Goal: Task Accomplishment & Management: Manage account settings

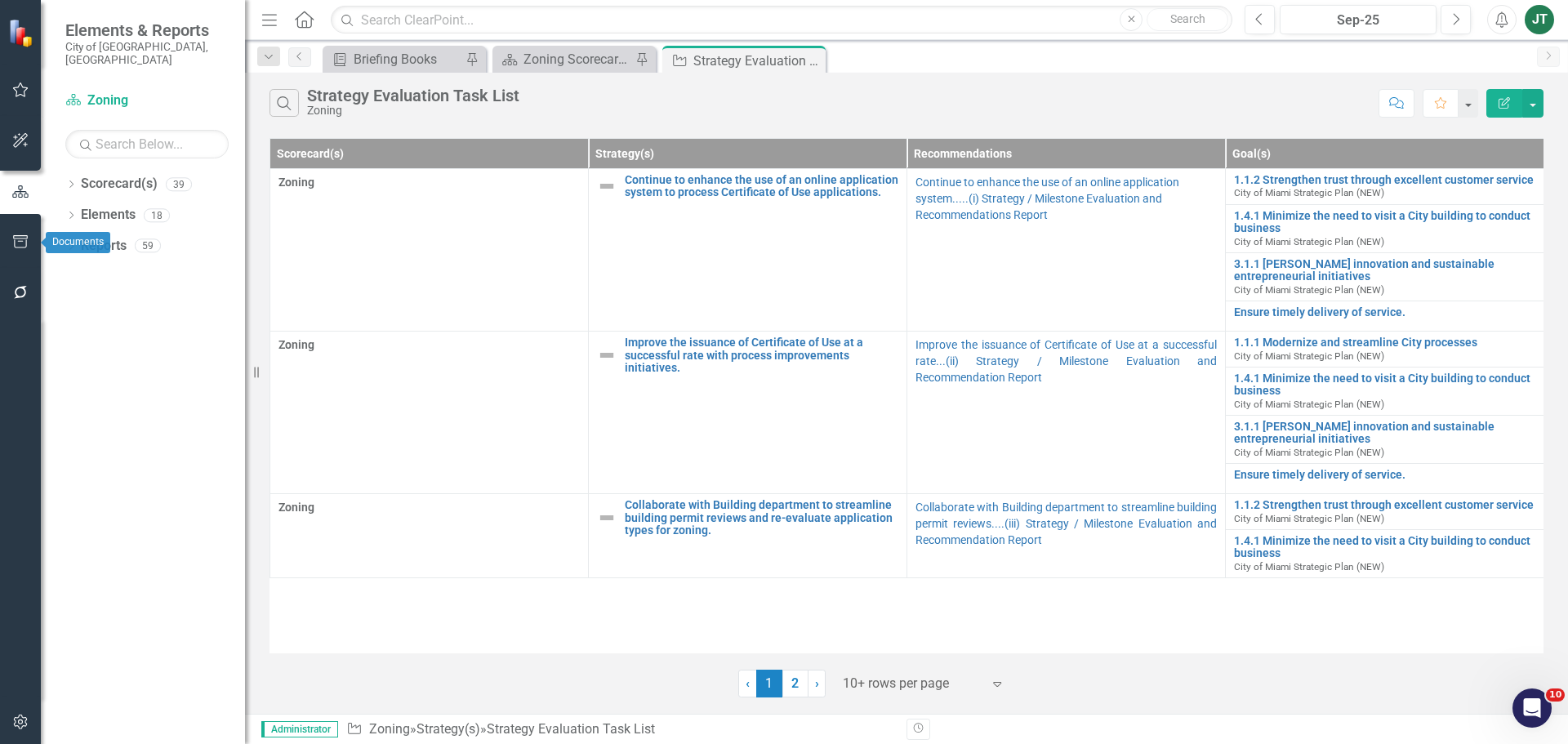
click at [24, 237] on icon "button" at bounding box center [20, 242] width 17 height 13
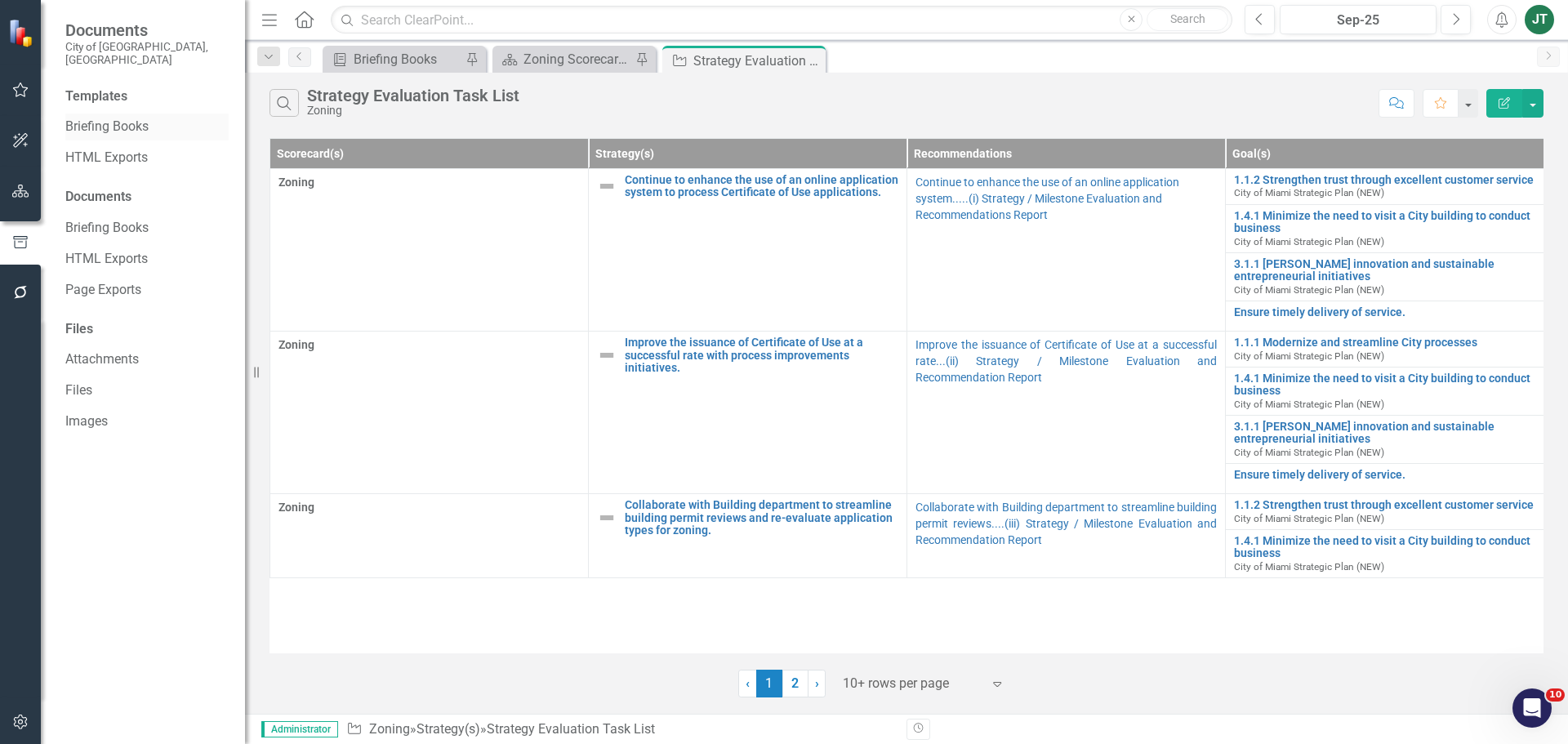
click at [100, 118] on link "Briefing Books" at bounding box center [147, 127] width 164 height 18
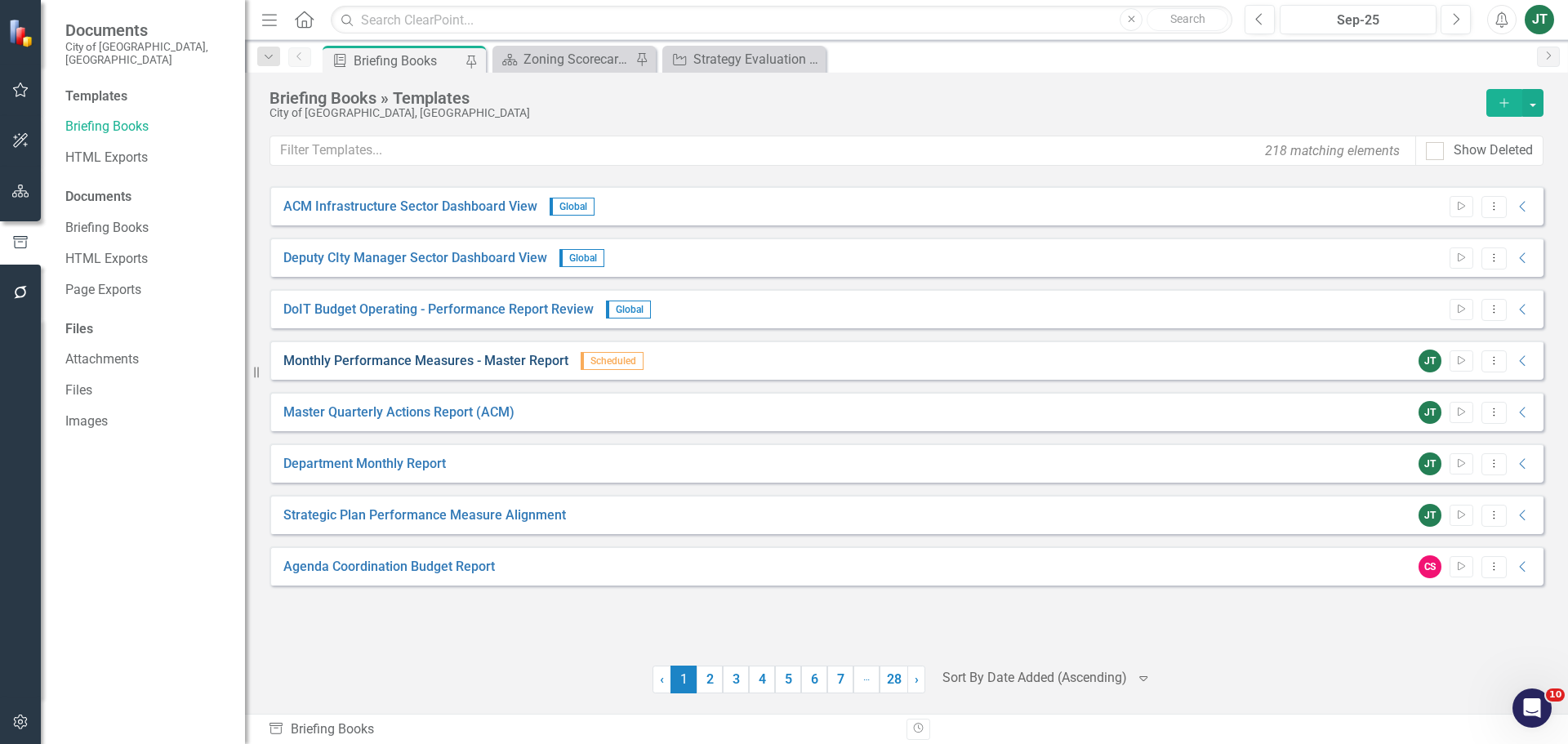
click at [396, 361] on link "Monthly Performance Measures - Master Report" at bounding box center [426, 361] width 285 height 18
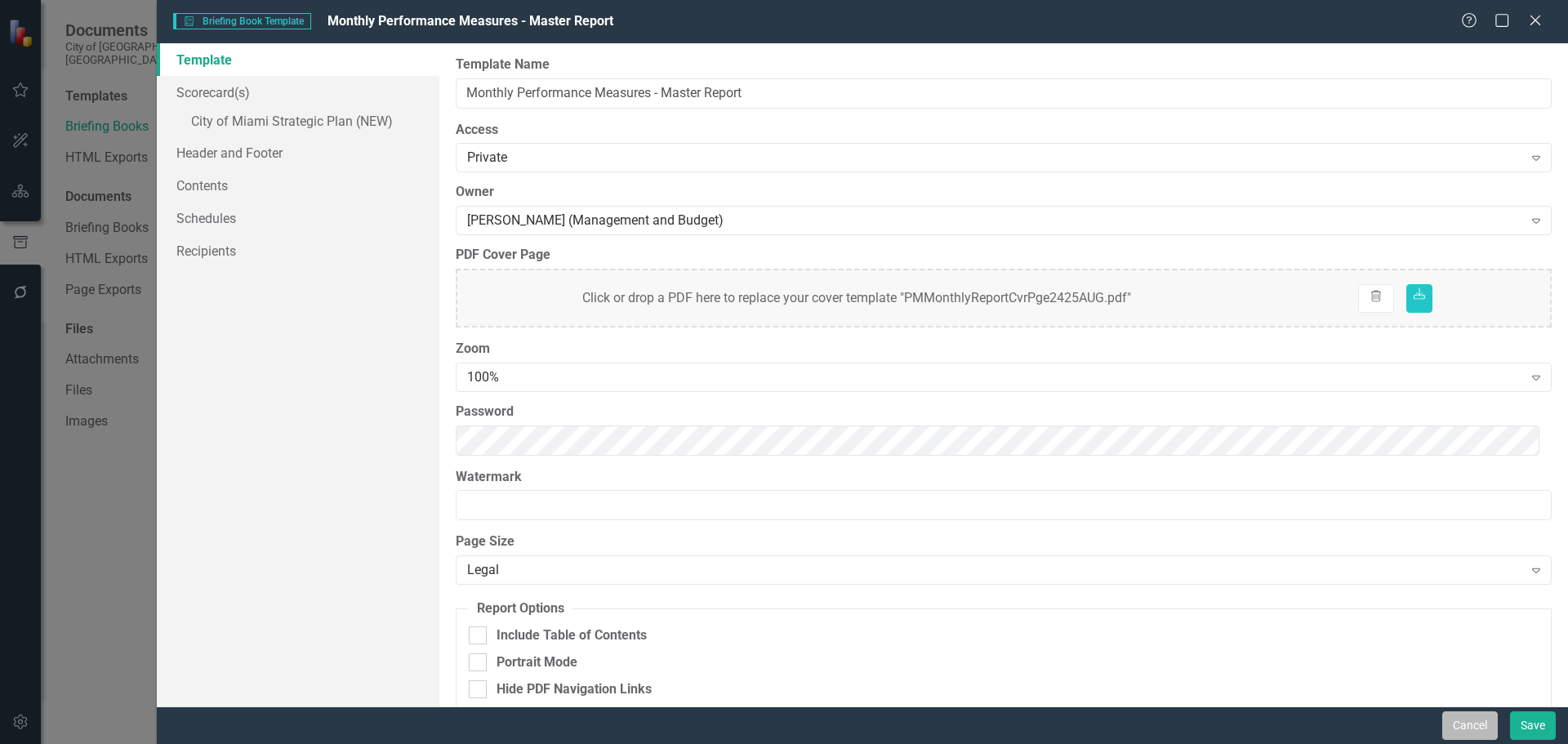
click at [1473, 725] on button "Cancel" at bounding box center [1470, 726] width 55 height 29
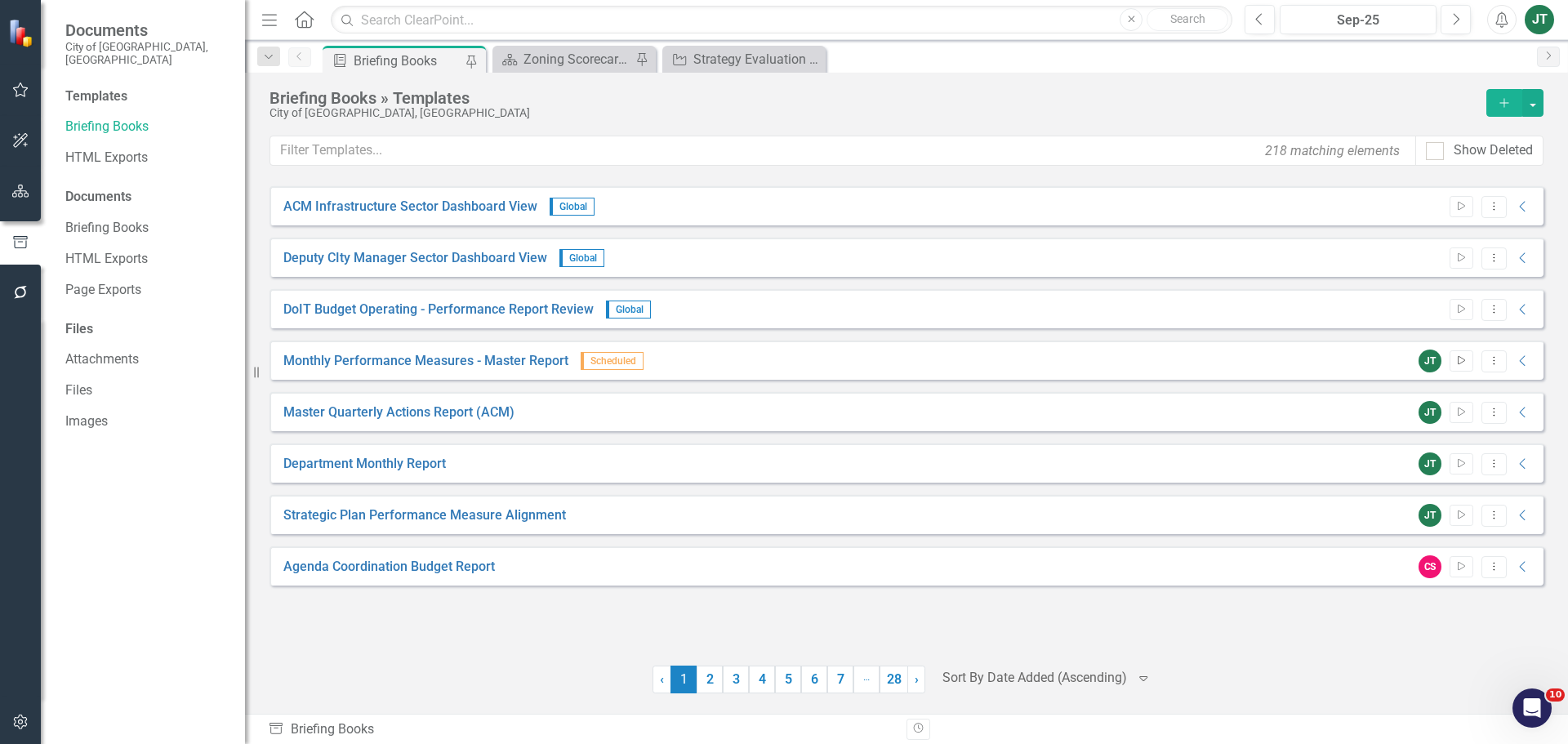
click at [1452, 357] on button "Start" at bounding box center [1461, 361] width 24 height 21
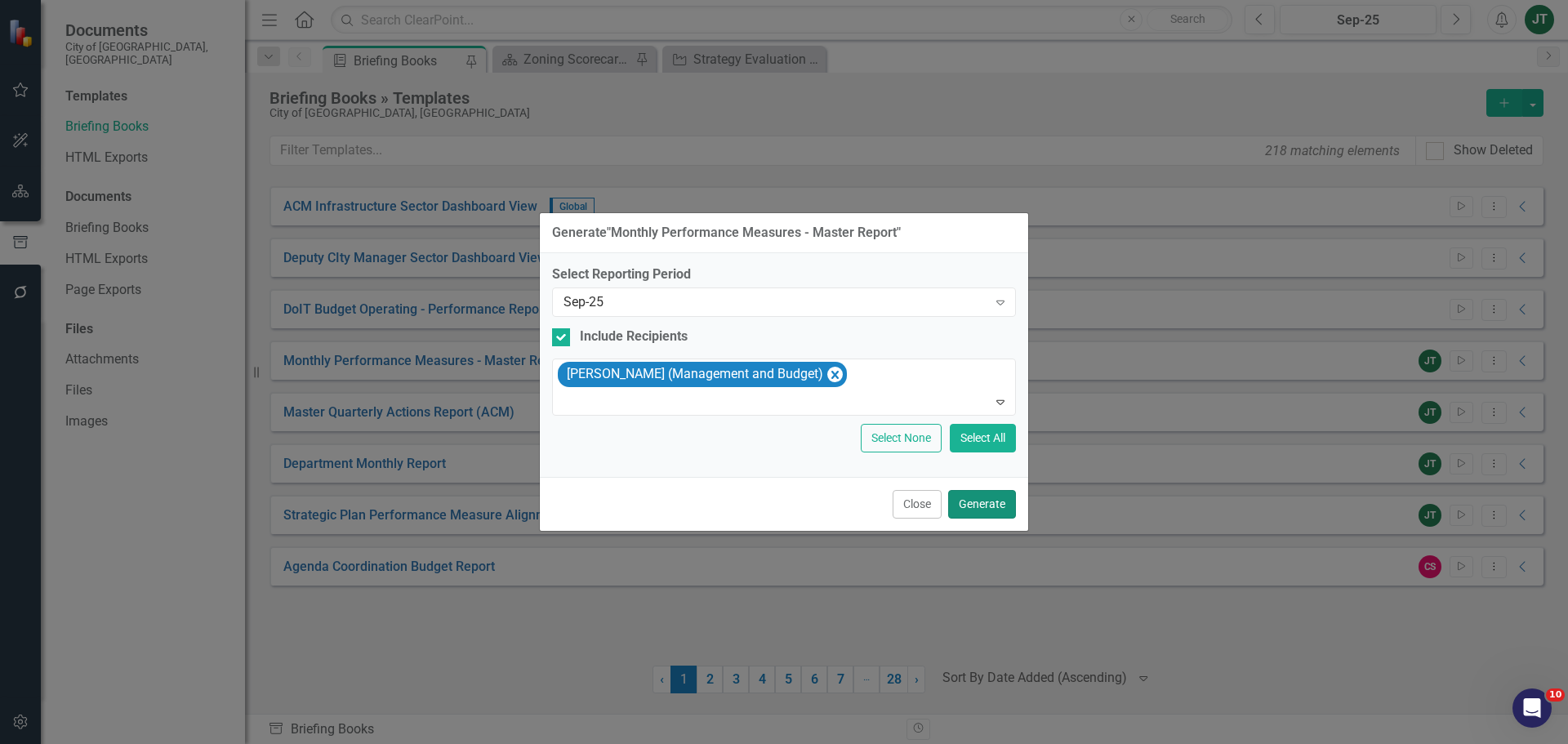
click at [993, 504] on button "Generate" at bounding box center [983, 504] width 68 height 29
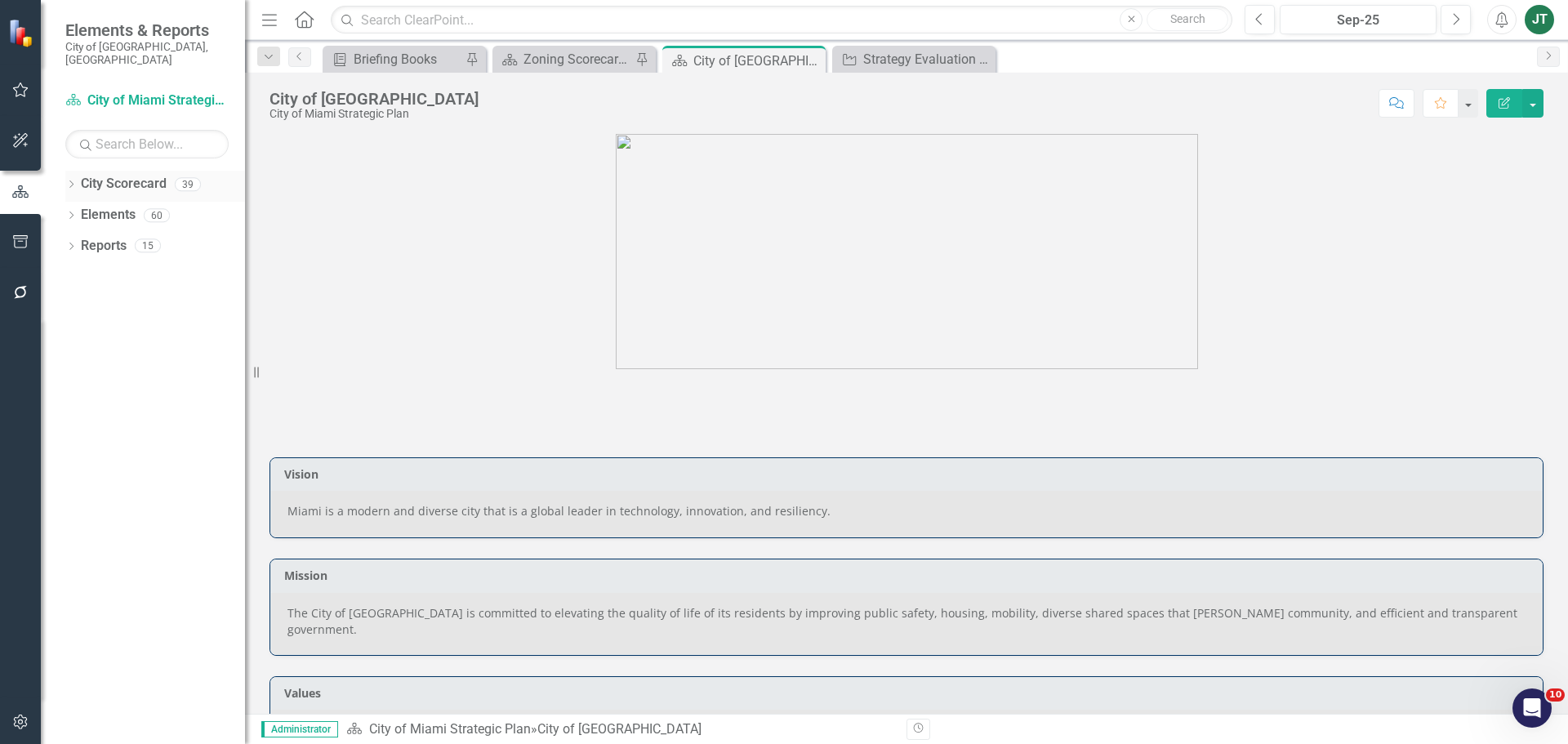
click at [73, 181] on icon "Dropdown" at bounding box center [71, 186] width 11 height 9
click at [80, 240] on icon "Dropdown" at bounding box center [79, 245] width 12 height 10
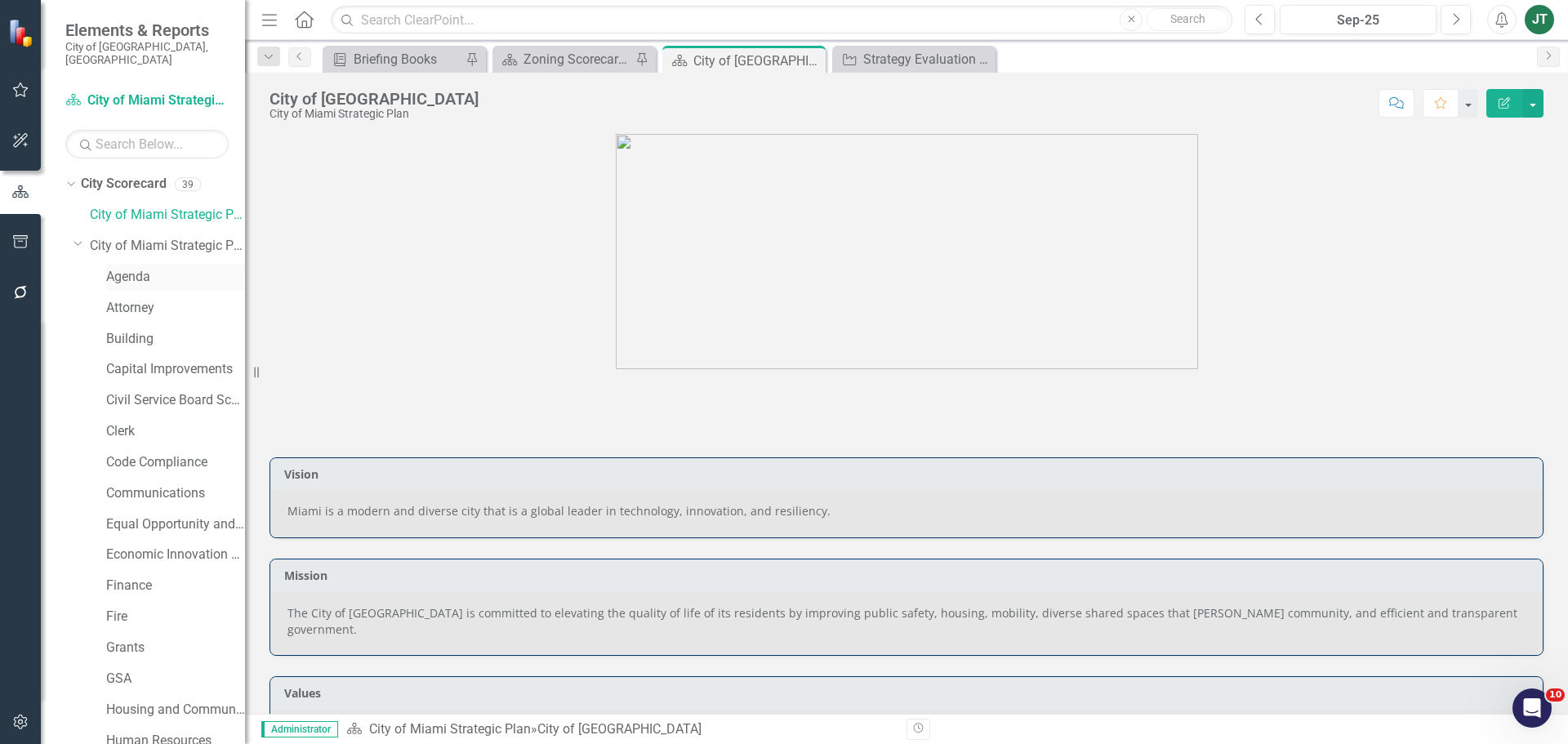
click at [120, 268] on link "Agenda" at bounding box center [176, 277] width 139 height 18
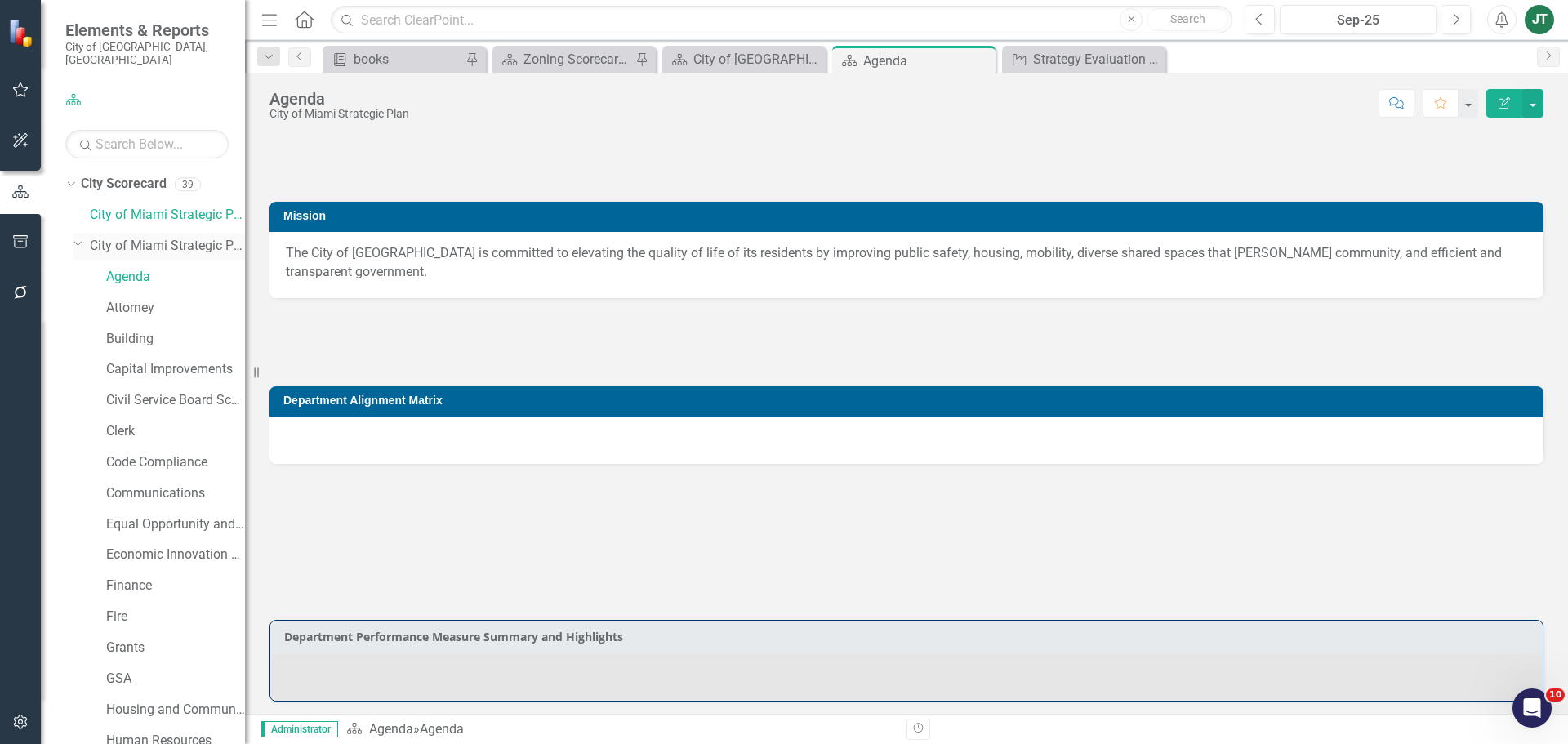
click at [74, 237] on icon "Dropdown" at bounding box center [78, 243] width 10 height 12
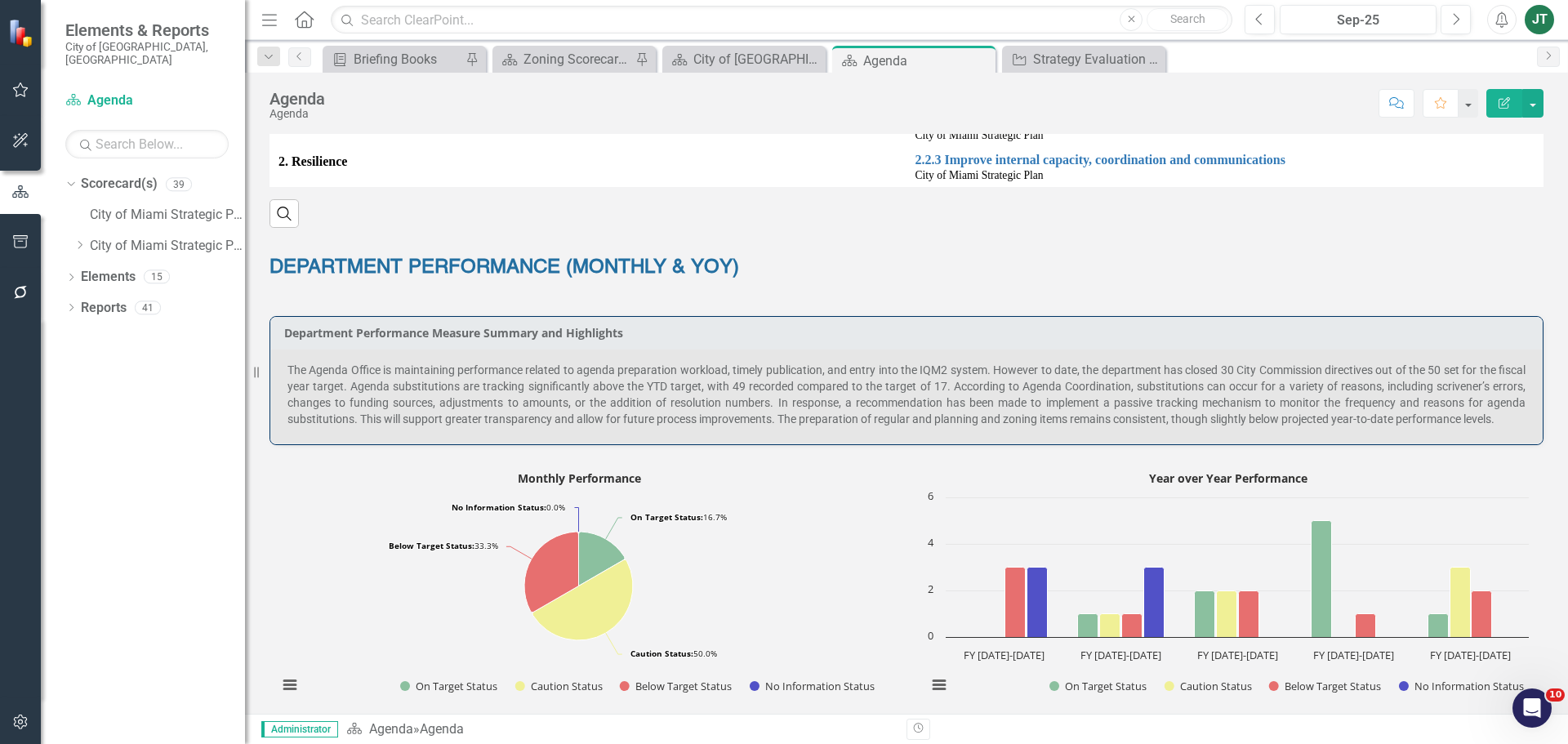
scroll to position [654, 0]
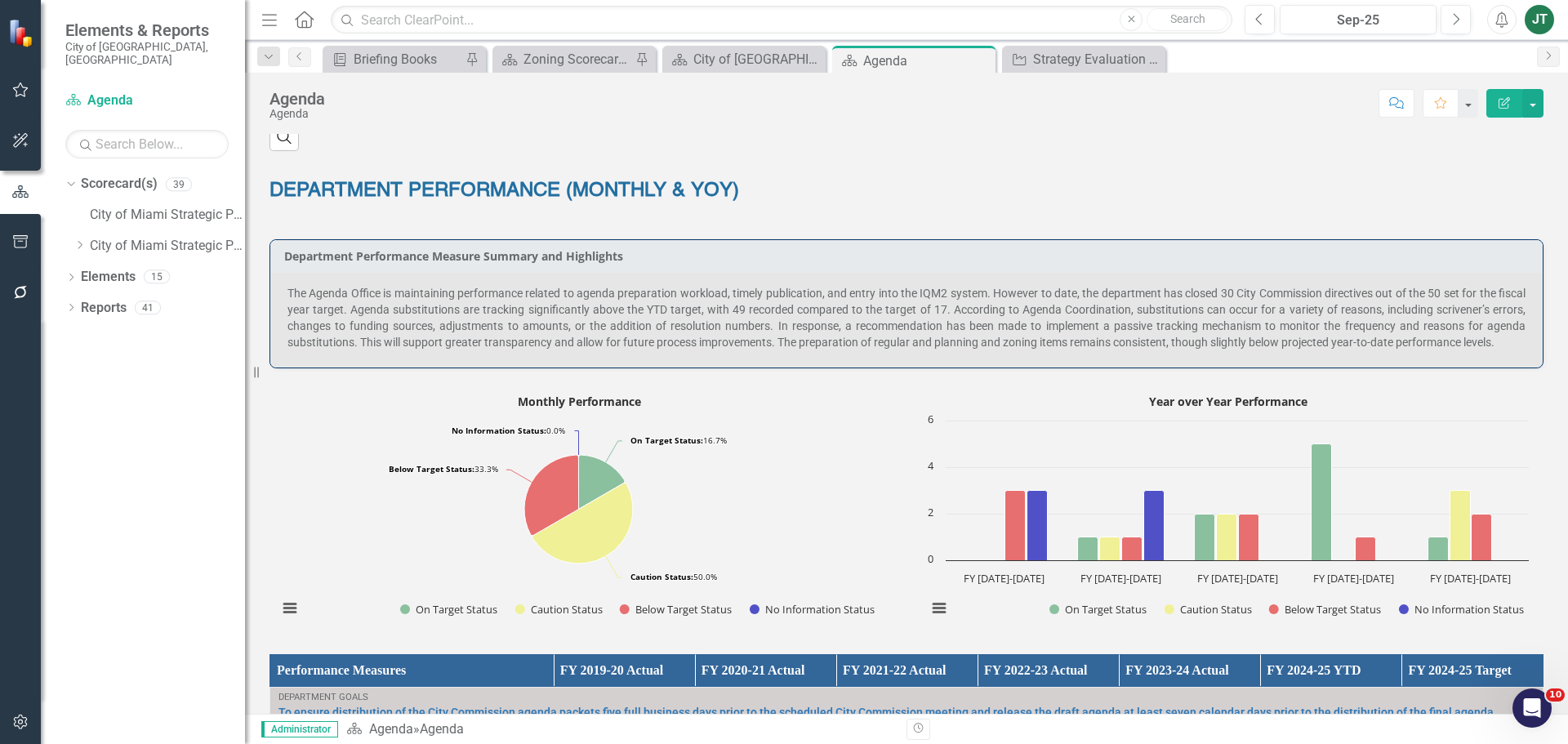
click at [406, 287] on span "The Agenda Office is maintaining performance related to agenda preparation work…" at bounding box center [906, 318] width 1238 height 63
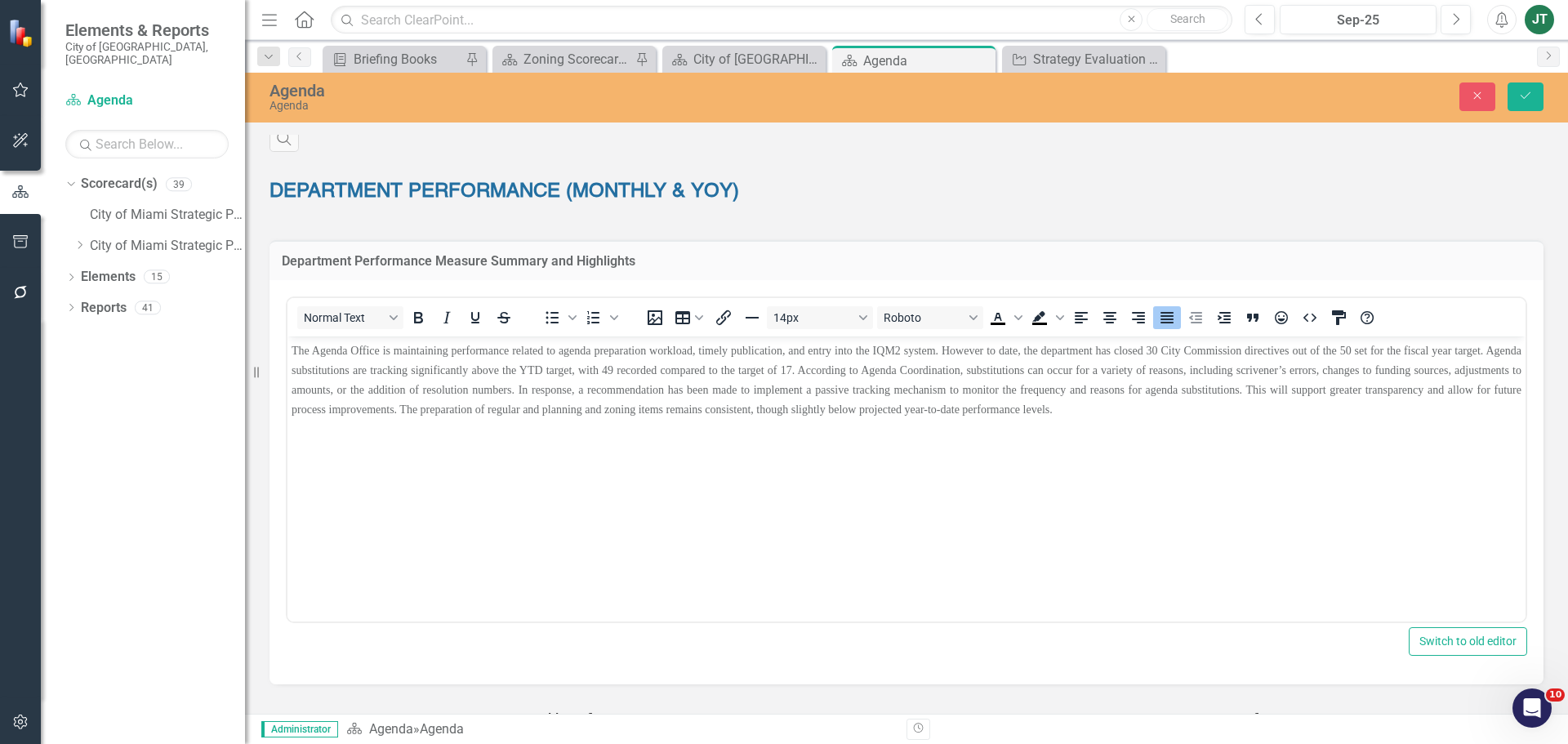
scroll to position [0, 0]
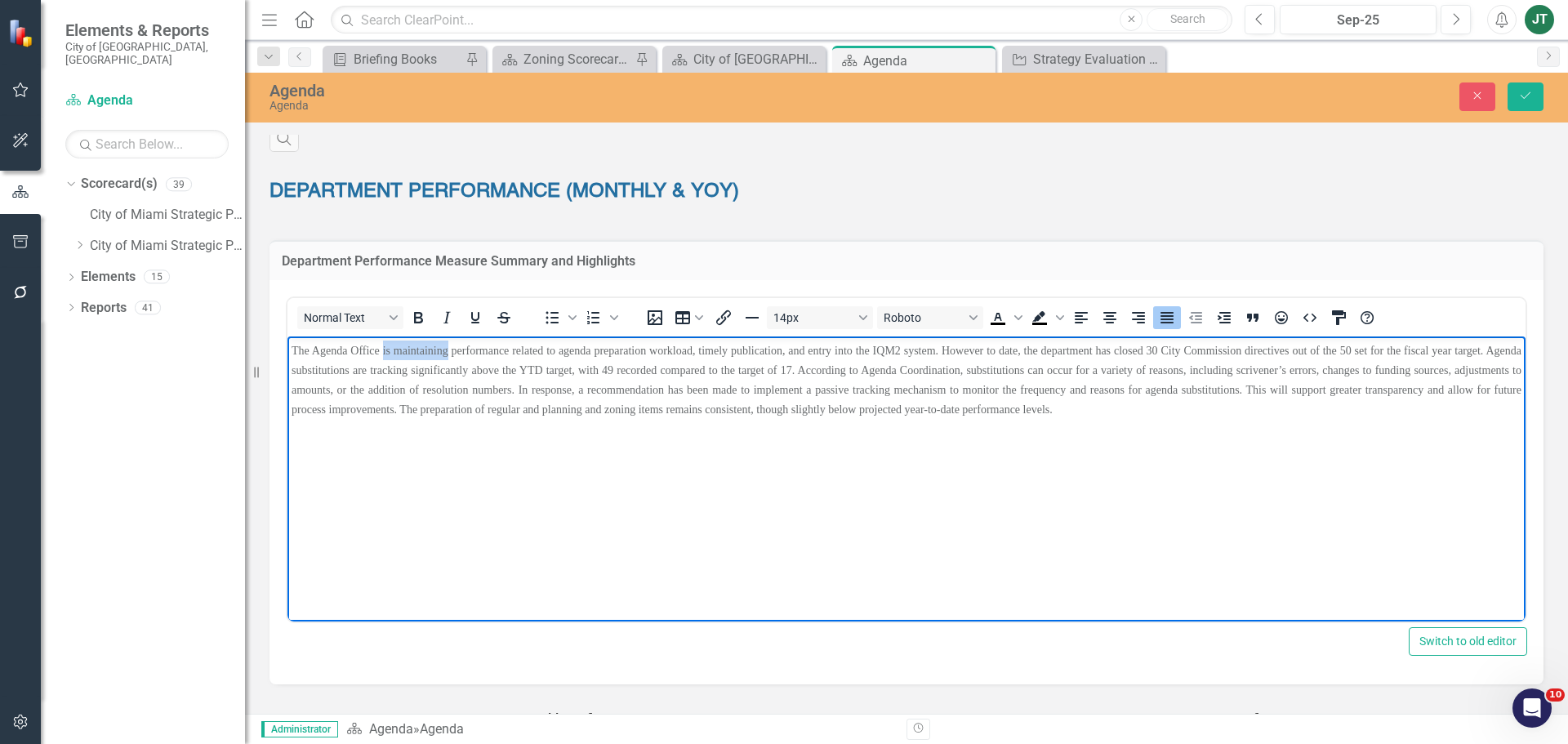
drag, startPoint x: 450, startPoint y: 346, endPoint x: 384, endPoint y: 347, distance: 66.0
click at [384, 347] on span "The Agenda Office is maintaining performance related to agenda preparation work…" at bounding box center [906, 379] width 1230 height 71
click at [444, 389] on span "The Agenda Office is maintaining performance related to agenda preparation work…" at bounding box center [906, 379] width 1230 height 71
click at [447, 349] on span "The Agenda Office is maintaining performance related to agenda preparation work…" at bounding box center [906, 379] width 1230 height 71
click at [450, 349] on span "The Agenda Office is maintaining performance related to agenda preparation work…" at bounding box center [906, 379] width 1230 height 71
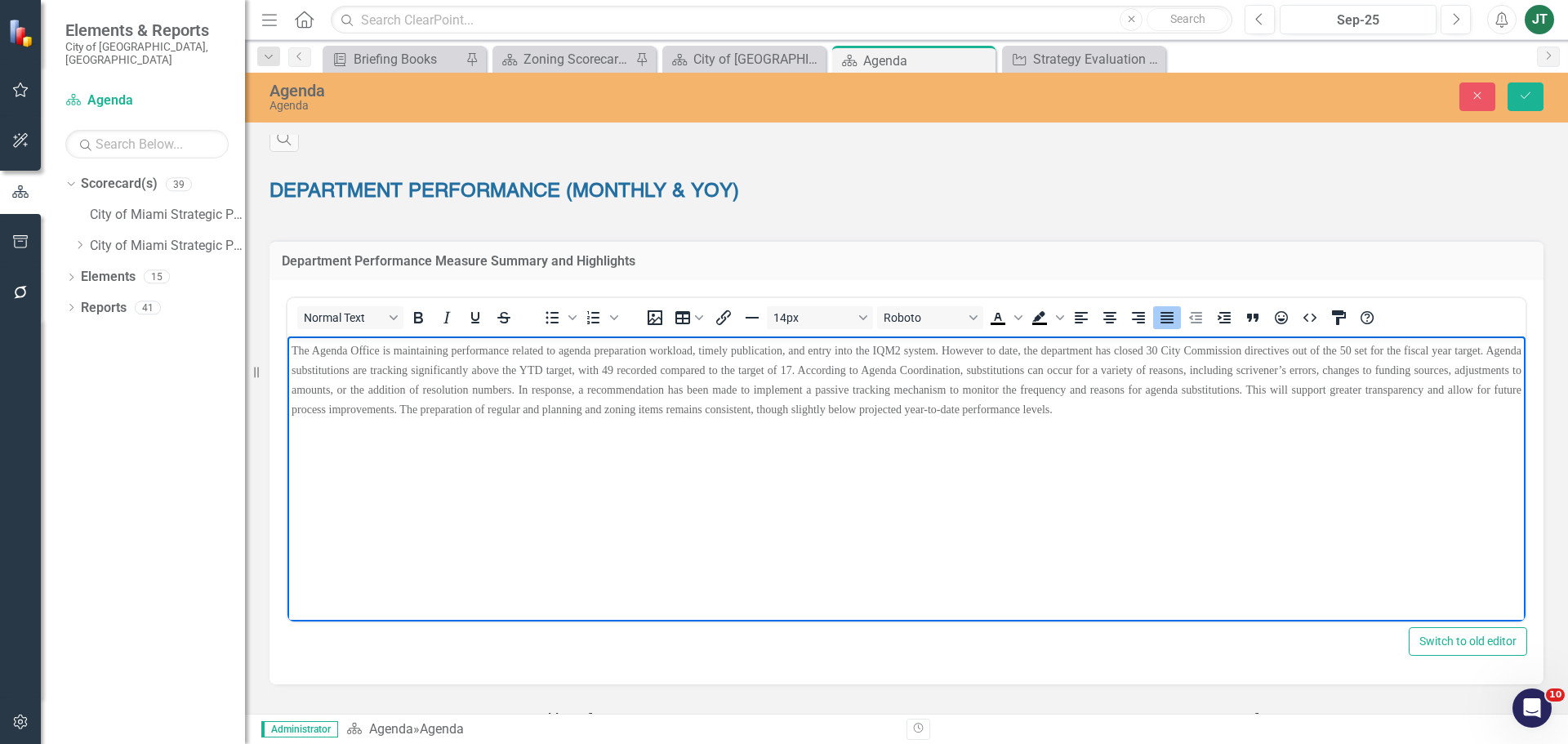
click at [1172, 348] on span "The Agenda Office is maintaining performance related to agenda preparation work…" at bounding box center [906, 379] width 1230 height 71
click at [1176, 349] on span "The Agenda Office is maintaining performance related to agenda preparation work…" at bounding box center [906, 379] width 1230 height 71
drag, startPoint x: 311, startPoint y: 367, endPoint x: 556, endPoint y: 368, distance: 245.0
click at [556, 368] on span "The Agenda Office is maintaining performance related to agenda preparation work…" at bounding box center [906, 379] width 1230 height 71
click at [533, 412] on span "The Agenda Office is maintaining performance related to agenda preparation work…" at bounding box center [906, 379] width 1230 height 71
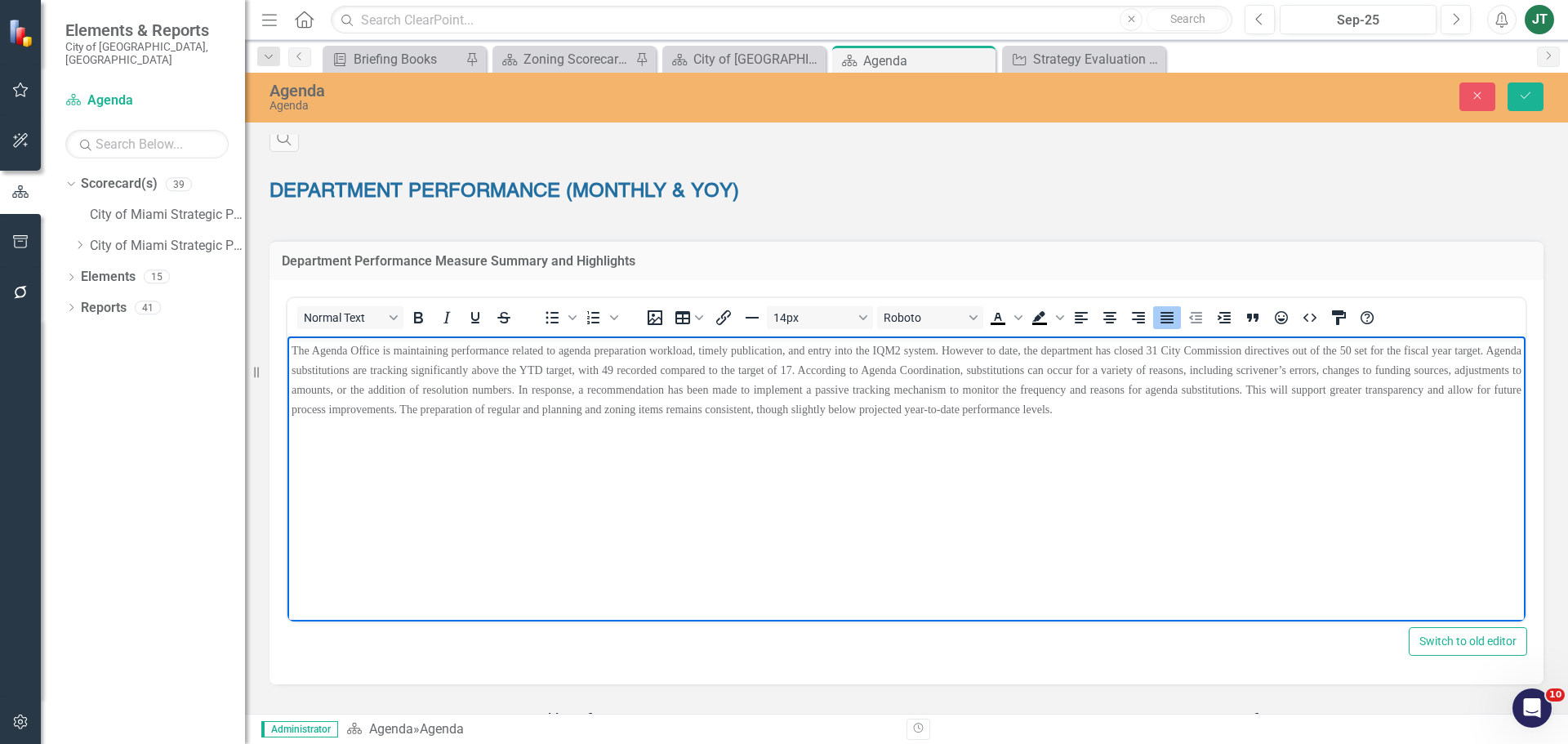
click at [657, 370] on span "The Agenda Office is maintaining performance related to agenda preparation work…" at bounding box center [906, 379] width 1230 height 71
click at [839, 363] on span "The Agenda Office is maintaining performance related to agenda preparation work…" at bounding box center [906, 379] width 1230 height 71
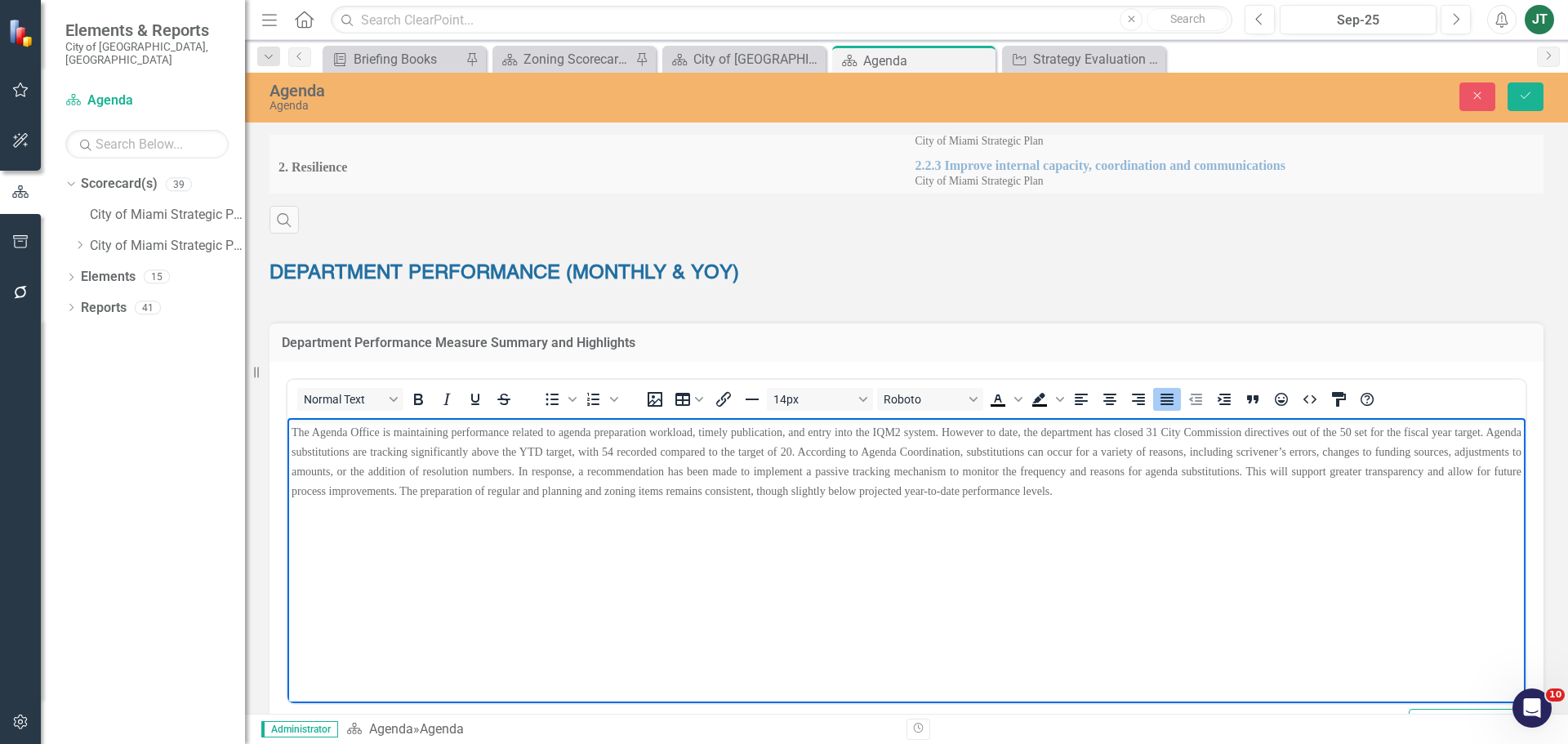
scroll to position [654, 0]
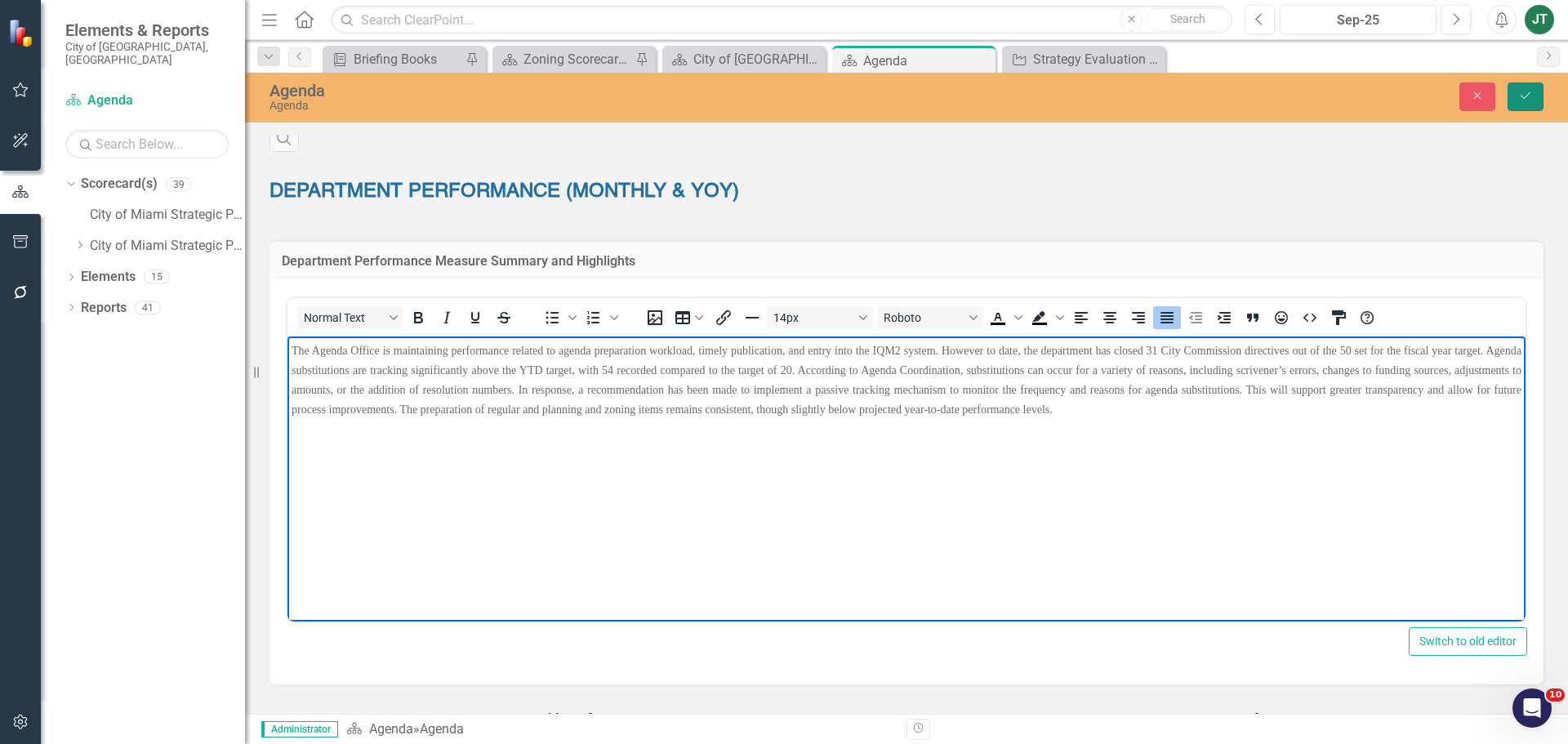
click at [1528, 93] on icon "Save" at bounding box center [1526, 96] width 15 height 11
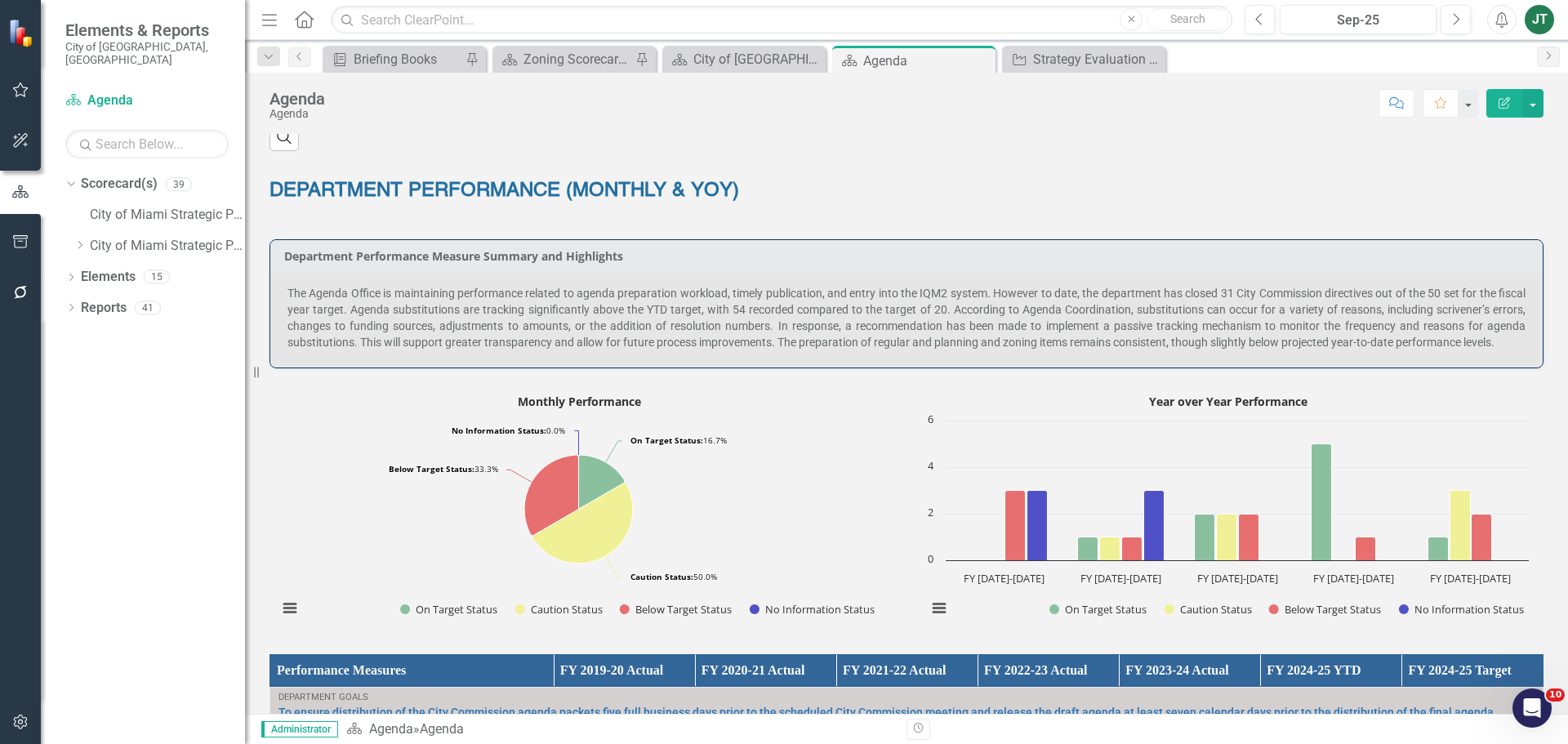
click at [450, 302] on p "The Agenda Office is maintaining performance related to agenda preparation work…" at bounding box center [906, 317] width 1238 height 65
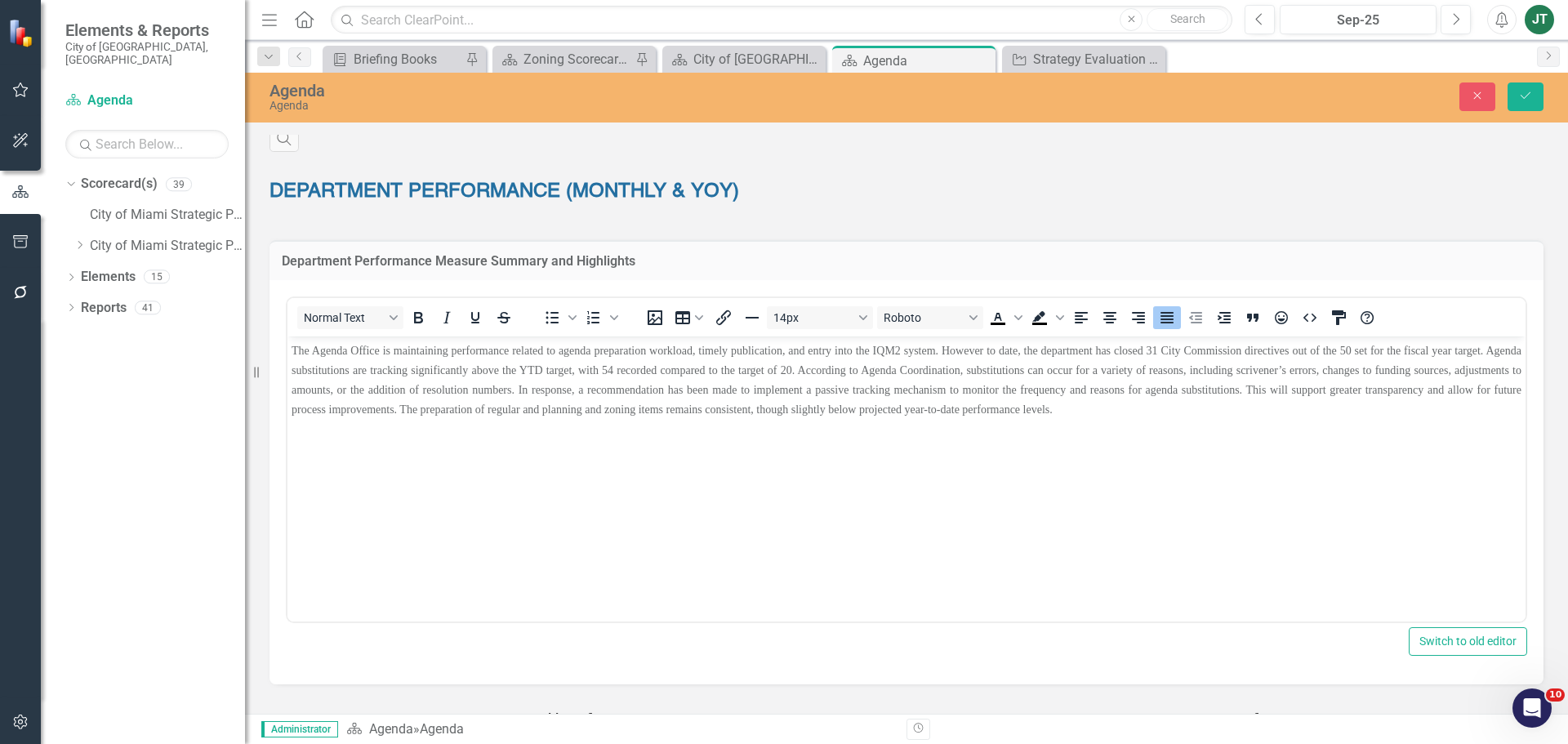
scroll to position [0, 0]
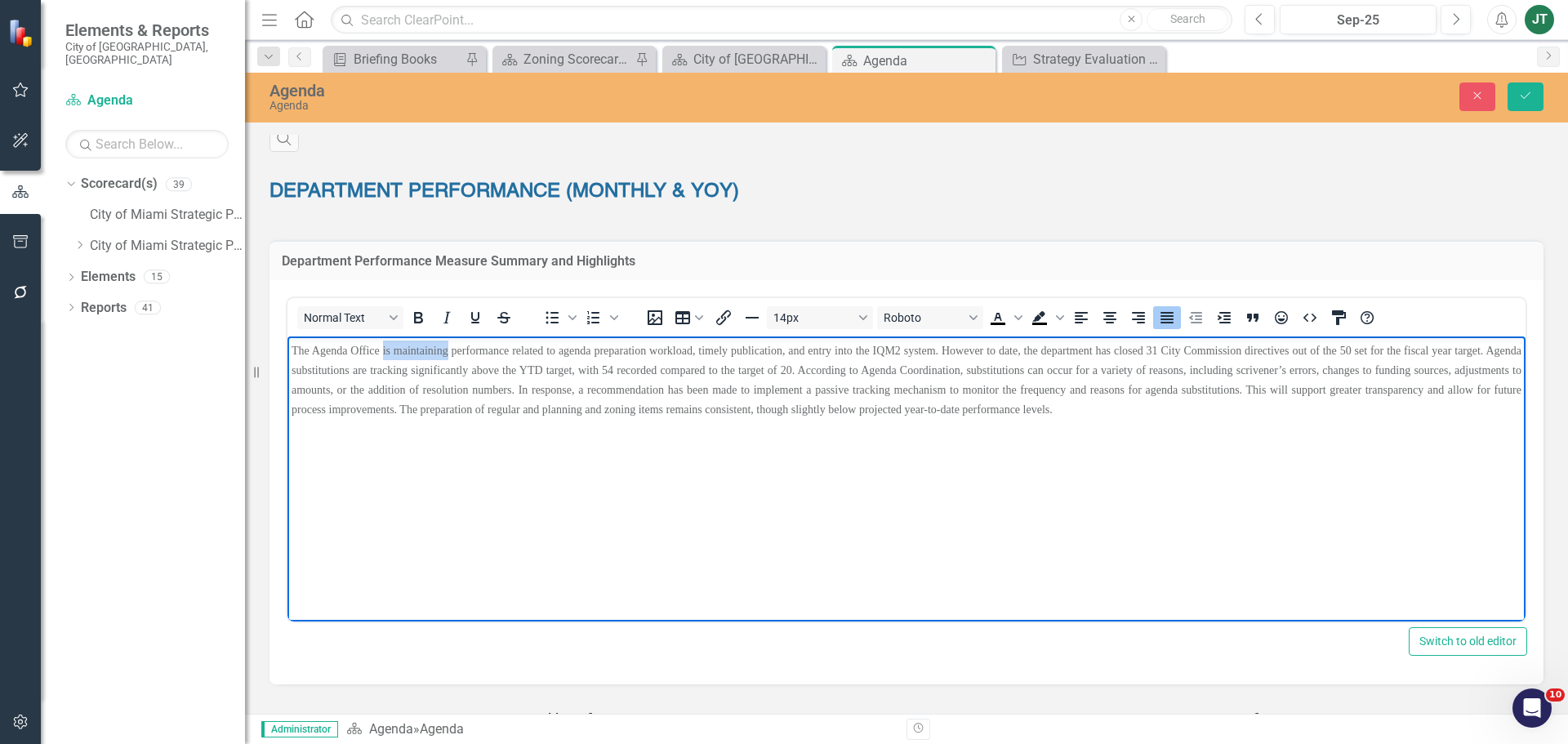
drag, startPoint x: 450, startPoint y: 348, endPoint x: 383, endPoint y: 351, distance: 67.1
click at [383, 351] on span "The Agenda Office is maintaining performance related to agenda preparation work…" at bounding box center [906, 379] width 1230 height 71
click at [1529, 85] on button "Save" at bounding box center [1525, 97] width 36 height 29
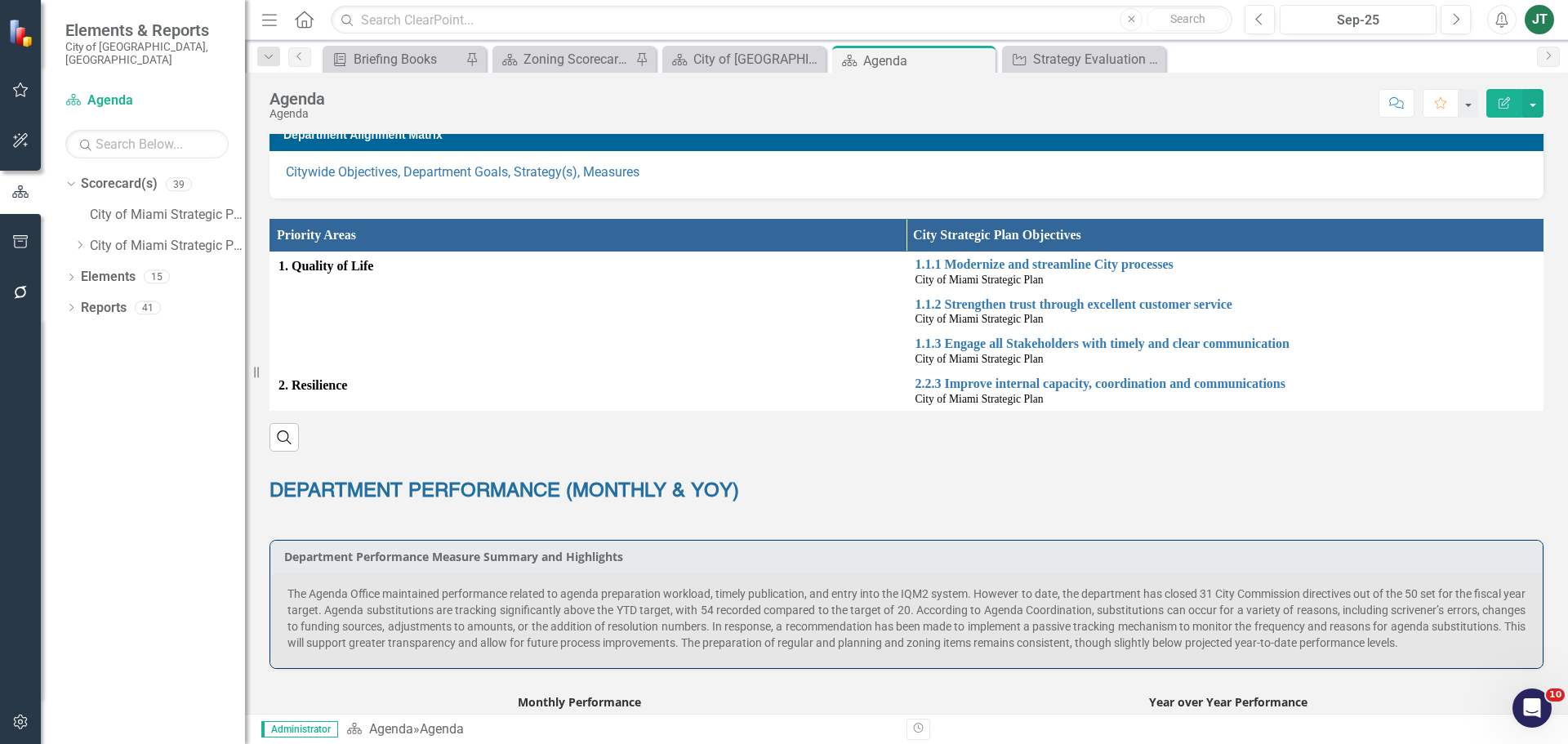
scroll to position [326, 0]
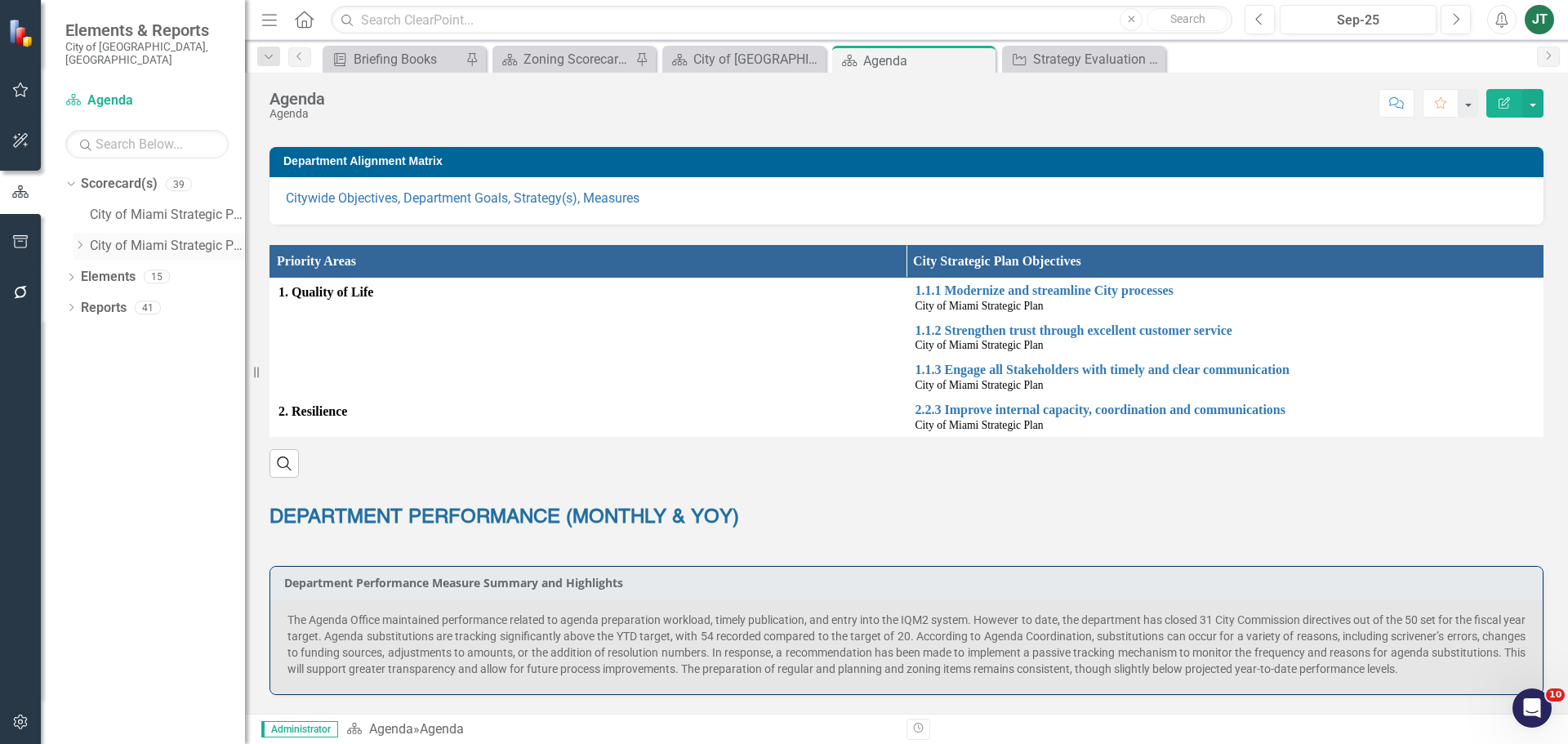
click at [80, 240] on icon "Dropdown" at bounding box center [79, 245] width 12 height 10
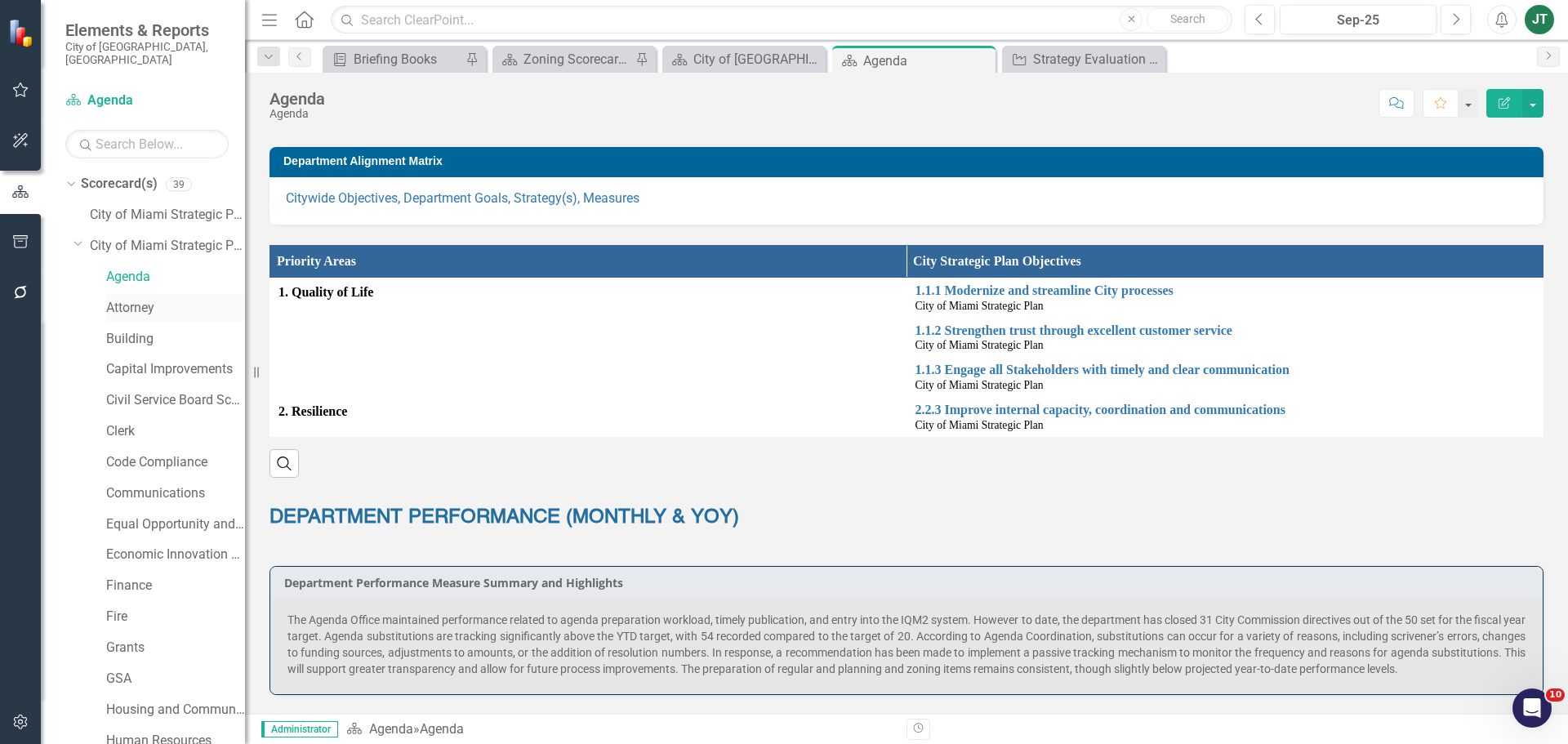
click at [117, 299] on link "Attorney" at bounding box center [176, 308] width 139 height 18
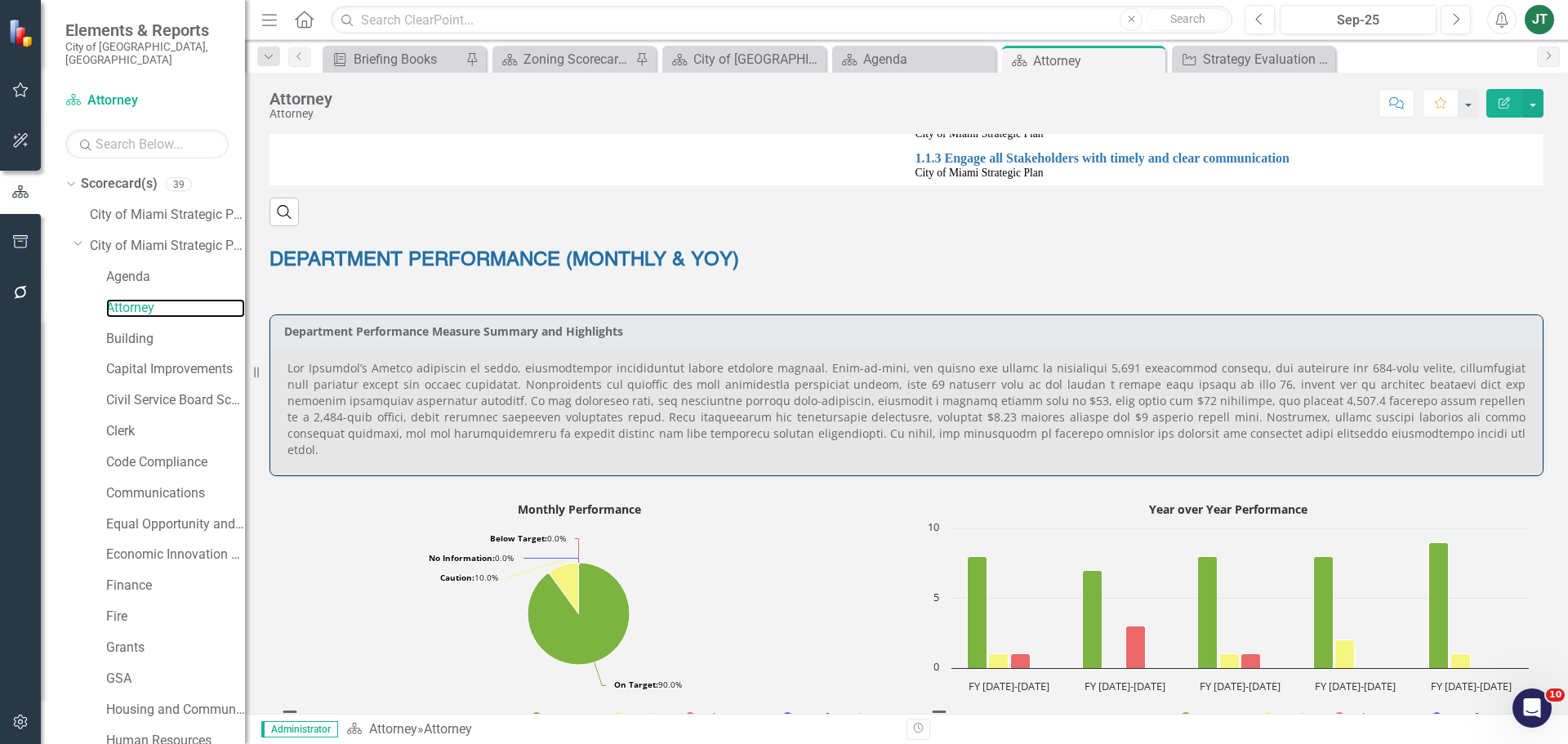
scroll to position [572, 0]
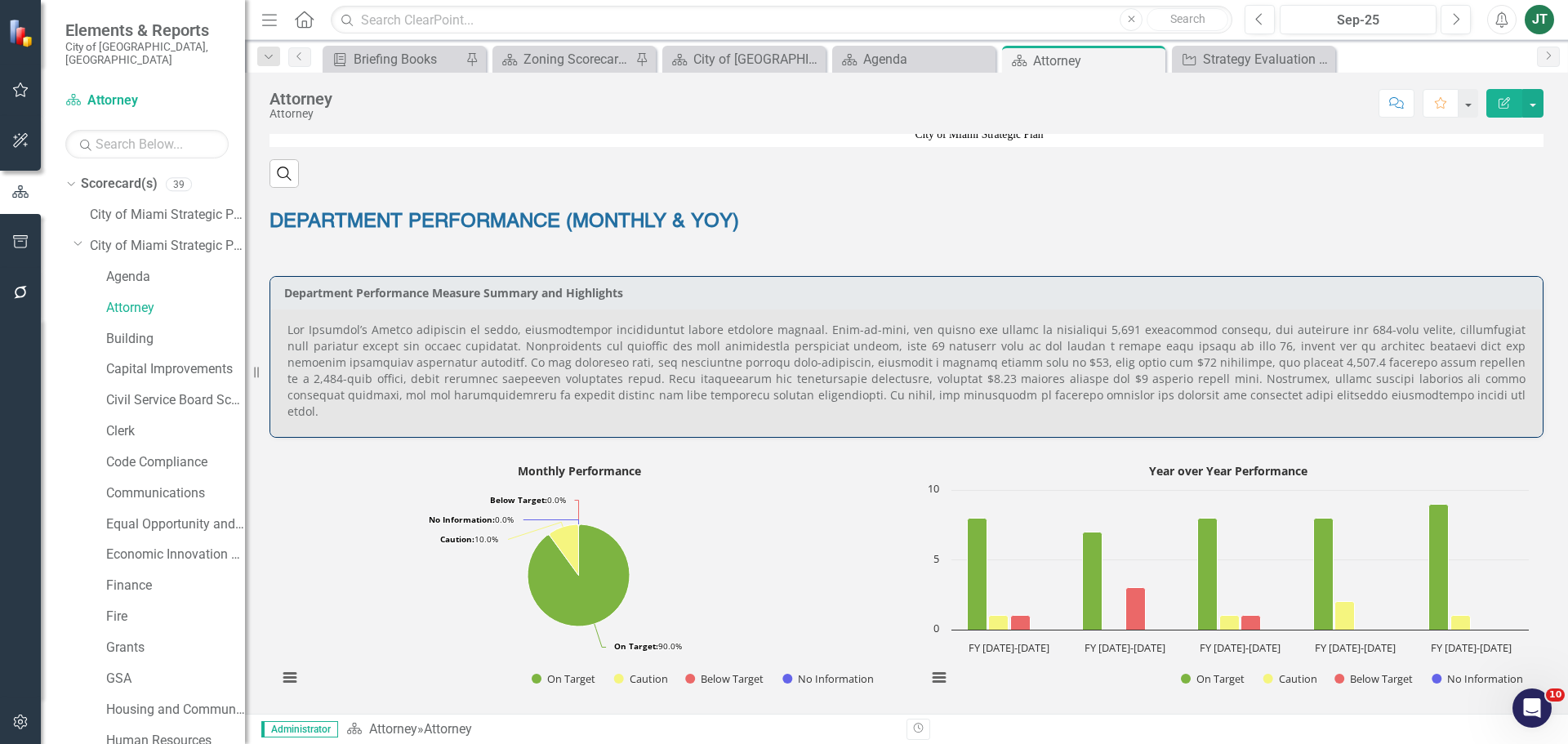
click at [1104, 358] on p at bounding box center [906, 371] width 1238 height 98
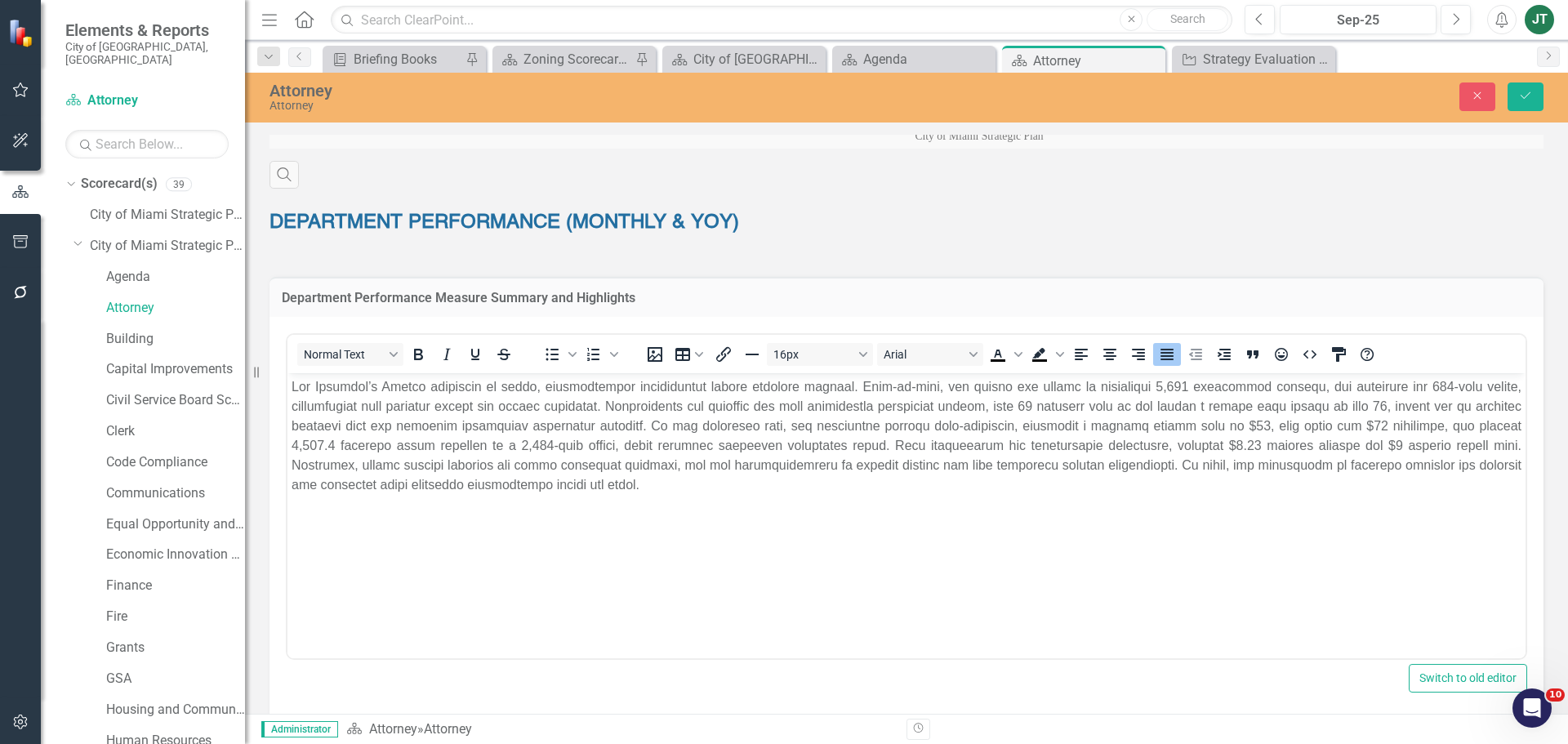
scroll to position [0, 0]
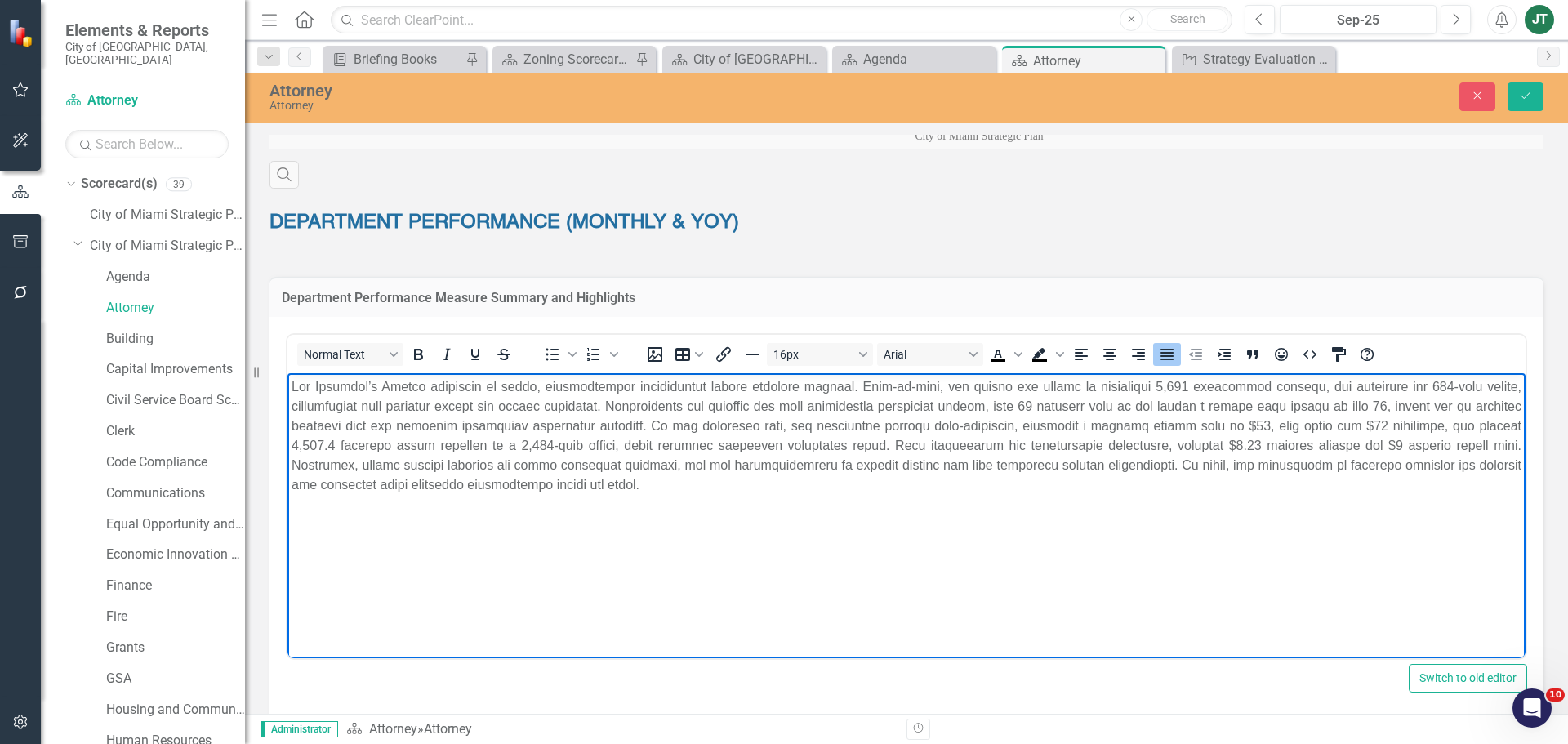
click at [1186, 384] on p "Rich Text Area. Press ALT-0 for help." at bounding box center [906, 436] width 1230 height 118
click at [1076, 401] on p "Rich Text Area. Press ALT-0 for help." at bounding box center [906, 436] width 1230 height 118
click at [1251, 421] on p "Rich Text Area. Press ALT-0 for help." at bounding box center [906, 436] width 1230 height 118
drag, startPoint x: 368, startPoint y: 441, endPoint x: 341, endPoint y: 438, distance: 27.2
click at [341, 438] on p "Rich Text Area. Press ALT-0 for help." at bounding box center [906, 436] width 1230 height 118
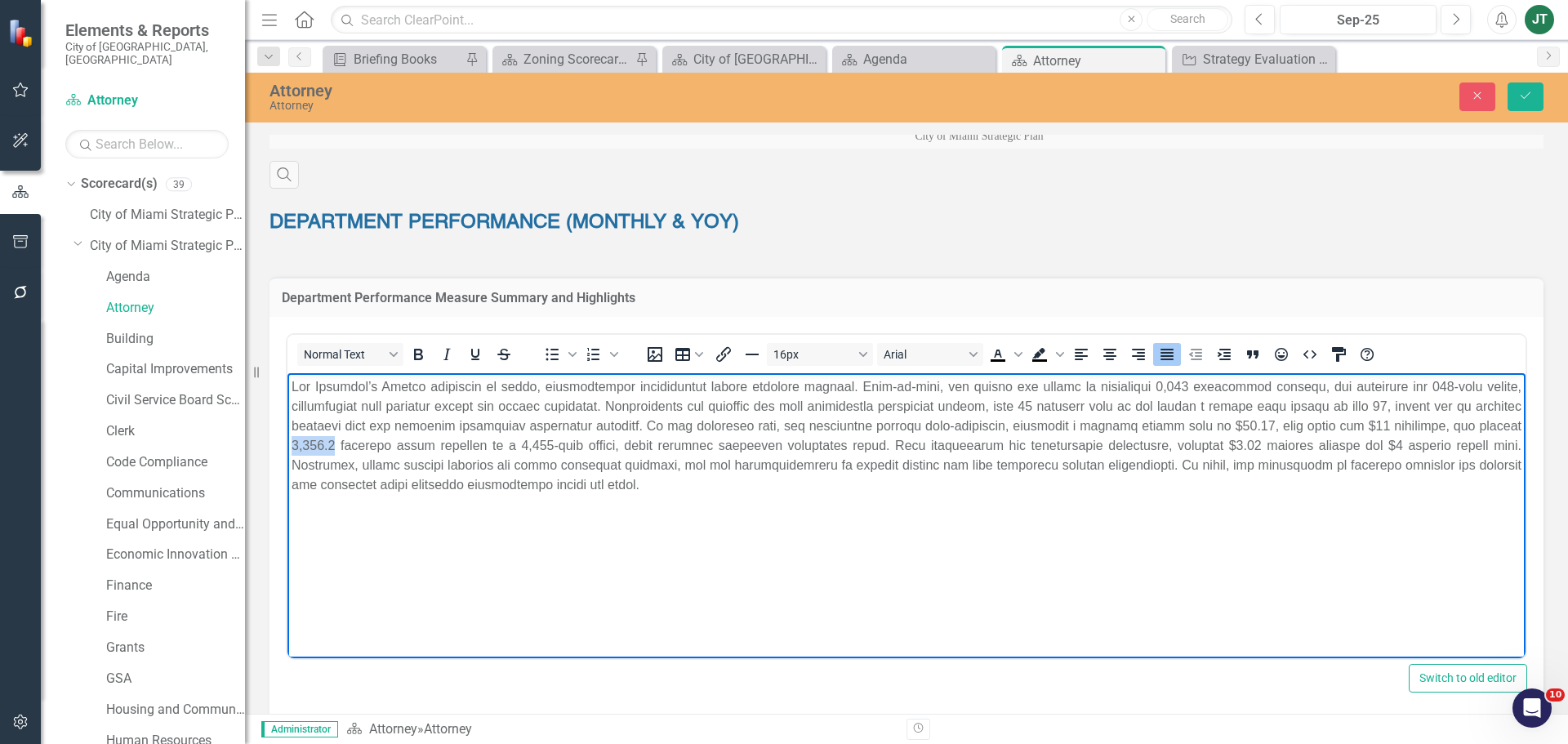
drag, startPoint x: 379, startPoint y: 443, endPoint x: 341, endPoint y: 443, distance: 38.0
click at [341, 443] on p "Rich Text Area. Press ALT-0 for help." at bounding box center [906, 436] width 1230 height 118
drag, startPoint x: 595, startPoint y: 449, endPoint x: 565, endPoint y: 446, distance: 30.1
click at [565, 448] on p "Rich Text Area. Press ALT-0 for help." at bounding box center [906, 436] width 1230 height 118
click at [1256, 443] on p "Rich Text Area. Press ALT-0 for help." at bounding box center [906, 436] width 1230 height 118
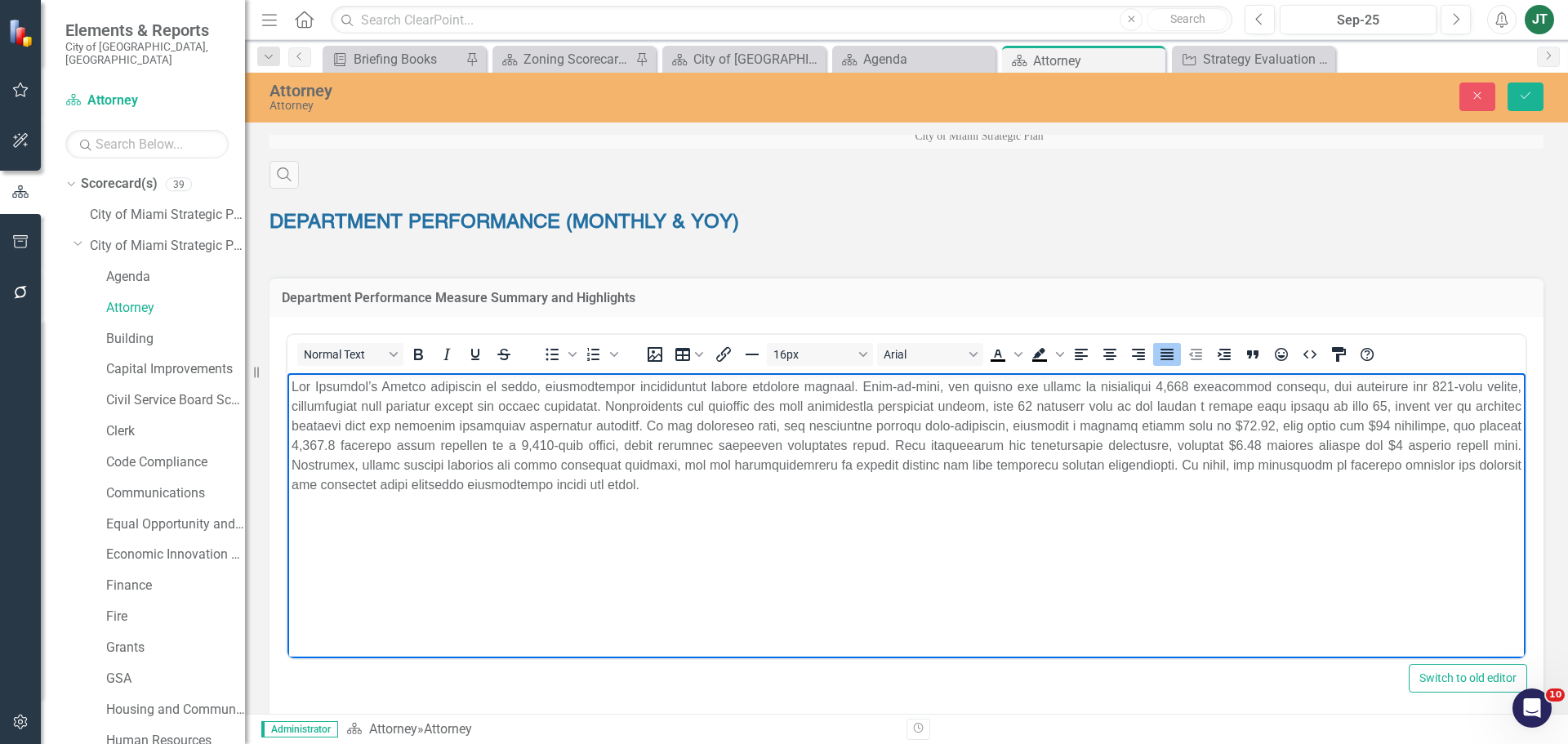
click at [1262, 443] on p "Rich Text Area. Press ALT-0 for help." at bounding box center [906, 436] width 1230 height 118
click at [1085, 462] on p "Rich Text Area. Press ALT-0 for help." at bounding box center [906, 436] width 1230 height 118
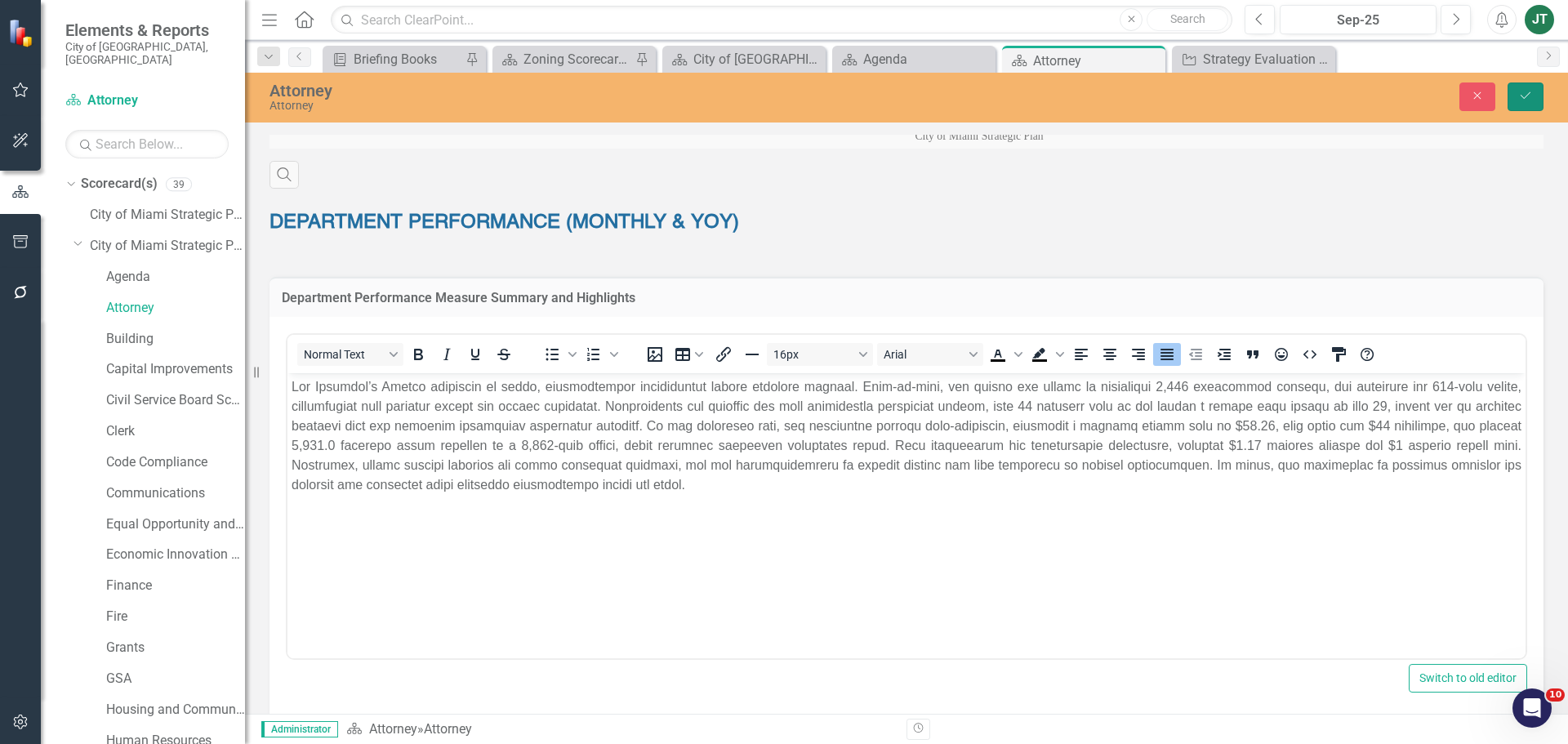
click at [1520, 99] on icon "Save" at bounding box center [1526, 96] width 15 height 11
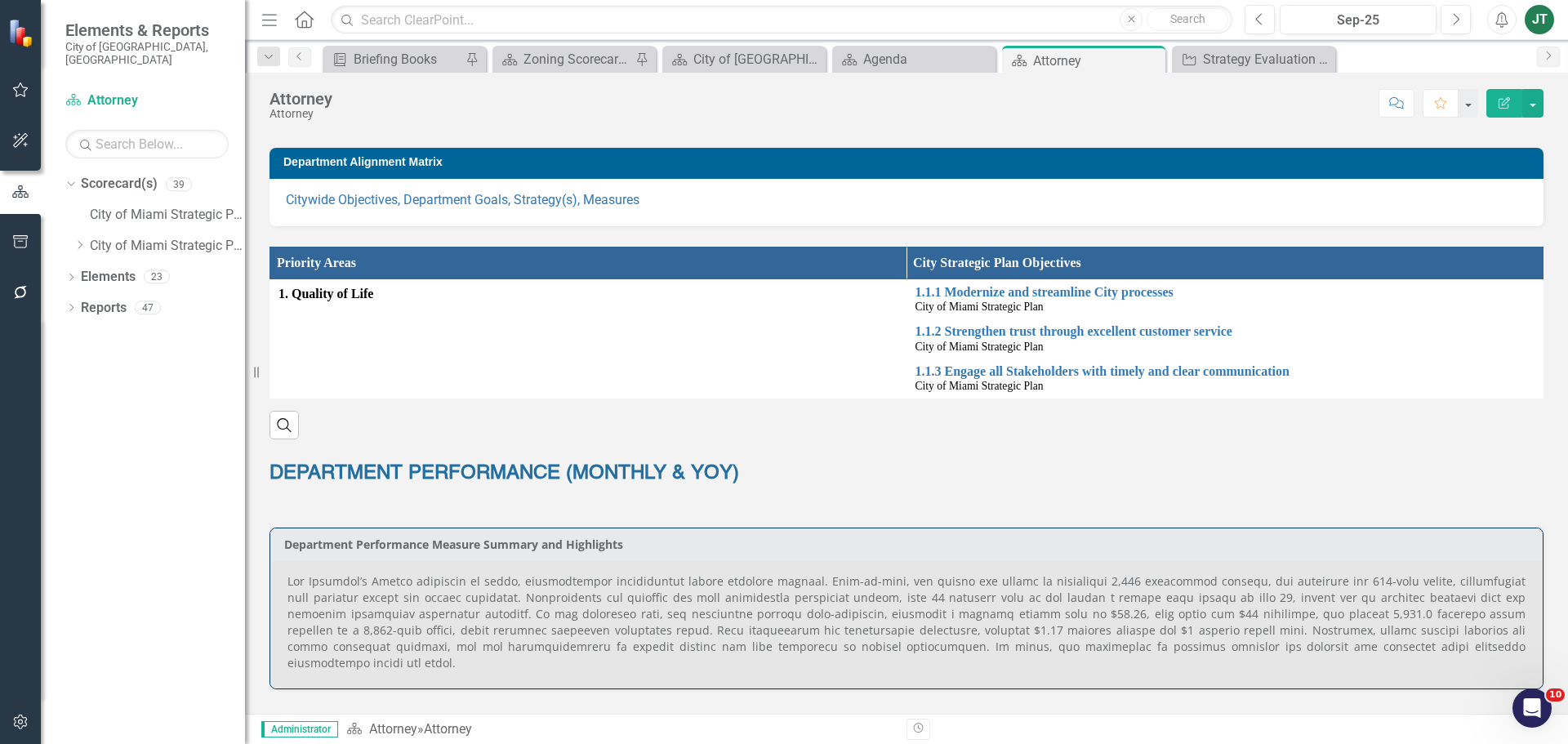
scroll to position [402, 0]
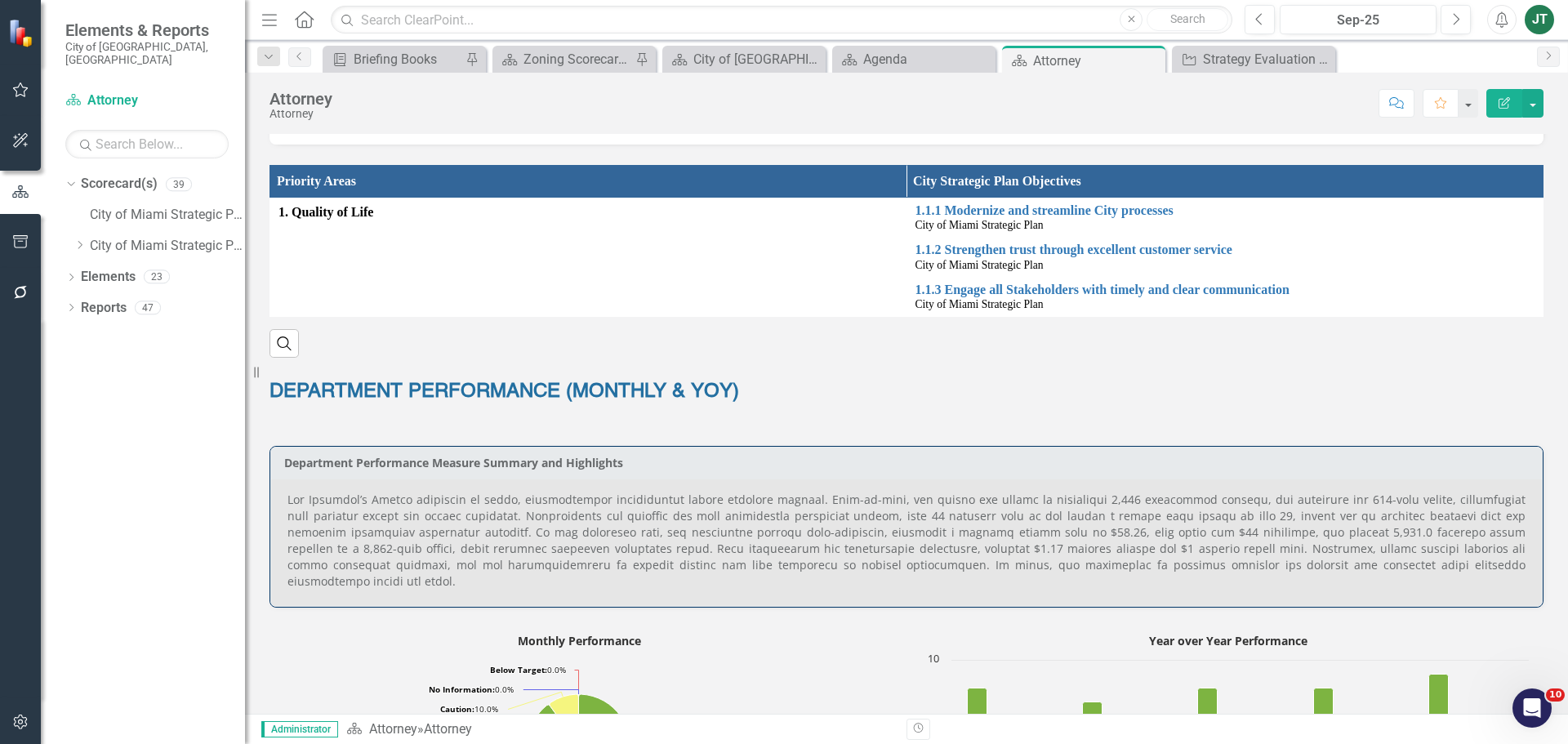
drag, startPoint x: 81, startPoint y: 231, endPoint x: 99, endPoint y: 296, distance: 67.4
click at [81, 240] on icon "Dropdown" at bounding box center [79, 245] width 12 height 10
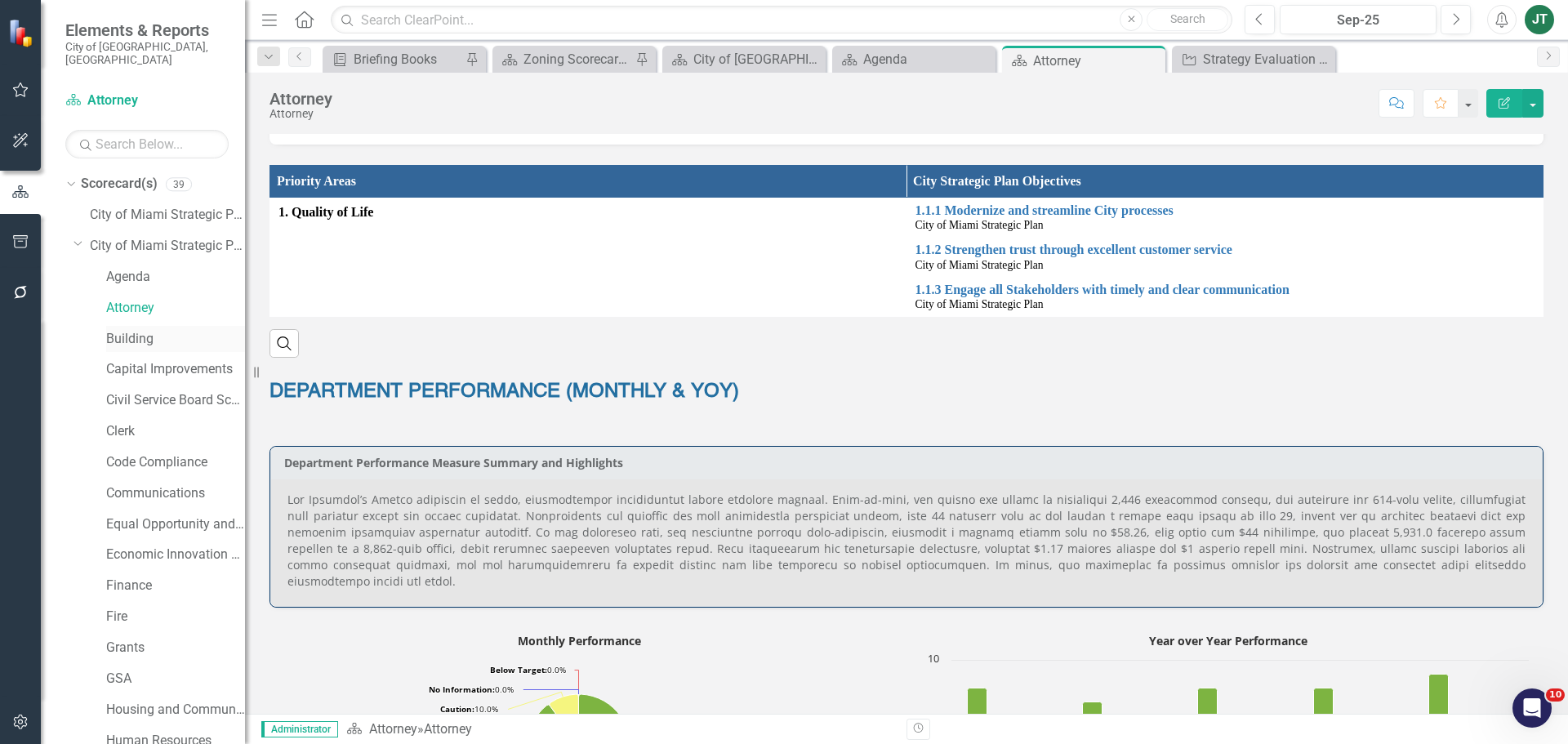
click at [116, 330] on link "Building" at bounding box center [176, 339] width 139 height 18
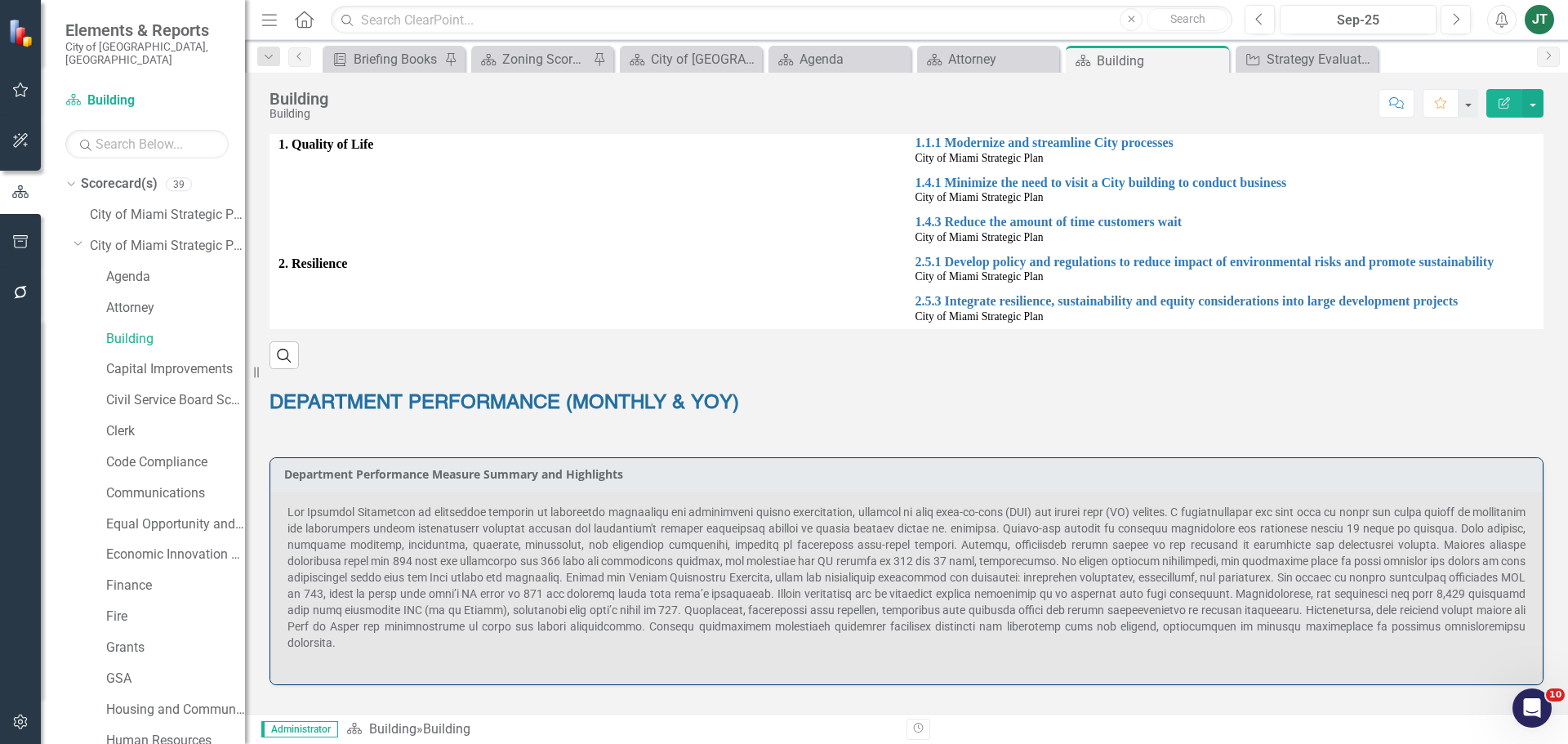
scroll to position [572, 0]
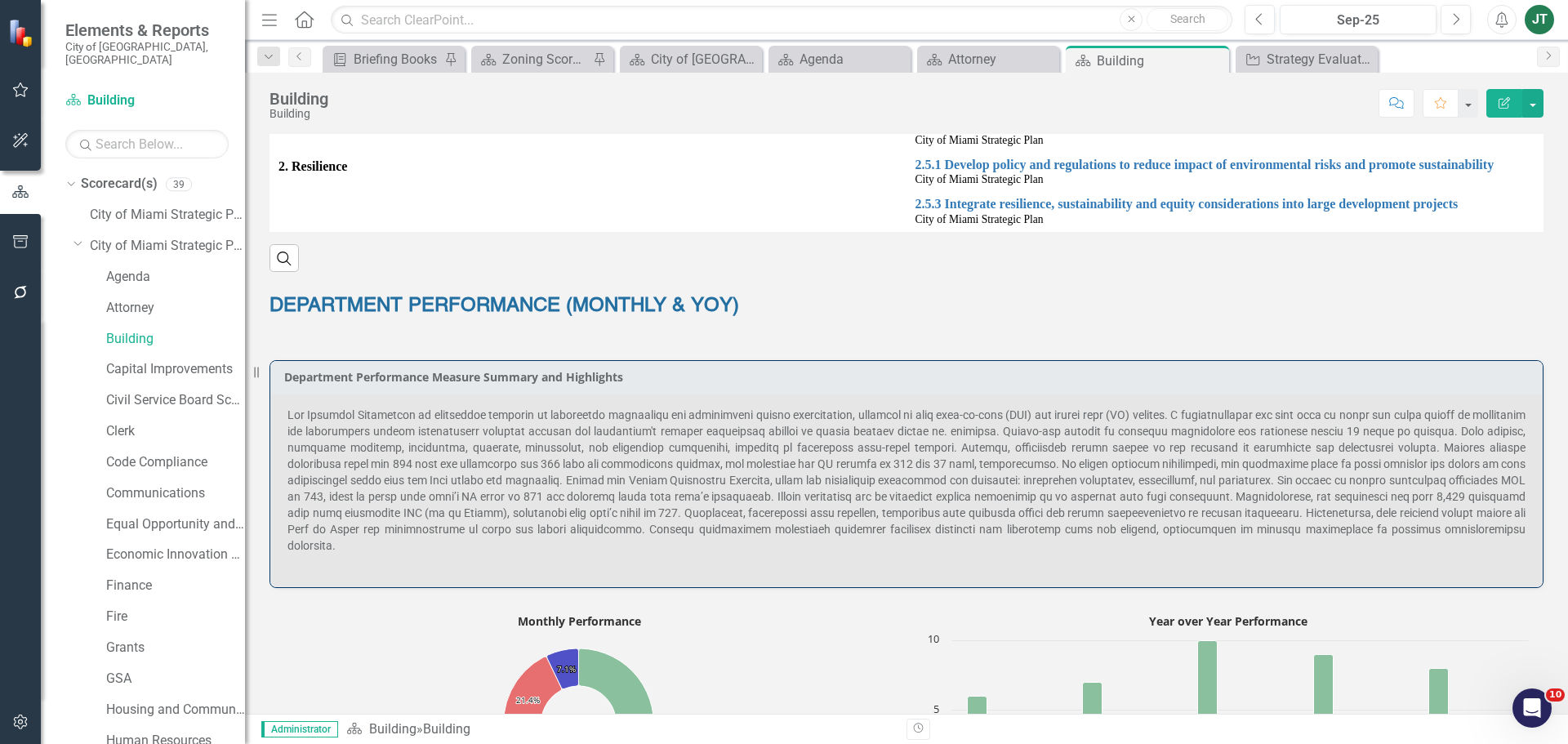
click at [412, 450] on span at bounding box center [906, 480] width 1238 height 143
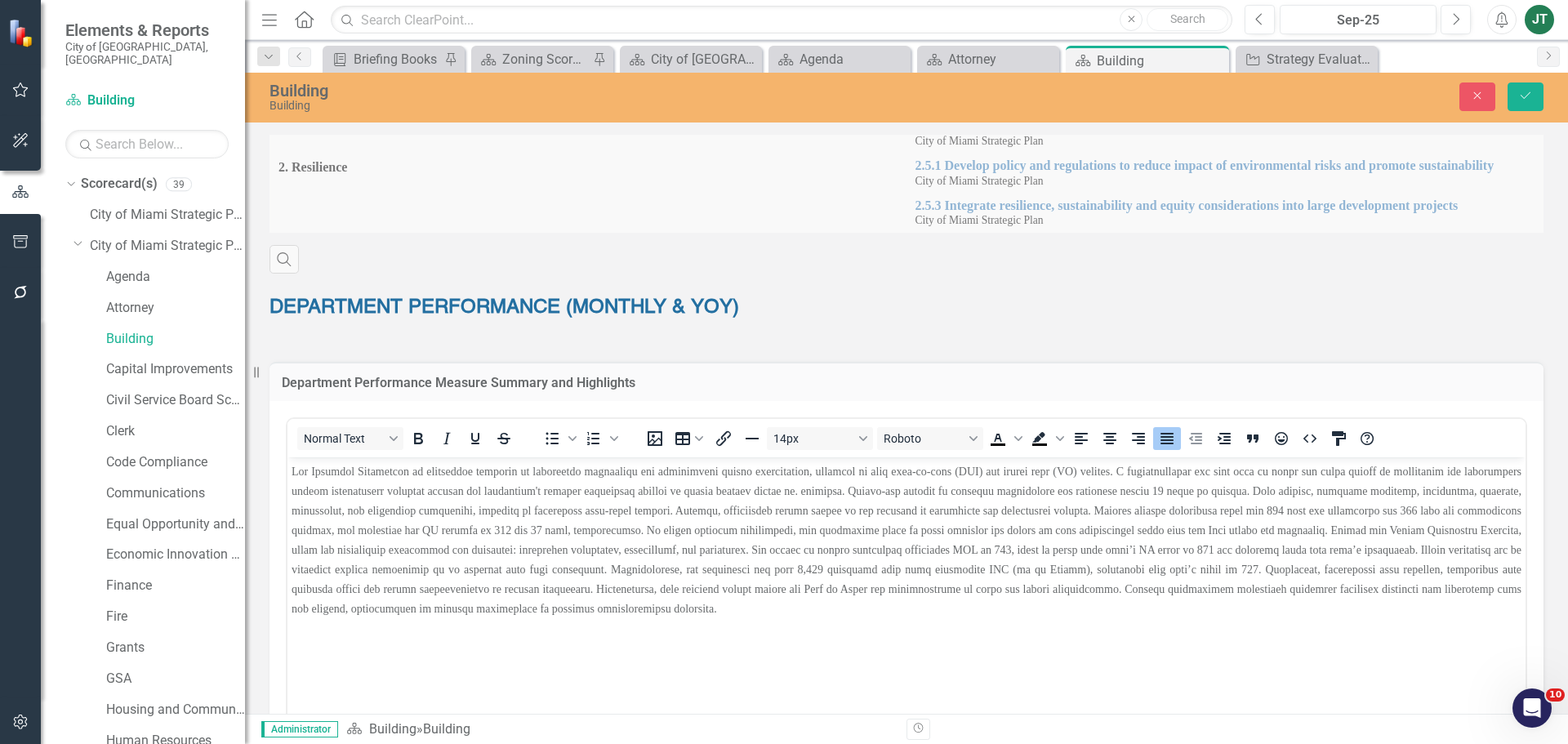
scroll to position [0, 0]
click at [1269, 509] on span "Rich Text Area. Press ALT-0 for help." at bounding box center [906, 540] width 1230 height 150
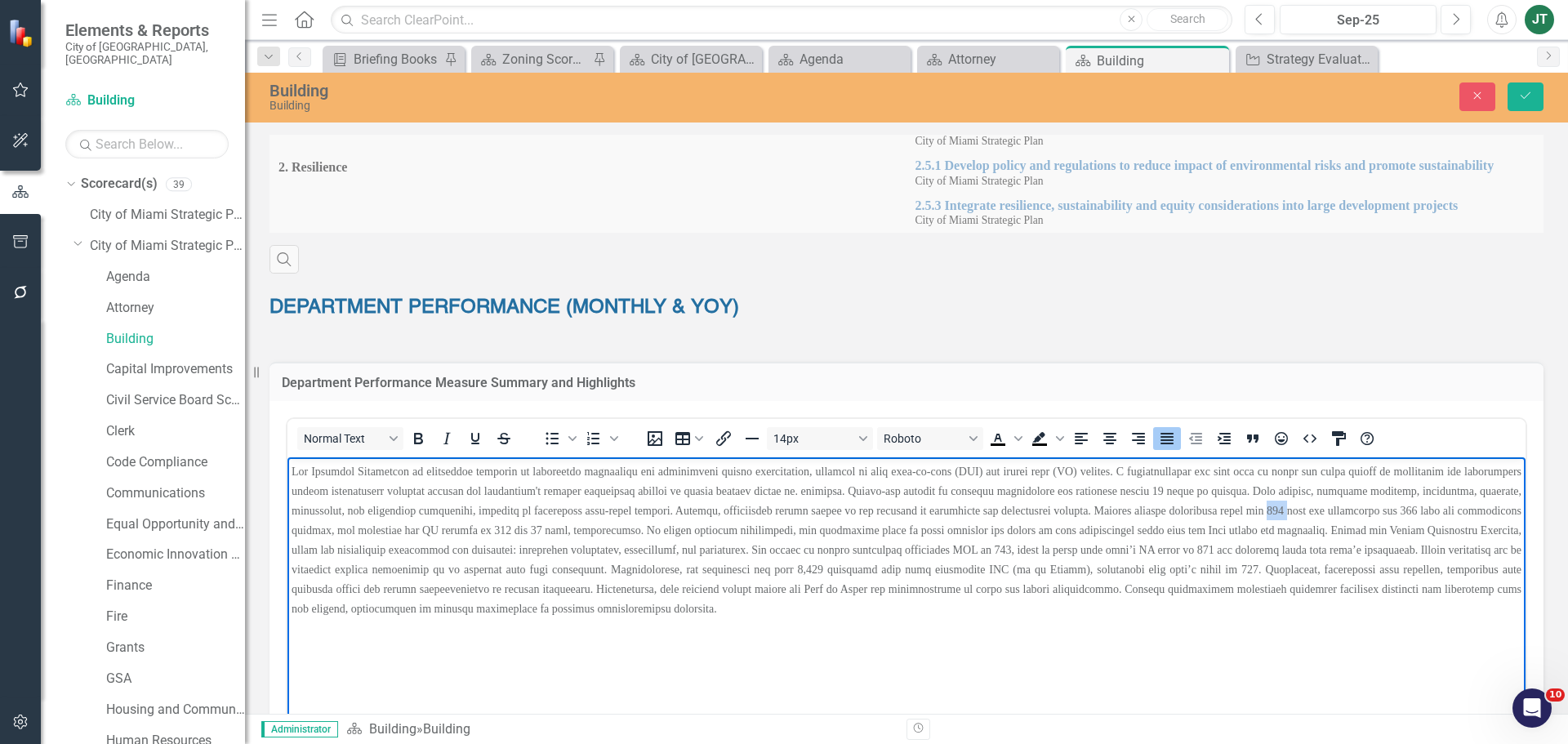
click at [1269, 509] on span "Rich Text Area. Press ALT-0 for help." at bounding box center [906, 540] width 1230 height 150
click at [1408, 509] on span "Rich Text Area. Press ALT-0 for help." at bounding box center [906, 540] width 1230 height 150
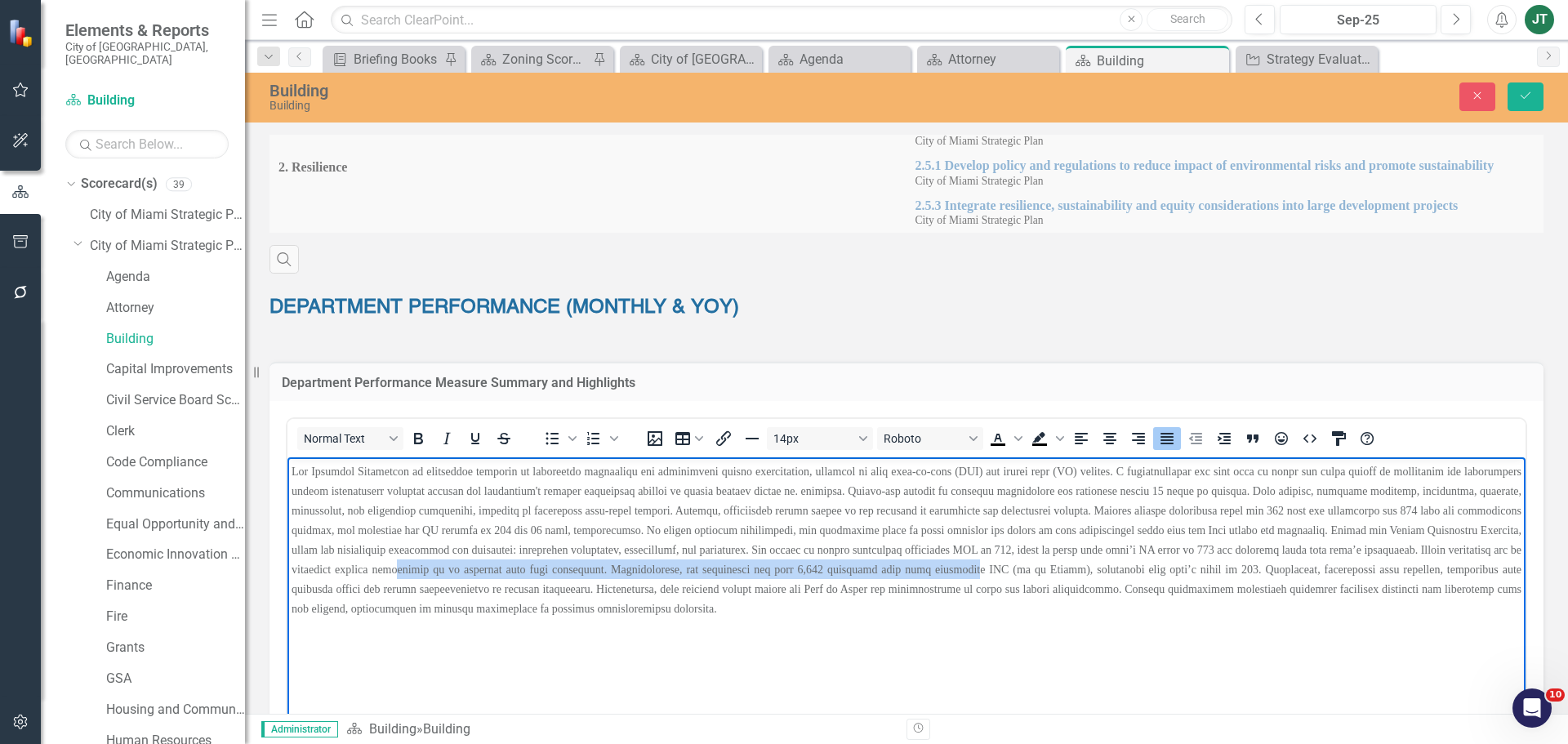
drag, startPoint x: 357, startPoint y: 566, endPoint x: 909, endPoint y: 572, distance: 552.0
click at [909, 572] on span "Rich Text Area. Press ALT-0 for help." at bounding box center [906, 540] width 1230 height 150
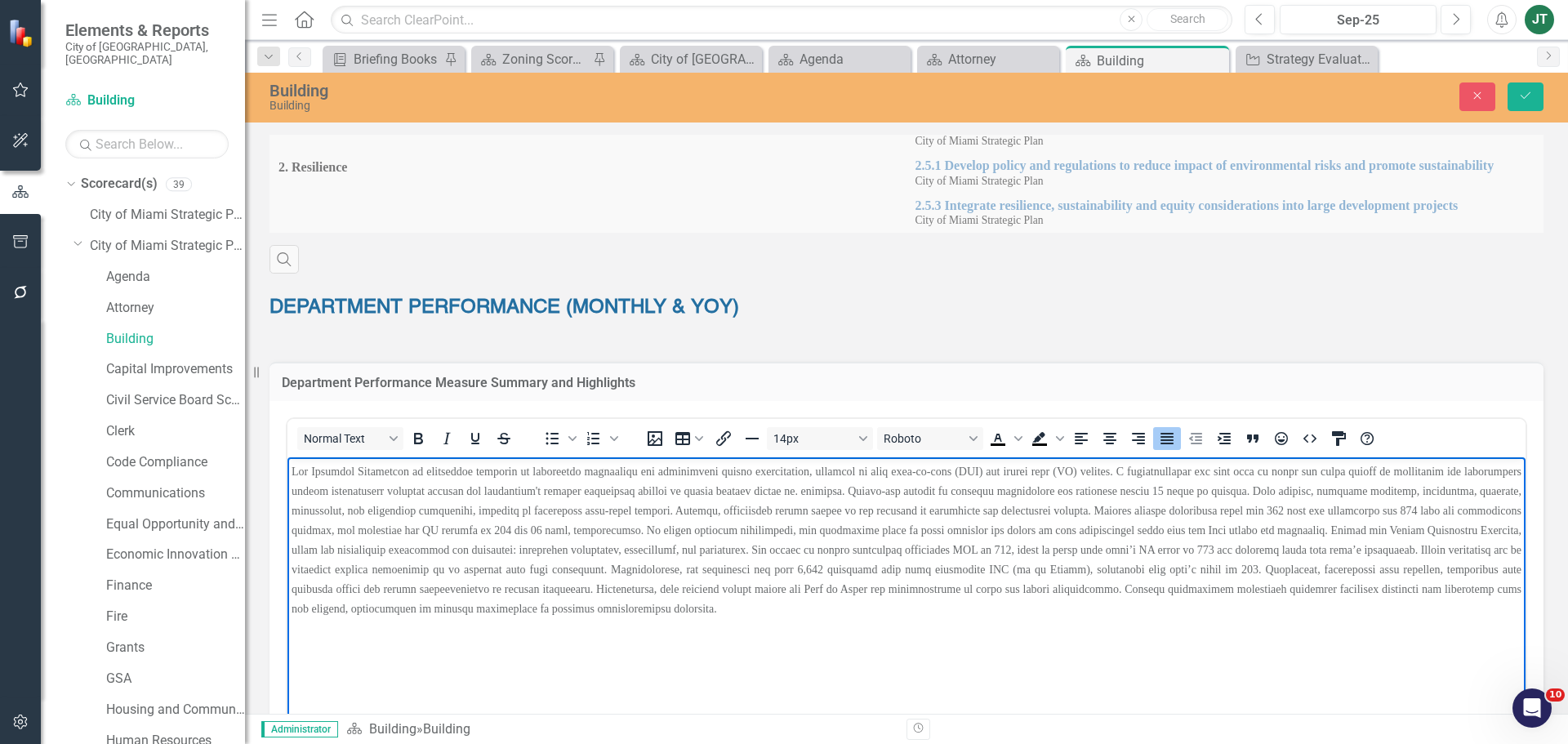
click at [1074, 618] on p "Rich Text Area. Press ALT-0 for help." at bounding box center [906, 540] width 1230 height 157
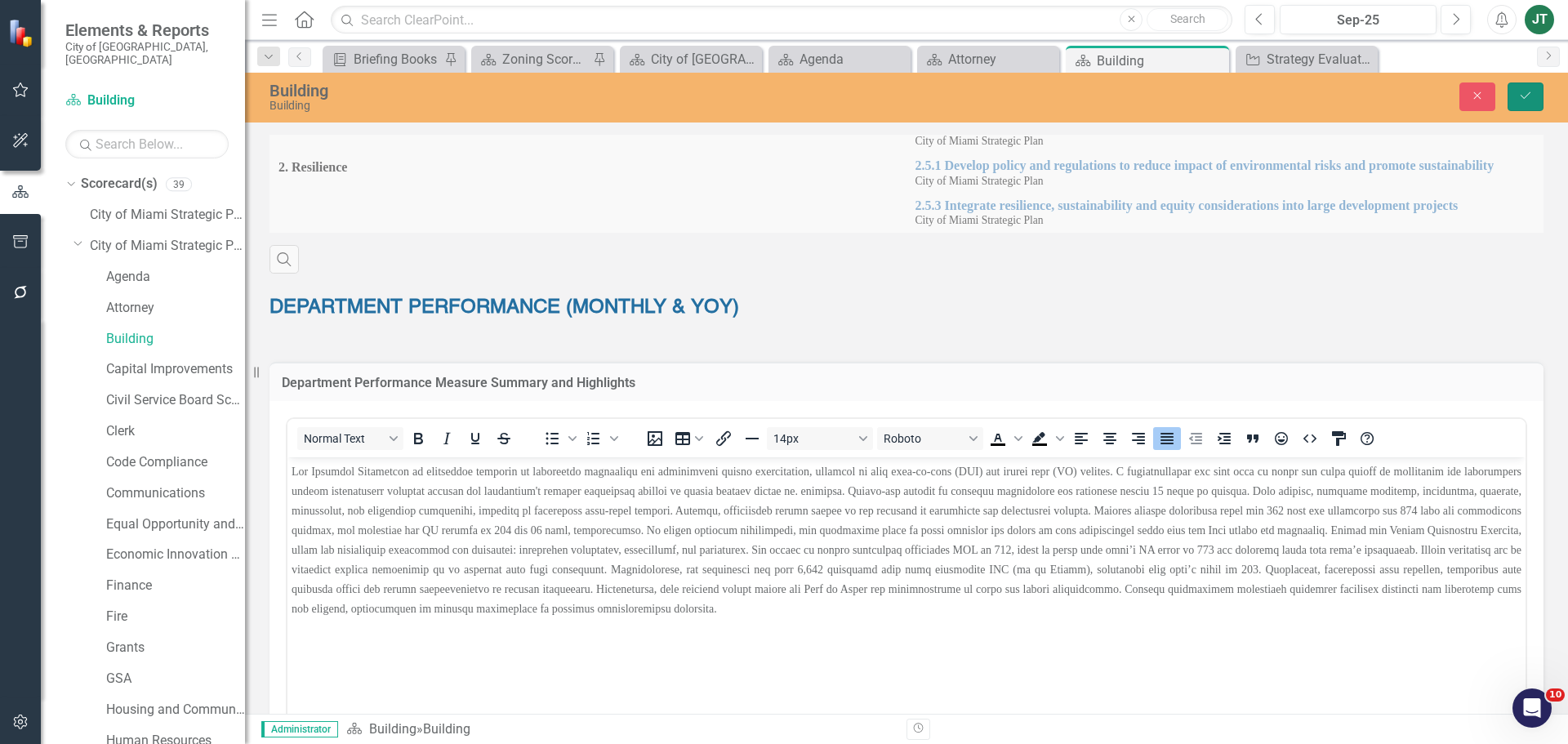
click at [1526, 96] on icon "Save" at bounding box center [1526, 96] width 15 height 11
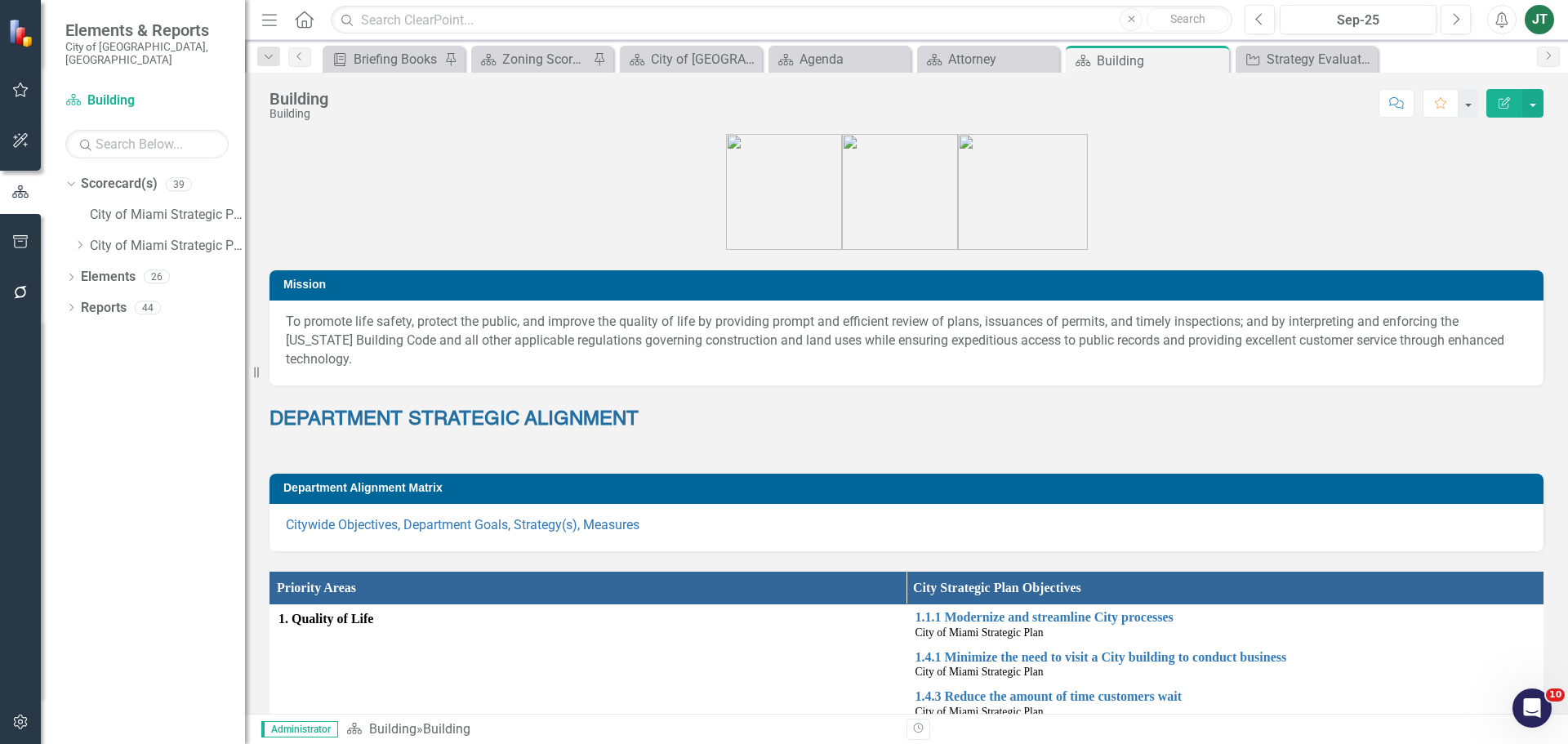
drag, startPoint x: 79, startPoint y: 232, endPoint x: 85, endPoint y: 250, distance: 19.0
click at [79, 240] on icon "Dropdown" at bounding box center [79, 245] width 12 height 10
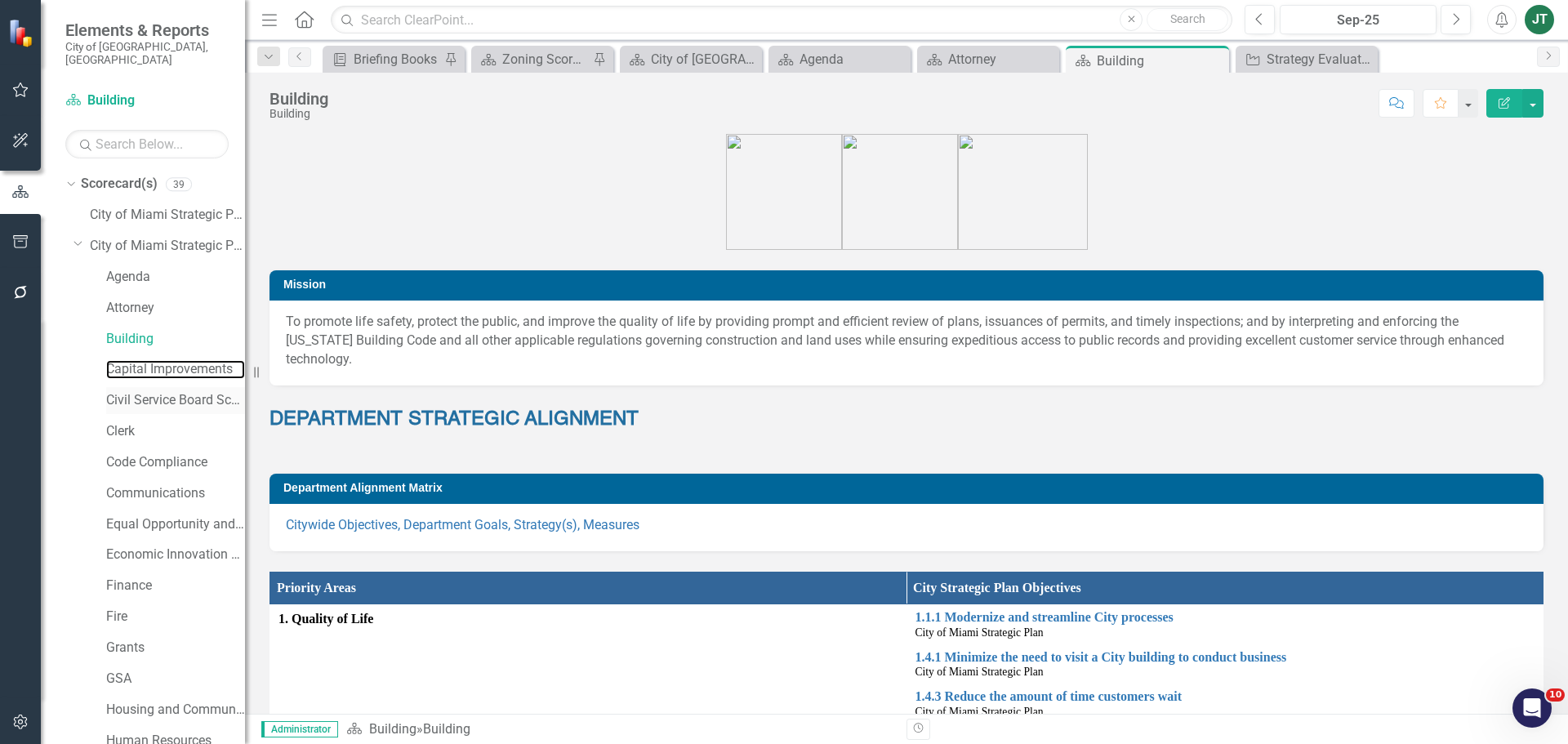
click at [131, 361] on link "Capital Improvements" at bounding box center [176, 370] width 139 height 18
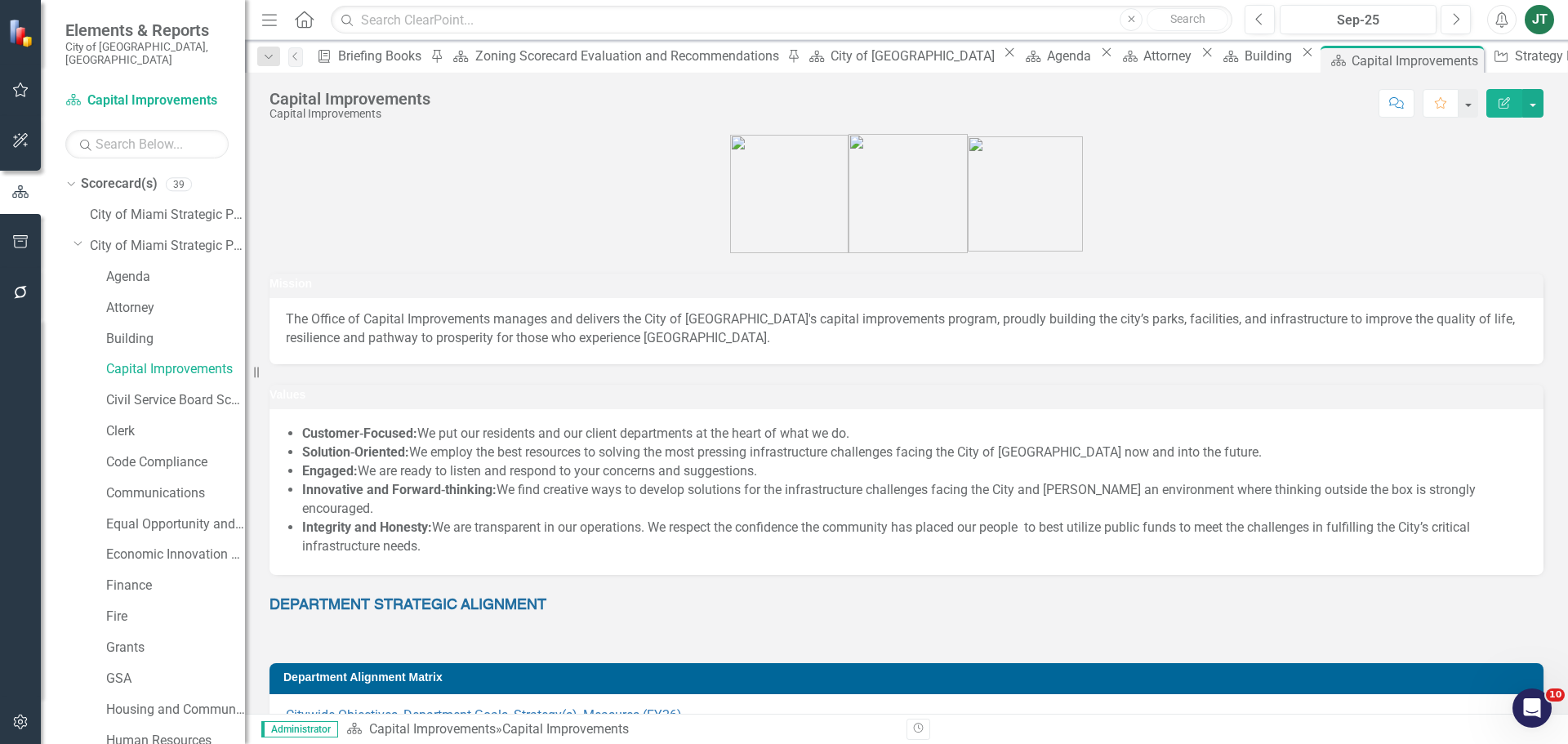
drag, startPoint x: 77, startPoint y: 225, endPoint x: 115, endPoint y: 273, distance: 61.2
click at [77, 237] on icon "Dropdown" at bounding box center [78, 243] width 10 height 12
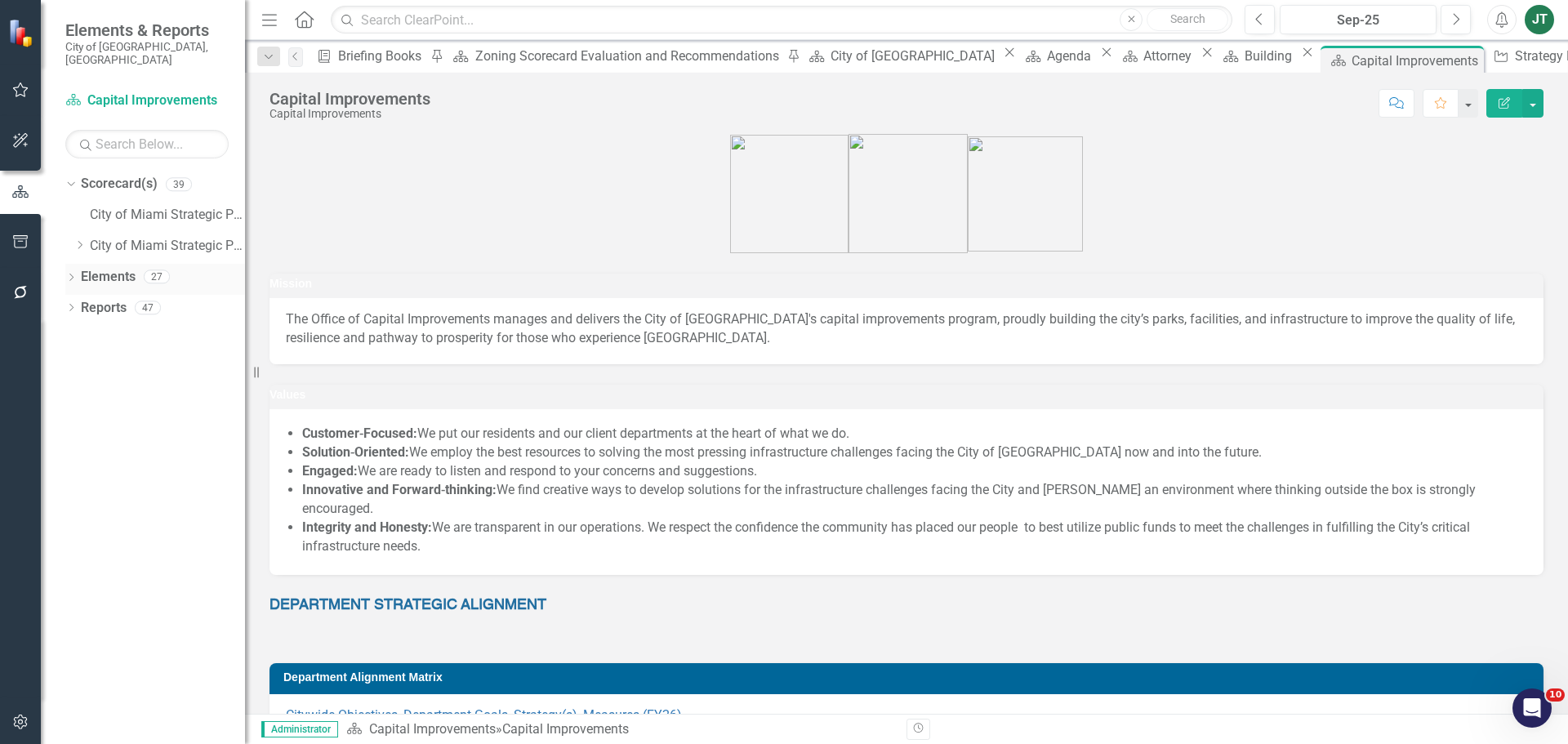
click at [99, 268] on link "Elements" at bounding box center [108, 277] width 55 height 18
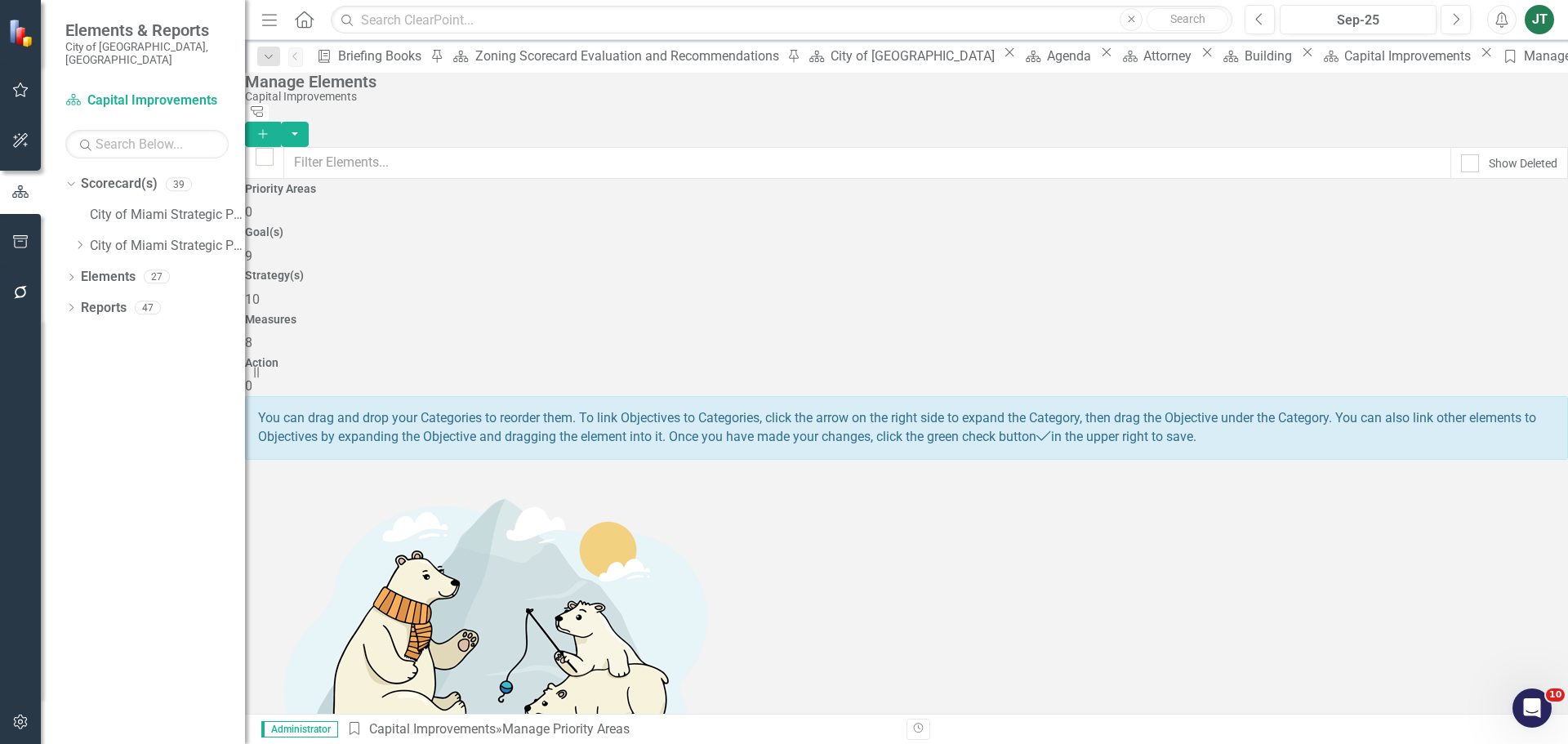
click at [1121, 314] on div "Measures 8" at bounding box center [906, 333] width 1323 height 40
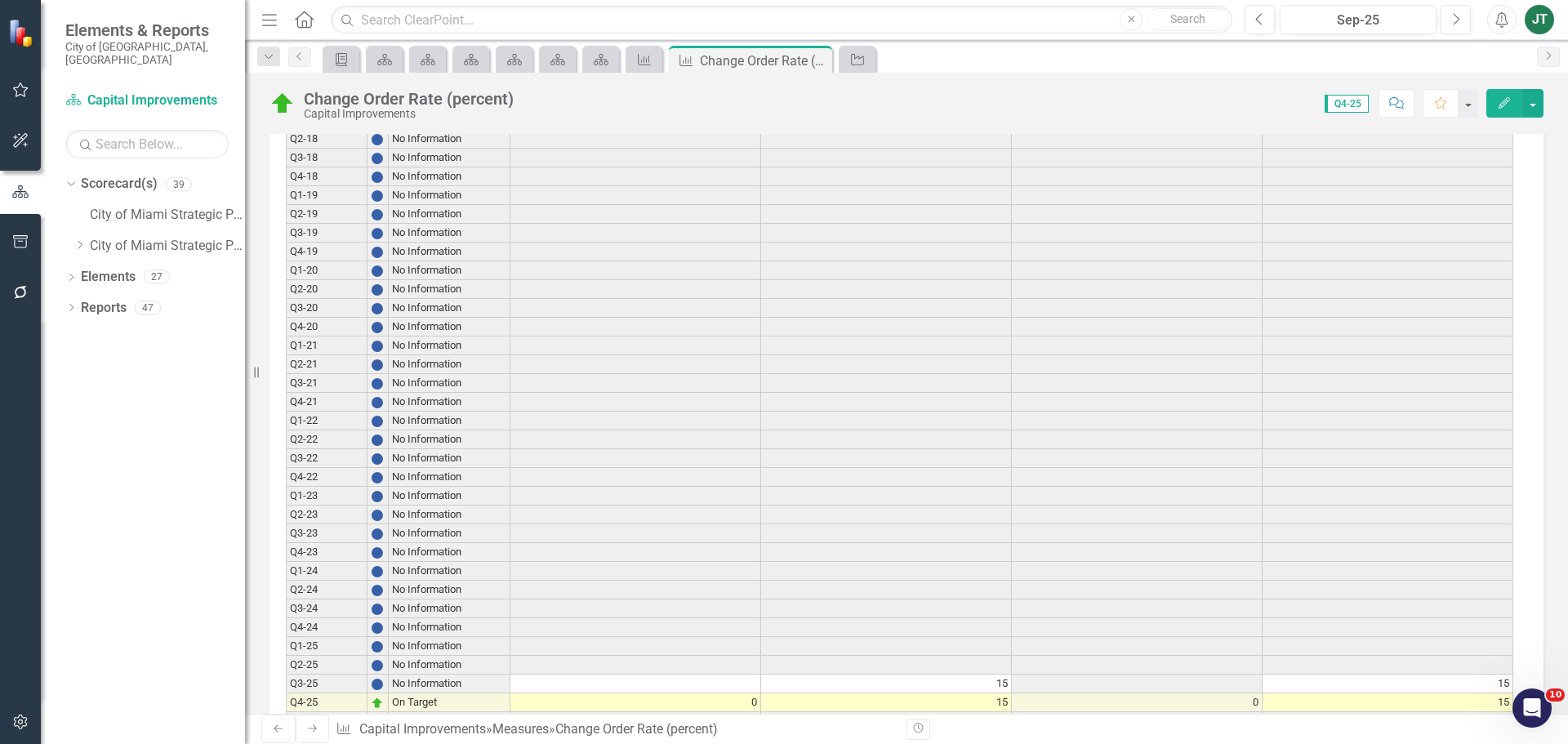
scroll to position [1319, 0]
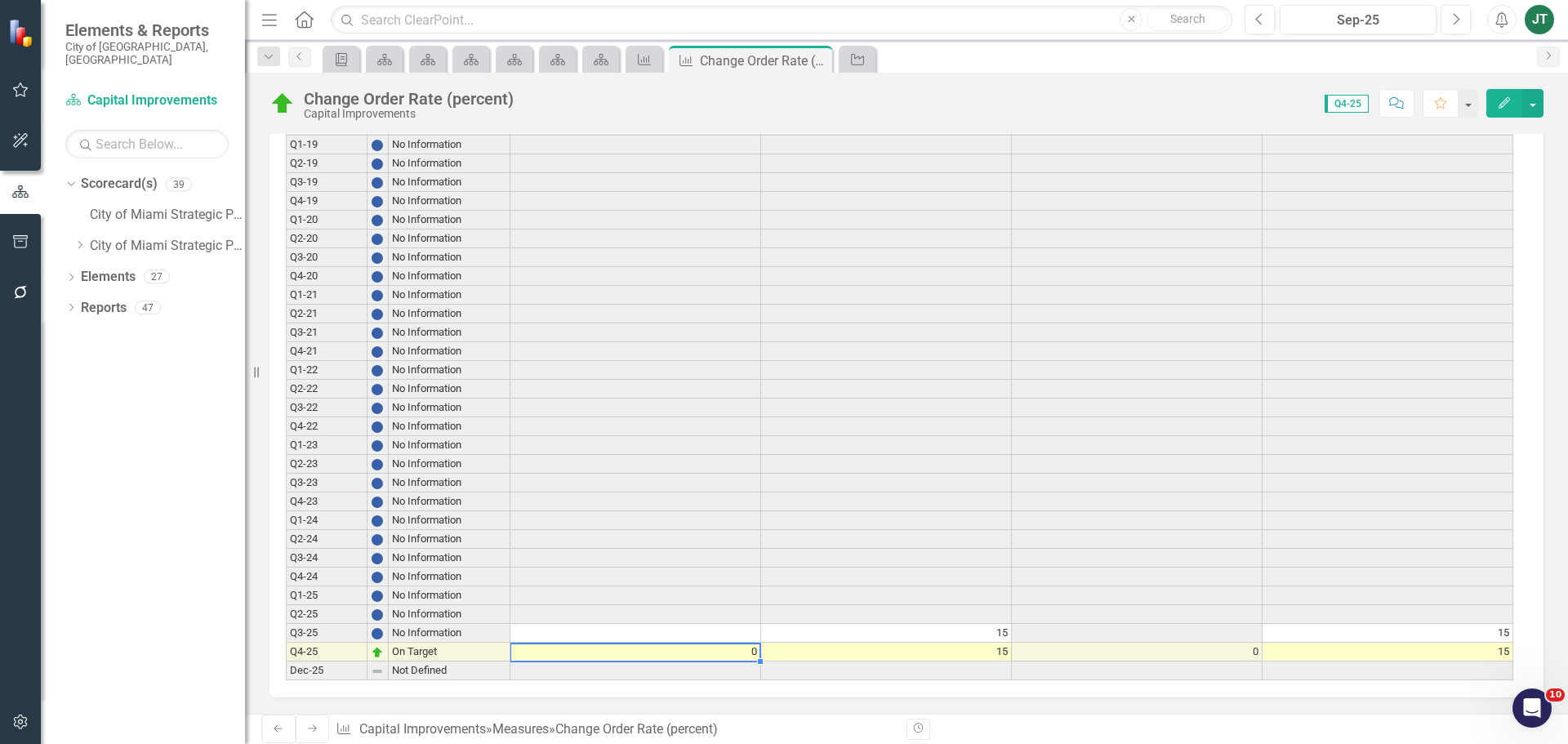
click at [722, 649] on td "0" at bounding box center [635, 652] width 251 height 18
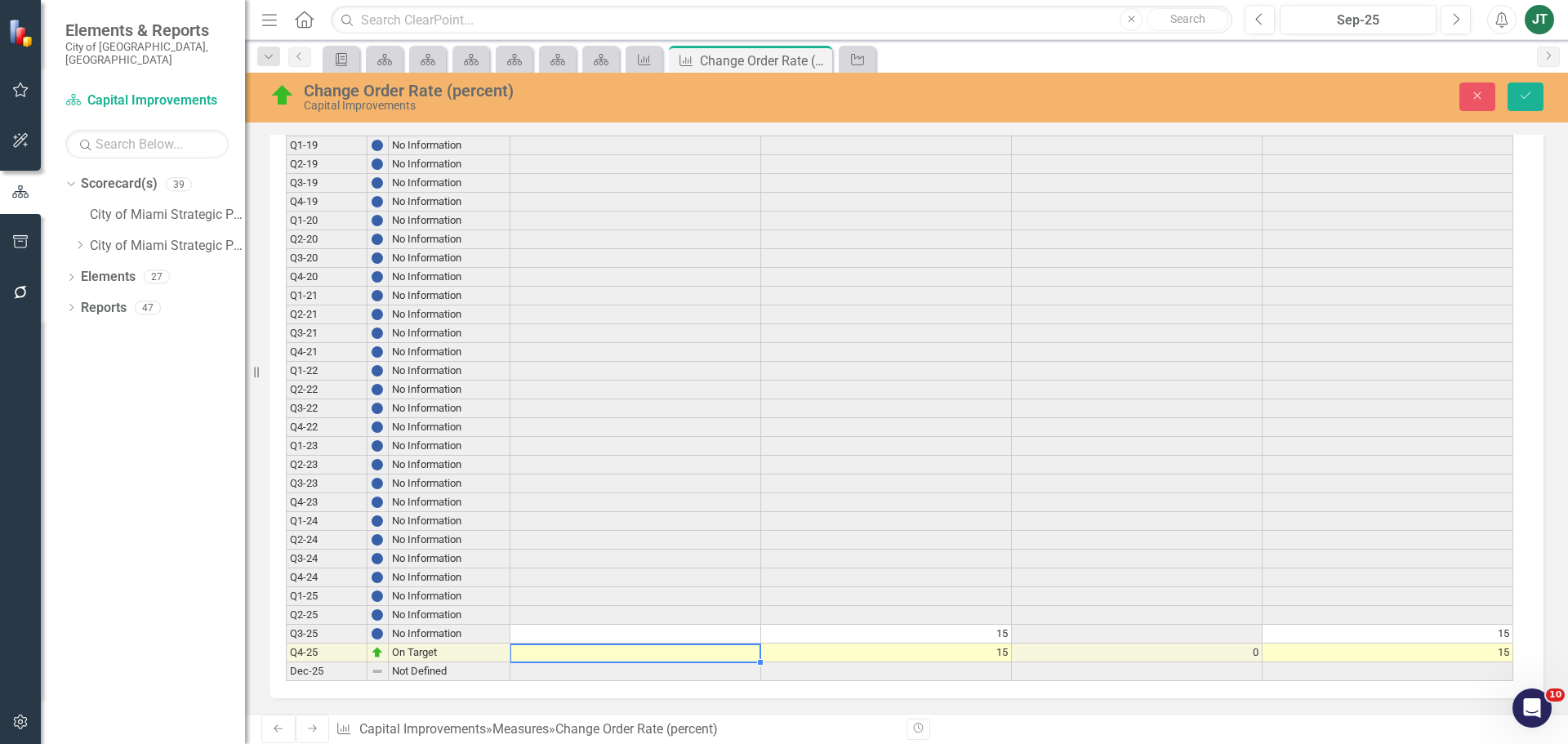
click at [1242, 646] on td "0" at bounding box center [1137, 653] width 251 height 18
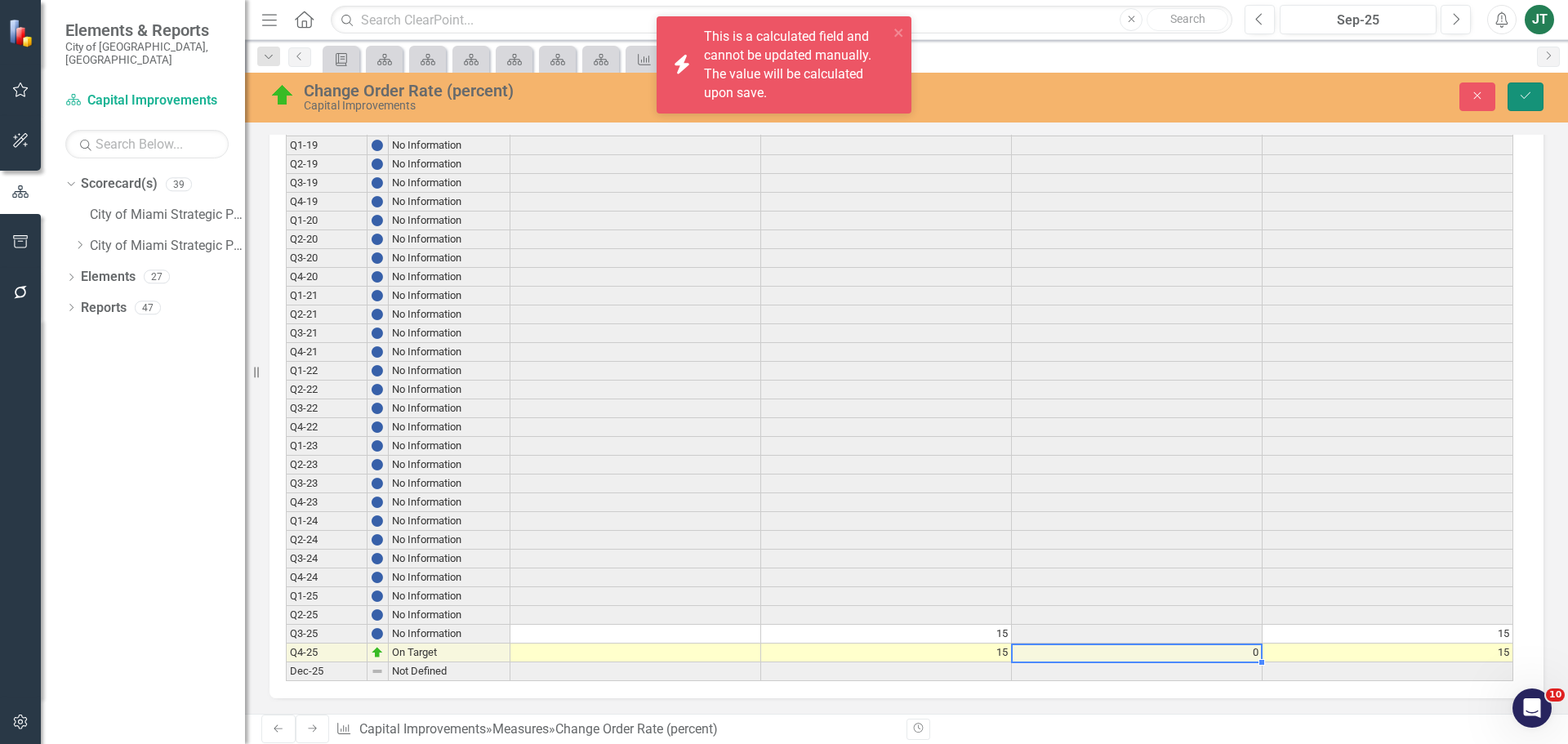
click at [1528, 92] on icon "Save" at bounding box center [1526, 96] width 15 height 11
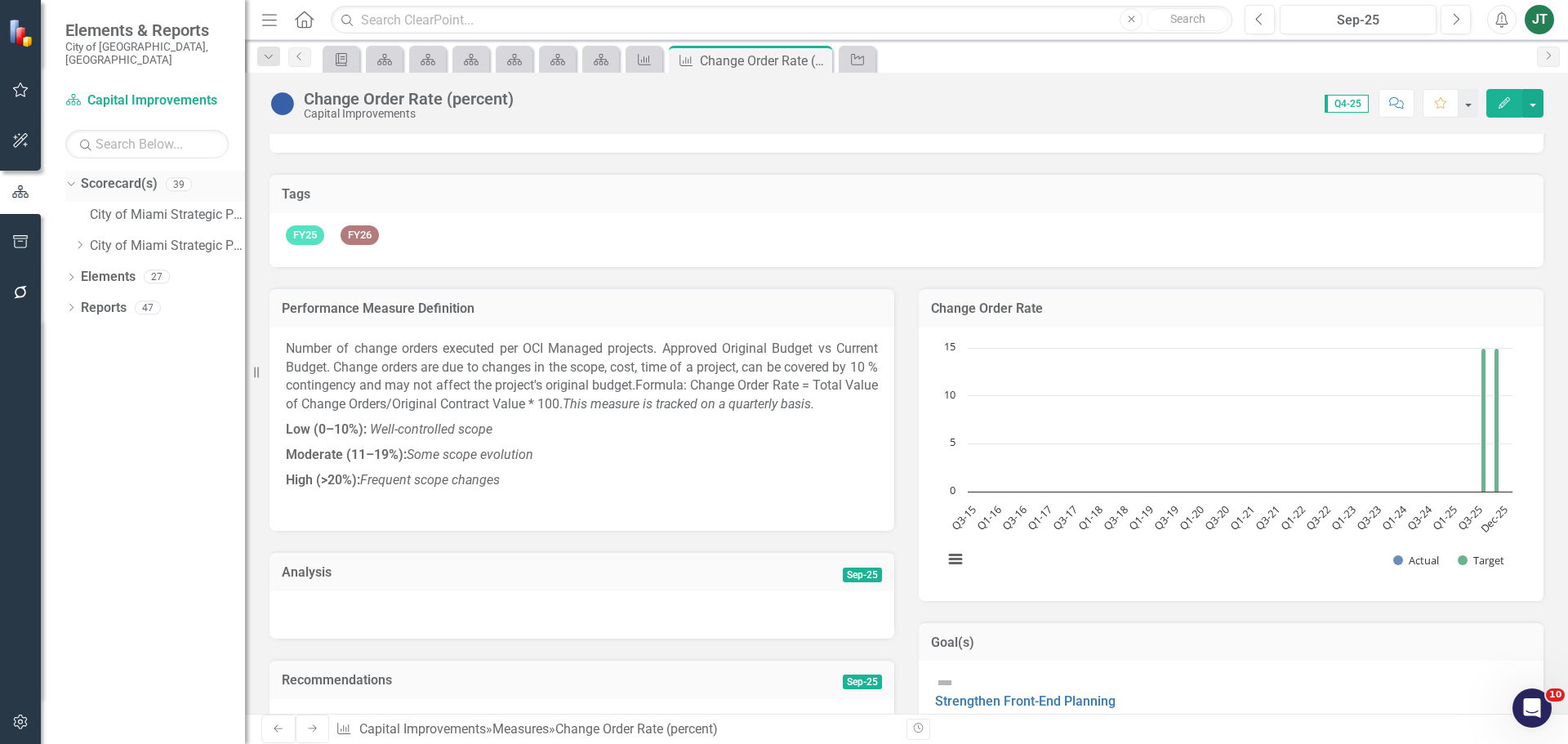
scroll to position [0, 0]
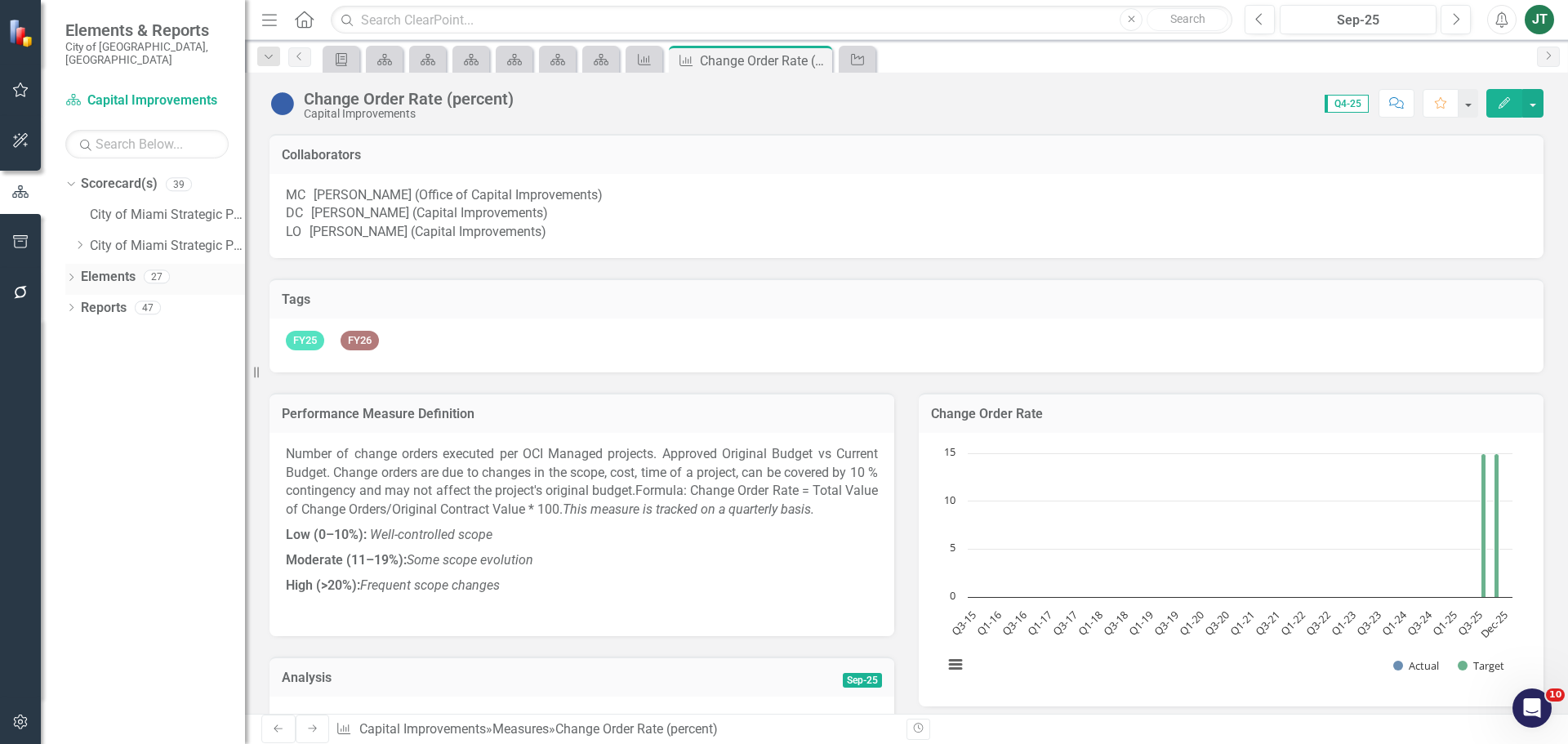
click at [107, 268] on link "Elements" at bounding box center [108, 277] width 55 height 18
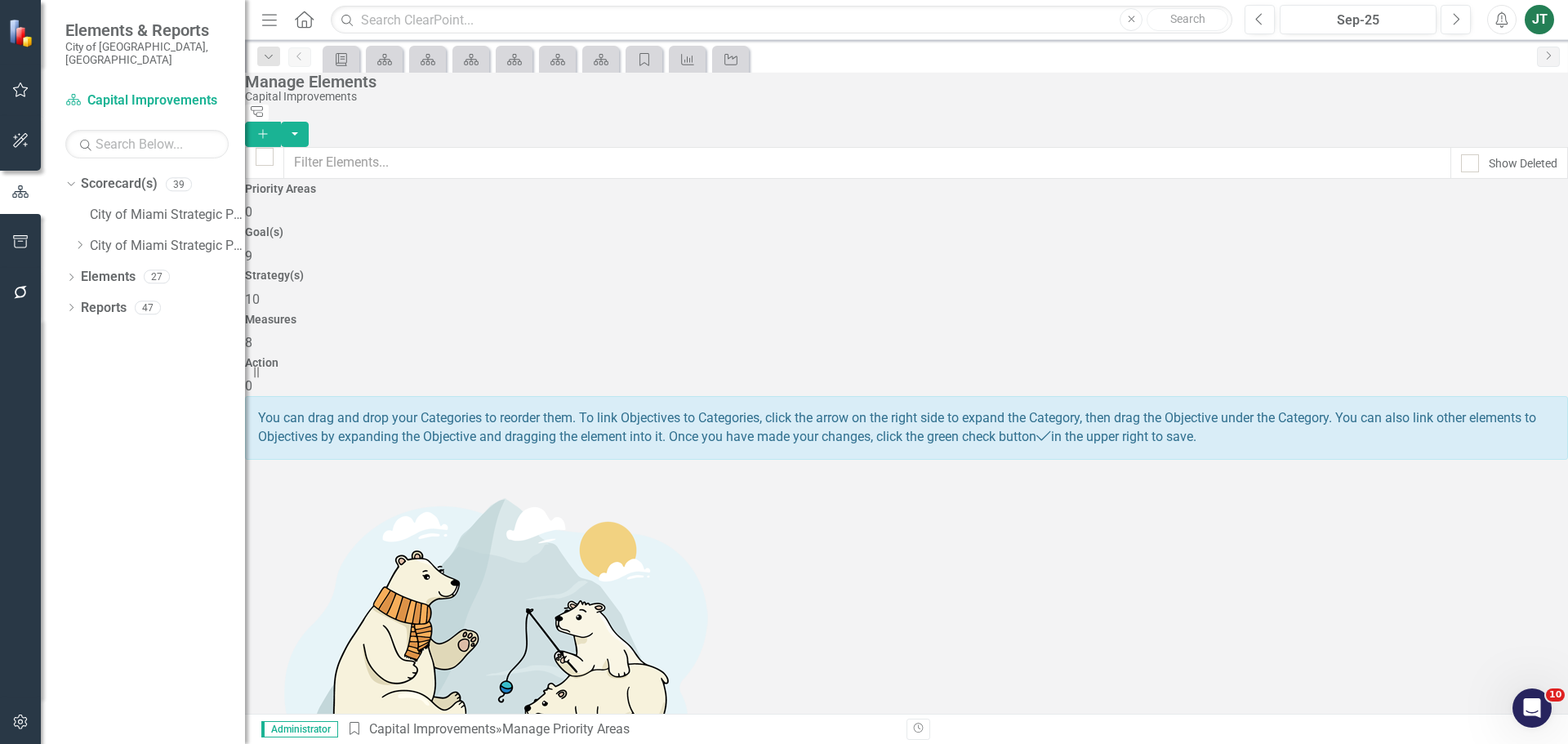
click at [926, 269] on h4 "Strategy(s)" at bounding box center [906, 275] width 1323 height 12
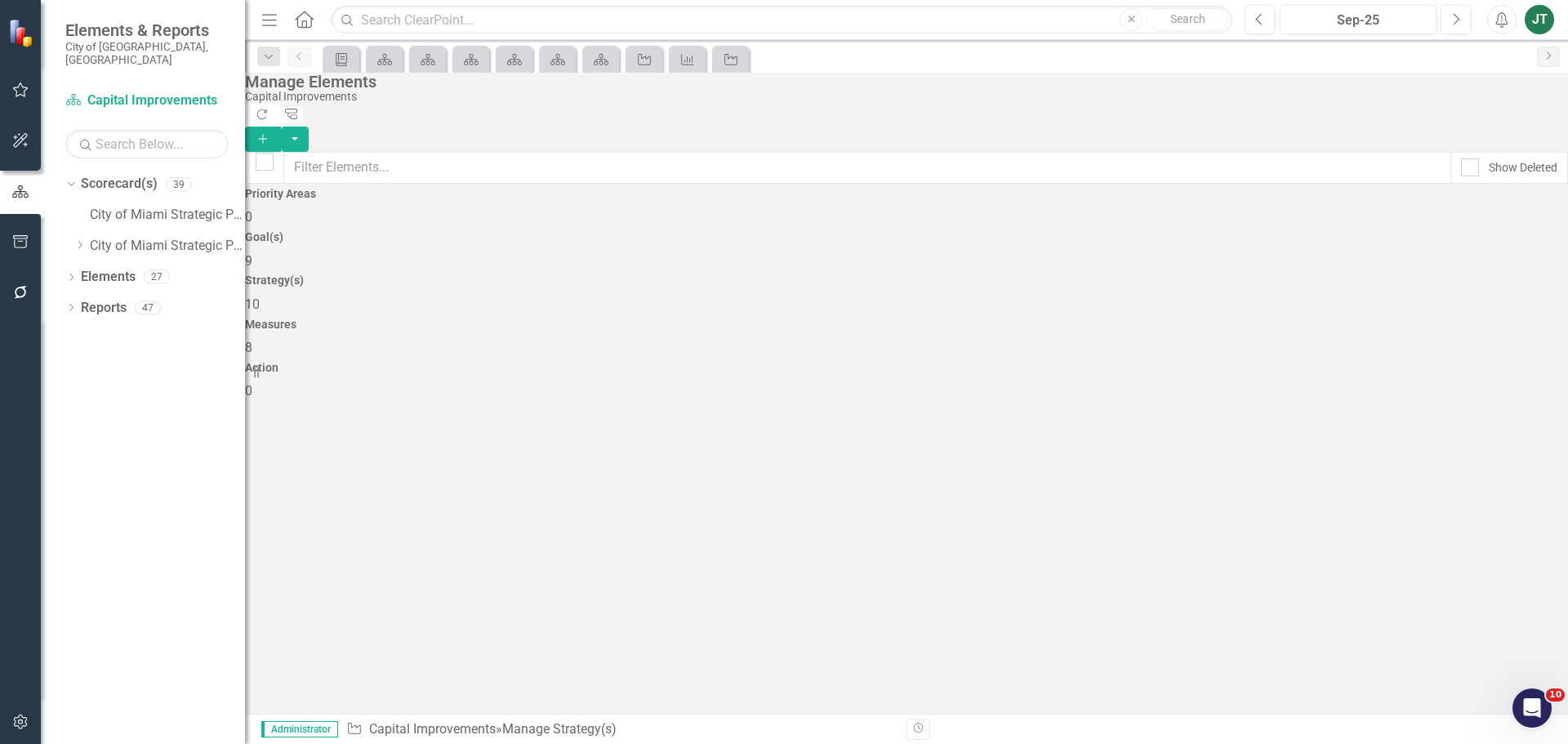
click at [1043, 240] on div "Priority Areas 0 Goal(s) 9 Strategy(s) 10 Measures 8 Action 0" at bounding box center [906, 294] width 1323 height 213
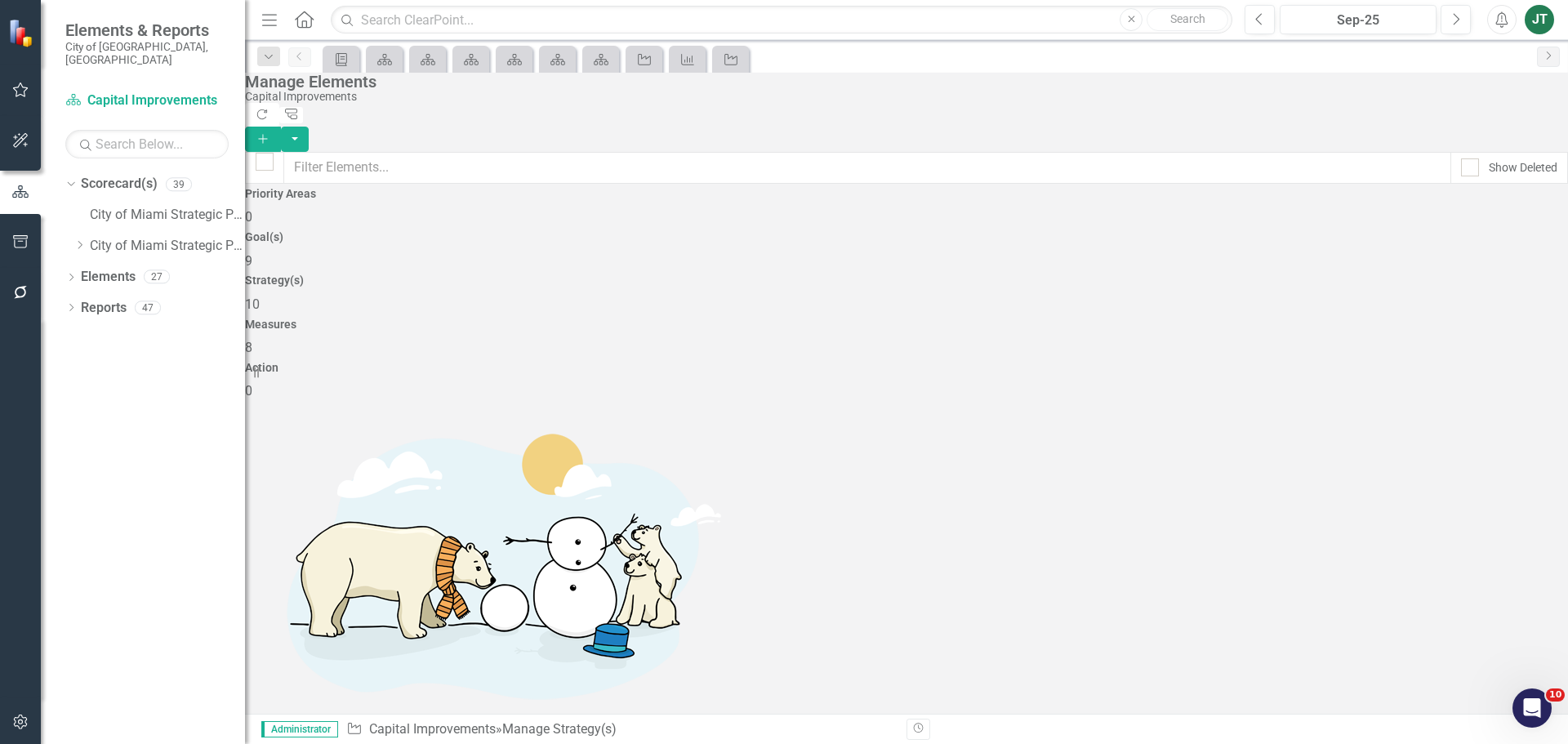
click at [1065, 319] on div "Measures 8" at bounding box center [906, 338] width 1323 height 40
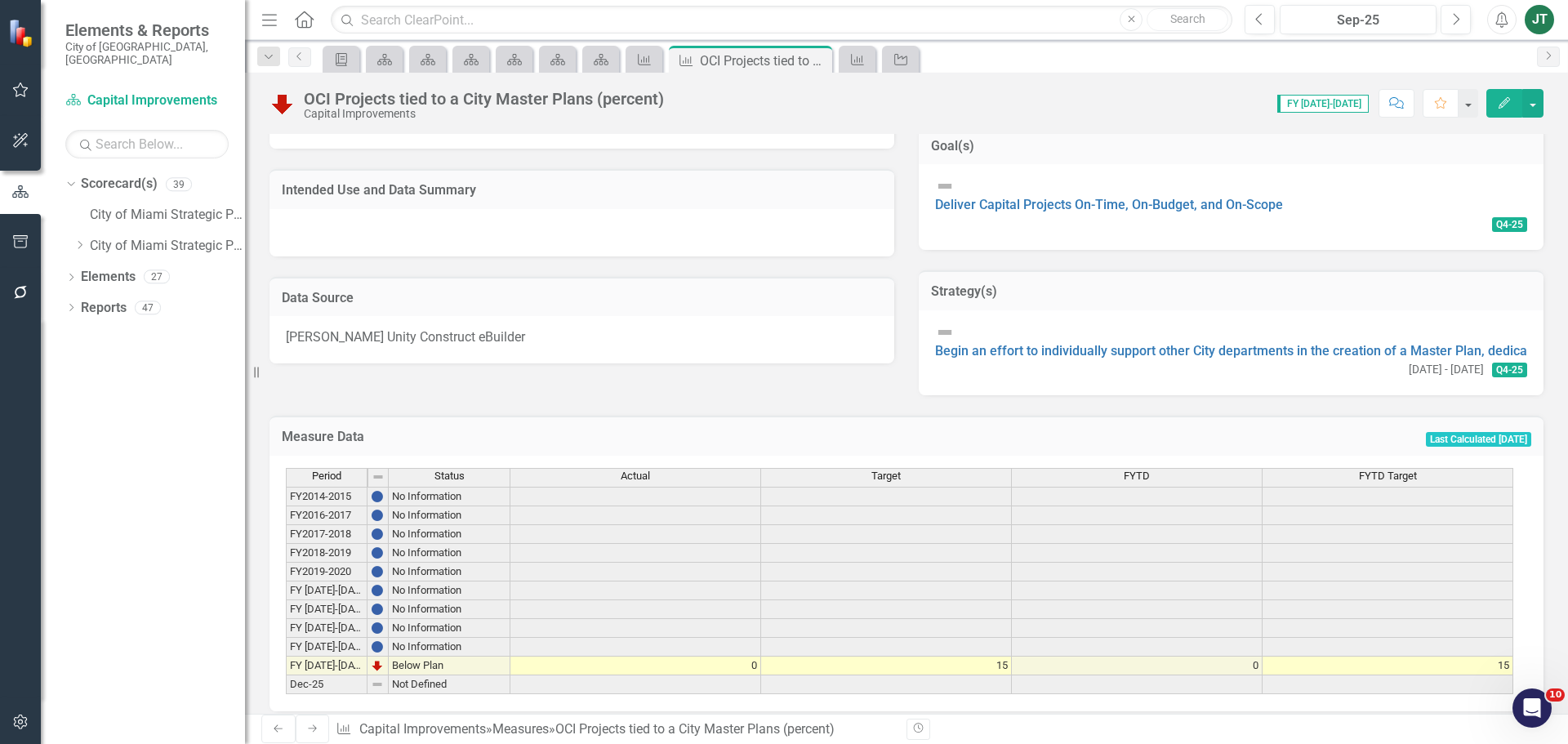
scroll to position [623, 0]
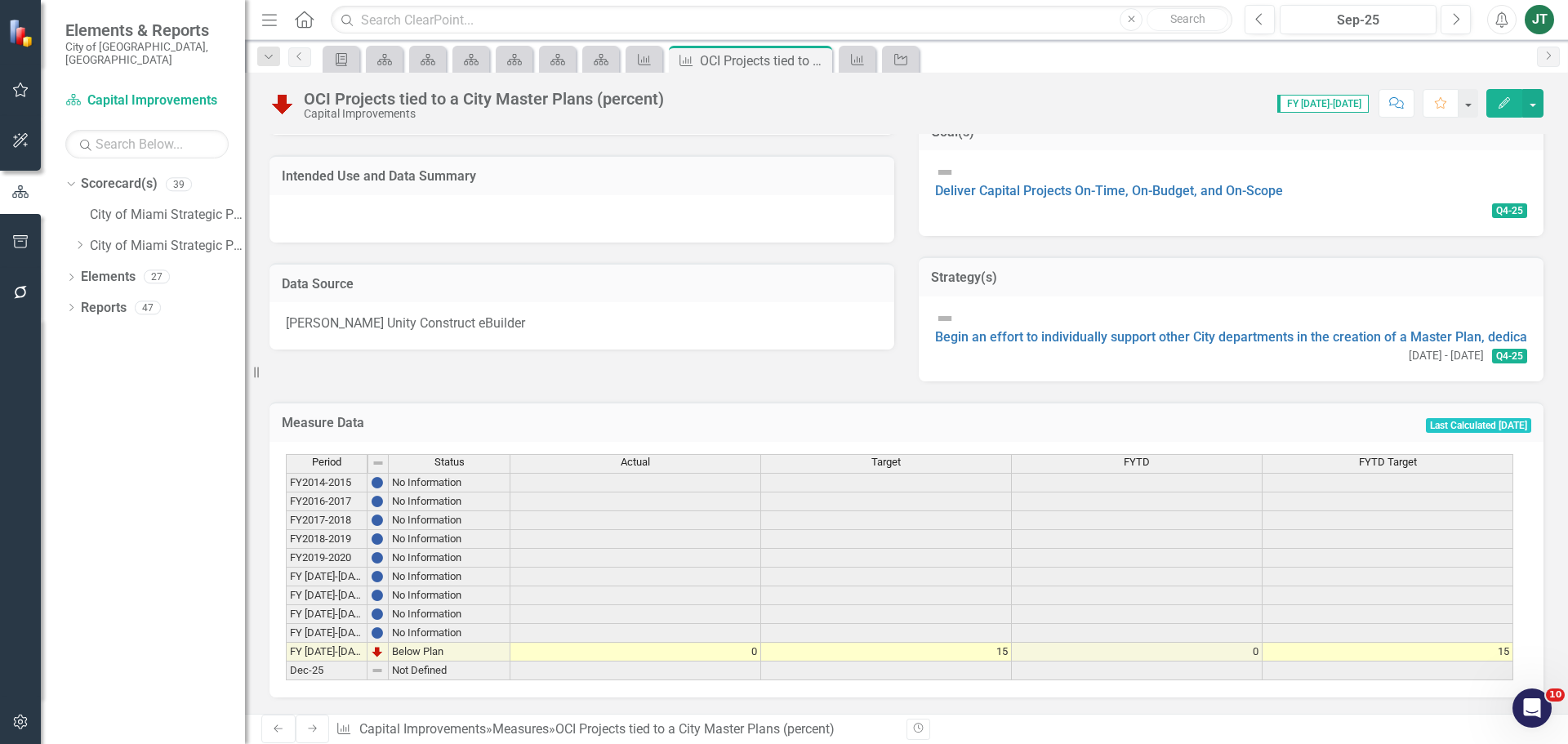
click at [286, 656] on div "Period Status Actual Target FYTD FYTD Target FY2014-2015 No Information FY2016-…" at bounding box center [286, 567] width 0 height 226
click at [740, 643] on td "0" at bounding box center [635, 652] width 251 height 18
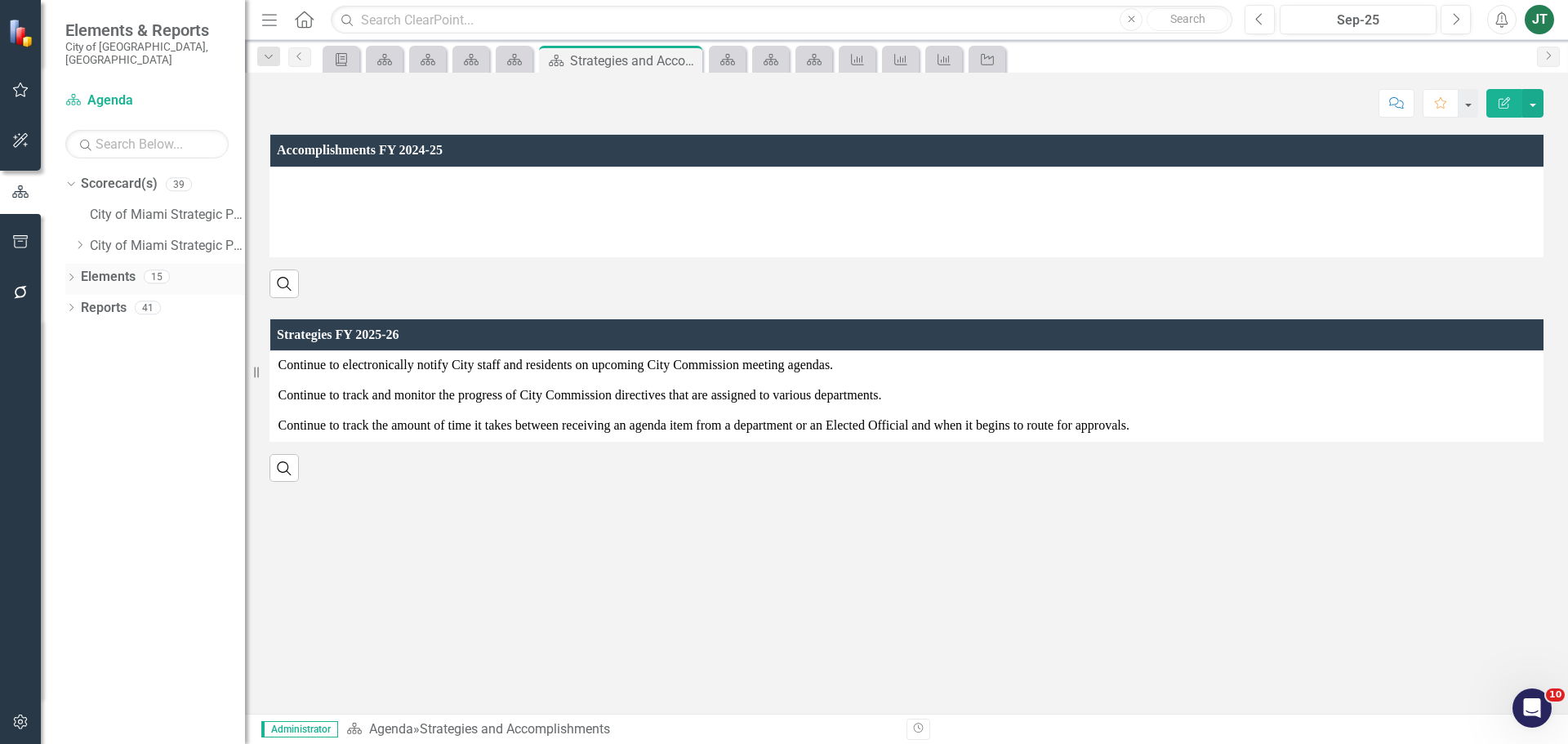
click at [108, 268] on link "Elements" at bounding box center [108, 277] width 55 height 18
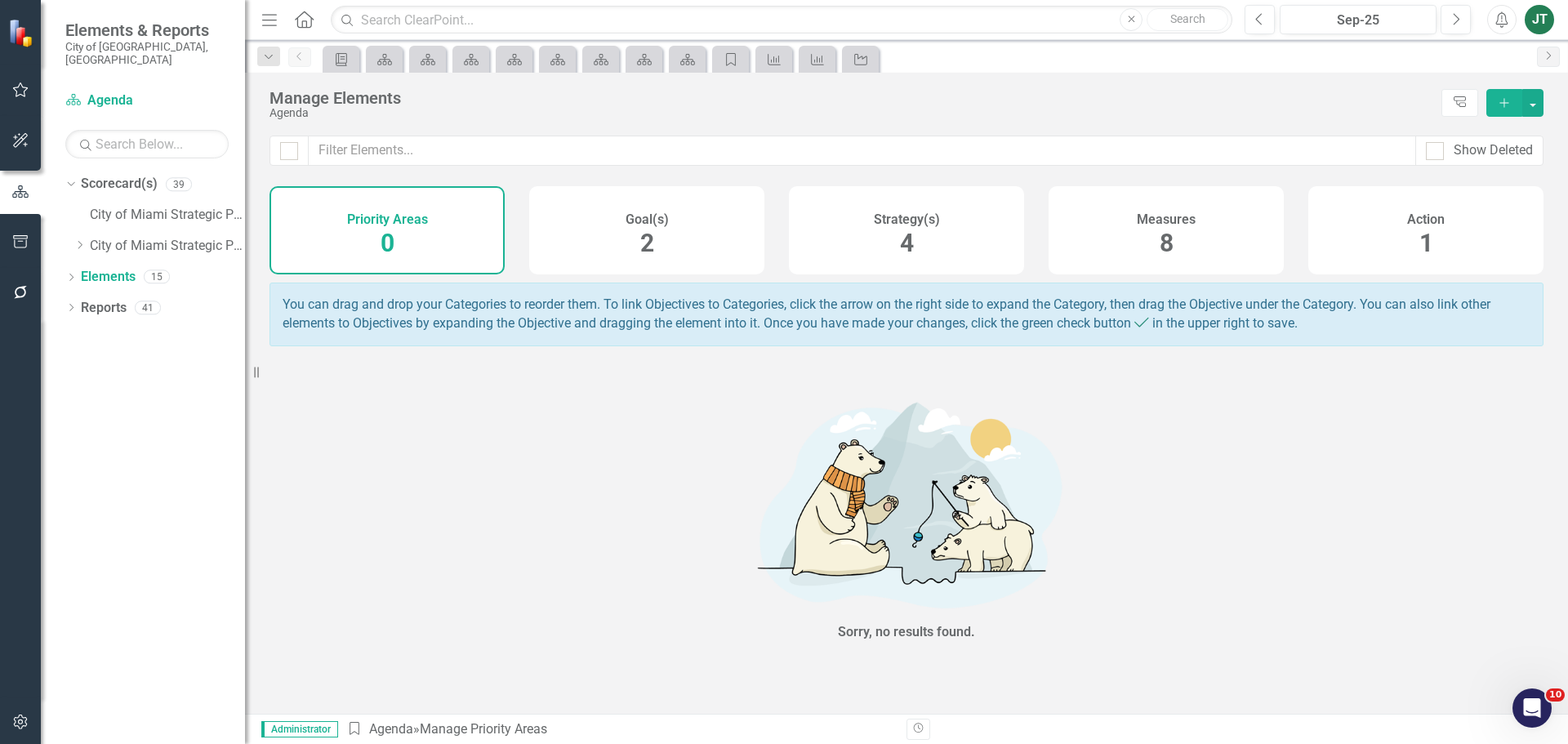
click at [937, 246] on div "Strategy(s) 4" at bounding box center [906, 231] width 235 height 88
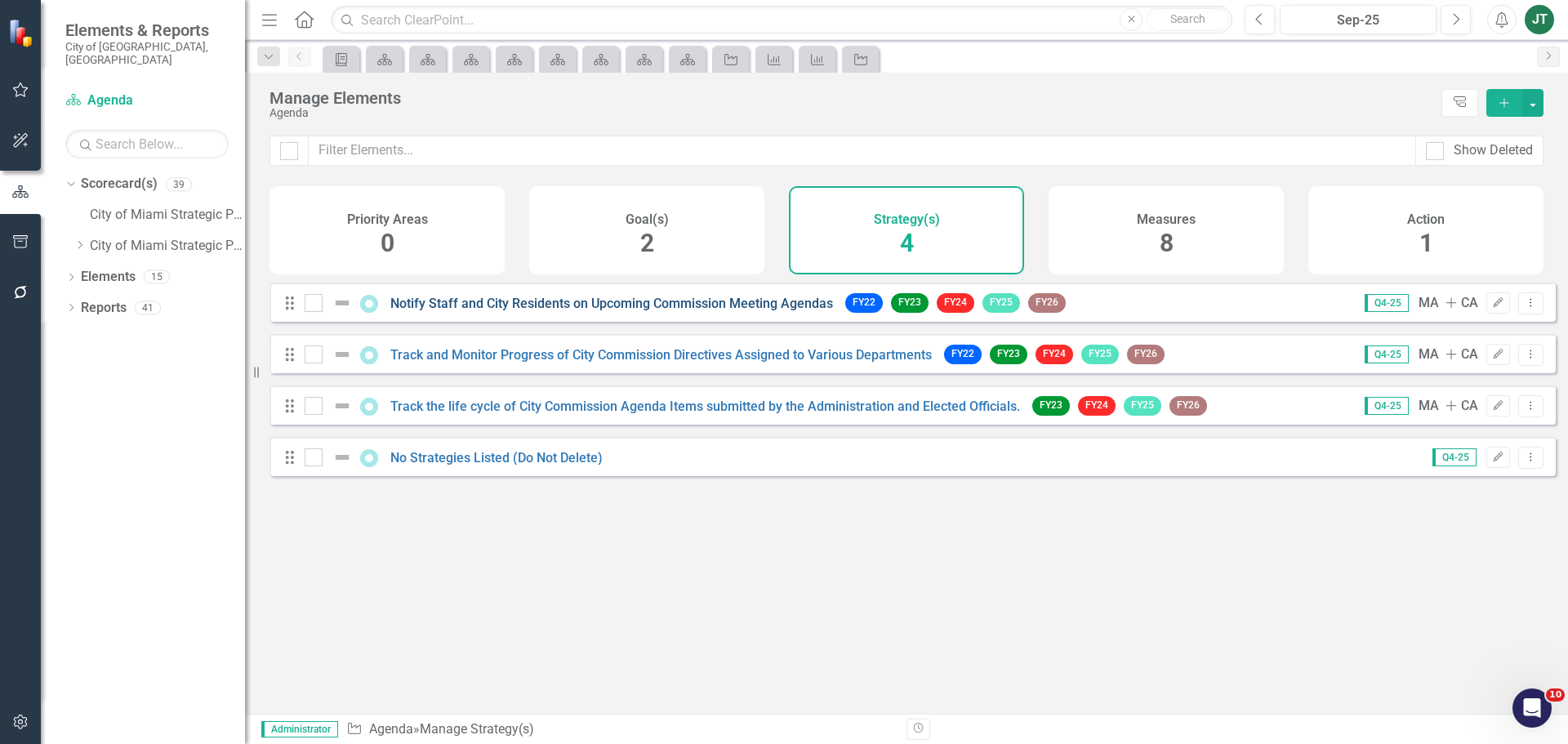
click at [524, 312] on link "Notify Staff and City Residents on Upcoming Commission Meeting Agendas" at bounding box center [612, 303] width 443 height 16
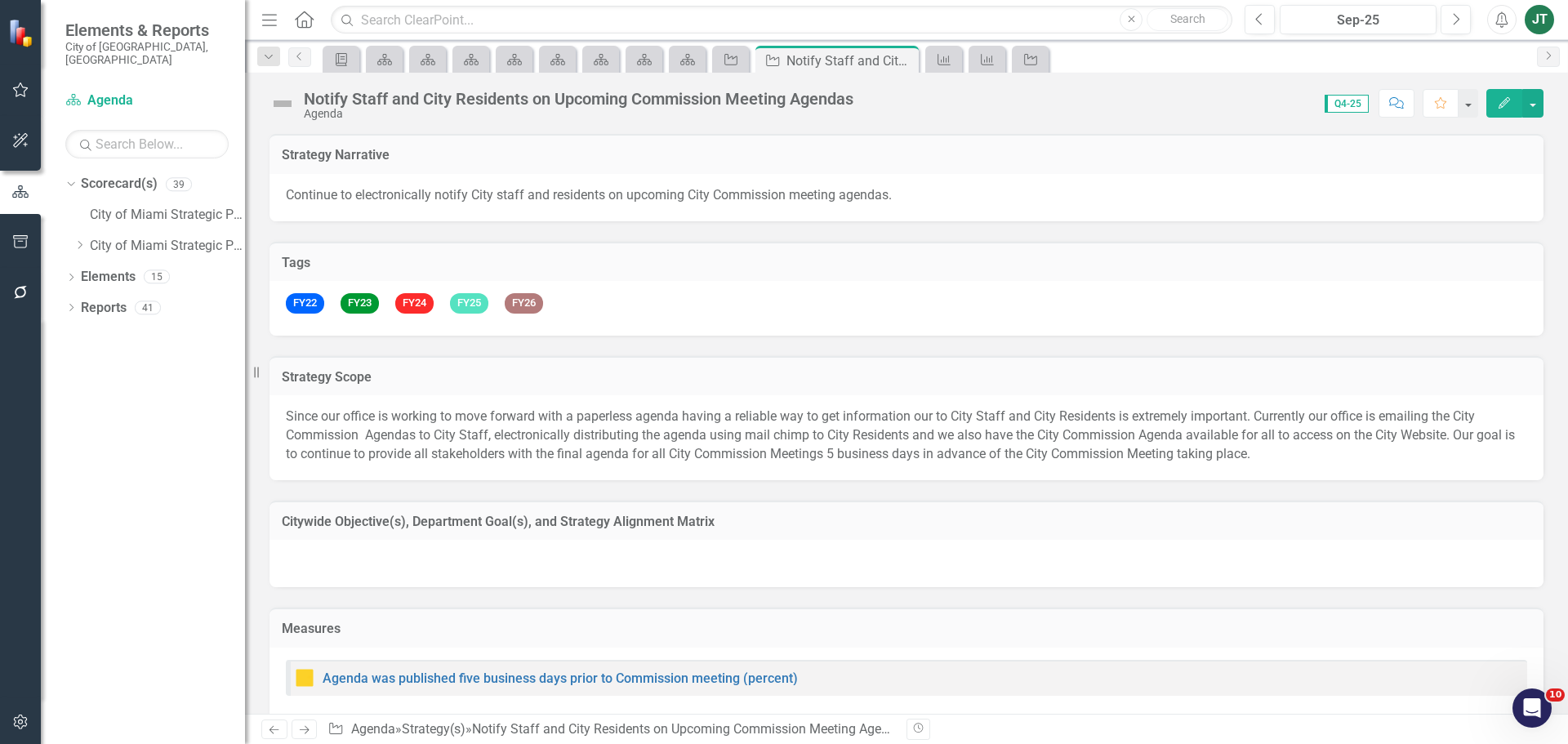
checkbox input "true"
checkbox input "false"
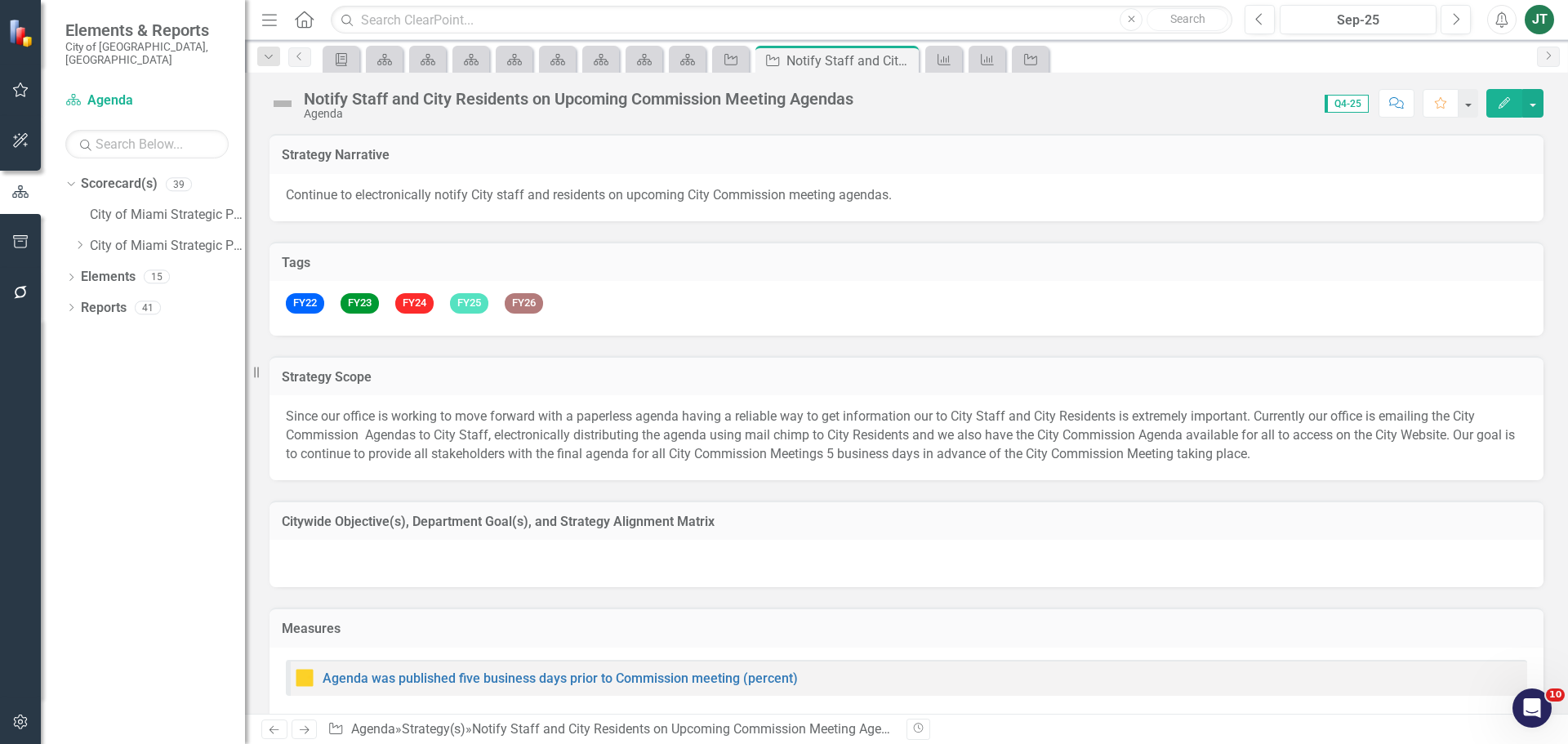
checkbox input "false"
checkbox input "true"
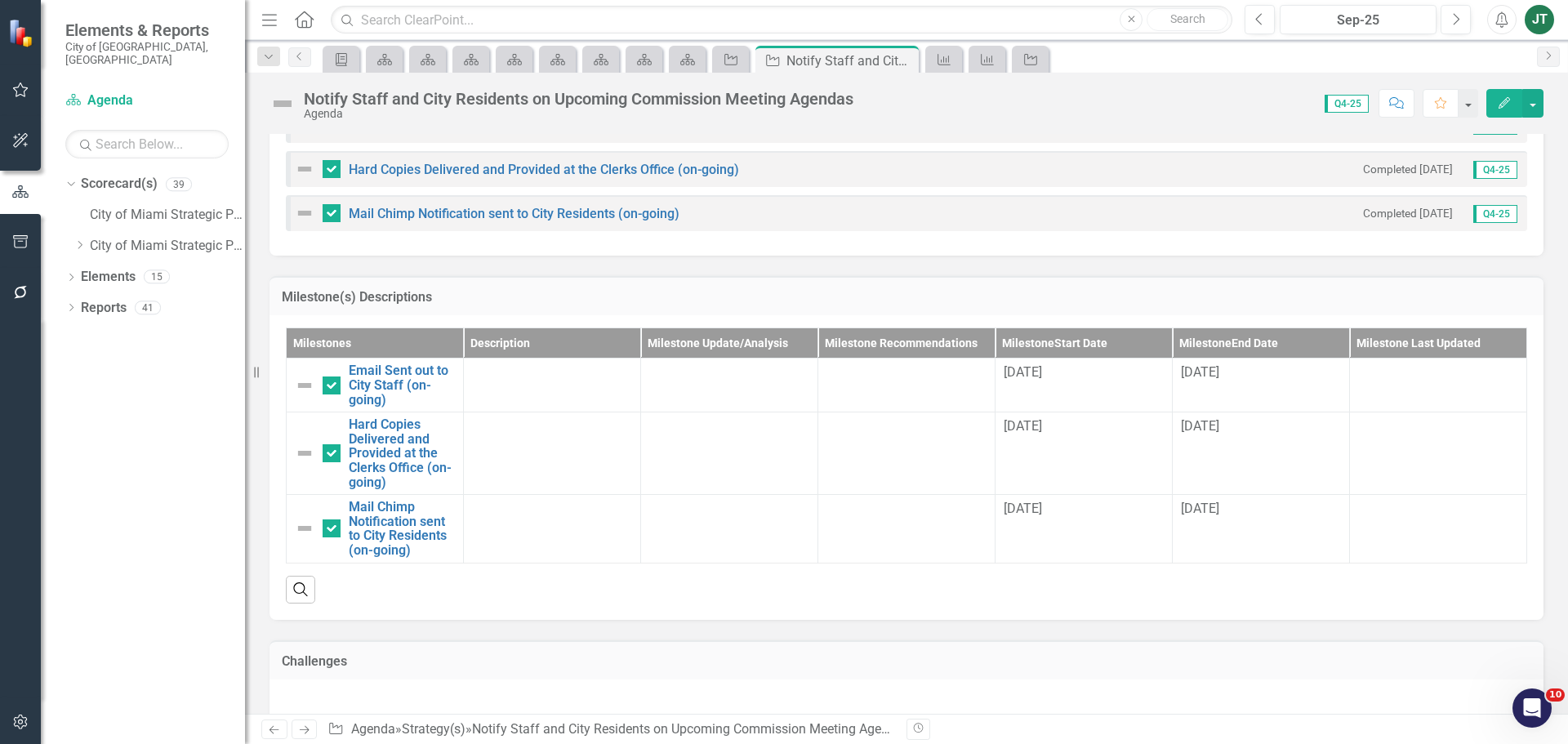
scroll to position [1491, 0]
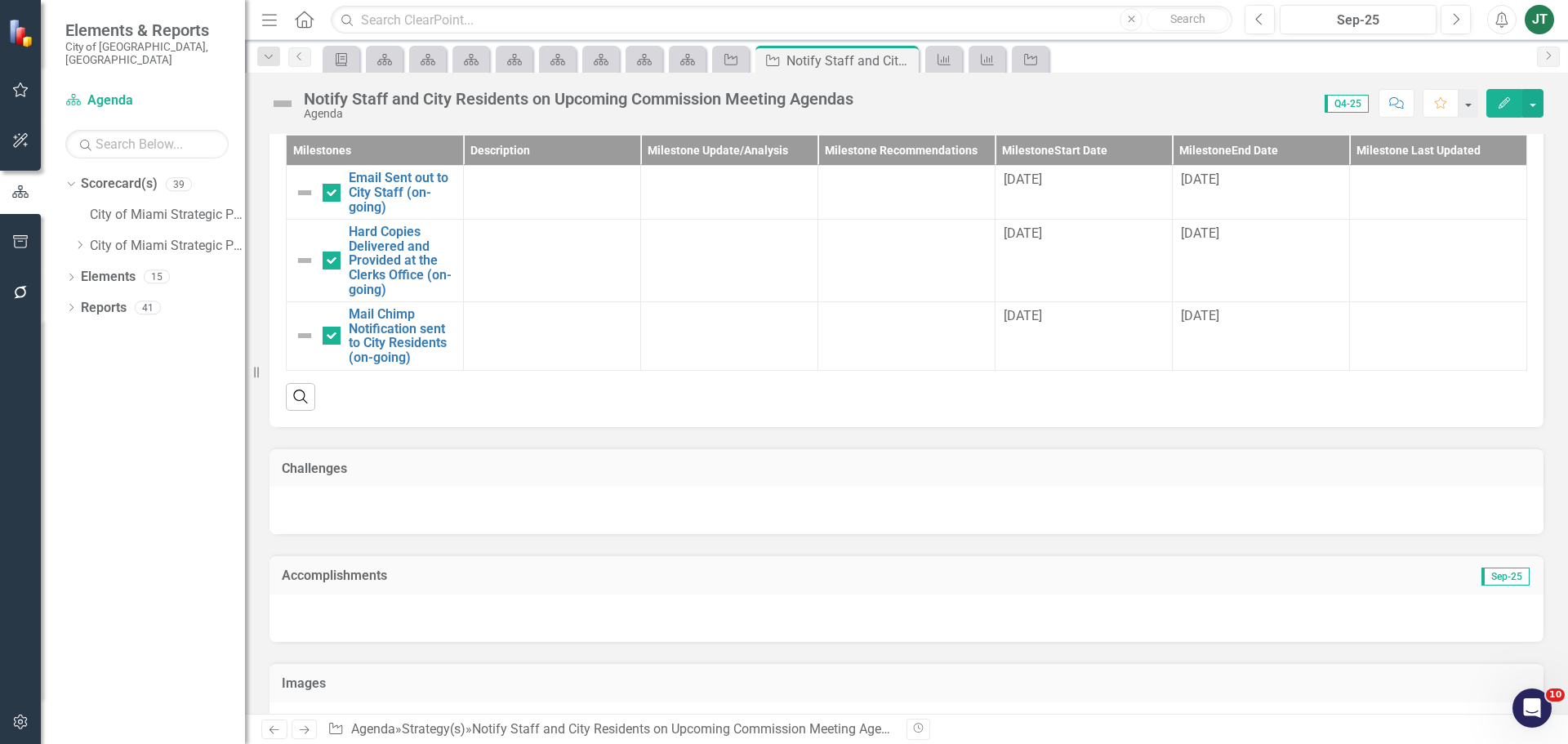
click at [476, 568] on h3 "Accomplishments" at bounding box center [706, 576] width 848 height 15
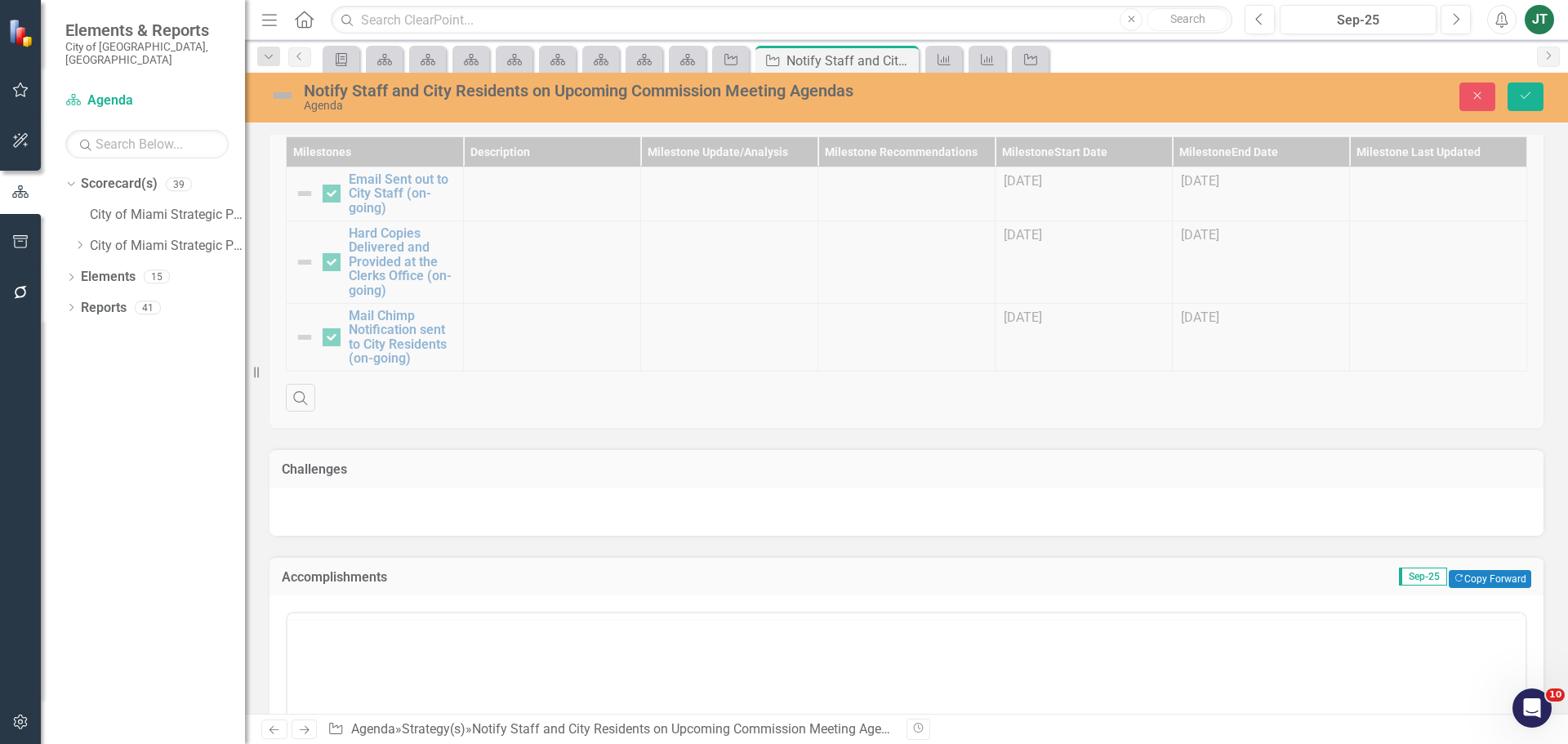
scroll to position [0, 0]
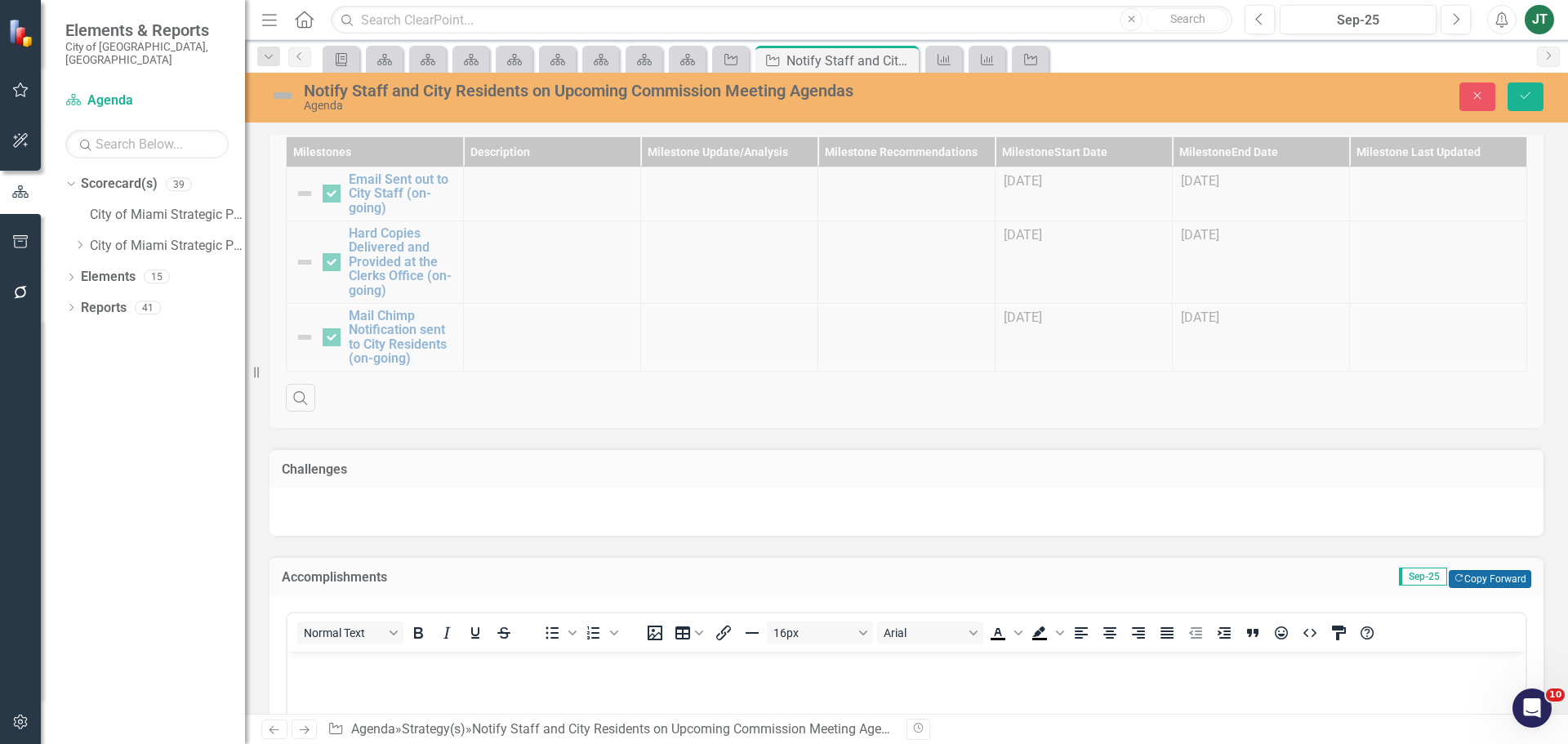
click at [1457, 570] on button "Copy Forward Copy Forward" at bounding box center [1490, 579] width 83 height 18
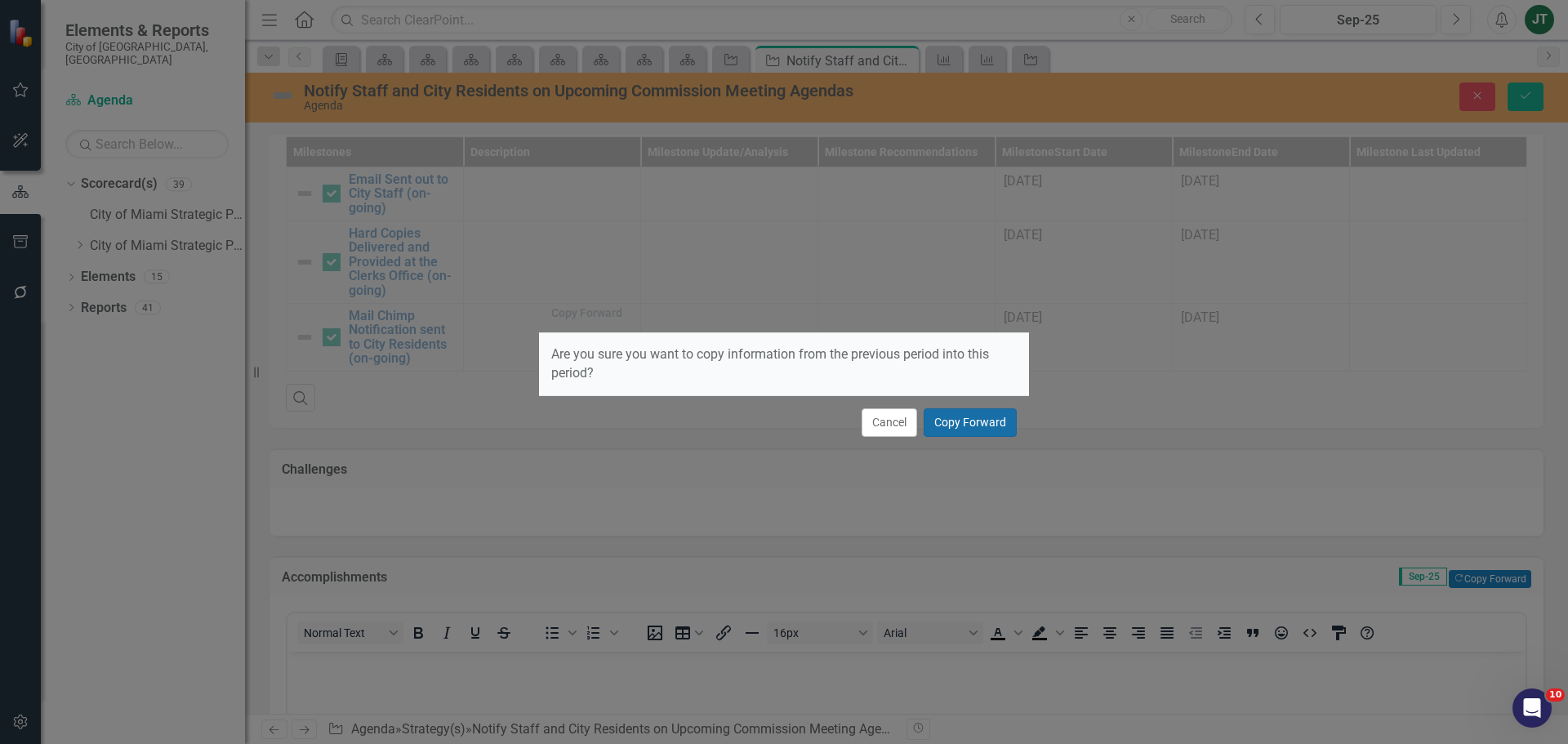
click at [983, 430] on button "Copy Forward" at bounding box center [970, 422] width 93 height 29
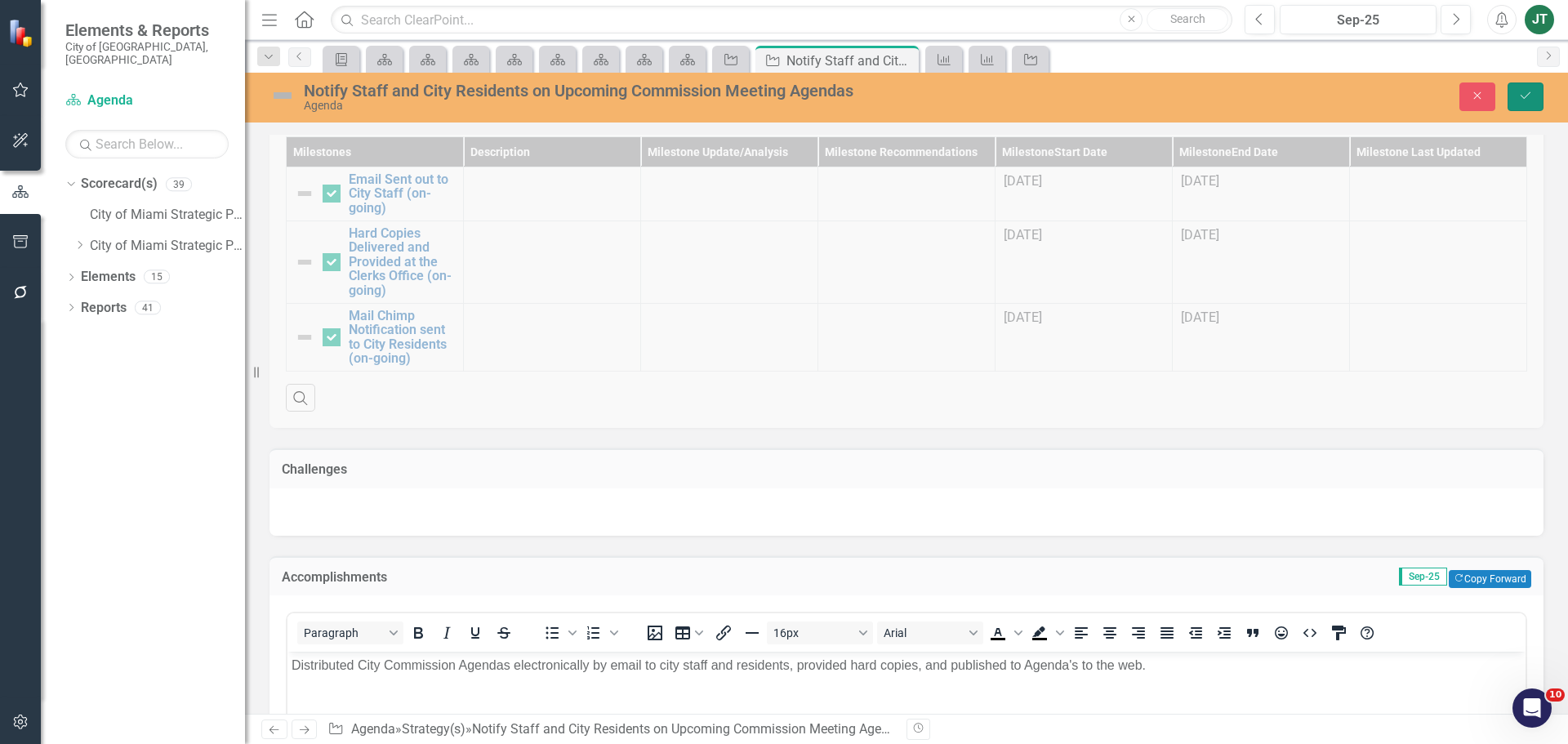
click at [1526, 93] on icon "Save" at bounding box center [1526, 96] width 15 height 11
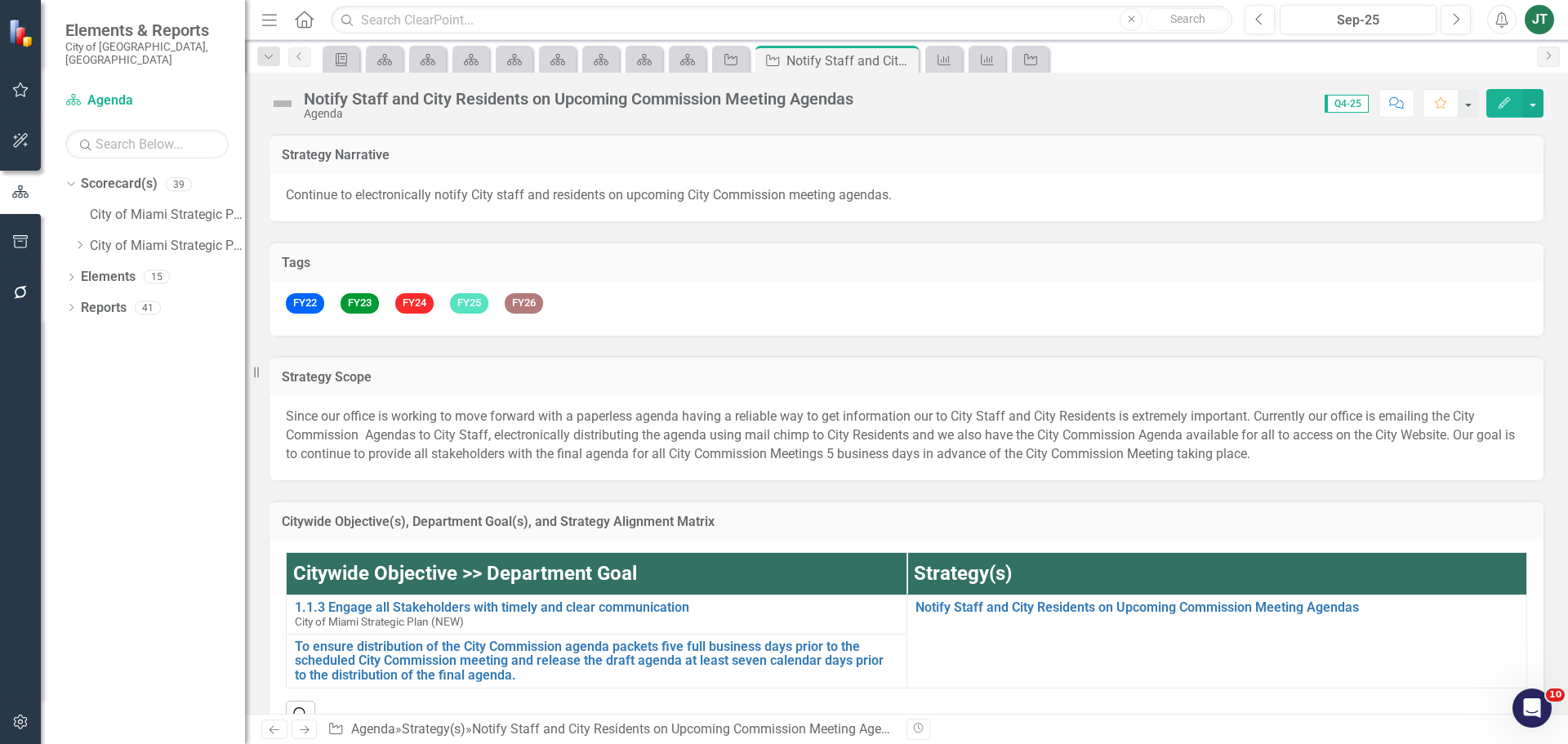
checkbox input "false"
checkbox input "true"
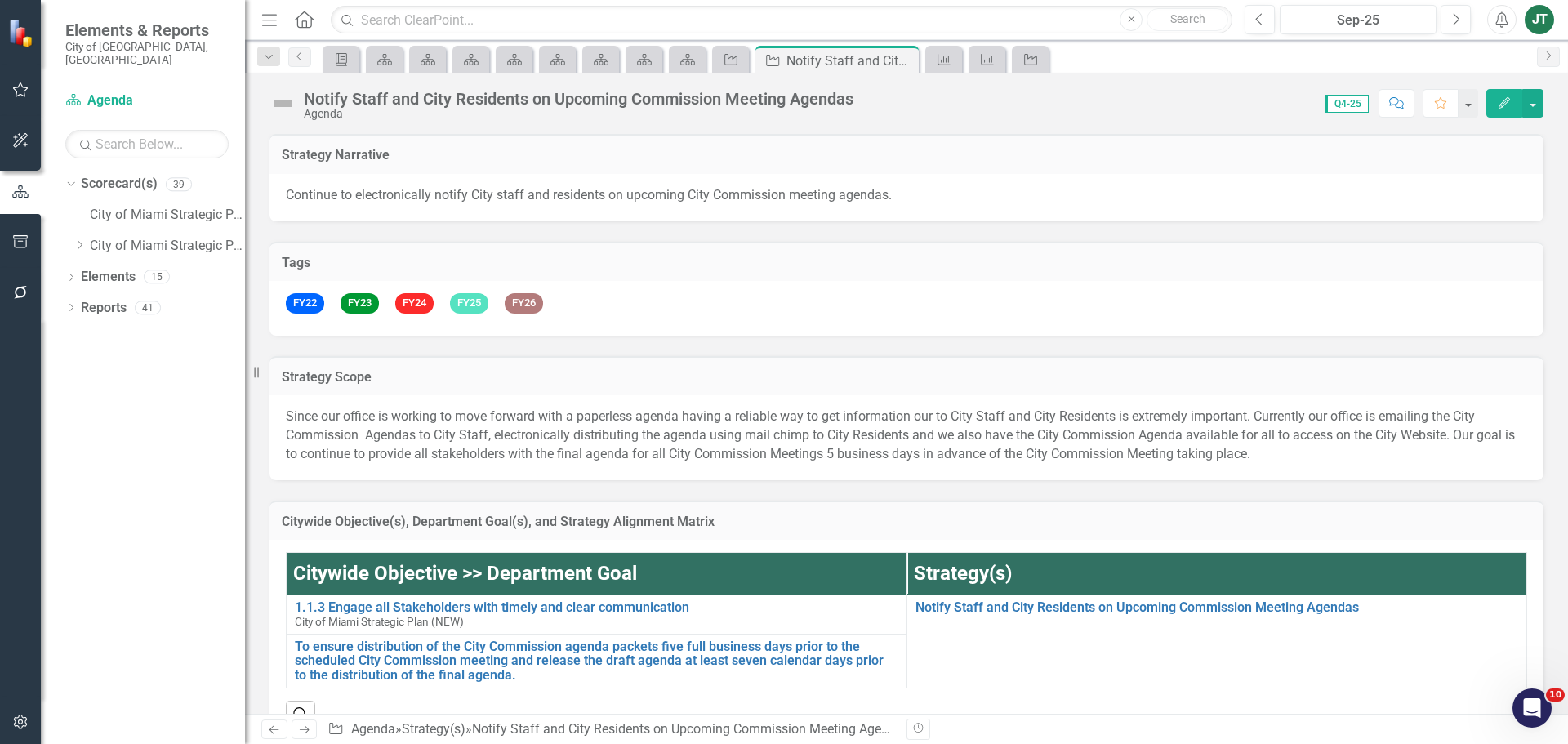
checkbox input "true"
click at [308, 729] on icon at bounding box center [304, 730] width 10 height 8
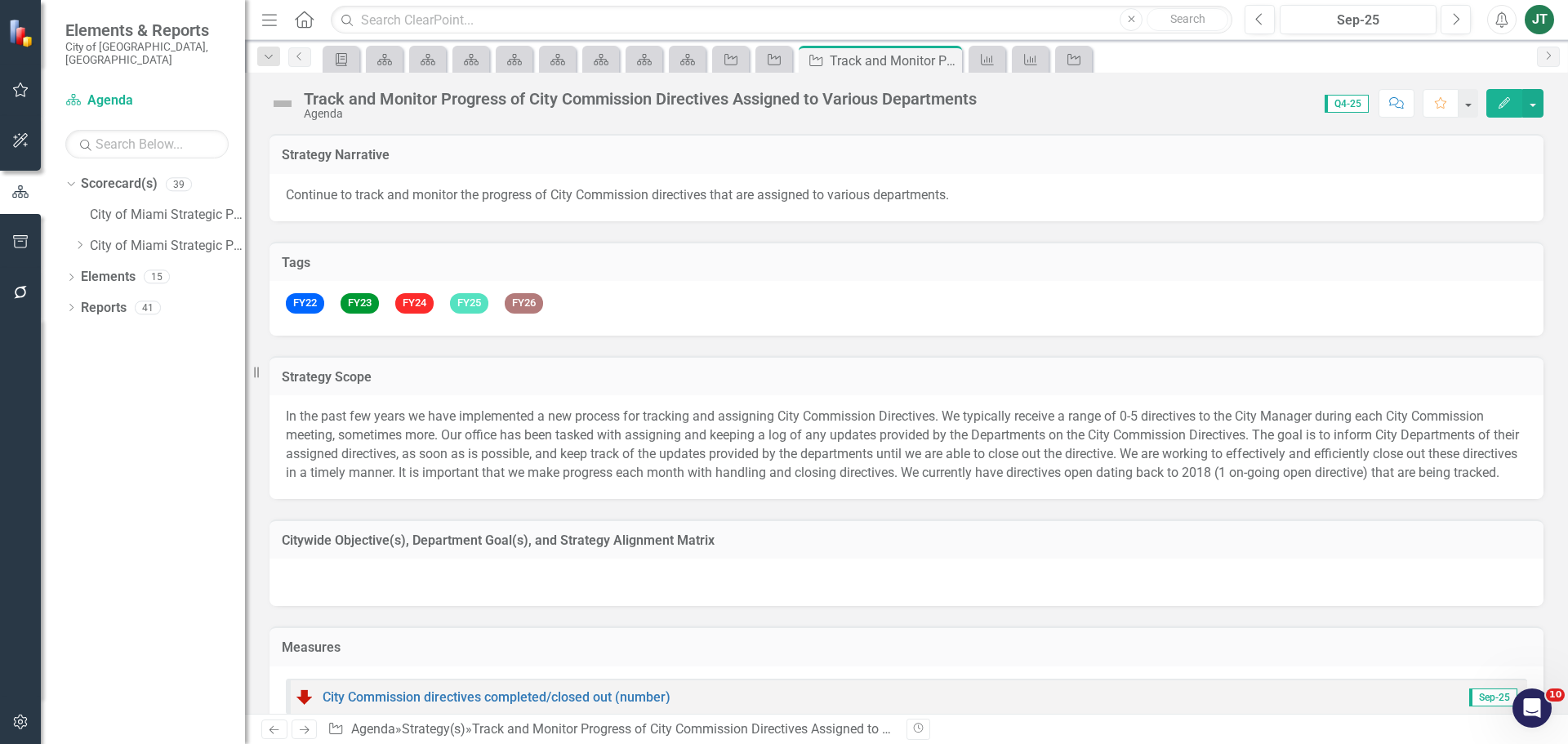
checkbox input "false"
checkbox input "true"
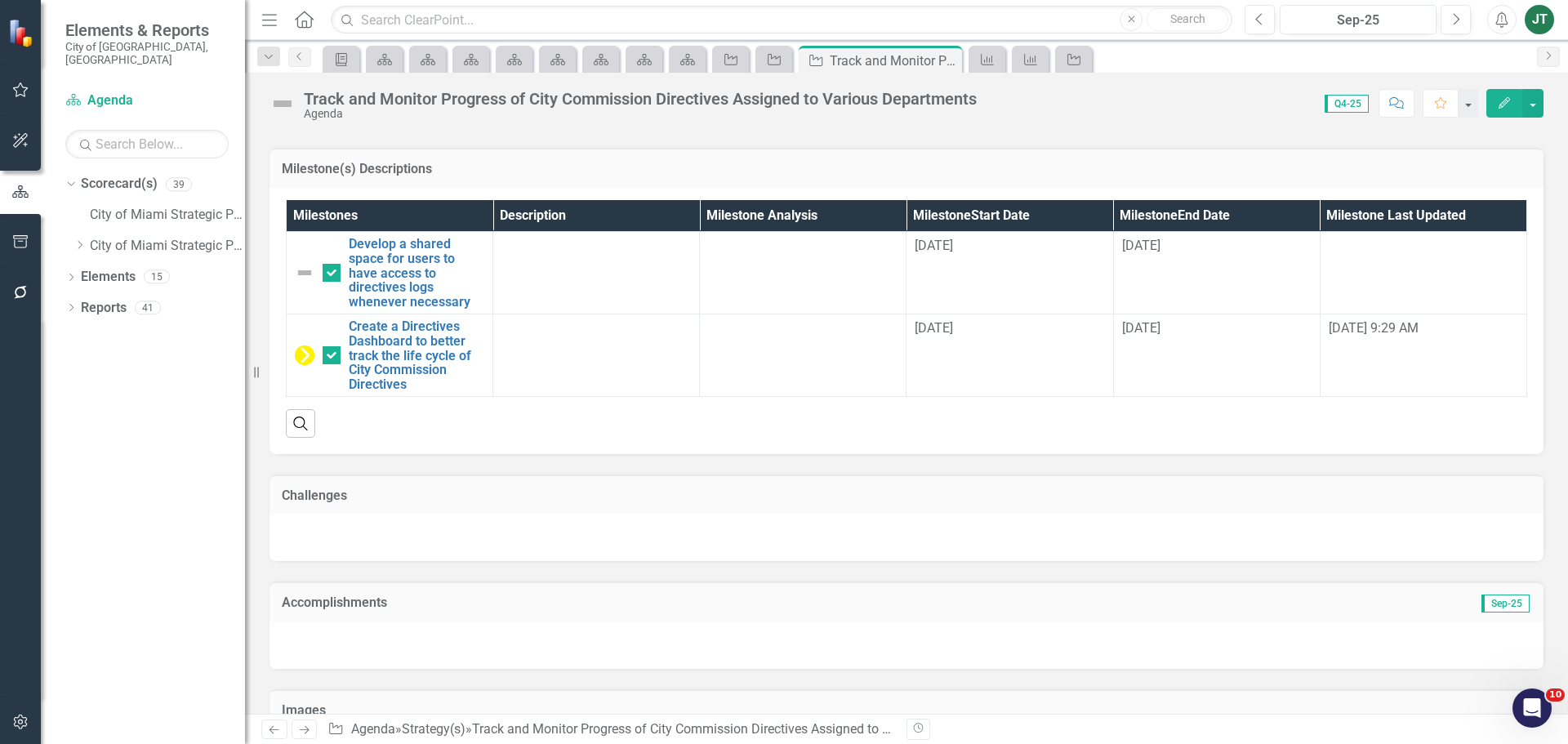
scroll to position [1517, 0]
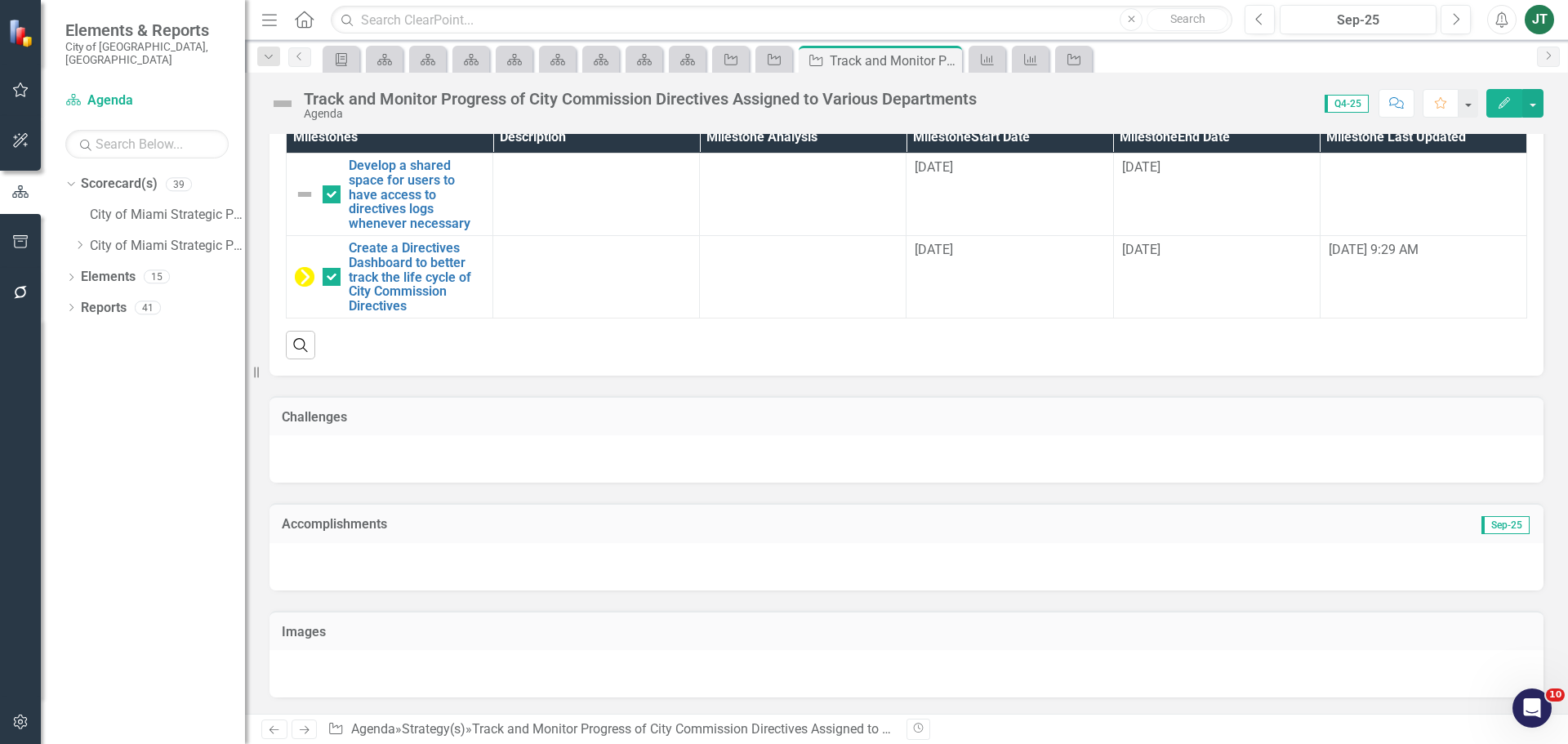
click at [441, 527] on h3 "Accomplishments" at bounding box center [706, 524] width 848 height 15
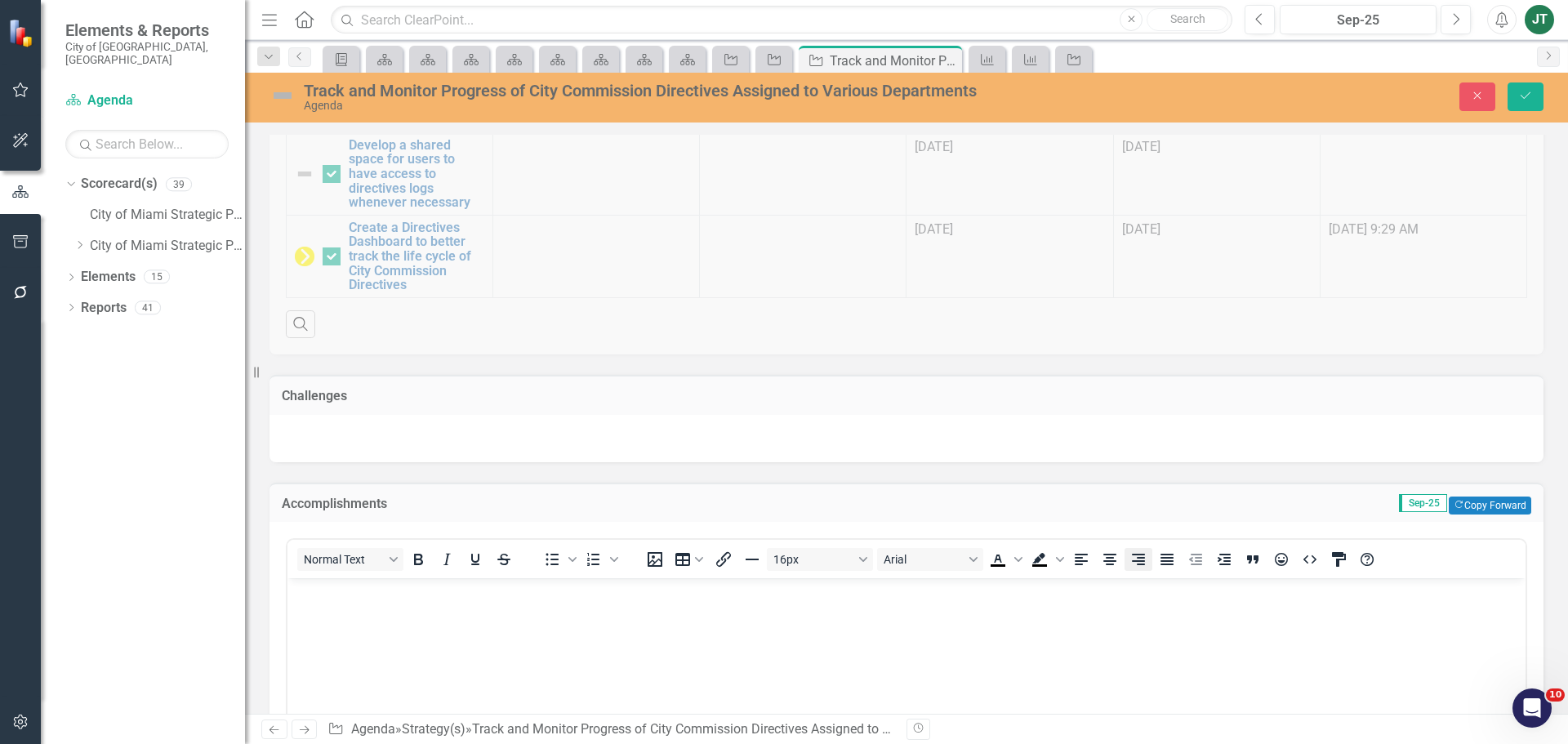
scroll to position [0, 0]
click at [1480, 515] on button "Copy Forward Copy Forward" at bounding box center [1490, 506] width 83 height 18
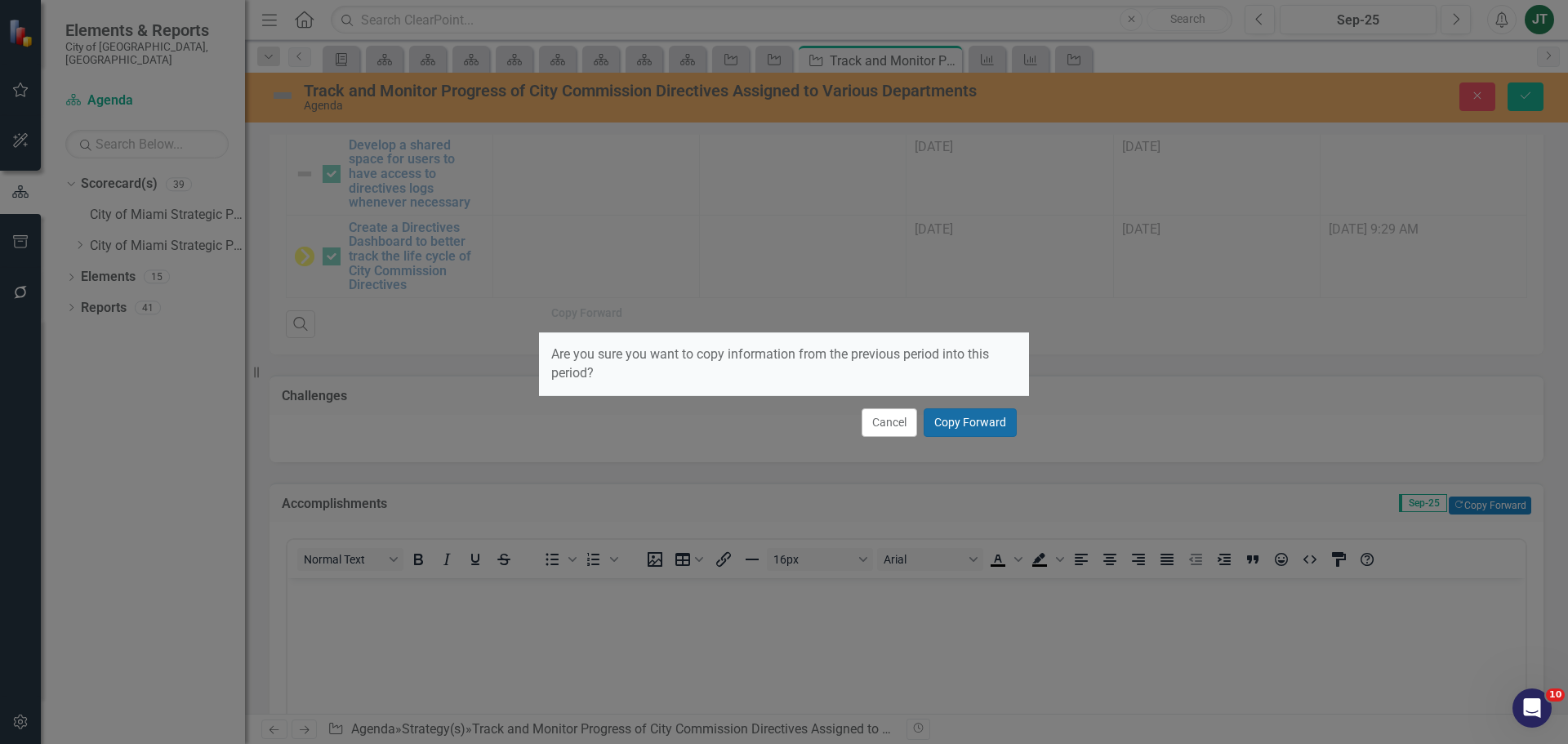
click at [1006, 421] on button "Copy Forward" at bounding box center [970, 422] width 93 height 29
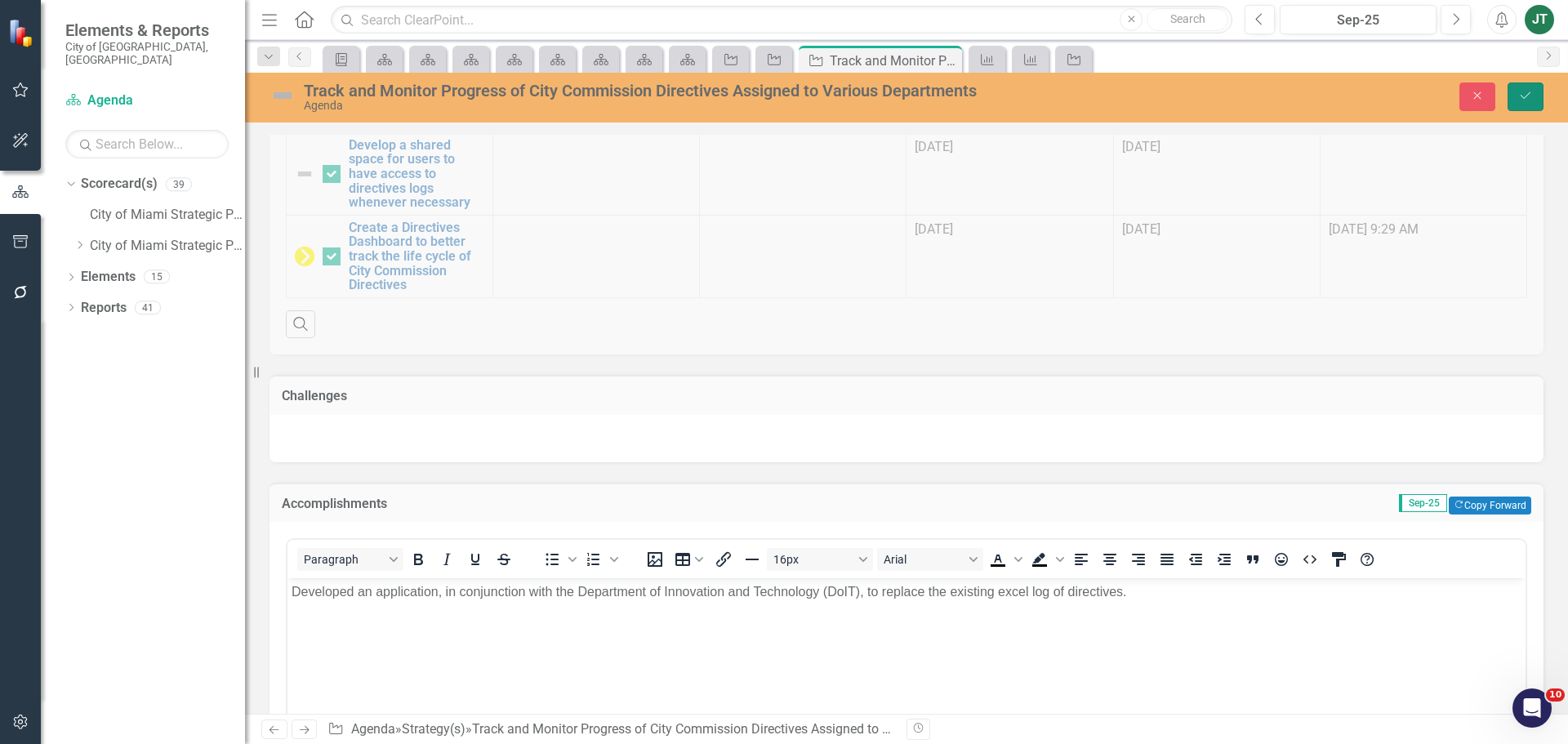
click at [1528, 96] on icon "Save" at bounding box center [1526, 96] width 15 height 11
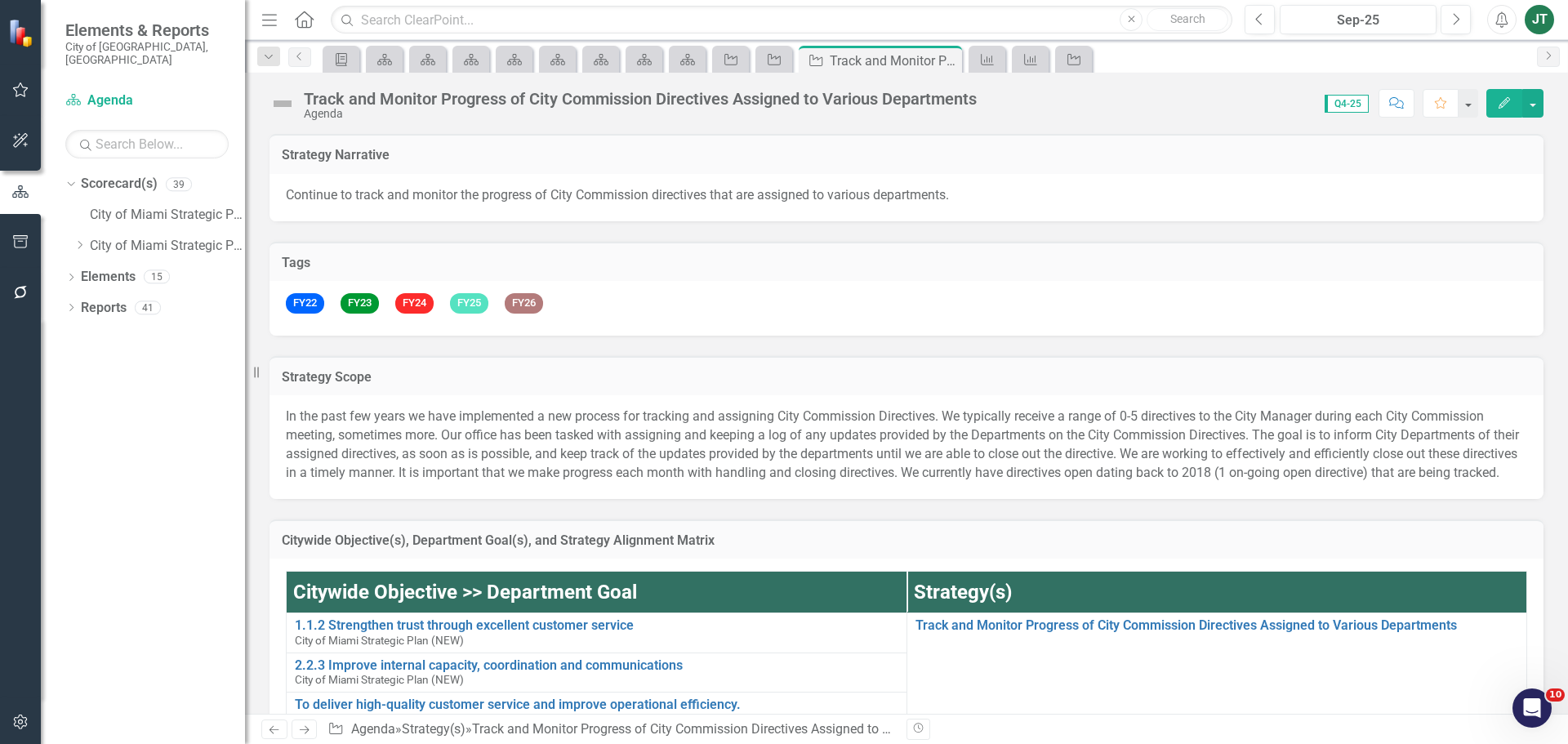
checkbox input "false"
checkbox input "true"
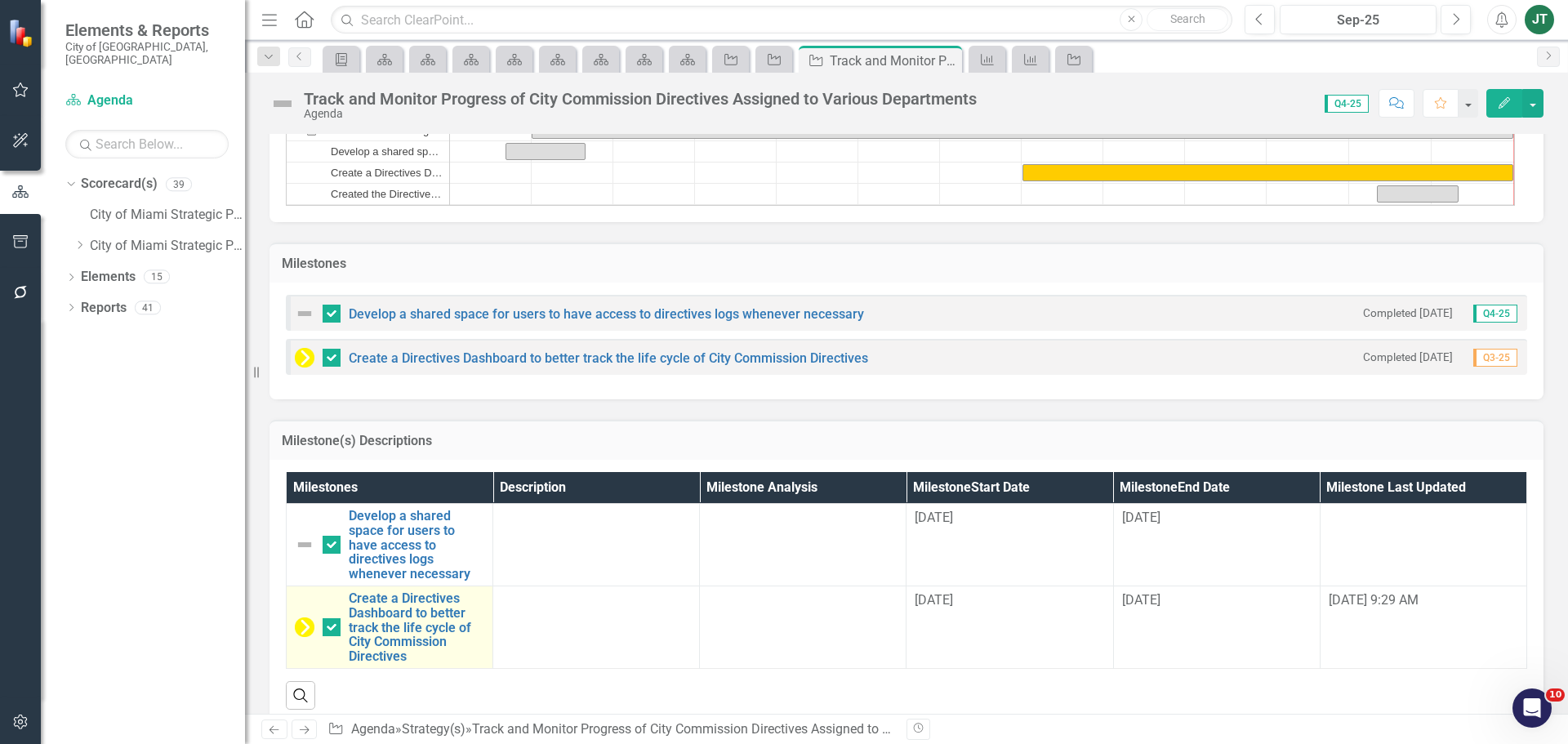
scroll to position [1517, 0]
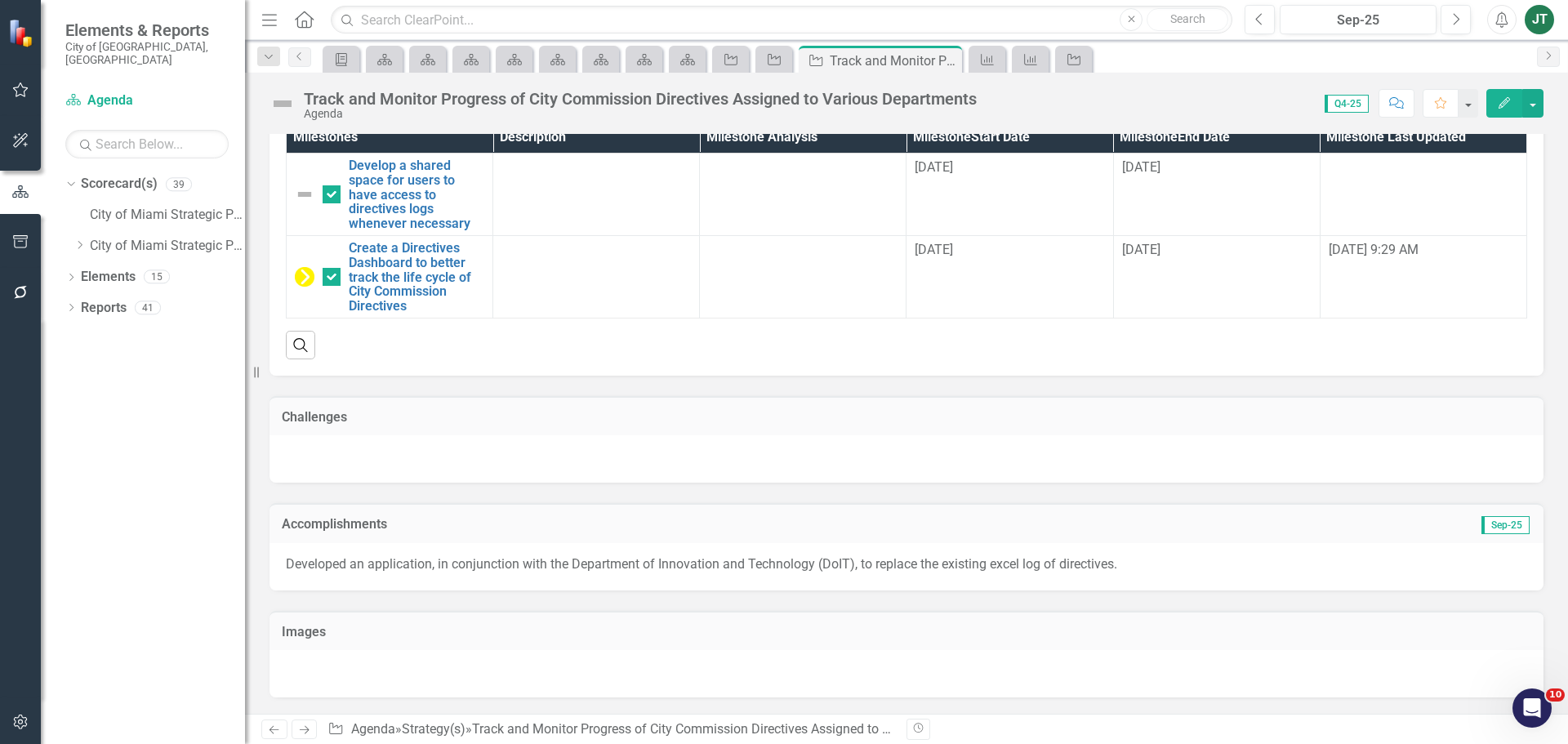
click at [302, 736] on icon "Next" at bounding box center [303, 730] width 14 height 11
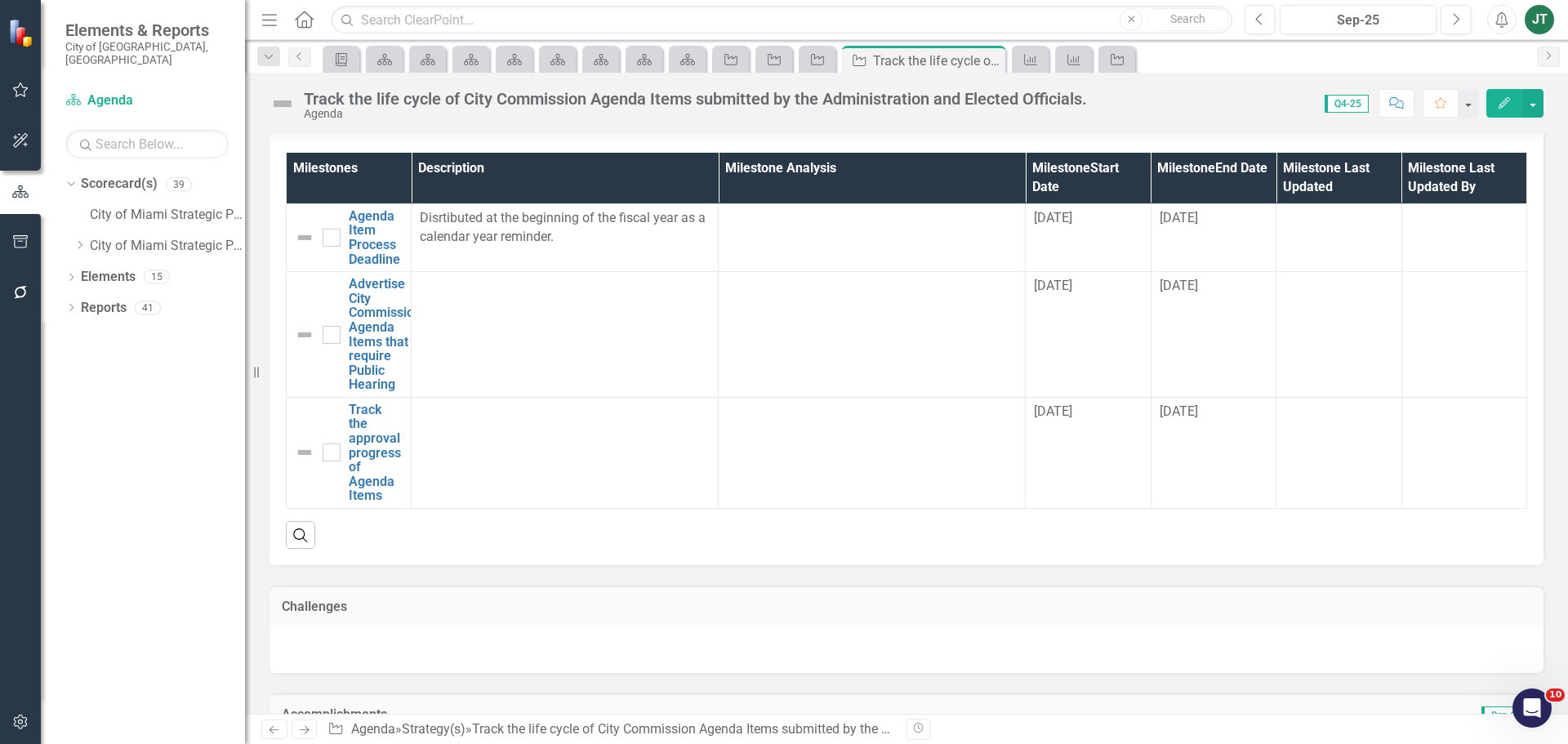
scroll to position [1718, 0]
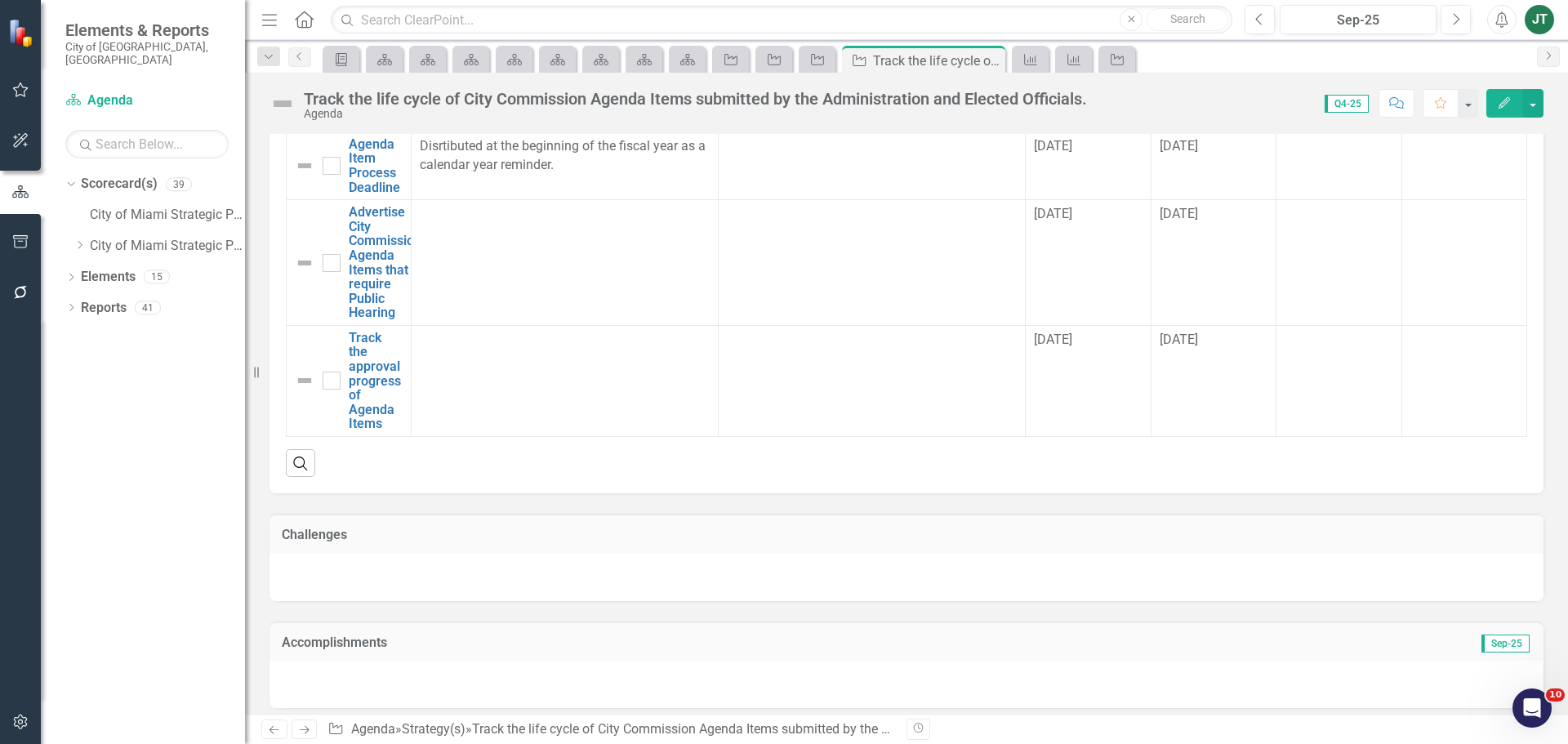
click at [890, 634] on td "Accomplishments" at bounding box center [706, 644] width 848 height 21
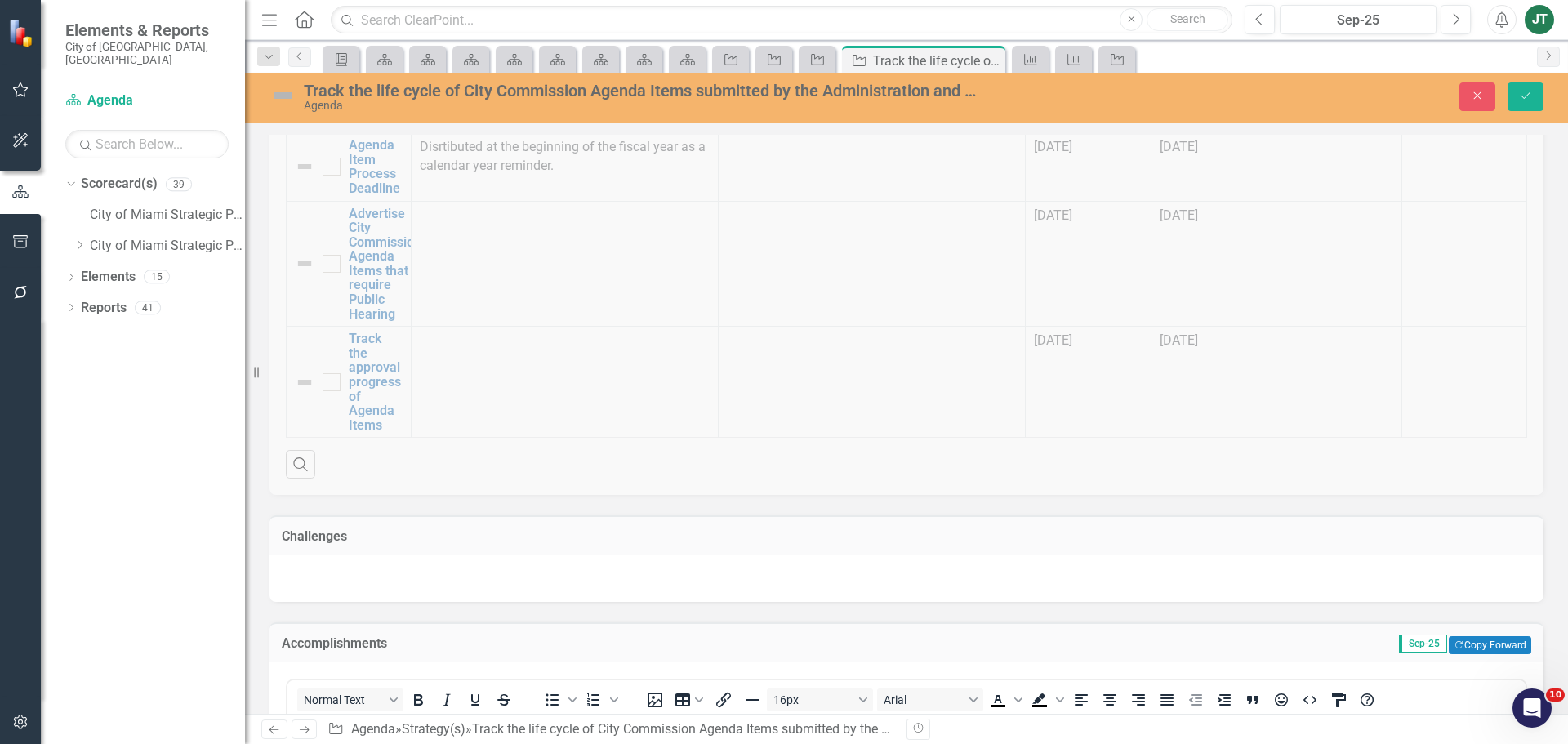
scroll to position [0, 0]
click at [1479, 636] on button "Copy Forward Copy Forward" at bounding box center [1490, 646] width 83 height 18
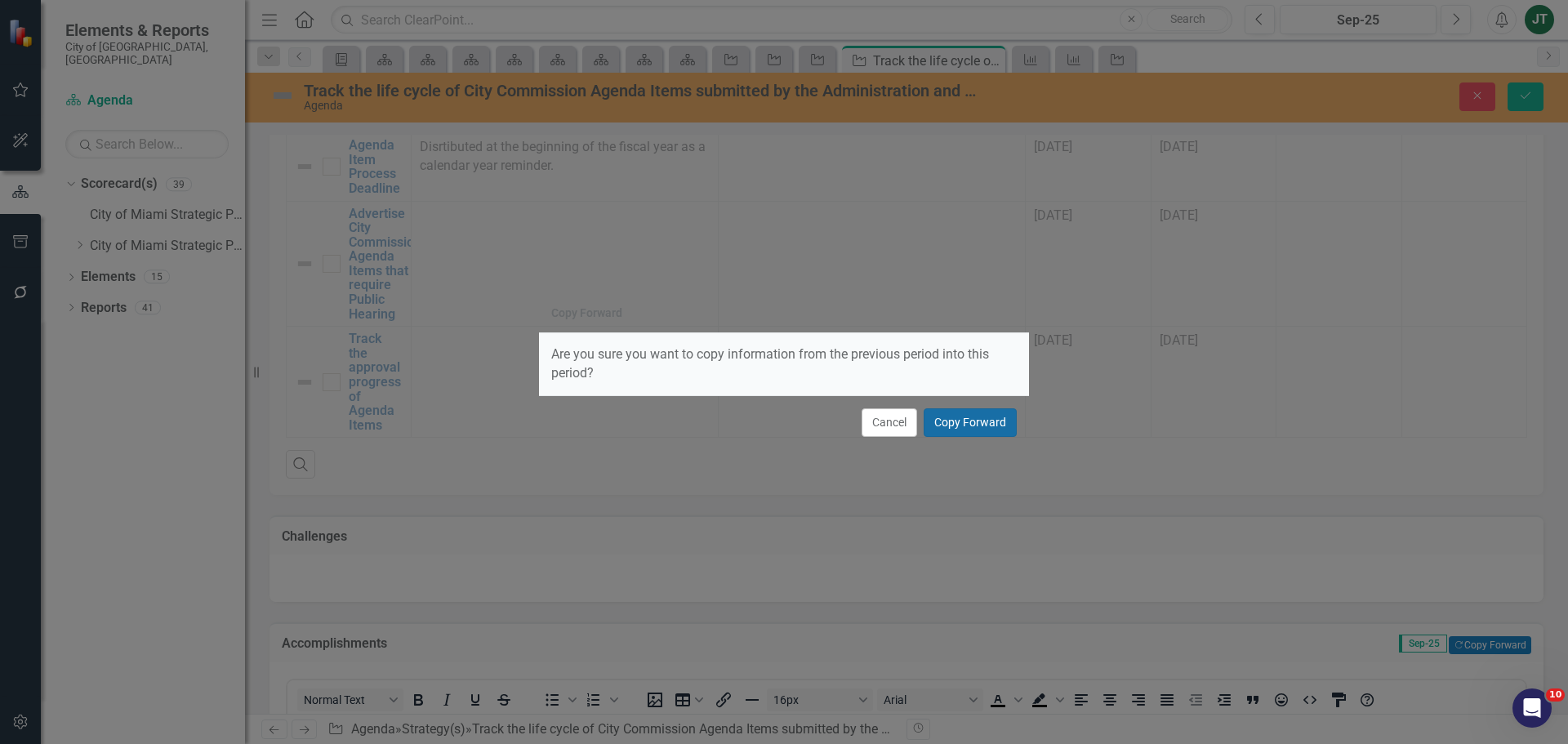
click at [1000, 422] on button "Copy Forward" at bounding box center [970, 422] width 93 height 29
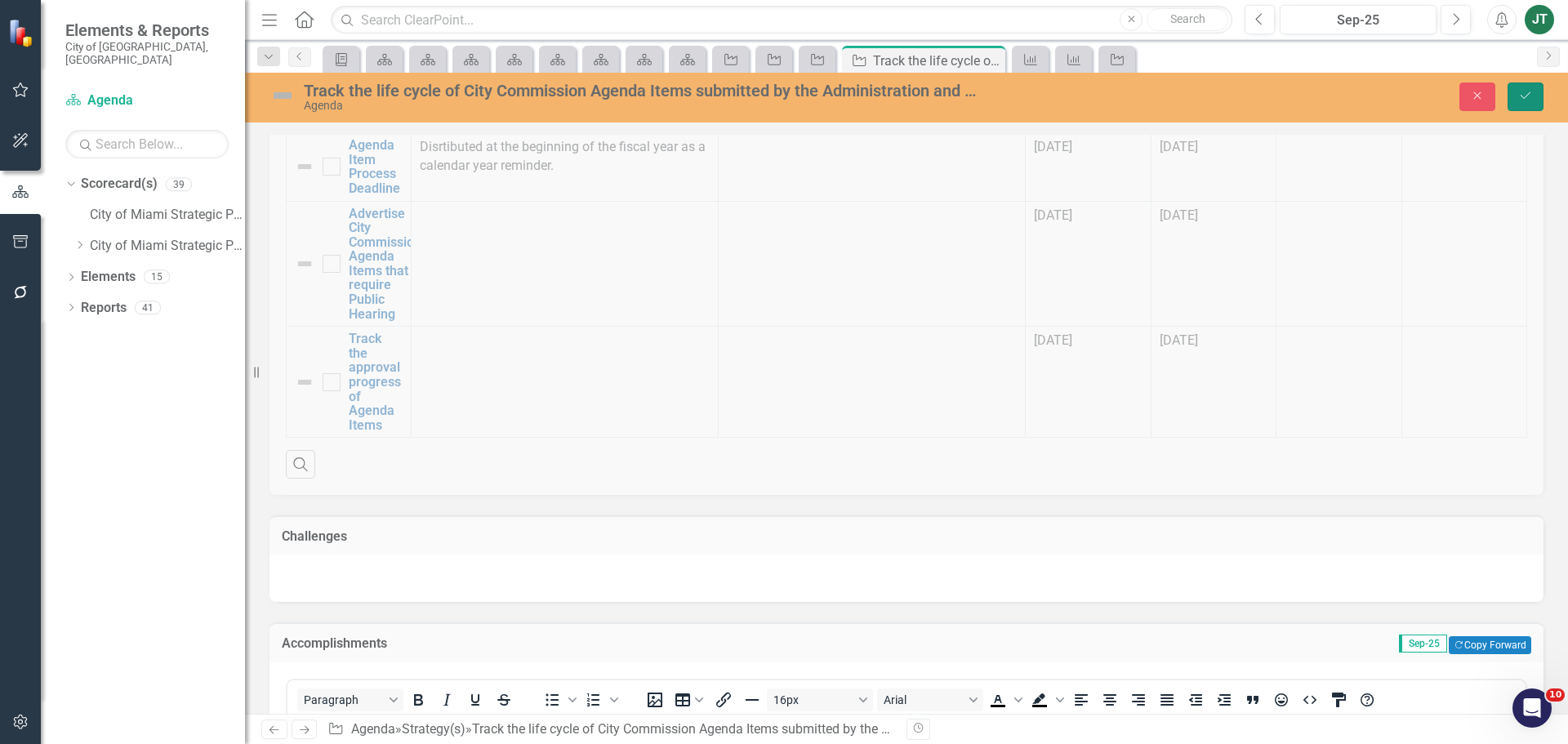
click at [1528, 86] on button "Save" at bounding box center [1525, 97] width 36 height 29
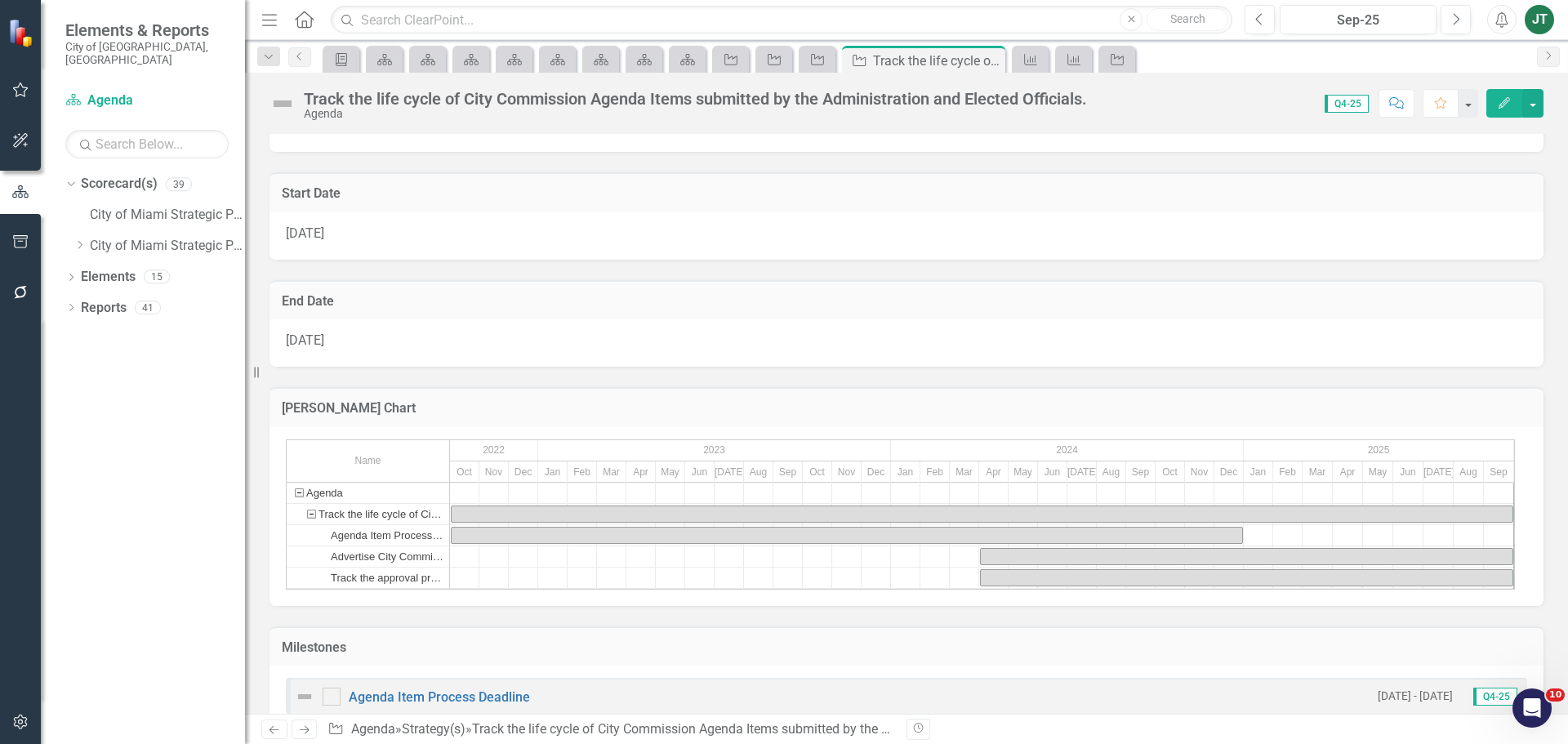
scroll to position [1389, 0]
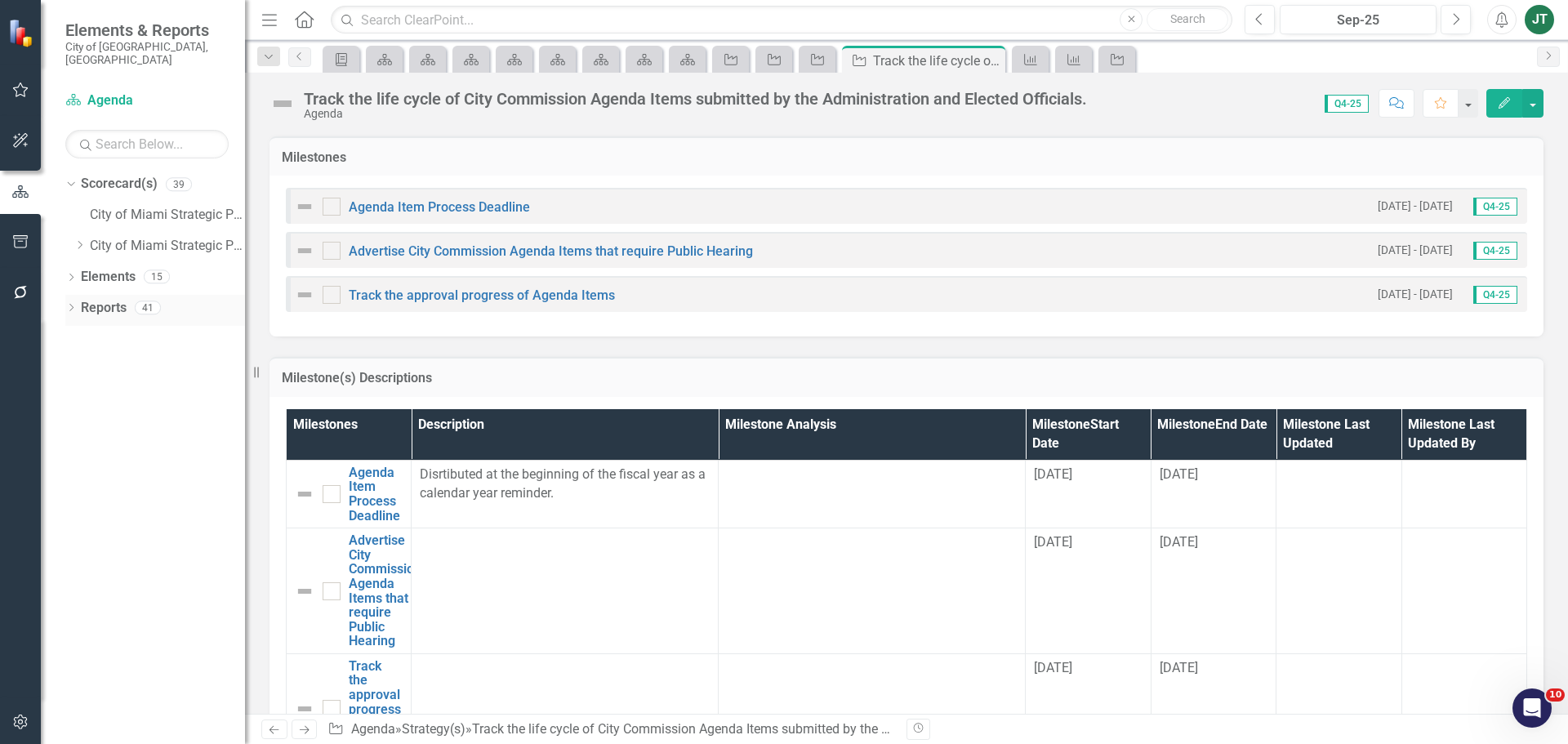
click at [104, 299] on link "Reports" at bounding box center [104, 308] width 46 height 18
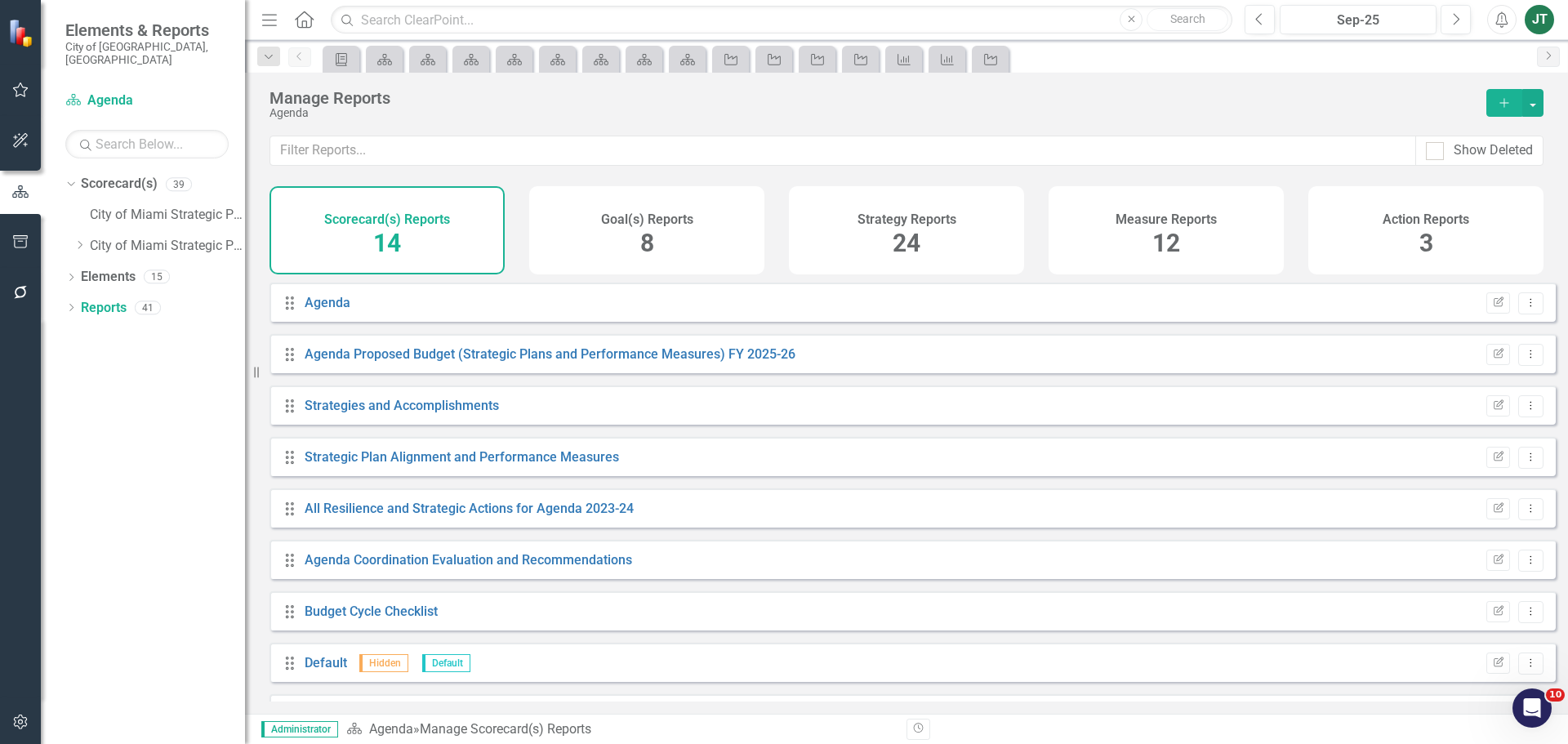
click at [1129, 242] on div "Measure Reports 12" at bounding box center [1166, 231] width 235 height 88
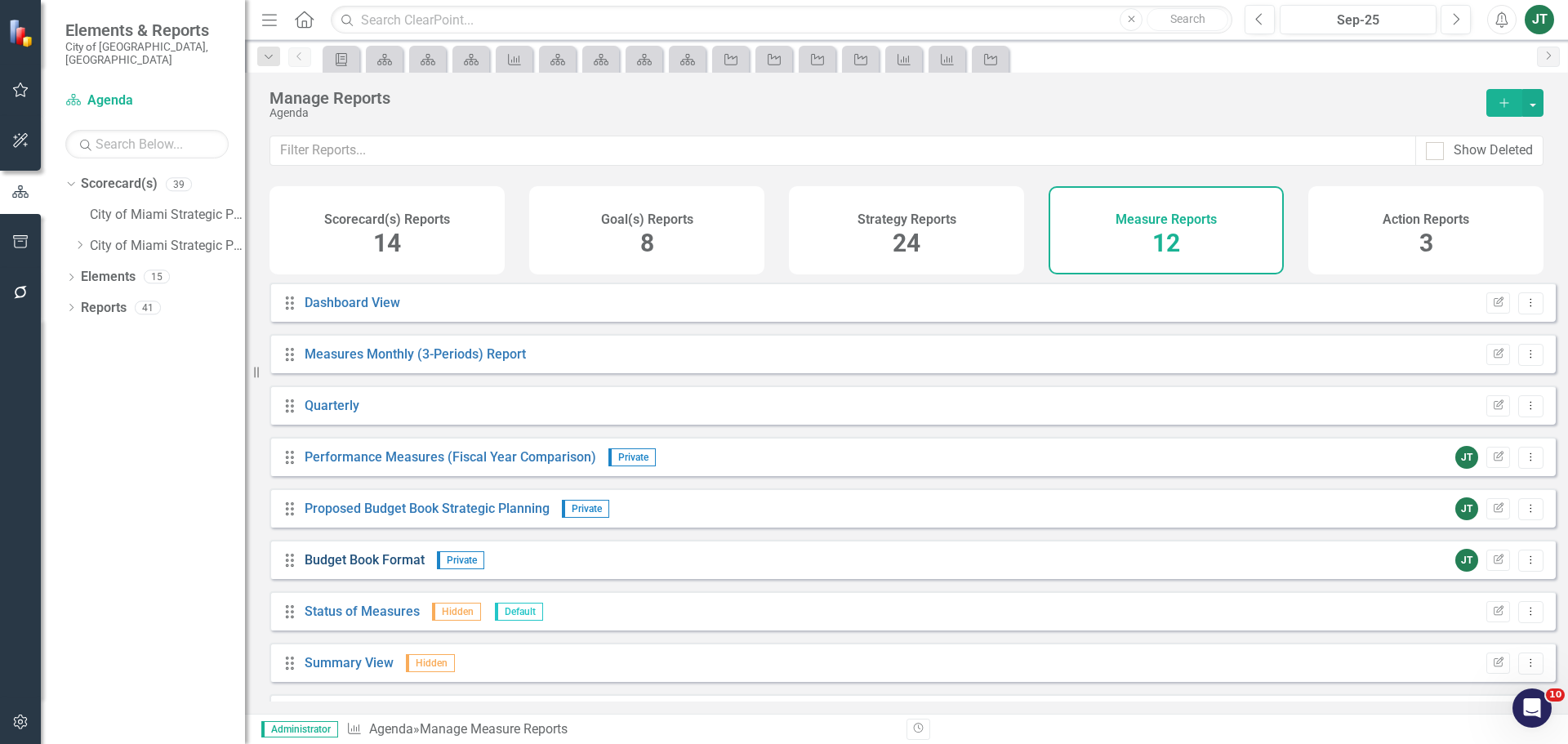
click at [369, 568] on link "Budget Book Format" at bounding box center [364, 560] width 120 height 16
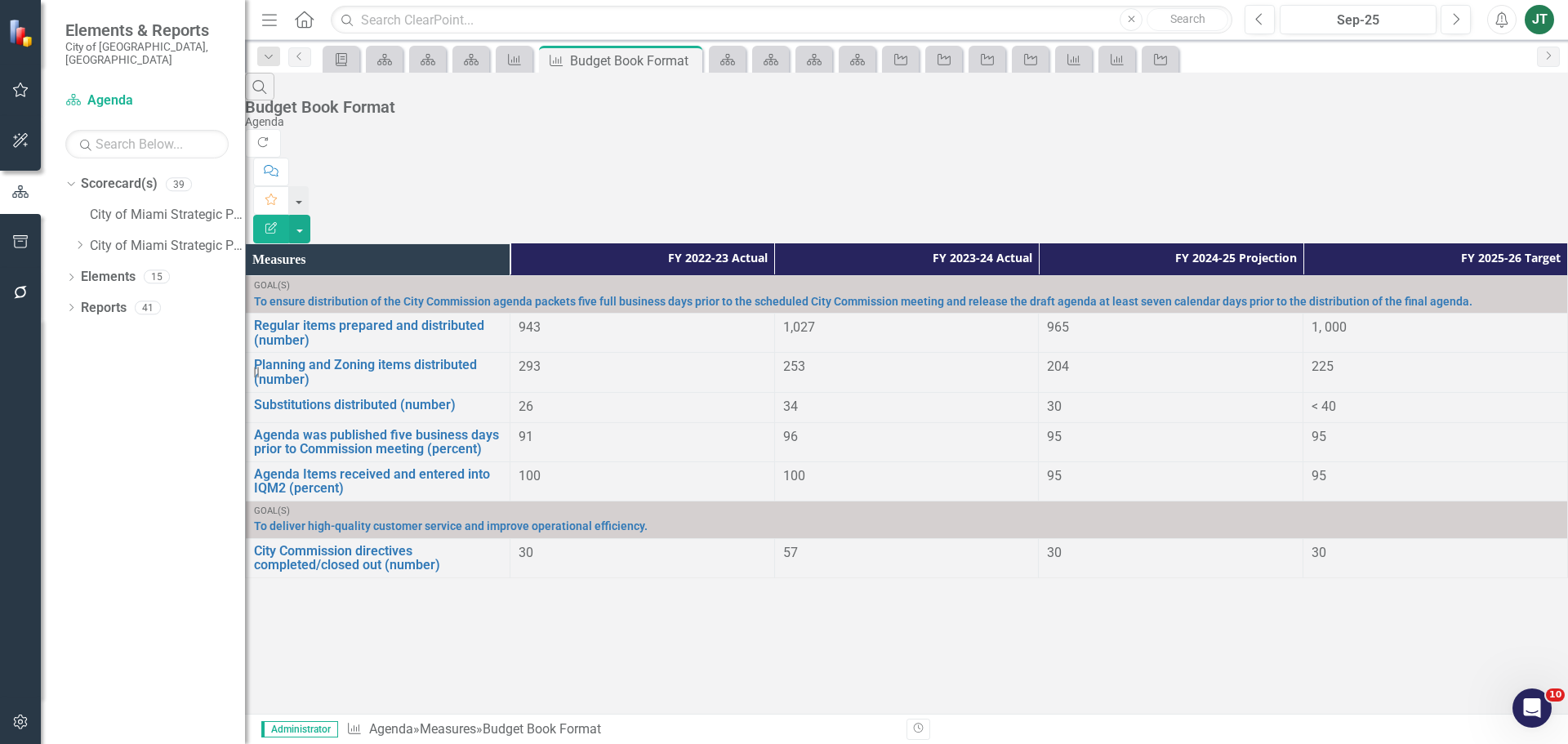
click at [277, 223] on icon "button" at bounding box center [271, 228] width 11 height 11
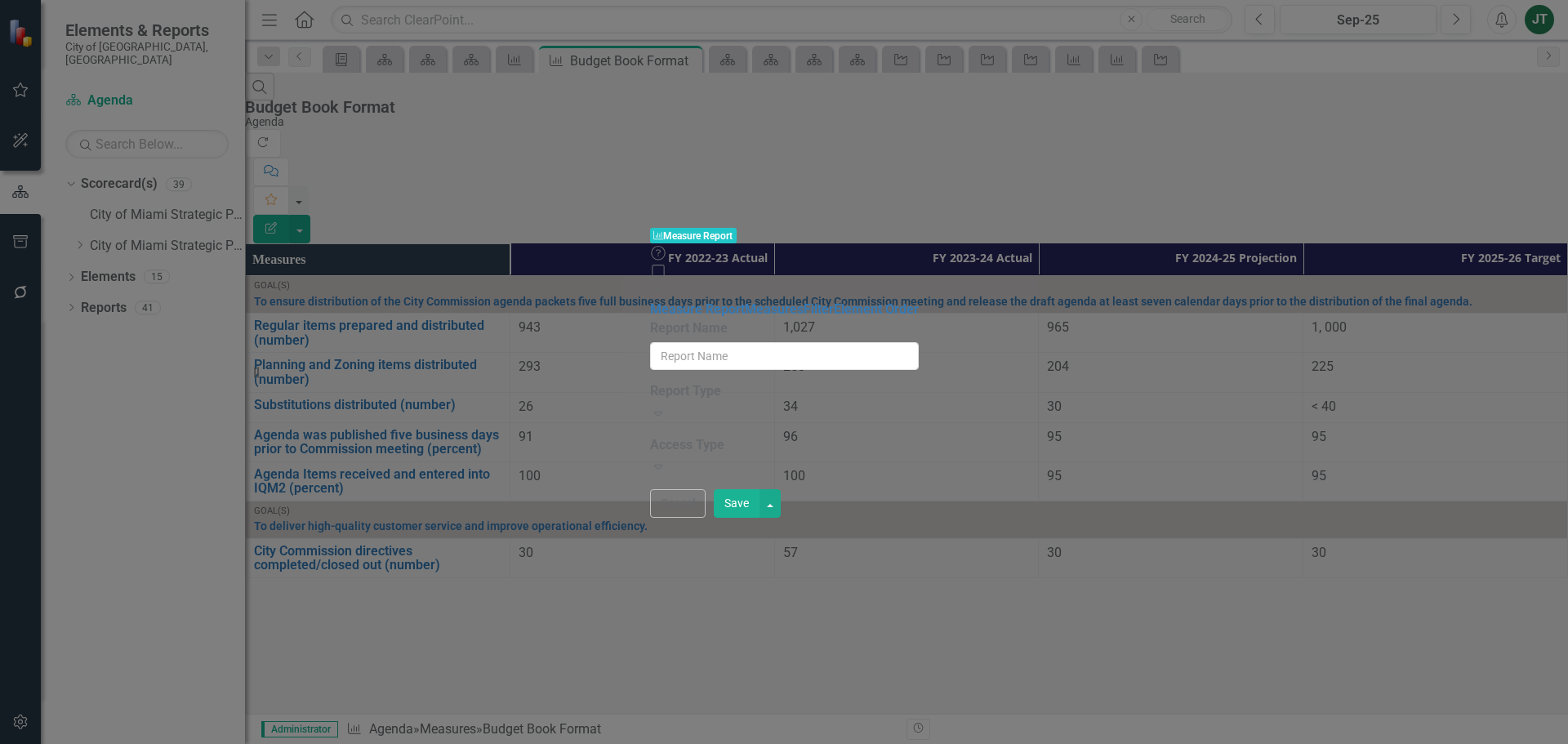
type input "Budget Book Format"
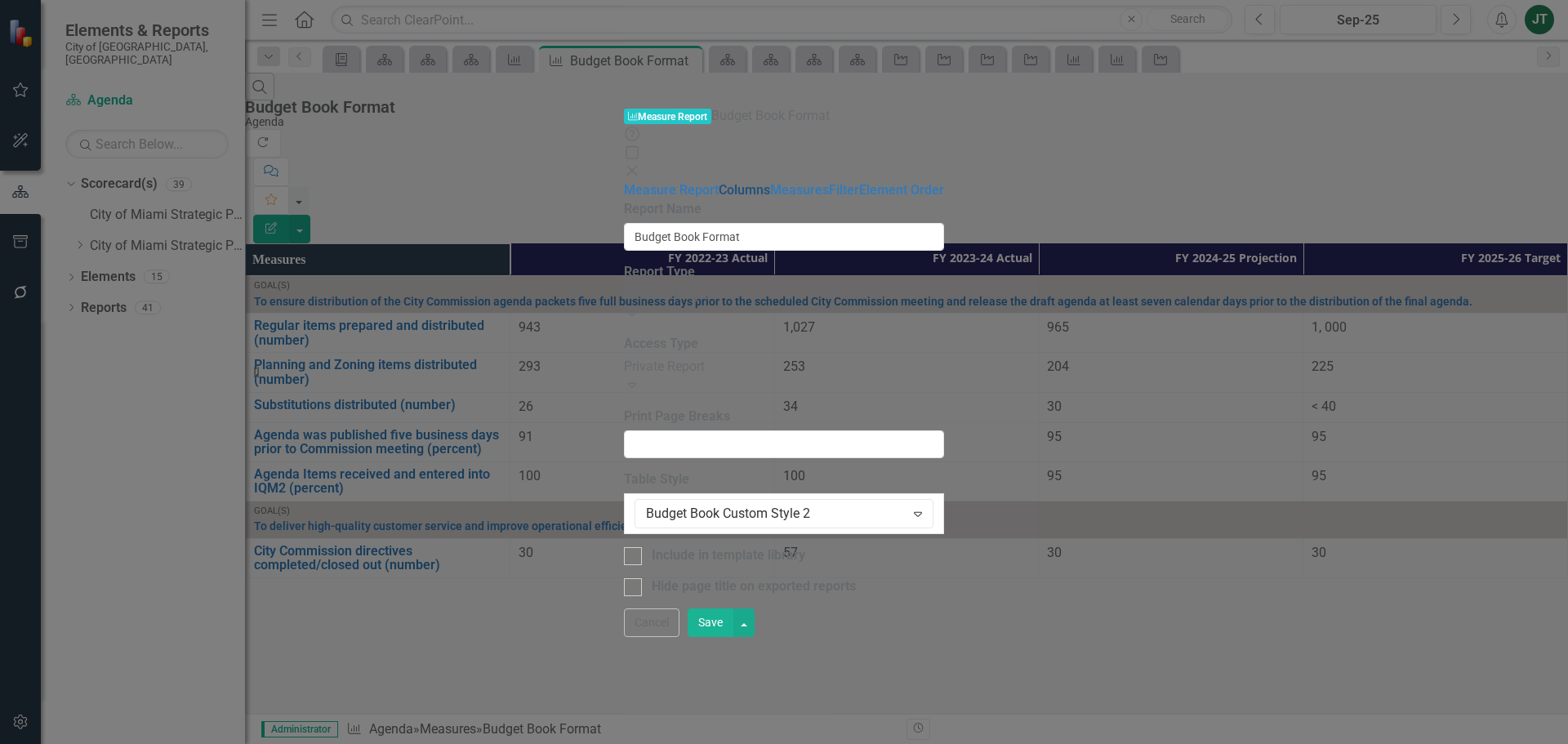
click at [719, 182] on link "Columns" at bounding box center [744, 189] width 51 height 16
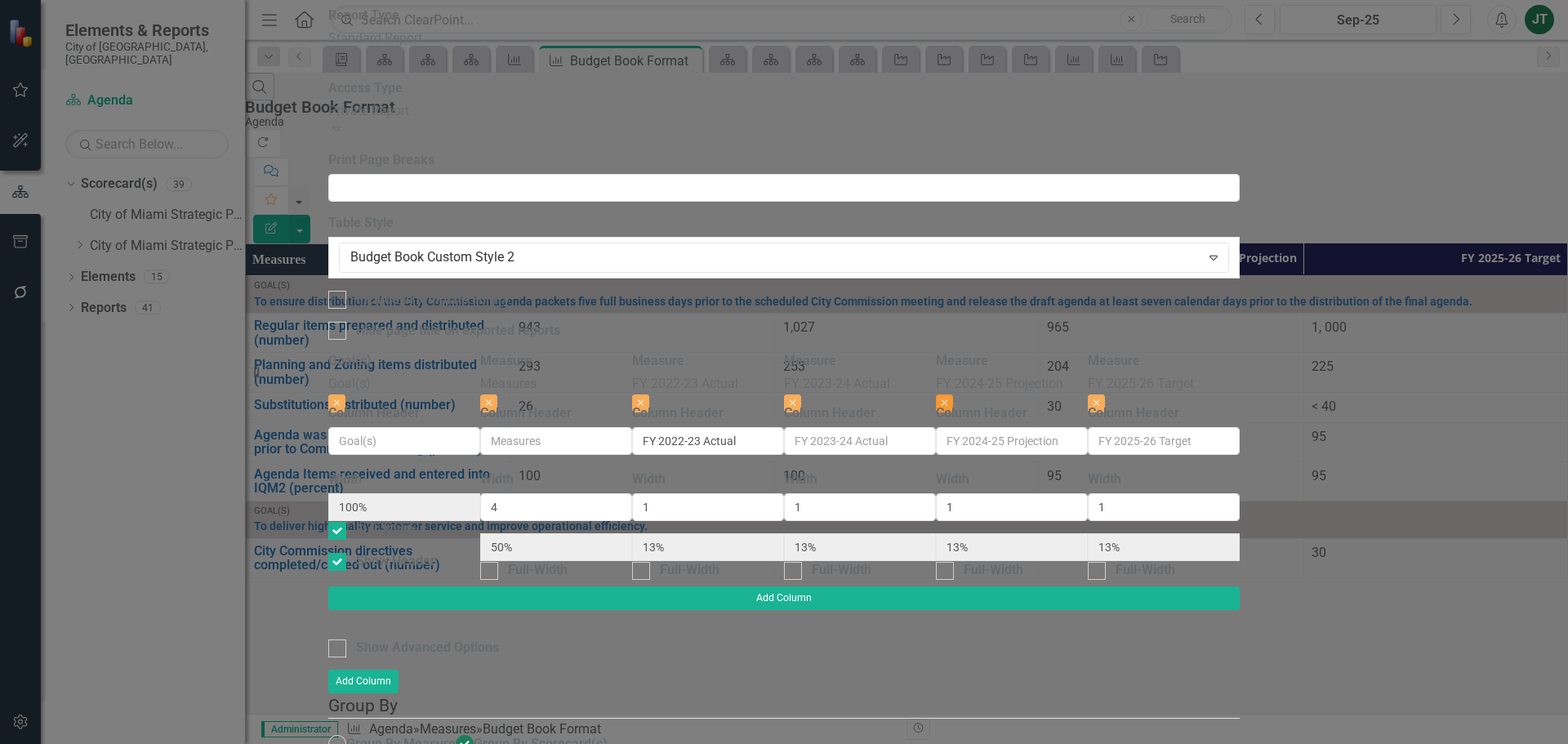
click at [949, 398] on icon "Close" at bounding box center [945, 403] width 7 height 10
type input "57%"
type input "14%"
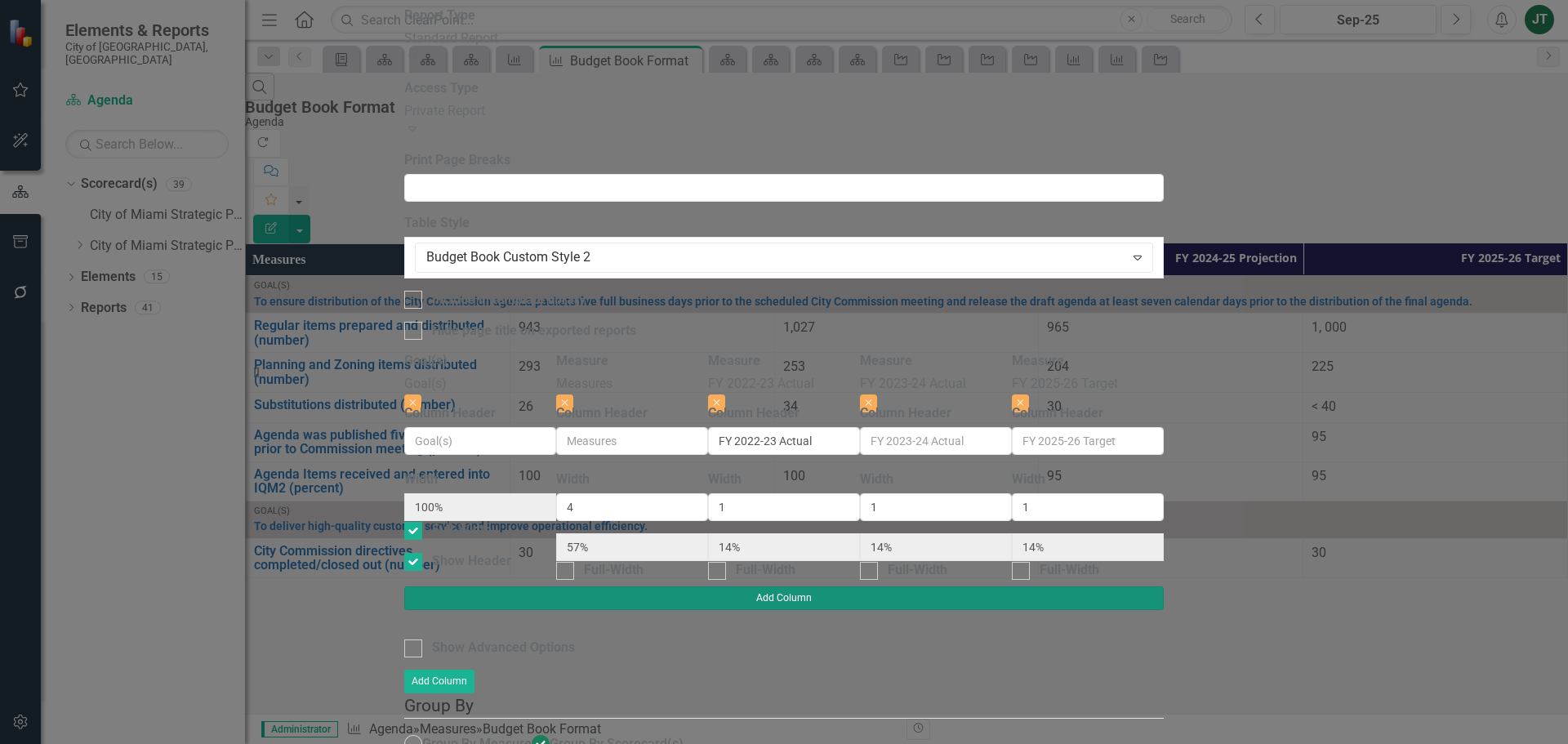
click at [1164, 587] on button "Add Column" at bounding box center [784, 598] width 759 height 23
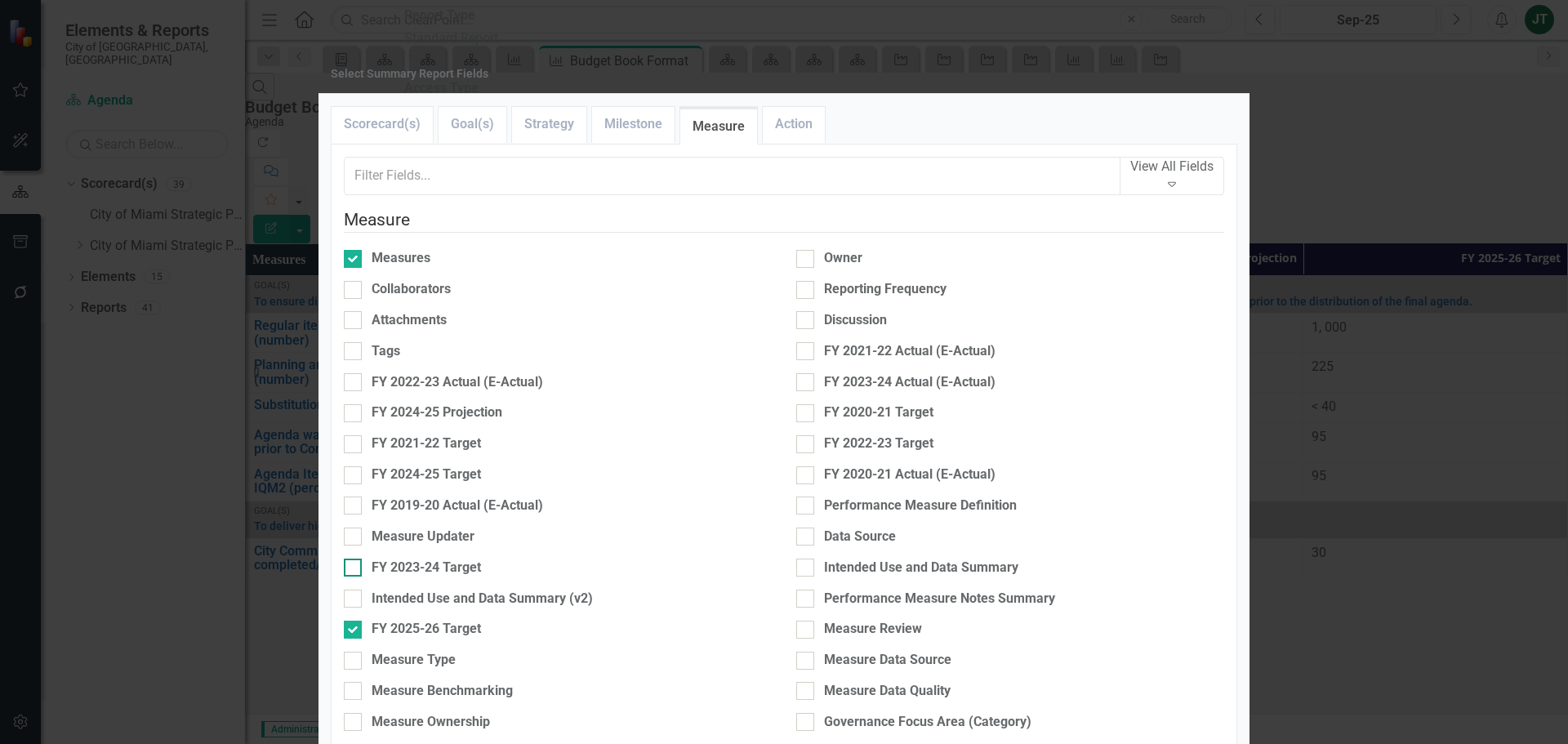
scroll to position [654, 0]
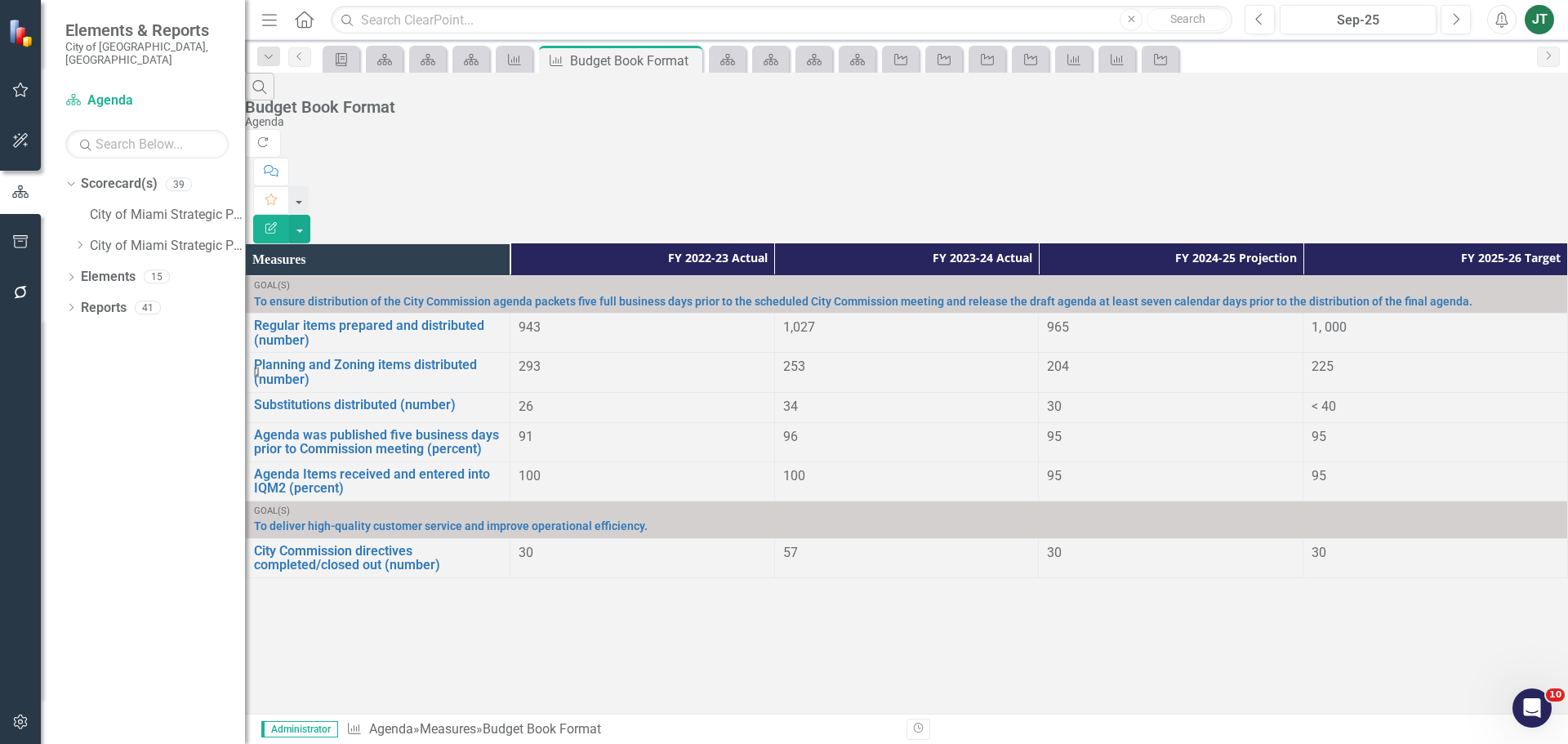
click at [22, 725] on icon "button" at bounding box center [20, 722] width 17 height 13
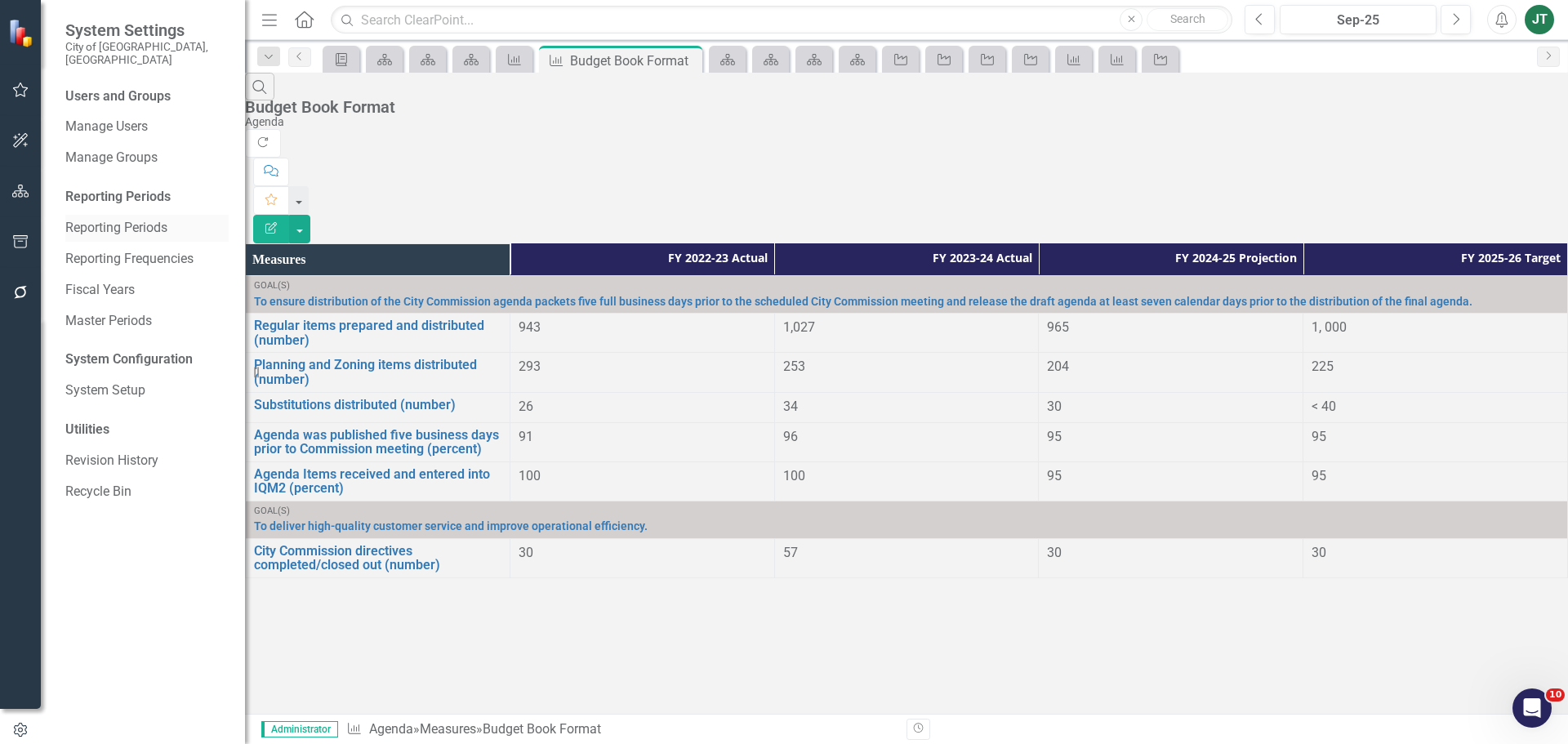
click at [98, 219] on link "Reporting Periods" at bounding box center [147, 228] width 164 height 18
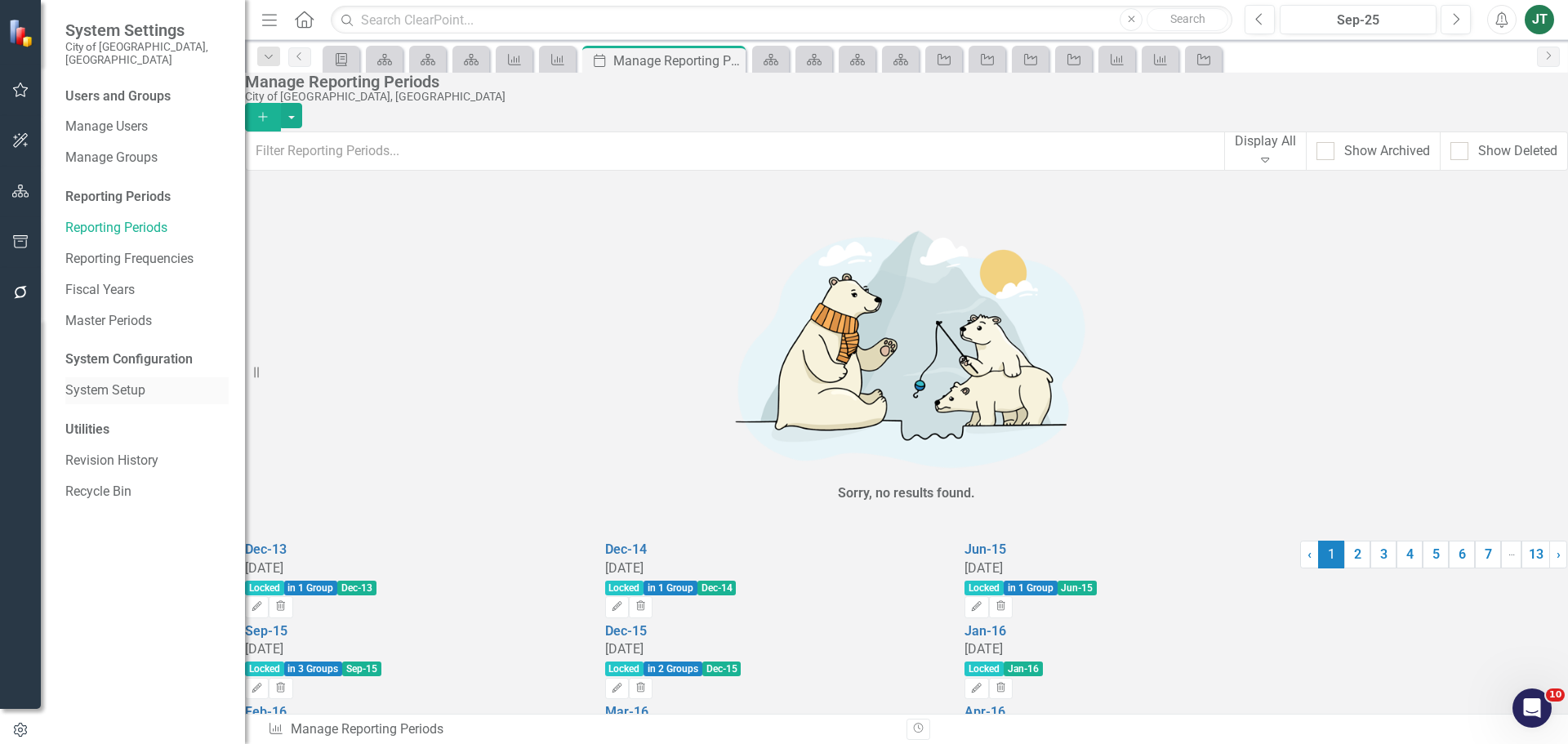
click at [97, 382] on link "System Setup" at bounding box center [147, 391] width 164 height 18
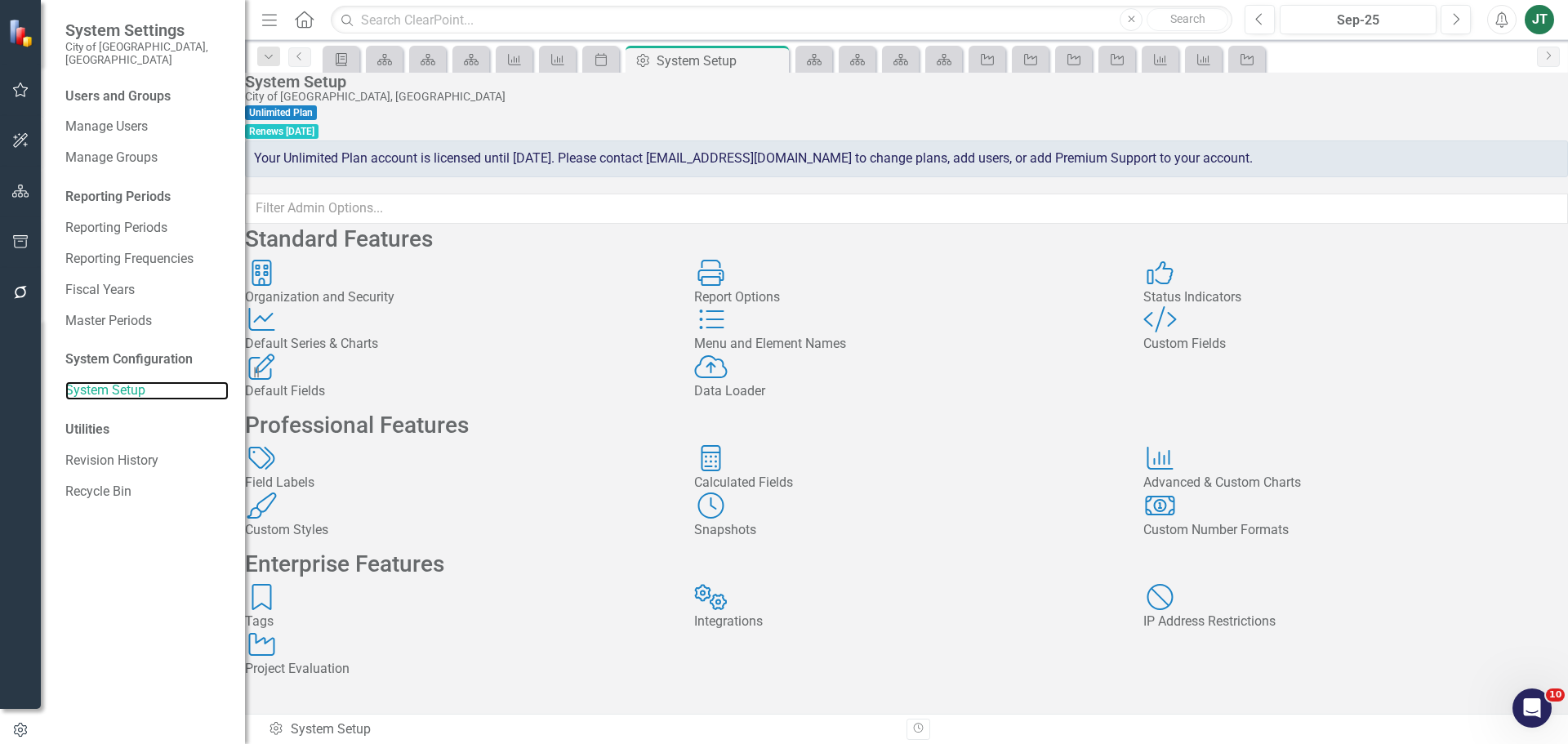
scroll to position [82, 0]
click at [1238, 335] on div "Custom Fields" at bounding box center [1356, 344] width 425 height 18
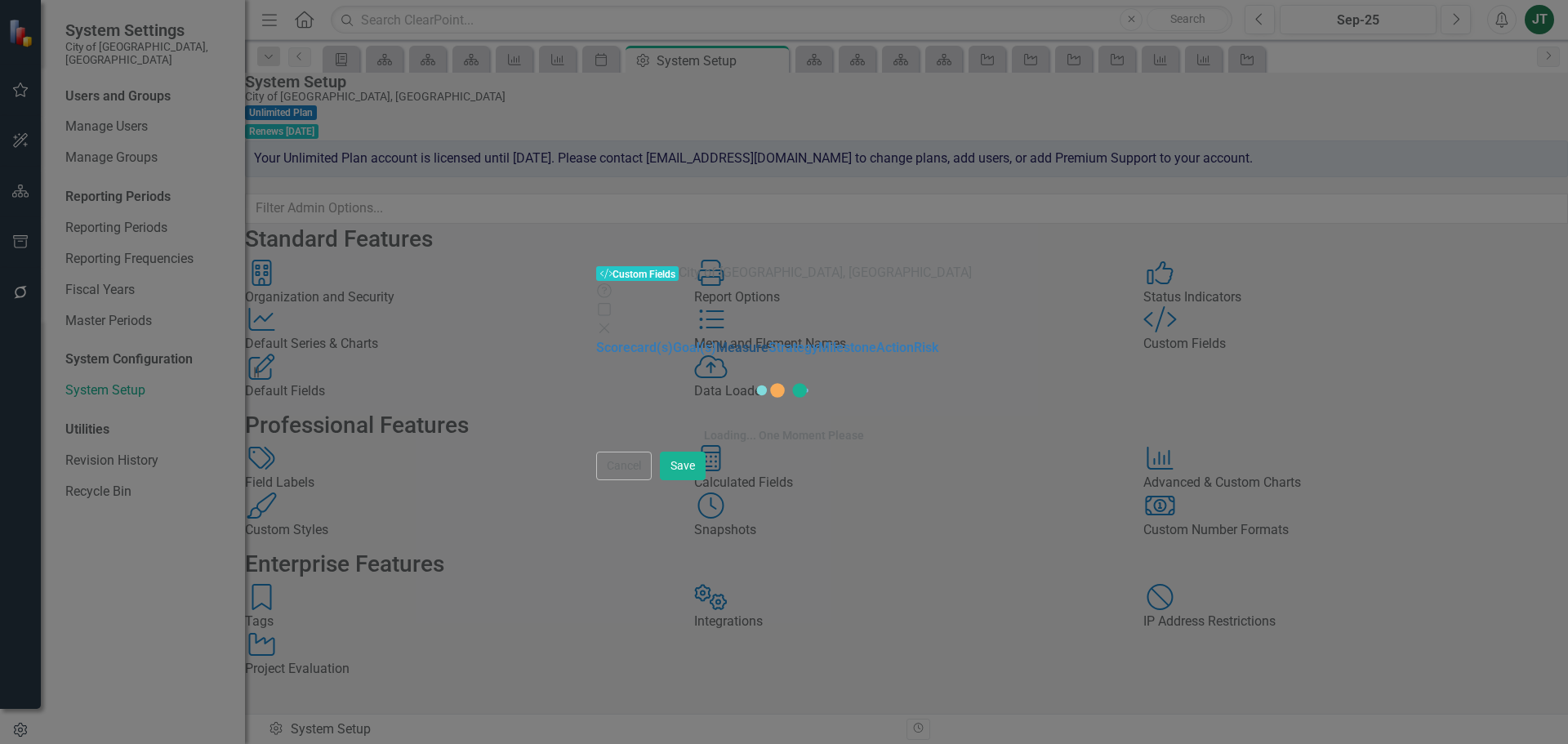
click at [716, 340] on link "Measure" at bounding box center [742, 348] width 52 height 16
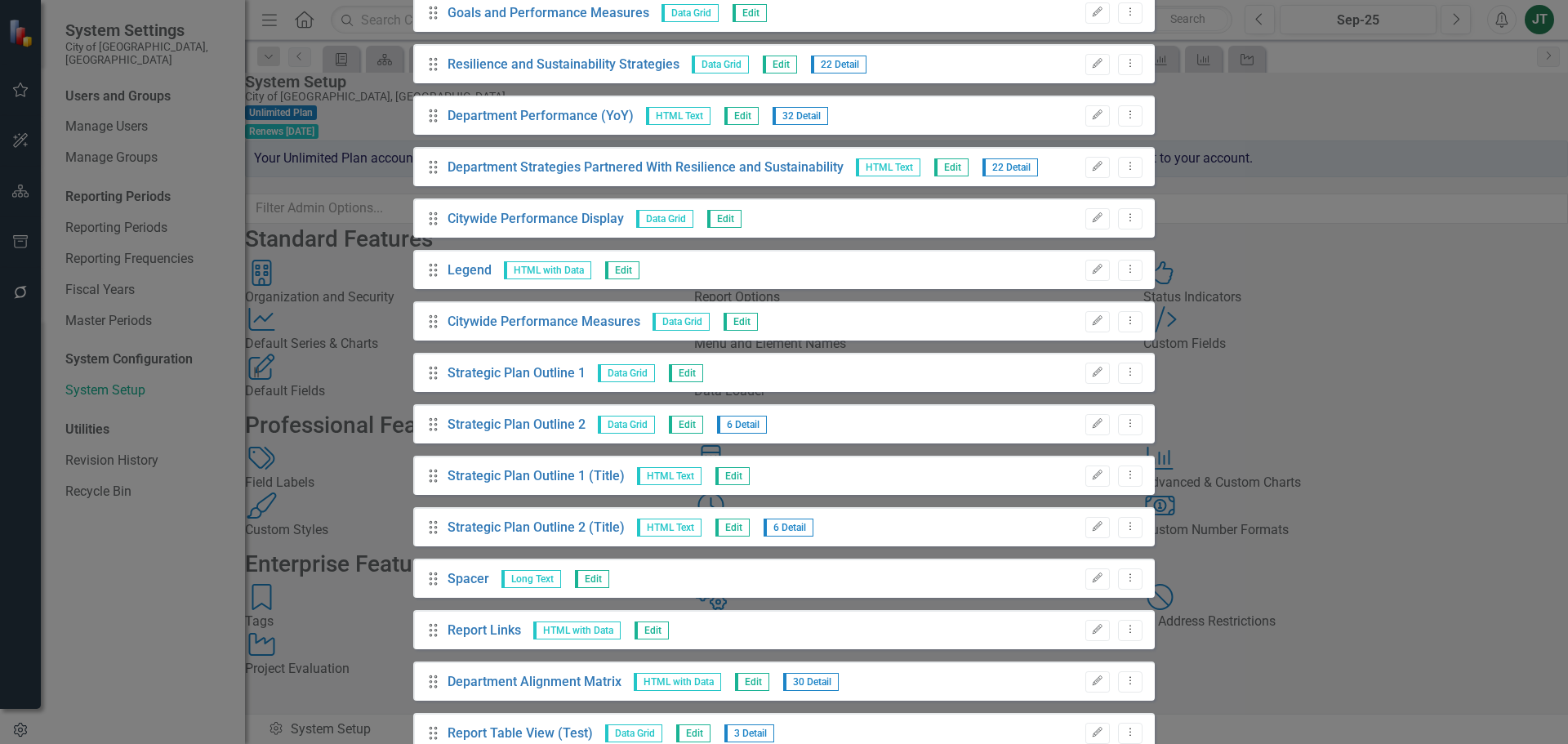
scroll to position [0, 0]
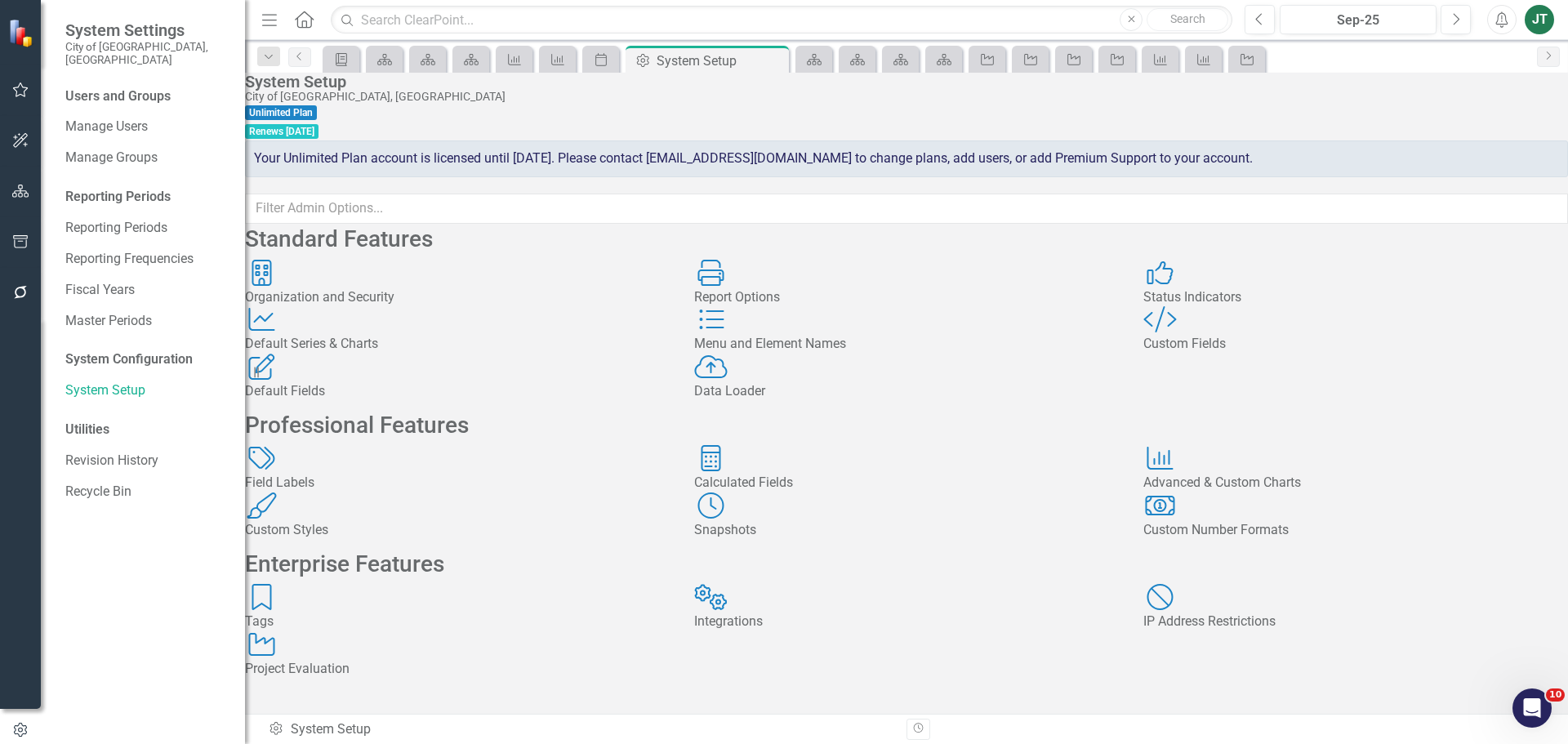
click at [824, 493] on div "Calculated Fields" at bounding box center [906, 483] width 425 height 18
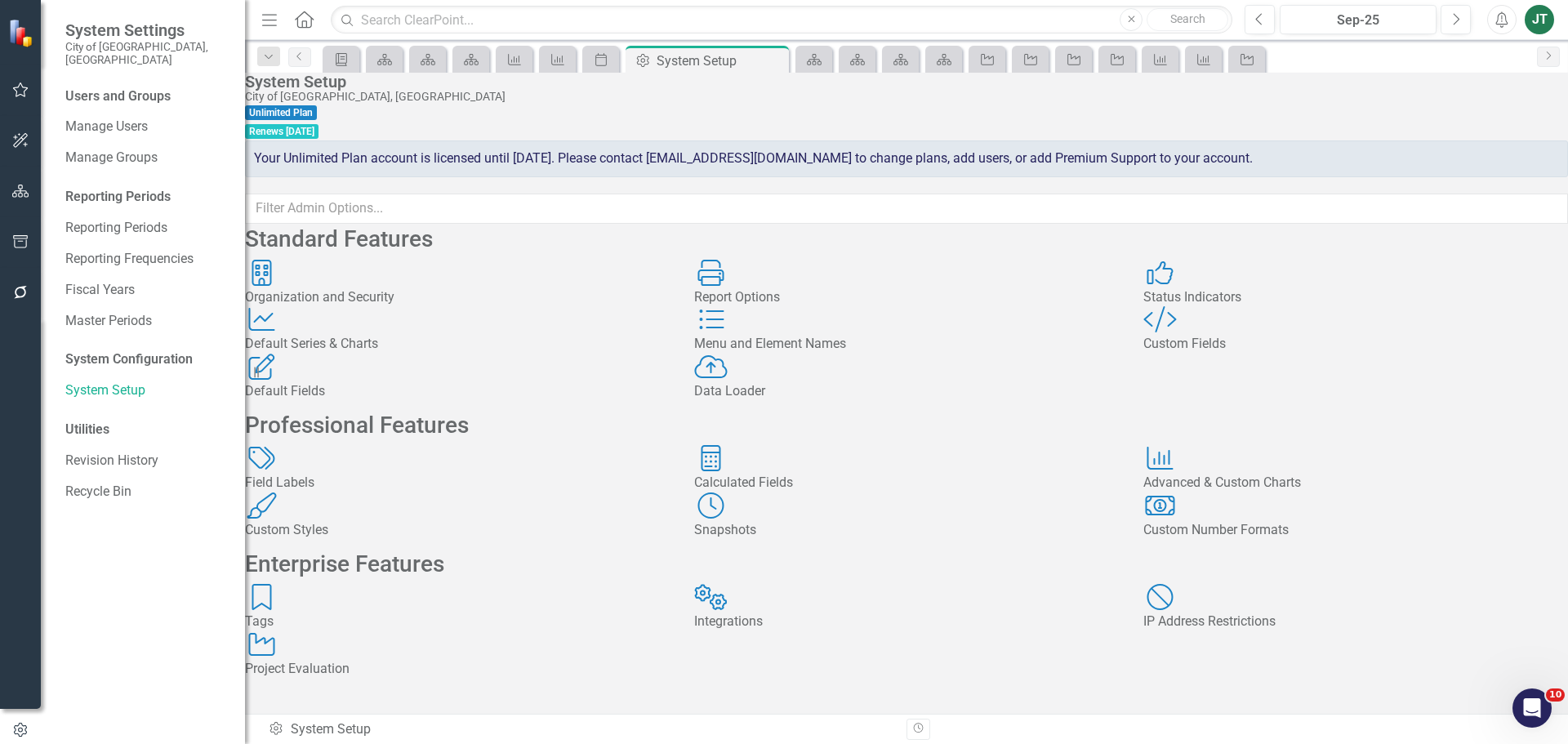
scroll to position [82, 0]
click at [1209, 335] on div "Custom Fields" at bounding box center [1356, 344] width 425 height 18
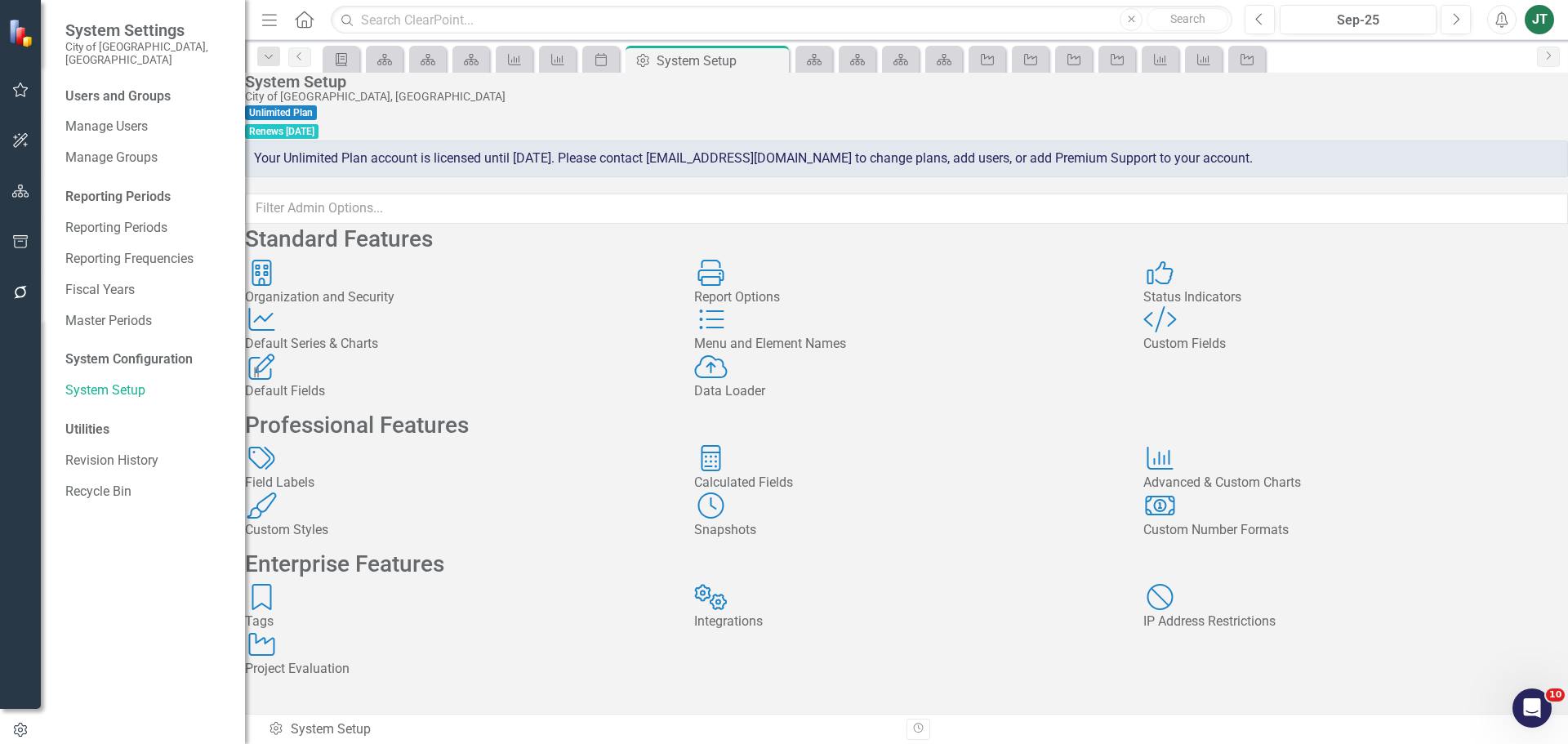
click at [817, 493] on div "Calculated Fields" at bounding box center [906, 483] width 425 height 18
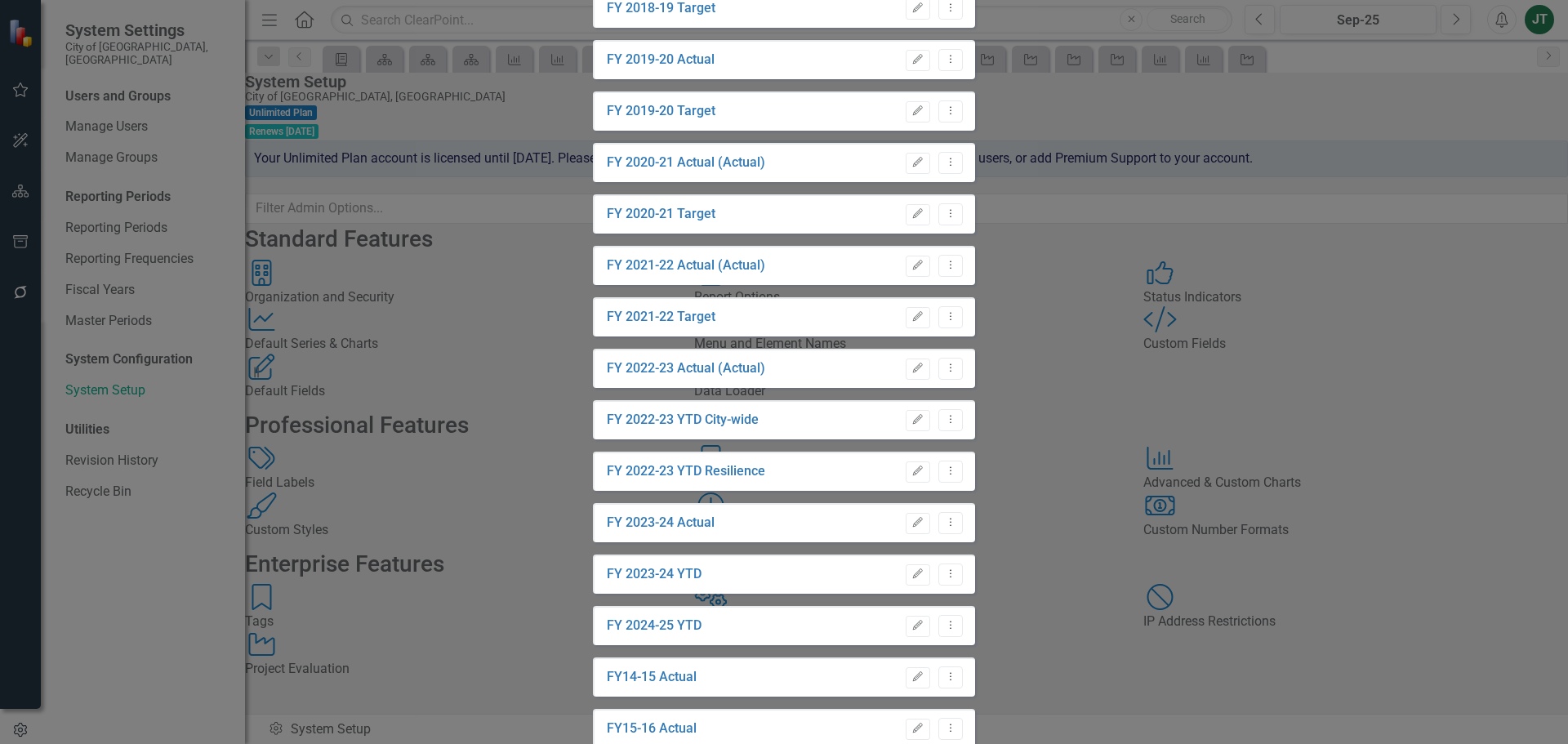
scroll to position [164, 0]
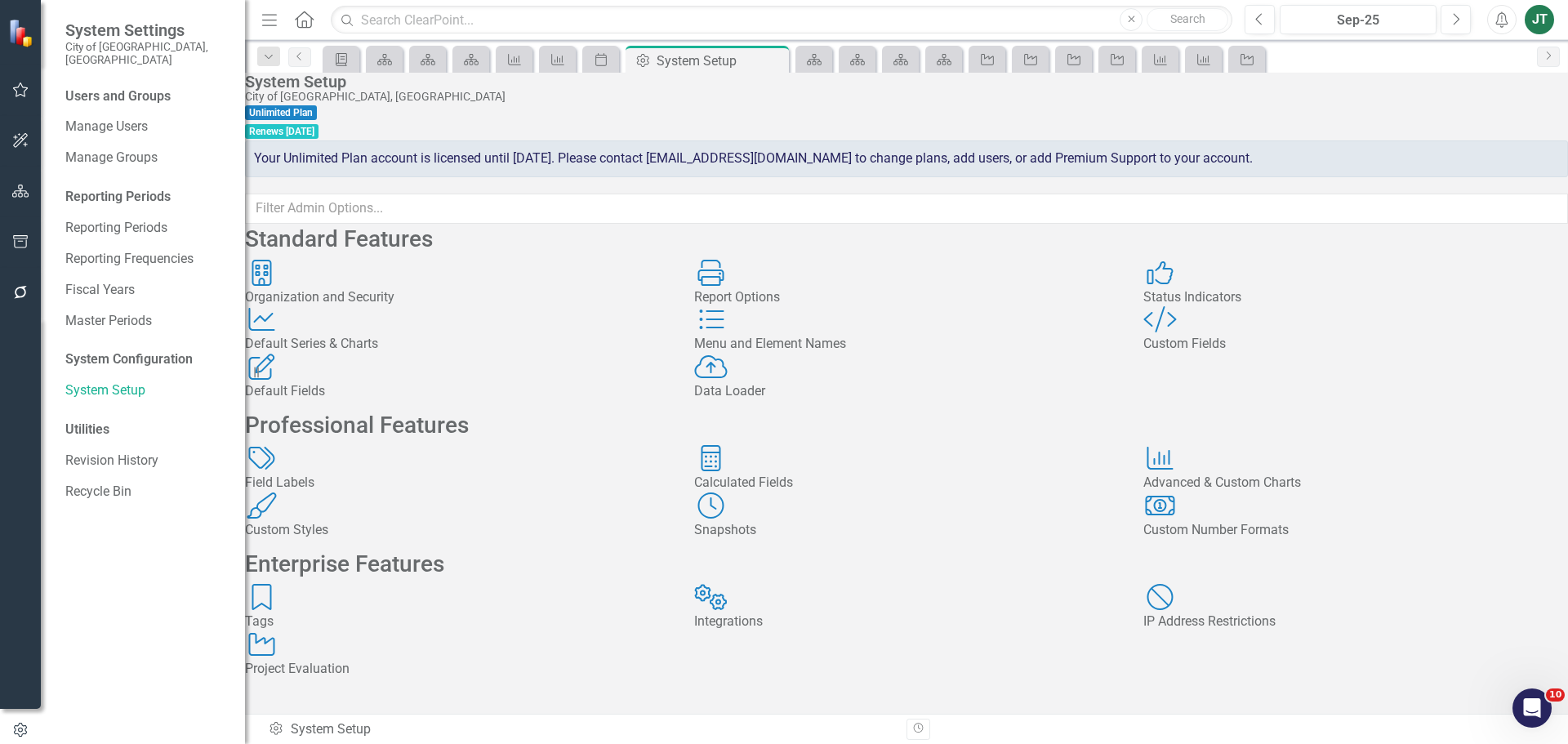
click at [909, 493] on div "Calculated Fields Calculated Fields" at bounding box center [906, 469] width 425 height 48
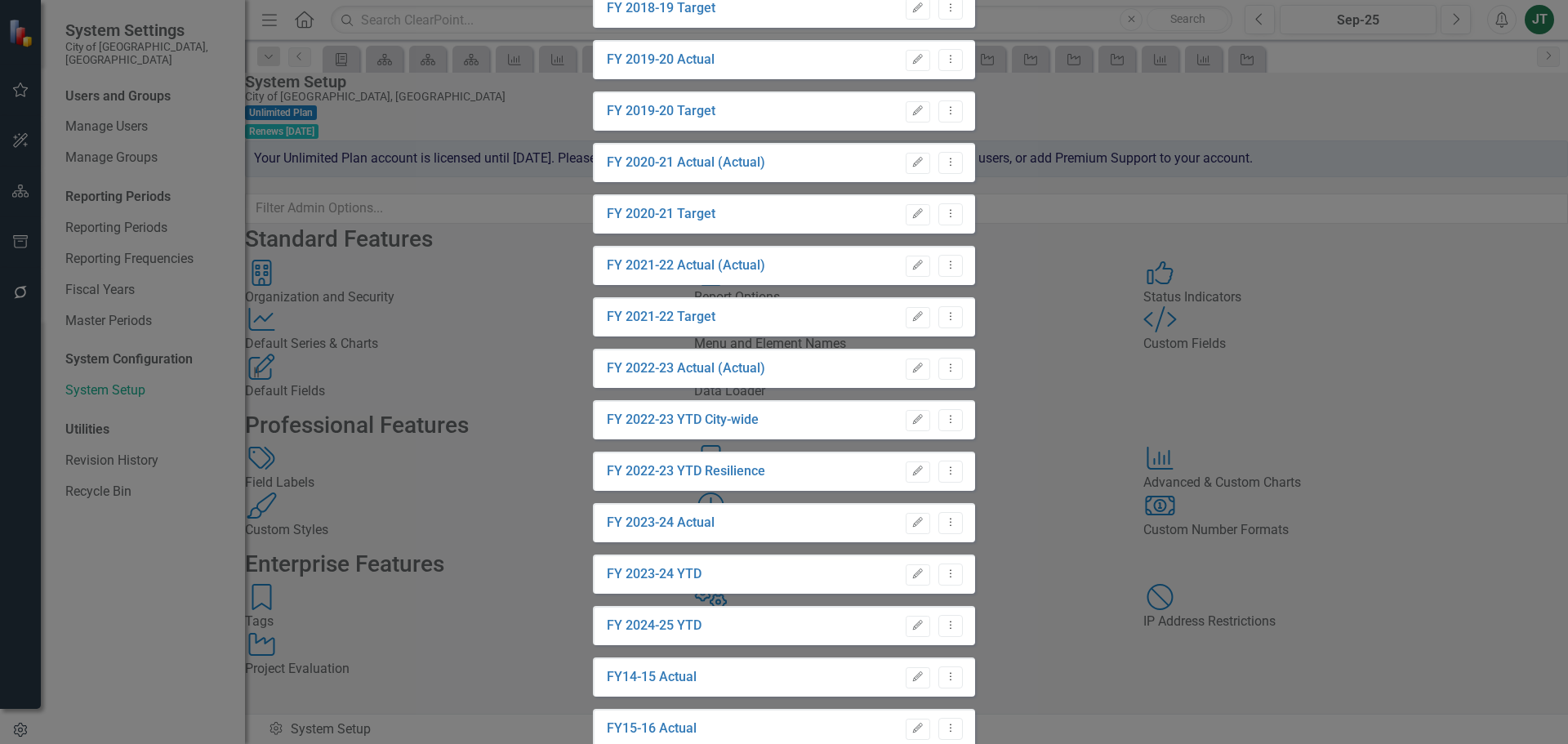
scroll to position [588, 0]
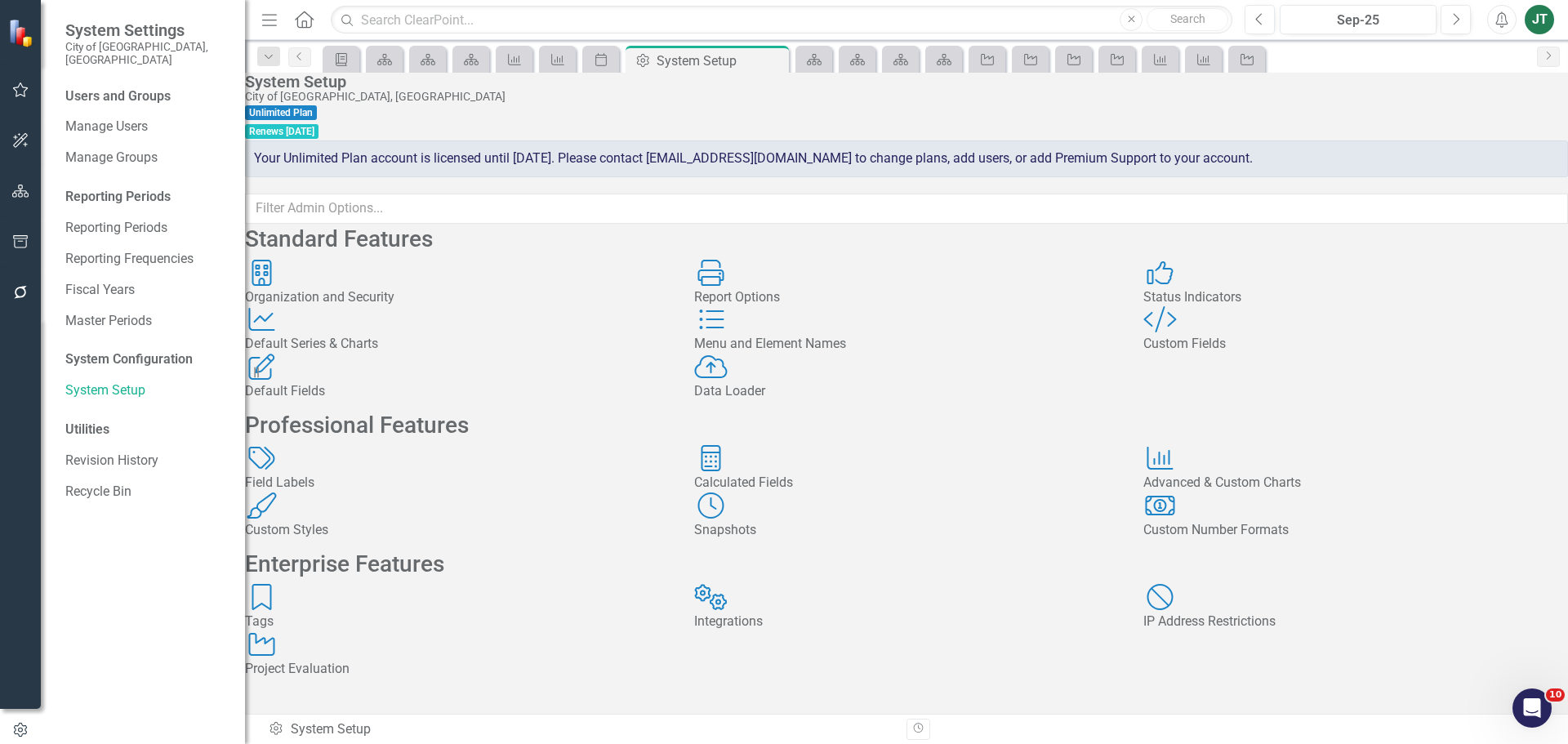
click at [389, 400] on div "Default Fields" at bounding box center [458, 392] width 425 height 18
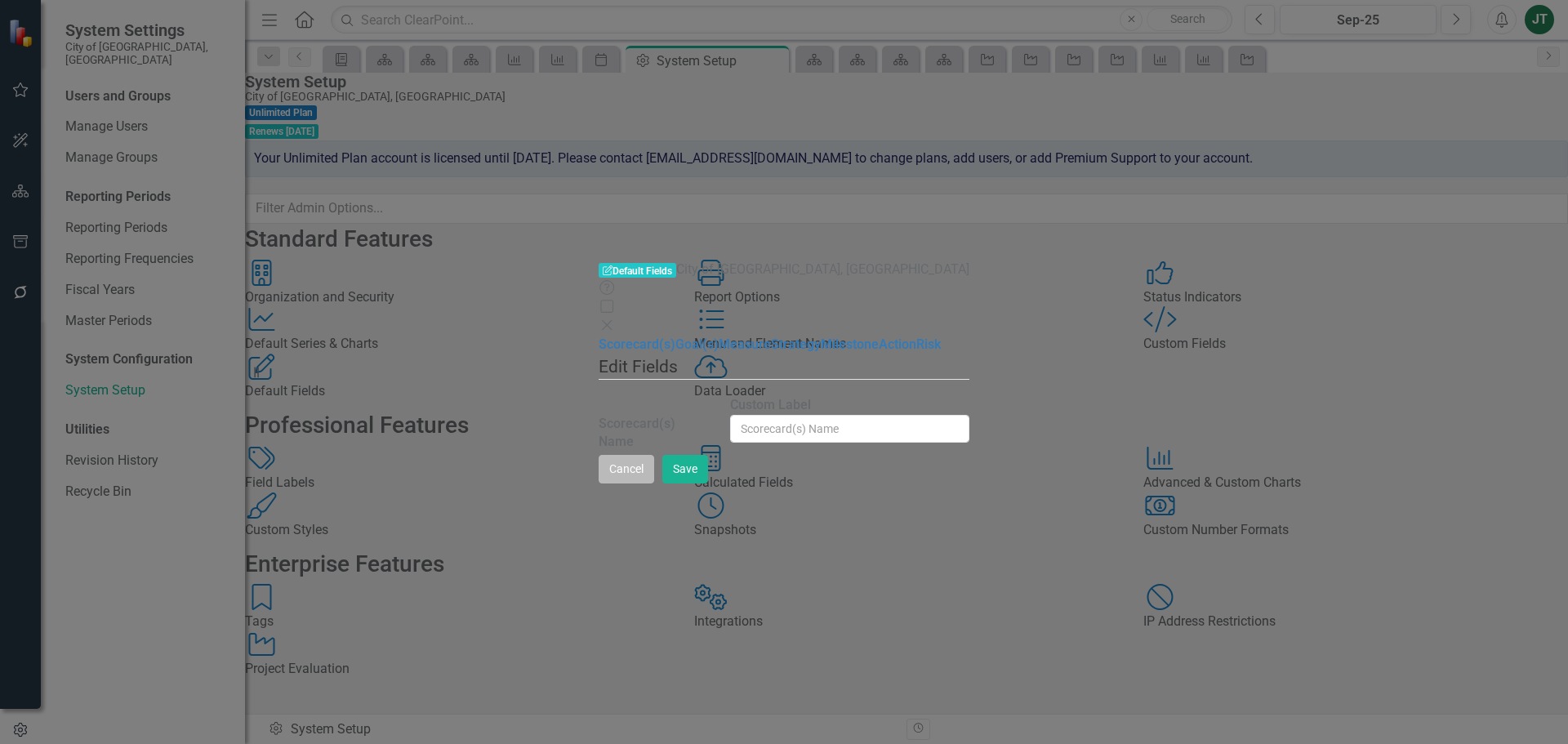
click at [654, 484] on button "Cancel" at bounding box center [626, 469] width 55 height 29
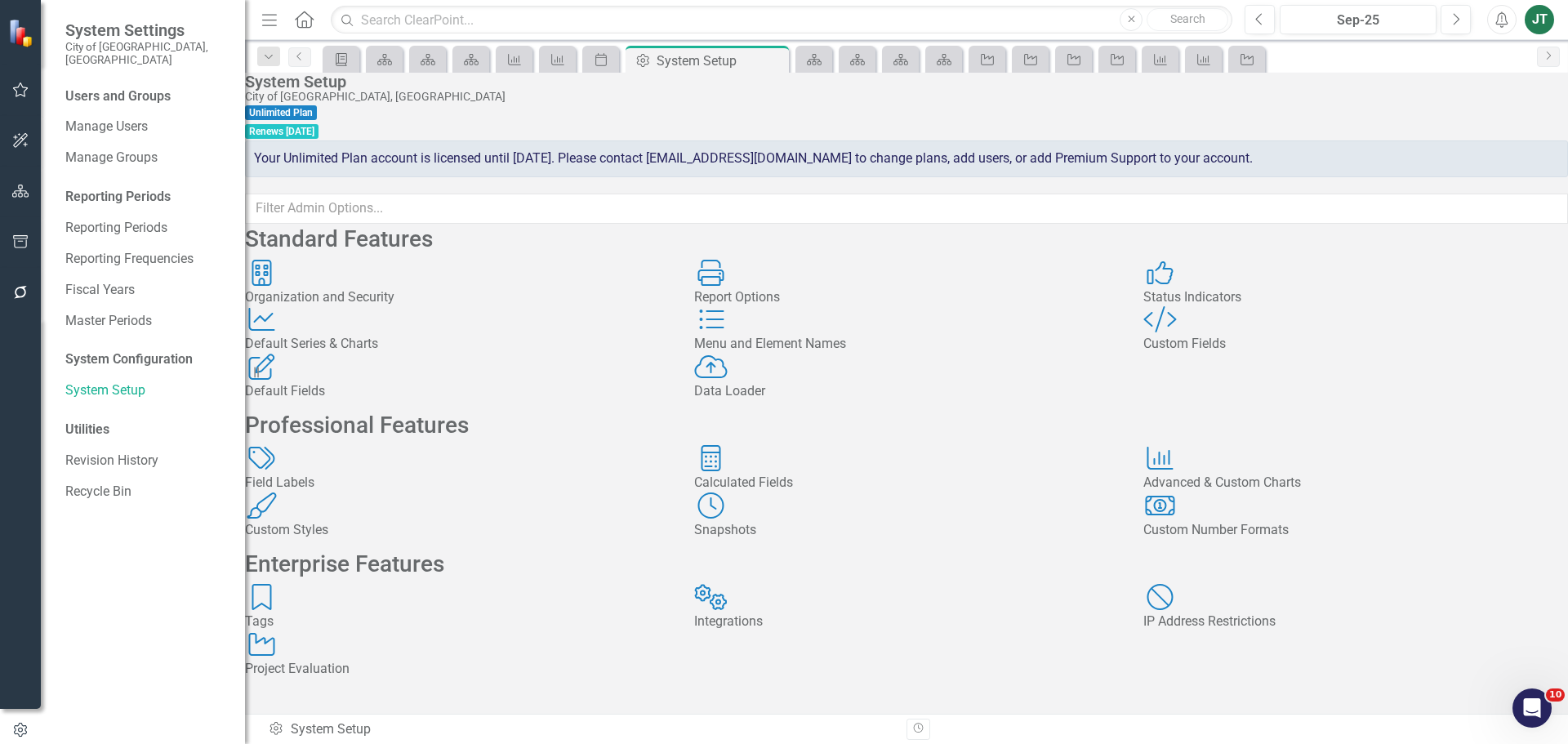
scroll to position [82, 0]
click at [1306, 540] on div "Custom Number Formats" at bounding box center [1356, 531] width 425 height 18
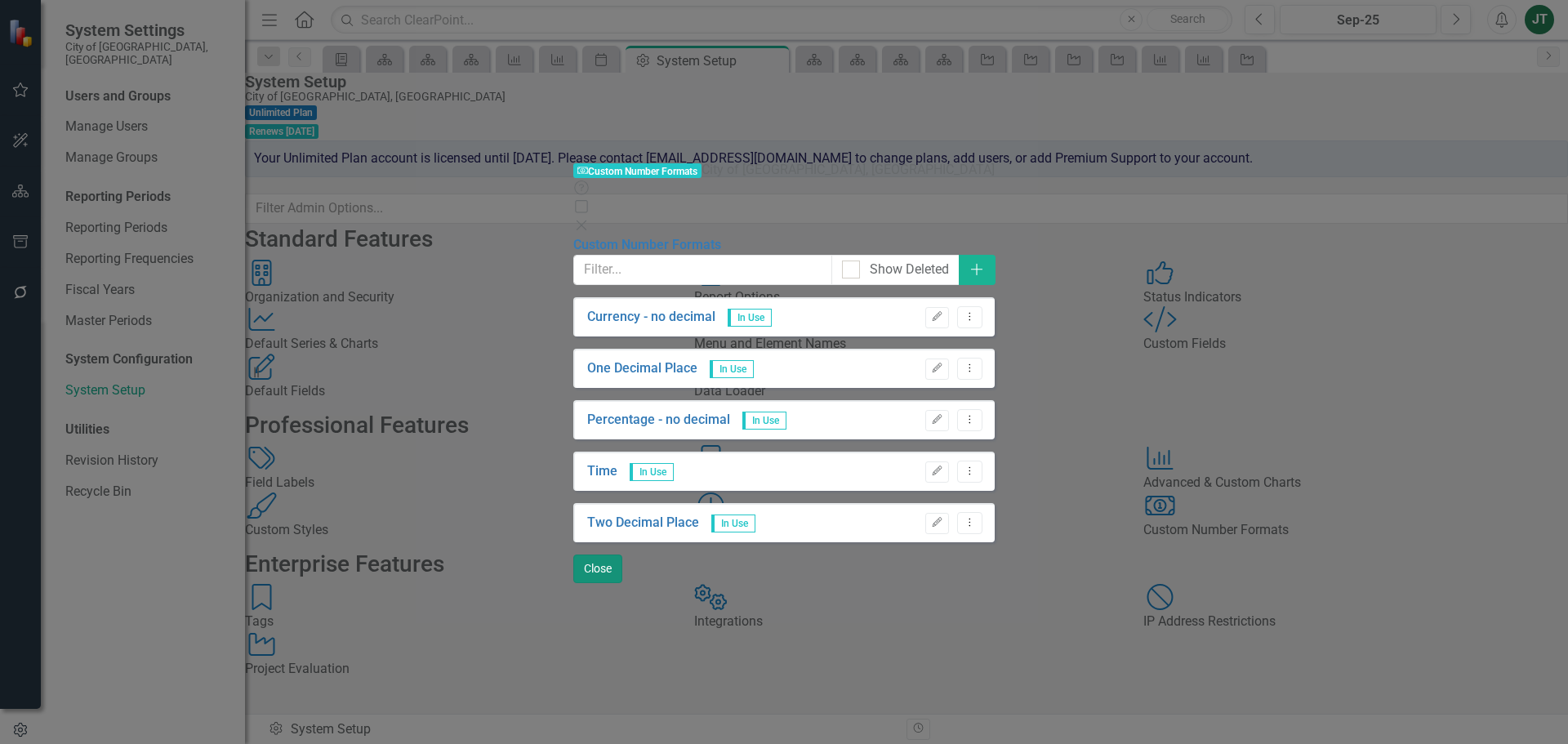
click at [622, 583] on button "Close" at bounding box center [597, 568] width 49 height 29
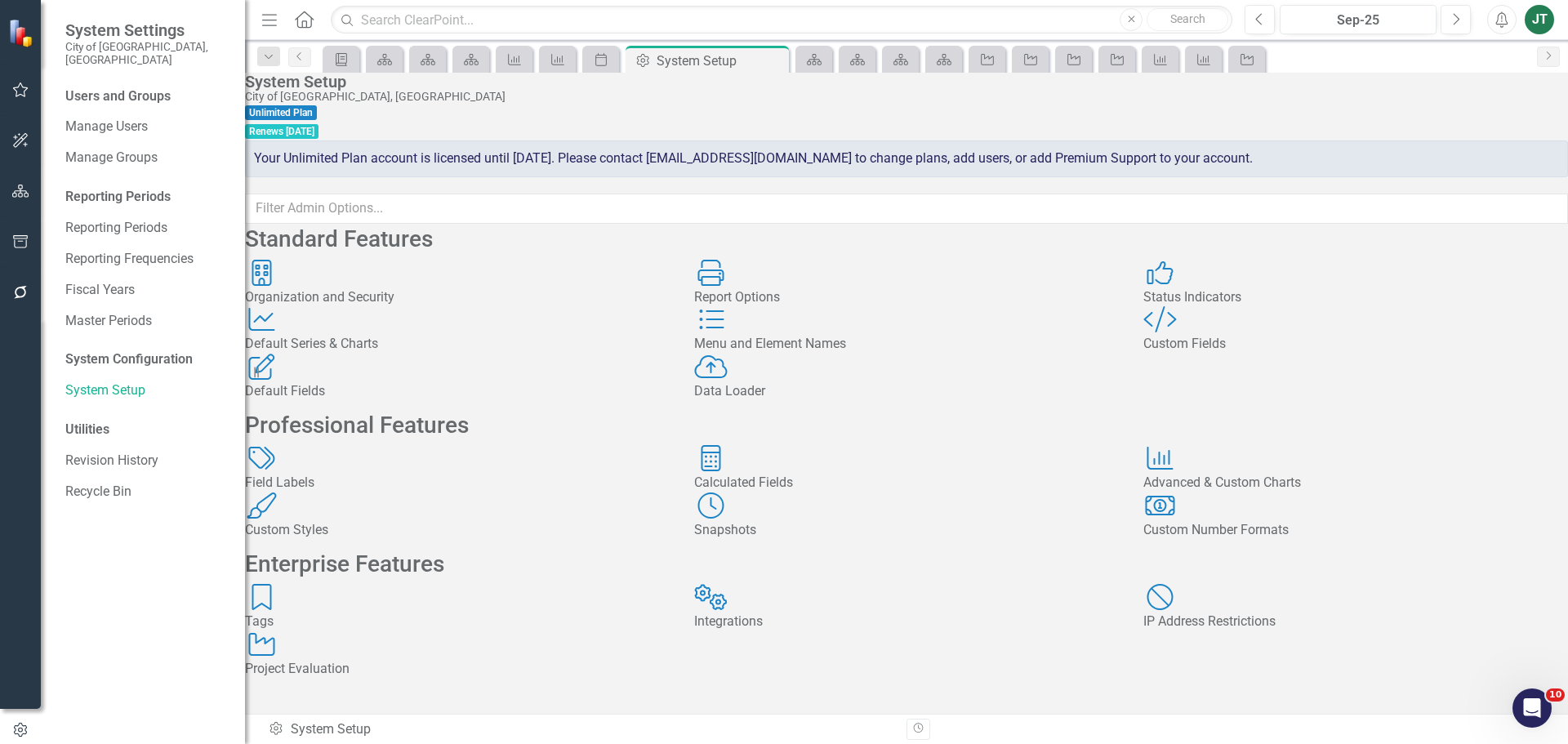
scroll to position [222, 0]
click at [442, 493] on div "Custom Styles Custom Styles" at bounding box center [458, 517] width 425 height 48
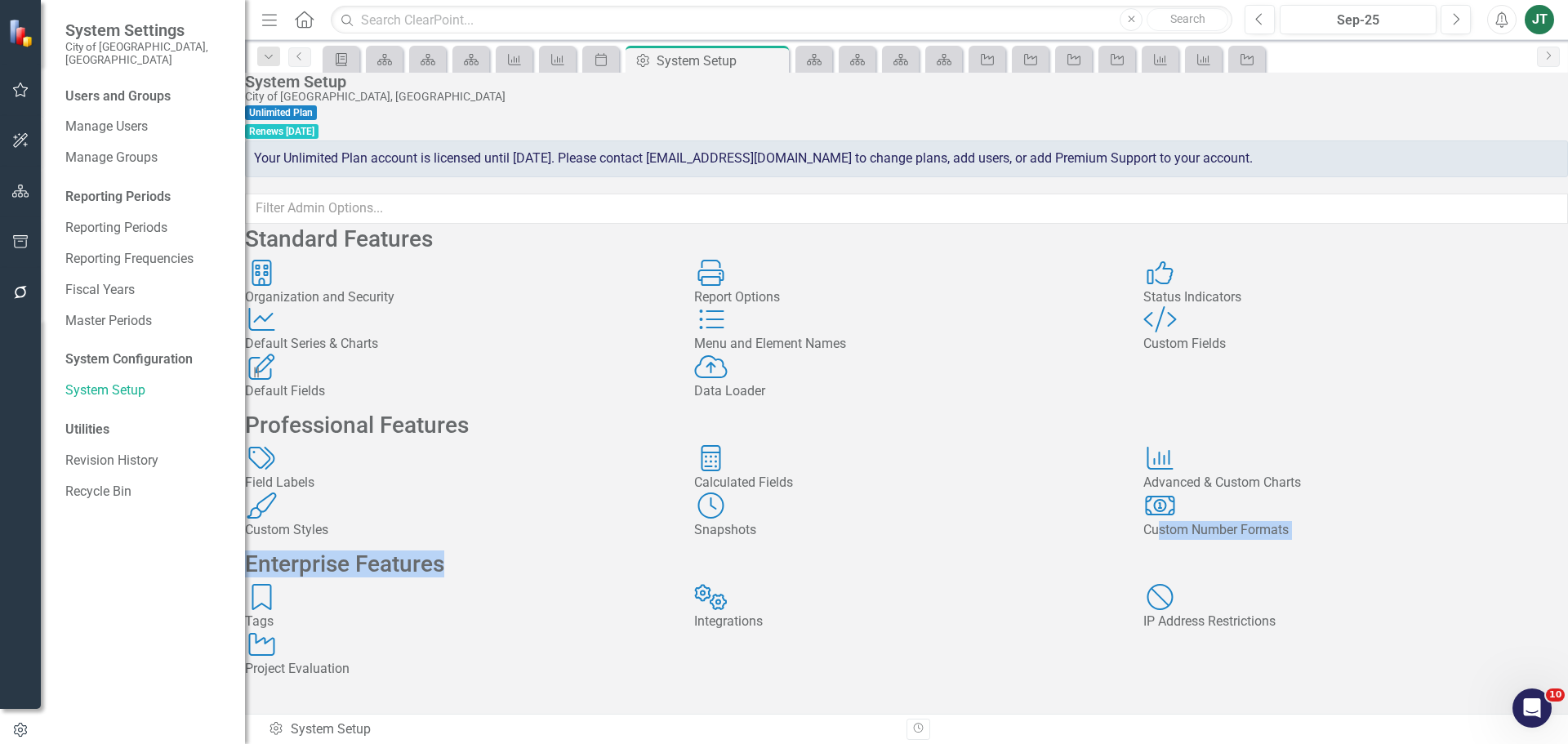
drag, startPoint x: 1213, startPoint y: 452, endPoint x: 1214, endPoint y: 474, distance: 22.0
click at [1217, 512] on div "Standard Features Organization and Security Organization and Security Report Op…" at bounding box center [906, 457] width 1323 height 467
click at [377, 401] on div "Default Fields" at bounding box center [458, 392] width 425 height 18
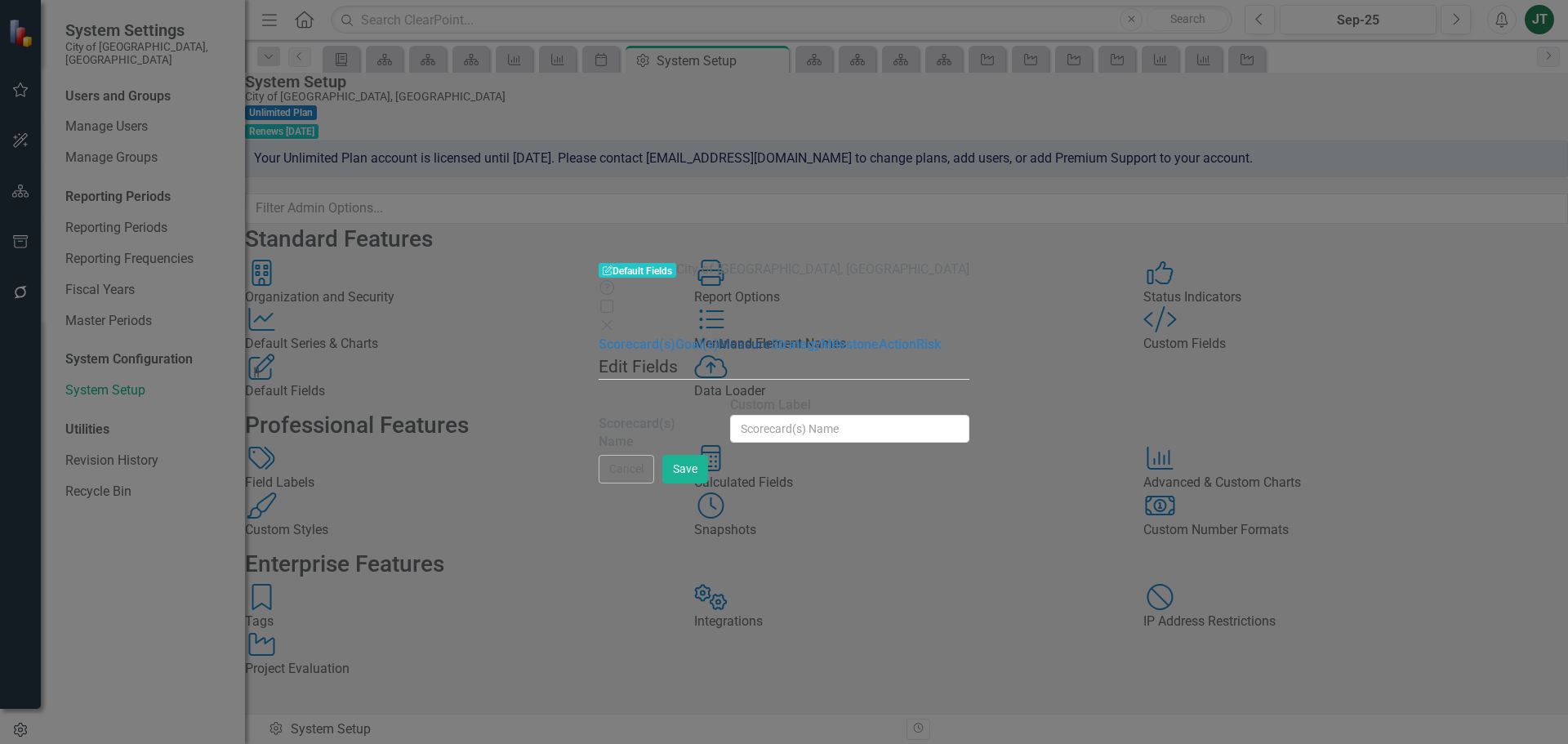
click at [719, 337] on link "Measure" at bounding box center [744, 344] width 52 height 16
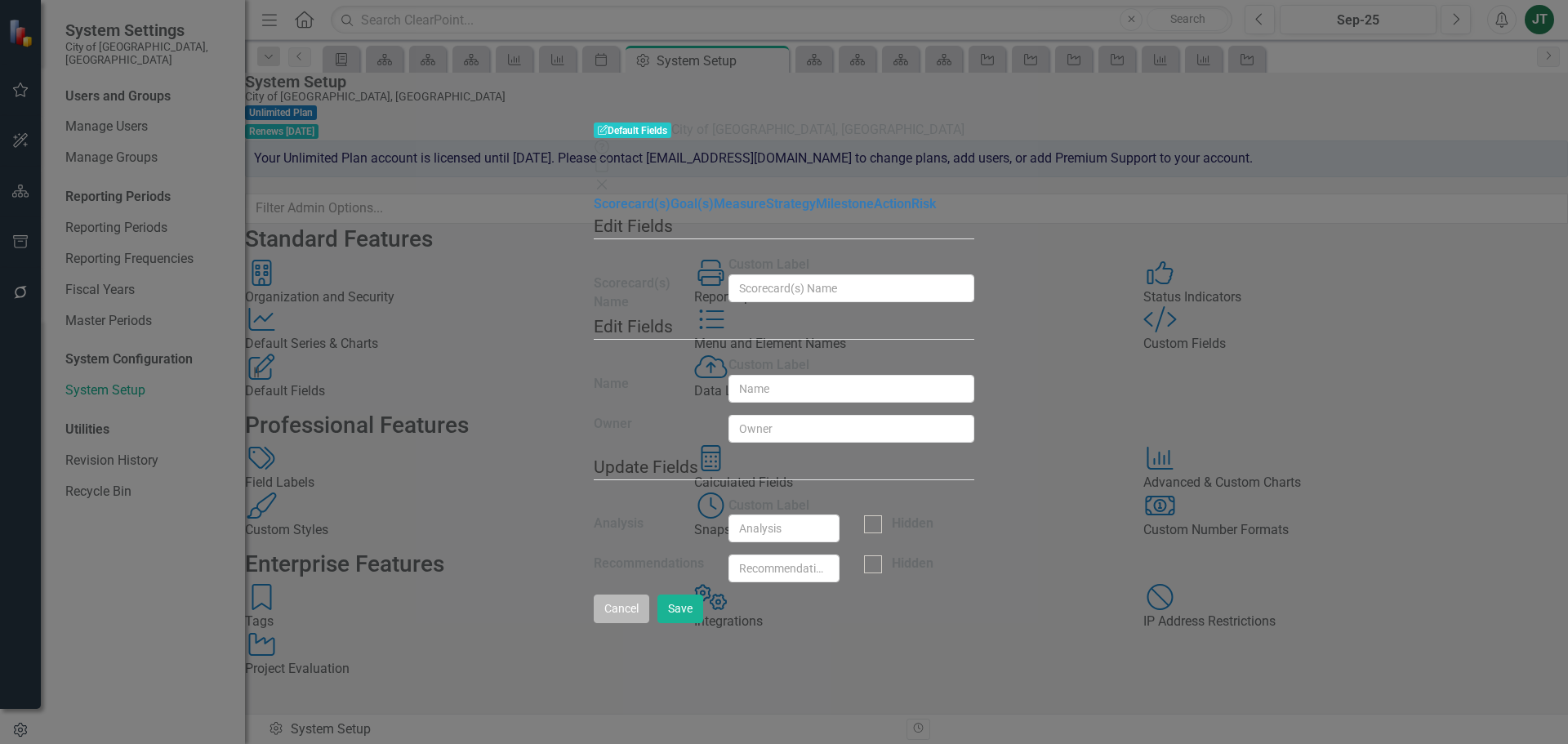
click at [649, 624] on button "Cancel" at bounding box center [621, 609] width 55 height 29
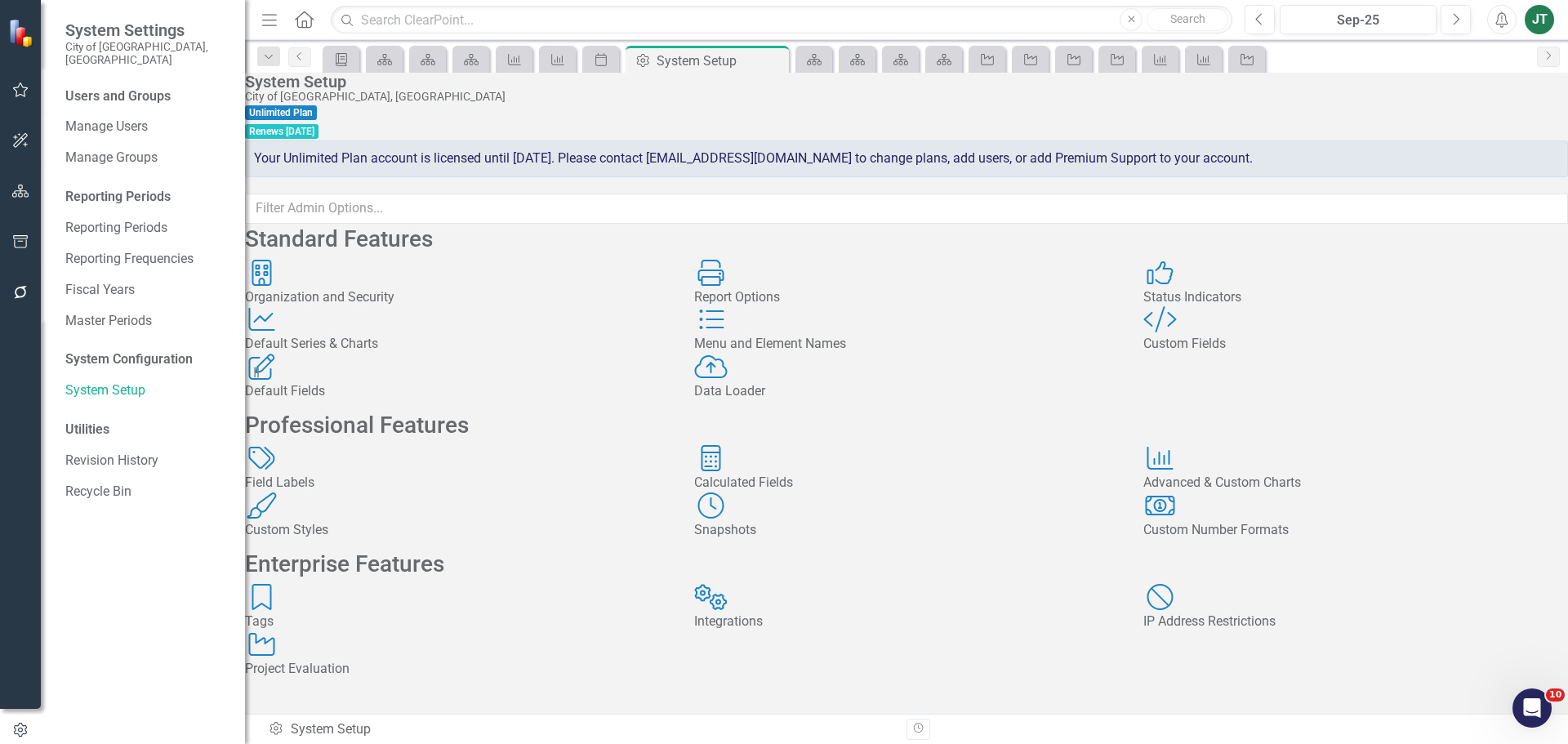
scroll to position [82, 0]
click at [767, 493] on div "Calculated Fields Calculated Fields" at bounding box center [906, 469] width 425 height 48
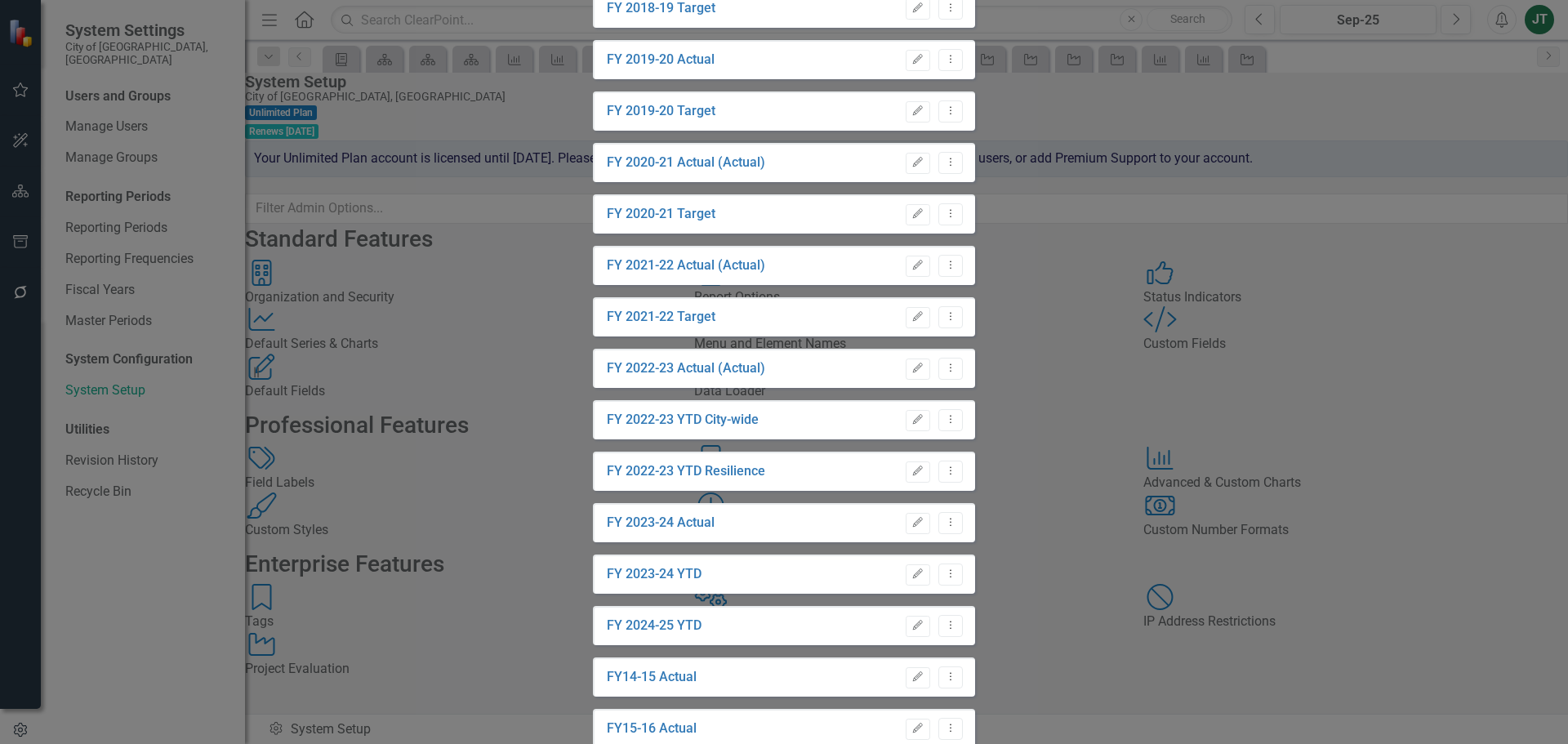
scroll to position [0, 0]
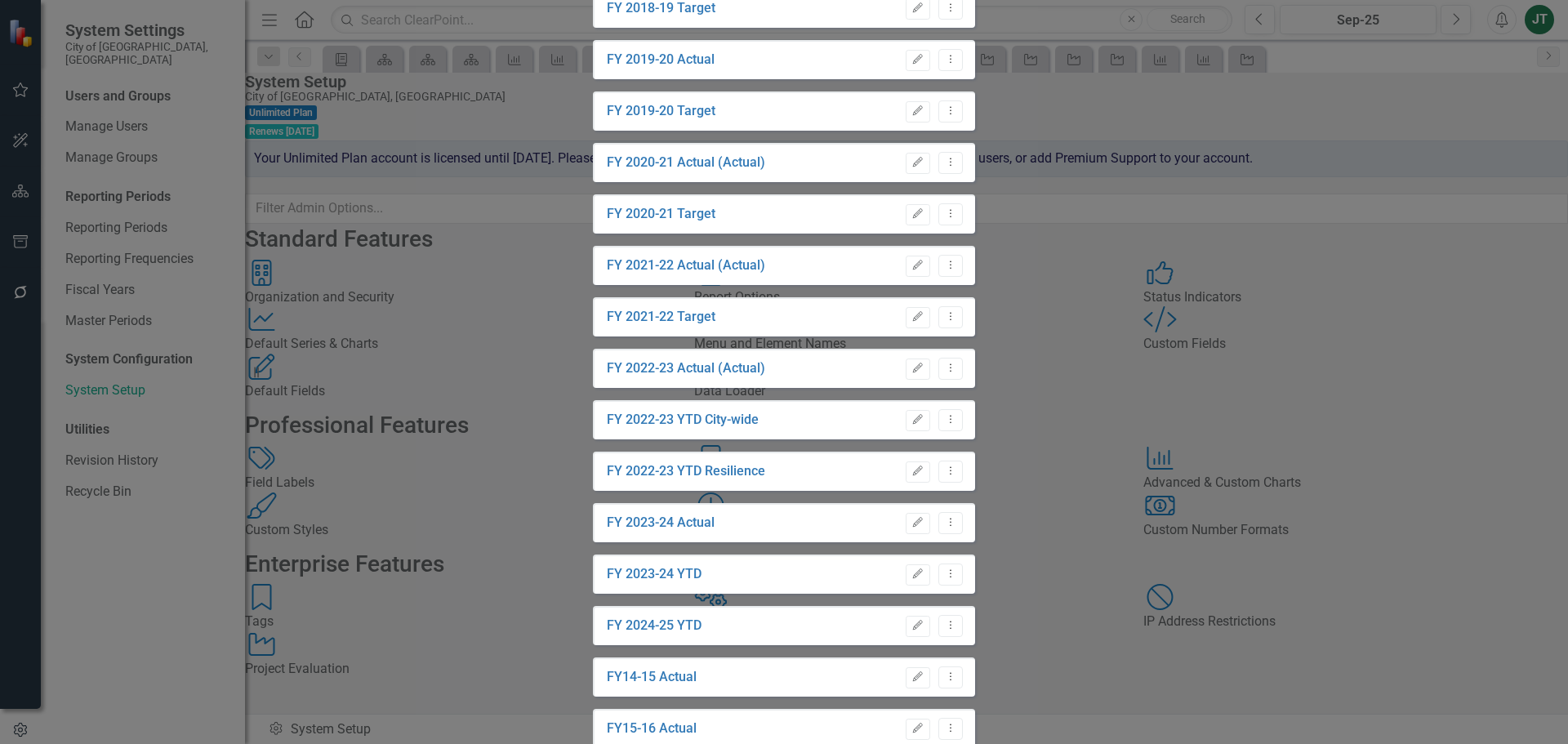
checkbox input "false"
click at [958, 517] on icon "Dropdown Menu" at bounding box center [950, 522] width 14 height 11
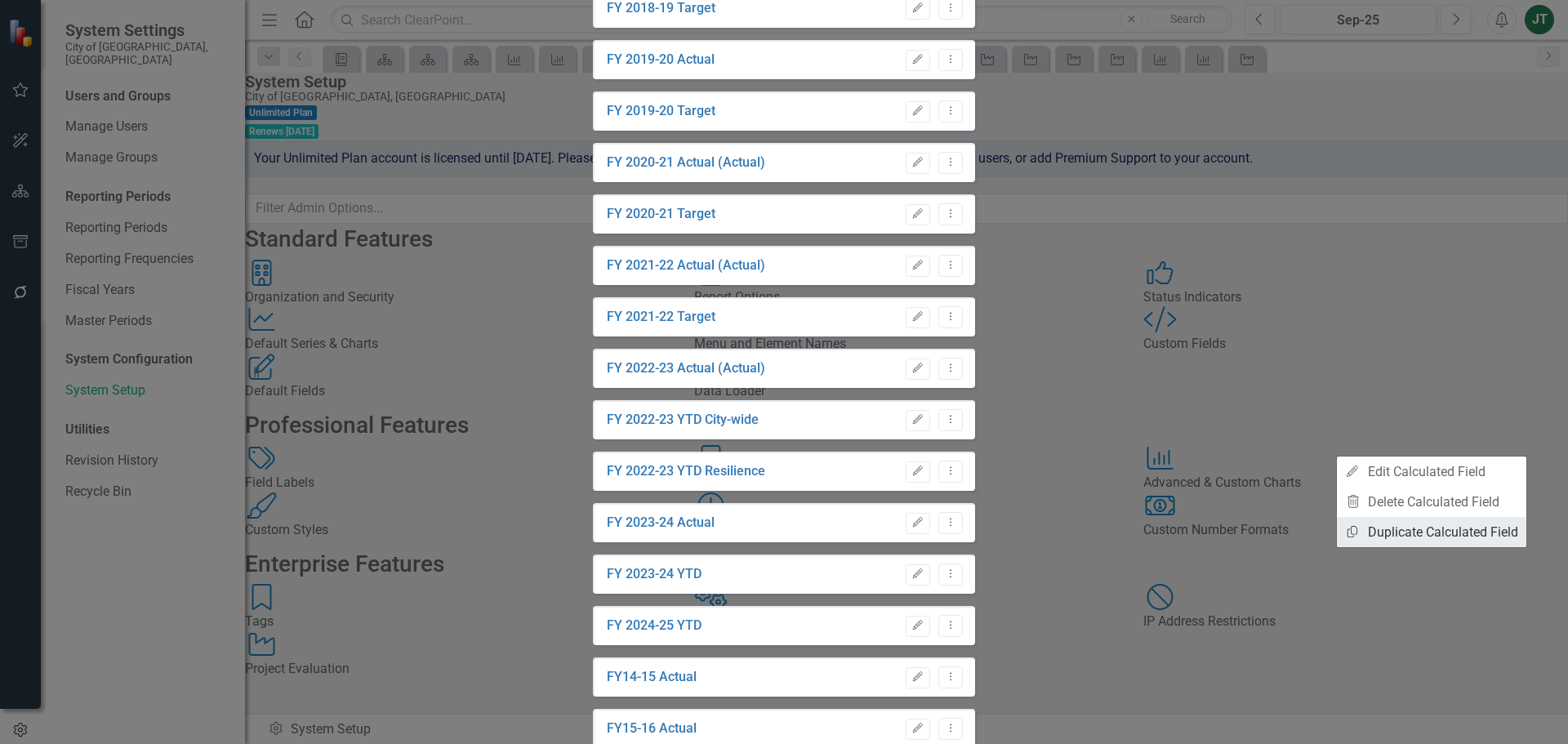
click at [1448, 531] on link "Copy Duplicate Calculated Field" at bounding box center [1432, 532] width 189 height 30
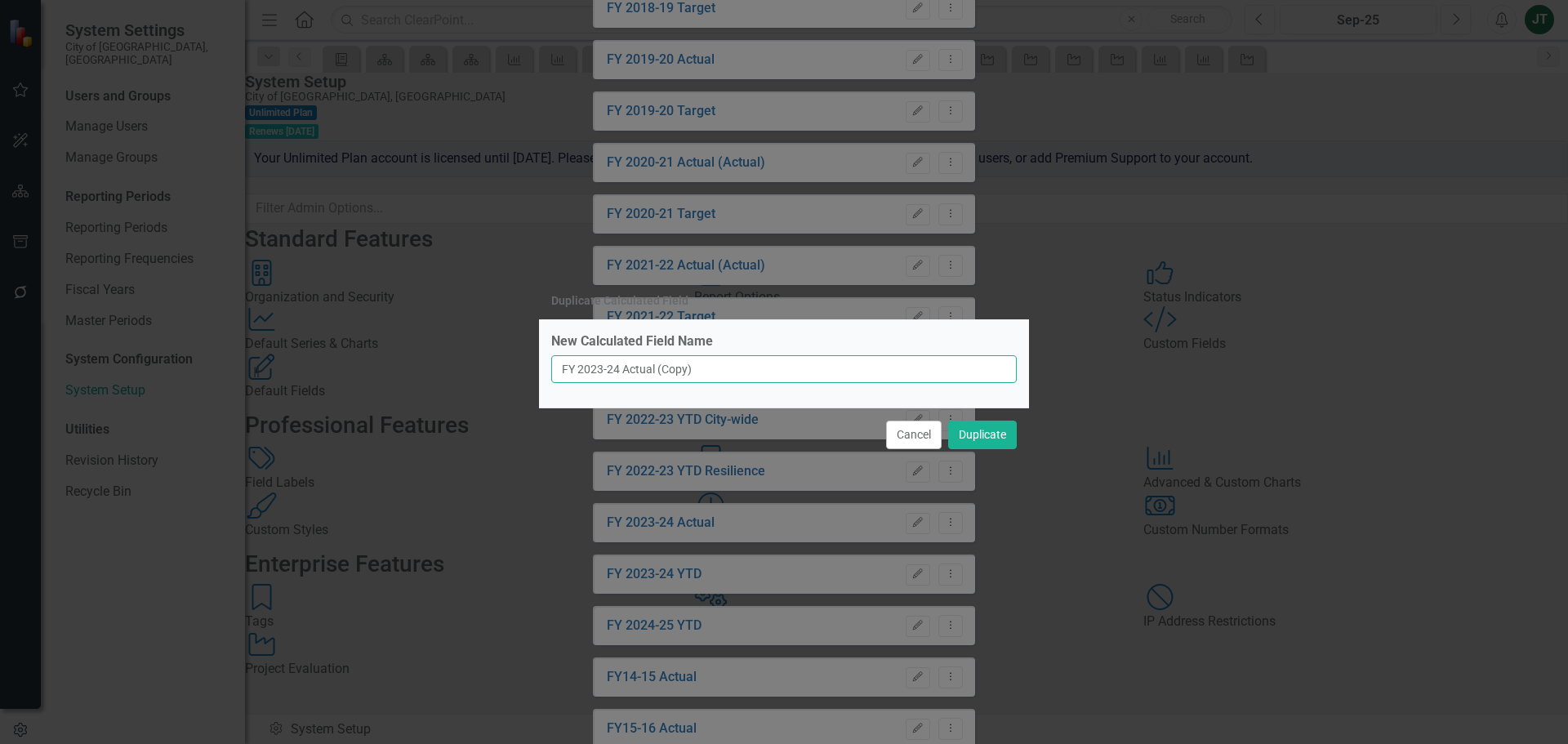
click at [606, 367] on input "FY 2023-24 Actual (Copy)" at bounding box center [784, 370] width 465 height 28
click at [609, 364] on input "FY 2023-24 Actual (Copy)" at bounding box center [784, 370] width 465 height 28
click at [626, 370] on input "FY 2024-24 Actual (Copy)" at bounding box center [784, 370] width 465 height 28
drag, startPoint x: 672, startPoint y: 371, endPoint x: 738, endPoint y: 370, distance: 66.0
click at [738, 370] on input "FY 2024-25 Actual (Copy)" at bounding box center [784, 370] width 465 height 28
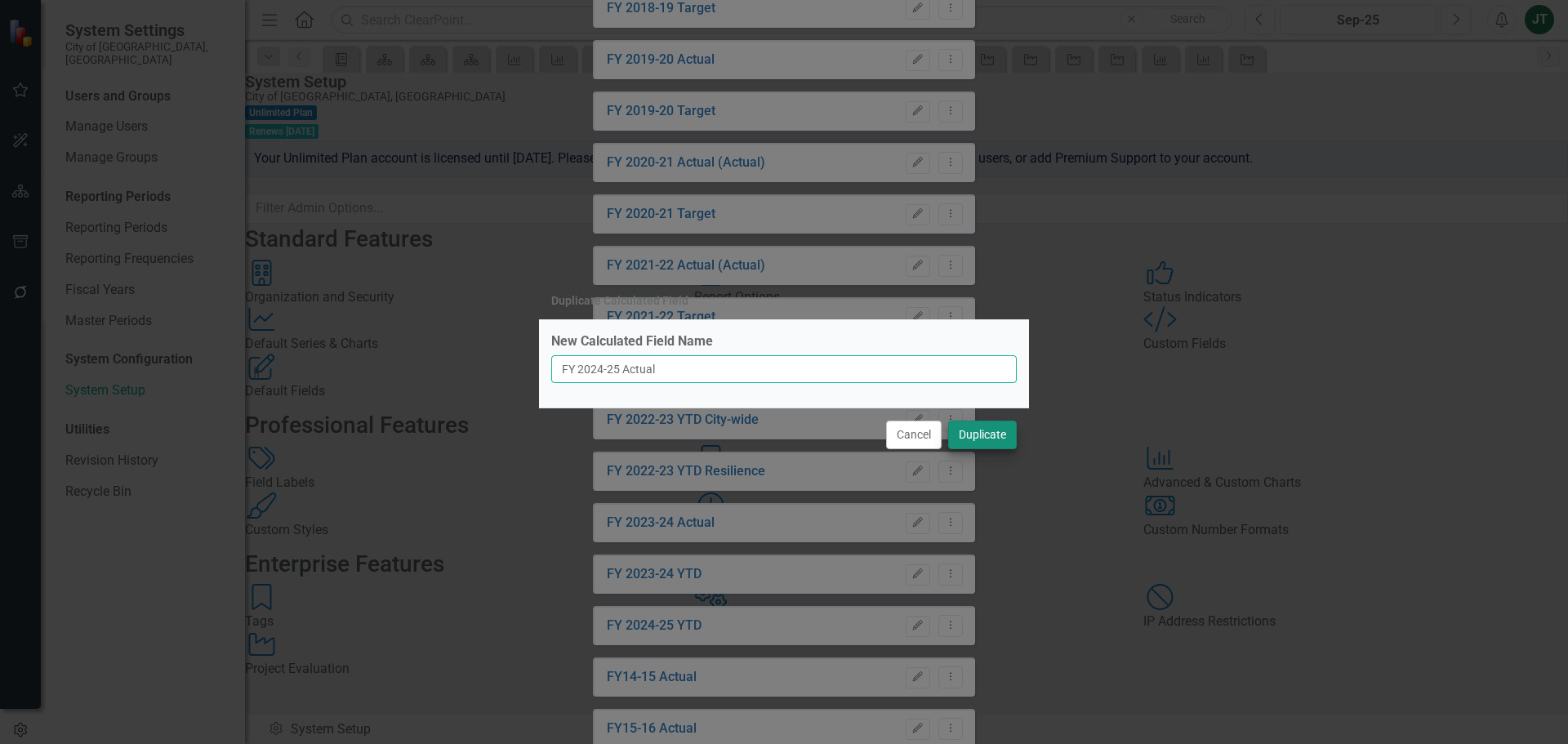
type input "FY 2024-25 Actual"
click at [987, 439] on button "Duplicate" at bounding box center [983, 435] width 69 height 29
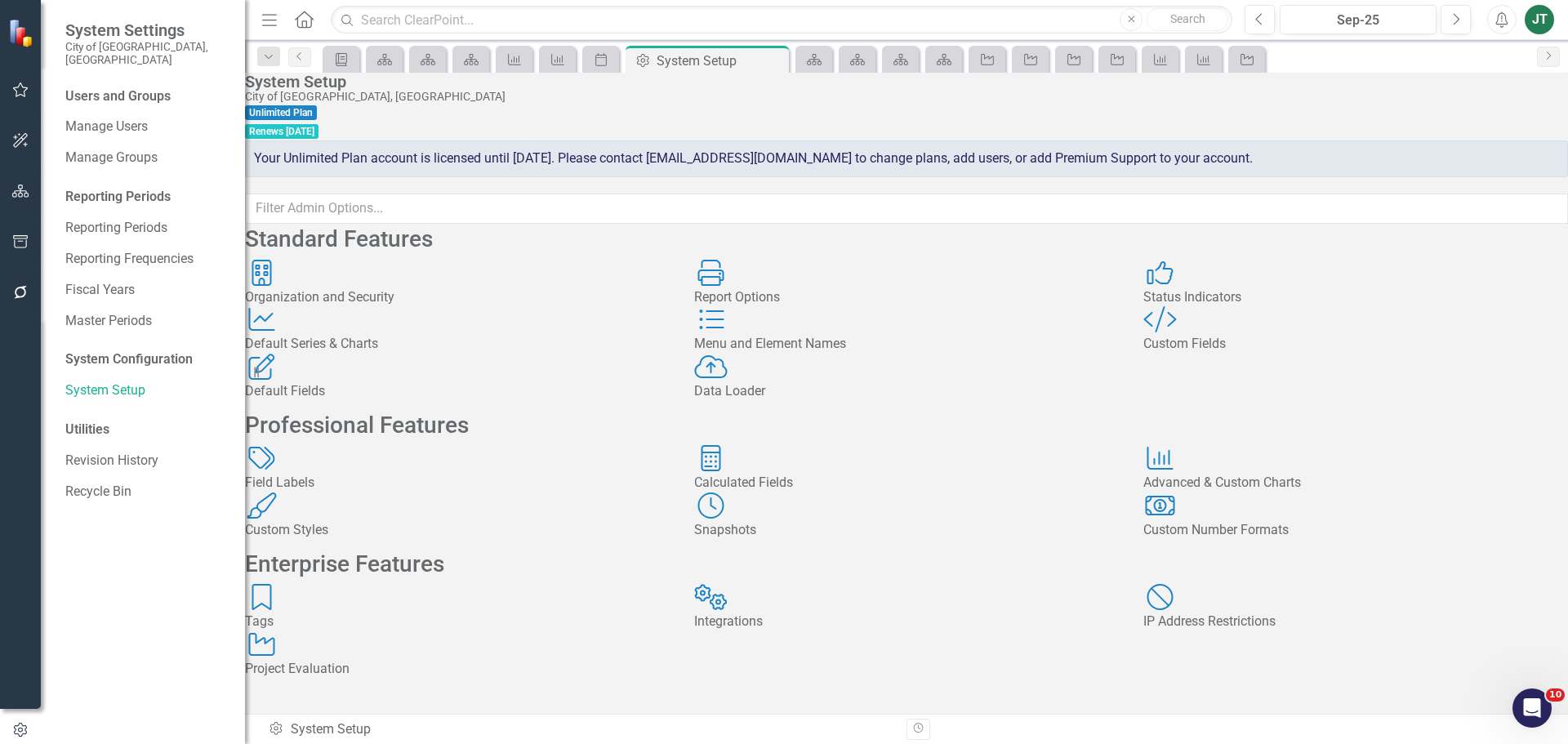
scroll to position [0, 0]
click at [915, 493] on div "Calculated Fields Calculated Fields" at bounding box center [906, 469] width 425 height 48
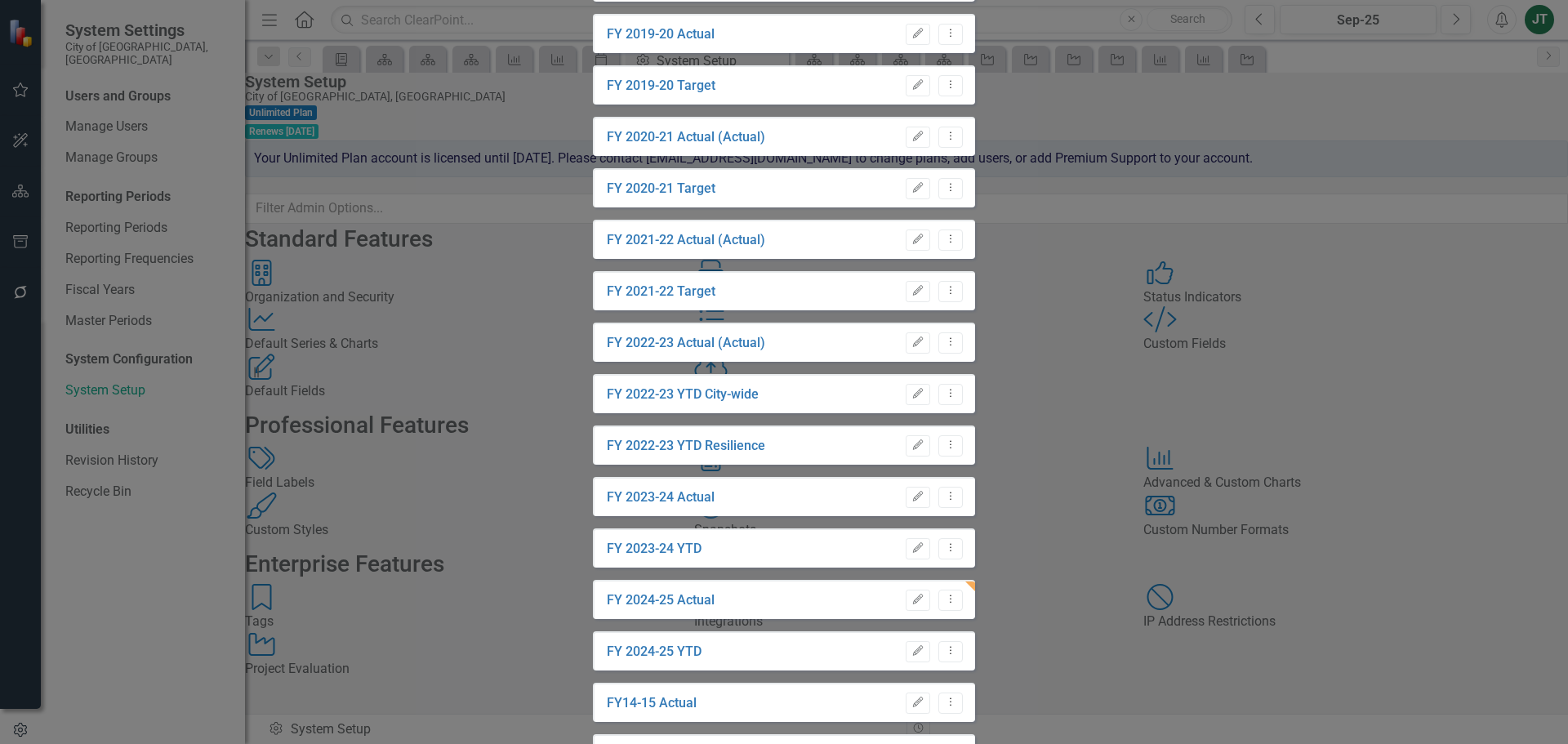
scroll to position [246, 0]
click at [607, 611] on link "FY 2024-25 Actual" at bounding box center [660, 601] width 108 height 18
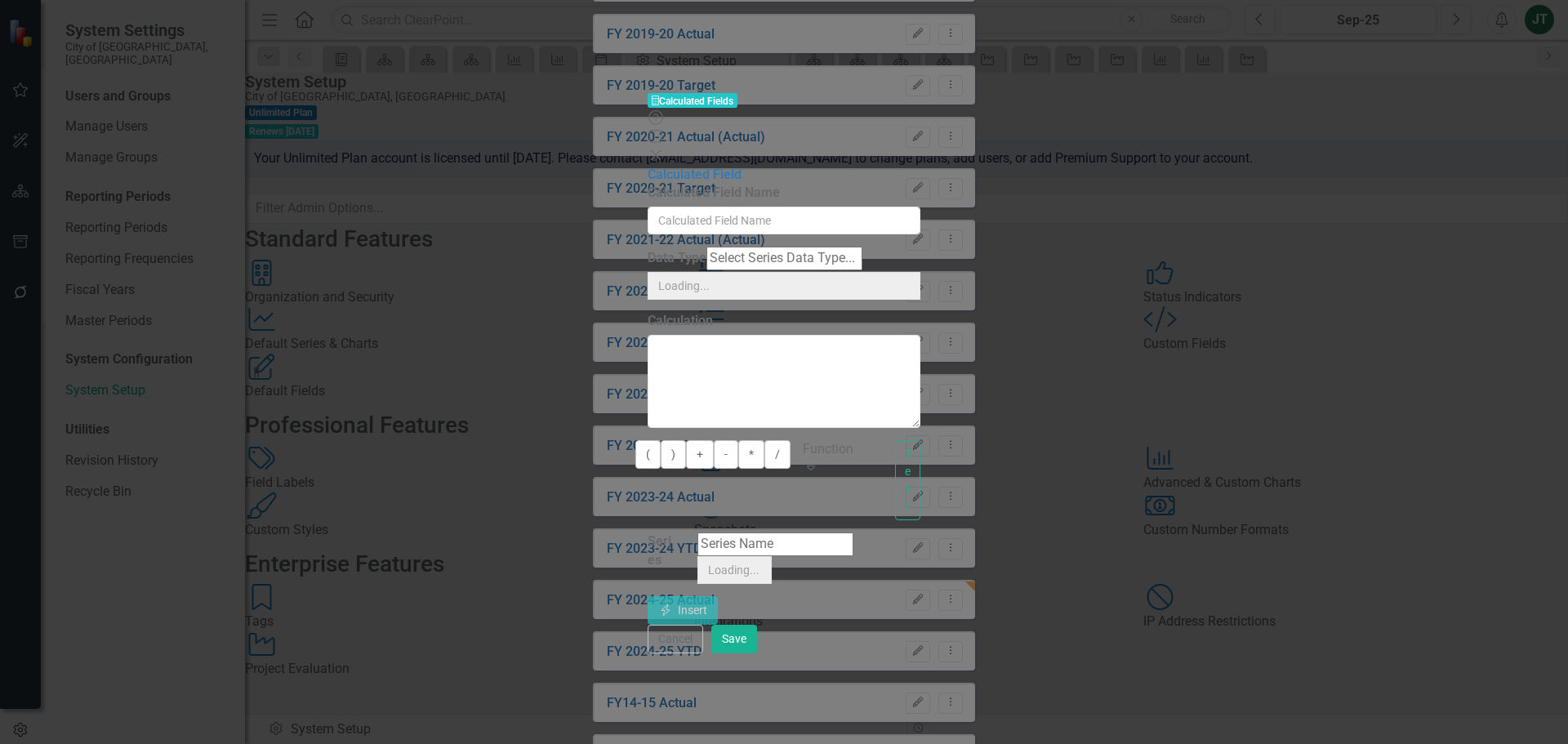
type input "FY 2024-25 Actual"
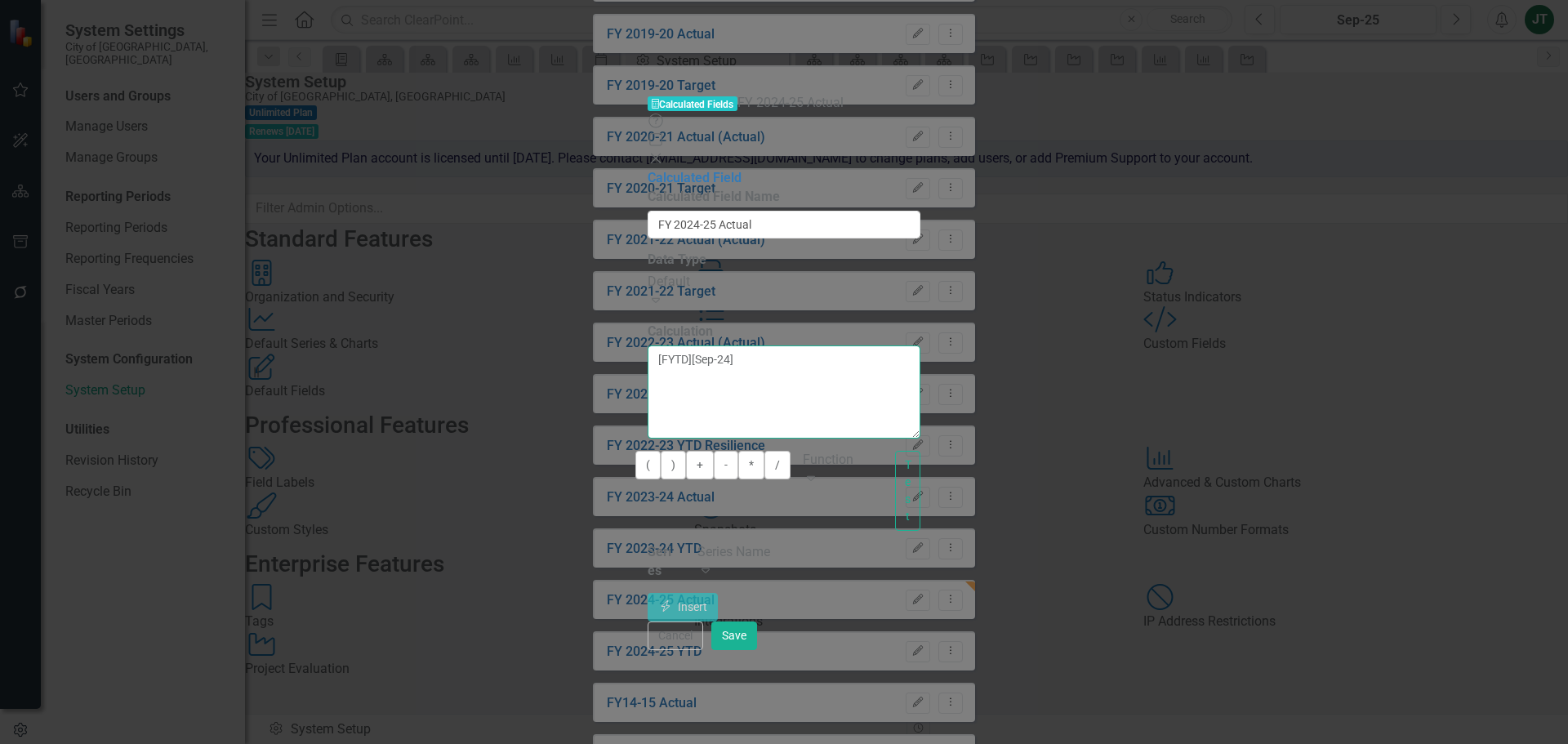
click at [739, 346] on textarea "[FYTD][Sep-24]" at bounding box center [784, 392] width 273 height 93
click at [685, 346] on textarea "[FYTD][Sep-24]" at bounding box center [784, 392] width 273 height 93
type textarea "[FYTD][Sep-25]"
click at [757, 650] on button "Save" at bounding box center [734, 635] width 46 height 29
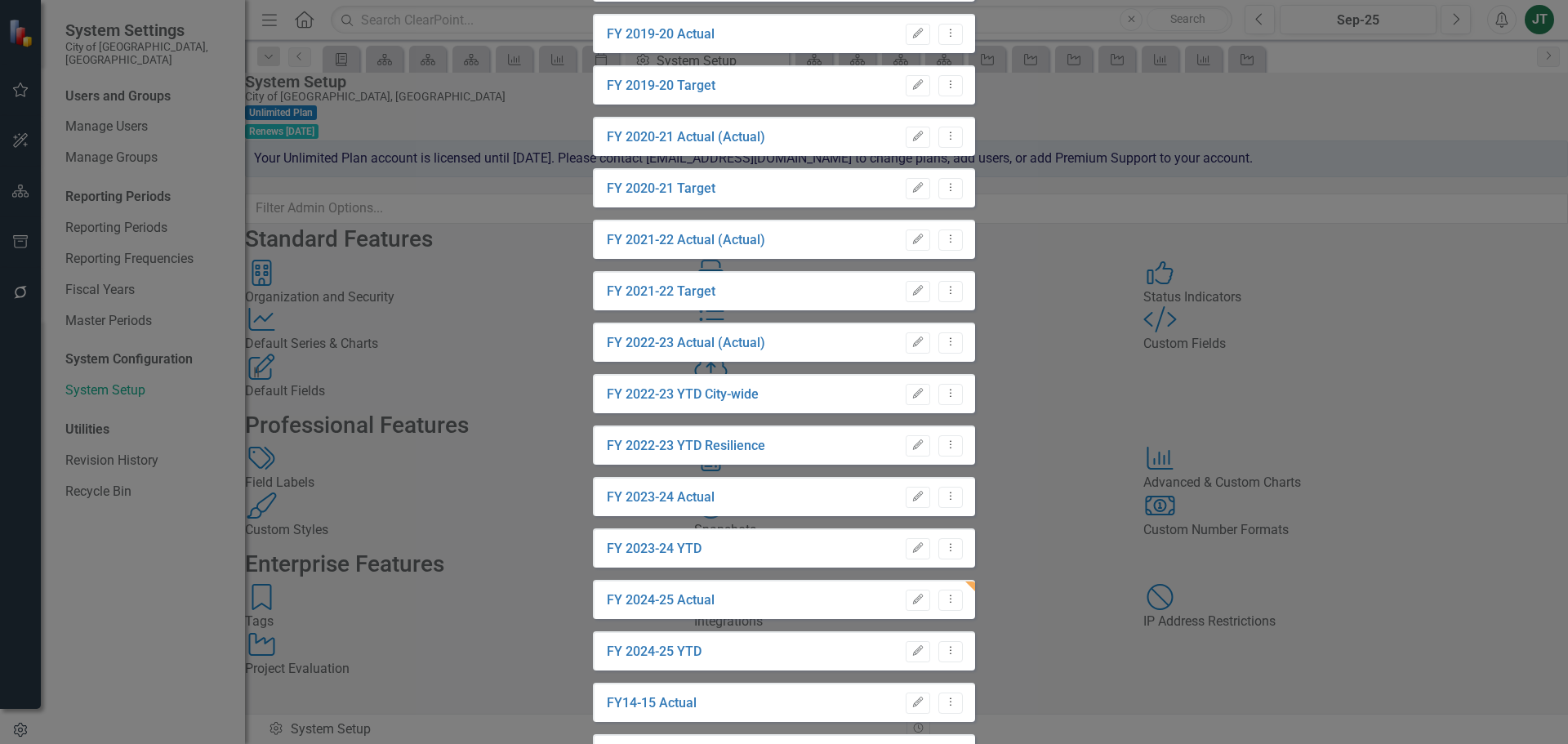
drag, startPoint x: 1535, startPoint y: 729, endPoint x: 910, endPoint y: 666, distance: 628.2
click at [919, 668] on div "Calculated Fields Calculated Fields City of Miami, FL Help Maximize Close Calcu…" at bounding box center [784, 372] width 383 height 1400
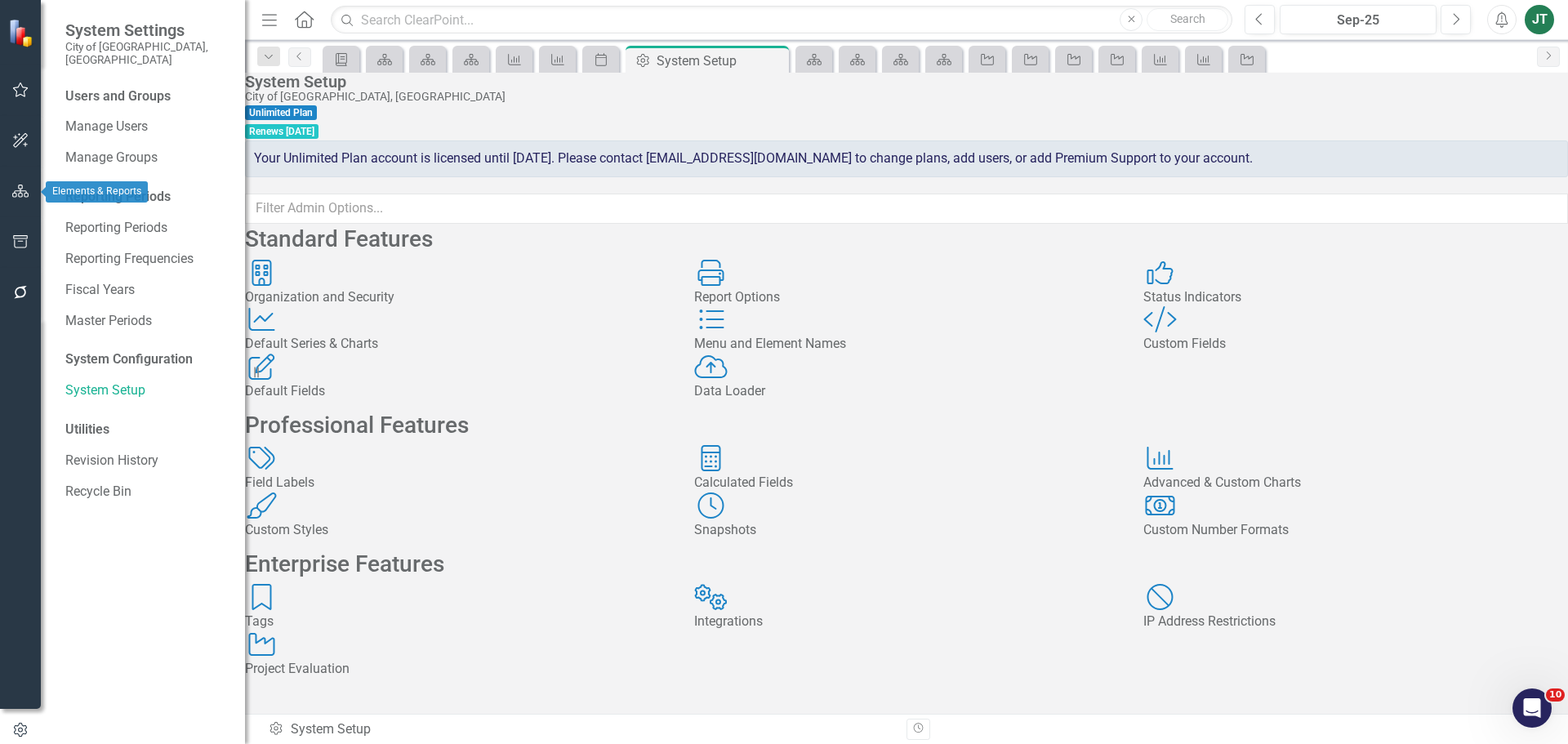
click at [13, 179] on button "button" at bounding box center [21, 191] width 37 height 34
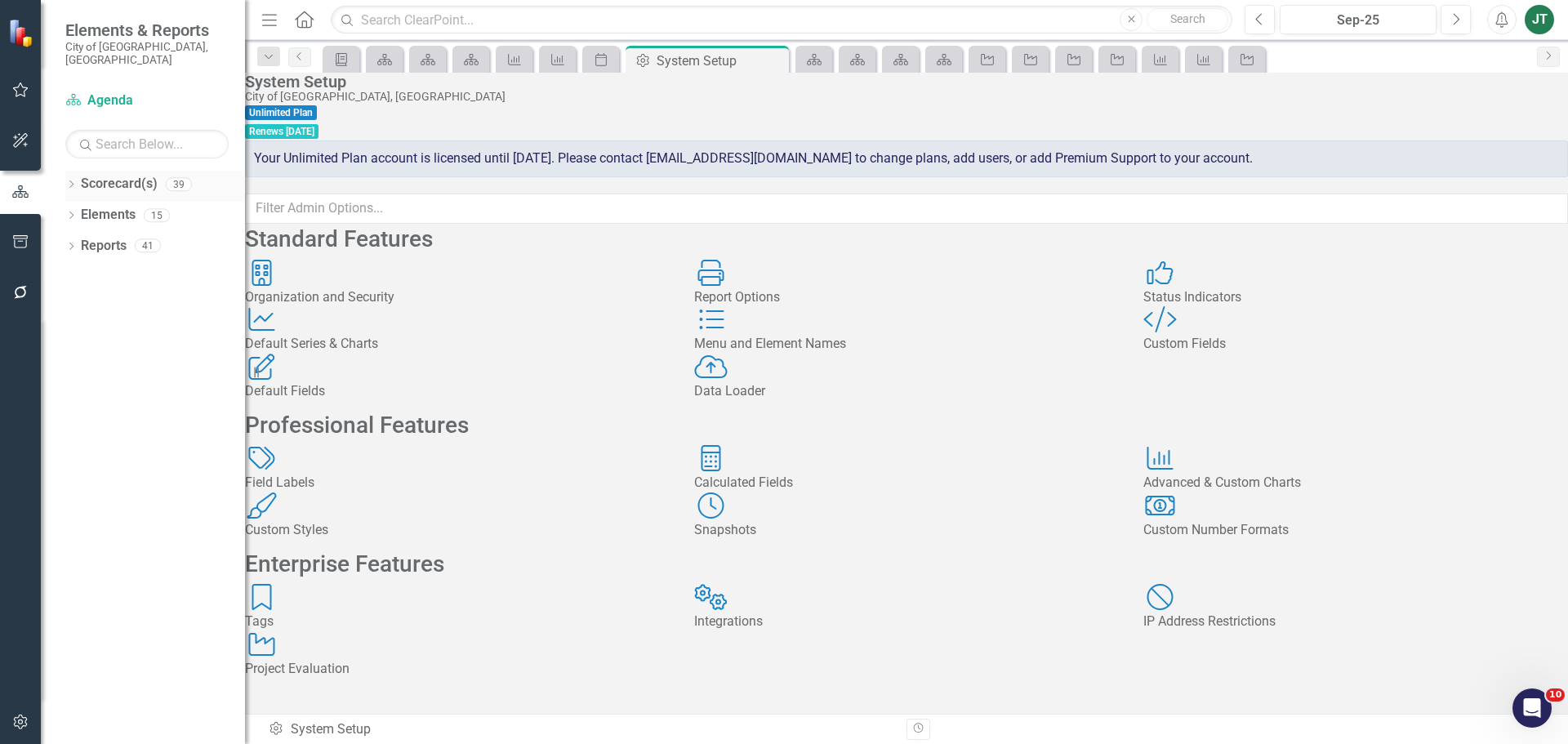
click at [102, 175] on link "Scorecard(s)" at bounding box center [119, 184] width 77 height 18
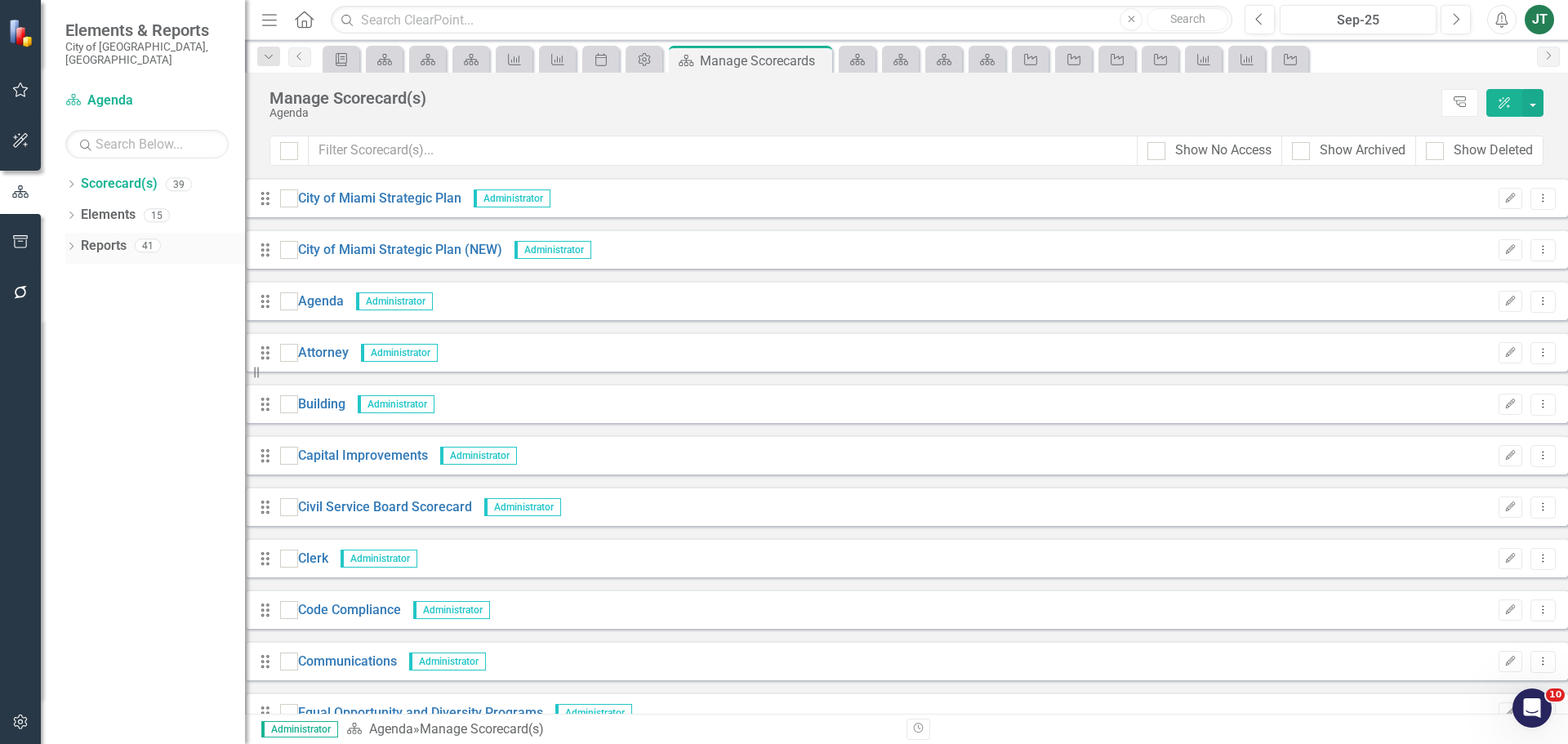
click at [99, 237] on link "Reports" at bounding box center [104, 246] width 46 height 18
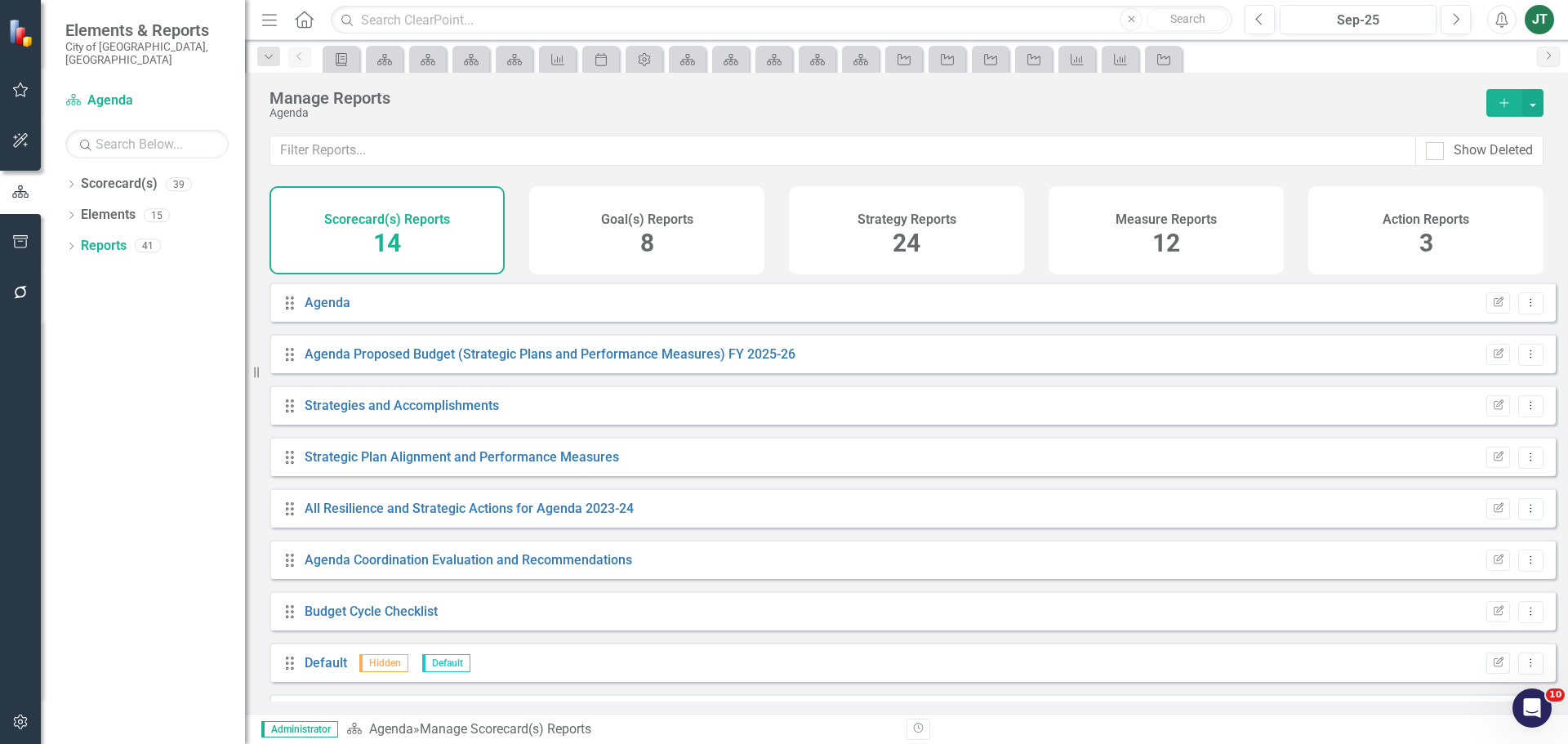
click at [1140, 234] on div "Measure Reports 12" at bounding box center [1166, 231] width 235 height 88
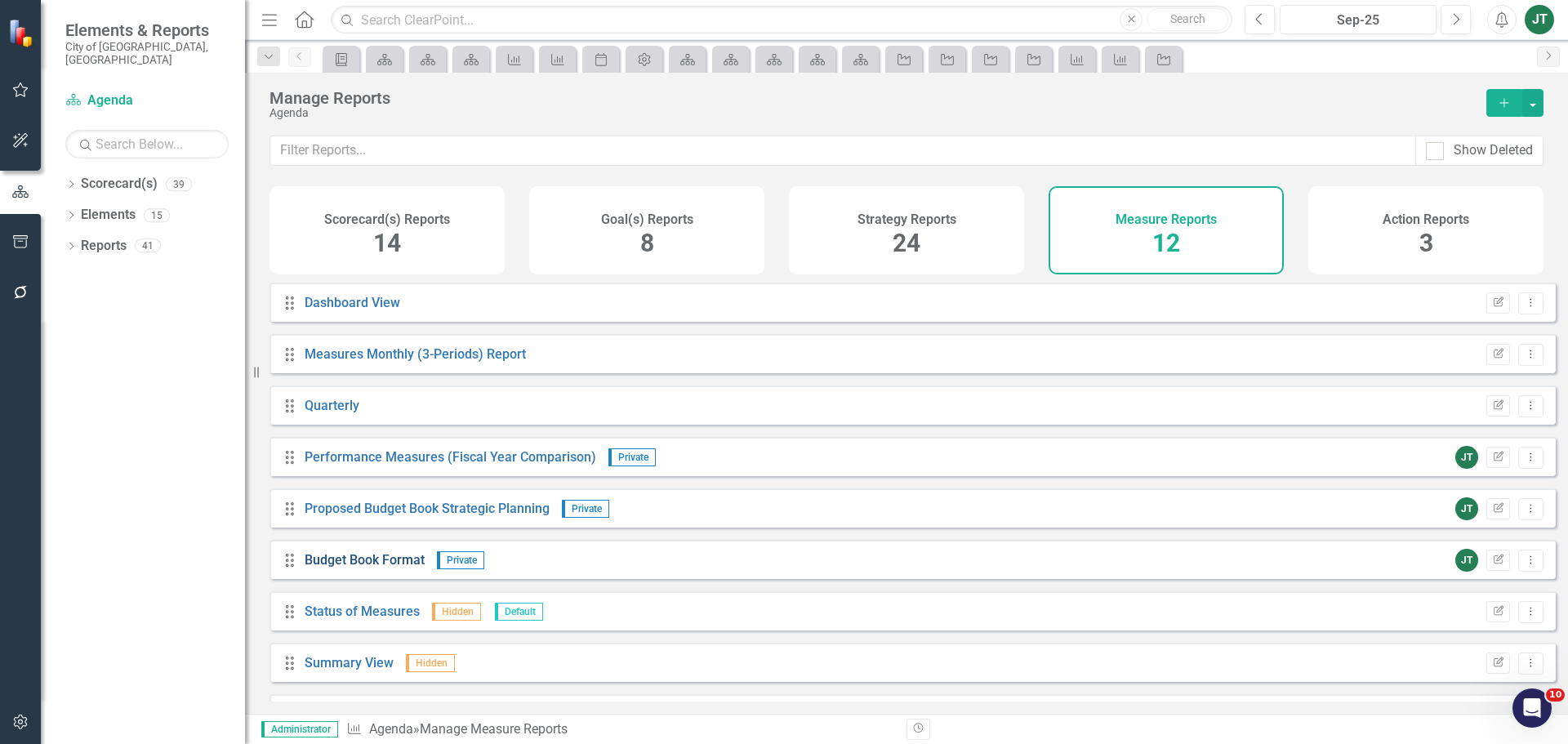
click at [347, 568] on link "Budget Book Format" at bounding box center [364, 560] width 120 height 16
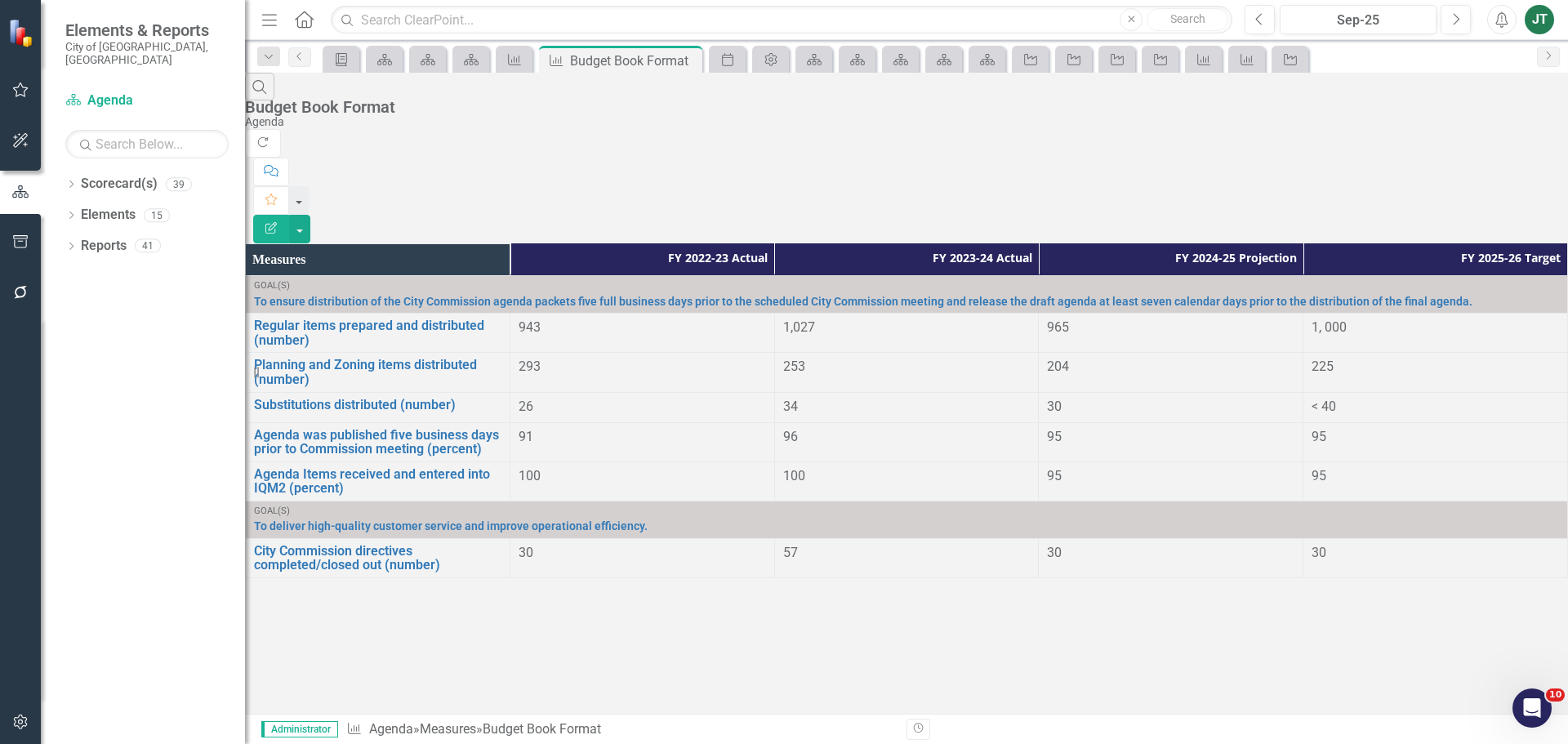
click at [290, 215] on button "Edit Report" at bounding box center [270, 229] width 36 height 29
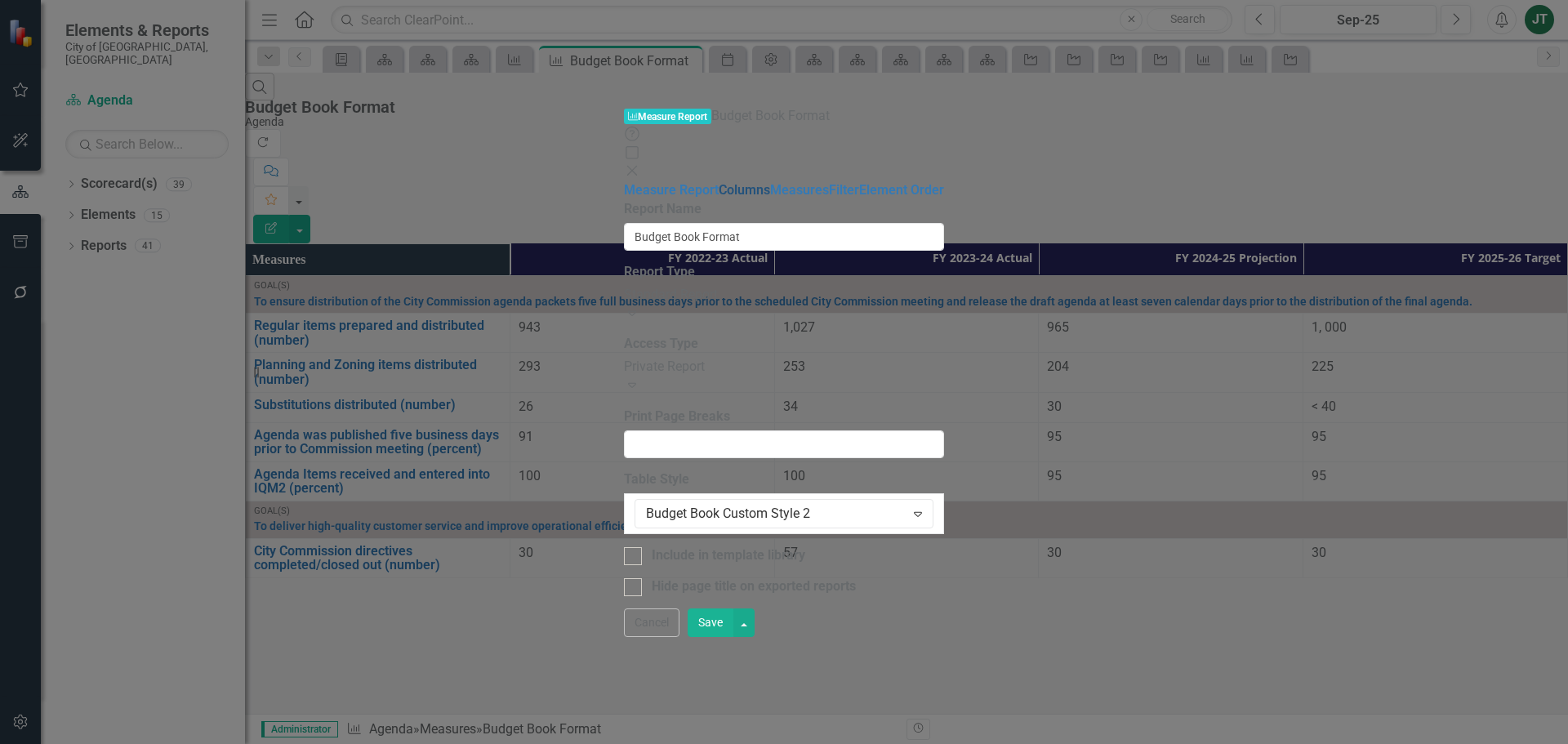
click at [719, 182] on link "Columns" at bounding box center [744, 189] width 51 height 16
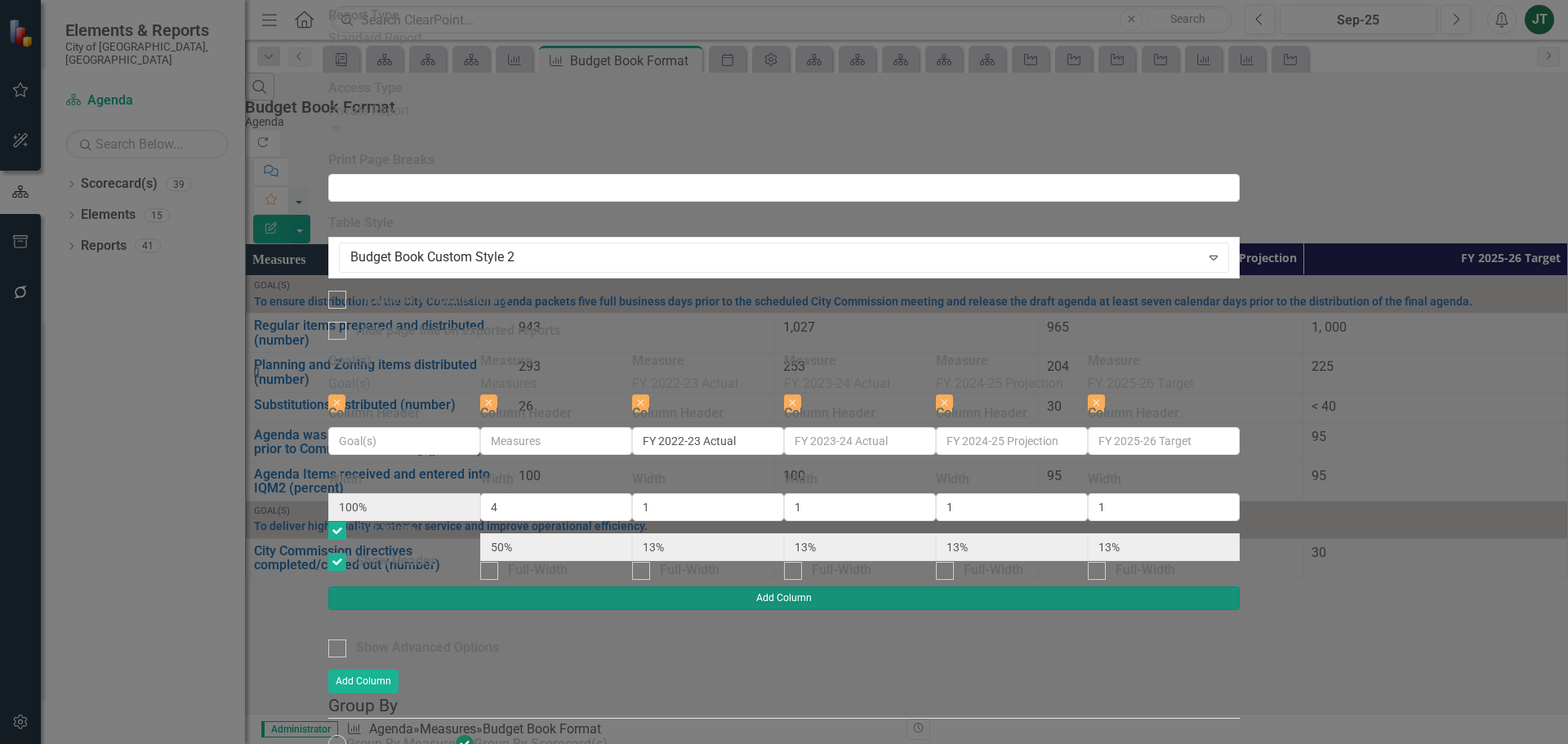
click at [1240, 587] on button "Add Column" at bounding box center [784, 598] width 912 height 23
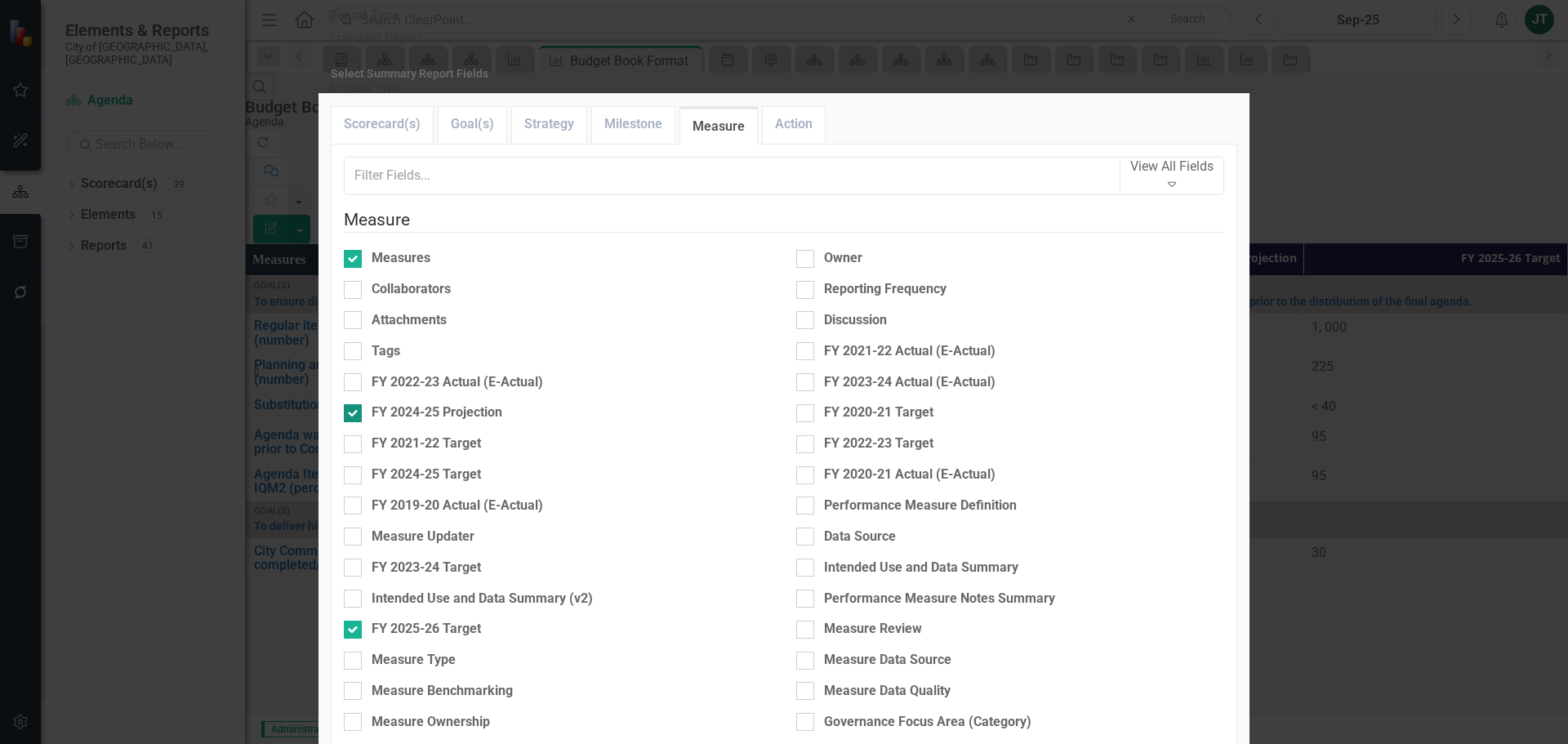
click at [415, 408] on div "FY 2024-25 Projection" at bounding box center [437, 413] width 131 height 18
click at [355, 408] on input "FY 2024-25 Projection" at bounding box center [349, 410] width 11 height 11
checkbox input "false"
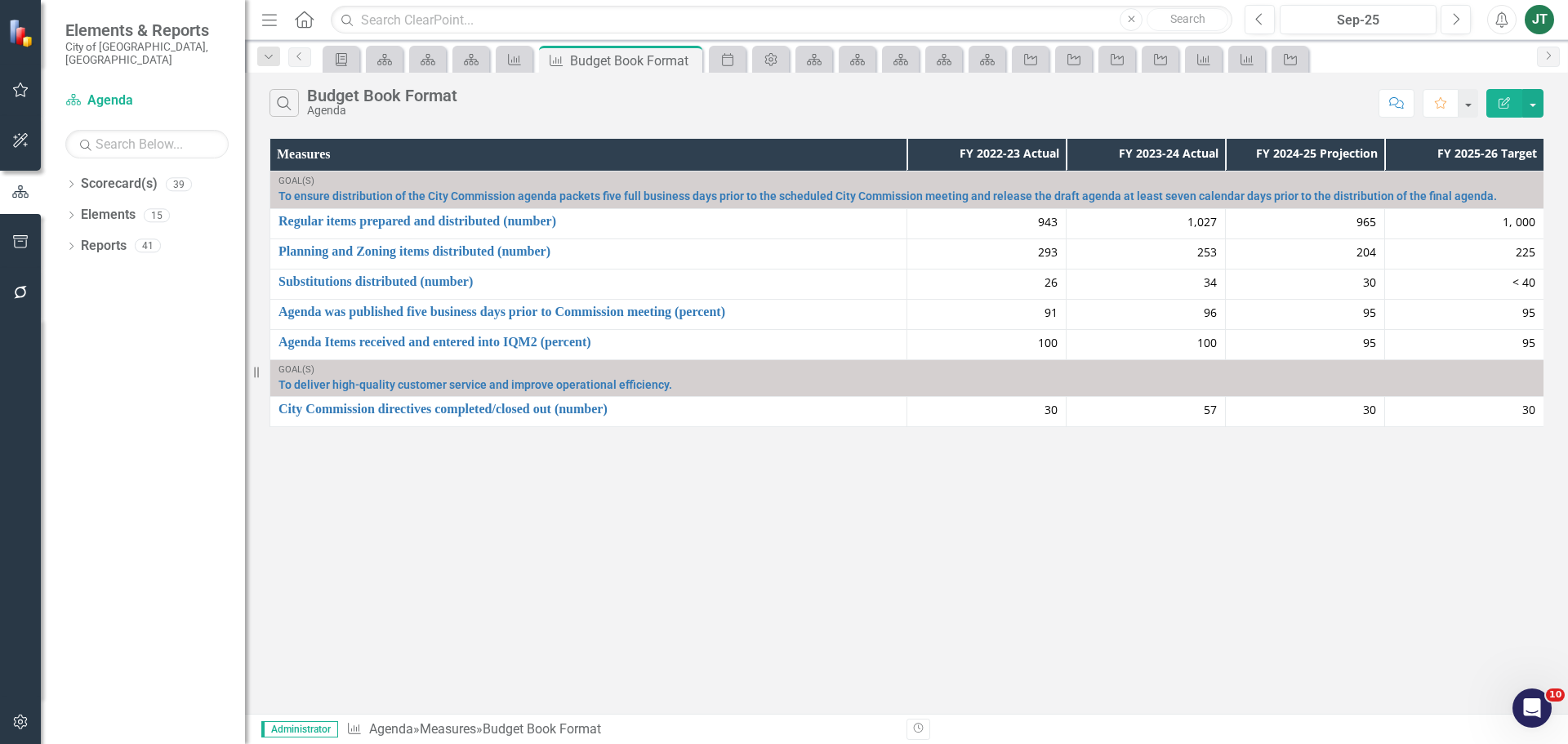
click at [1508, 103] on icon "Edit Report" at bounding box center [1505, 103] width 15 height 11
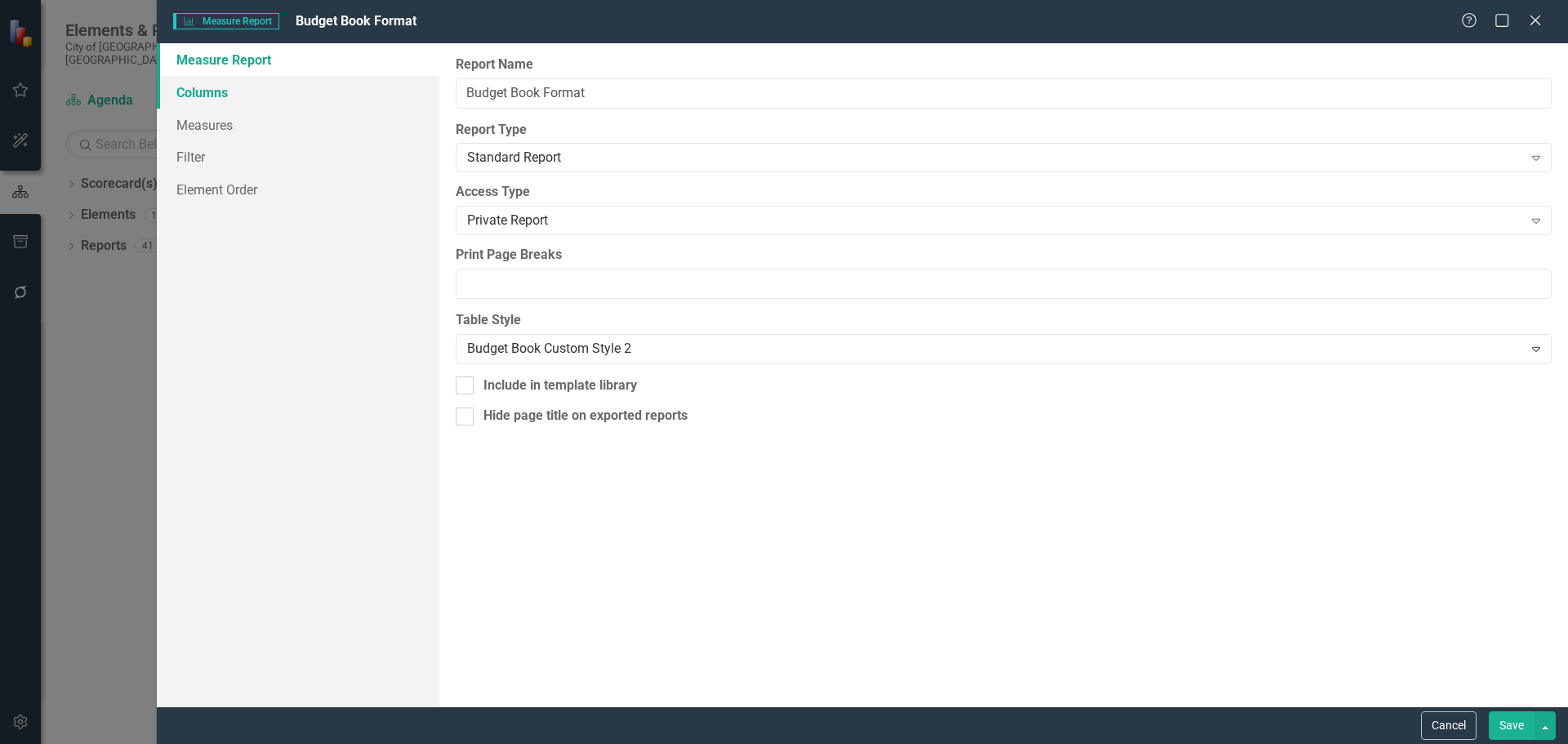
click at [265, 99] on link "Columns" at bounding box center [298, 93] width 282 height 33
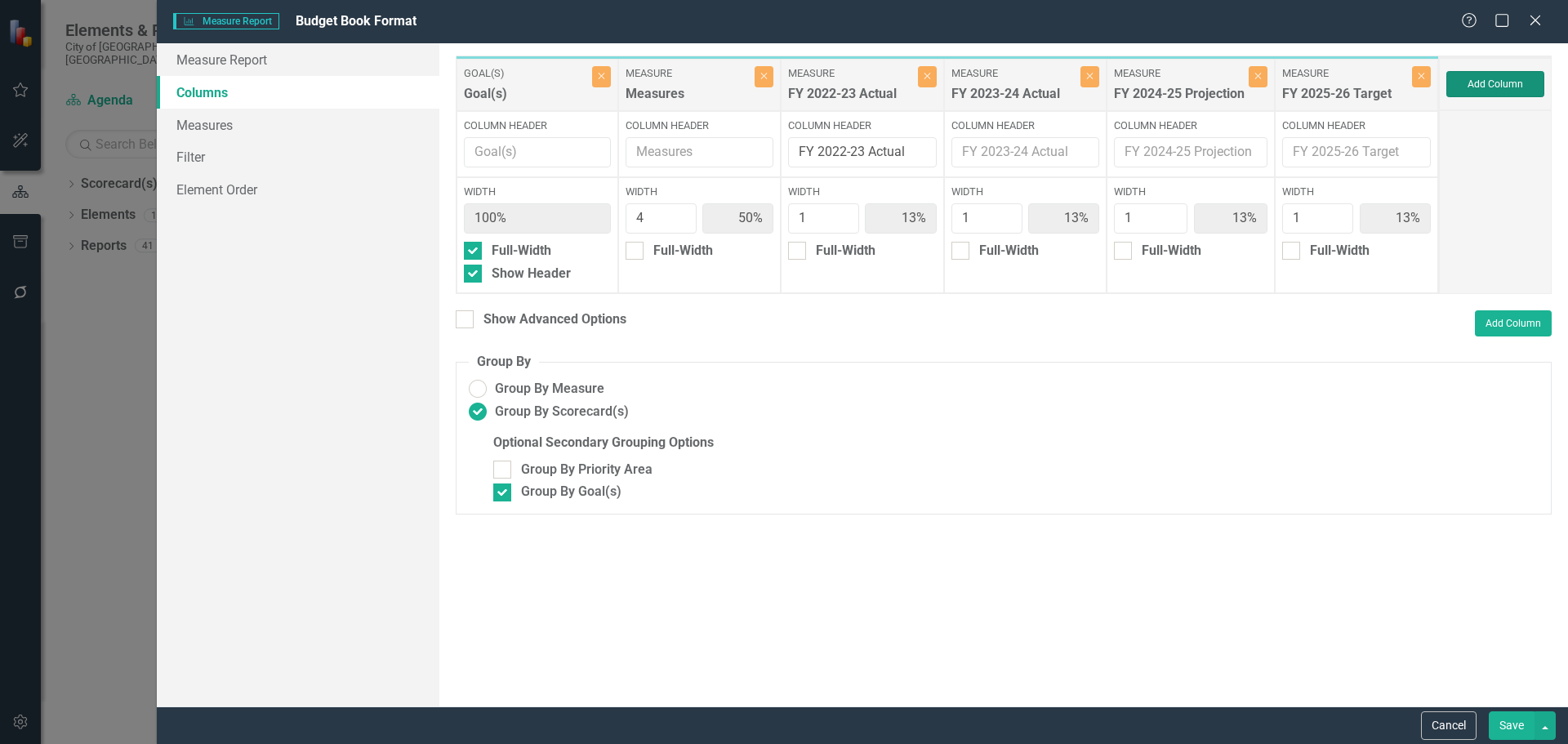
click at [1483, 85] on button "Add Column" at bounding box center [1495, 84] width 98 height 26
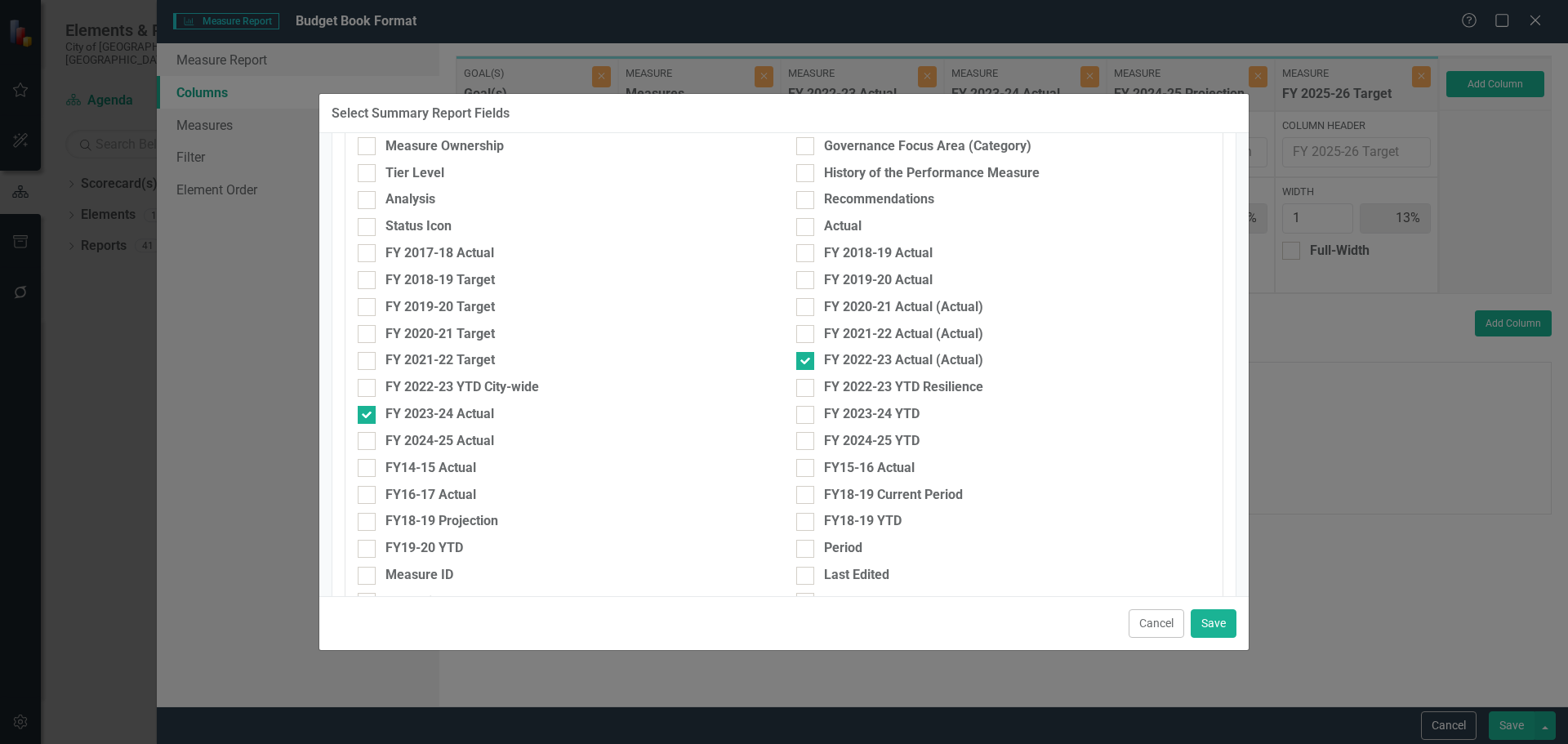
scroll to position [572, 0]
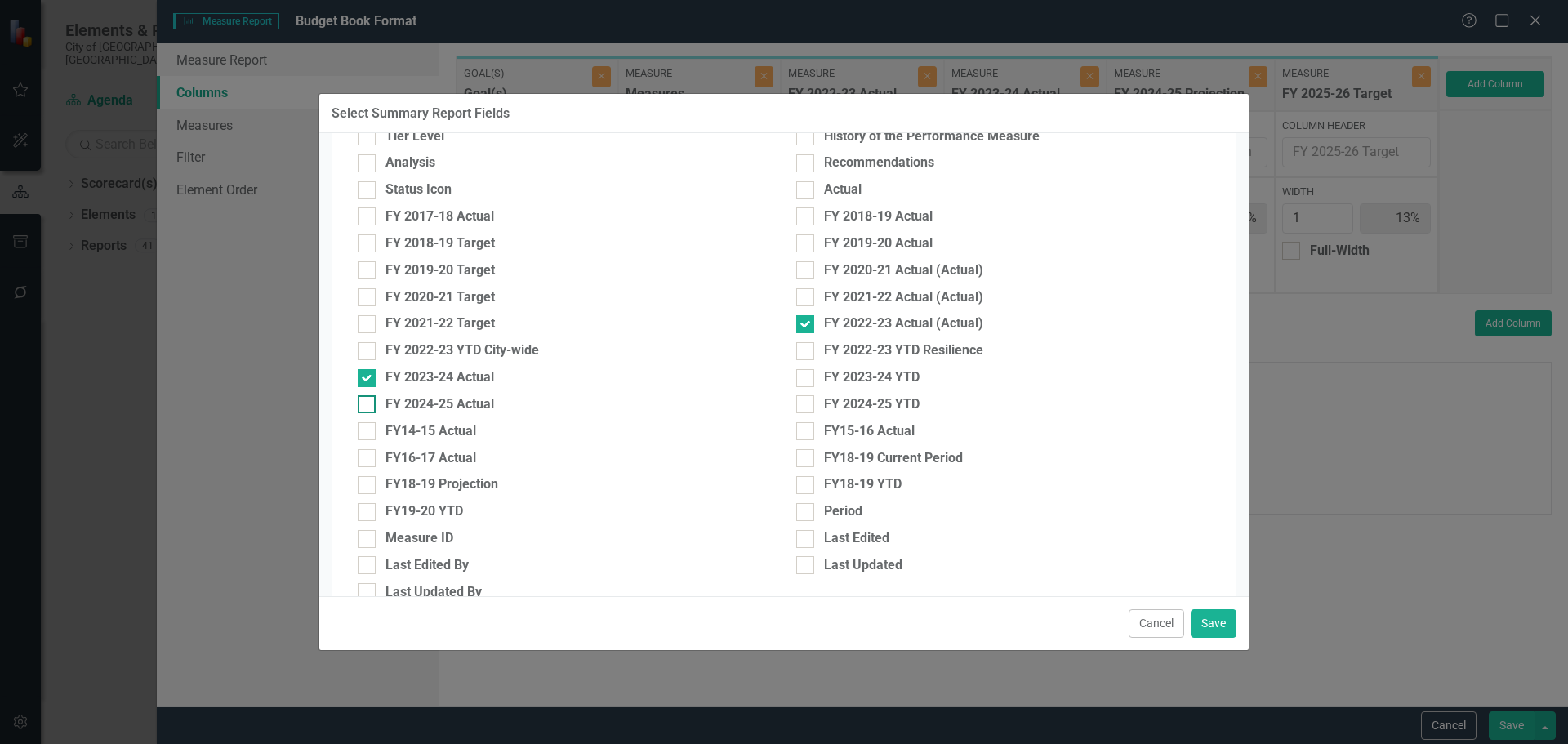
click at [453, 406] on div "FY 2024-25 Actual" at bounding box center [439, 405] width 108 height 18
click at [369, 406] on input "FY 2024-25 Actual" at bounding box center [363, 401] width 11 height 11
checkbox input "true"
click at [1213, 627] on button "Save" at bounding box center [1213, 624] width 46 height 29
type input "44%"
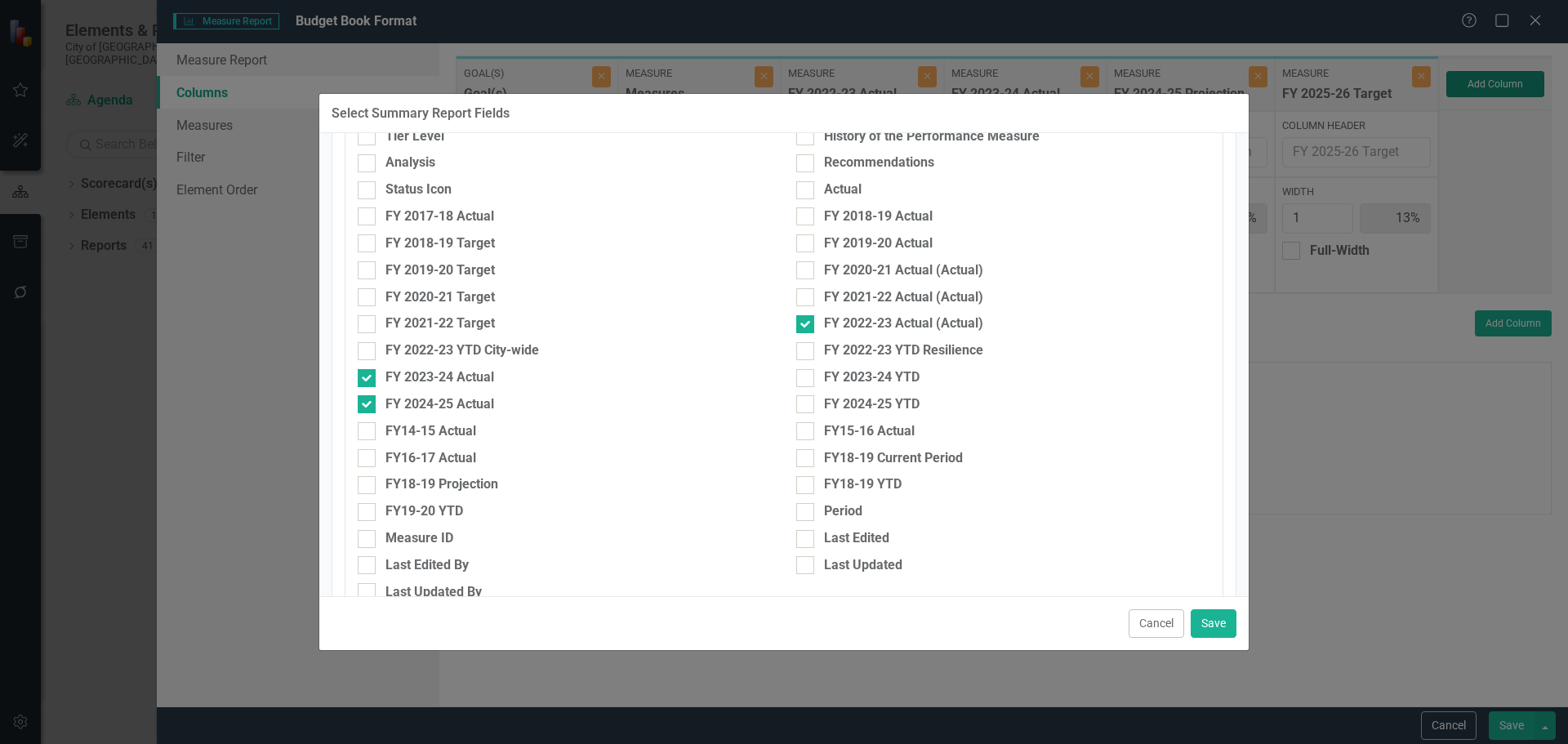
type input "11%"
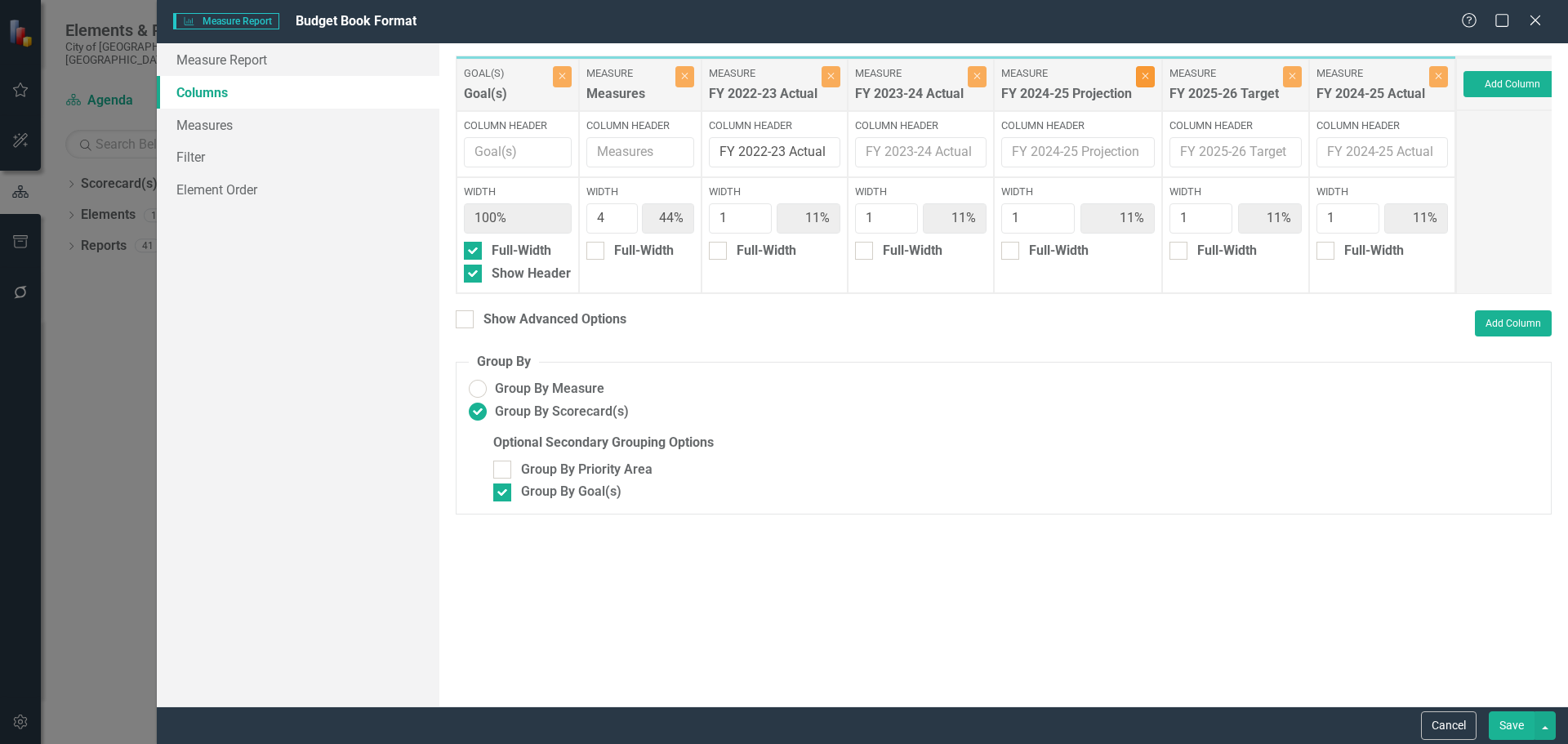
click at [1153, 80] on button "Close" at bounding box center [1145, 76] width 18 height 21
type input "50%"
type input "13%"
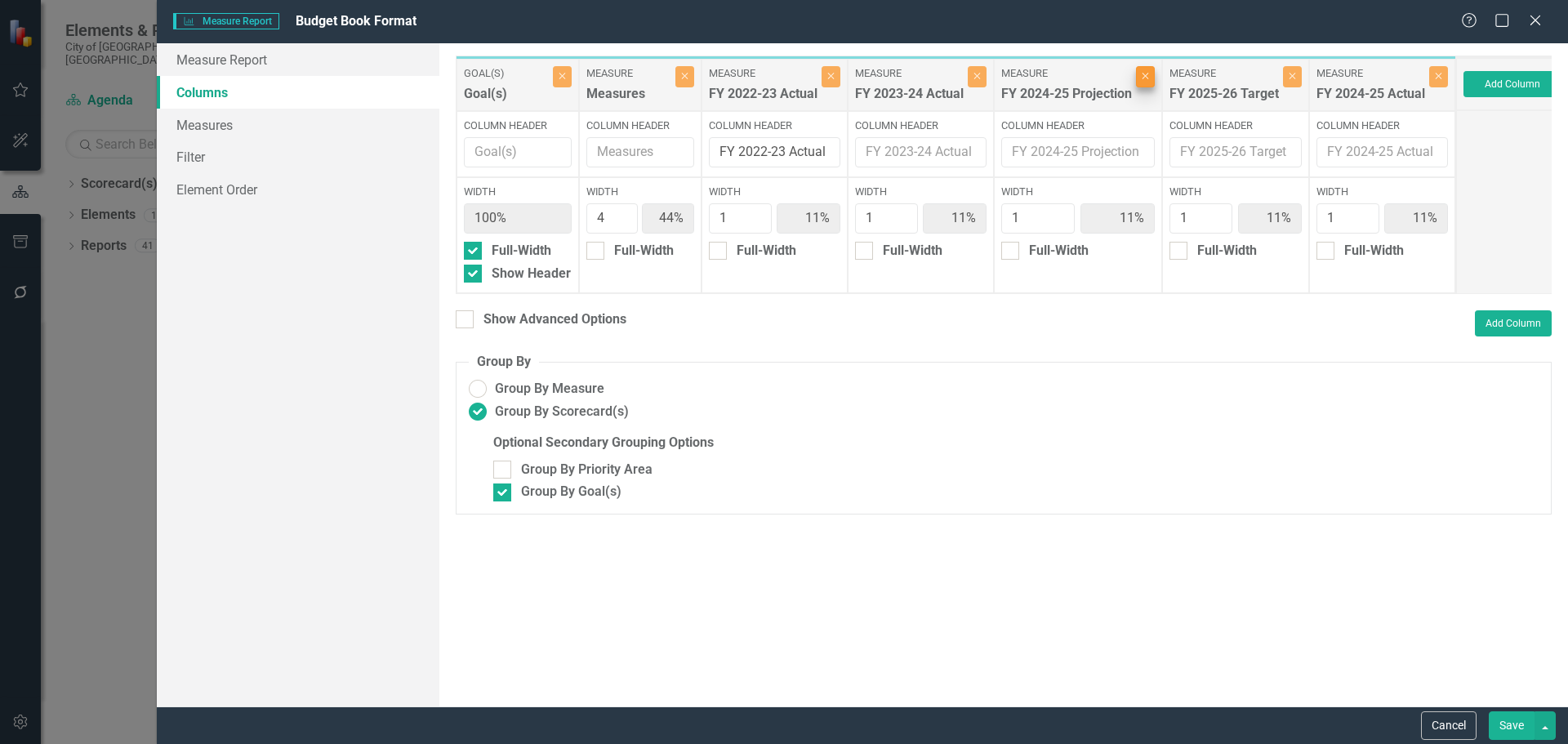
type input "13%"
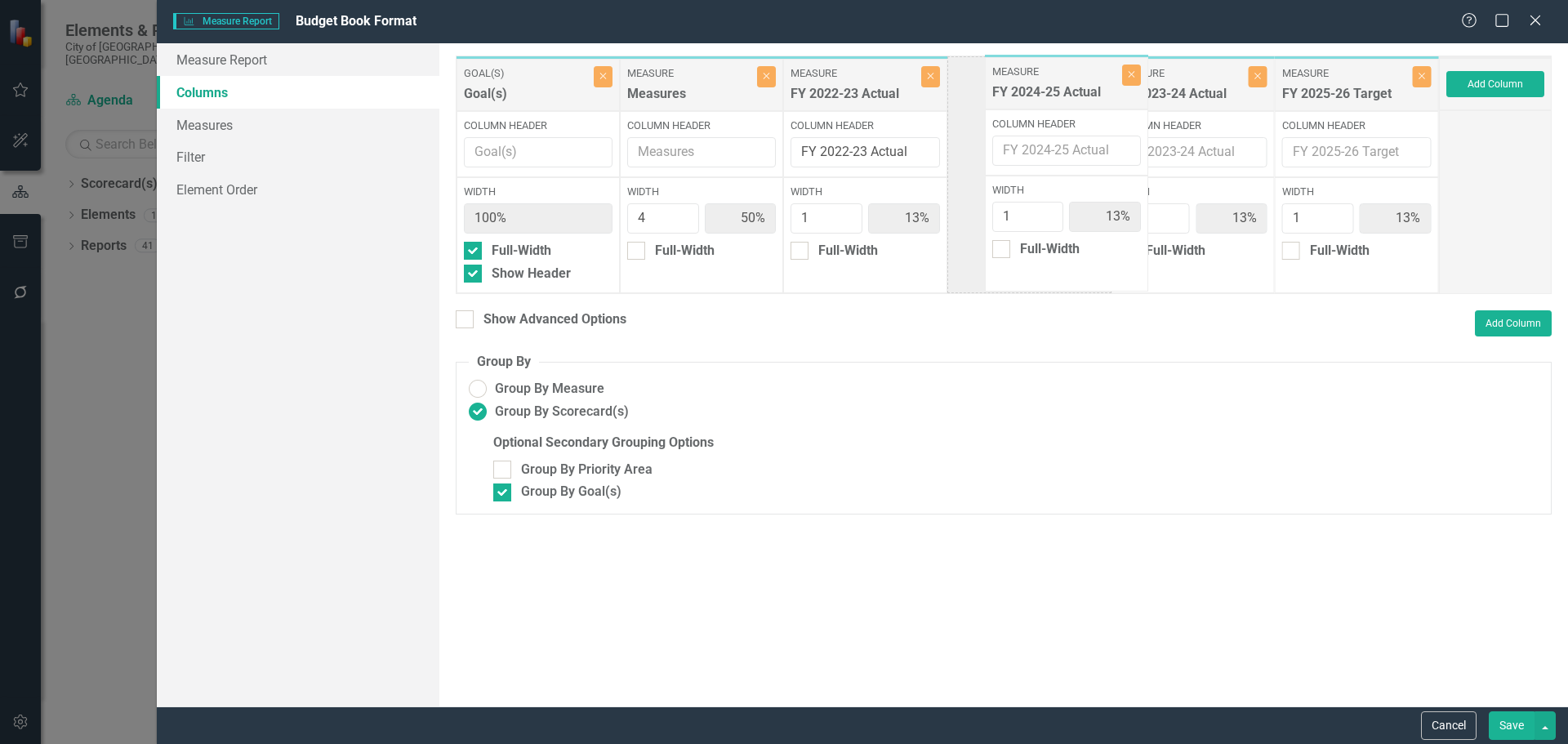
drag, startPoint x: 1325, startPoint y: 82, endPoint x: 1036, endPoint y: 80, distance: 289.0
click at [1036, 80] on div "Goal(s) Goal(s) Close Column Header Width 100% Full-Width Show Header Measure M…" at bounding box center [948, 174] width 983 height 238
click at [534, 315] on div "Show Advanced Options" at bounding box center [554, 320] width 142 height 18
click at [466, 315] on input "Show Advanced Options" at bounding box center [461, 316] width 11 height 11
checkbox input "true"
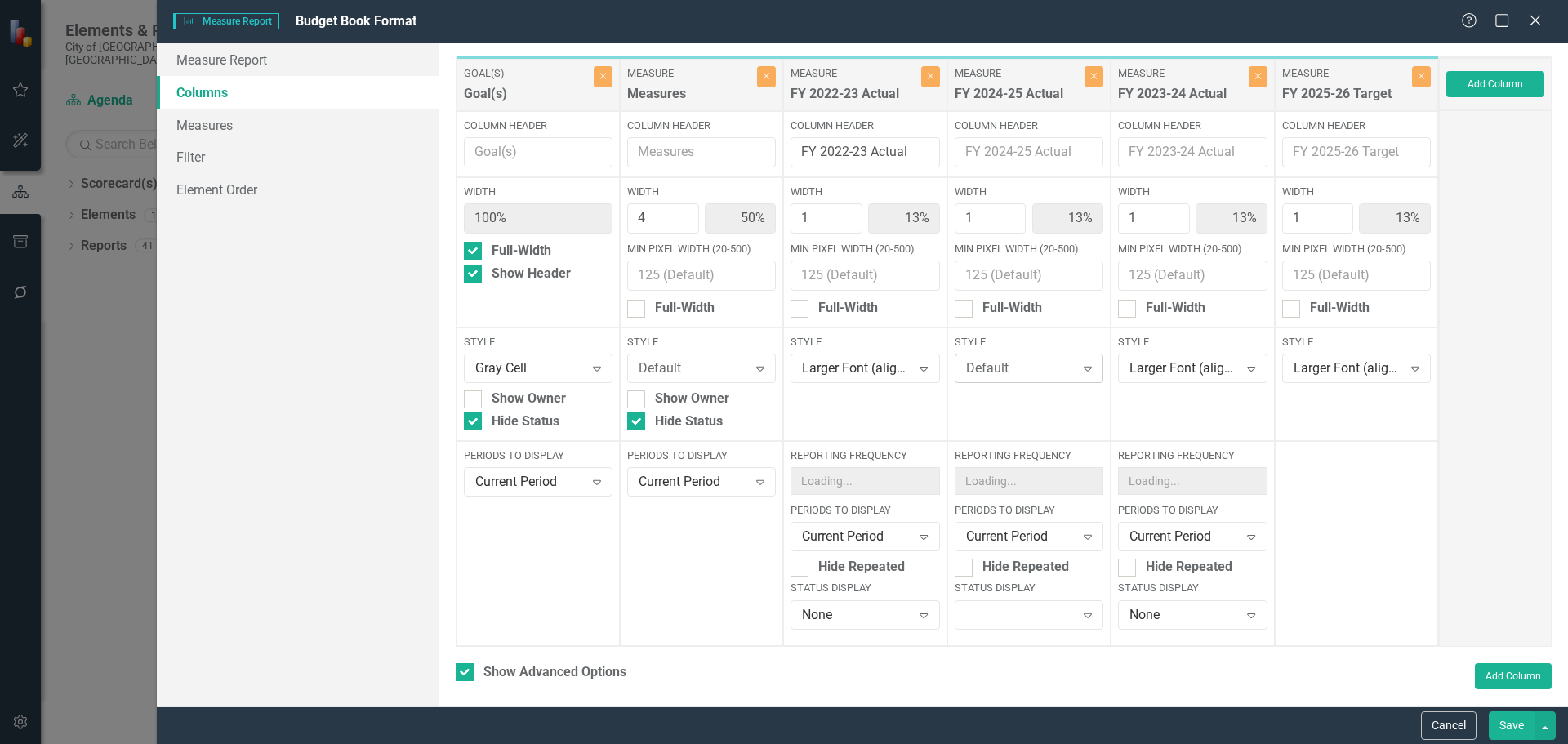
click at [1001, 365] on div "Default" at bounding box center [1020, 369] width 108 height 18
type input "larger"
click at [1000, 437] on div "Larger Font (align right)" at bounding box center [1025, 433] width 121 height 38
click at [1505, 715] on button "Save" at bounding box center [1512, 726] width 46 height 29
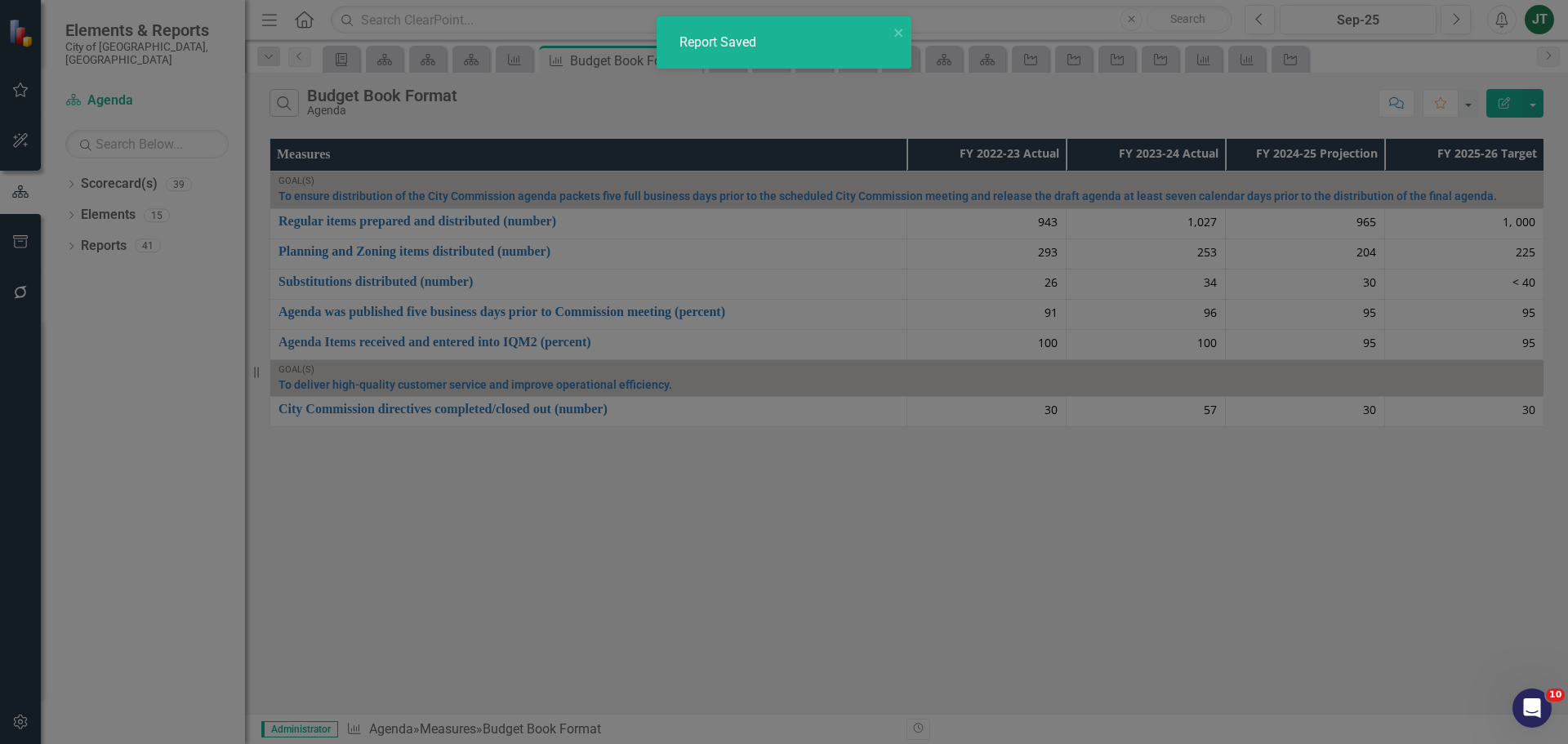
checkbox input "false"
radio input "false"
checkbox input "false"
radio input "true"
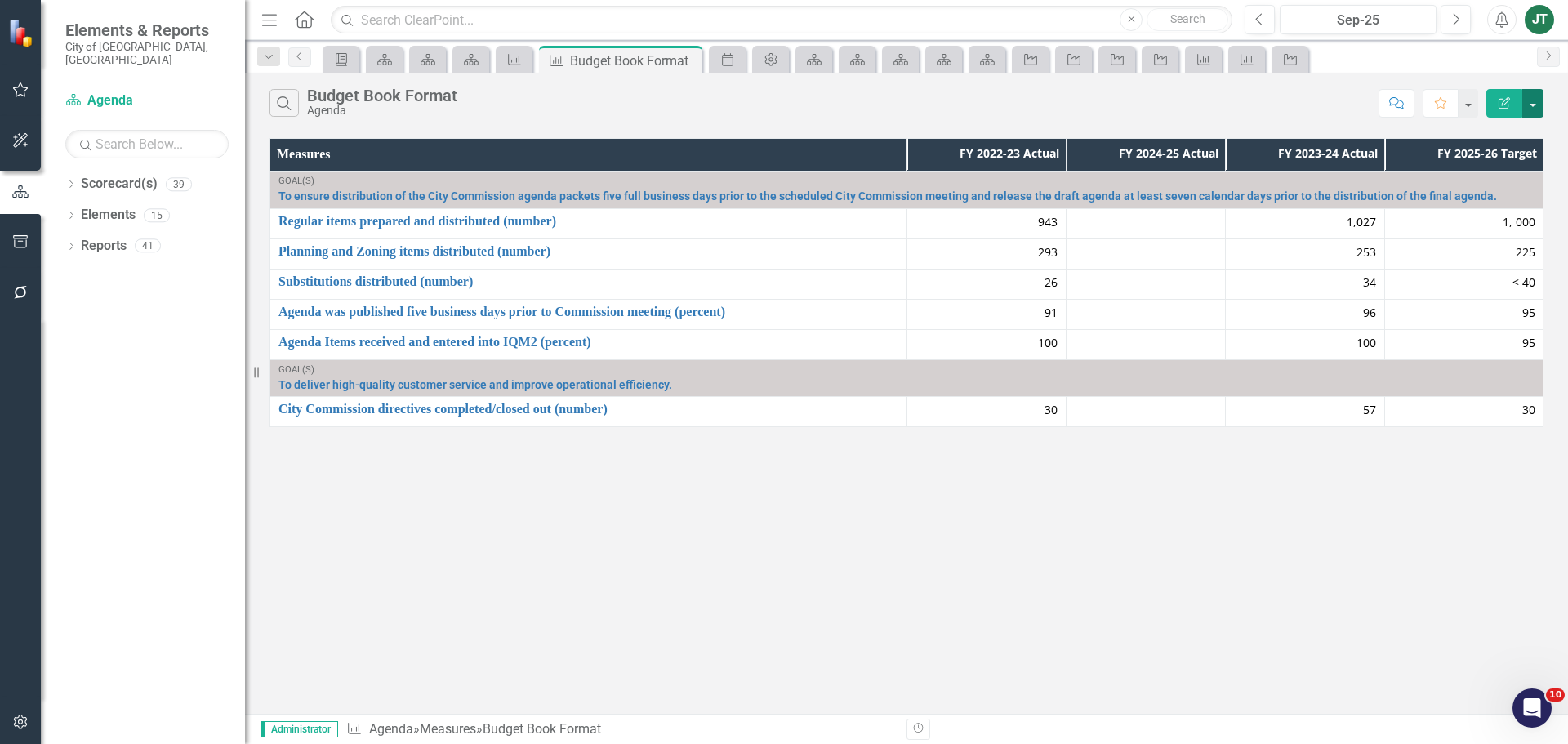
click at [1532, 100] on button "button" at bounding box center [1532, 103] width 21 height 29
click at [1486, 132] on link "Edit Report Edit Report" at bounding box center [1478, 133] width 129 height 30
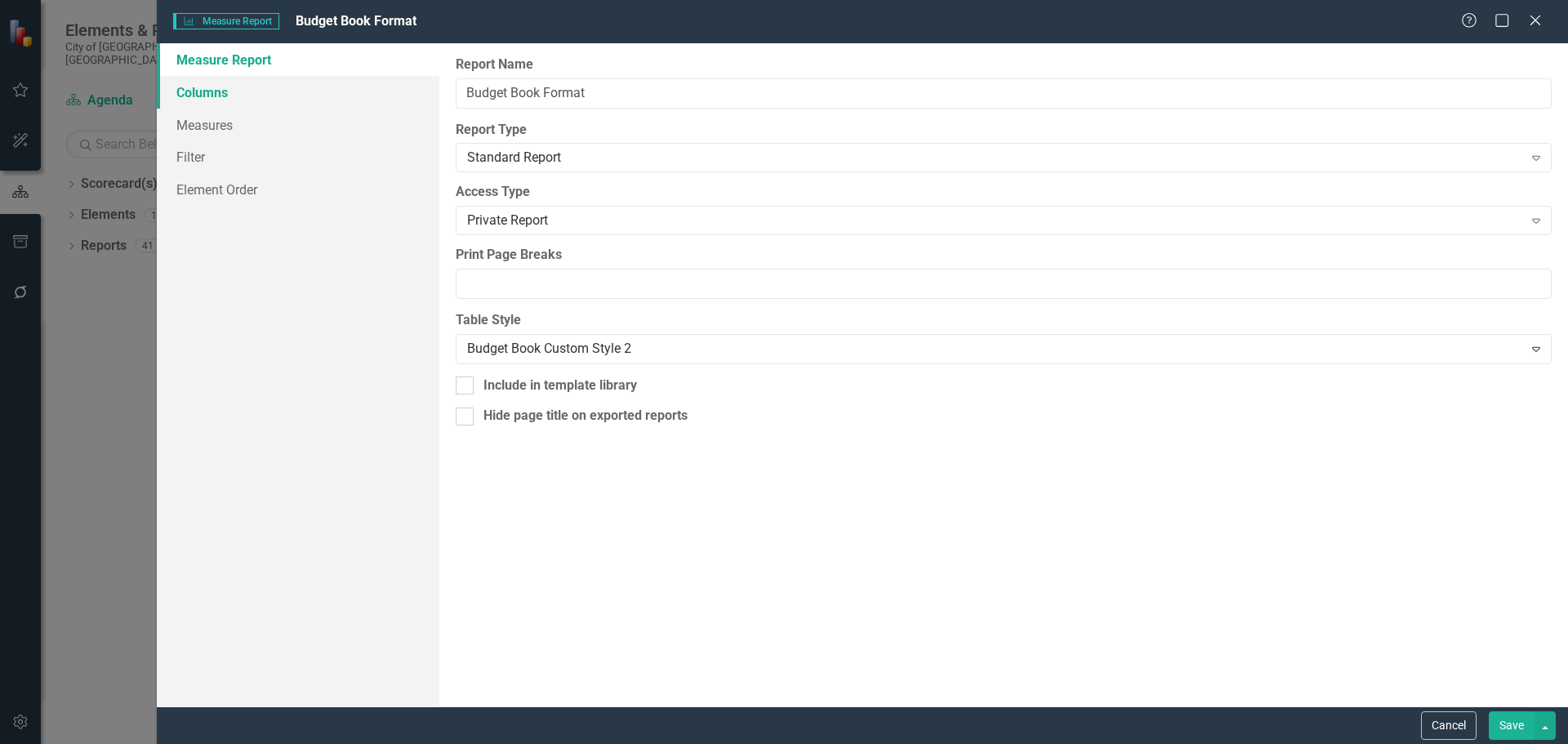
click at [251, 97] on link "Columns" at bounding box center [298, 93] width 282 height 33
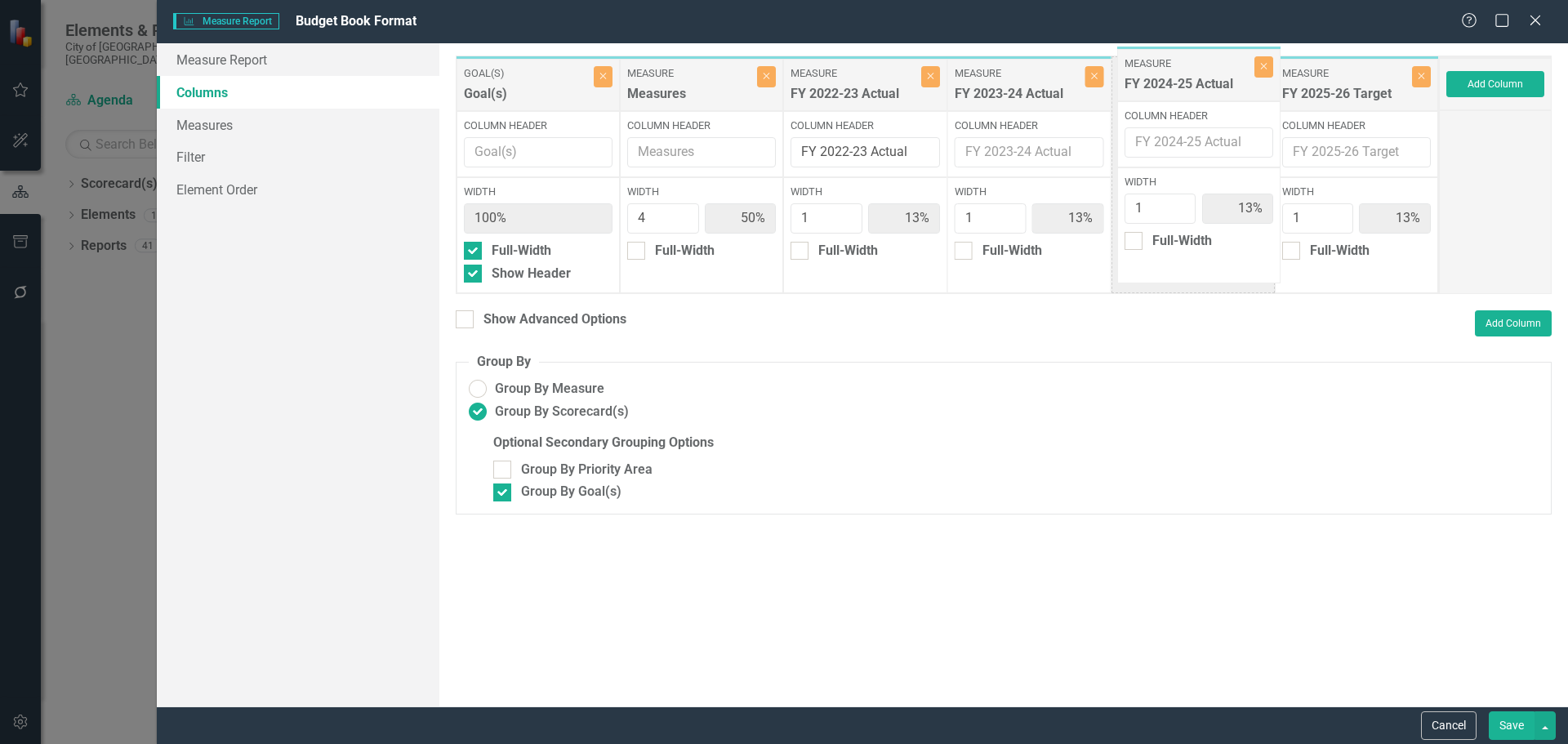
drag, startPoint x: 1005, startPoint y: 92, endPoint x: 1175, endPoint y: 83, distance: 170.2
click at [1175, 83] on div "Goal(s) Goal(s) Close Column Header Width 100% Full-Width Show Header Measure M…" at bounding box center [948, 174] width 983 height 238
click at [1520, 715] on button "Save" at bounding box center [1512, 726] width 46 height 29
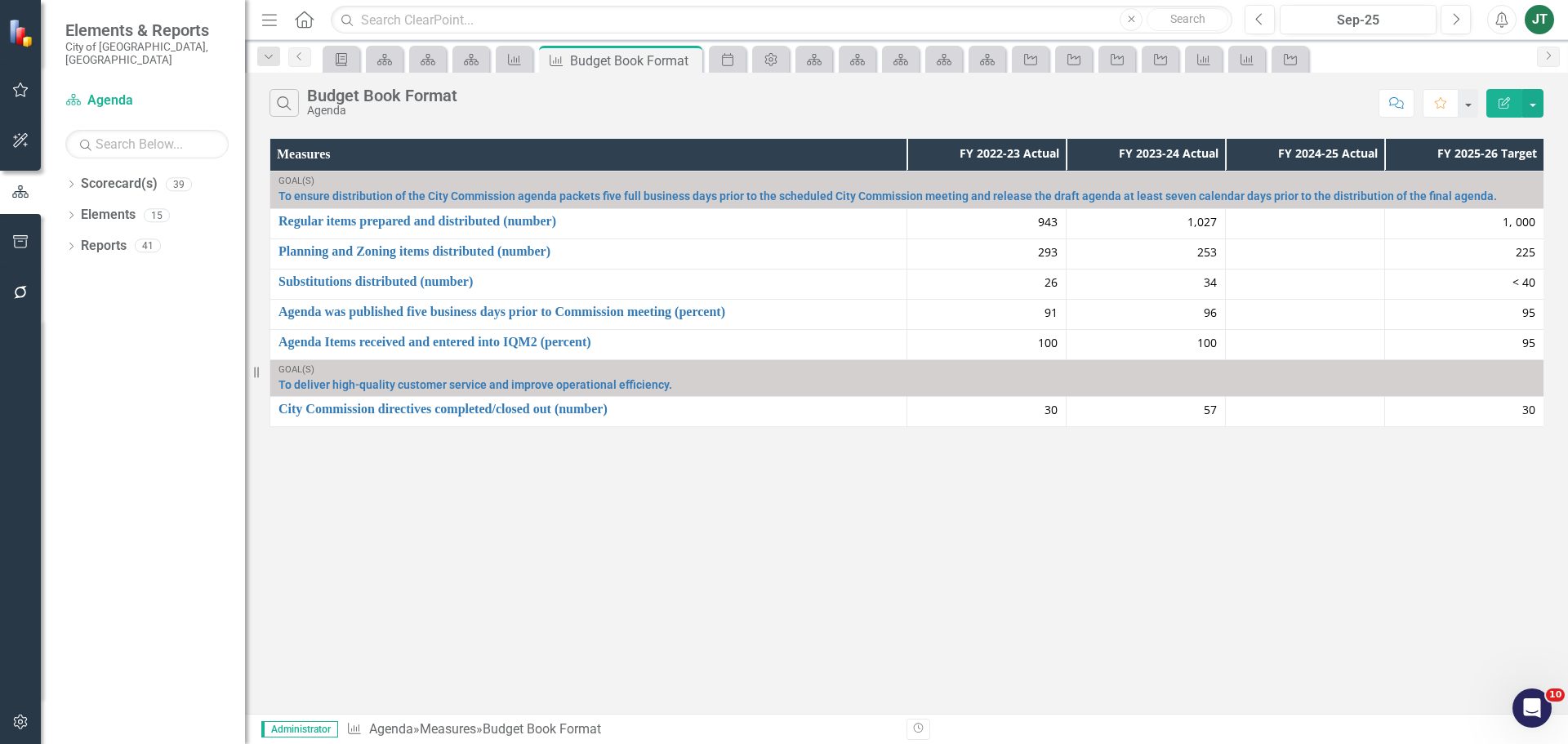
click at [1311, 224] on div at bounding box center [1305, 223] width 142 height 19
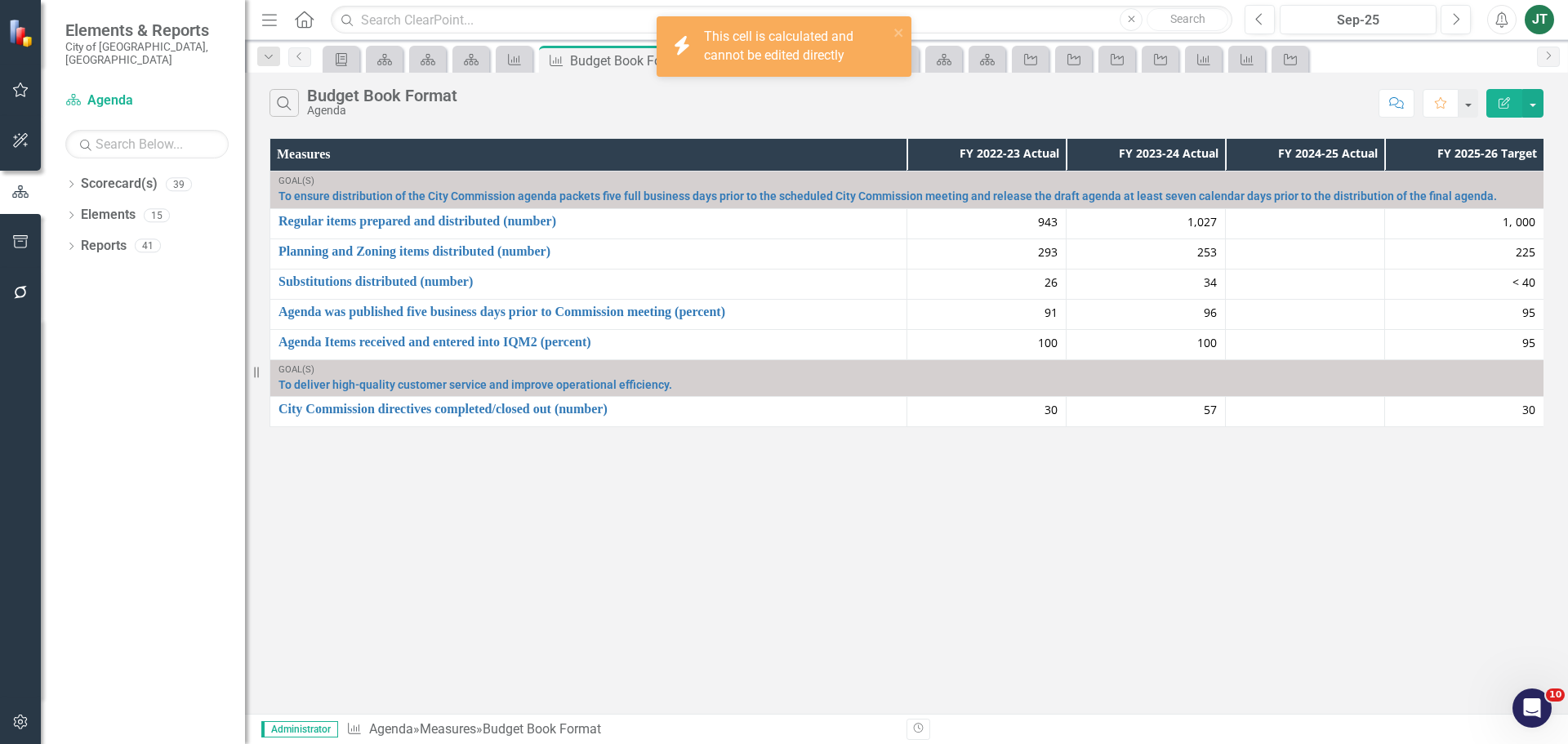
click at [1316, 225] on div at bounding box center [1305, 223] width 142 height 19
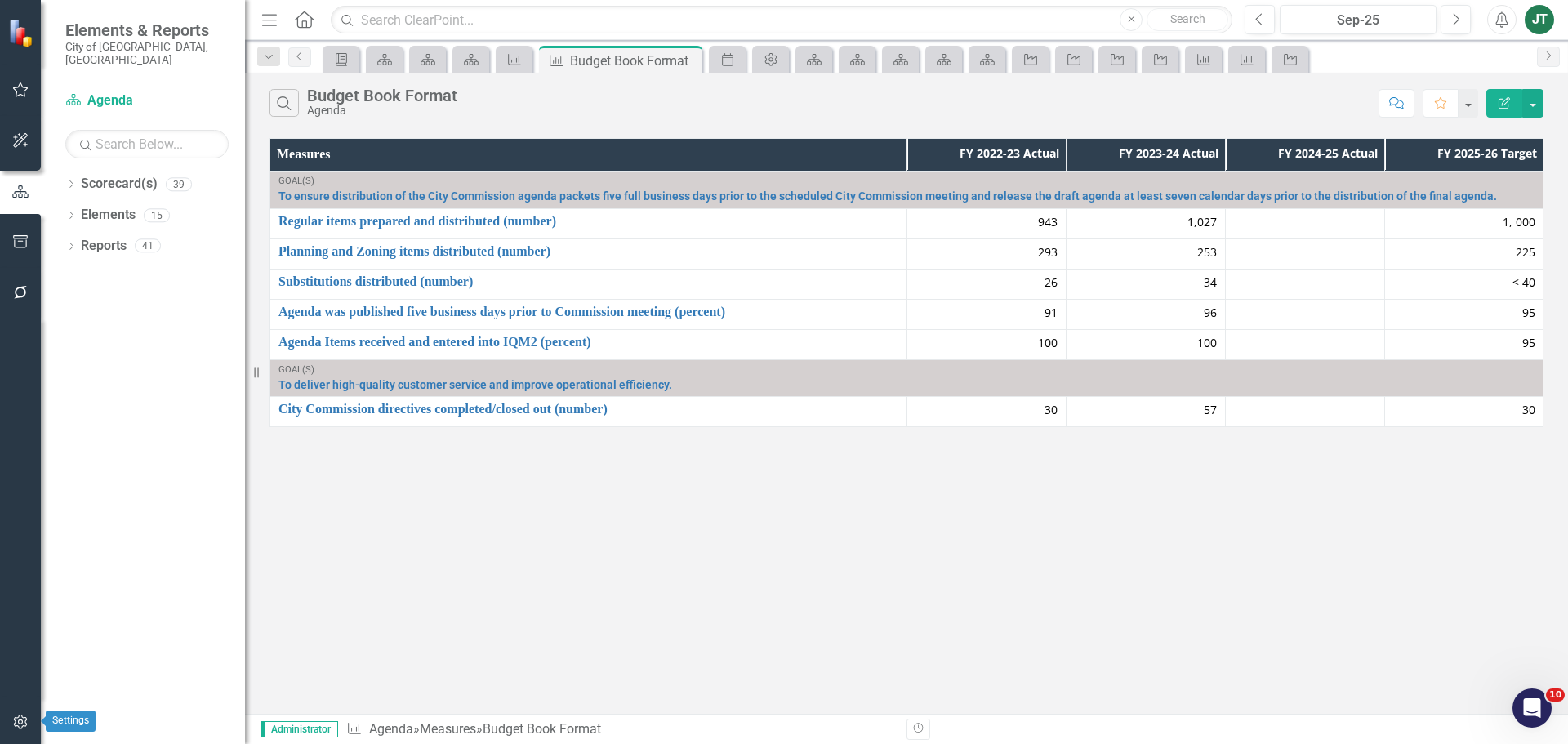
click at [17, 715] on button "button" at bounding box center [21, 723] width 37 height 34
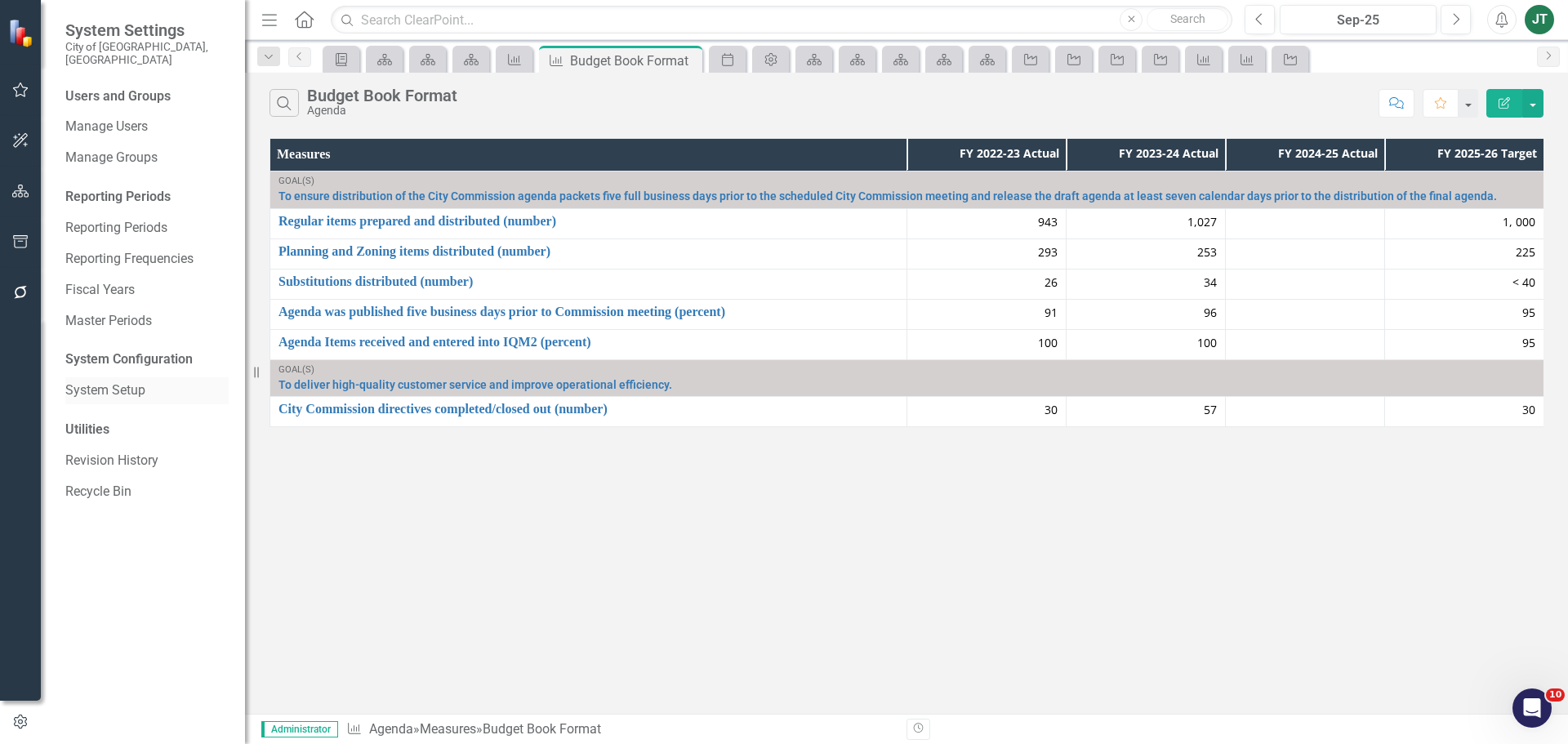
click at [109, 382] on link "System Setup" at bounding box center [147, 391] width 164 height 18
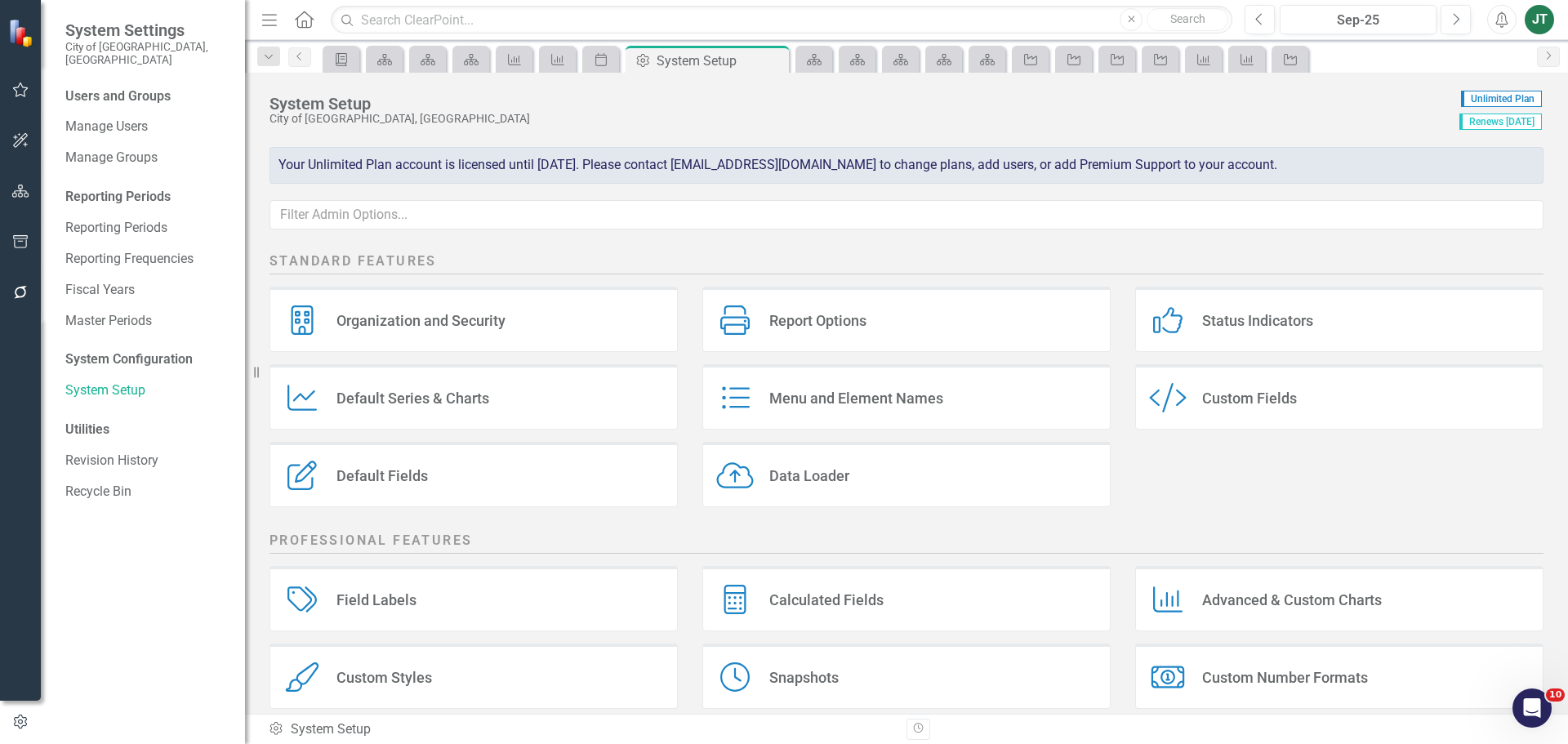
click at [880, 600] on div "Calculated Fields Calculated Fields" at bounding box center [906, 599] width 408 height 65
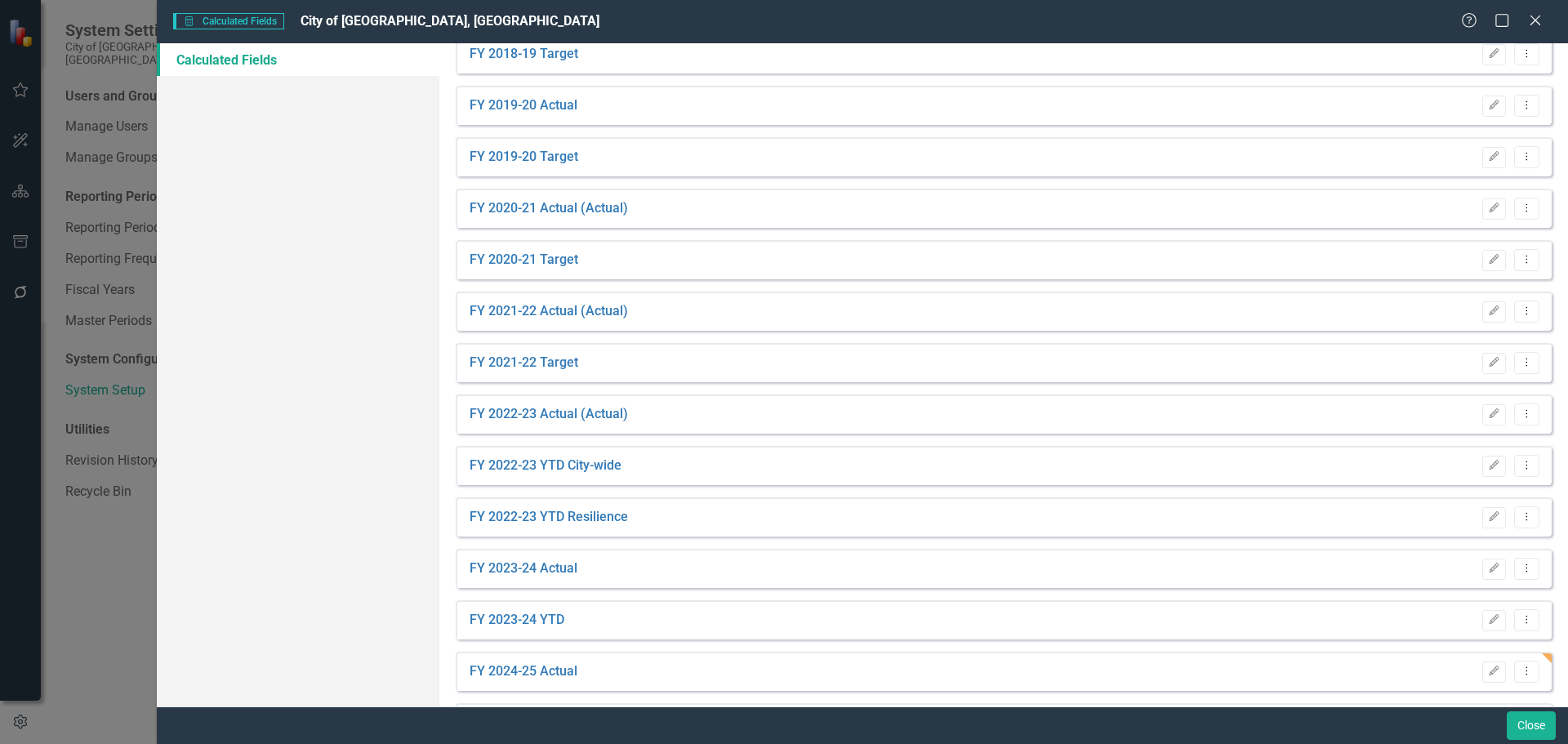
scroll to position [246, 0]
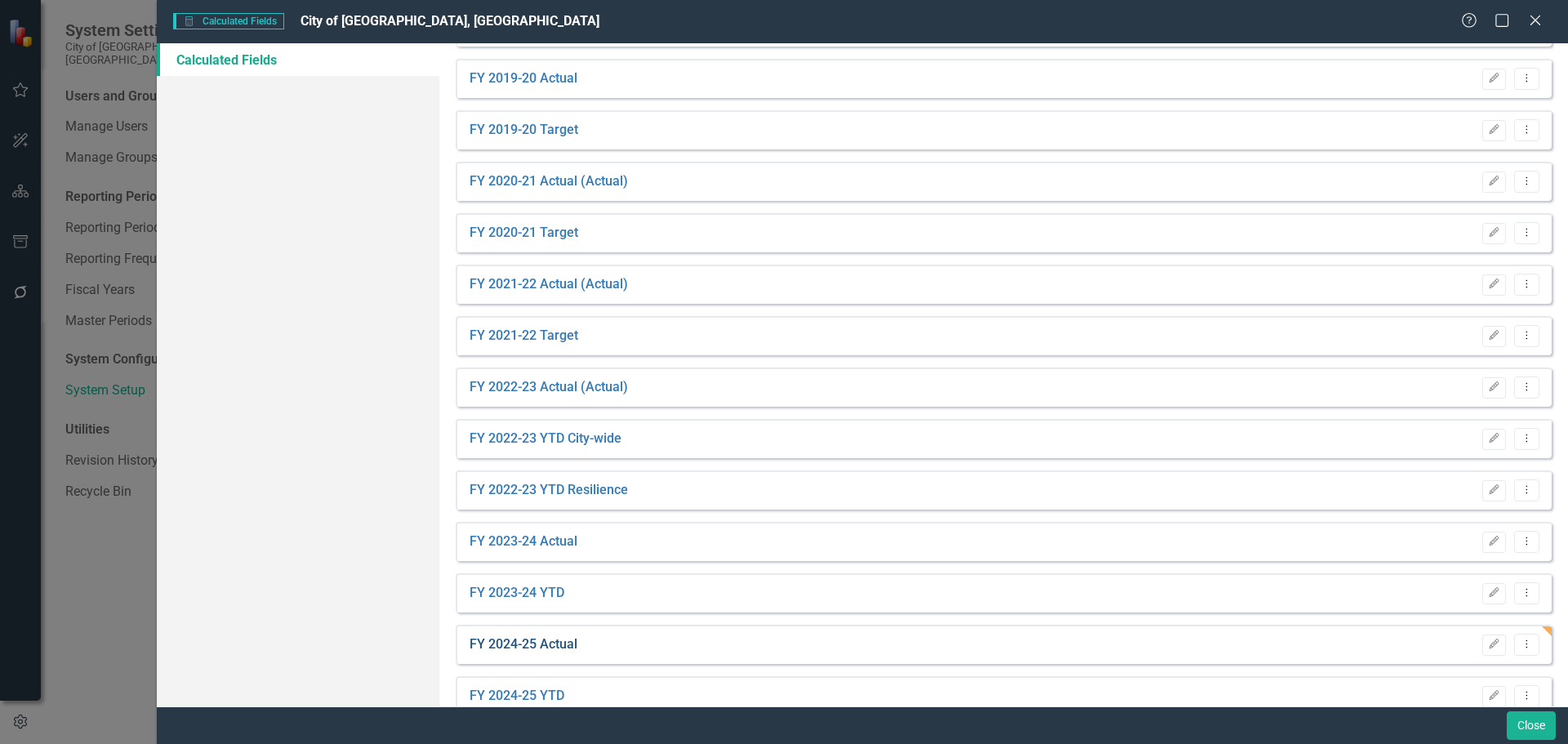
click at [548, 647] on link "FY 2024-25 Actual" at bounding box center [523, 645] width 108 height 18
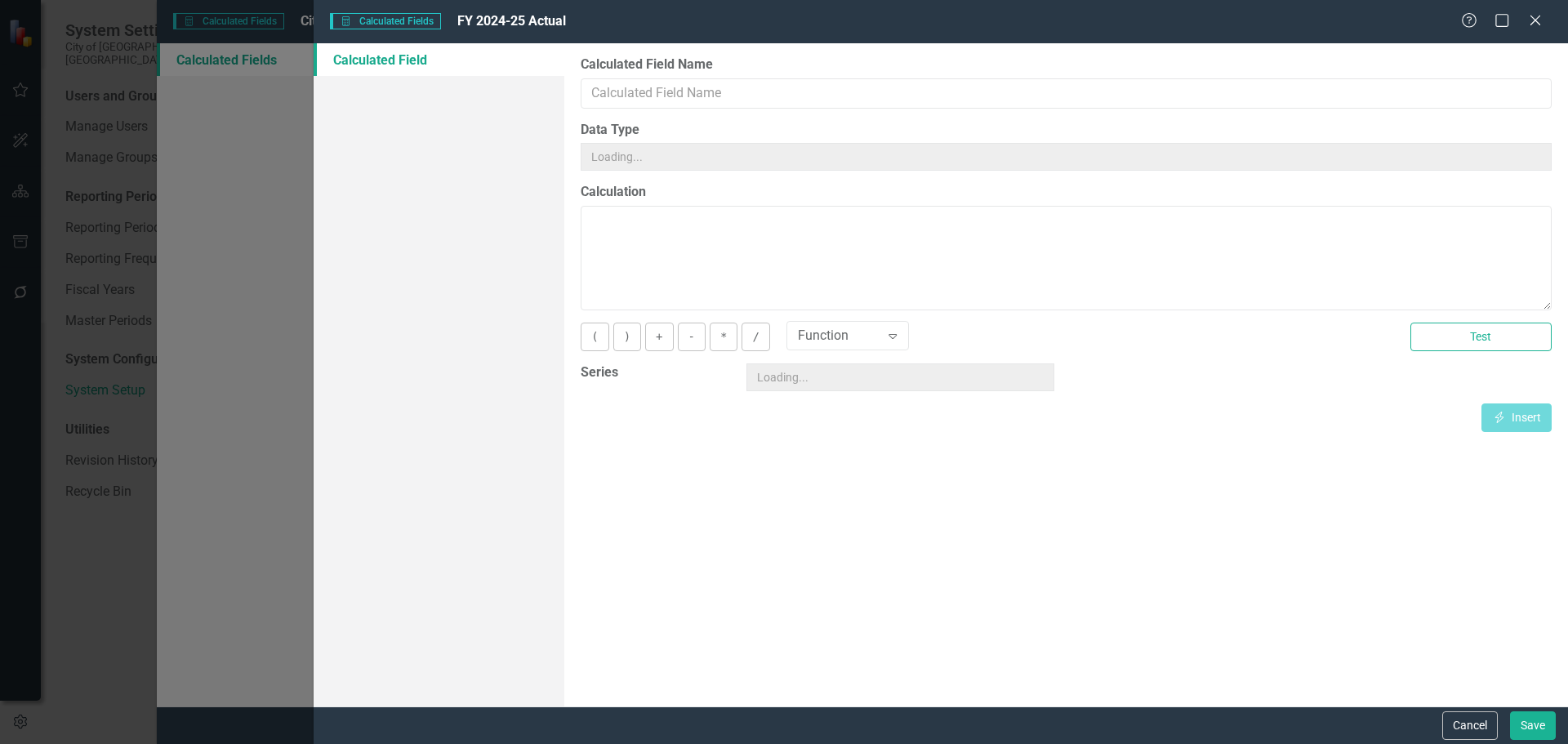
type input "FY 2024-25 Actual"
type textarea "[FYTD][Sep-25]"
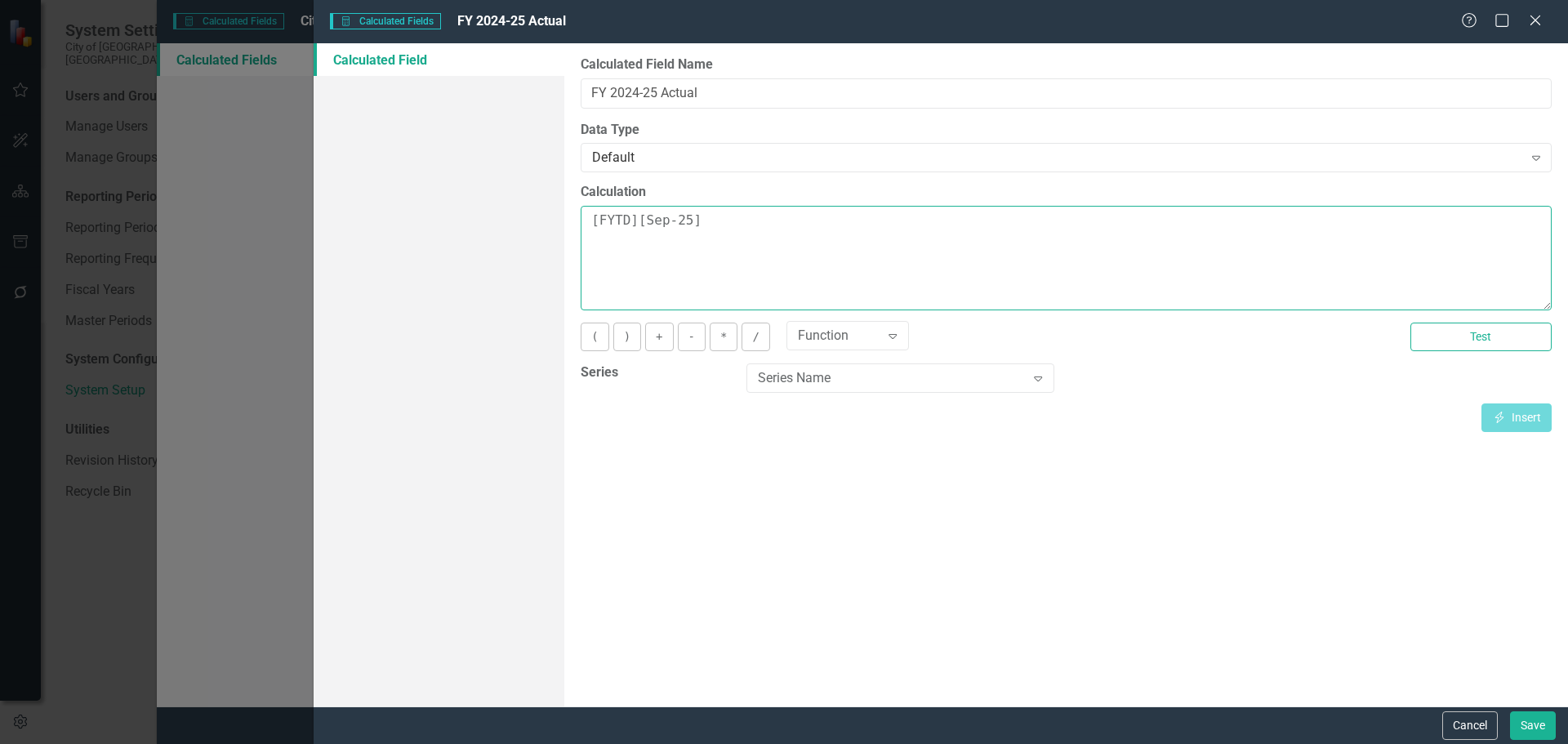
drag, startPoint x: 752, startPoint y: 234, endPoint x: 528, endPoint y: 226, distance: 224.1
click at [528, 226] on div "Calculated Field Calculated Fields in ClearPoint are primarily used in Summary …" at bounding box center [940, 374] width 1255 height 663
click at [919, 386] on div "Series Name" at bounding box center [892, 379] width 267 height 18
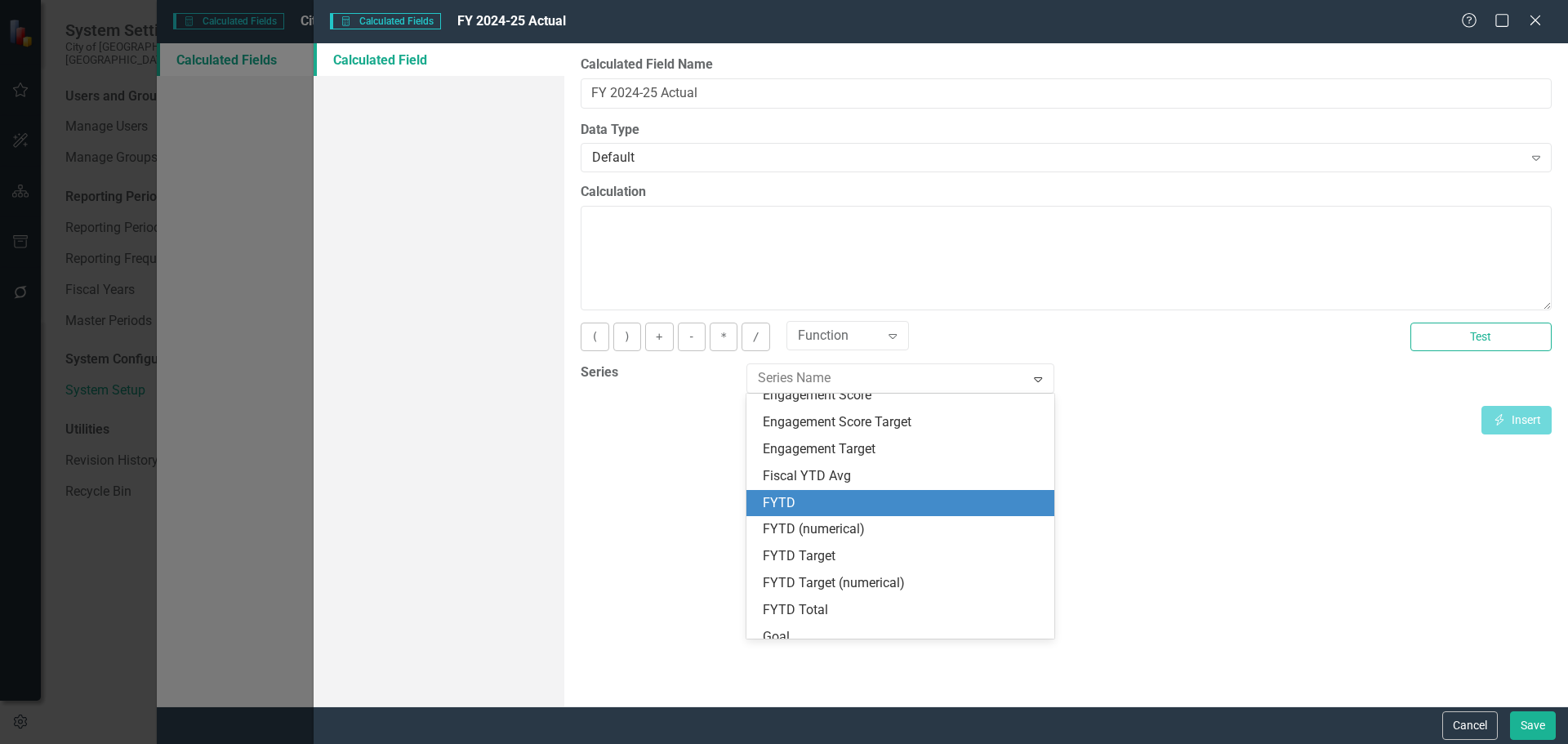
scroll to position [1389, 0]
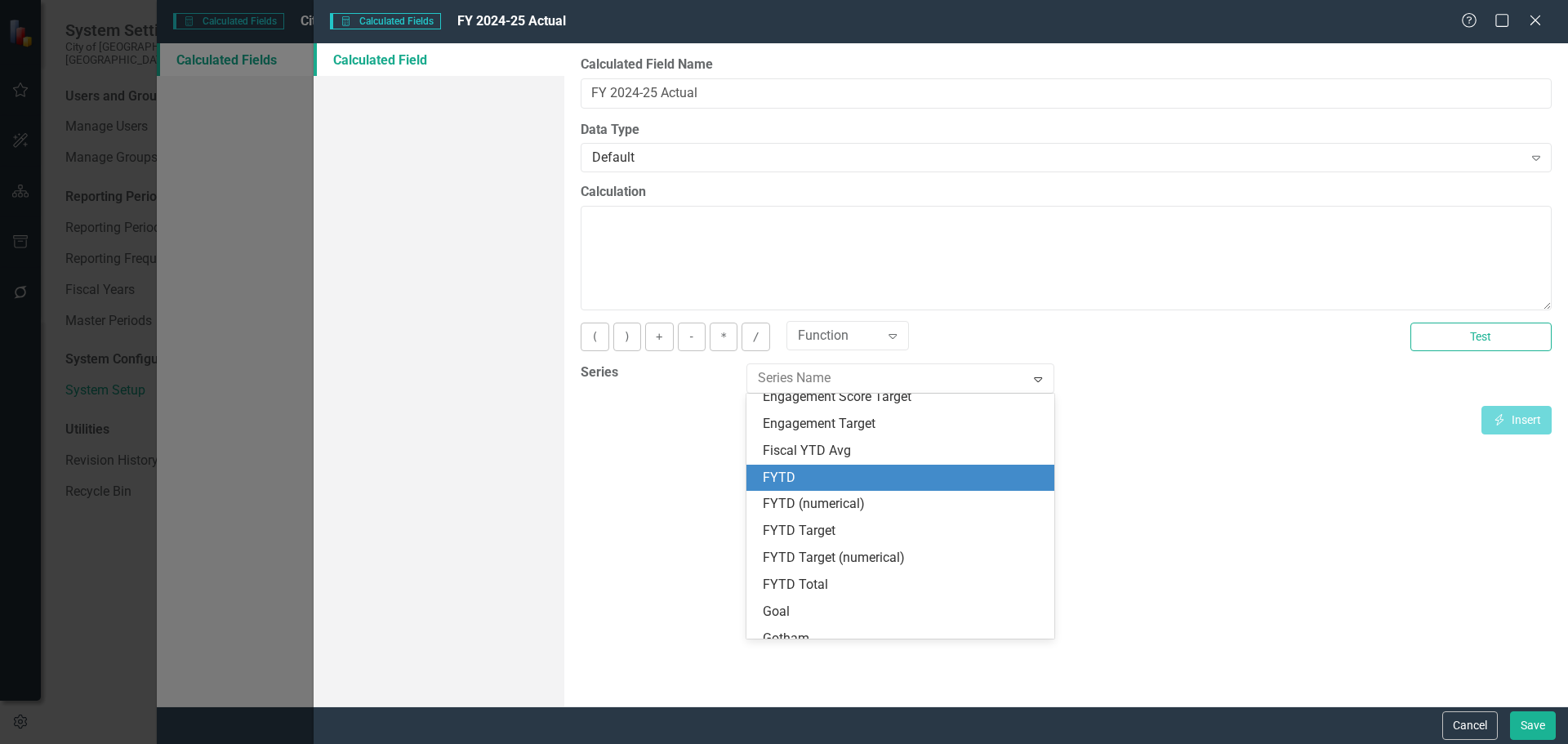
click at [801, 478] on div "FYTD" at bounding box center [903, 478] width 281 height 18
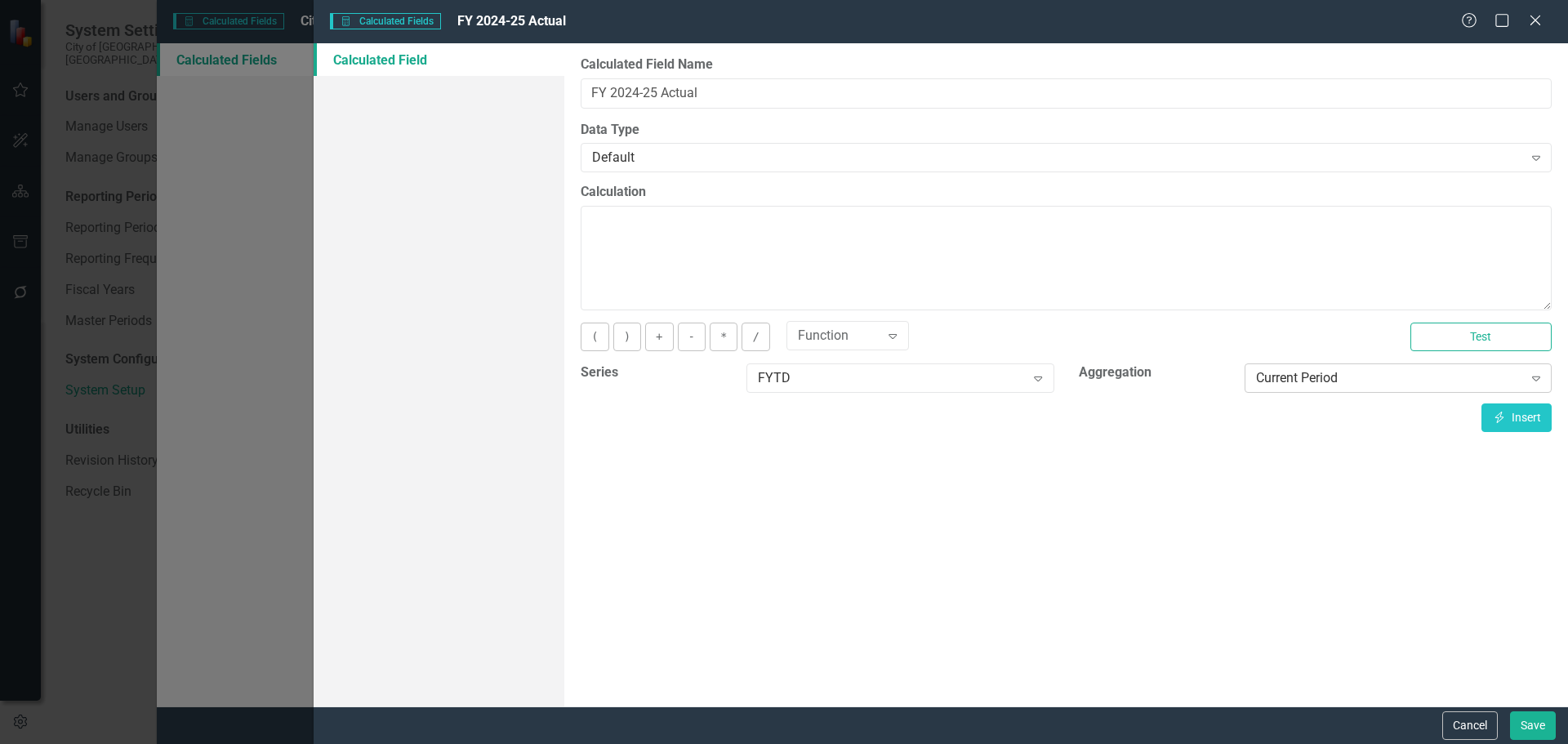
click at [1335, 373] on div "Current Period" at bounding box center [1390, 379] width 267 height 18
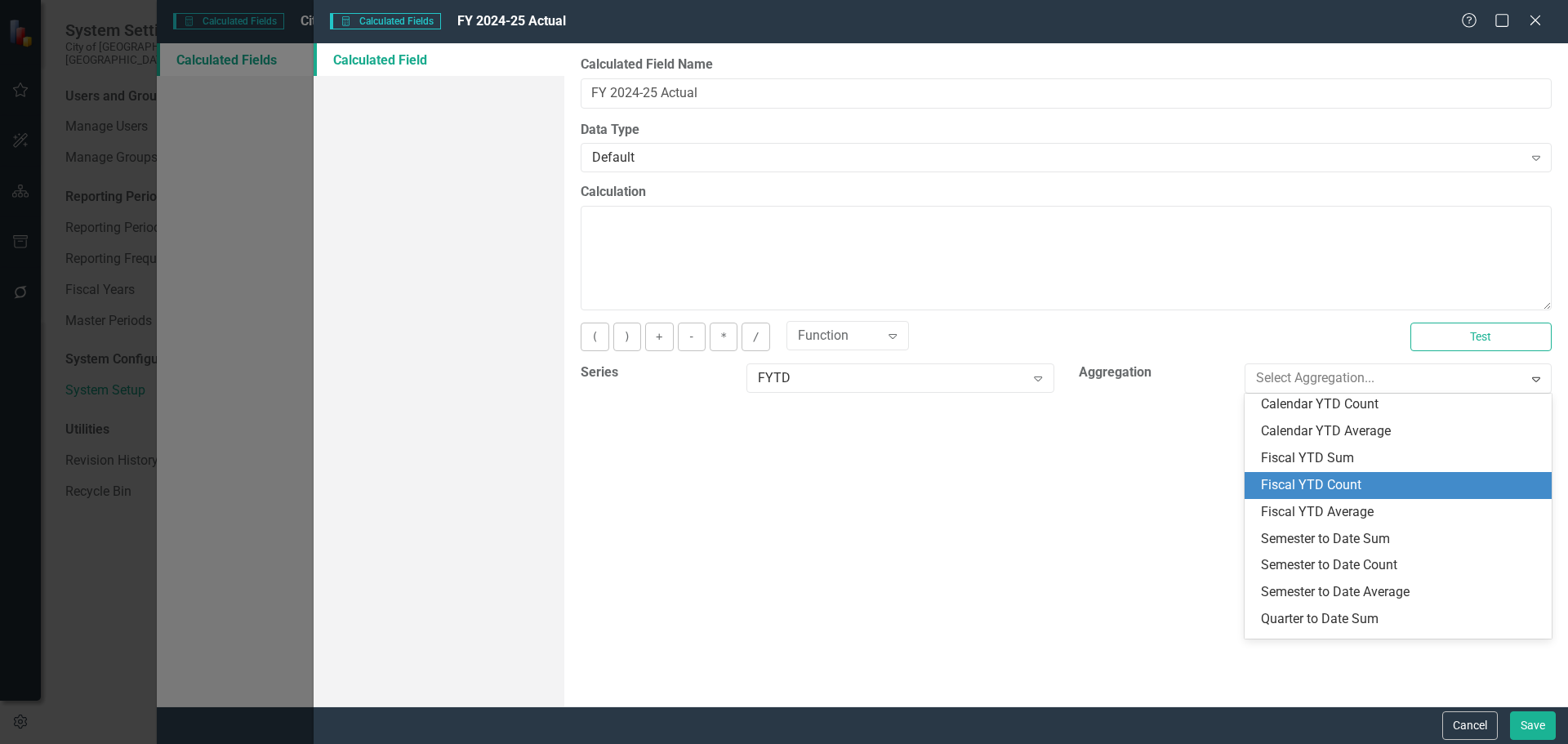
scroll to position [0, 0]
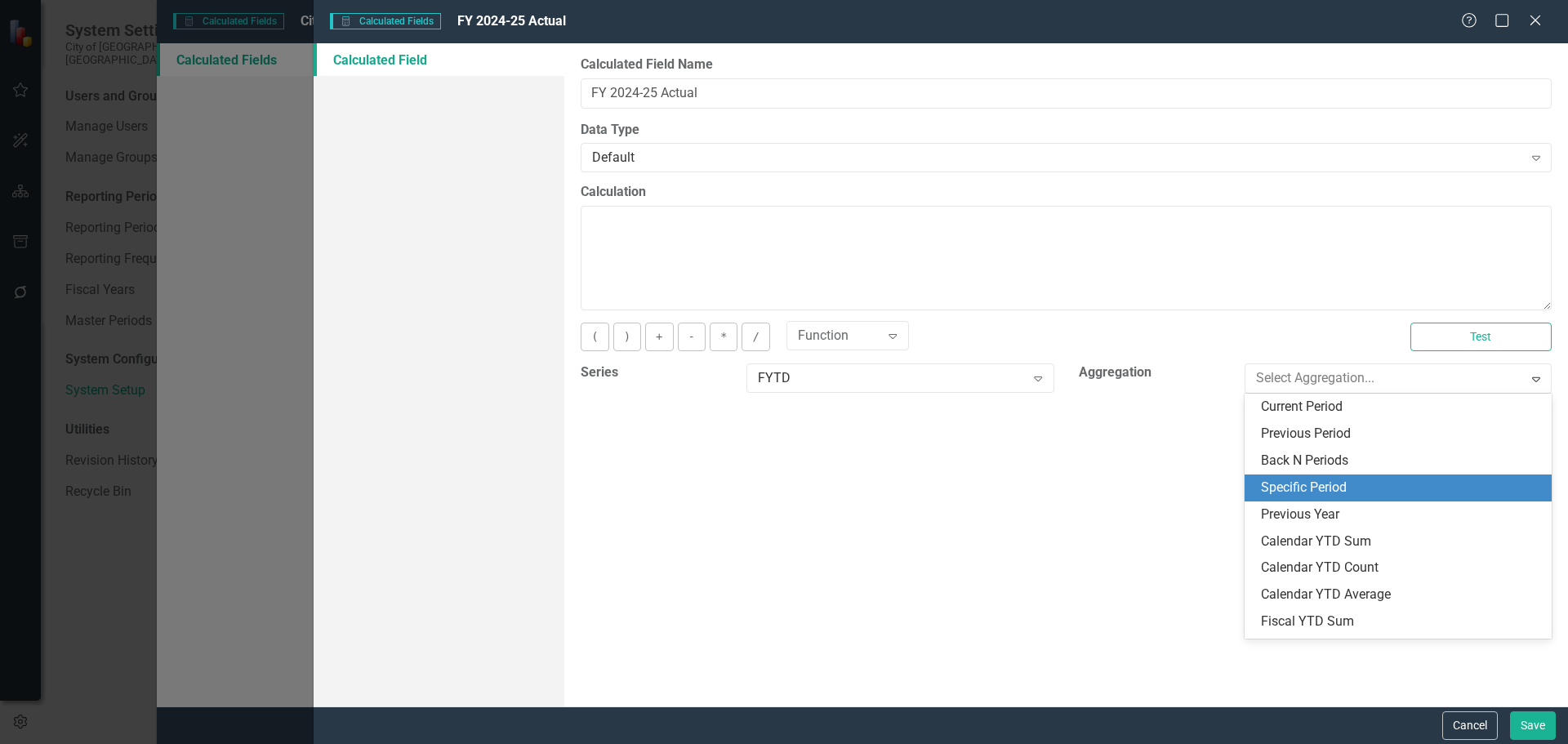
click at [1293, 487] on div "Specific Period" at bounding box center [1402, 488] width 281 height 18
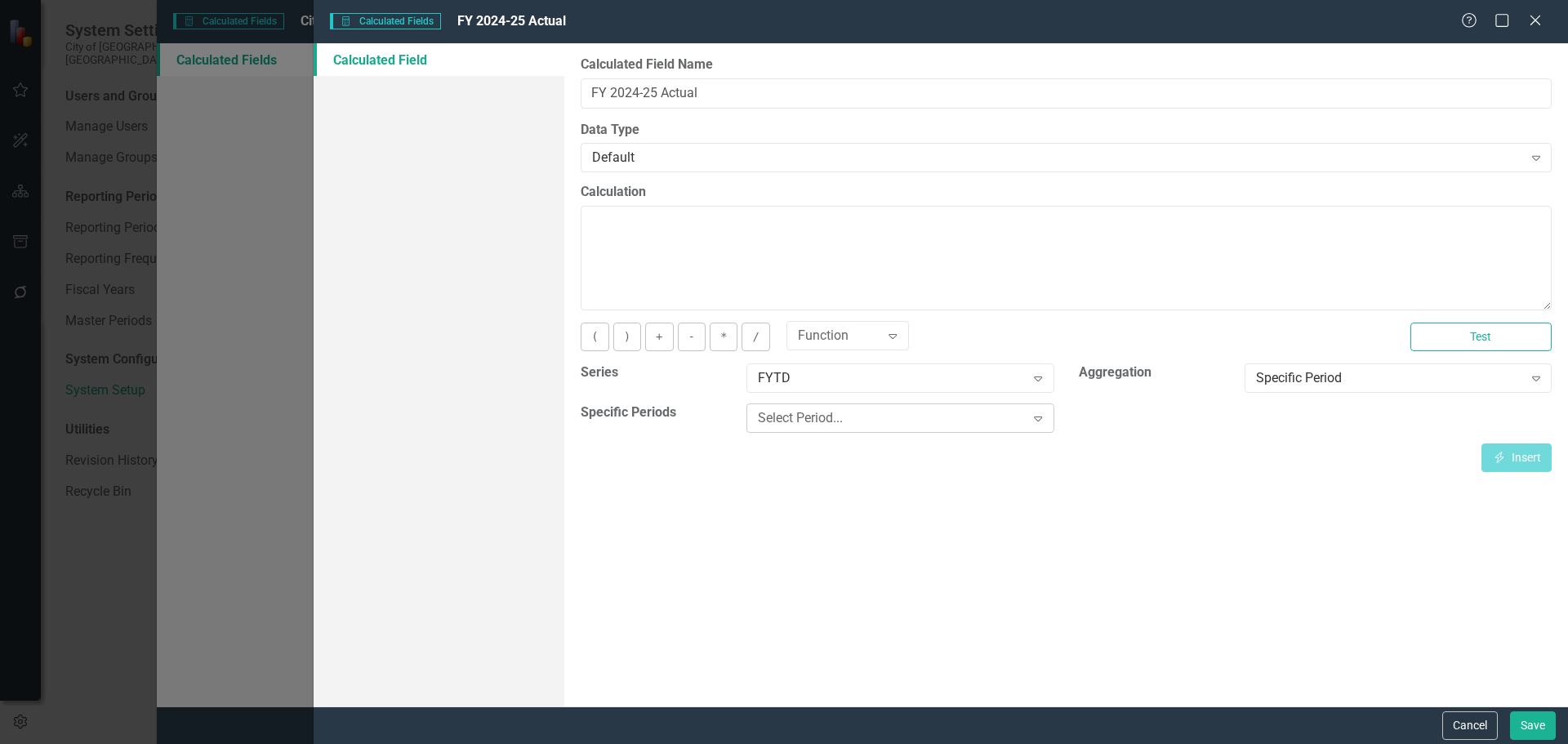
click at [870, 428] on div "Select Period..." at bounding box center [892, 418] width 267 height 18
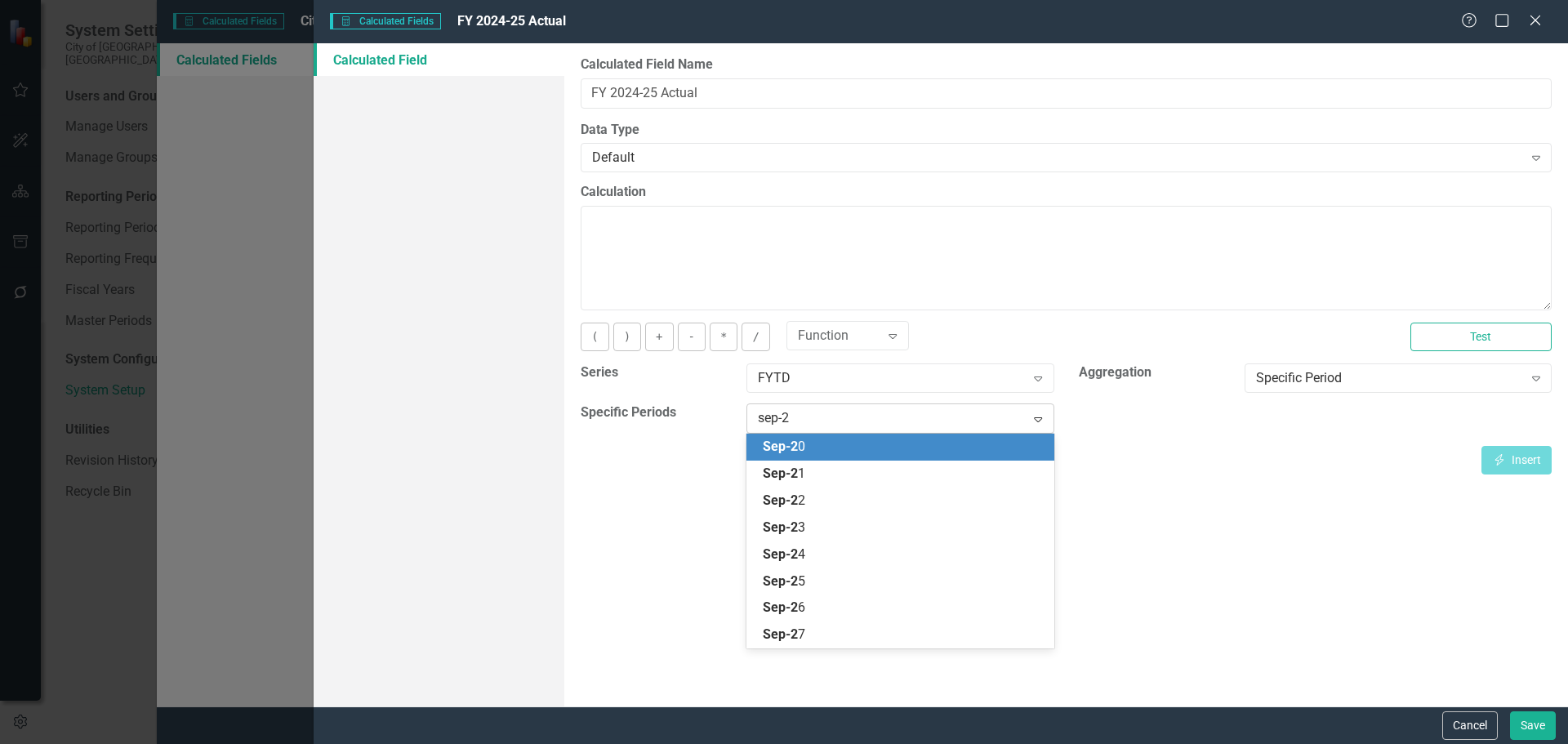
type input "sep-25"
click at [945, 443] on div "Sep-25" at bounding box center [903, 447] width 281 height 18
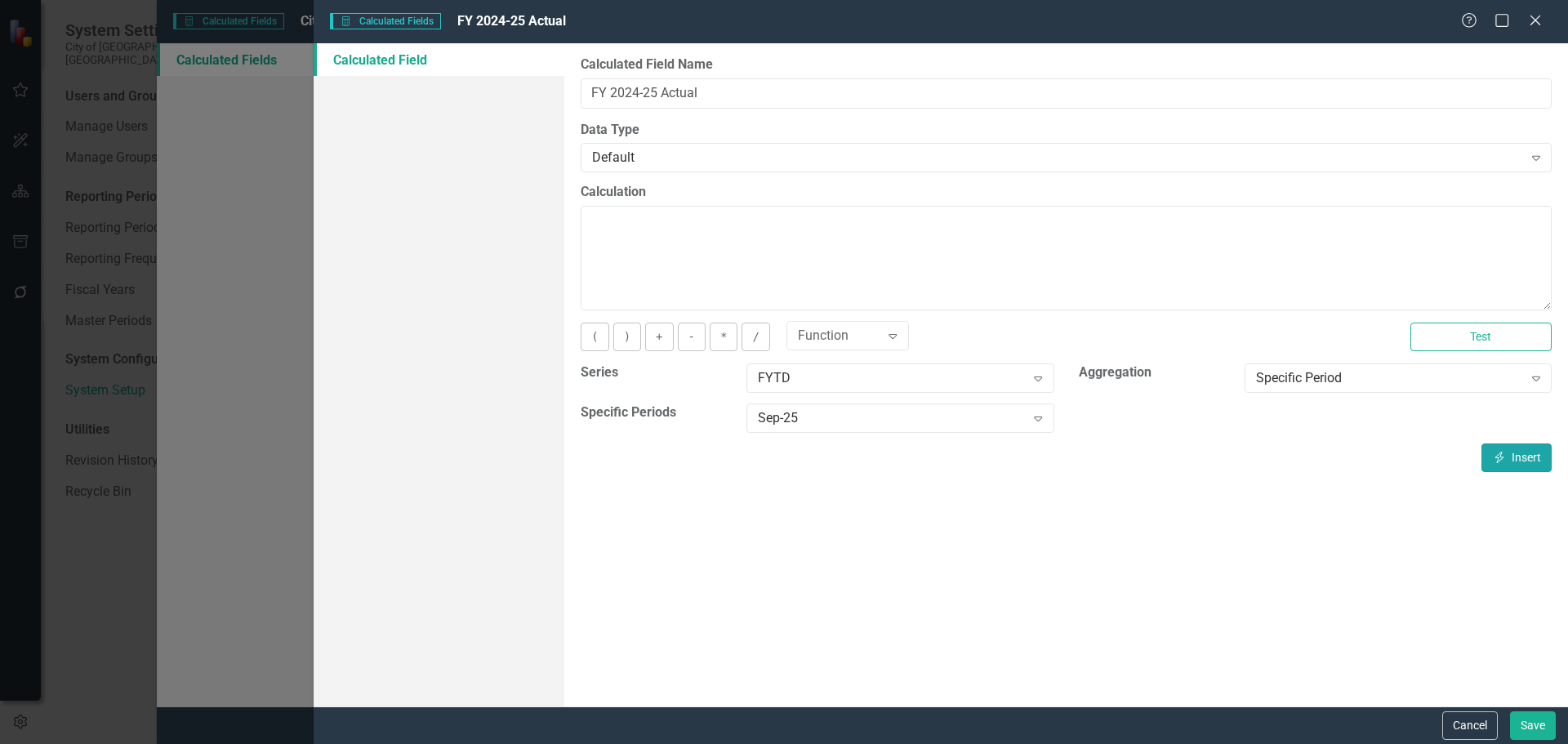
click at [1540, 453] on button "Insert Insert" at bounding box center [1517, 457] width 70 height 29
type textarea "[FYTD][Sep-25]"
click at [1535, 719] on button "Save" at bounding box center [1533, 726] width 46 height 29
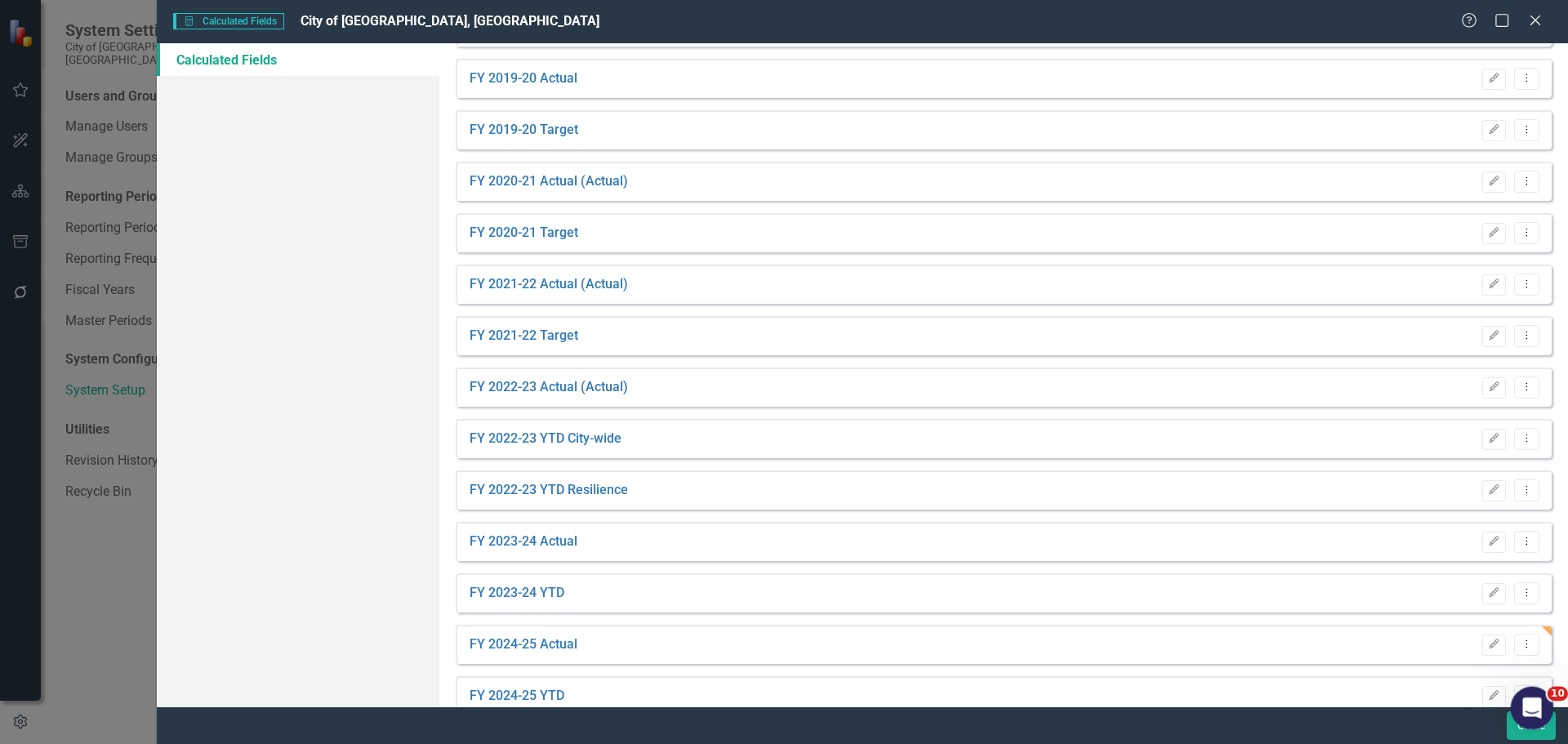
click at [1517, 728] on body "System Settings City of [GEOGRAPHIC_DATA], [GEOGRAPHIC_DATA] Users and Groups M…" at bounding box center [784, 372] width 1568 height 744
click at [1512, 736] on button "Close" at bounding box center [1530, 726] width 49 height 29
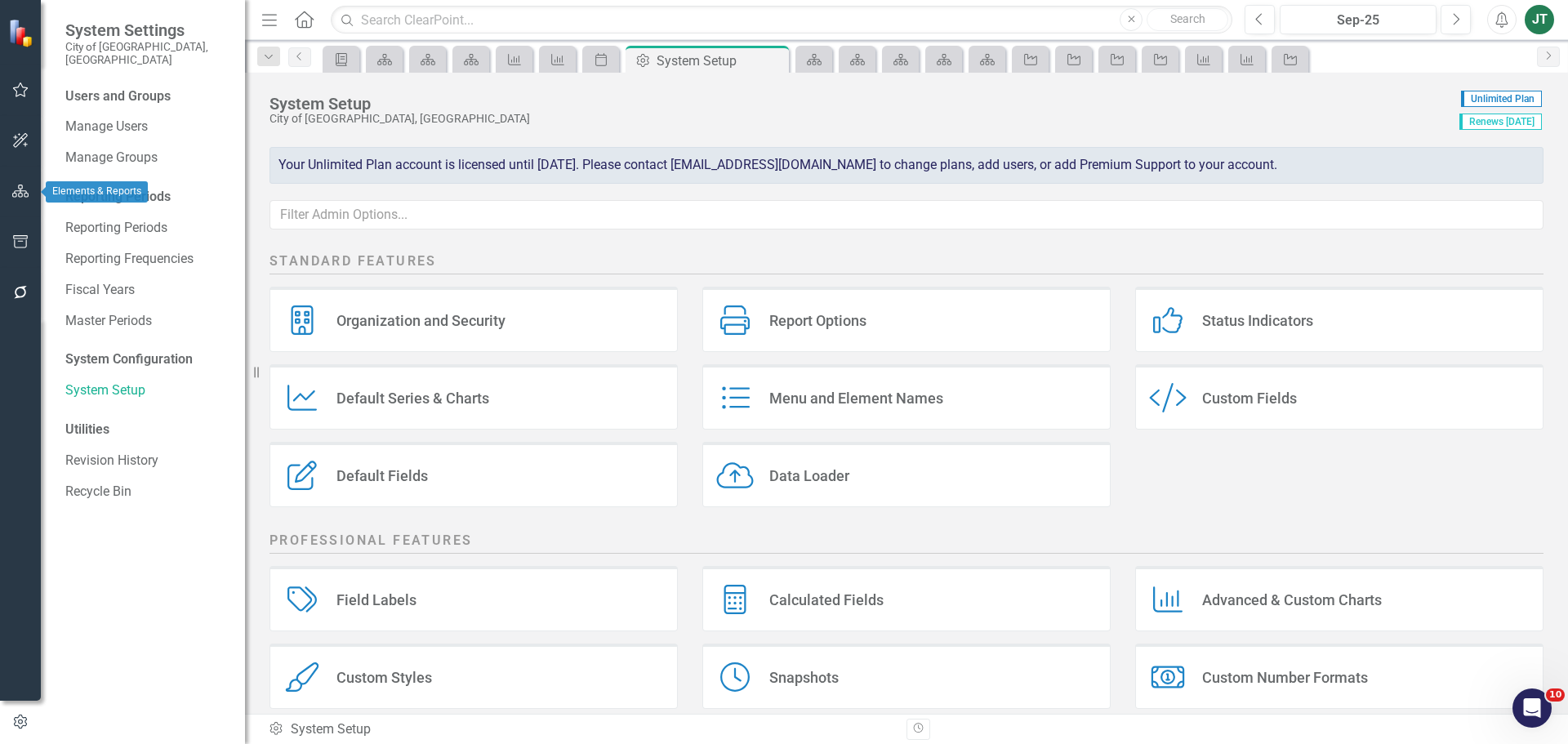
click at [20, 183] on button "button" at bounding box center [21, 191] width 37 height 34
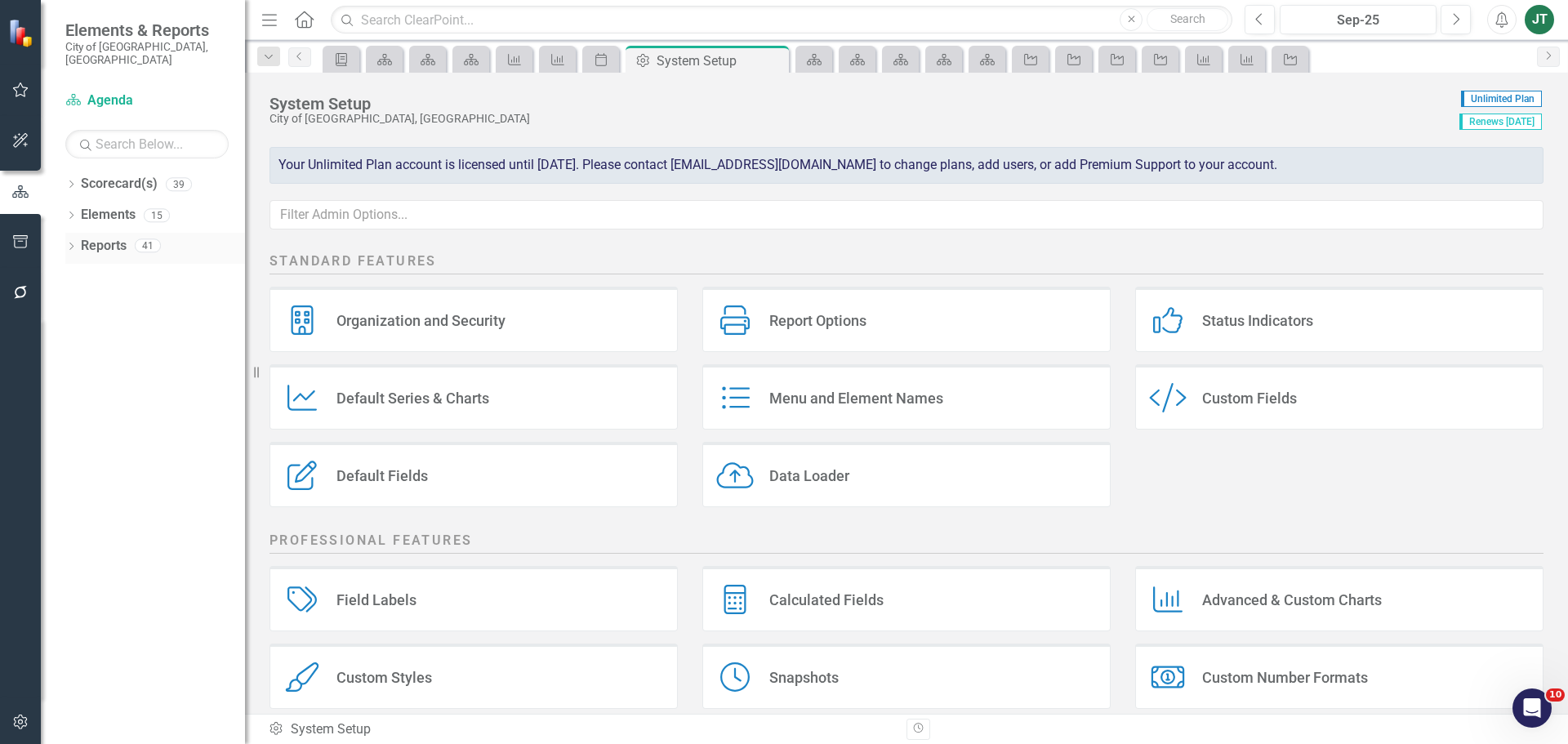
click at [106, 237] on link "Reports" at bounding box center [104, 246] width 46 height 18
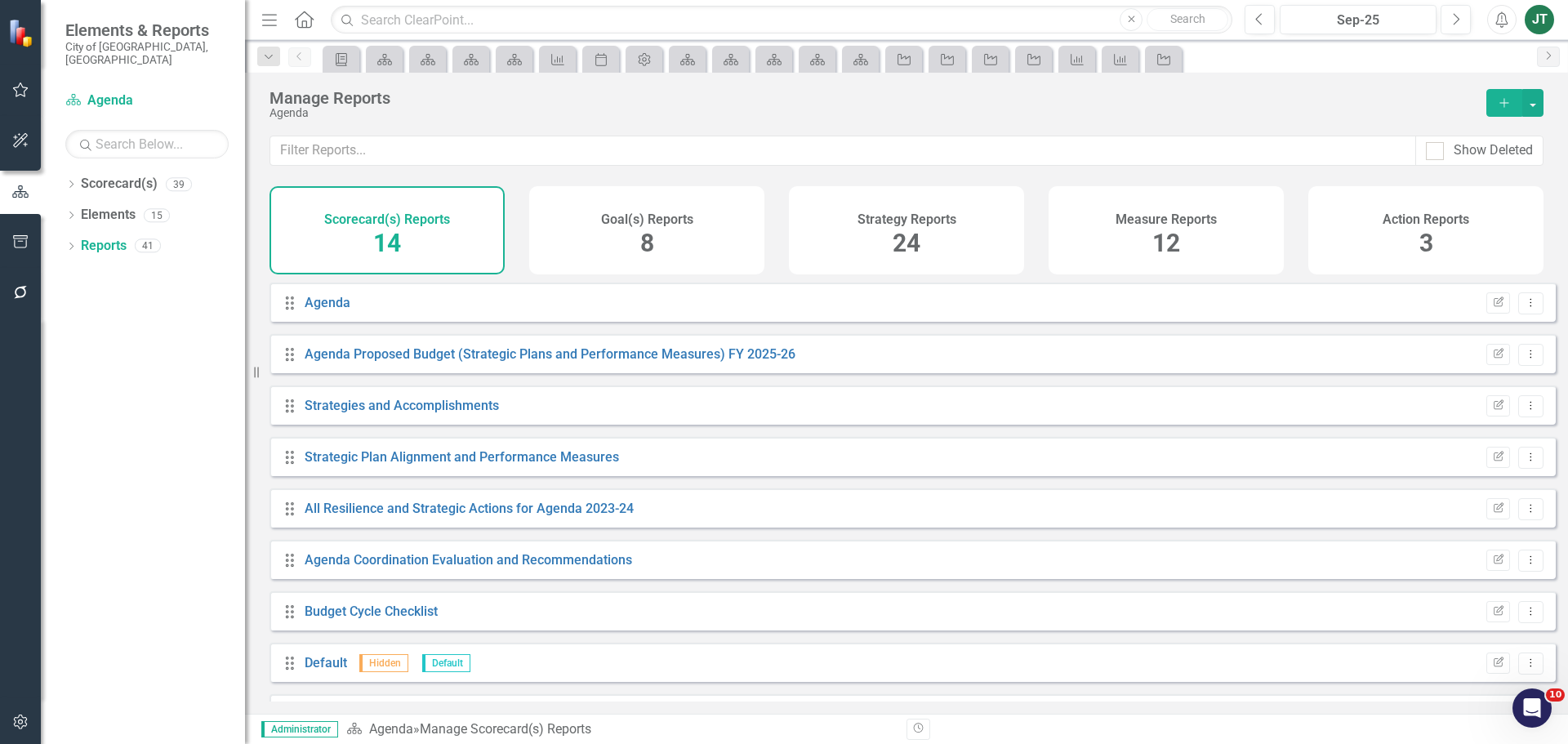
click at [1113, 210] on div "Measure Reports 12" at bounding box center [1166, 231] width 235 height 88
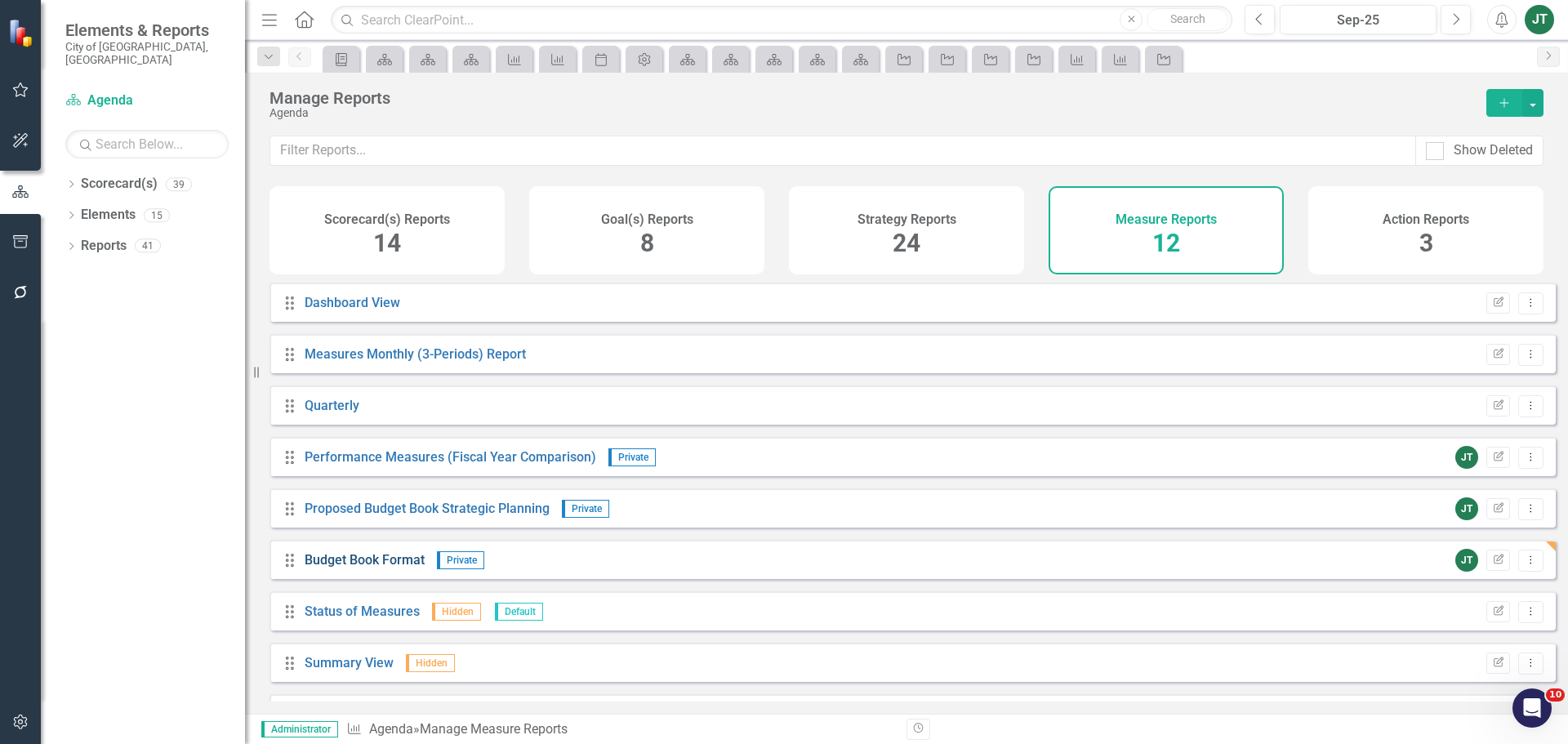
click at [400, 568] on link "Budget Book Format" at bounding box center [364, 560] width 120 height 16
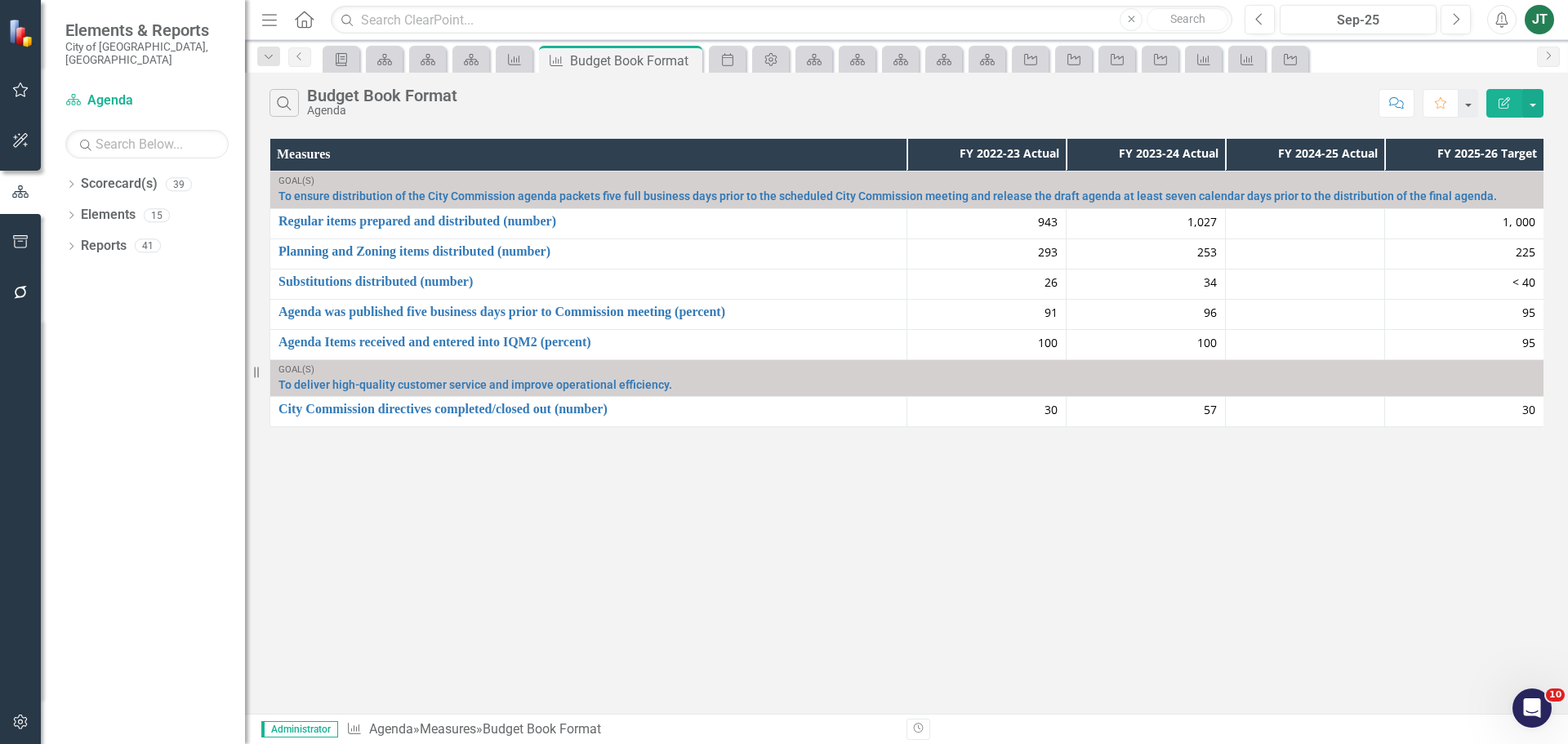
click at [1341, 229] on div at bounding box center [1305, 223] width 142 height 19
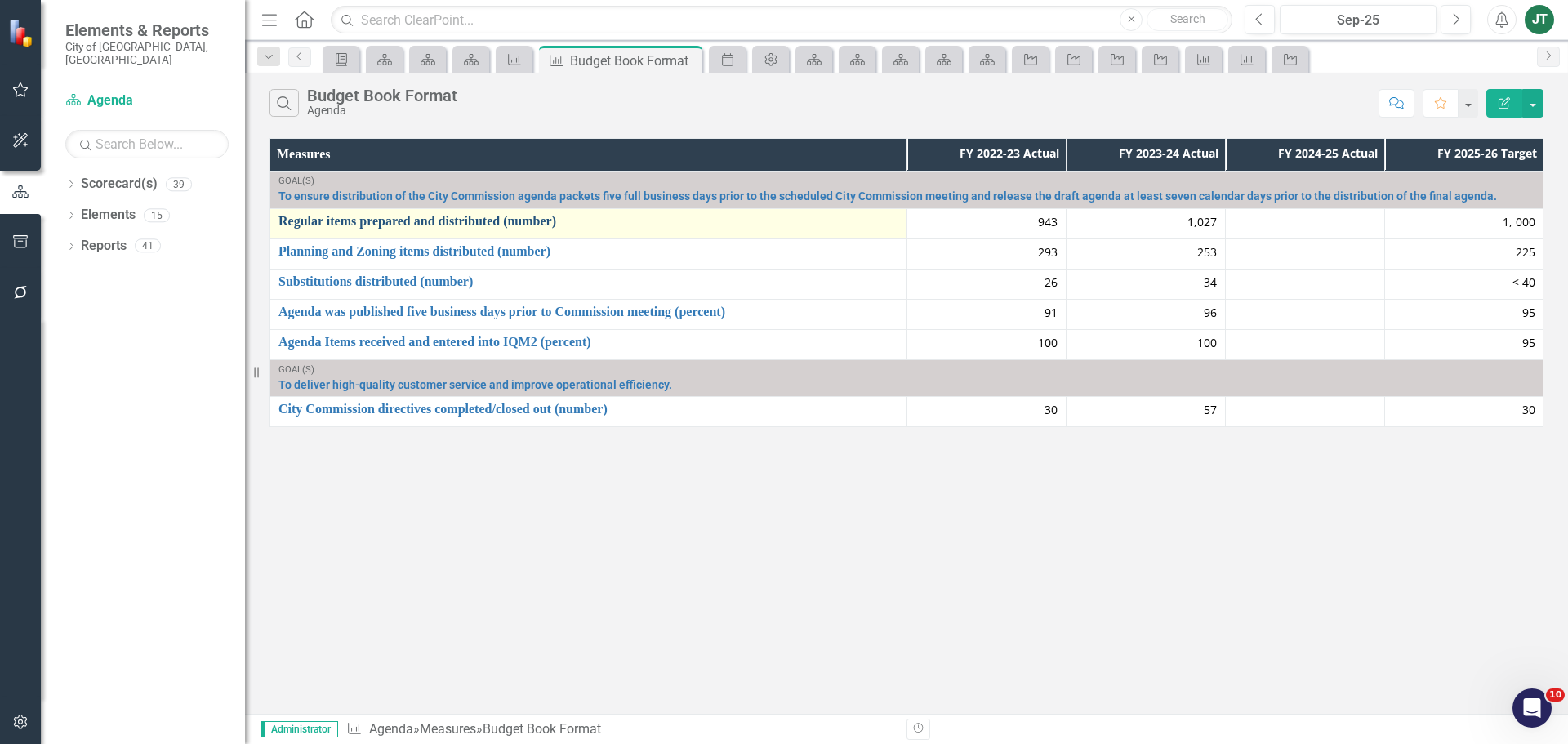
click at [501, 218] on link "Regular items prepared and distributed (number)" at bounding box center [588, 222] width 619 height 15
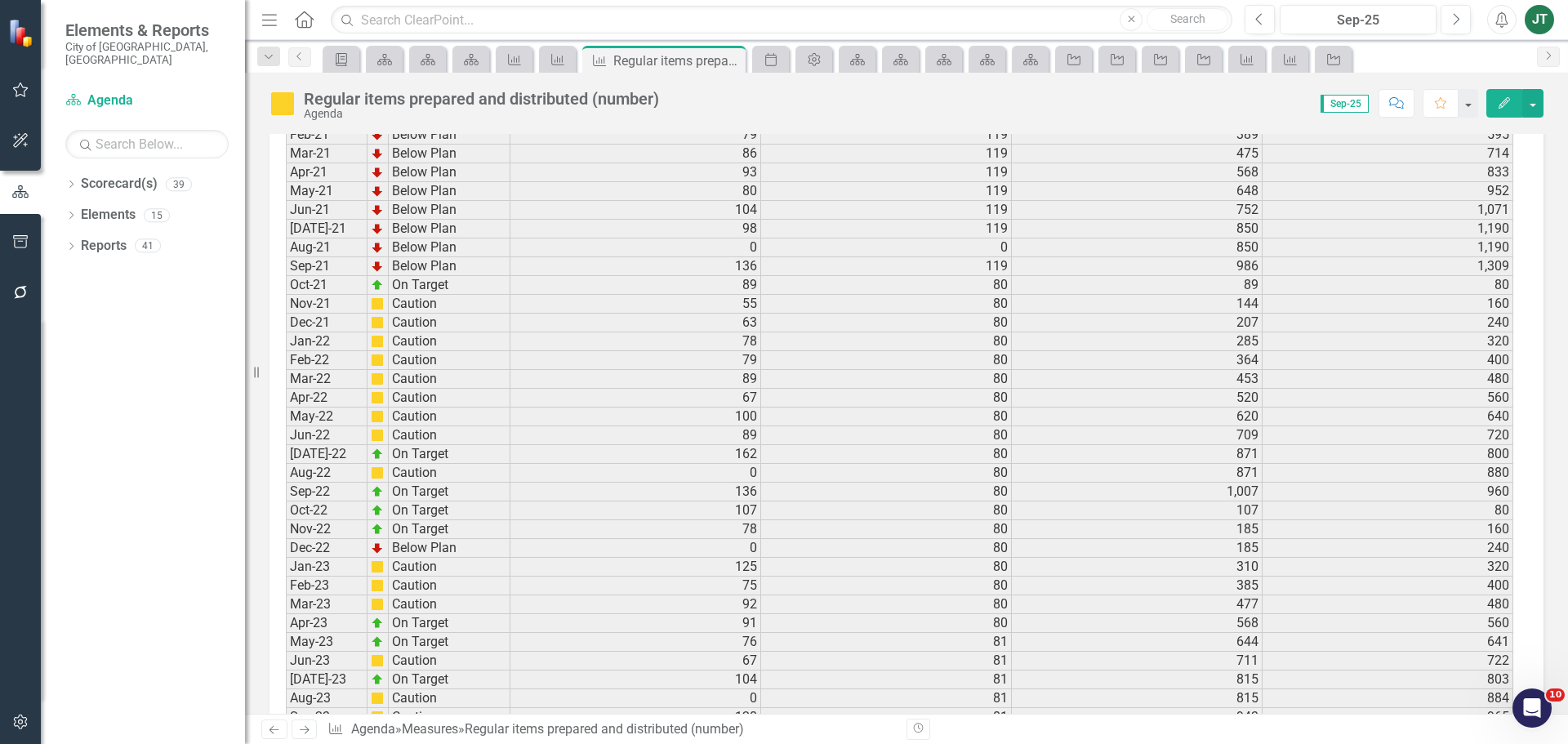
scroll to position [2205, 0]
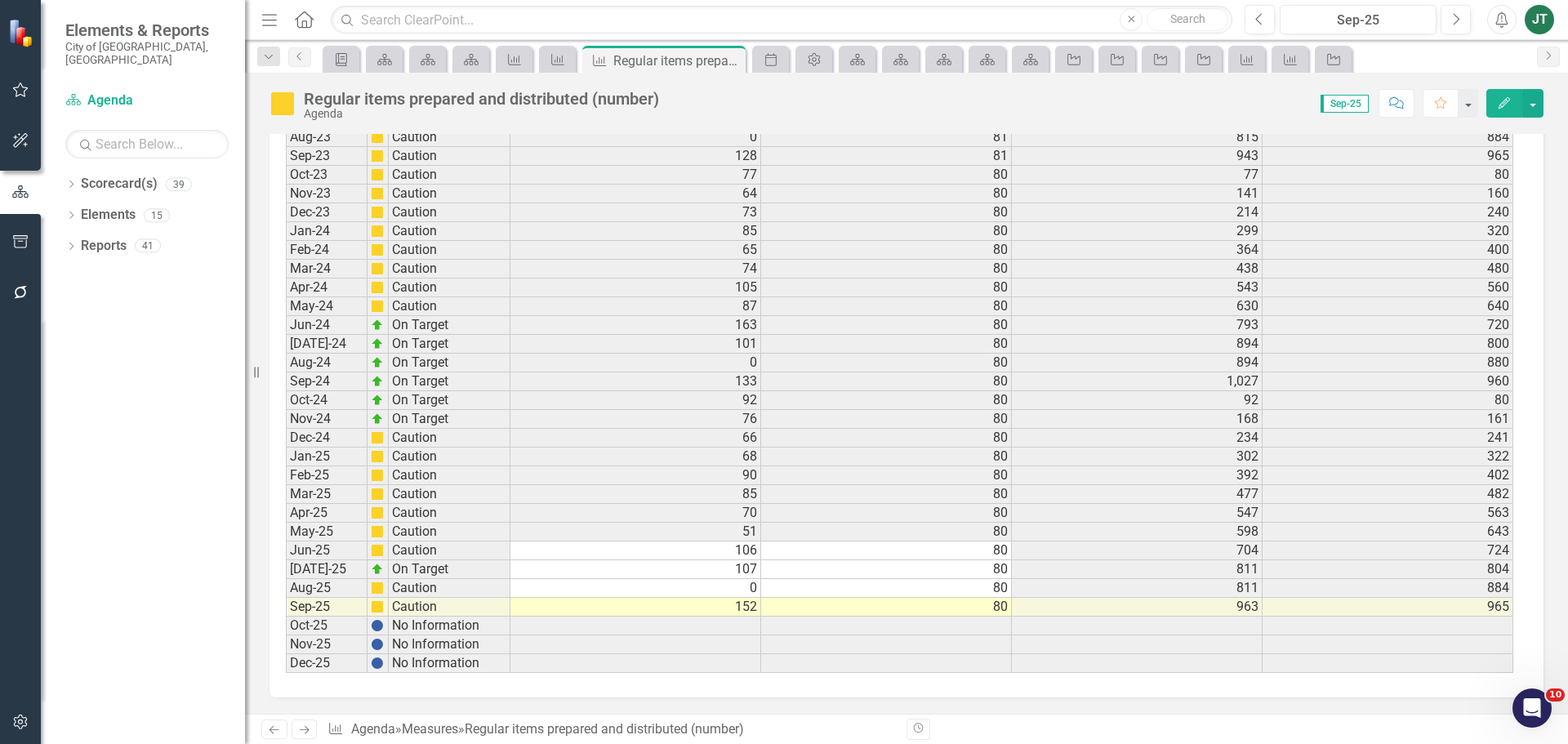
click at [1255, 605] on td "963" at bounding box center [1137, 607] width 251 height 18
click at [96, 237] on link "Reports" at bounding box center [104, 246] width 46 height 18
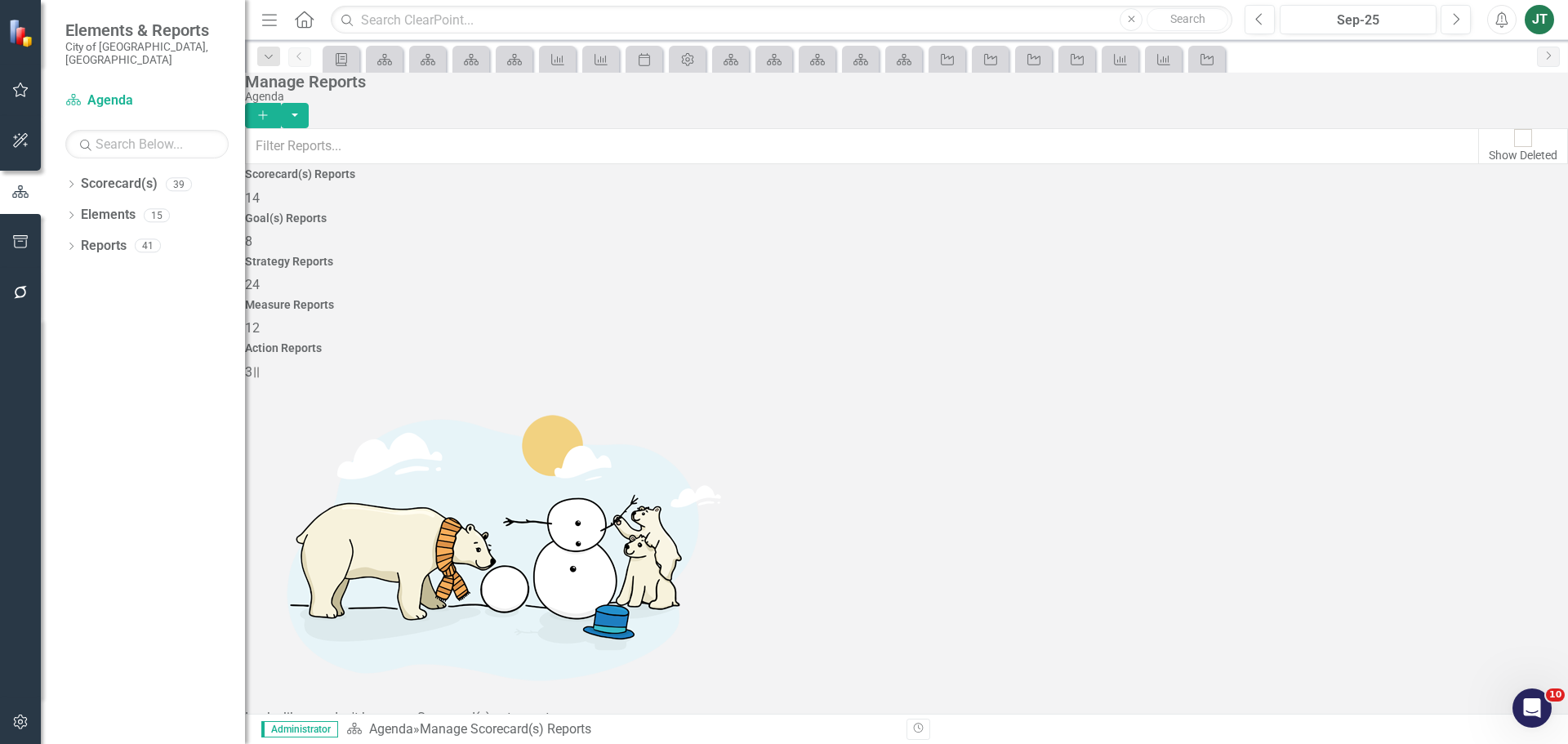
click at [1175, 299] on div "Measure Reports 12" at bounding box center [906, 318] width 1323 height 40
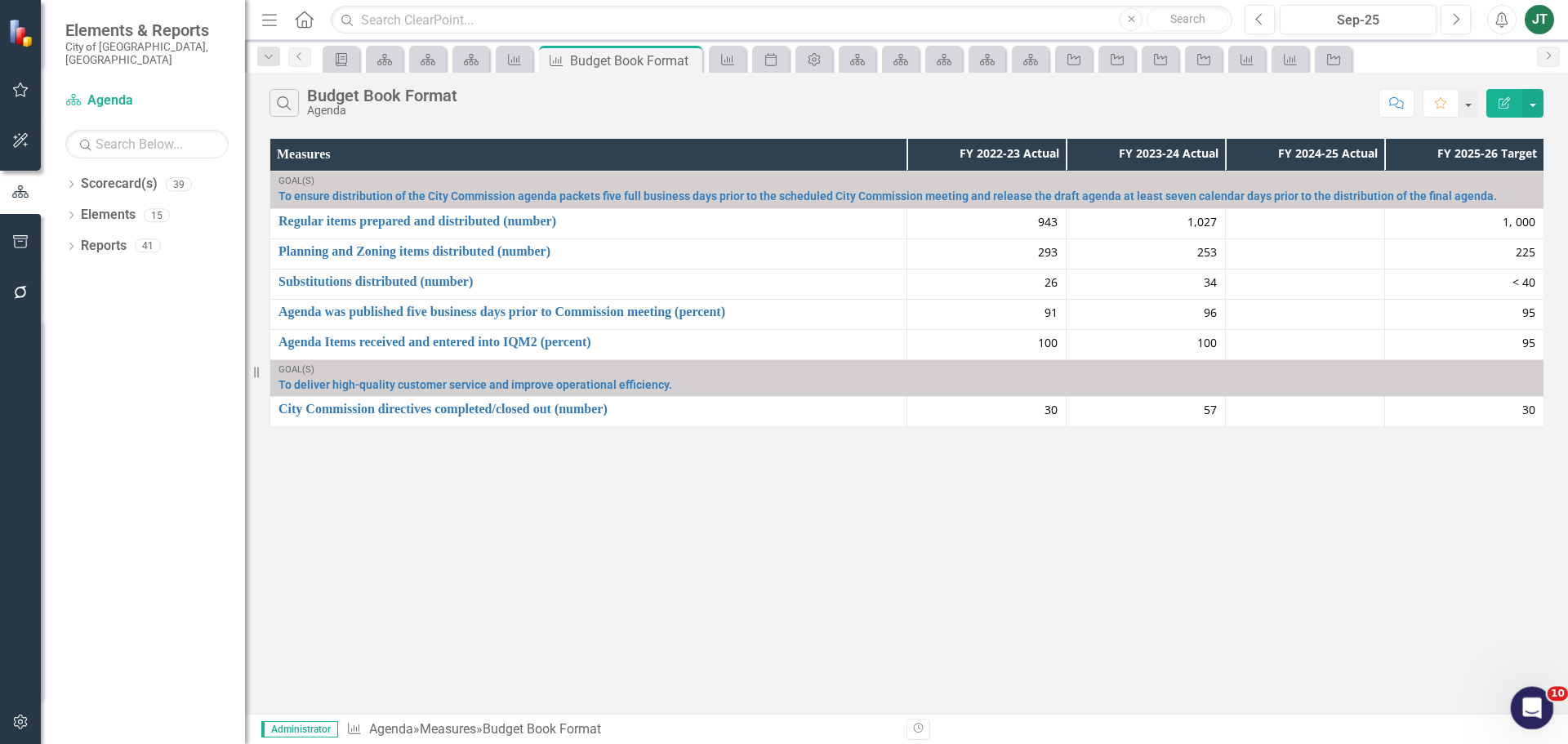
click at [1539, 700] on icon "Open Intercom Messenger" at bounding box center [1529, 705] width 27 height 27
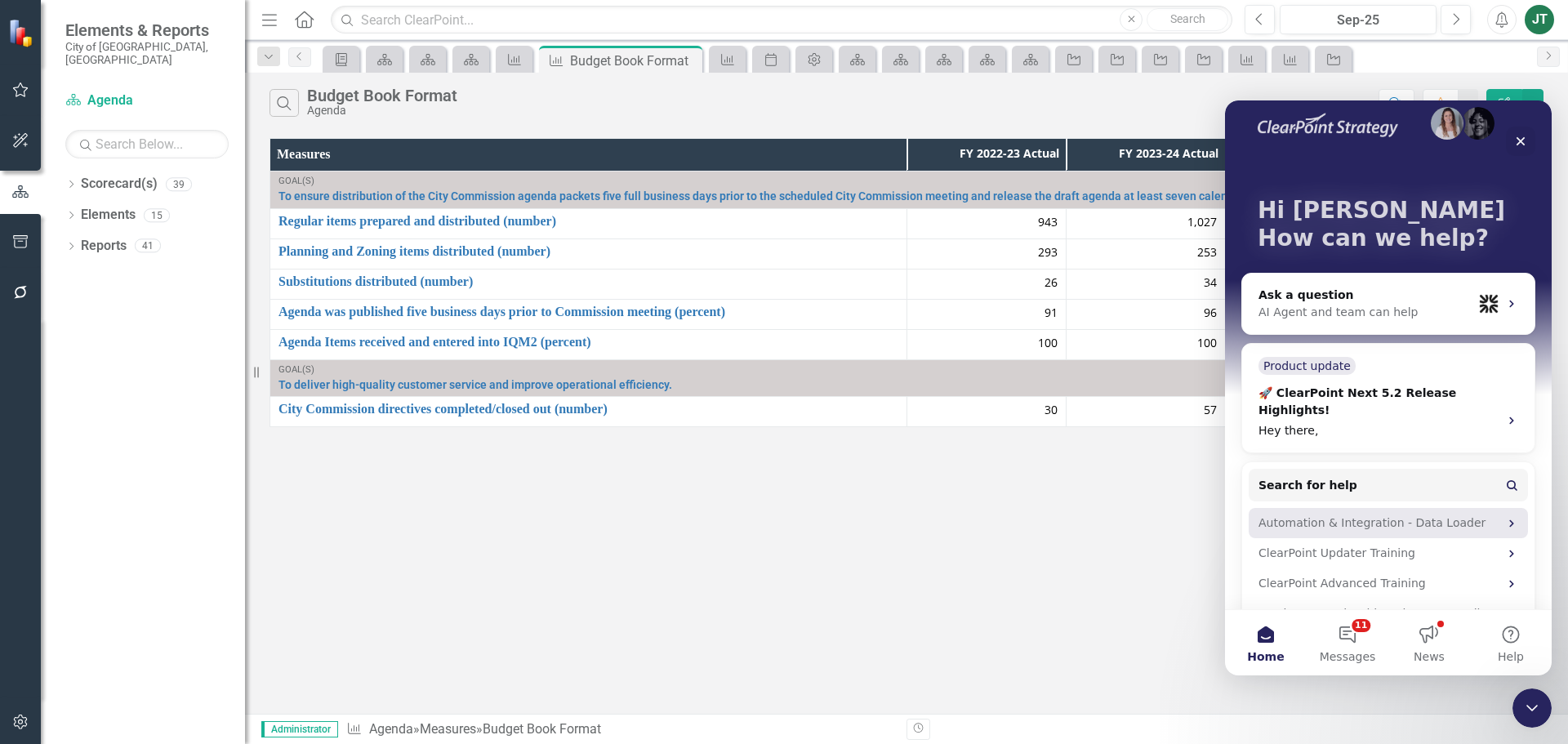
scroll to position [38, 0]
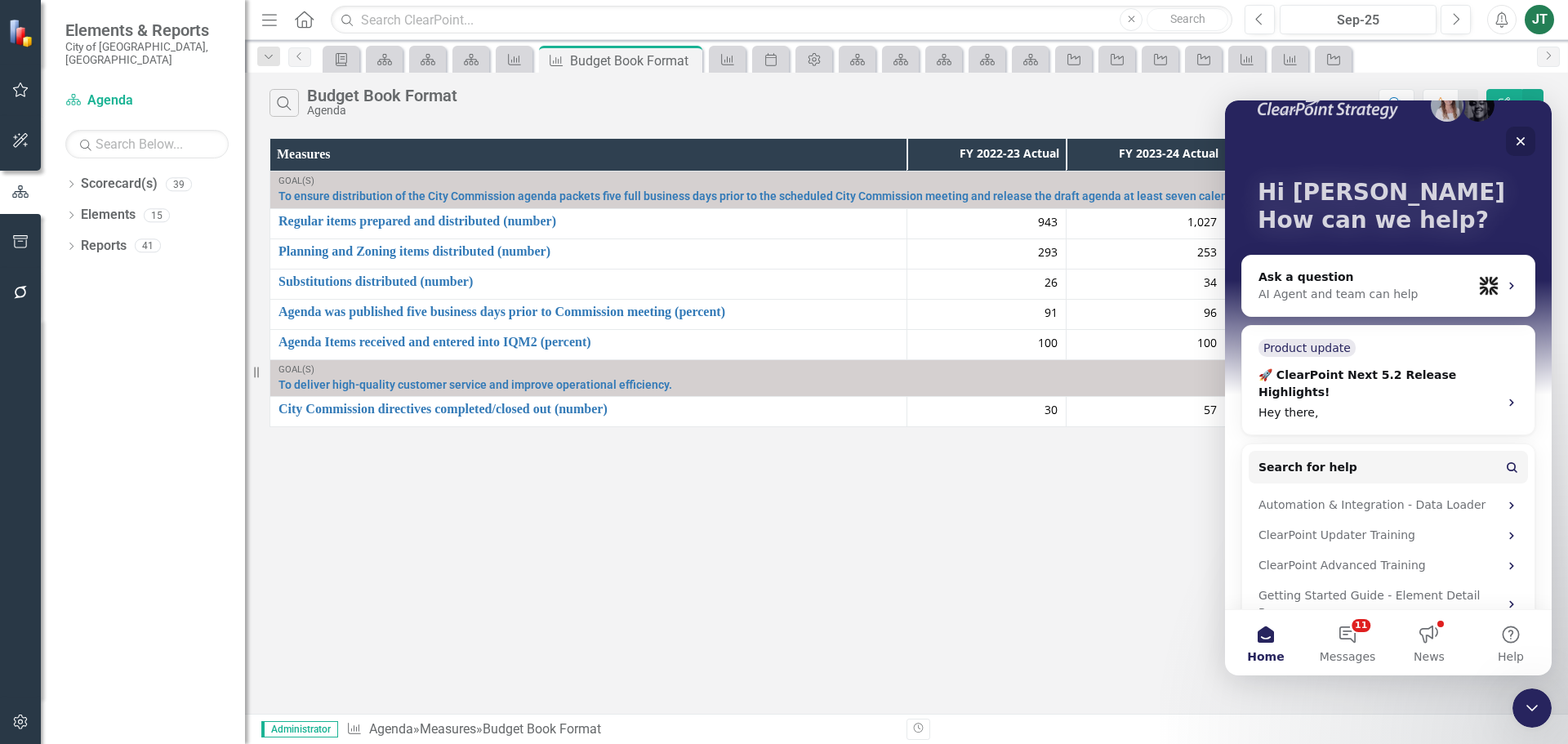
click at [1522, 139] on icon "Close" at bounding box center [1521, 142] width 9 height 9
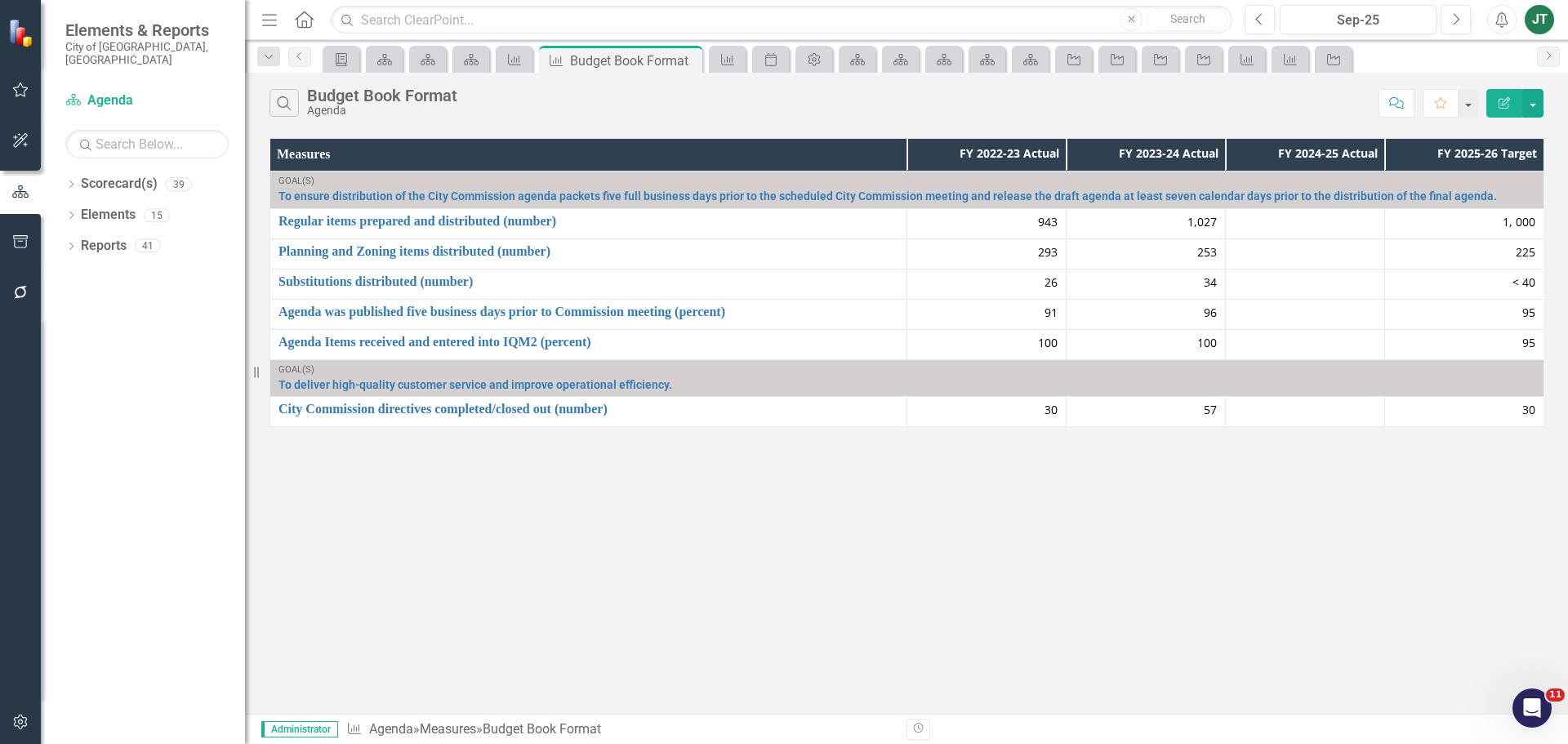
scroll to position [0, 0]
click at [26, 722] on icon "button" at bounding box center [19, 722] width 14 height 15
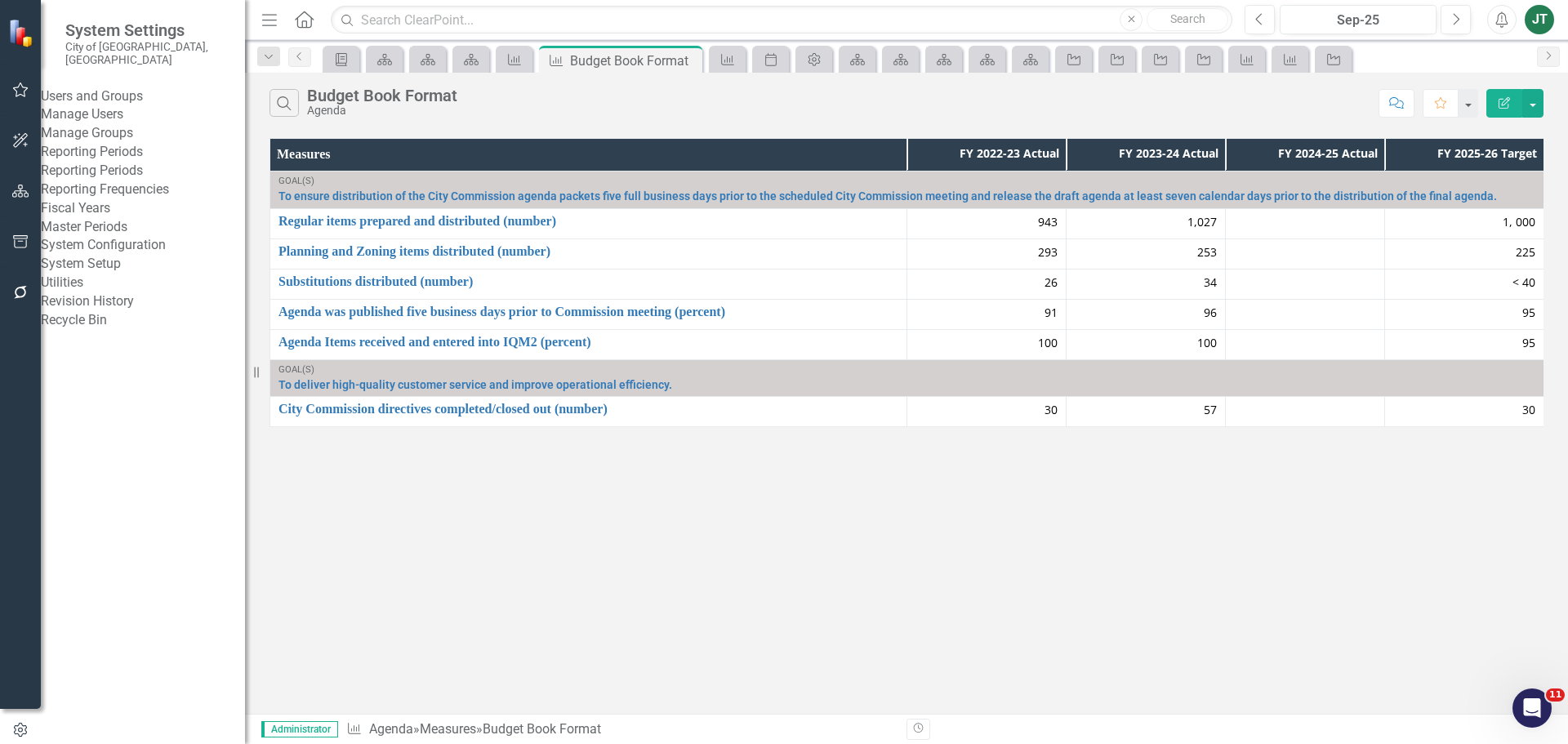
click at [85, 274] on link "System Setup" at bounding box center [142, 264] width 204 height 18
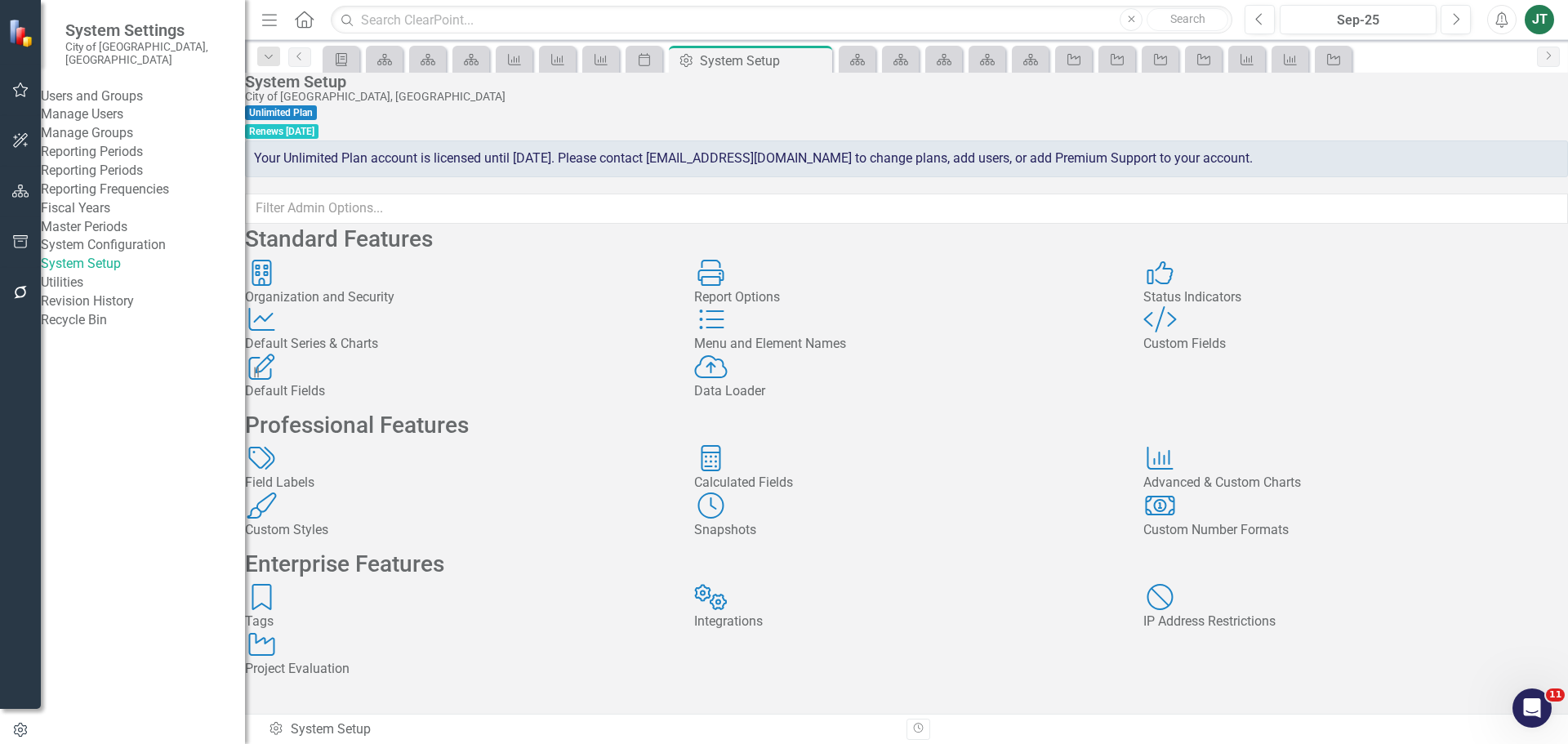
click at [1227, 354] on div "Custom Fields" at bounding box center [1356, 344] width 425 height 18
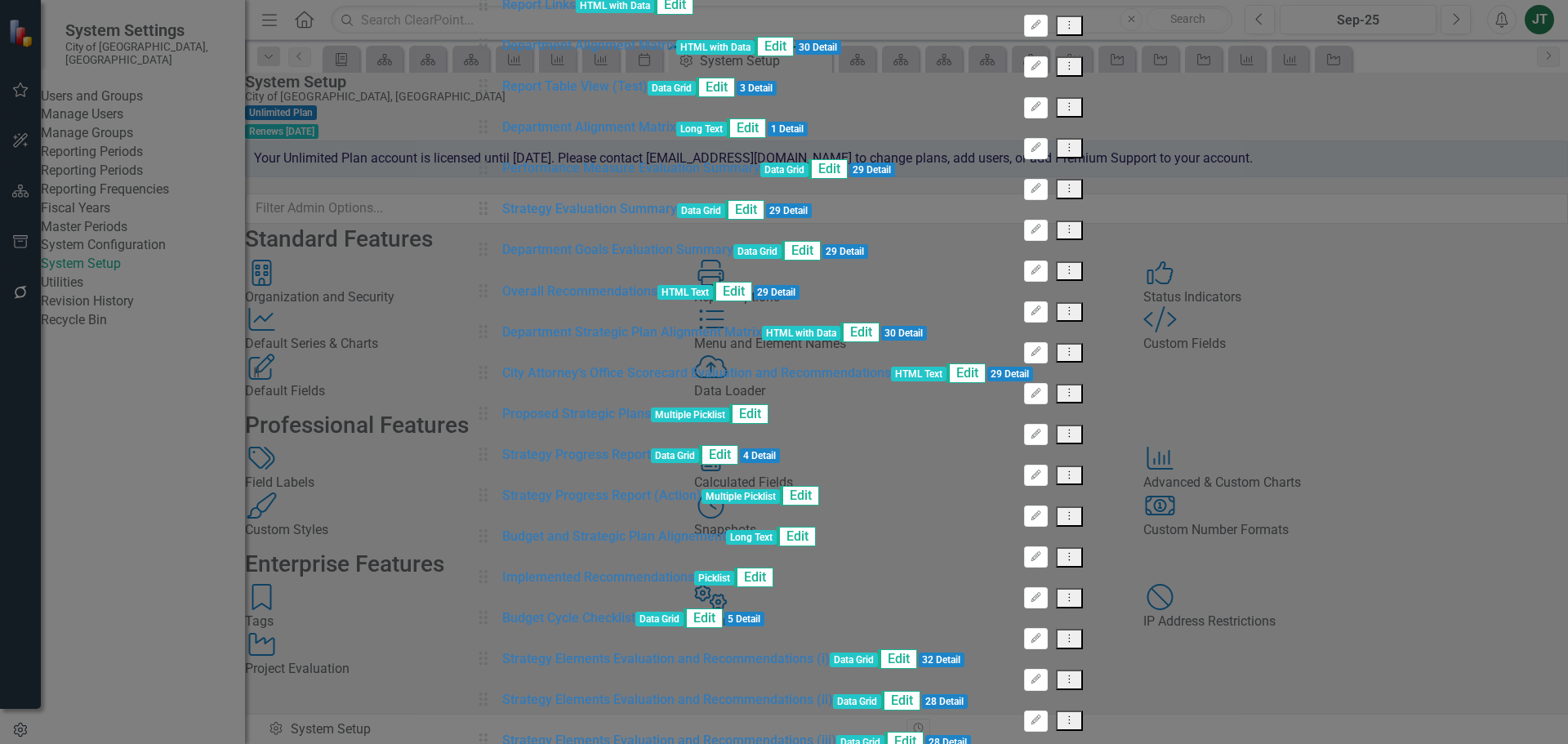
scroll to position [794, 0]
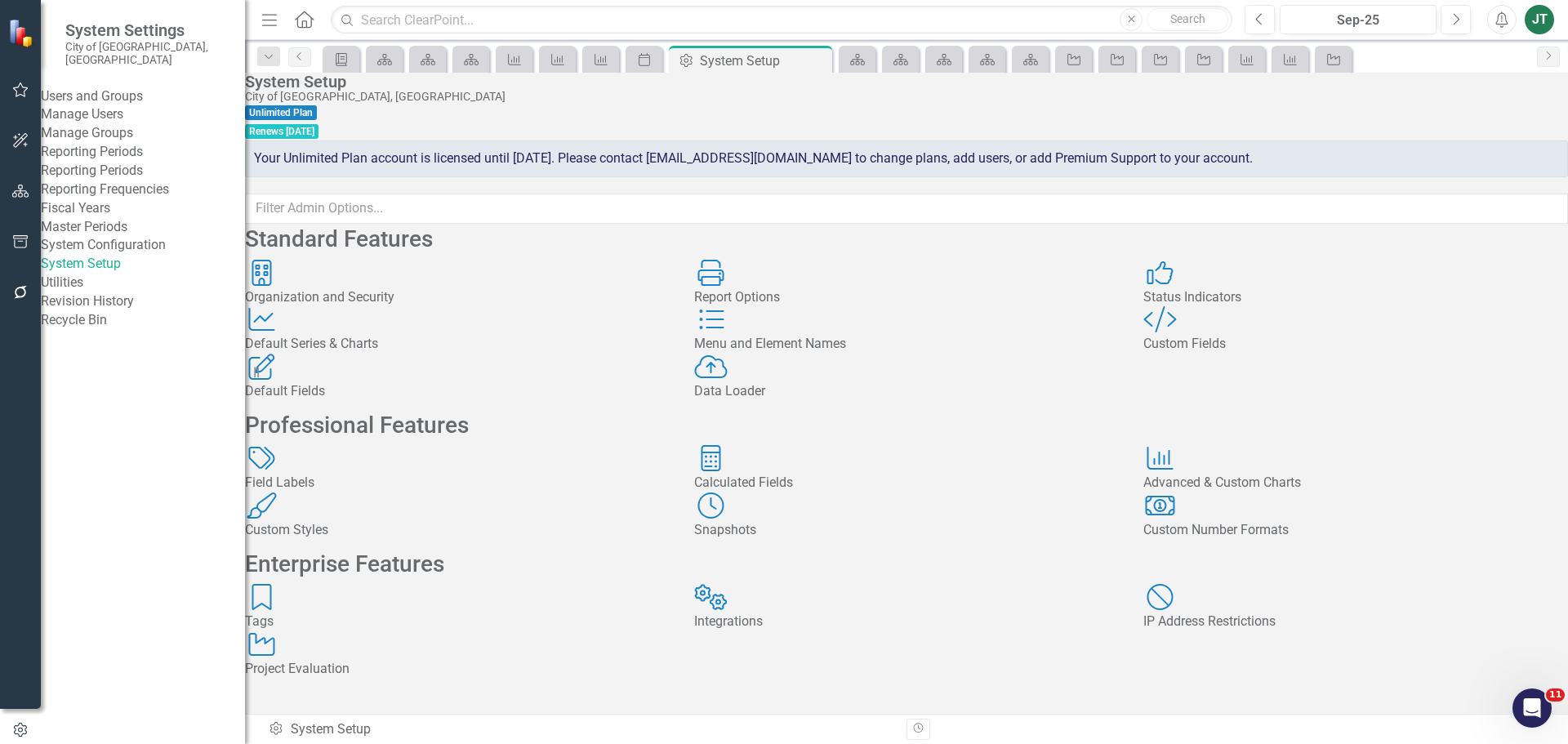
click at [842, 493] on div "Calculated Fields" at bounding box center [906, 483] width 425 height 18
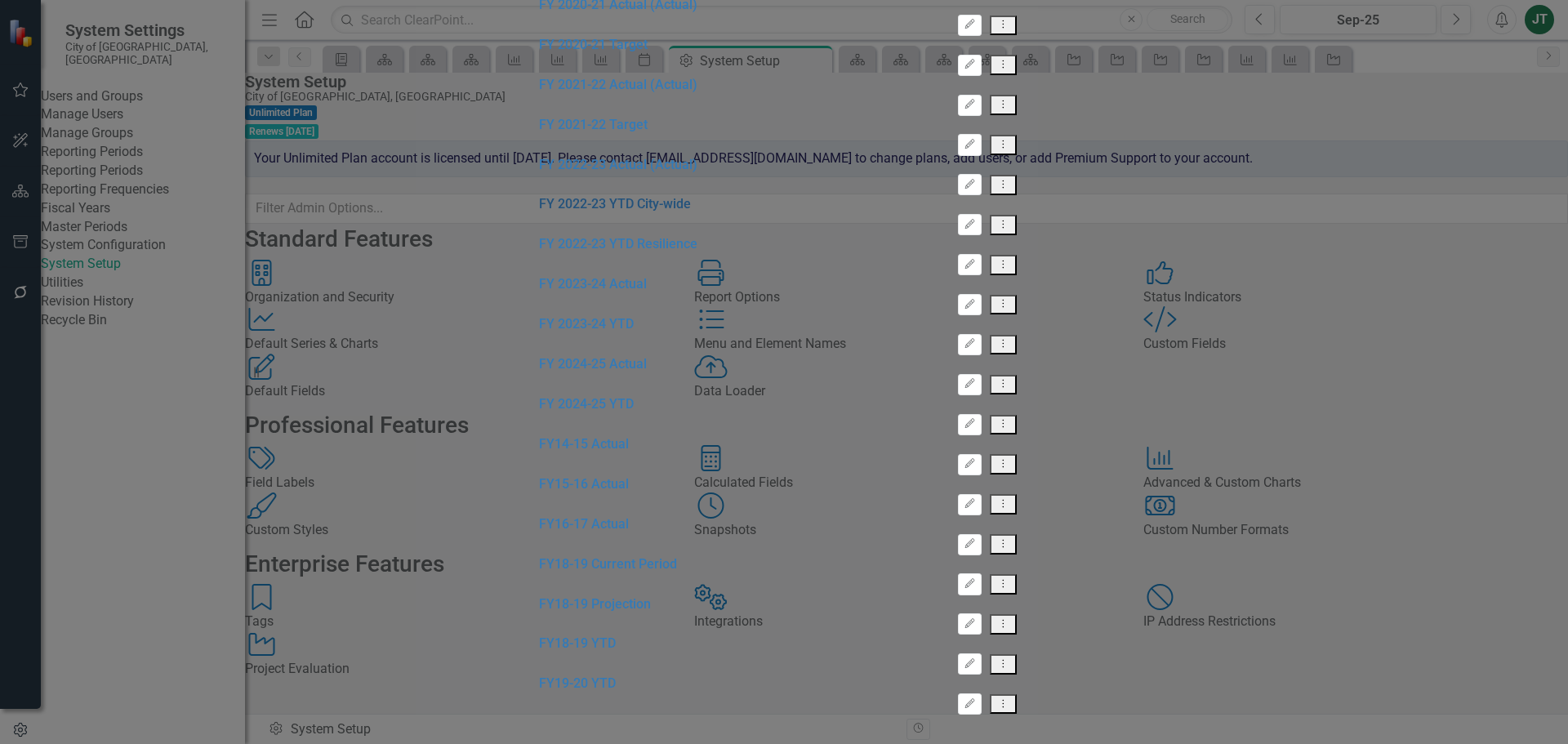
scroll to position [572, 0]
click at [539, 356] on link "FY 2024-25 Actual" at bounding box center [592, 363] width 108 height 16
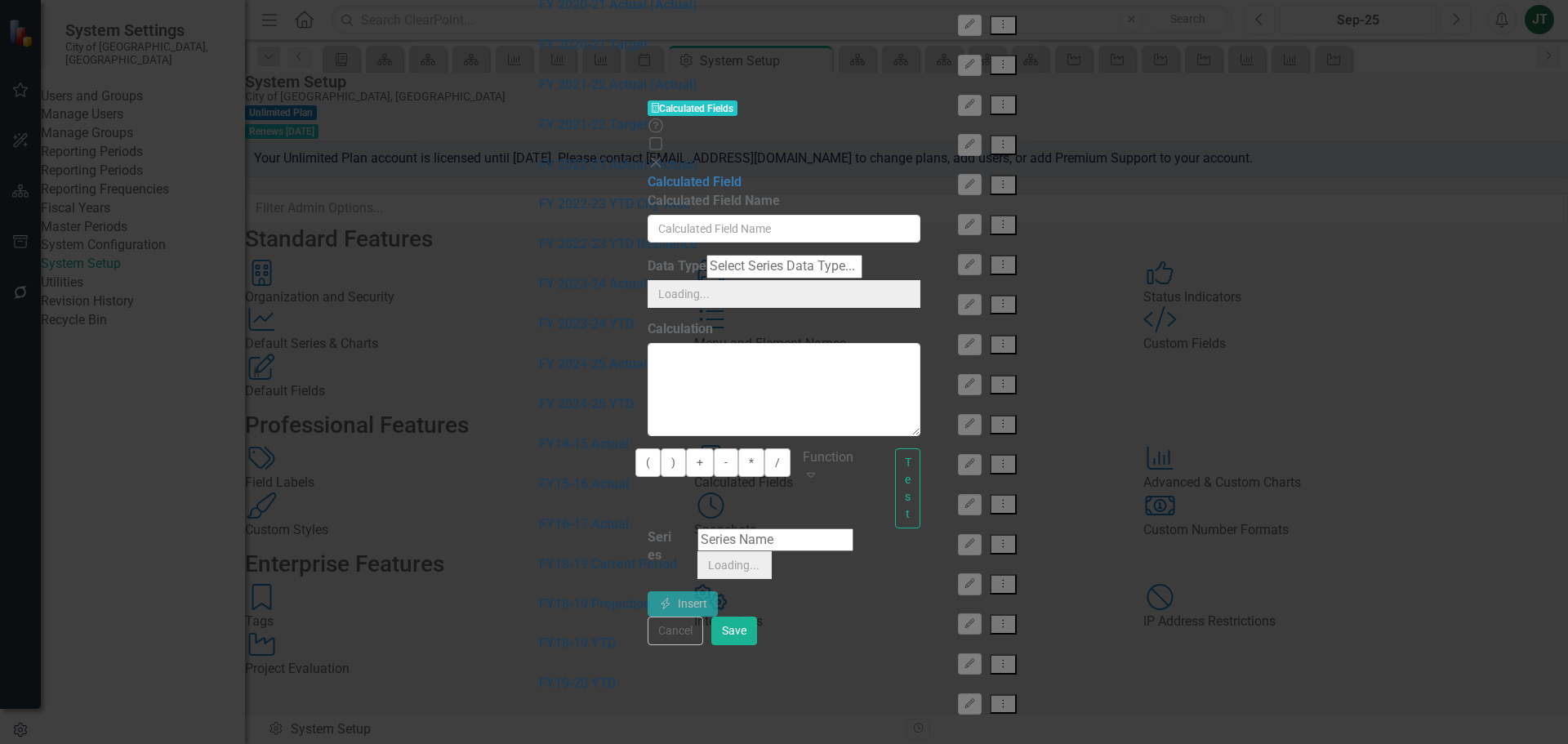
type input "FY 2024-25 Actual"
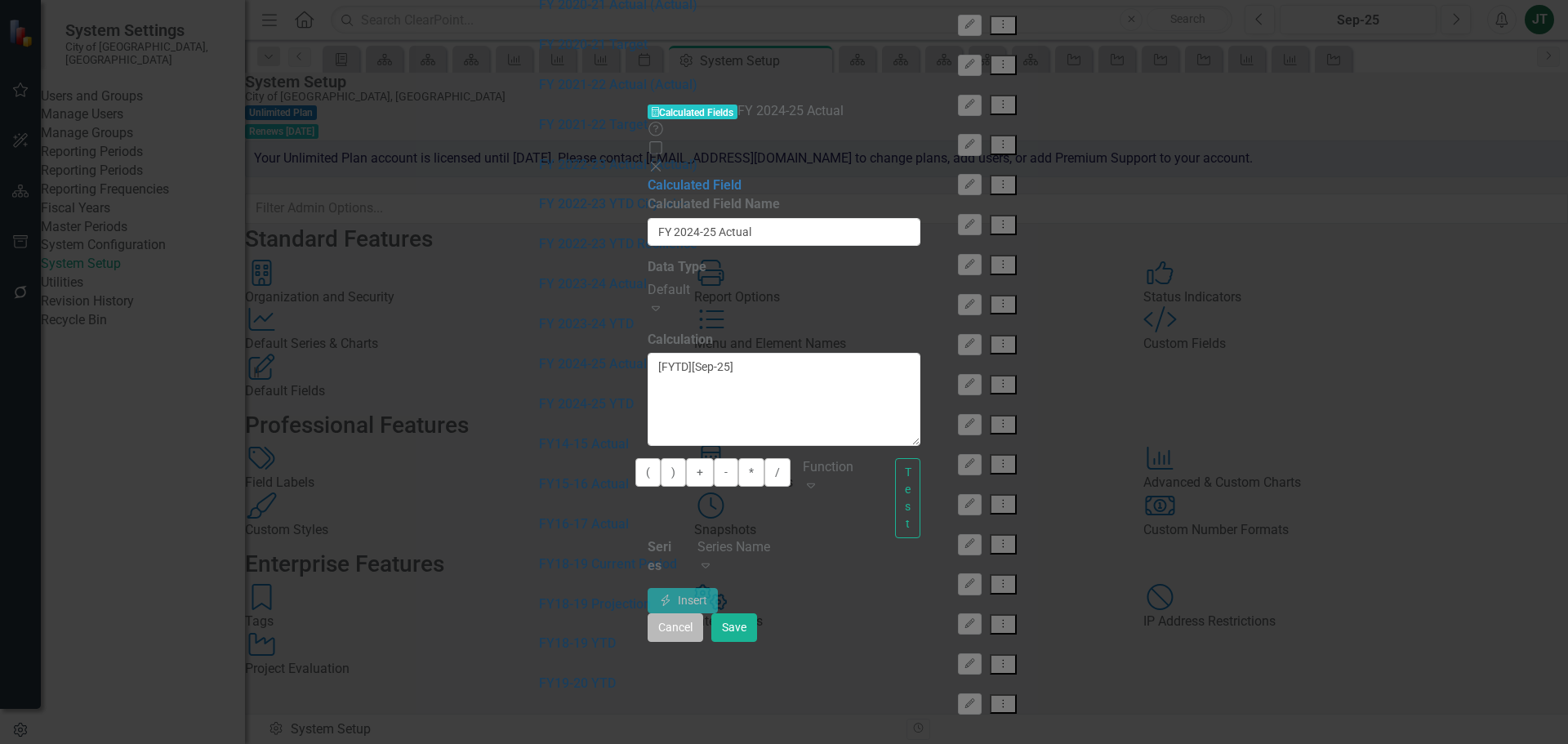
click at [703, 642] on button "Cancel" at bounding box center [676, 627] width 55 height 29
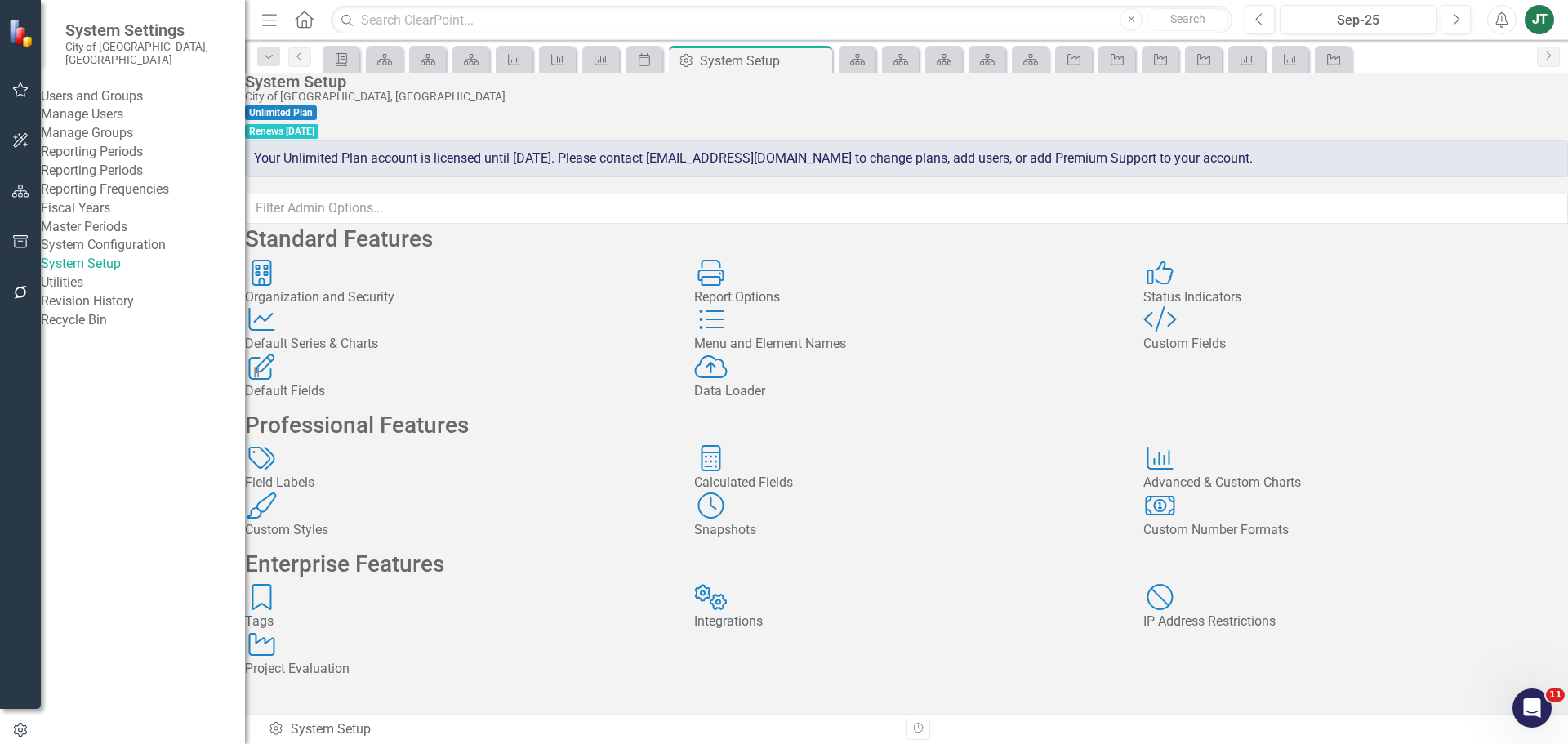
click at [123, 180] on link "Reporting Periods" at bounding box center [142, 171] width 204 height 18
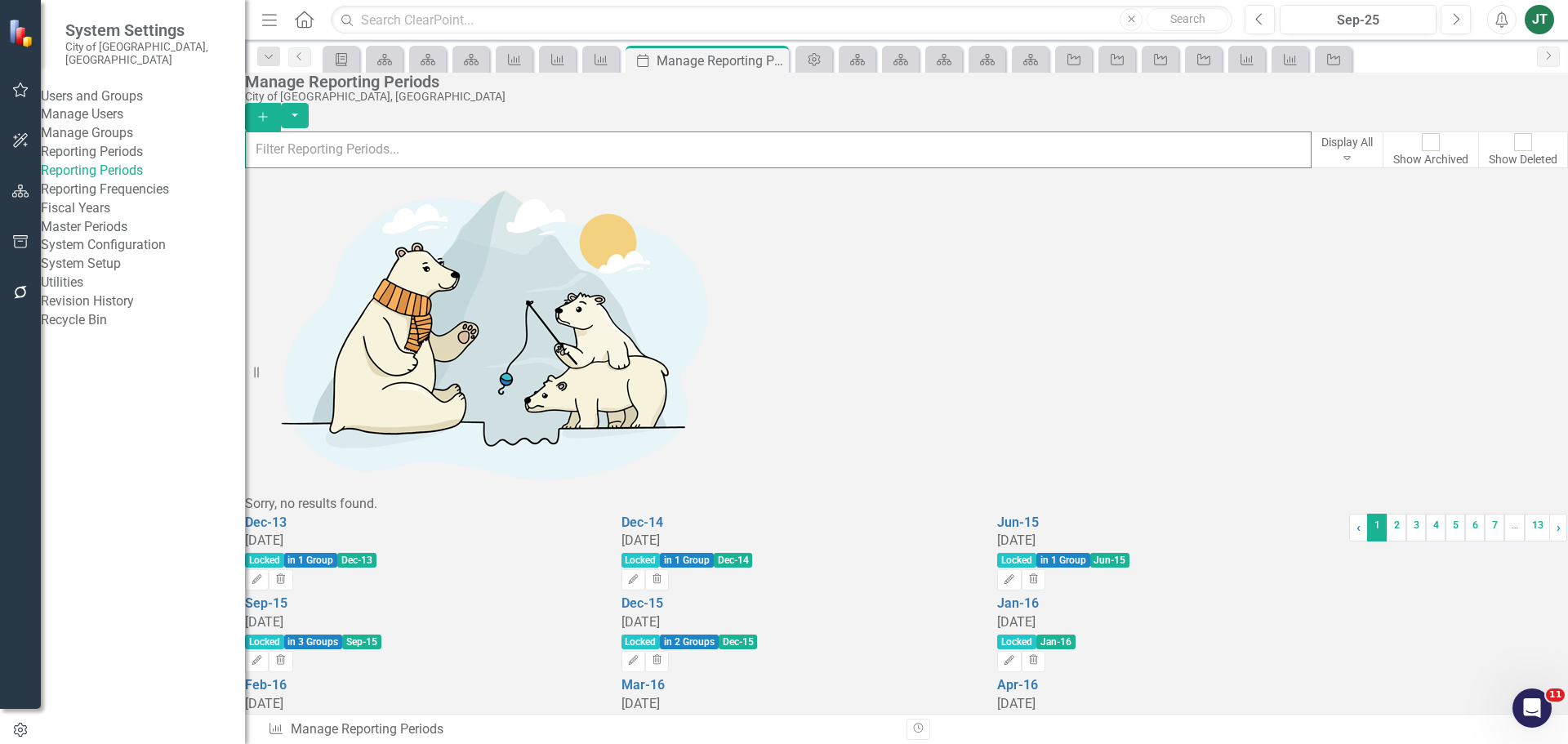
click at [416, 149] on input "text" at bounding box center [778, 149] width 1066 height 36
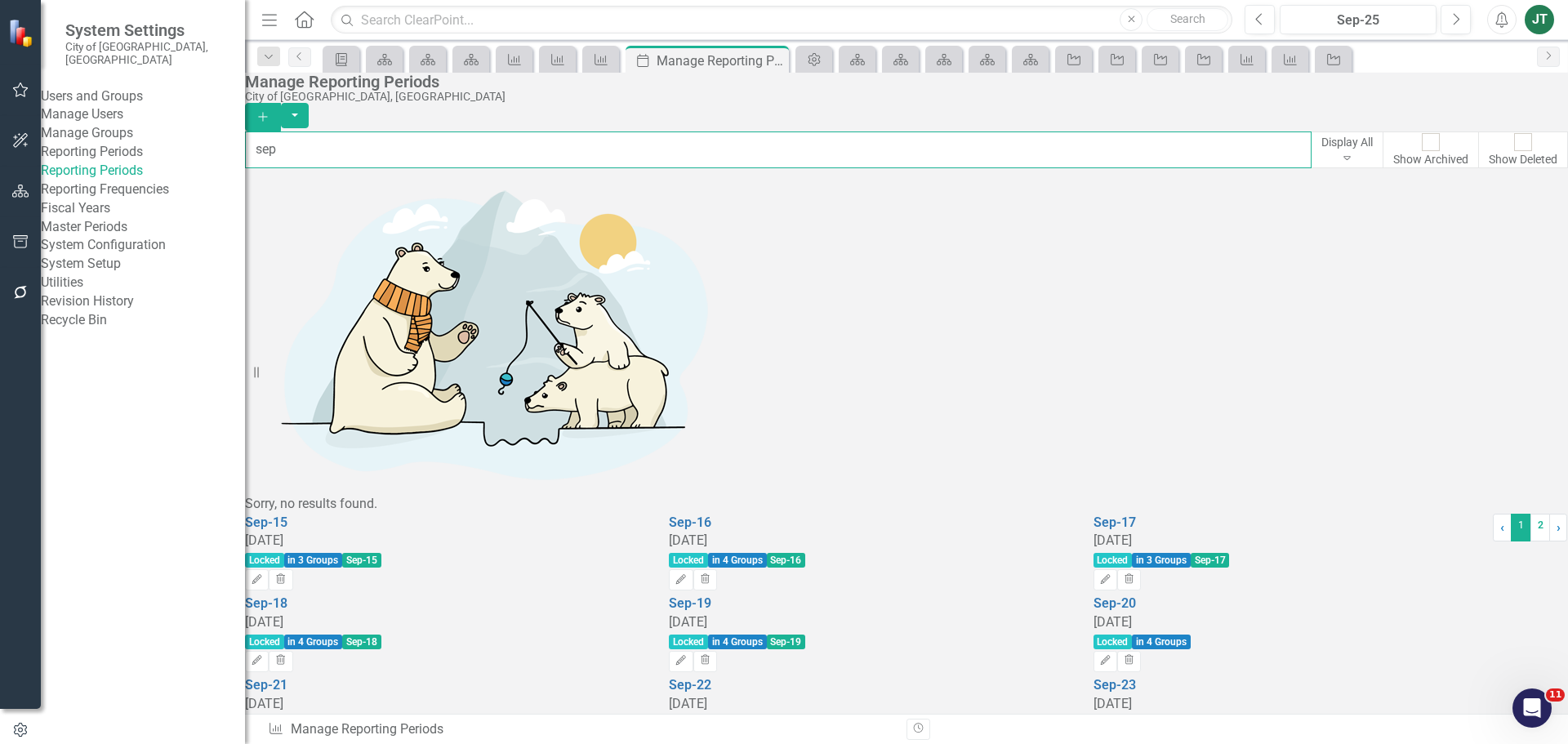
type input "sep"
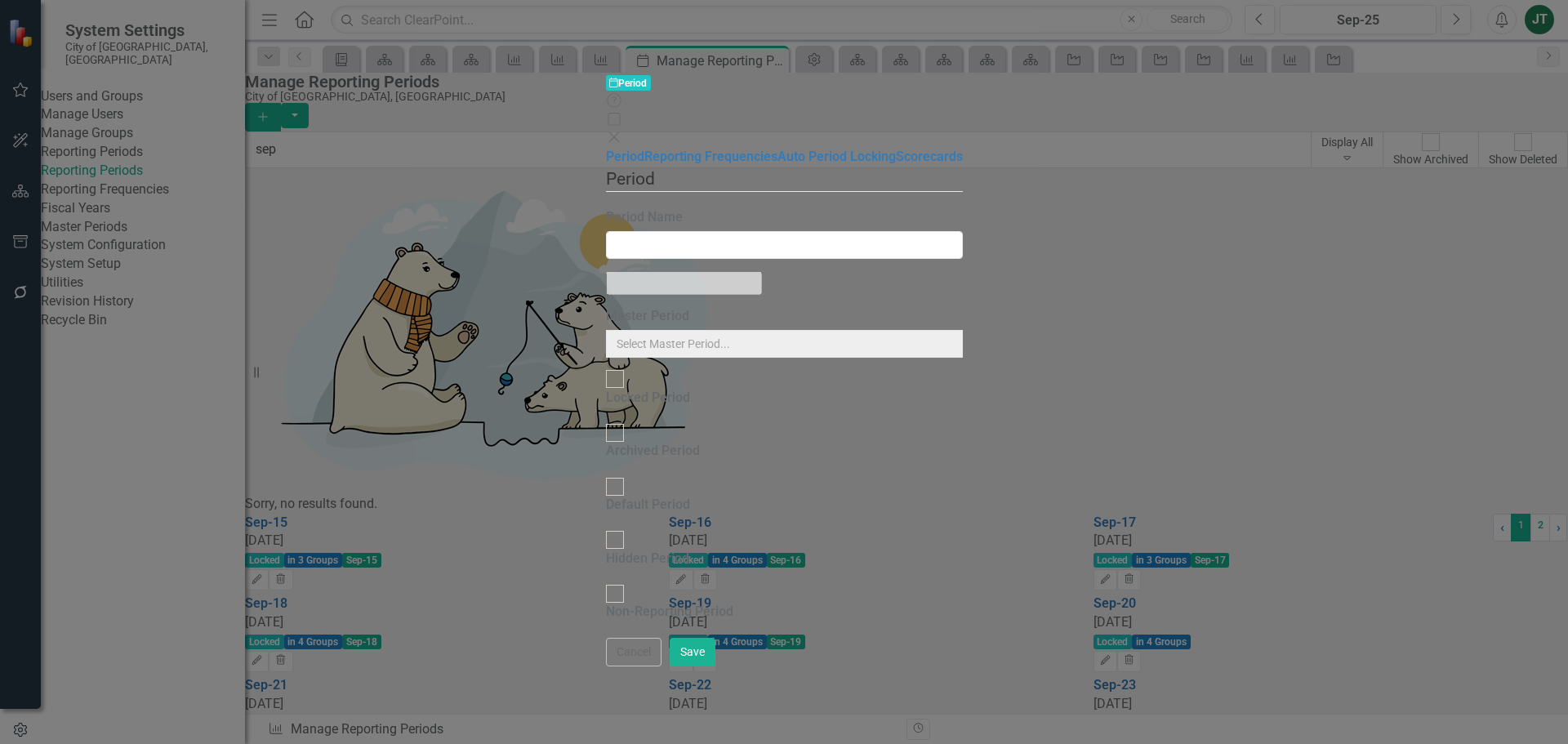
type input "Sep-25"
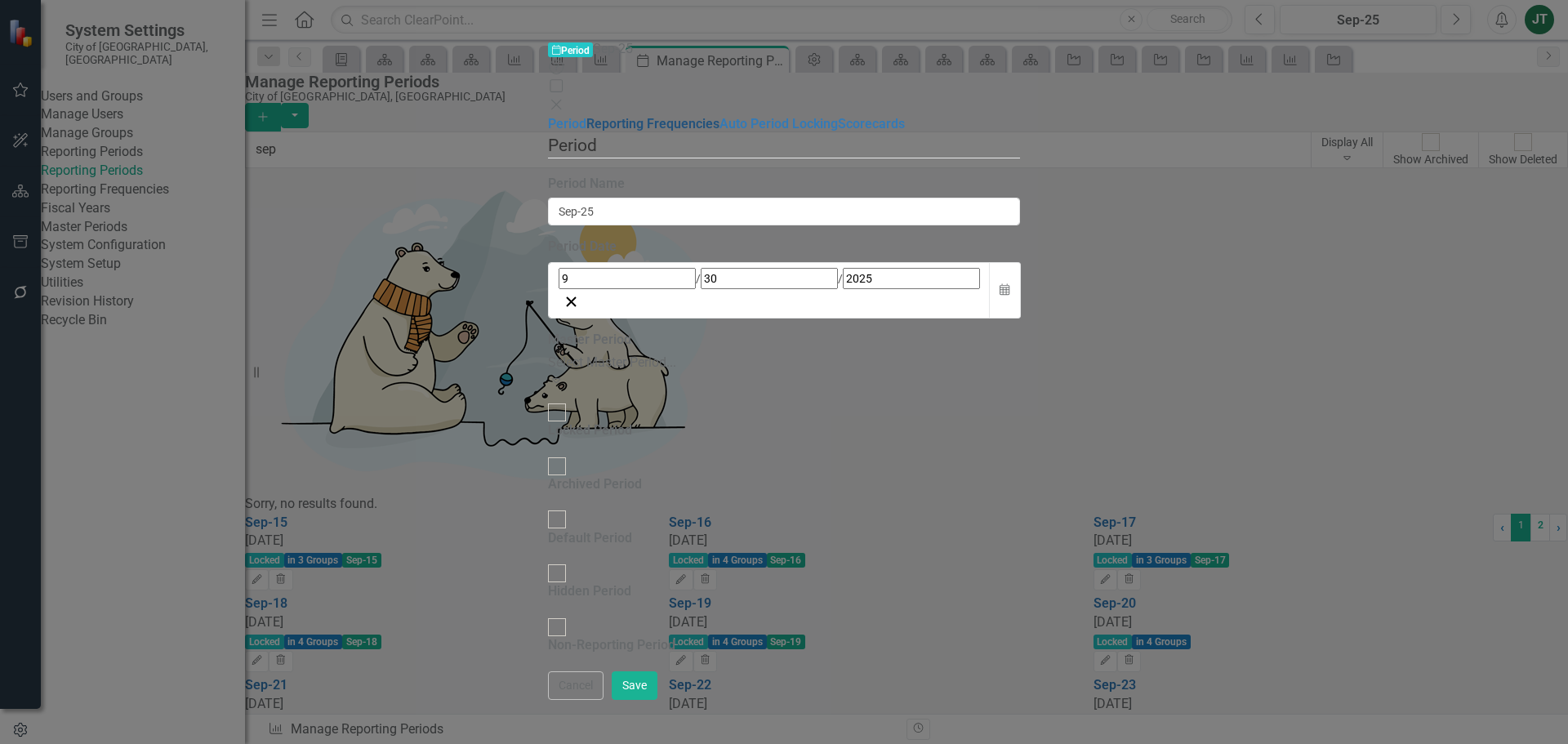
click at [586, 116] on link "Reporting Frequencies" at bounding box center [653, 123] width 133 height 16
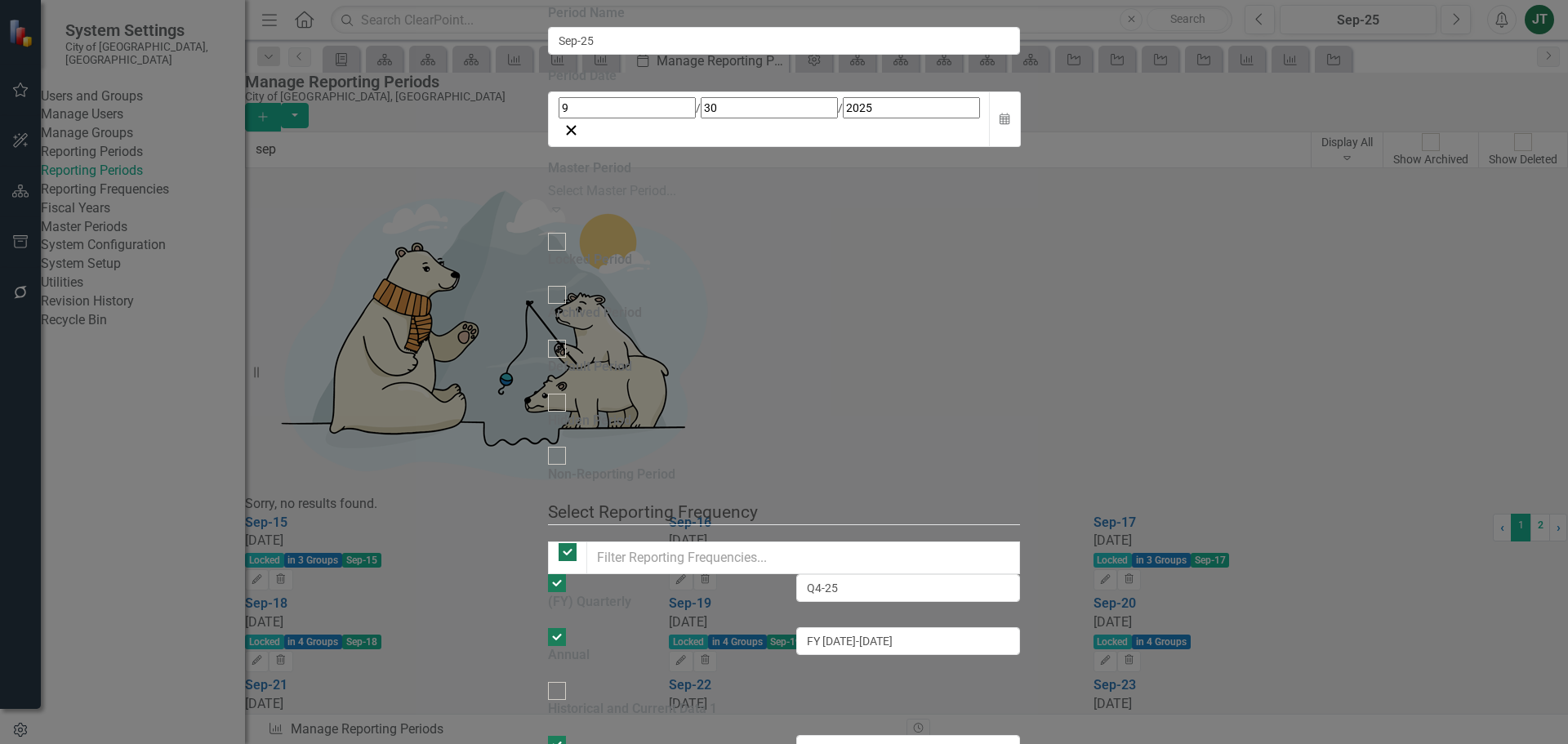
checkbox input "false"
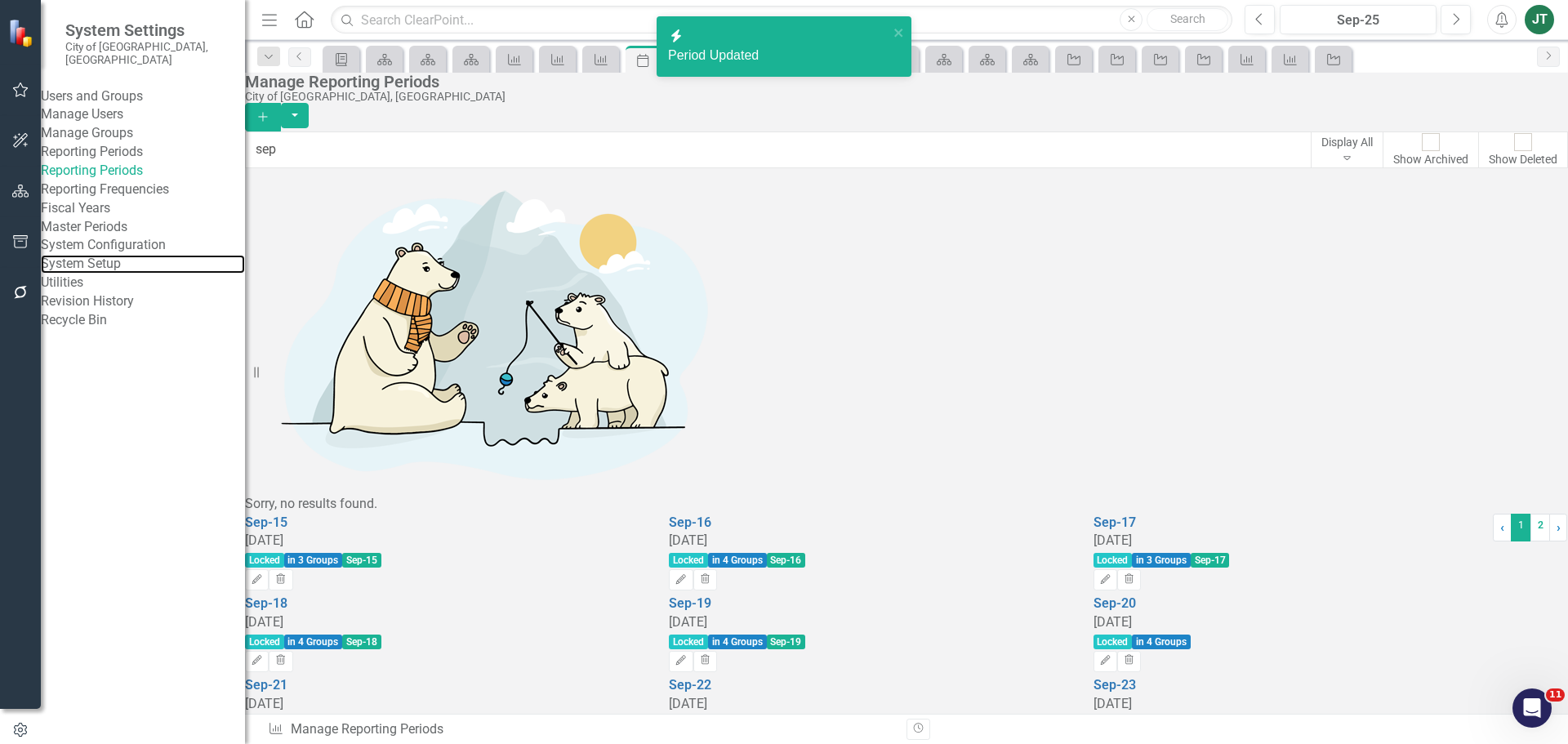
drag, startPoint x: 107, startPoint y: 374, endPoint x: 257, endPoint y: 371, distance: 150.0
click at [107, 274] on link "System Setup" at bounding box center [142, 264] width 204 height 18
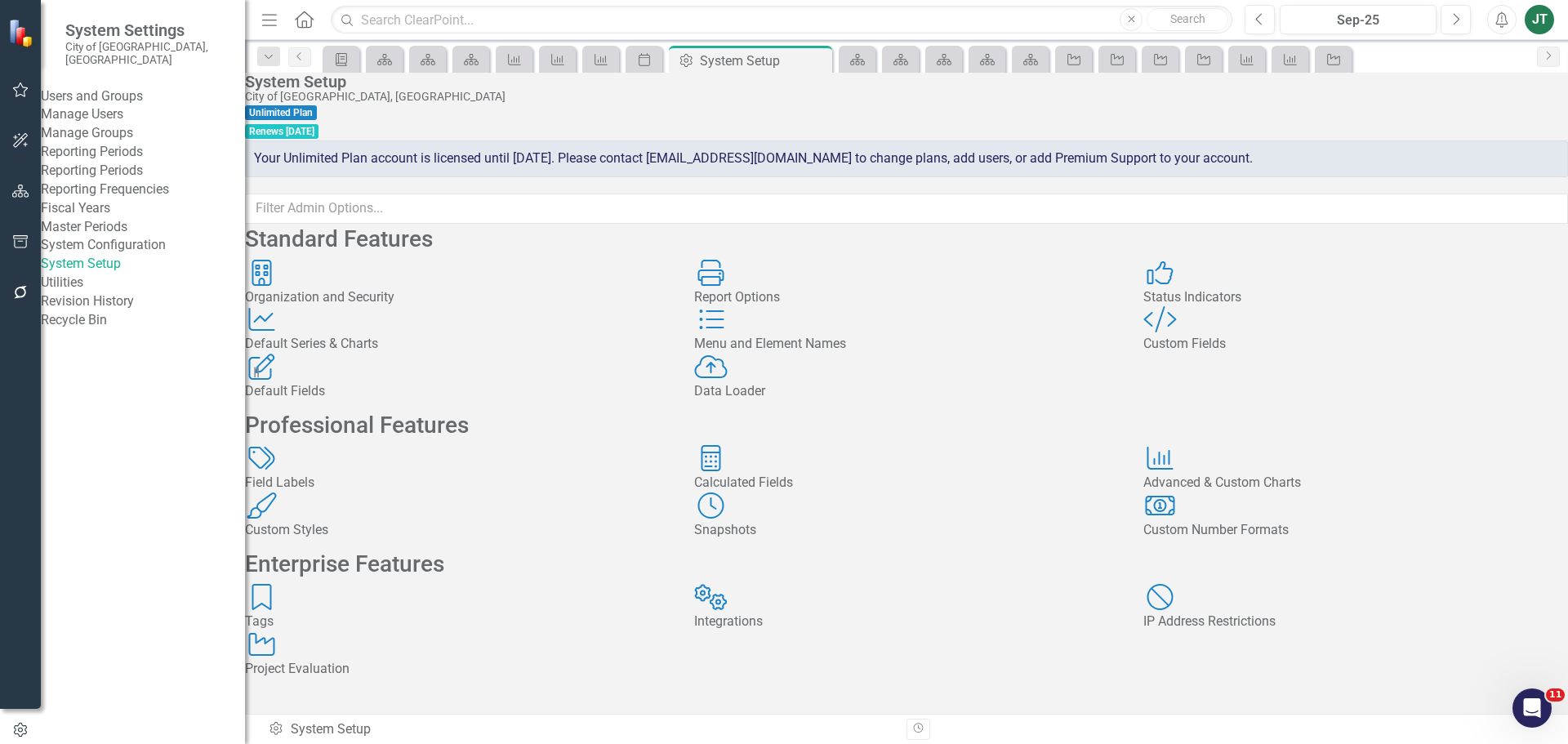
click at [800, 493] on div "Calculated Fields" at bounding box center [906, 483] width 425 height 18
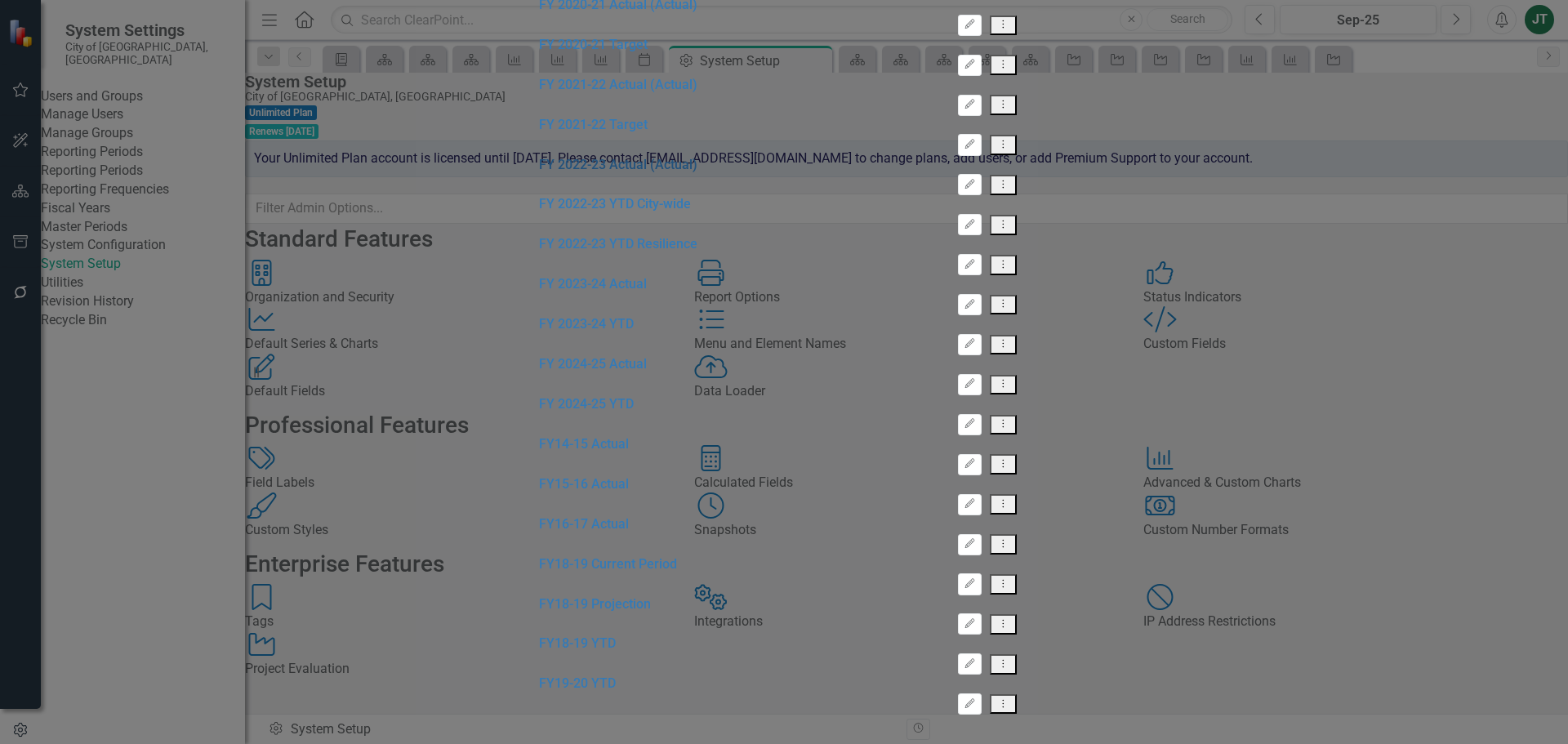
scroll to position [326, 0]
click at [539, 372] on link "FY 2024-25 Actual" at bounding box center [592, 363] width 108 height 16
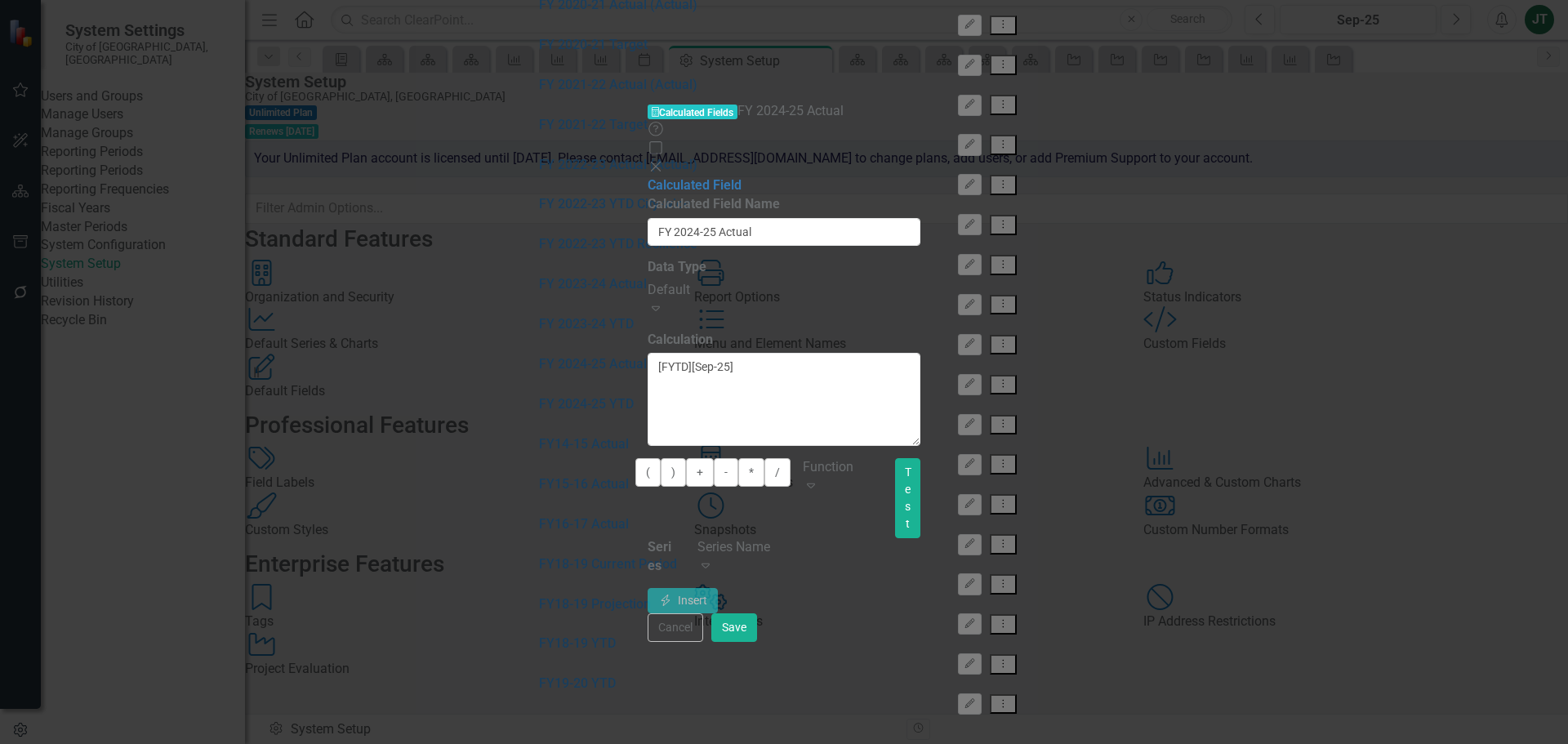
click at [920, 458] on button "Test" at bounding box center [908, 498] width 26 height 80
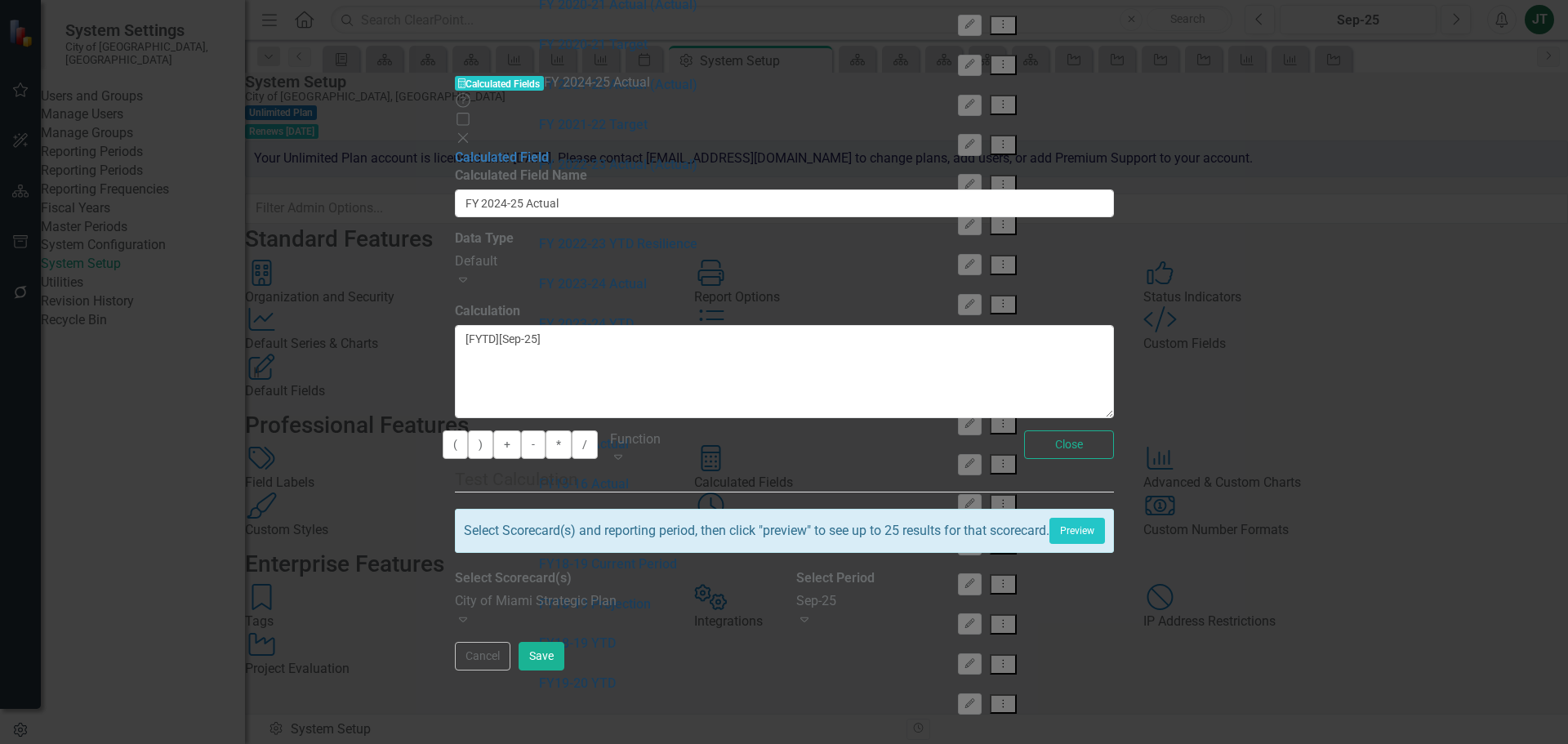
click at [773, 592] on div "City of Miami Strategic Plan" at bounding box center [614, 601] width 318 height 18
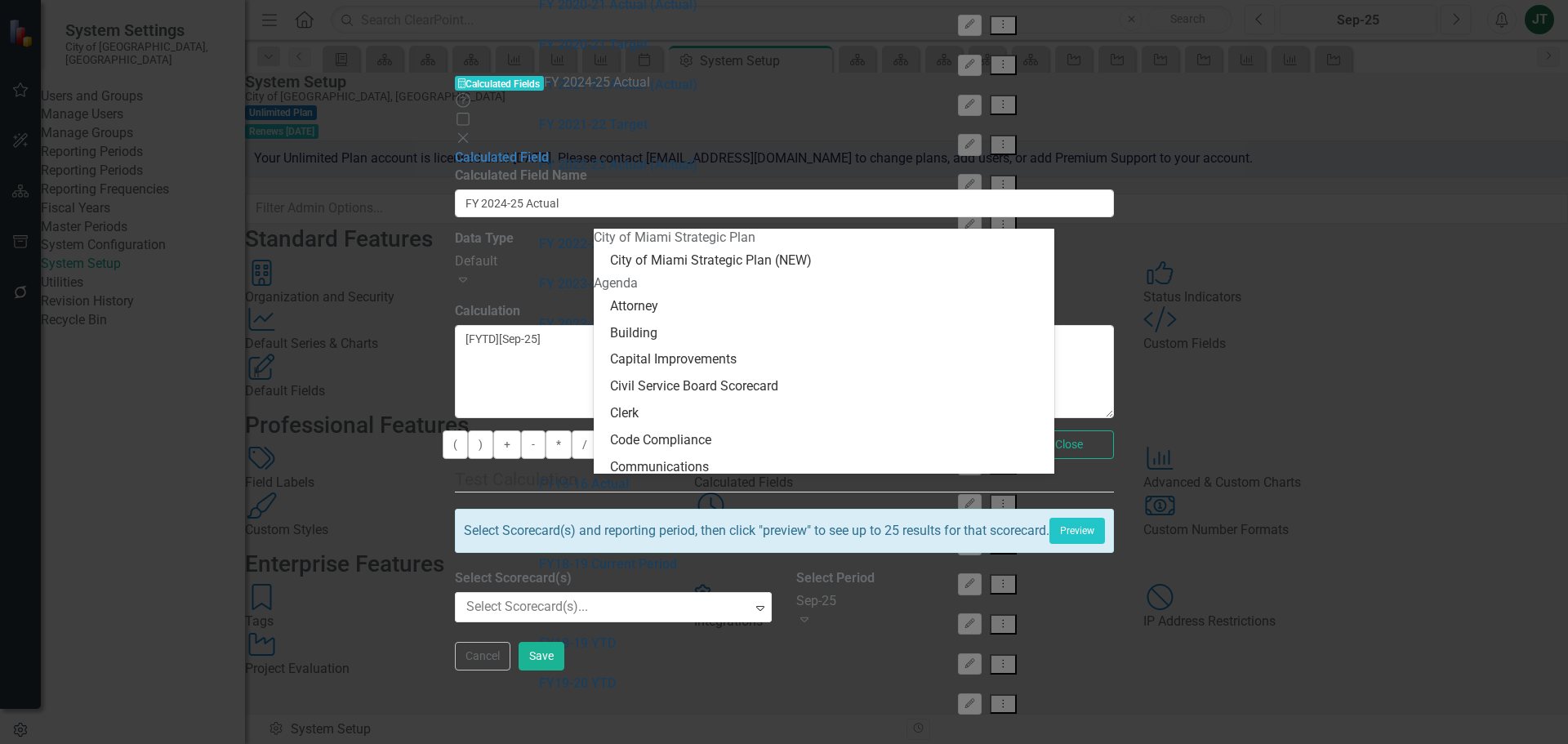
click at [634, 293] on div "Agenda" at bounding box center [824, 284] width 460 height 18
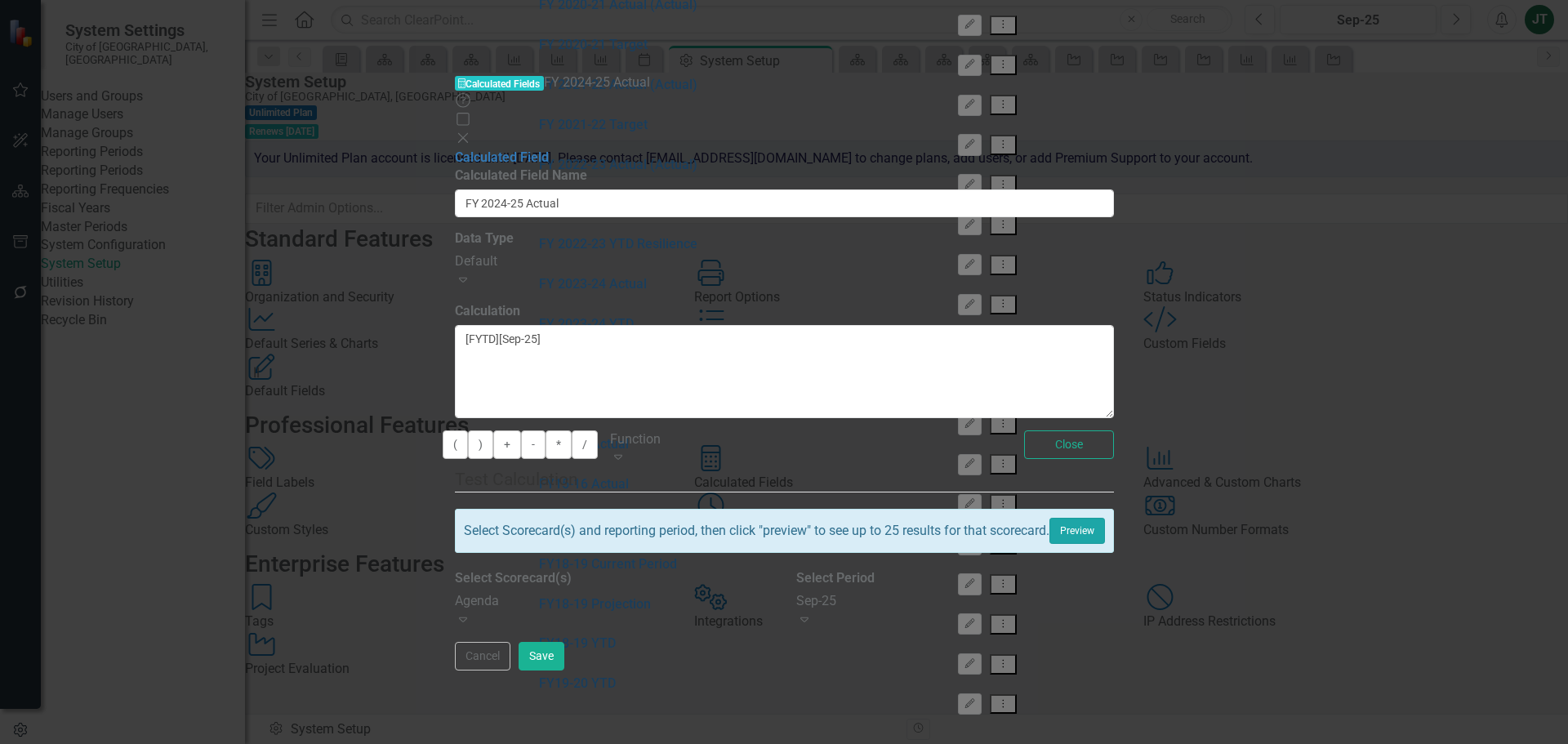
click at [1105, 518] on button "Preview" at bounding box center [1077, 531] width 55 height 26
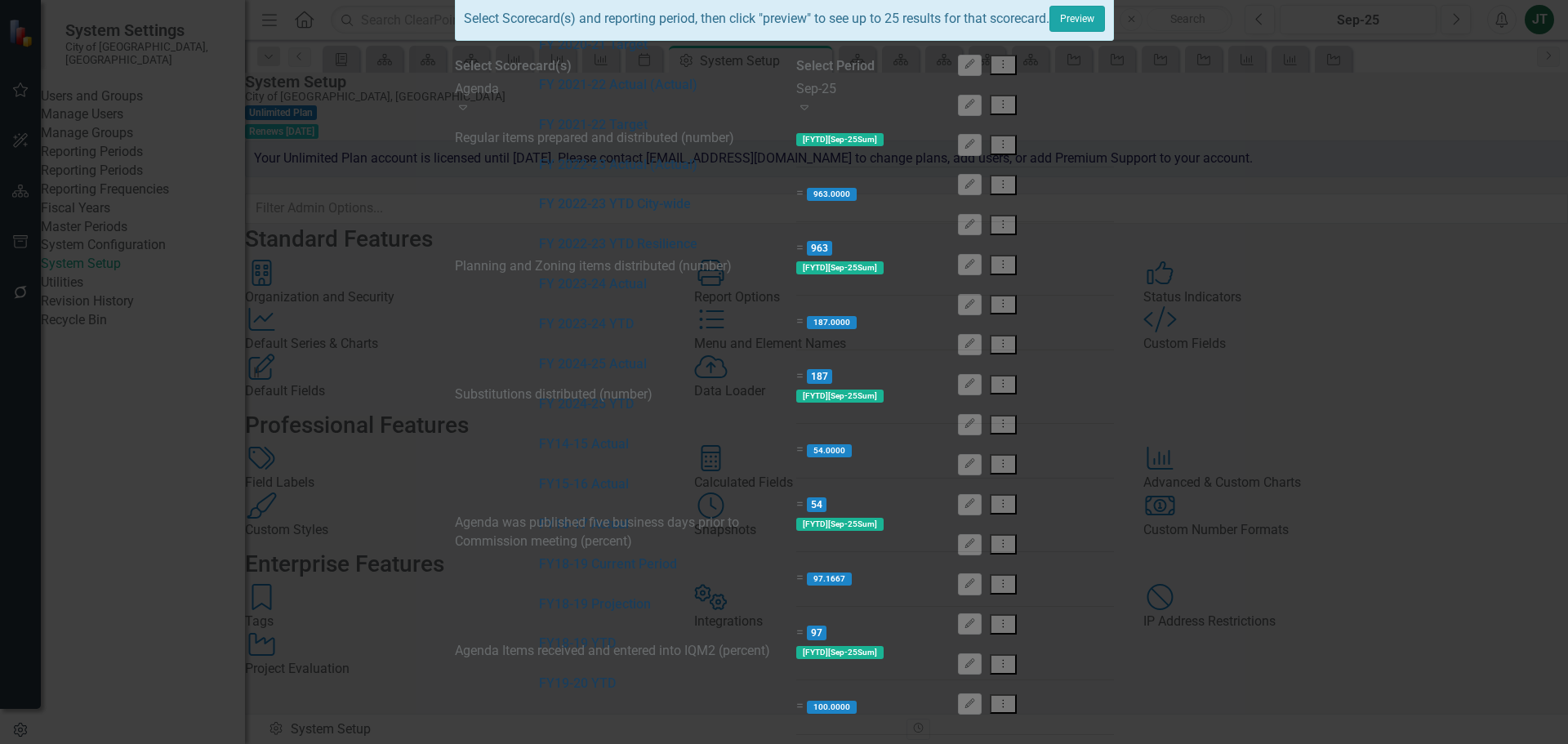
scroll to position [0, 0]
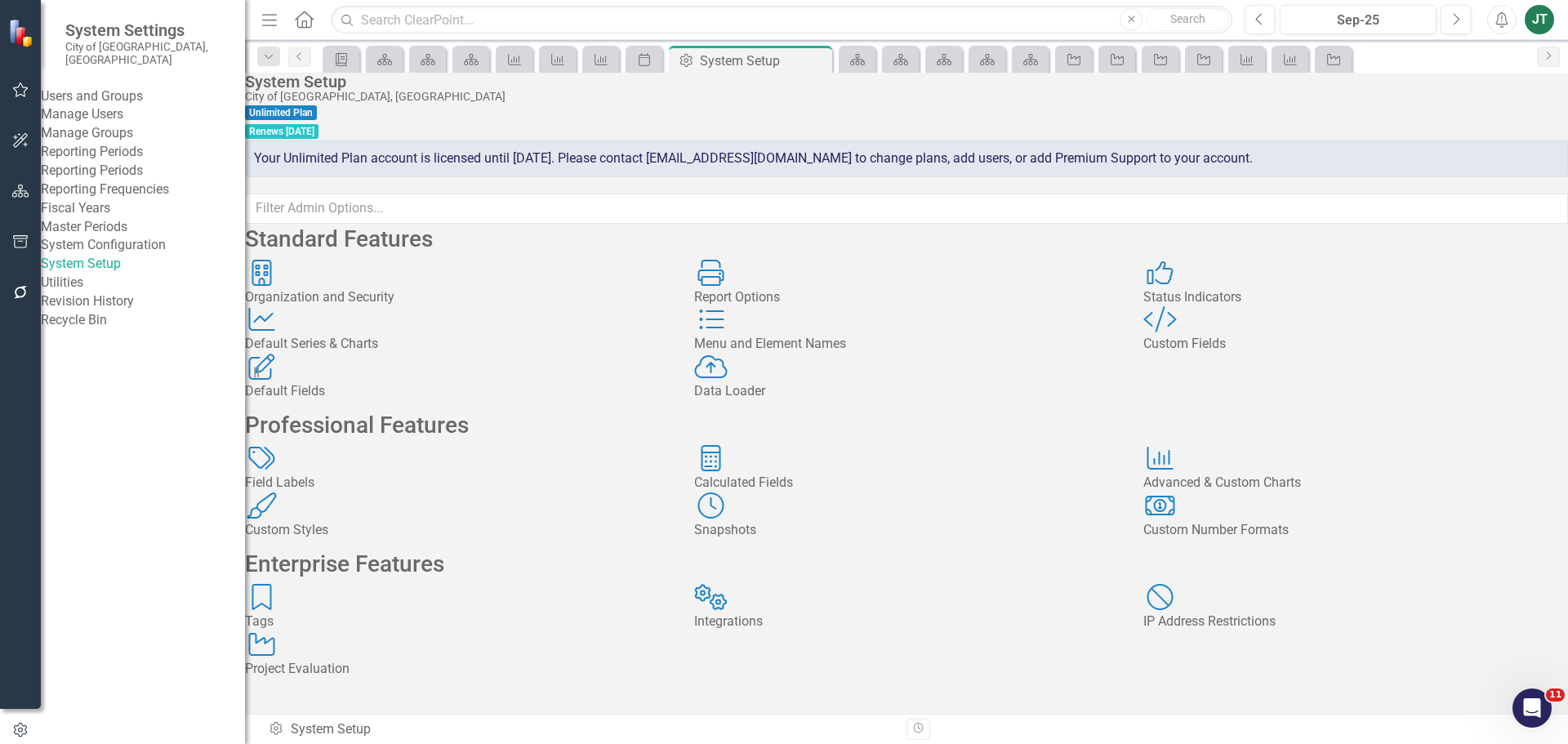
click at [25, 199] on button "button" at bounding box center [21, 191] width 37 height 34
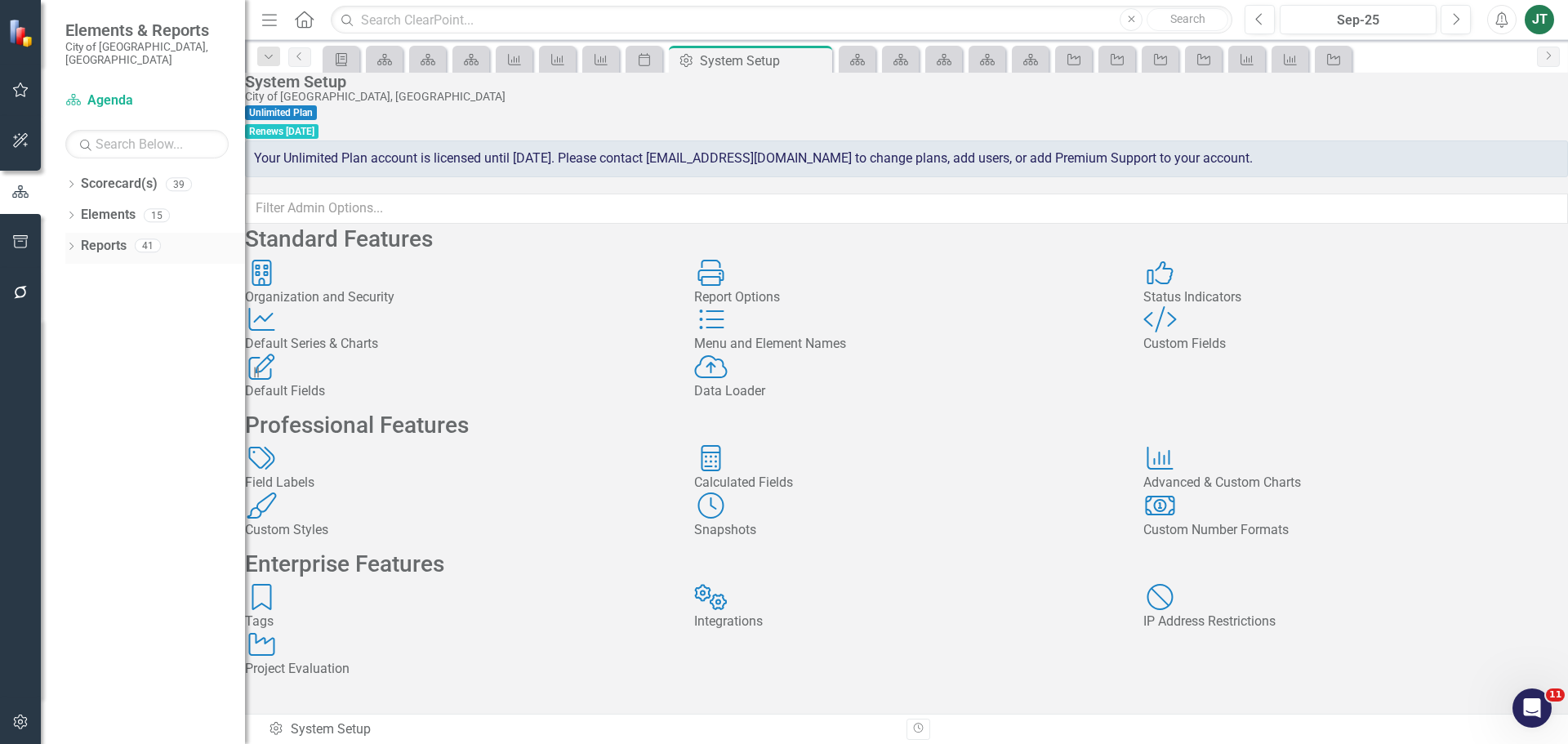
click at [101, 237] on link "Reports" at bounding box center [104, 246] width 46 height 18
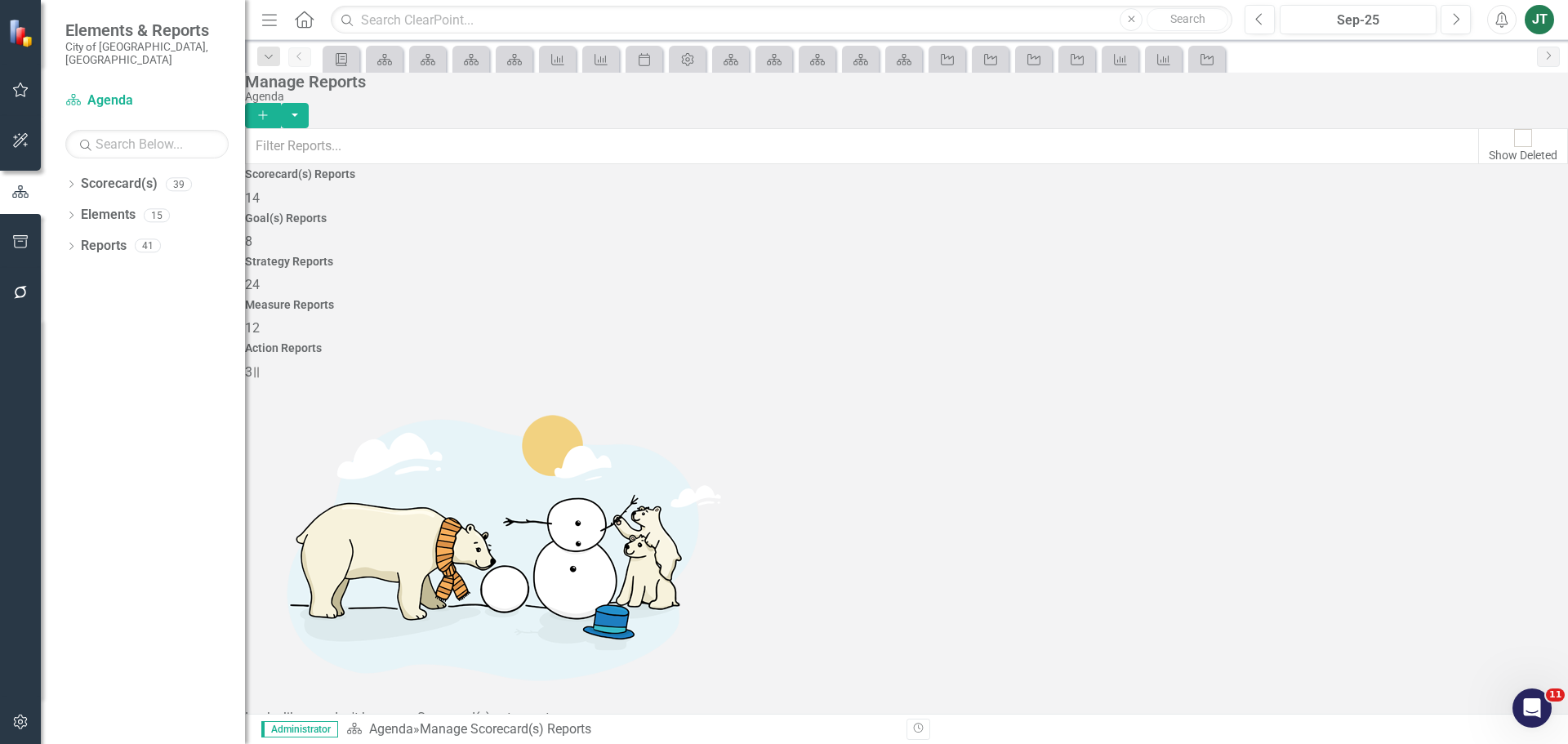
click at [1205, 299] on div "Measure Reports 12" at bounding box center [906, 318] width 1323 height 40
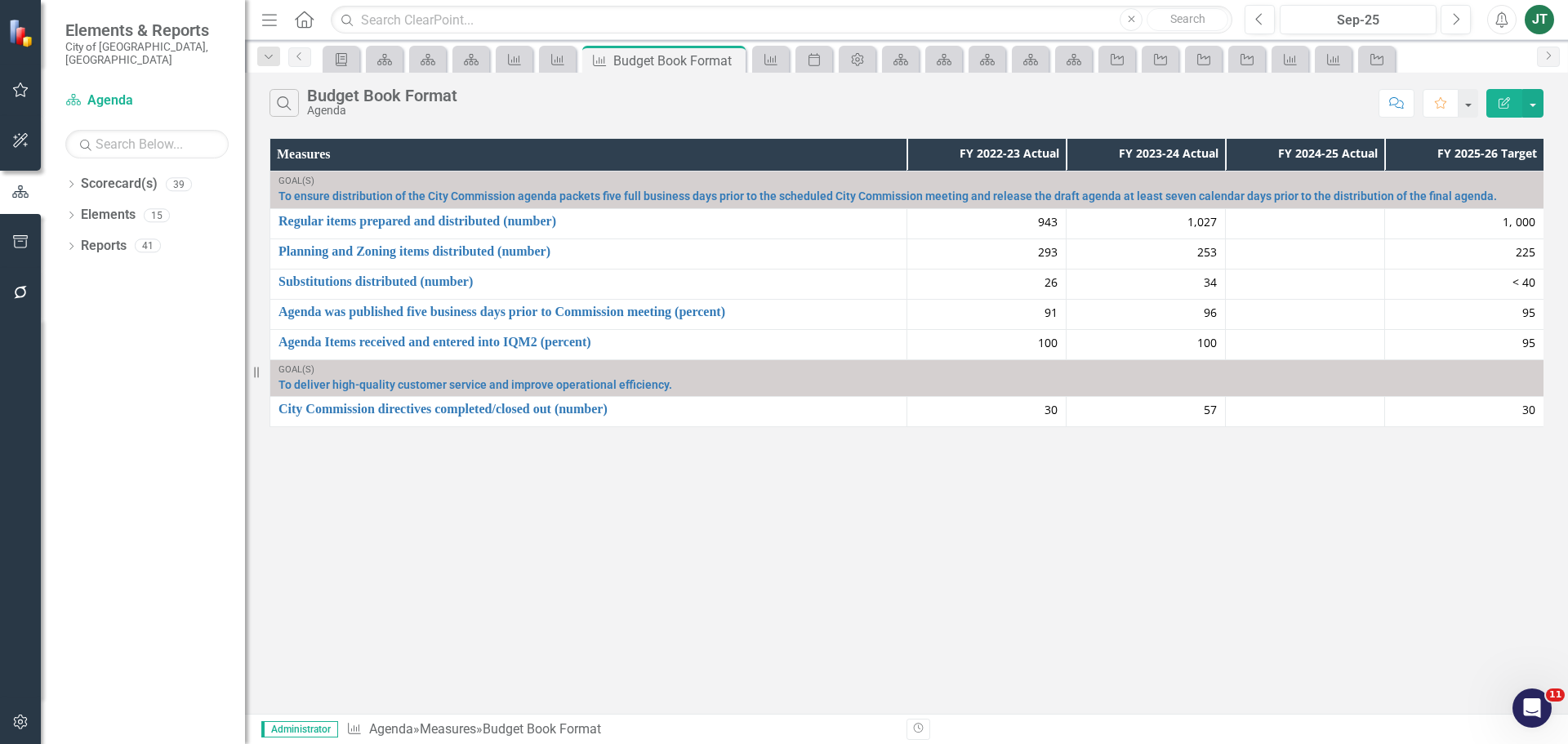
click at [1501, 101] on icon "Edit Report" at bounding box center [1505, 103] width 15 height 11
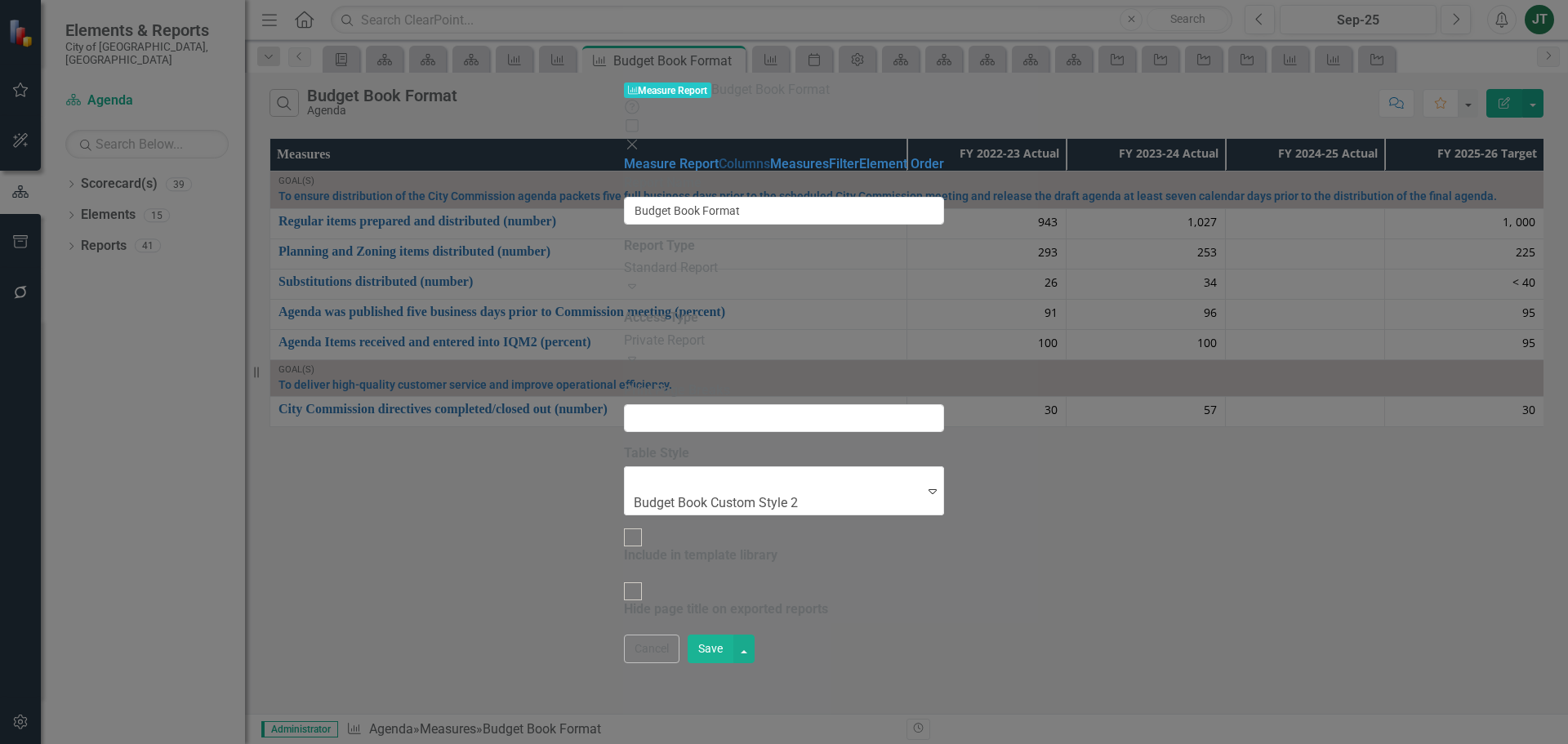
click at [719, 156] on link "Columns" at bounding box center [744, 164] width 51 height 16
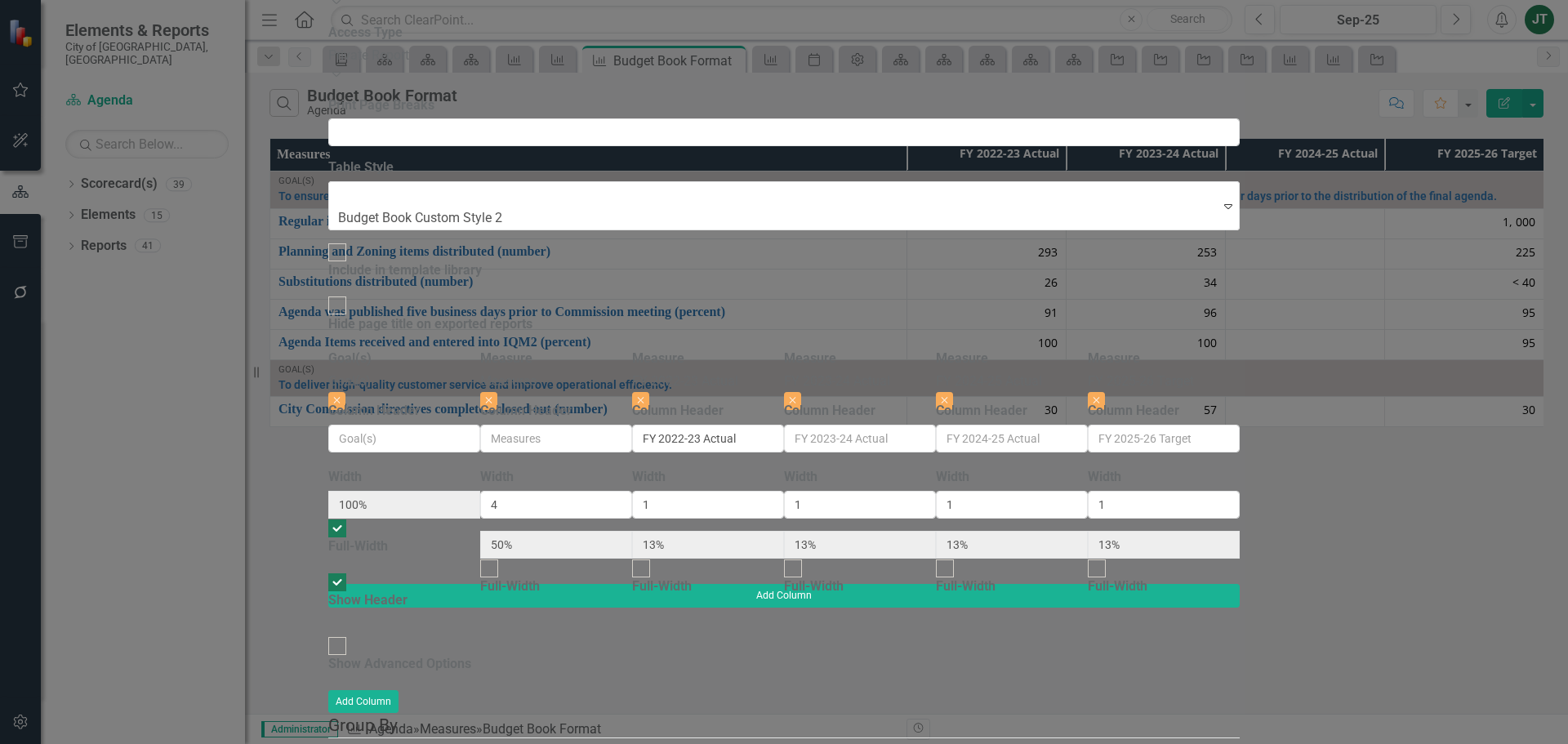
click at [472, 656] on div "Show Advanced Options" at bounding box center [399, 665] width 142 height 18
click at [350, 634] on input "Show Advanced Options" at bounding box center [338, 647] width 26 height 26
checkbox input "true"
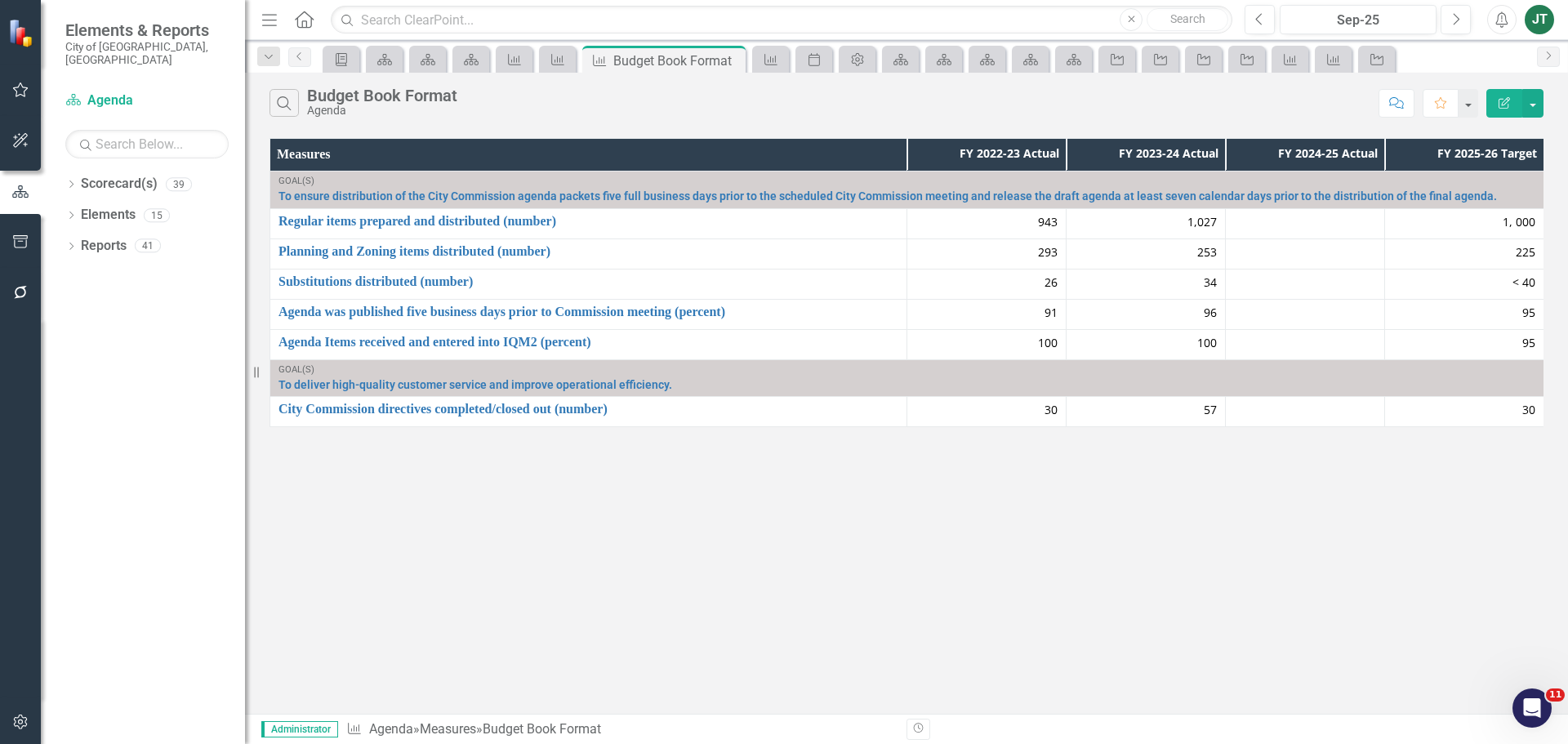
click at [9, 715] on button "button" at bounding box center [21, 723] width 37 height 34
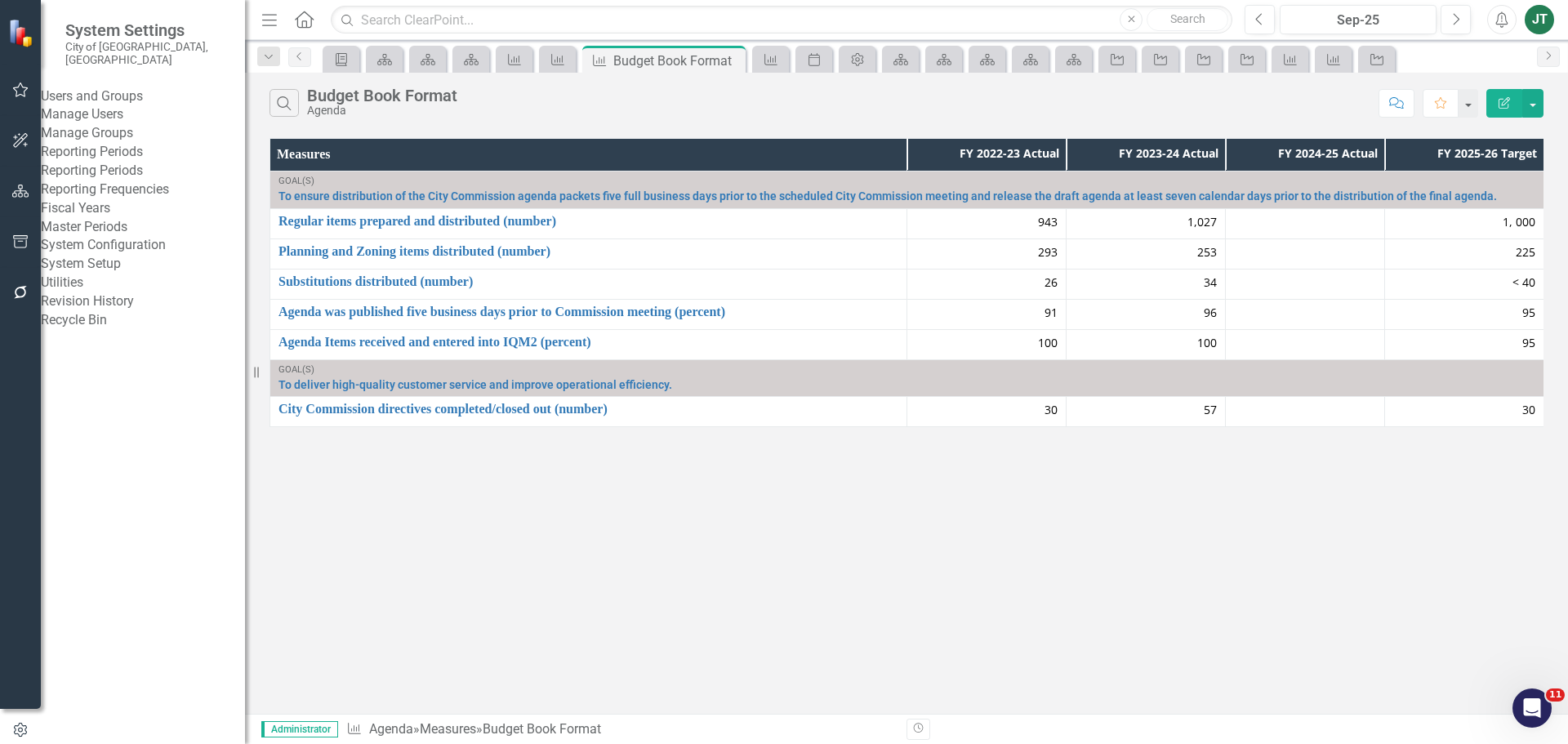
drag, startPoint x: 121, startPoint y: 218, endPoint x: 146, endPoint y: 212, distance: 25.7
click at [121, 180] on link "Reporting Periods" at bounding box center [142, 171] width 204 height 18
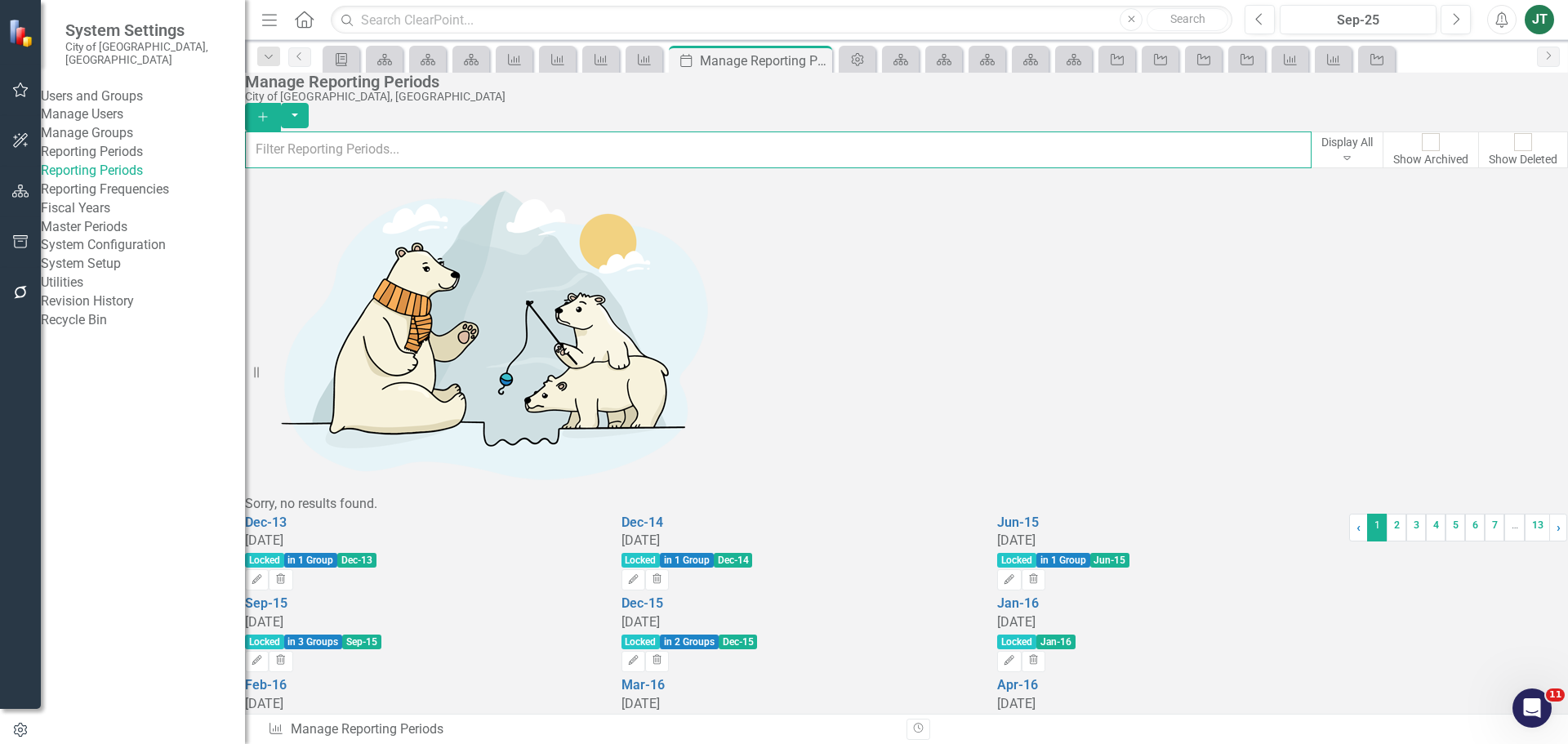
click at [809, 155] on input "text" at bounding box center [778, 149] width 1066 height 36
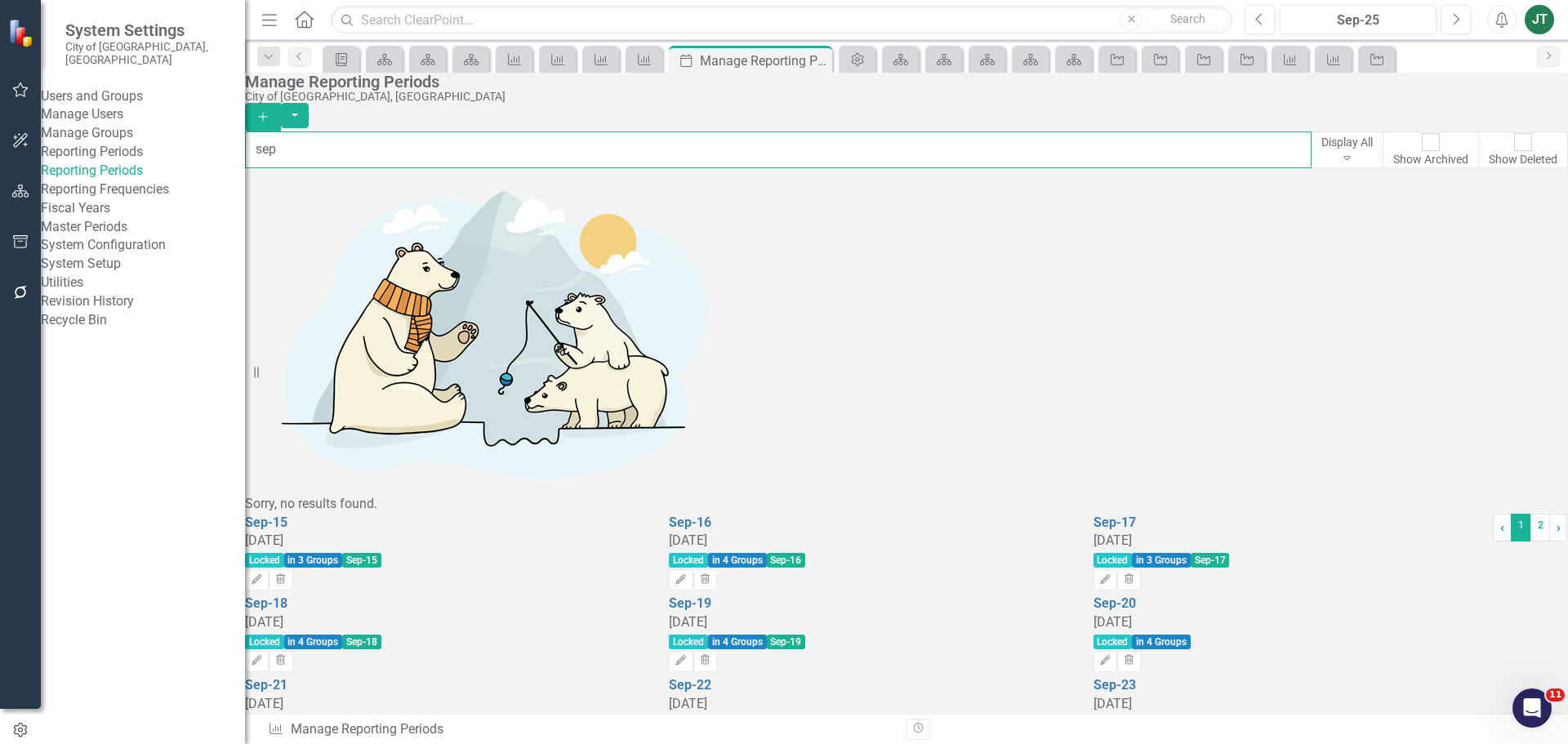
type input "sep"
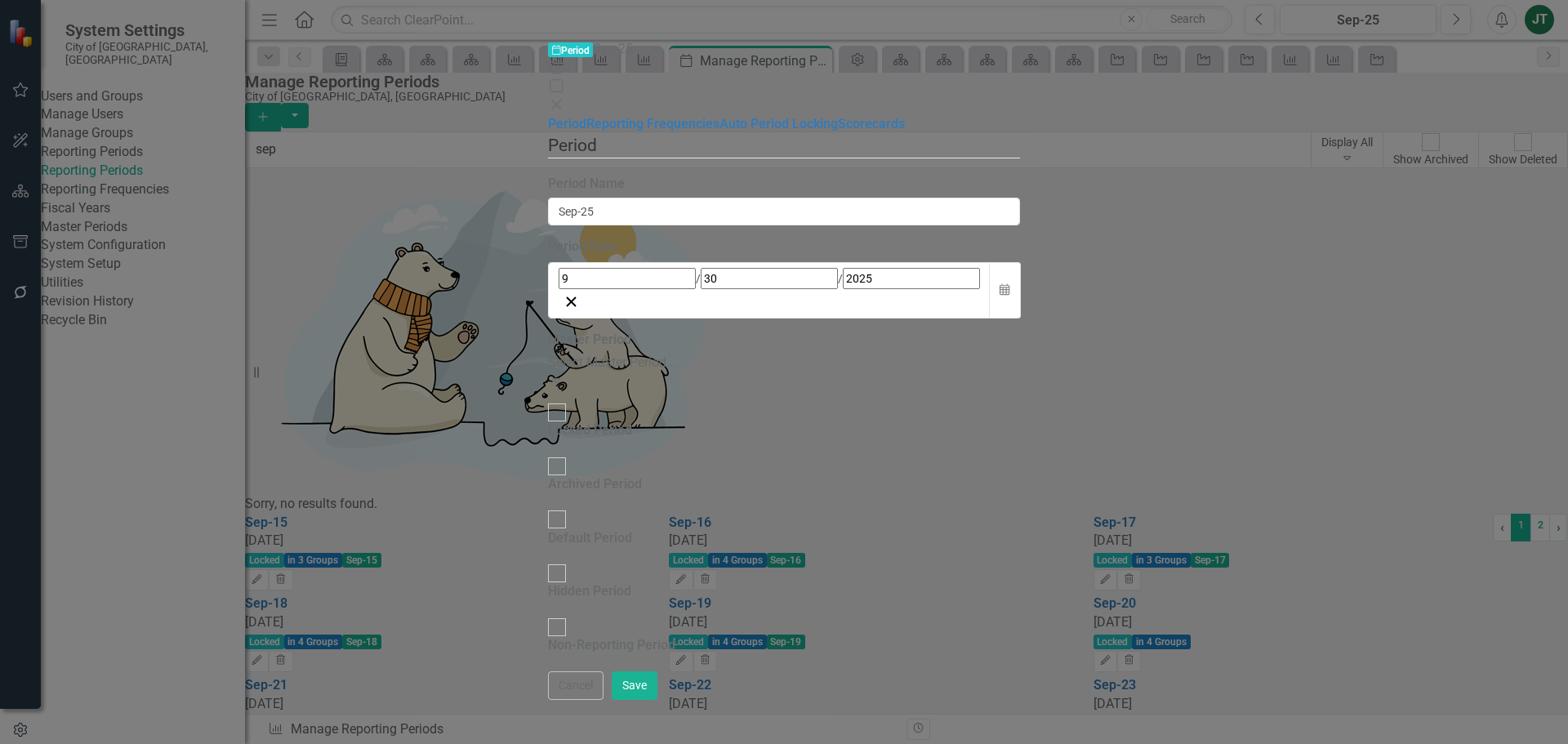
click at [548, 354] on div "Select Master Period..." at bounding box center [783, 363] width 472 height 18
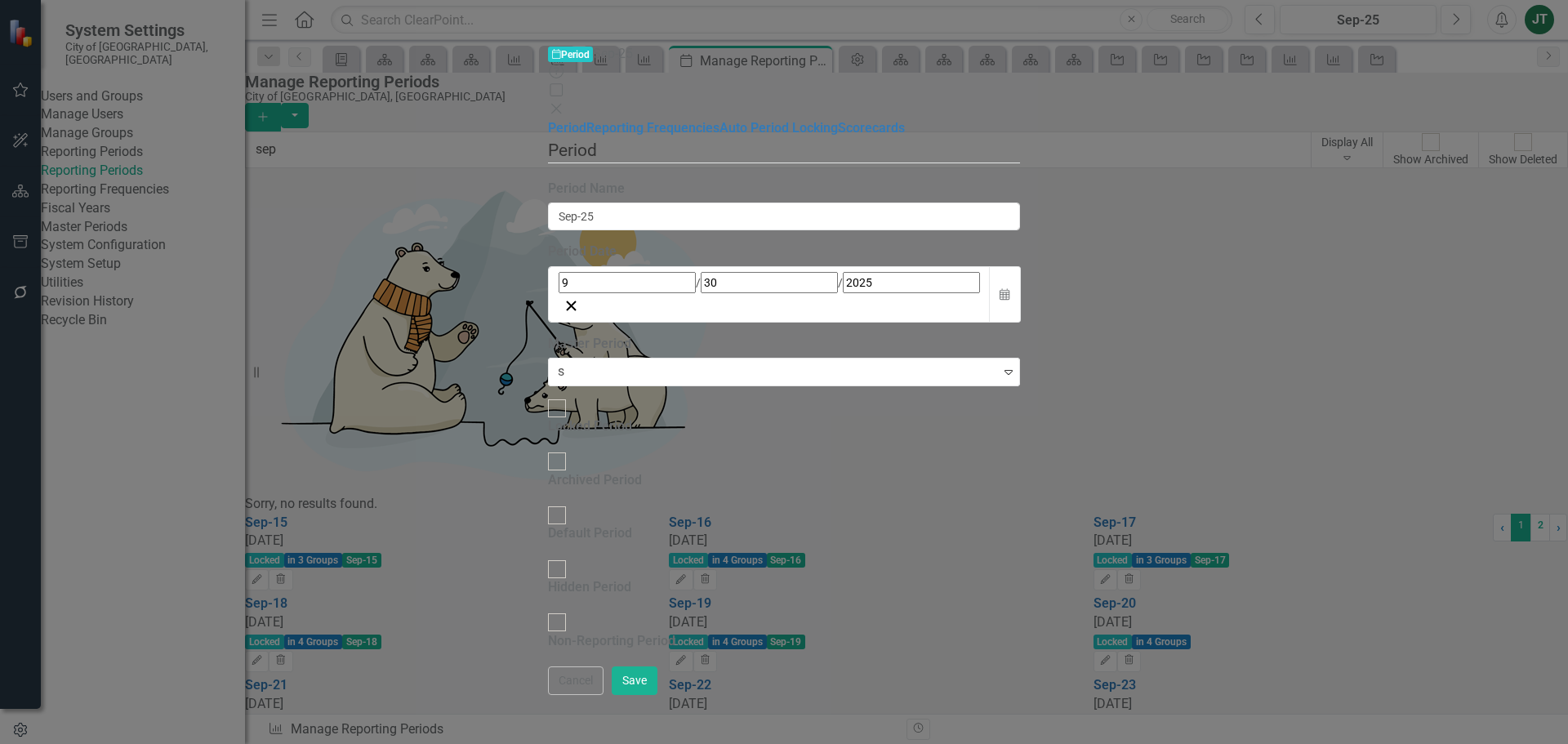
type input "se"
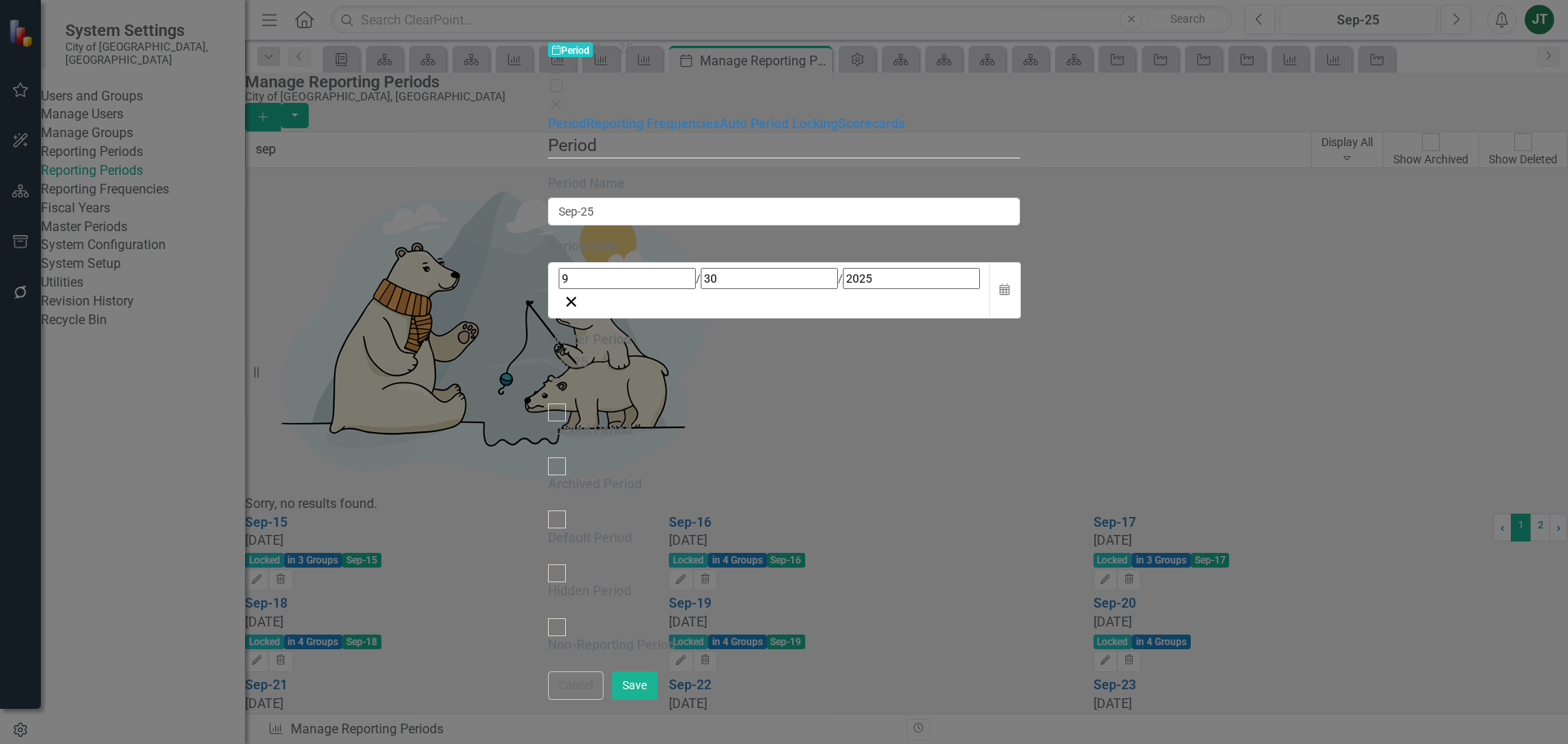
click at [636, 504] on div "Period Reporting periods are one of the core concepts in ClearPoint. They defin…" at bounding box center [783, 402] width 472 height 538
click at [657, 700] on button "Save" at bounding box center [635, 685] width 46 height 29
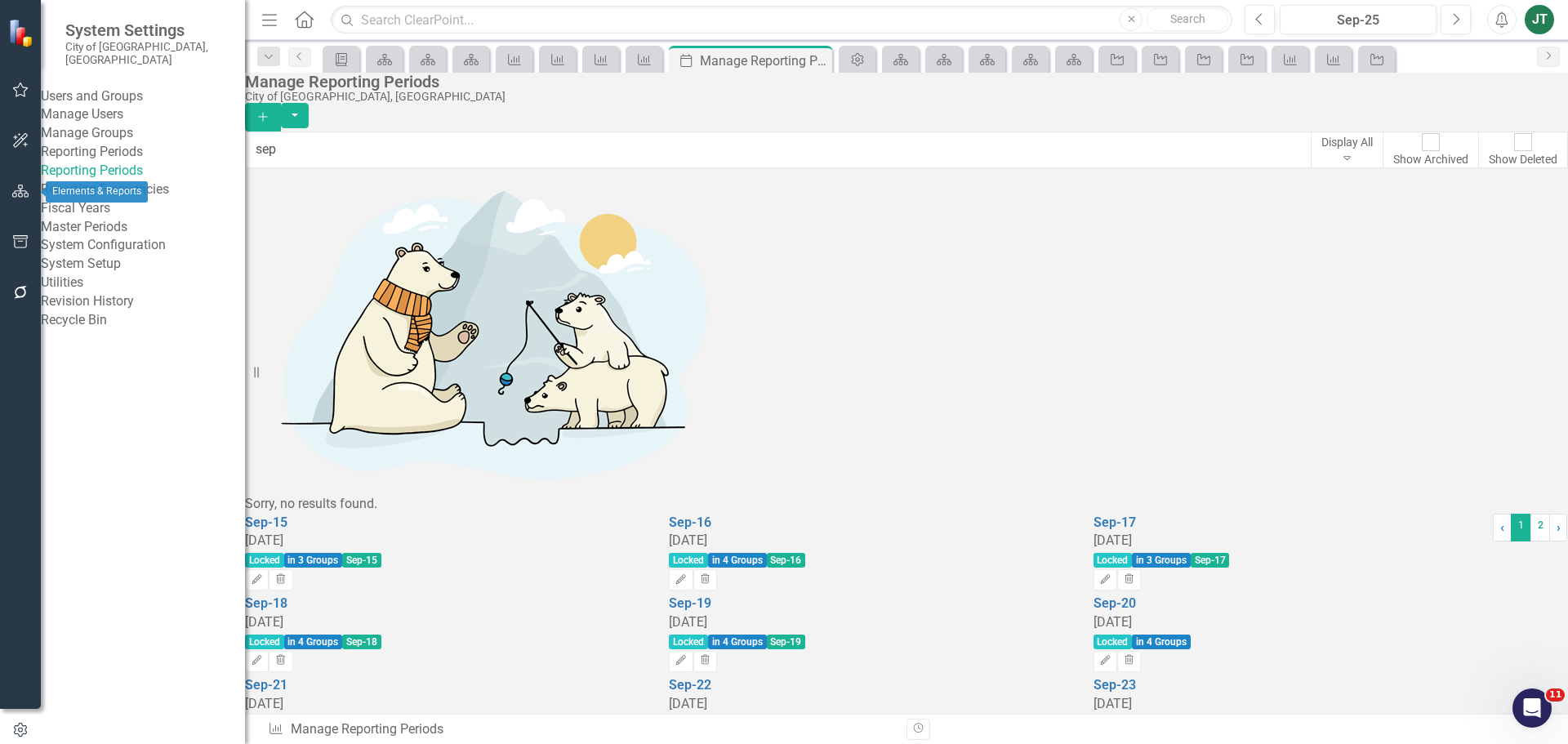
click at [20, 197] on icon "button" at bounding box center [20, 191] width 17 height 13
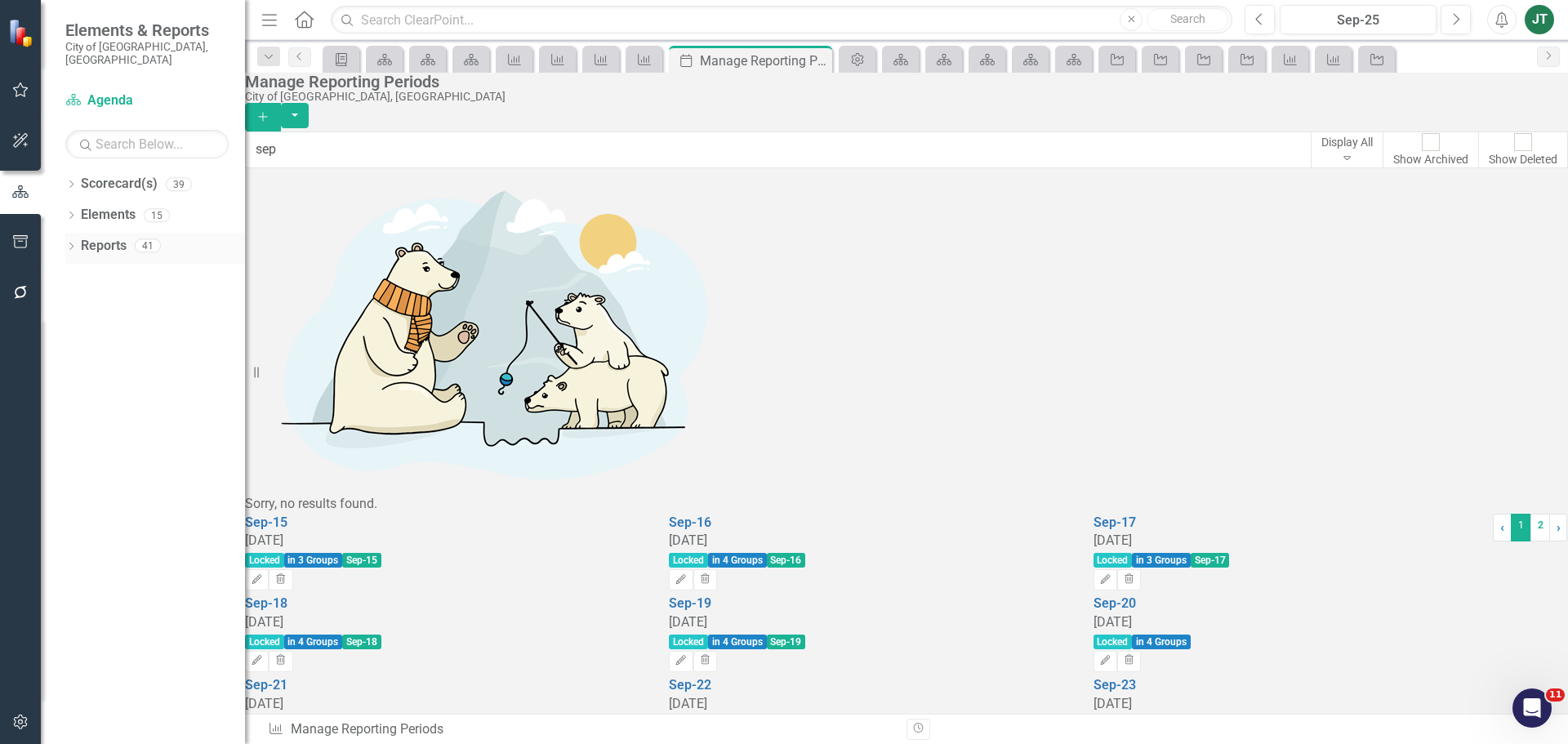
click at [105, 237] on link "Reports" at bounding box center [104, 246] width 46 height 18
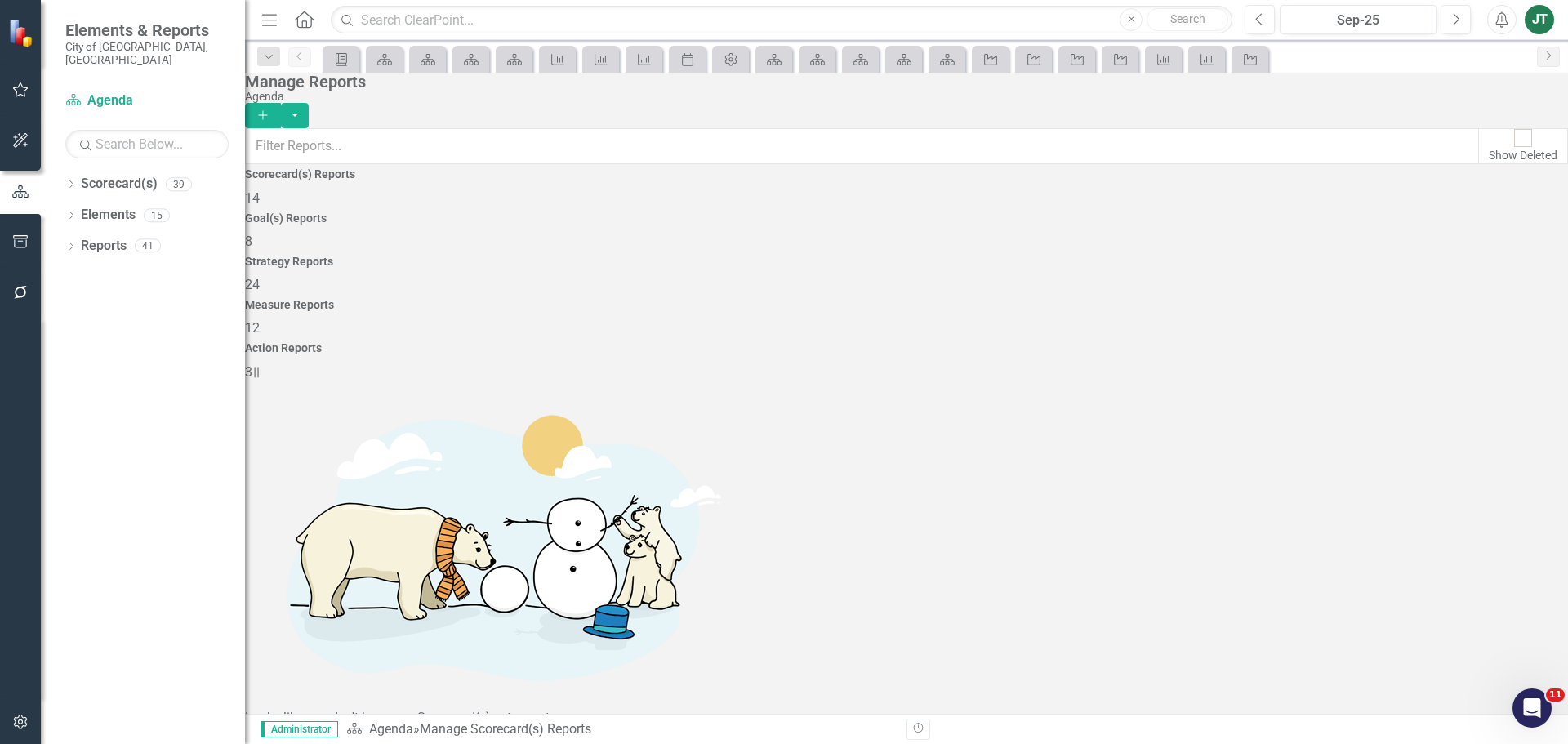
click at [1238, 299] on div "Measure Reports 12" at bounding box center [906, 318] width 1323 height 40
click at [66, 241] on div "Dropdown" at bounding box center [71, 247] width 11 height 14
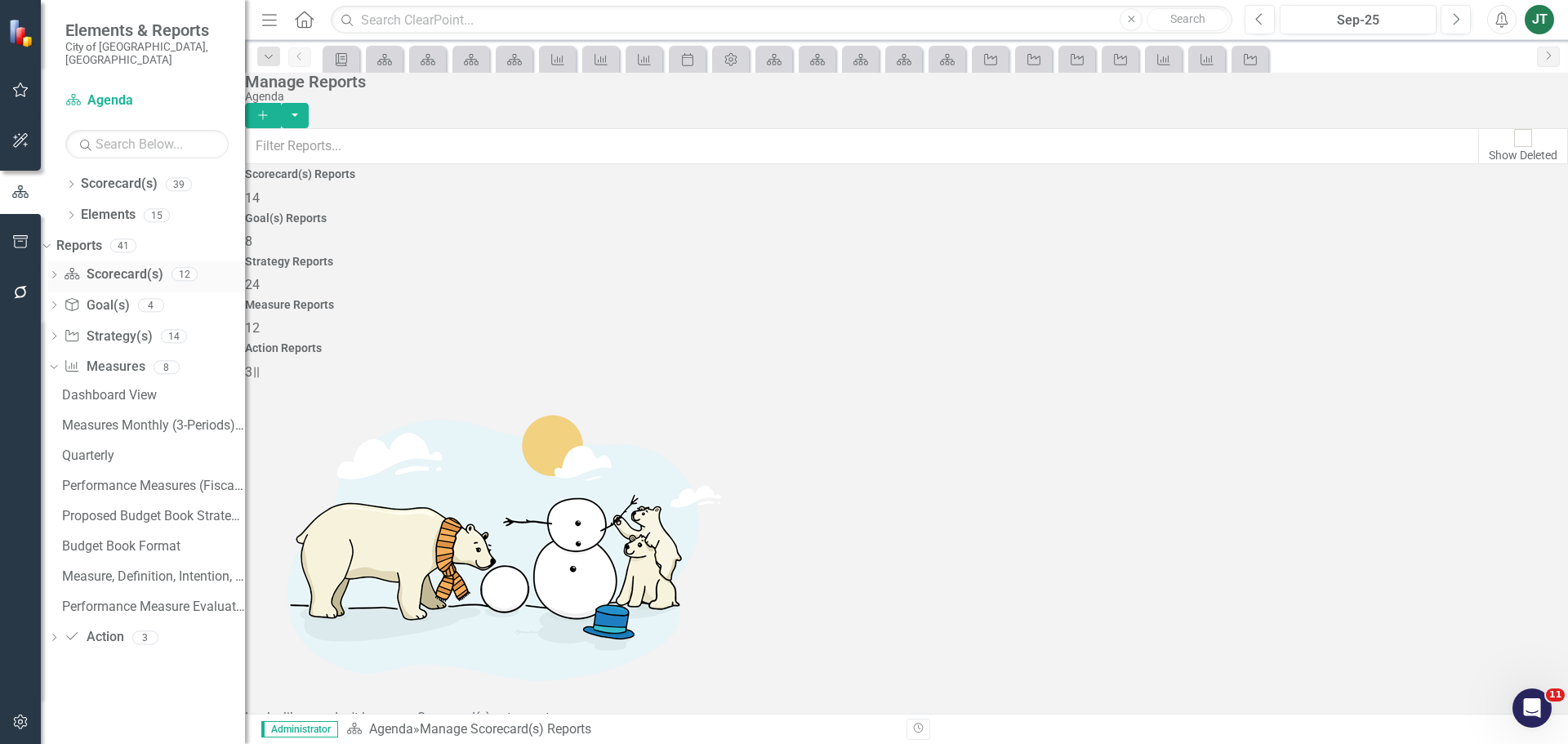
click at [60, 272] on icon "Dropdown" at bounding box center [53, 277] width 11 height 9
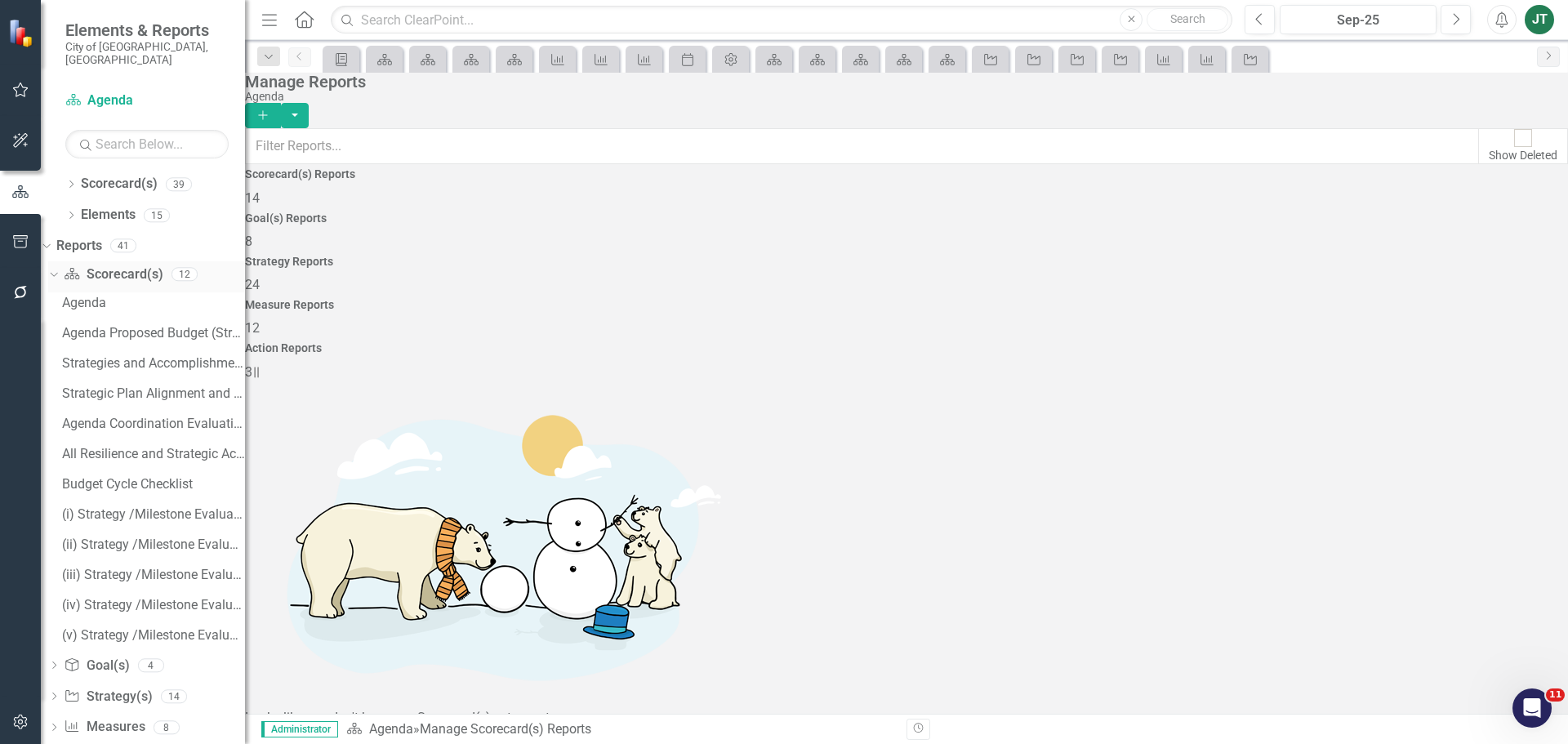
click at [56, 268] on icon "Dropdown" at bounding box center [52, 273] width 9 height 11
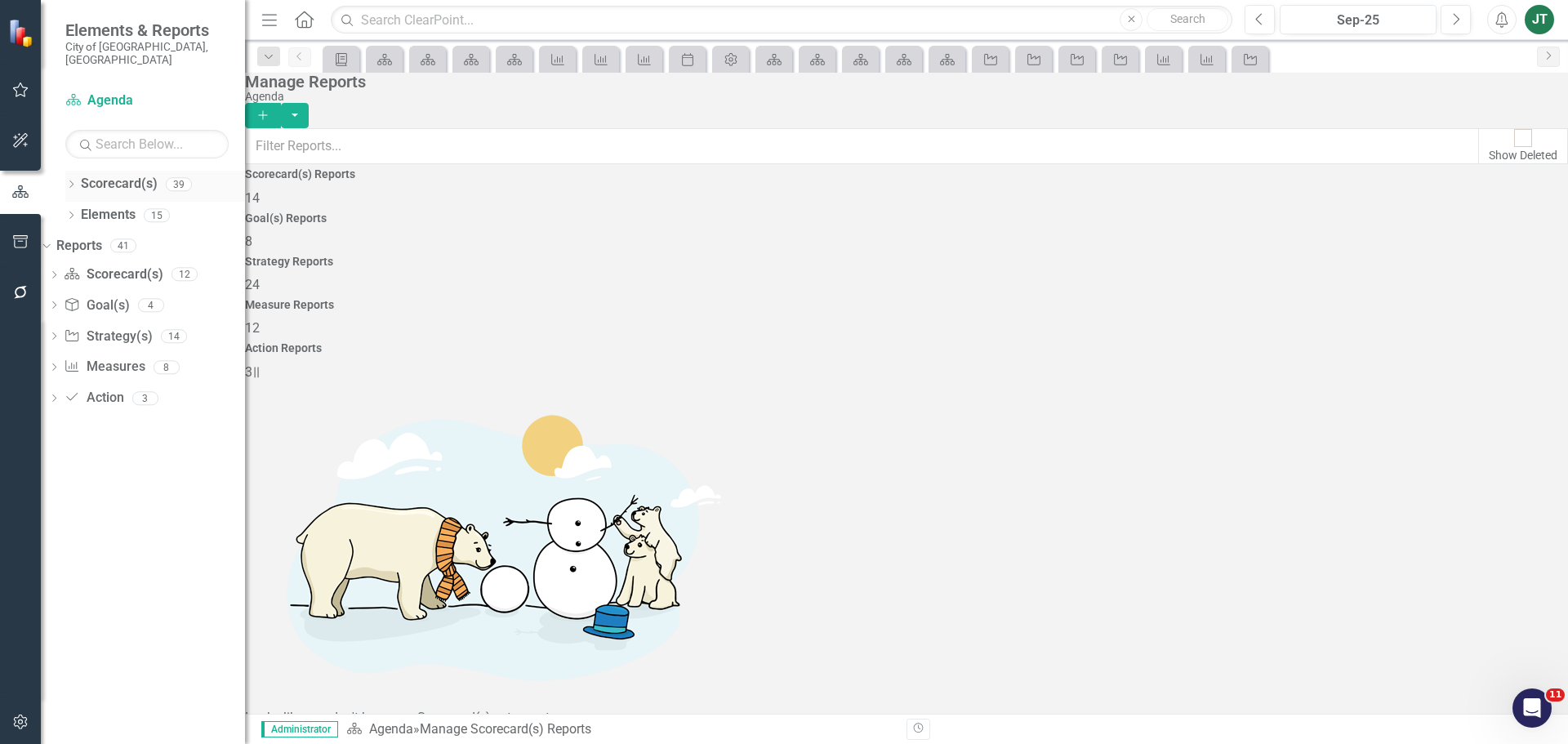
click at [70, 181] on icon "Dropdown" at bounding box center [71, 186] width 11 height 9
click at [62, 240] on icon "Dropdown" at bounding box center [54, 245] width 12 height 10
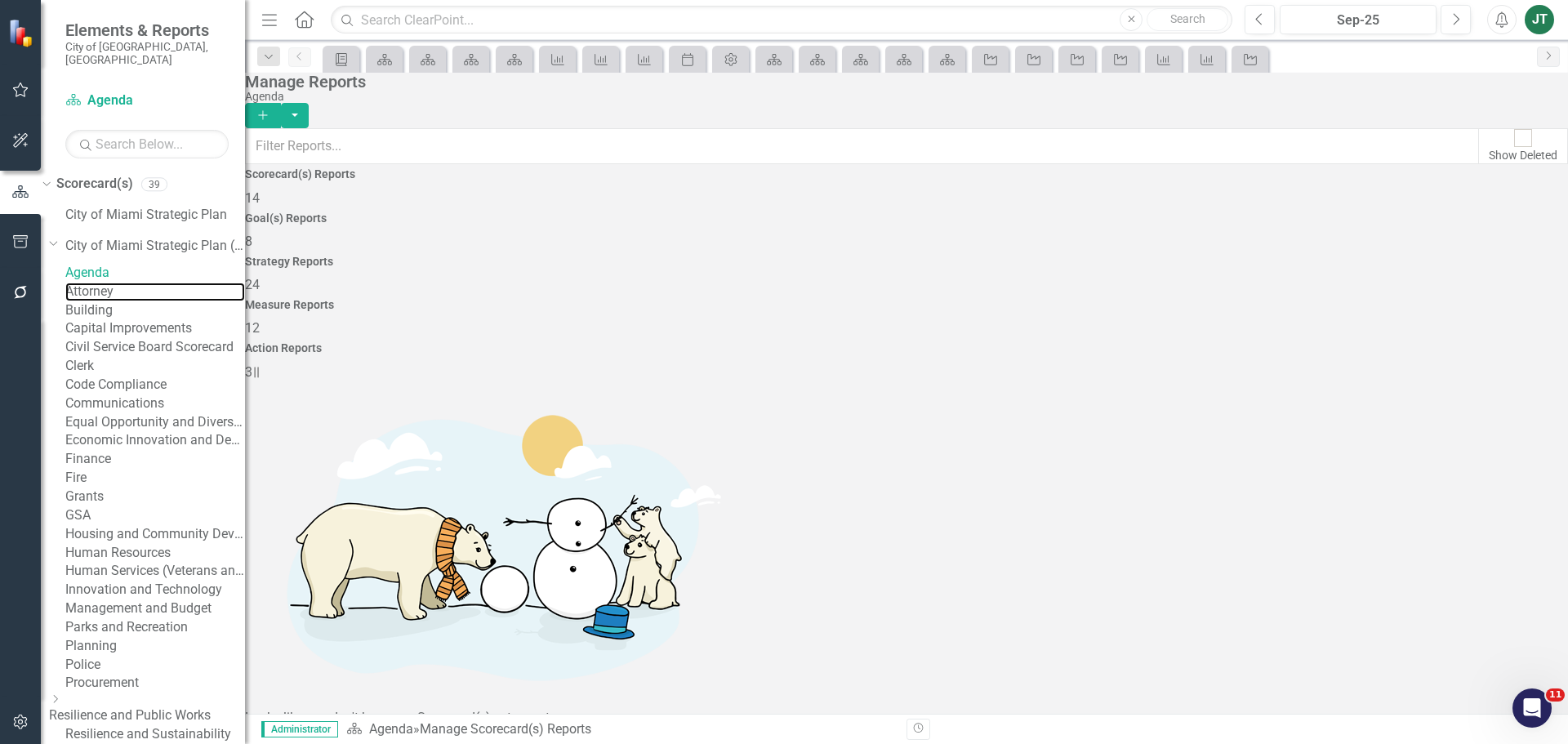
drag, startPoint x: 112, startPoint y: 294, endPoint x: 172, endPoint y: 254, distance: 72.1
click at [112, 294] on link "Attorney" at bounding box center [154, 292] width 179 height 18
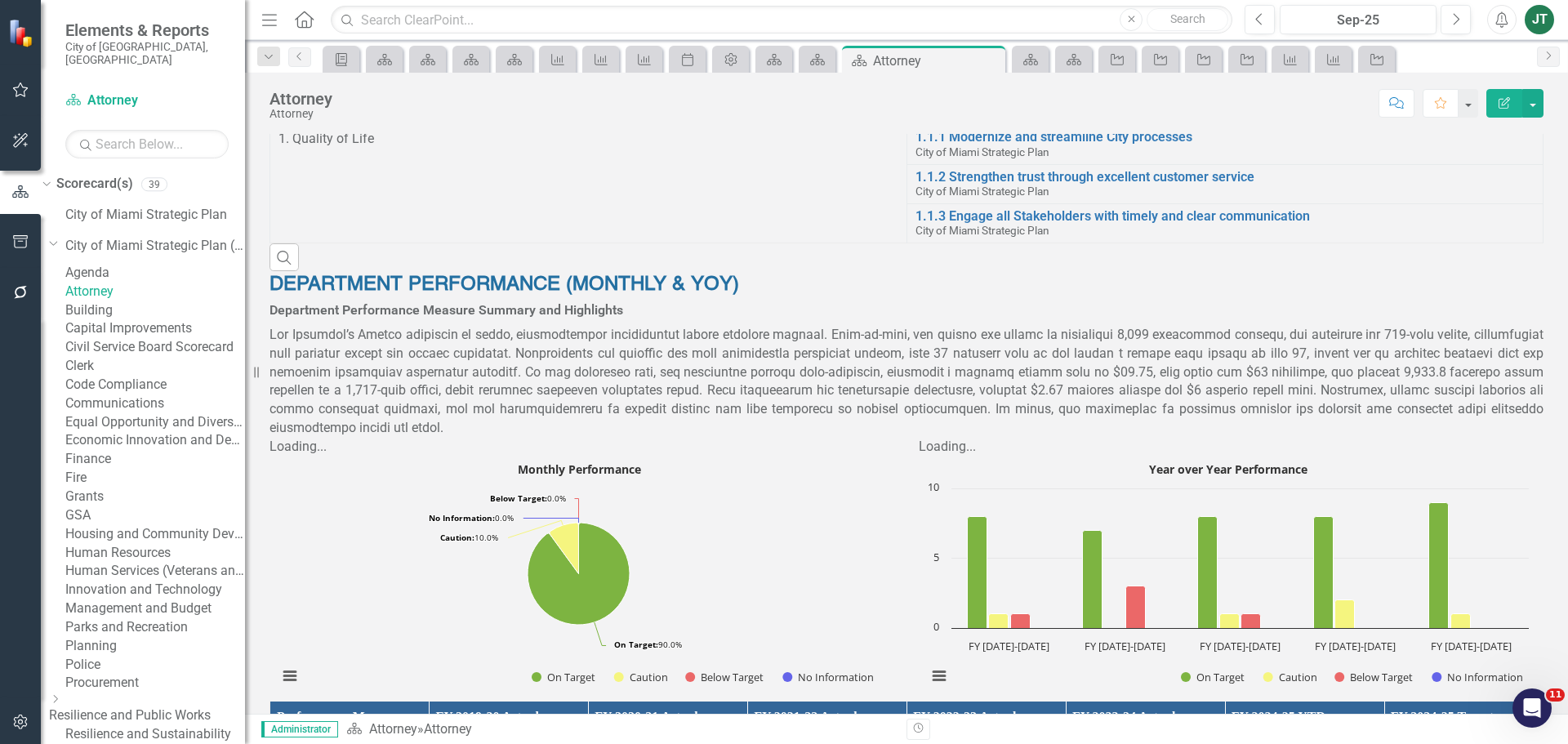
click at [59, 237] on icon "Dropdown" at bounding box center [53, 243] width 10 height 12
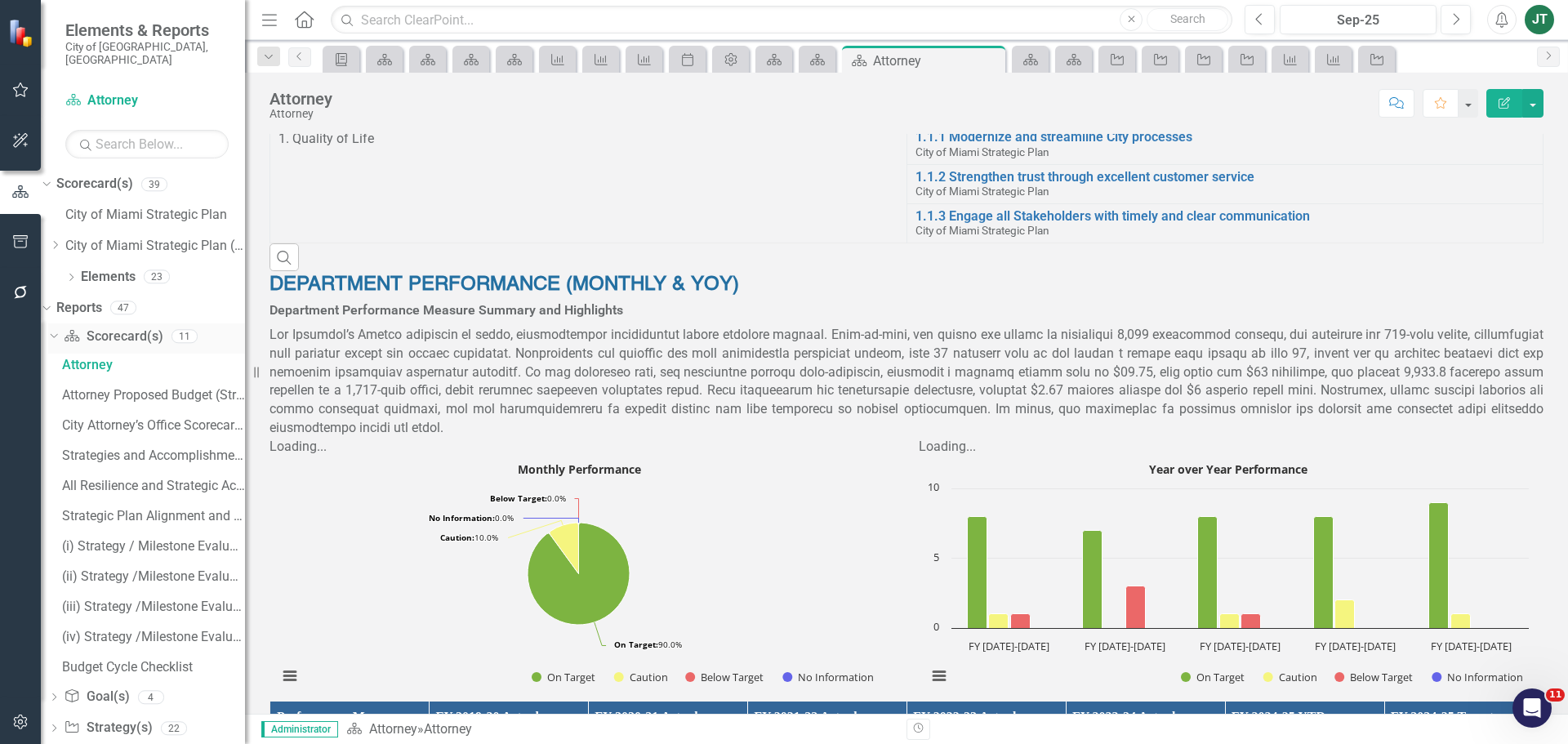
click at [56, 330] on icon "Dropdown" at bounding box center [52, 336] width 9 height 11
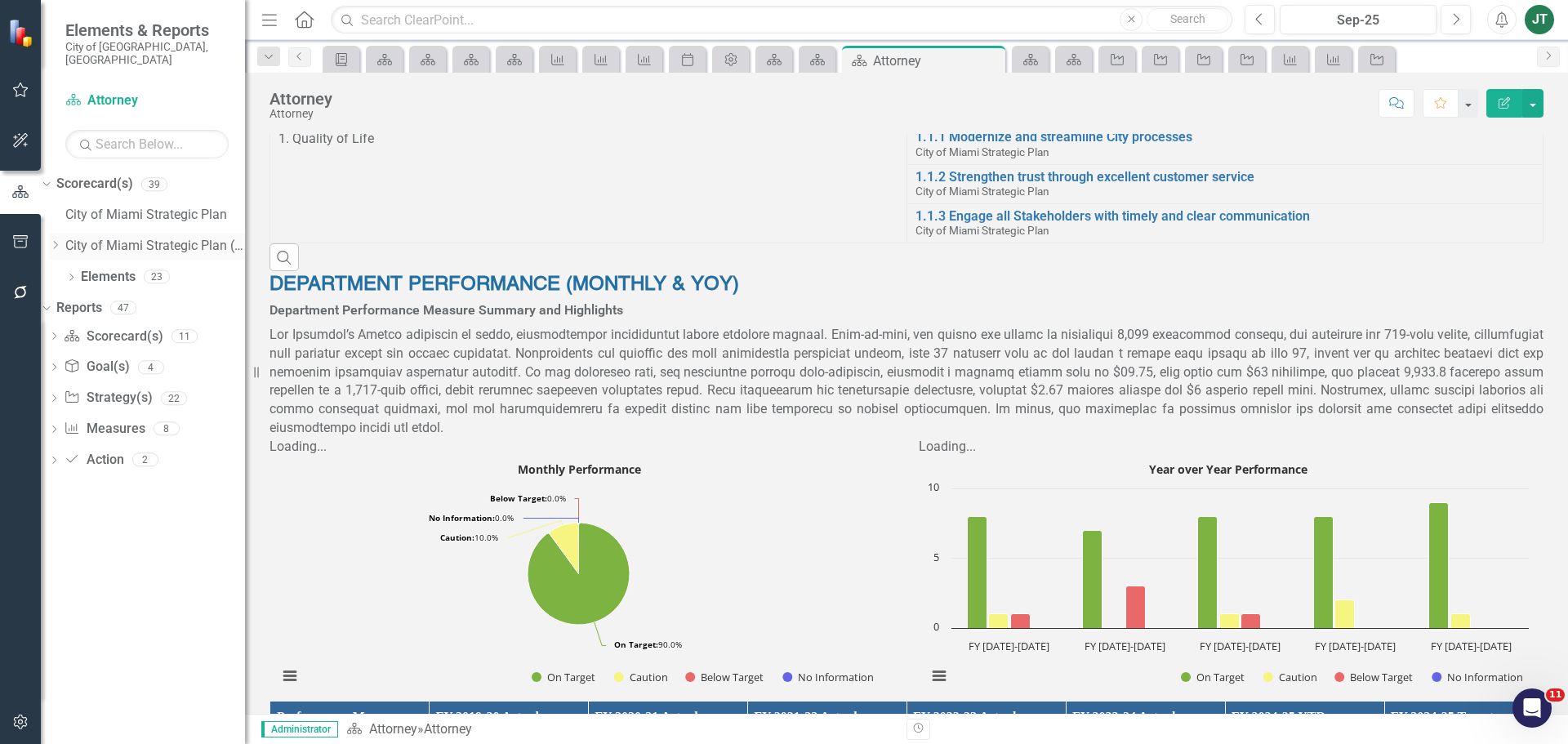
click at [62, 240] on icon "Dropdown" at bounding box center [54, 245] width 12 height 10
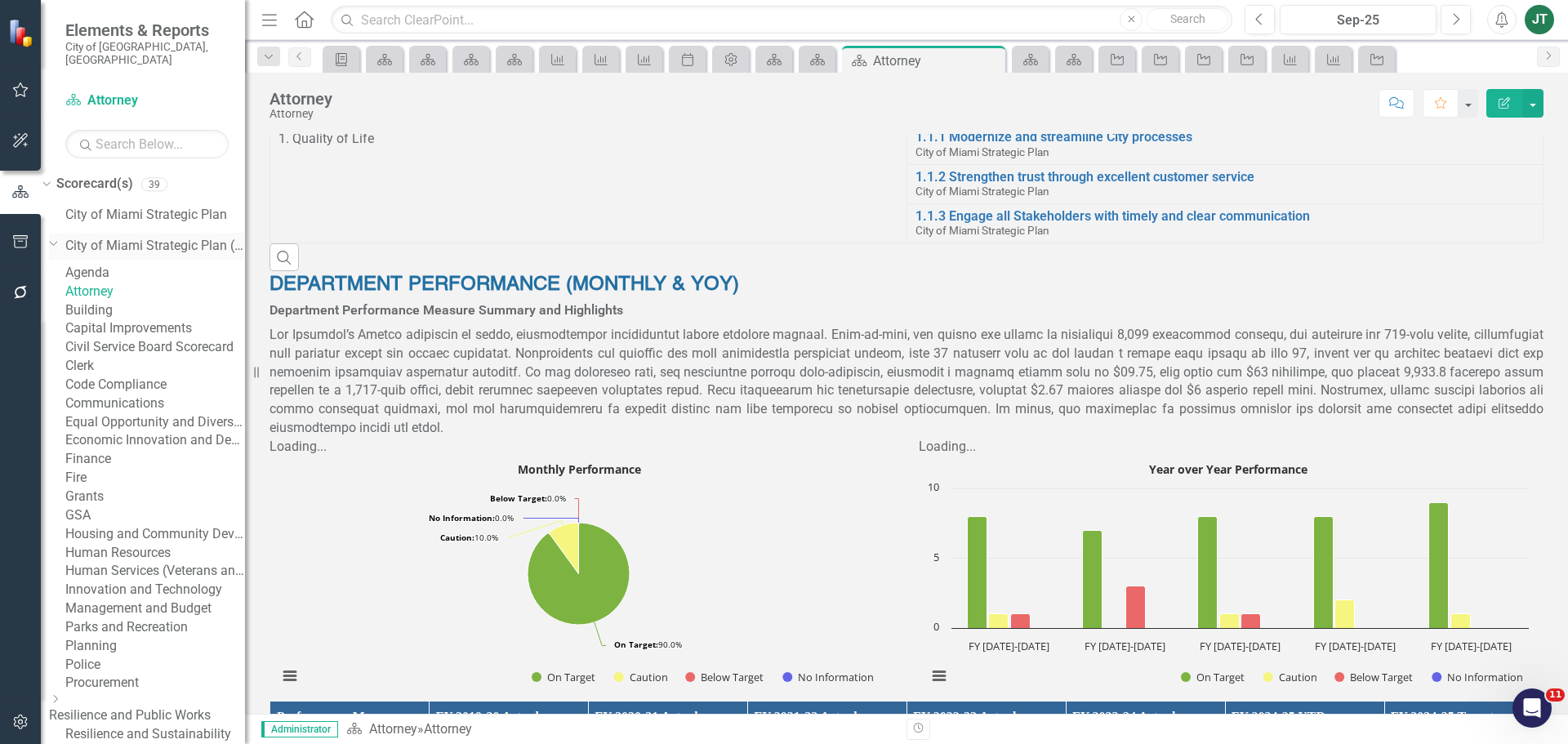
click at [59, 237] on icon "Dropdown" at bounding box center [53, 243] width 10 height 12
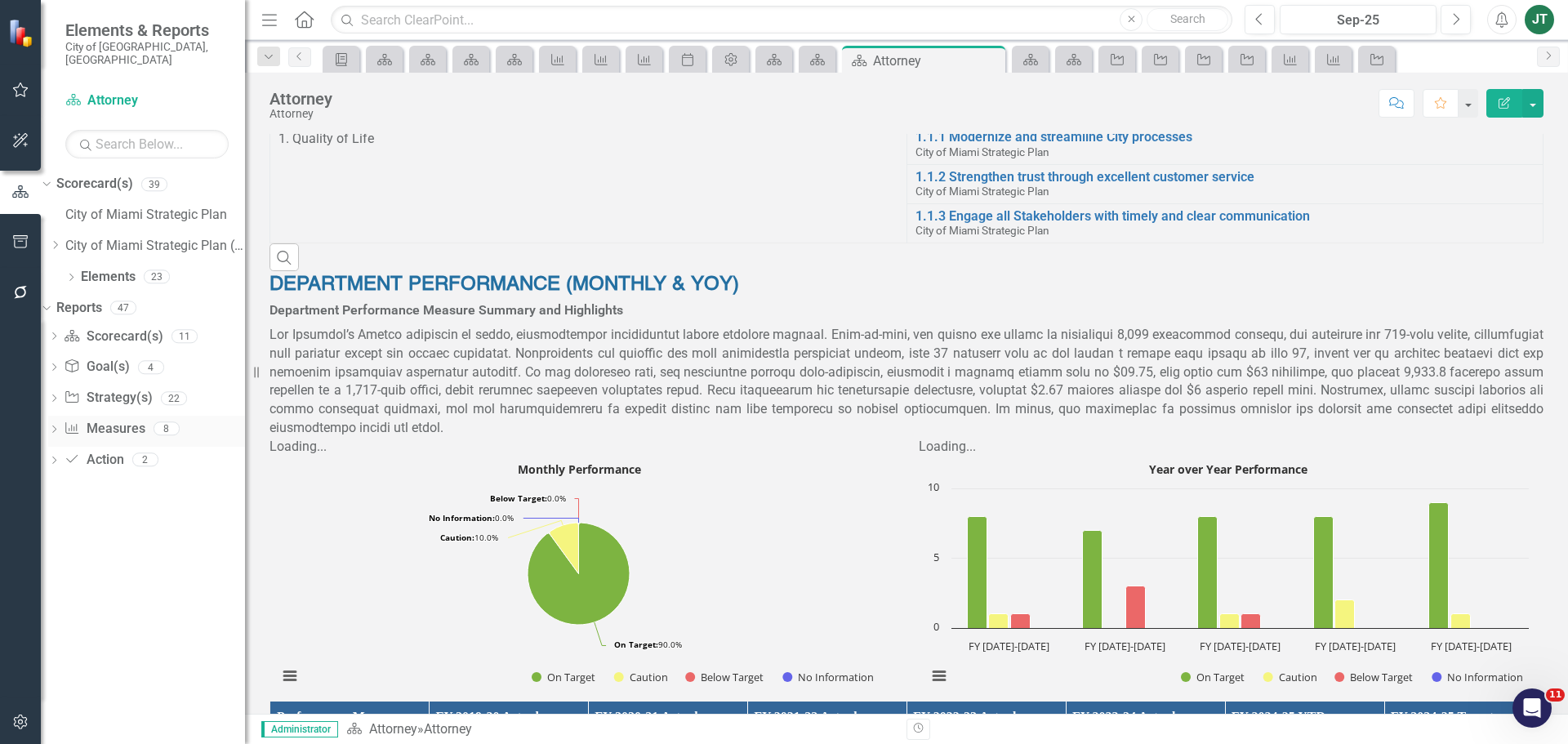
click at [119, 420] on link "Measure Measures" at bounding box center [104, 429] width 81 height 18
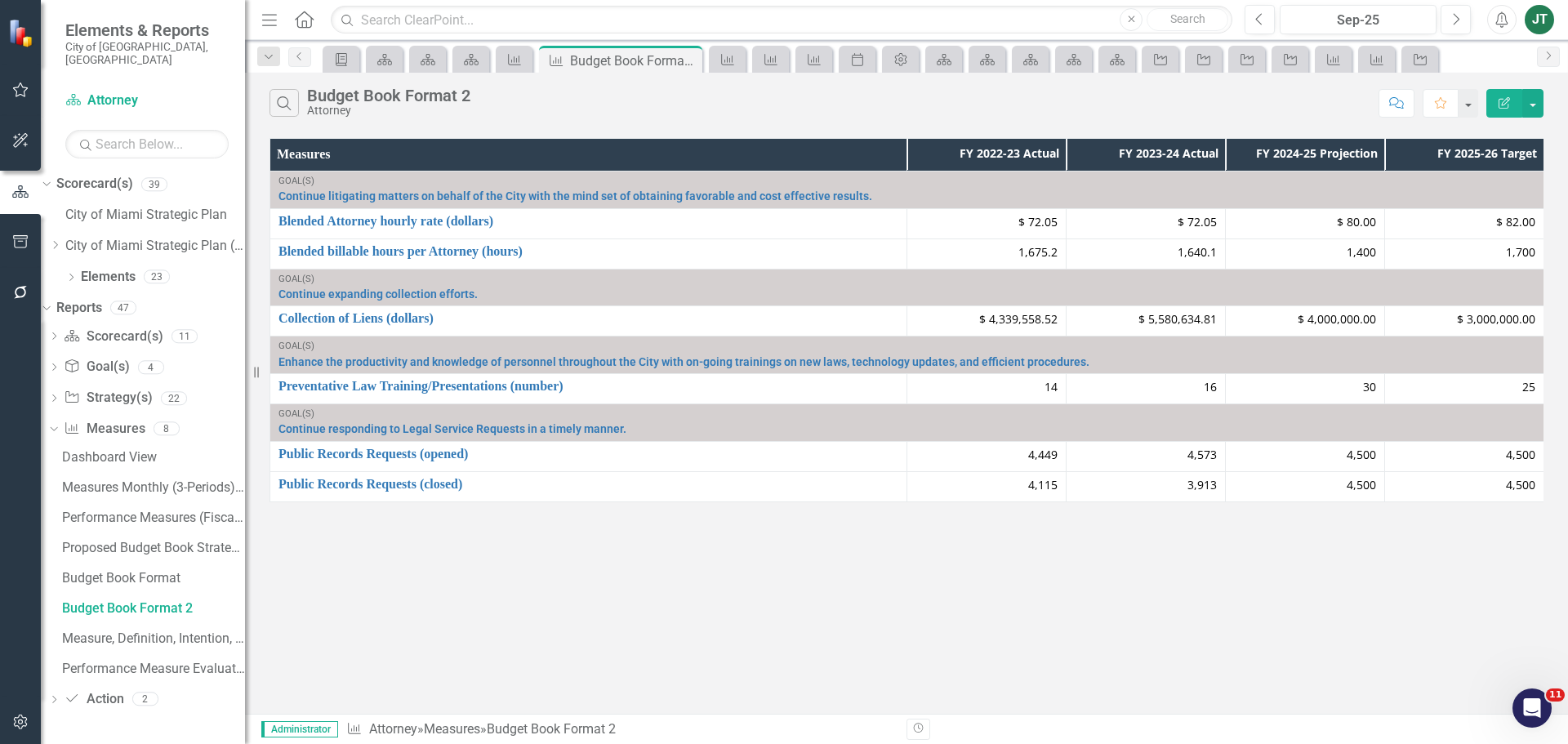
click at [1508, 107] on icon "button" at bounding box center [1504, 103] width 11 height 11
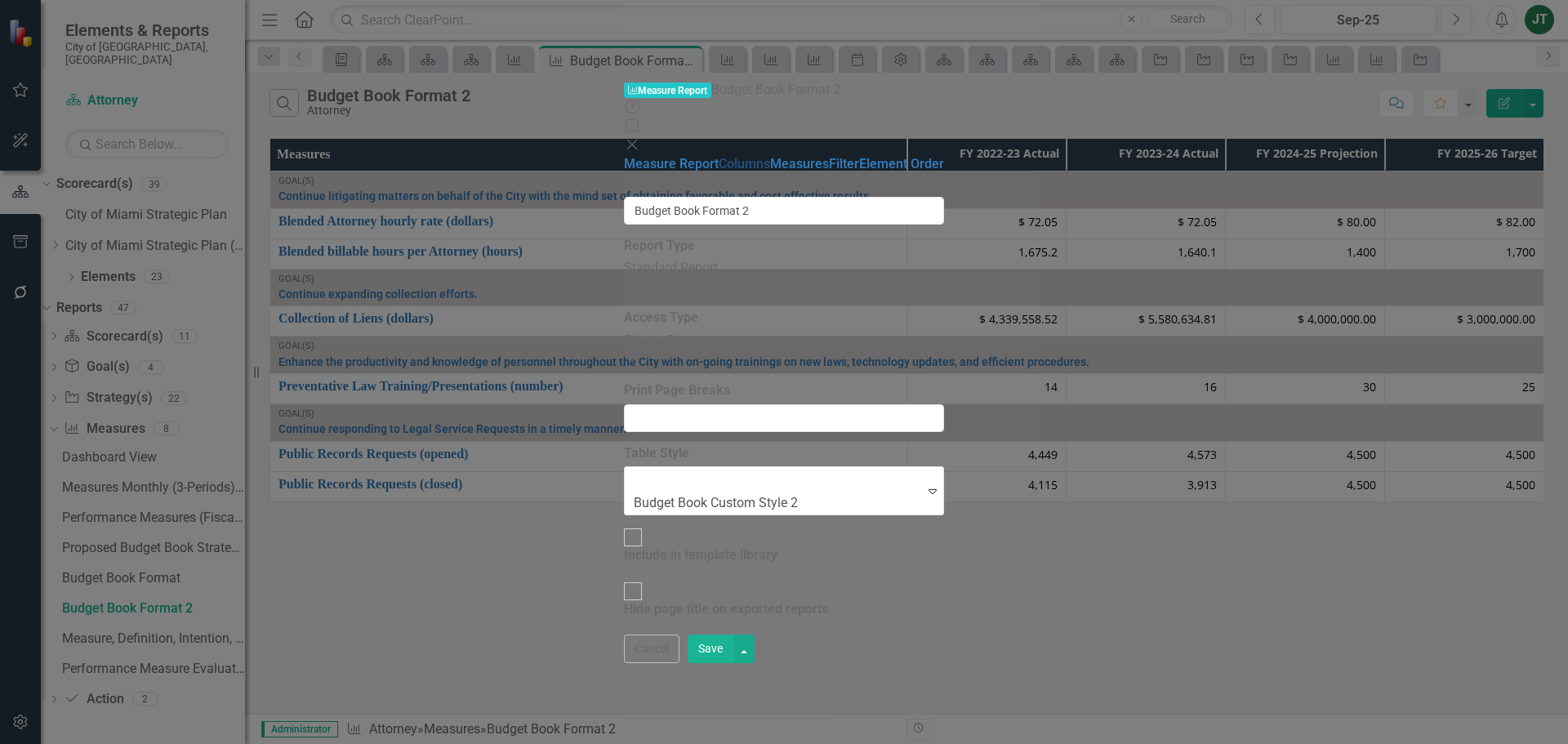
click at [719, 156] on link "Columns" at bounding box center [744, 164] width 51 height 16
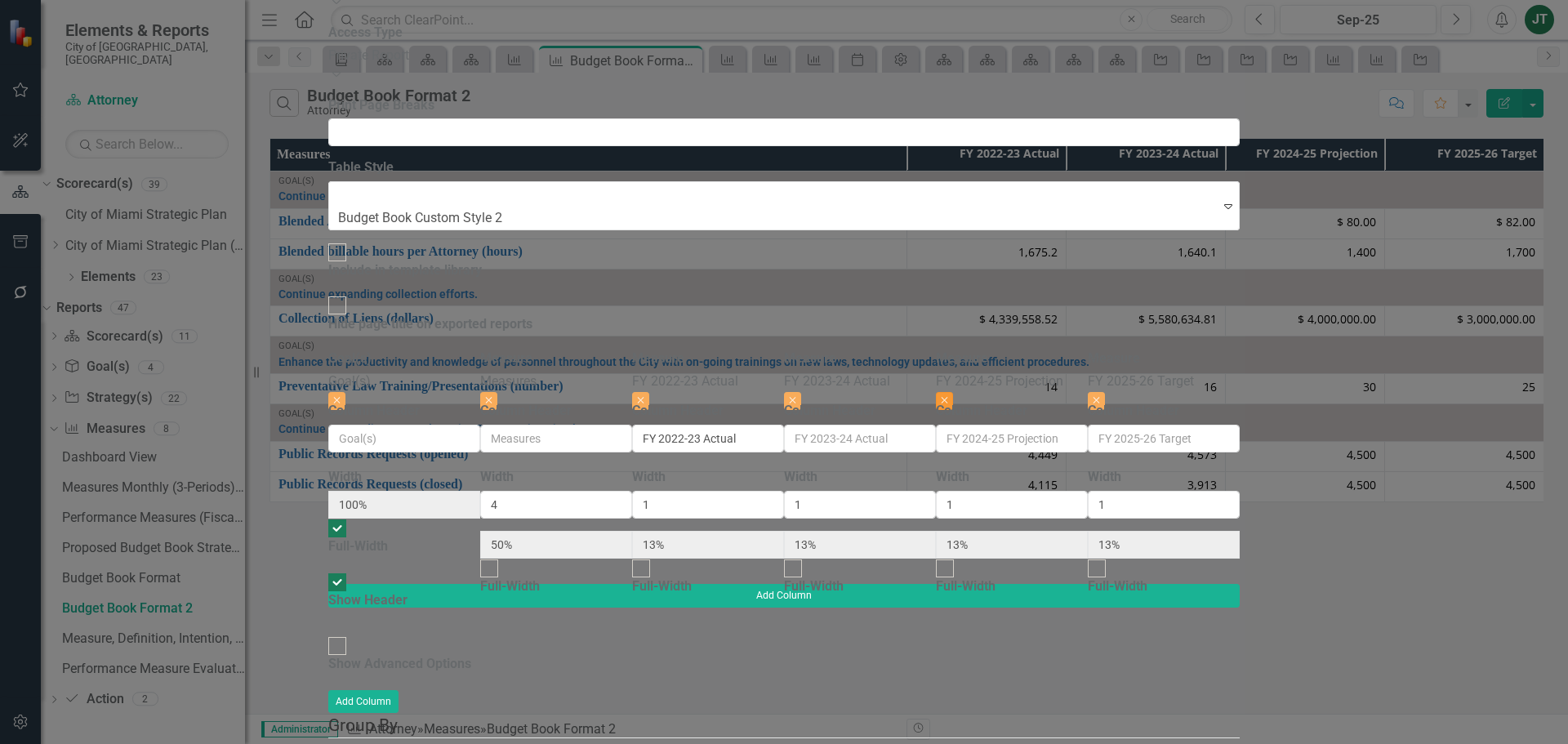
click at [953, 392] on button "Close" at bounding box center [944, 401] width 17 height 18
type input "57%"
type input "14%"
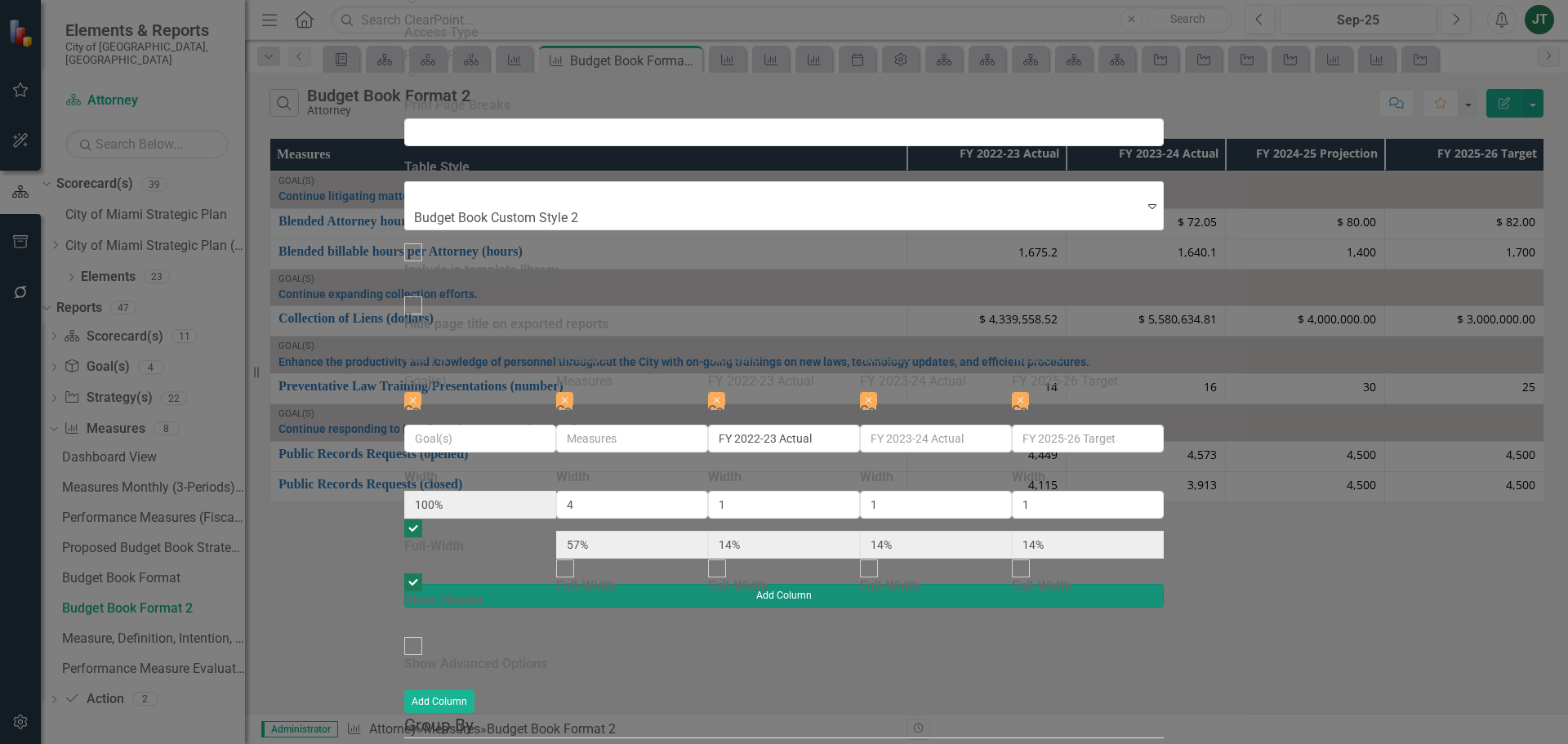
click at [1164, 584] on button "Add Column" at bounding box center [784, 595] width 759 height 23
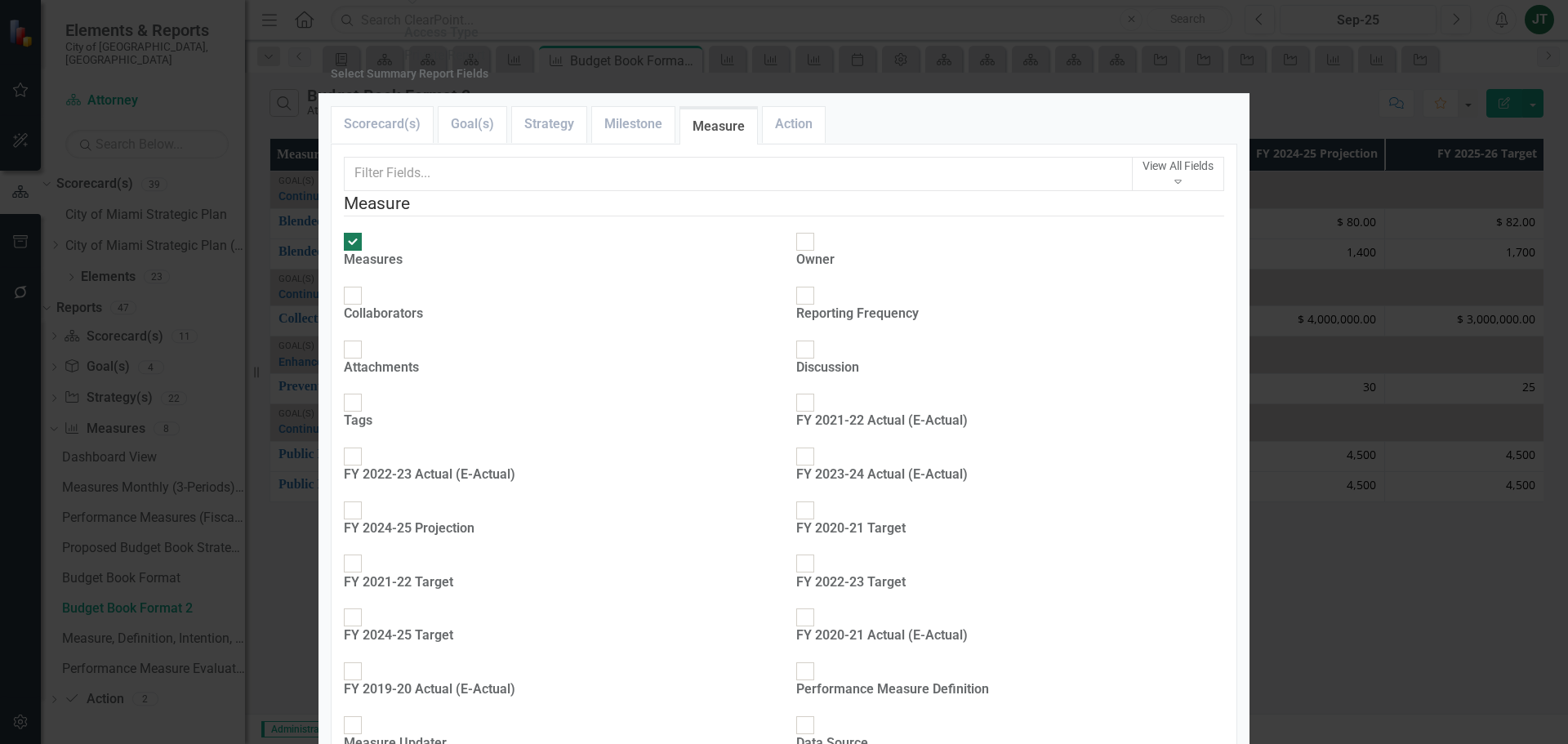
scroll to position [572, 0]
checkbox input "true"
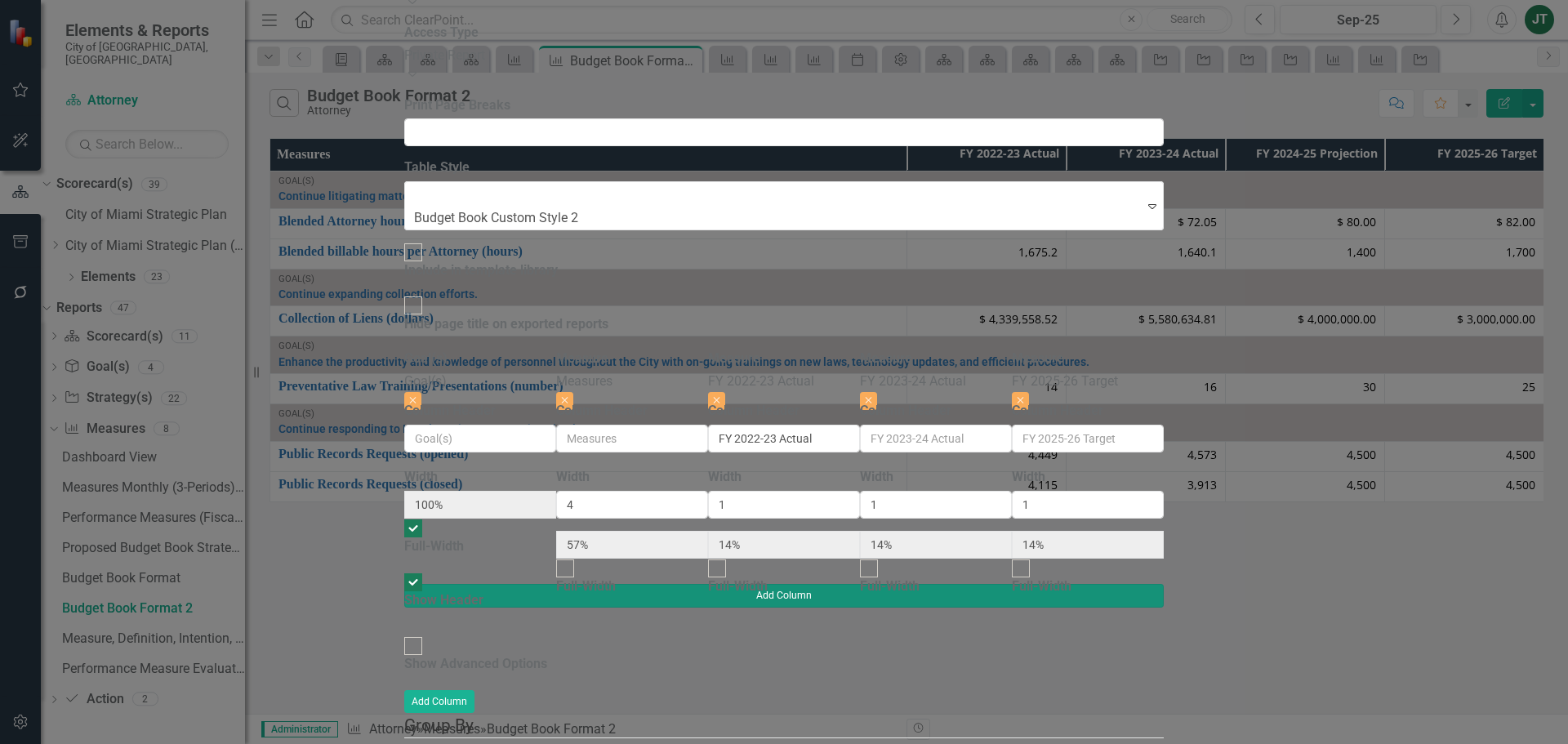
type input "50%"
type input "13%"
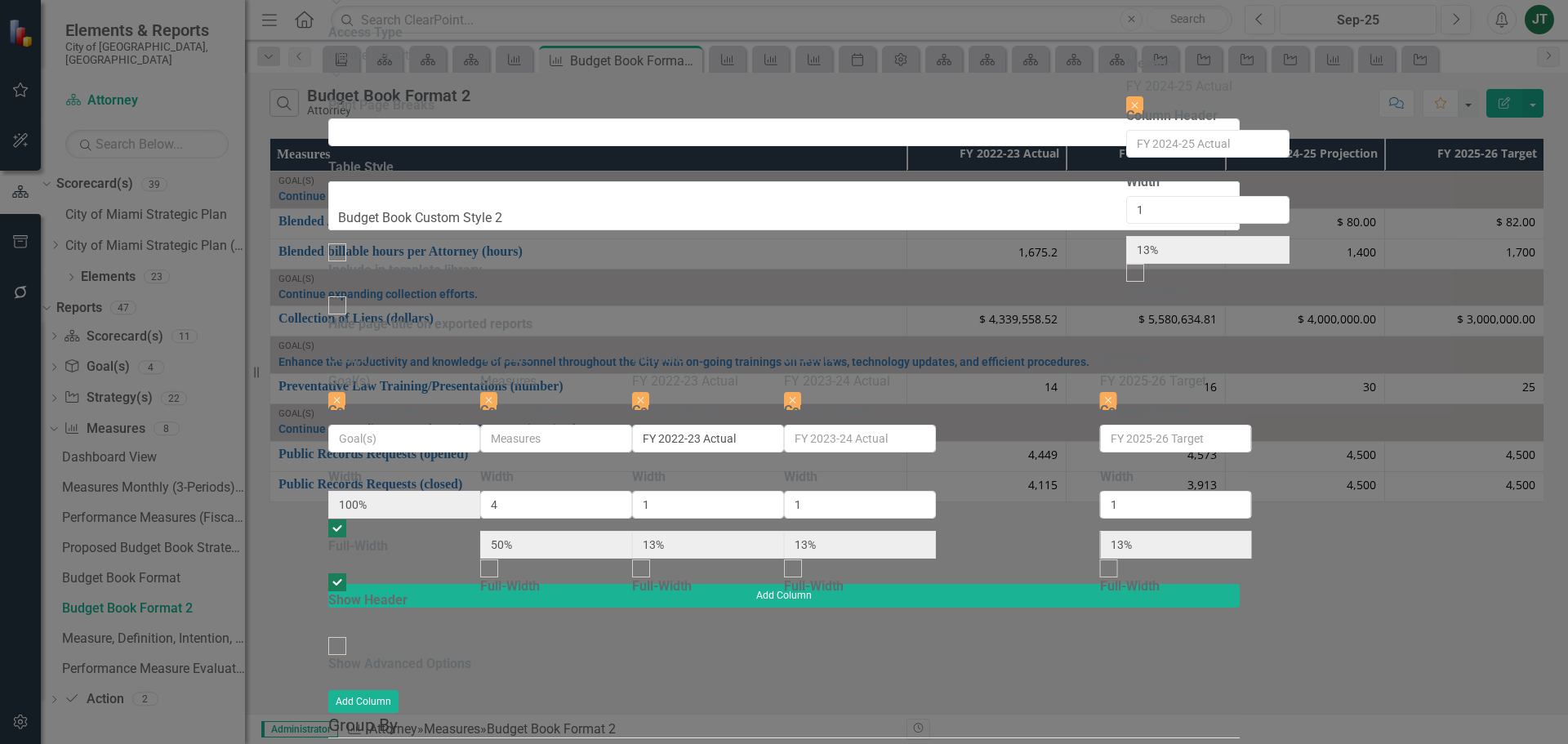
drag, startPoint x: 1336, startPoint y: 97, endPoint x: 1161, endPoint y: 95, distance: 175.0
click at [1161, 349] on div "Goal(s) Goal(s) Close Column Header Width 100% Full-Width Show Header Measure M…" at bounding box center [784, 466] width 912 height 235
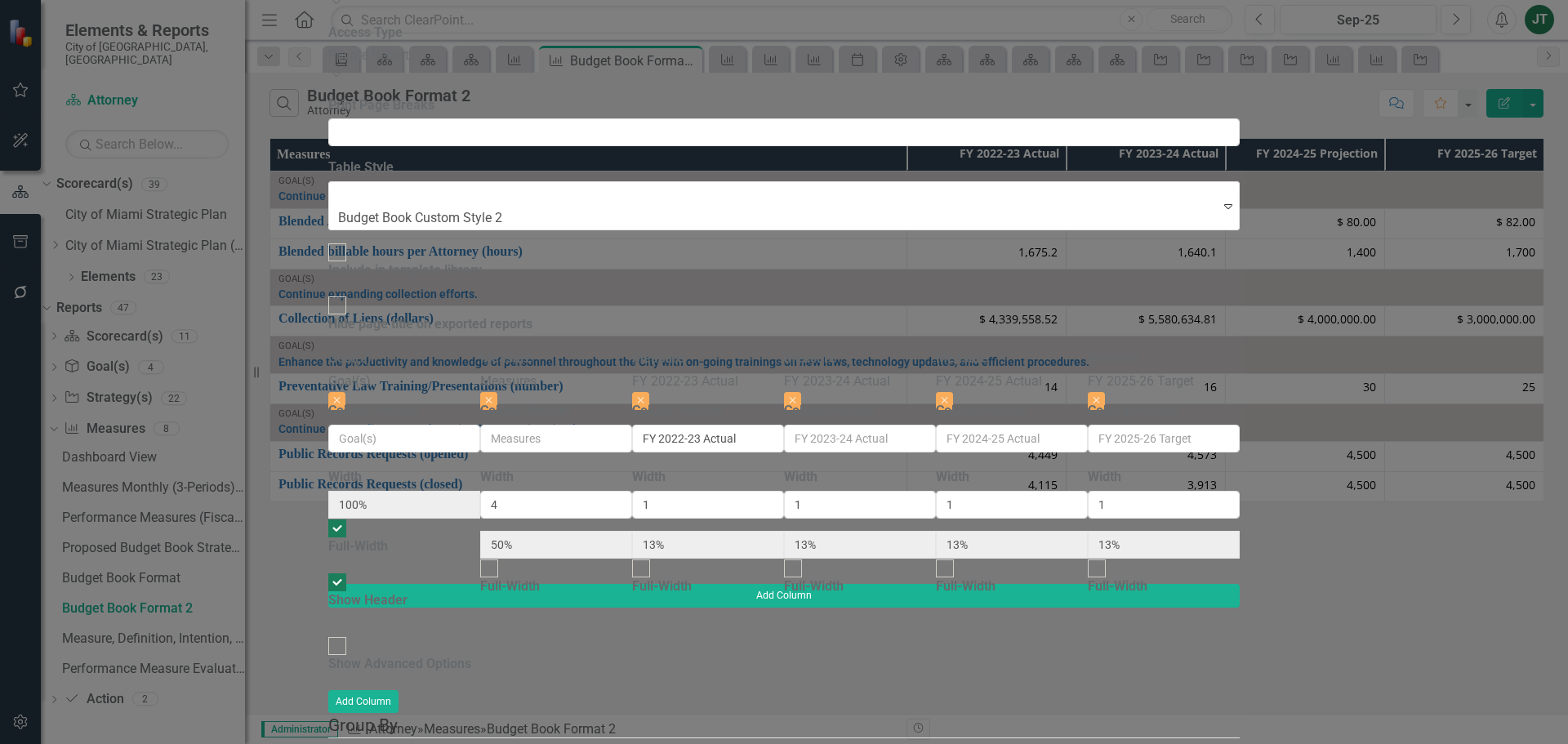
click at [472, 656] on div "Show Advanced Options" at bounding box center [399, 665] width 142 height 18
click at [350, 634] on input "Show Advanced Options" at bounding box center [338, 647] width 26 height 26
checkbox input "true"
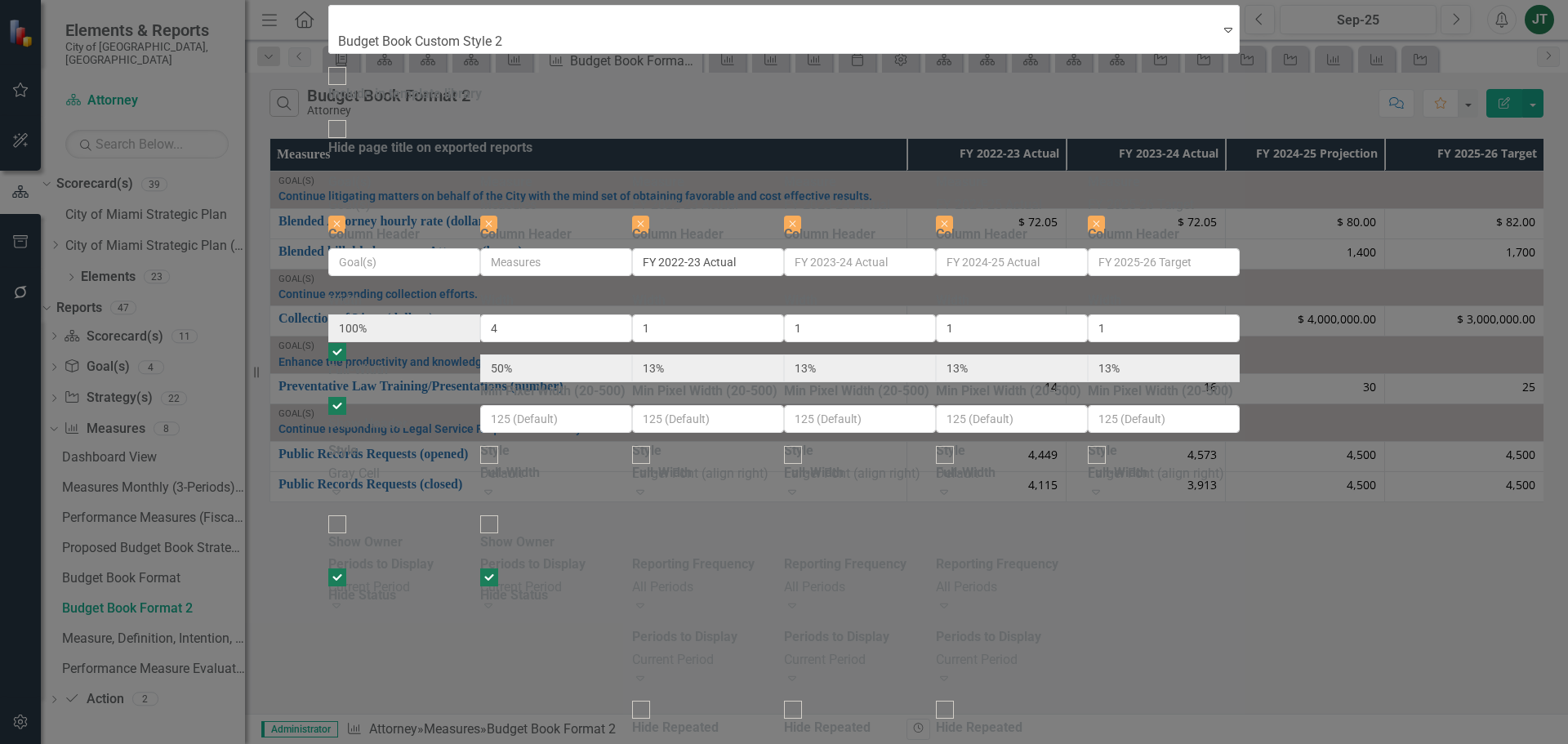
click at [1088, 465] on div "Default" at bounding box center [1011, 475] width 152 height 18
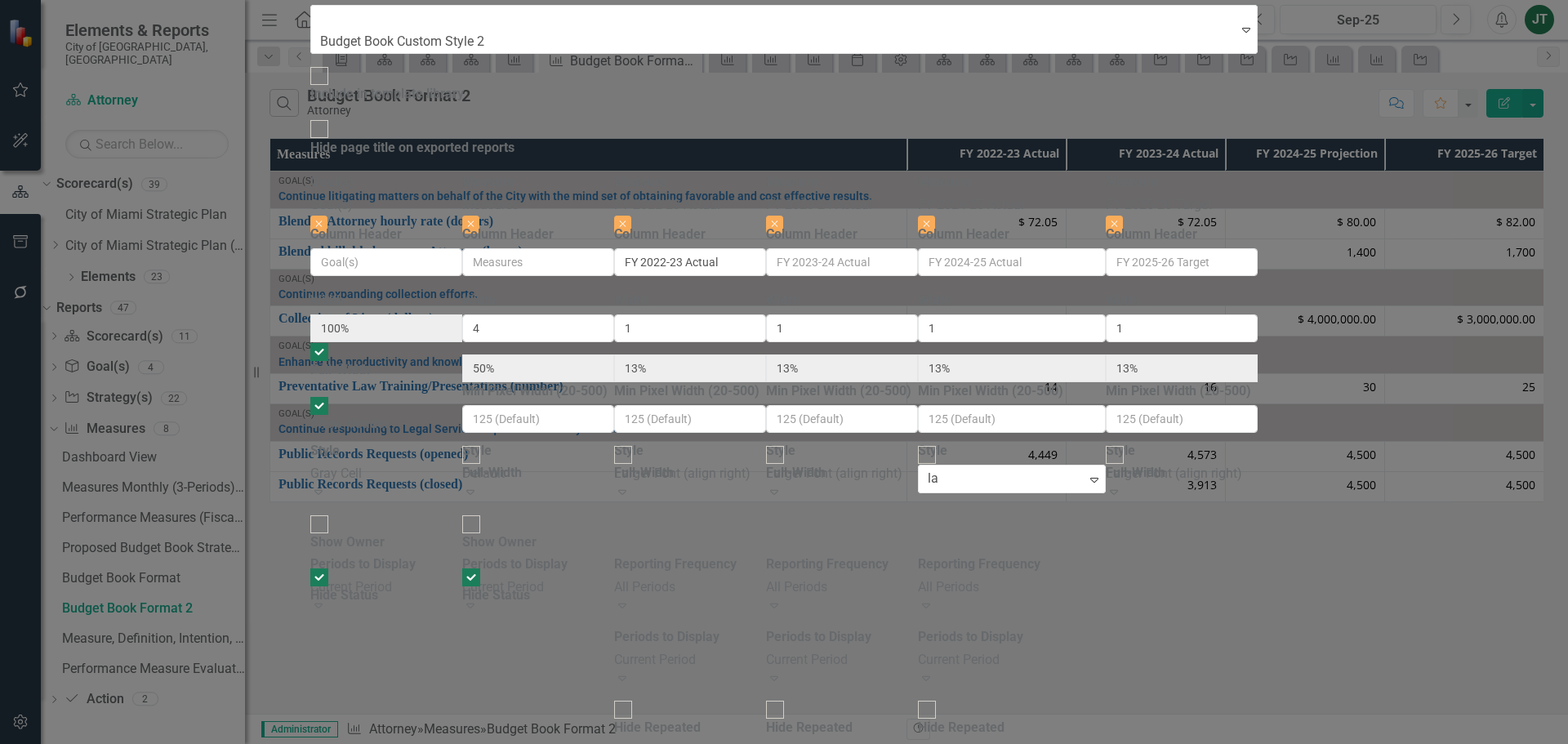
type input "lar"
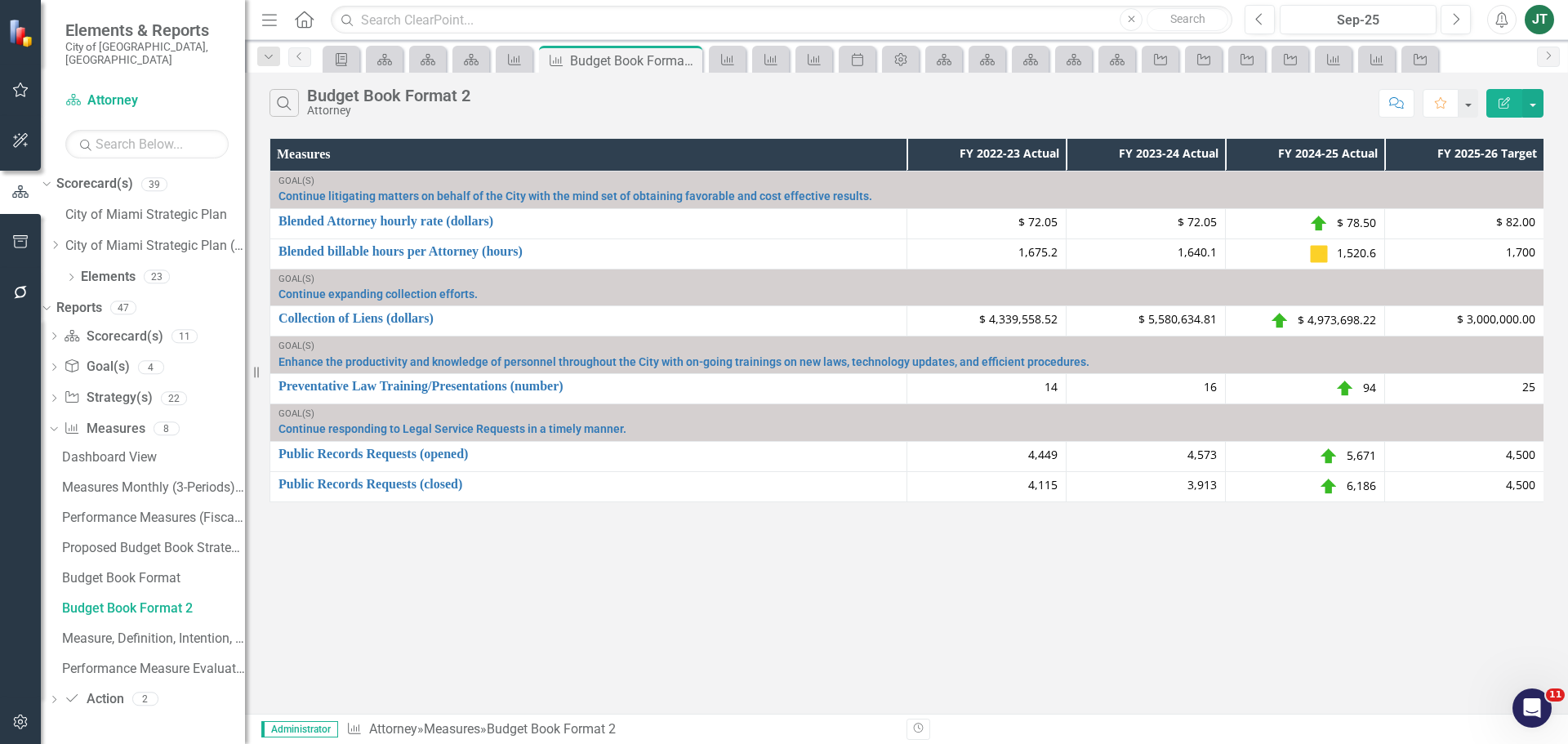
click at [1505, 101] on icon "button" at bounding box center [1504, 103] width 11 height 11
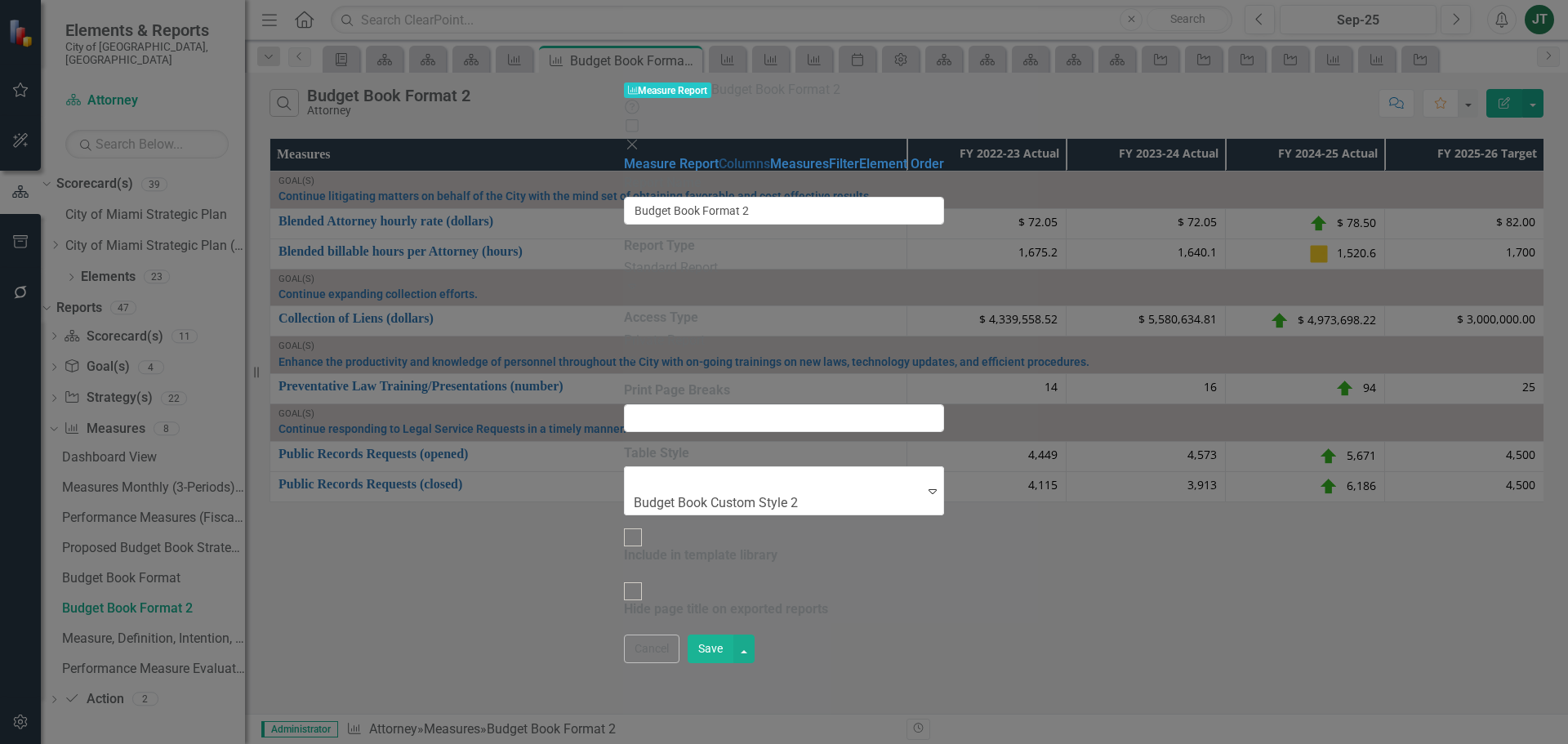
click at [719, 156] on link "Columns" at bounding box center [744, 164] width 51 height 16
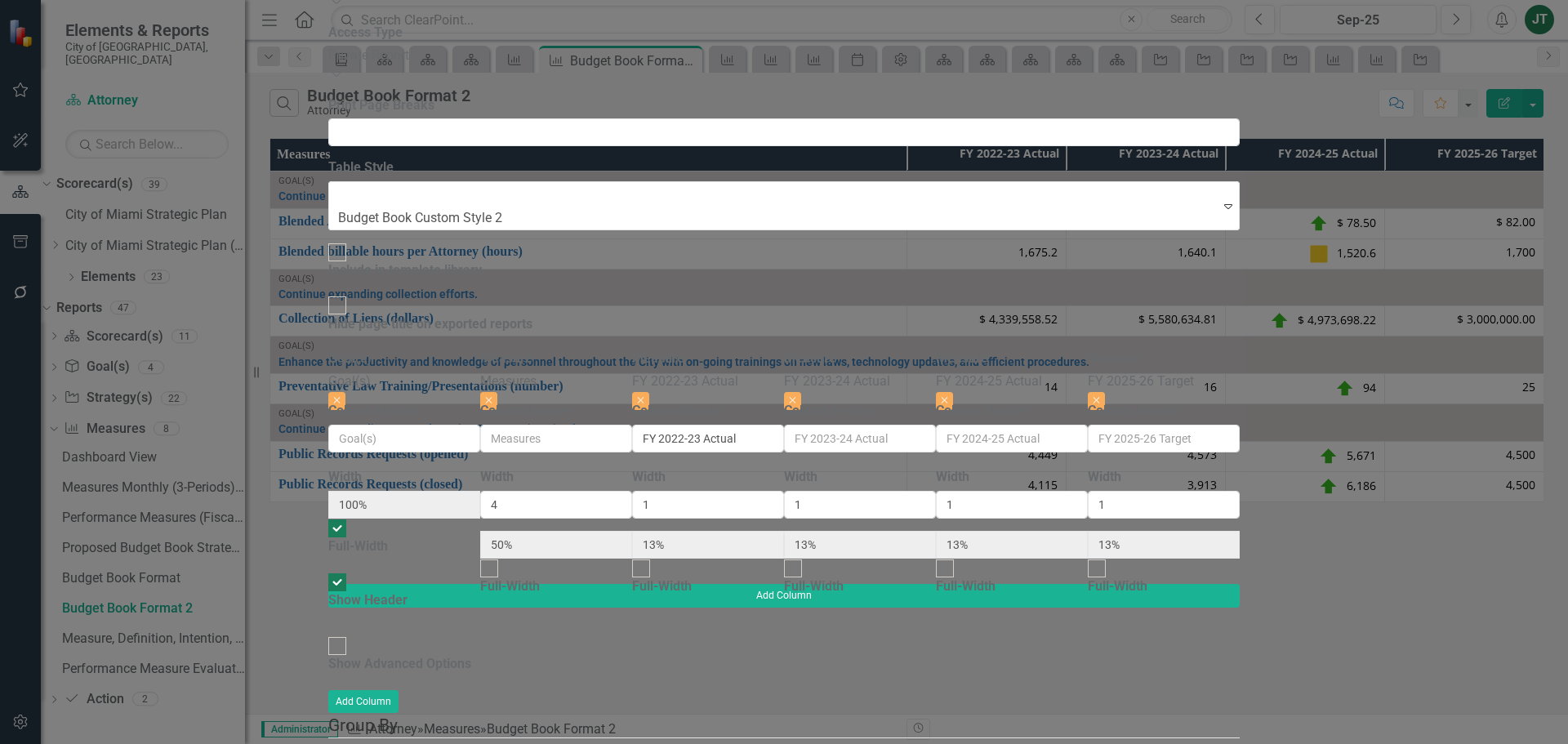
click at [525, 349] on div "To add columns to your report, click on the "Select Columns" button below. All …" at bounding box center [784, 635] width 912 height 570
click at [472, 656] on div "Show Advanced Options" at bounding box center [399, 665] width 142 height 18
click at [350, 634] on input "Show Advanced Options" at bounding box center [338, 647] width 26 height 26
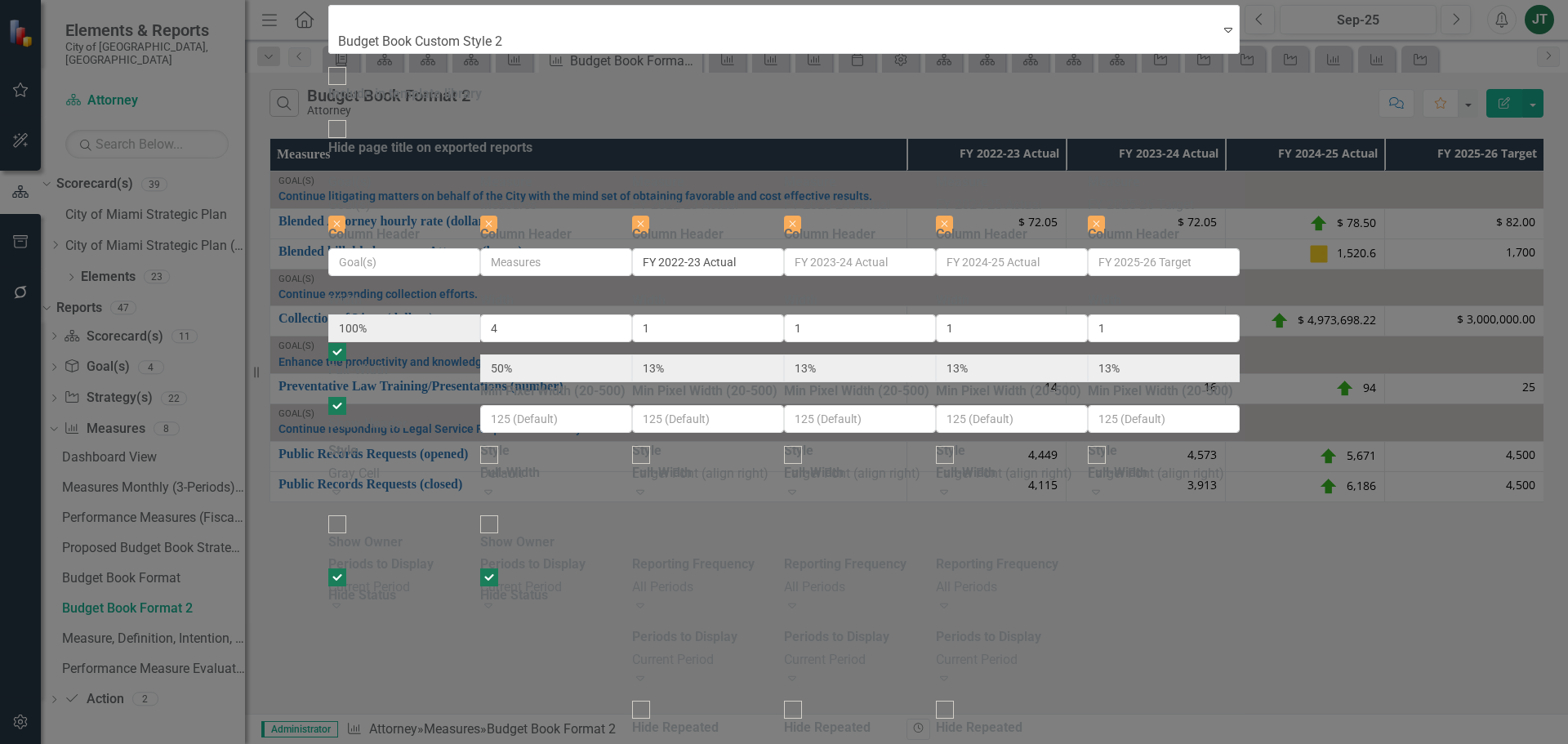
click at [1088, 465] on div "Larger Font (align right)" at bounding box center [1011, 475] width 152 height 18
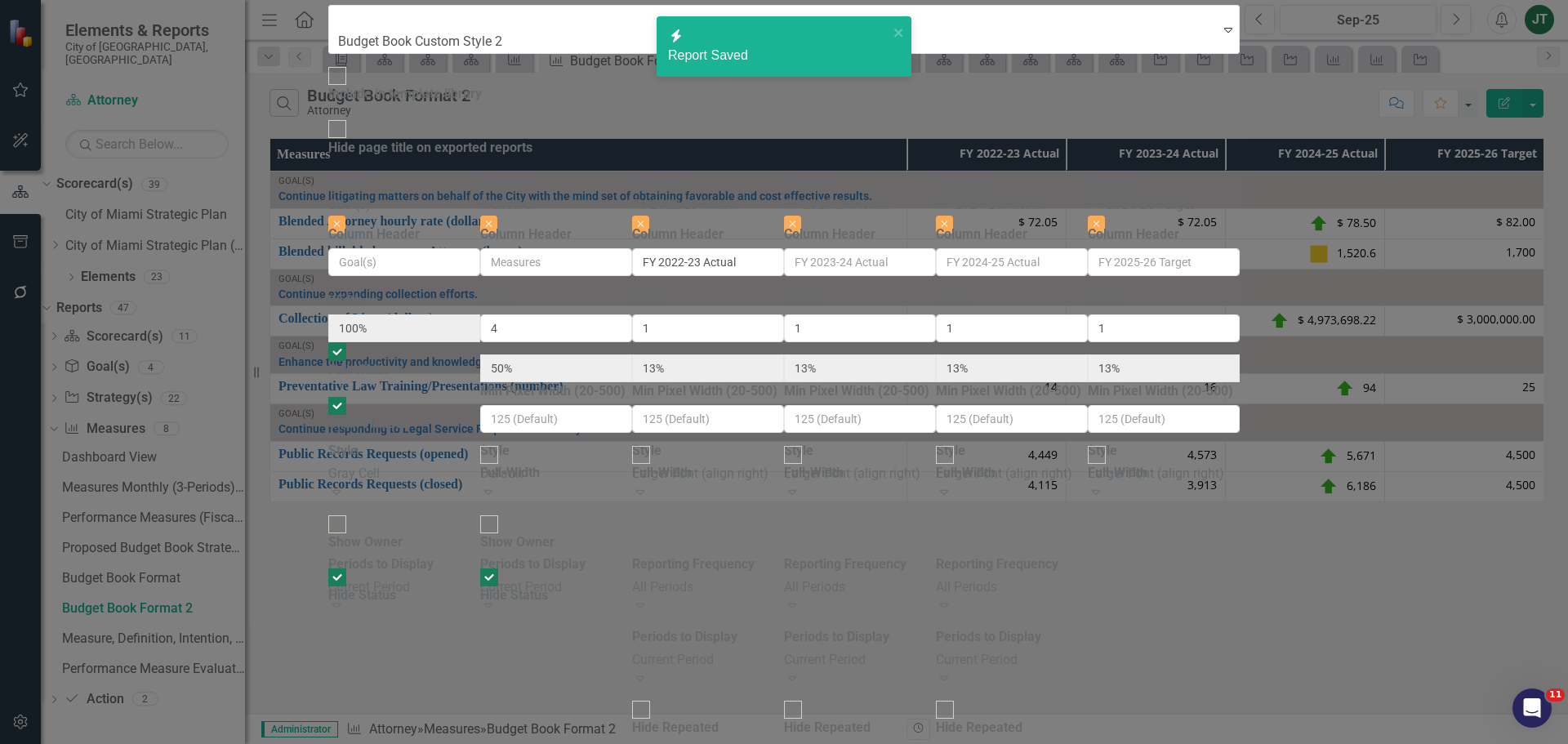
checkbox input "false"
radio input "false"
checkbox input "false"
radio input "true"
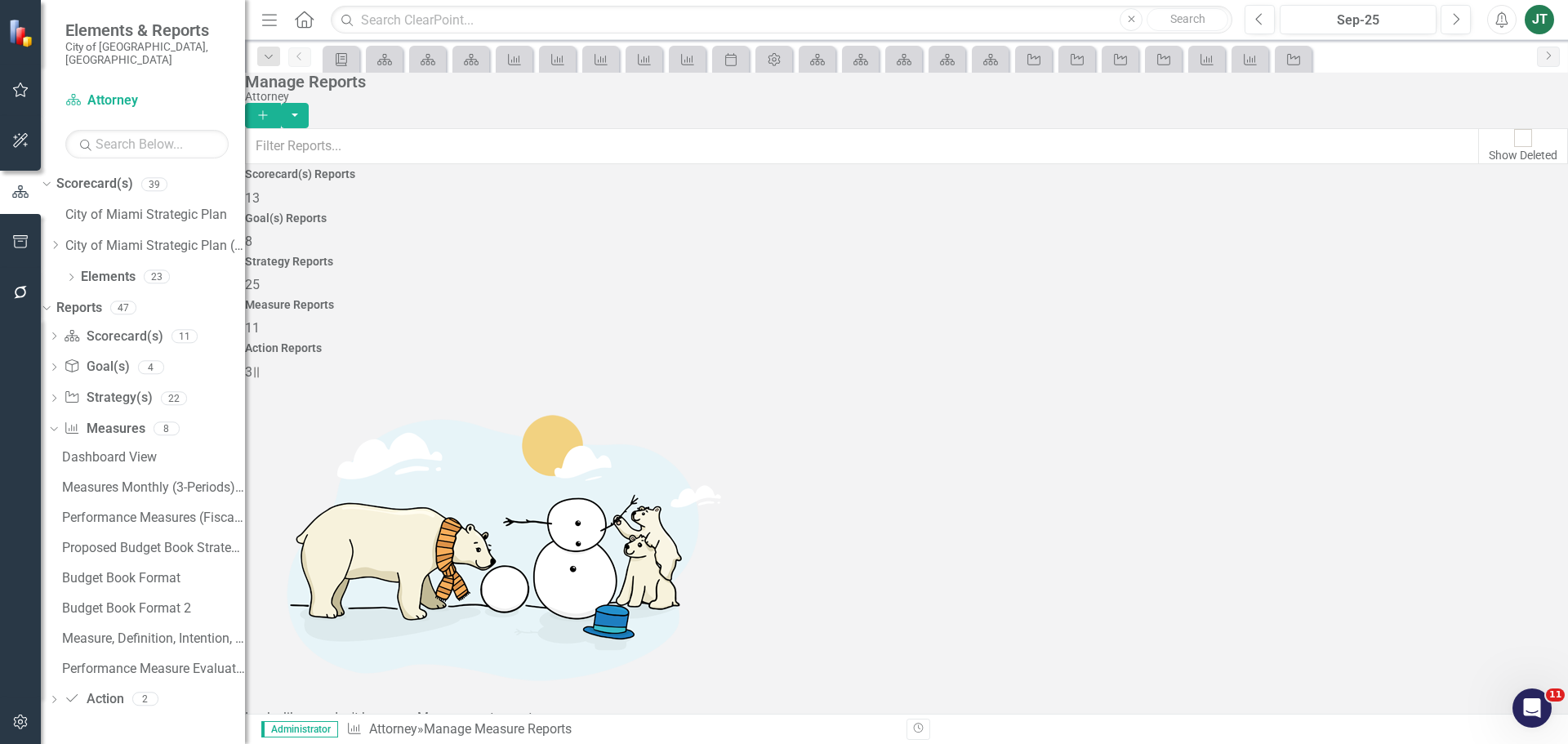
scroll to position [147, 0]
click at [56, 422] on icon "Dropdown" at bounding box center [52, 428] width 9 height 11
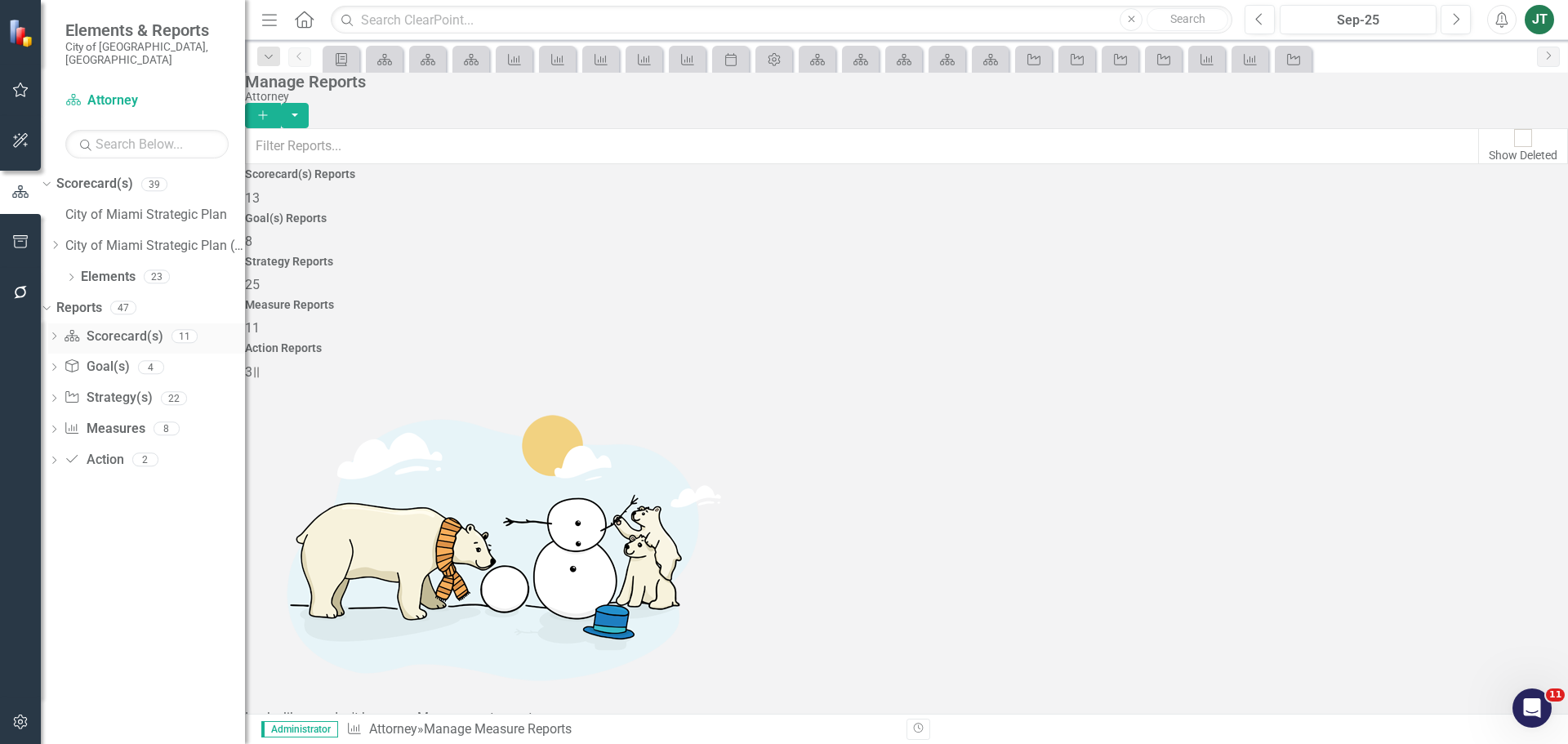
click at [60, 332] on div "Dropdown" at bounding box center [53, 338] width 11 height 14
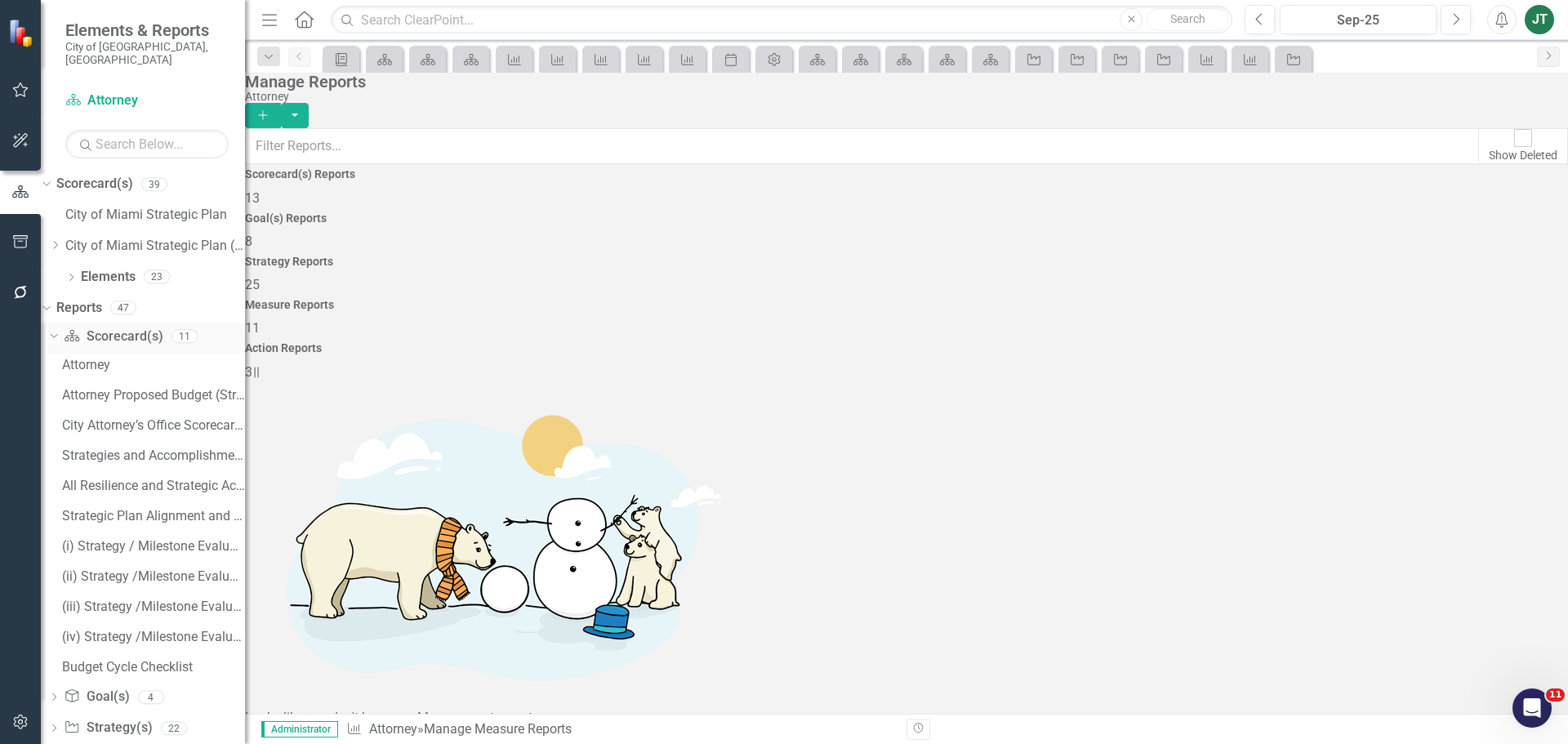
click at [120, 327] on link "Scorecard(s) Scorecard(s)" at bounding box center [113, 337] width 99 height 18
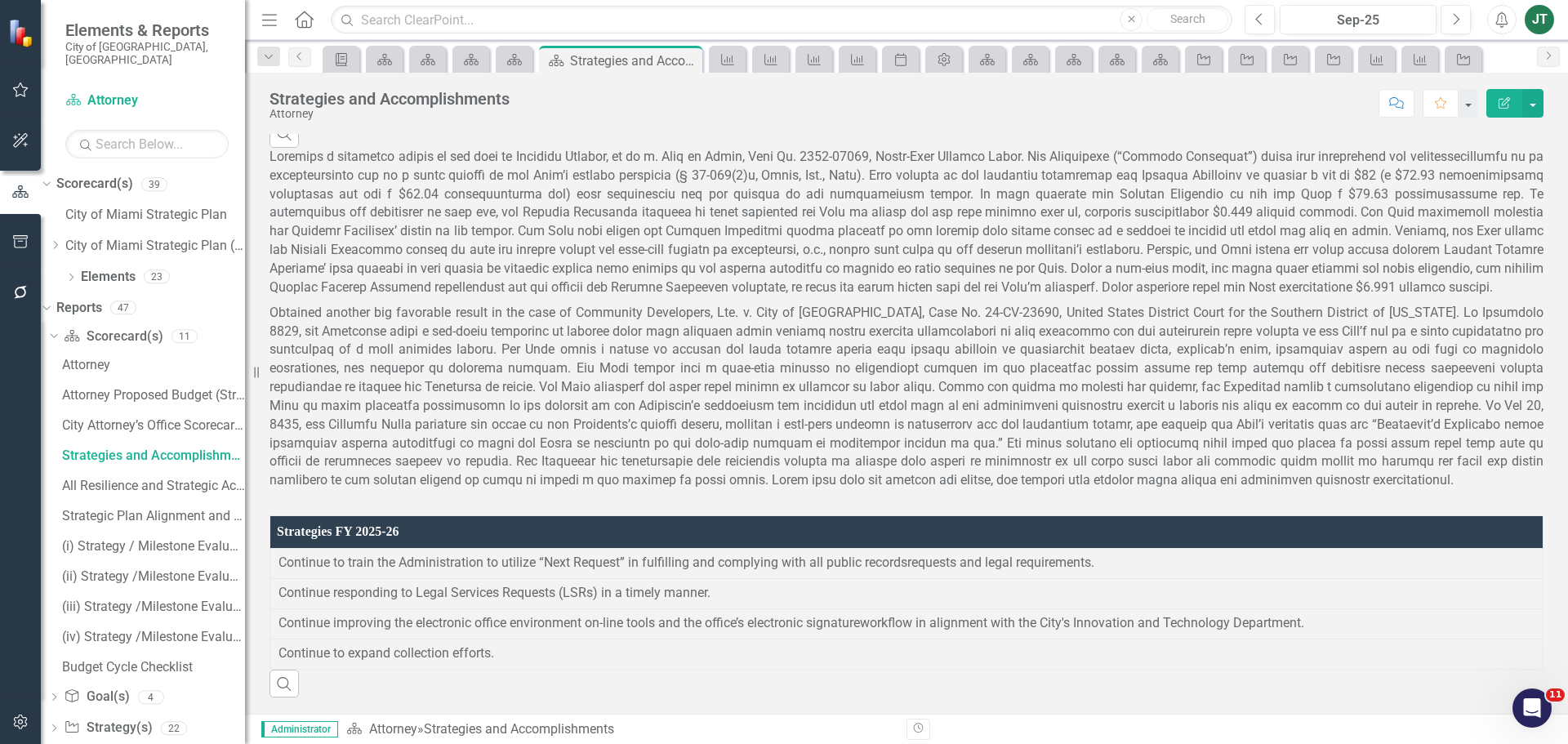
scroll to position [306, 0]
click at [129, 479] on div "All Resilience and Strategic Actions for the Attorneys Office 2023-24" at bounding box center [153, 486] width 183 height 15
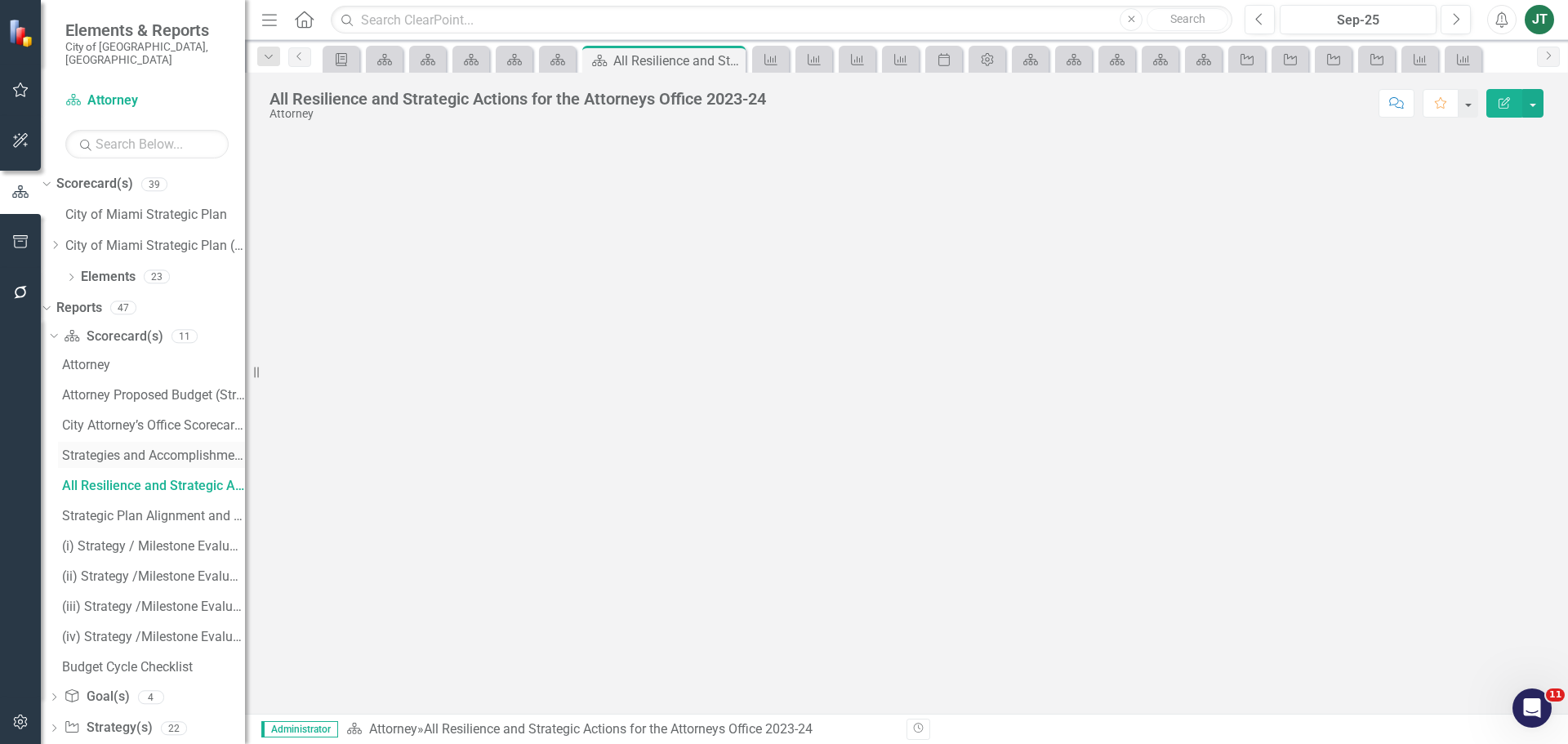
click at [150, 449] on div "Strategies and Accomplishments" at bounding box center [153, 456] width 183 height 15
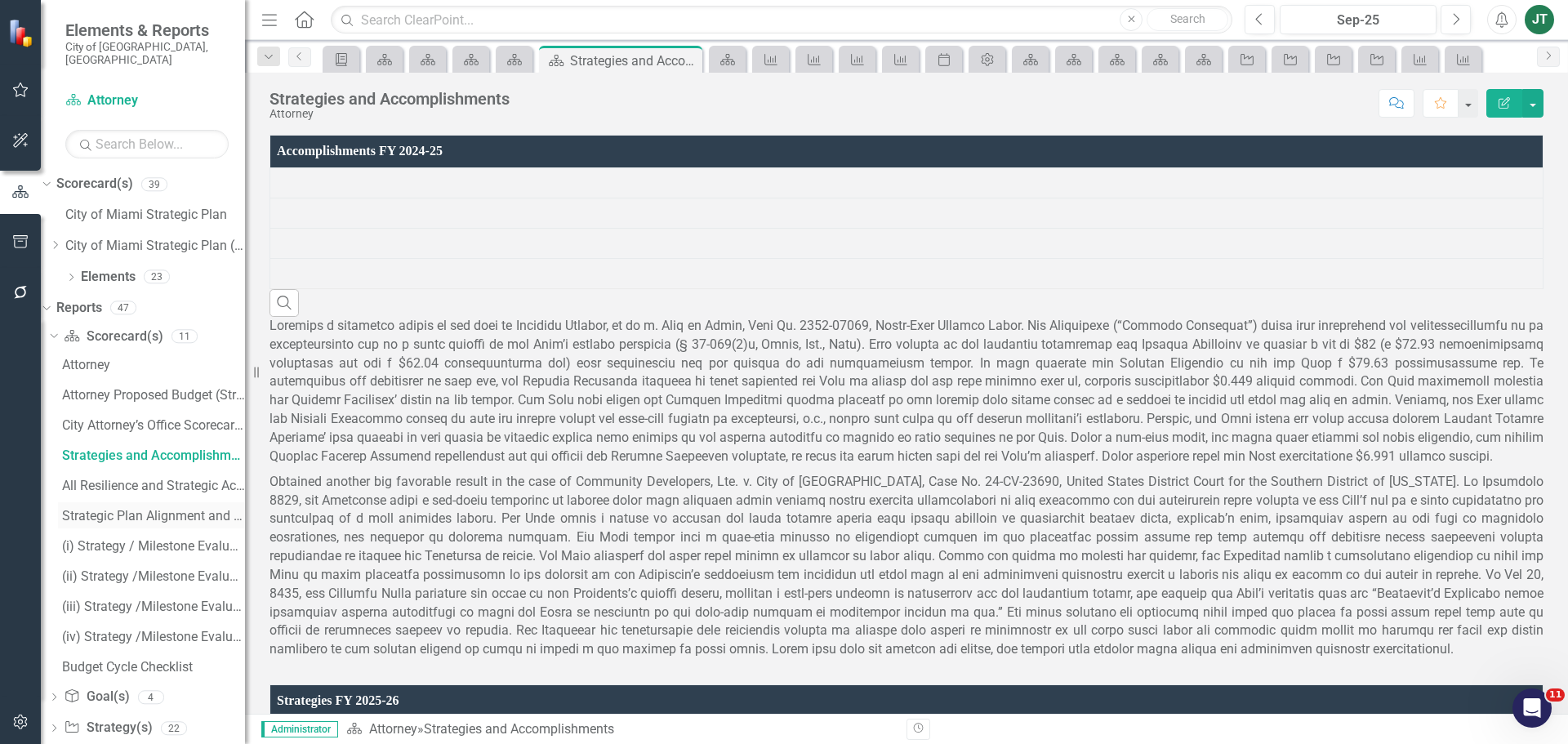
click at [161, 509] on div "Strategic Plan Alignment and Performance Measures" at bounding box center [153, 517] width 183 height 15
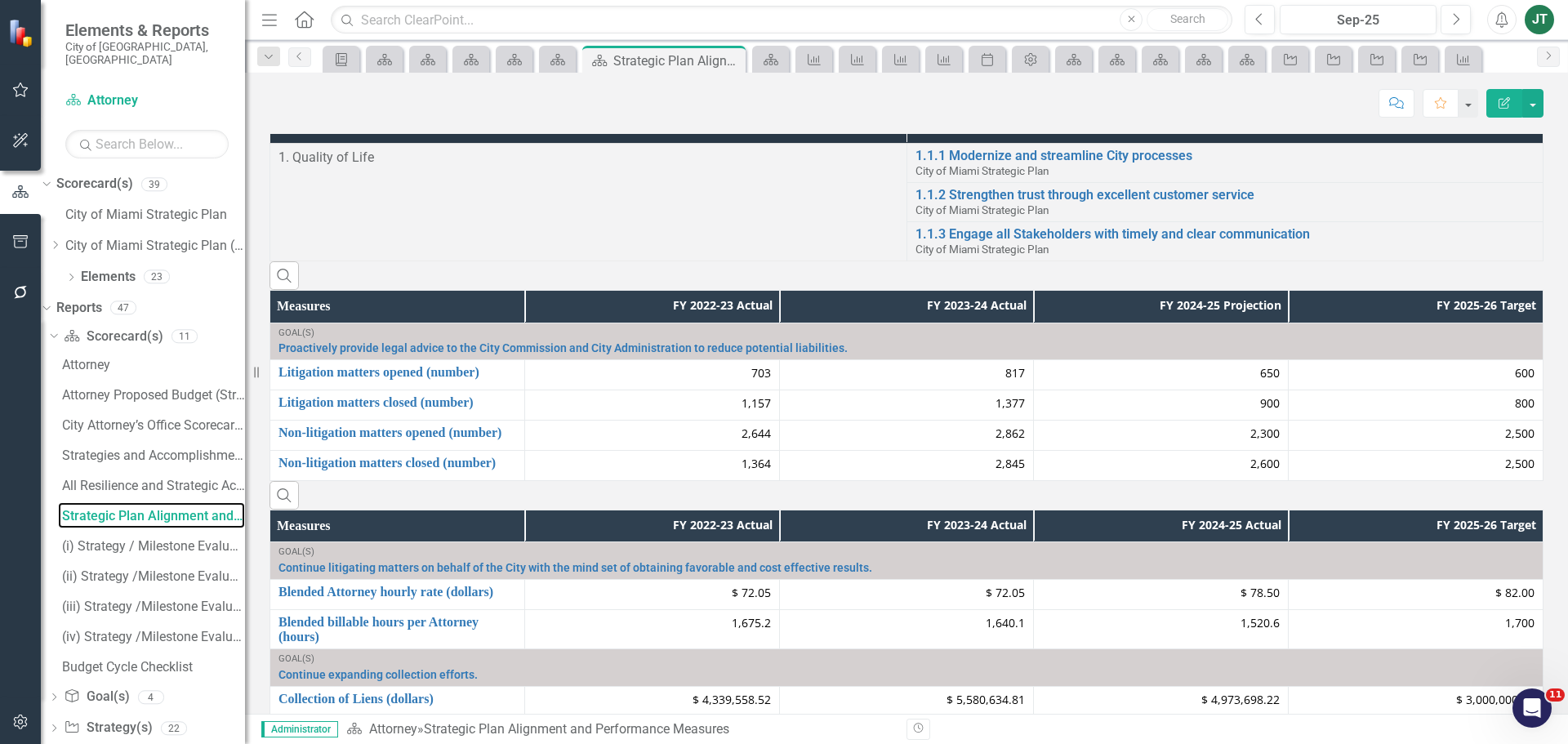
scroll to position [787, 0]
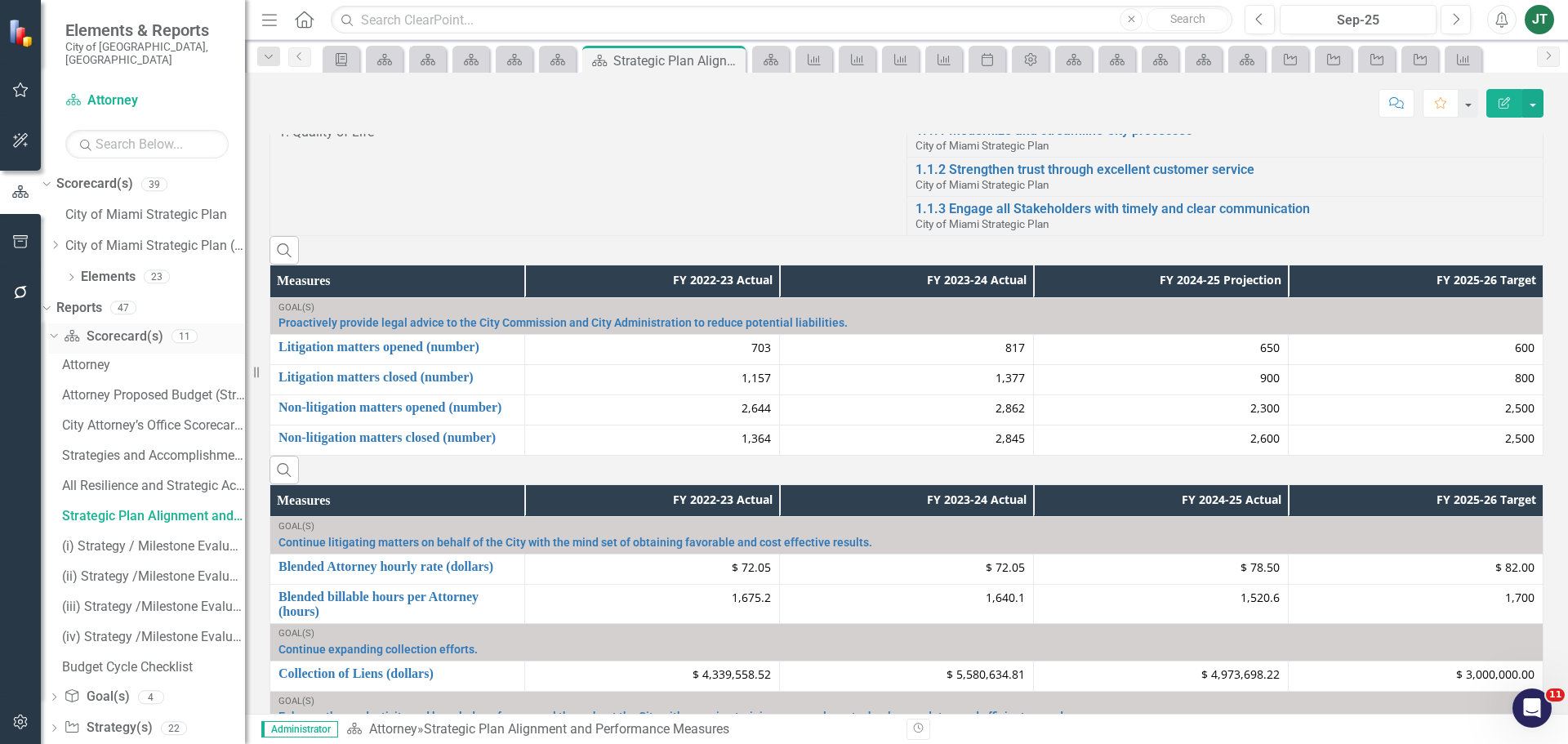
click at [56, 330] on icon "Dropdown" at bounding box center [52, 336] width 9 height 11
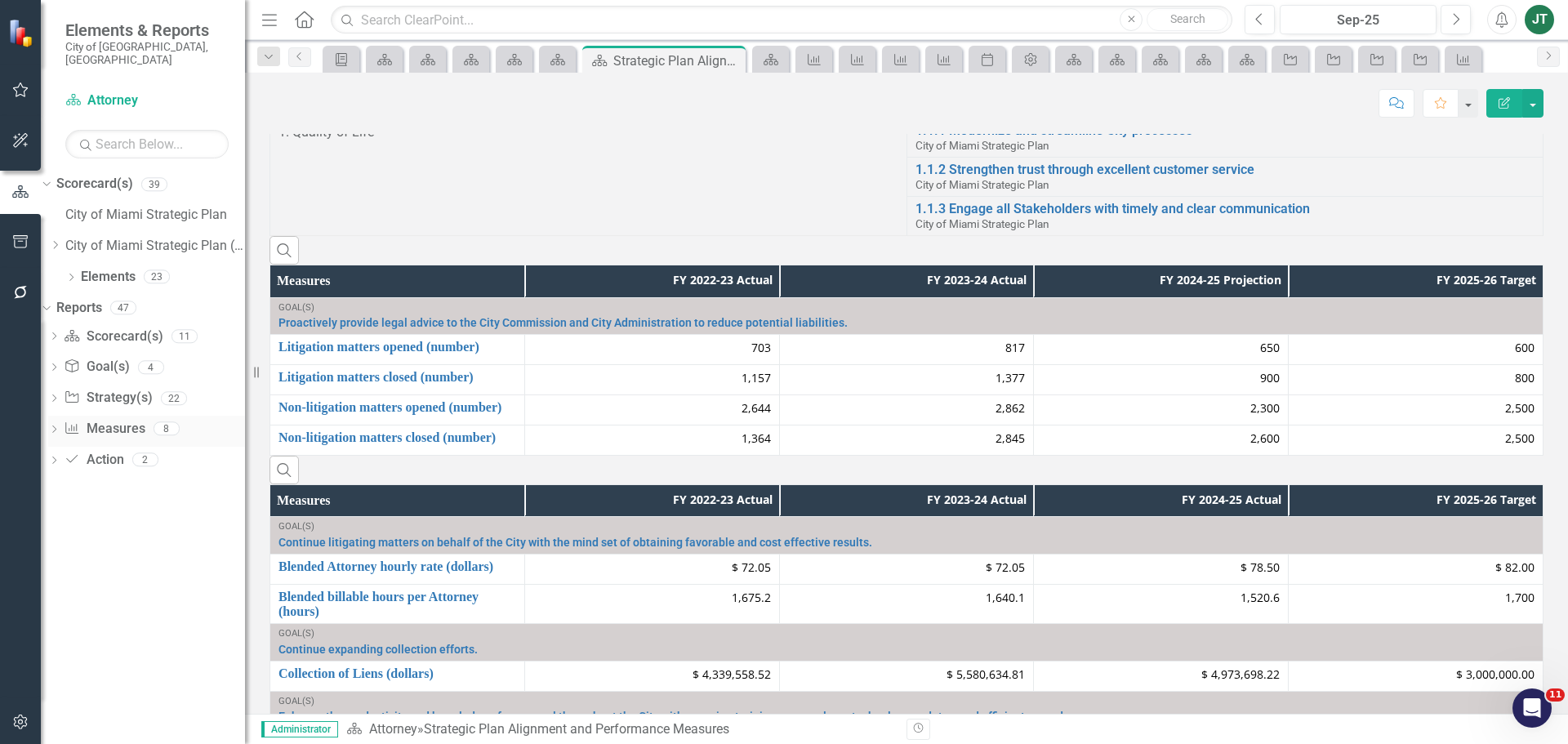
click at [123, 420] on link "Measure Measures" at bounding box center [104, 429] width 81 height 18
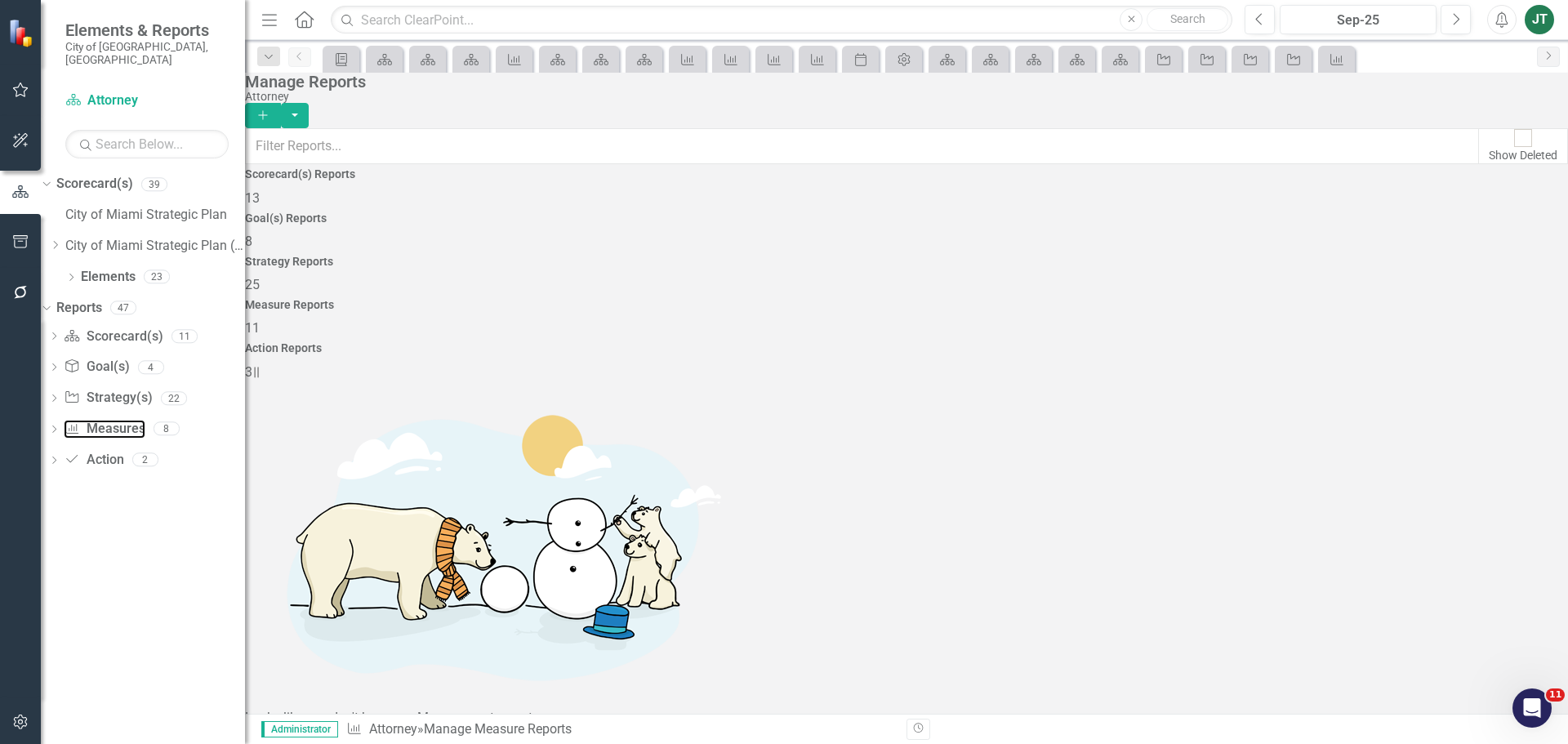
scroll to position [147, 0]
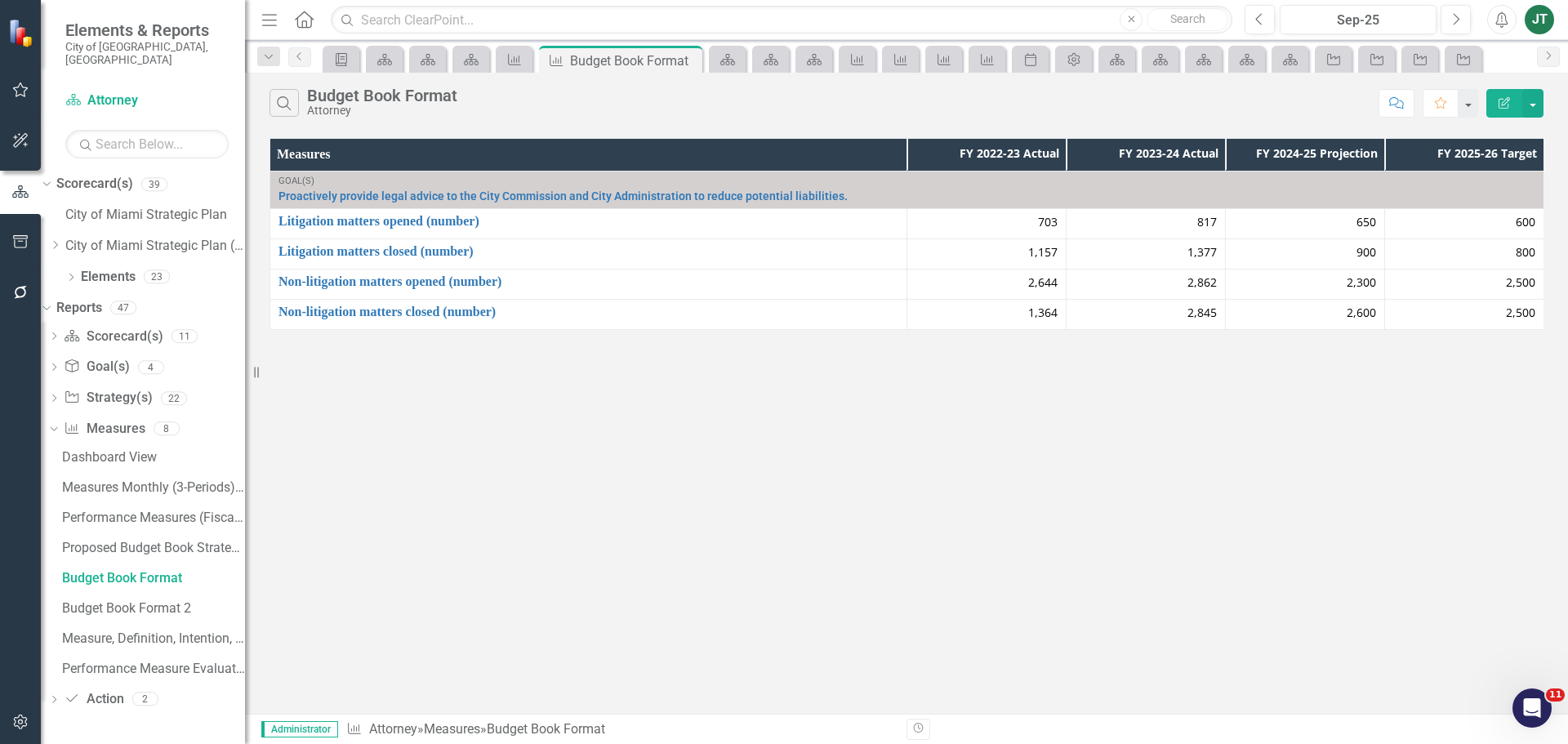
click at [1496, 98] on button "Edit Report" at bounding box center [1504, 103] width 36 height 29
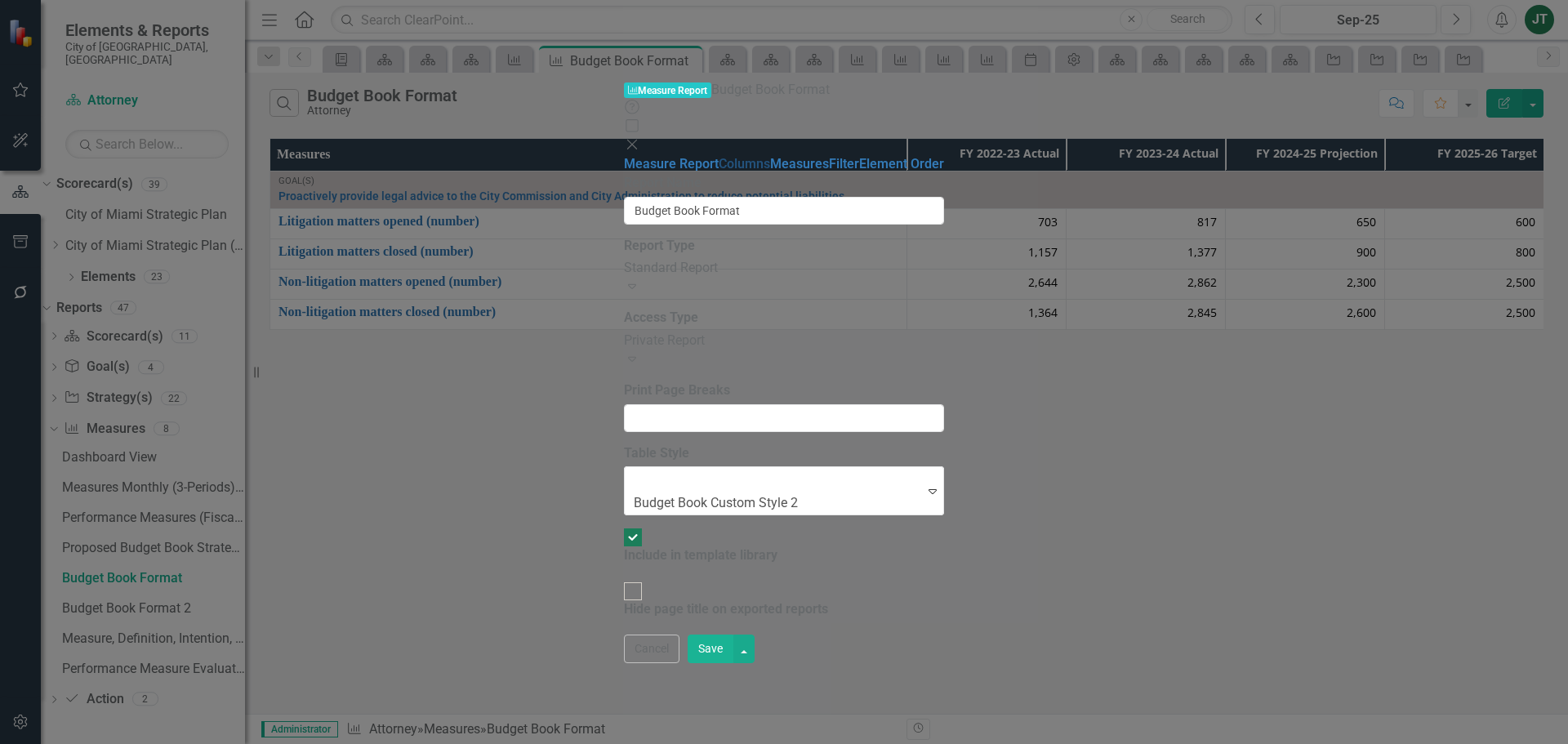
click at [719, 156] on link "Columns" at bounding box center [744, 164] width 51 height 16
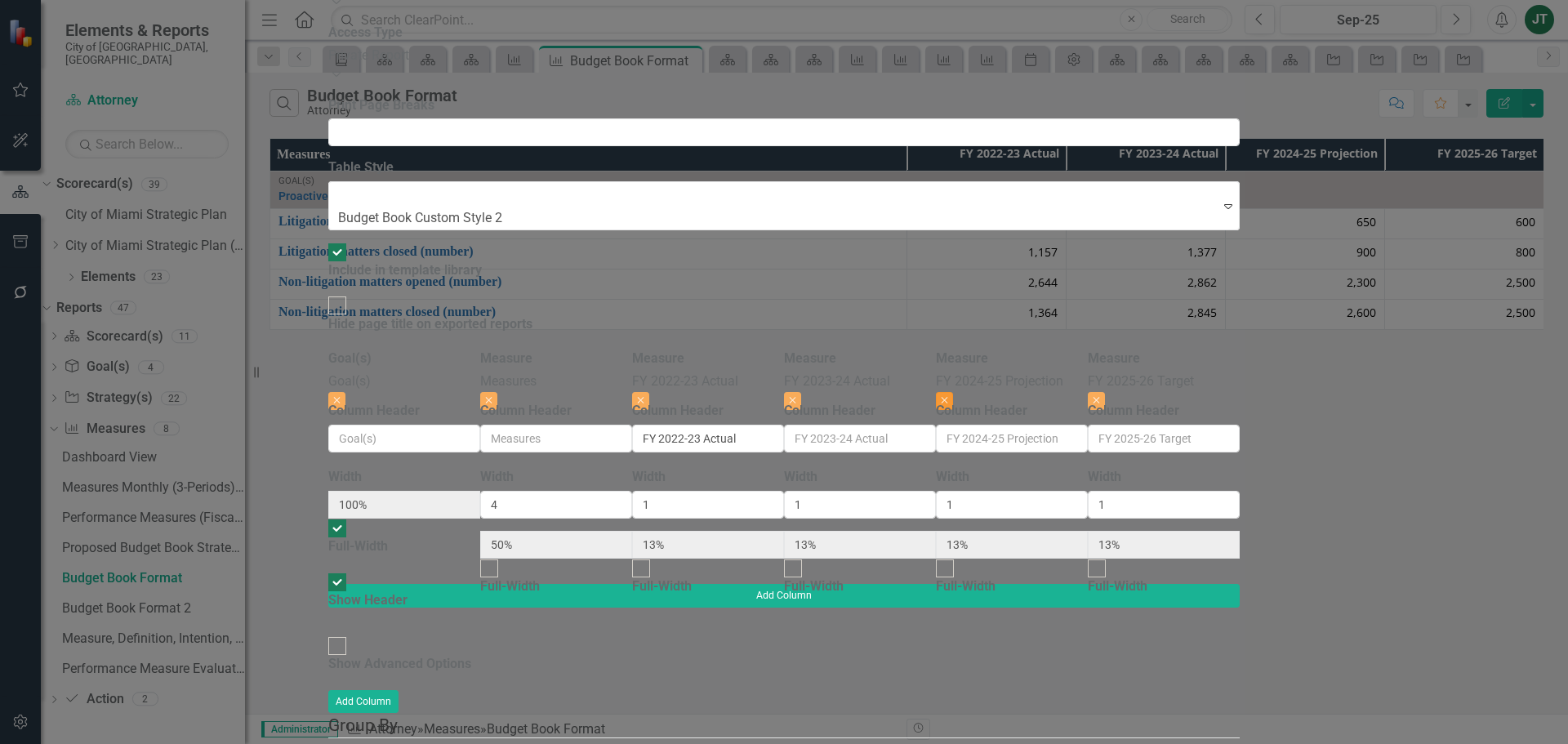
click at [953, 392] on button "Close" at bounding box center [944, 401] width 17 height 18
type input "57%"
type input "14%"
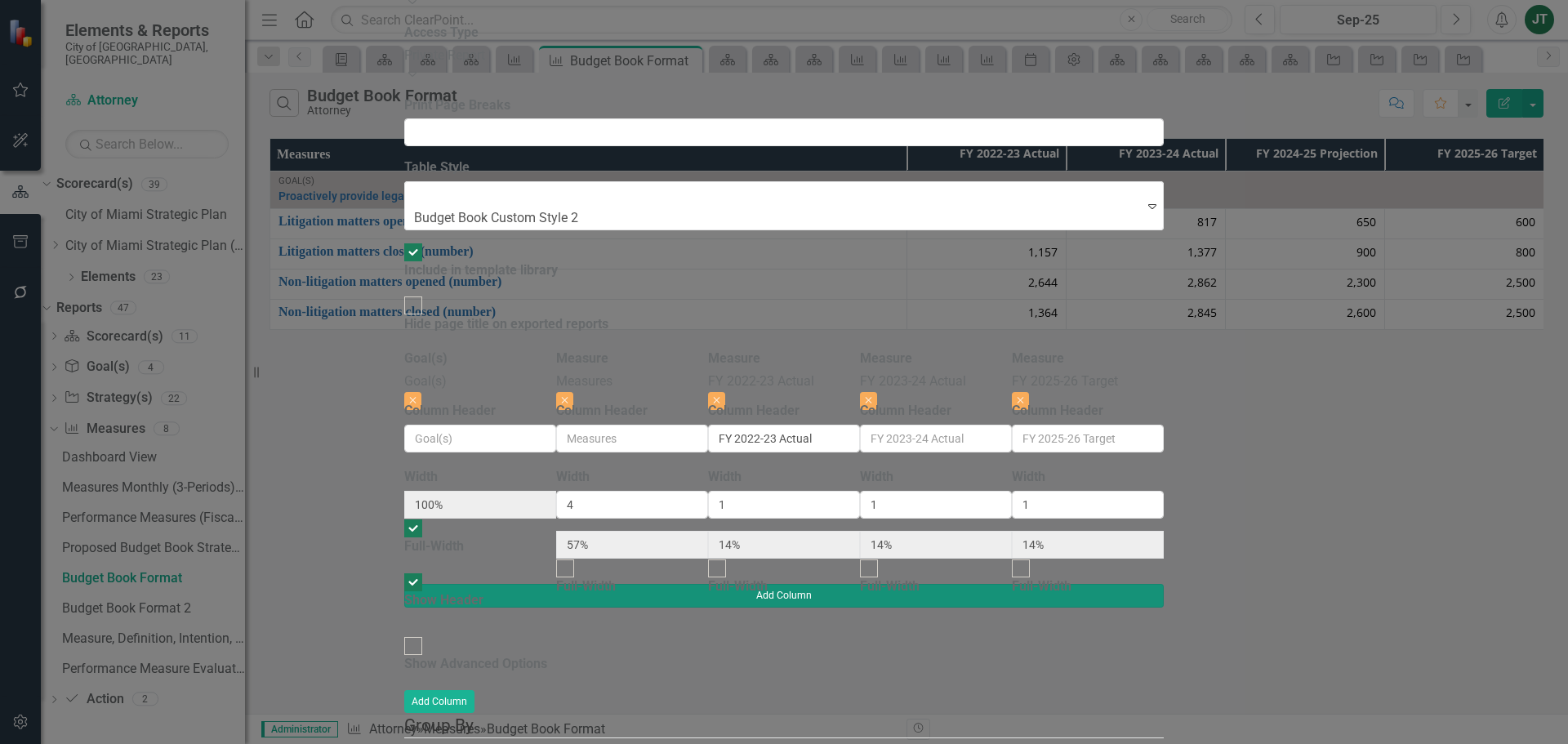
click at [1164, 584] on button "Add Column" at bounding box center [784, 595] width 759 height 23
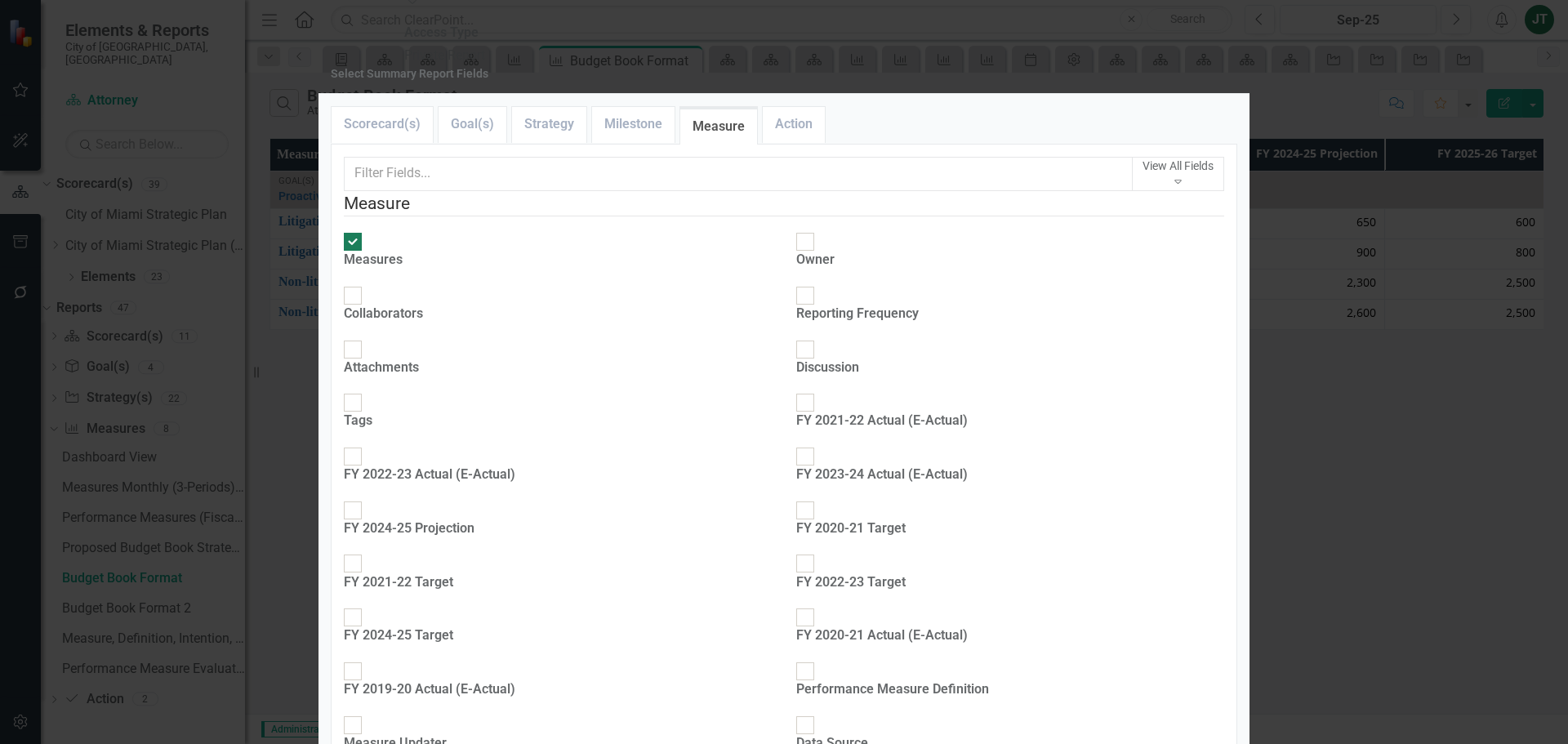
scroll to position [572, 0]
checkbox input "true"
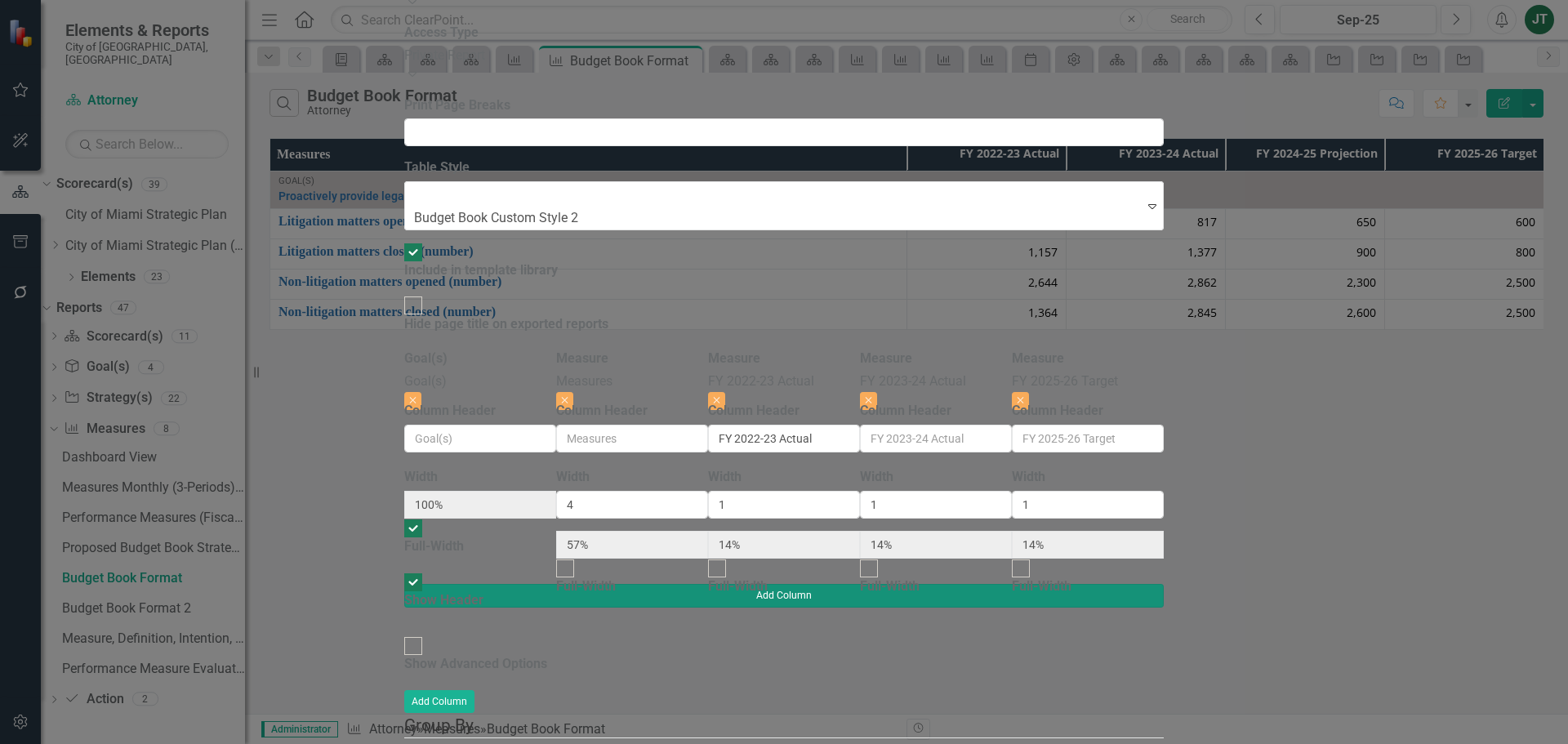
type input "50%"
type input "13%"
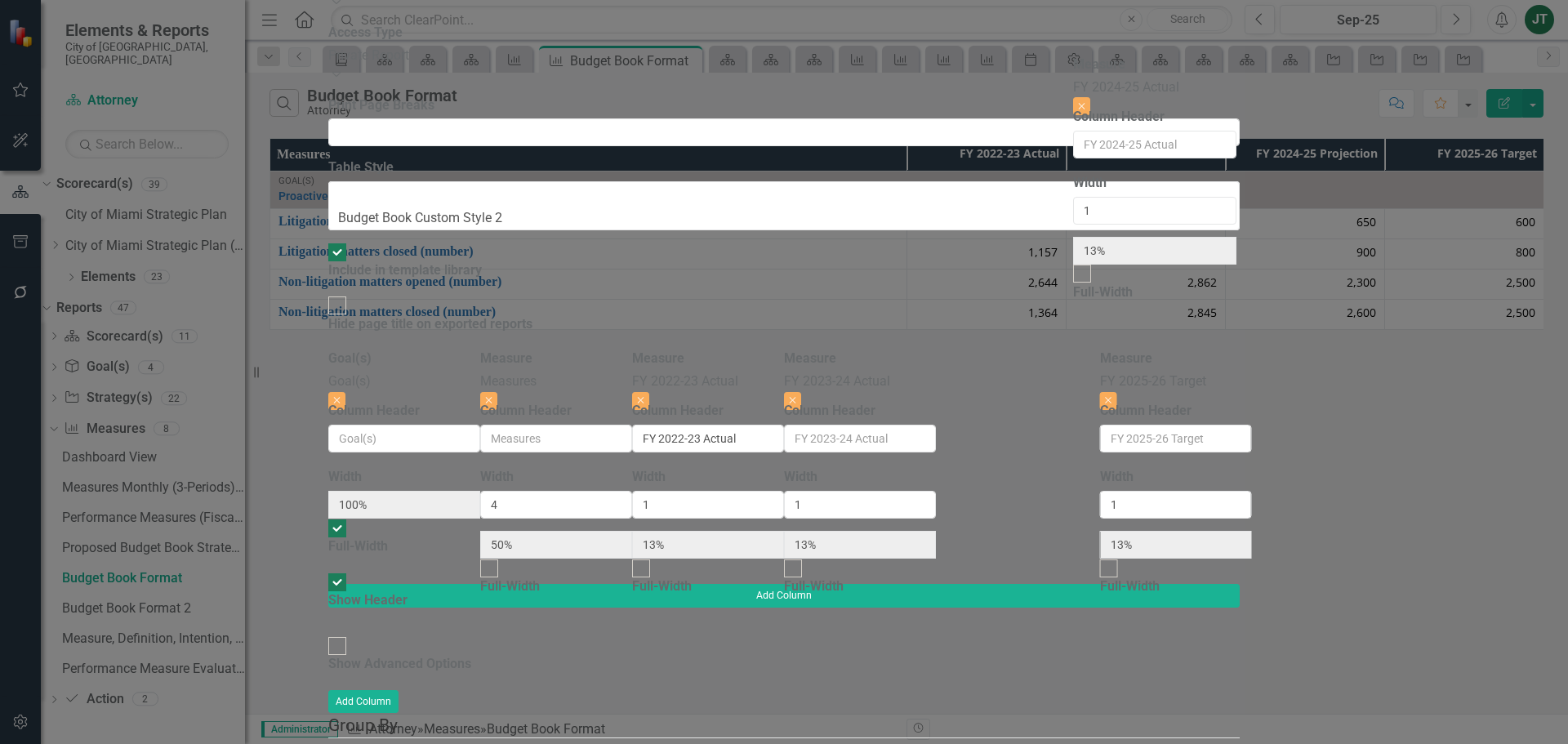
drag, startPoint x: 1374, startPoint y: 109, endPoint x: 1181, endPoint y: 104, distance: 193.1
click at [1181, 349] on div "Goal(s) Goal(s) Close Column Header Width 100% Full-Width Show Header Measure M…" at bounding box center [784, 466] width 912 height 235
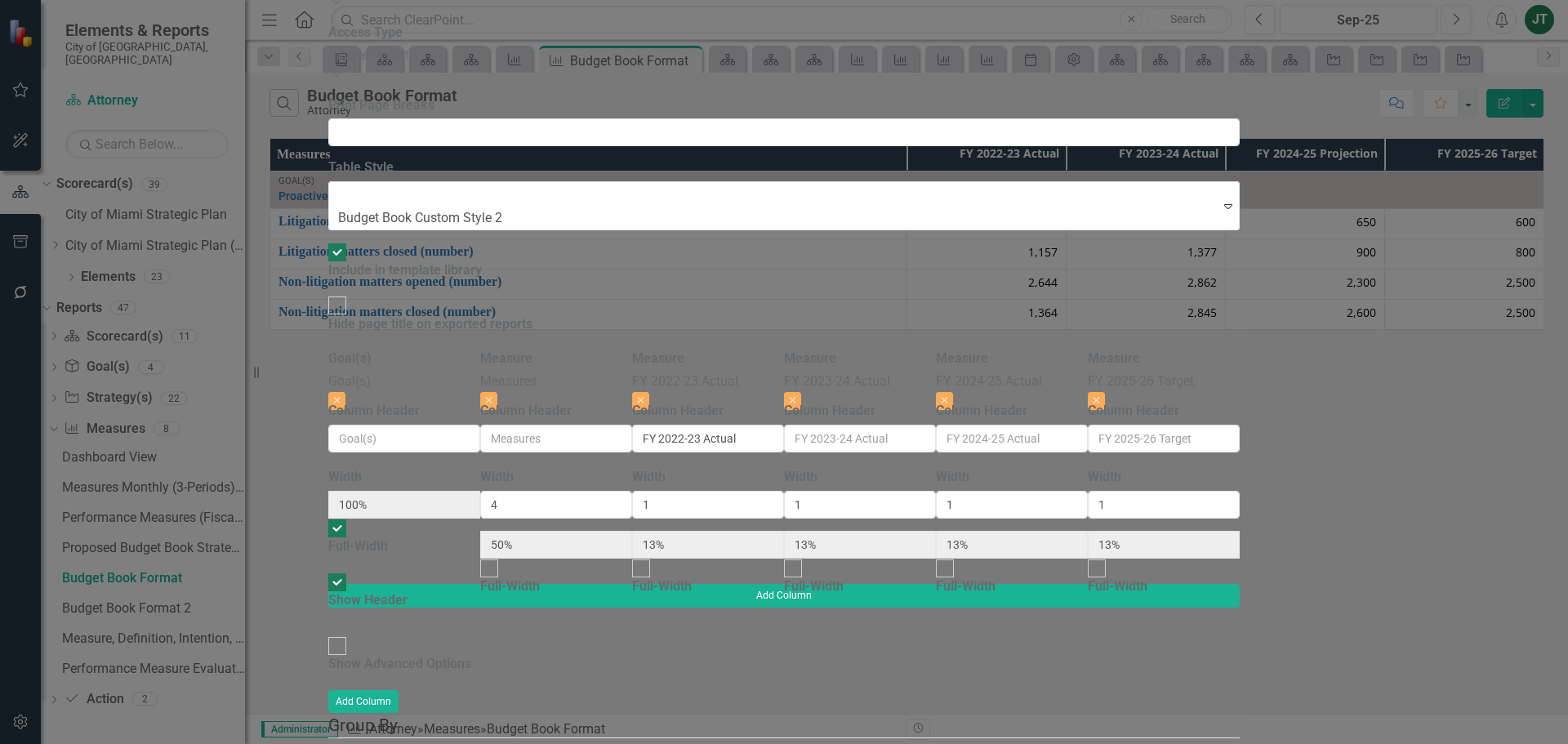
click at [472, 656] on div "Show Advanced Options" at bounding box center [399, 665] width 142 height 18
click at [350, 634] on input "Show Advanced Options" at bounding box center [338, 647] width 26 height 26
checkbox input "true"
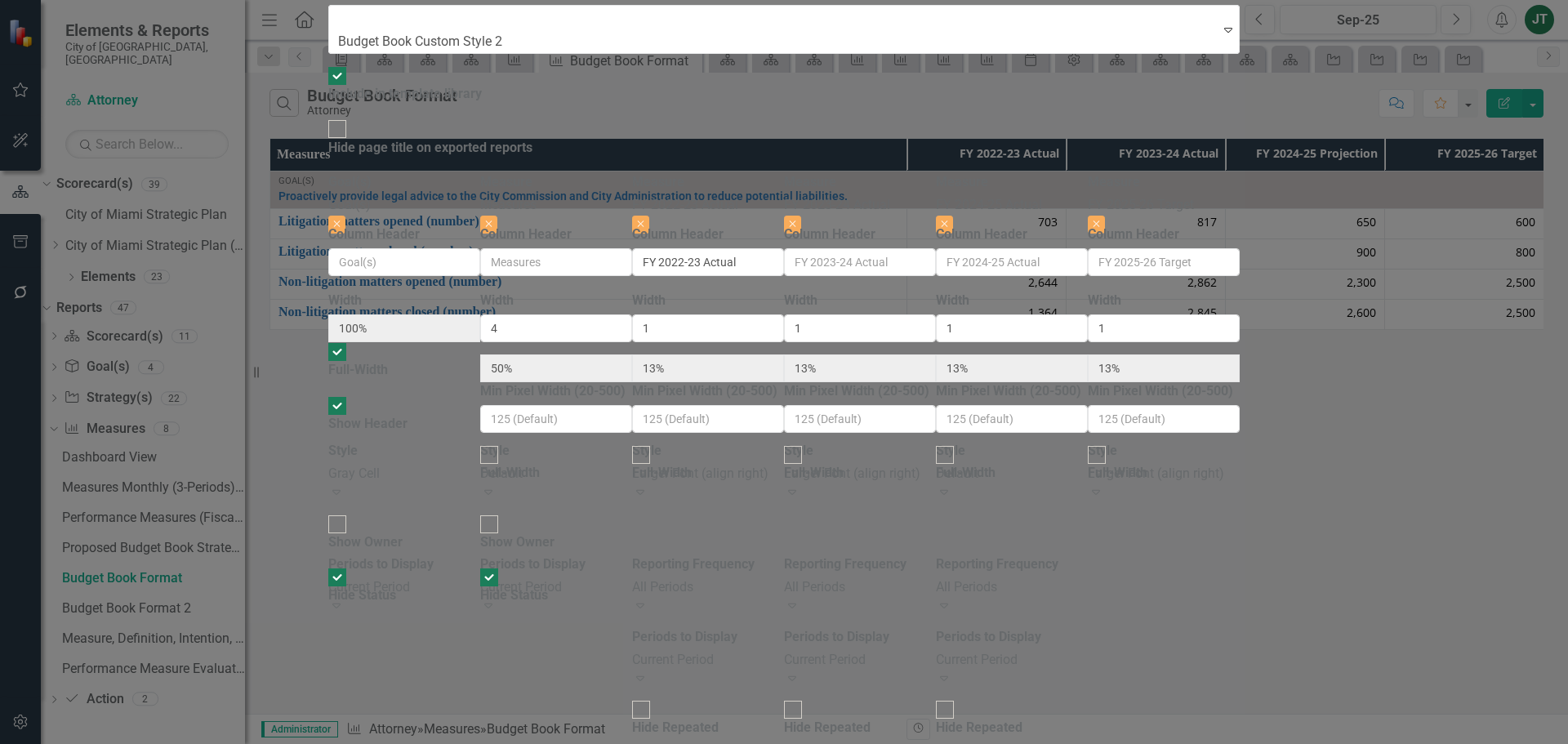
click at [1088, 465] on div "Default" at bounding box center [1011, 475] width 152 height 18
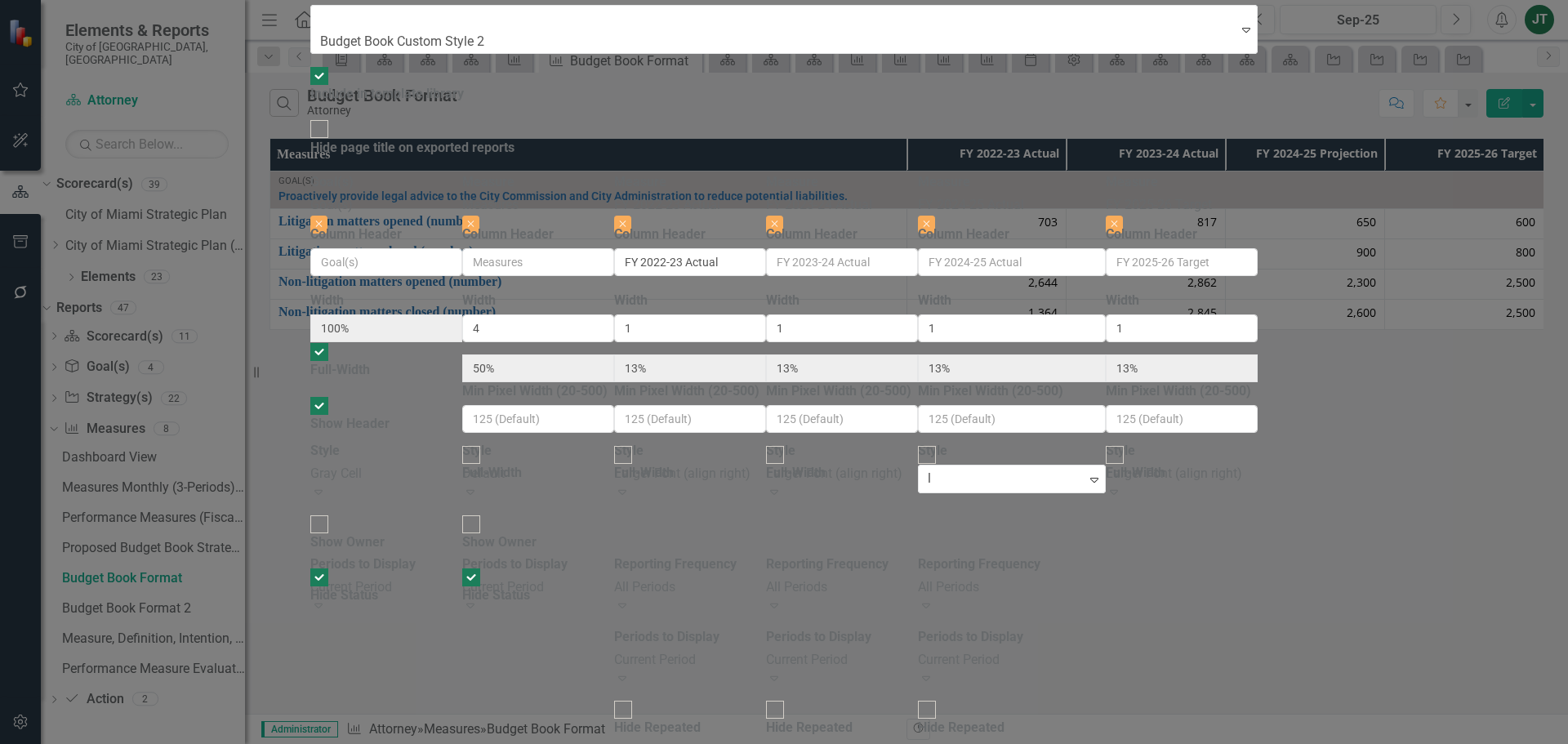
type input "la"
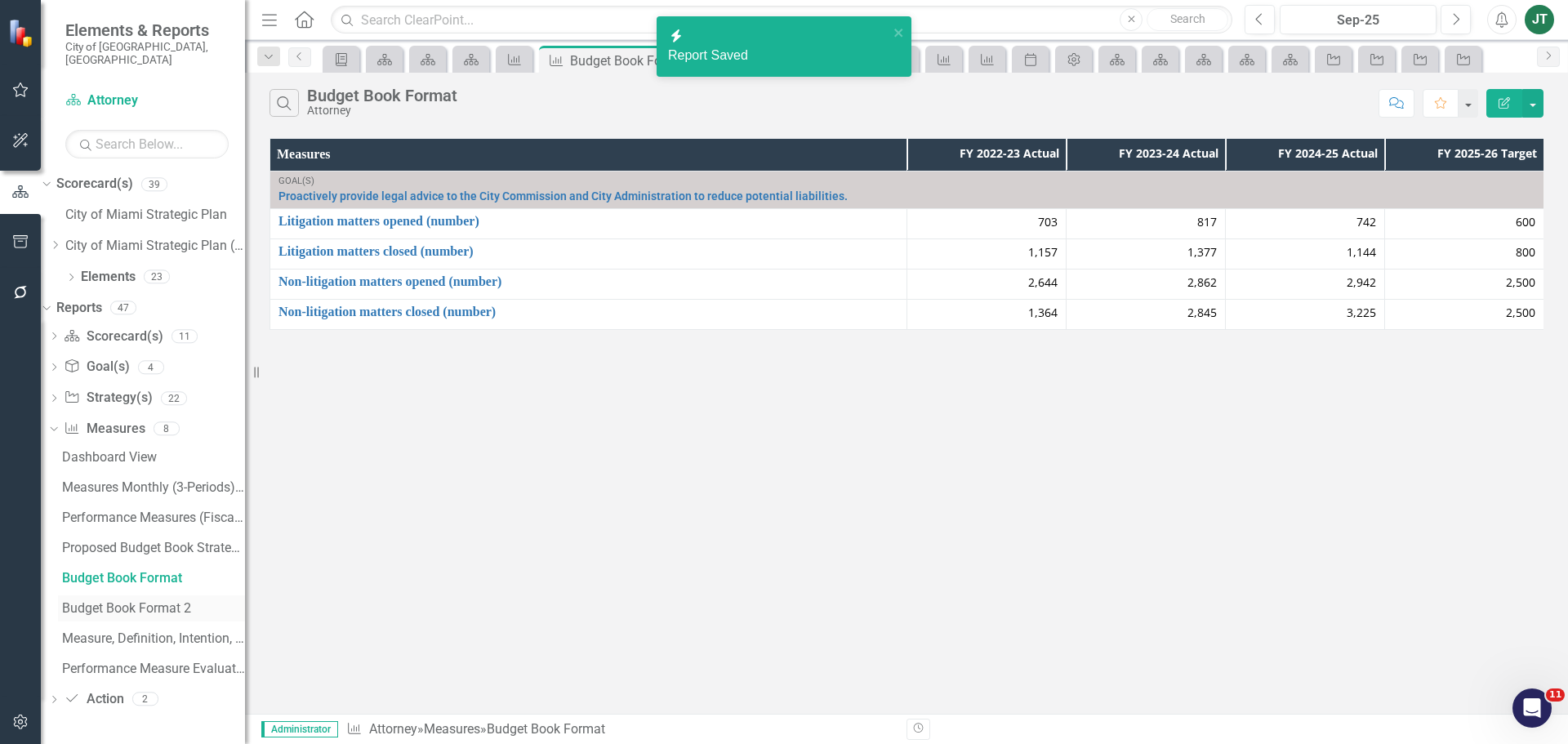
click at [128, 601] on div "Budget Book Format 2" at bounding box center [153, 609] width 183 height 15
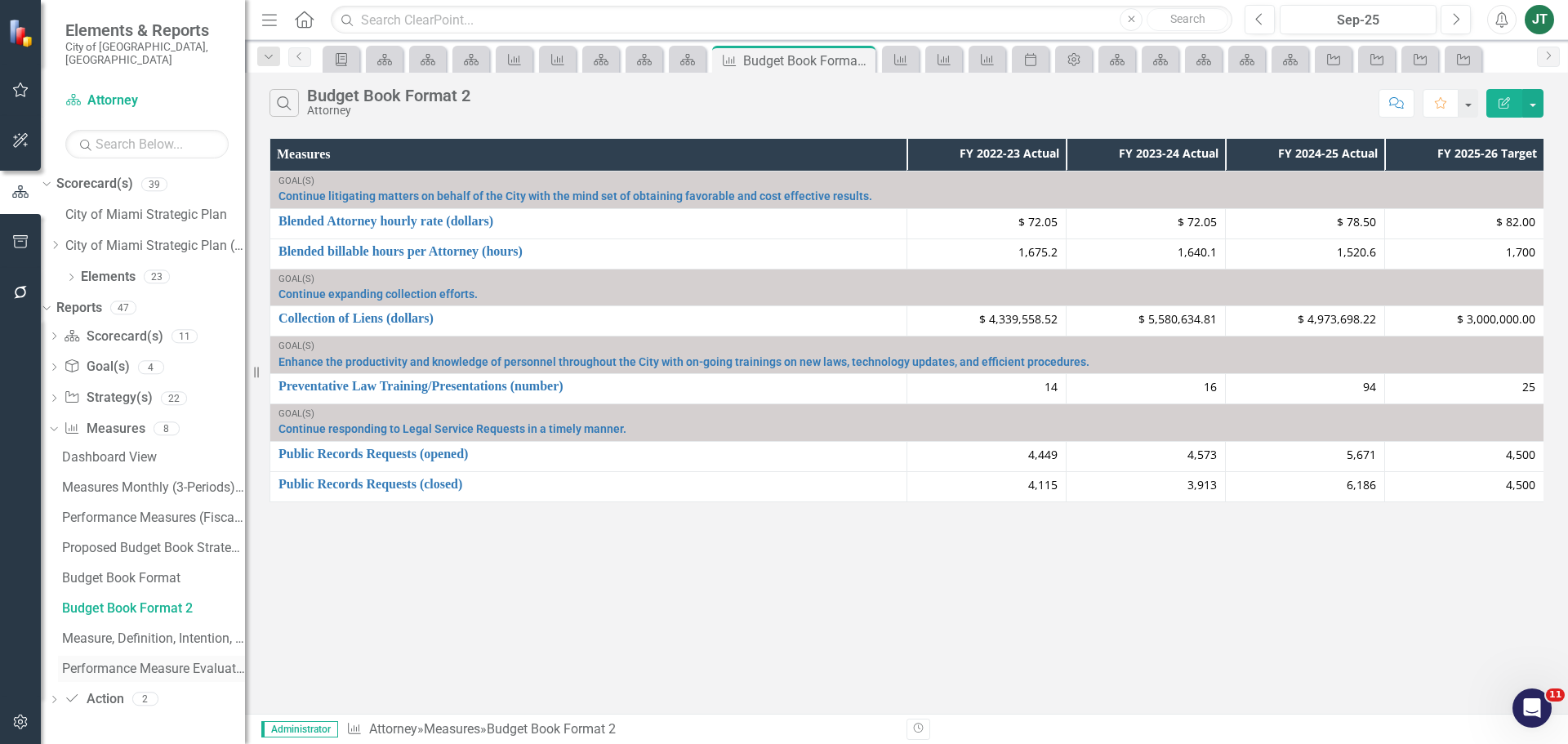
click at [134, 662] on div "Performance Measure Evaluation Summary" at bounding box center [153, 670] width 183 height 15
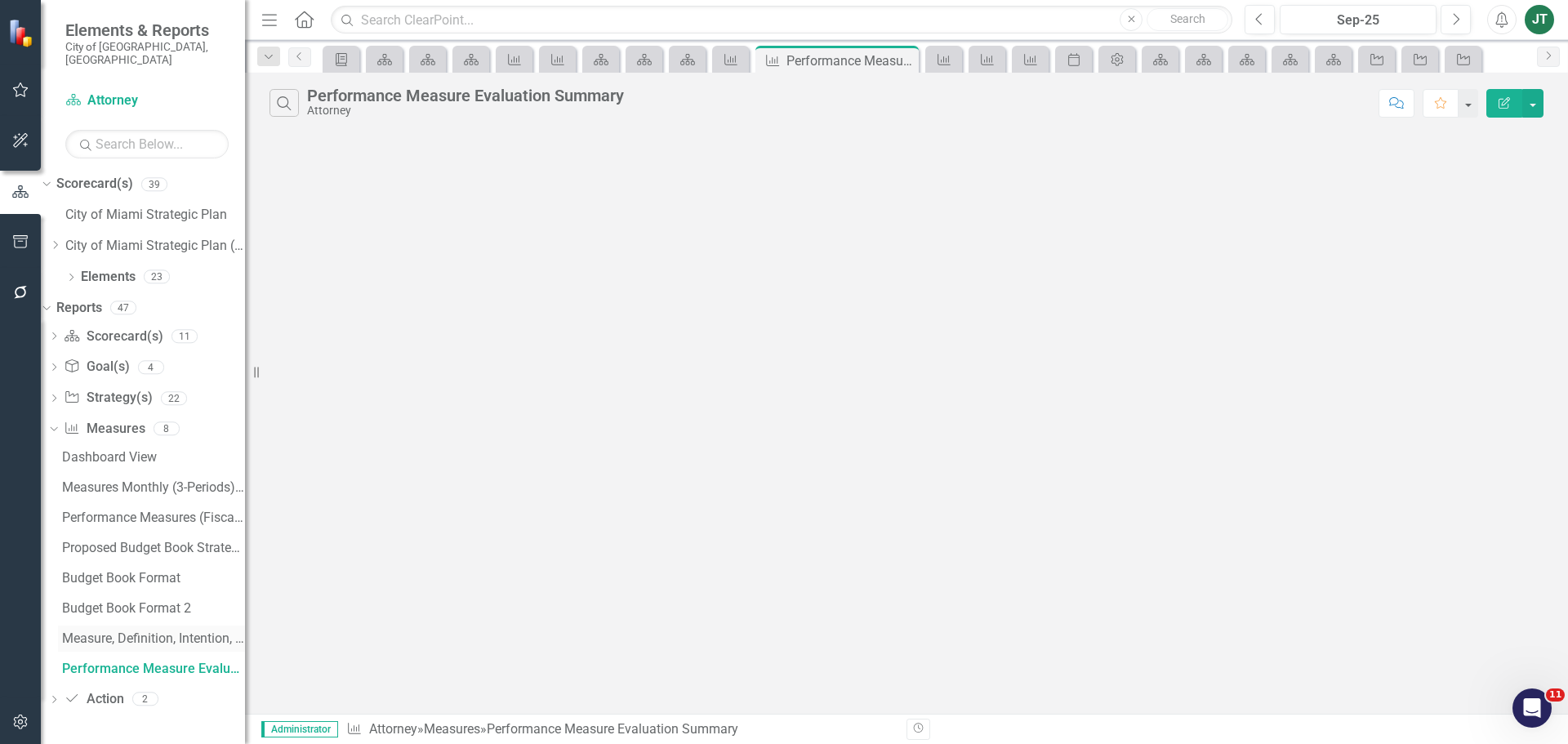
click at [134, 632] on div "Measure, Definition, Intention, Source" at bounding box center [153, 639] width 183 height 15
click at [72, 416] on div "Dropdown Scorecard(s) Scorecard(s) 11 Attorney Attorney Proposed Budget (Strate…" at bounding box center [142, 521] width 204 height 394
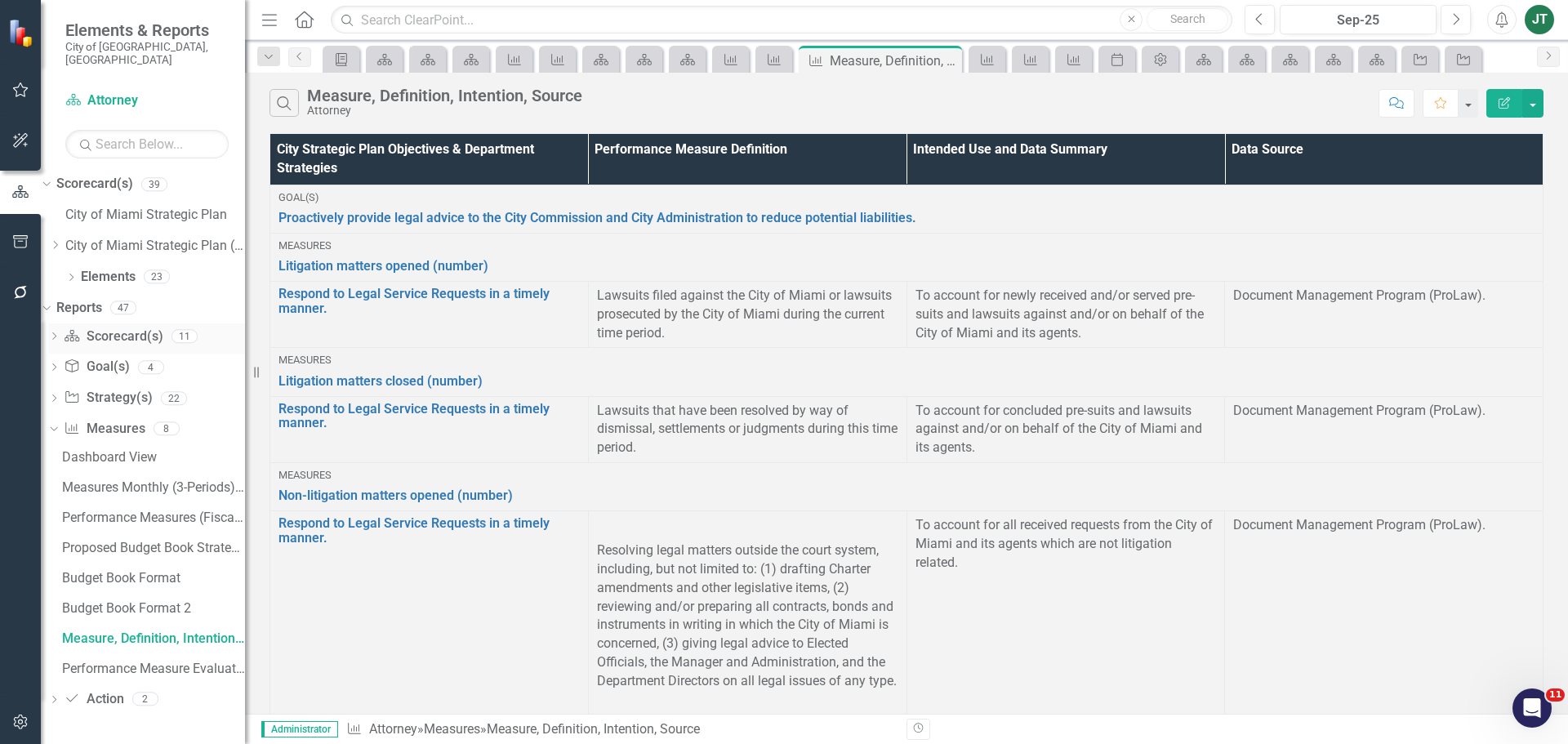
click at [84, 324] on div "Dropdown Scorecard(s) Scorecard(s) 11" at bounding box center [146, 339] width 197 height 31
click at [60, 334] on icon "Dropdown" at bounding box center [53, 338] width 11 height 9
click at [131, 509] on div "Strategic Plan Alignment and Performance Measures" at bounding box center [153, 517] width 183 height 15
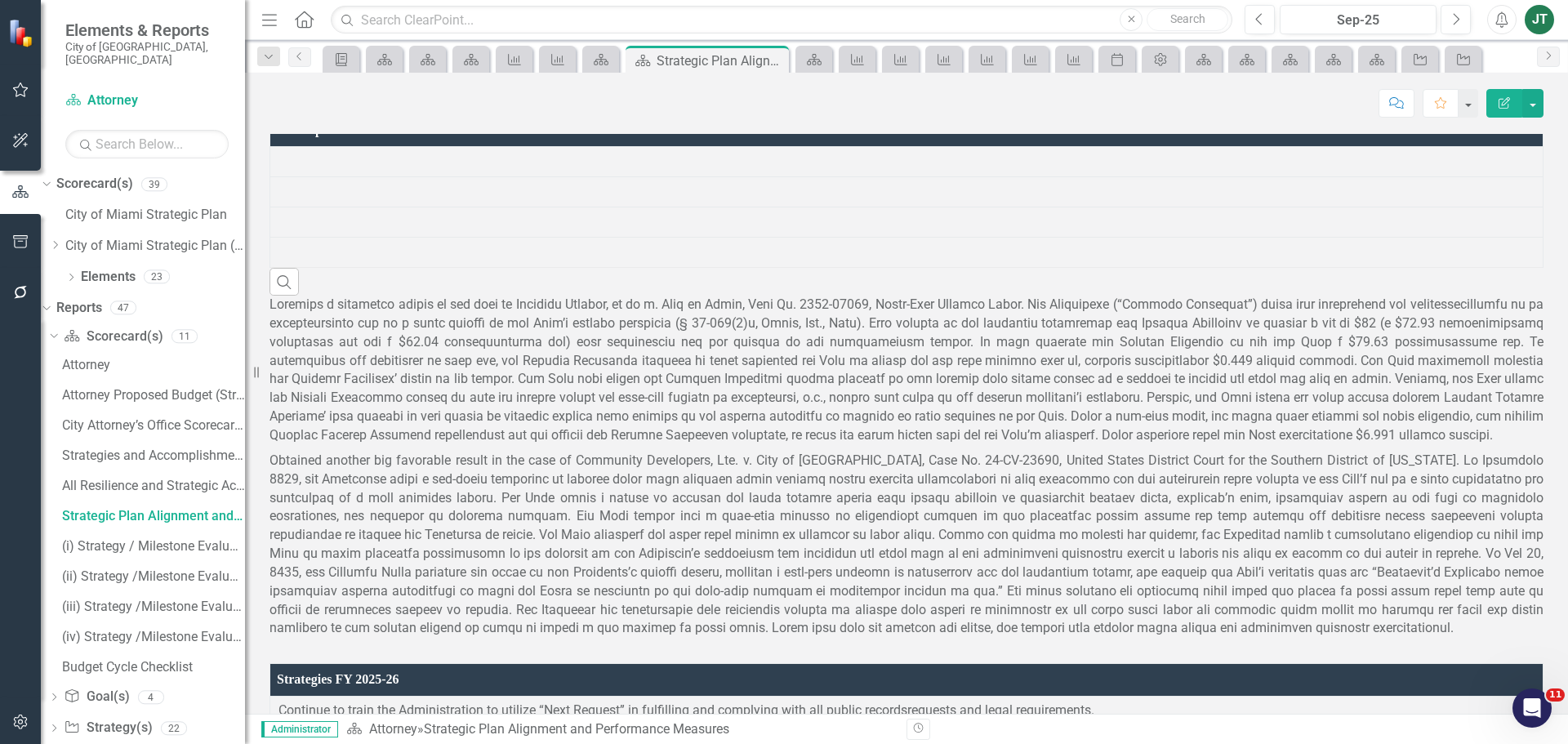
click at [455, 147] on th "Accomplishments FY 2024-25" at bounding box center [906, 131] width 1273 height 33
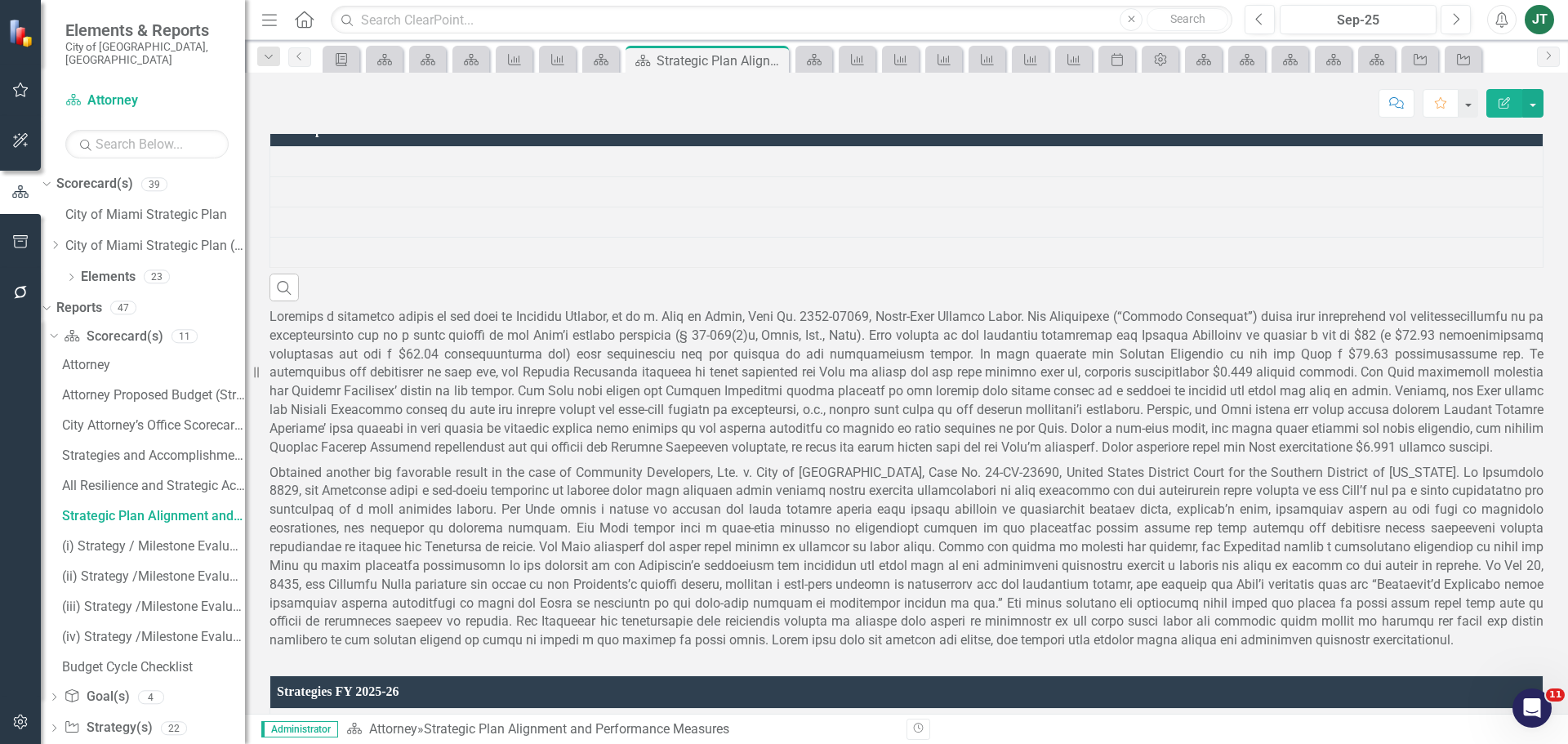
click at [455, 147] on th "Accomplishments FY 2024-25 Sort Ascending" at bounding box center [906, 131] width 1273 height 33
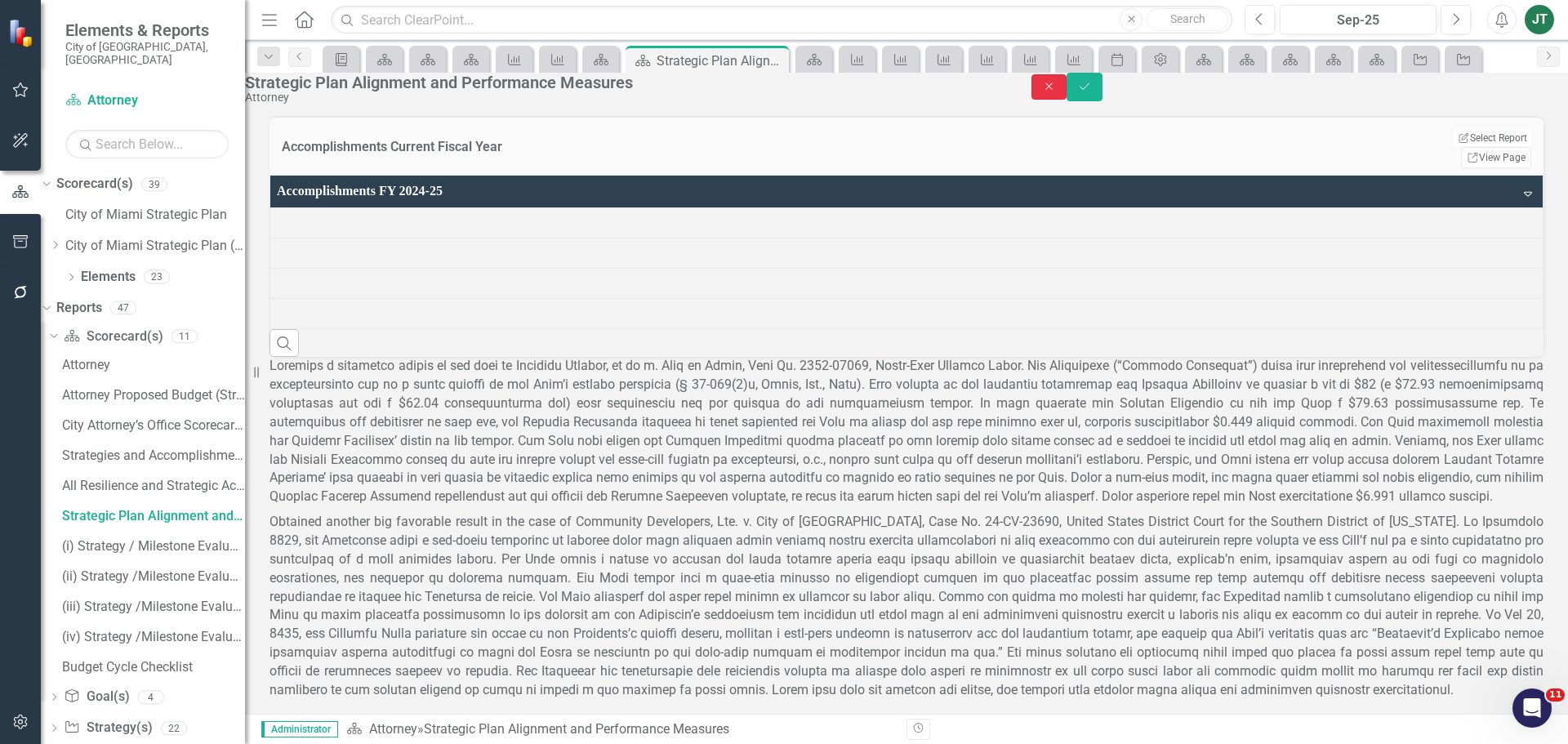
click at [1067, 92] on button "Close" at bounding box center [1049, 87] width 36 height 26
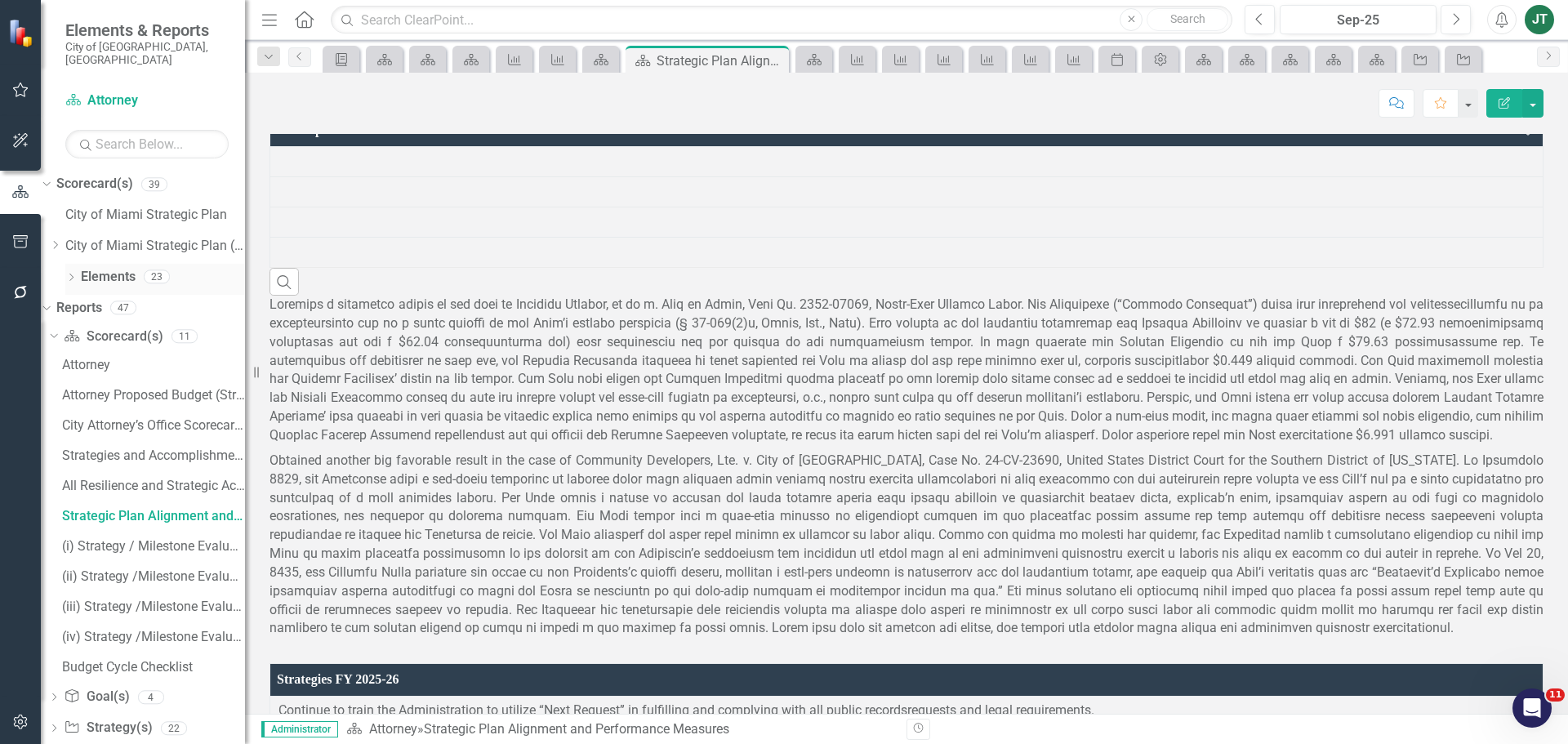
click at [123, 268] on link "Elements" at bounding box center [108, 277] width 55 height 18
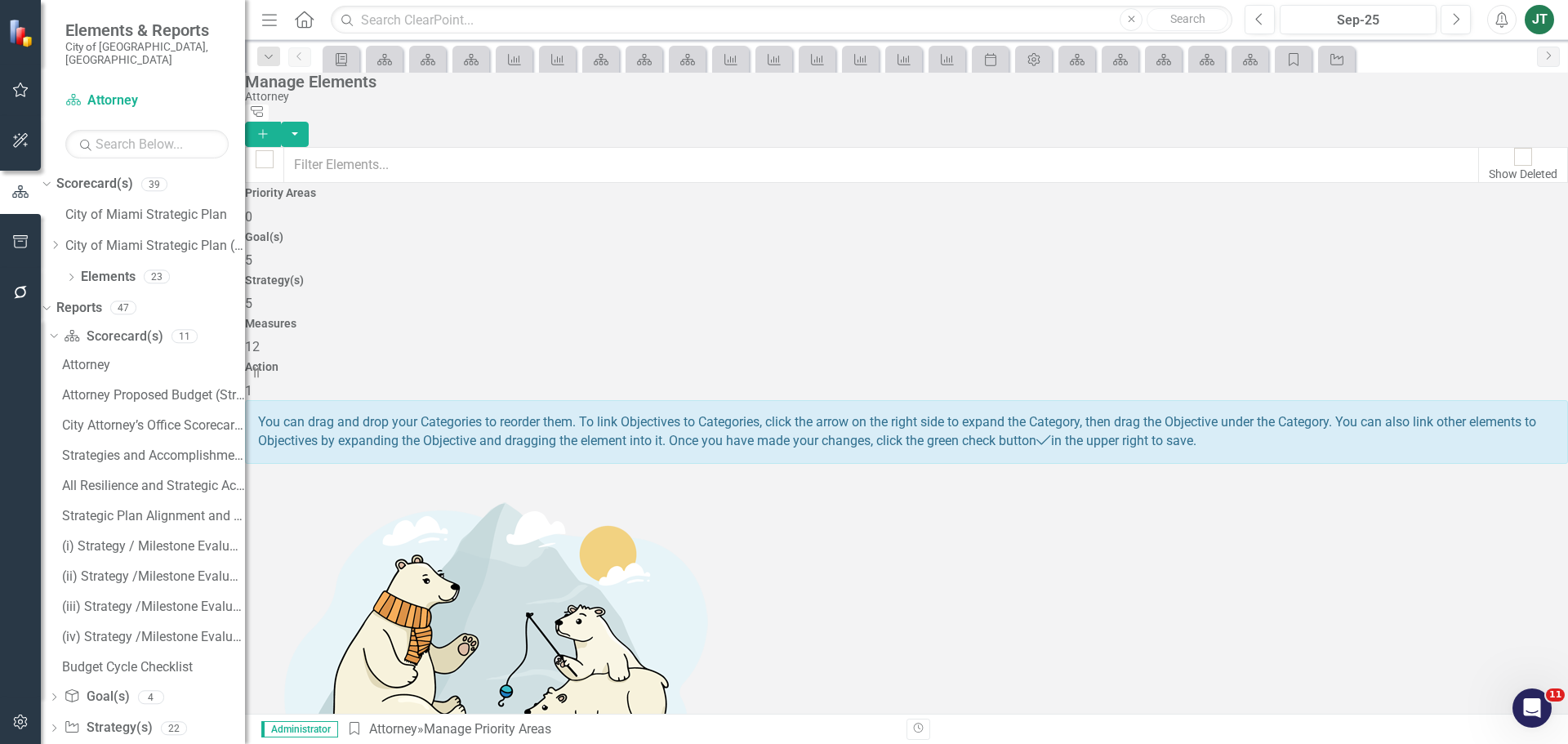
click at [945, 275] on div "Strategy(s) 5" at bounding box center [906, 294] width 1323 height 40
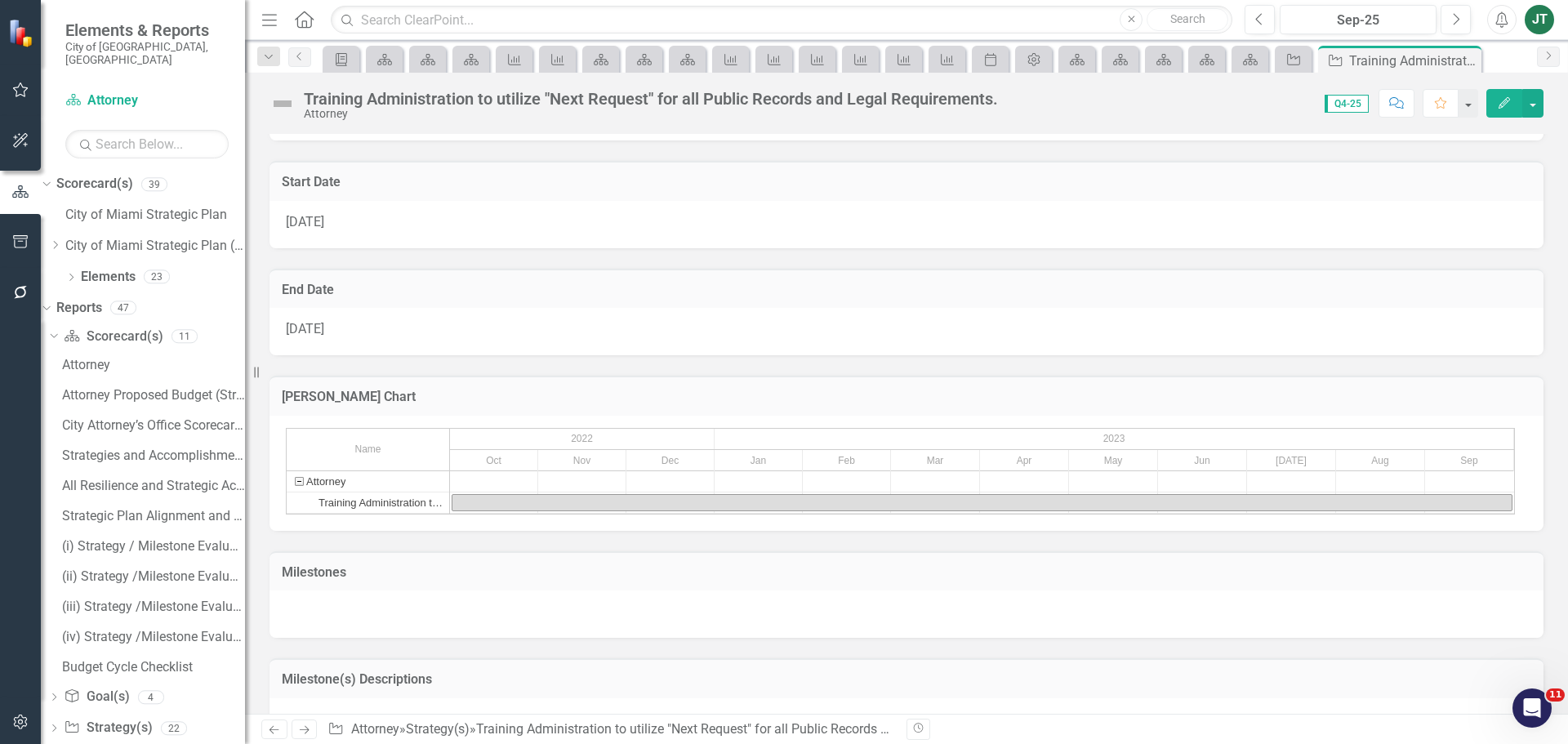
scroll to position [1322, 0]
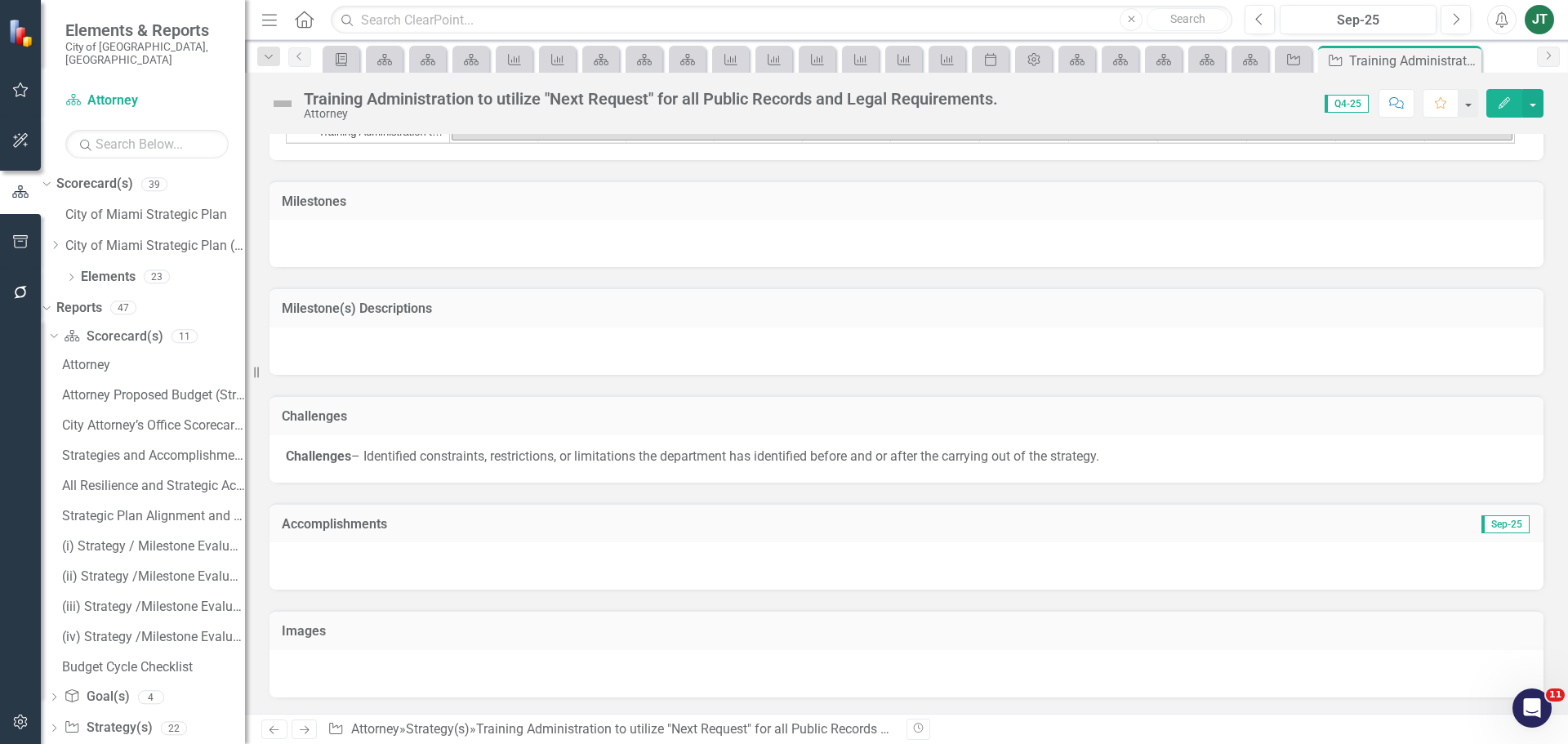
click at [449, 517] on h3 "Accomplishments" at bounding box center [706, 524] width 848 height 15
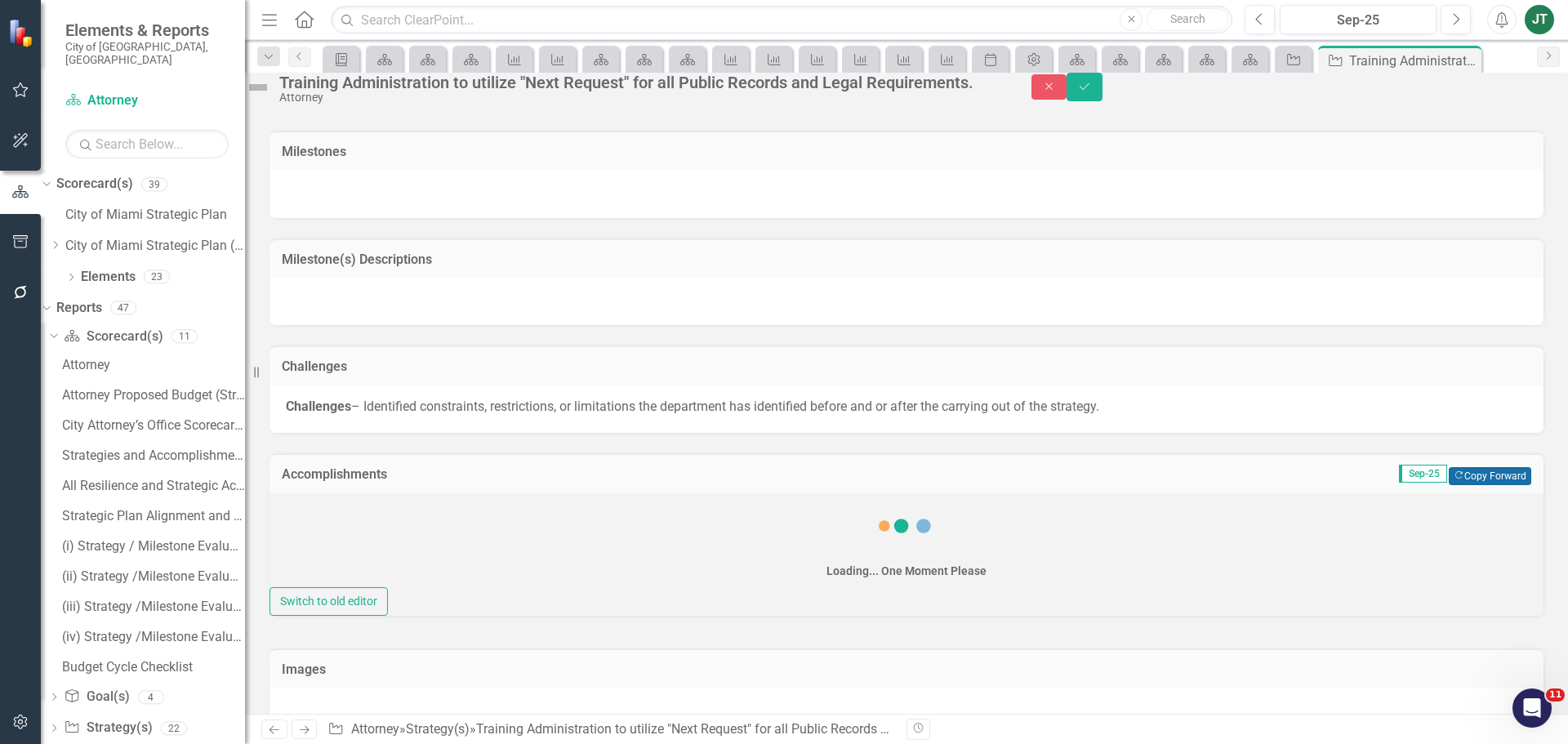
click at [1462, 486] on button "Copy Forward Copy Forward" at bounding box center [1490, 476] width 83 height 18
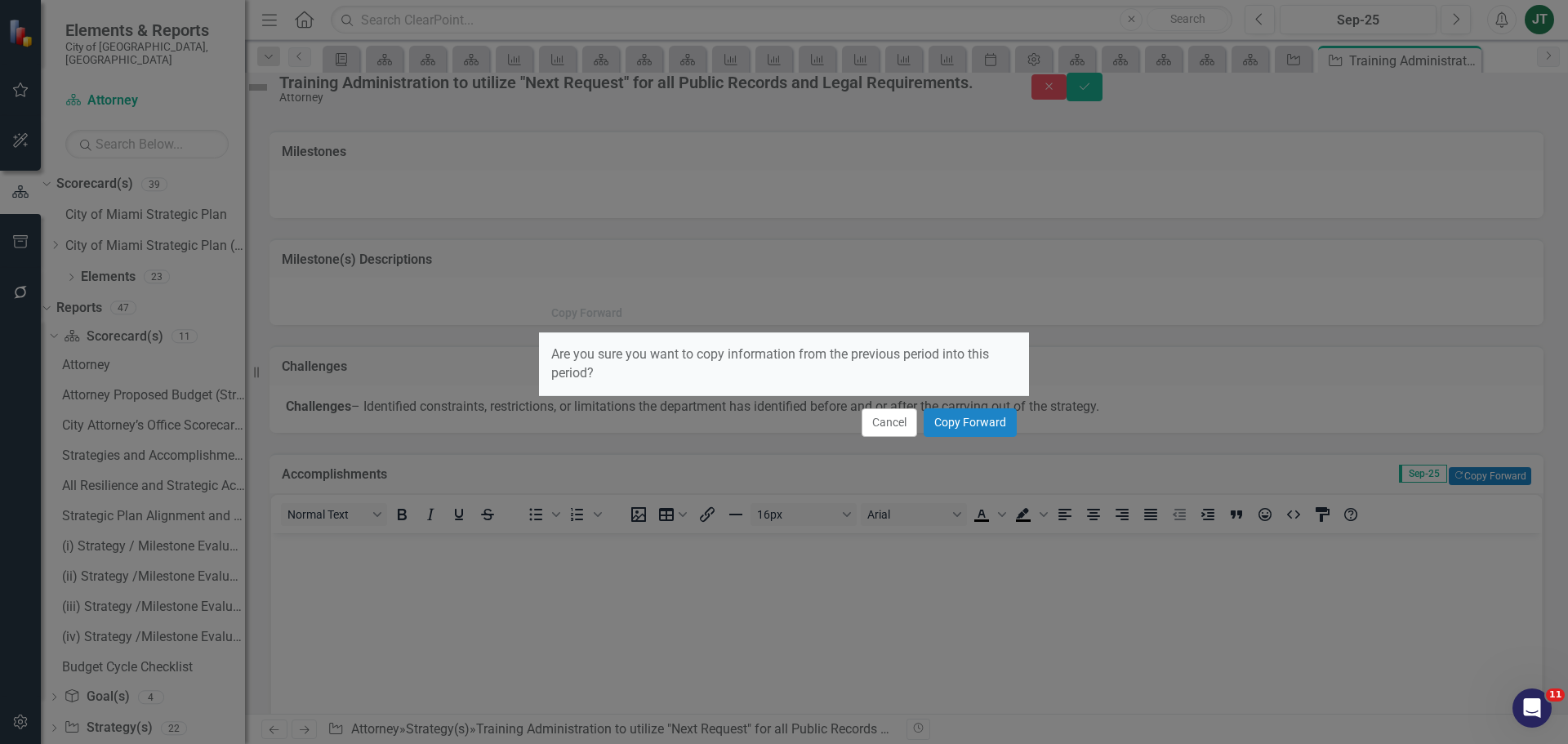
scroll to position [0, 0]
click at [982, 416] on button "Copy Forward" at bounding box center [970, 422] width 93 height 29
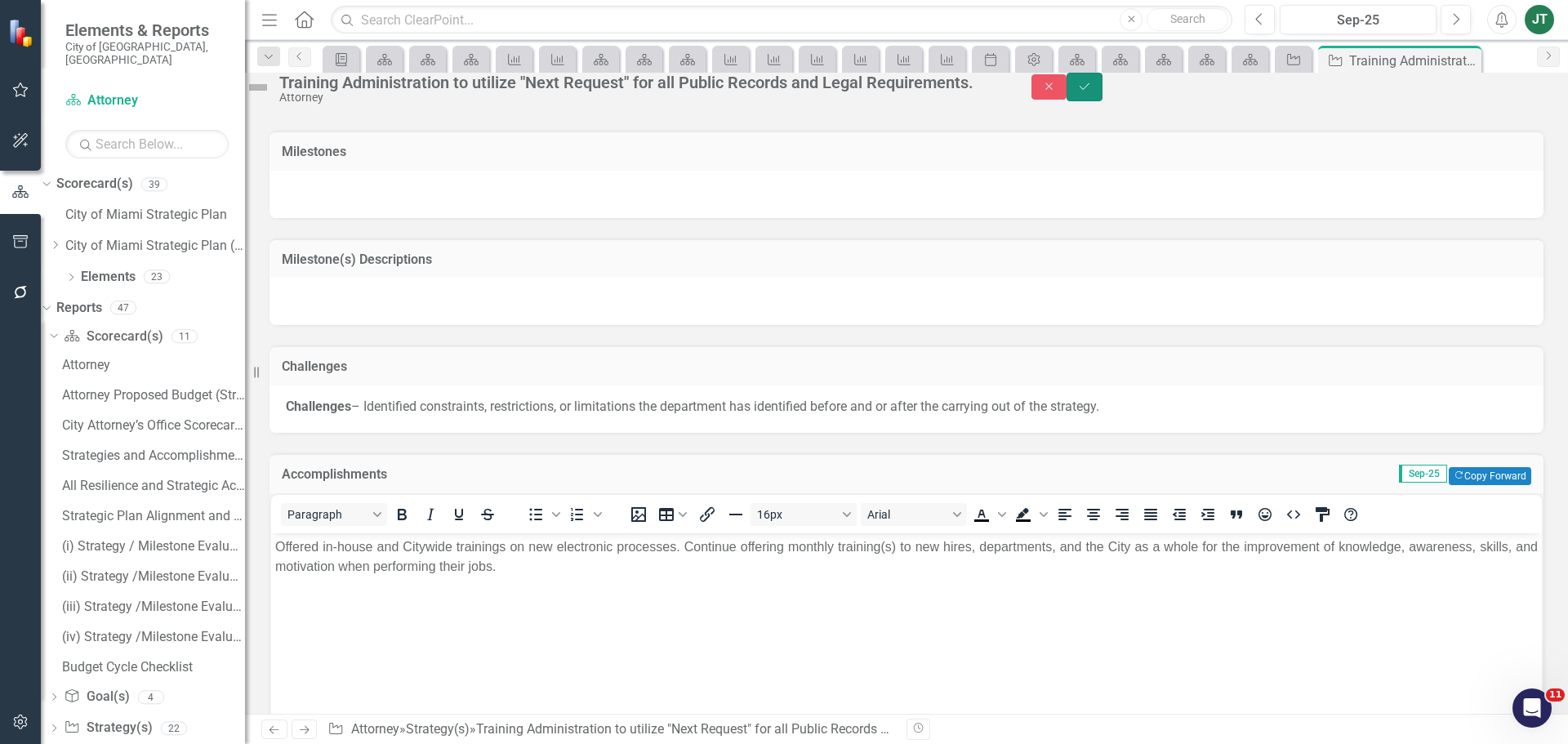
click at [1092, 92] on icon "Save" at bounding box center [1085, 86] width 15 height 11
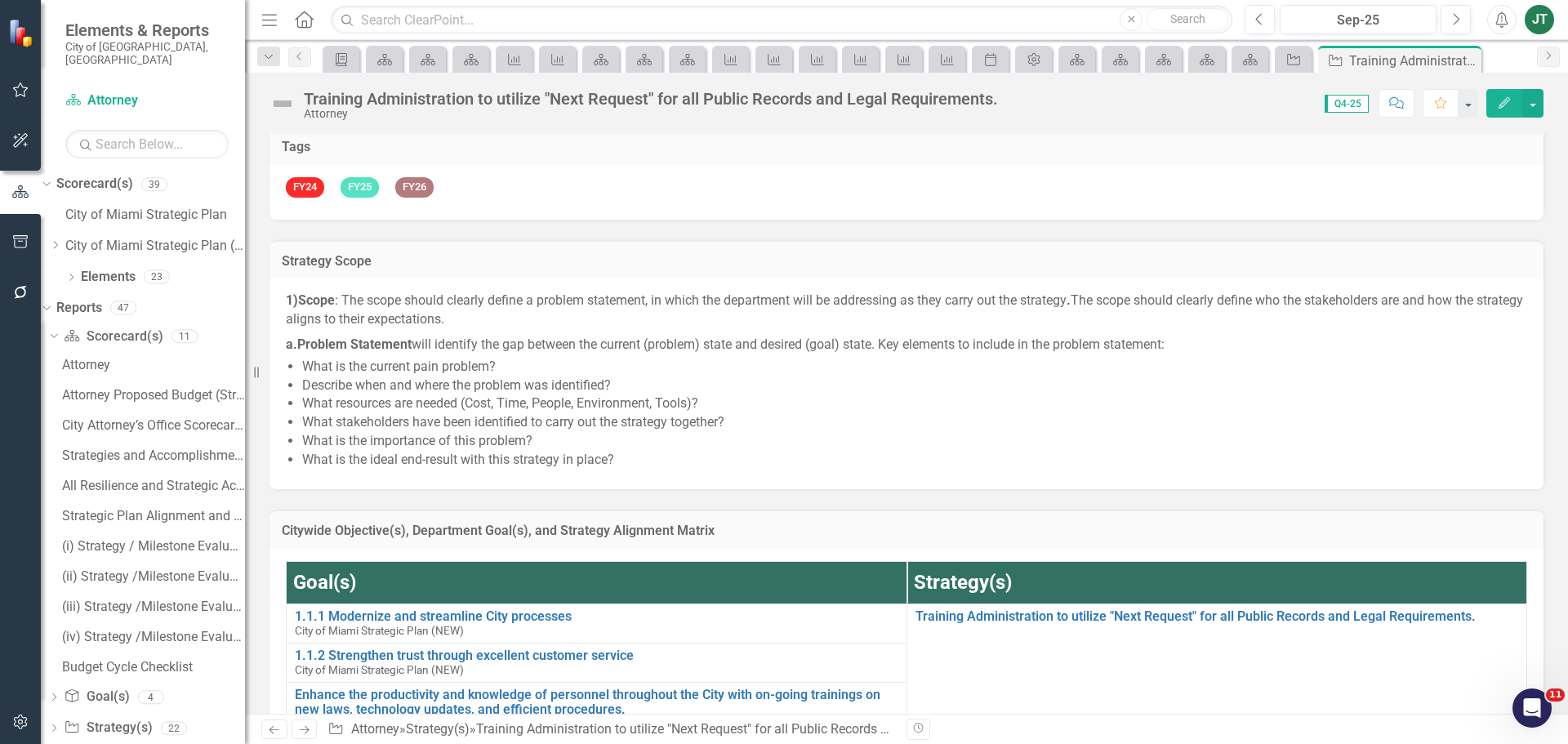
scroll to position [326, 0]
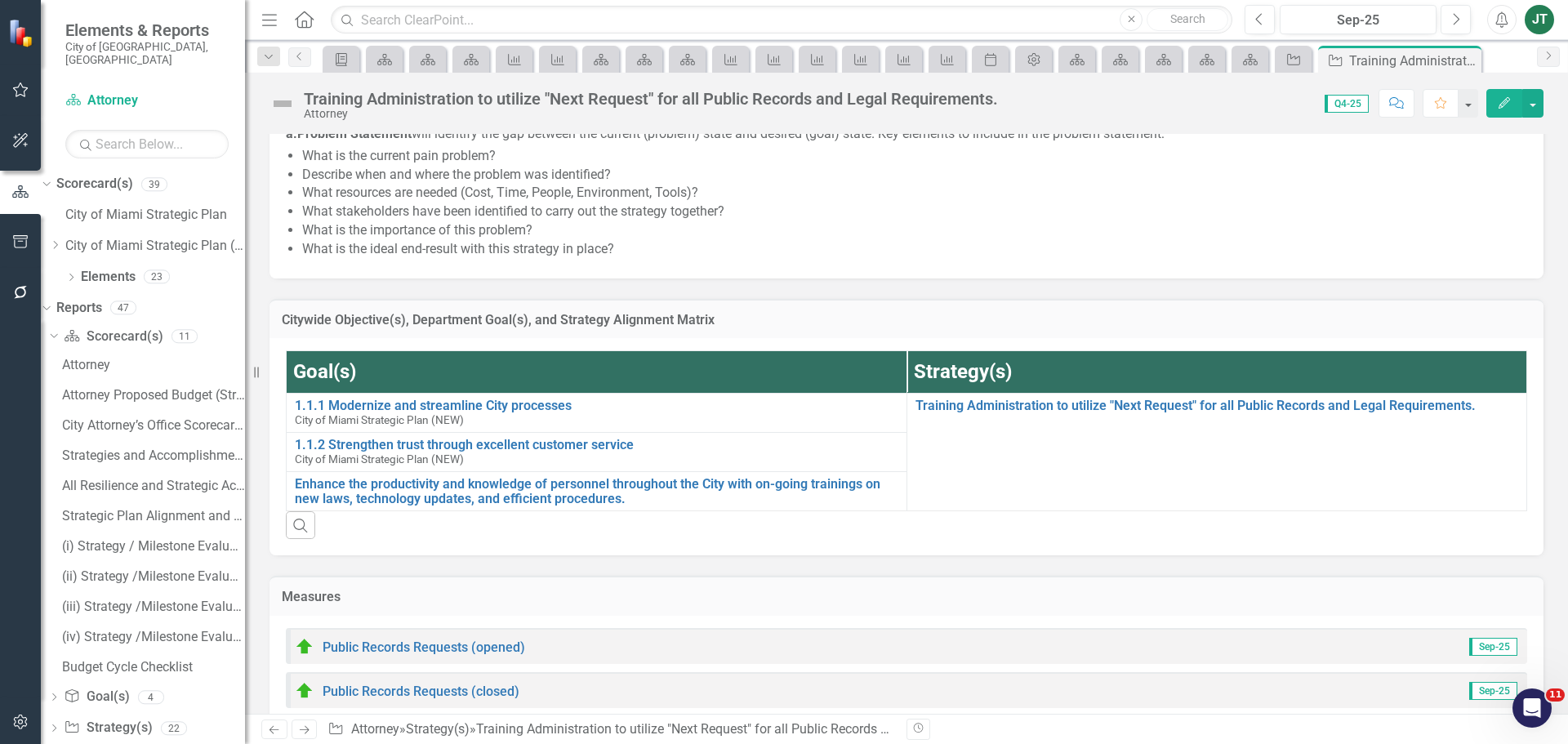
click at [311, 733] on icon "Next" at bounding box center [303, 730] width 14 height 11
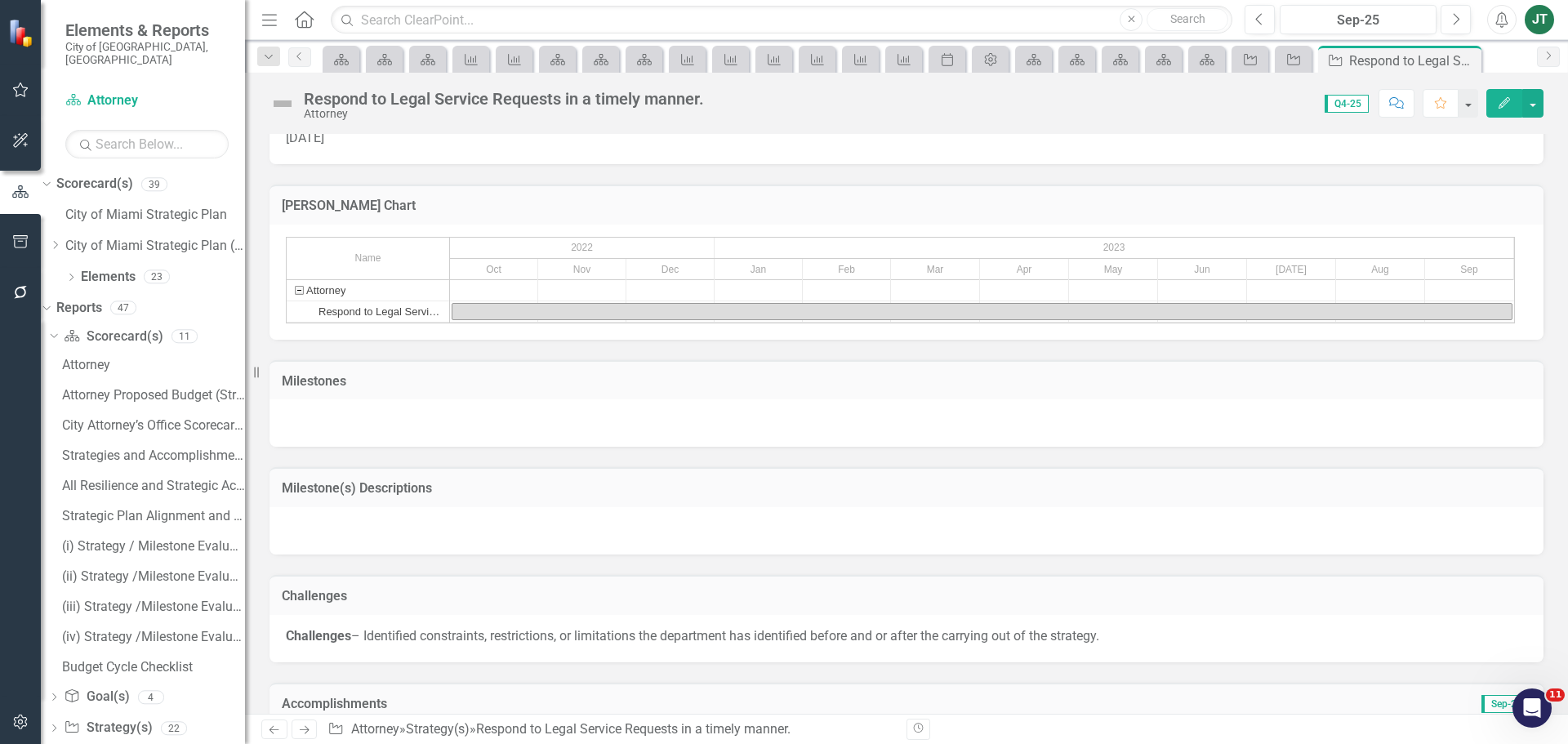
scroll to position [1438, 0]
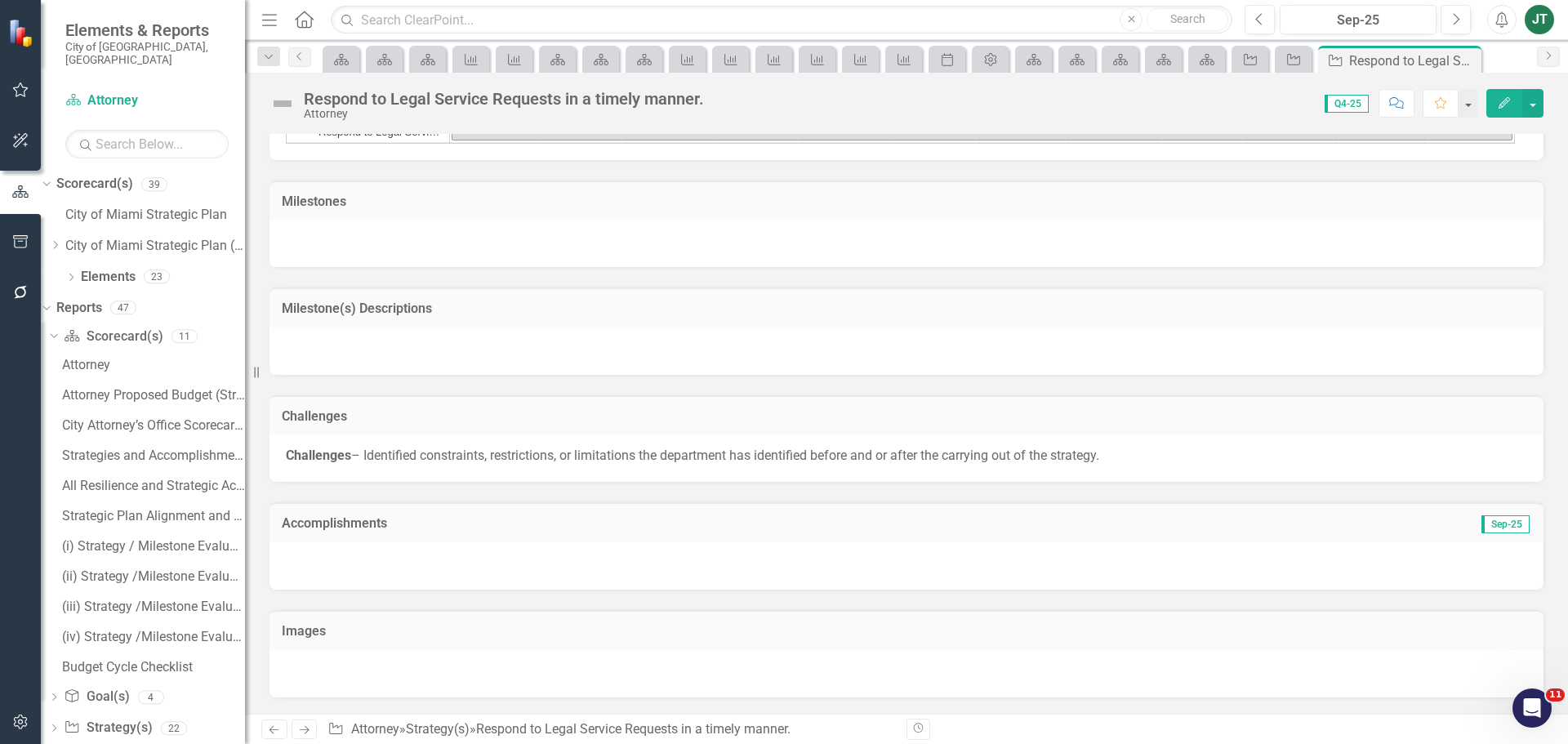
click at [1052, 519] on h3 "Accomplishments" at bounding box center [706, 524] width 848 height 15
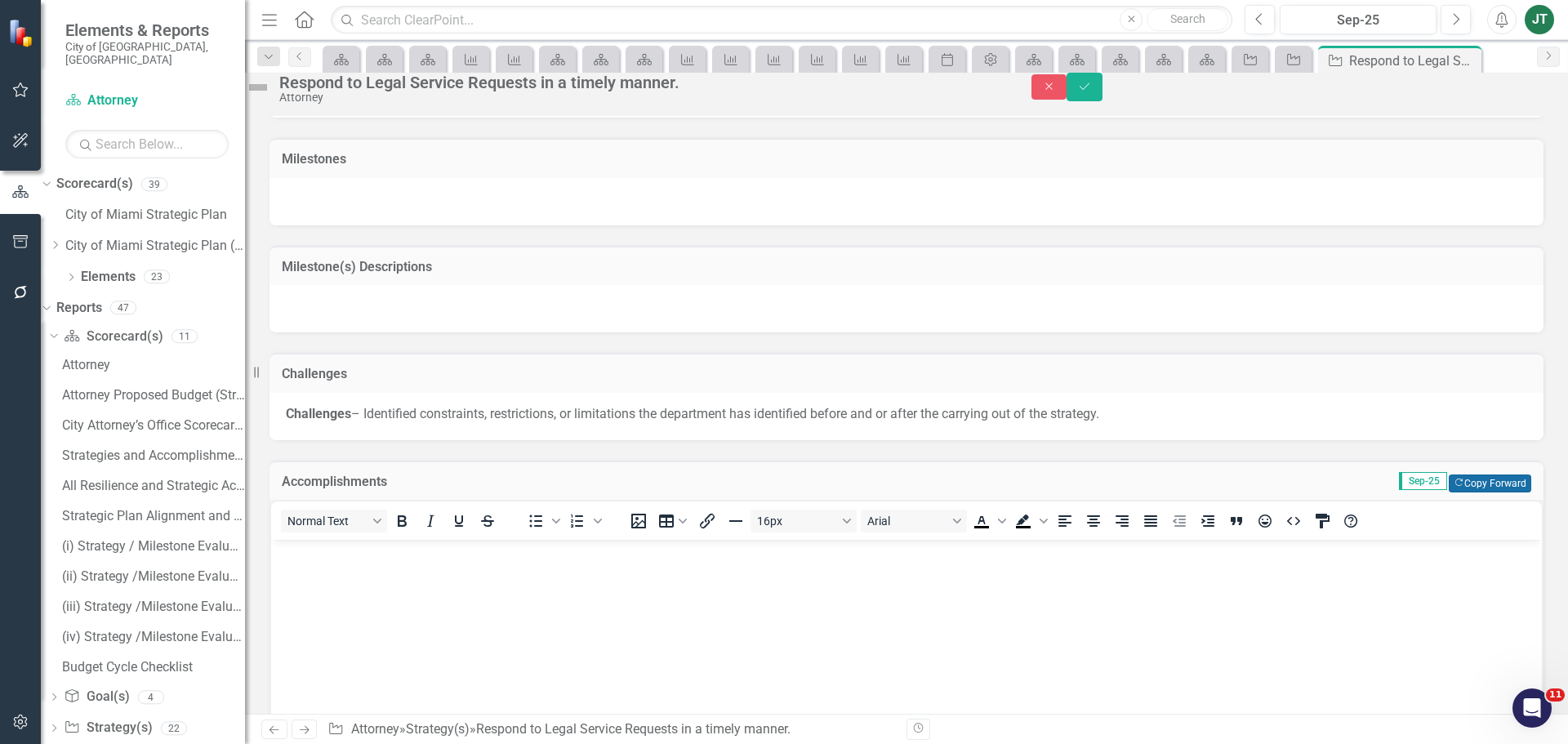
scroll to position [0, 0]
click at [1467, 493] on button "Copy Forward Copy Forward" at bounding box center [1490, 484] width 83 height 18
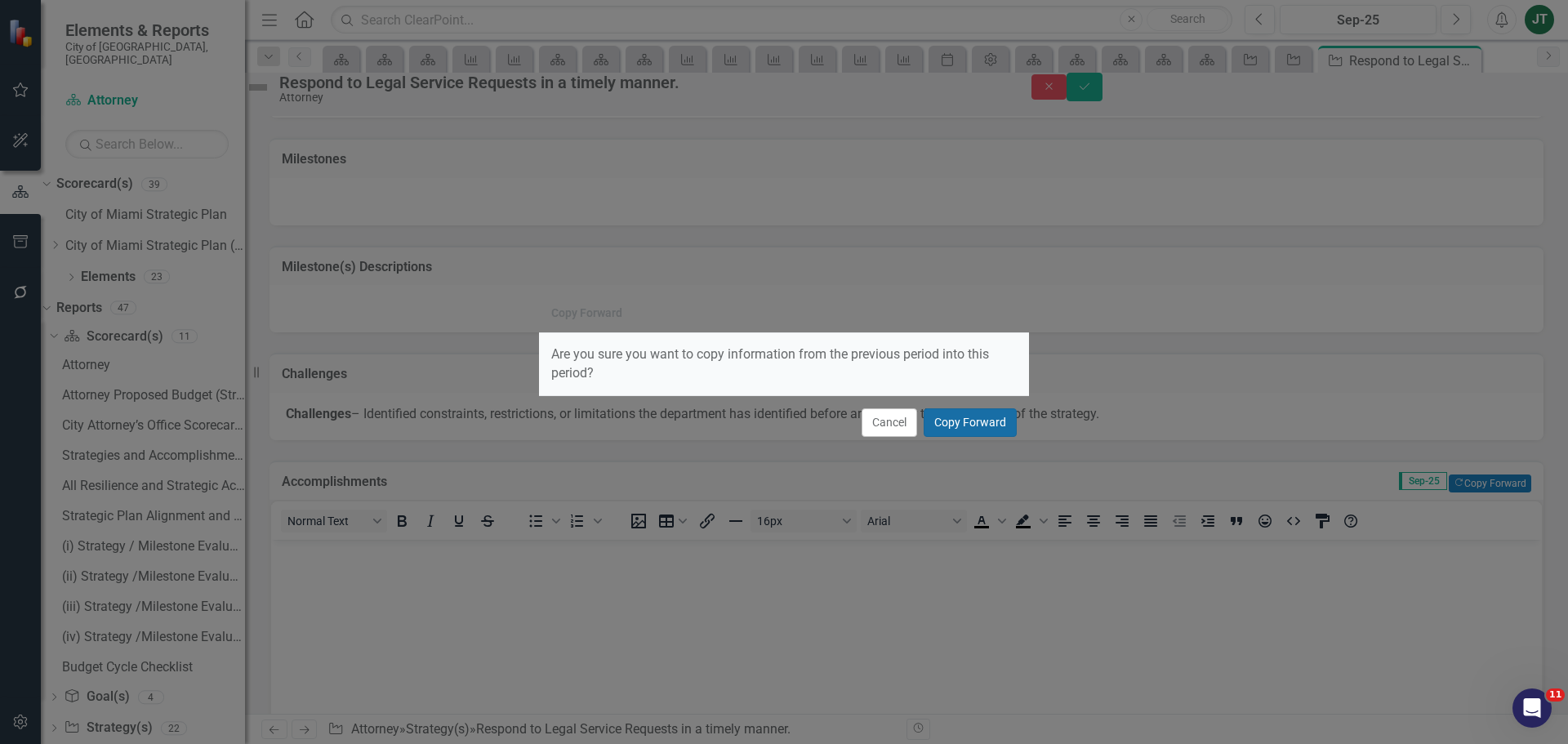
click at [949, 413] on button "Copy Forward" at bounding box center [970, 422] width 93 height 29
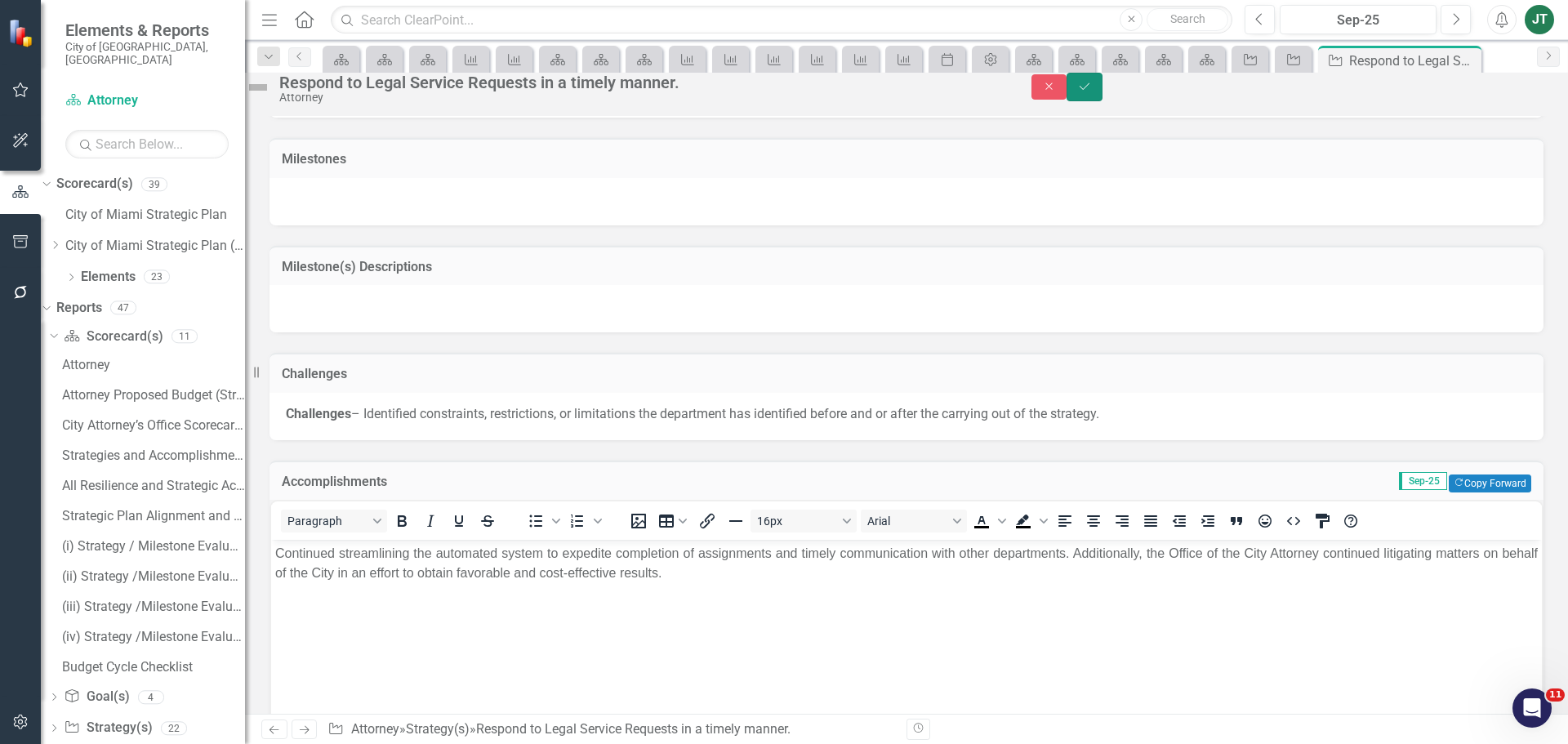
click at [1103, 83] on button "Save" at bounding box center [1084, 86] width 36 height 29
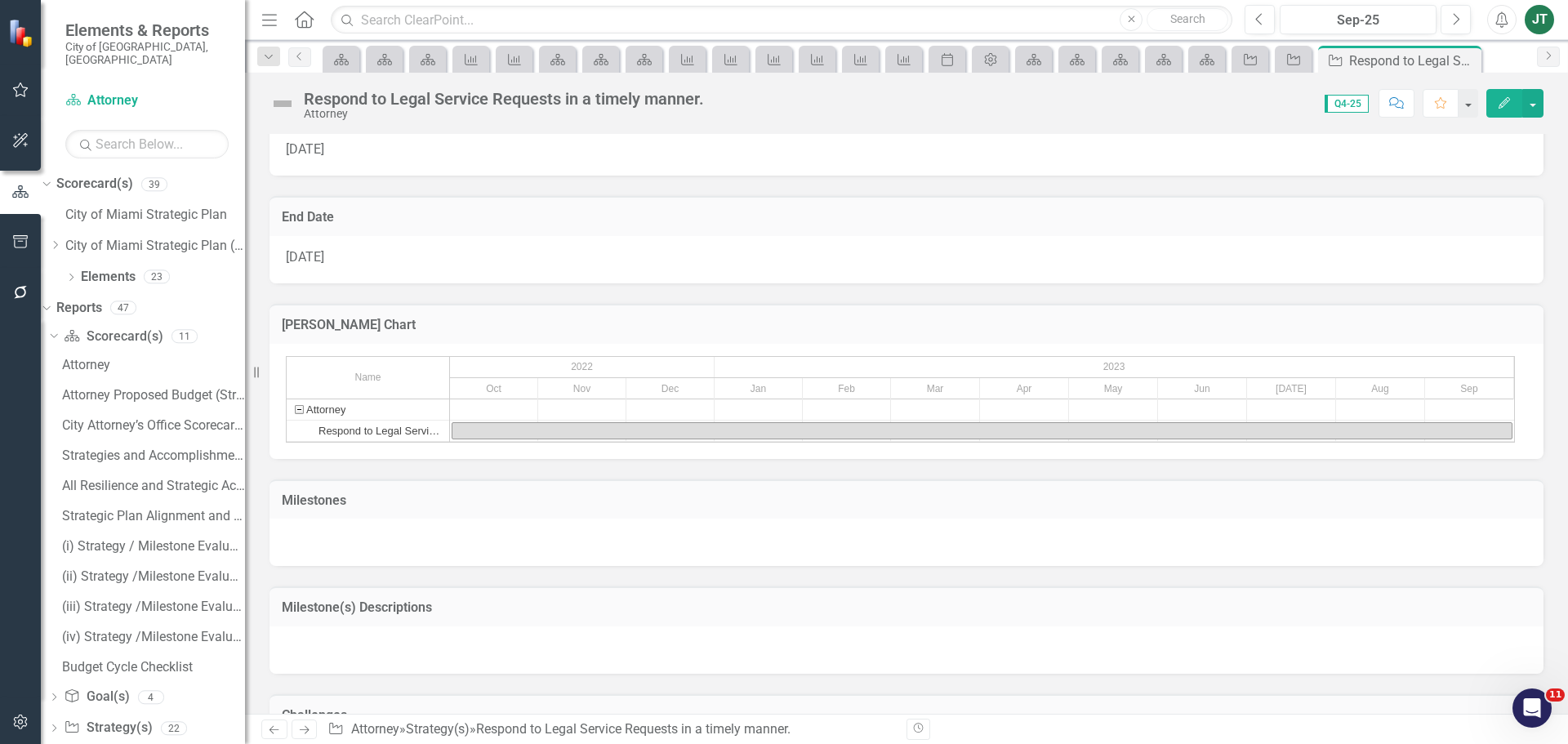
scroll to position [1457, 0]
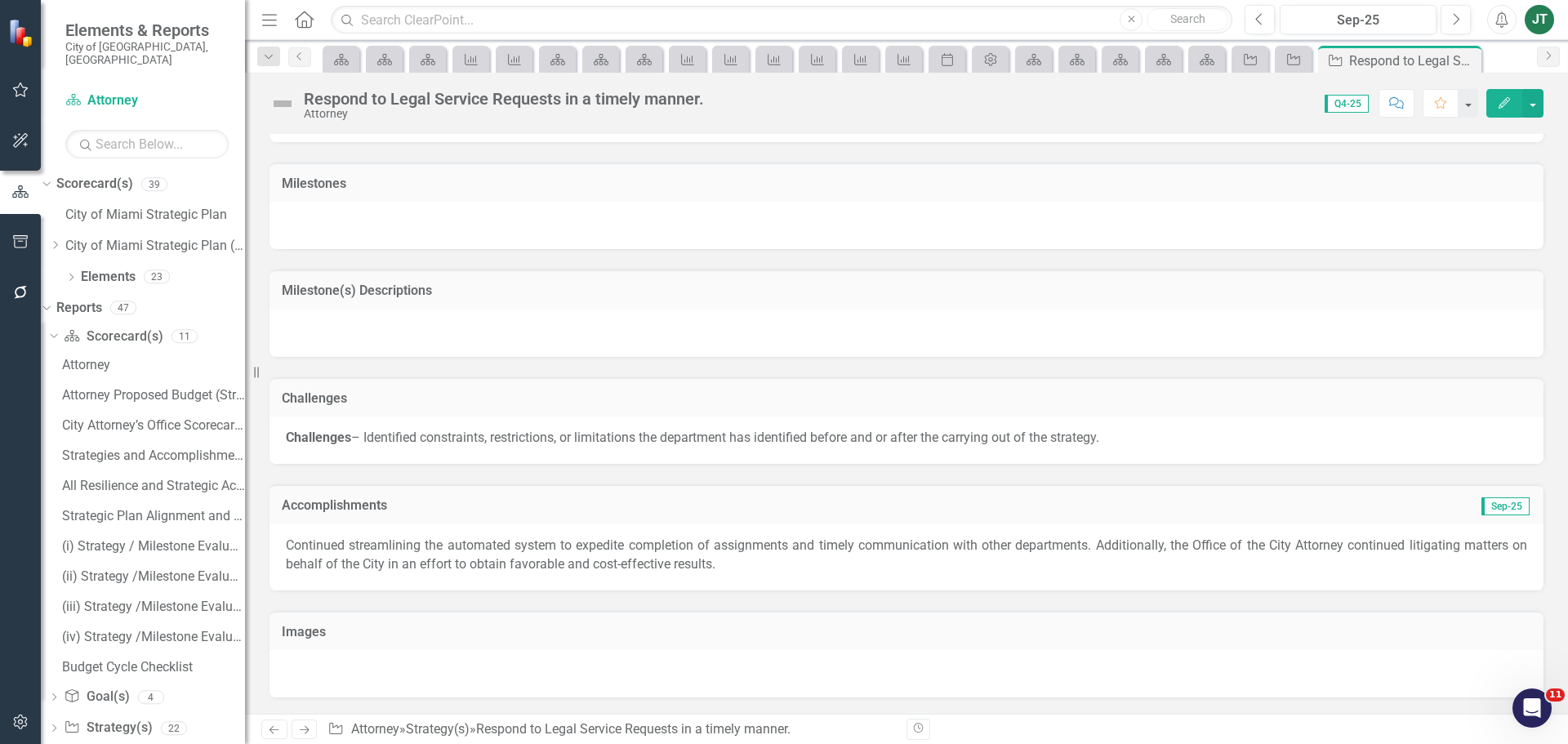
click at [312, 731] on link "Next" at bounding box center [304, 729] width 26 height 19
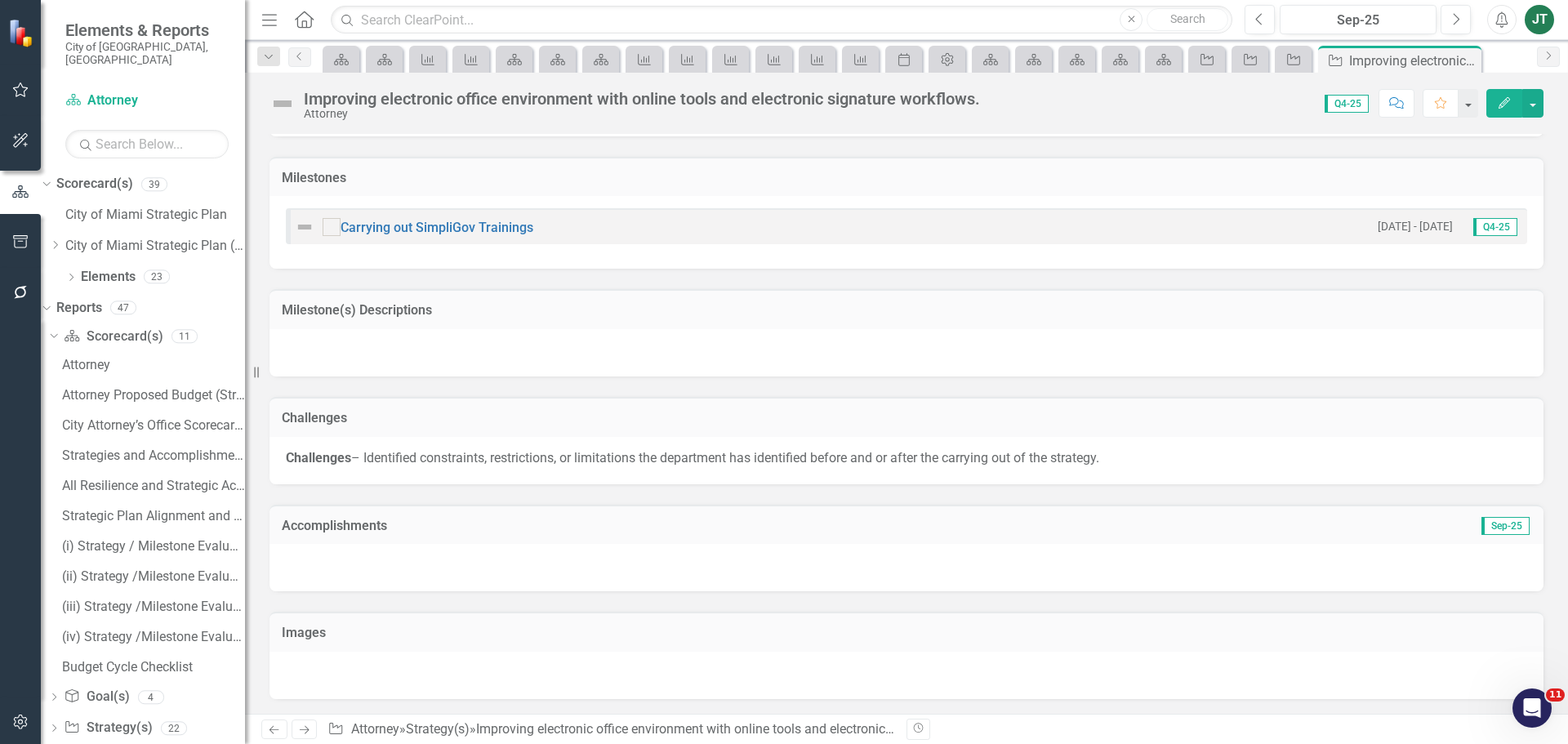
click at [653, 537] on div "Accomplishments Sep-25" at bounding box center [906, 525] width 1274 height 40
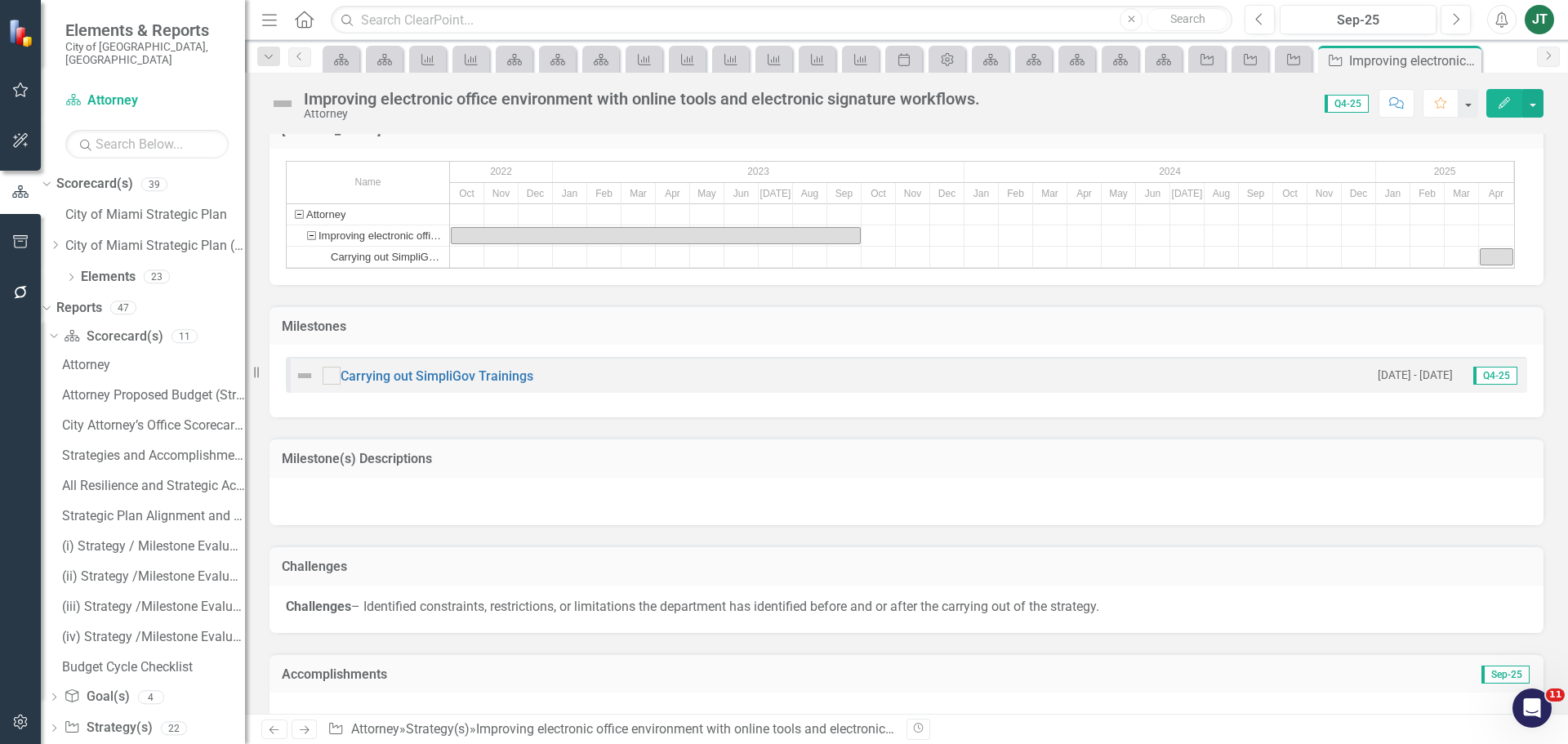
scroll to position [1324, 0]
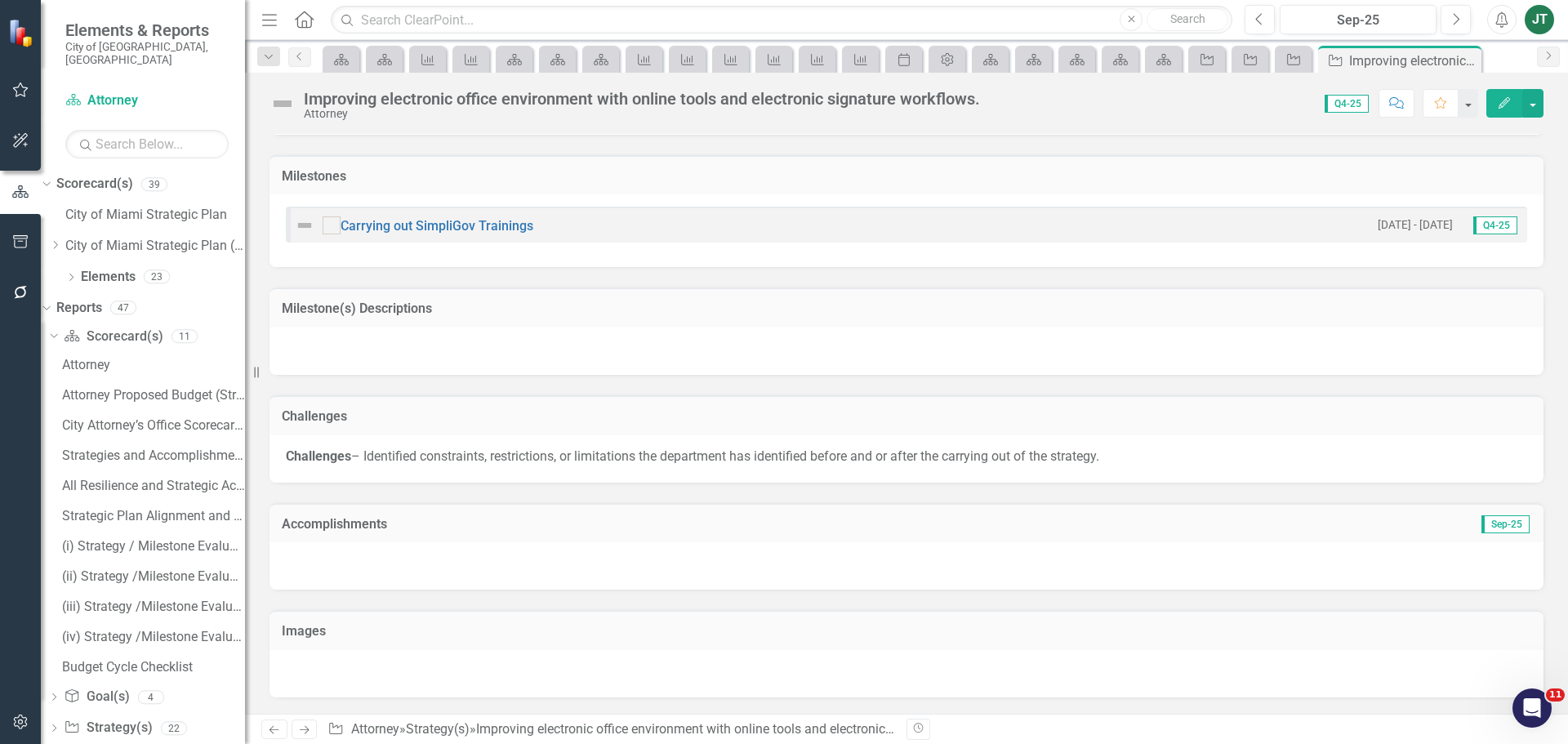
click at [653, 537] on div "Accomplishments Sep-25" at bounding box center [906, 523] width 1274 height 40
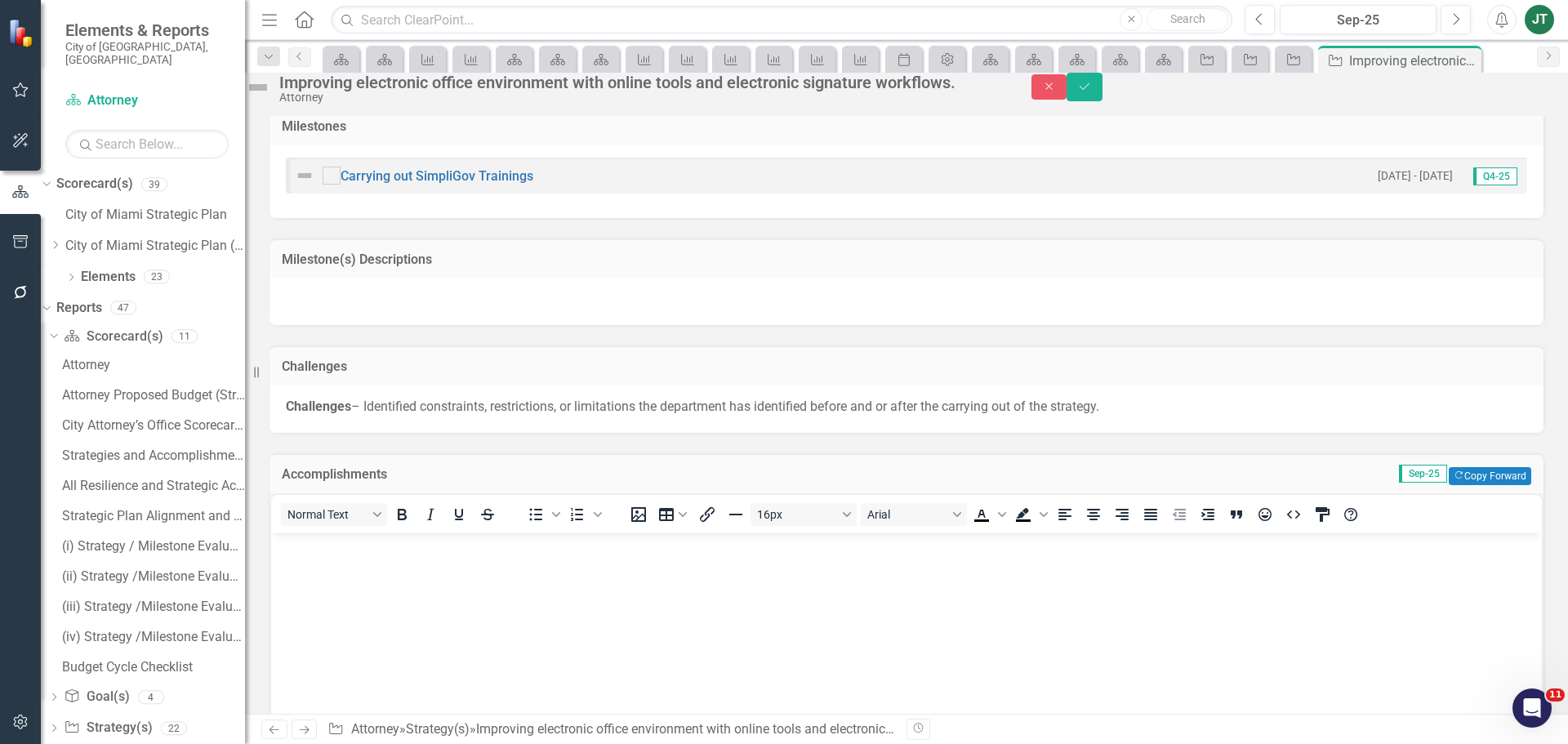
scroll to position [0, 0]
click at [1504, 486] on button "Copy Forward Copy Forward" at bounding box center [1490, 476] width 83 height 18
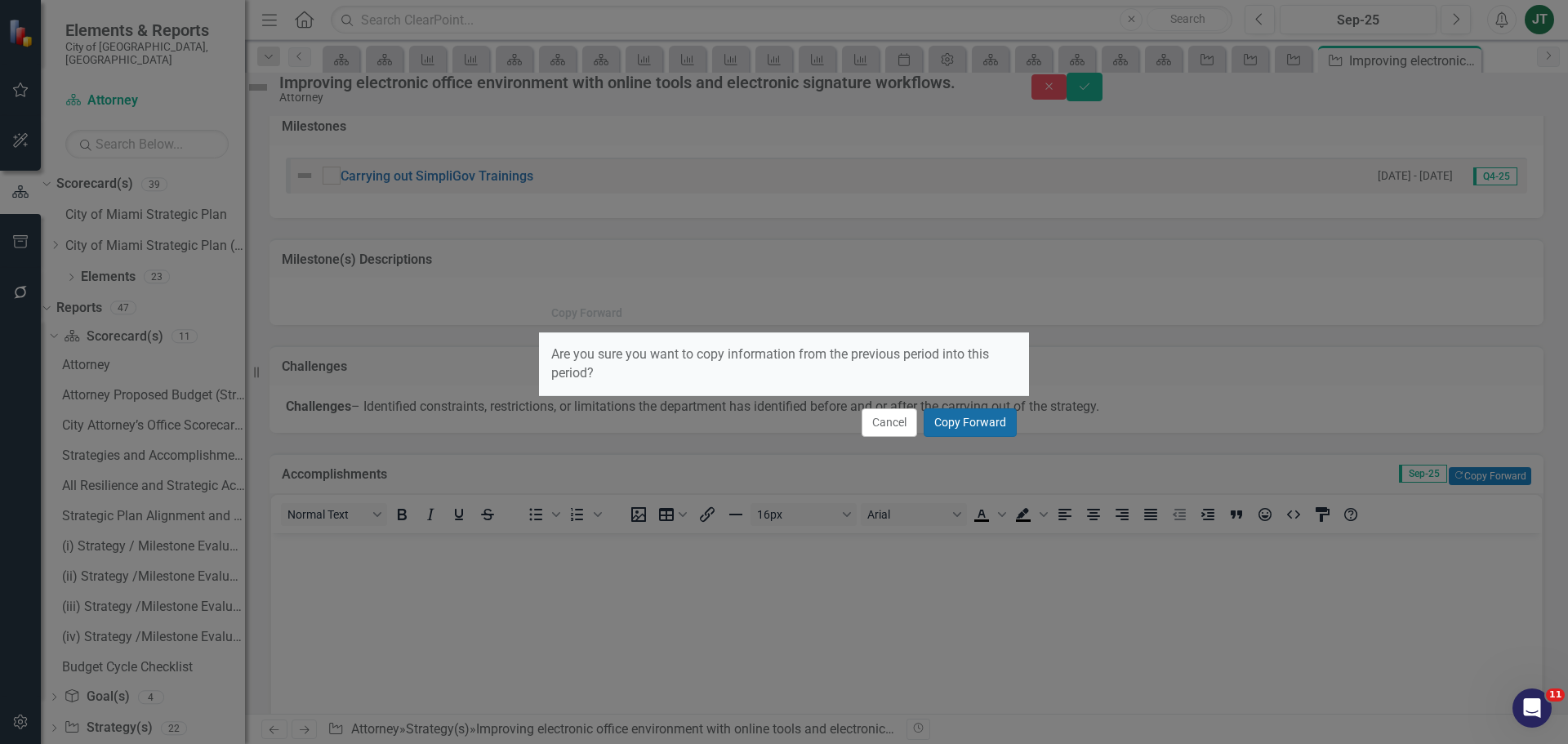
click at [981, 420] on button "Copy Forward" at bounding box center [970, 422] width 93 height 29
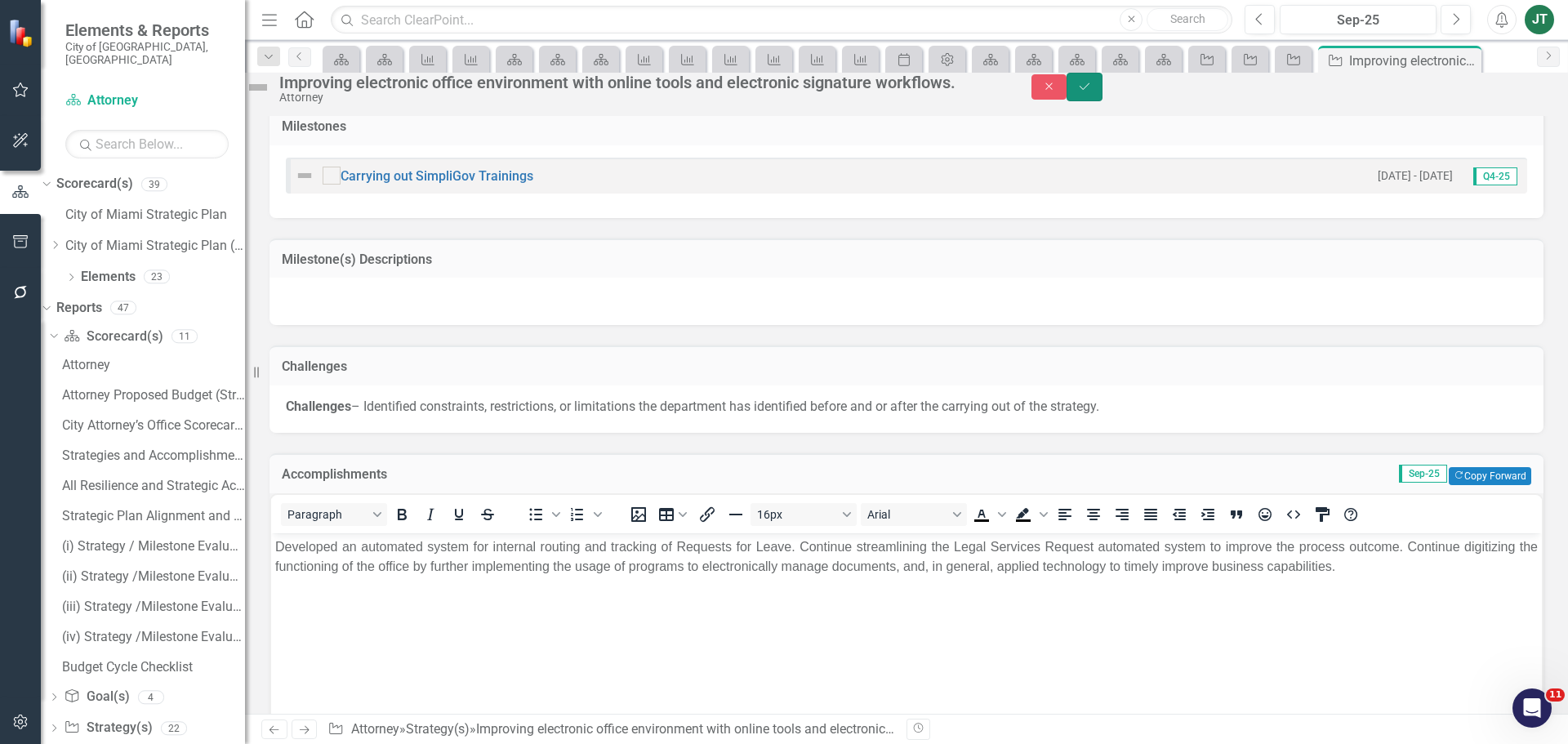
click at [1092, 92] on icon "Save" at bounding box center [1085, 86] width 15 height 11
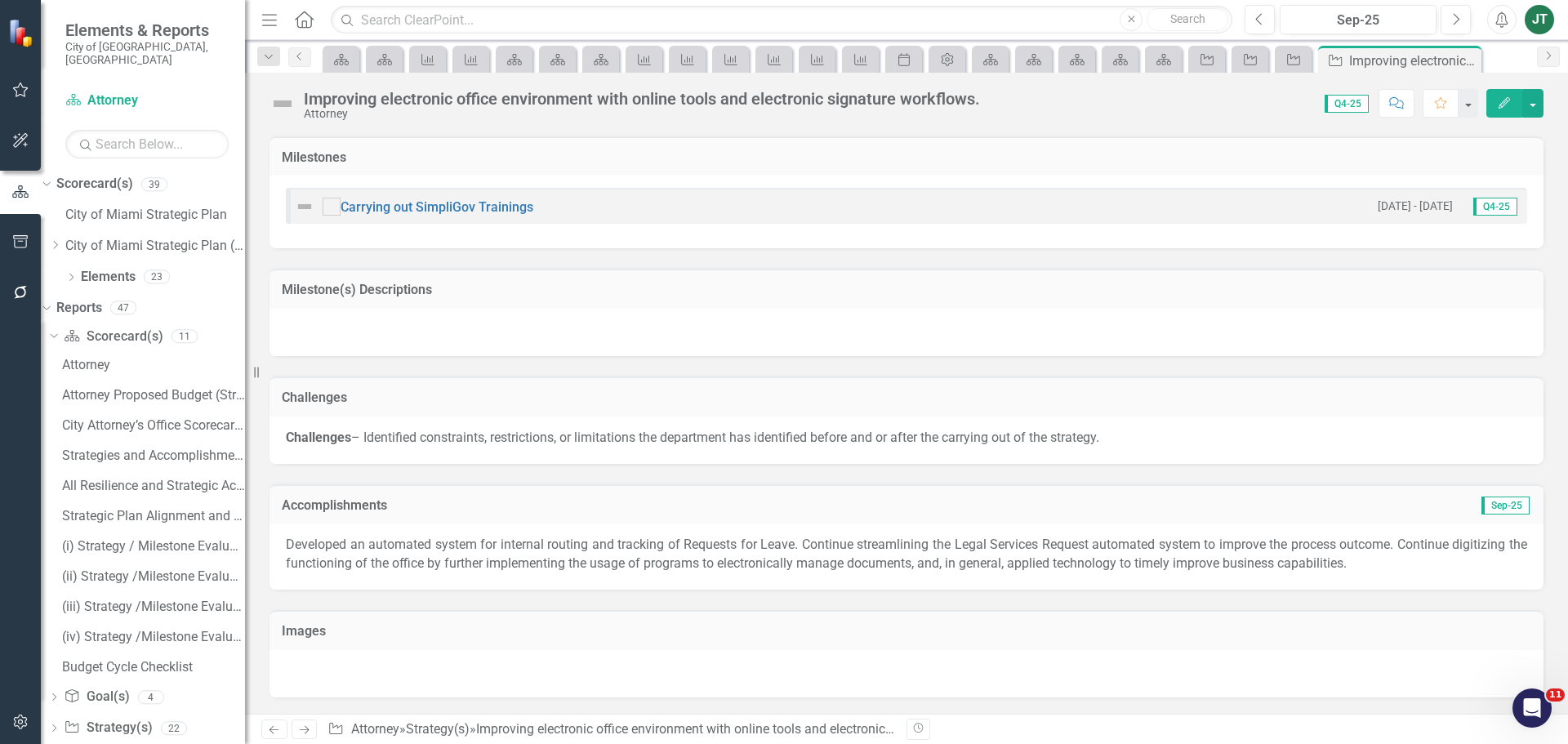
scroll to position [1344, 0]
click at [301, 728] on icon "Next" at bounding box center [303, 730] width 14 height 11
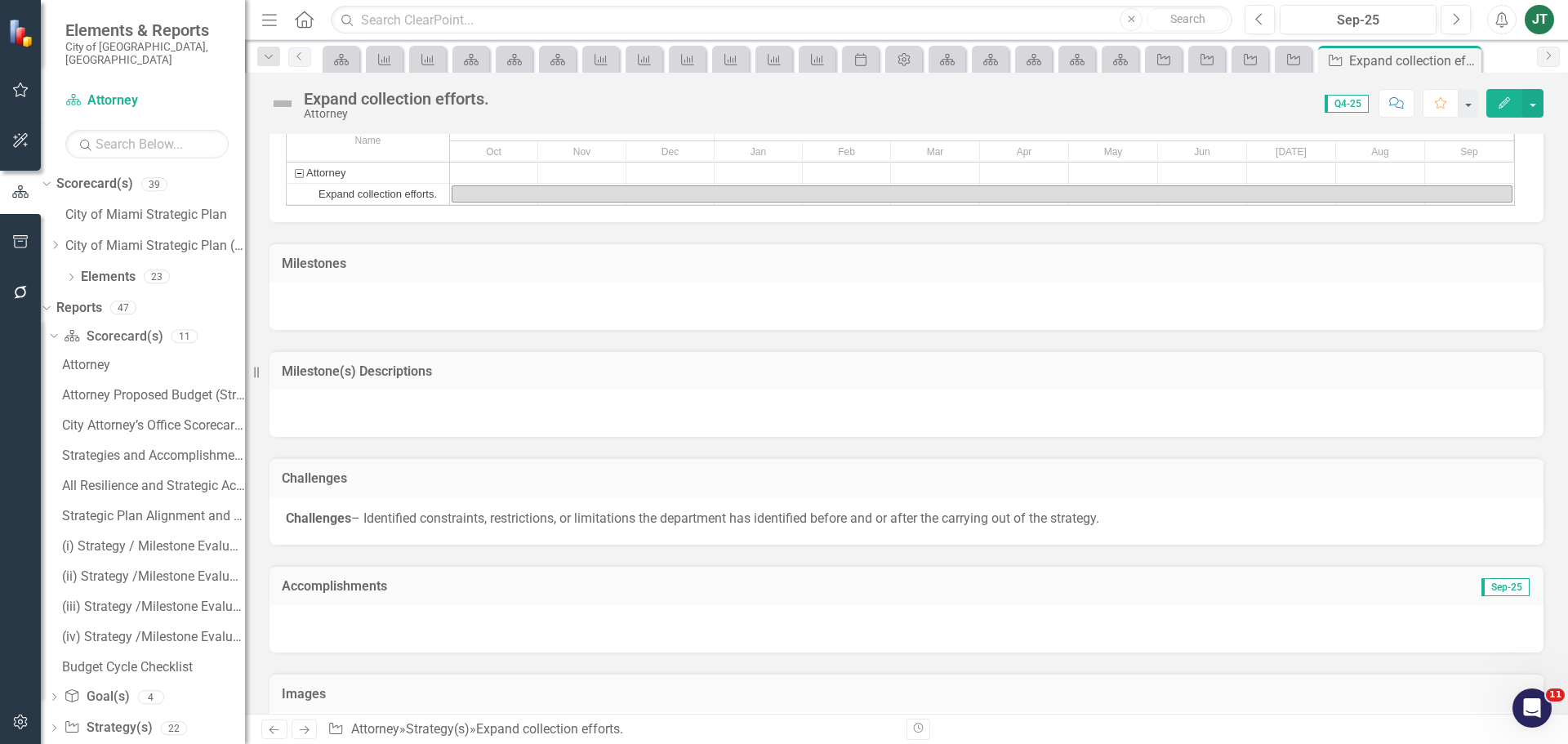
scroll to position [1169, 0]
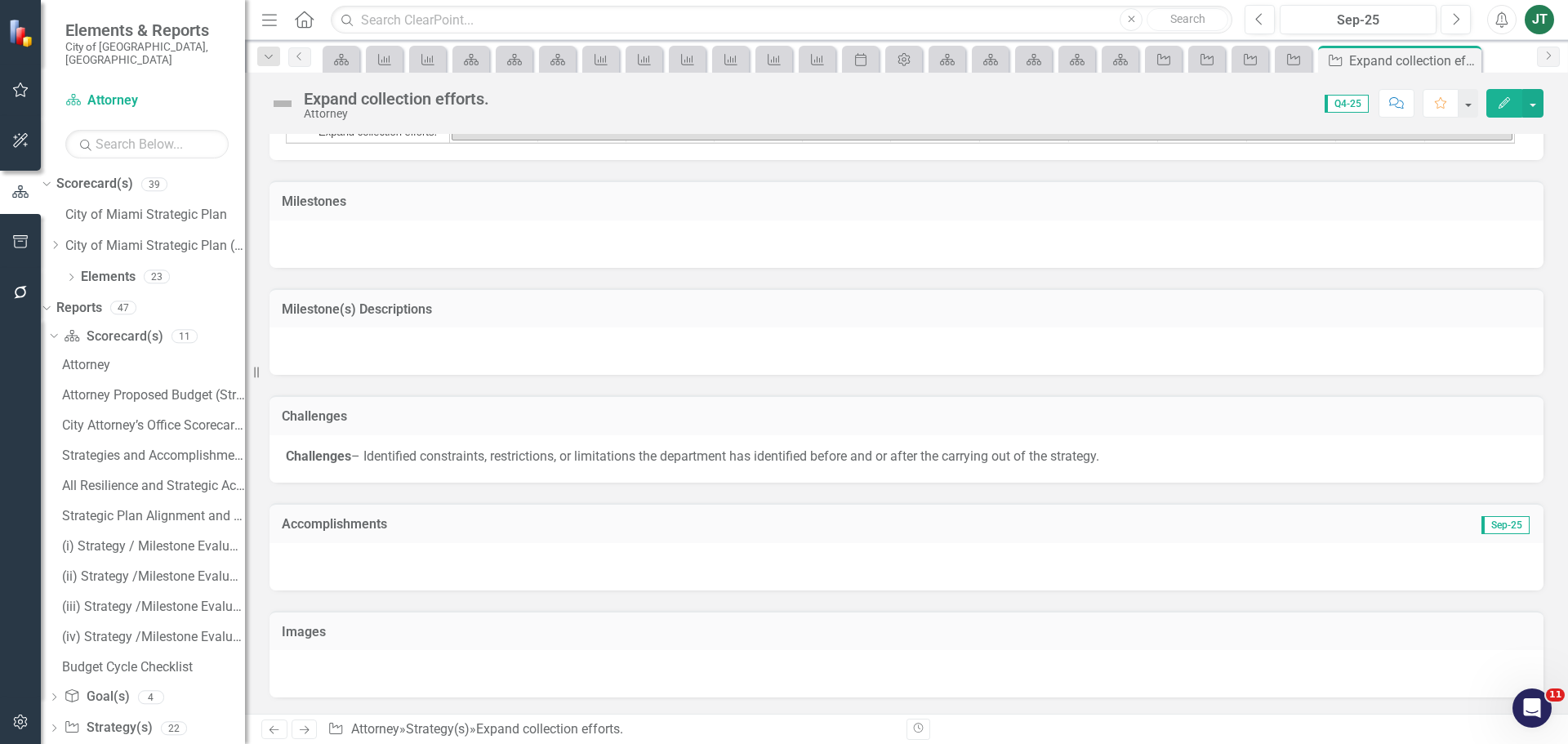
click at [553, 530] on h3 "Accomplishments" at bounding box center [706, 524] width 848 height 15
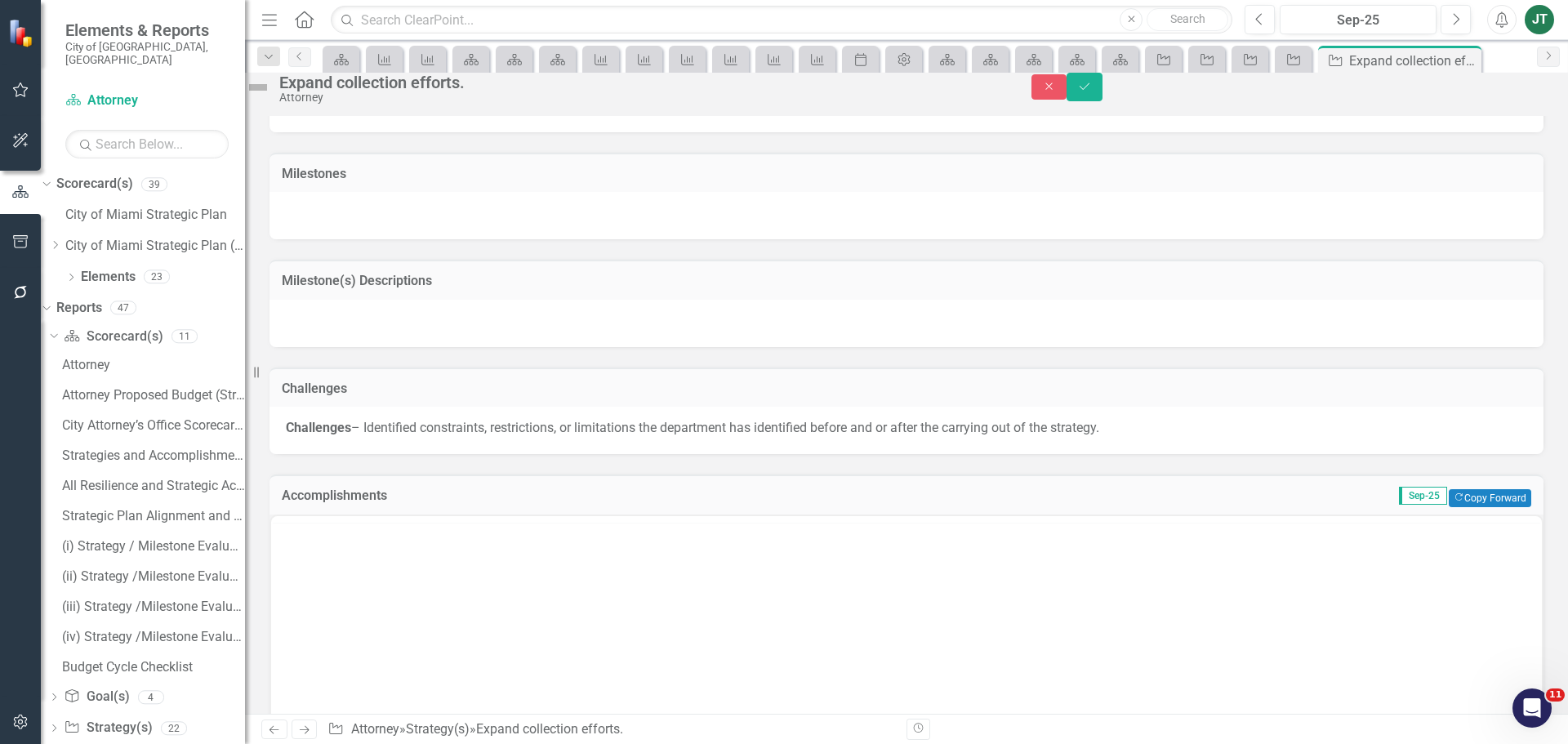
scroll to position [0, 0]
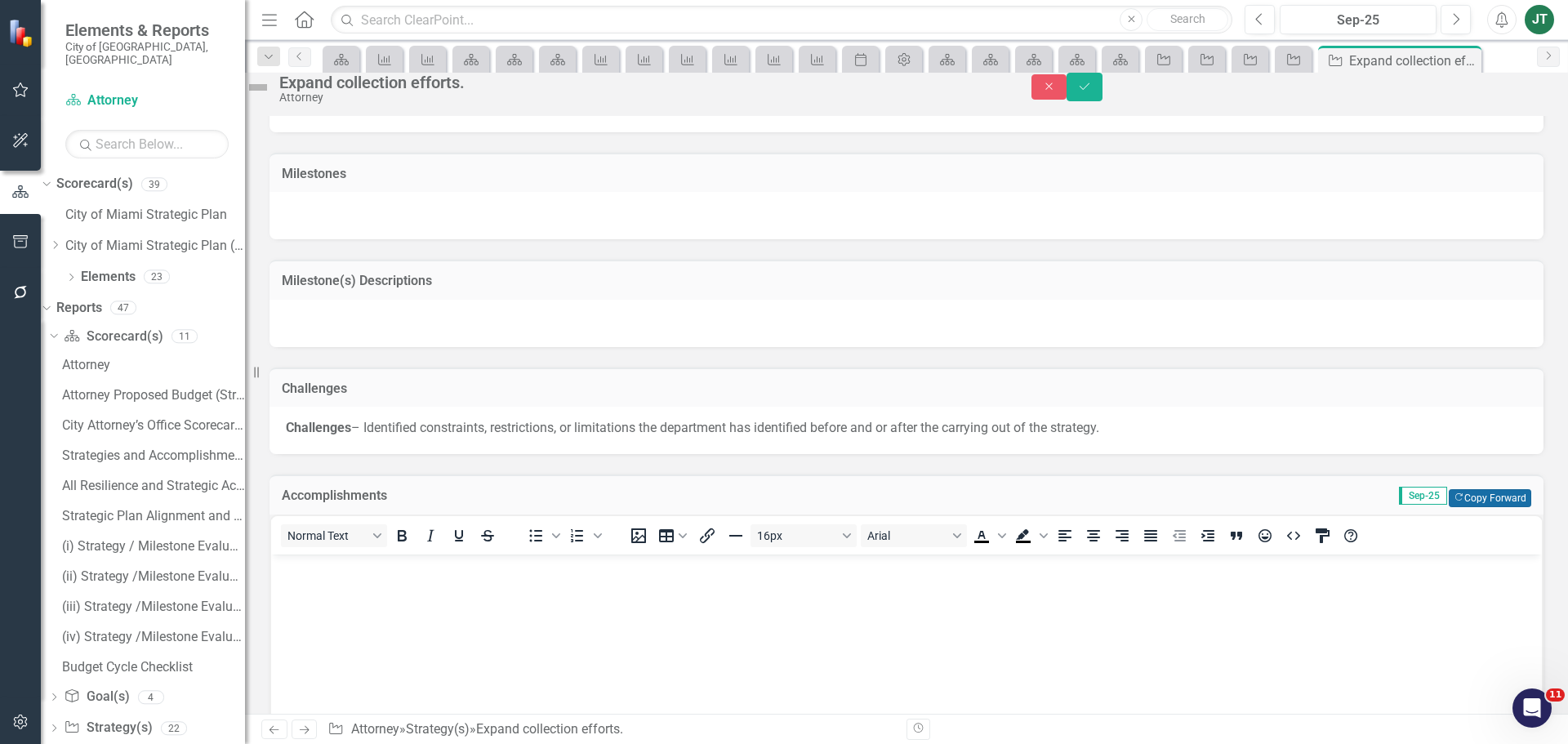
click at [1460, 508] on button "Copy Forward Copy Forward" at bounding box center [1490, 498] width 83 height 18
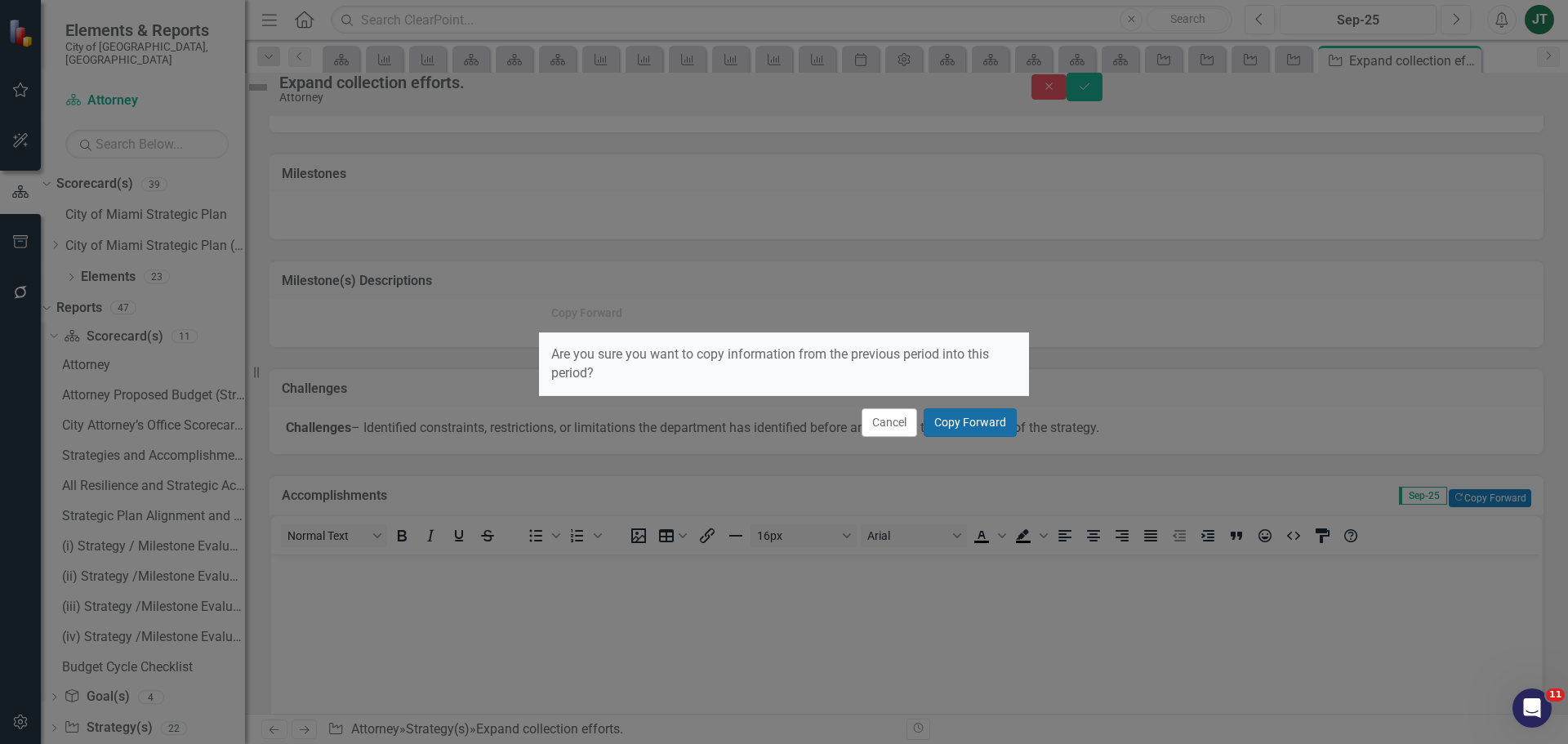
click at [994, 418] on button "Copy Forward" at bounding box center [970, 422] width 93 height 29
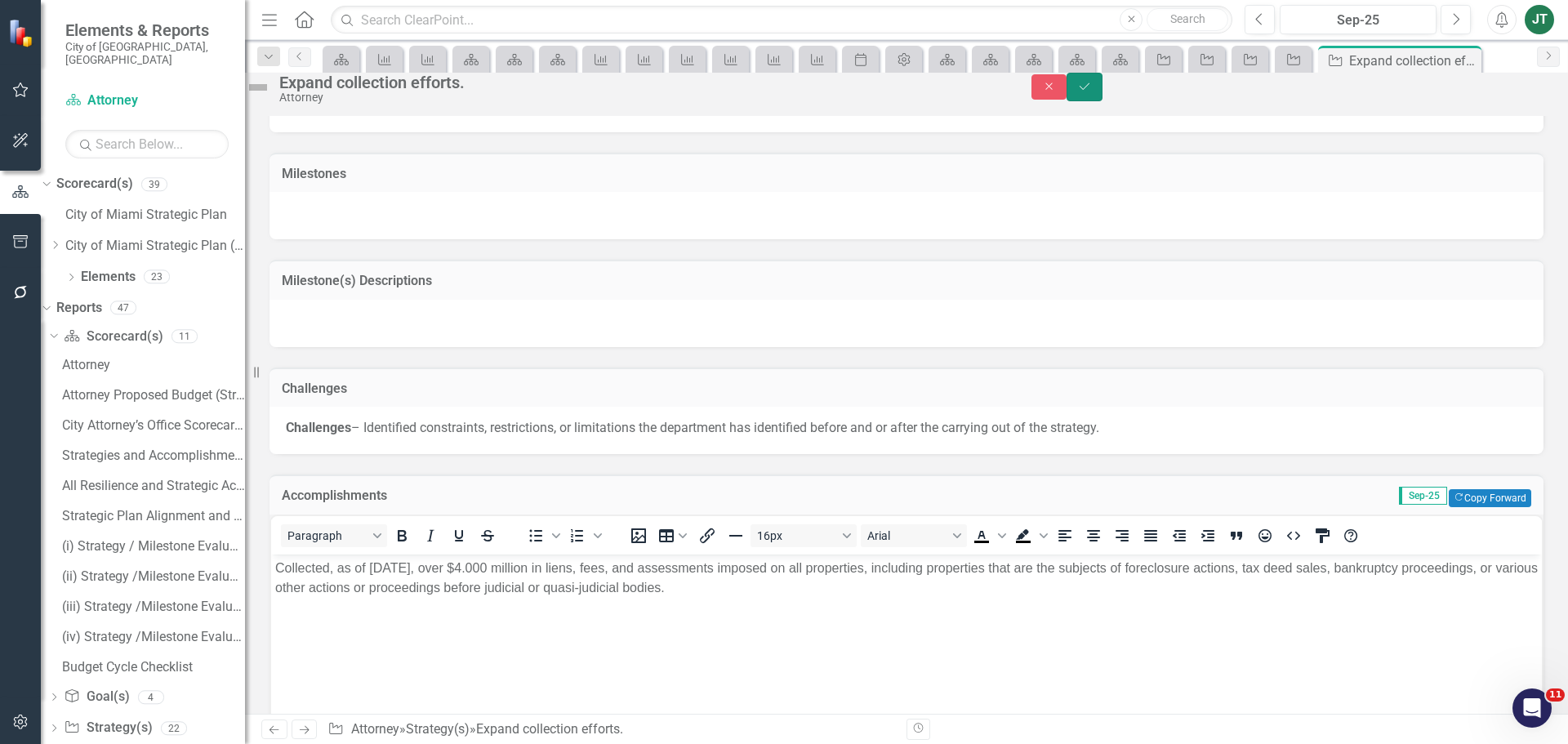
click at [1092, 92] on icon "Save" at bounding box center [1085, 86] width 15 height 11
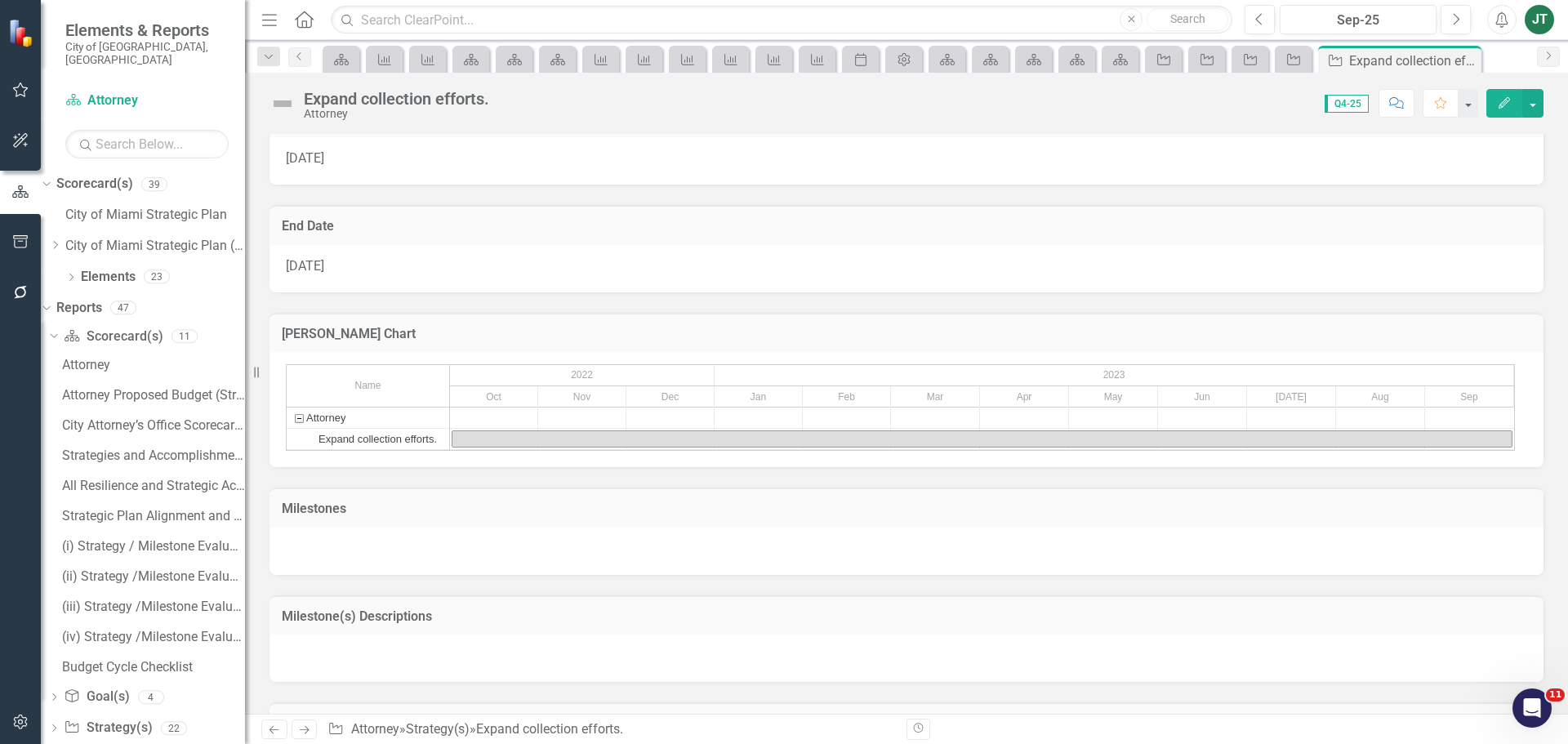
scroll to position [1187, 0]
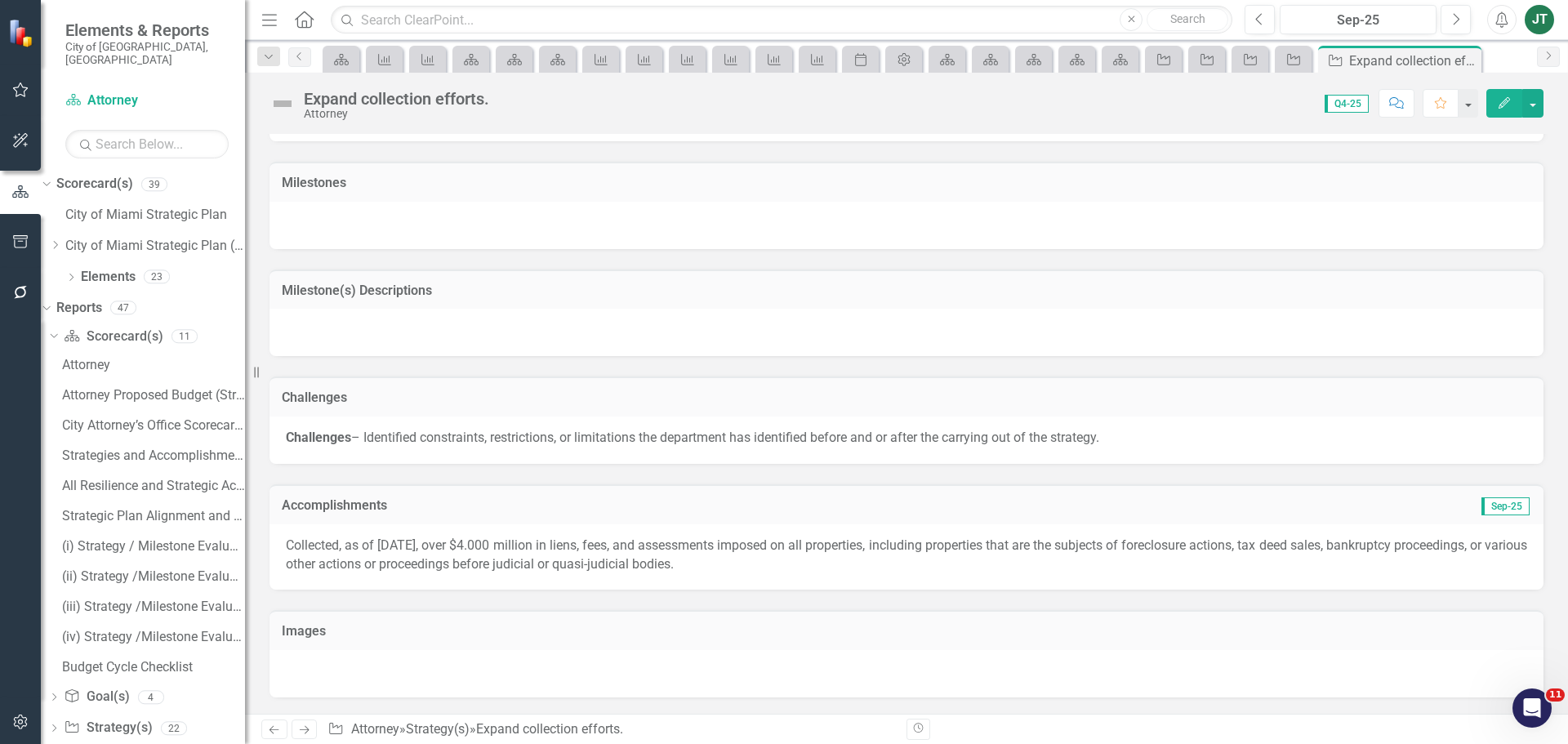
click at [308, 736] on icon "Next" at bounding box center [303, 730] width 14 height 11
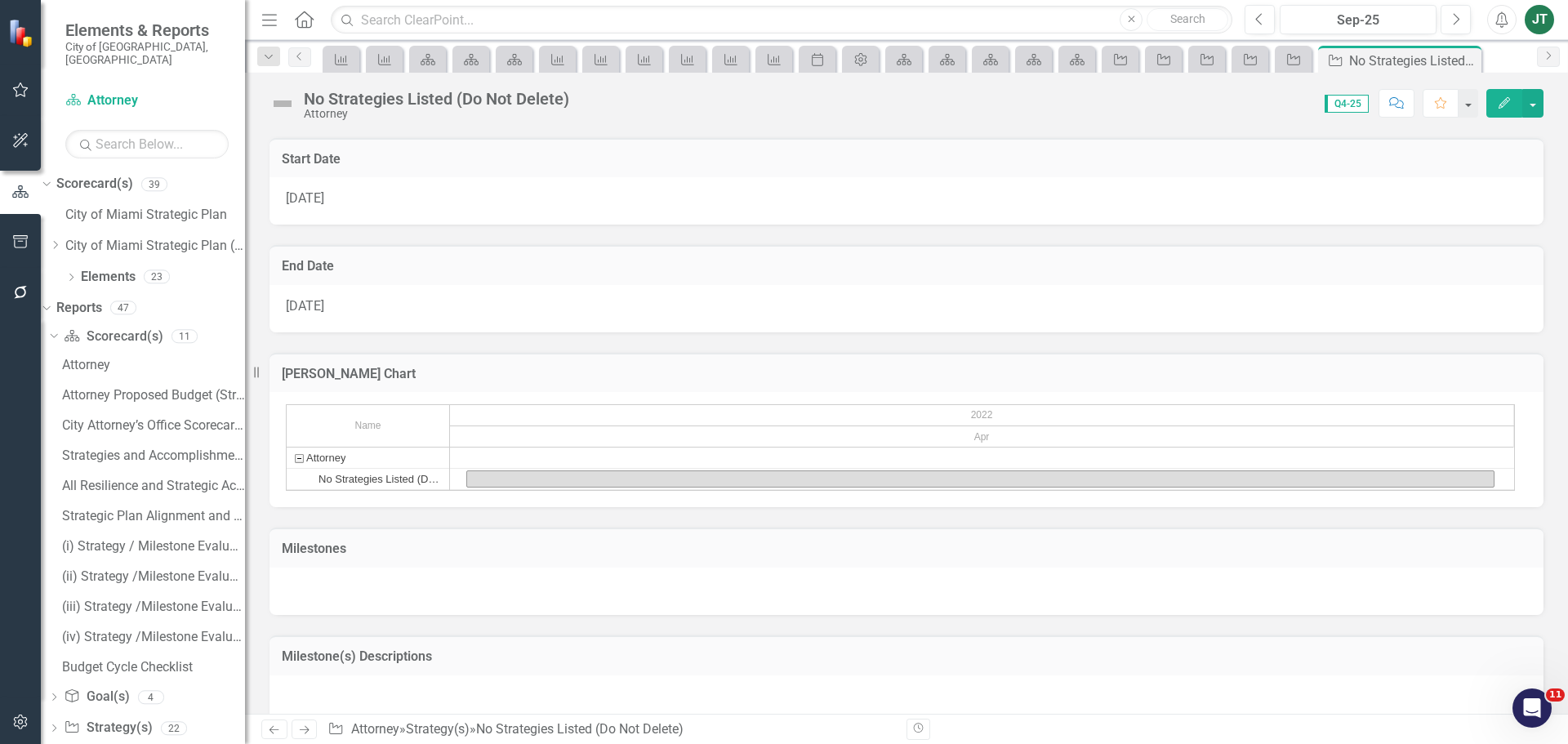
scroll to position [1042, 0]
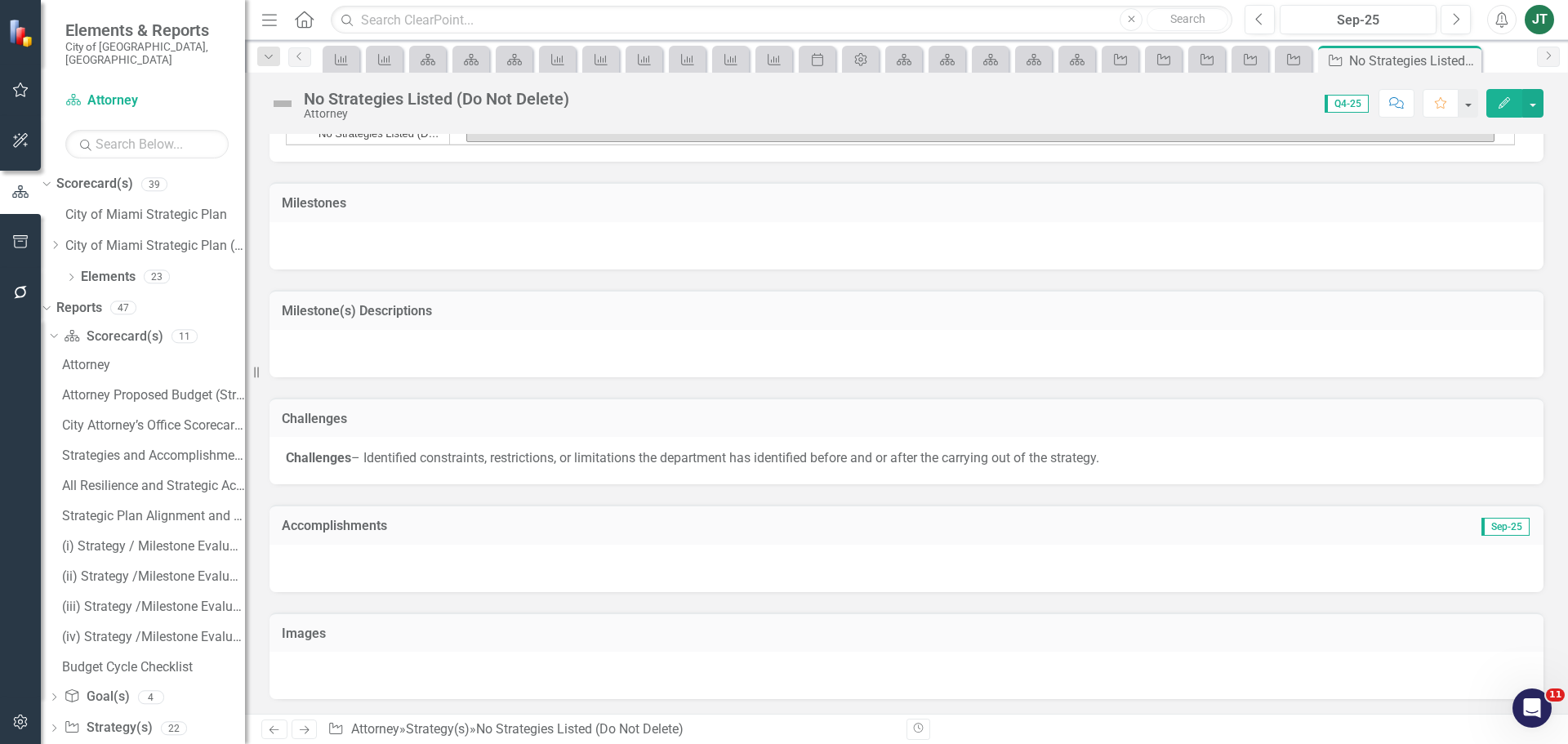
click at [303, 729] on icon "Next" at bounding box center [303, 730] width 14 height 11
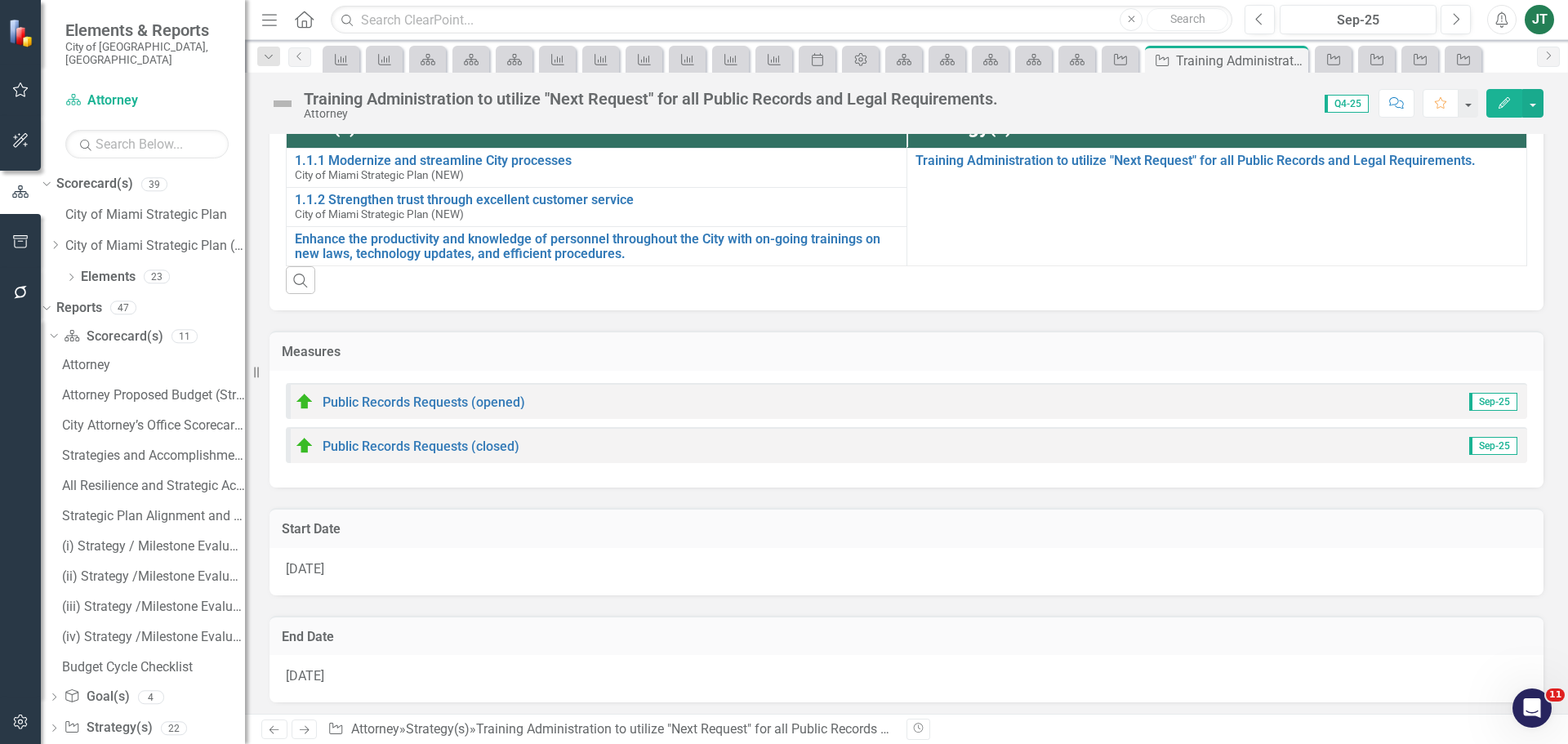
scroll to position [1341, 0]
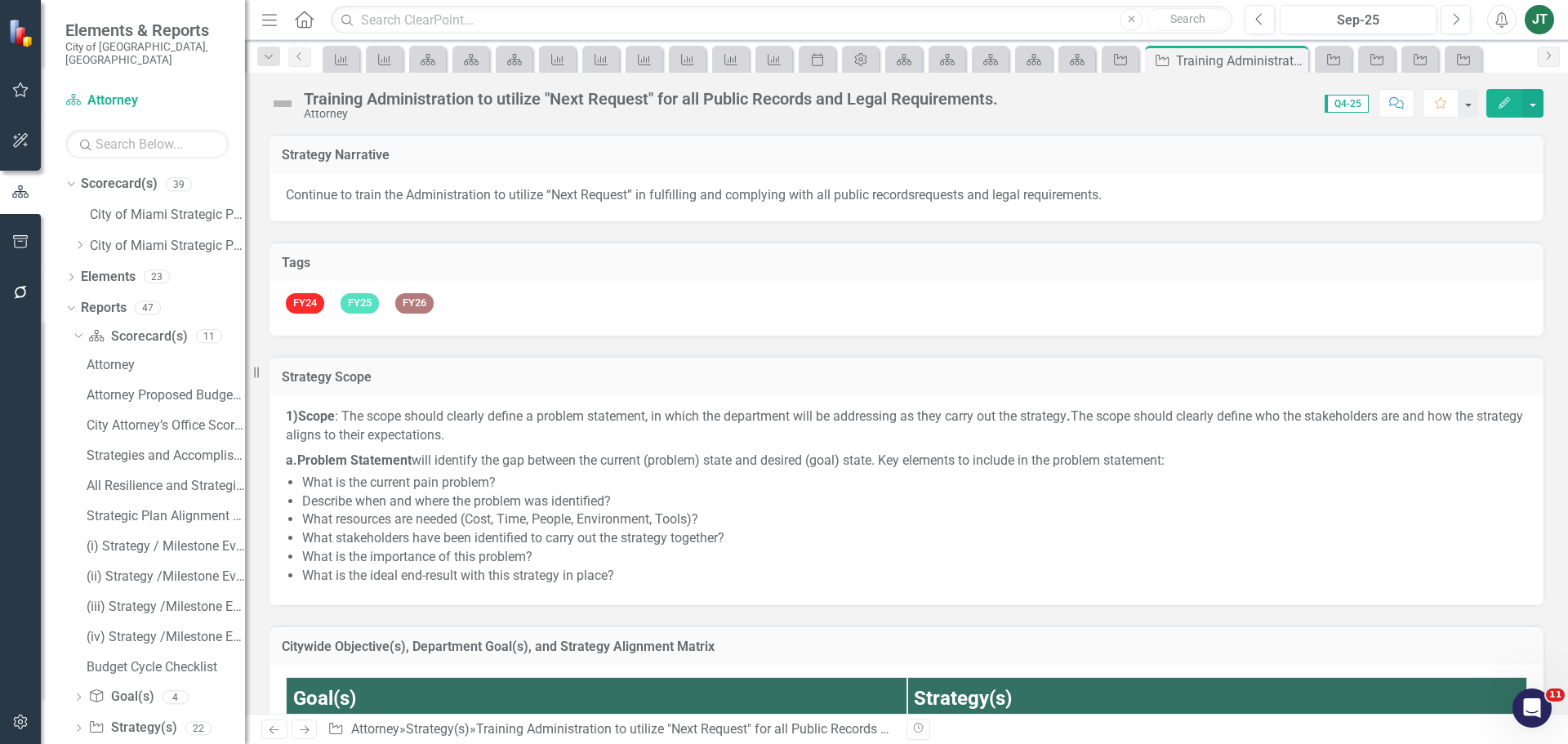
scroll to position [1341, 0]
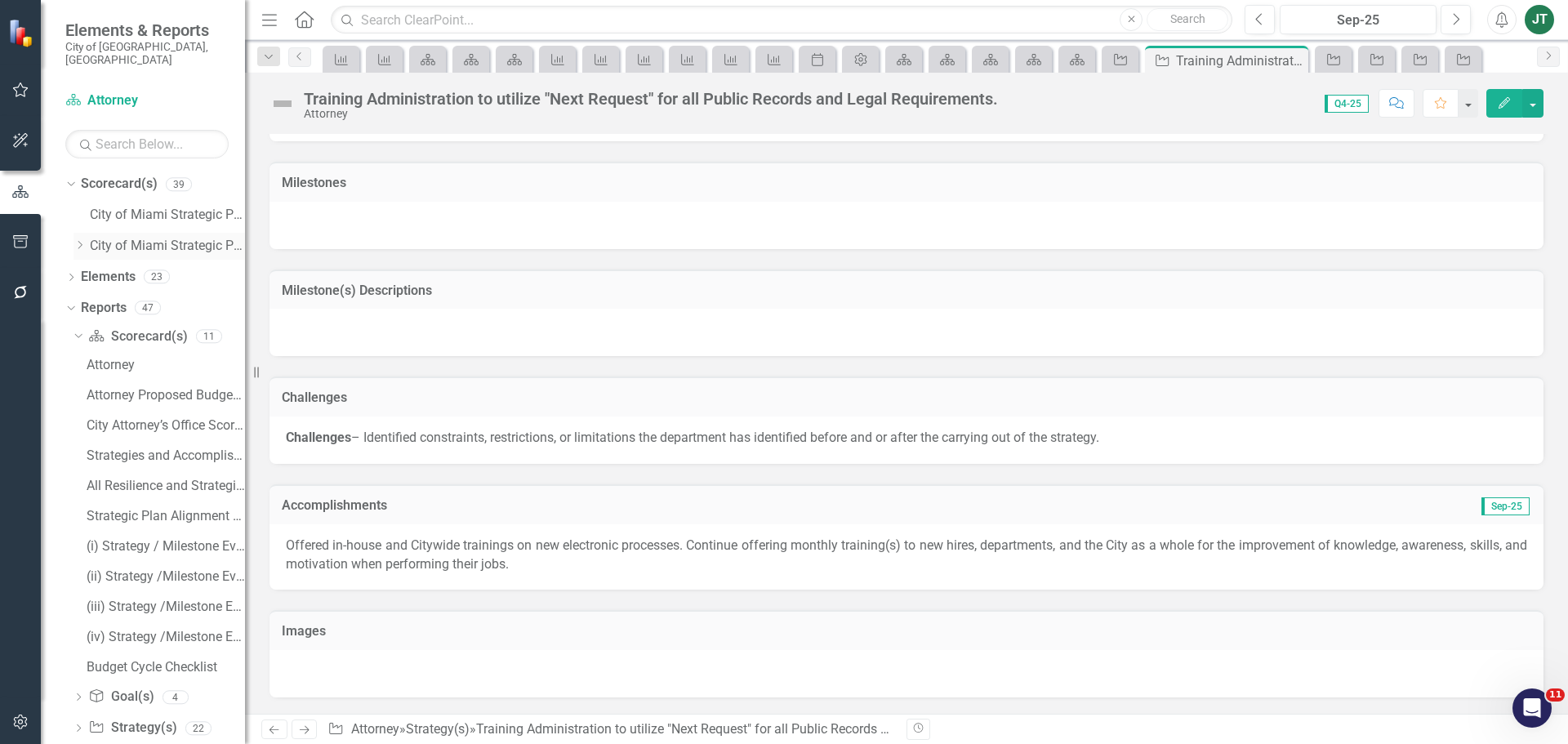
click at [83, 240] on icon "Dropdown" at bounding box center [79, 245] width 12 height 10
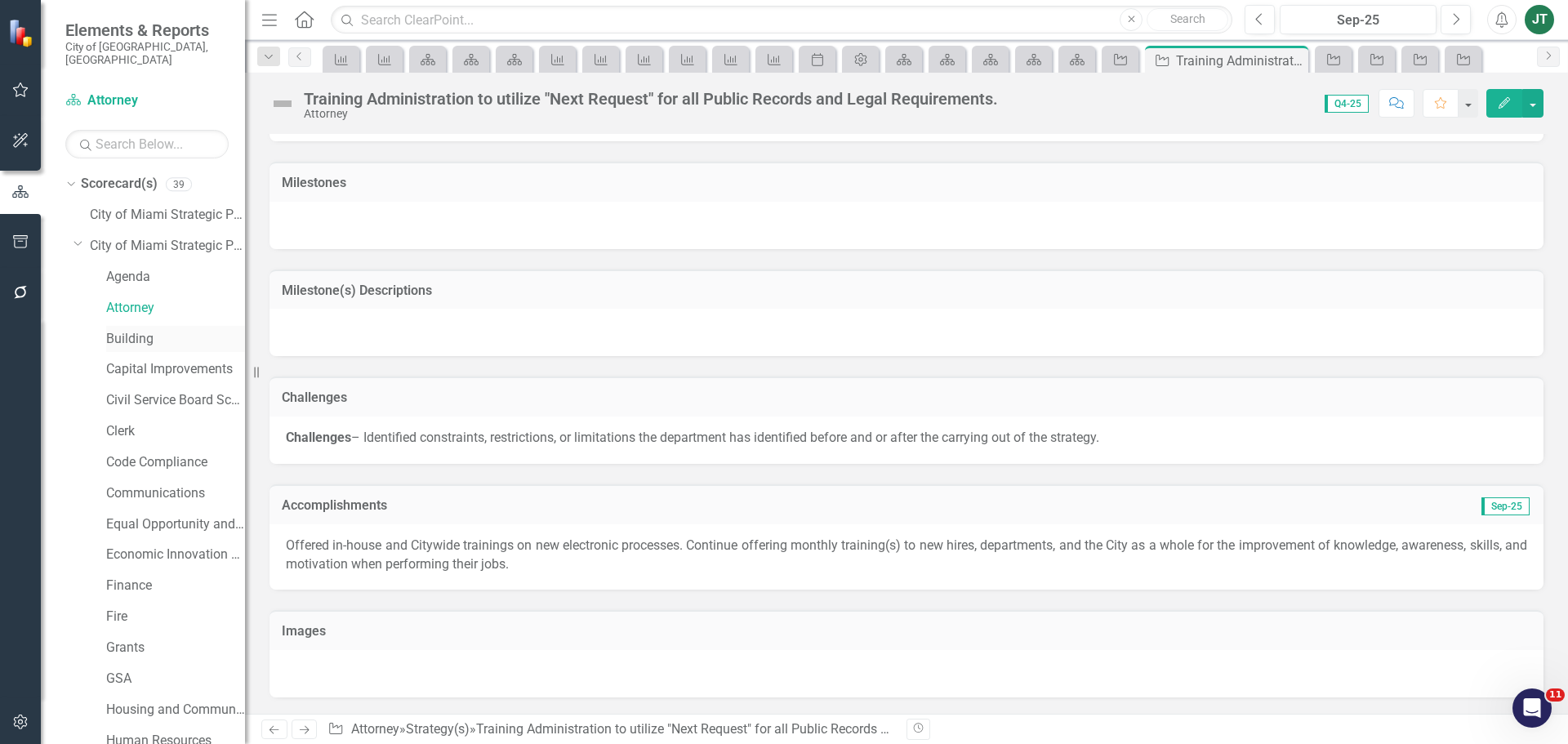
click at [118, 330] on link "Building" at bounding box center [176, 339] width 139 height 18
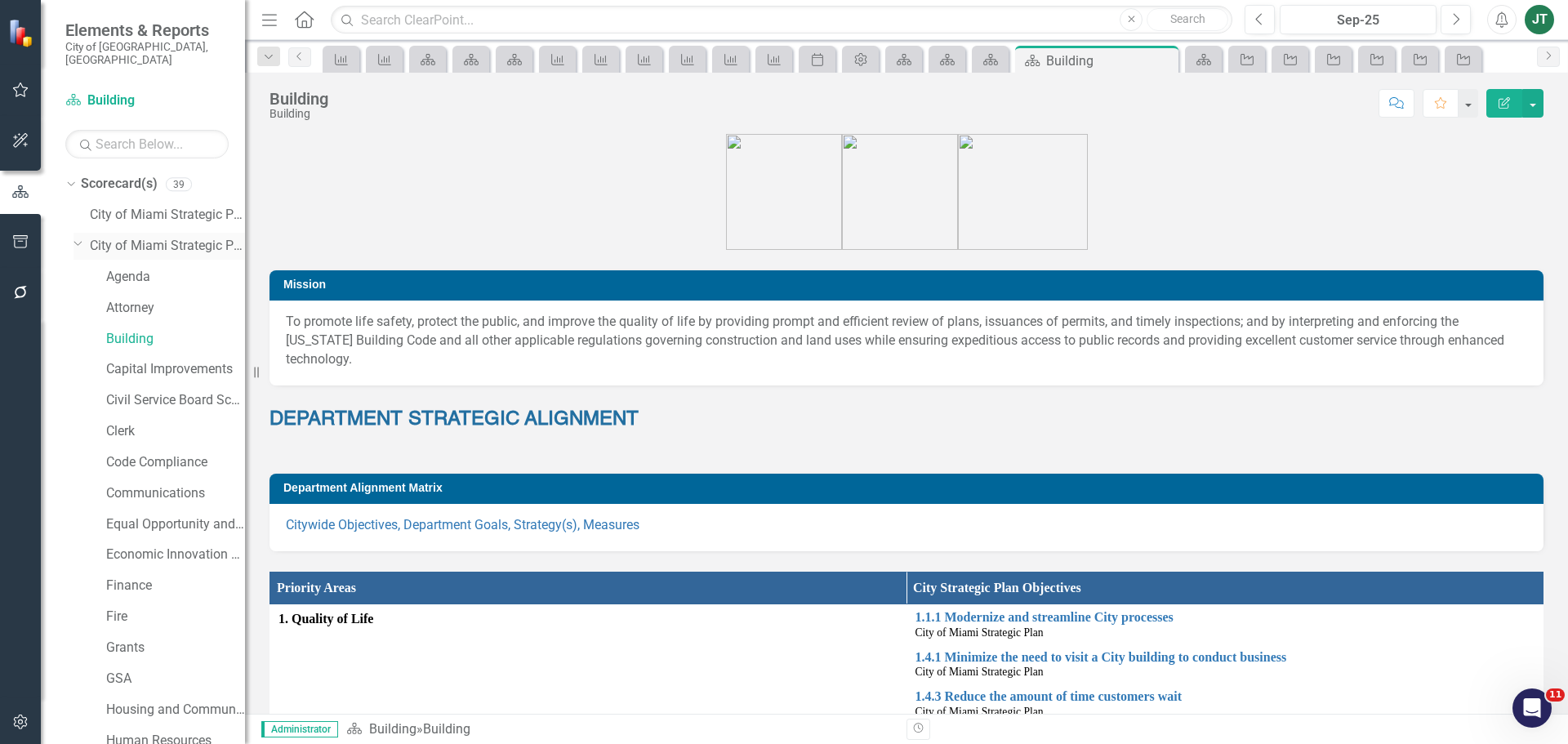
click at [79, 237] on icon "Dropdown" at bounding box center [78, 243] width 10 height 12
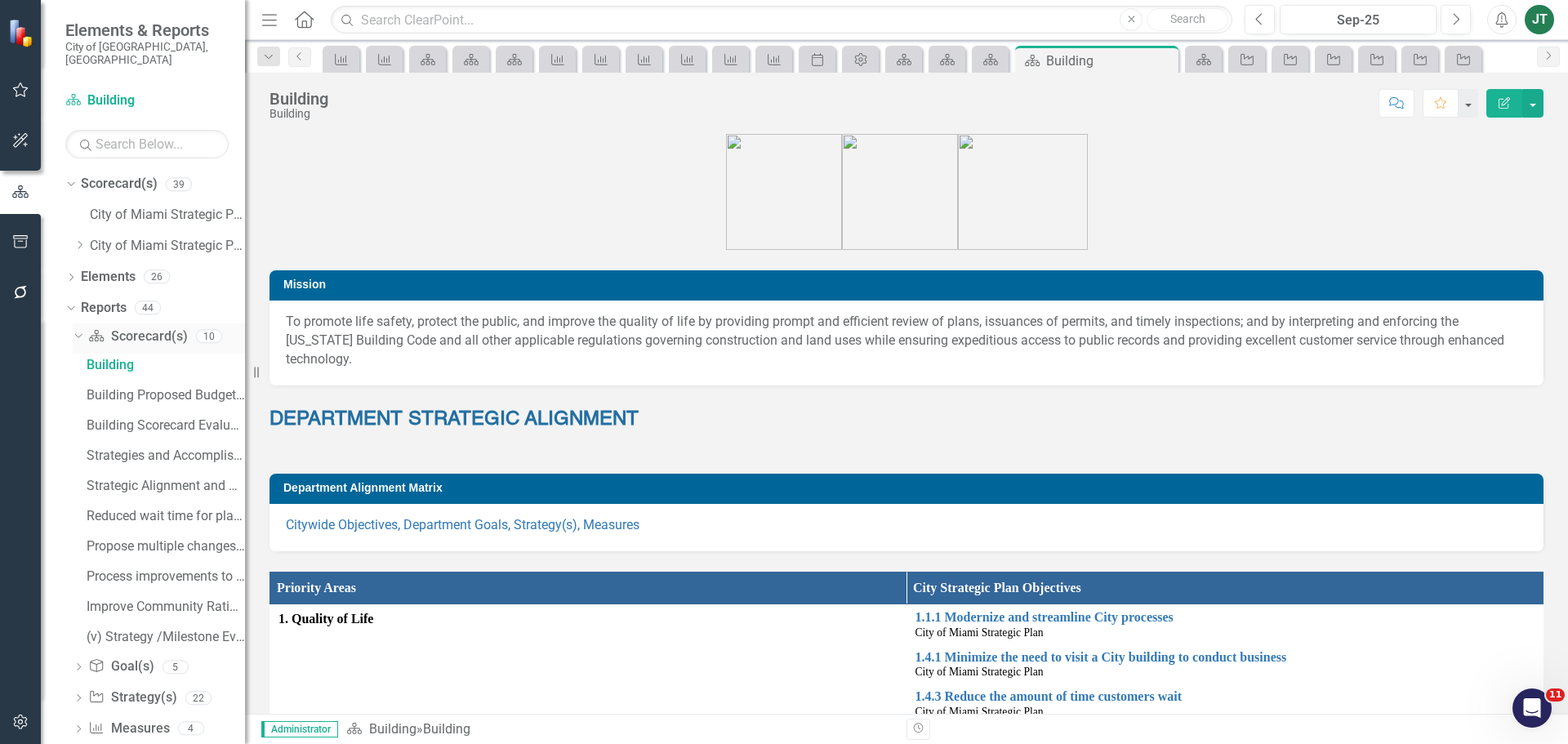
click at [76, 334] on icon at bounding box center [78, 336] width 7 height 4
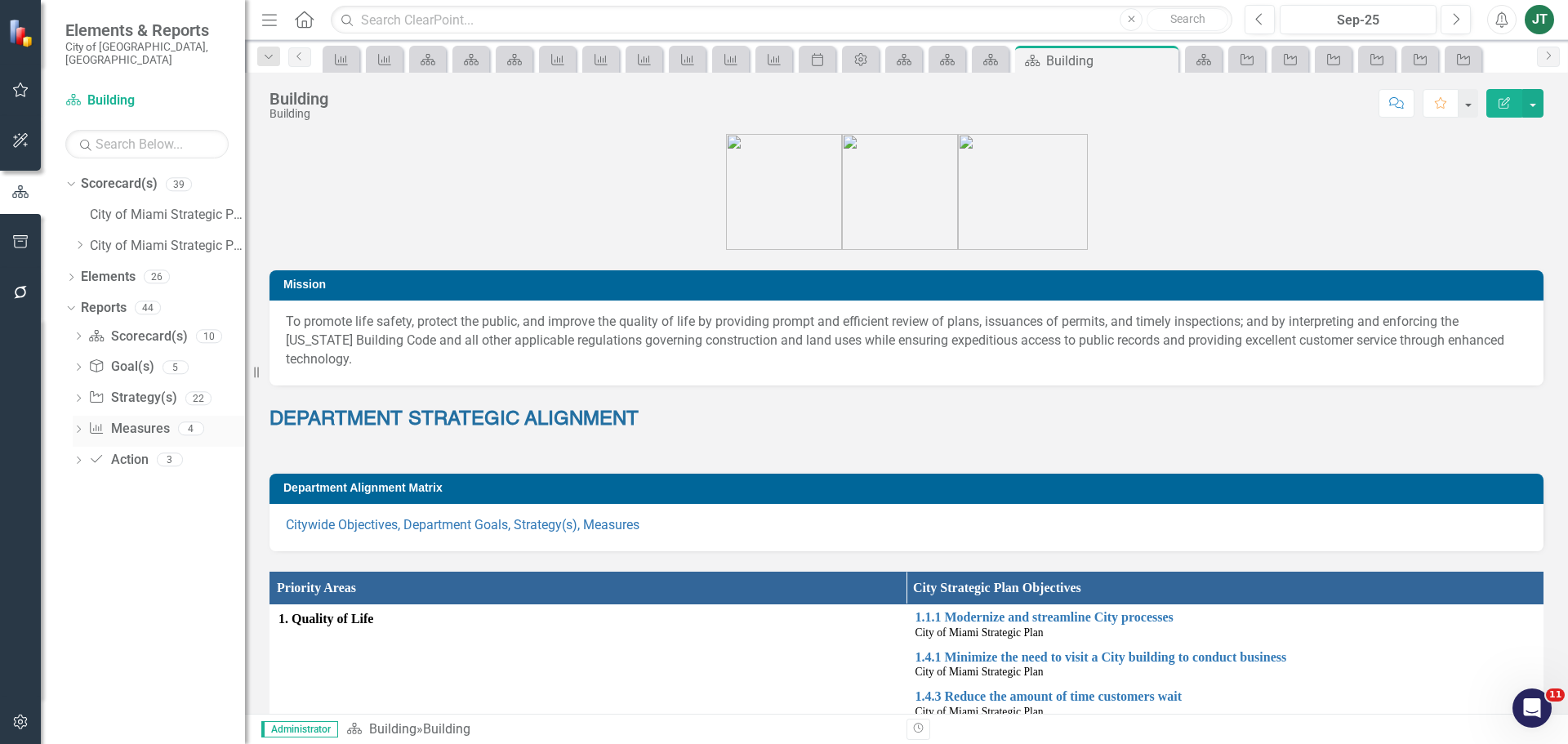
click at [109, 420] on link "Measure Measures" at bounding box center [129, 429] width 81 height 18
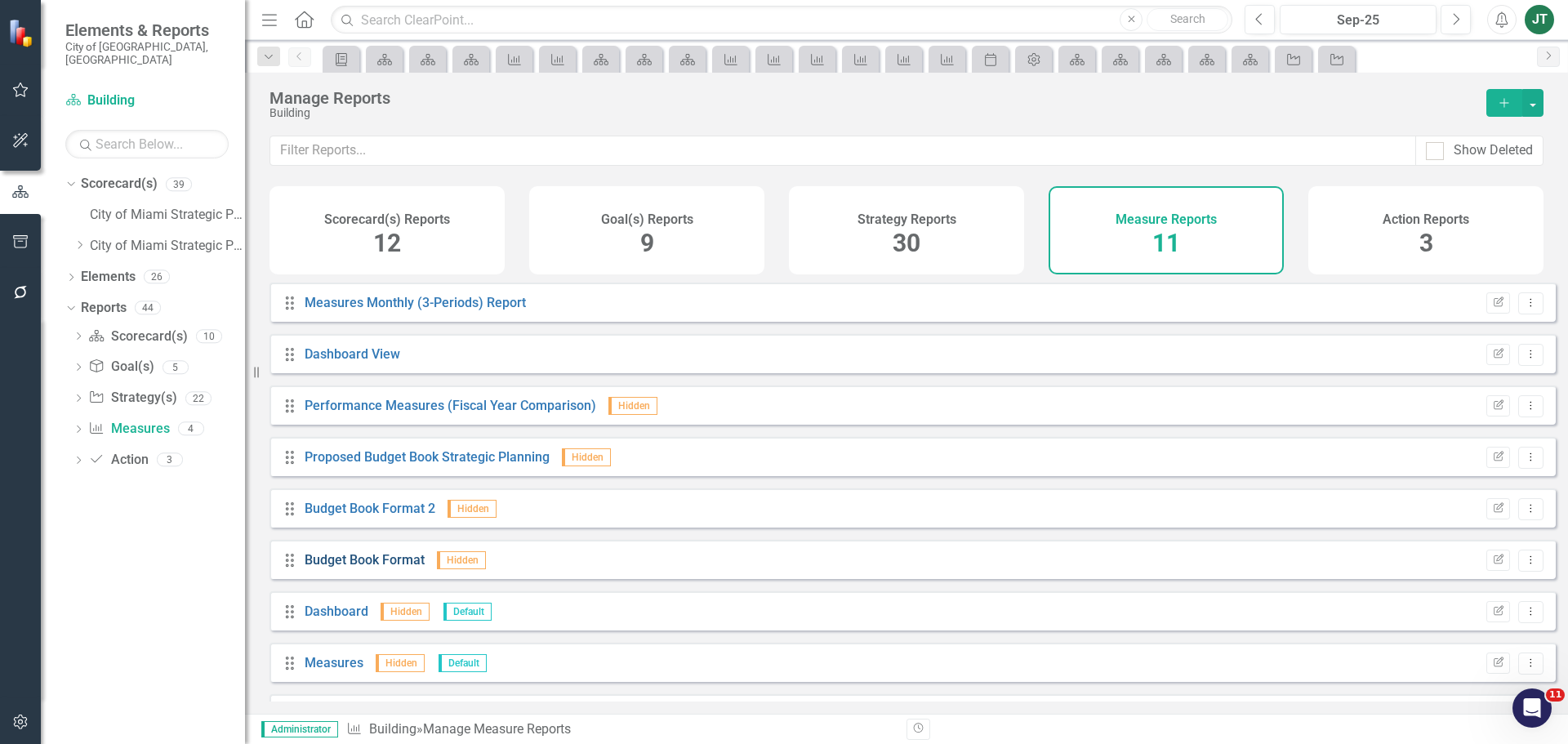
click at [370, 568] on link "Budget Book Format" at bounding box center [364, 560] width 120 height 16
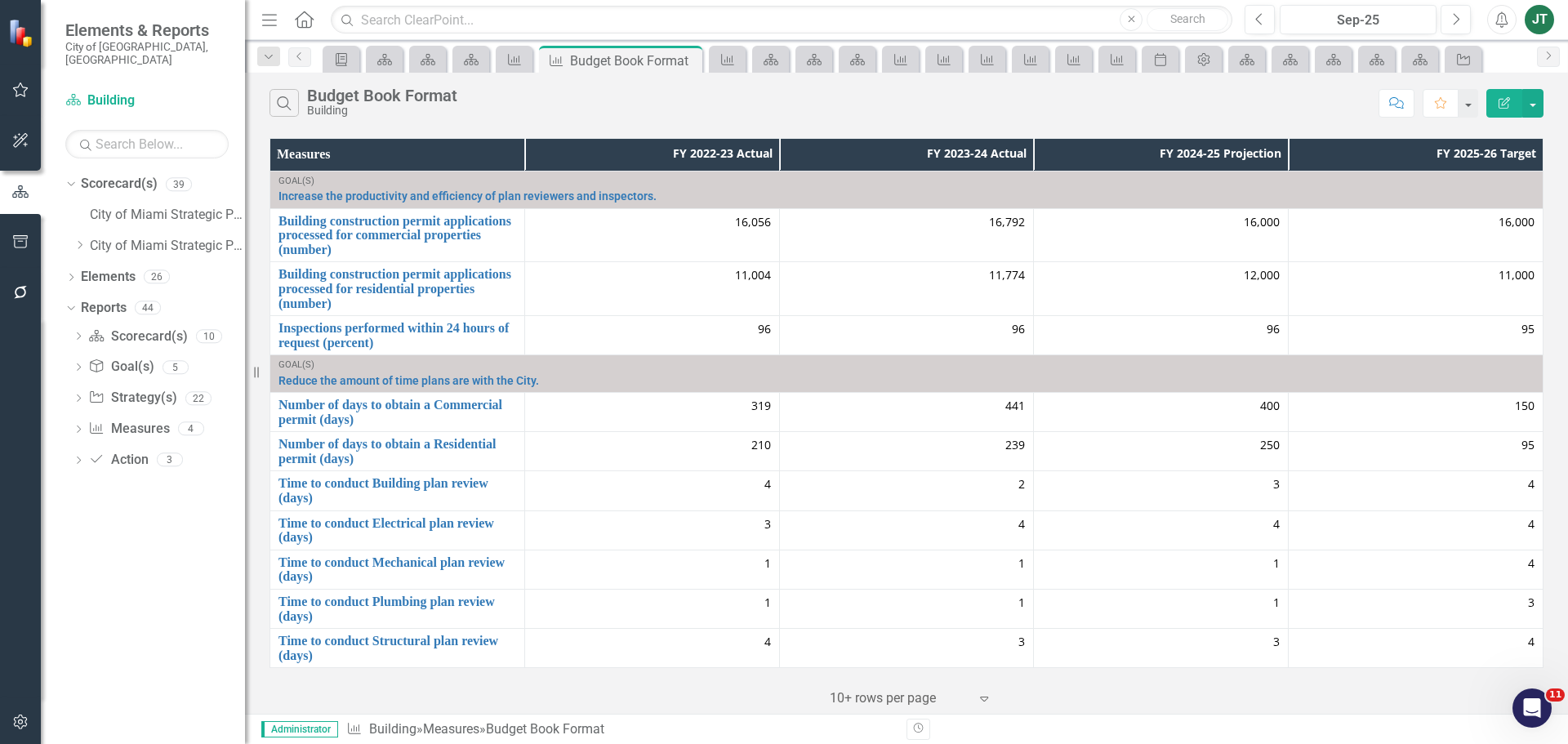
click at [1506, 97] on icon "Edit Report" at bounding box center [1505, 103] width 15 height 11
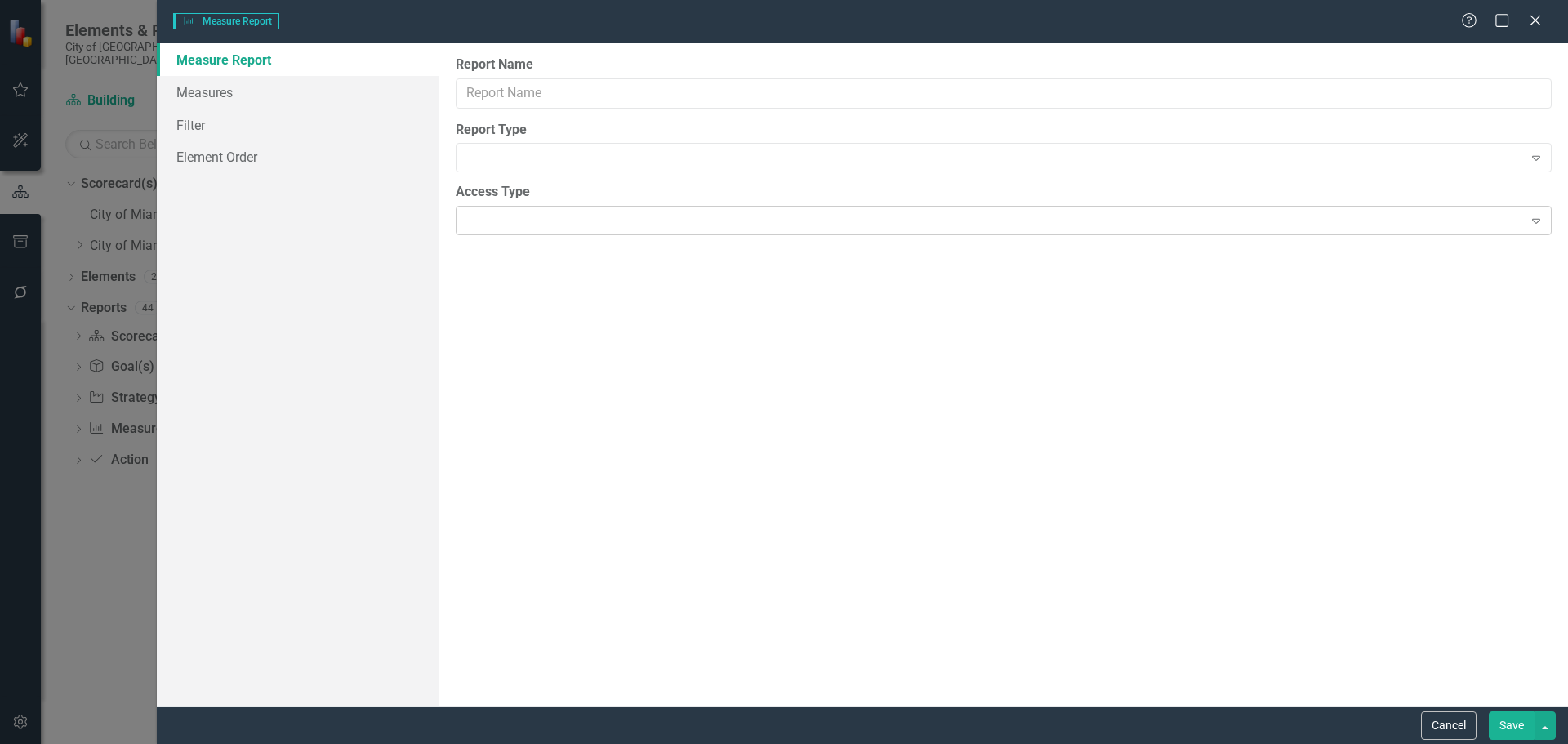
type input "Budget Book Format"
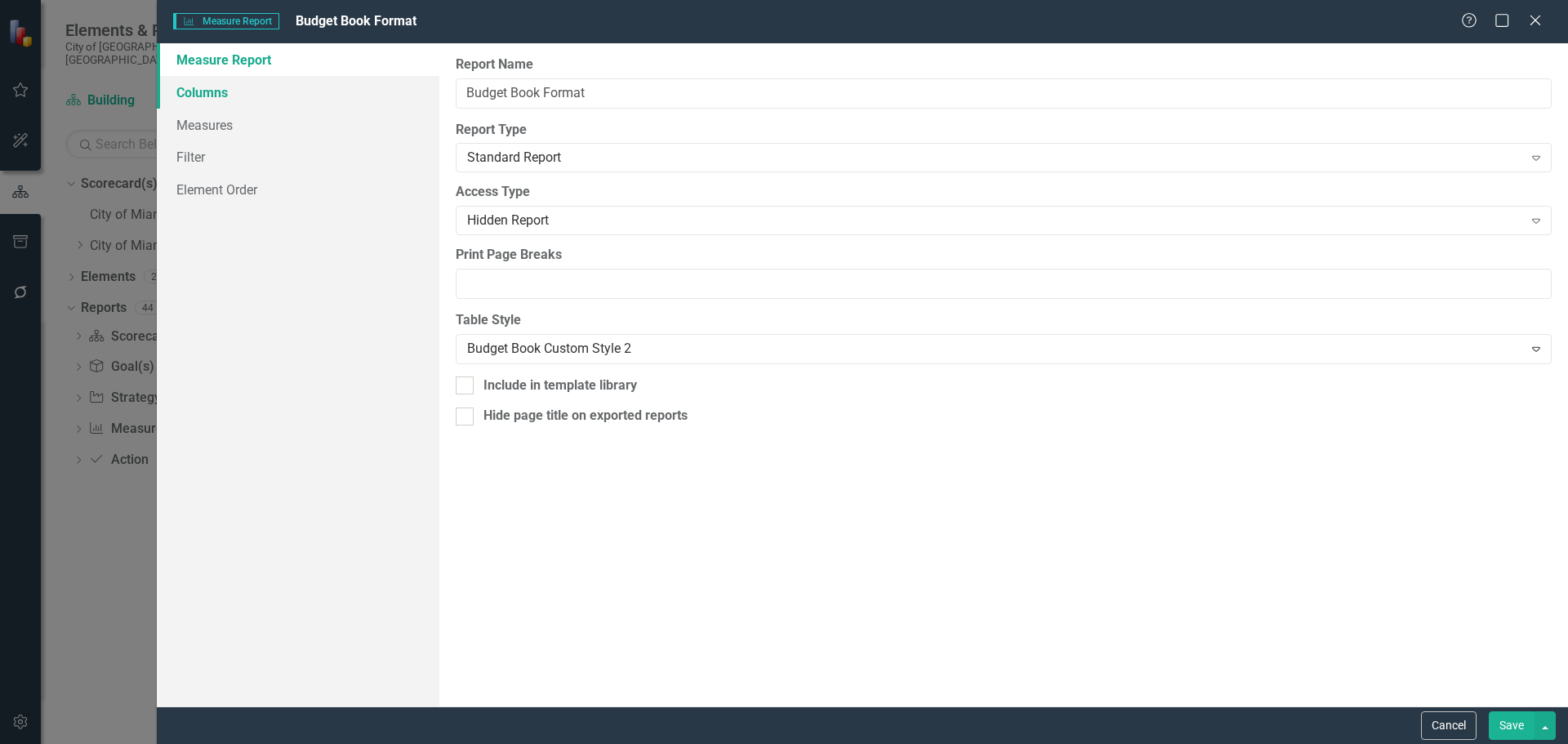
click at [246, 93] on link "Columns" at bounding box center [298, 93] width 282 height 33
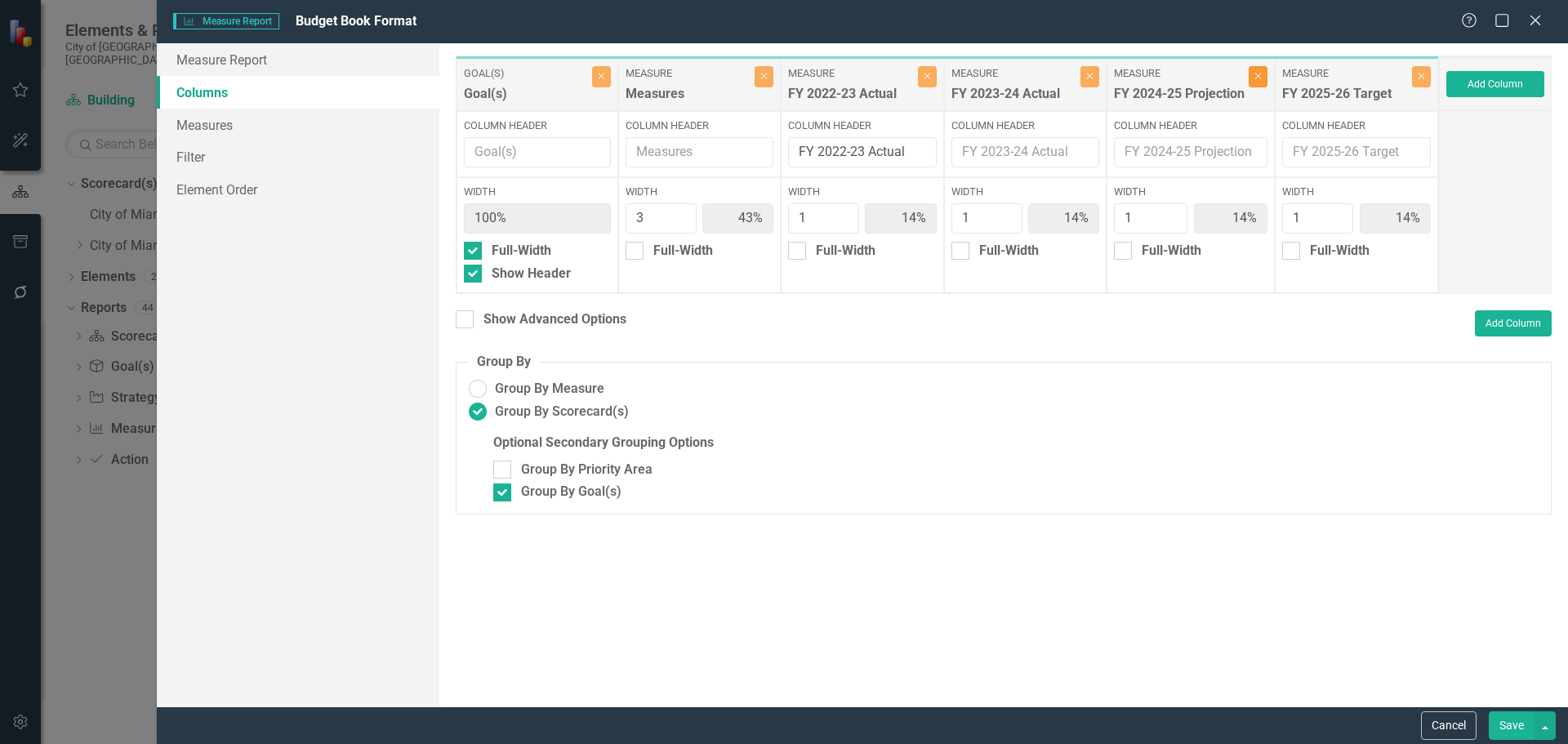
click at [1255, 77] on icon "Close" at bounding box center [1258, 75] width 7 height 10
type input "50%"
type input "17%"
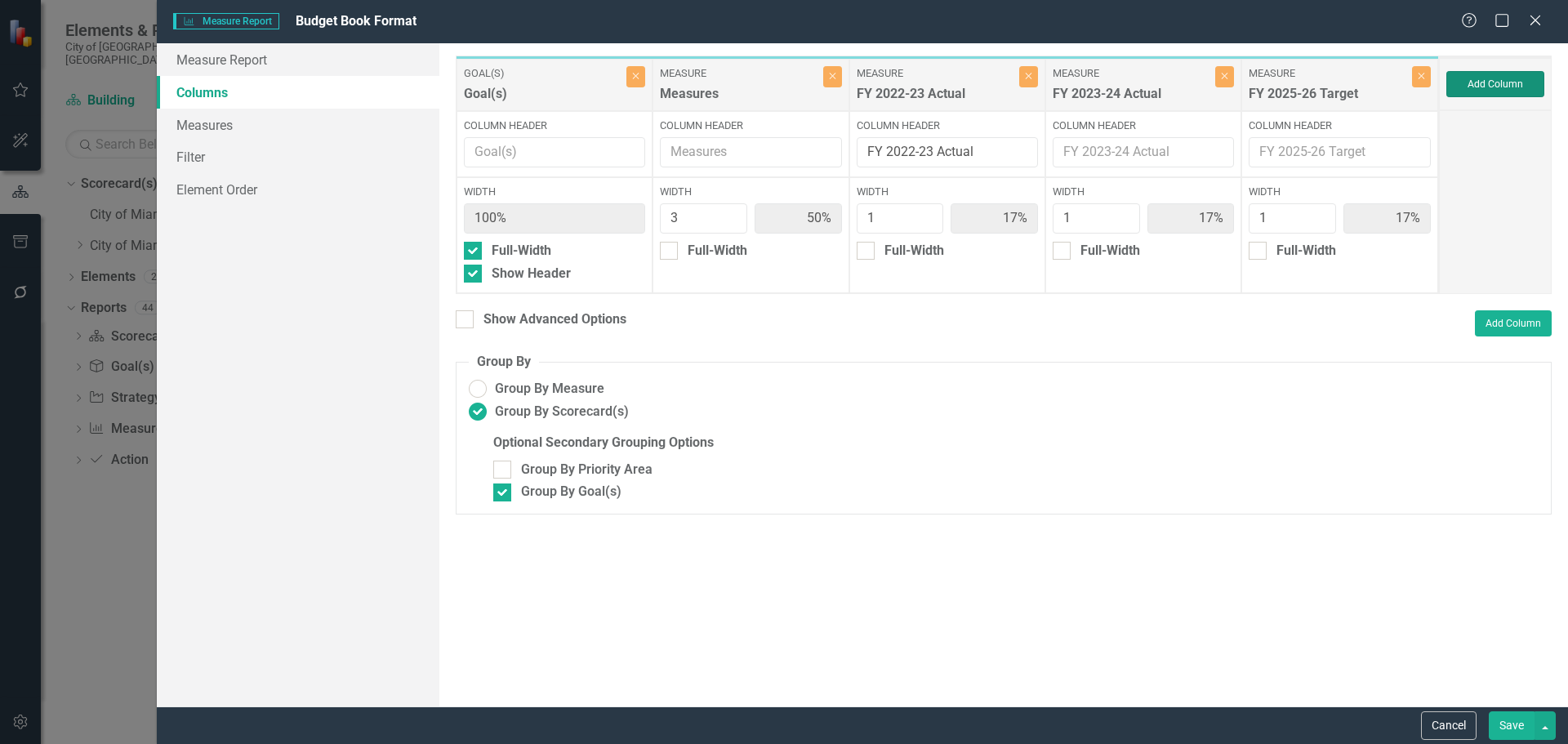
click at [1488, 80] on button "Add Column" at bounding box center [1495, 84] width 98 height 26
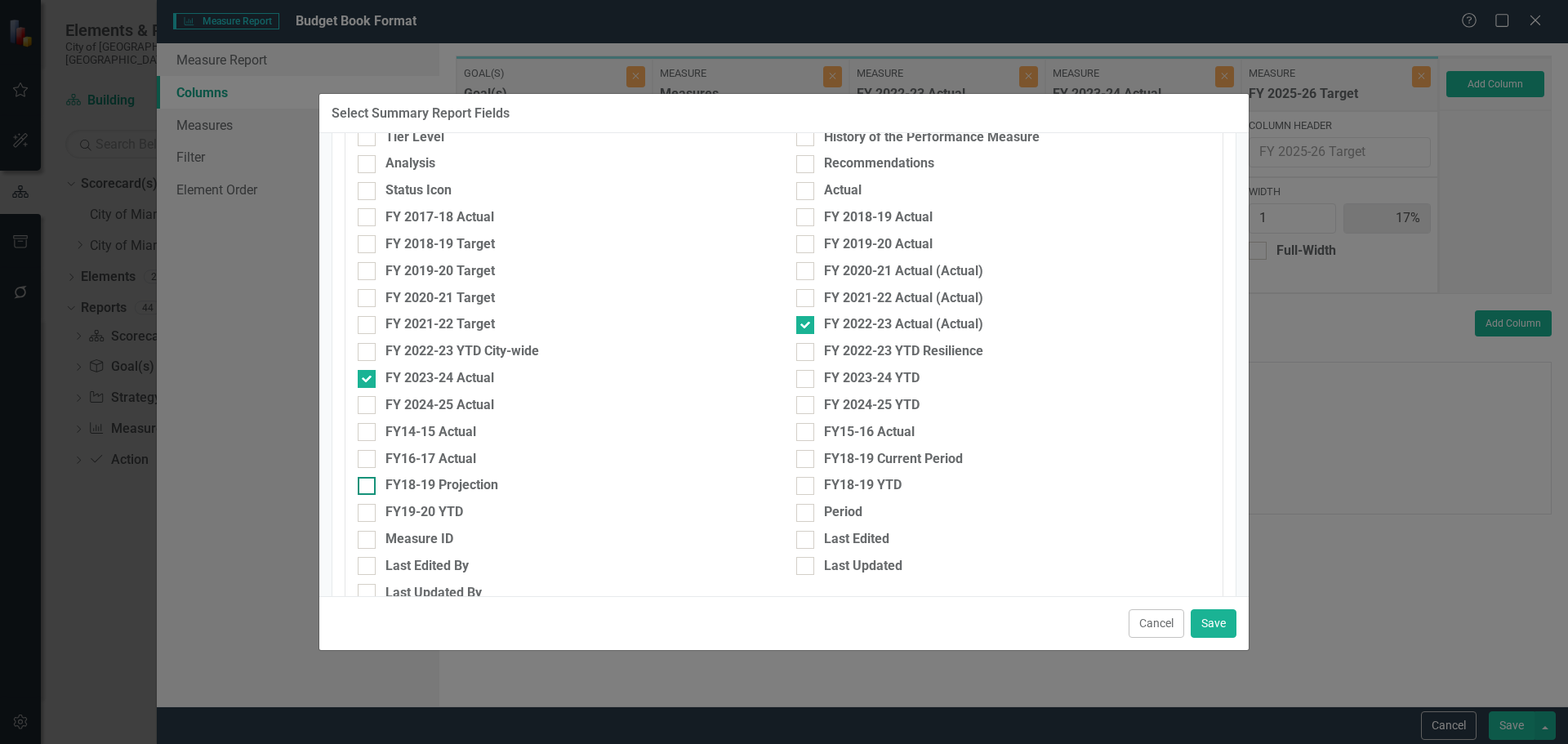
scroll to position [572, 0]
click at [440, 404] on div "FY 2024-25 Actual" at bounding box center [439, 405] width 108 height 18
click at [369, 404] on input "FY 2024-25 Actual" at bounding box center [363, 401] width 11 height 11
checkbox input "true"
click at [1218, 619] on button "Save" at bounding box center [1213, 624] width 46 height 29
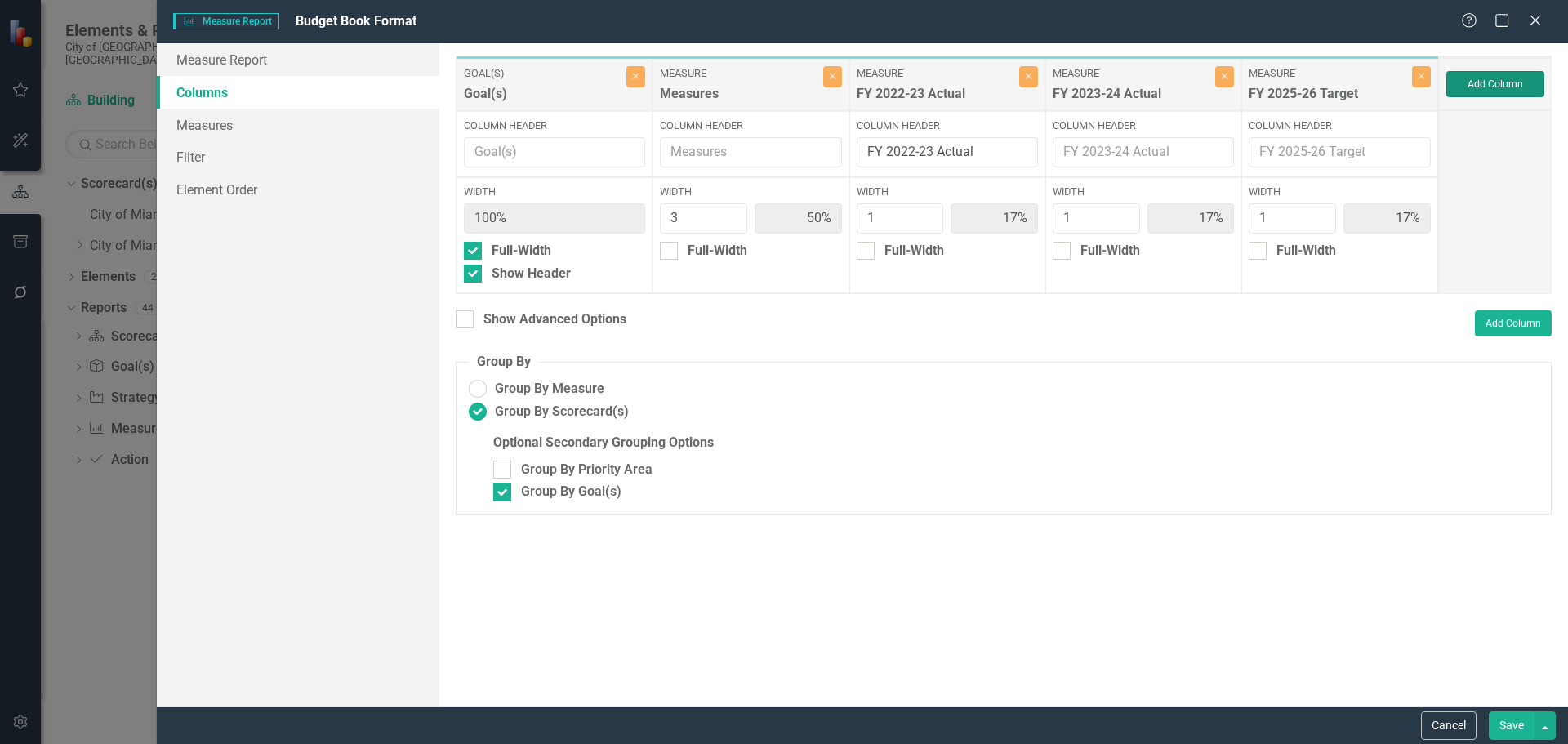
type input "43%"
type input "14%"
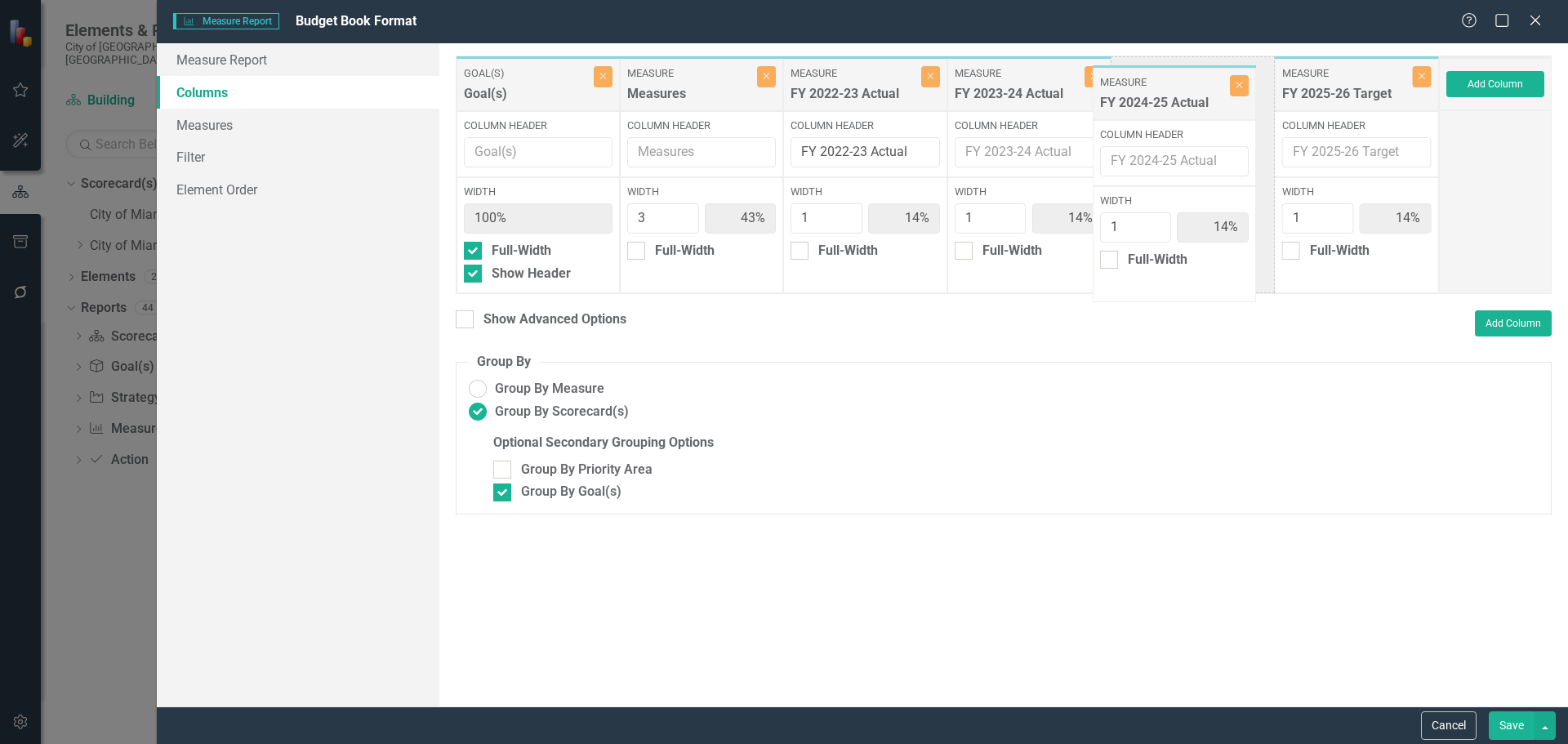
drag, startPoint x: 1352, startPoint y: 98, endPoint x: 1169, endPoint y: 107, distance: 183.2
click at [1169, 107] on div "Goal(s) Goal(s) Close Column Header Width 100% Full-Width Show Header Measure M…" at bounding box center [948, 174] width 983 height 238
click at [573, 324] on div "Show Advanced Options" at bounding box center [554, 320] width 142 height 18
click at [466, 321] on input "Show Advanced Options" at bounding box center [461, 316] width 11 height 11
checkbox input "true"
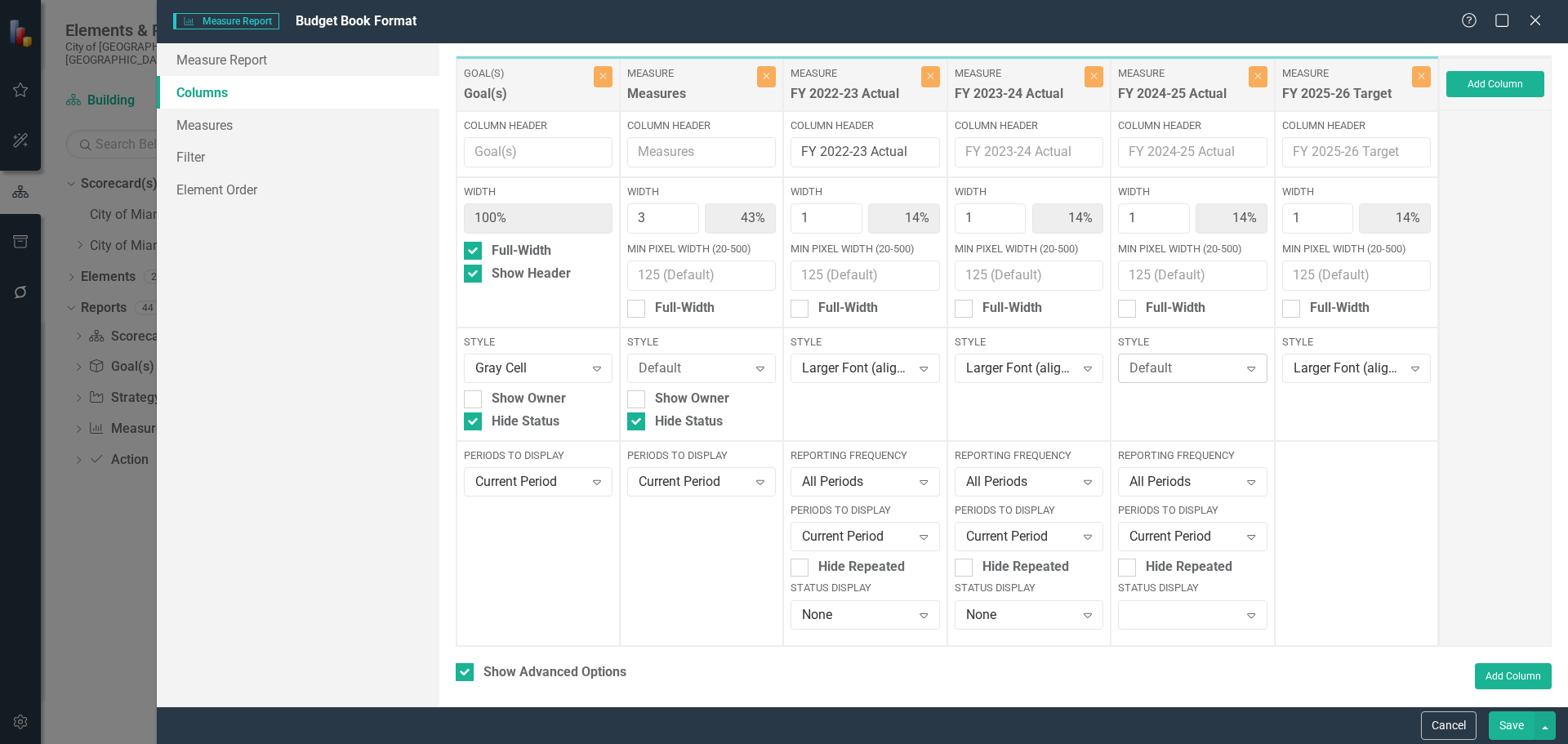
click at [1185, 367] on div "Default" at bounding box center [1184, 369] width 108 height 18
type input "lar"
click at [1191, 417] on span "Lar ger Font (align right)" at bounding box center [1177, 432] width 103 height 34
click at [1160, 616] on div at bounding box center [1178, 615] width 115 height 4
click at [1159, 589] on div "None" at bounding box center [1187, 587] width 121 height 18
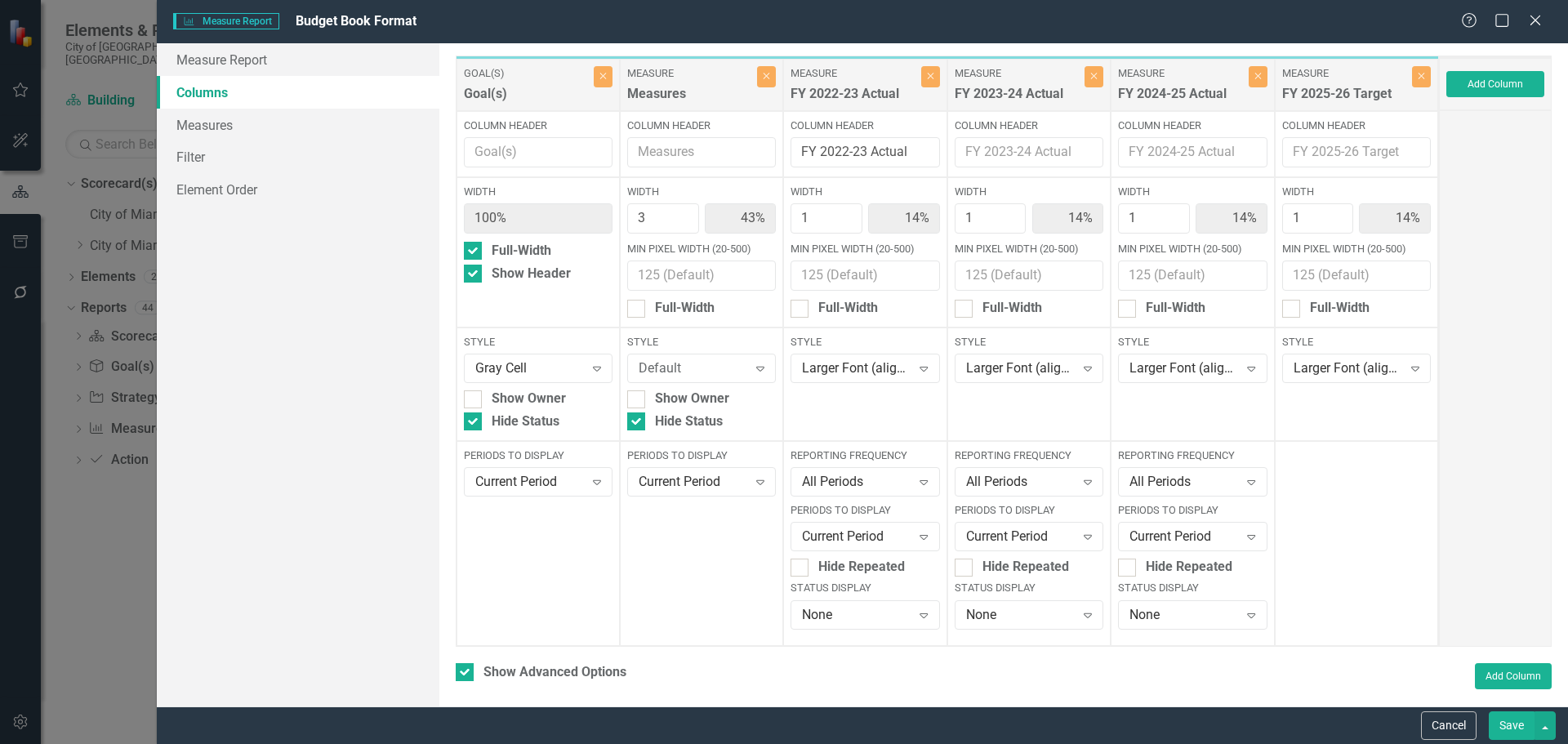
click at [1518, 721] on button "Save" at bounding box center [1512, 726] width 46 height 29
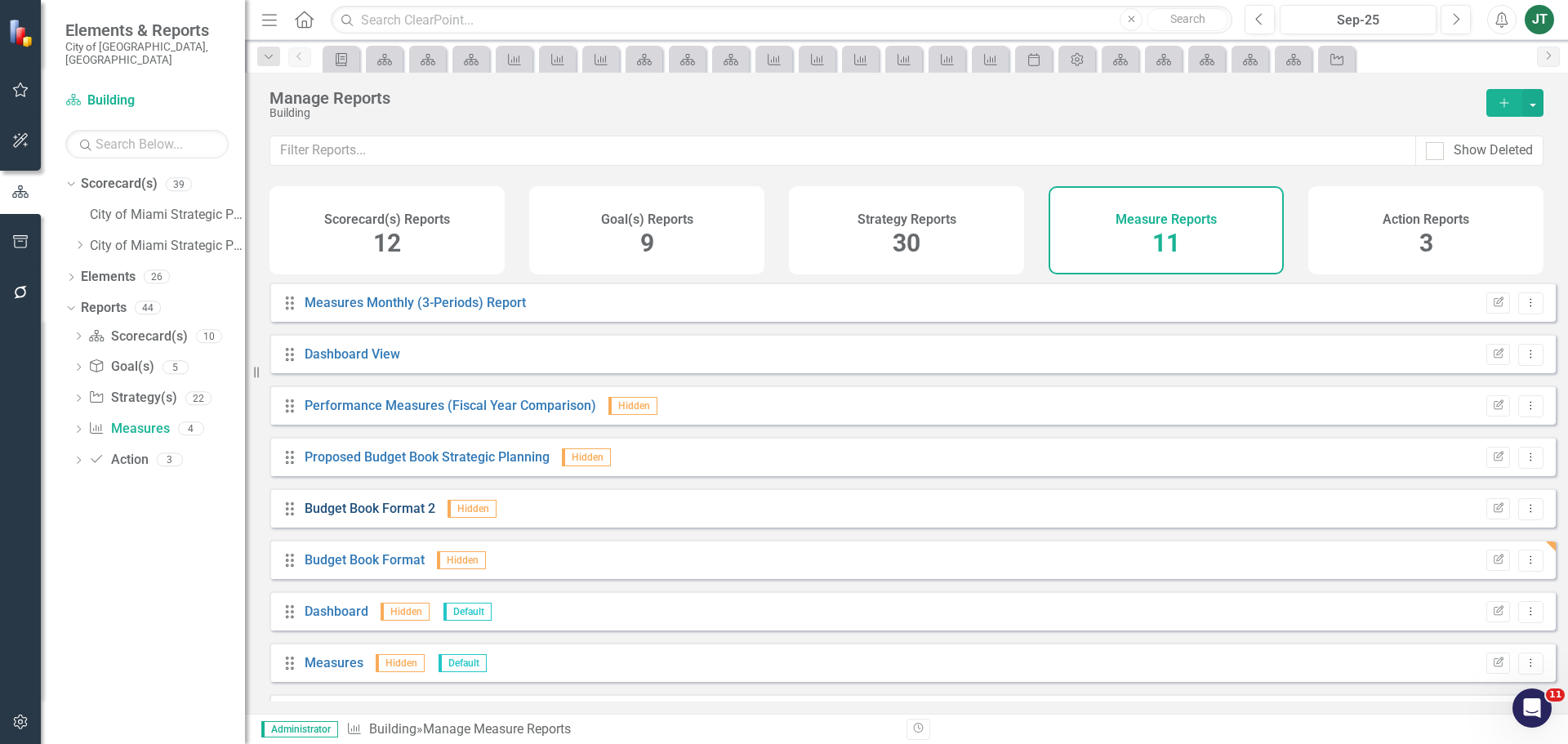
click at [381, 517] on link "Budget Book Format 2" at bounding box center [369, 509] width 131 height 16
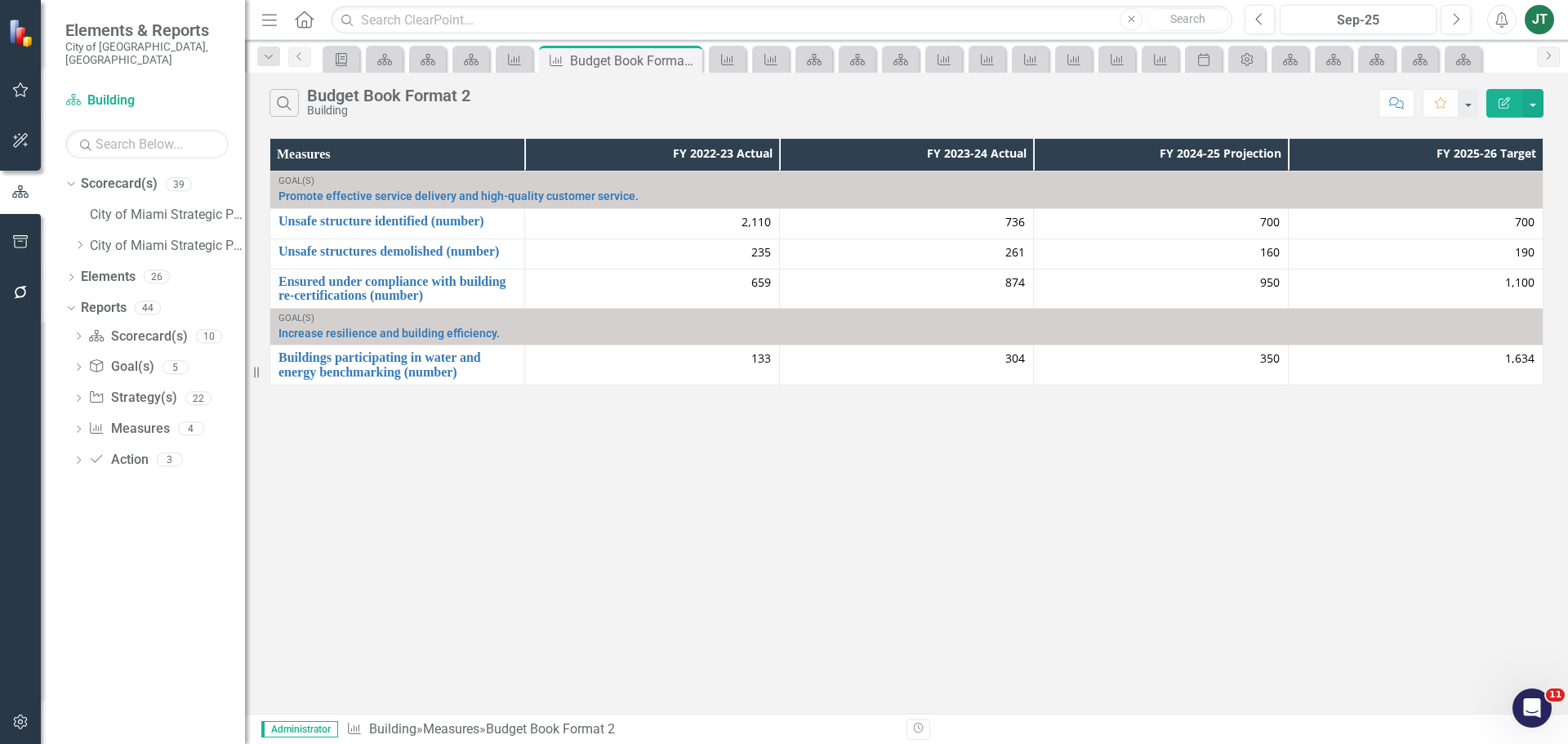
click at [1507, 92] on button "Edit Report" at bounding box center [1504, 103] width 36 height 29
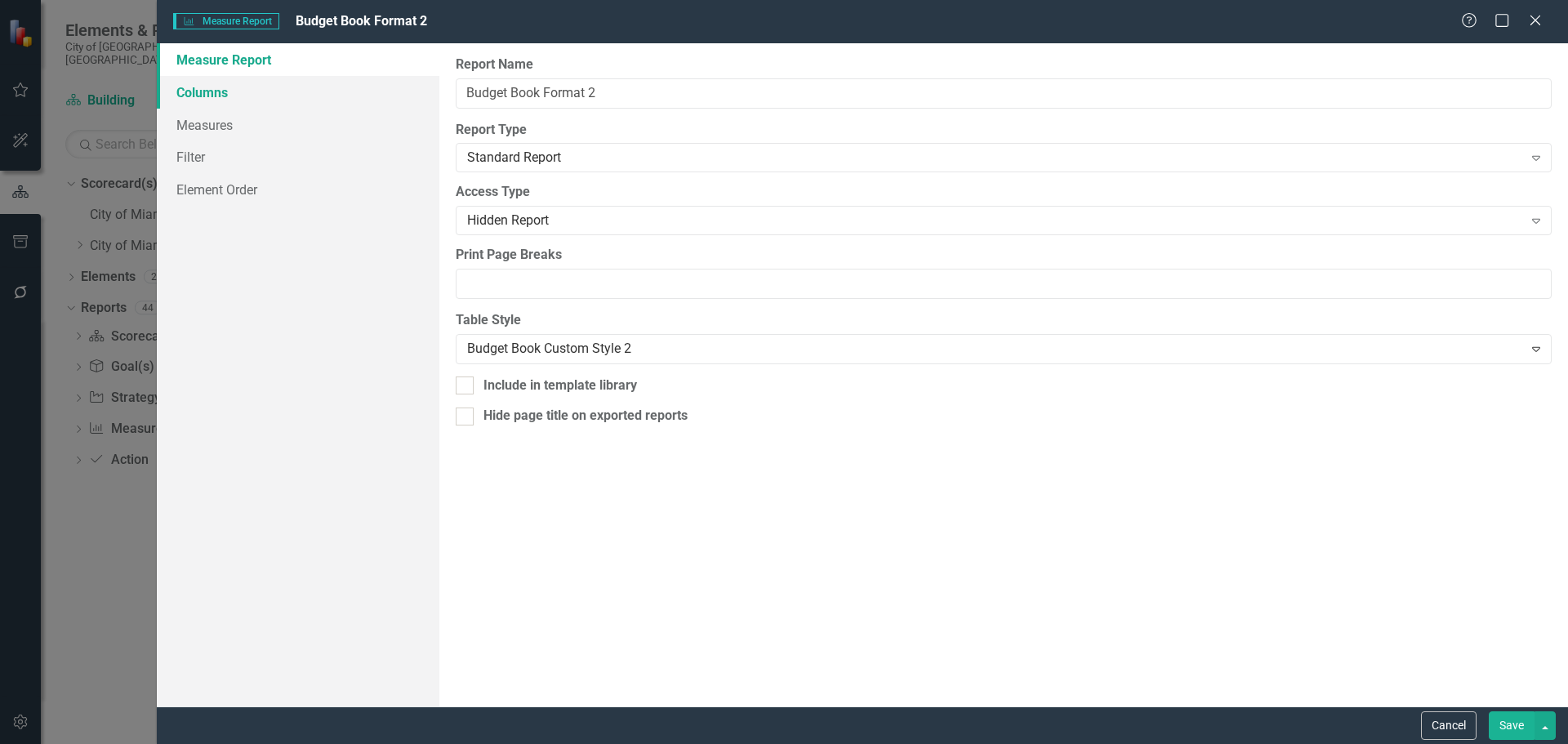
click at [209, 93] on link "Columns" at bounding box center [298, 93] width 282 height 33
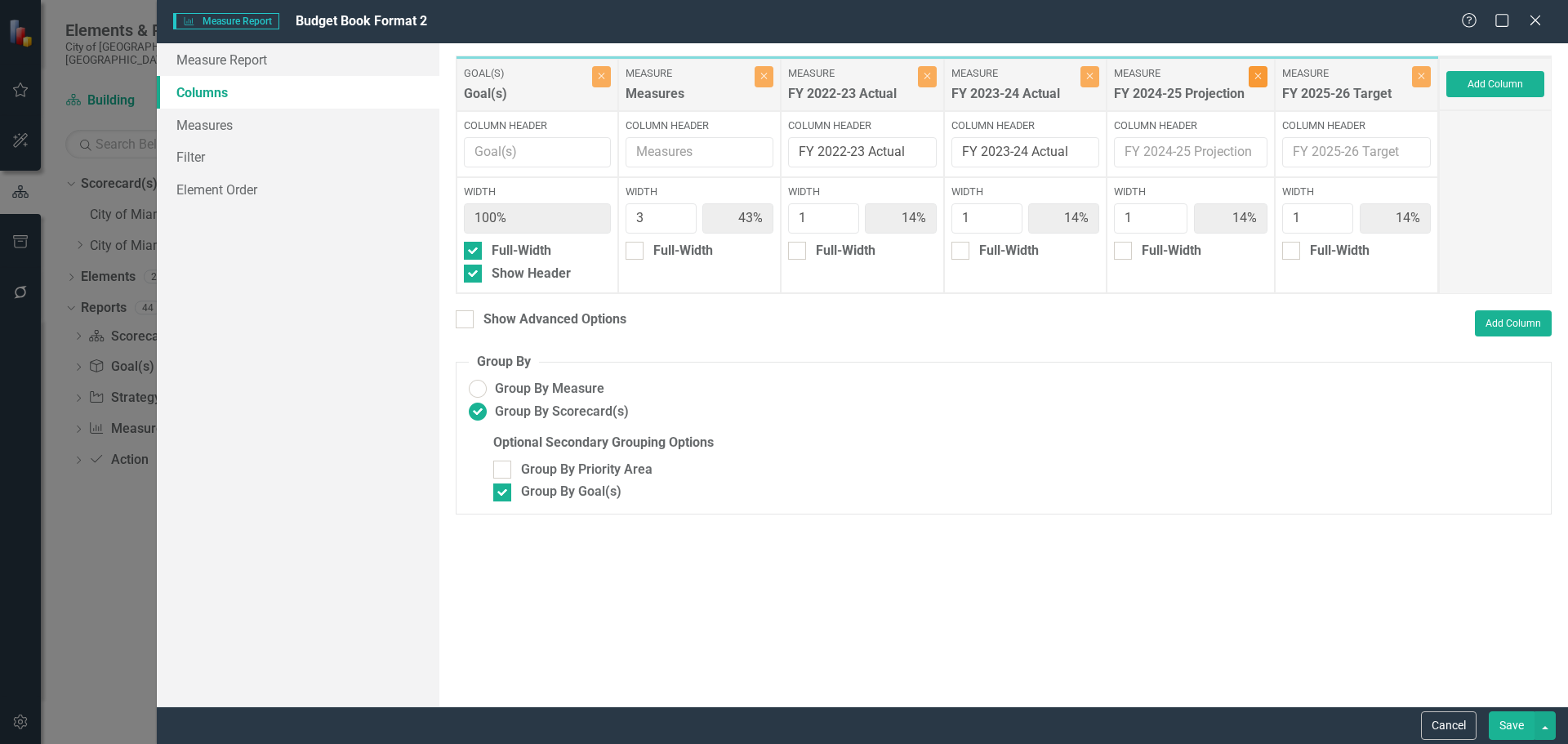
click at [1255, 74] on icon "Close" at bounding box center [1258, 75] width 7 height 10
type input "50%"
type input "17%"
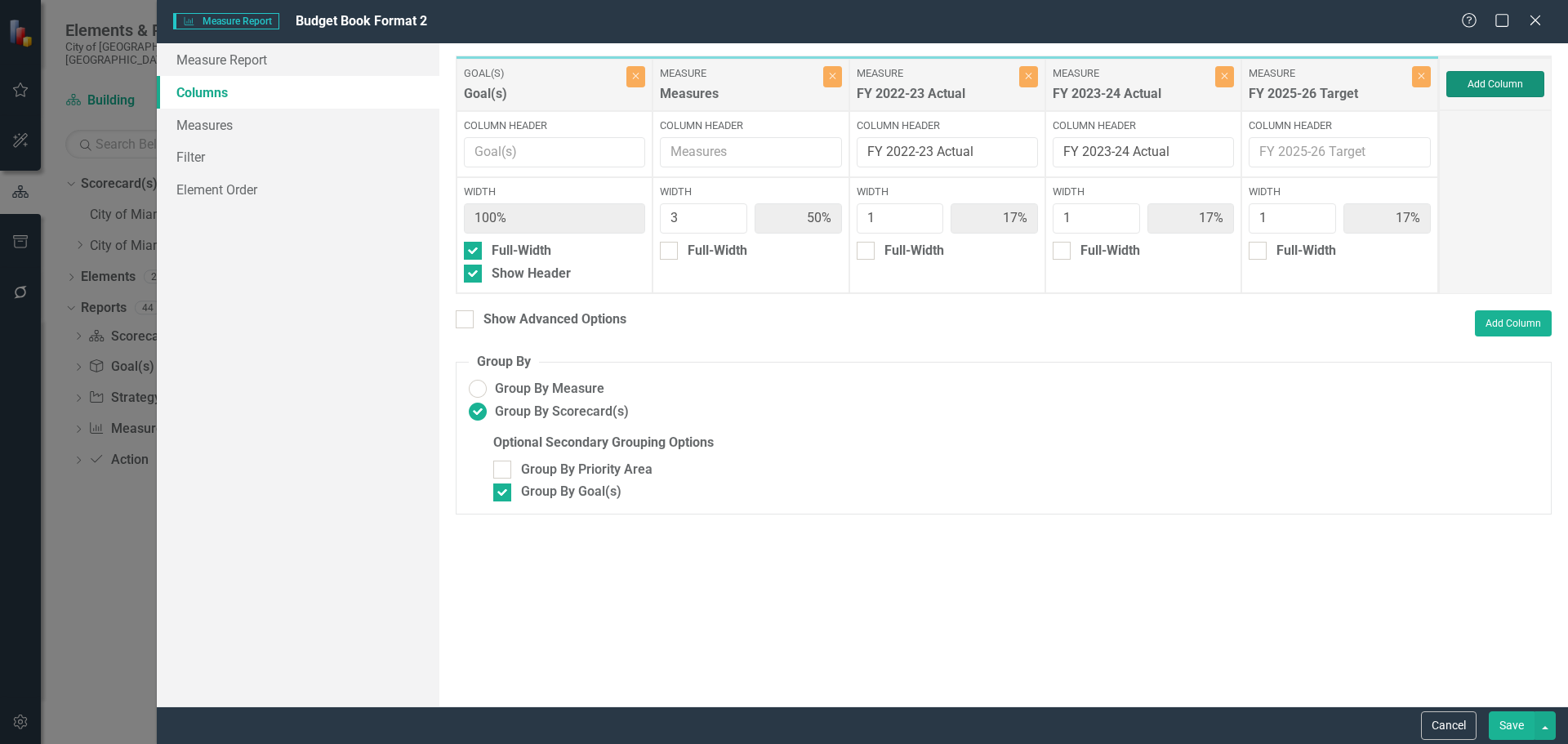
click at [1478, 85] on button "Add Column" at bounding box center [1495, 84] width 98 height 26
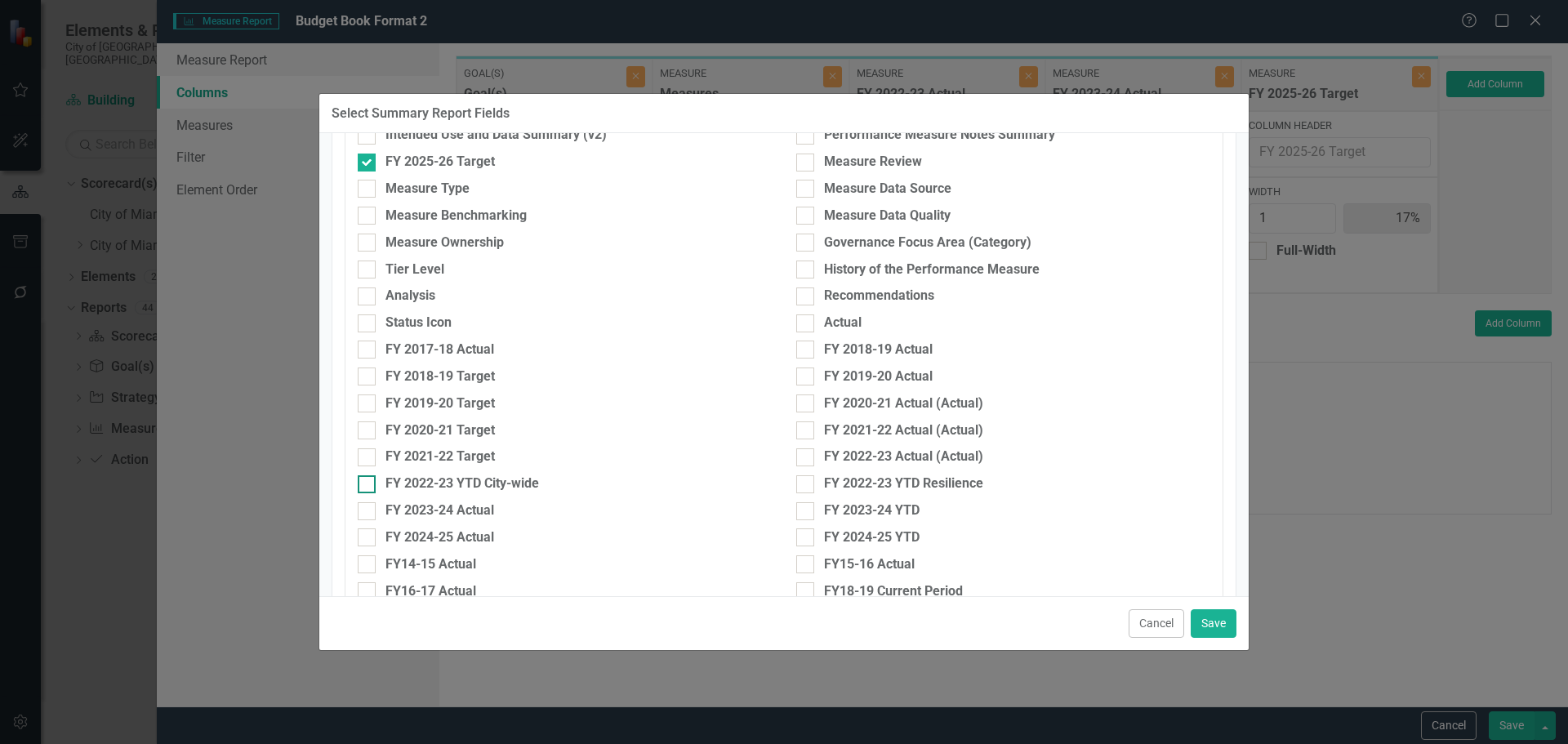
scroll to position [490, 0]
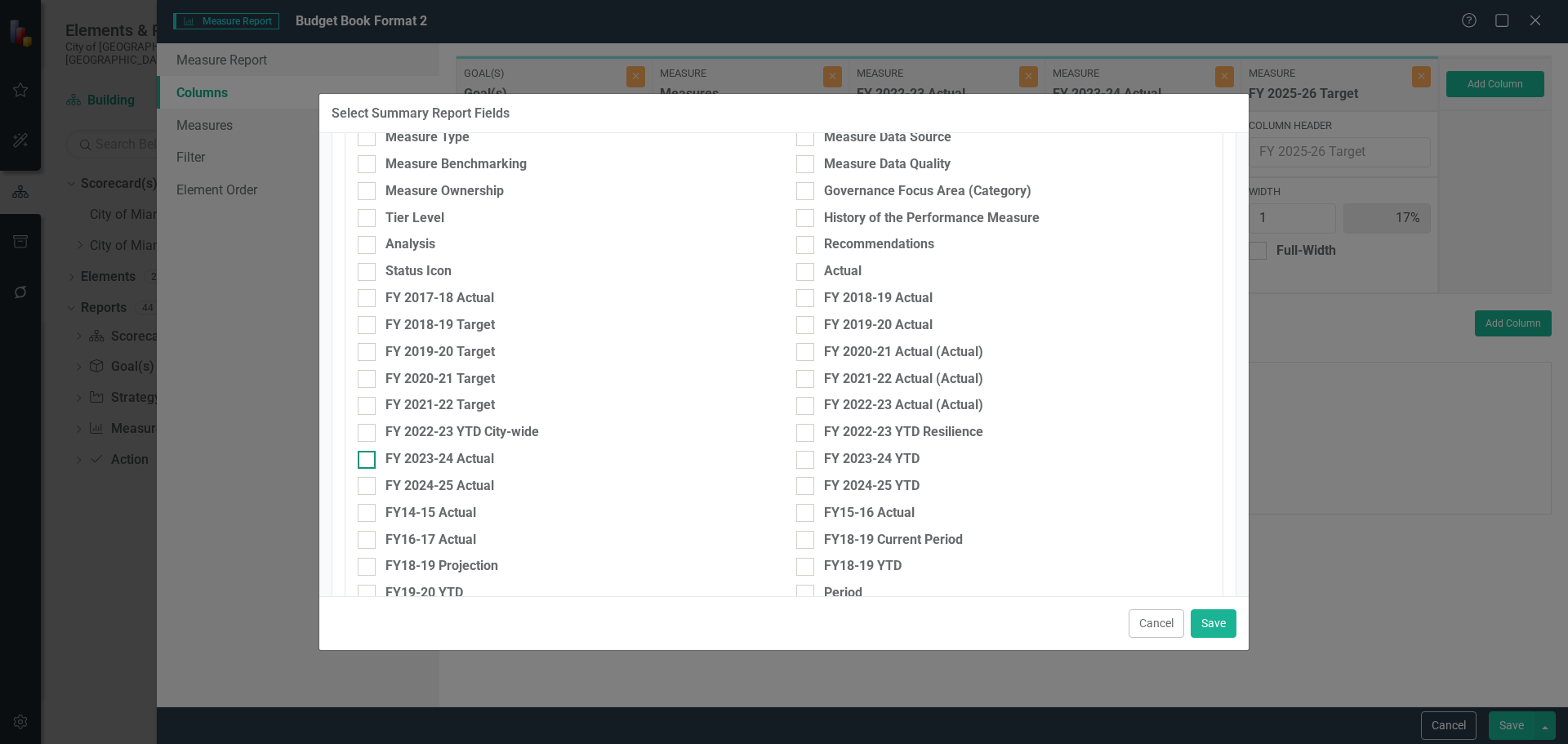
click at [434, 458] on div "FY 2023-24 Actual" at bounding box center [439, 460] width 108 height 18
click at [369, 458] on input "FY 2023-24 Actual" at bounding box center [363, 456] width 11 height 11
checkbox input "true"
click at [434, 484] on div "FY 2024-25 Actual" at bounding box center [439, 486] width 108 height 18
click at [369, 484] on input "FY 2024-25 Actual" at bounding box center [363, 483] width 11 height 11
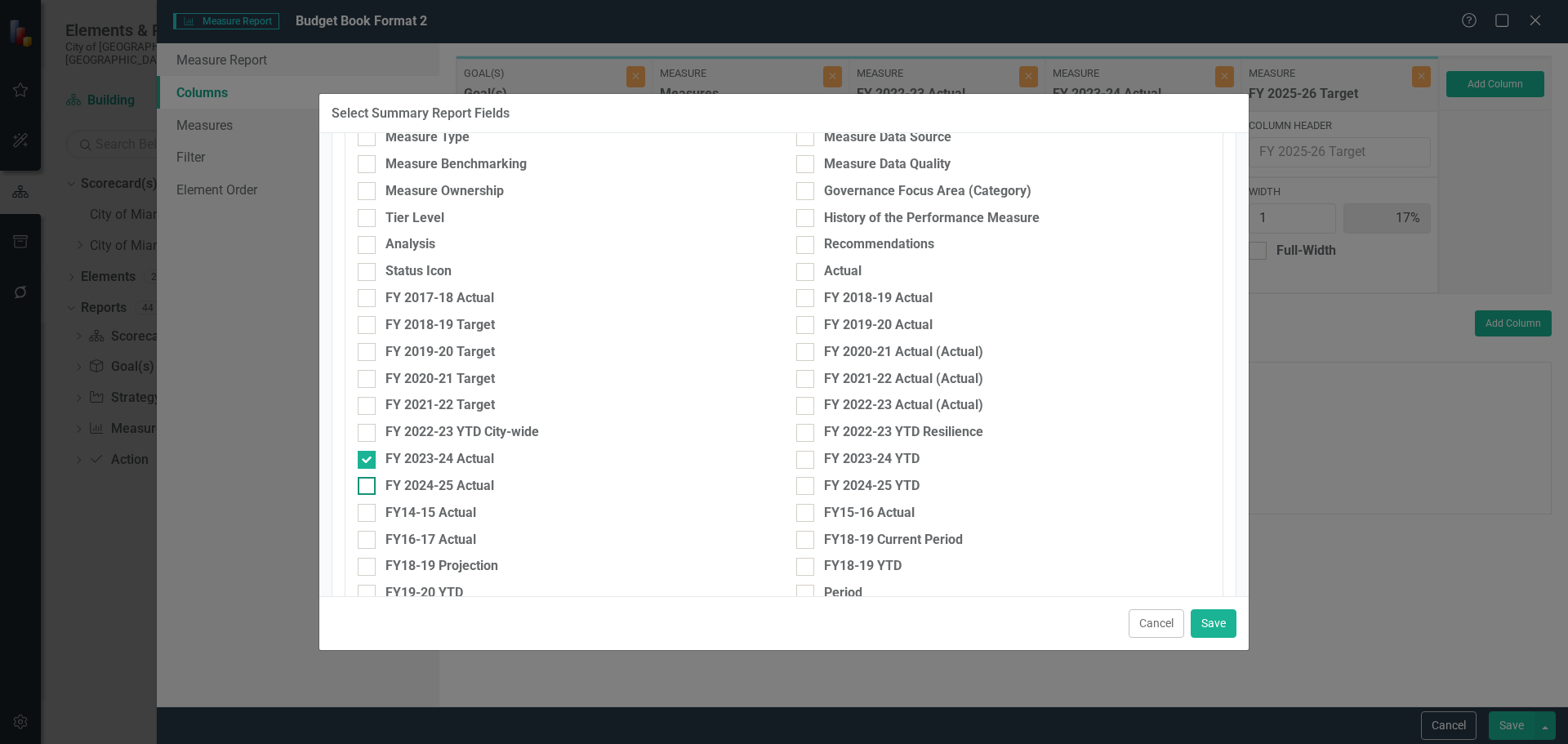
checkbox input "true"
click at [437, 460] on div "FY 2023-24 Actual" at bounding box center [439, 460] width 108 height 18
click at [369, 460] on input "FY 2023-24 Actual" at bounding box center [363, 456] width 11 height 11
checkbox input "false"
click at [1216, 615] on button "Save" at bounding box center [1213, 624] width 46 height 29
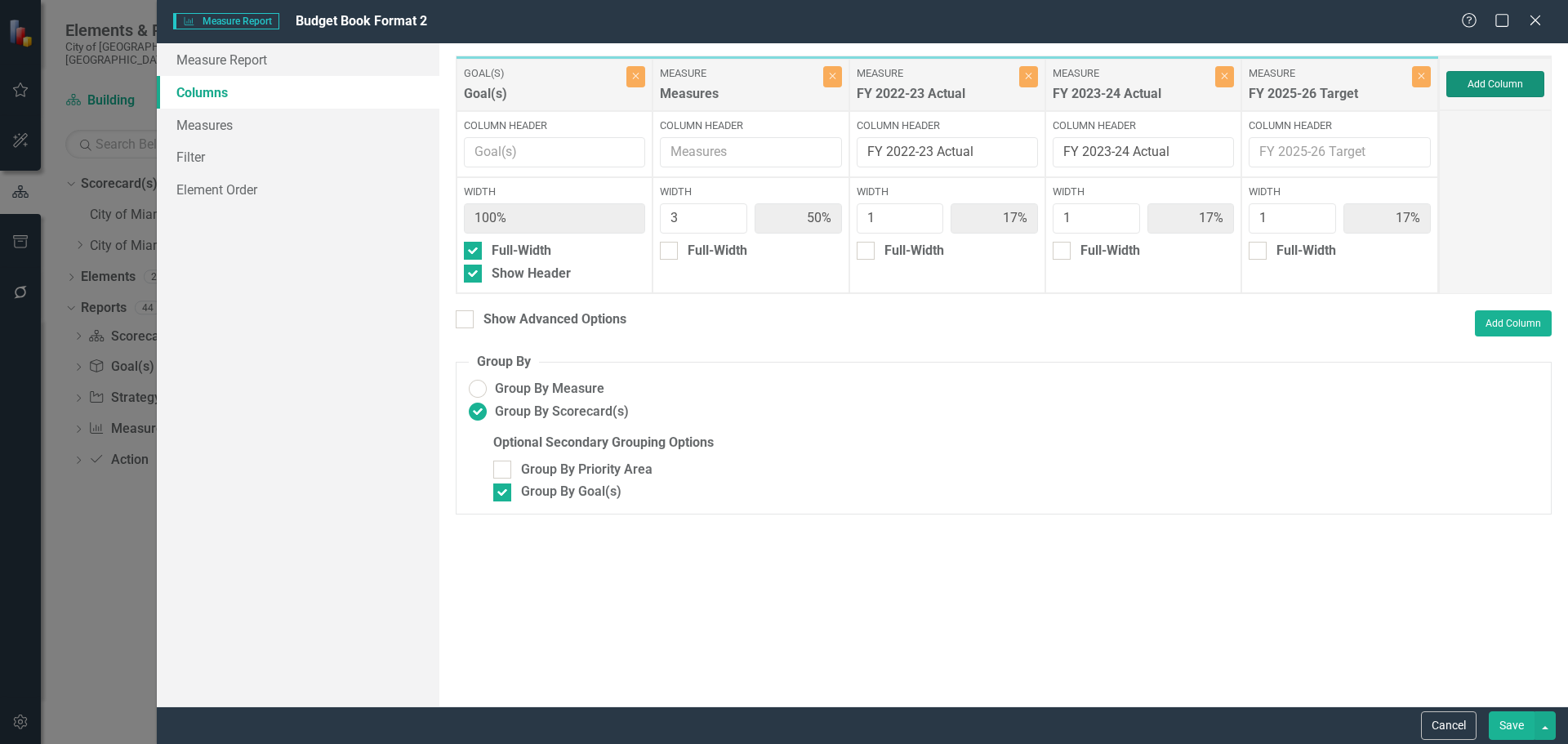
type input "43%"
type input "14%"
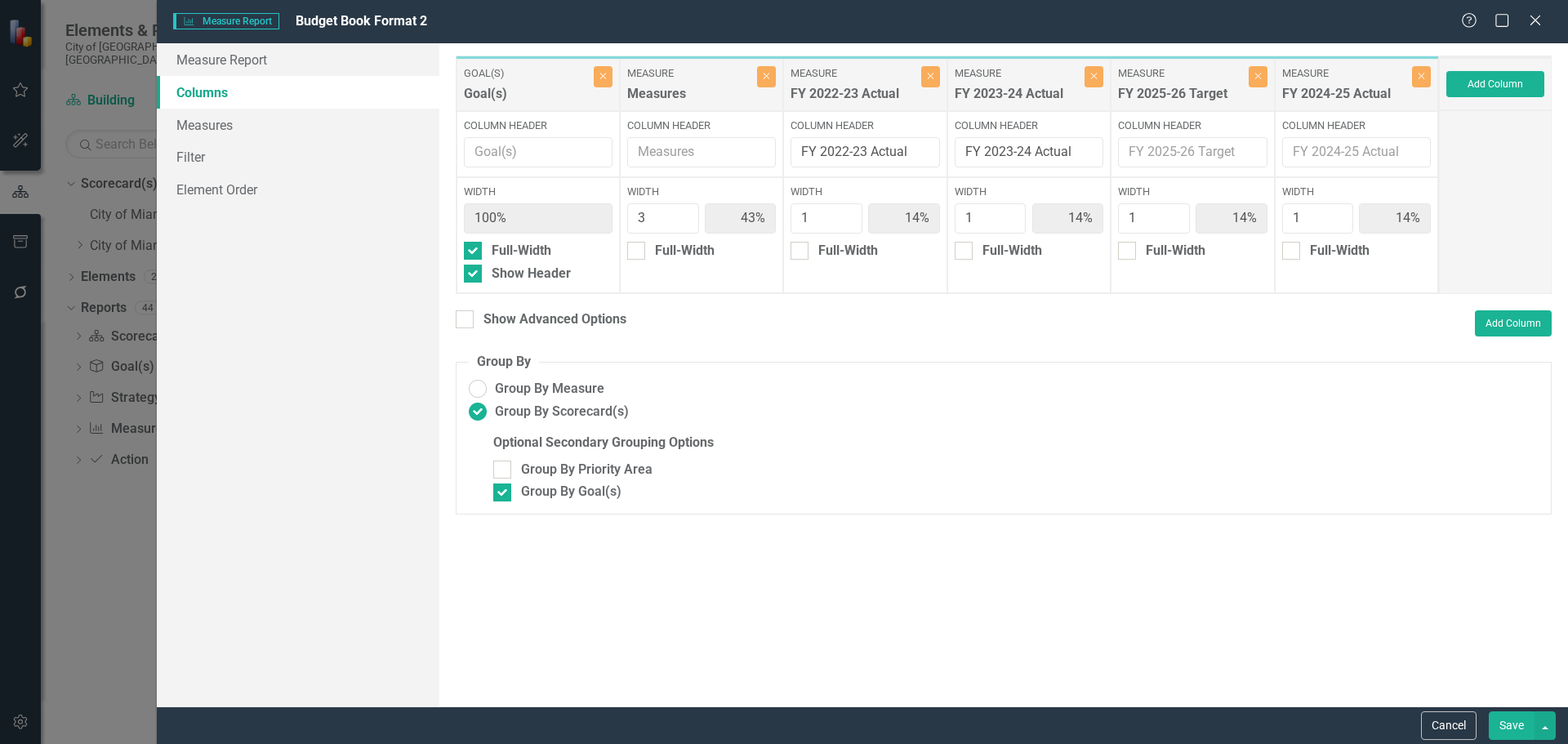
click at [1517, 722] on button "Save" at bounding box center [1512, 726] width 46 height 29
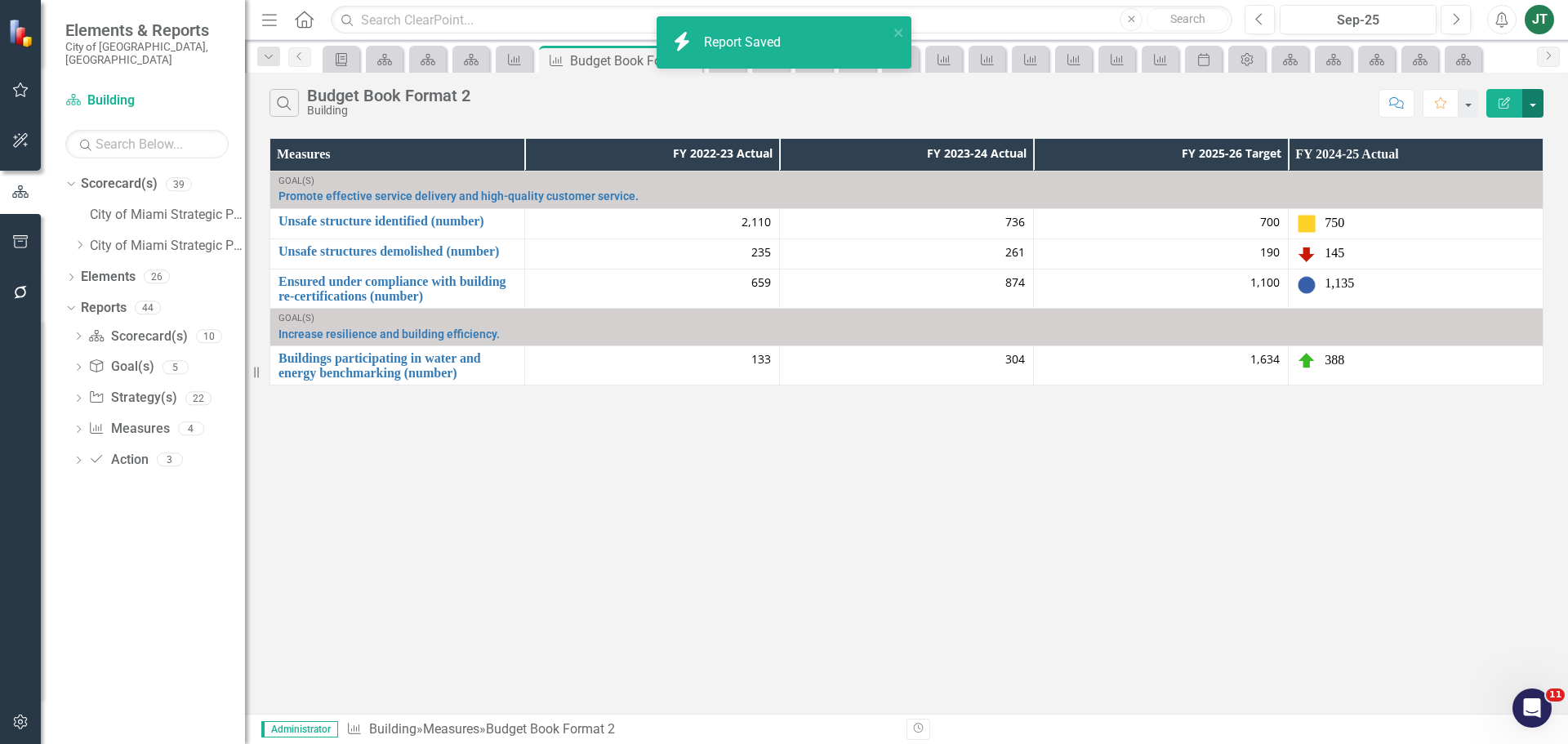
click at [1534, 102] on button "button" at bounding box center [1532, 103] width 21 height 29
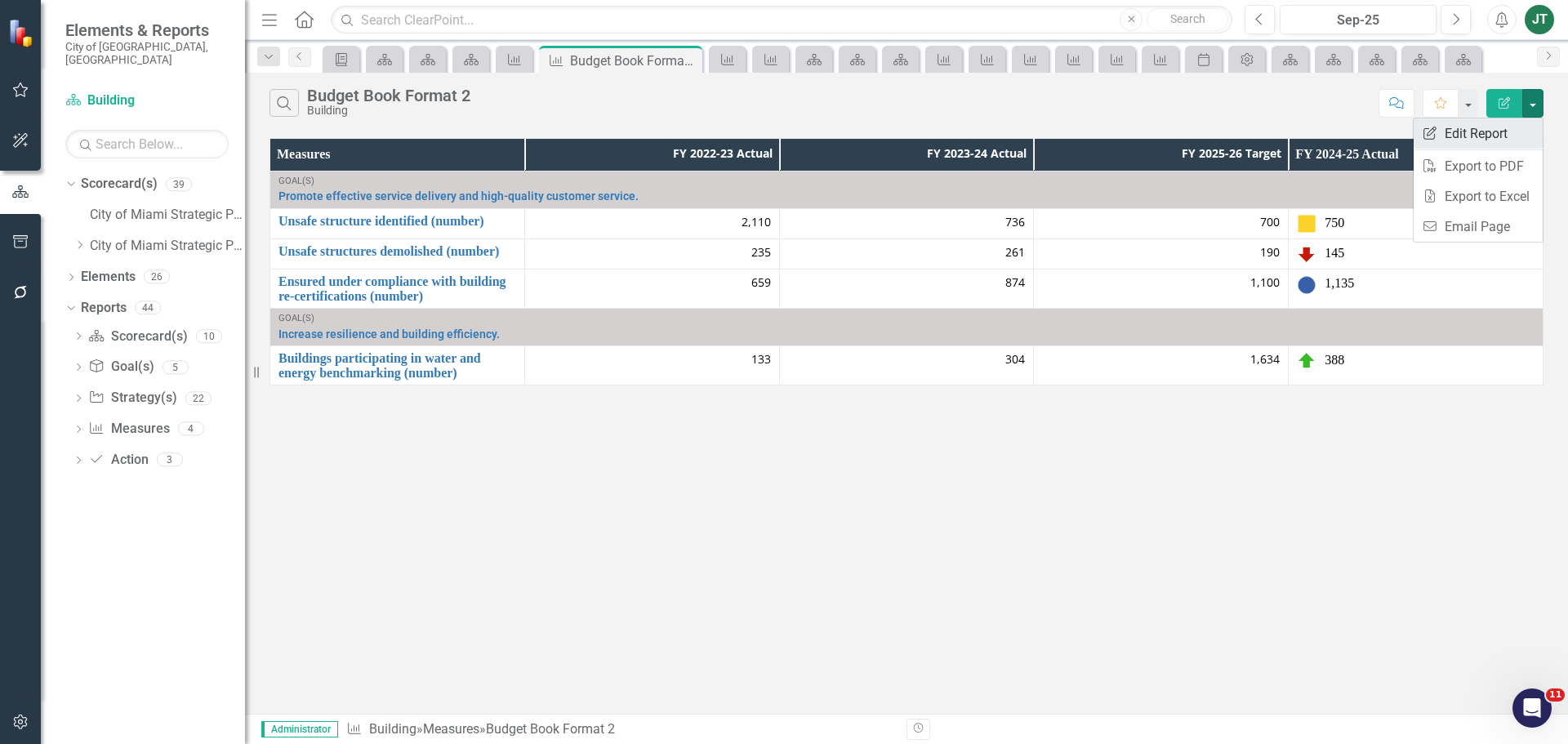
click at [1473, 140] on link "Edit Report Edit Report" at bounding box center [1478, 133] width 129 height 30
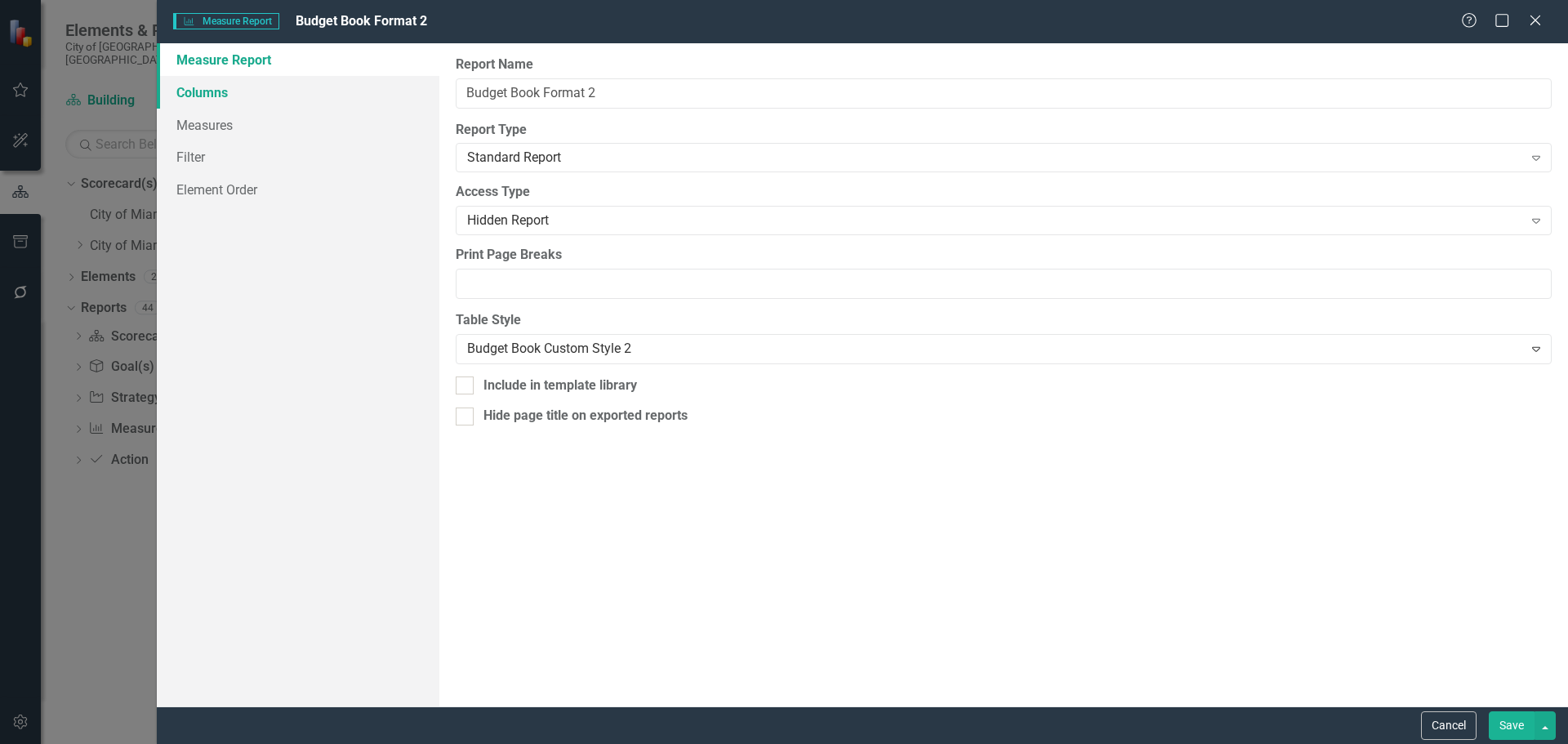
click at [260, 92] on link "Columns" at bounding box center [298, 93] width 282 height 33
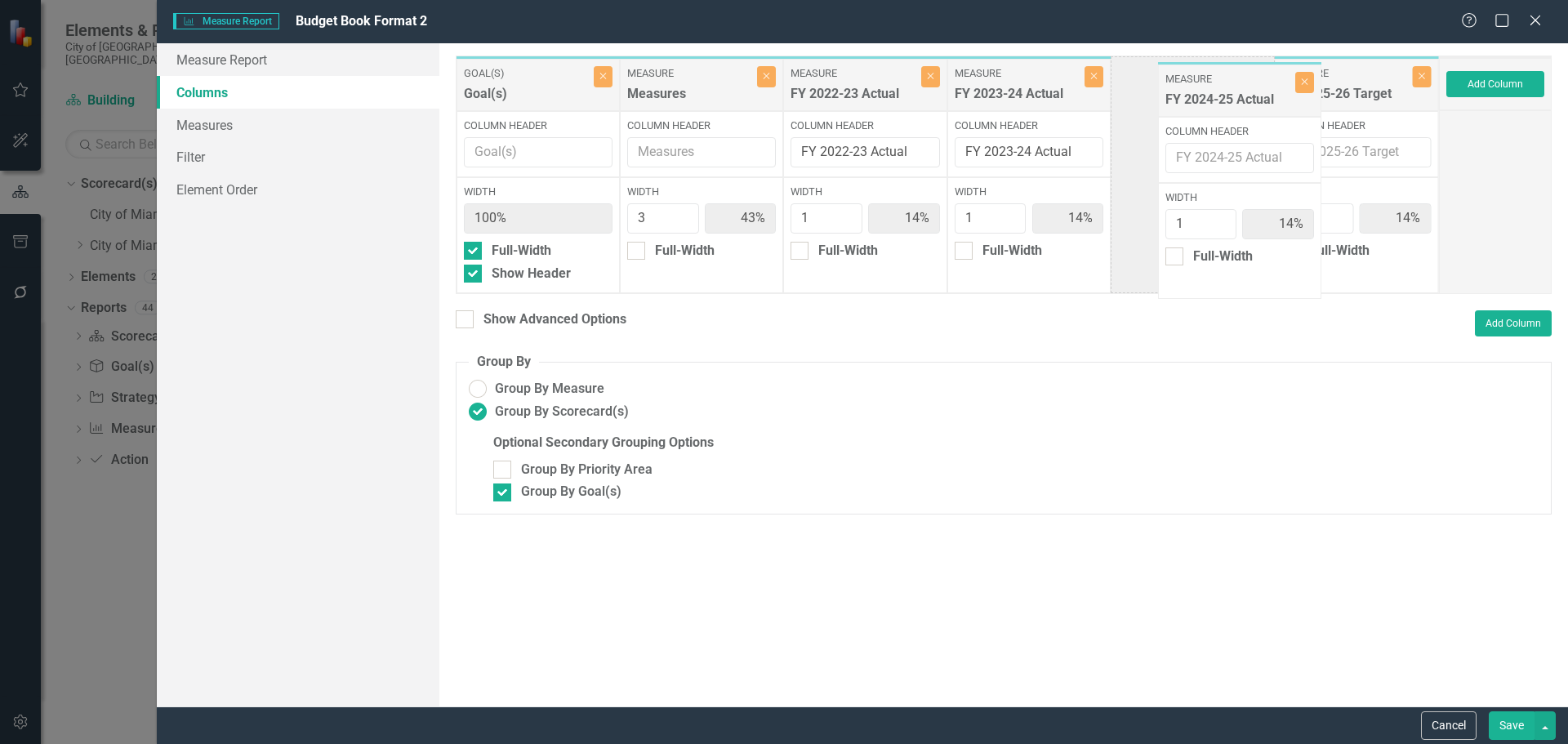
drag, startPoint x: 1346, startPoint y: 85, endPoint x: 1162, endPoint y: 86, distance: 184.0
click at [1162, 86] on div "Goal(s) Goal(s) Close Column Header Width 100% Full-Width Show Header Measure M…" at bounding box center [948, 174] width 983 height 238
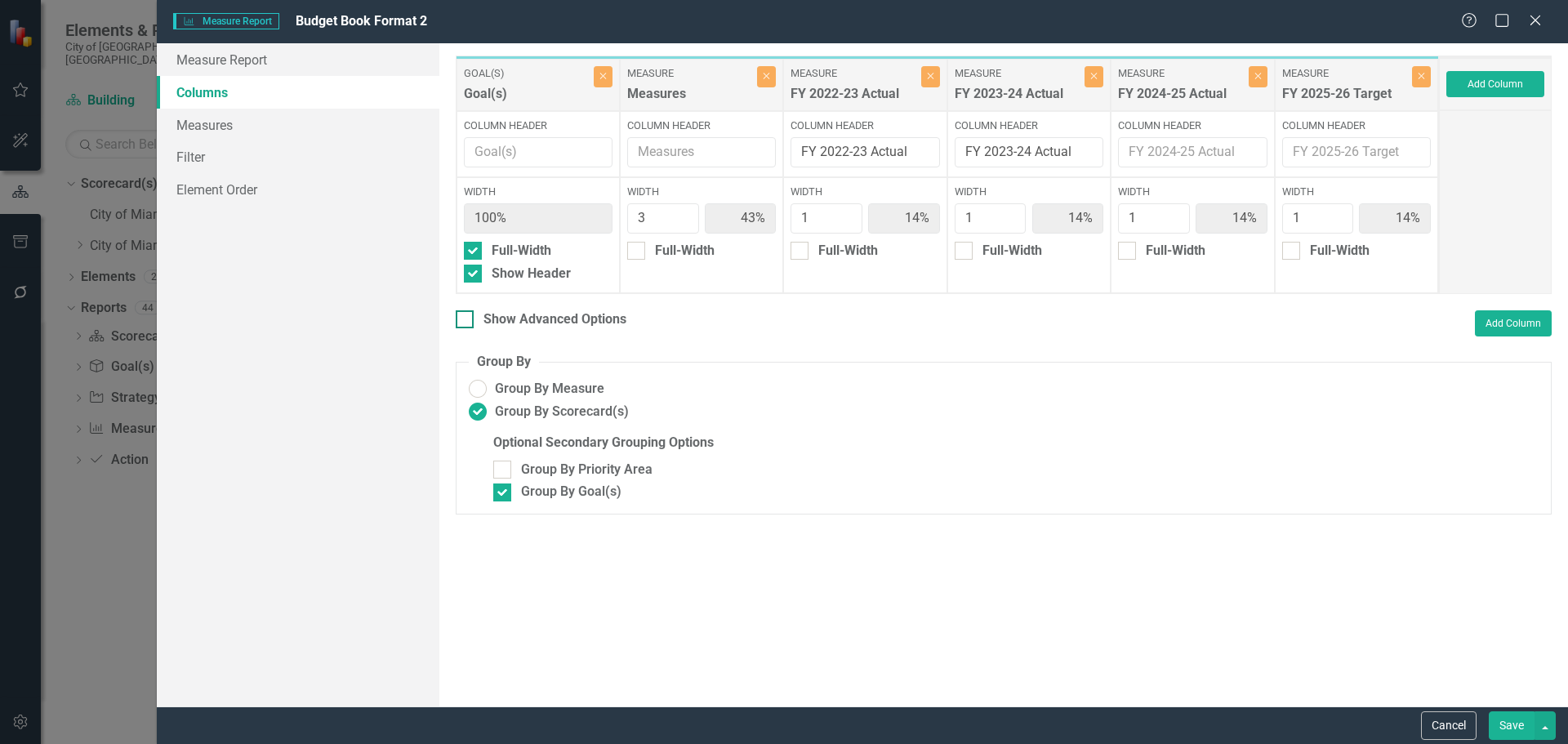
click at [590, 320] on div "Show Advanced Options" at bounding box center [554, 320] width 142 height 18
click at [466, 320] on input "Show Advanced Options" at bounding box center [461, 316] width 11 height 11
checkbox input "true"
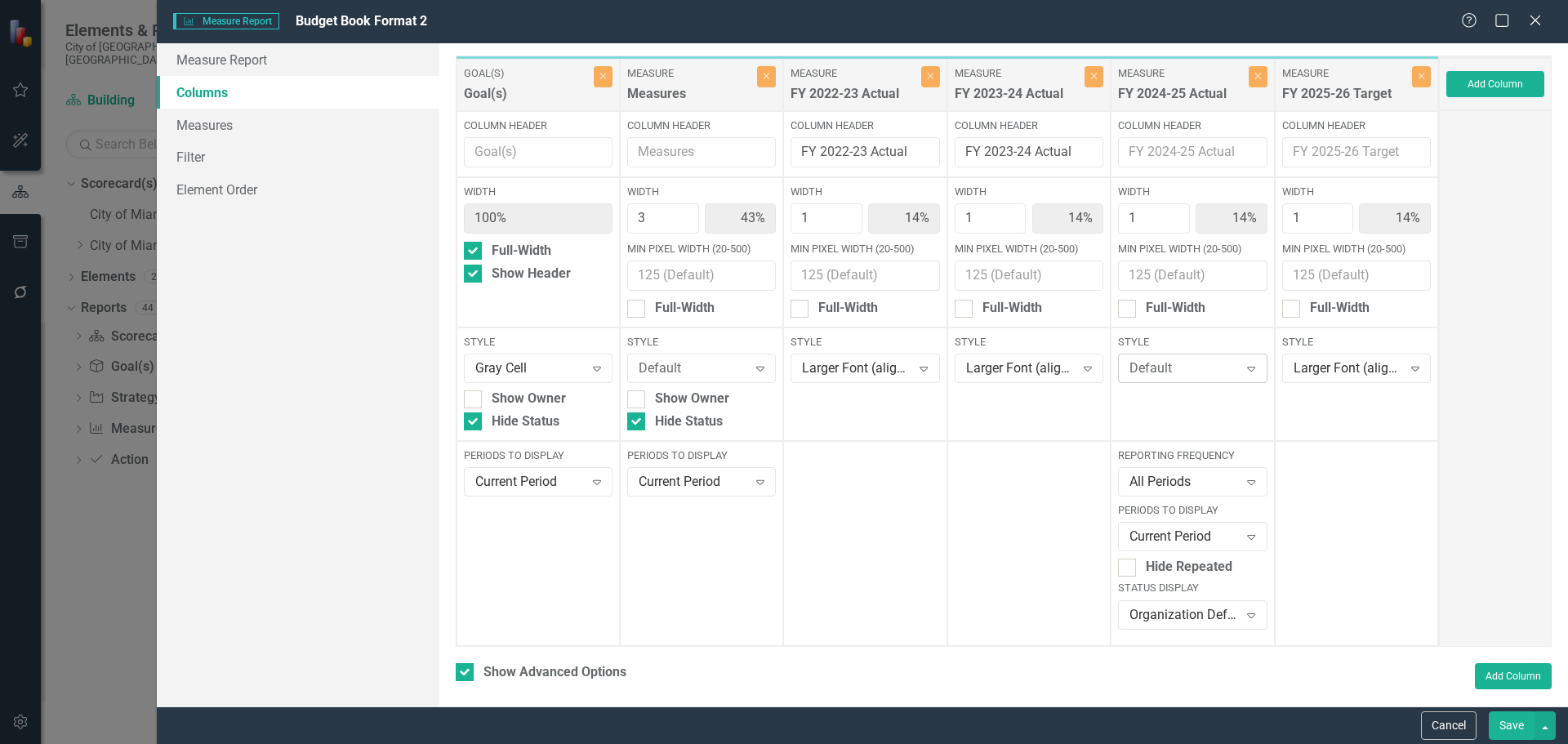
click at [1168, 360] on div "Default" at bounding box center [1184, 369] width 108 height 18
type input "large"
click at [1174, 421] on span "Large r Font (align right)" at bounding box center [1177, 432] width 104 height 34
click at [1156, 624] on div "Organization Default Expand" at bounding box center [1192, 615] width 149 height 29
click at [1153, 583] on div "None" at bounding box center [1187, 587] width 121 height 18
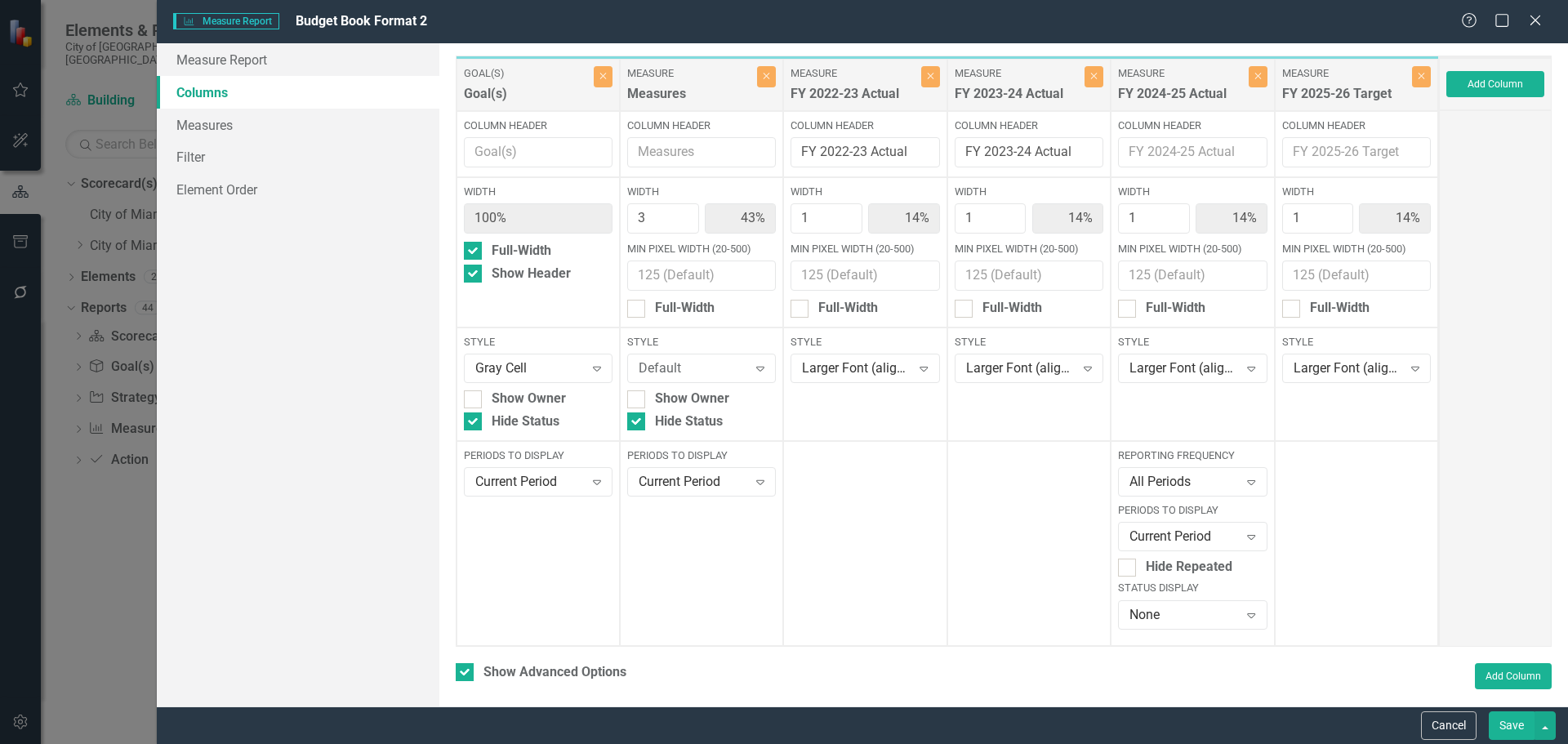
click at [1515, 723] on button "Save" at bounding box center [1512, 726] width 46 height 29
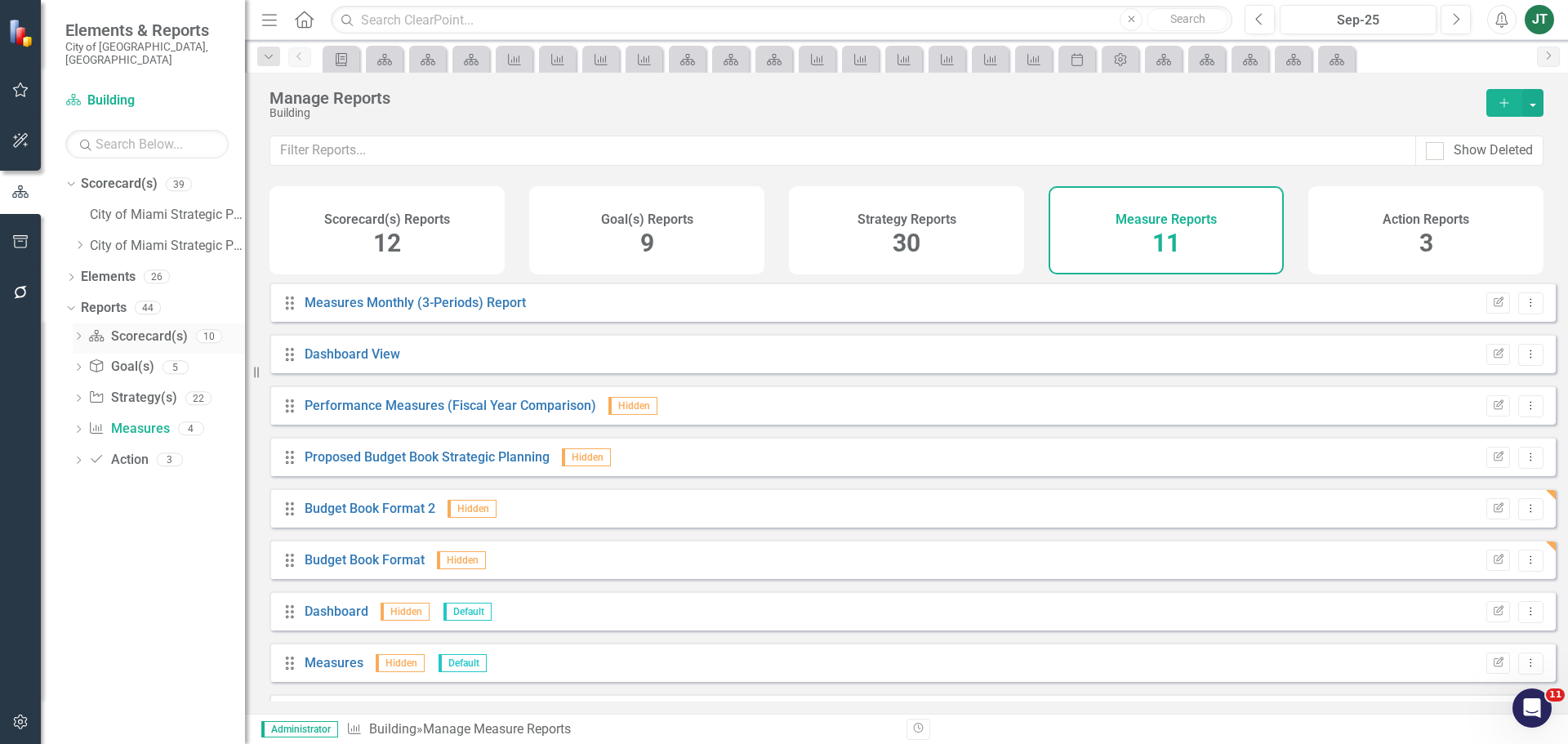
click at [84, 334] on icon "Dropdown" at bounding box center [78, 338] width 11 height 9
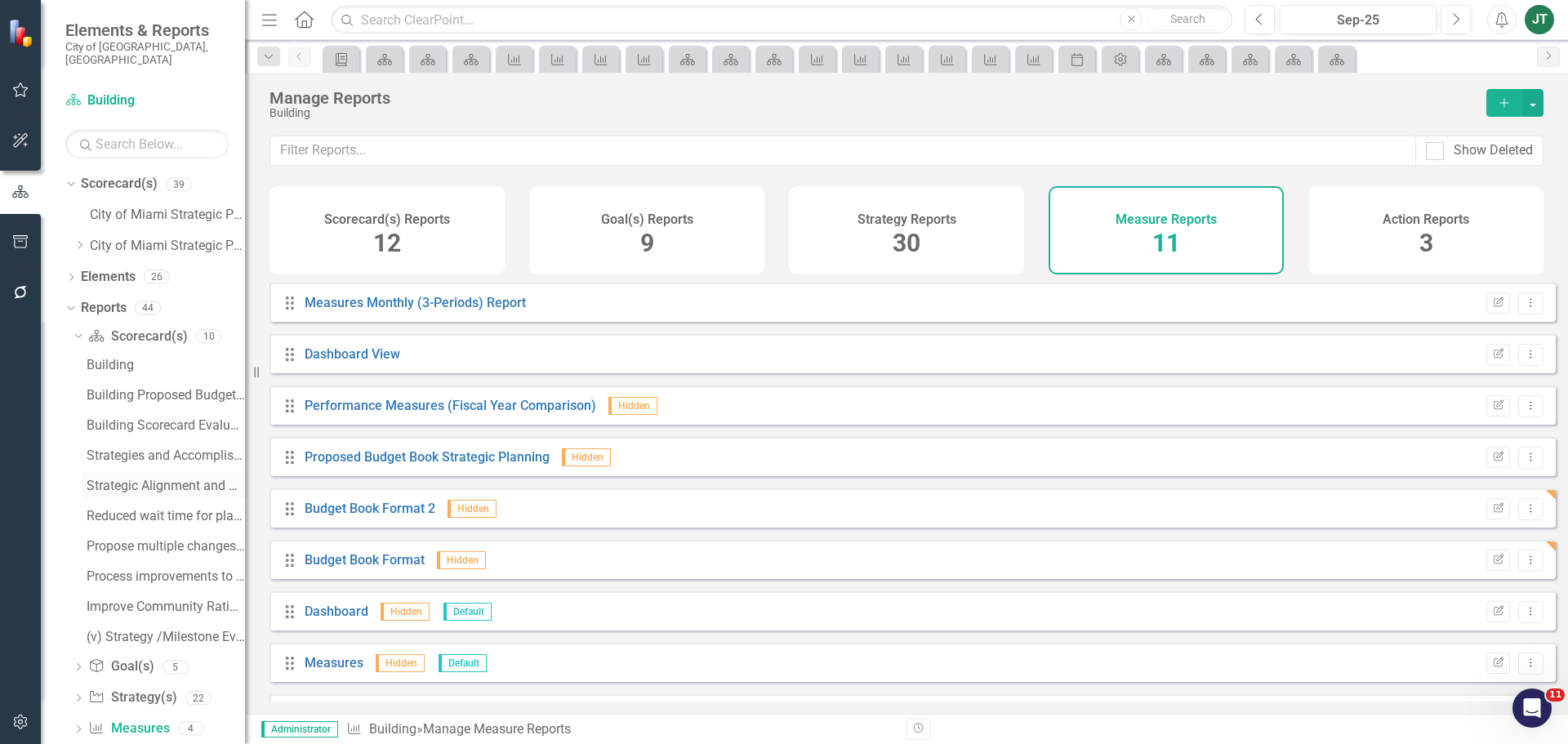
click at [131, 479] on div "Strategic Alignment and Performance Measures" at bounding box center [165, 486] width 158 height 15
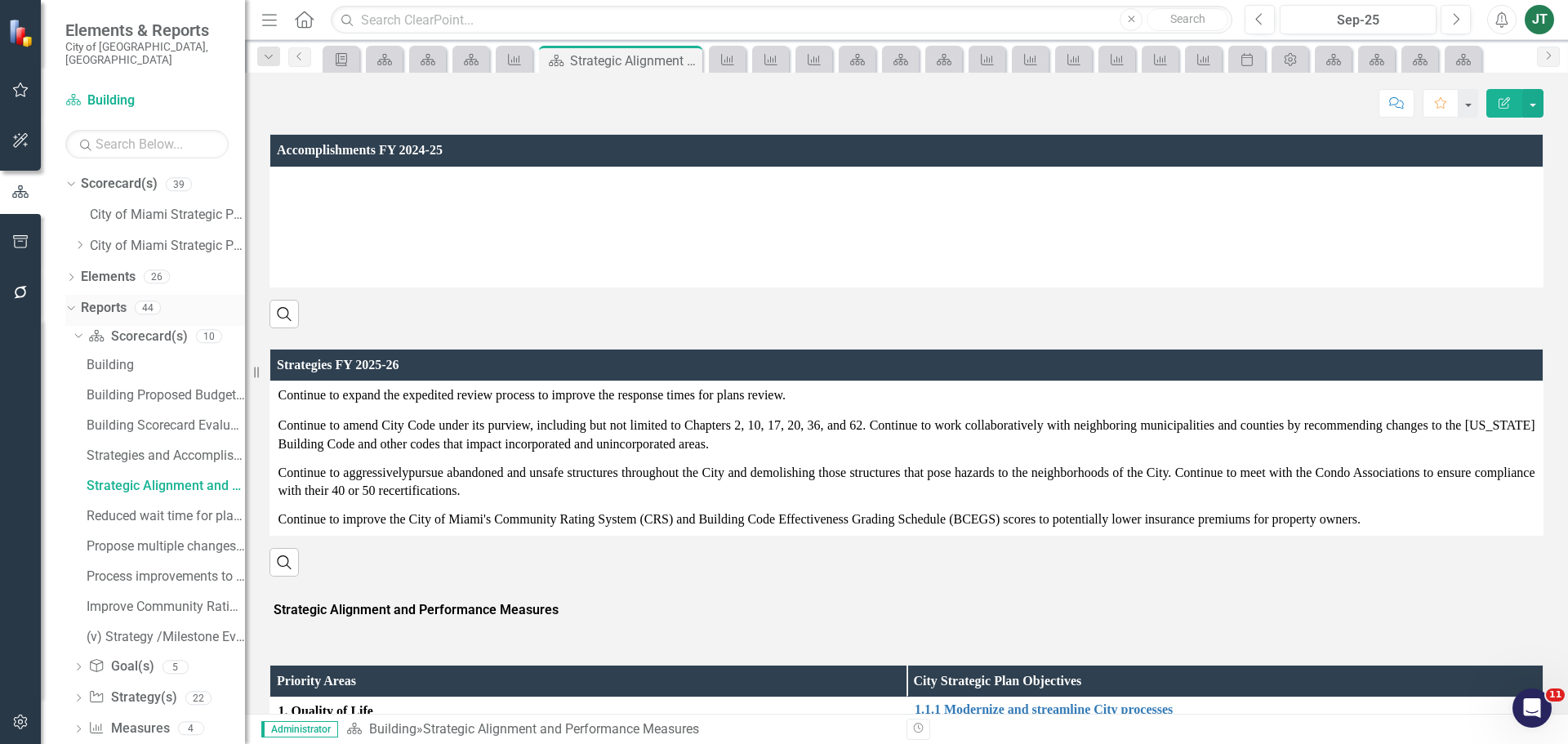
click at [68, 302] on icon "Dropdown" at bounding box center [69, 307] width 9 height 11
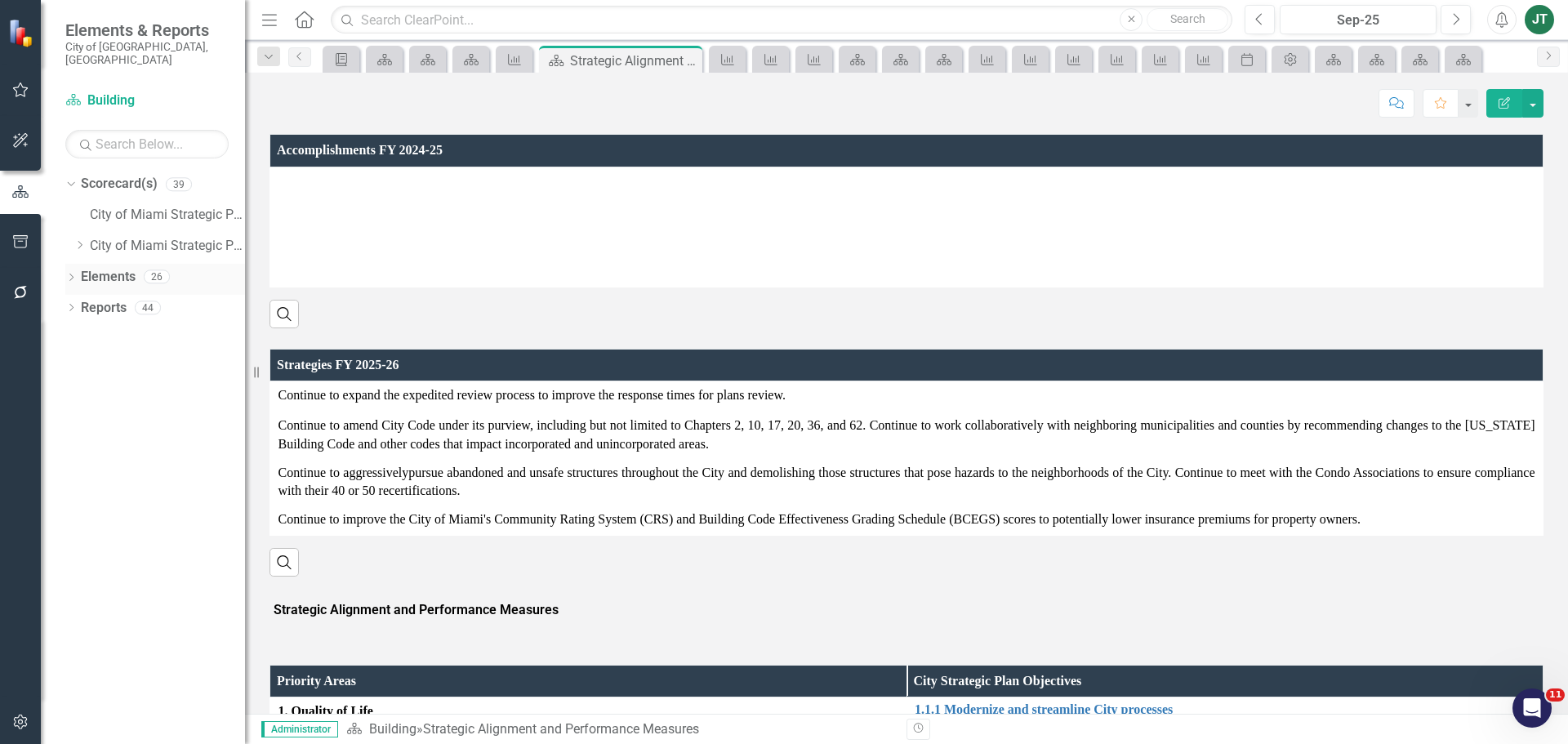
click at [87, 268] on link "Elements" at bounding box center [108, 277] width 55 height 18
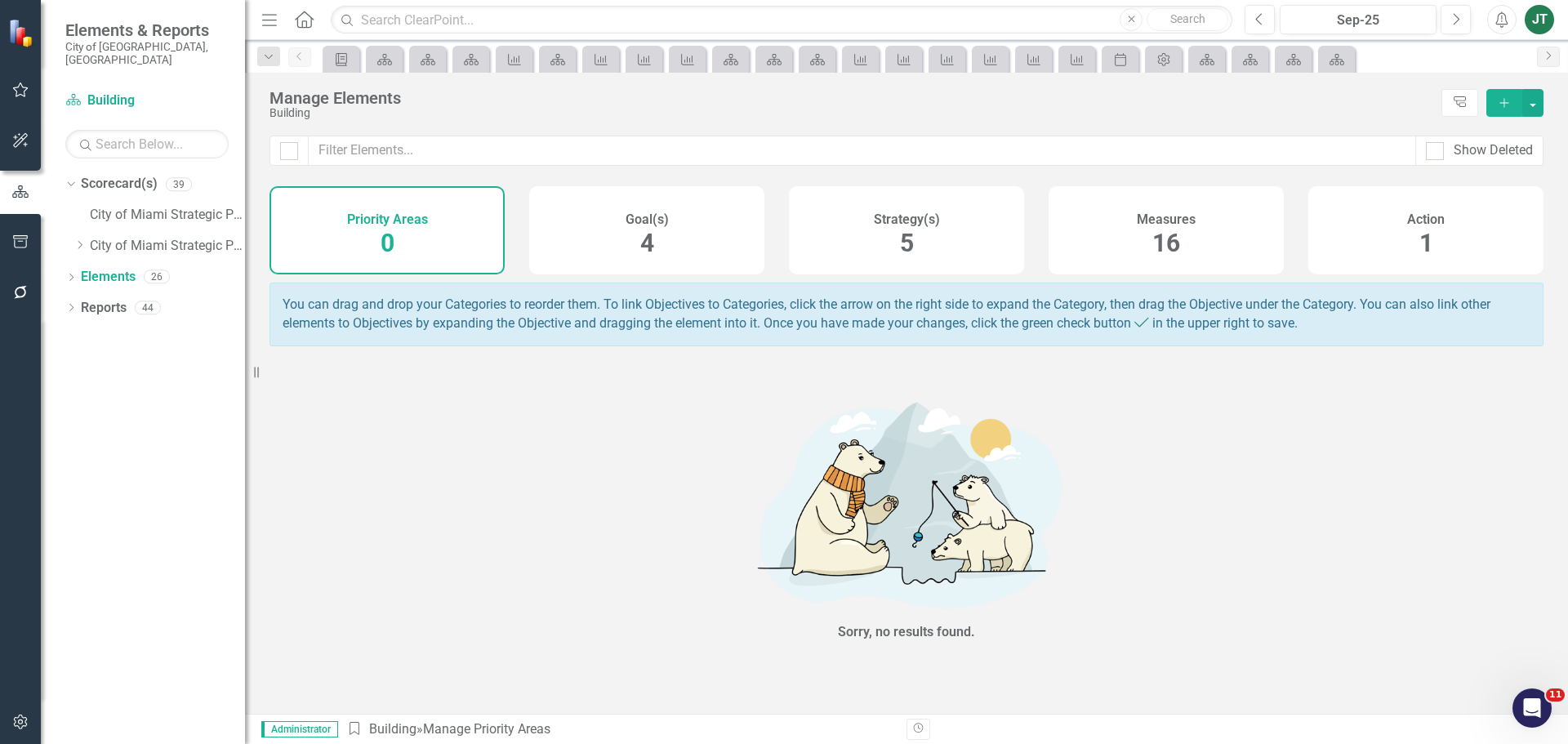
click at [938, 211] on div "Strategy(s)" at bounding box center [907, 218] width 66 height 18
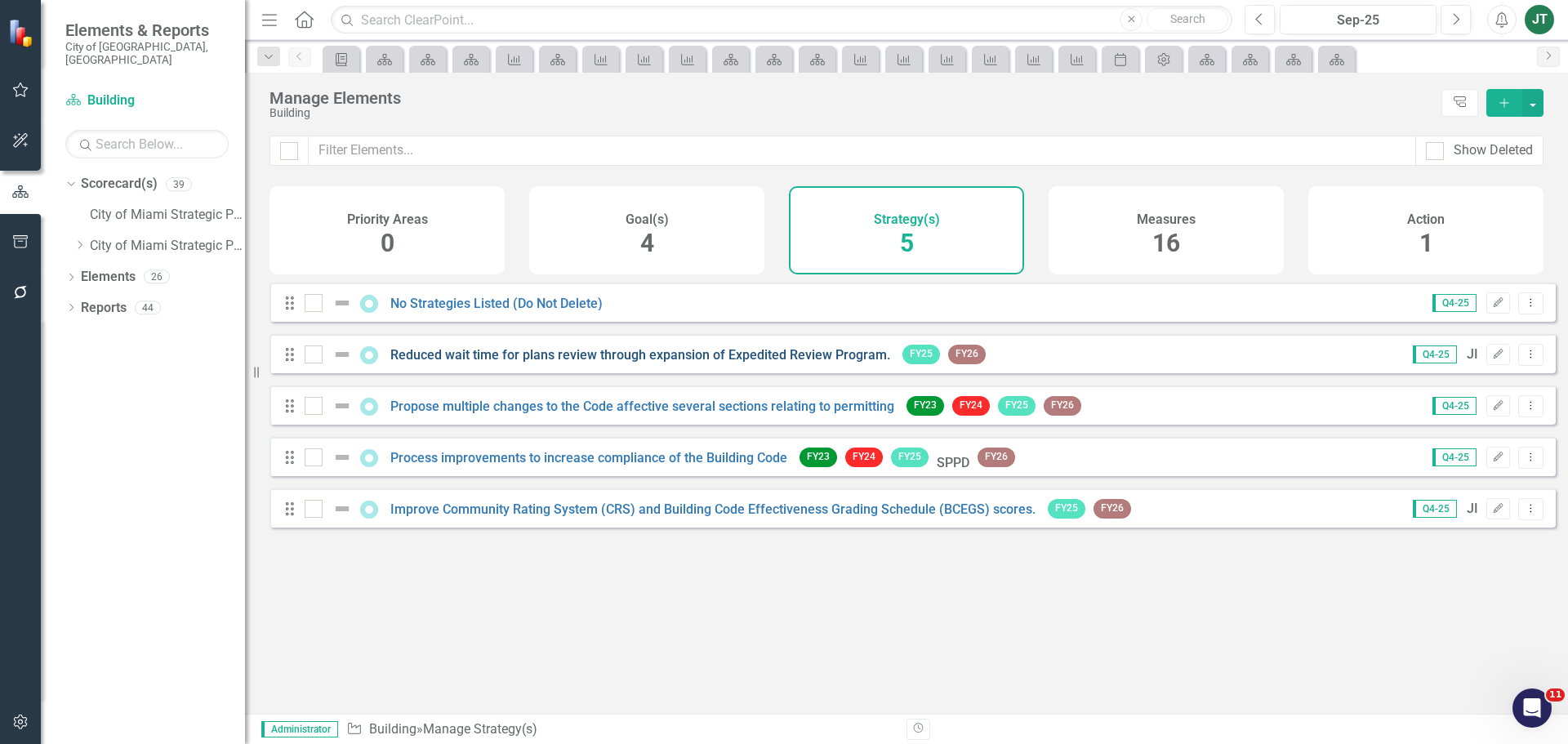
click at [744, 363] on link "Reduced wait time for plans review through expansion of Expedited Review Progra…" at bounding box center [641, 355] width 500 height 16
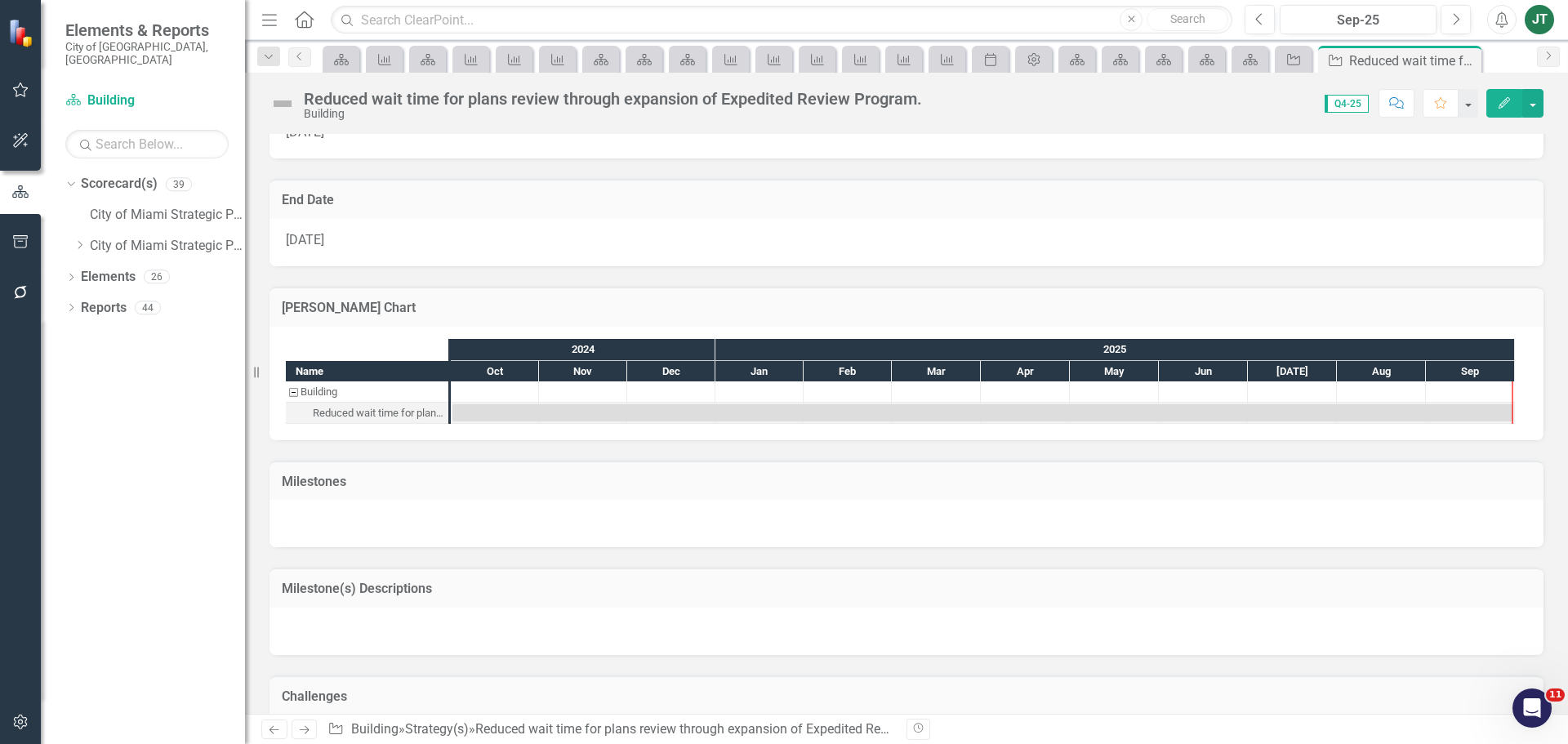
scroll to position [1019, 0]
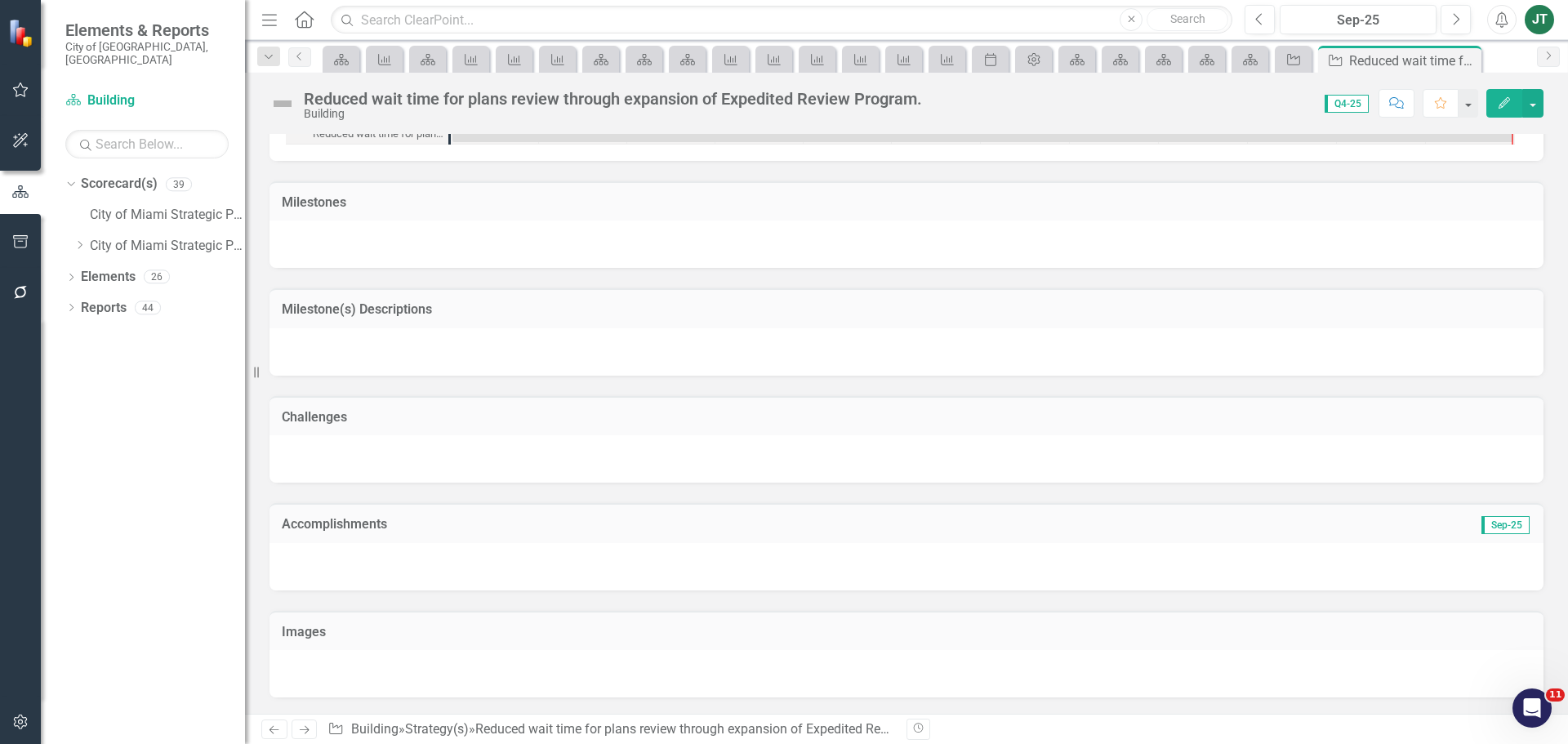
click at [482, 519] on h3 "Accomplishments" at bounding box center [706, 524] width 848 height 15
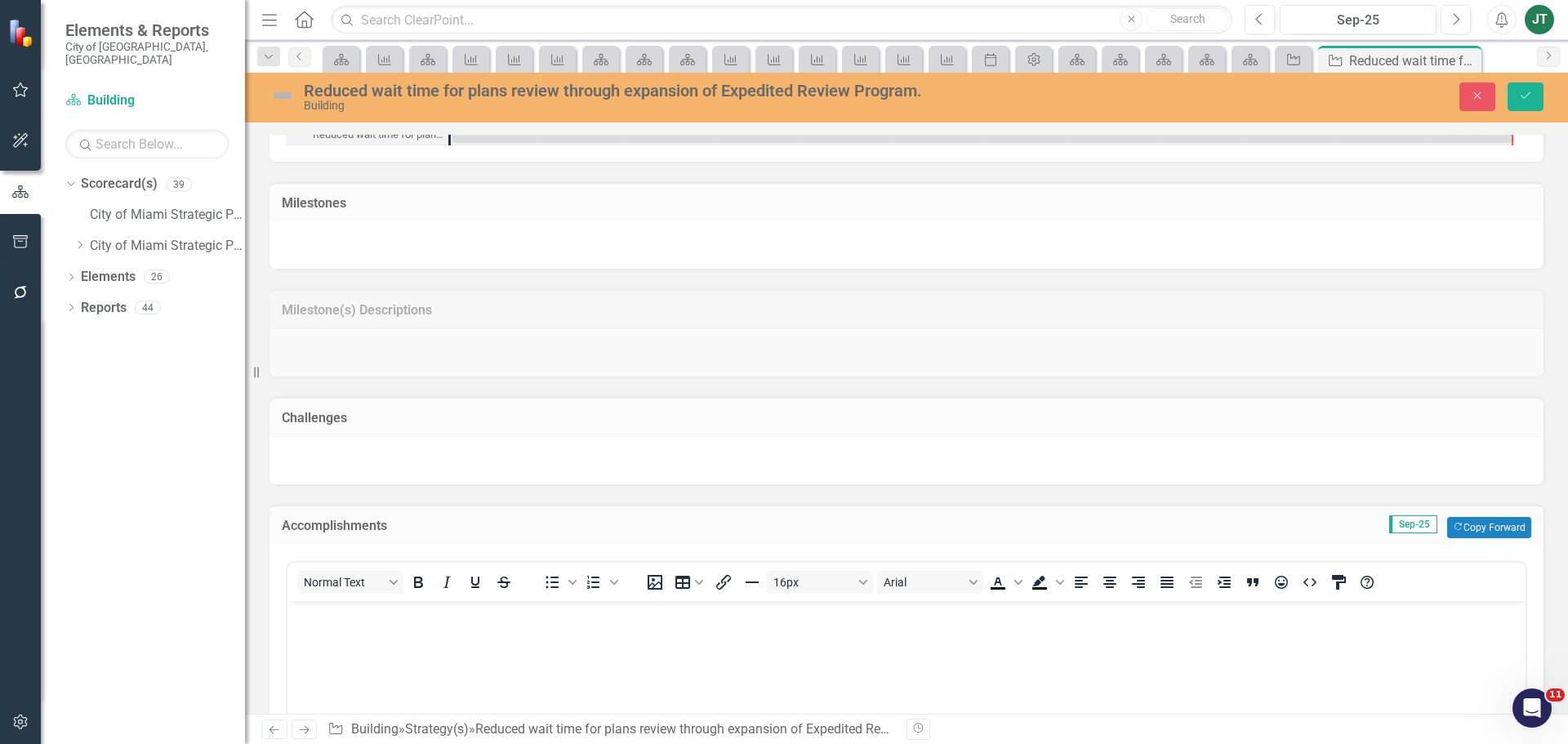
scroll to position [0, 0]
click at [1453, 530] on icon "Copy Forward" at bounding box center [1459, 528] width 11 height 9
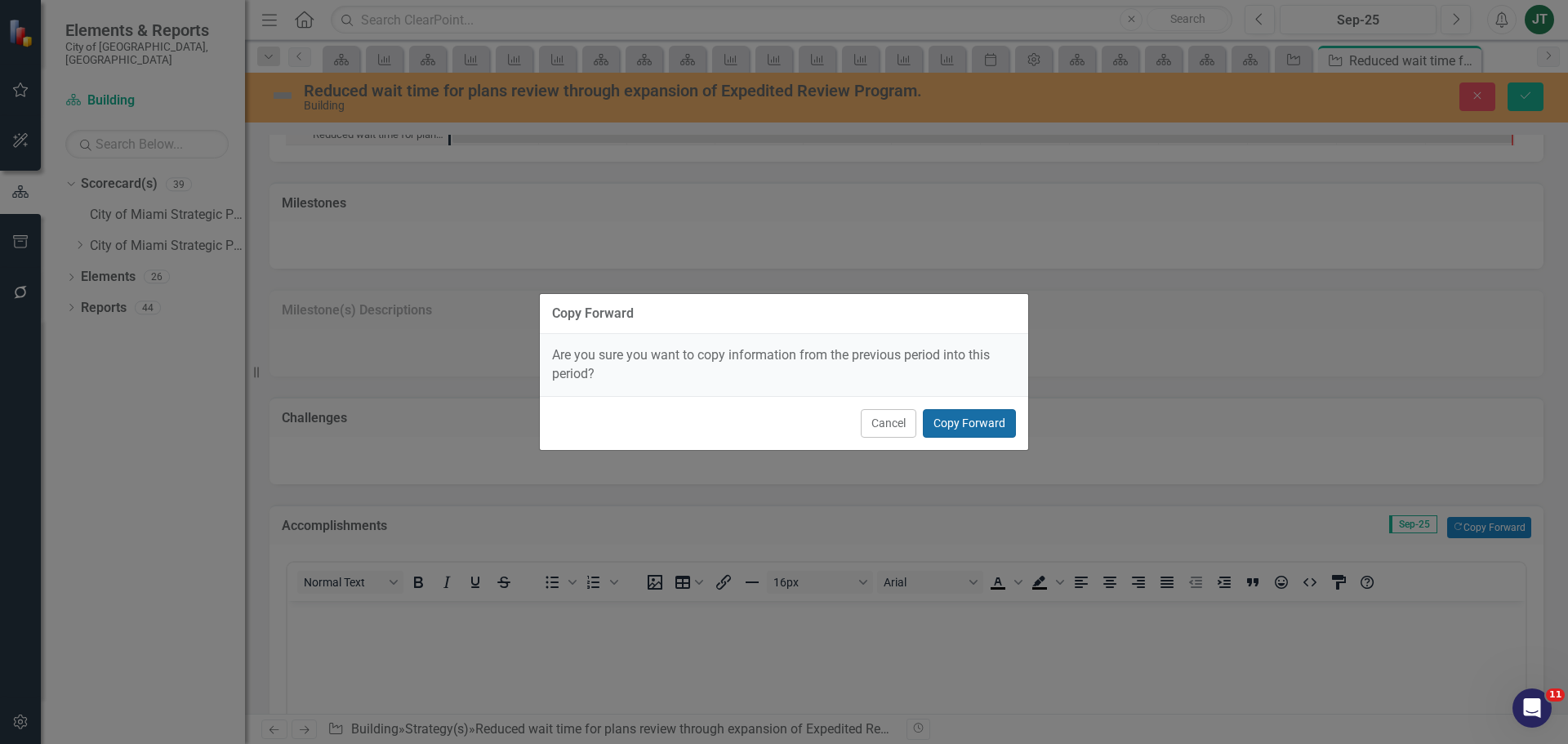
click at [997, 429] on button "Copy Forward" at bounding box center [969, 423] width 93 height 29
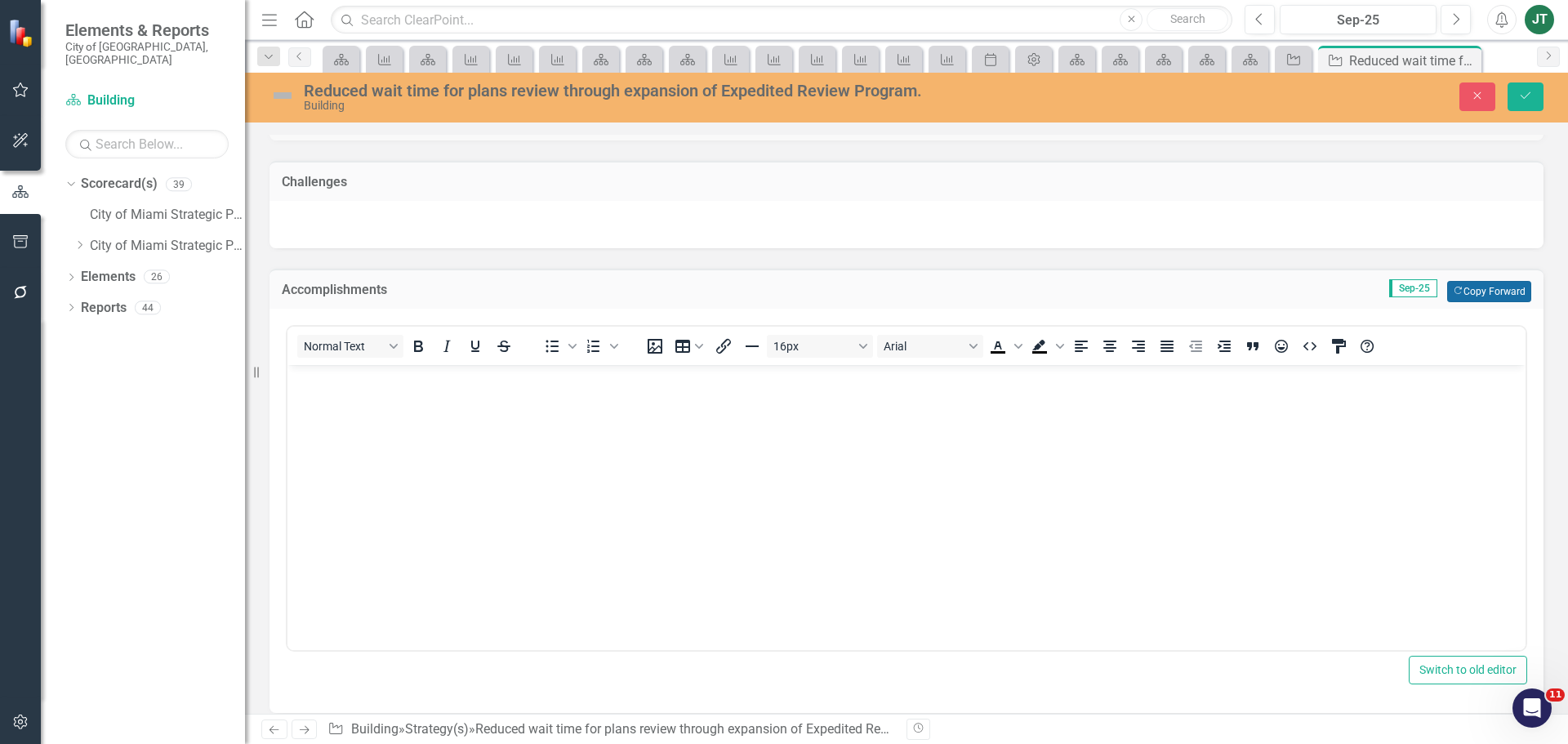
scroll to position [1265, 0]
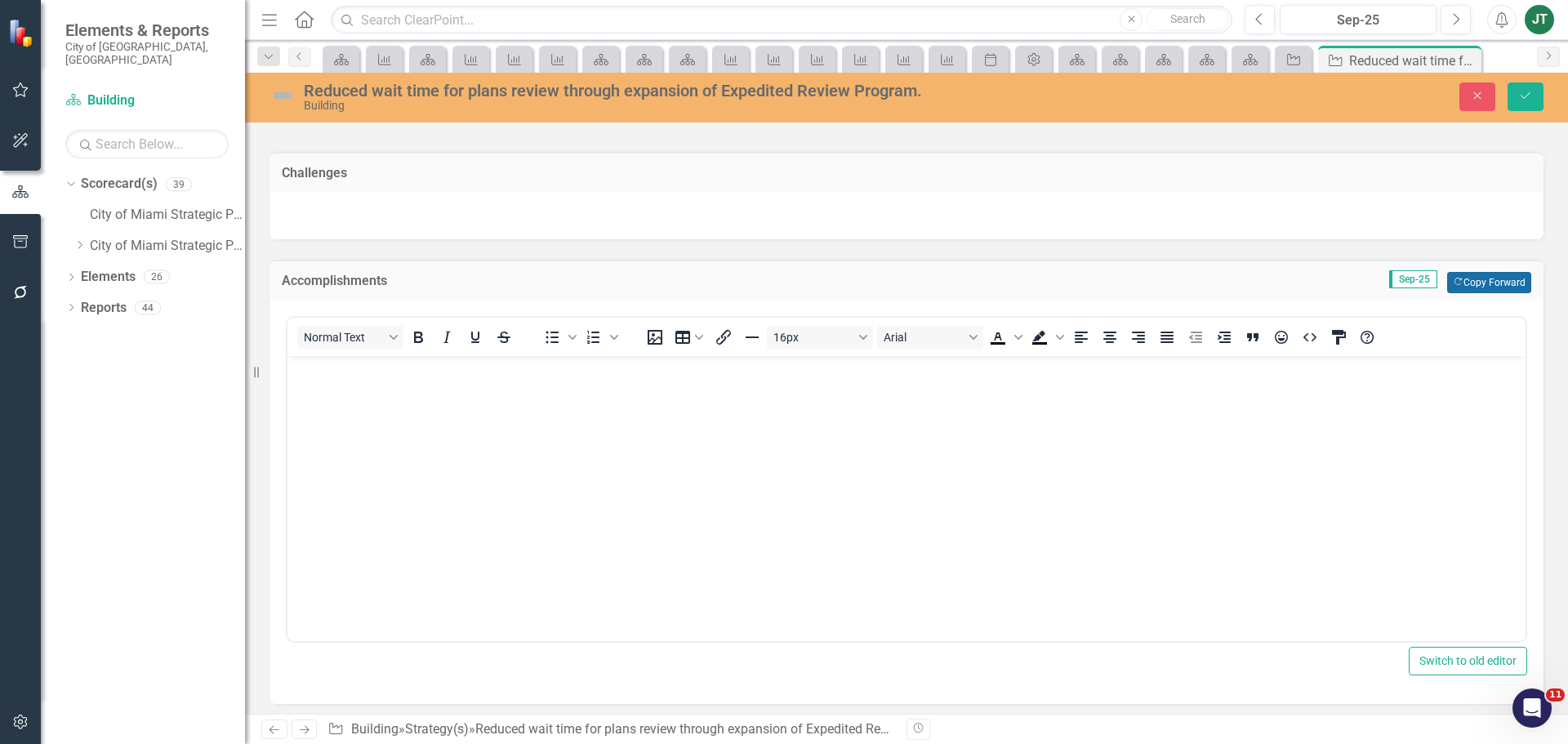
click at [1498, 280] on button "Copy Forward Copy Forward" at bounding box center [1489, 282] width 85 height 21
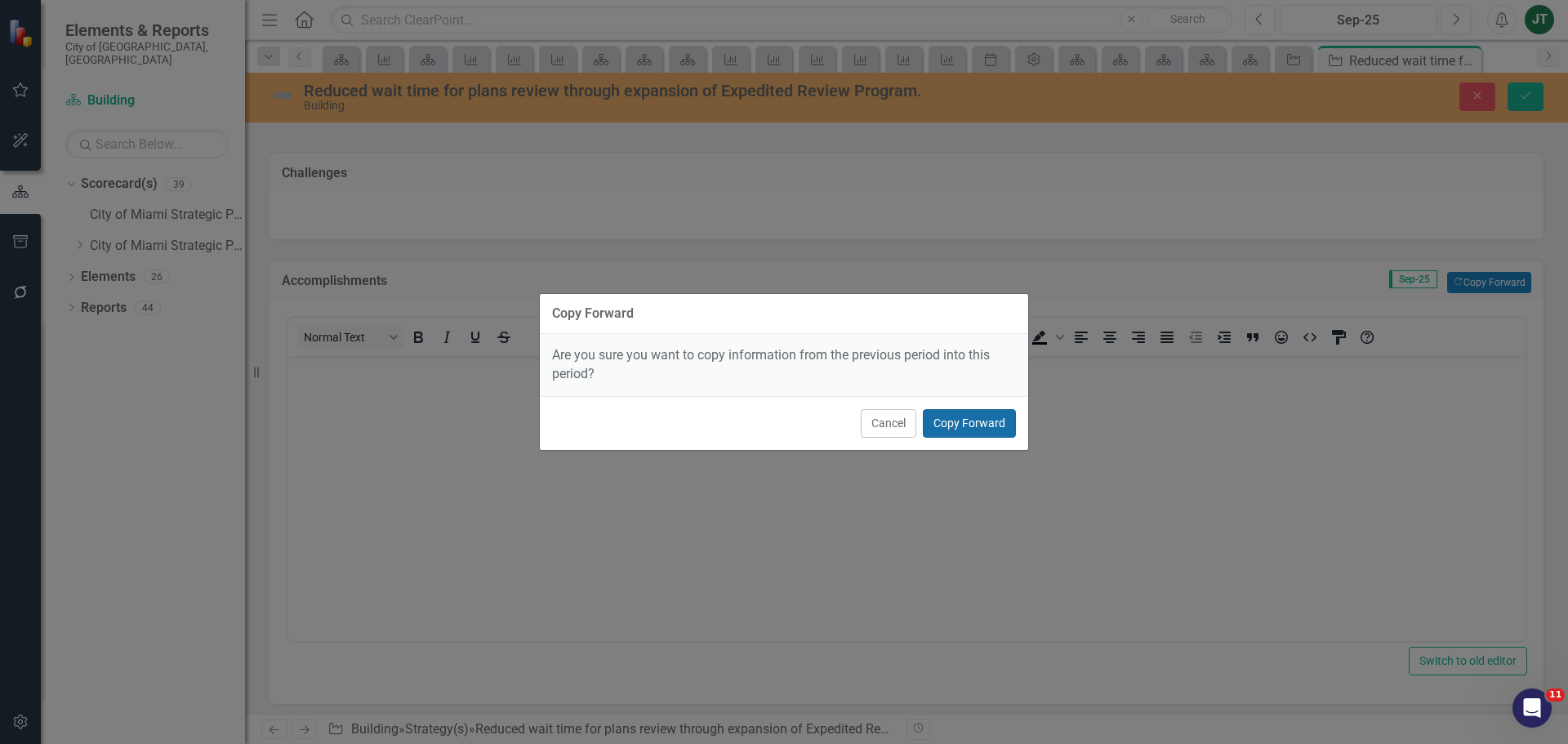
click at [963, 423] on button "Copy Forward" at bounding box center [969, 423] width 93 height 29
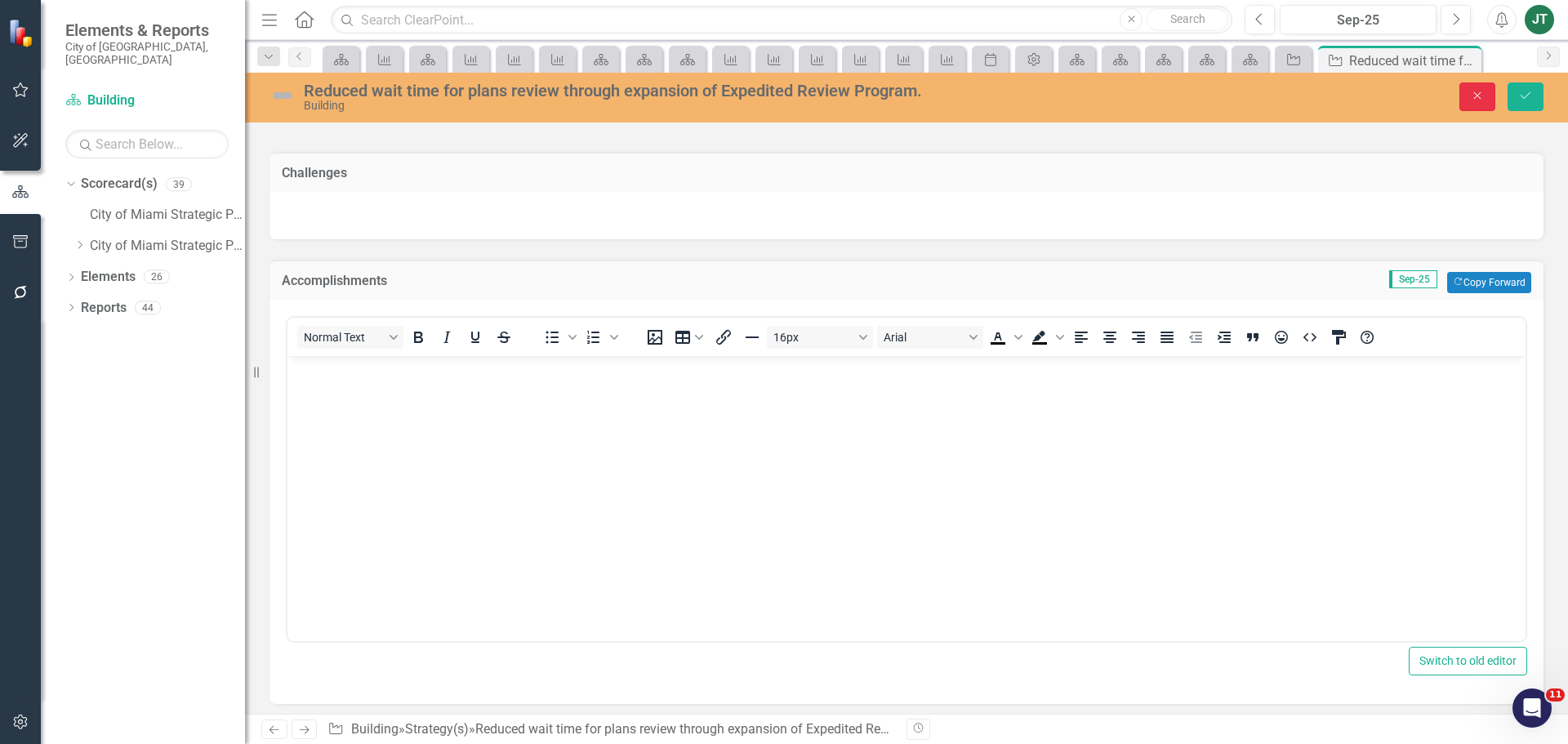
click at [1471, 92] on icon "Close" at bounding box center [1477, 96] width 15 height 11
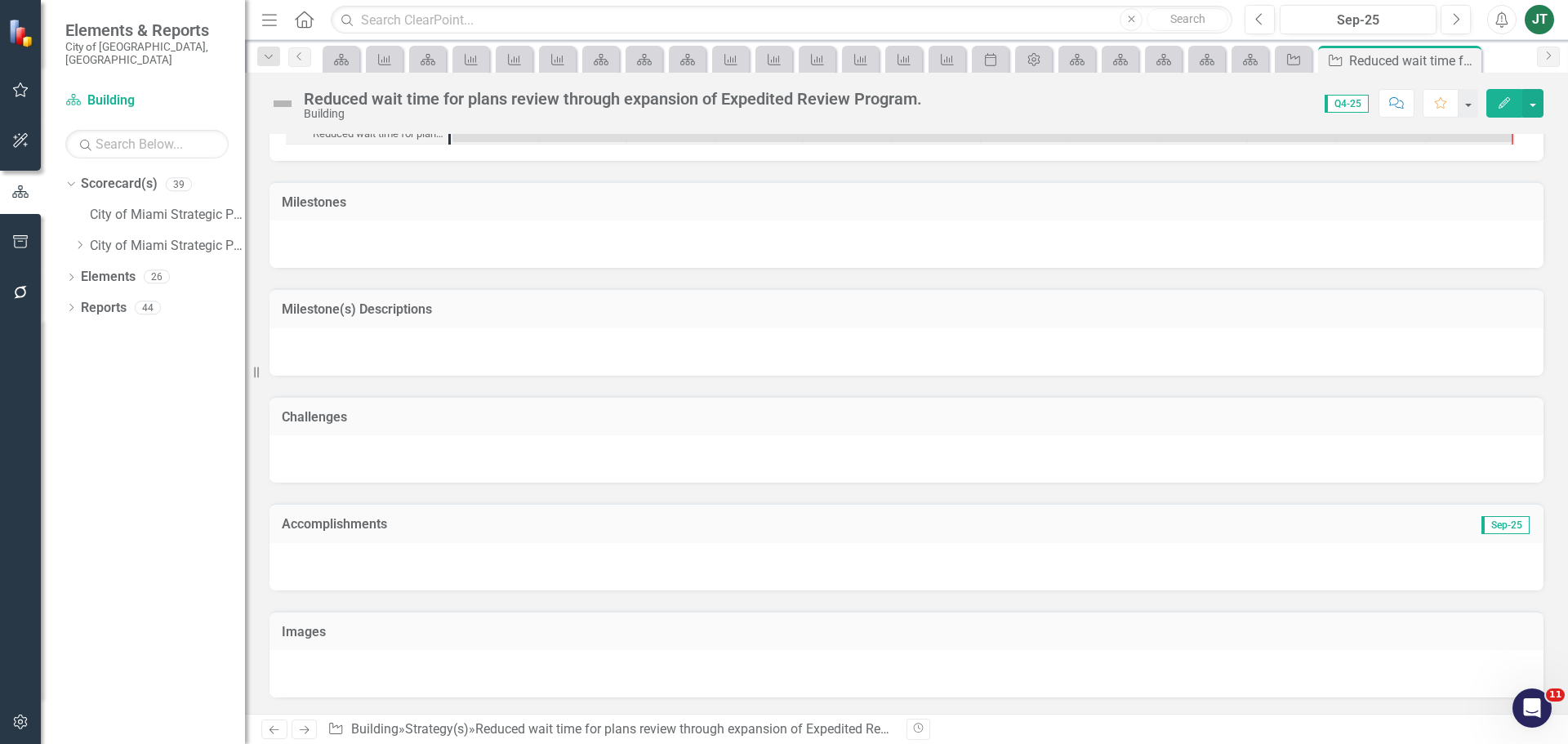
scroll to position [1019, 0]
click at [1258, 21] on icon "button" at bounding box center [1259, 18] width 6 height 11
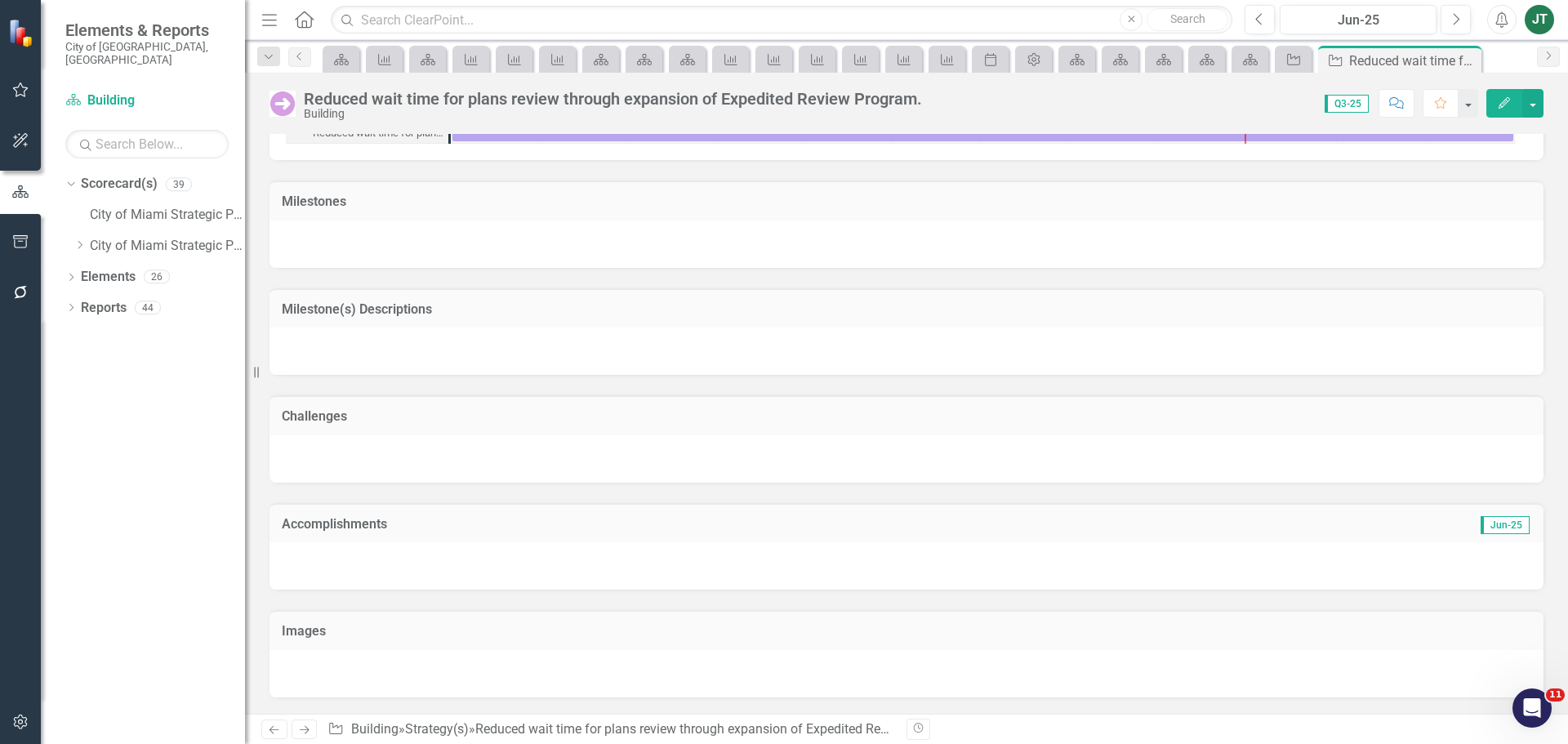
click at [919, 531] on h3 "Accomplishments" at bounding box center [704, 524] width 844 height 15
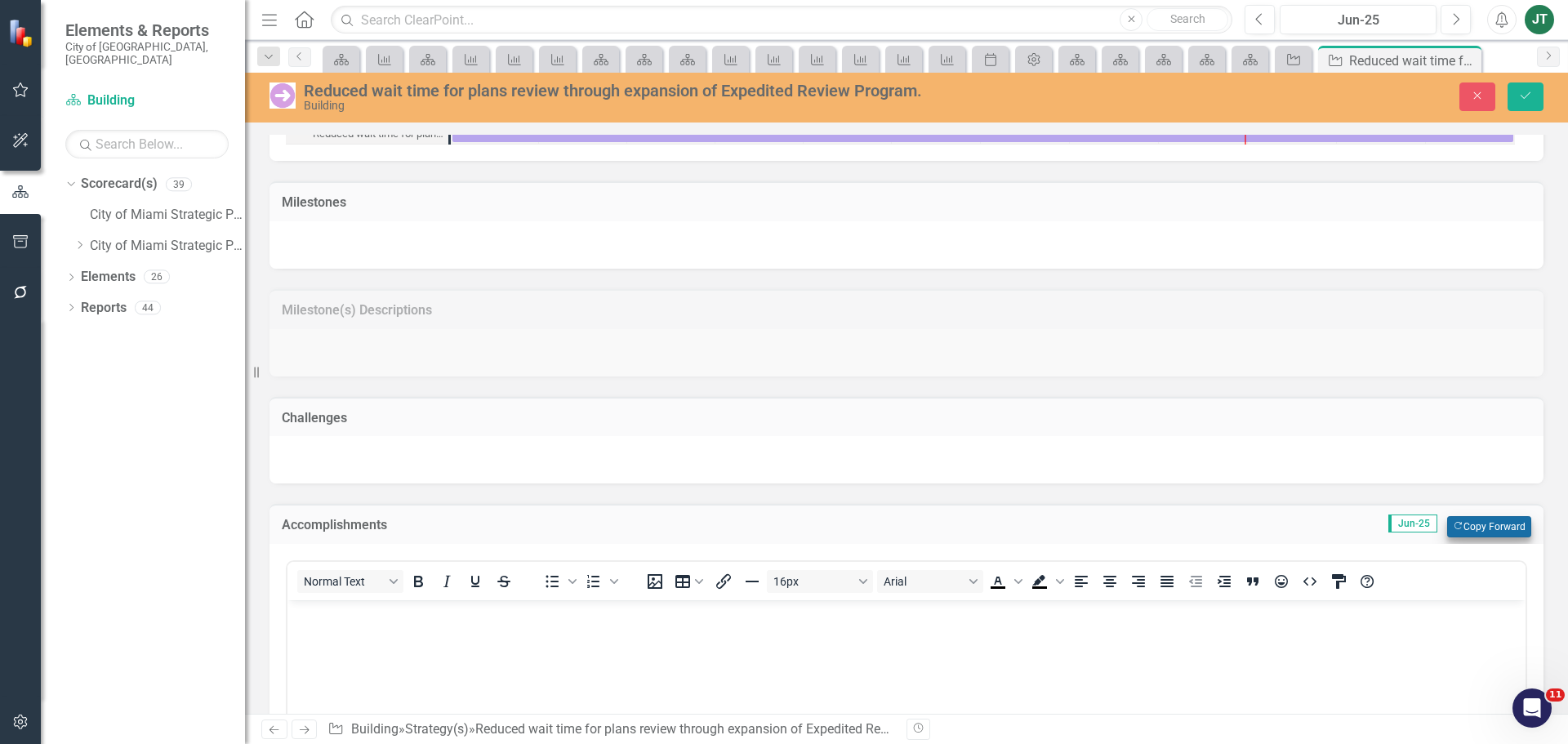
scroll to position [0, 0]
click at [1453, 524] on icon "Copy Forward" at bounding box center [1459, 527] width 11 height 9
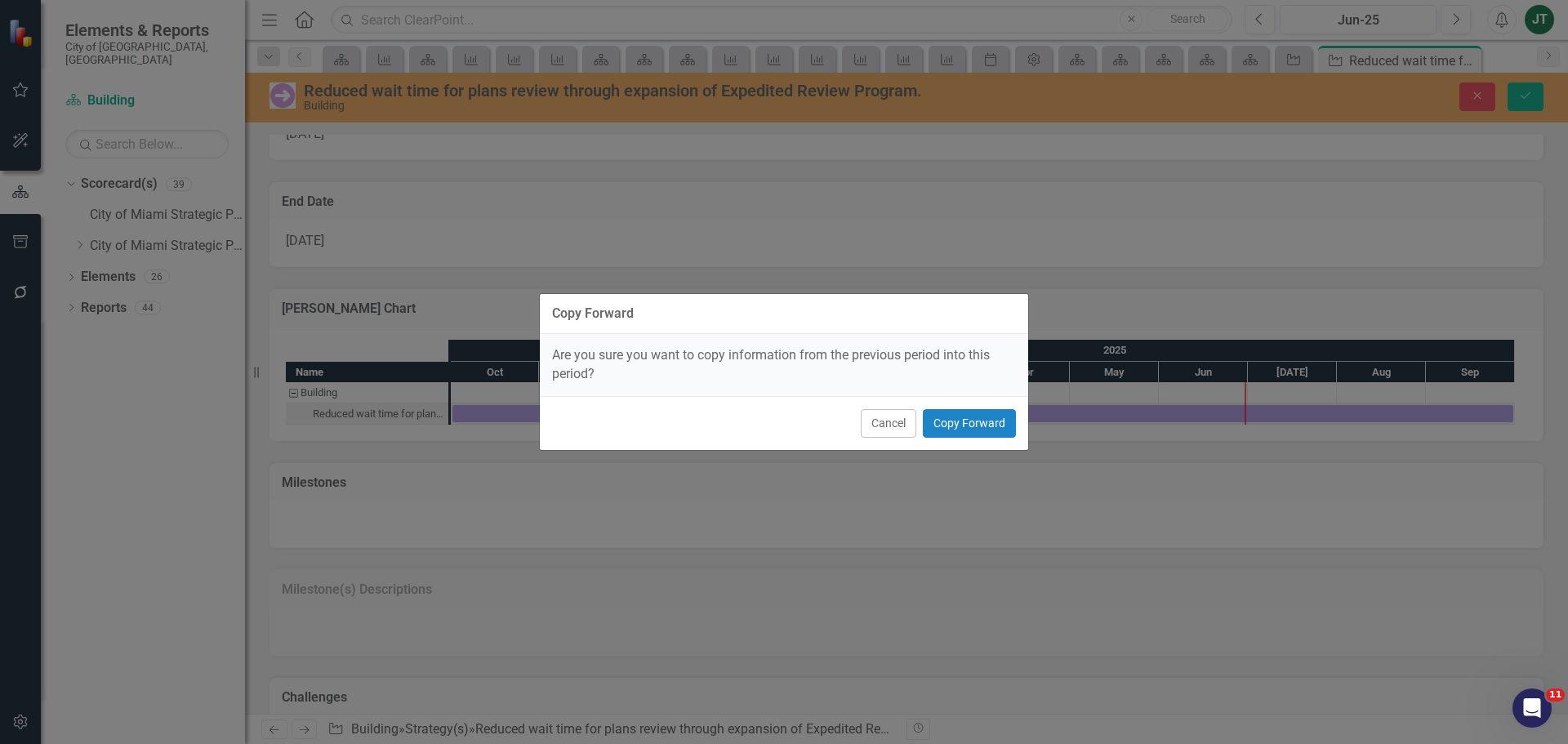
scroll to position [1020, 0]
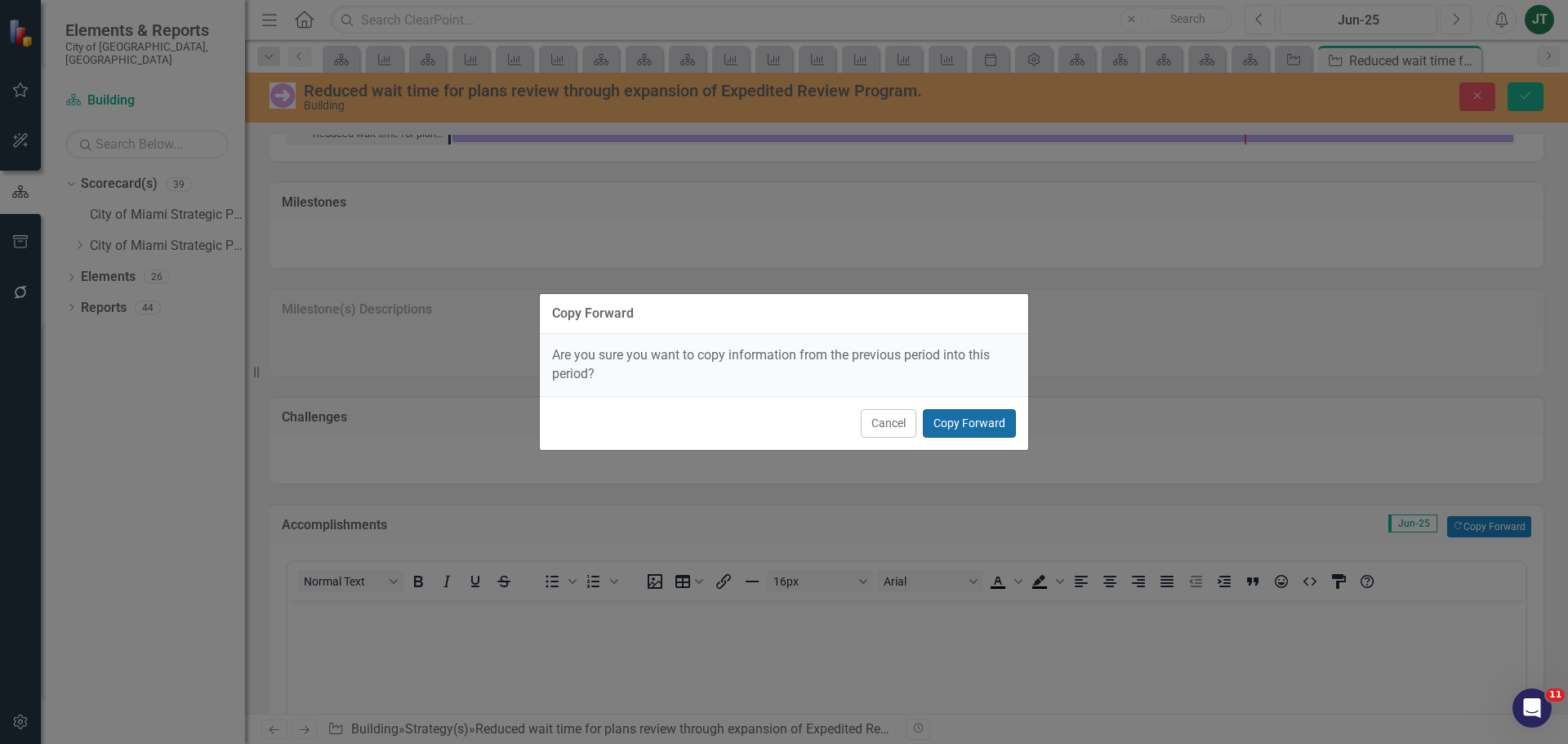
click at [950, 430] on button "Copy Forward" at bounding box center [969, 423] width 93 height 29
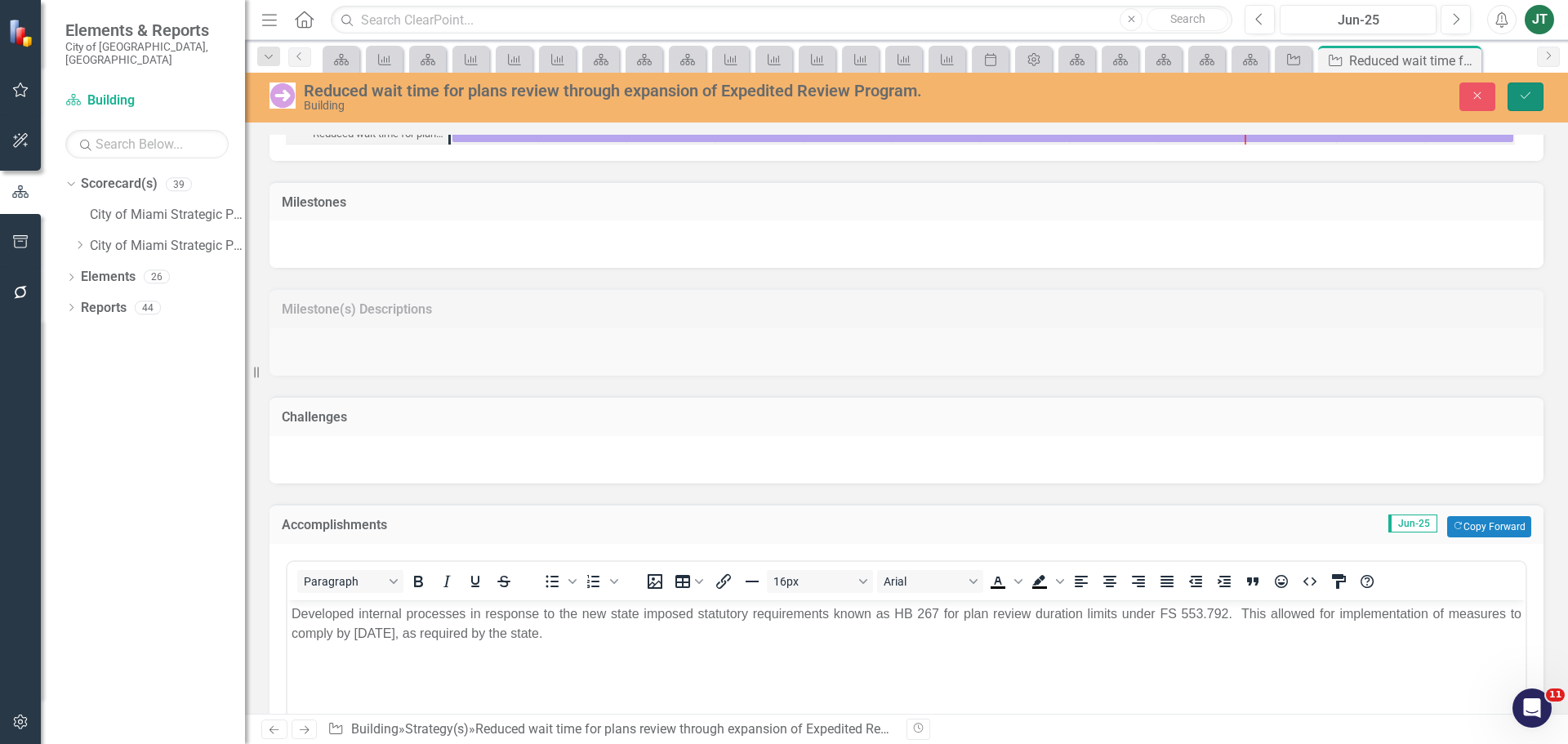
click at [1520, 91] on icon "Save" at bounding box center [1526, 96] width 15 height 11
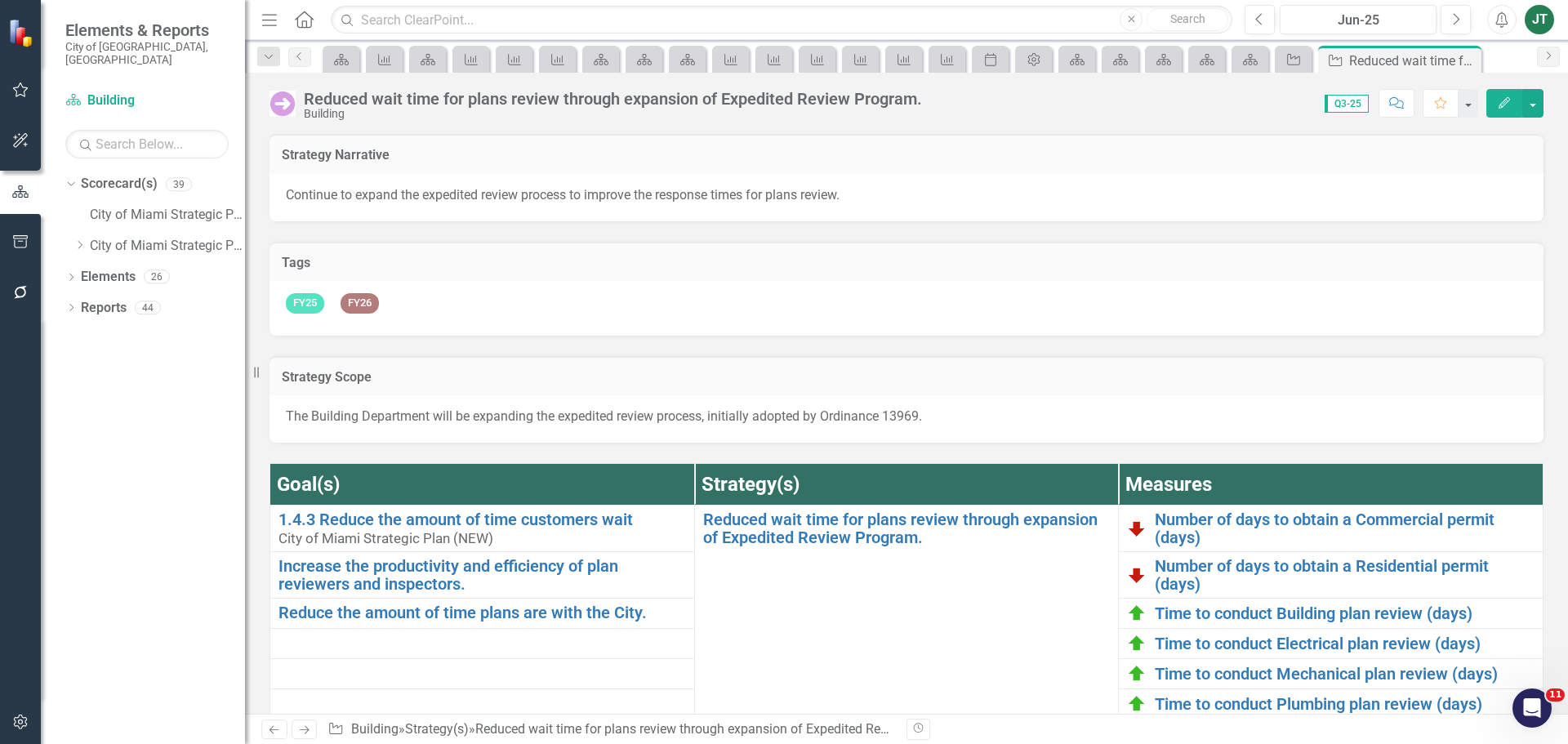
scroll to position [654, 0]
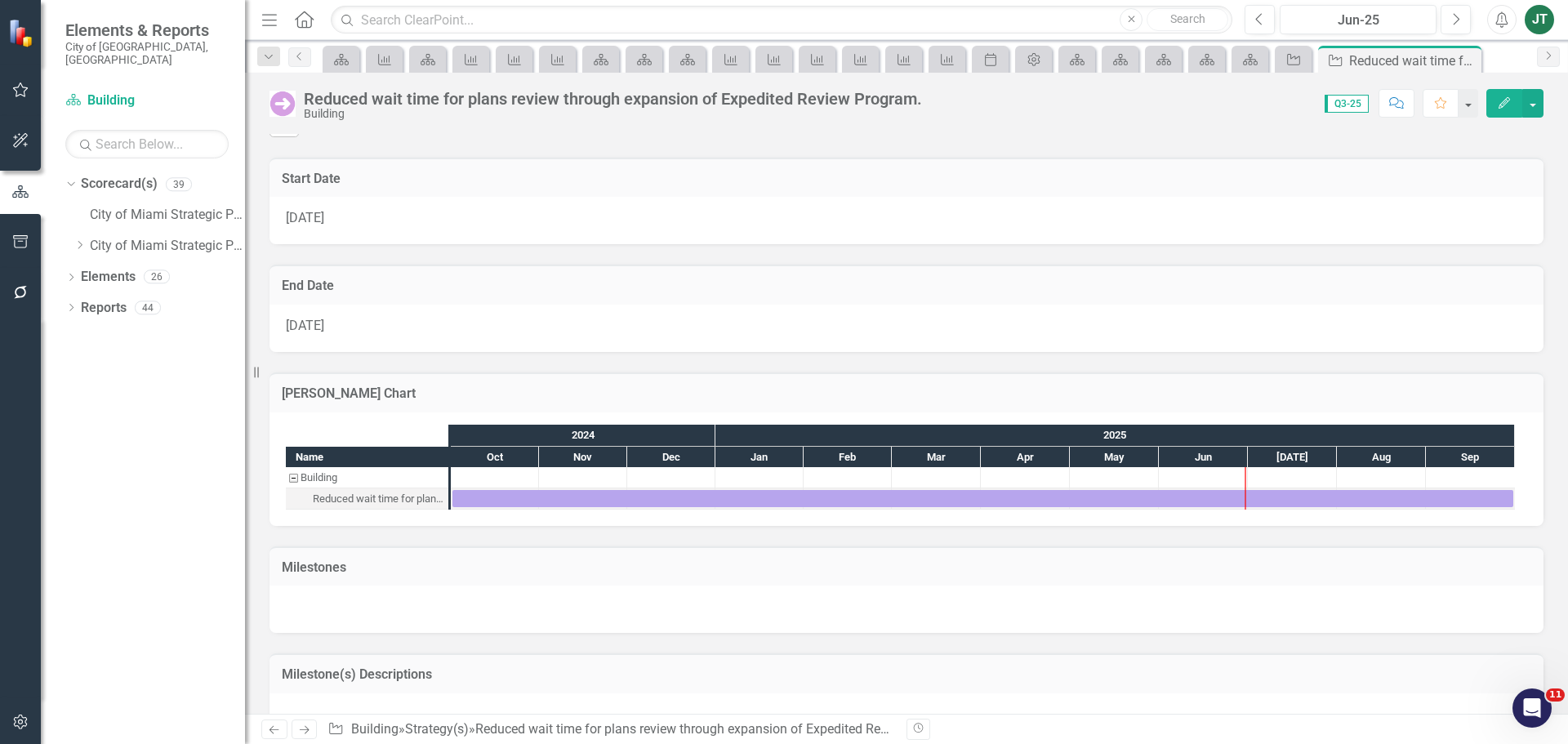
click at [299, 729] on icon "Next" at bounding box center [303, 730] width 14 height 11
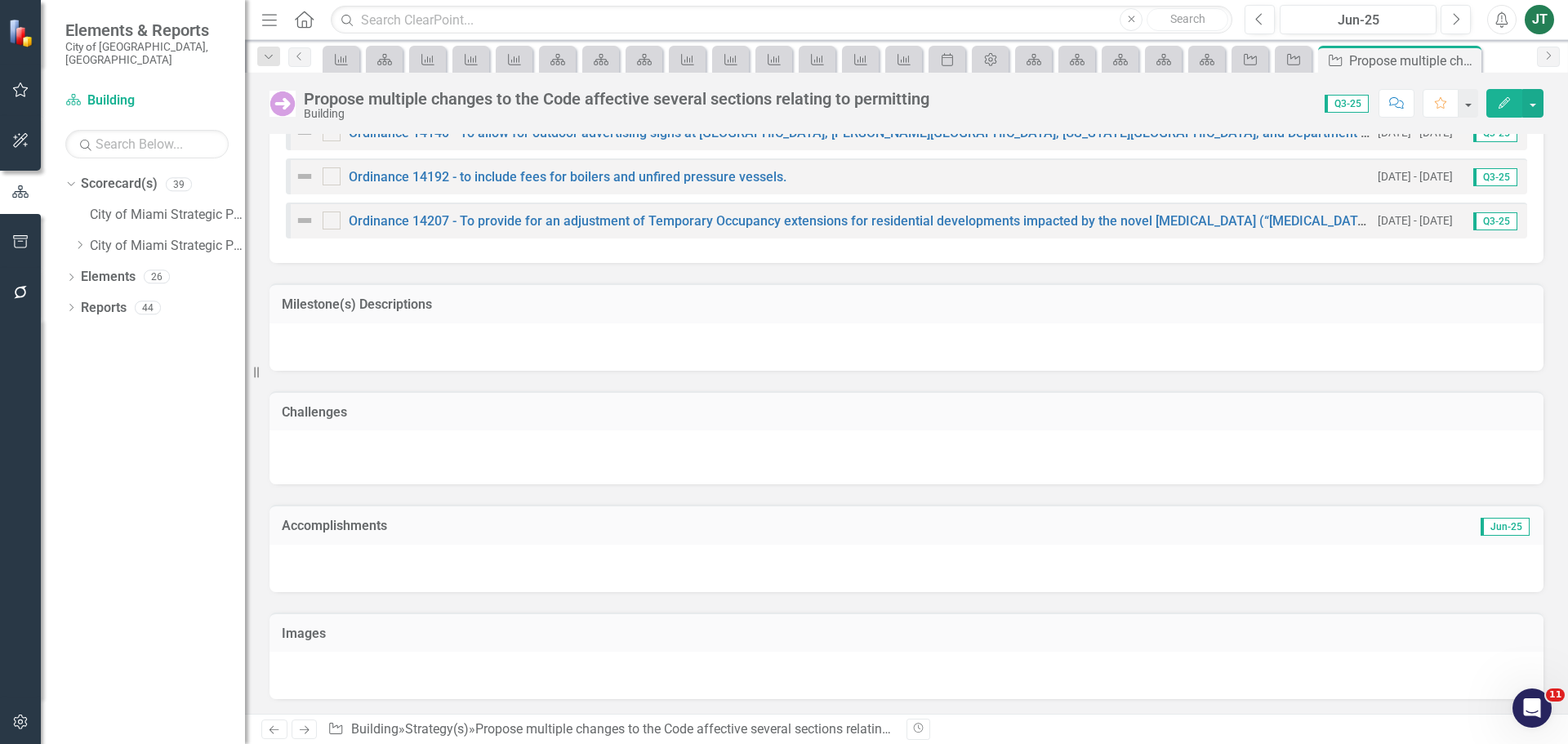
scroll to position [1256, 0]
click at [494, 532] on td "Accomplishments" at bounding box center [704, 527] width 844 height 21
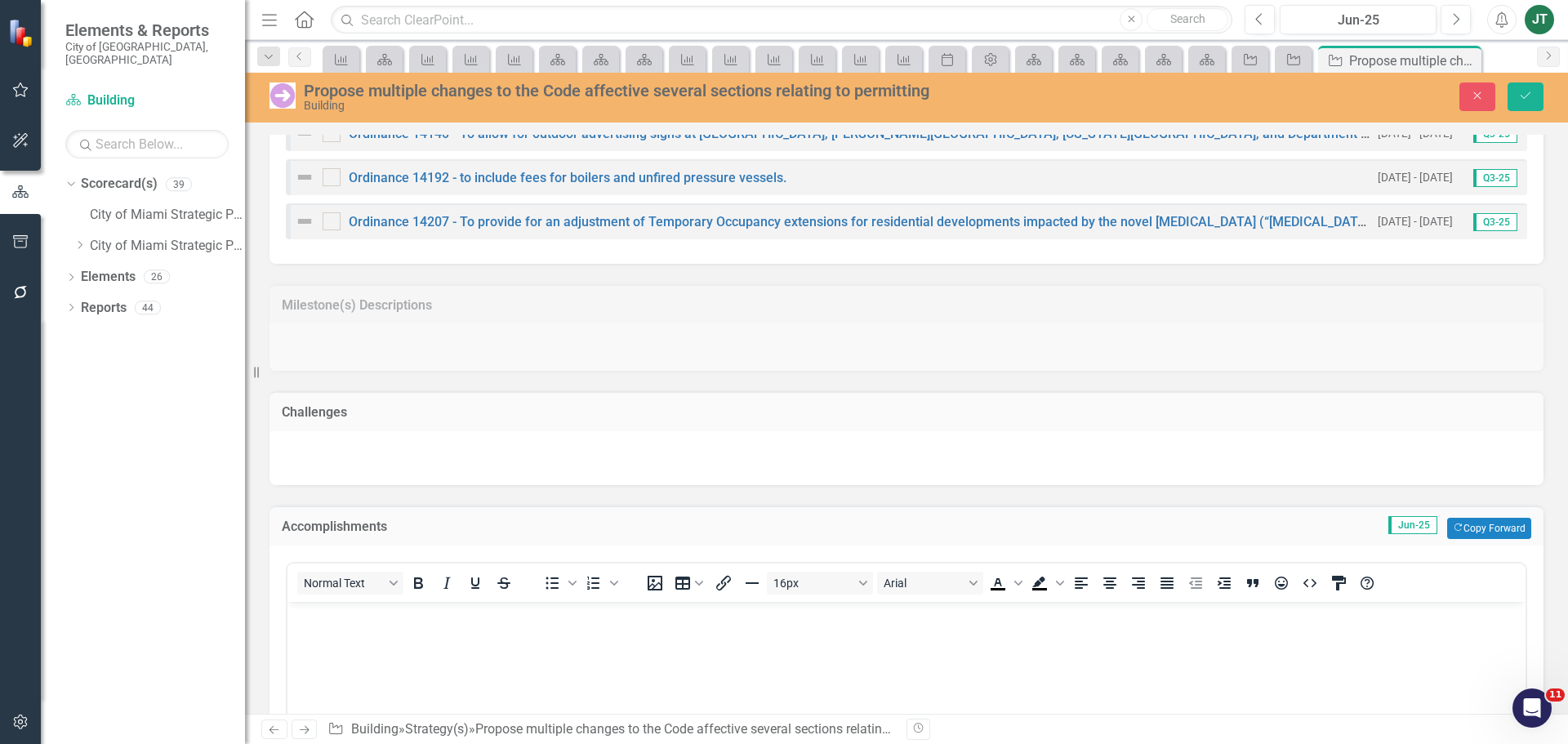
scroll to position [0, 0]
click at [1465, 521] on button "Copy Forward Copy Forward" at bounding box center [1489, 528] width 85 height 21
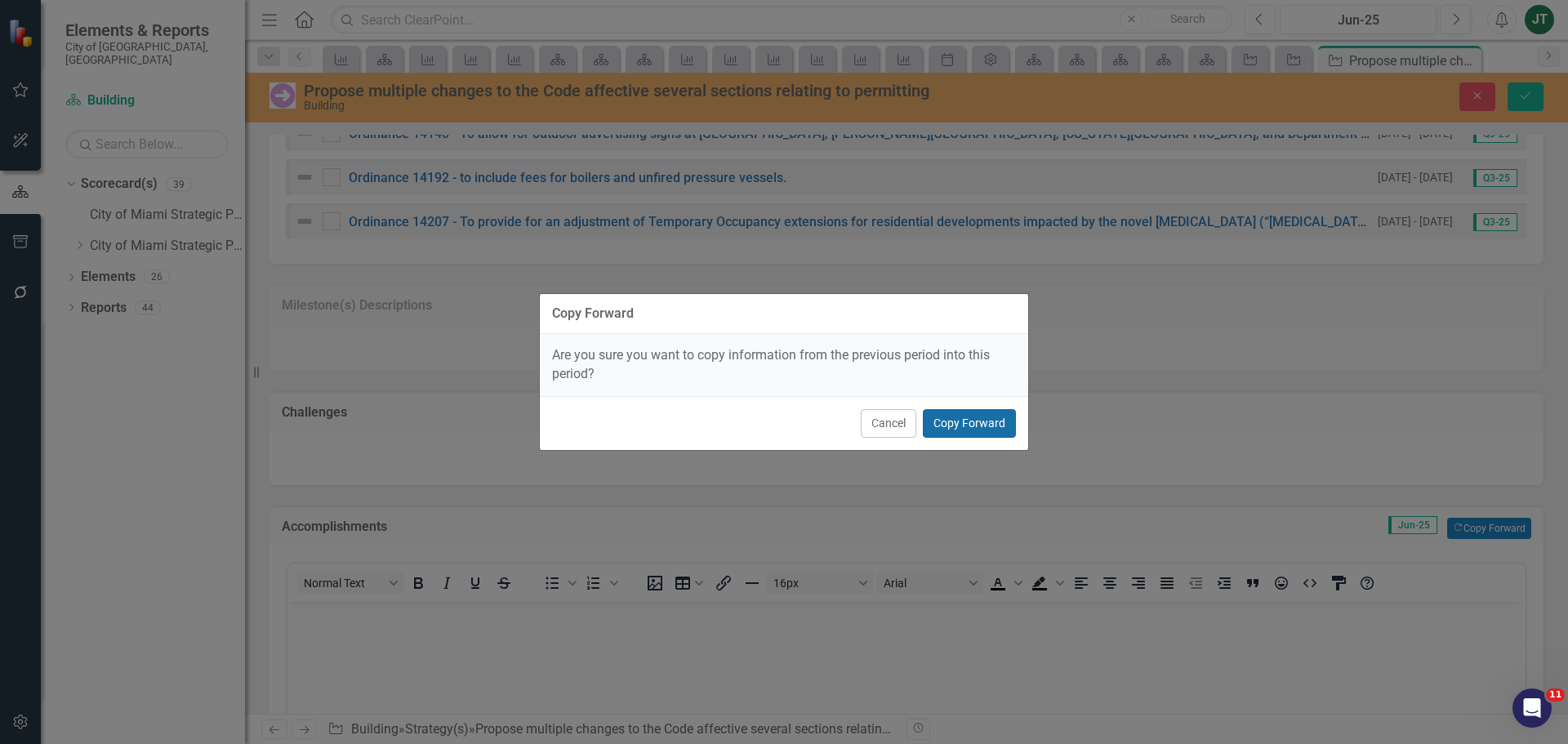
click at [1004, 421] on button "Copy Forward" at bounding box center [969, 423] width 93 height 29
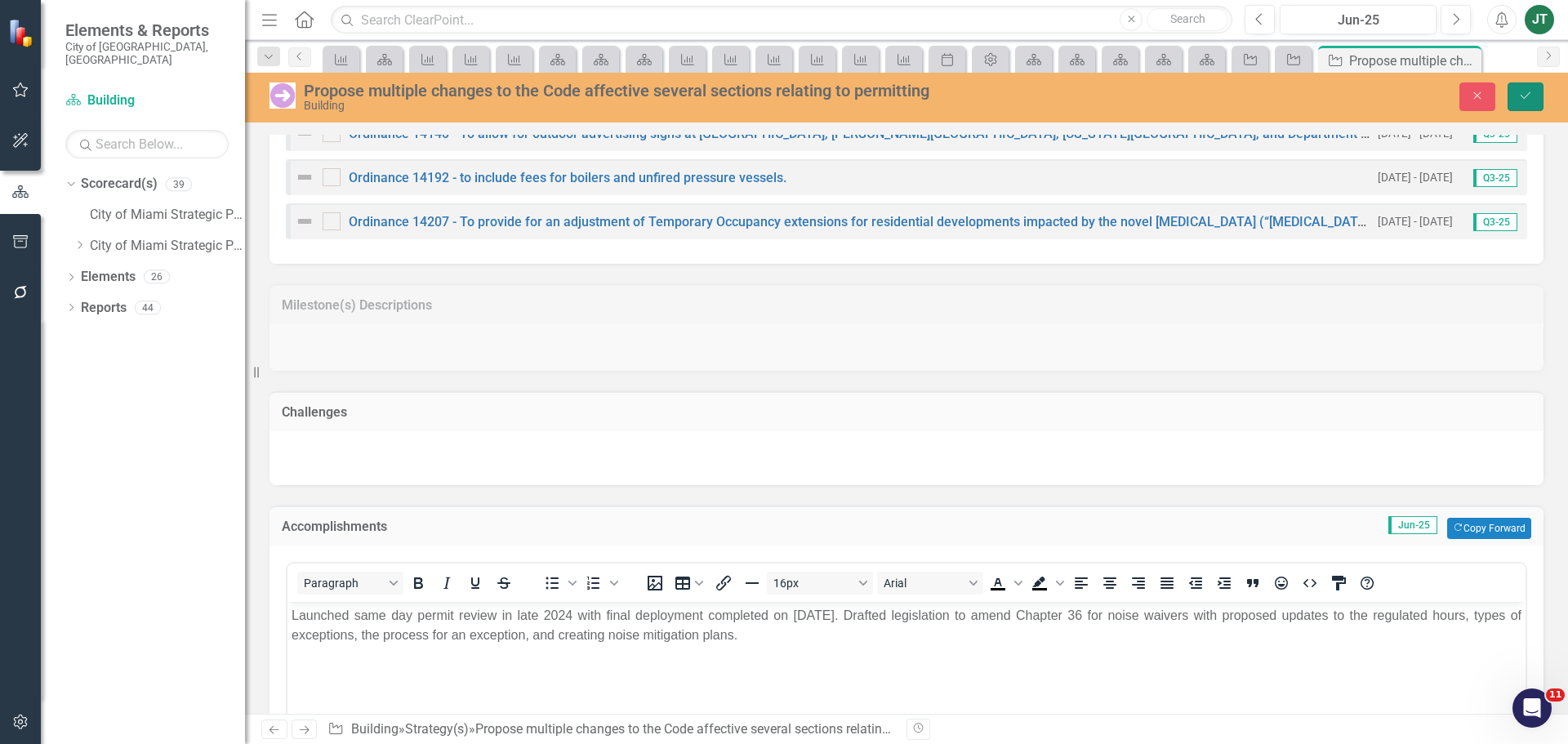
click at [1528, 100] on icon "Save" at bounding box center [1526, 96] width 15 height 11
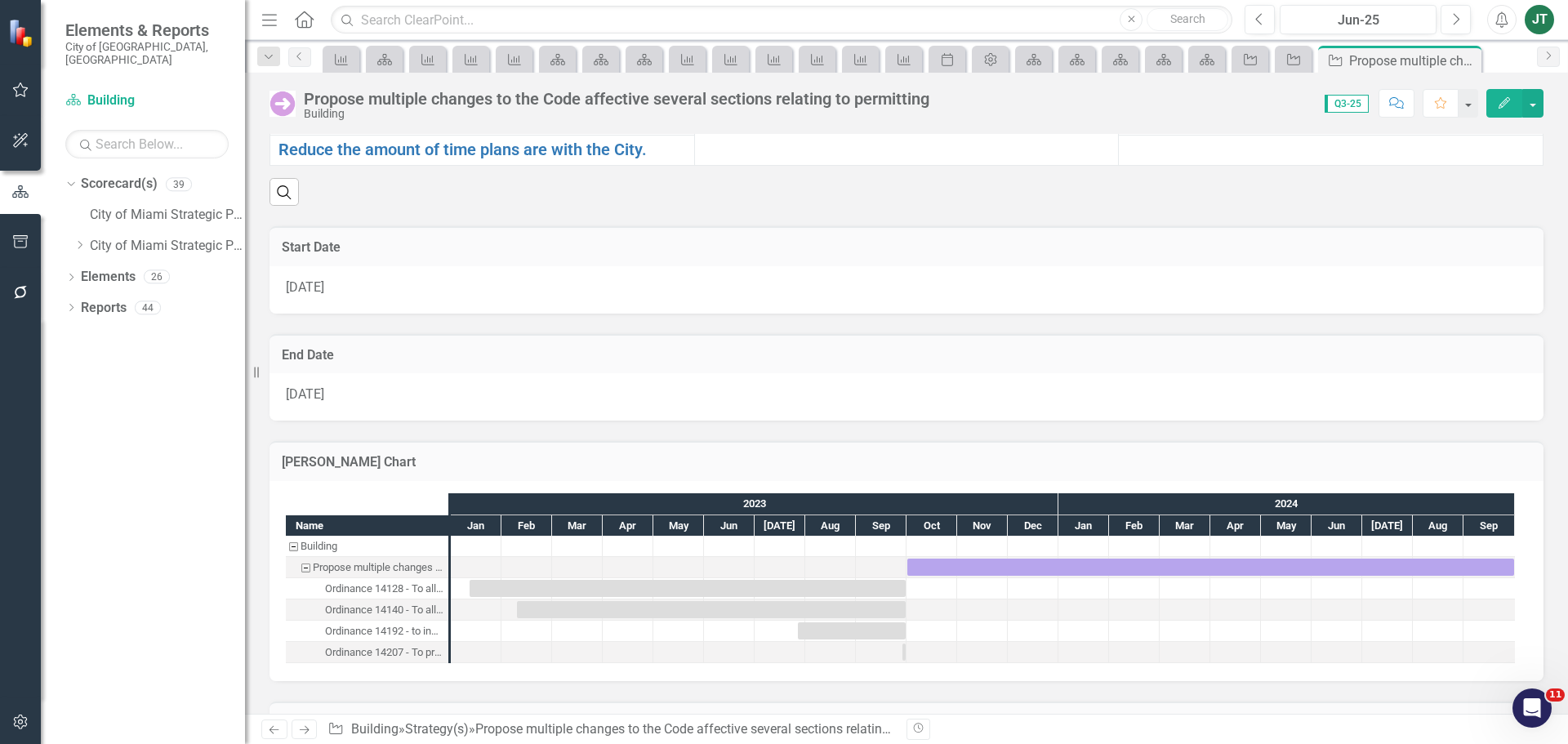
scroll to position [1274, 0]
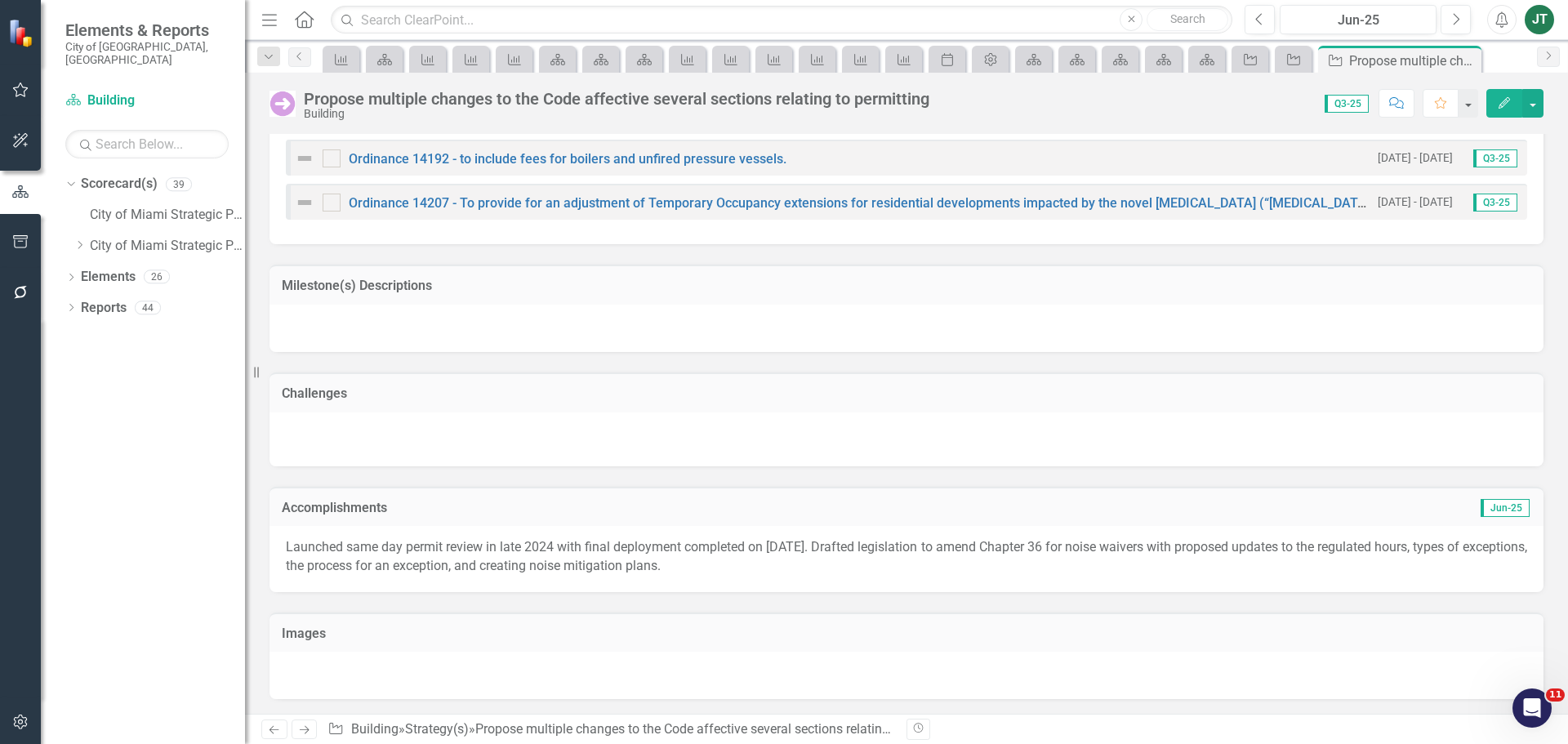
click at [311, 729] on icon "Next" at bounding box center [303, 730] width 14 height 11
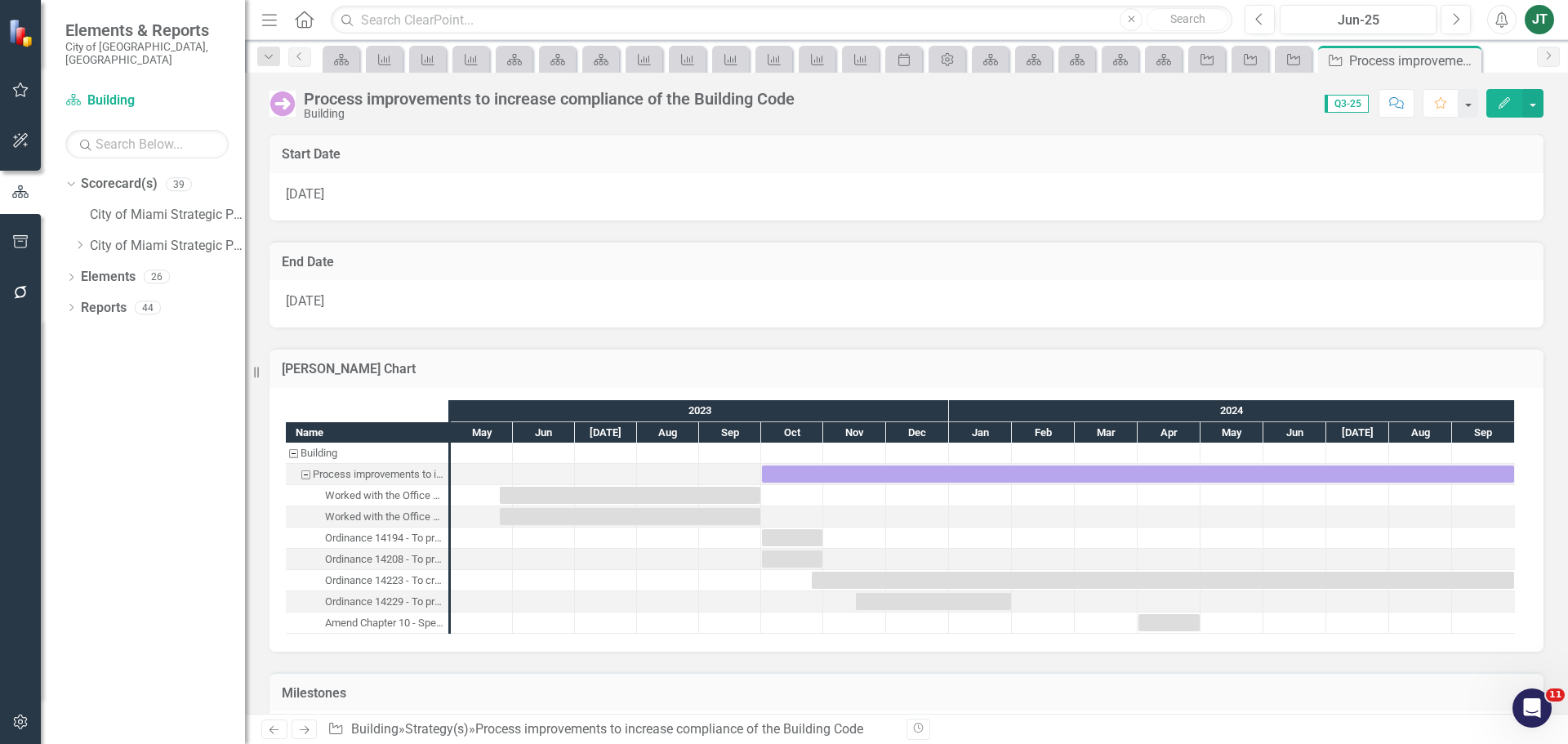
scroll to position [1452, 0]
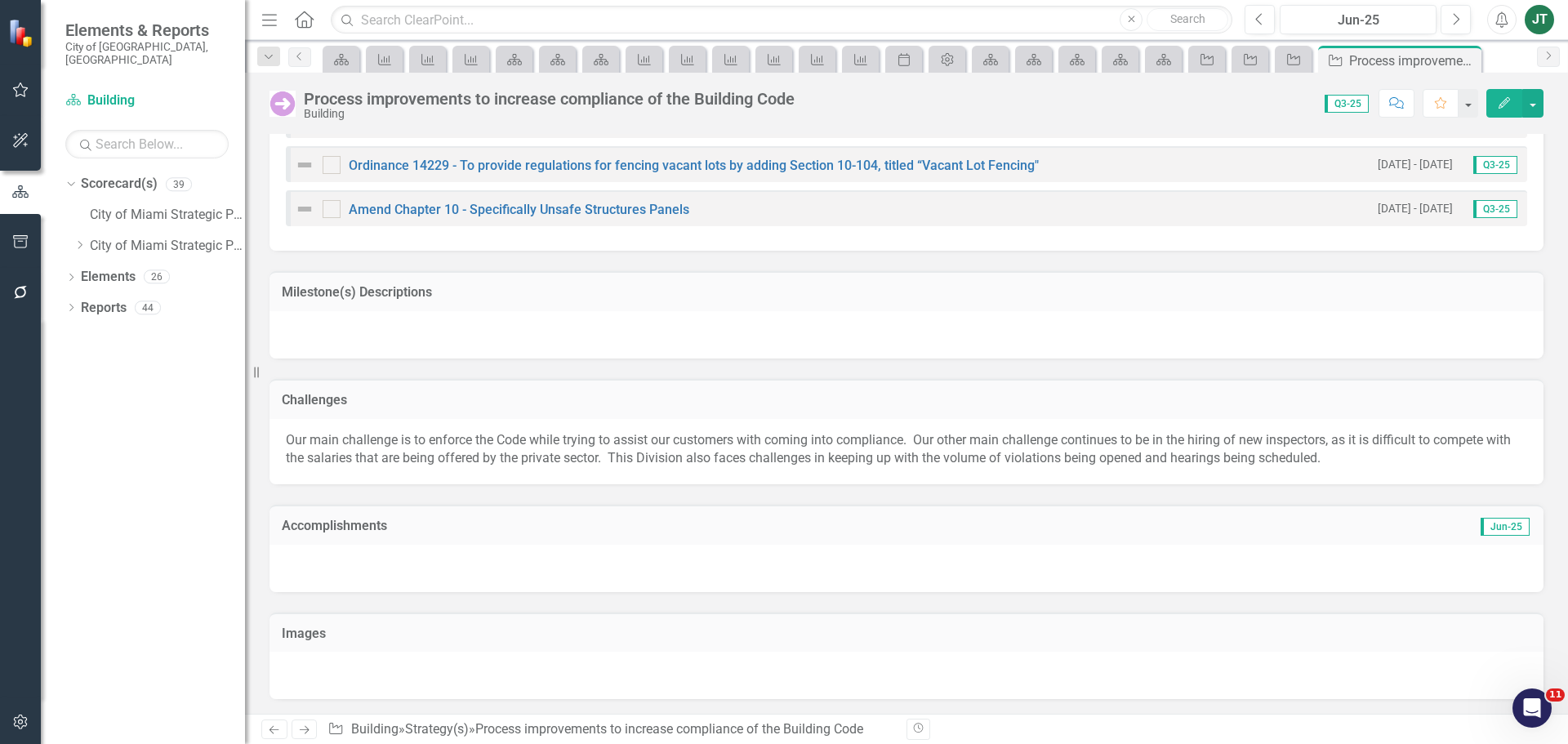
click at [385, 524] on h3 "Accomplishments" at bounding box center [704, 526] width 844 height 15
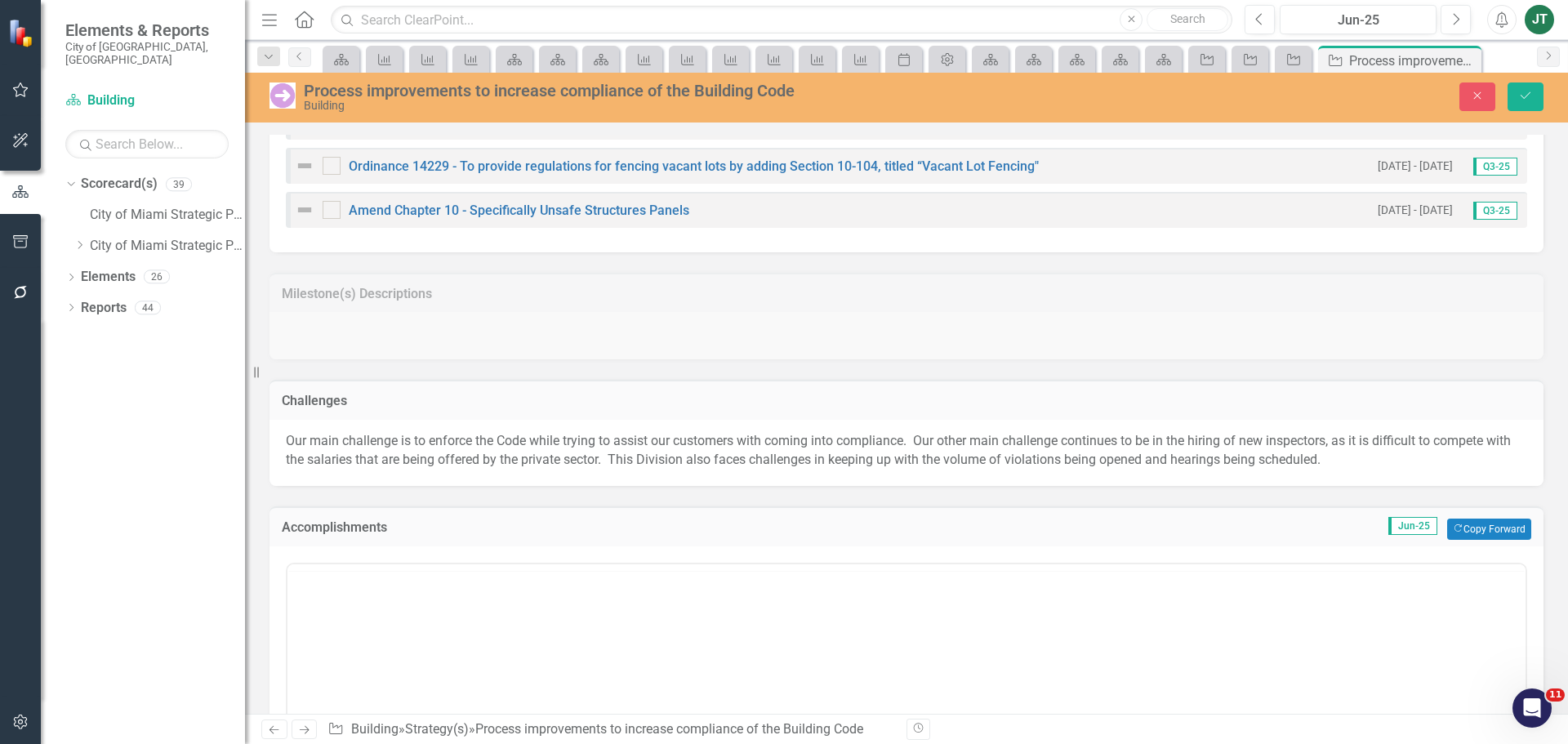
scroll to position [0, 0]
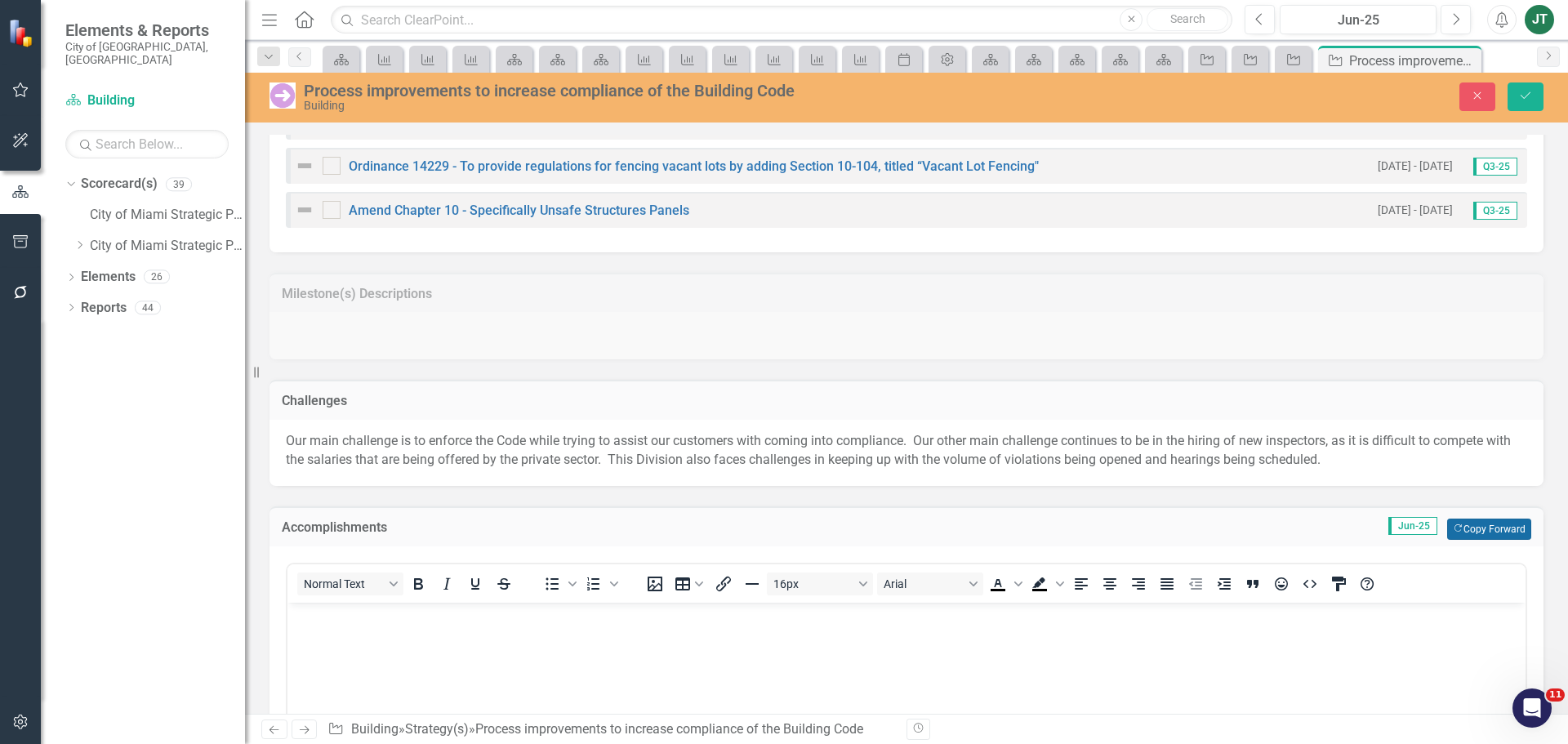
click at [1475, 531] on button "Copy Forward Copy Forward" at bounding box center [1489, 529] width 85 height 21
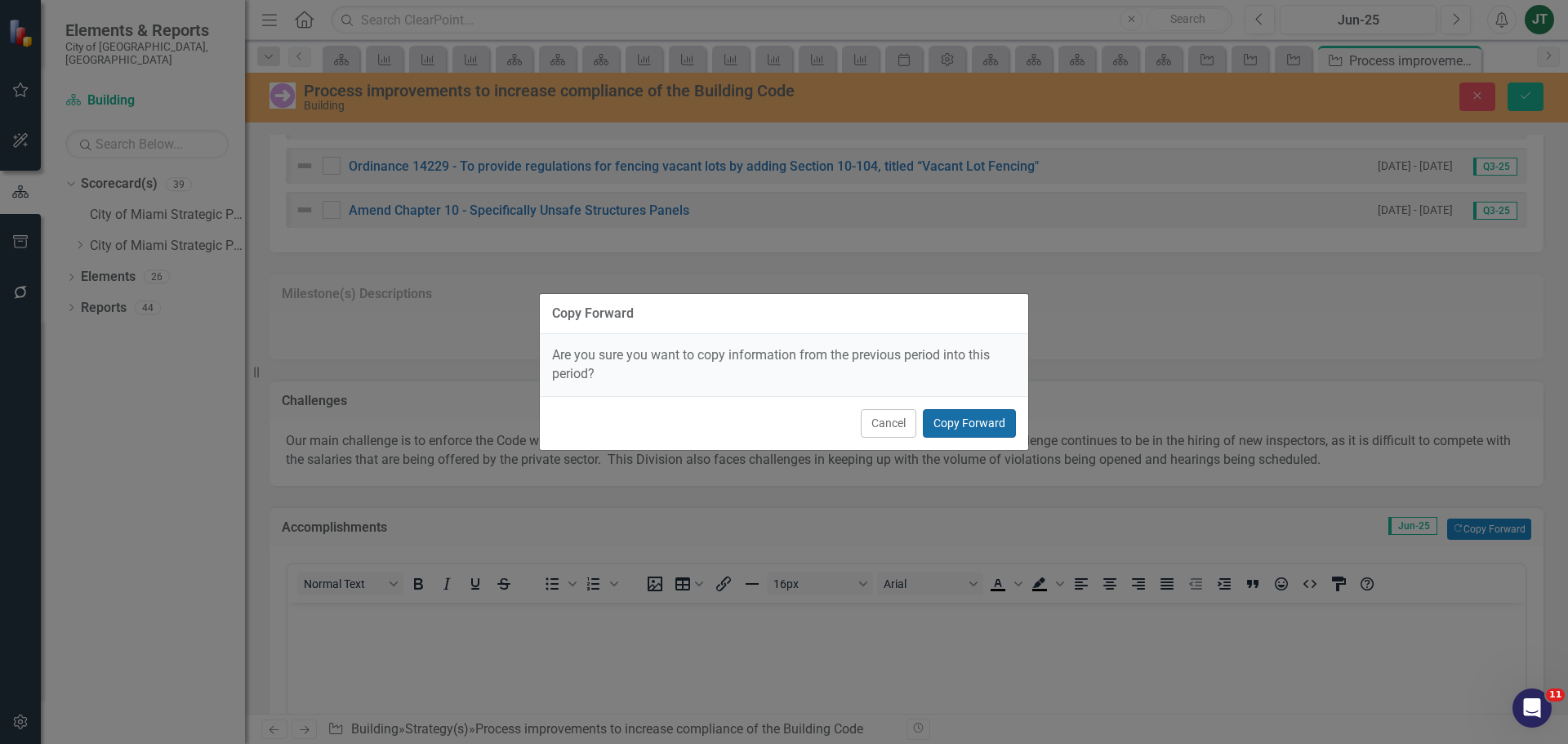
click at [974, 424] on button "Copy Forward" at bounding box center [969, 423] width 93 height 29
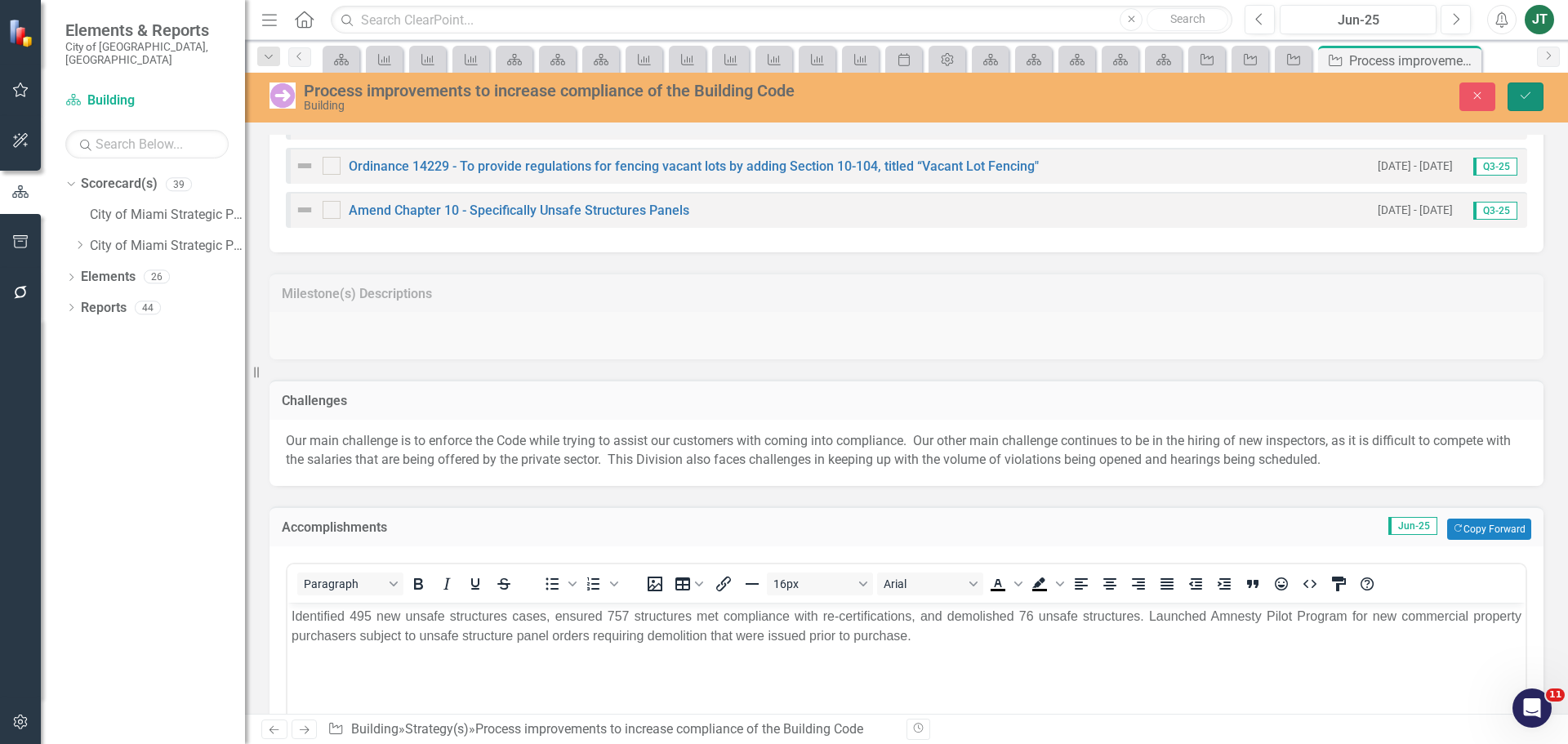
click at [1518, 92] on button "Save" at bounding box center [1525, 97] width 36 height 29
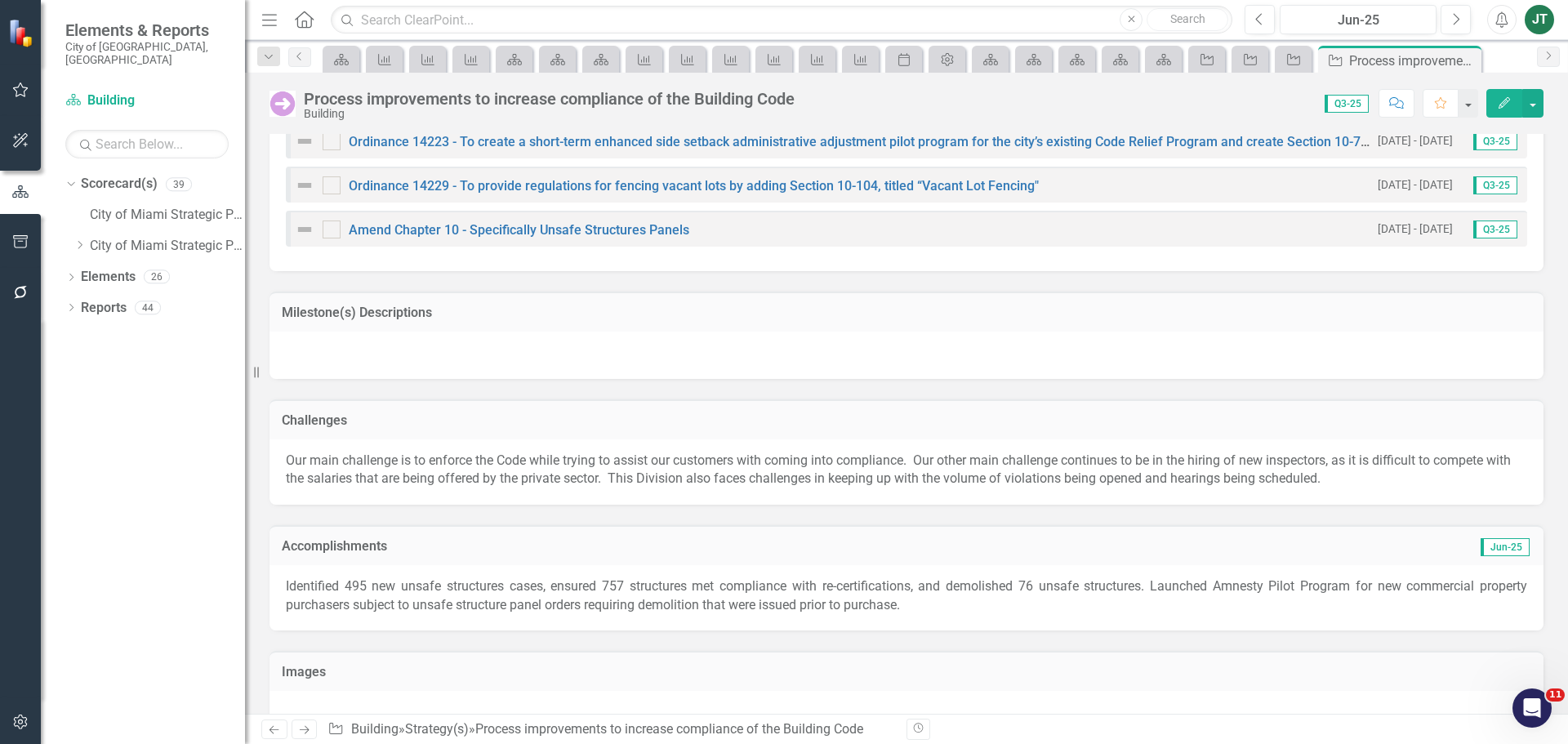
scroll to position [1471, 0]
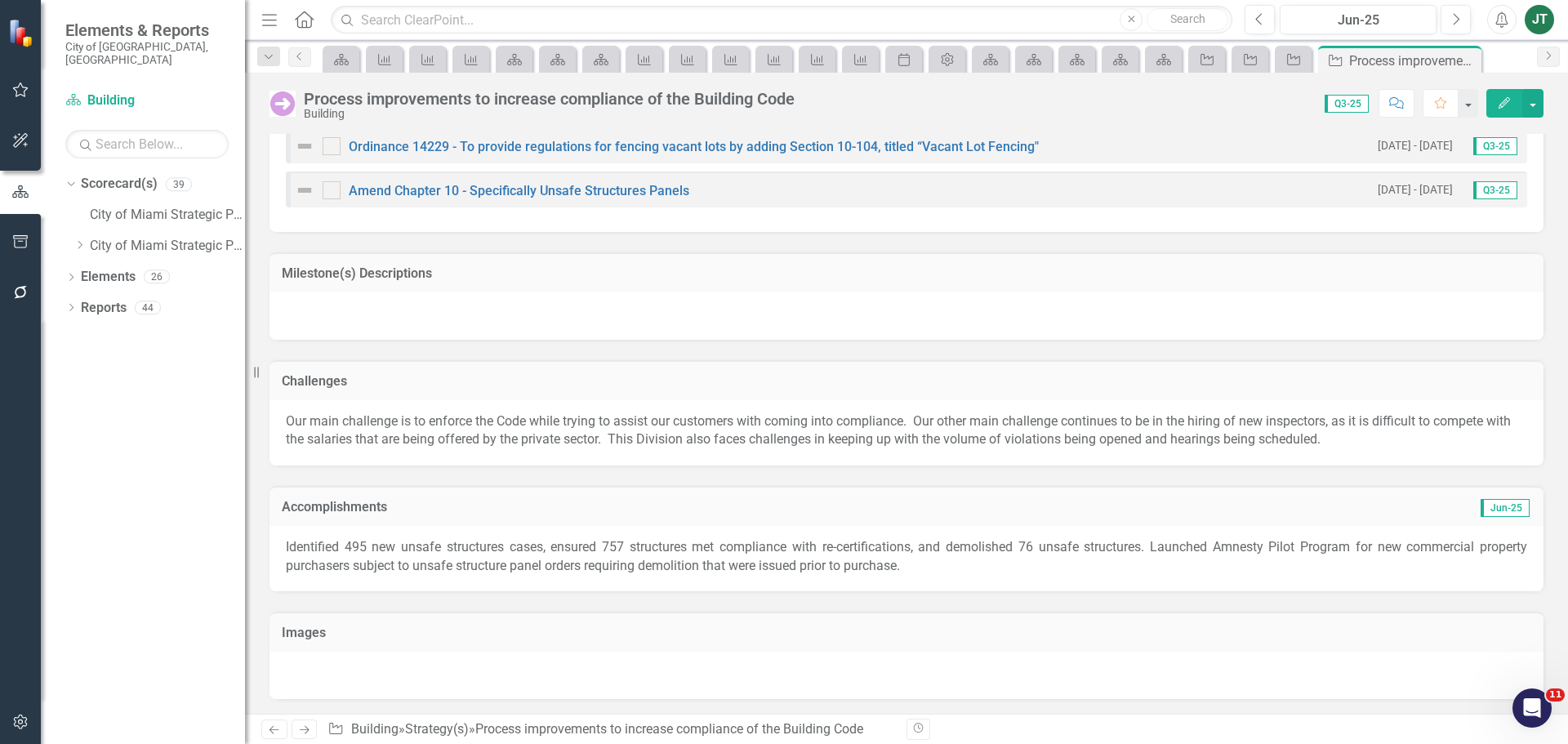
click at [302, 736] on icon "Next" at bounding box center [303, 730] width 14 height 11
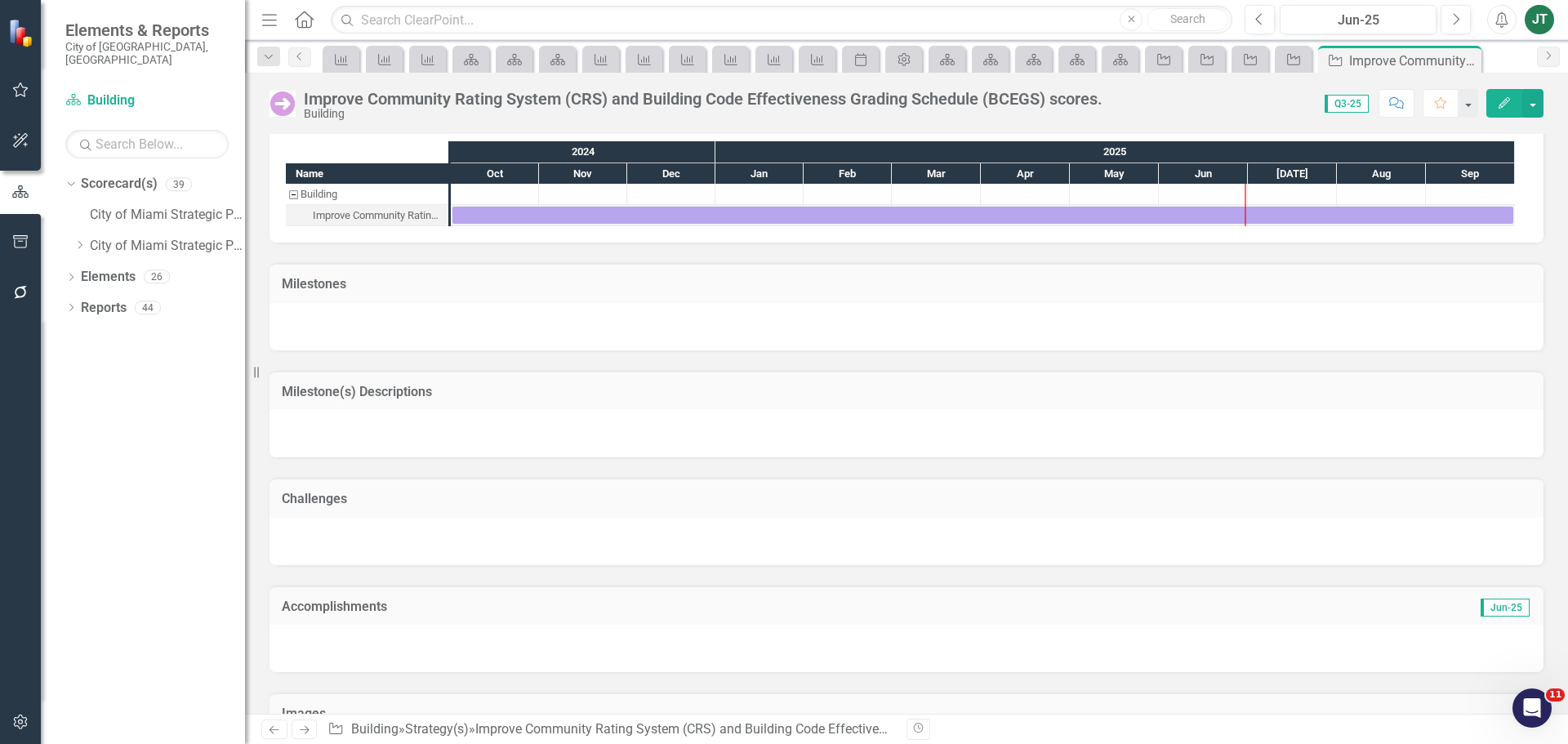
scroll to position [858, 0]
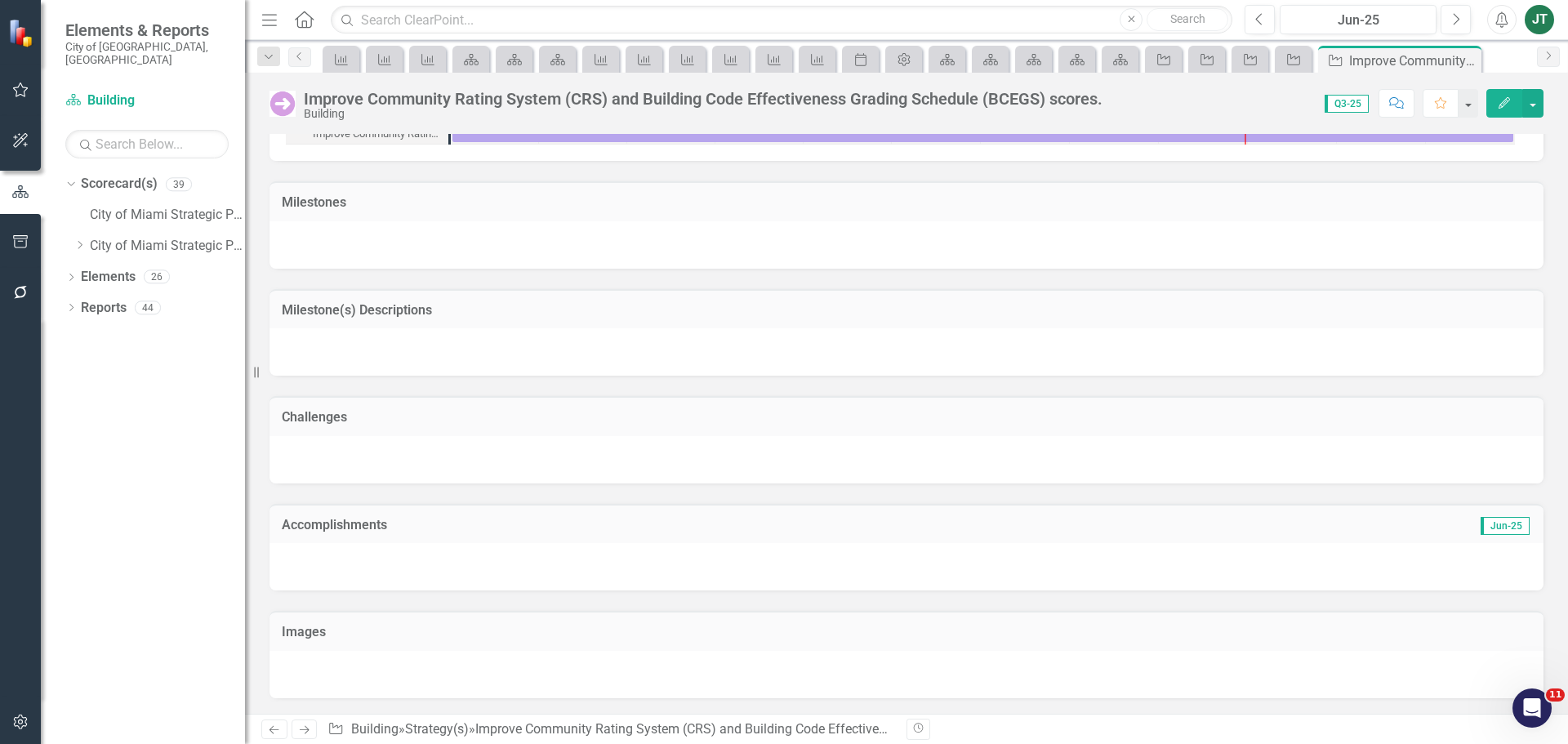
click at [387, 526] on h3 "Accomplishments" at bounding box center [704, 525] width 844 height 15
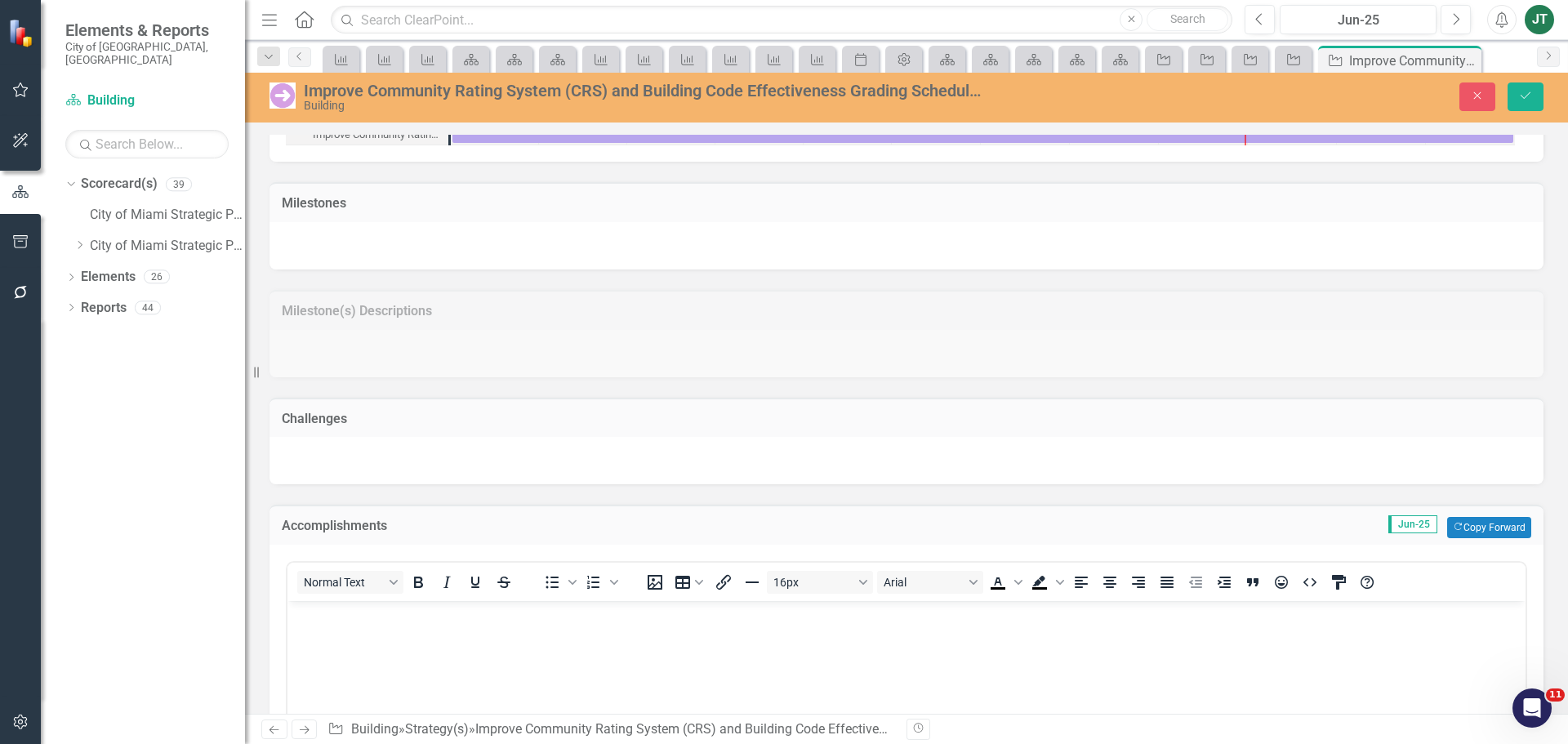
scroll to position [0, 0]
click at [1467, 523] on button "Copy Forward Copy Forward" at bounding box center [1489, 527] width 85 height 21
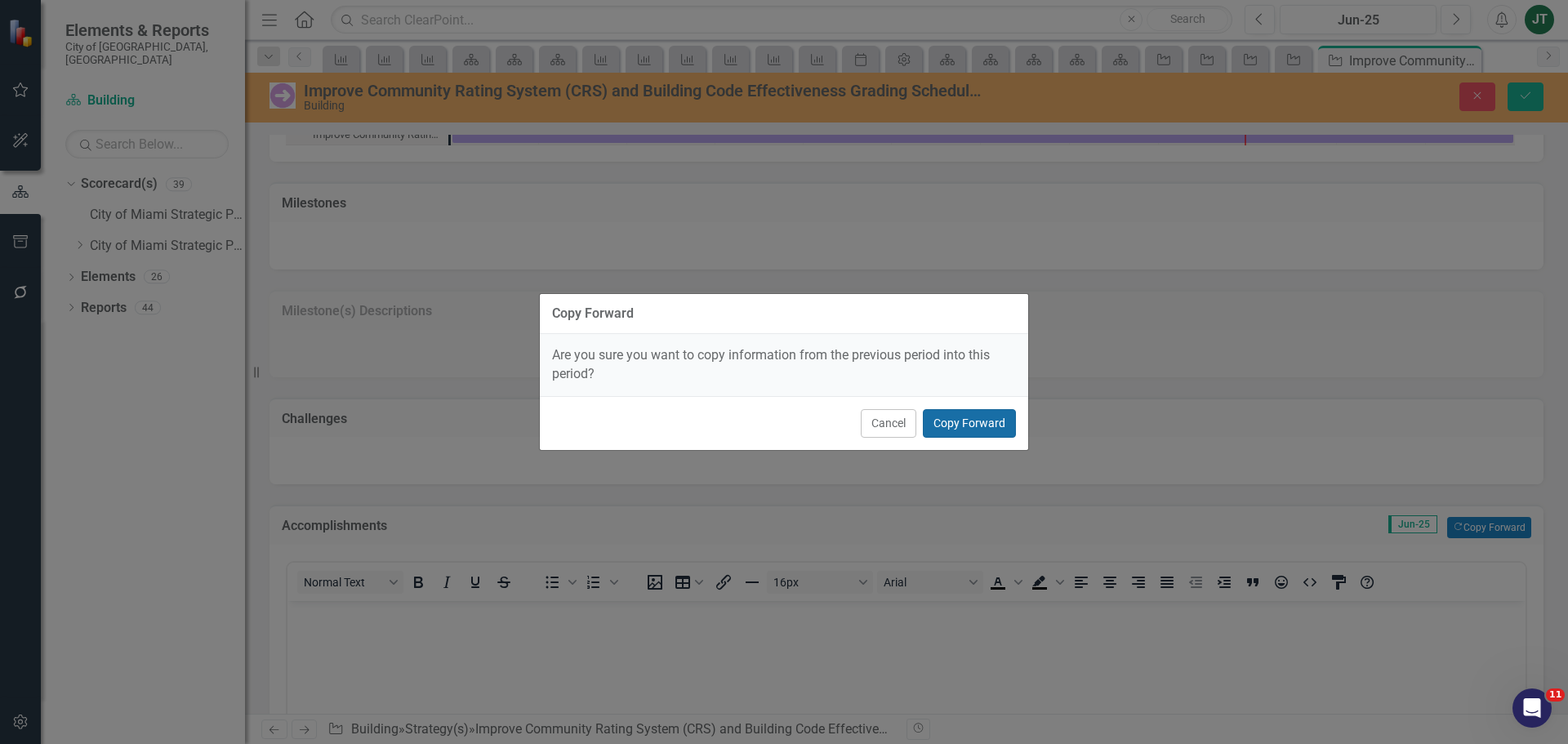
click at [994, 418] on button "Copy Forward" at bounding box center [969, 423] width 93 height 29
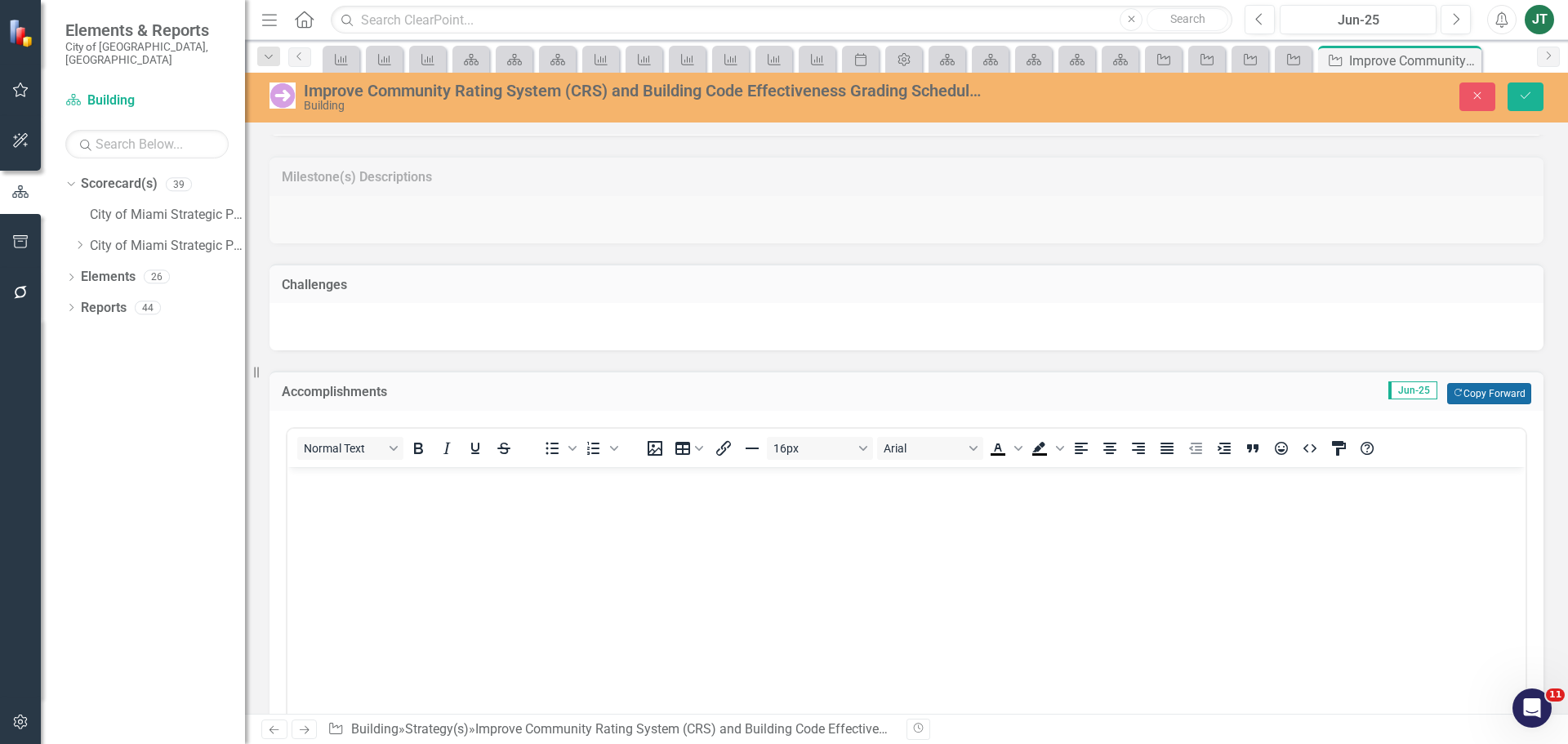
scroll to position [890, 0]
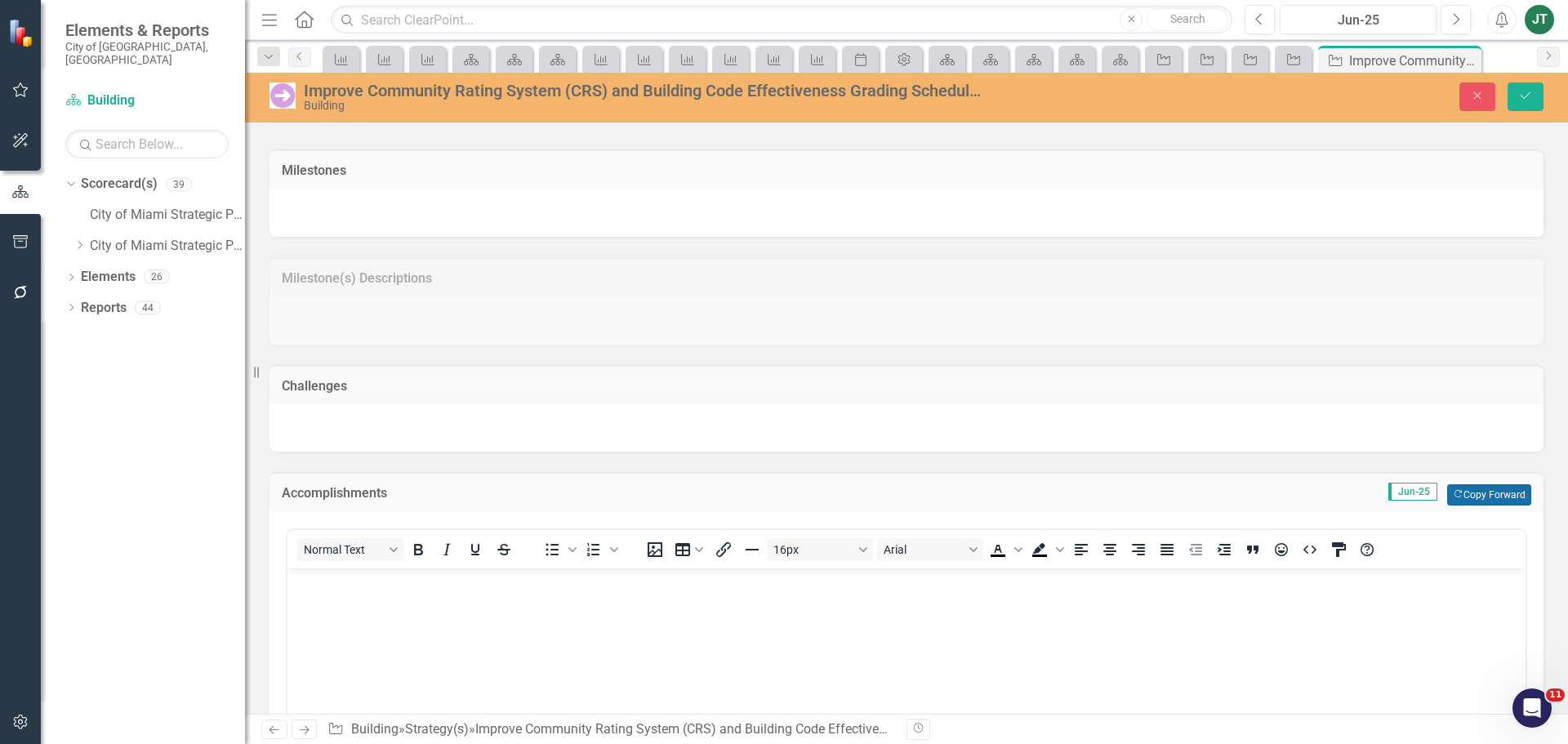
click at [1454, 496] on button "Copy Forward Copy Forward" at bounding box center [1489, 495] width 85 height 21
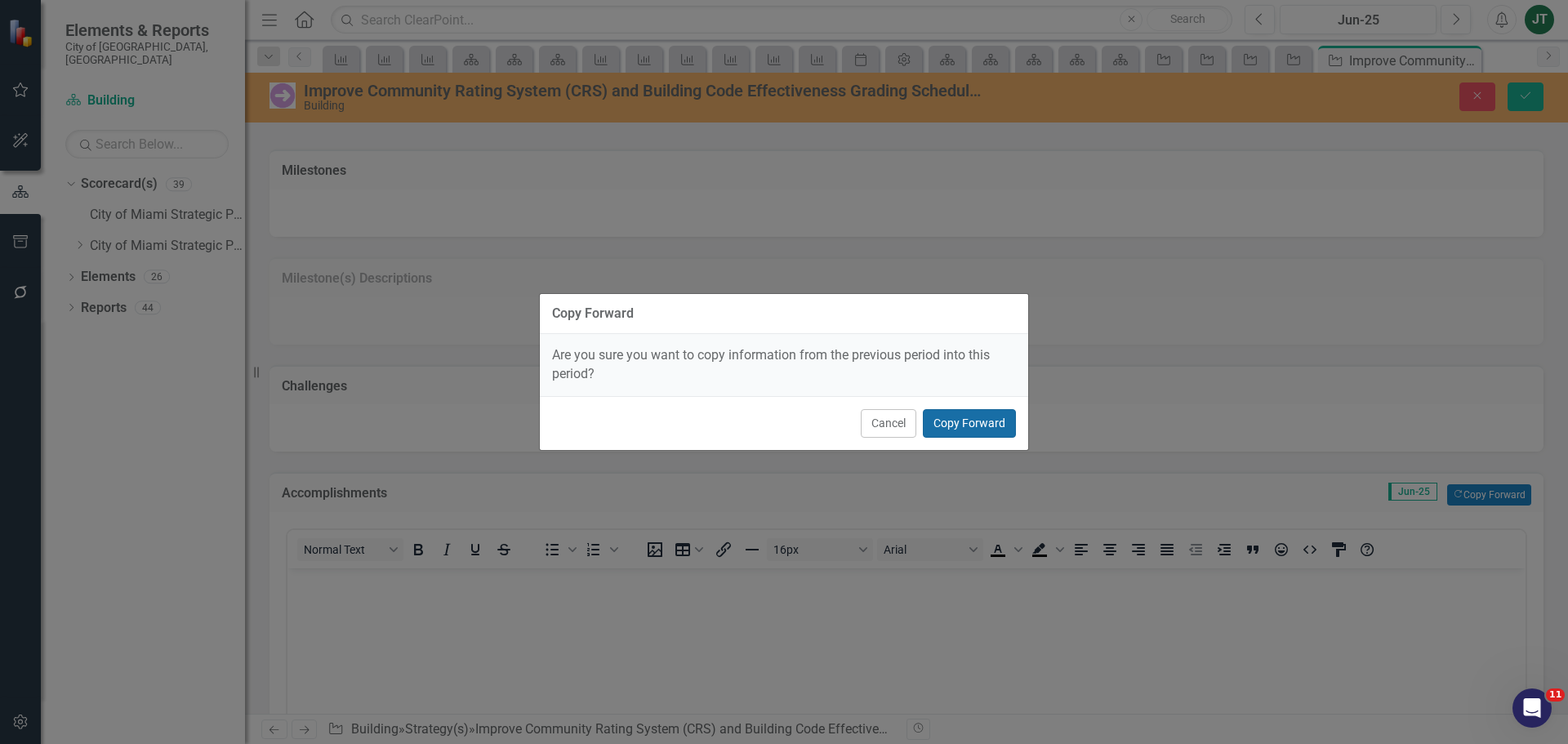
click at [988, 426] on button "Copy Forward" at bounding box center [969, 423] width 93 height 29
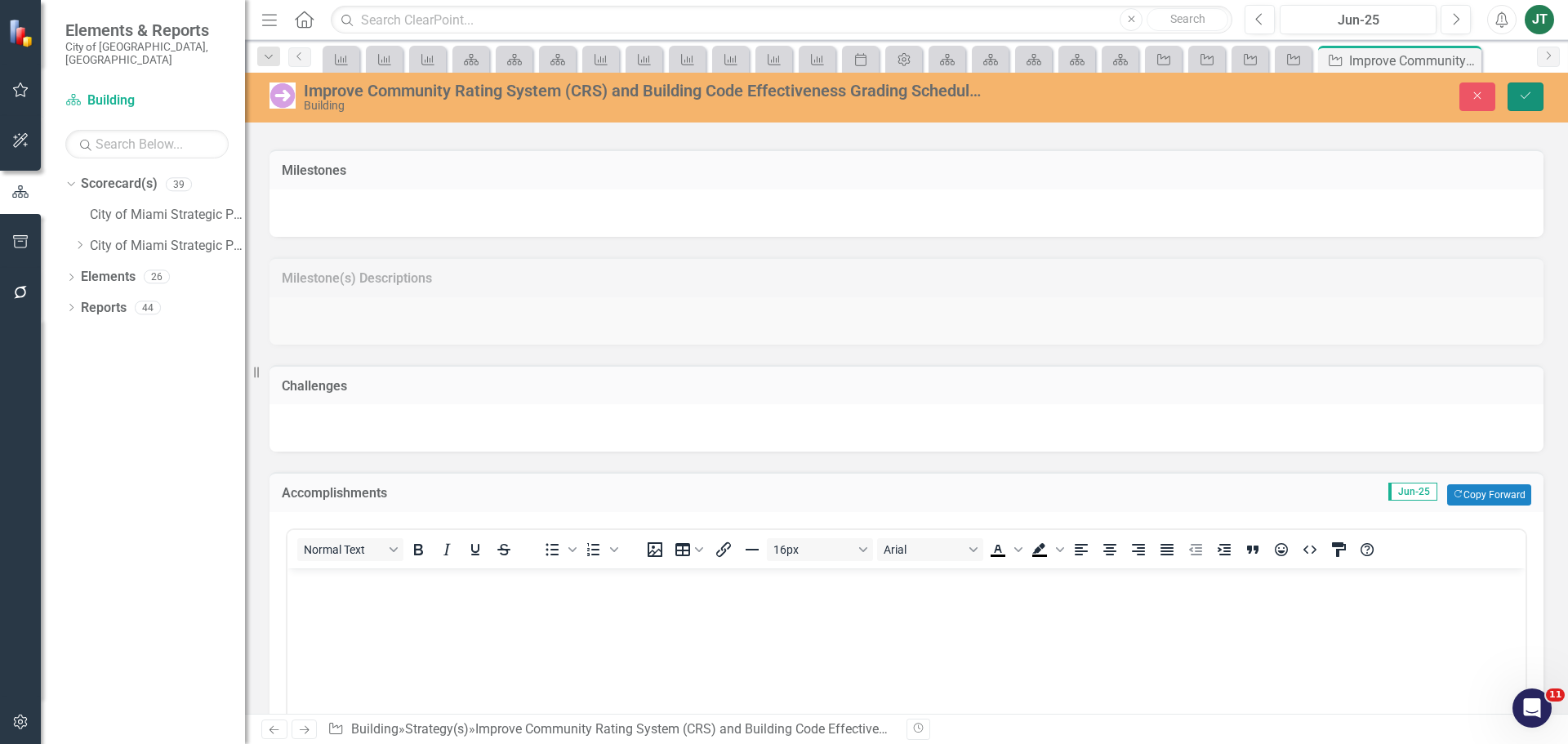
click at [1521, 98] on icon "Save" at bounding box center [1526, 96] width 15 height 11
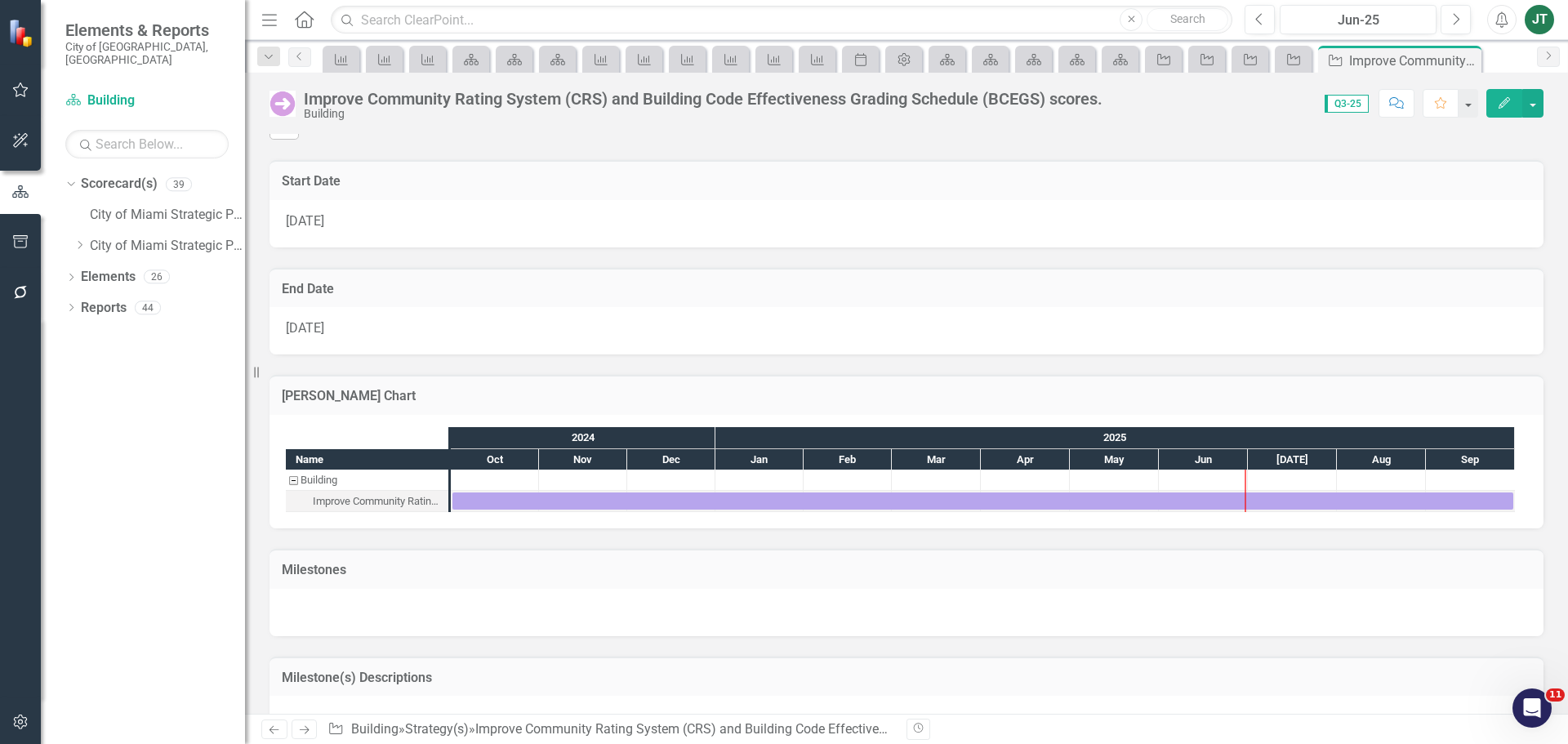
scroll to position [859, 0]
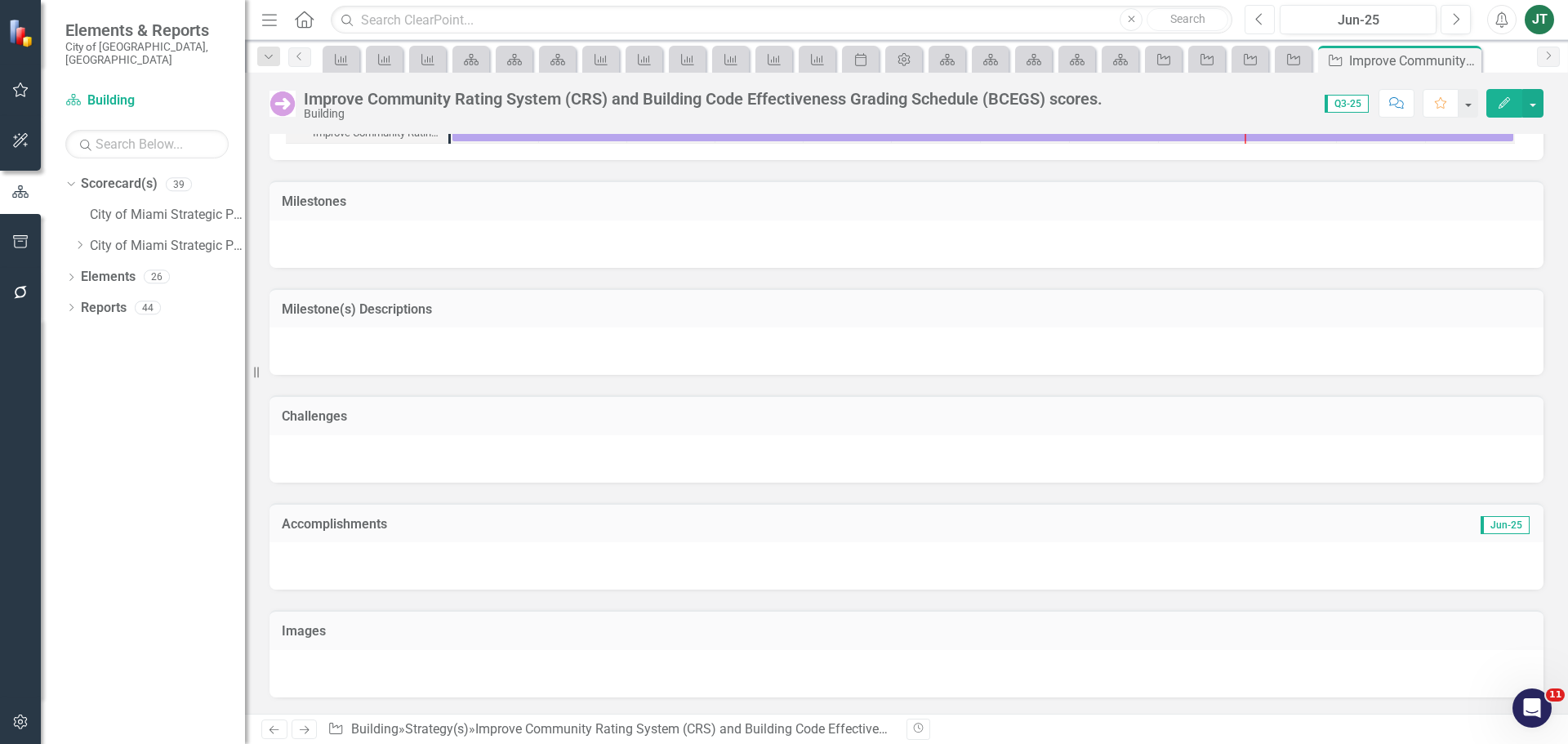
click at [1258, 21] on icon "button" at bounding box center [1259, 18] width 6 height 11
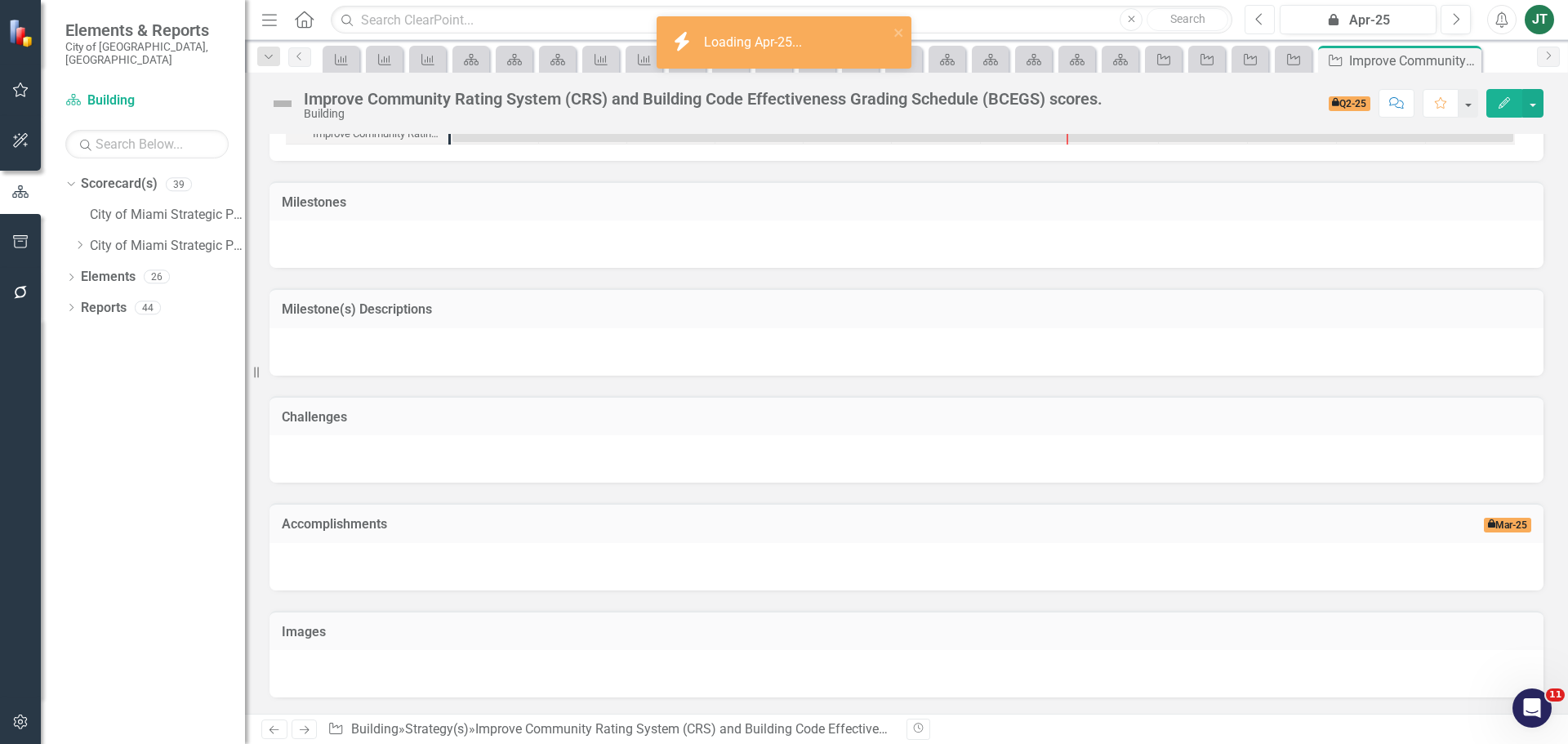
scroll to position [858, 0]
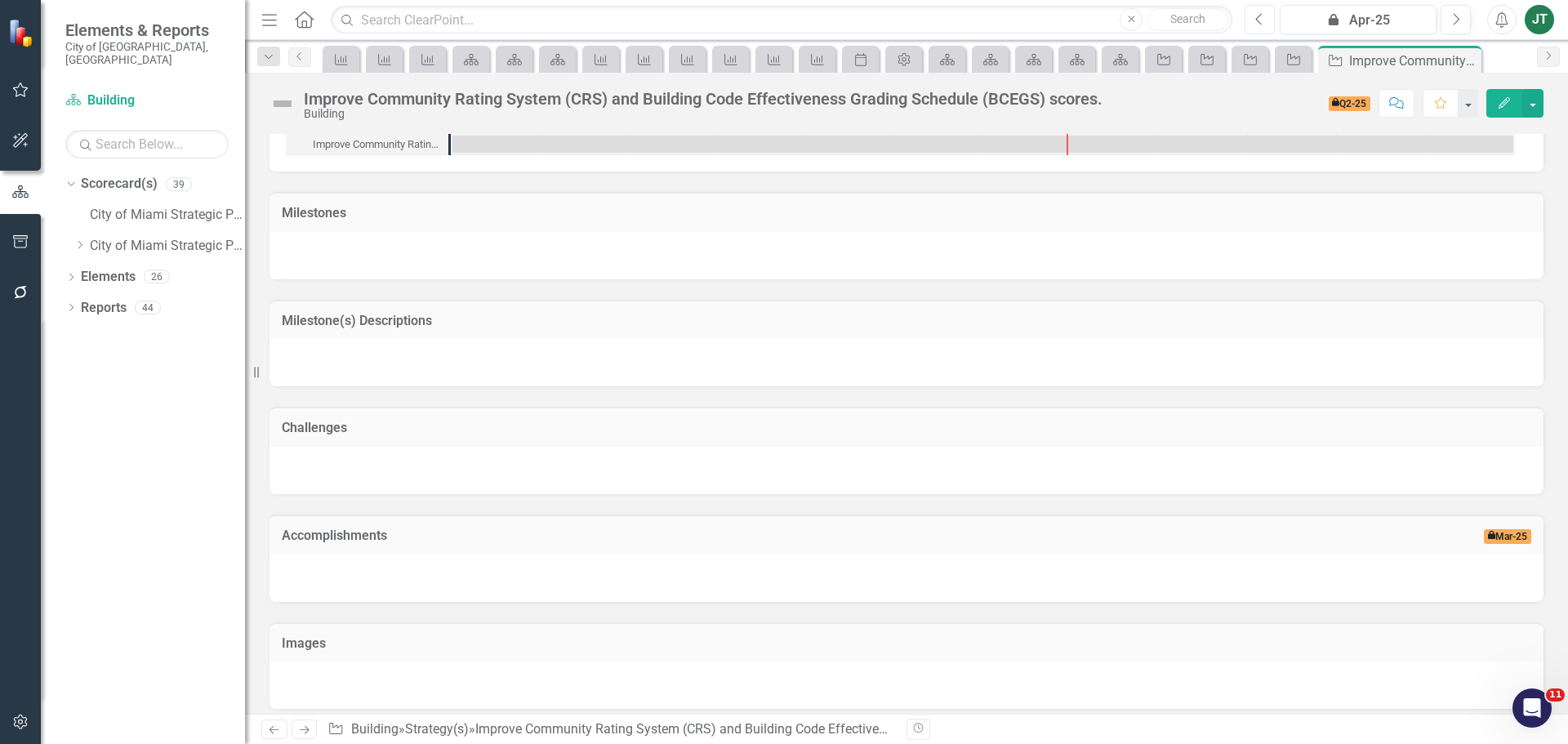
click at [1249, 25] on button "Previous" at bounding box center [1259, 19] width 30 height 29
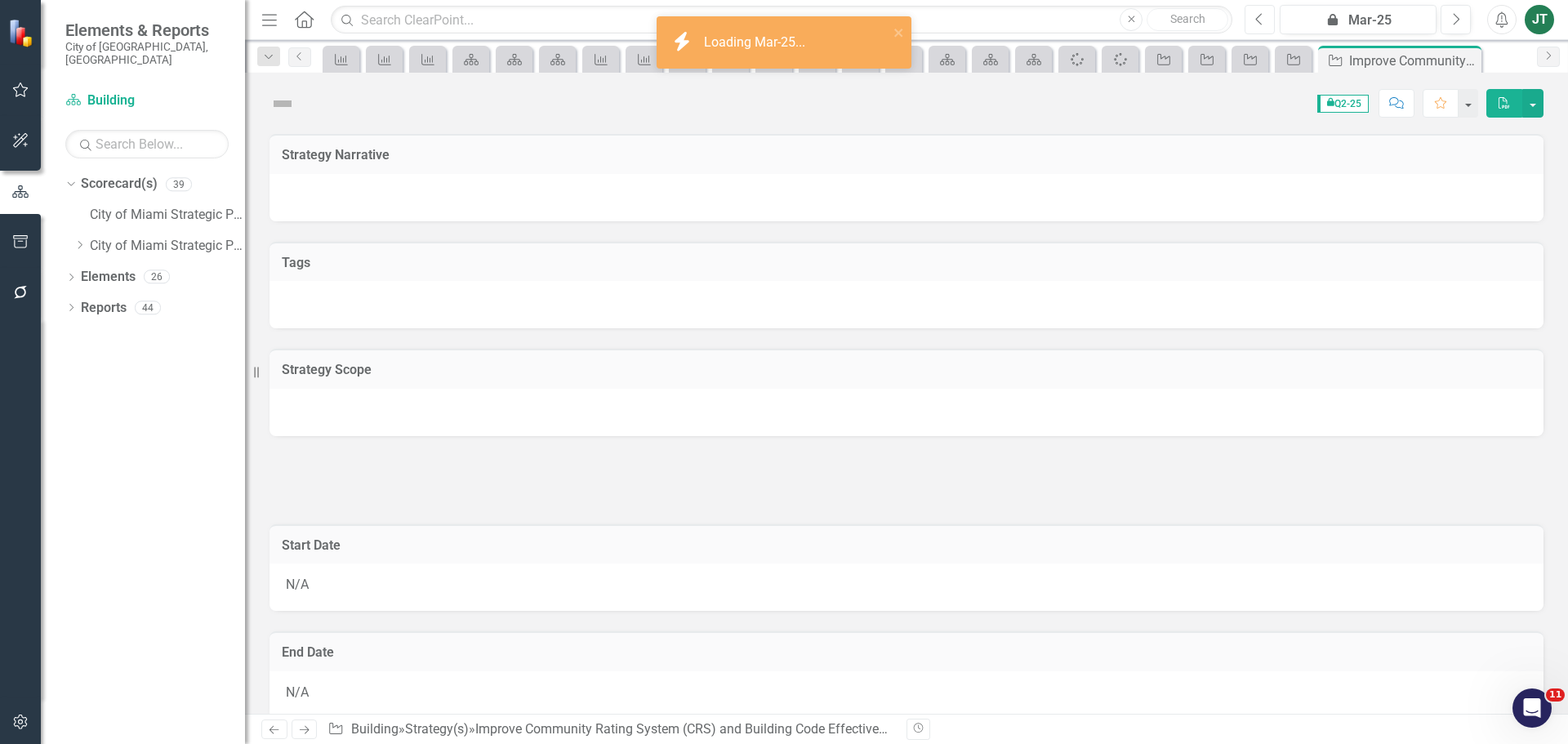
click at [1258, 17] on icon "button" at bounding box center [1259, 18] width 6 height 11
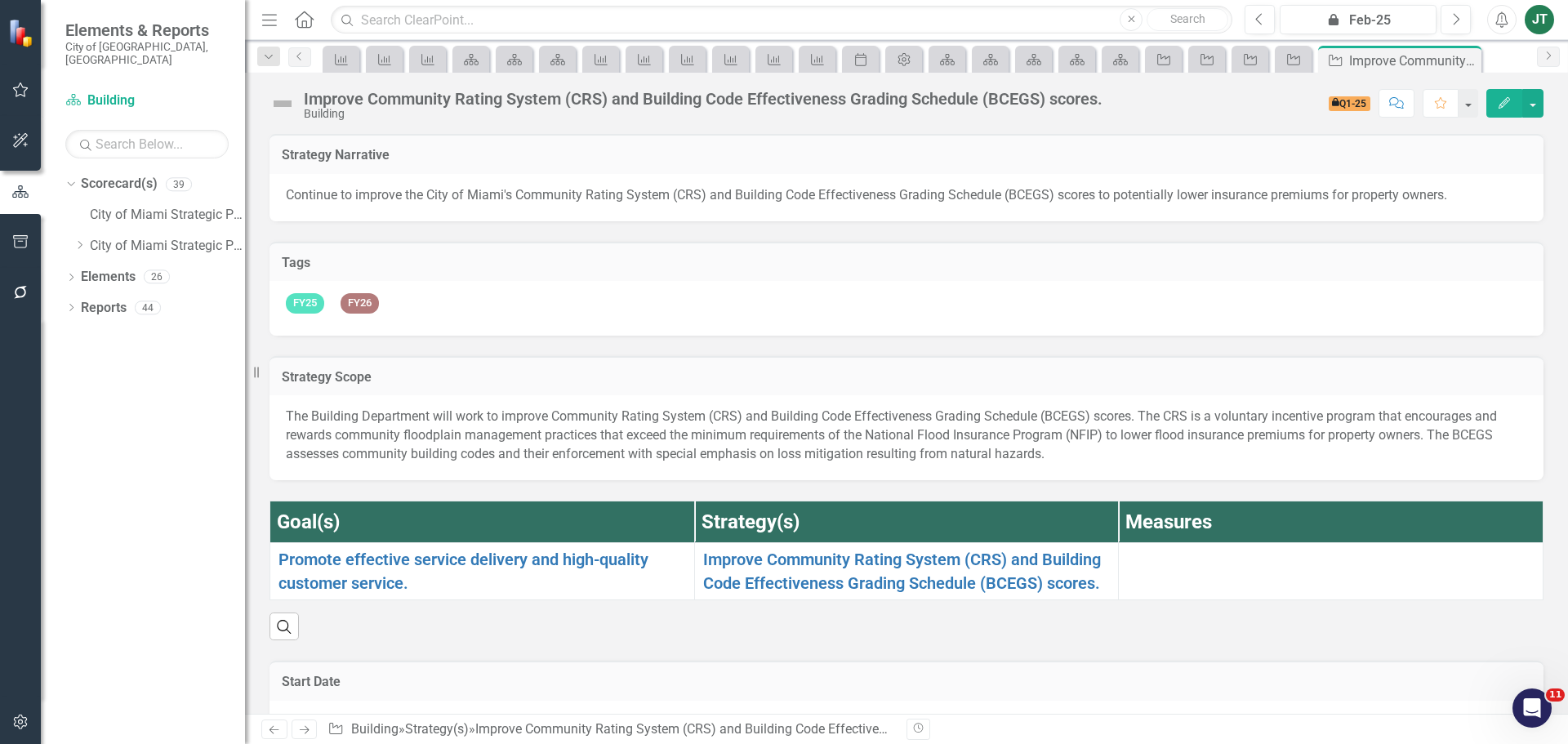
click at [301, 726] on icon "Next" at bounding box center [303, 730] width 14 height 11
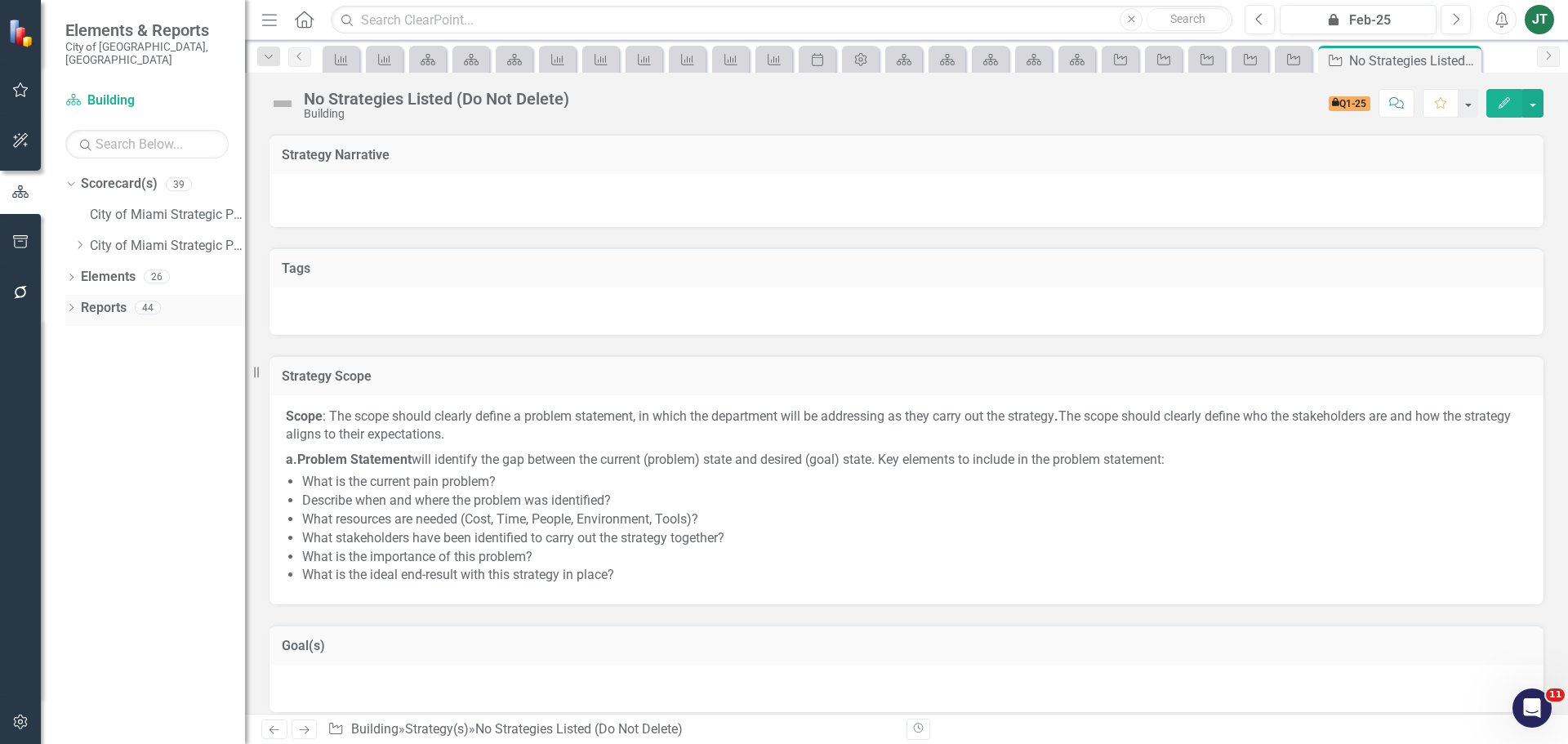
click at [98, 299] on link "Reports" at bounding box center [104, 308] width 46 height 18
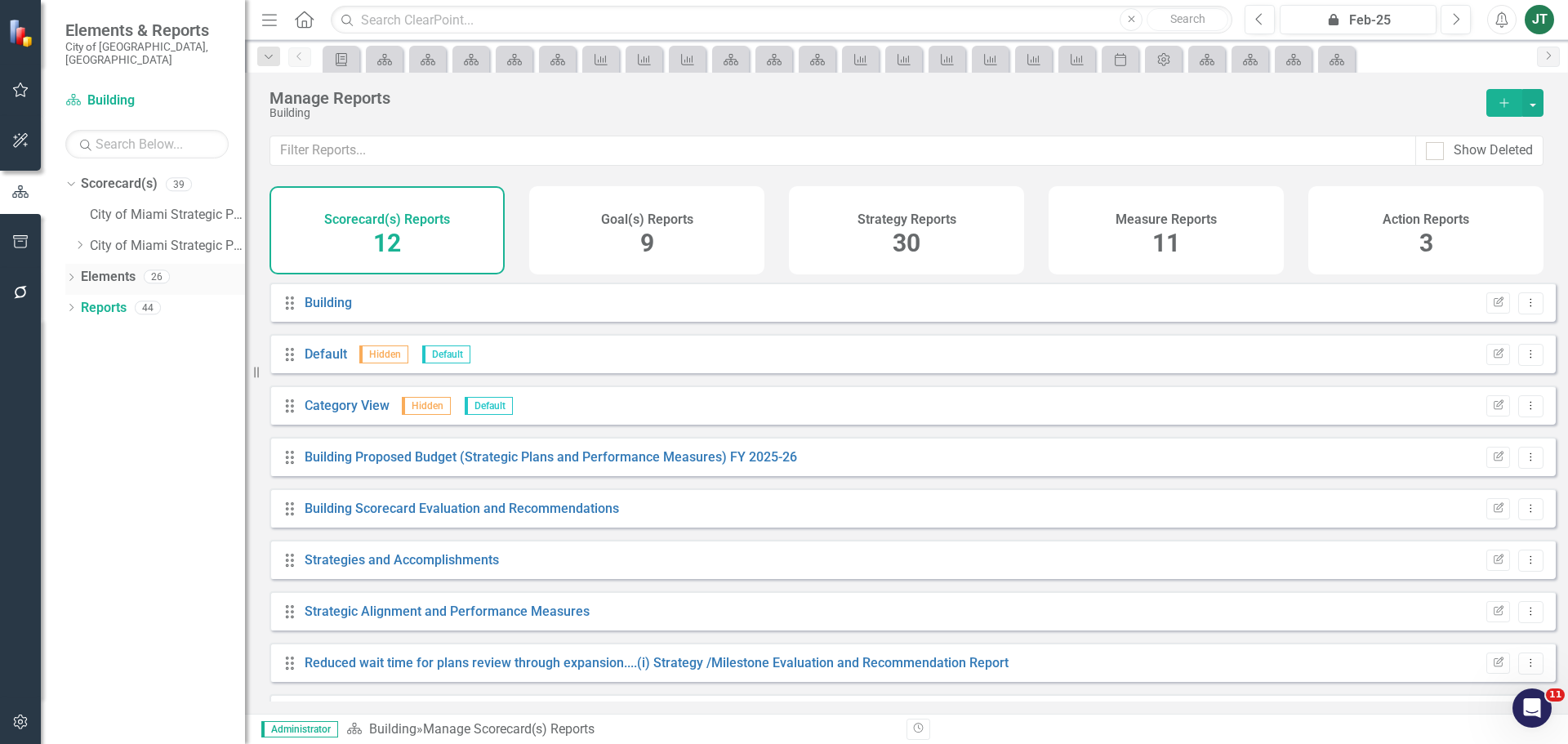
click at [106, 268] on link "Elements" at bounding box center [108, 277] width 55 height 18
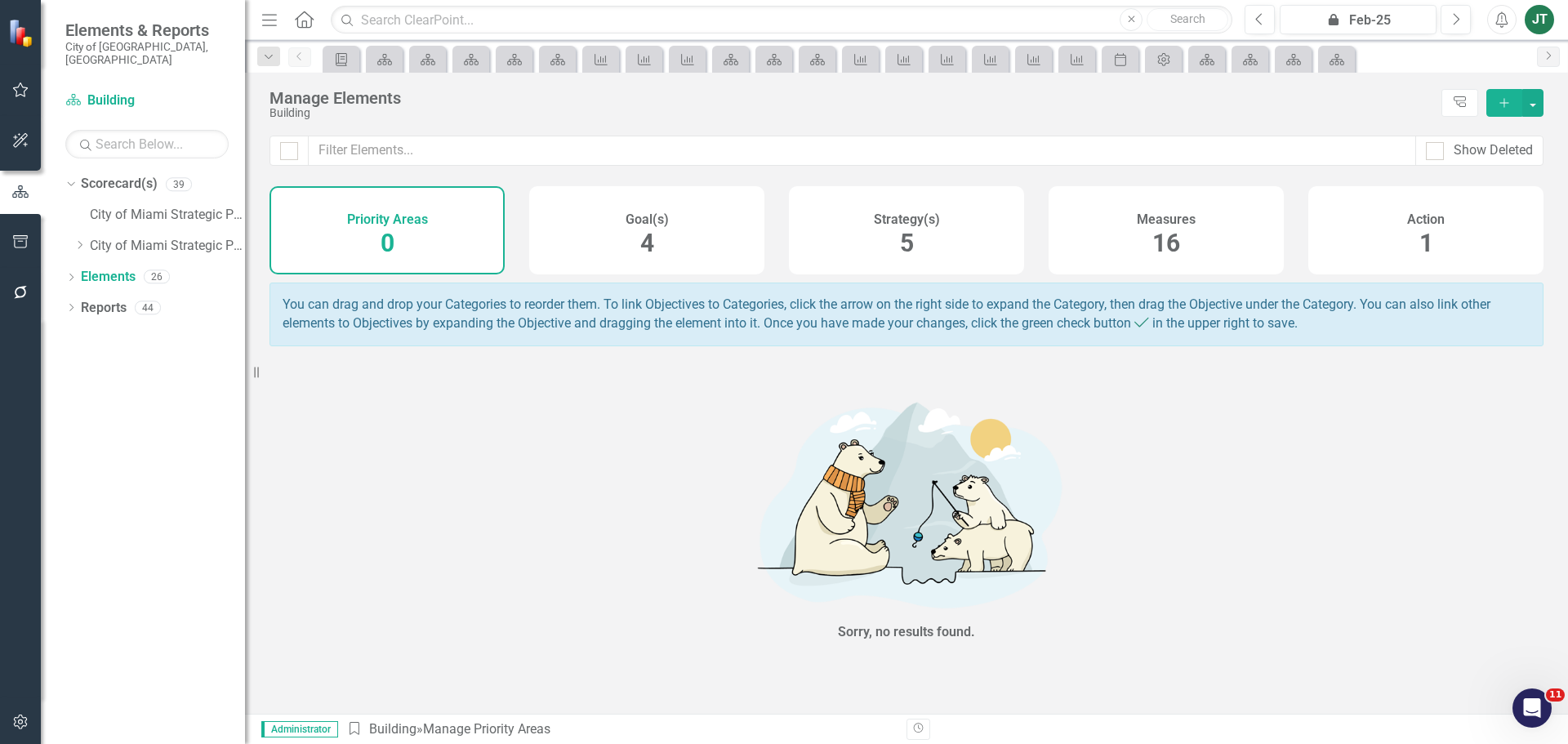
click at [894, 241] on div "Strategy(s) 5" at bounding box center [906, 231] width 235 height 88
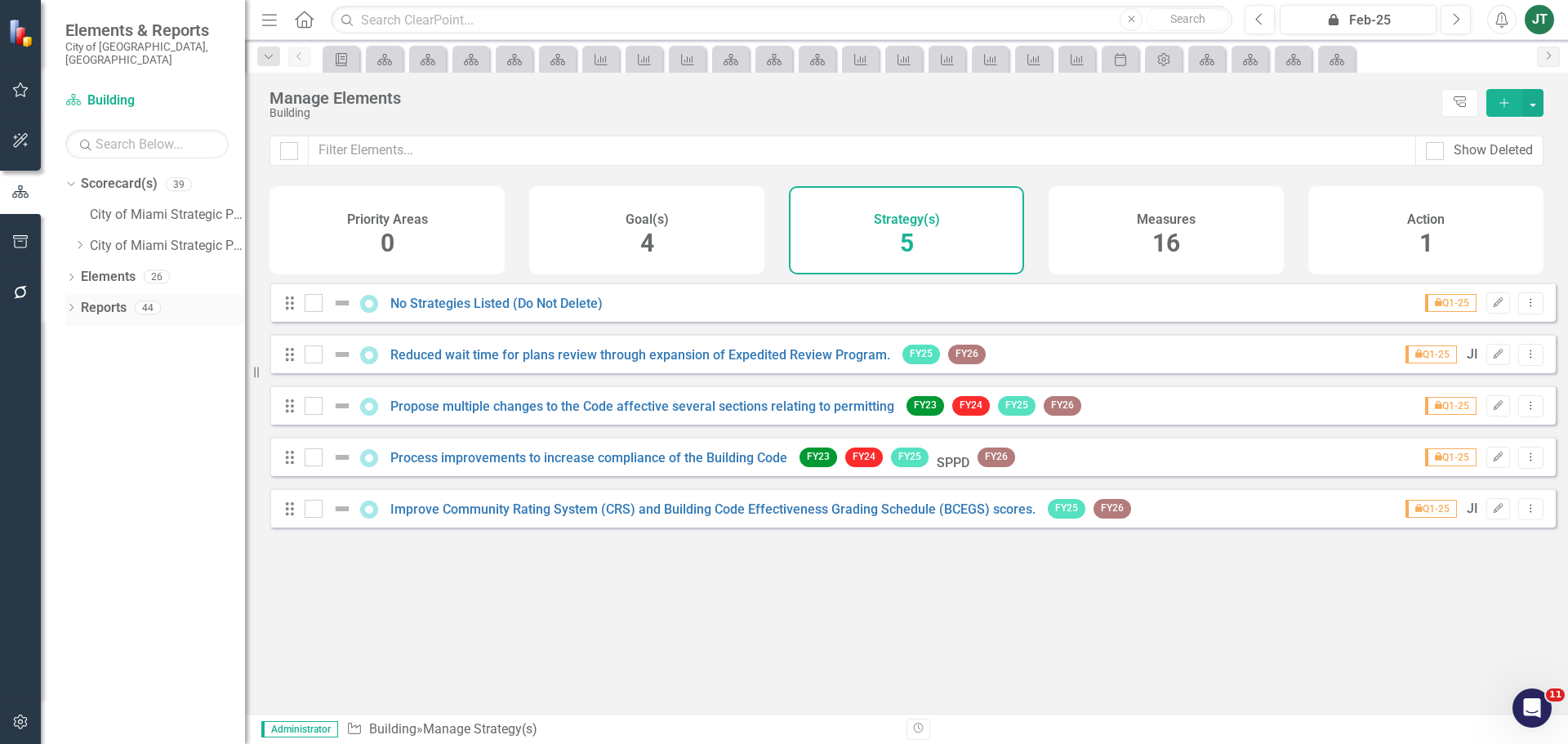
click at [93, 299] on link "Reports" at bounding box center [104, 308] width 46 height 18
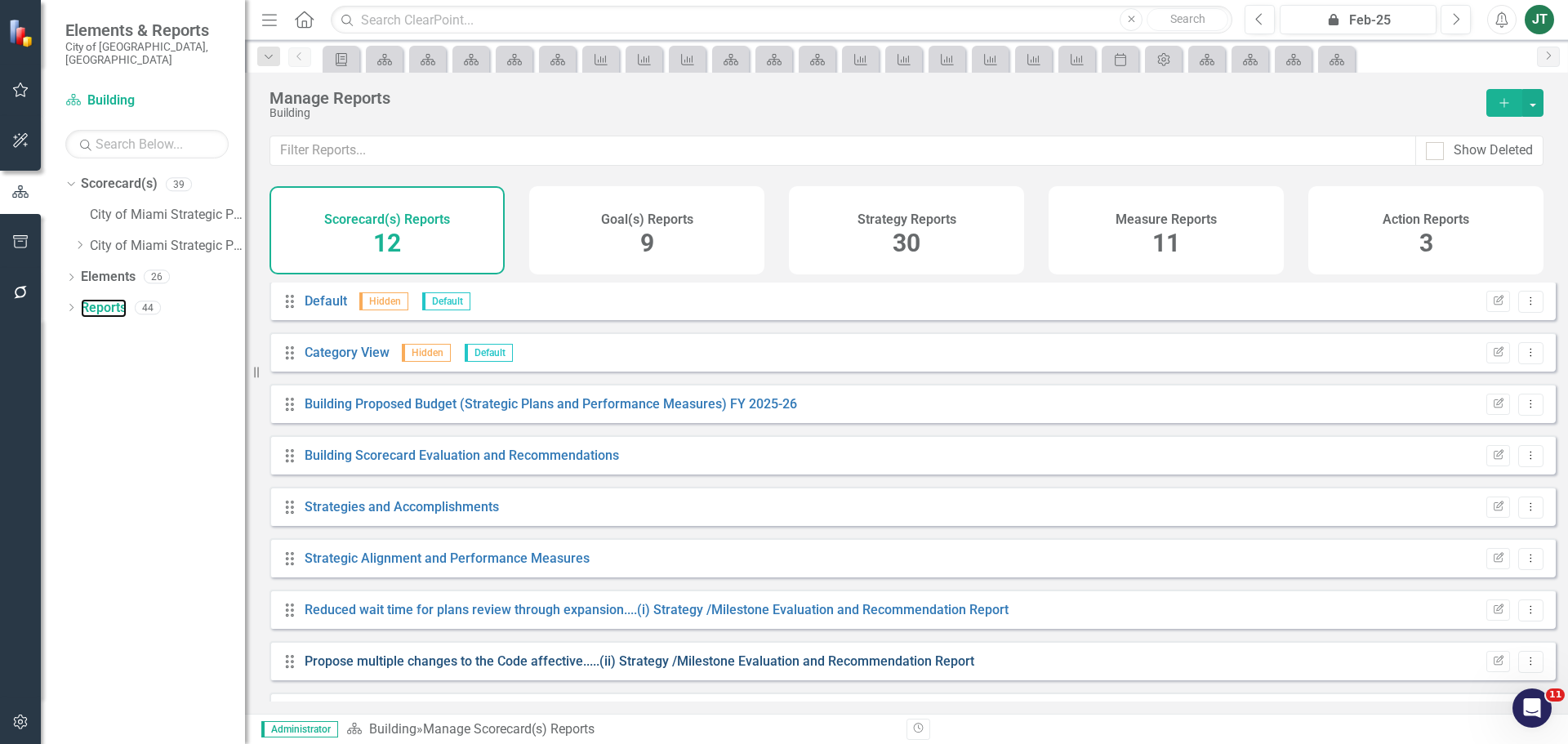
scroll to position [82, 0]
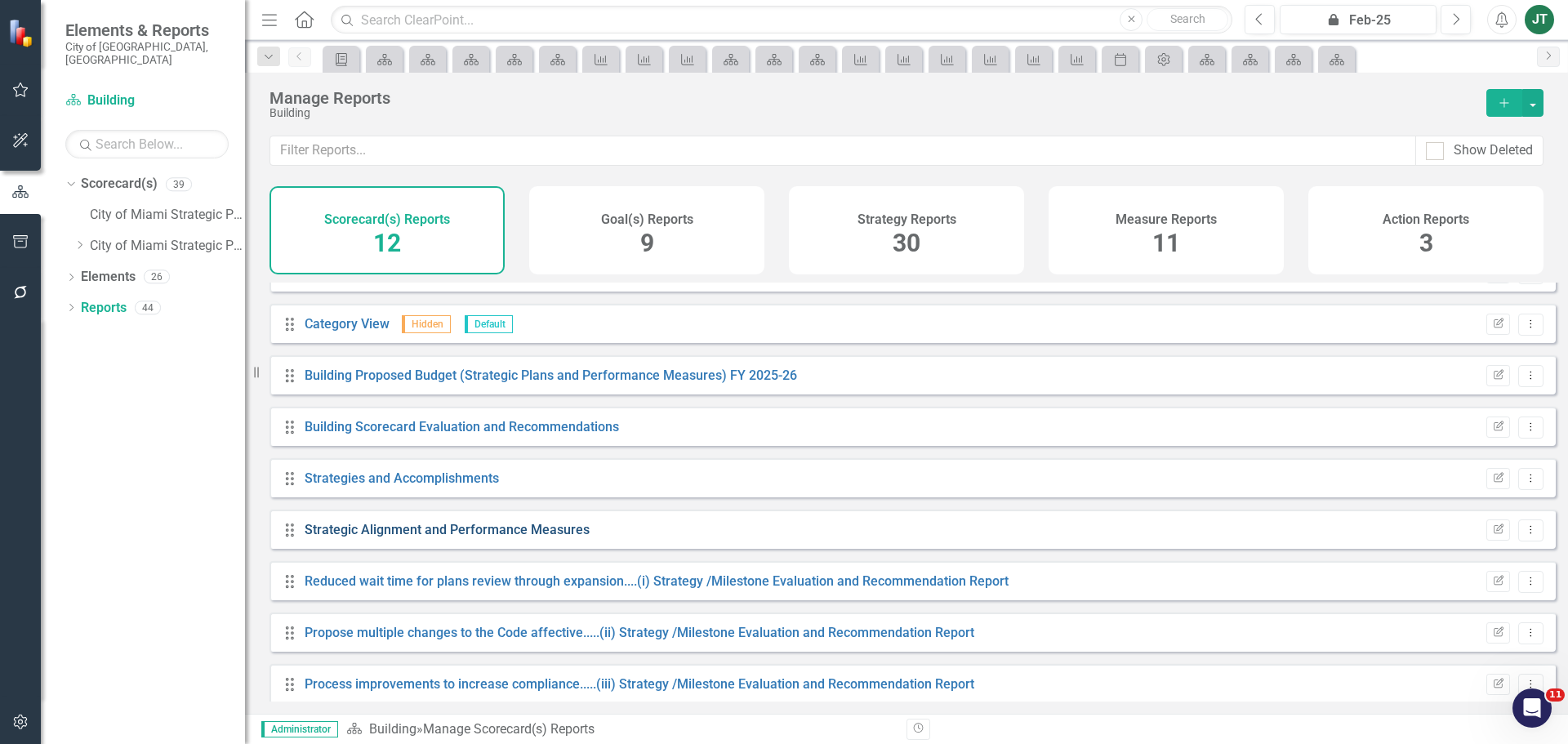
click at [377, 538] on link "Strategic Alignment and Performance Measures" at bounding box center [447, 530] width 285 height 16
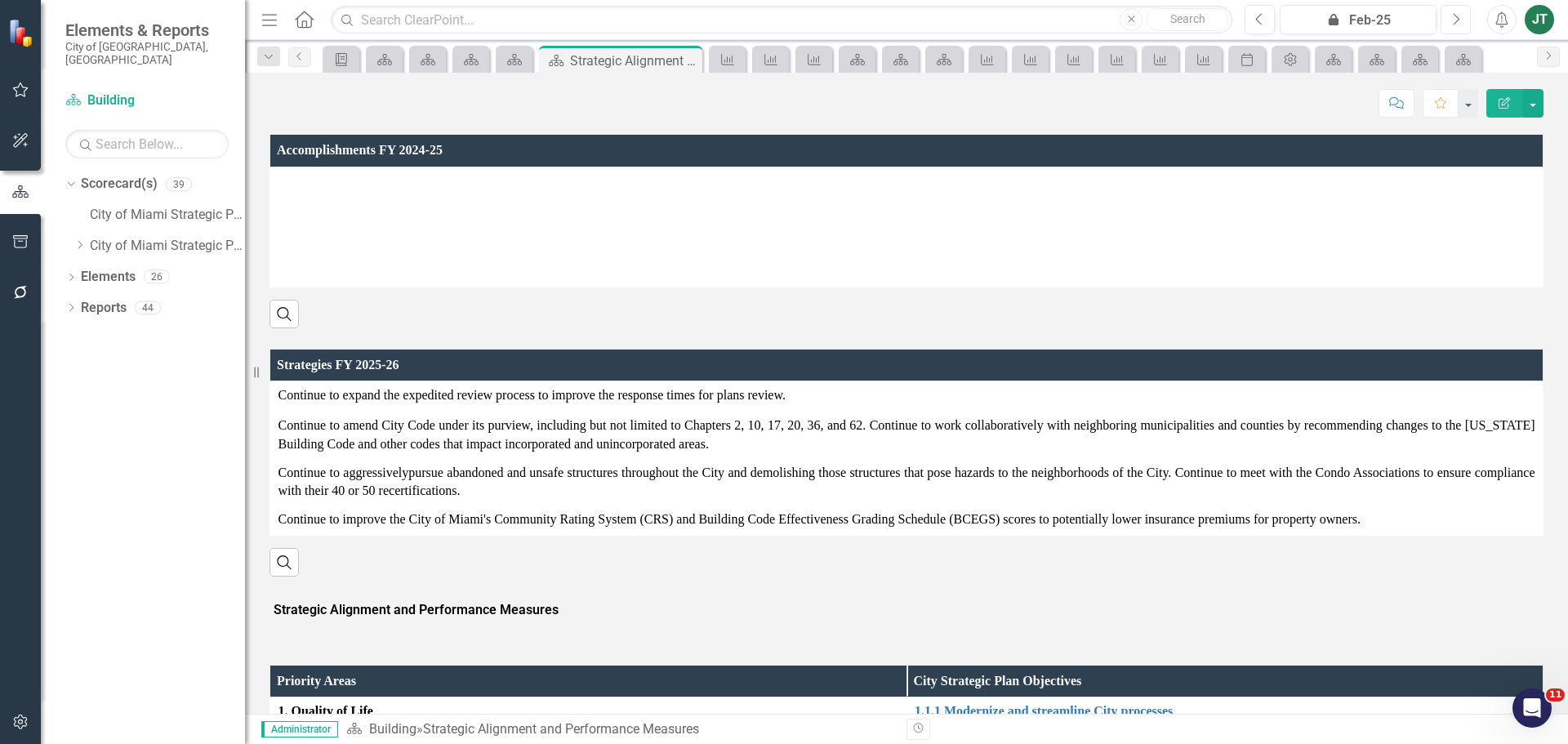
click at [1454, 14] on icon "button" at bounding box center [1457, 18] width 6 height 11
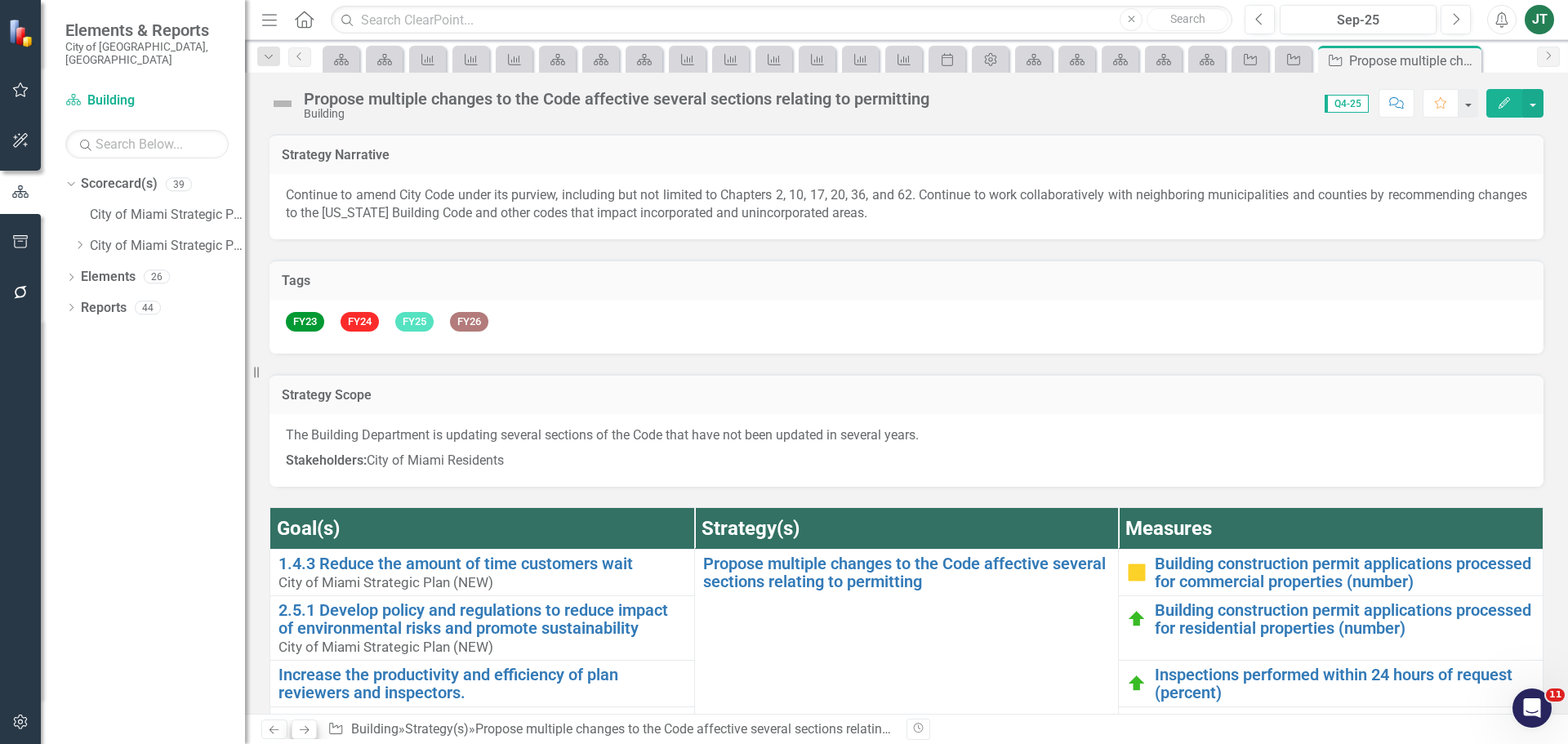
scroll to position [1274, 0]
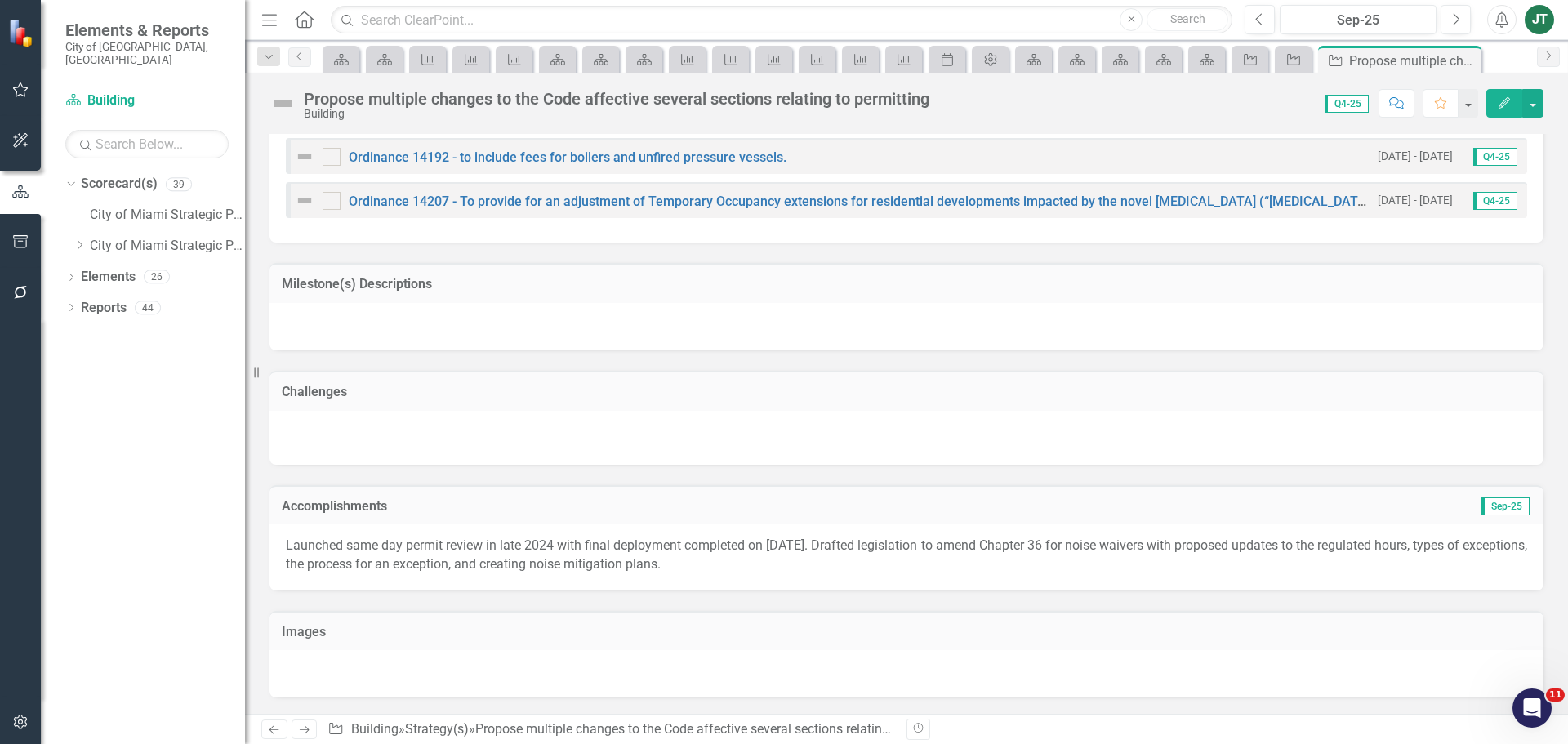
click at [304, 737] on link "Next" at bounding box center [304, 729] width 26 height 19
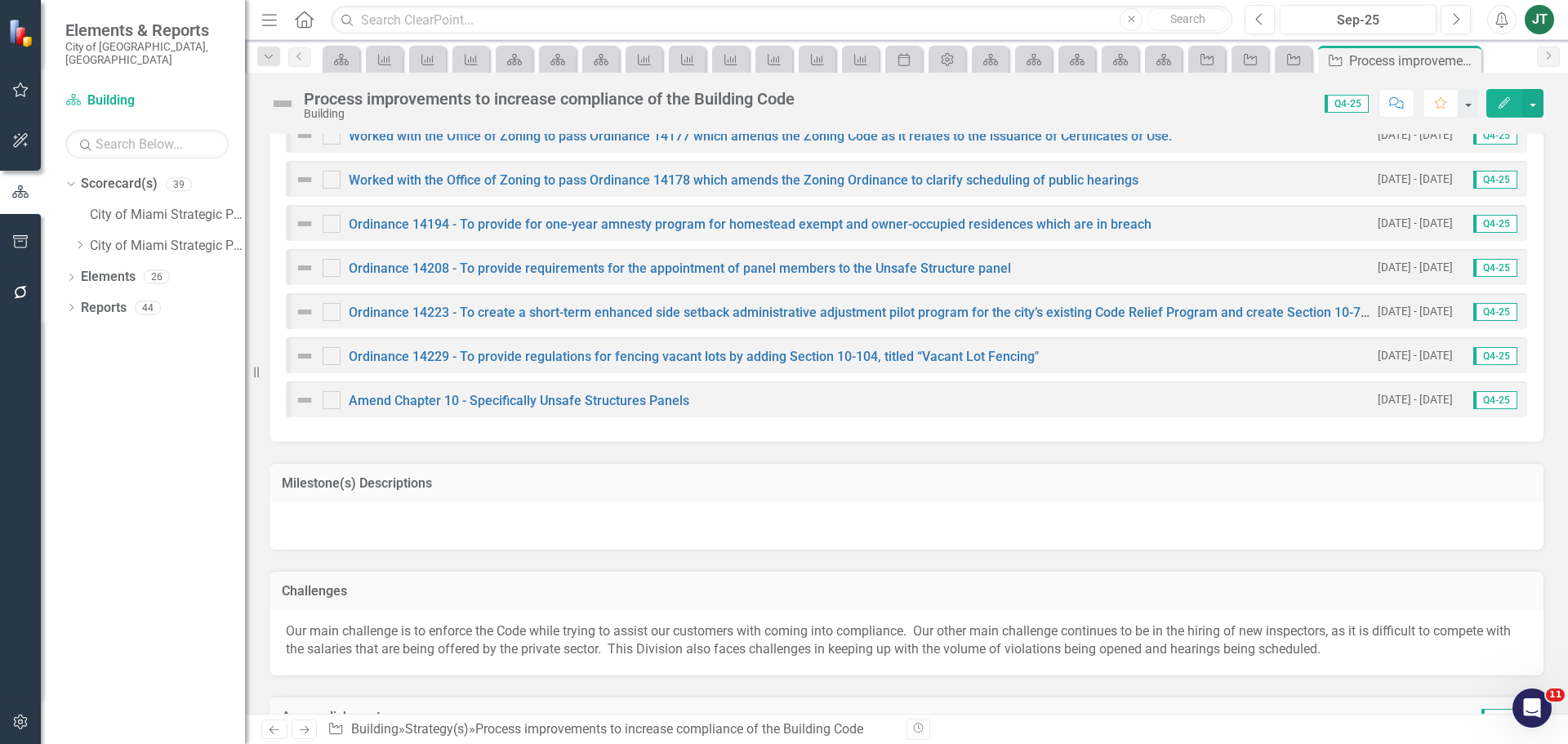
scroll to position [1452, 0]
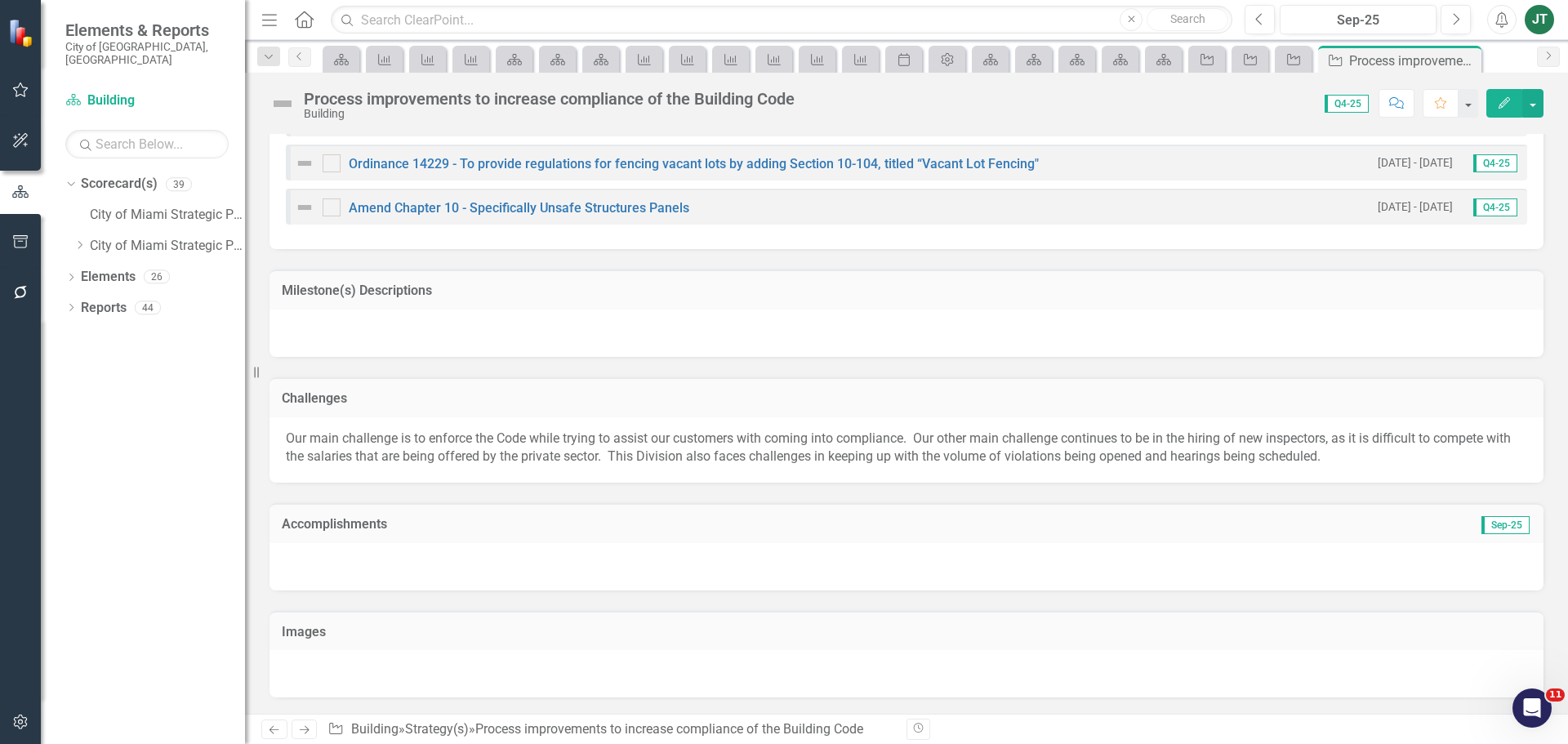
click at [585, 521] on h3 "Accomplishments" at bounding box center [706, 524] width 848 height 15
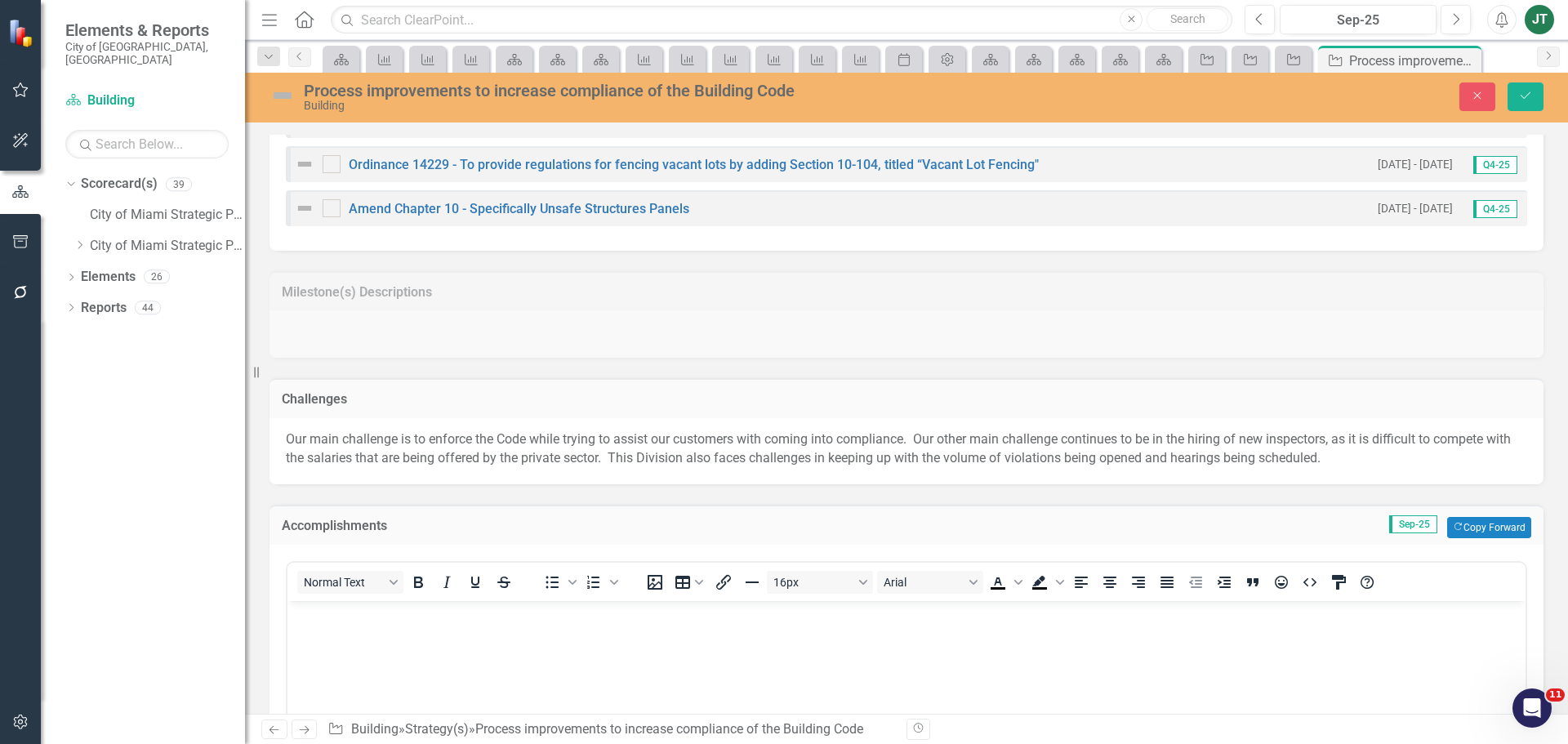
scroll to position [0, 0]
click at [1494, 532] on button "Copy Forward Copy Forward" at bounding box center [1489, 527] width 85 height 21
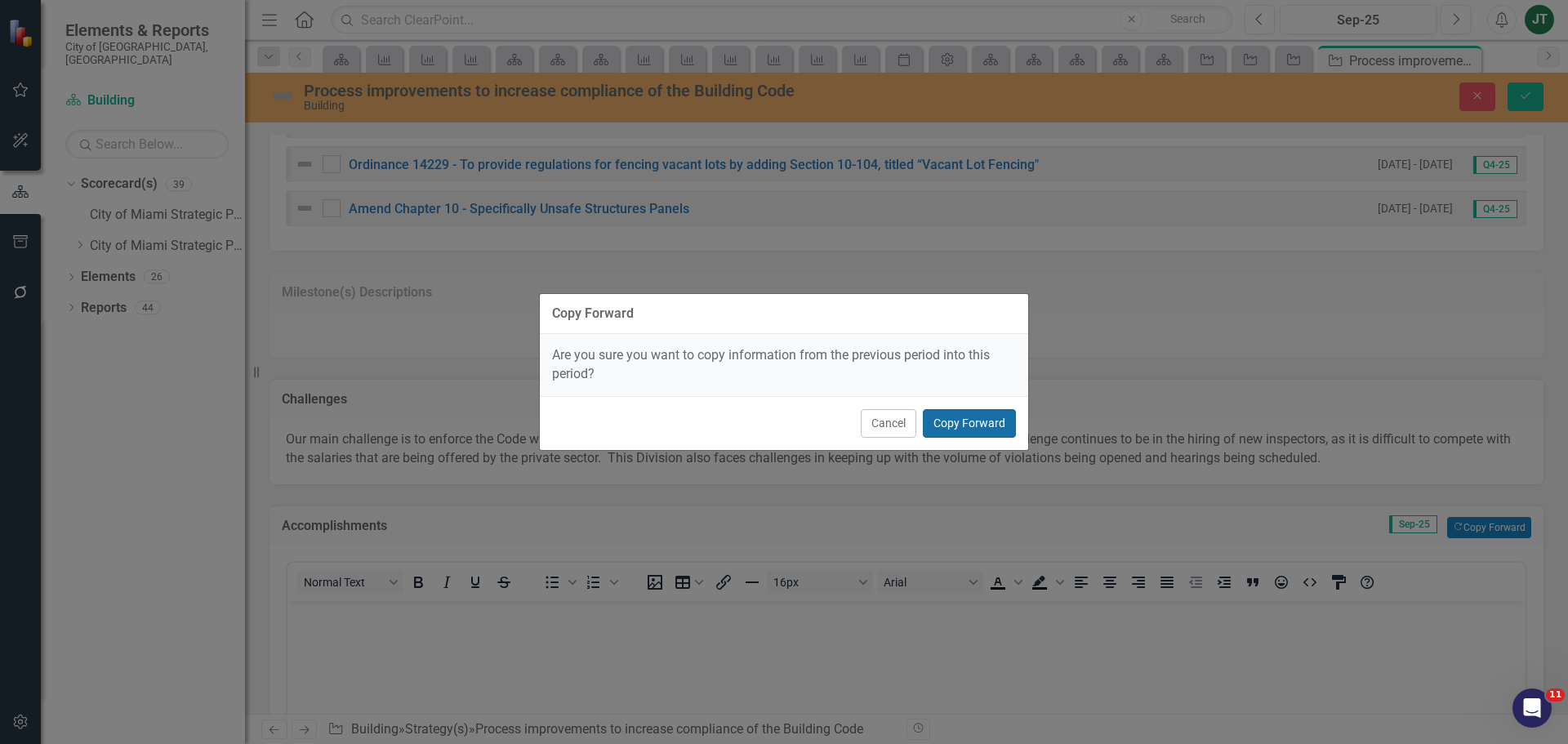
click at [985, 419] on button "Copy Forward" at bounding box center [969, 423] width 93 height 29
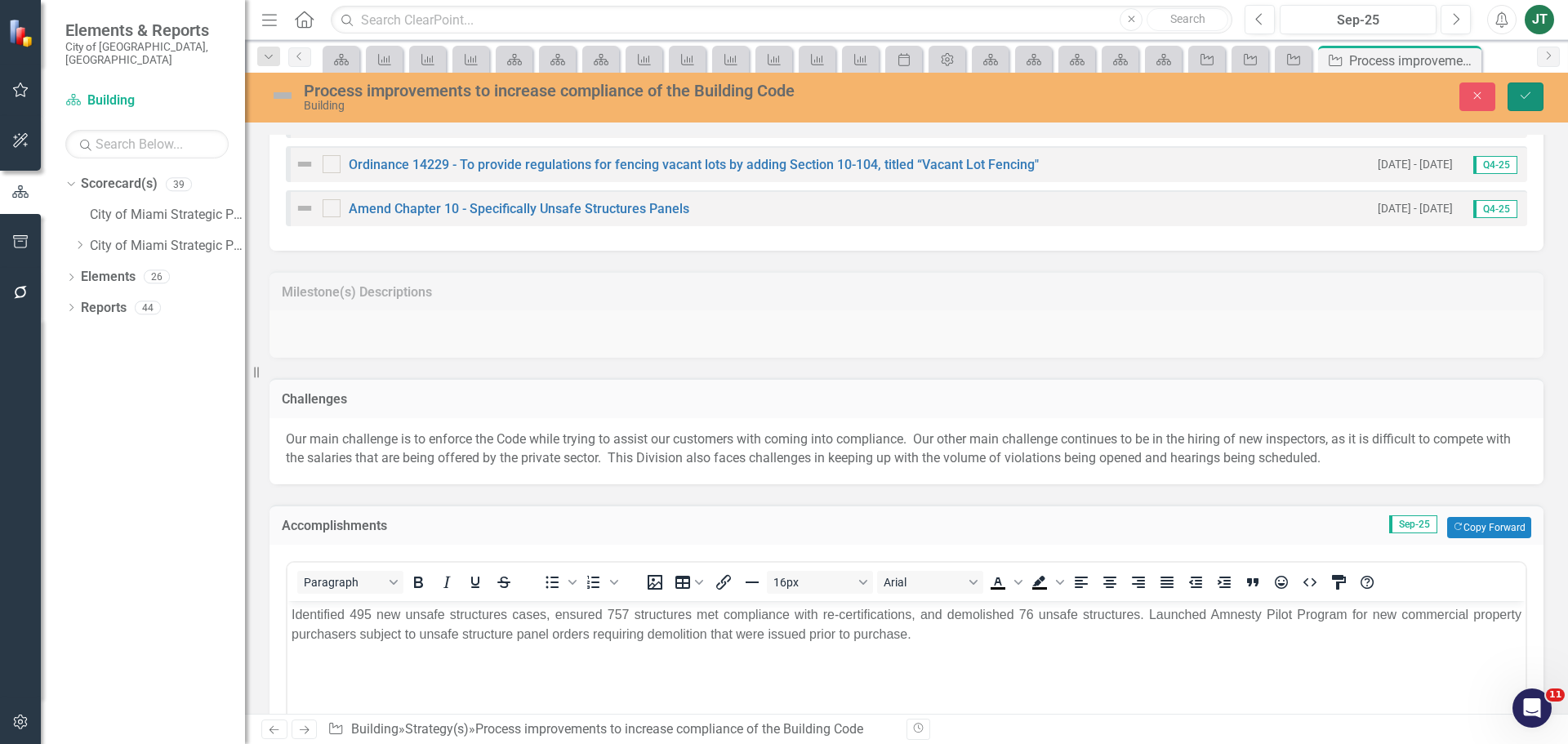
click at [1528, 92] on icon "Save" at bounding box center [1526, 96] width 15 height 11
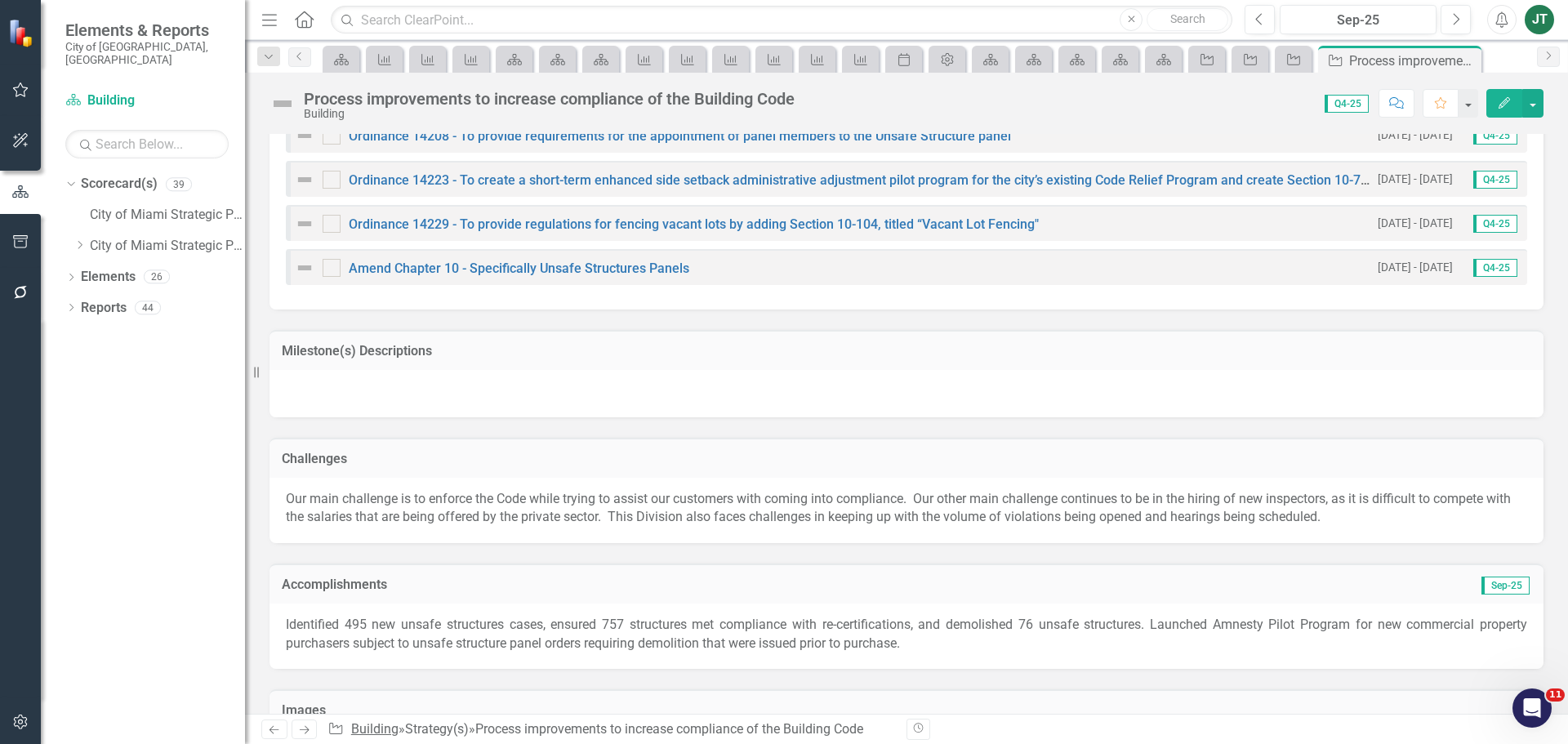
scroll to position [1471, 0]
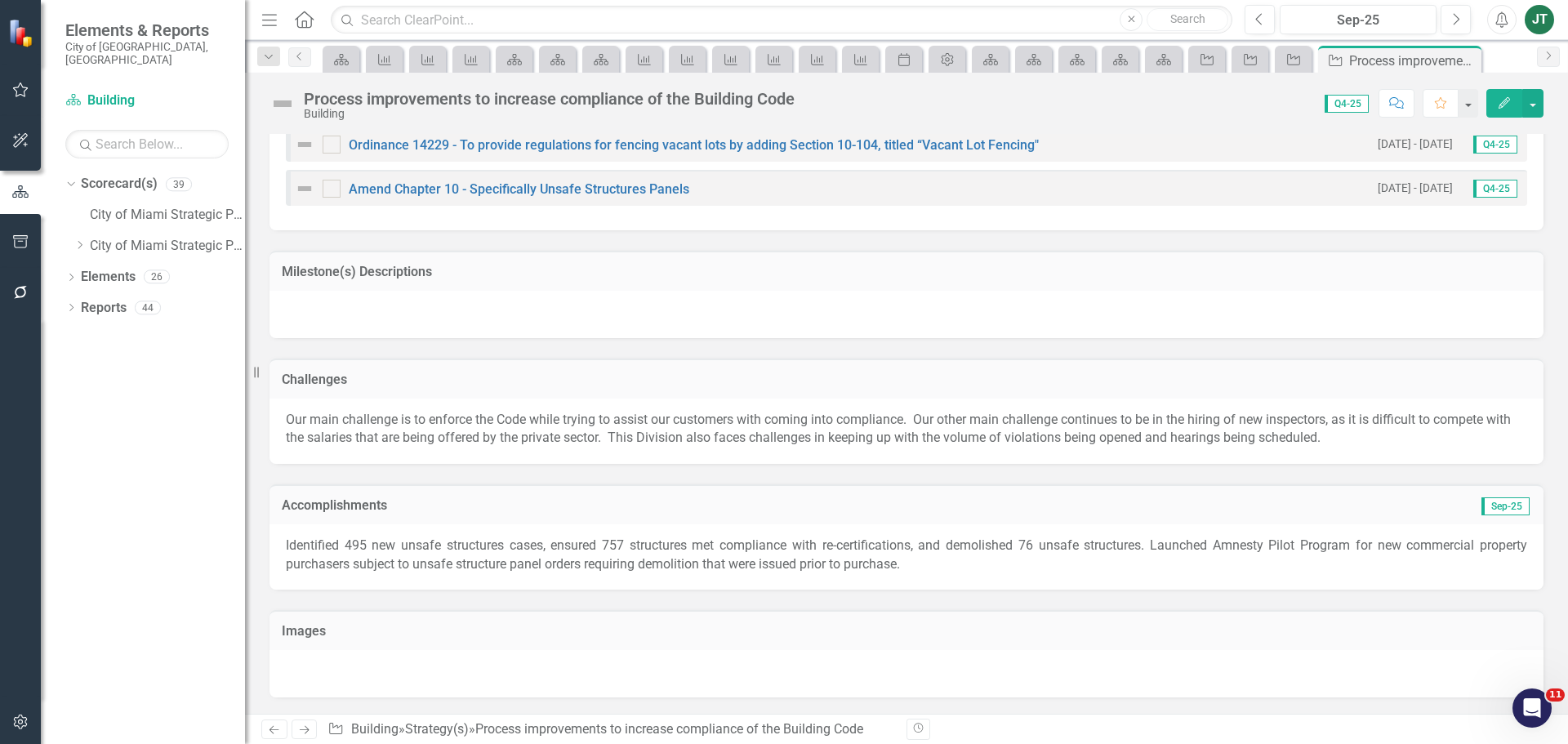
click at [304, 734] on icon "Next" at bounding box center [303, 730] width 14 height 11
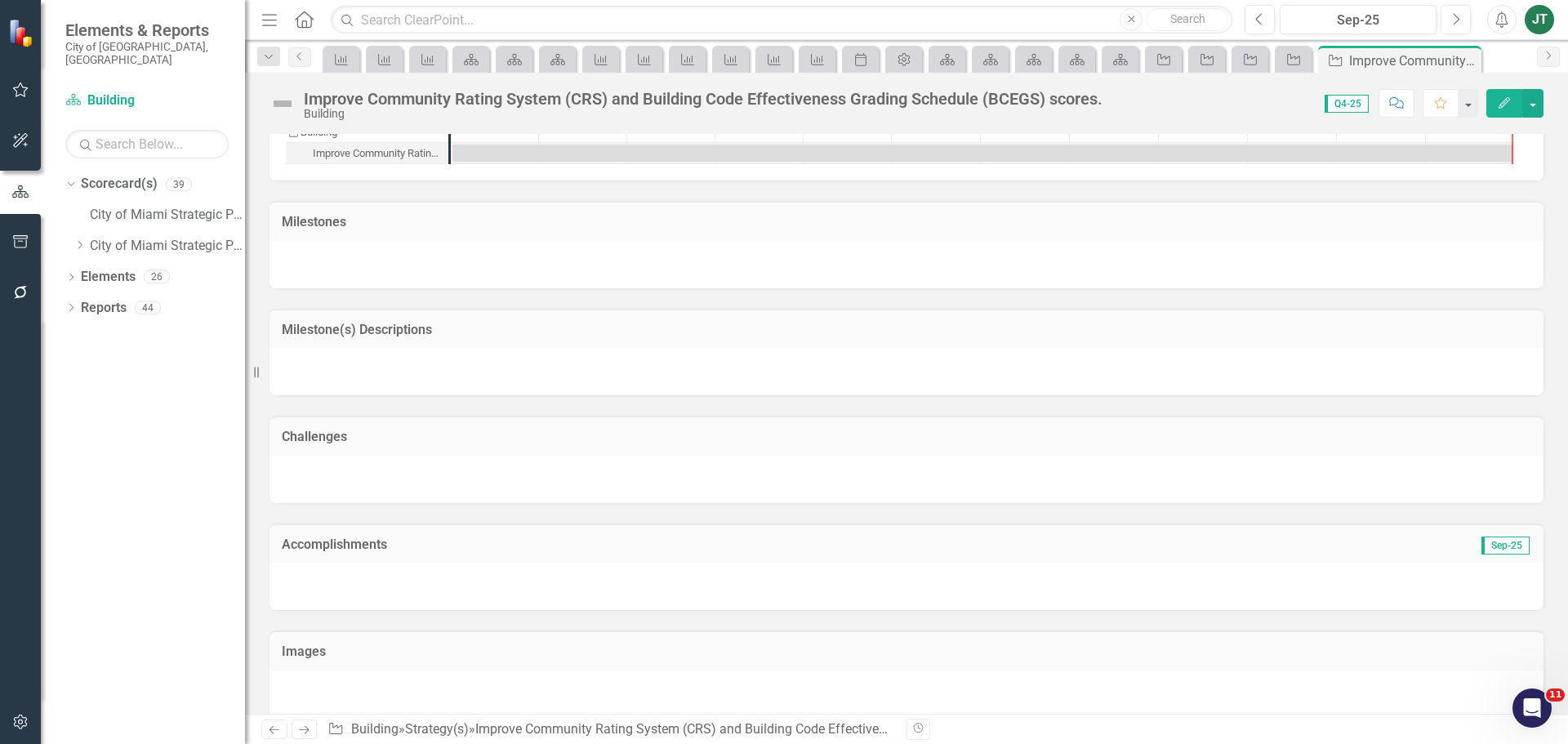
scroll to position [859, 0]
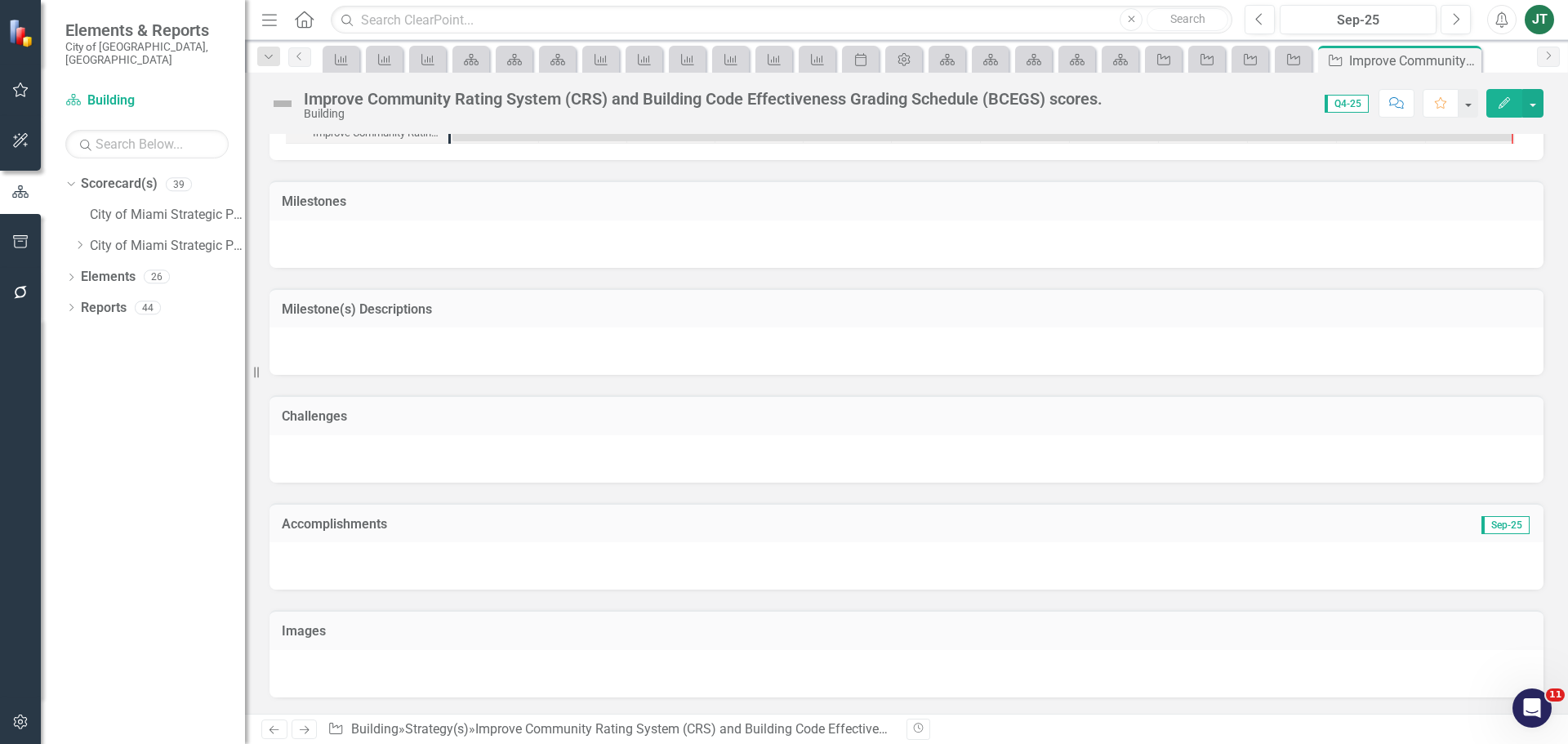
click at [421, 529] on h3 "Accomplishments" at bounding box center [706, 524] width 848 height 15
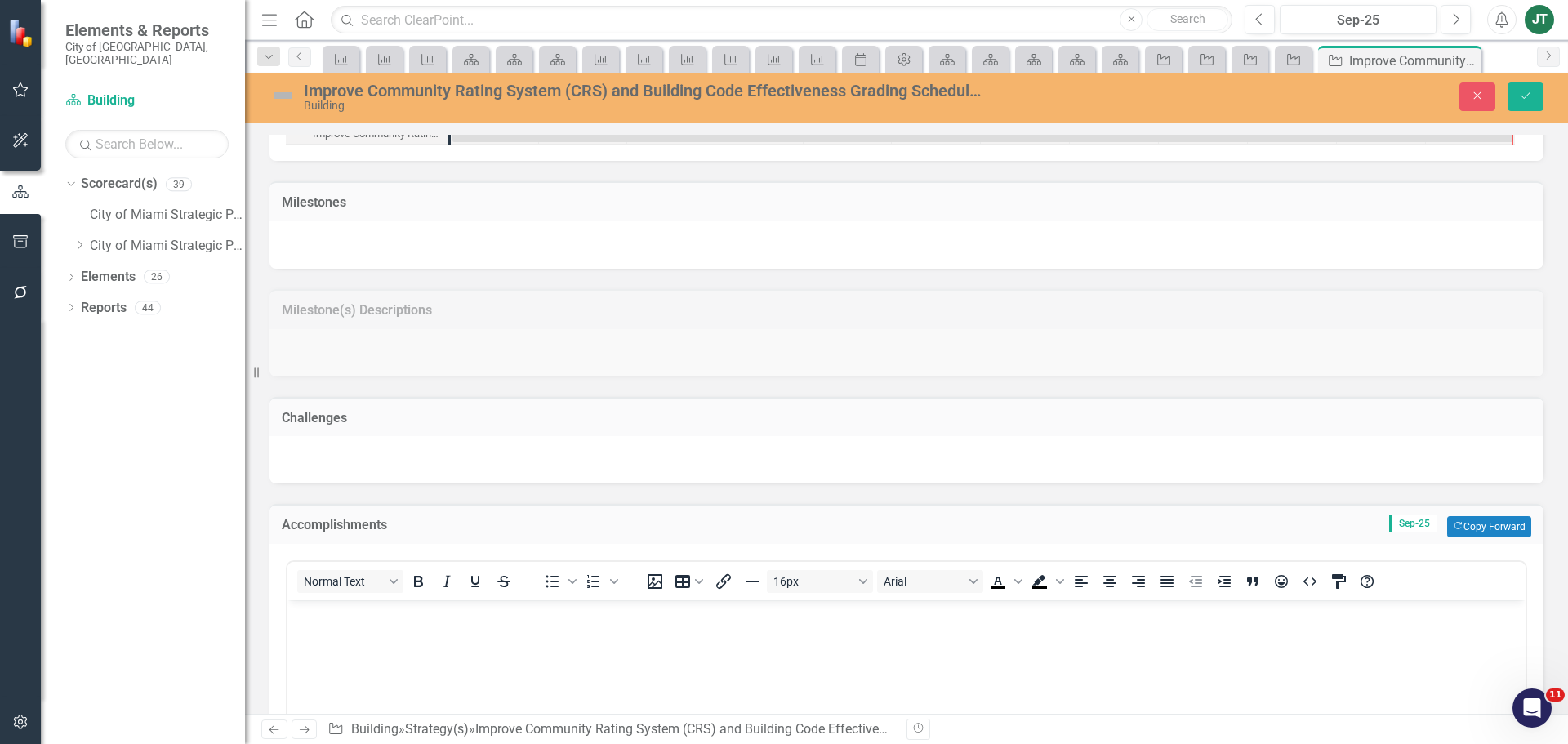
scroll to position [0, 0]
click at [1468, 526] on button "Copy Forward Copy Forward" at bounding box center [1489, 527] width 85 height 21
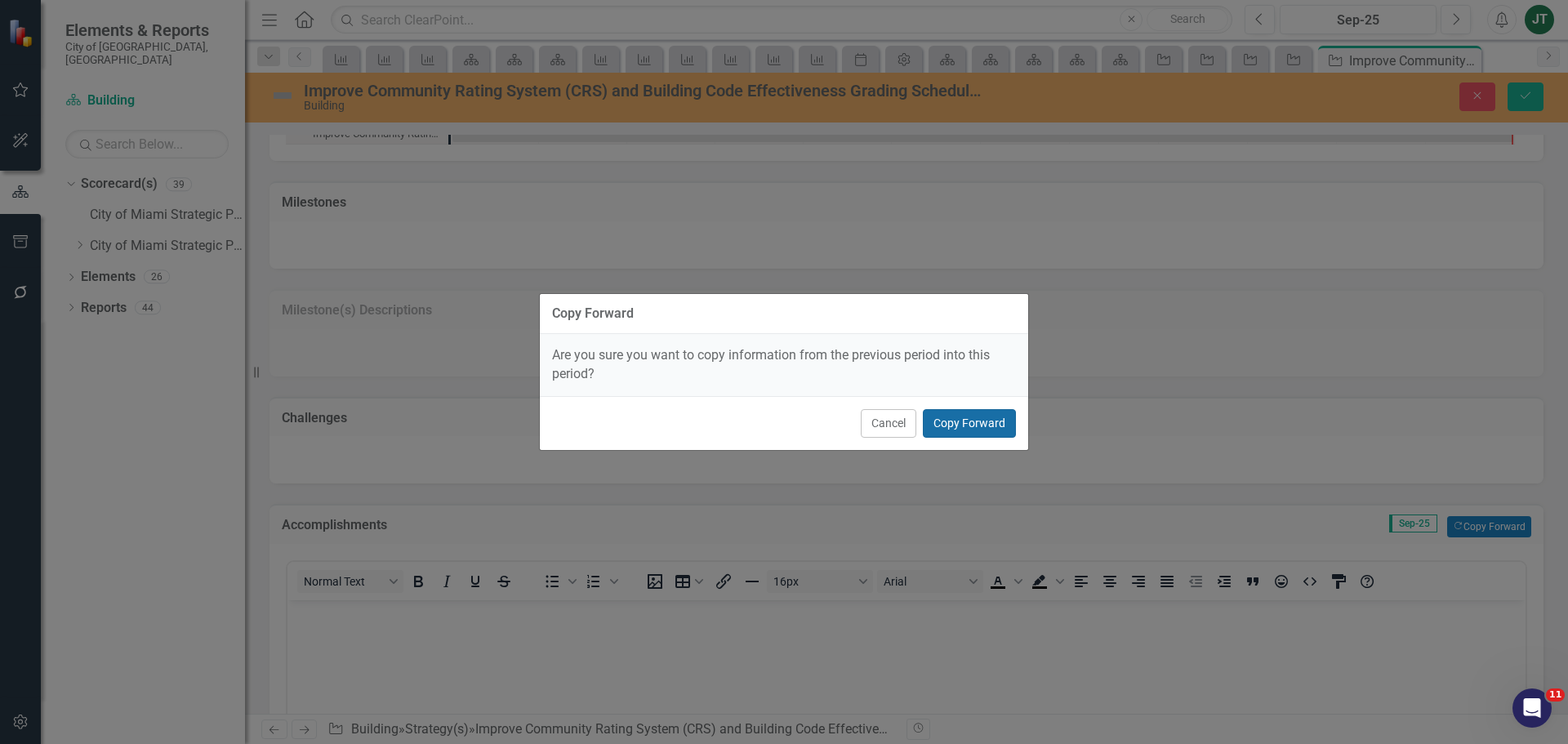
click at [978, 414] on button "Copy Forward" at bounding box center [969, 423] width 93 height 29
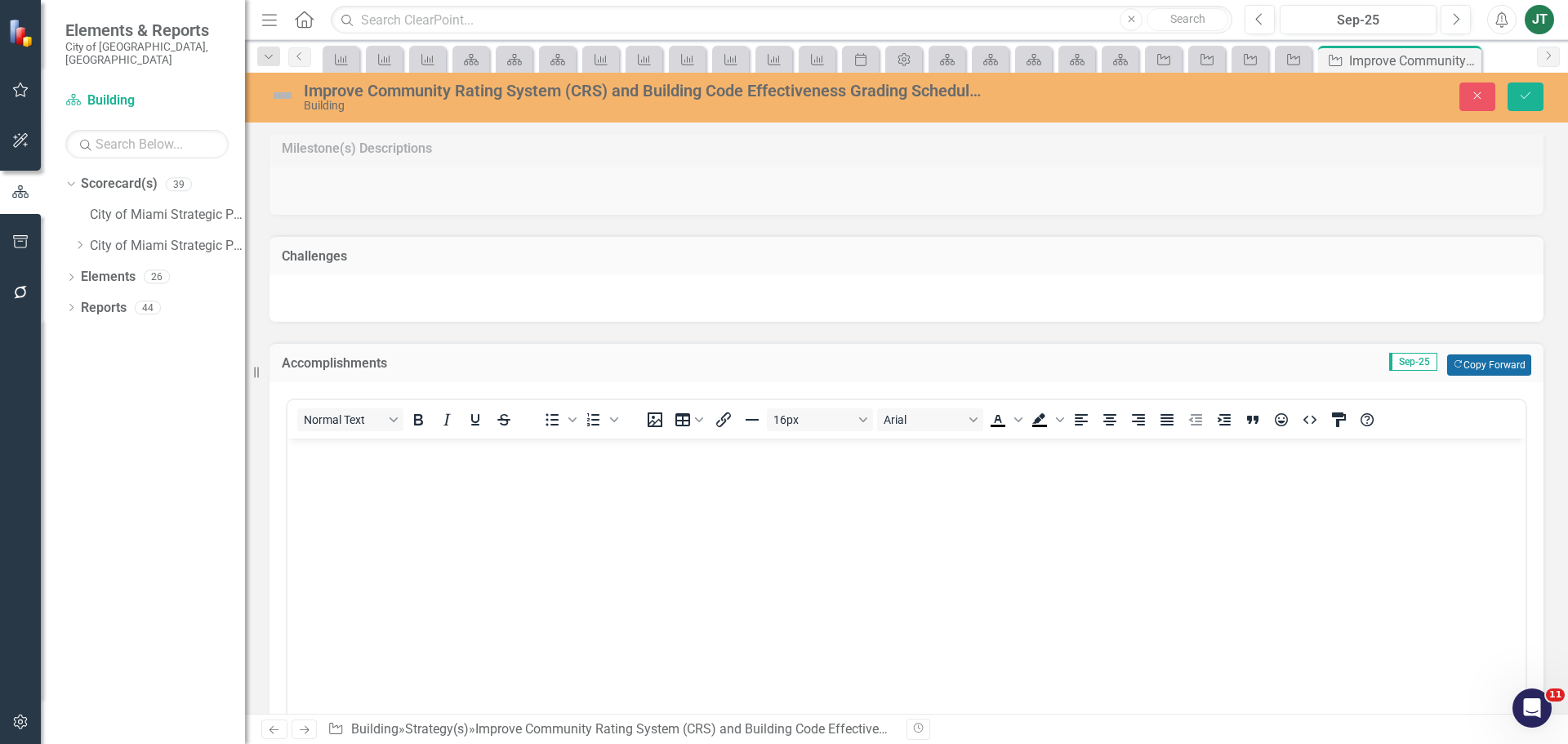
scroll to position [1217, 0]
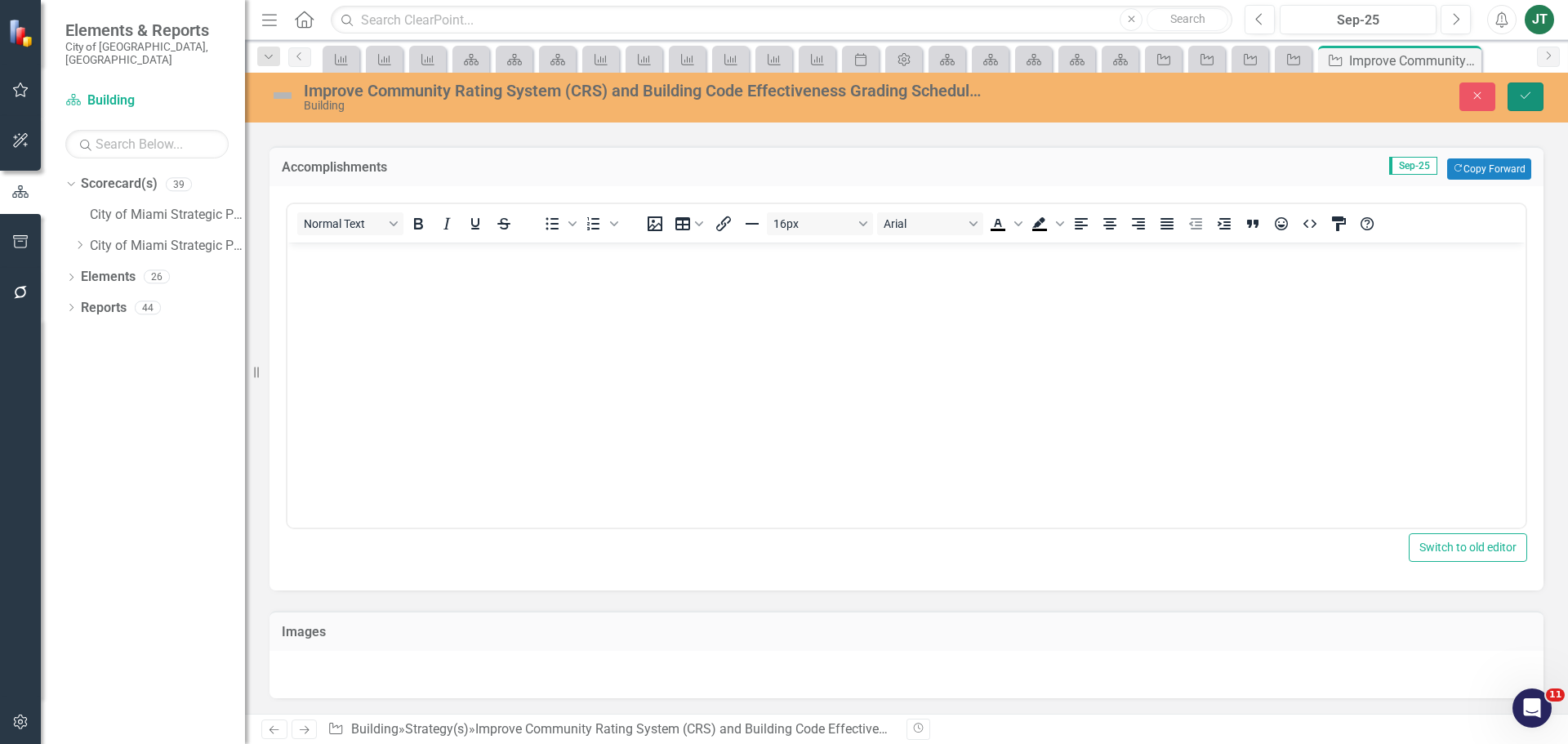
click at [1523, 96] on icon "Save" at bounding box center [1526, 96] width 15 height 11
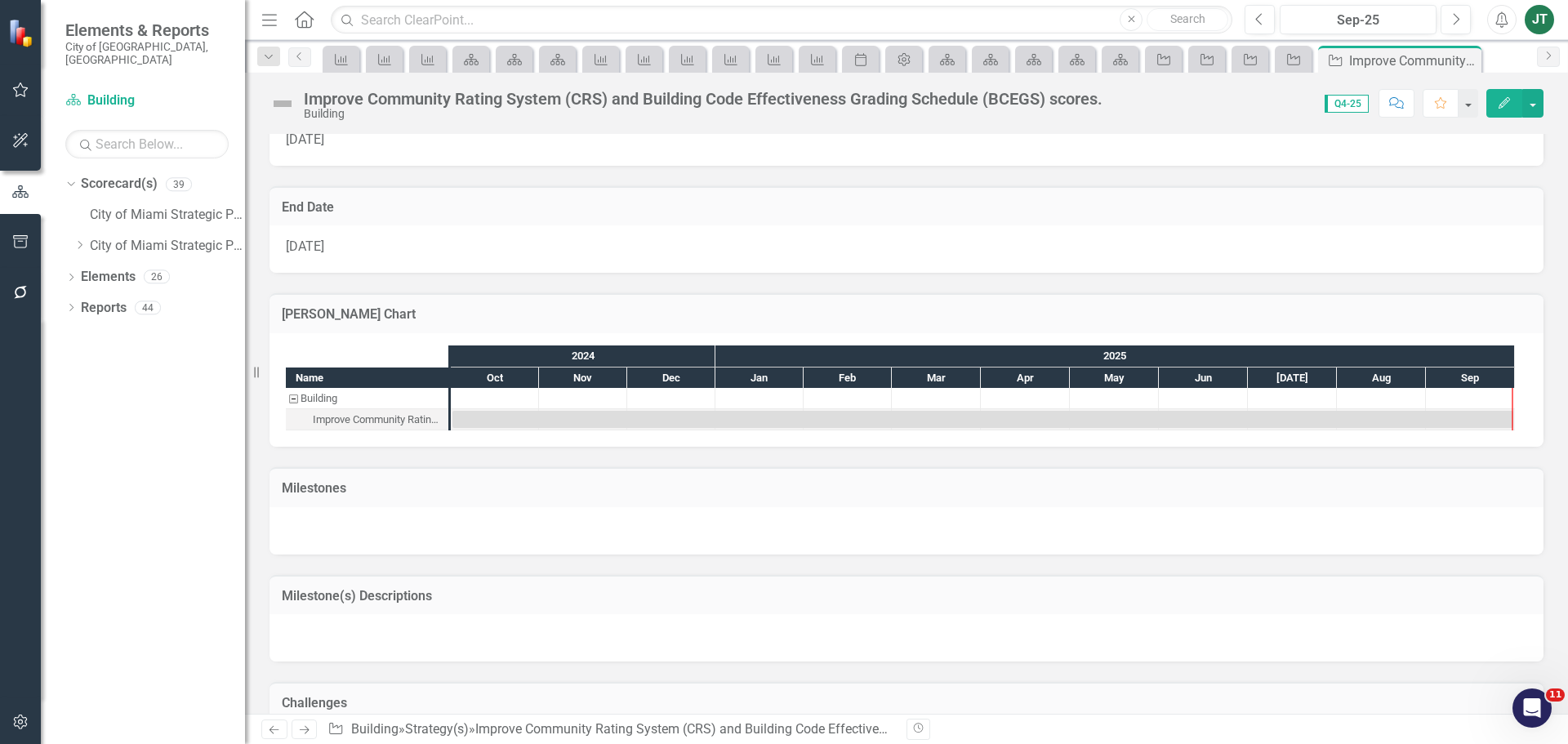
scroll to position [859, 0]
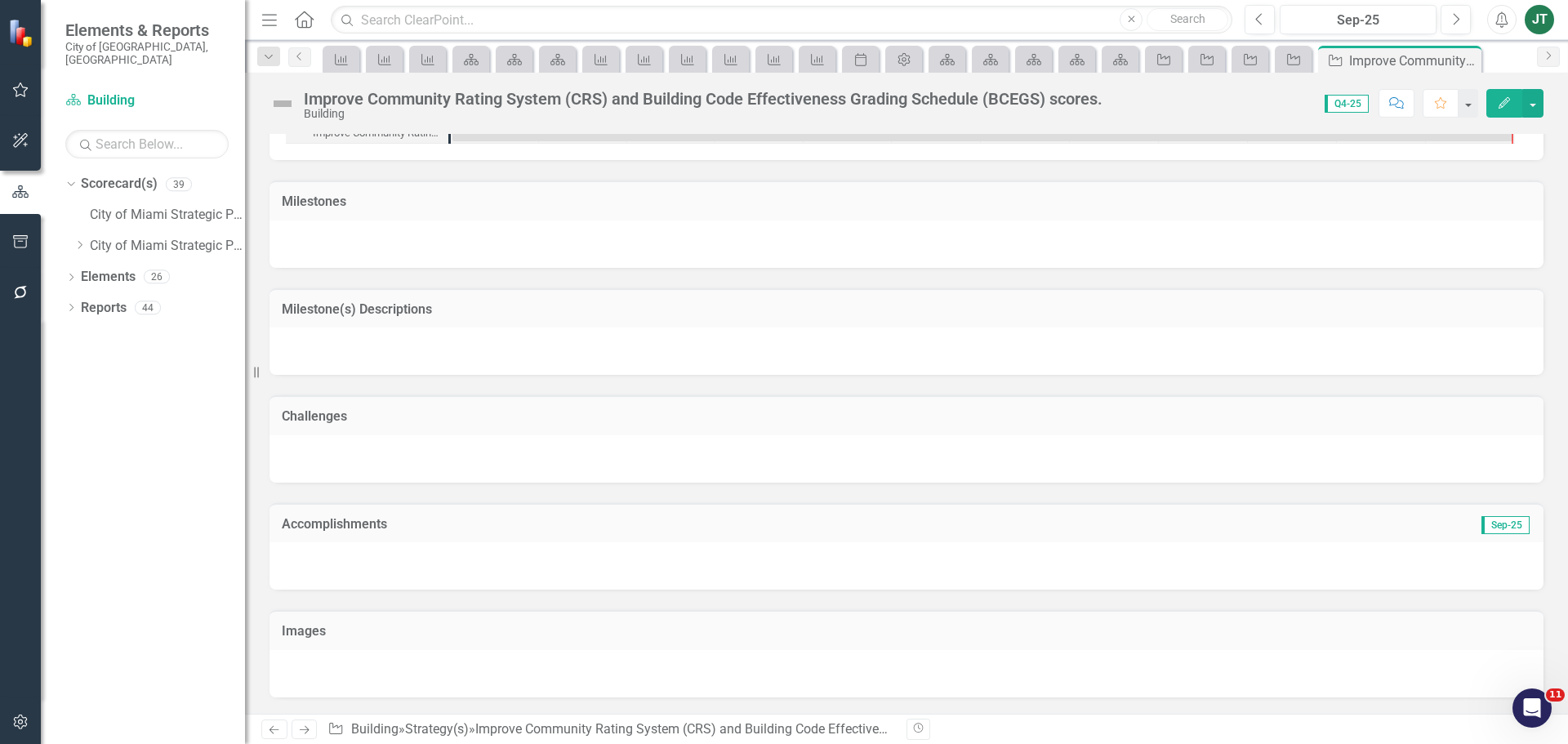
click at [271, 729] on icon "Previous" at bounding box center [274, 730] width 14 height 11
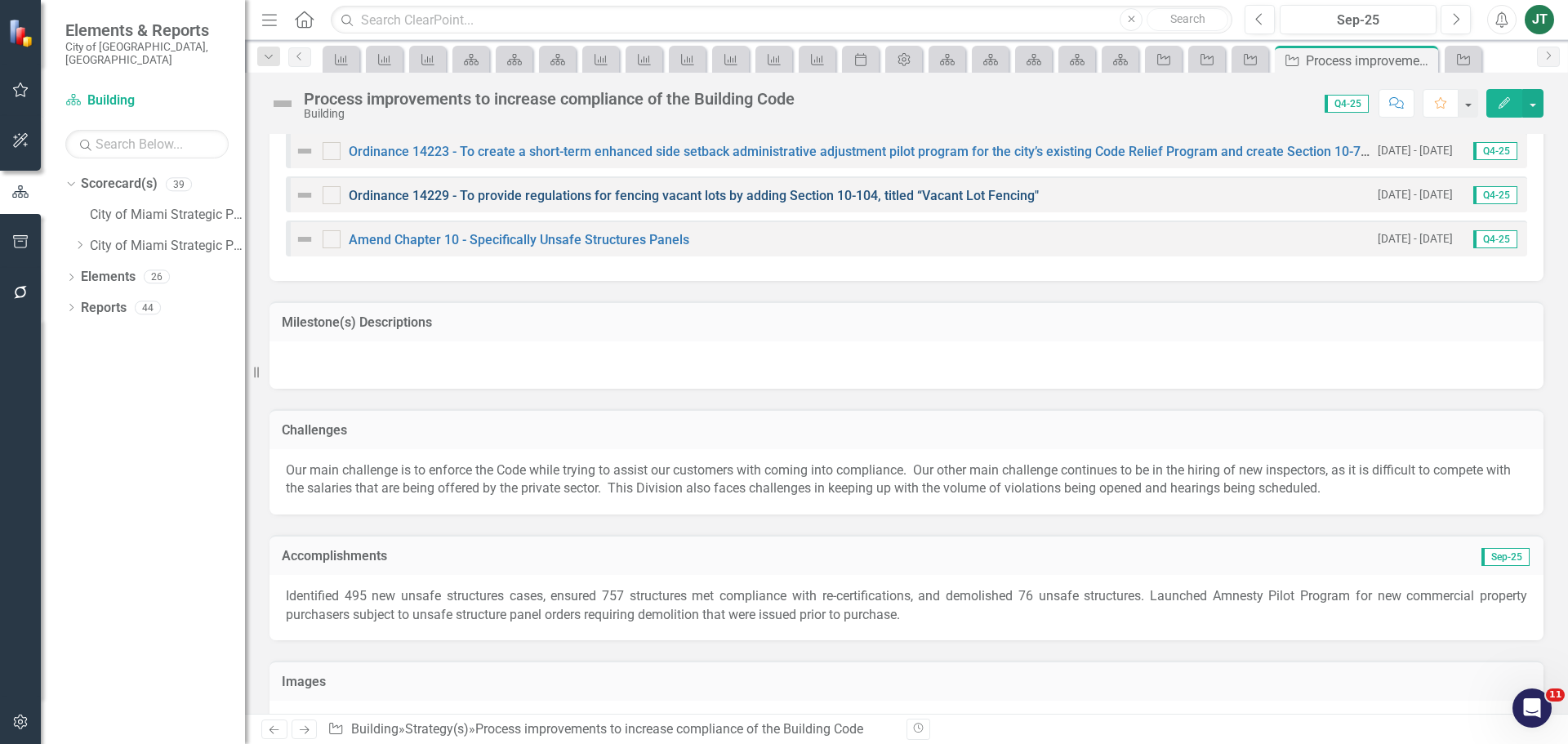
scroll to position [1471, 0]
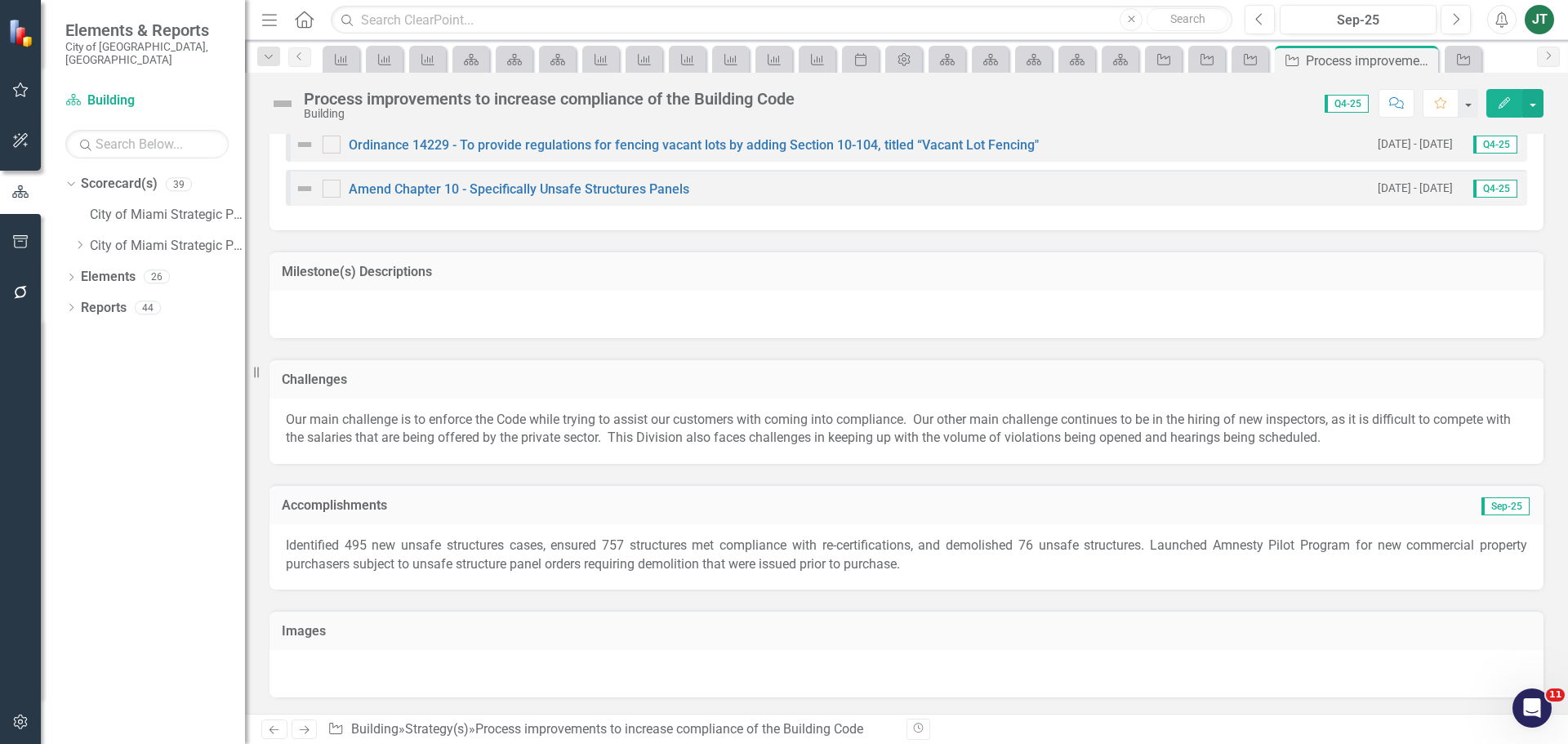
click at [359, 545] on p "Identified 495 new unsafe structures cases, ensured 757 structures met complian…" at bounding box center [906, 555] width 1242 height 38
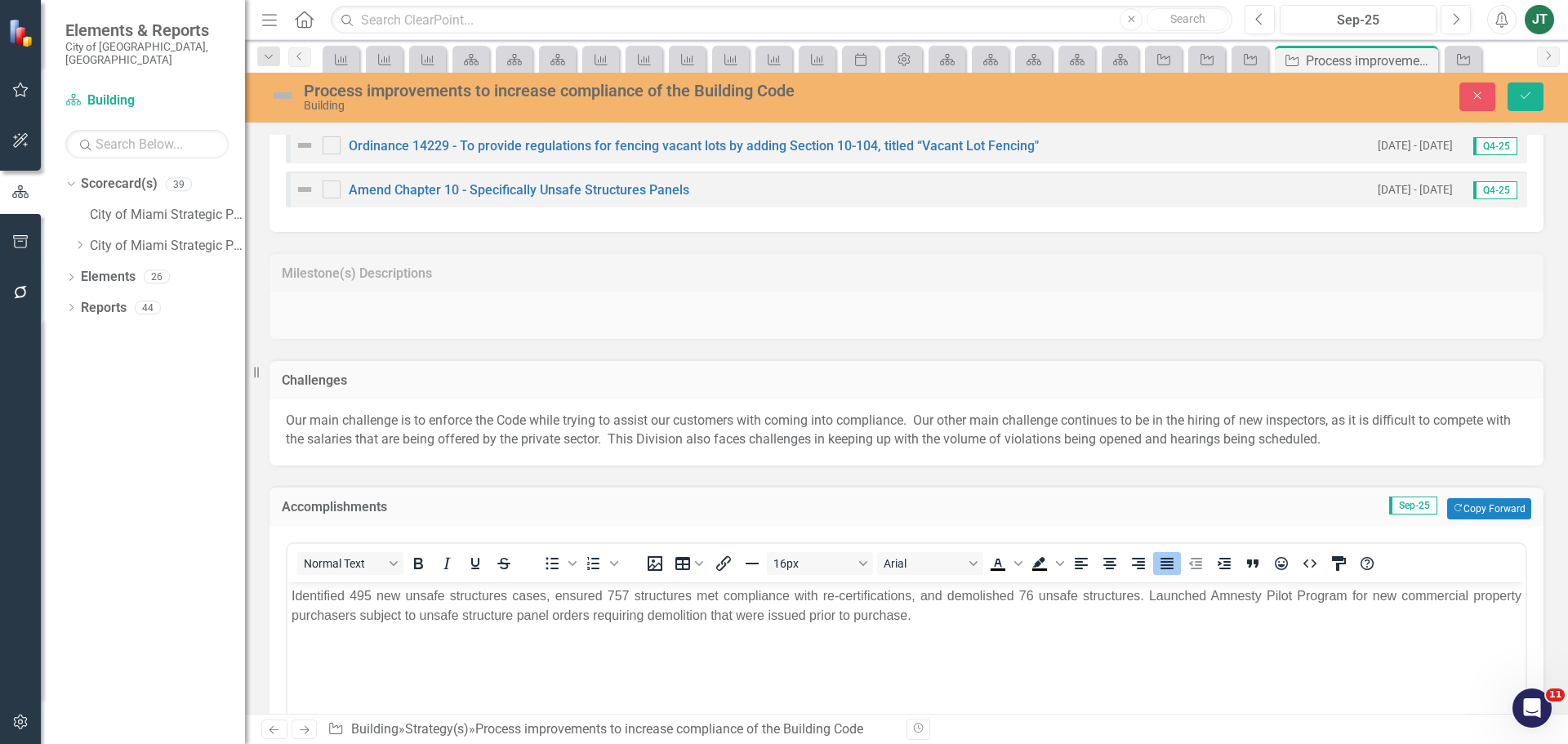
scroll to position [0, 0]
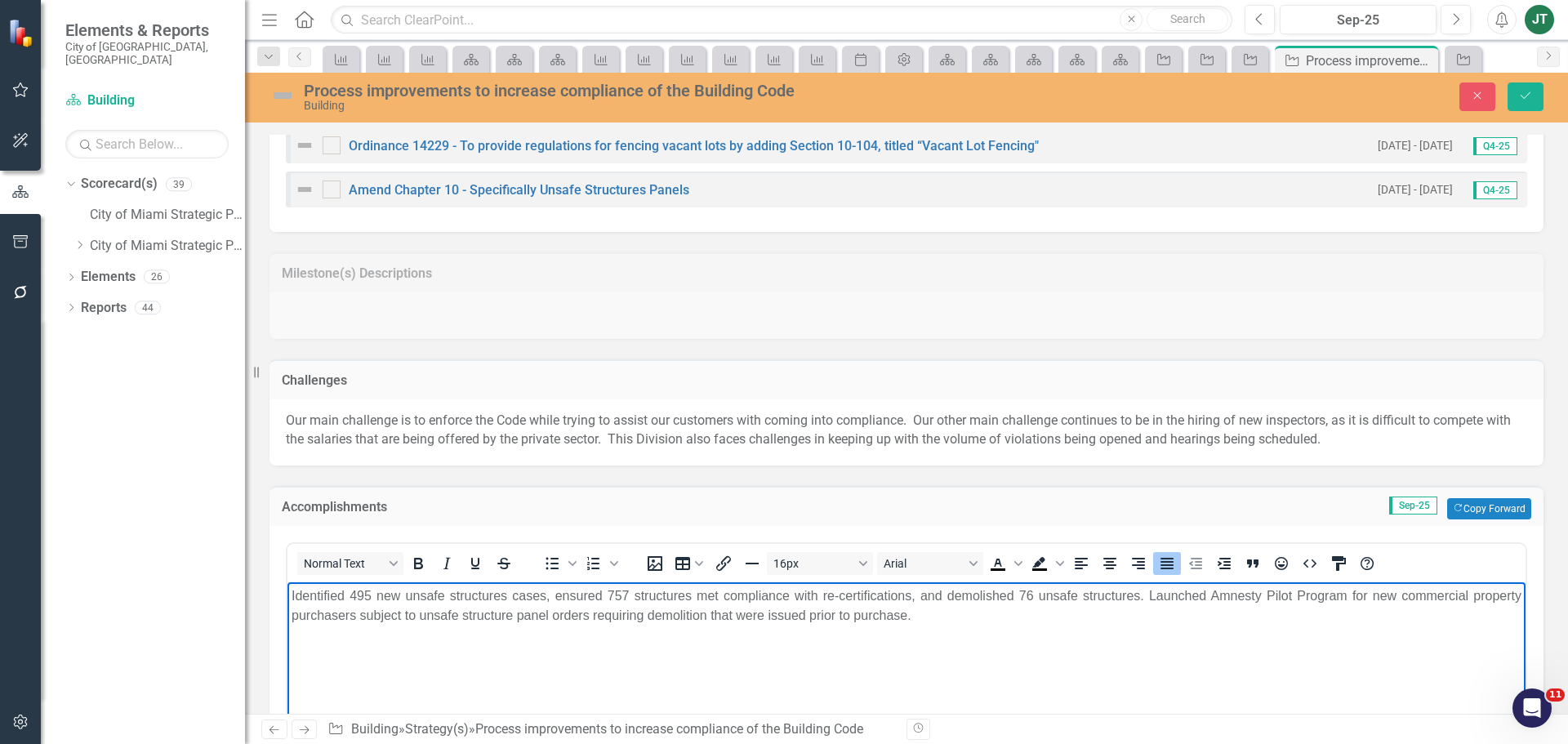
click at [363, 593] on p "Identified 495 new unsafe structures cases, ensured 757 structures met complian…" at bounding box center [906, 605] width 1230 height 40
click at [612, 601] on p "Identified 750 new unsafe structures cases, ensured 757 structures met complian…" at bounding box center [906, 605] width 1230 height 40
drag, startPoint x: 625, startPoint y: 591, endPoint x: 598, endPoint y: 592, distance: 27.0
click at [598, 592] on p "Identified 750 new unsafe structures cases, ensured 757 structures met complian…" at bounding box center [906, 605] width 1230 height 40
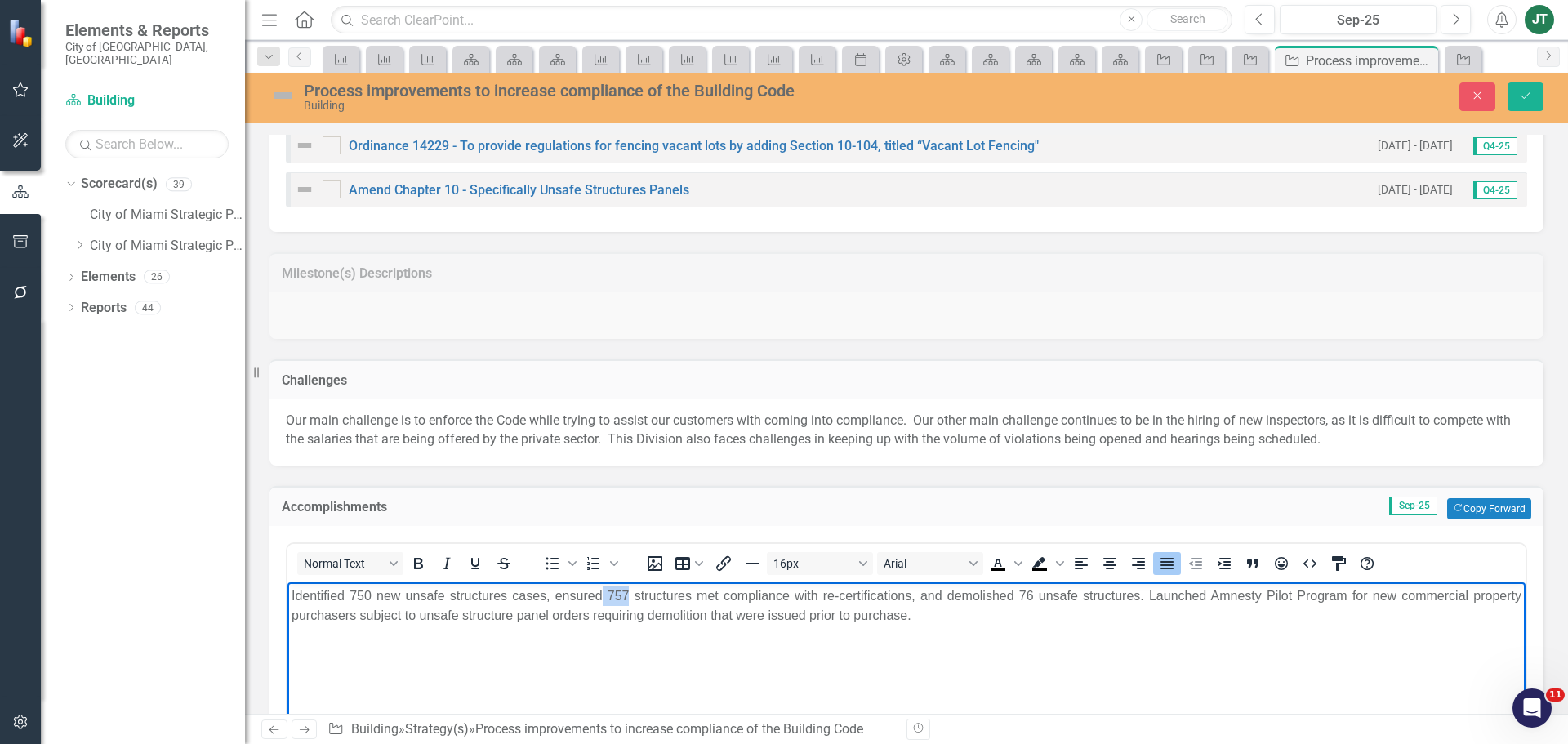
click at [620, 594] on p "Identified 750 new unsafe structures cases, ensured 757 structures met complian…" at bounding box center [906, 605] width 1230 height 40
drag, startPoint x: 627, startPoint y: 594, endPoint x: 605, endPoint y: 600, distance: 22.8
click at [605, 600] on p "Identified 750 new unsafe structures cases, ensured 757 structures met complian…" at bounding box center [906, 605] width 1230 height 40
click at [1022, 597] on p "Identified 750 new unsafe structures cases, ensured 1,315 structures met compli…" at bounding box center [906, 605] width 1230 height 40
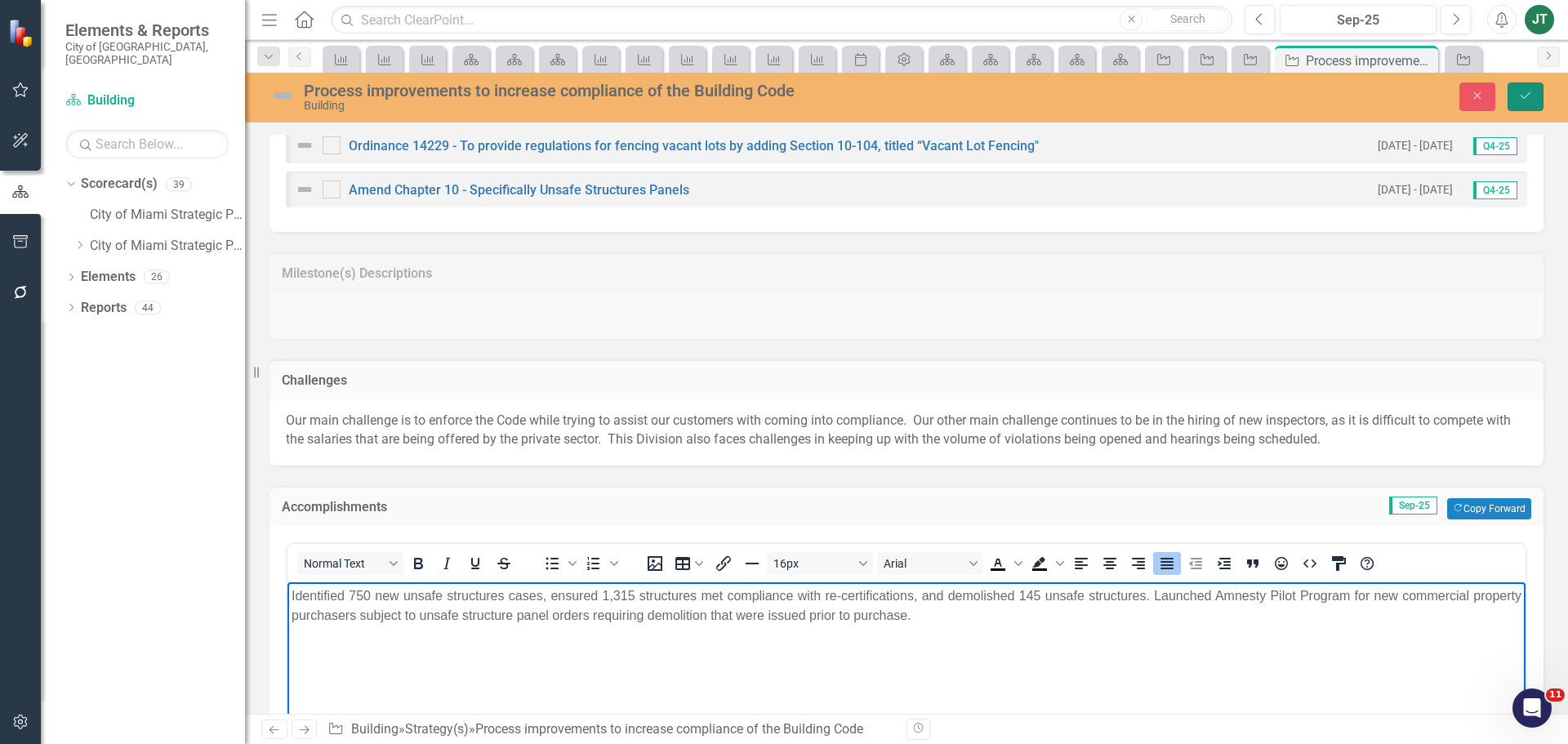
click at [1528, 92] on icon "Save" at bounding box center [1526, 96] width 15 height 11
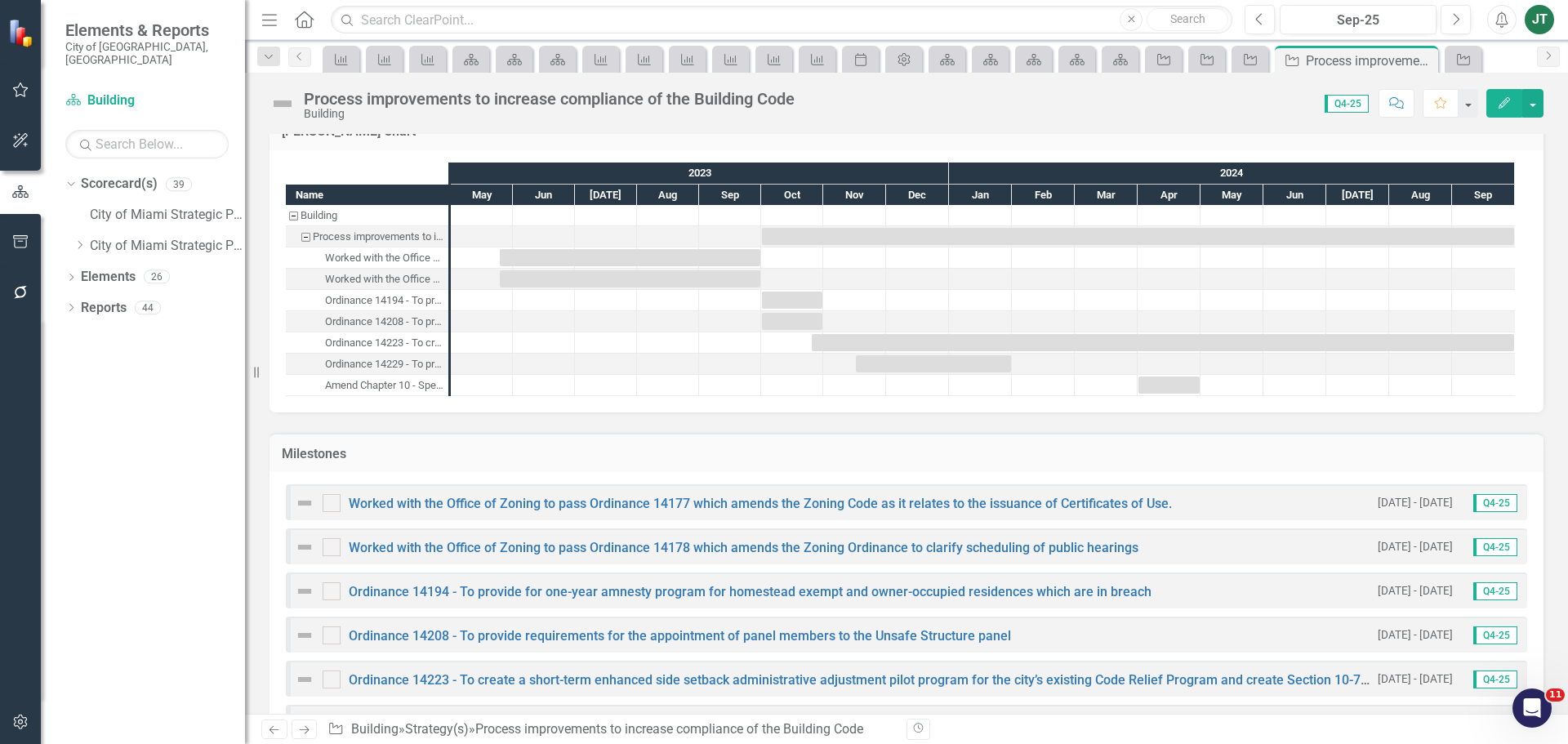
scroll to position [899, 0]
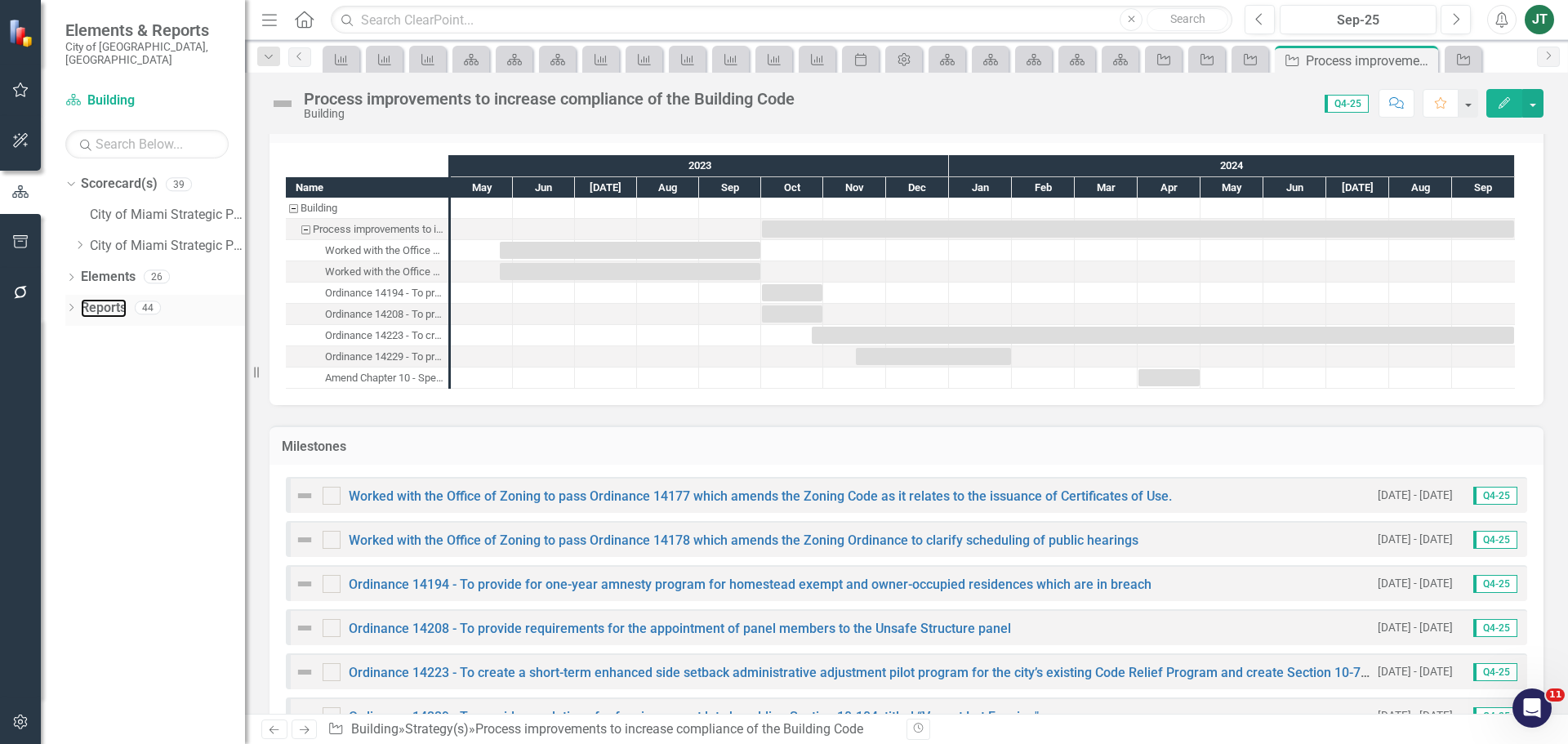
drag, startPoint x: 96, startPoint y: 295, endPoint x: 152, endPoint y: 303, distance: 56.6
click at [96, 299] on link "Reports" at bounding box center [104, 308] width 46 height 18
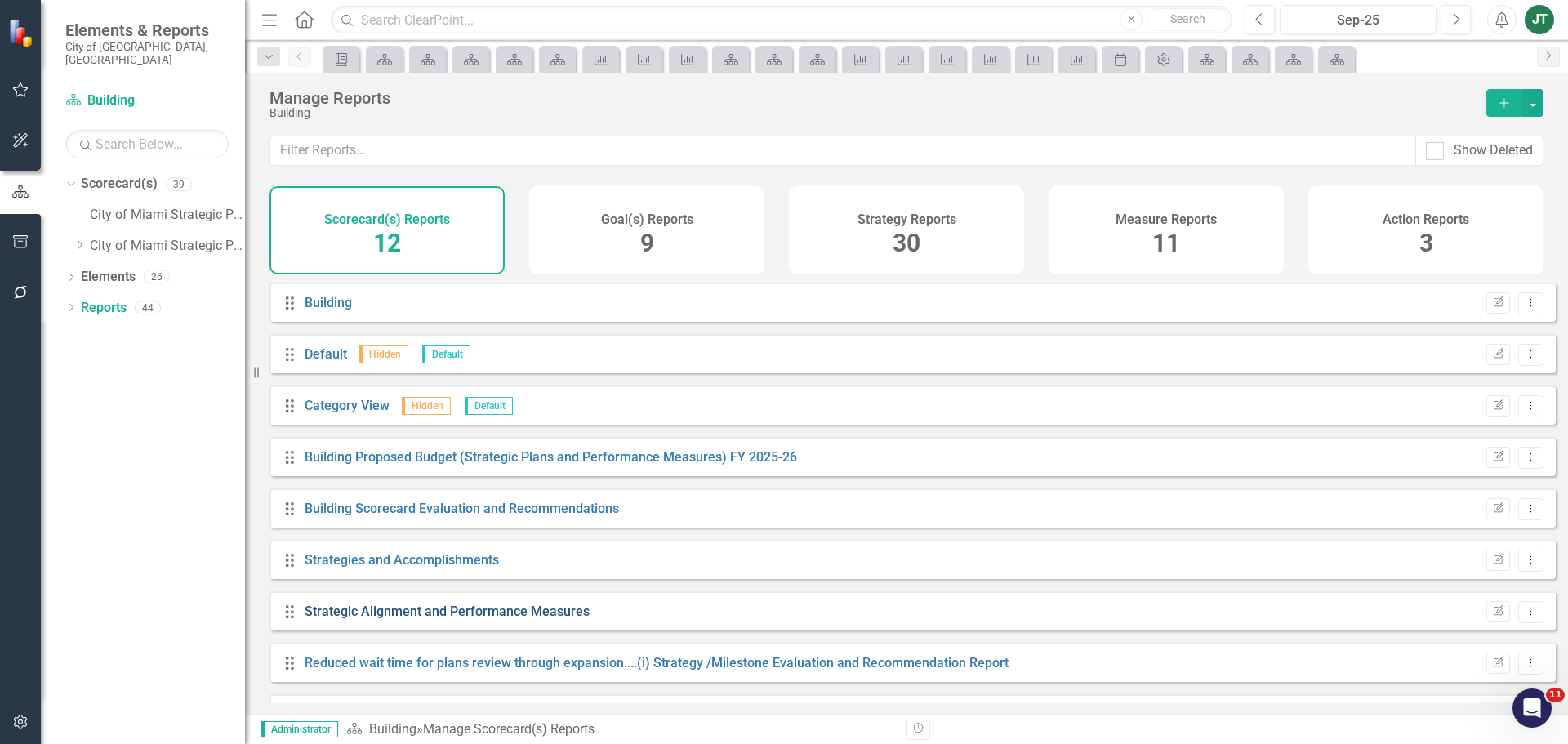
click at [427, 620] on link "Strategic Alignment and Performance Measures" at bounding box center [447, 612] width 285 height 16
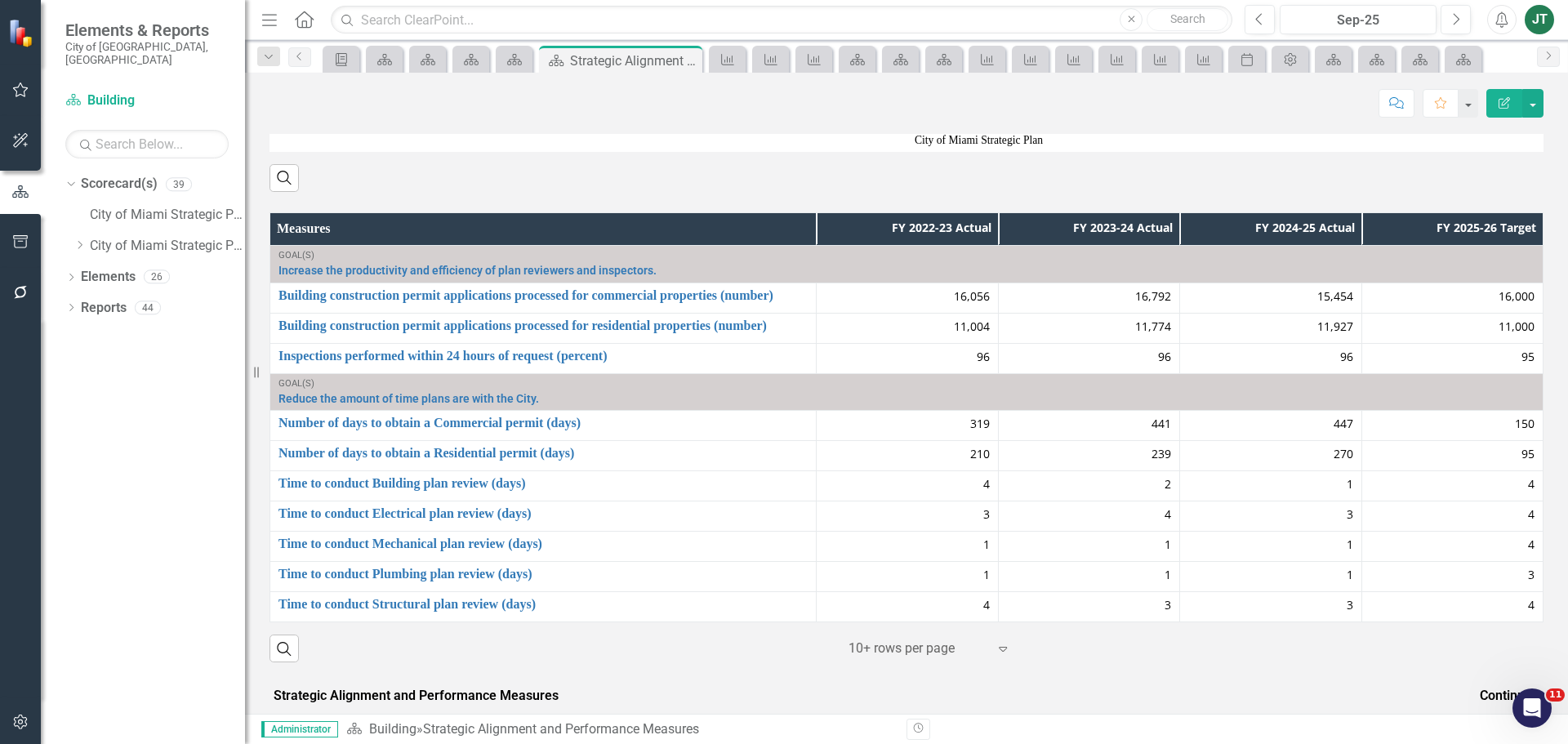
scroll to position [730, 0]
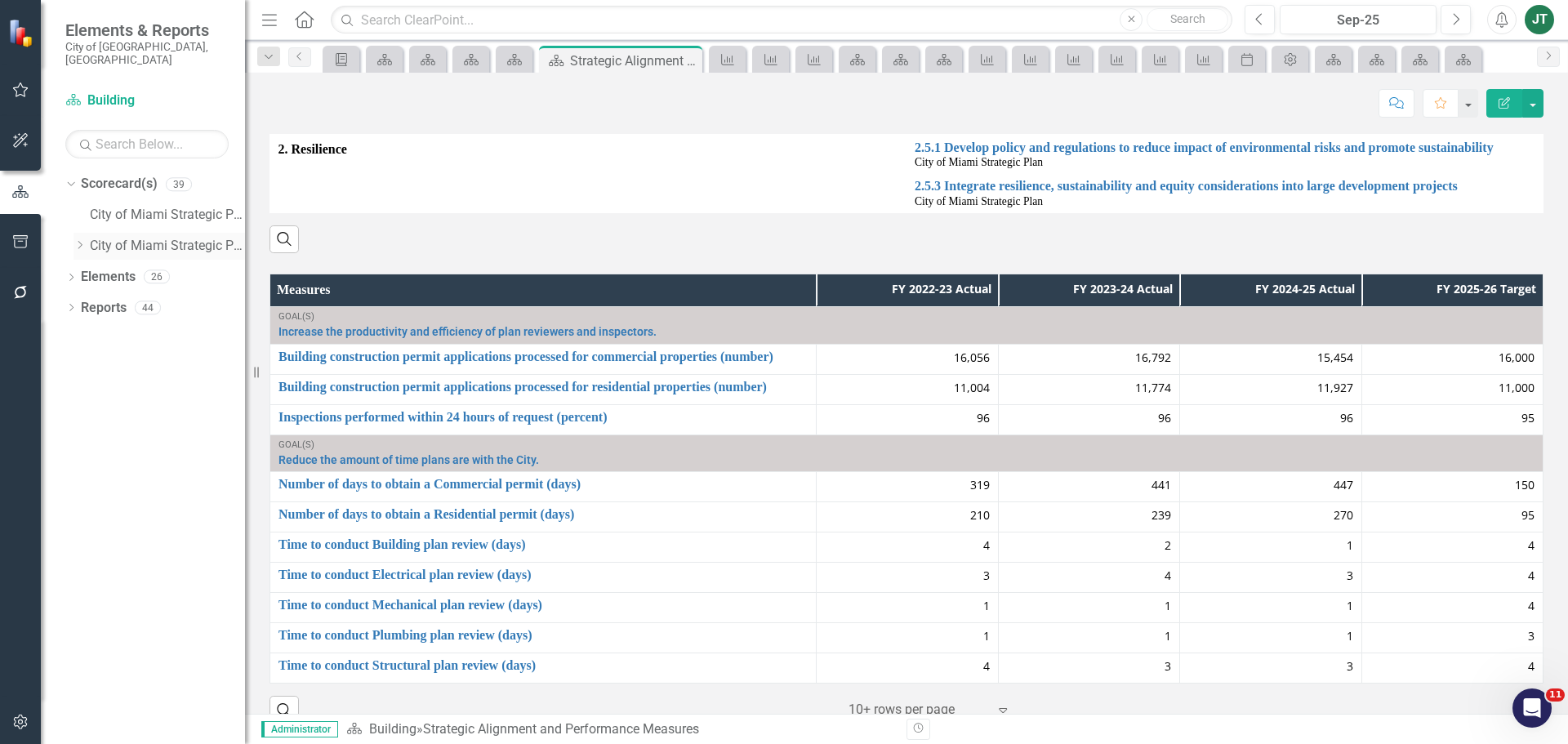
click at [77, 240] on icon "Dropdown" at bounding box center [79, 245] width 12 height 10
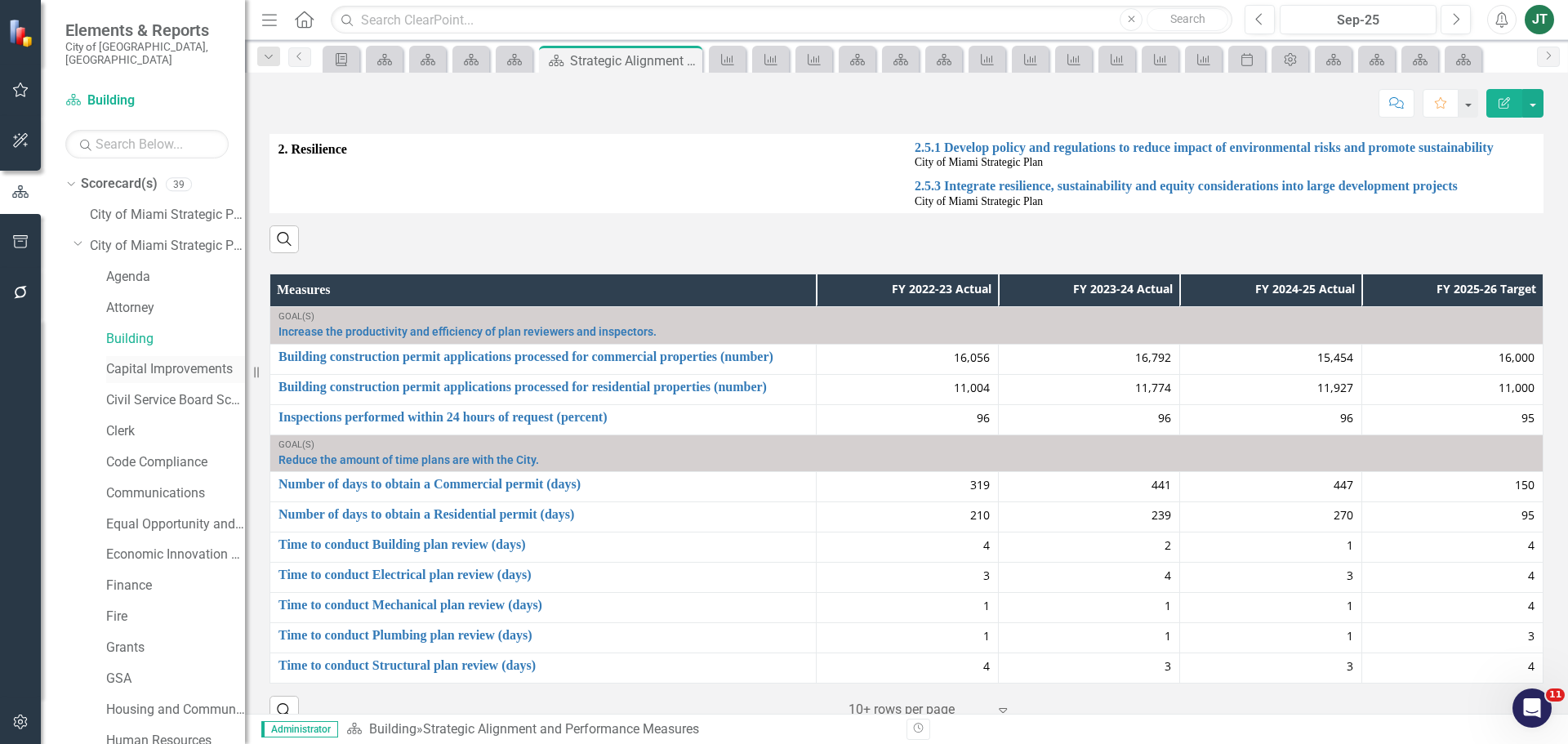
click at [135, 361] on link "Capital Improvements" at bounding box center [176, 370] width 139 height 18
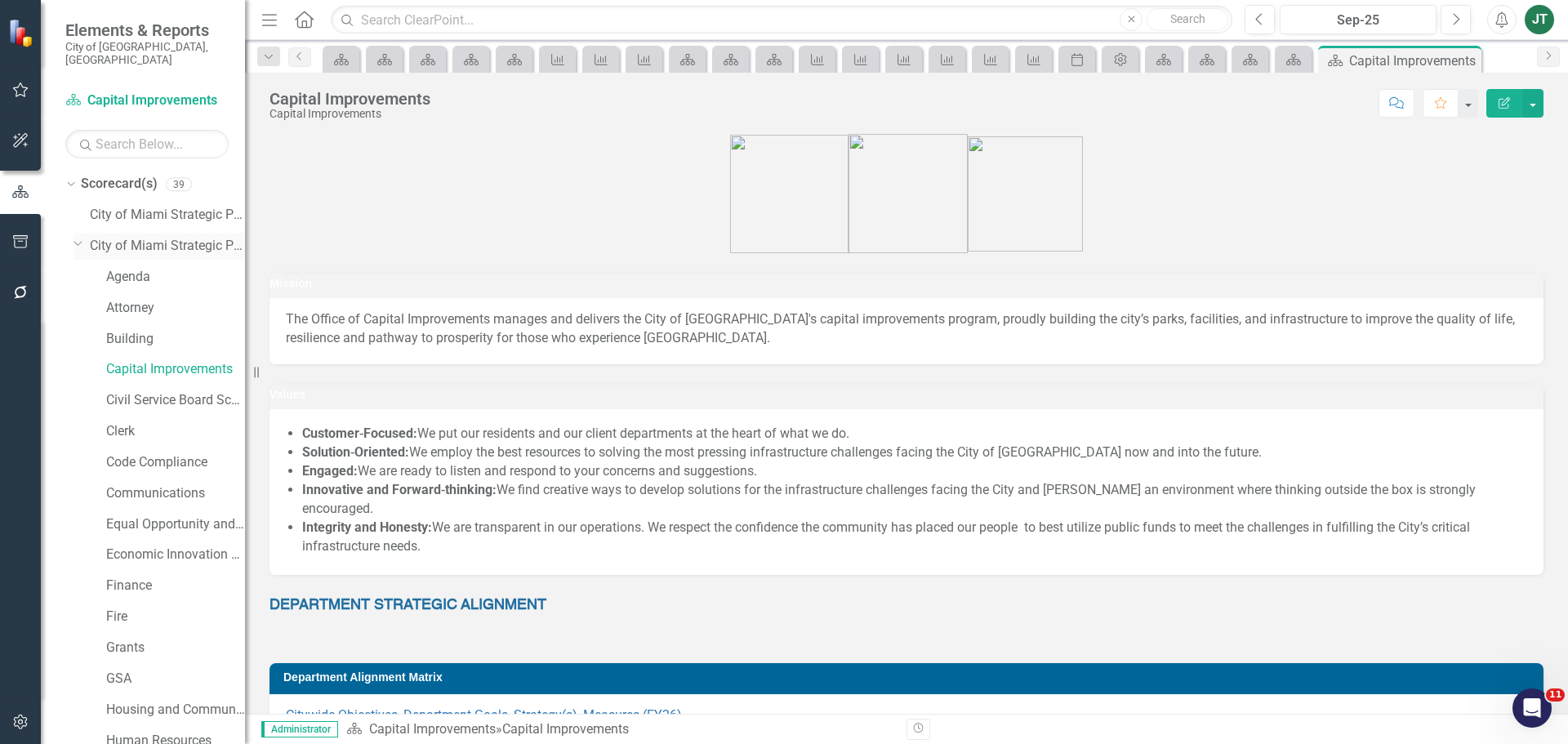
click at [77, 237] on icon "Dropdown" at bounding box center [78, 243] width 10 height 12
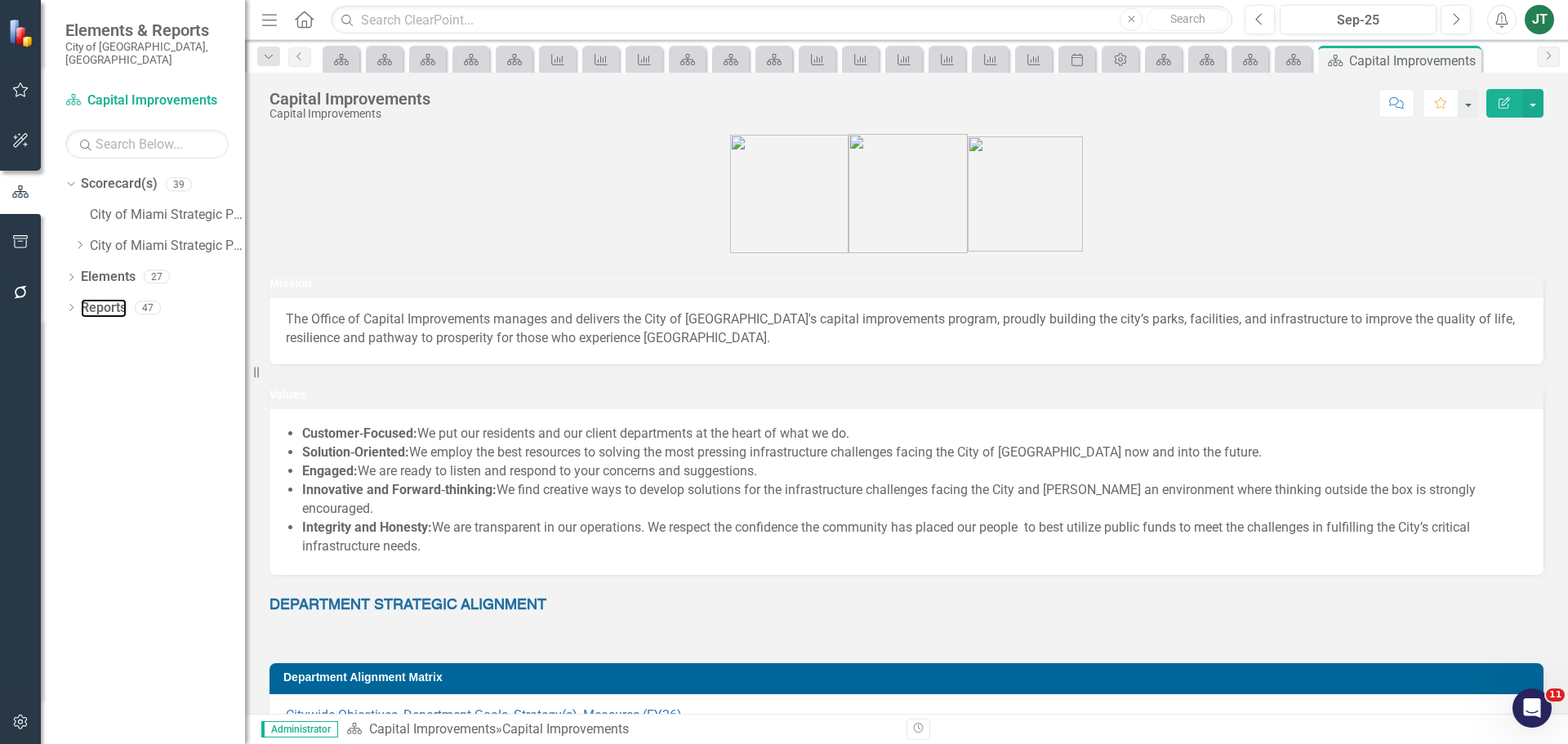
click at [106, 299] on link "Reports" at bounding box center [104, 308] width 46 height 18
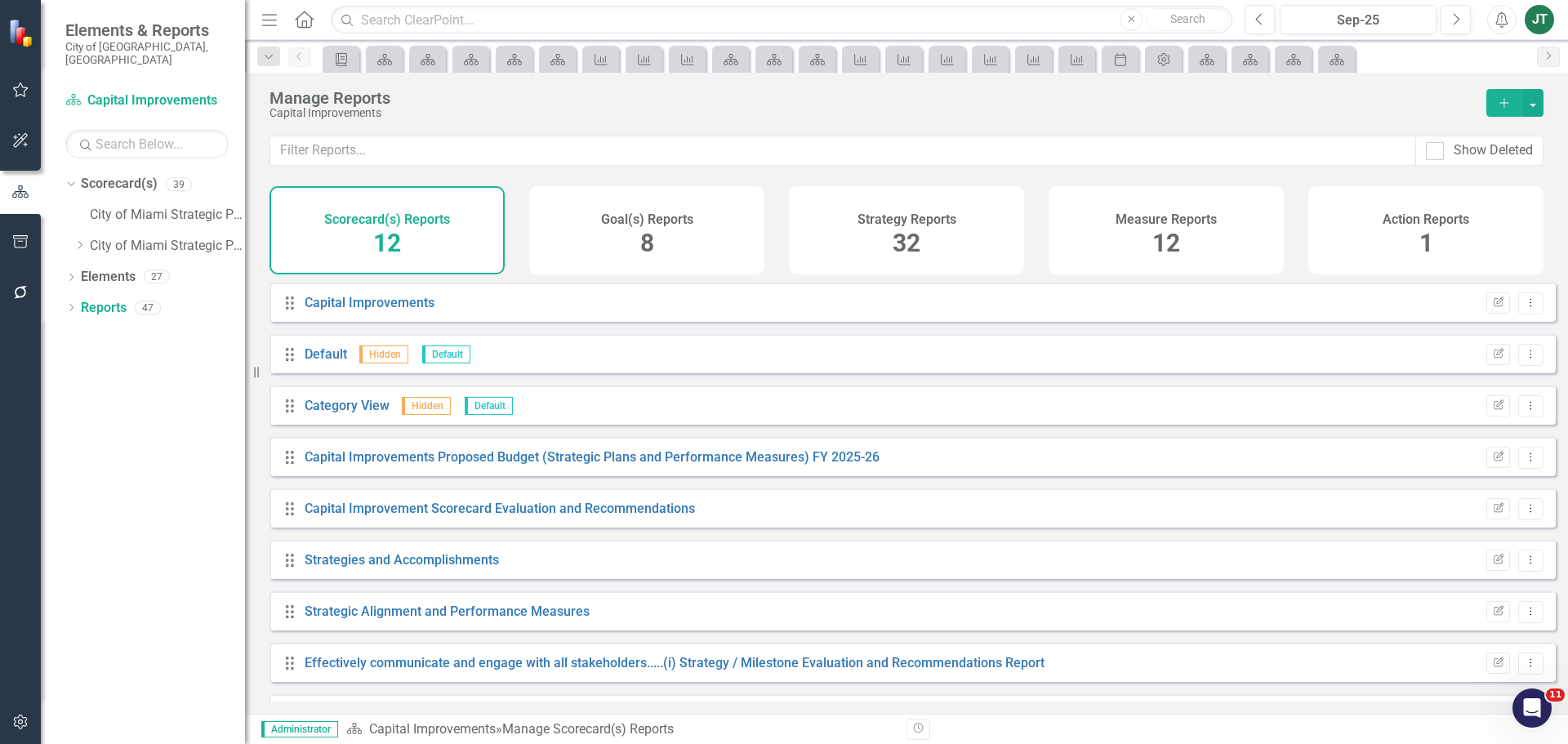
click at [1189, 247] on div "Measure Reports 12" at bounding box center [1166, 231] width 235 height 88
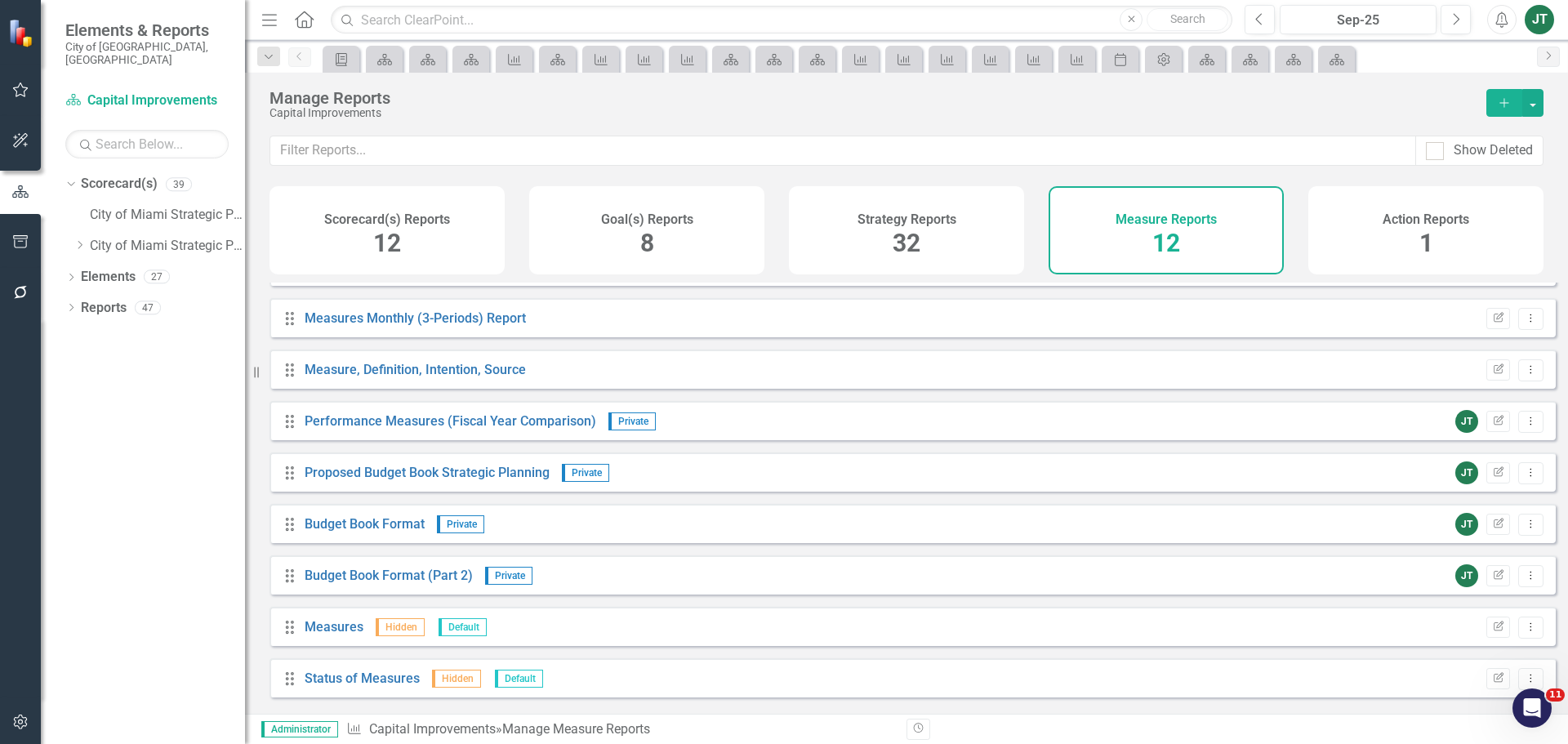
scroll to position [35, 0]
click at [368, 532] on link "Budget Book Format" at bounding box center [364, 524] width 120 height 16
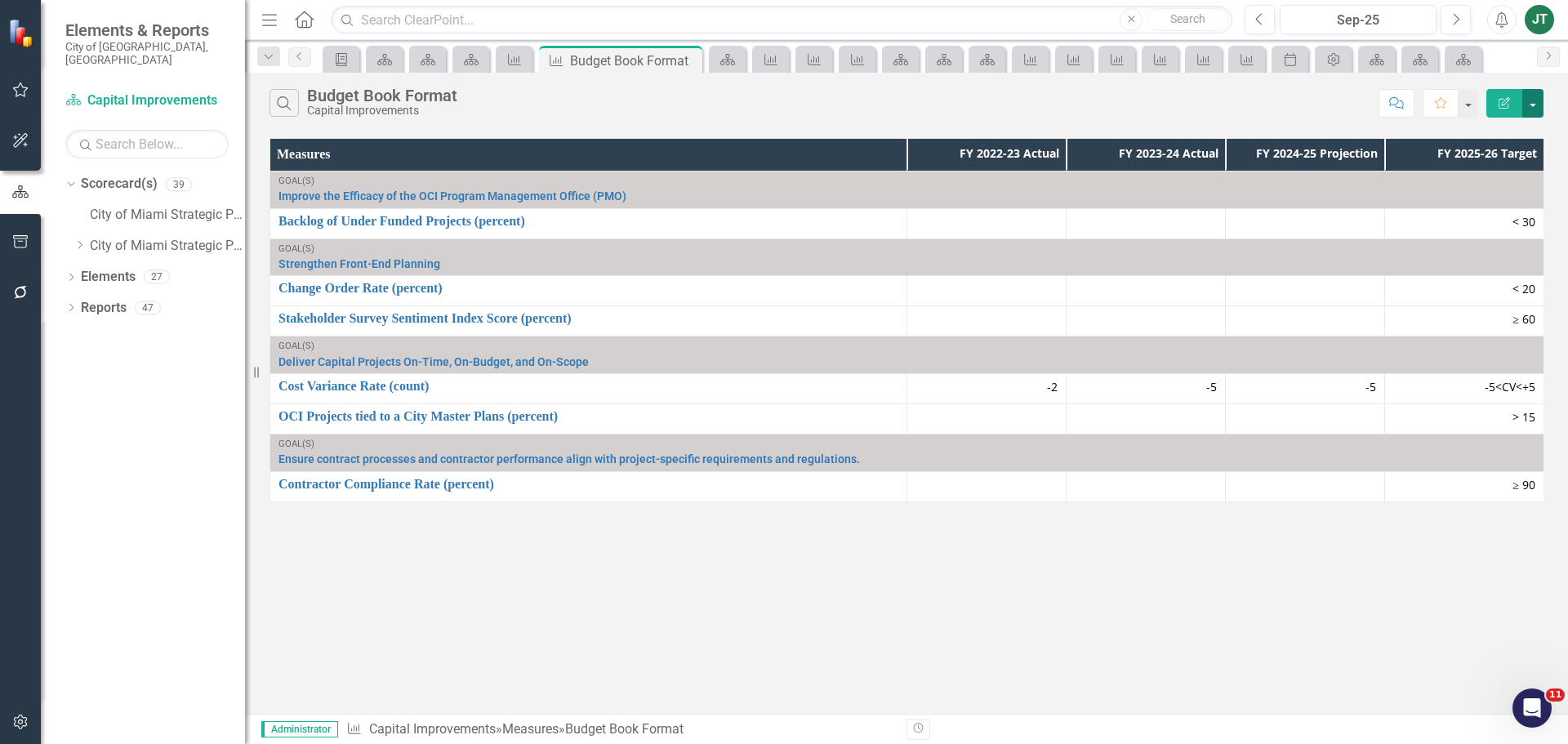
click at [1535, 107] on button "button" at bounding box center [1532, 103] width 21 height 29
click at [1451, 135] on link "Edit Report Edit Report" at bounding box center [1478, 133] width 129 height 30
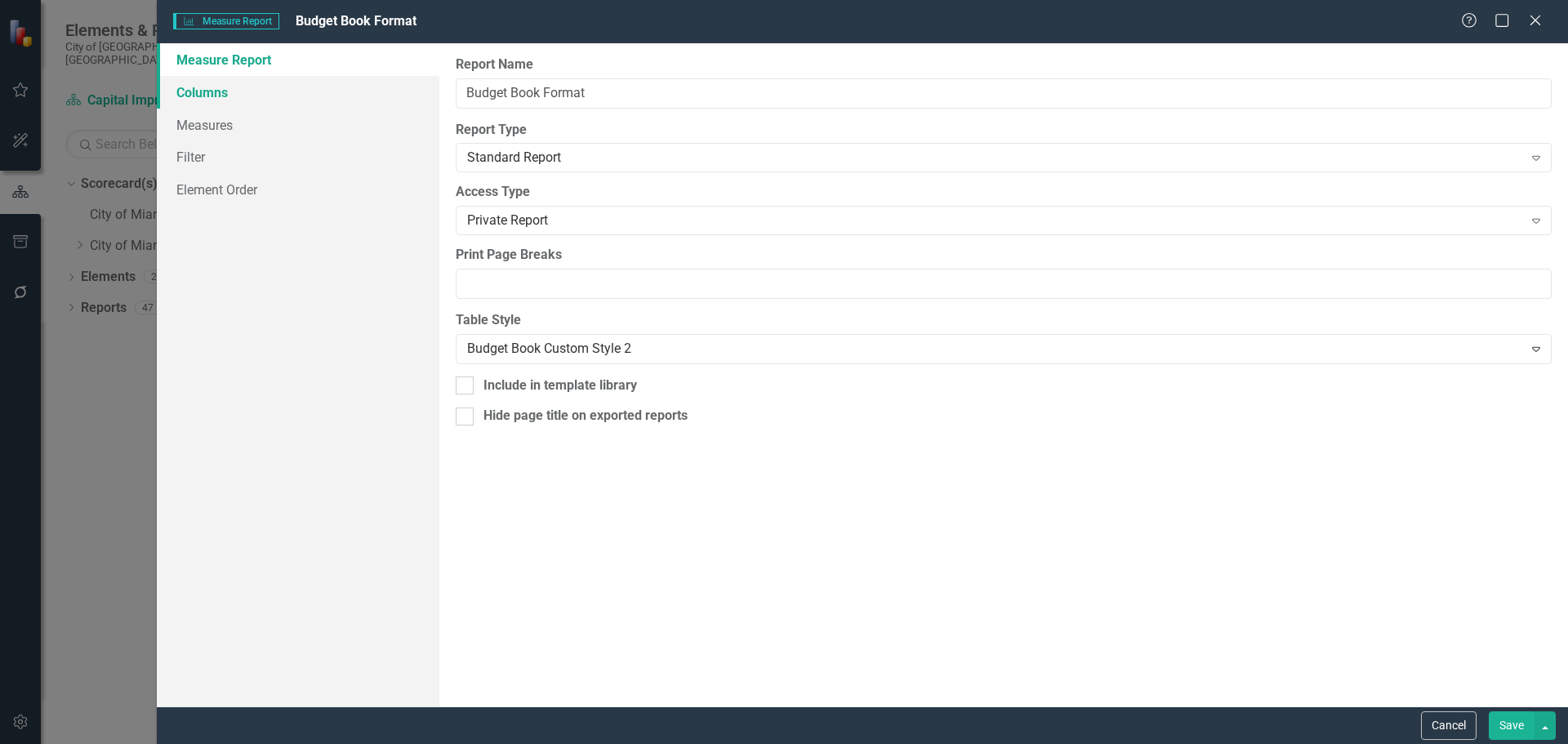
click at [231, 97] on link "Columns" at bounding box center [298, 93] width 282 height 33
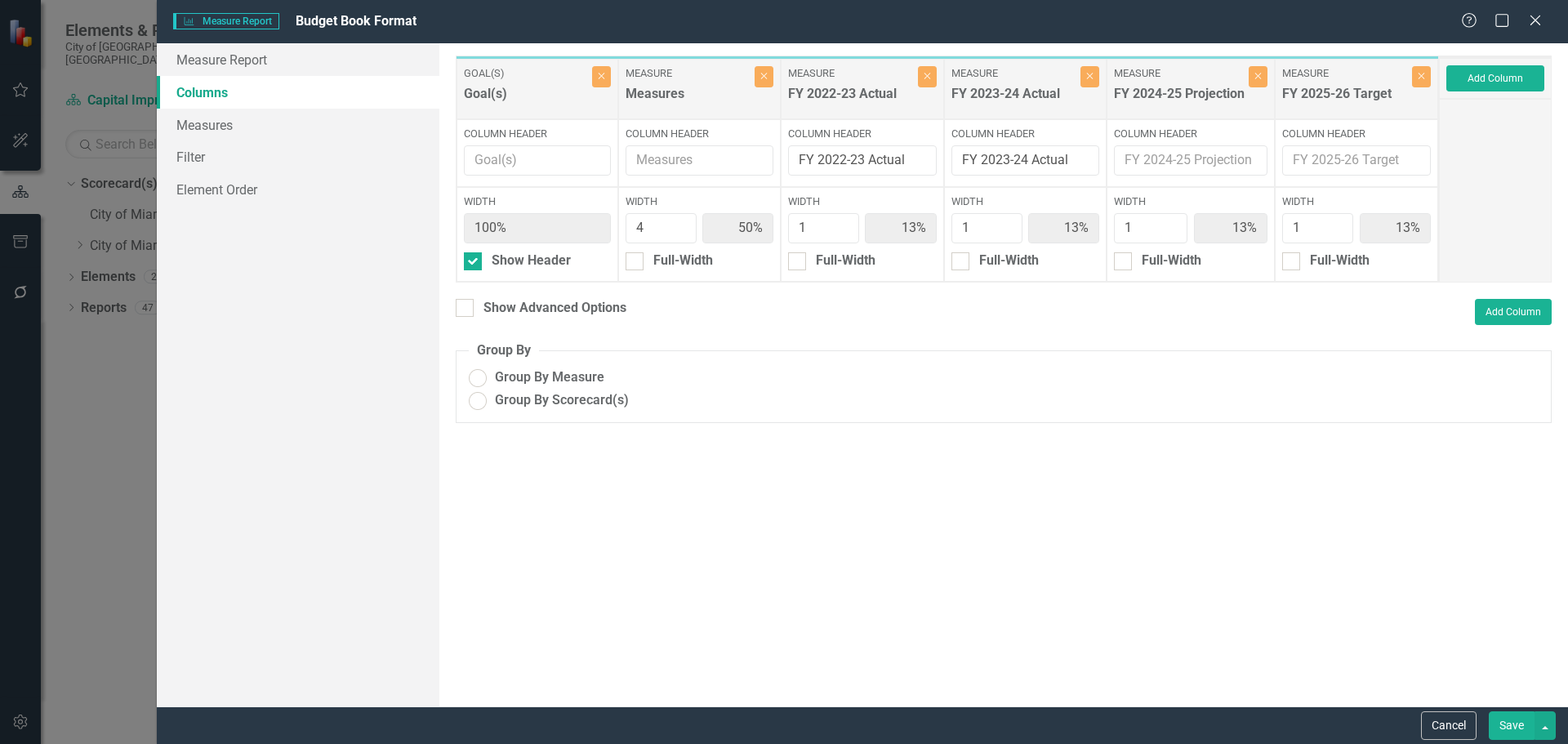
radio input "true"
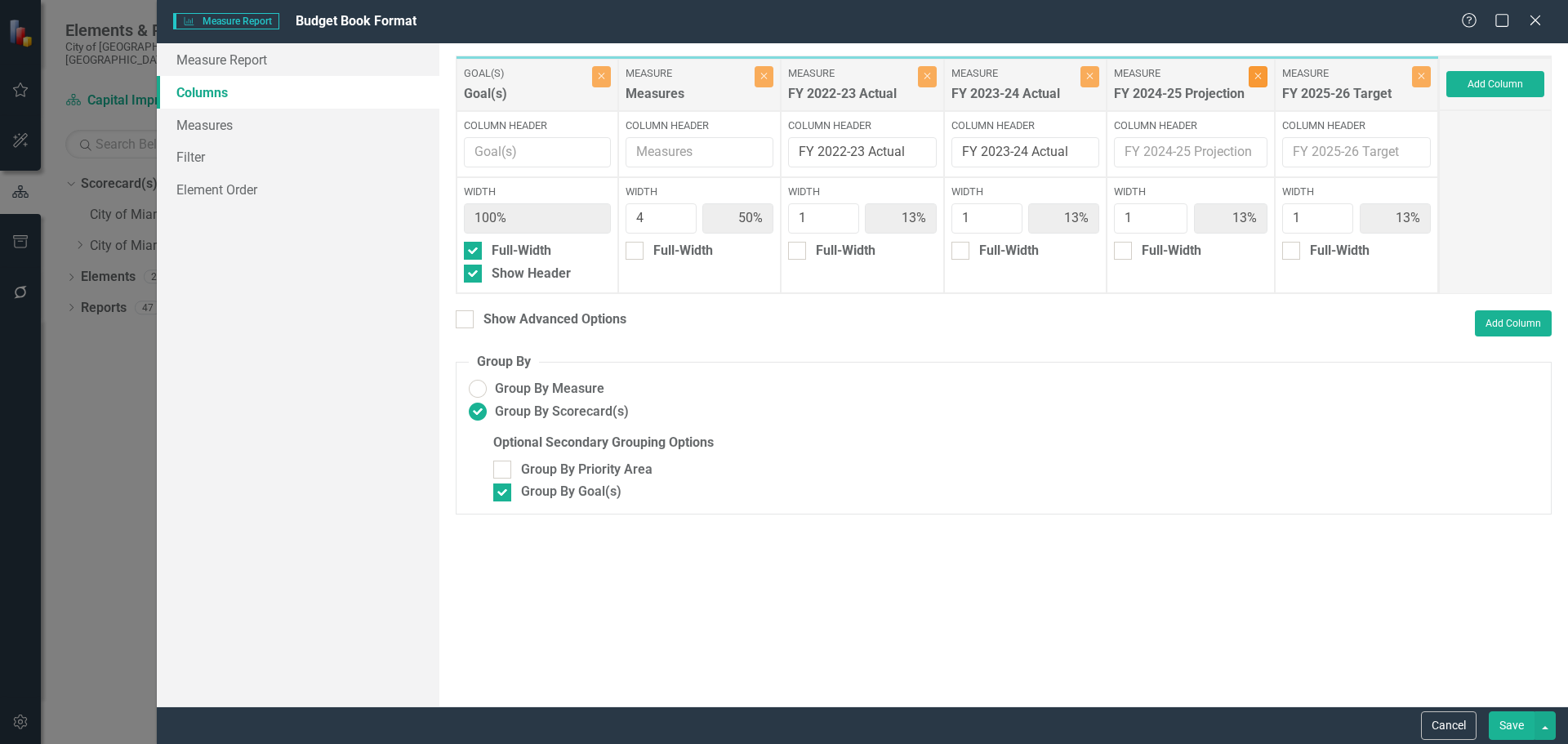
click at [1256, 85] on button "Close" at bounding box center [1258, 76] width 18 height 21
type input "57%"
type input "14%"
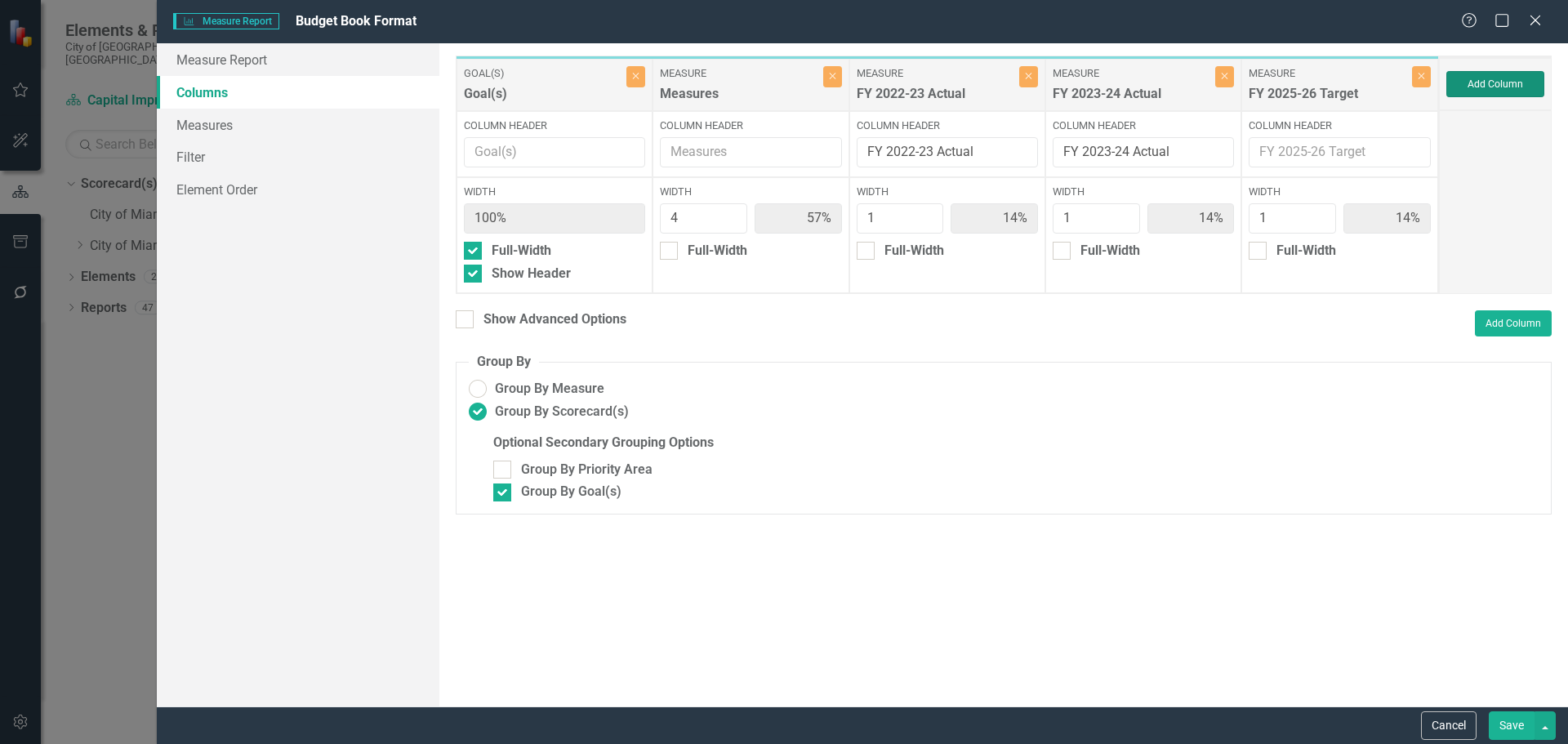
click at [1503, 78] on button "Add Column" at bounding box center [1495, 84] width 98 height 26
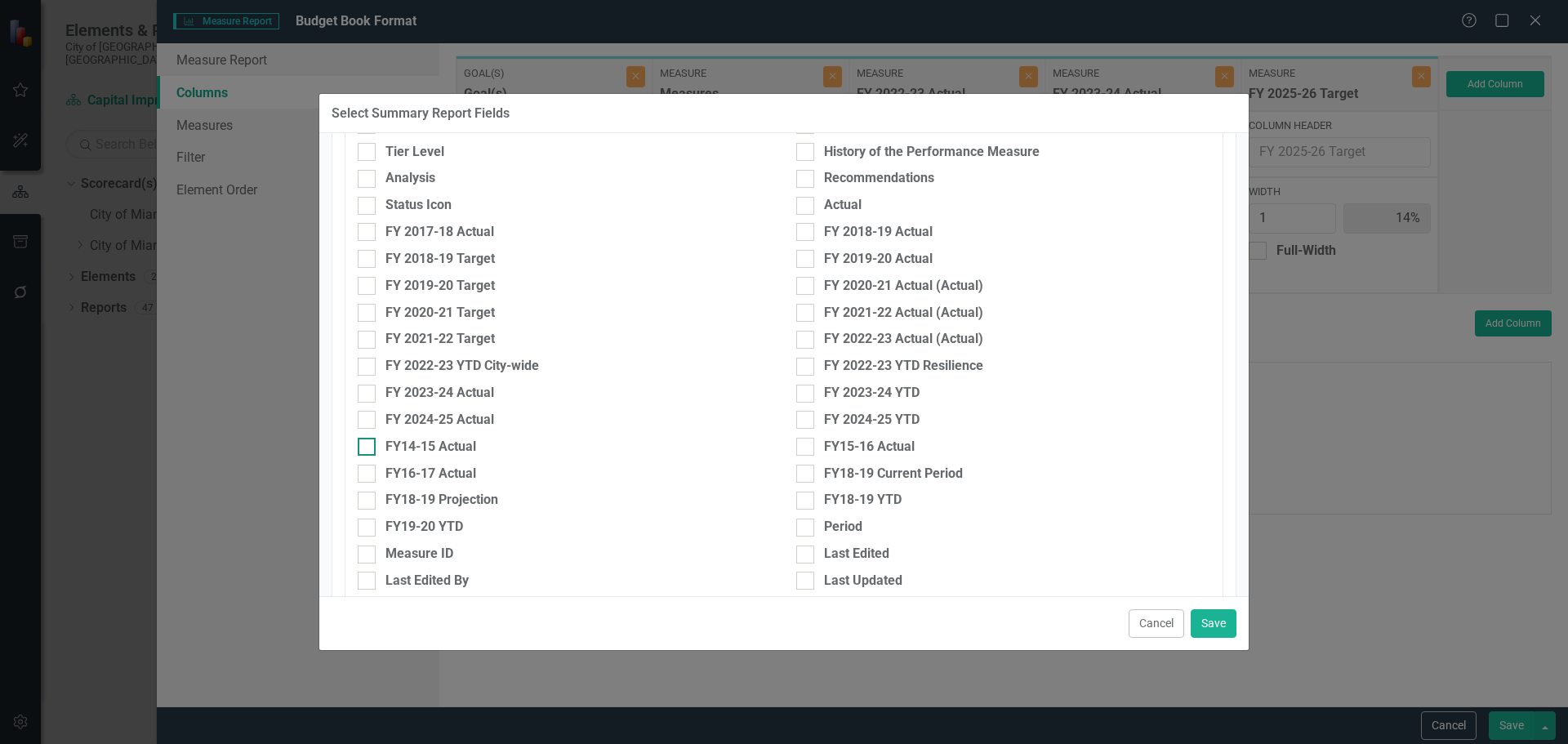
scroll to position [572, 0]
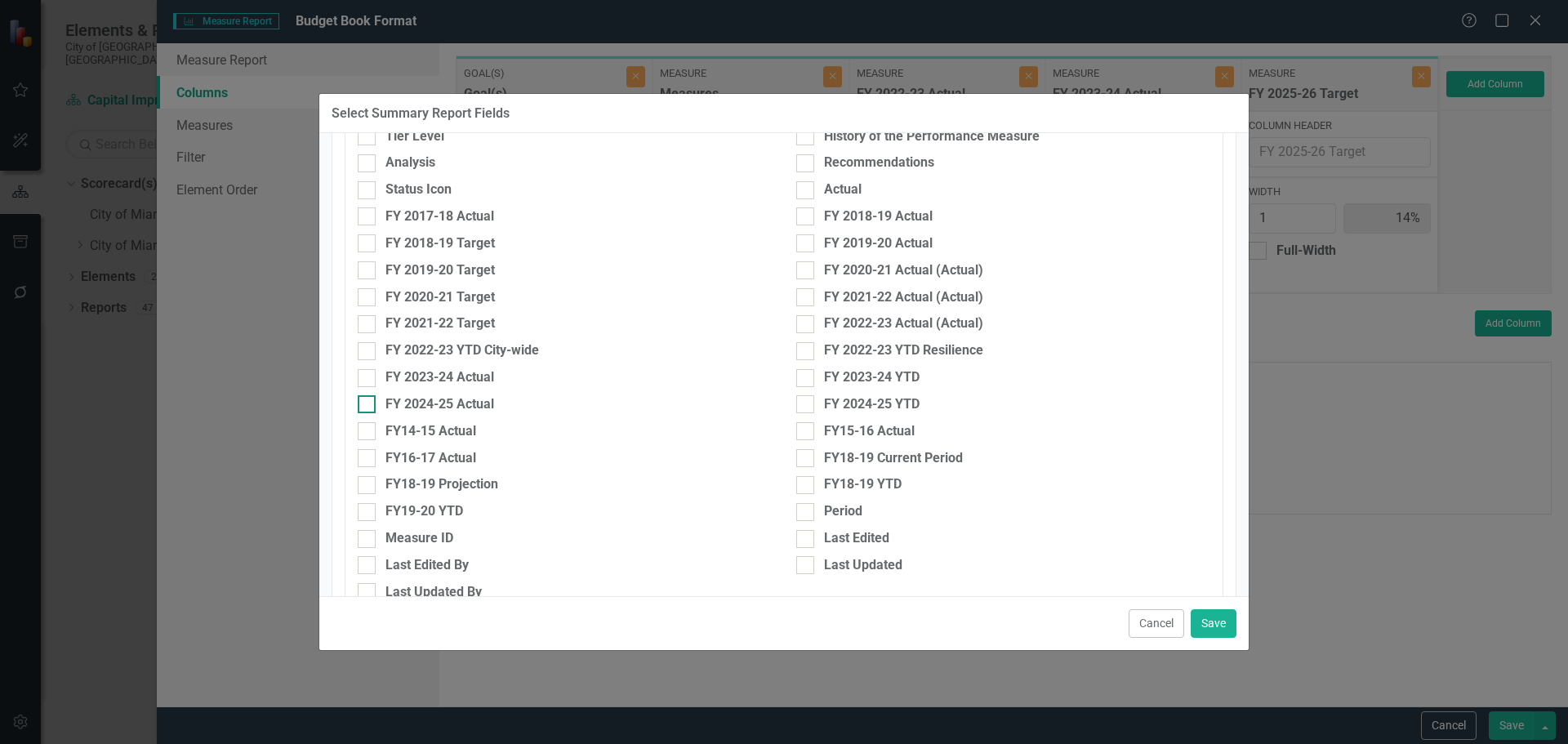
click at [421, 400] on div "FY 2024-25 Actual" at bounding box center [439, 405] width 108 height 18
click at [369, 400] on input "FY 2024-25 Actual" at bounding box center [363, 401] width 11 height 11
checkbox input "true"
click at [1210, 620] on button "Save" at bounding box center [1213, 624] width 46 height 29
type input "50%"
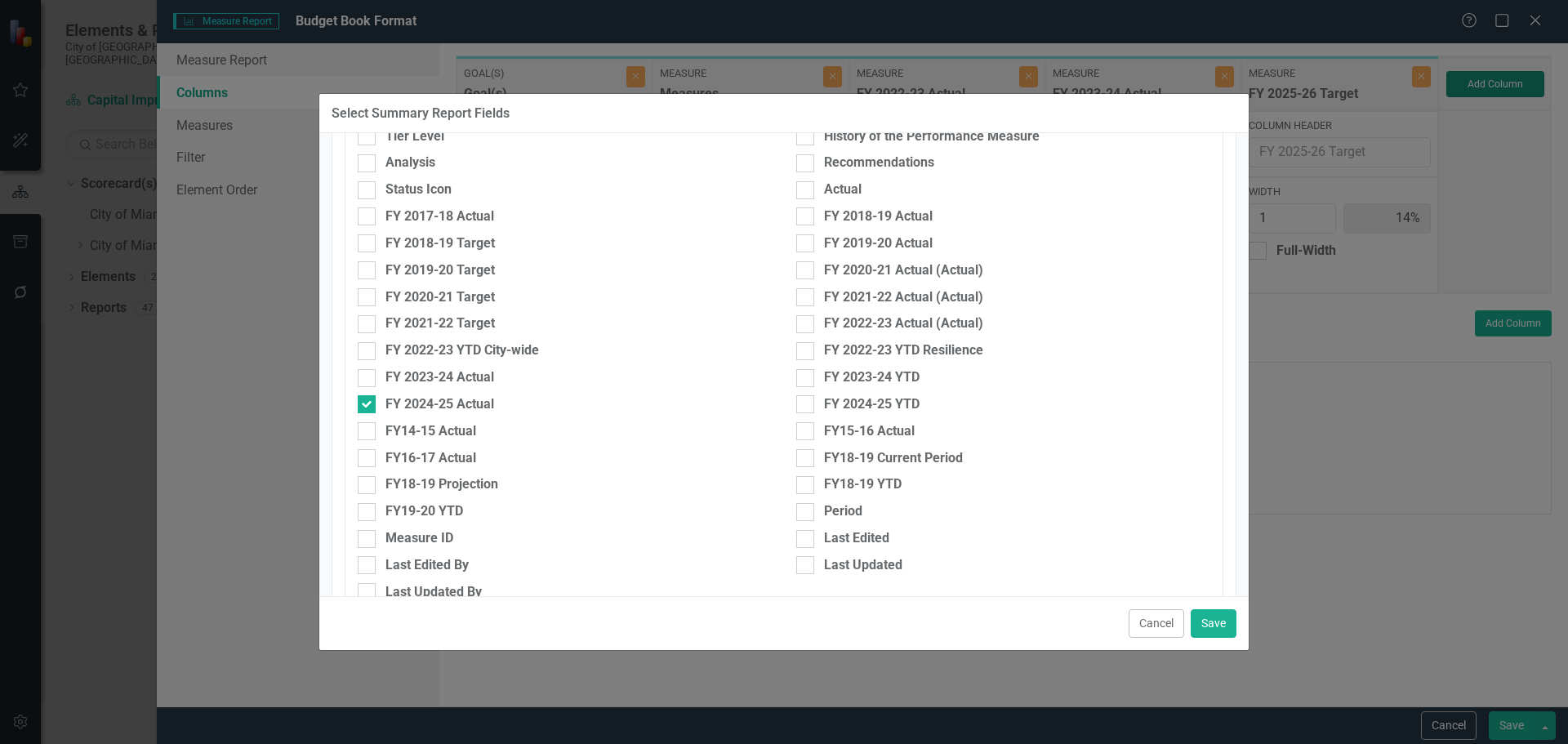
type input "13%"
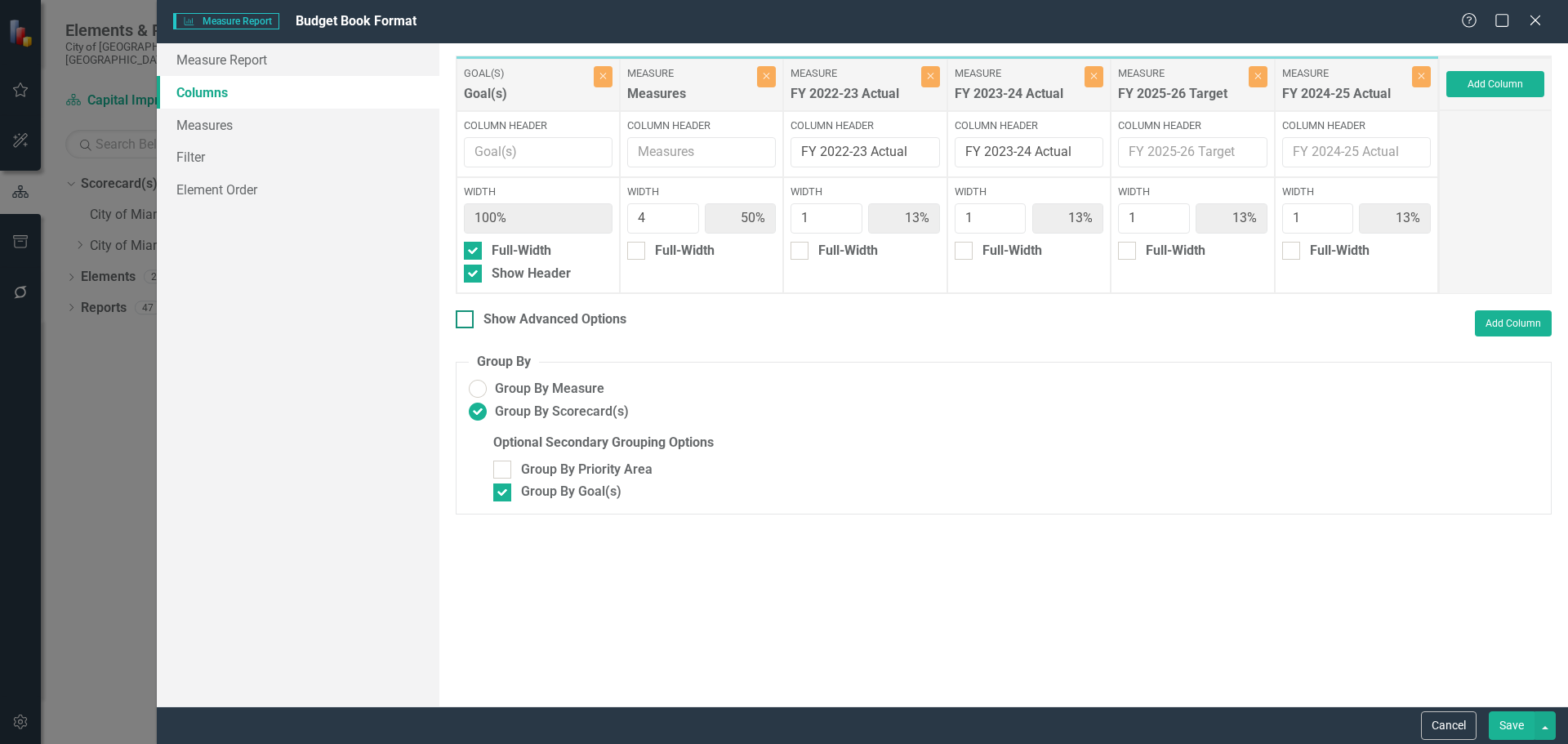
click at [561, 328] on div "Show Advanced Options" at bounding box center [554, 320] width 142 height 18
click at [466, 321] on input "Show Advanced Options" at bounding box center [461, 316] width 11 height 11
checkbox input "true"
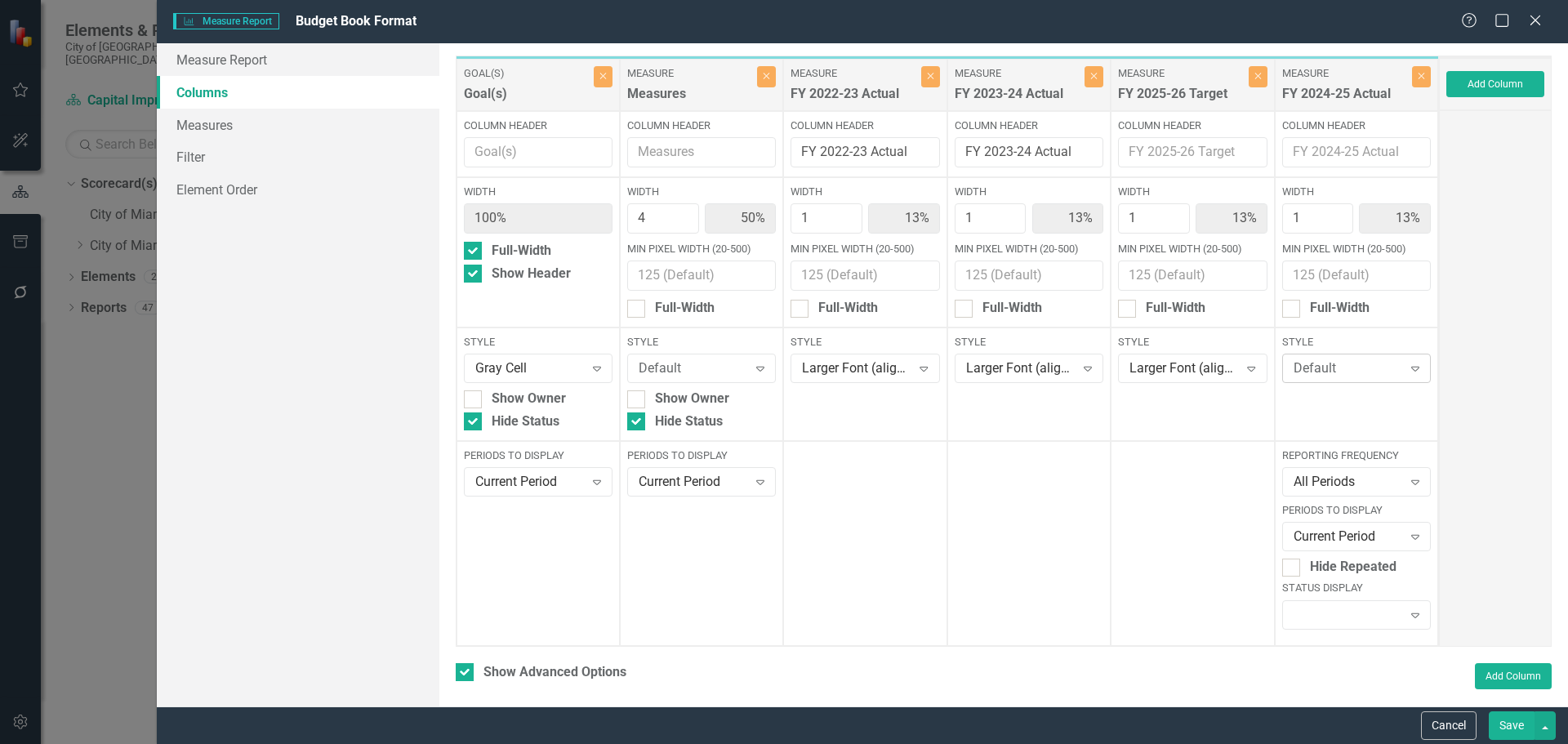
click at [1343, 363] on div "Default" at bounding box center [1347, 369] width 108 height 18
type input "larger"
click at [1517, 727] on button "Save" at bounding box center [1512, 726] width 46 height 29
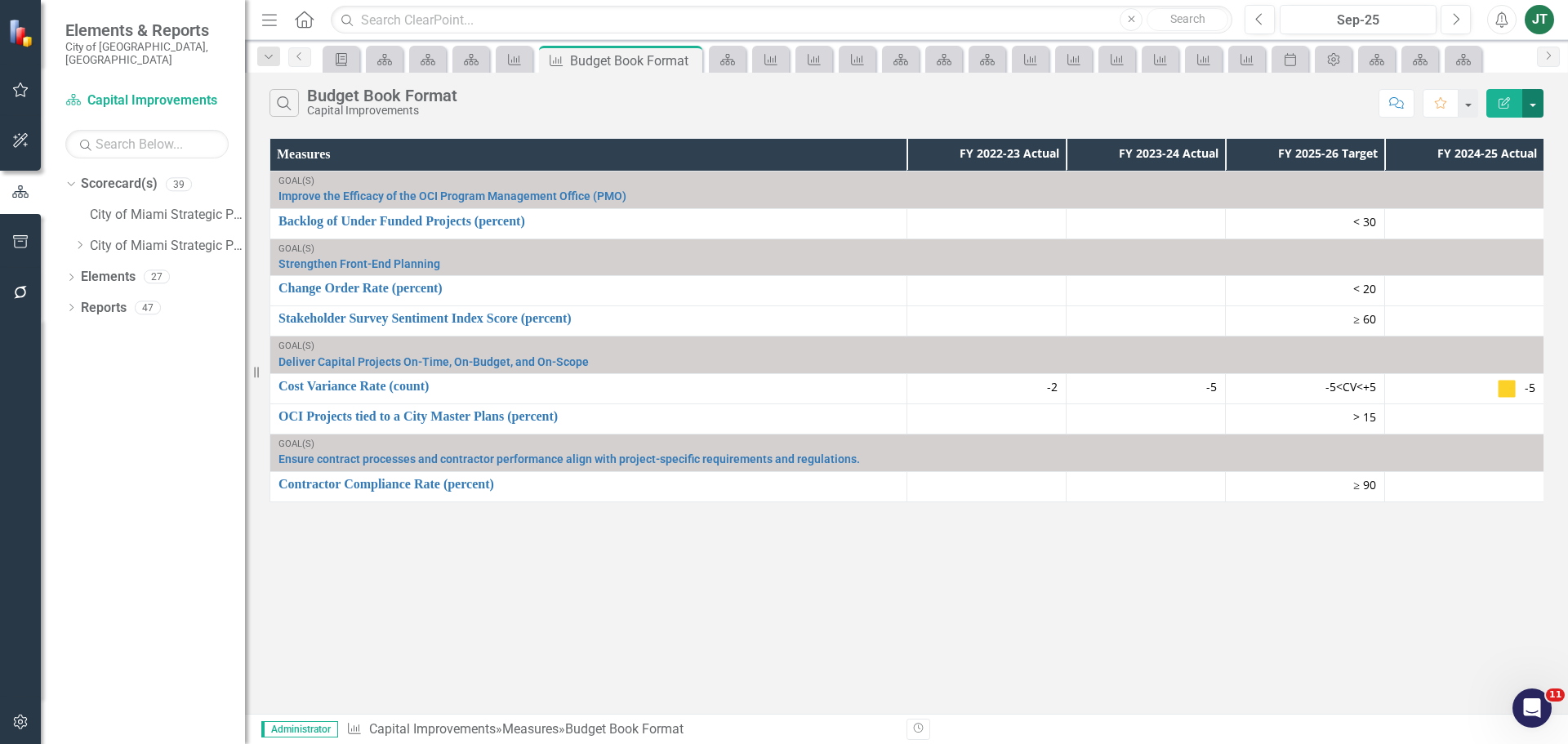
click at [1534, 109] on button "button" at bounding box center [1532, 103] width 21 height 29
click at [1473, 136] on link "Edit Report Edit Report" at bounding box center [1478, 133] width 129 height 30
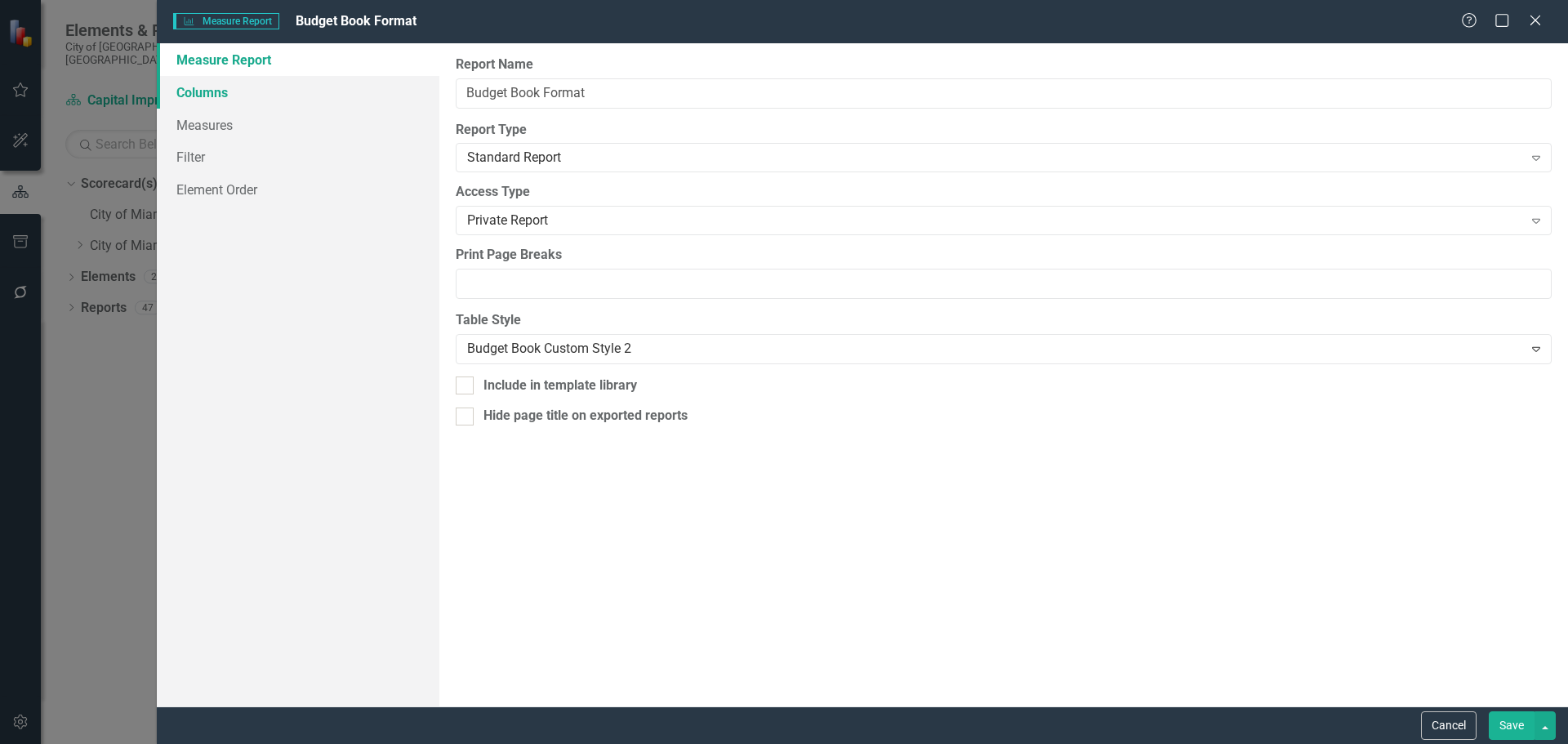
click at [271, 93] on link "Columns" at bounding box center [298, 93] width 282 height 33
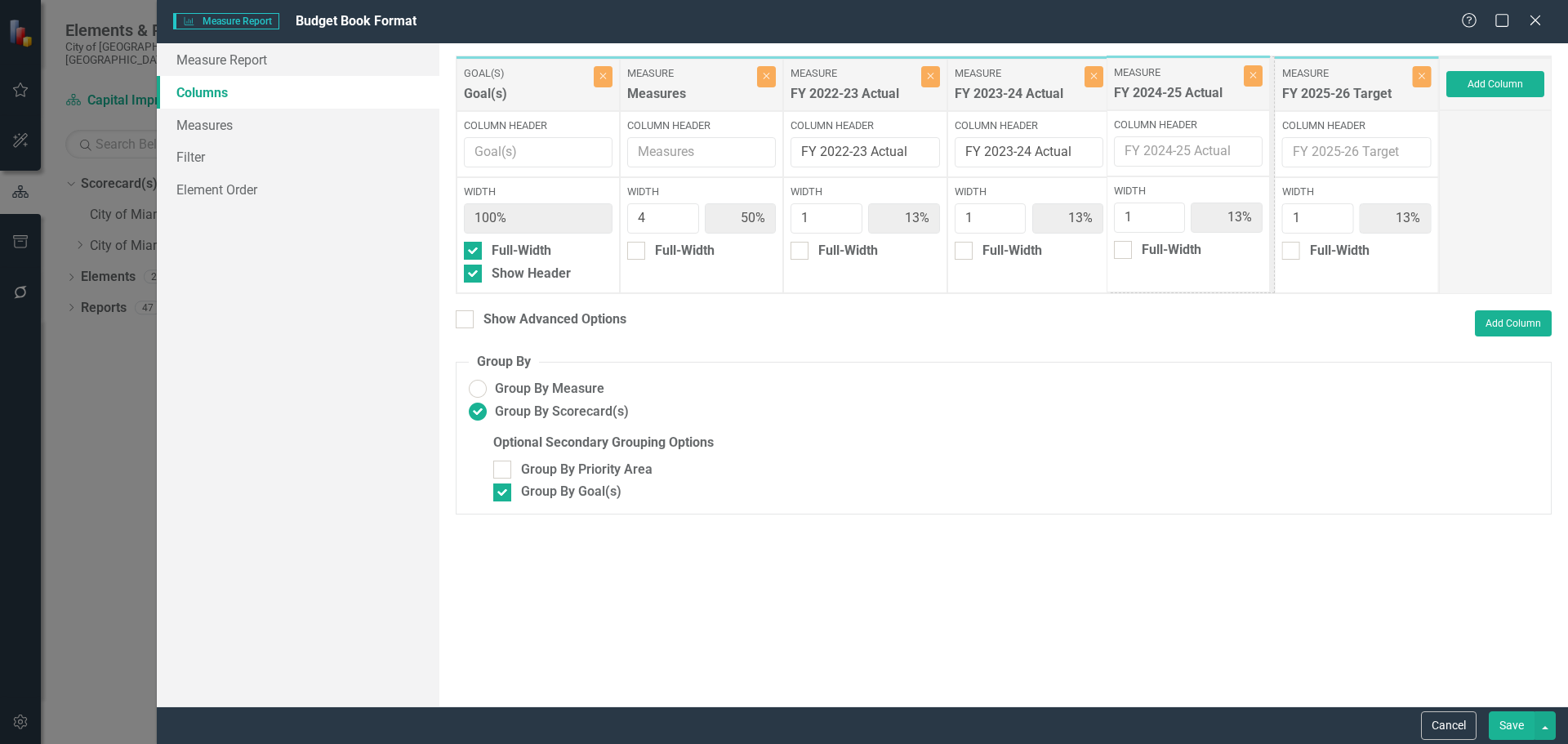
drag, startPoint x: 1383, startPoint y: 83, endPoint x: 1214, endPoint y: 81, distance: 169.0
click at [1215, 81] on div "Goal(s) Goal(s) Close Column Header Width 100% Full-Width Show Header Measure M…" at bounding box center [948, 174] width 983 height 238
click at [602, 315] on div "Show Advanced Options" at bounding box center [554, 320] width 142 height 18
click at [466, 315] on input "Show Advanced Options" at bounding box center [461, 316] width 11 height 11
checkbox input "true"
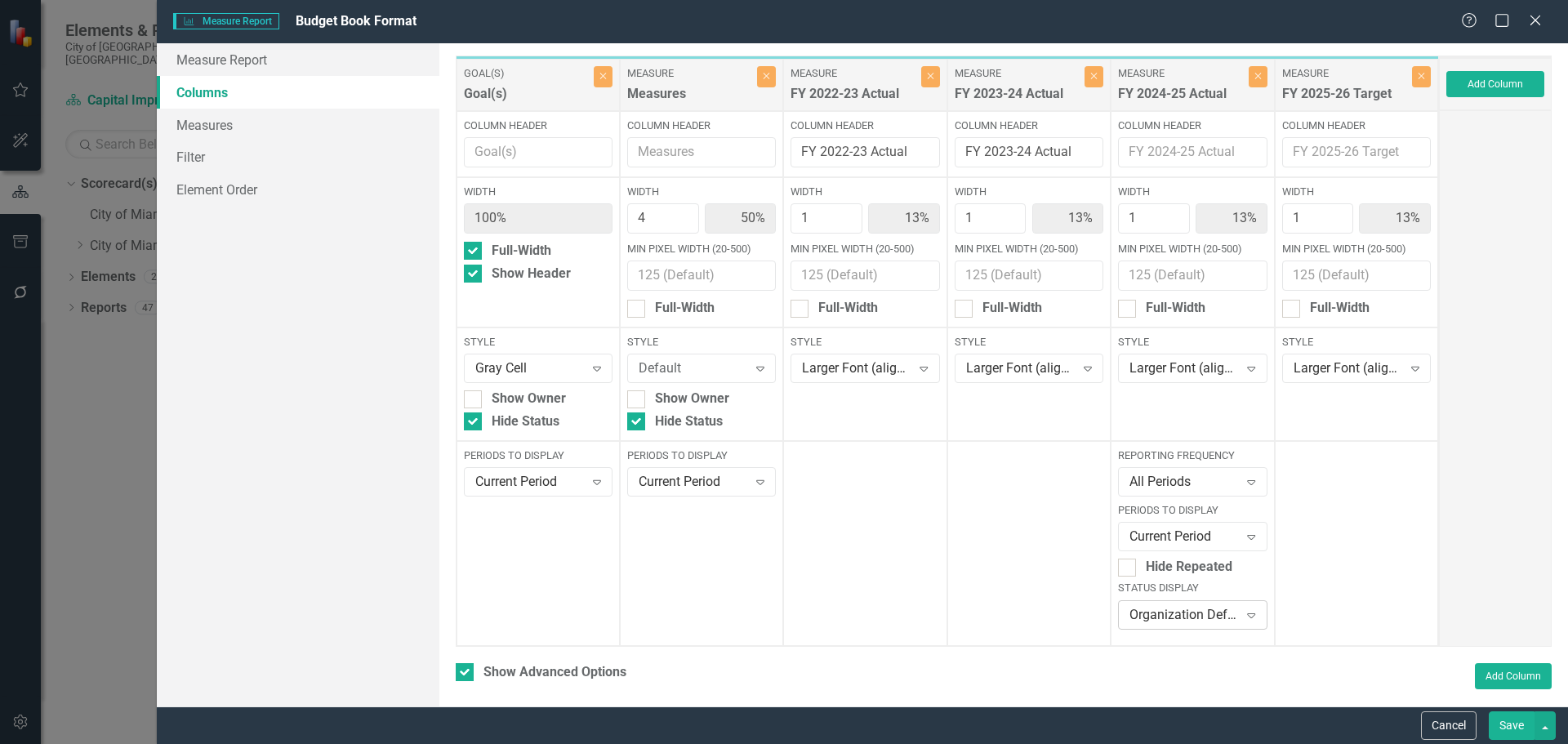
click at [1206, 612] on div "Organization Default" at bounding box center [1184, 614] width 108 height 18
click at [1157, 581] on div "None" at bounding box center [1187, 587] width 121 height 18
click at [1526, 729] on button "Save" at bounding box center [1512, 726] width 46 height 29
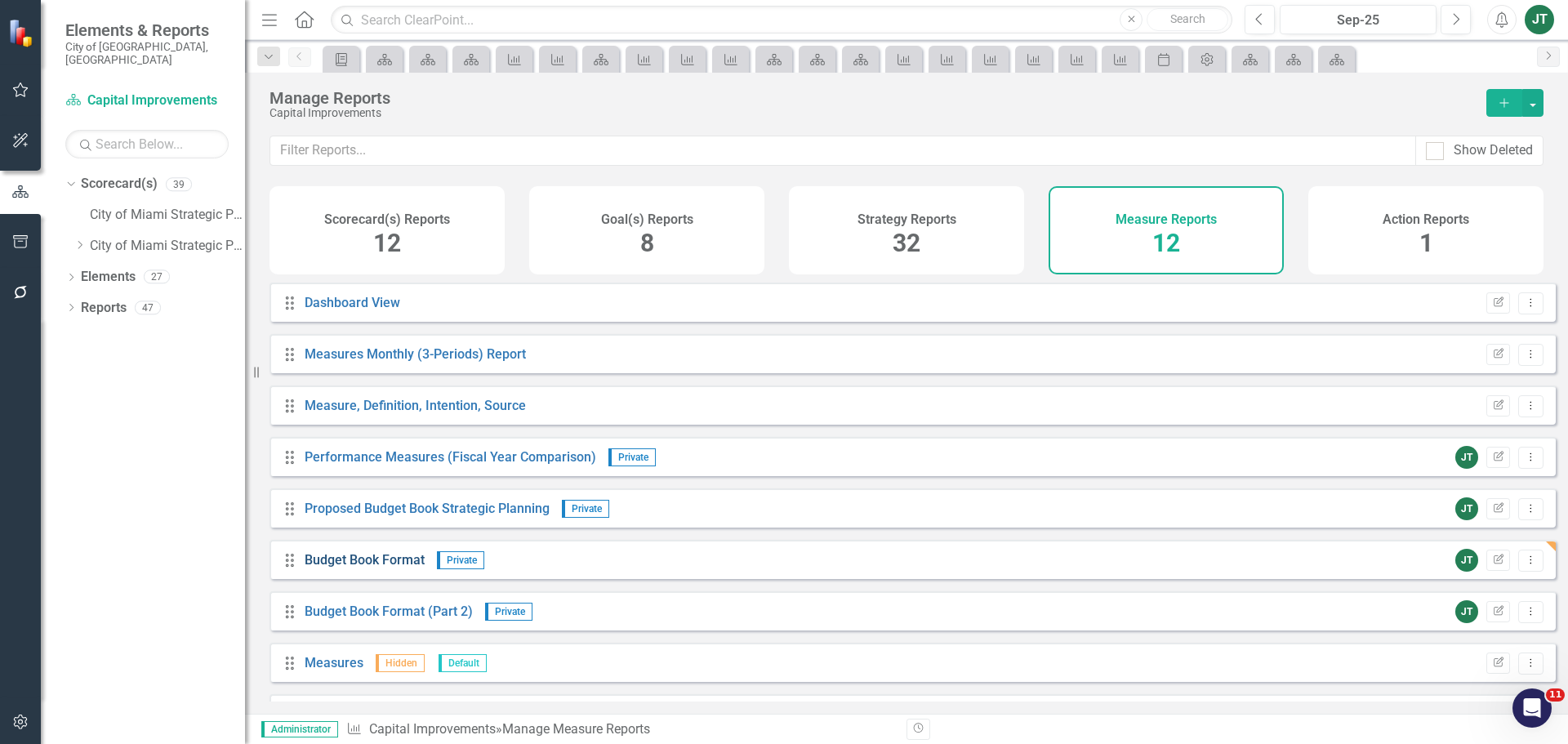
click at [341, 568] on link "Budget Book Format" at bounding box center [364, 560] width 120 height 16
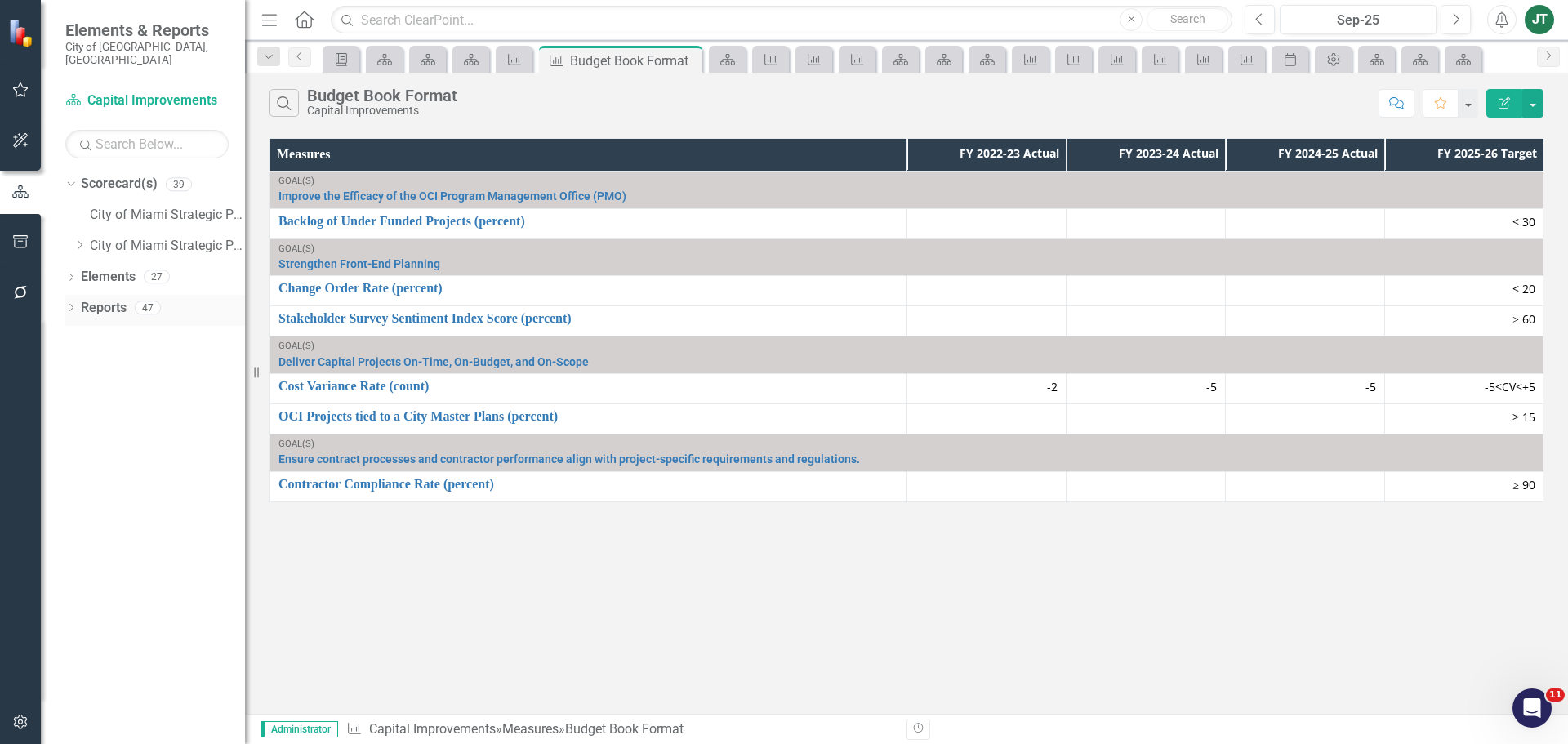
click at [108, 299] on link "Reports" at bounding box center [104, 308] width 46 height 18
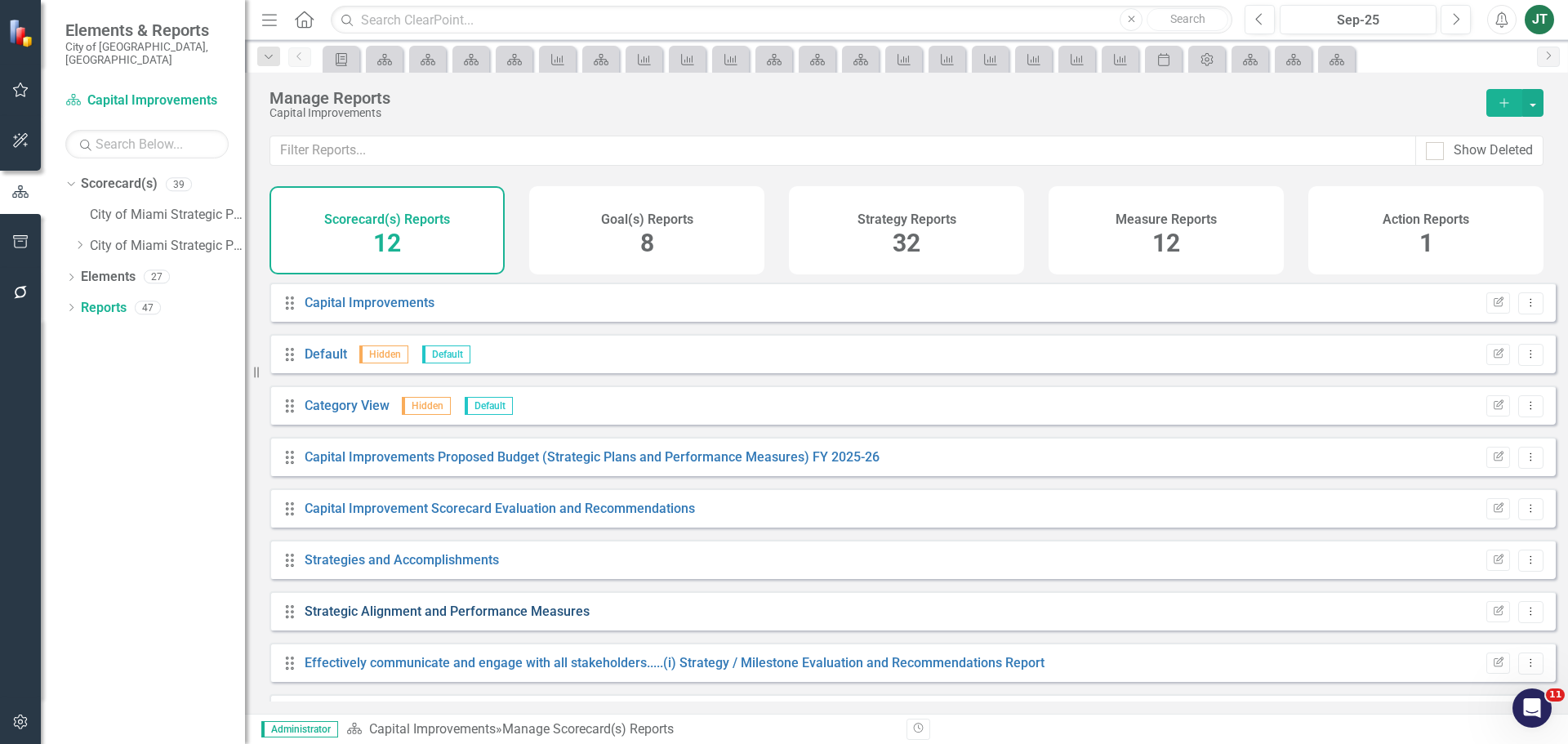
click at [449, 620] on link "Strategic Alignment and Performance Measures" at bounding box center [447, 612] width 285 height 16
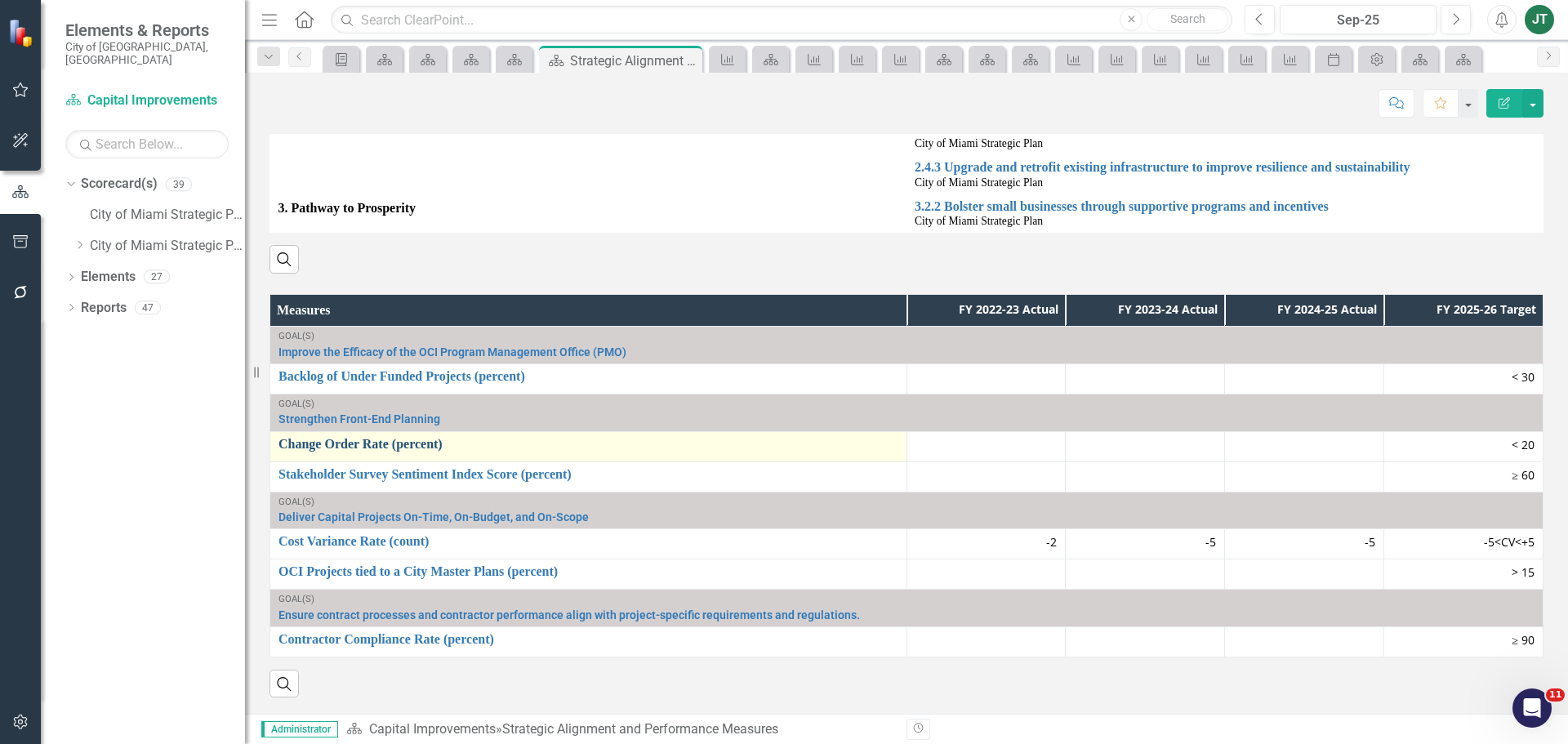
scroll to position [873, 0]
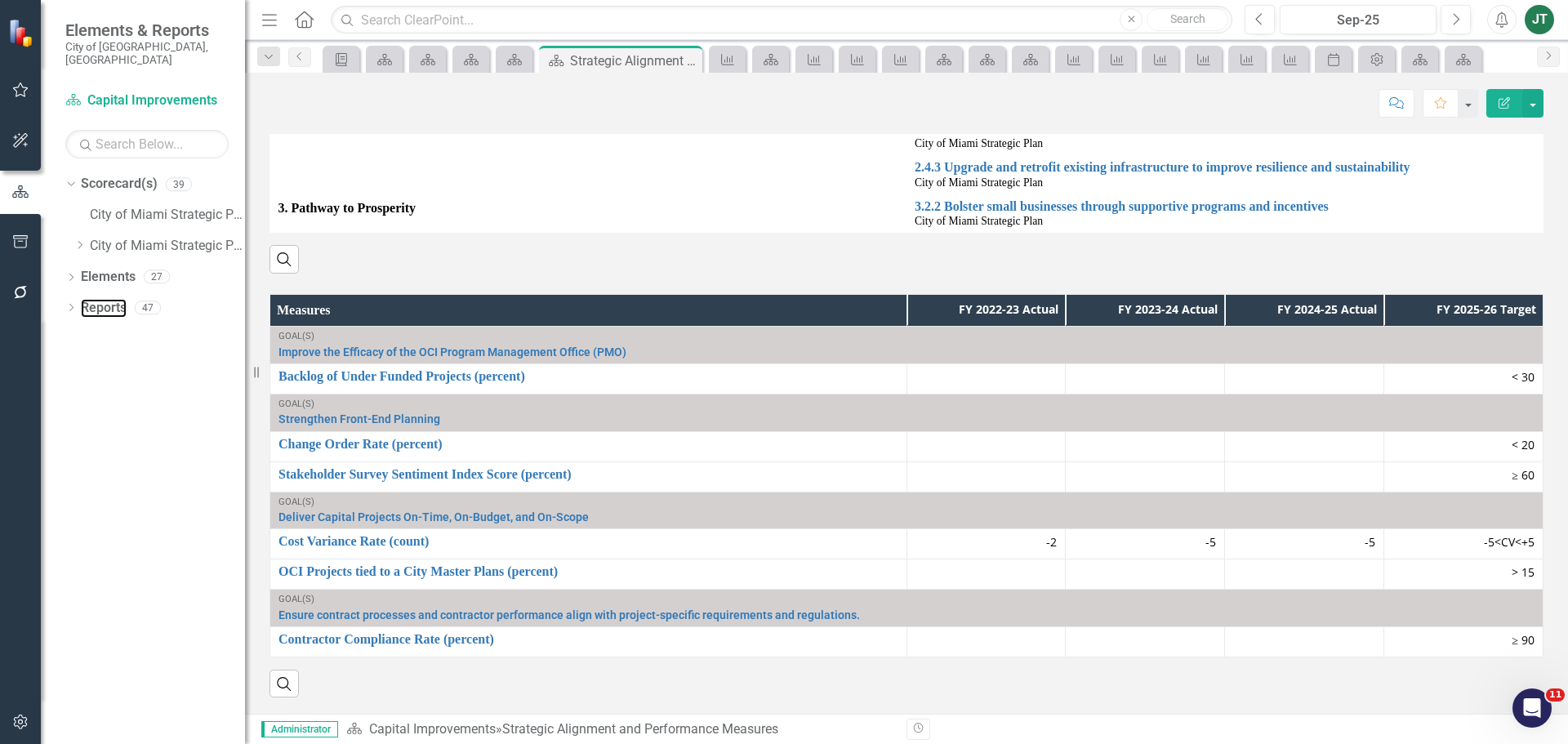
drag, startPoint x: 91, startPoint y: 292, endPoint x: 197, endPoint y: 315, distance: 108.5
click at [91, 299] on link "Reports" at bounding box center [104, 308] width 46 height 18
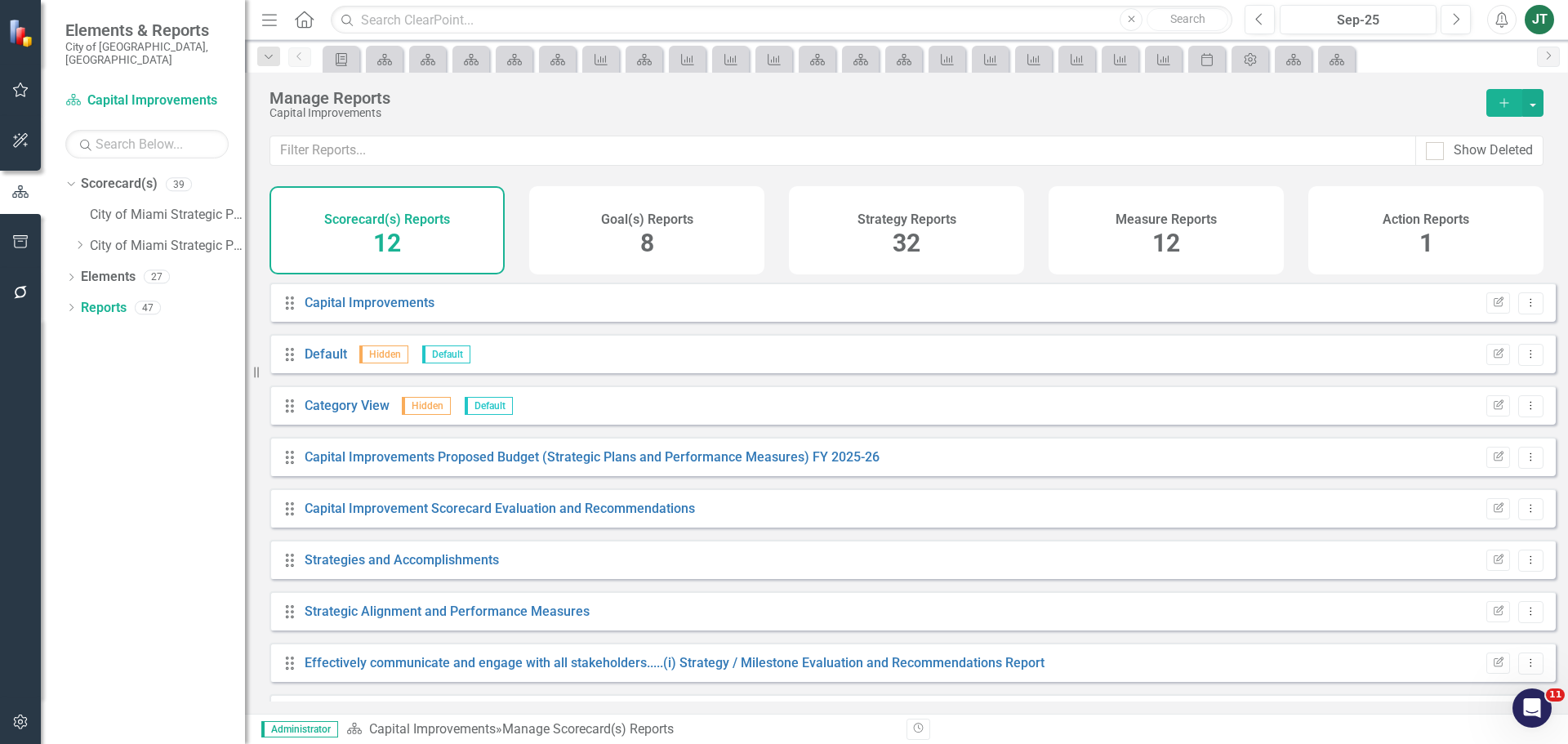
click at [915, 241] on span "32" at bounding box center [906, 243] width 28 height 29
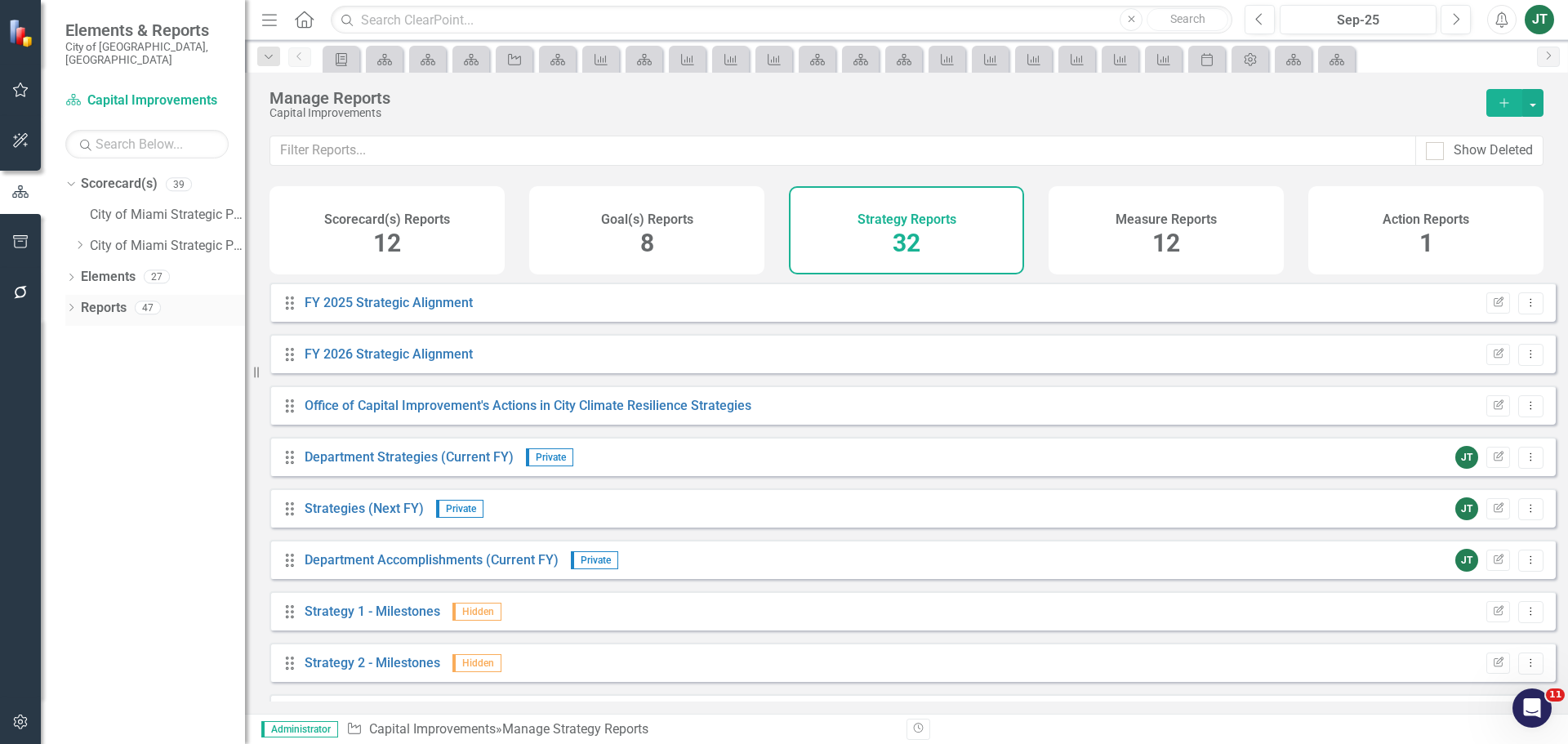
click at [92, 299] on link "Reports" at bounding box center [104, 308] width 46 height 18
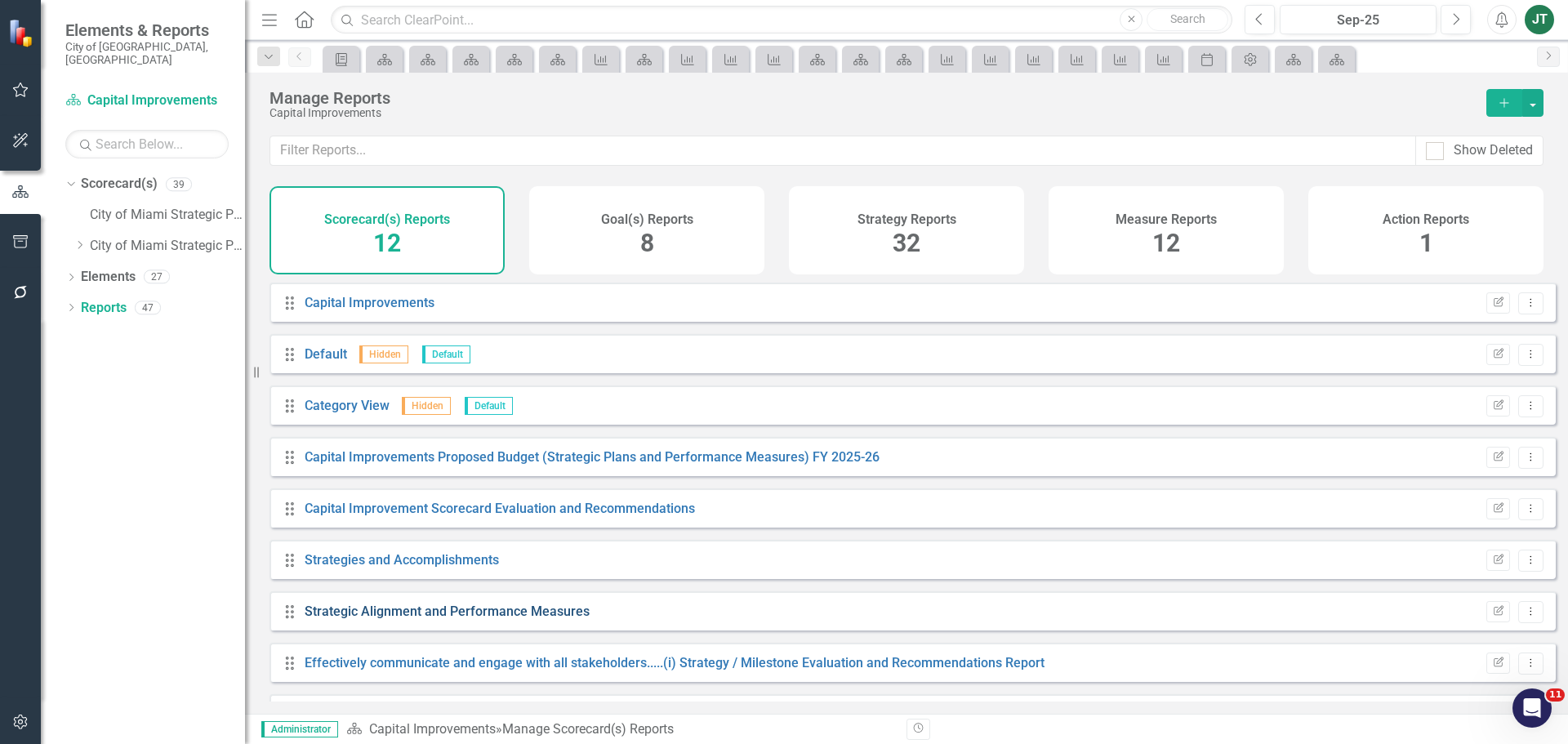
click at [447, 620] on link "Strategic Alignment and Performance Measures" at bounding box center [447, 612] width 285 height 16
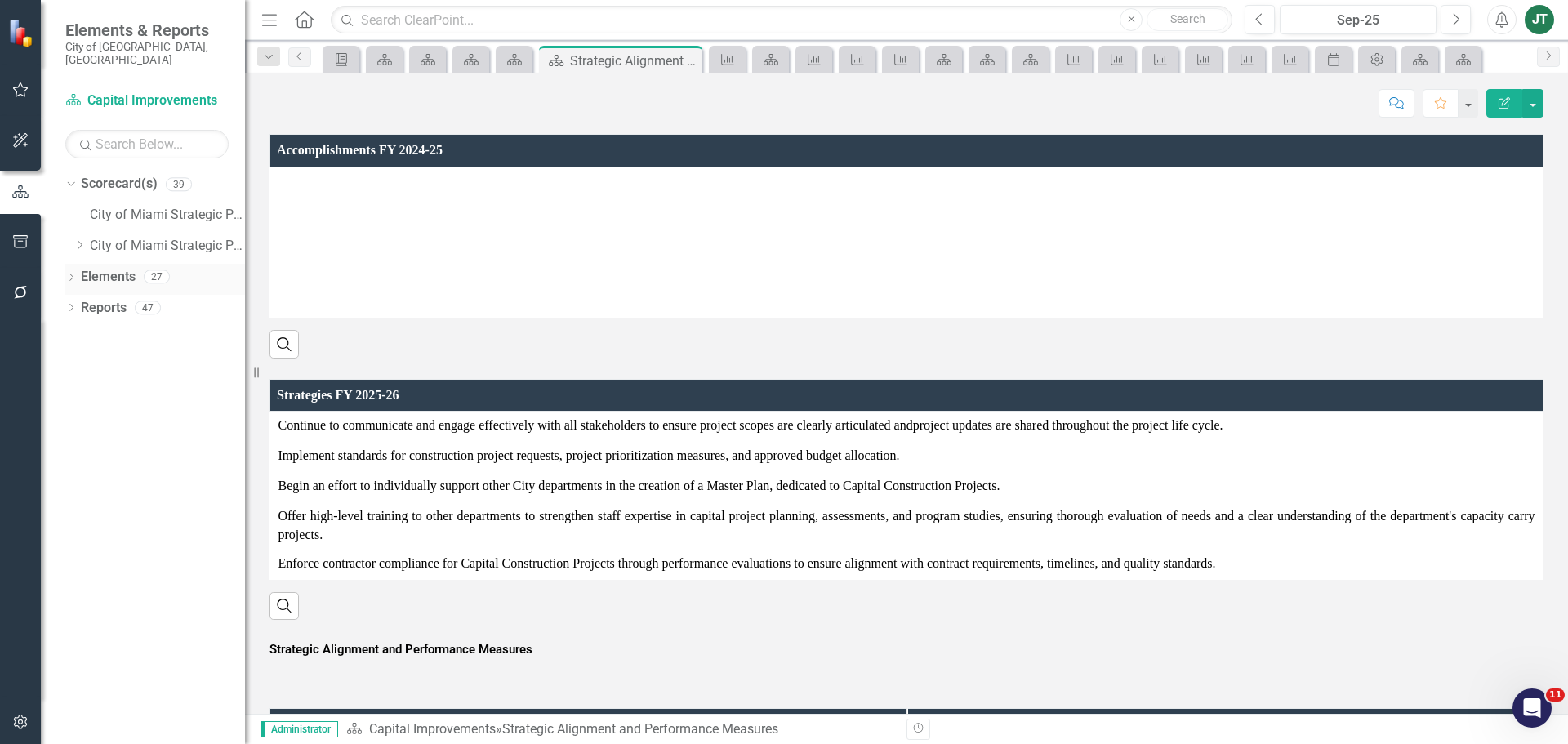
click at [99, 268] on link "Elements" at bounding box center [108, 277] width 55 height 18
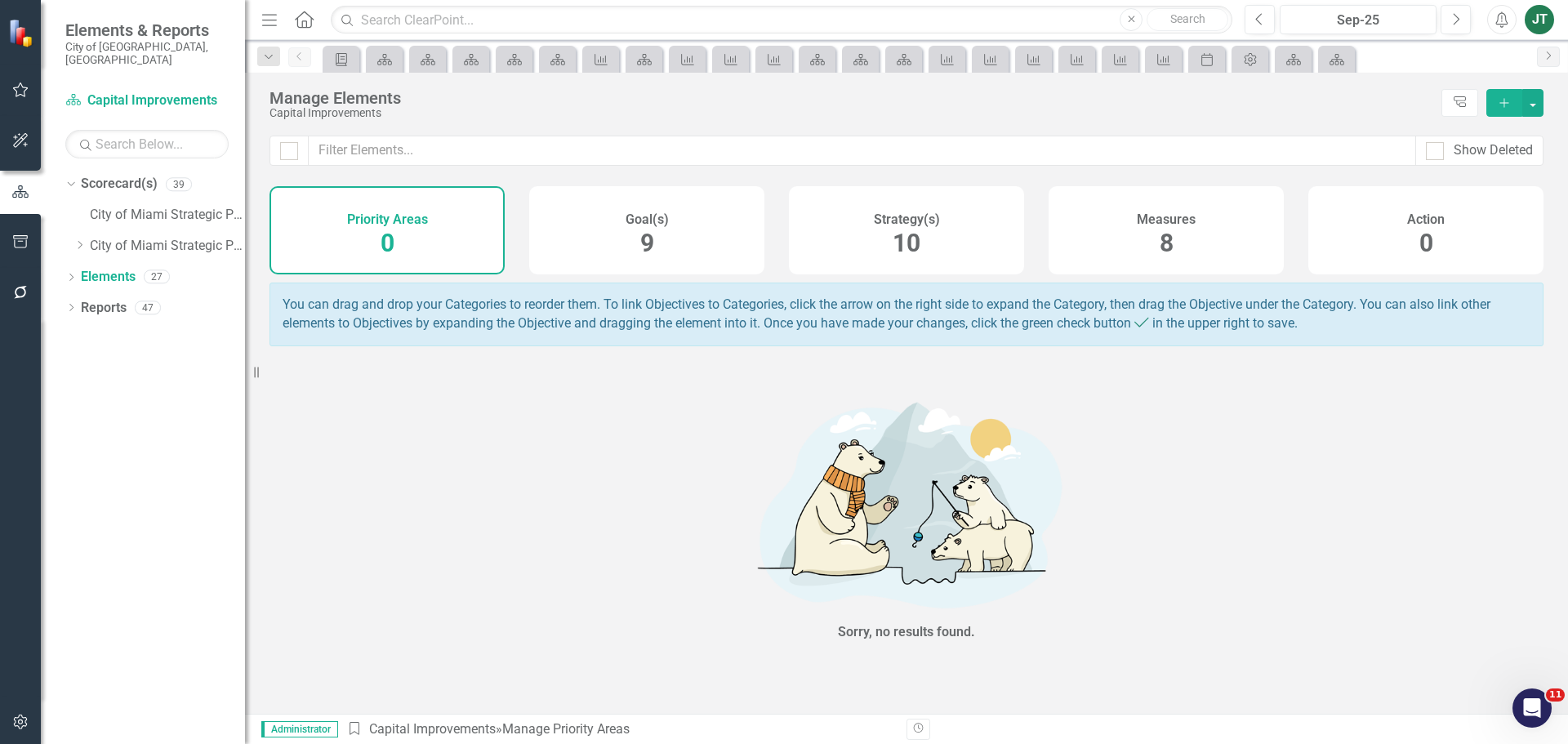
click at [942, 224] on div "Strategy(s) 10" at bounding box center [906, 231] width 235 height 88
click at [861, 260] on div "Strategy(s) 10" at bounding box center [906, 231] width 235 height 88
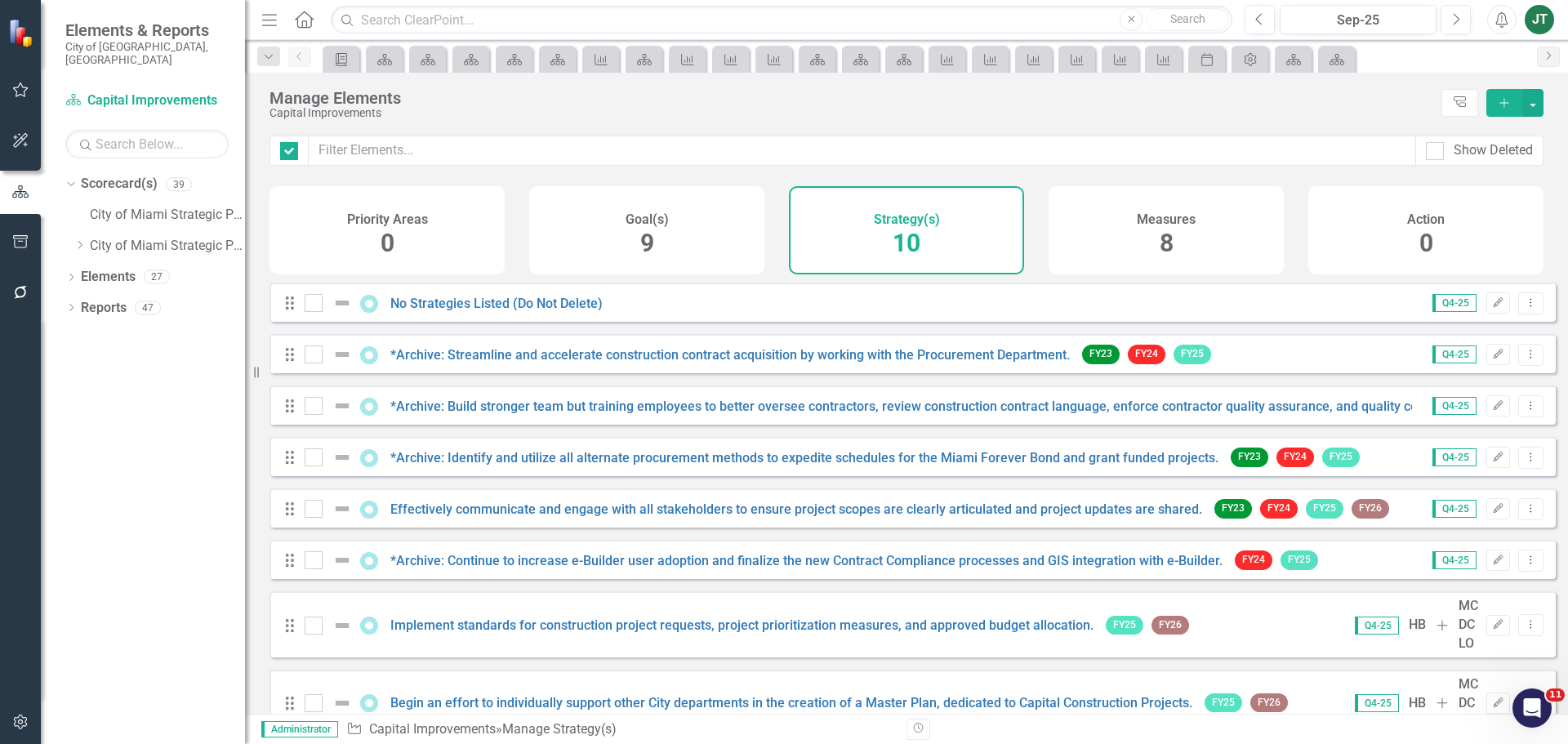
checkbox input "false"
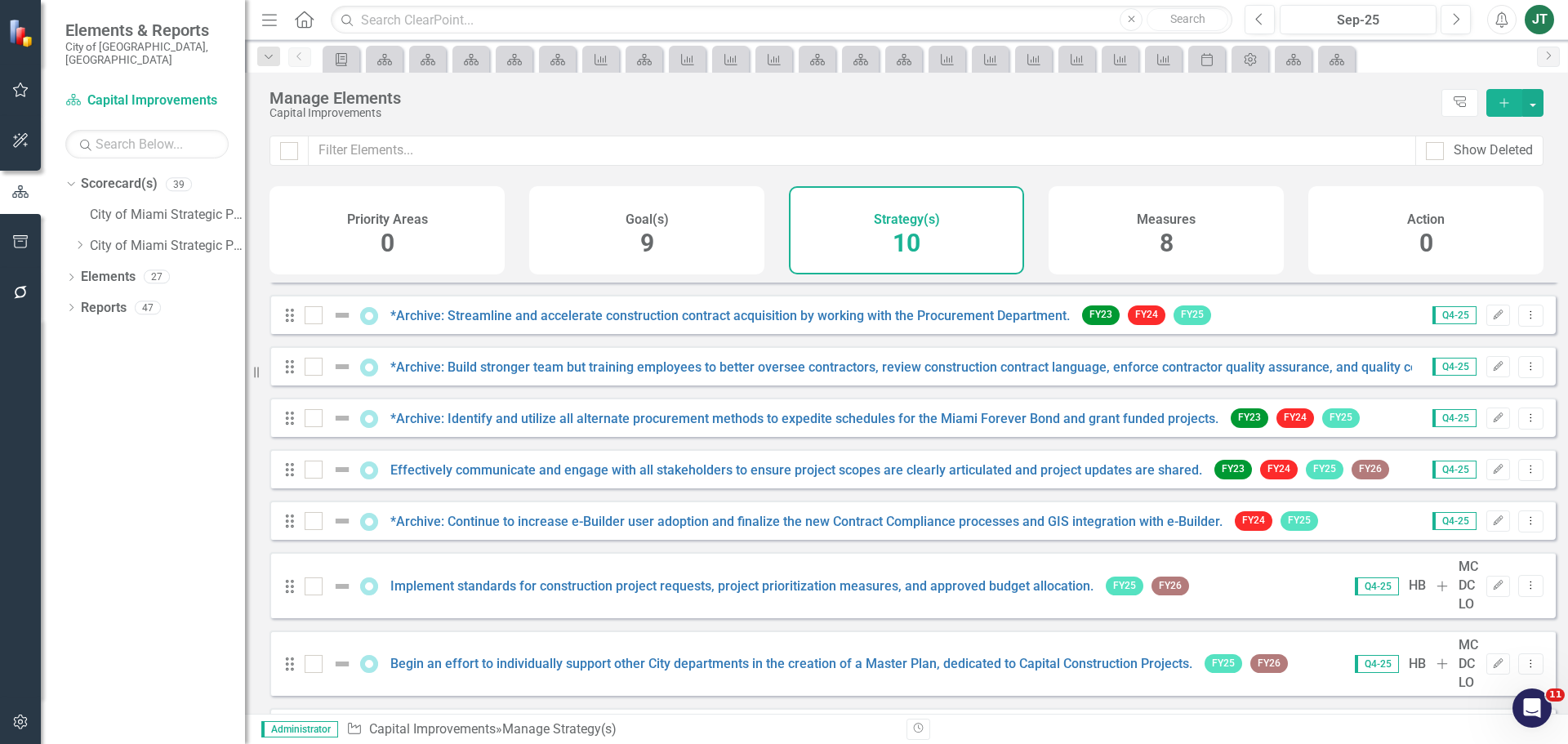
scroll to position [14, 0]
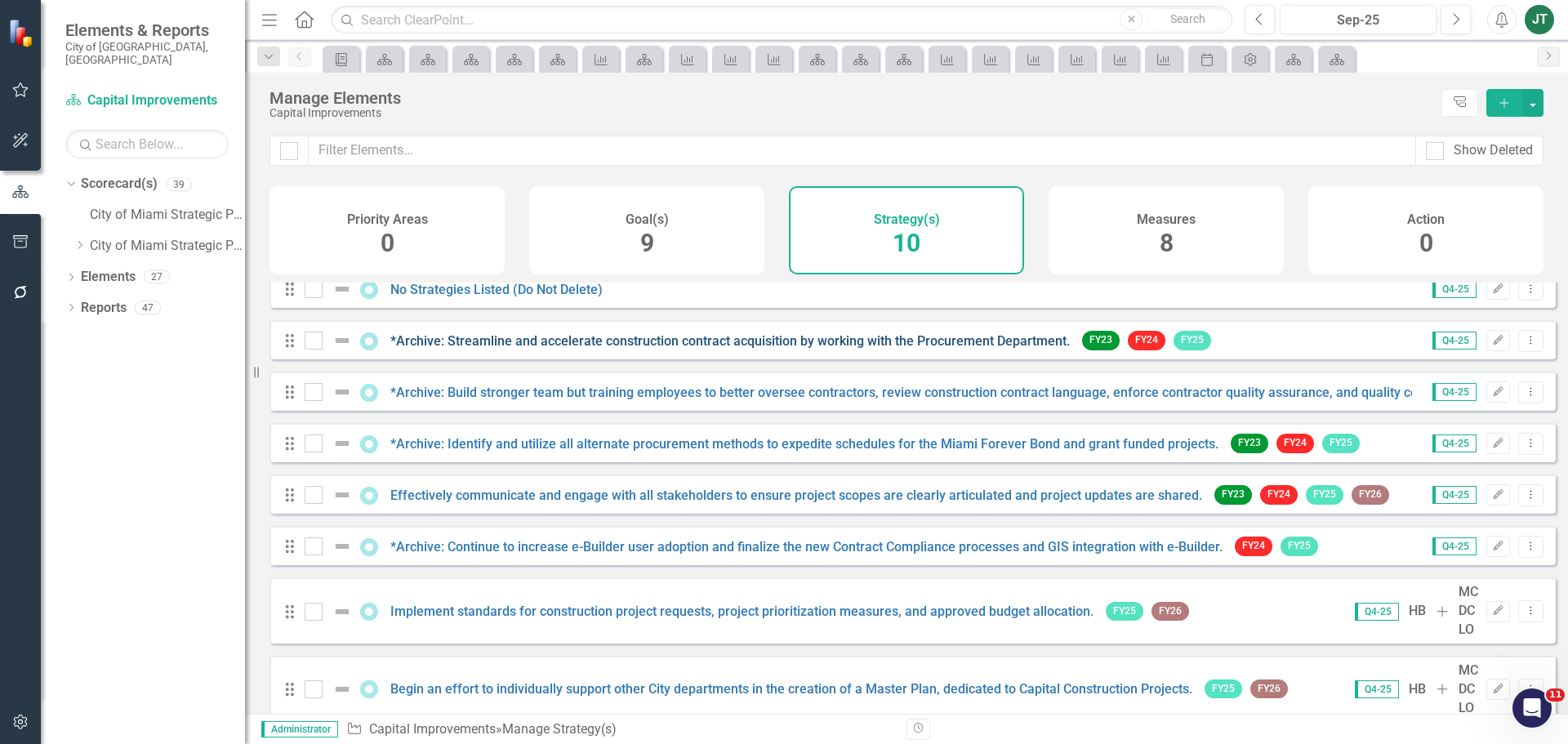
click at [448, 349] on link "*Archive: Streamline and accelerate construction contract acquisition by workin…" at bounding box center [730, 341] width 679 height 16
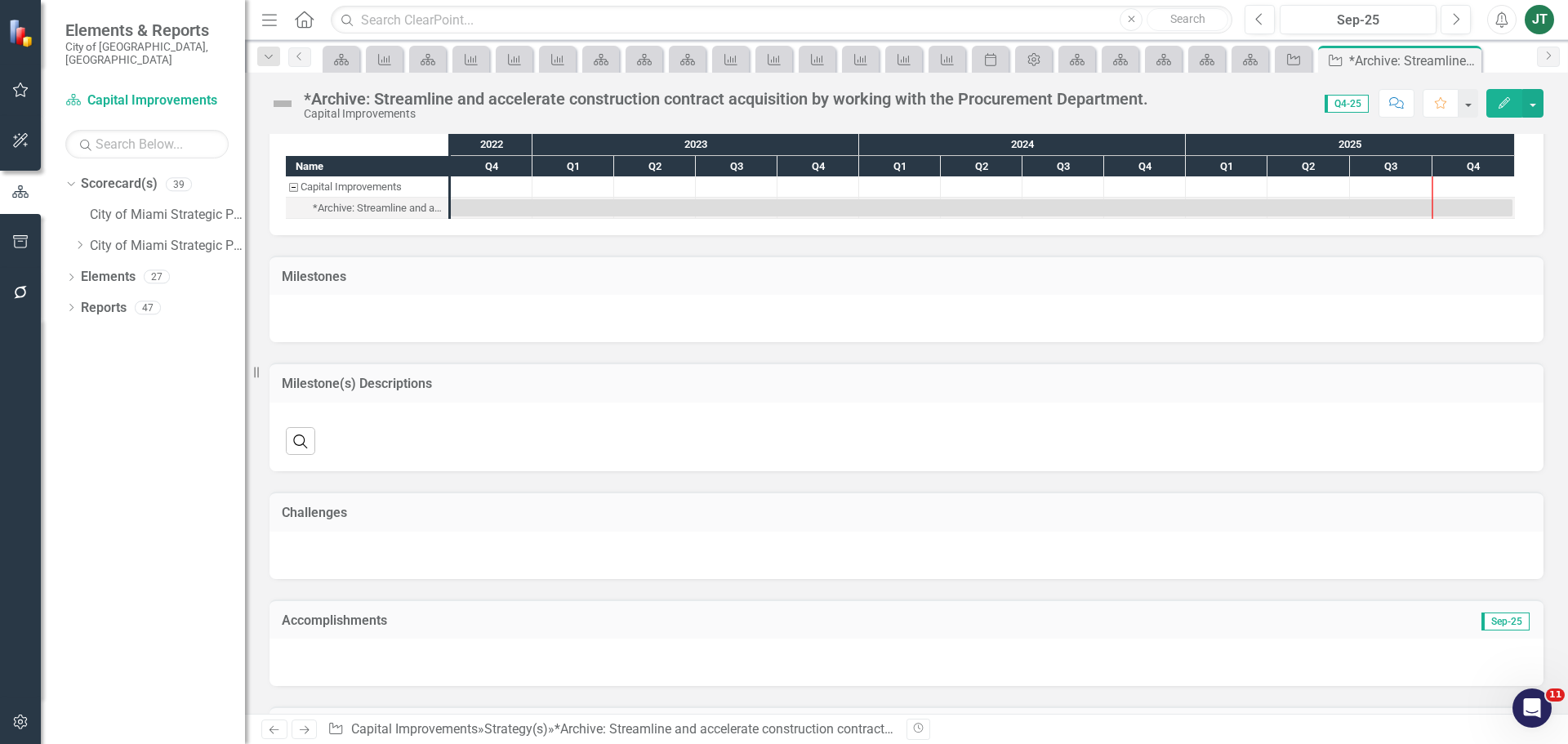
scroll to position [1019, 0]
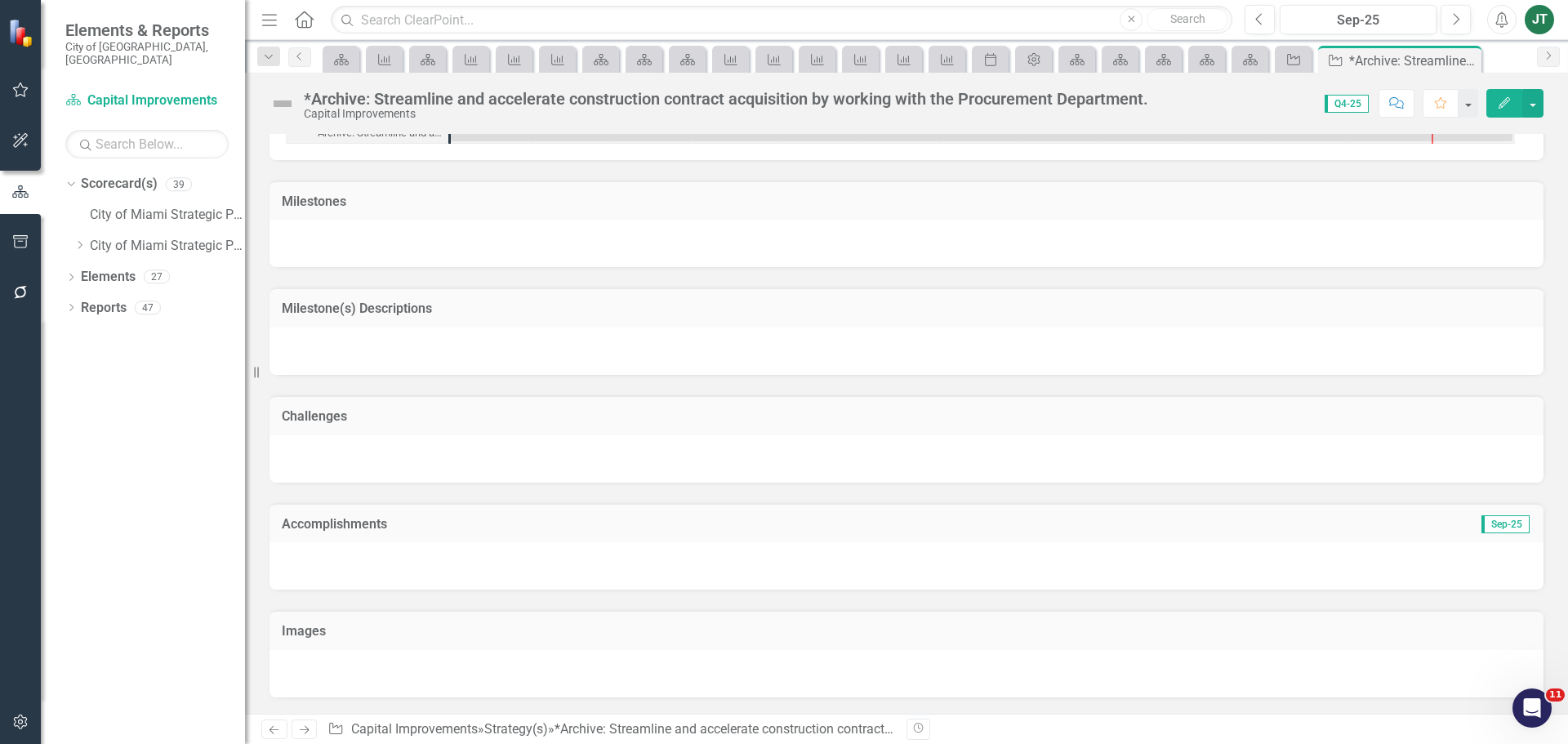
click at [514, 532] on td "Accomplishments" at bounding box center [706, 526] width 848 height 21
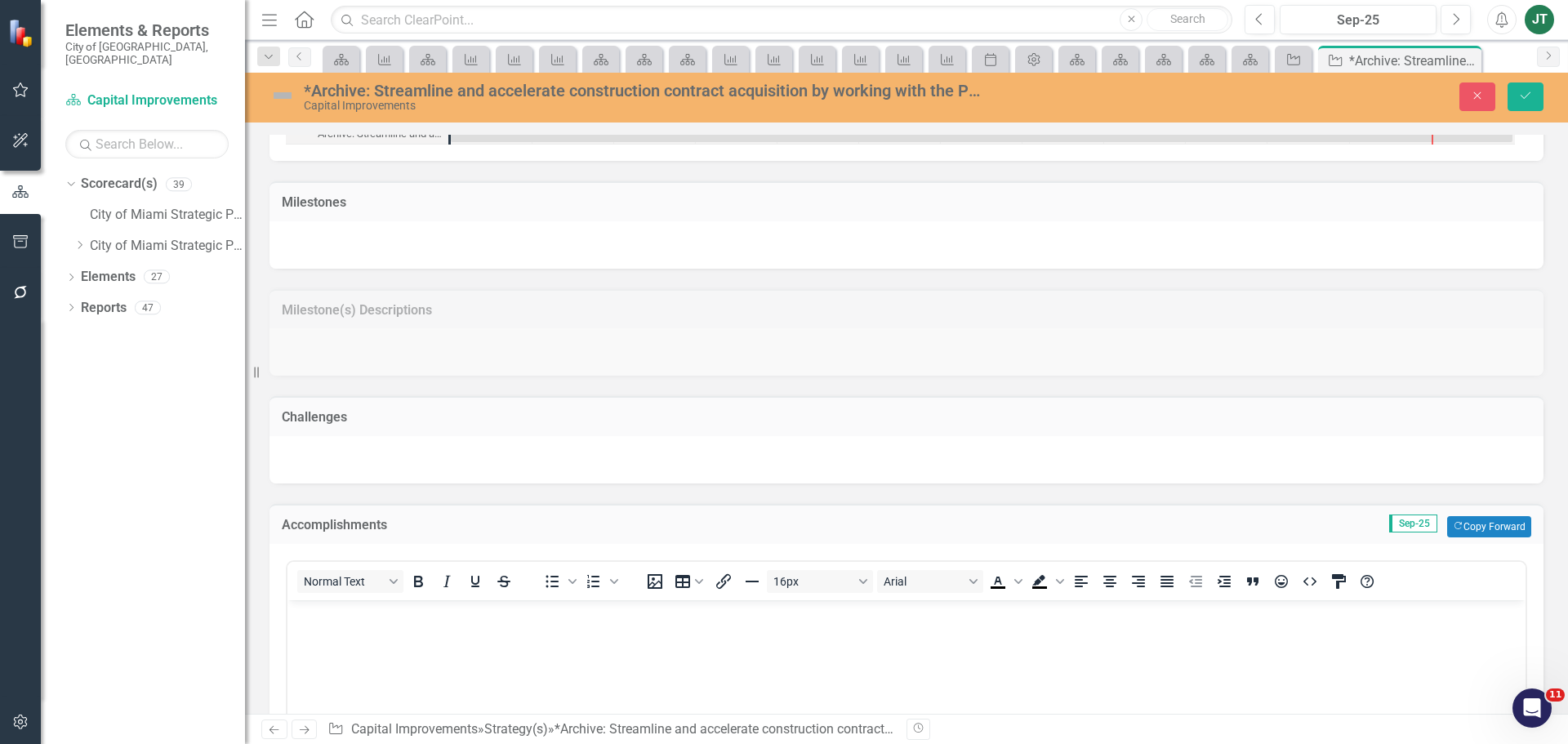
scroll to position [0, 0]
click at [1476, 524] on button "Copy Forward Copy Forward" at bounding box center [1489, 527] width 85 height 21
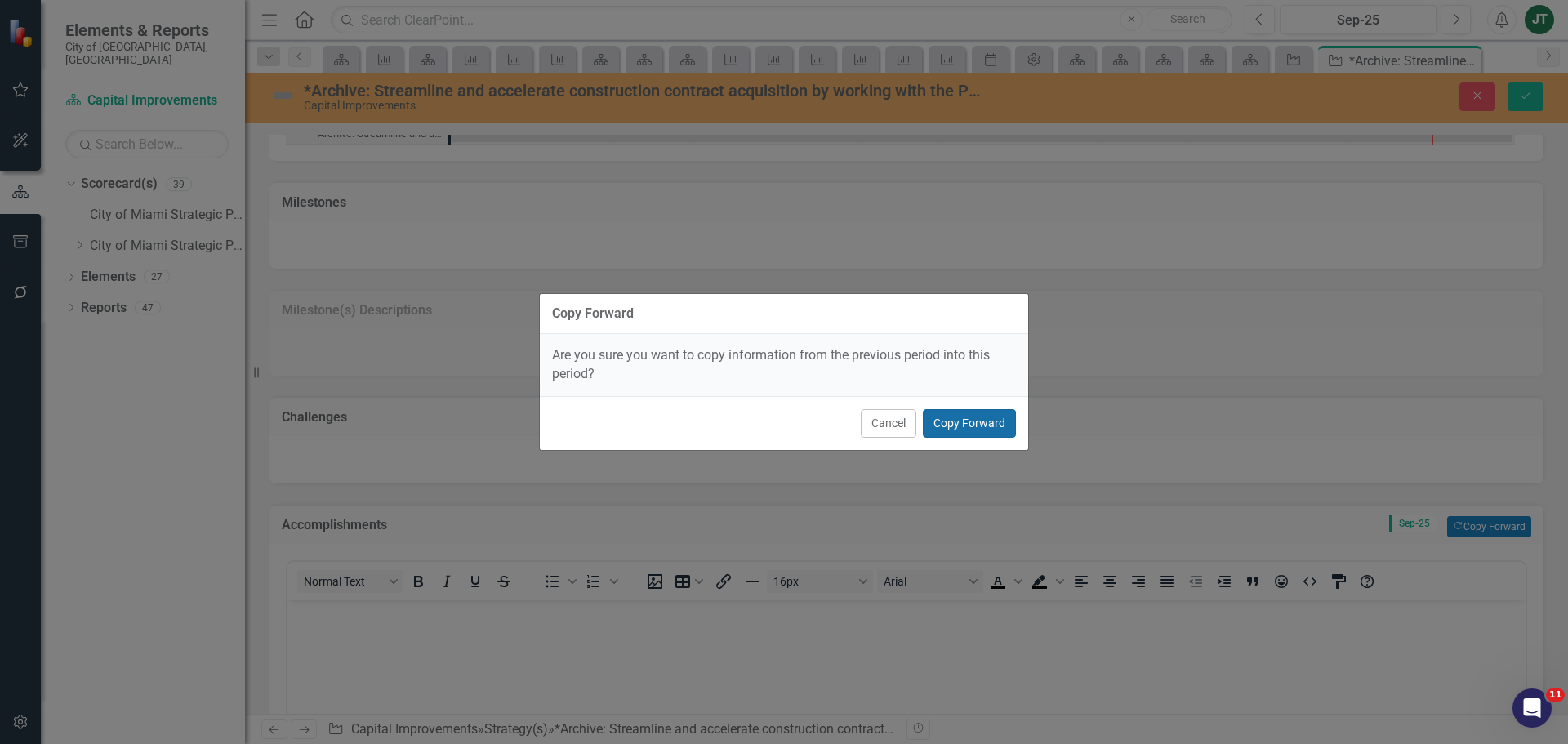
click at [973, 414] on button "Copy Forward" at bounding box center [969, 423] width 93 height 29
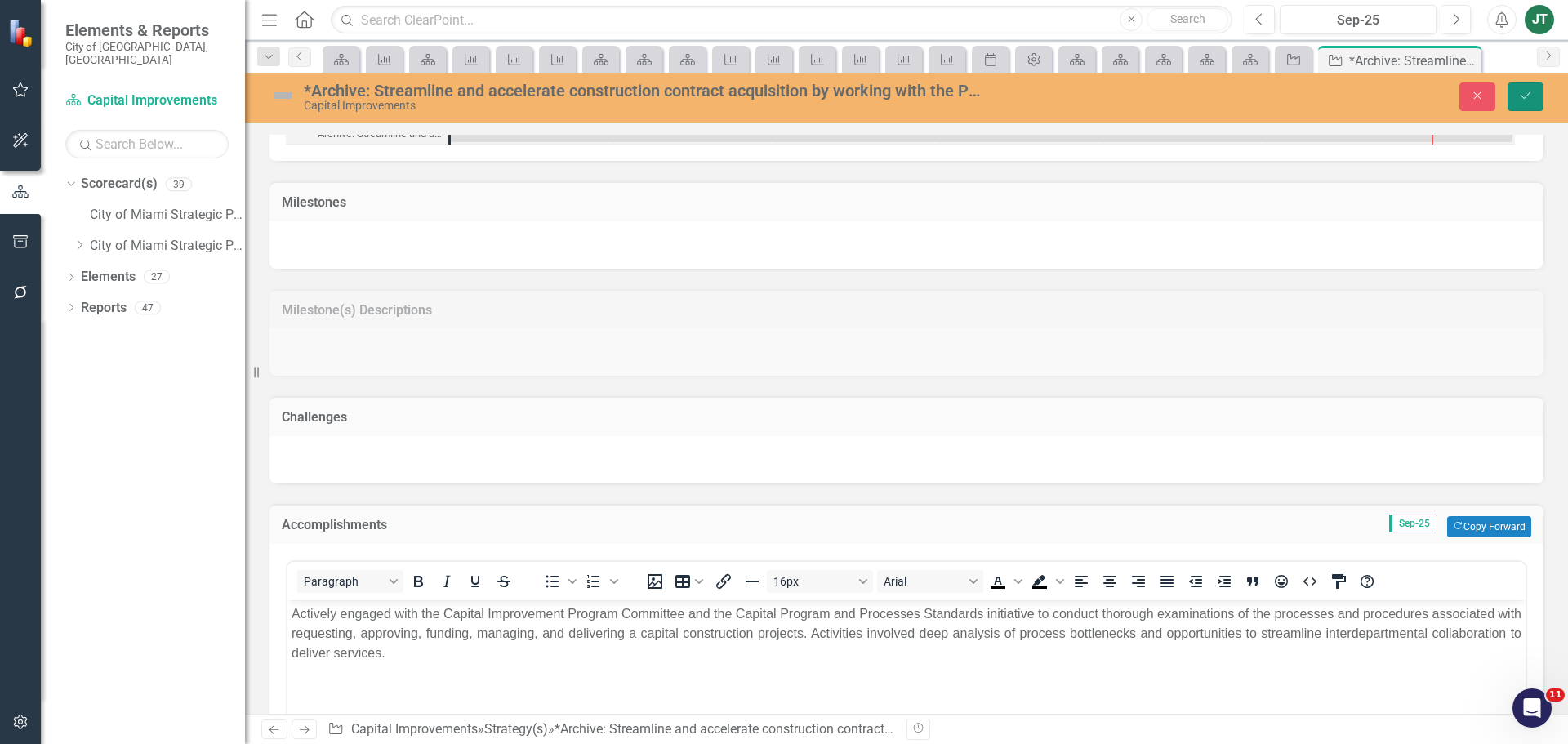
click at [1528, 110] on button "Save" at bounding box center [1525, 97] width 36 height 29
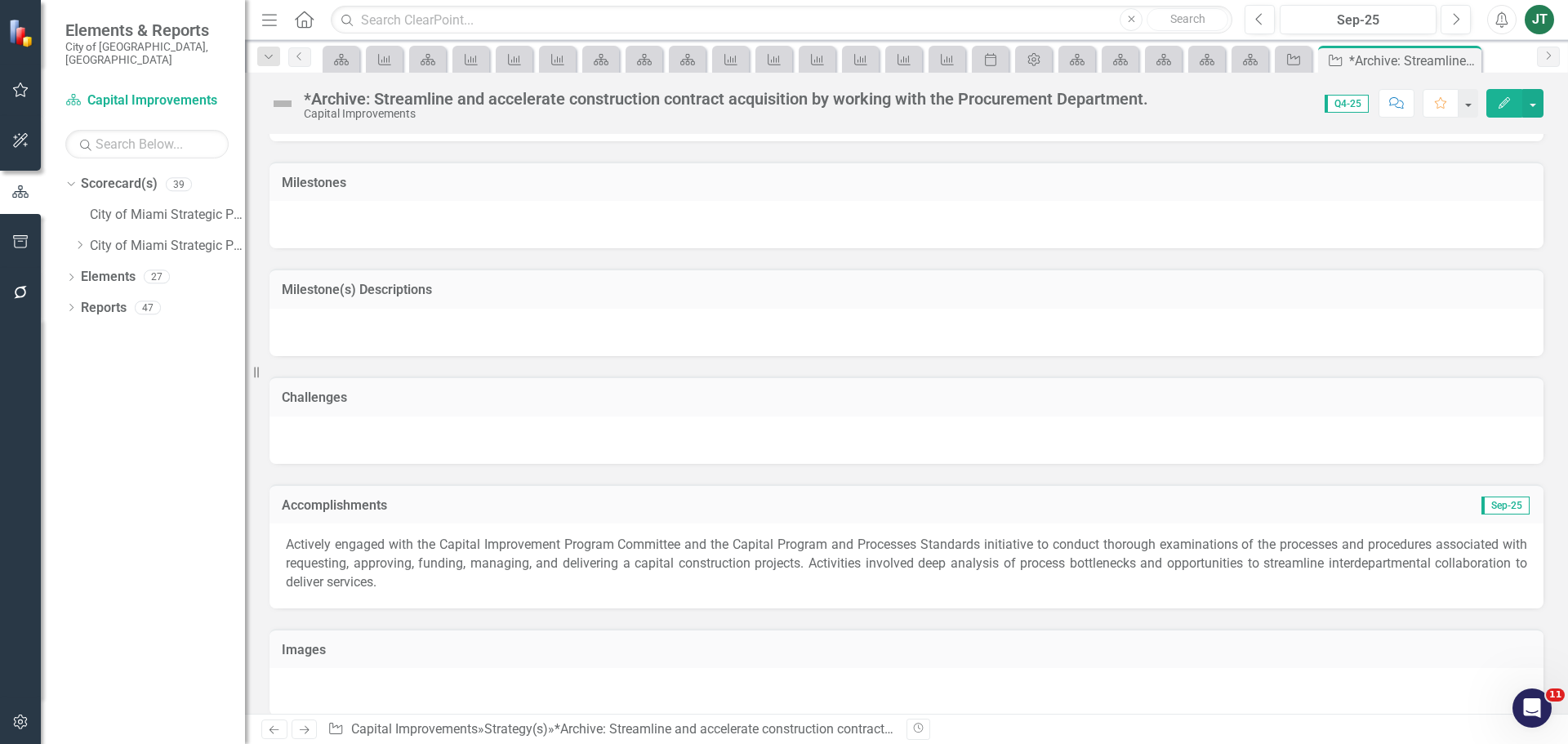
scroll to position [1056, 0]
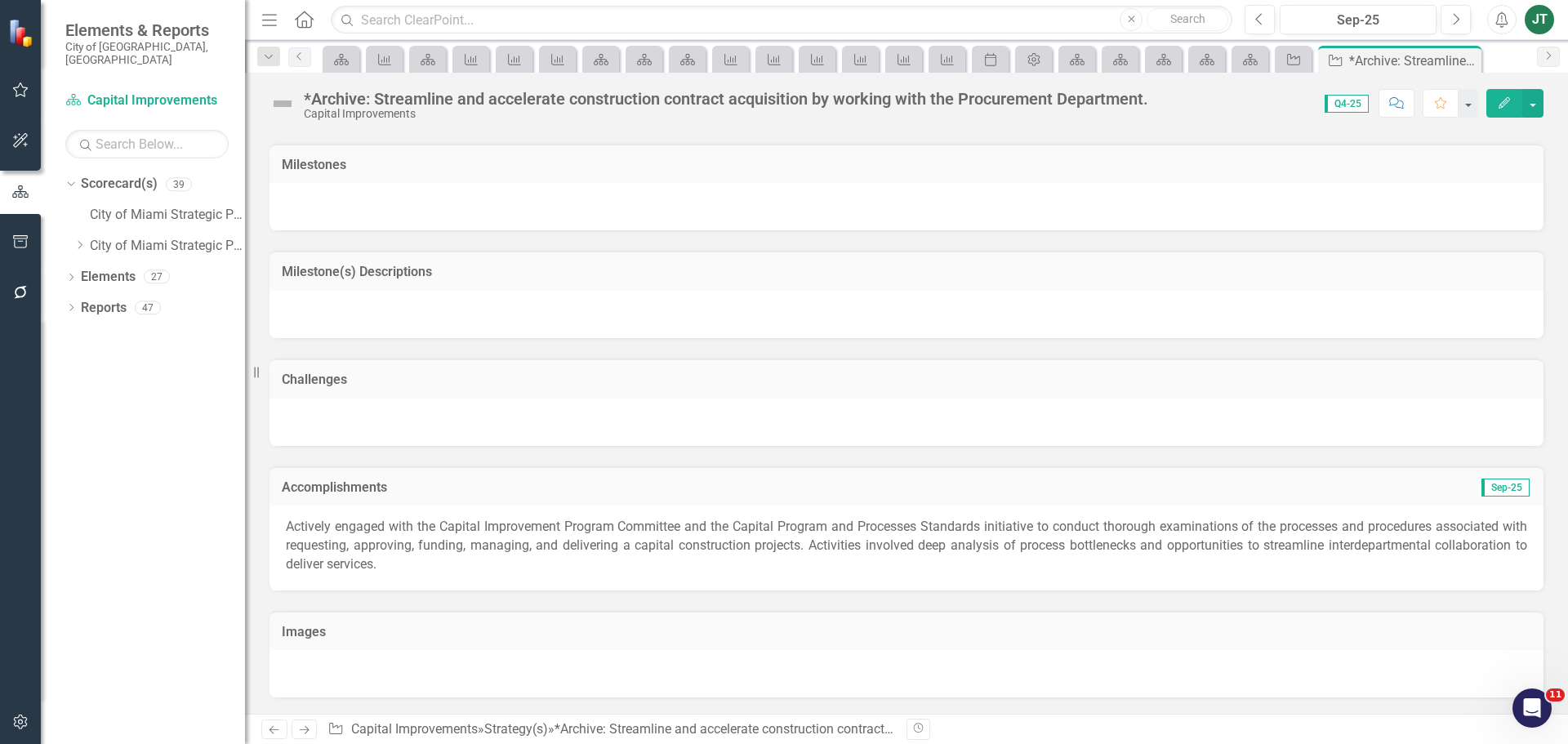
click at [306, 726] on icon "Next" at bounding box center [303, 730] width 14 height 11
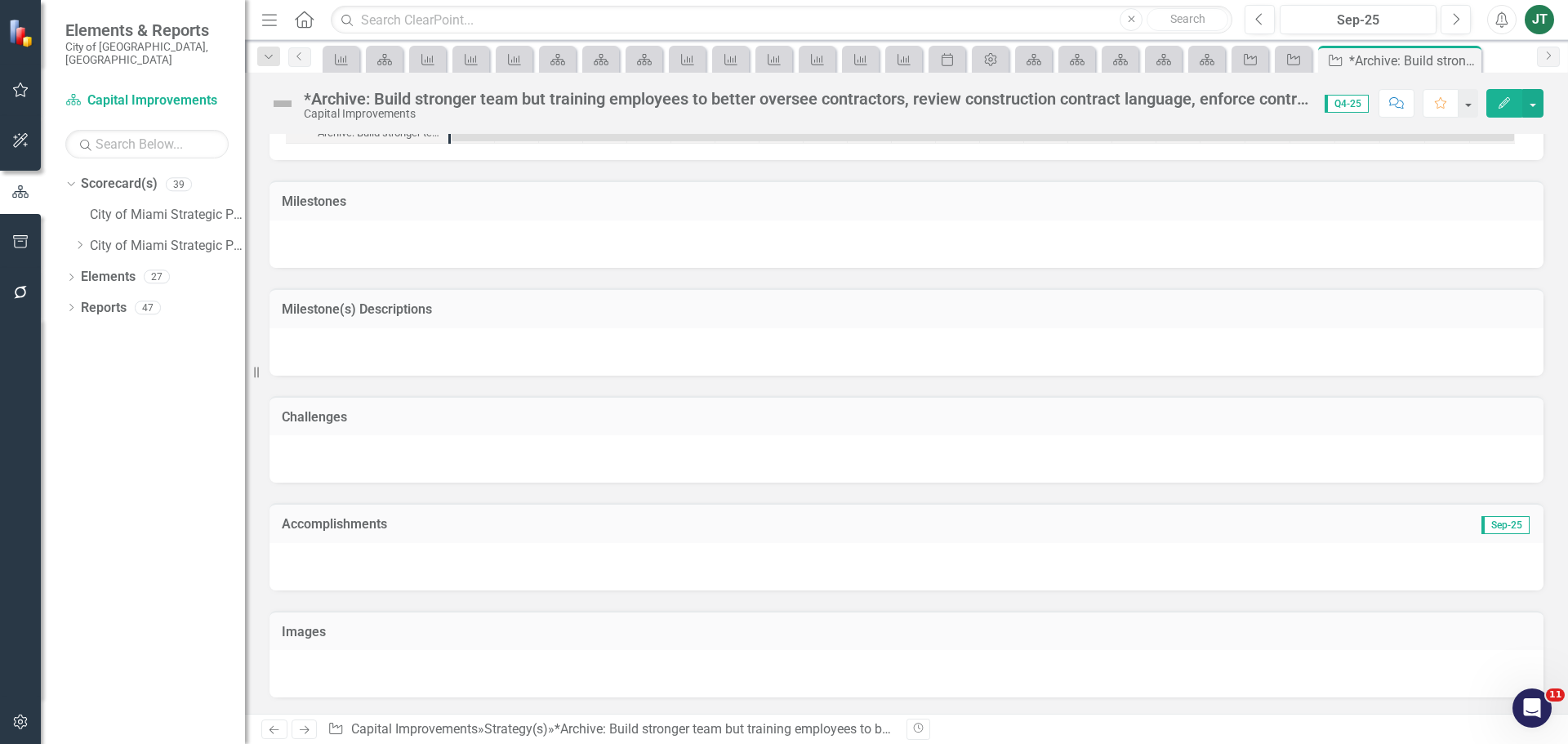
scroll to position [1062, 0]
click at [416, 526] on h3 "Accomplishments" at bounding box center [706, 524] width 848 height 15
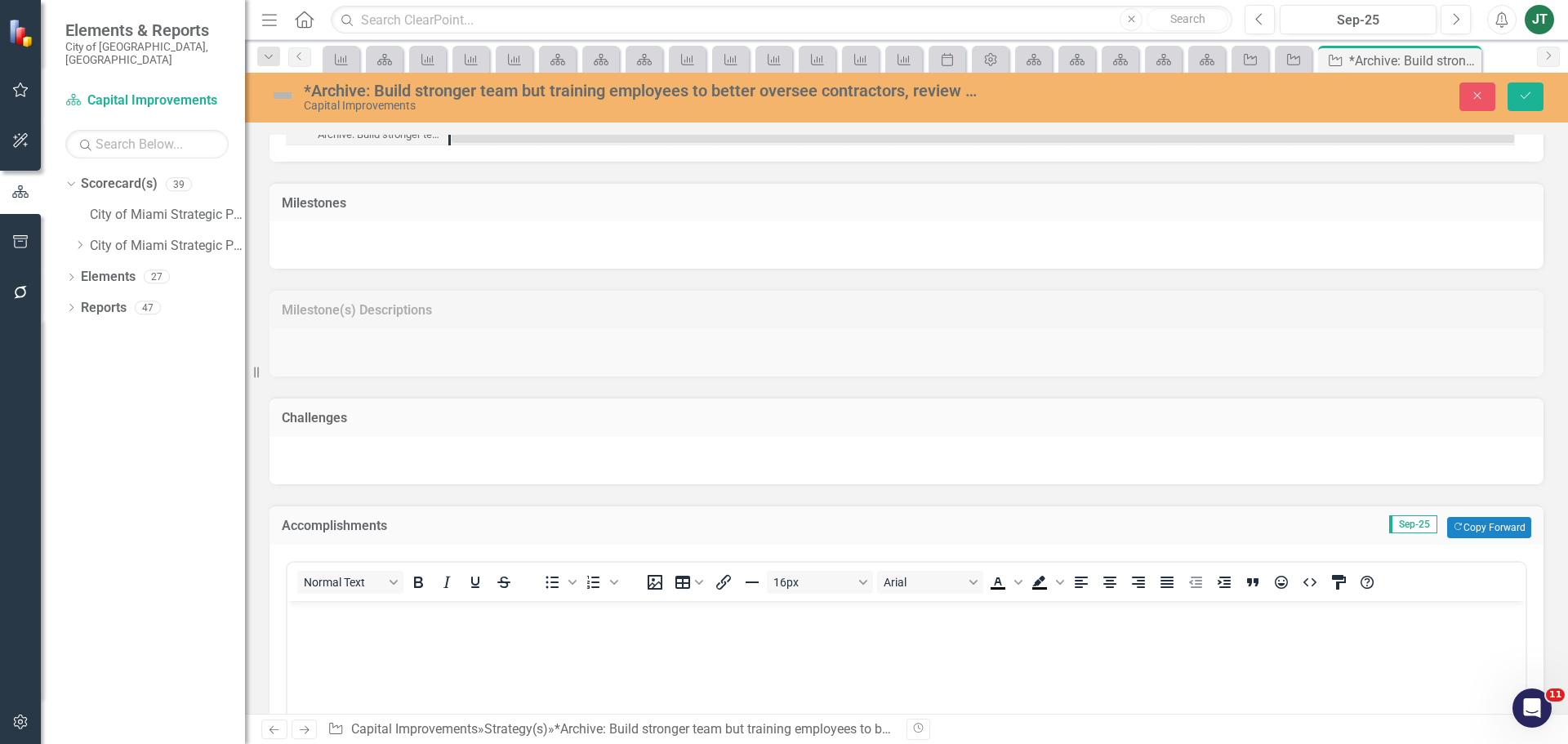
scroll to position [0, 0]
click at [1466, 535] on button "Copy Forward Copy Forward" at bounding box center [1489, 527] width 85 height 21
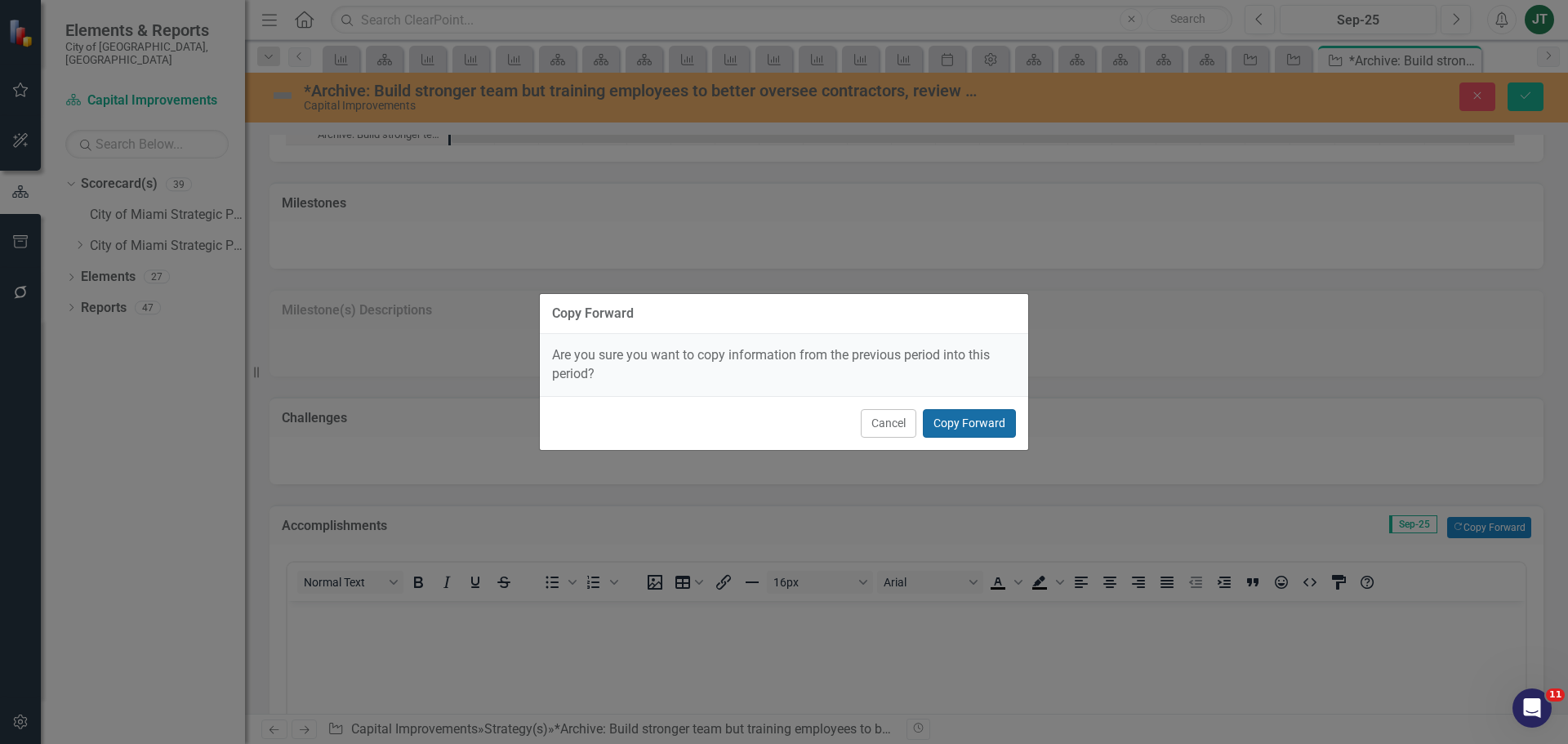
click at [988, 425] on button "Copy Forward" at bounding box center [969, 423] width 93 height 29
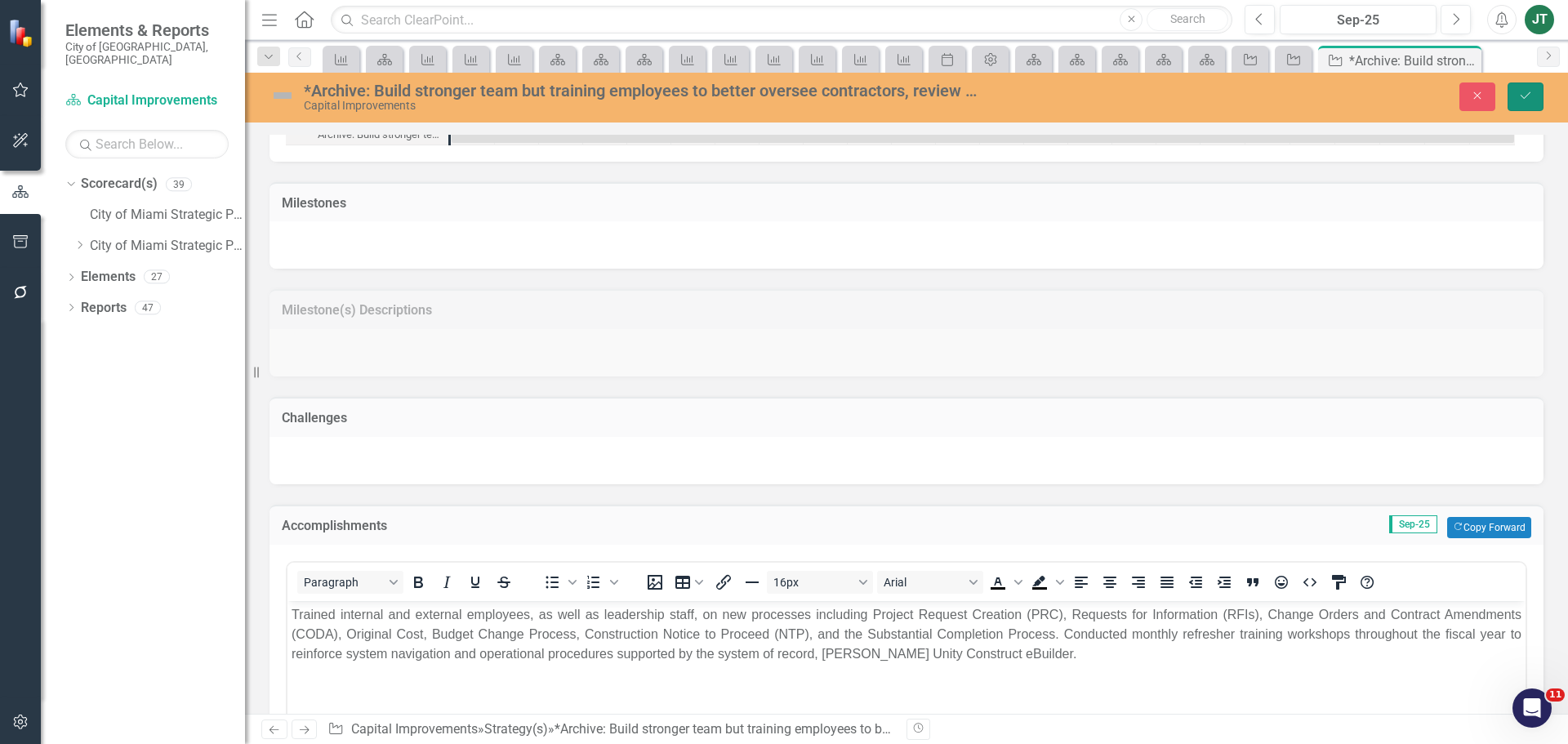
click at [1530, 85] on button "Save" at bounding box center [1525, 97] width 36 height 29
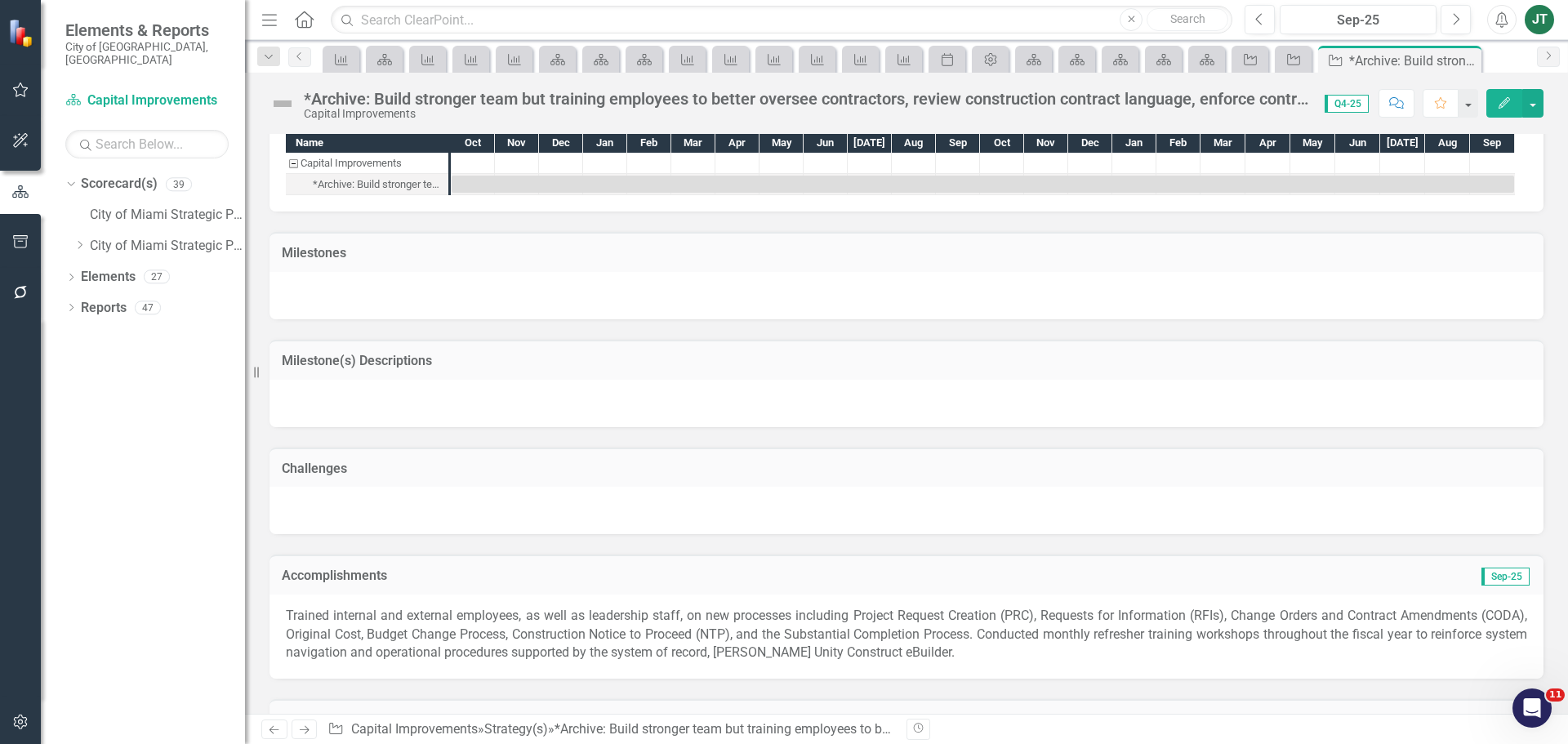
scroll to position [1100, 0]
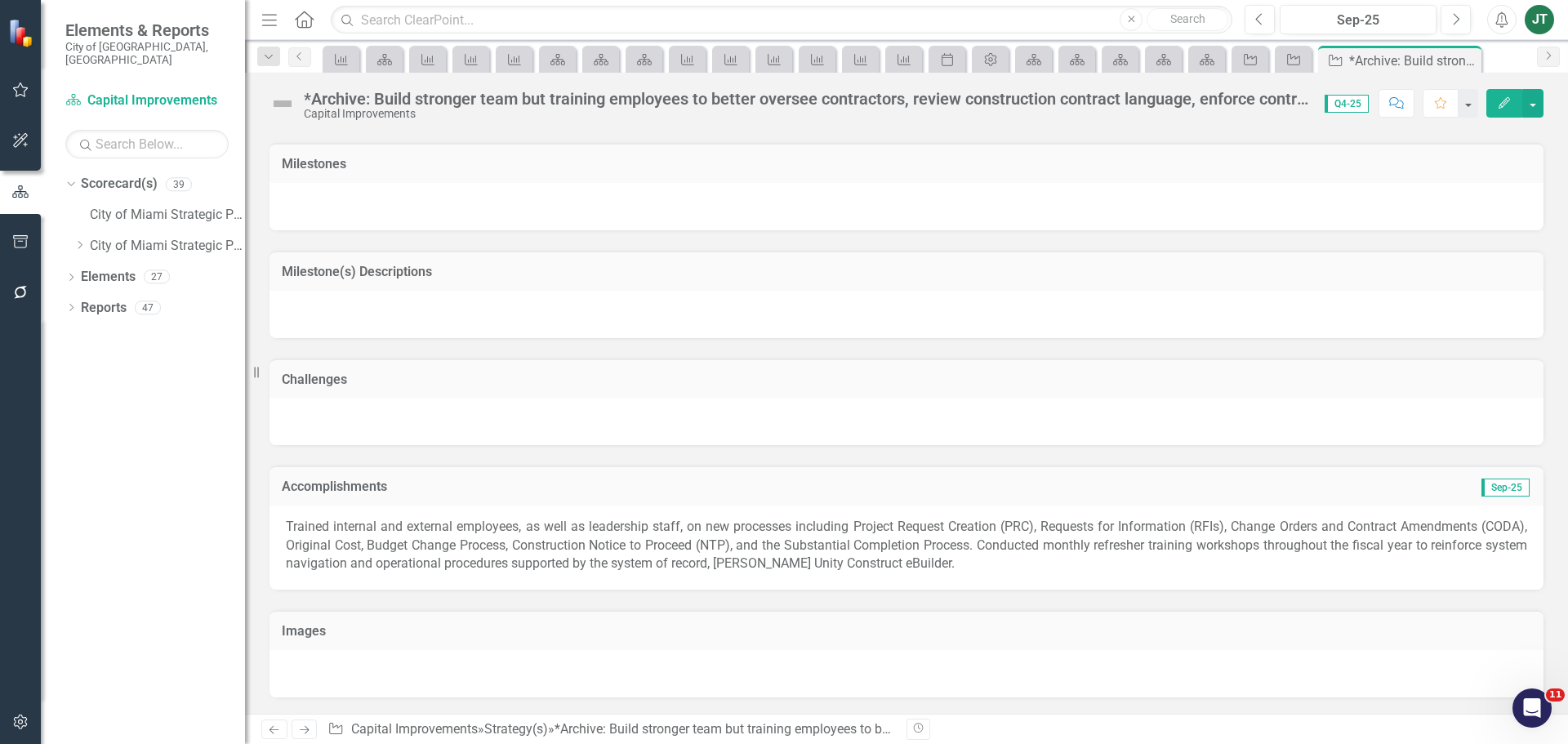
click at [310, 727] on icon "Next" at bounding box center [303, 730] width 14 height 11
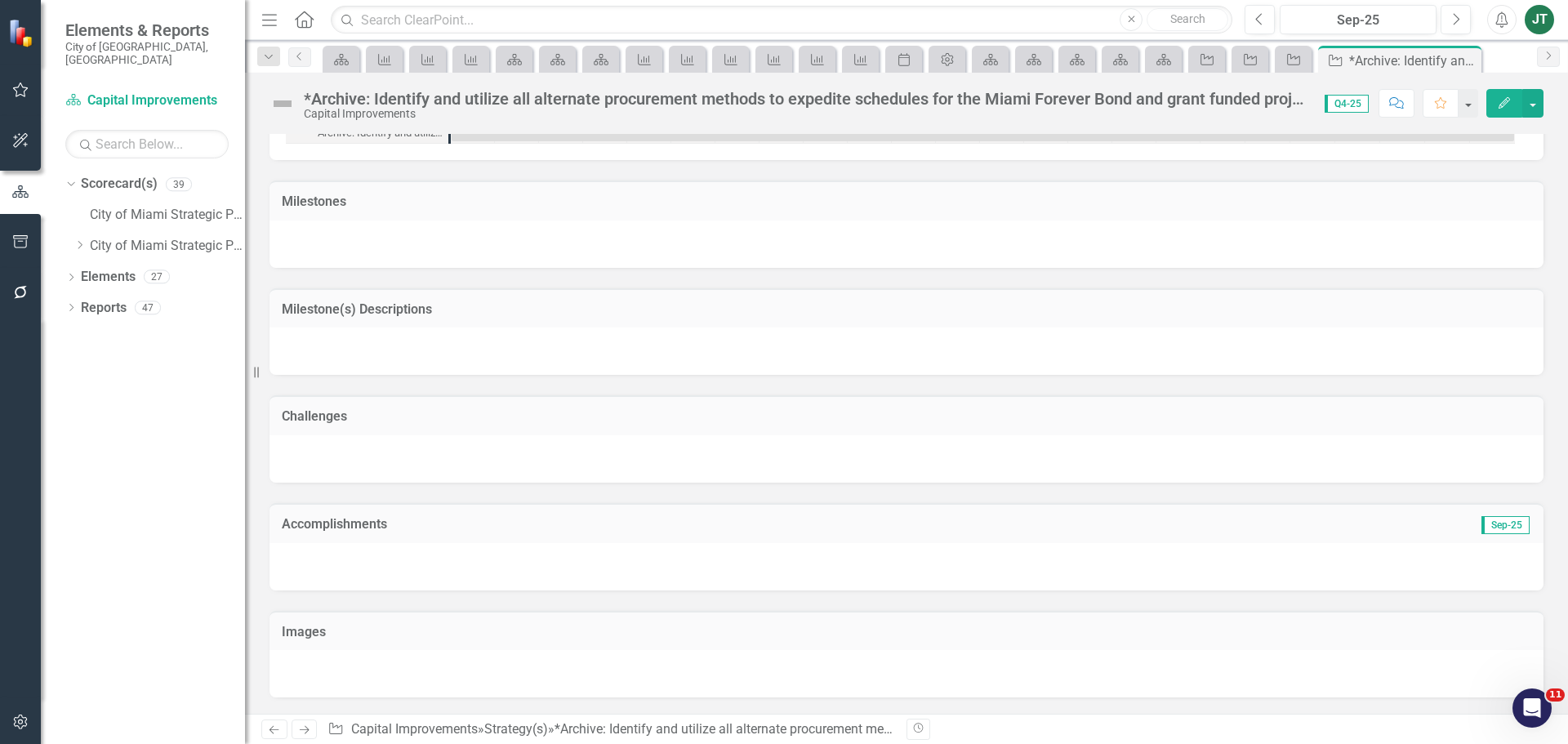
scroll to position [978, 0]
click at [443, 517] on h3 "Accomplishments" at bounding box center [706, 524] width 848 height 15
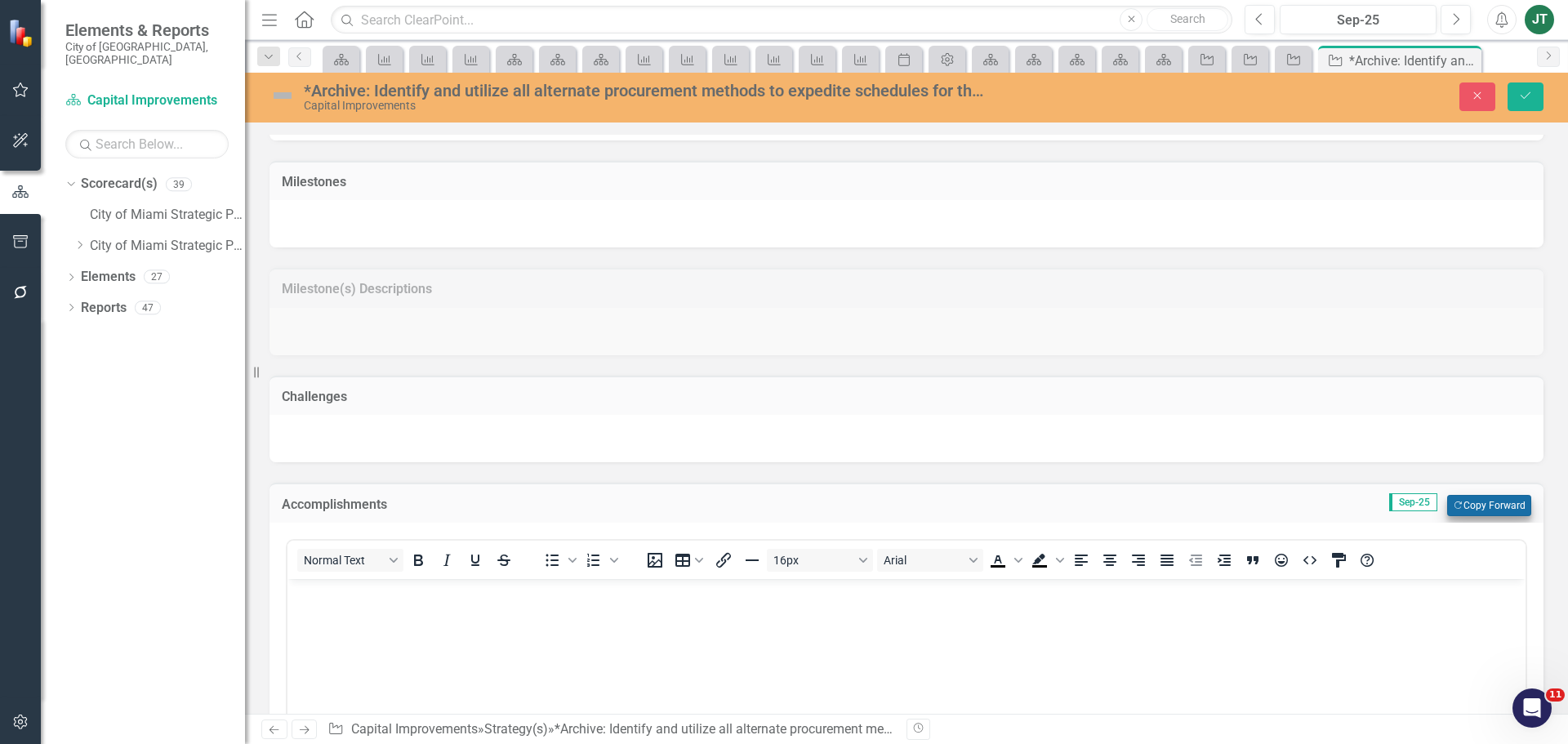
scroll to position [0, 0]
click at [1474, 506] on button "Copy Forward Copy Forward" at bounding box center [1489, 505] width 85 height 21
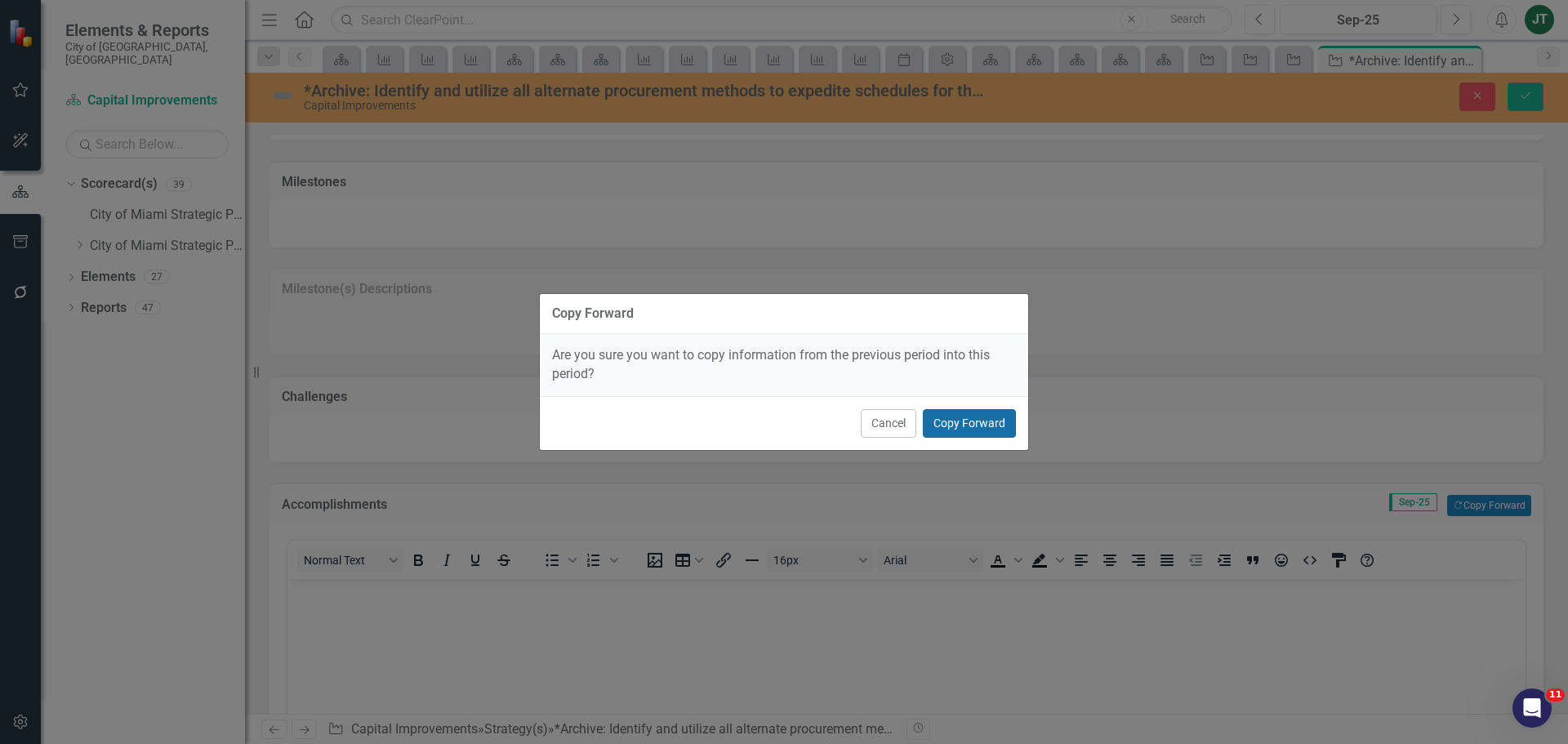
click at [973, 411] on button "Copy Forward" at bounding box center [969, 423] width 93 height 29
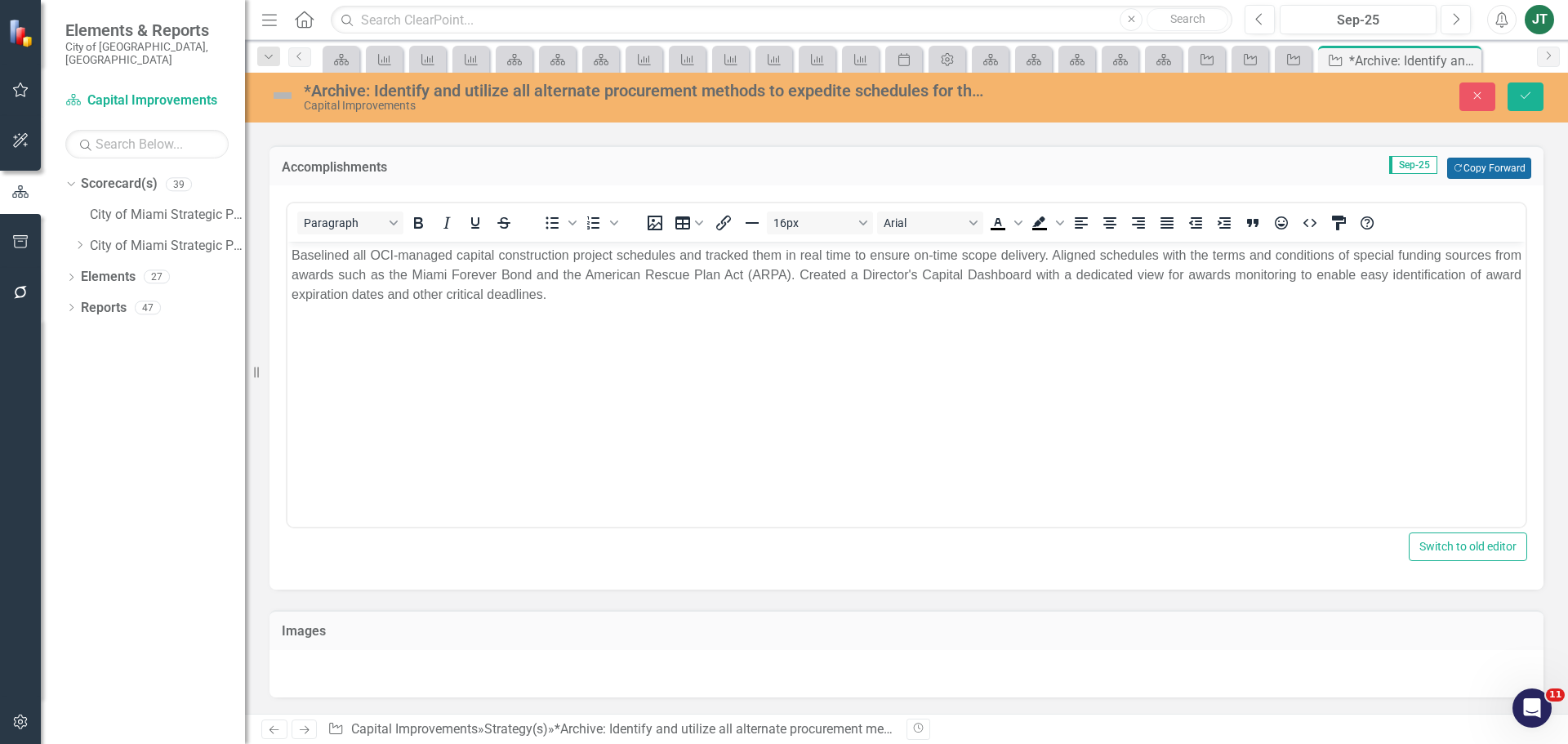
scroll to position [1961, 0]
click at [304, 727] on icon "Next" at bounding box center [303, 730] width 14 height 11
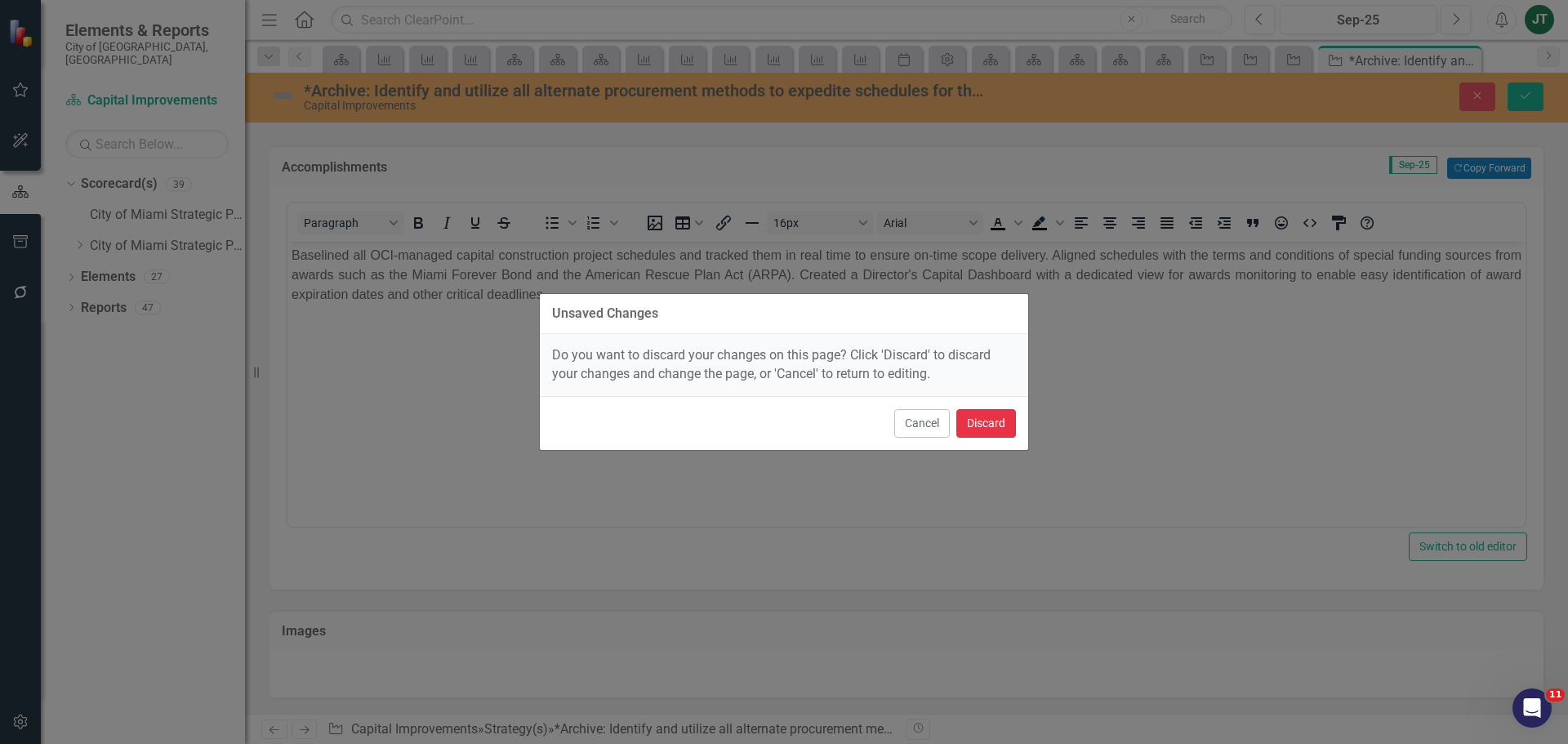
drag, startPoint x: 1000, startPoint y: 427, endPoint x: 934, endPoint y: 450, distance: 69.9
click at [934, 452] on div "Unsaved Changes Do you want to discard your changes on this page? Click 'Discar…" at bounding box center [783, 372] width 490 height 744
click at [940, 422] on button "Cancel" at bounding box center [922, 423] width 55 height 29
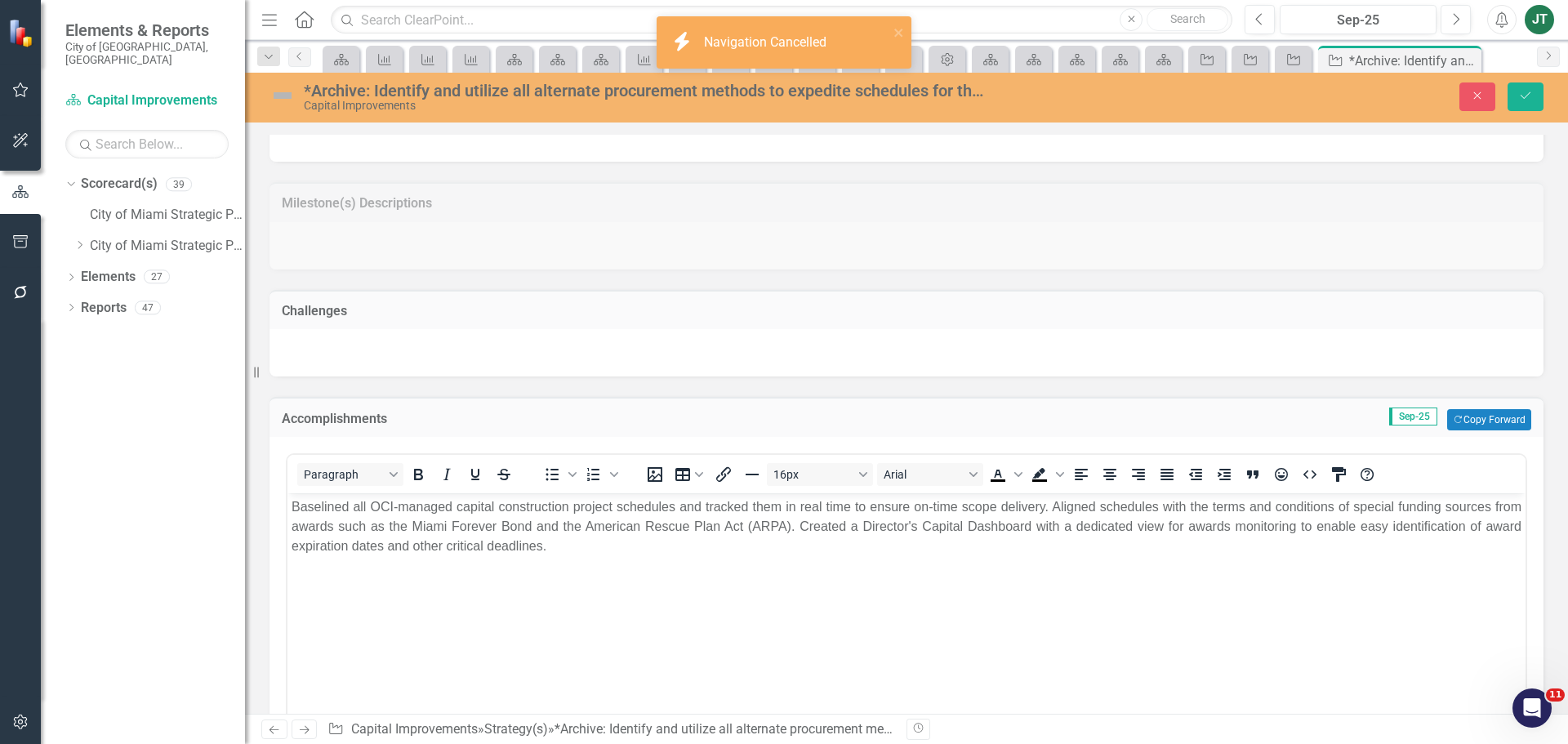
scroll to position [1062, 0]
click at [1521, 102] on button "Save" at bounding box center [1525, 97] width 36 height 29
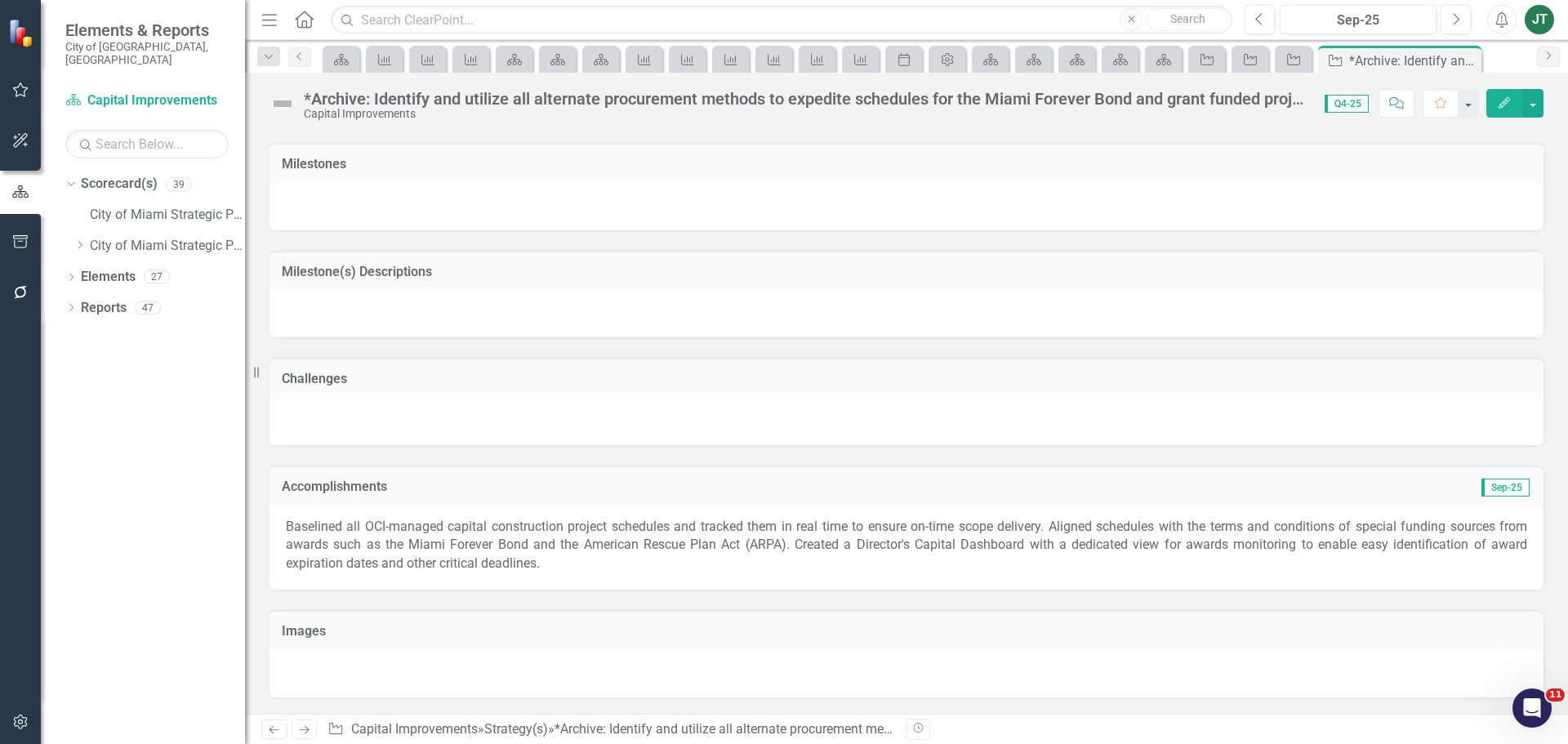
scroll to position [1640, 0]
click at [314, 735] on link "Next" at bounding box center [304, 729] width 26 height 19
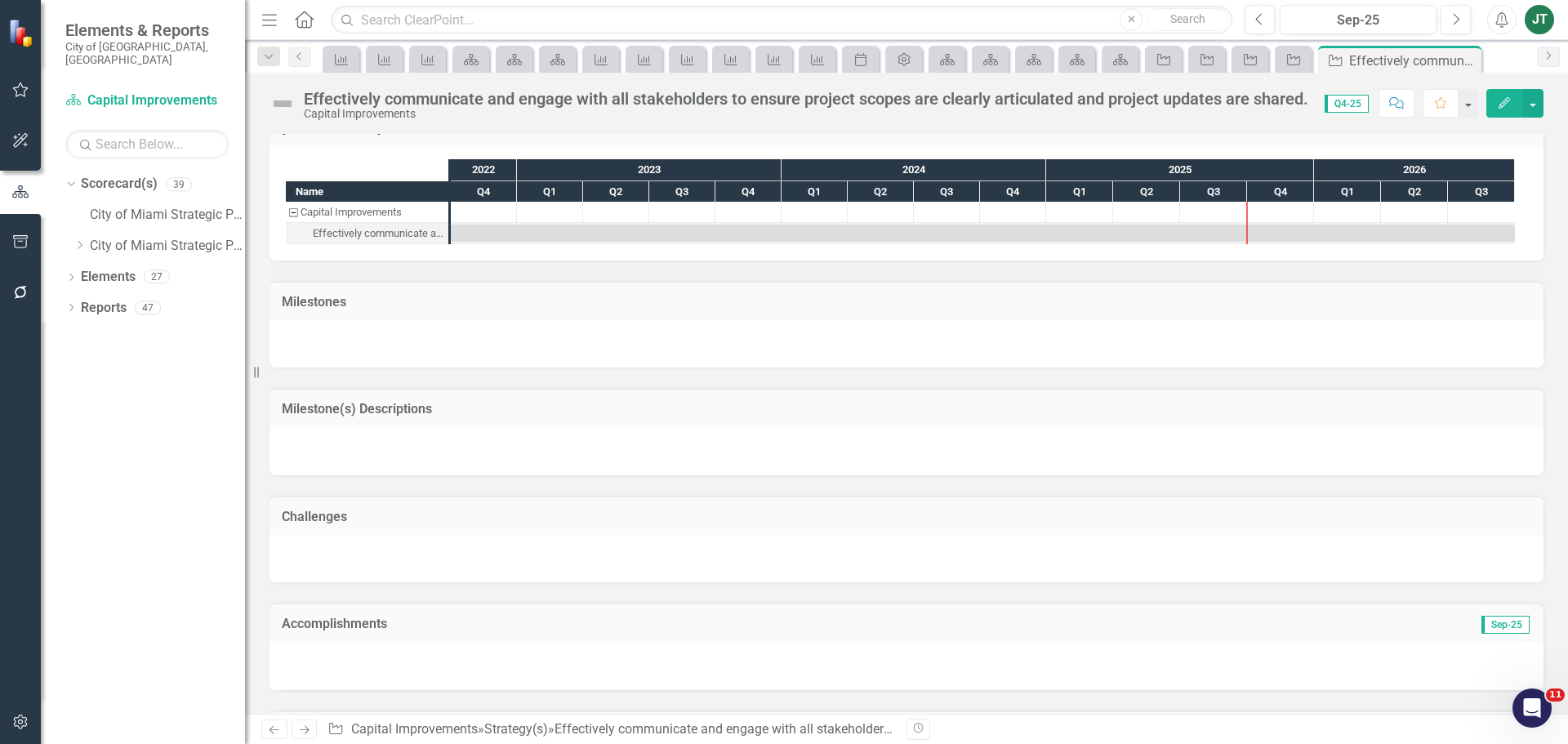
scroll to position [940, 0]
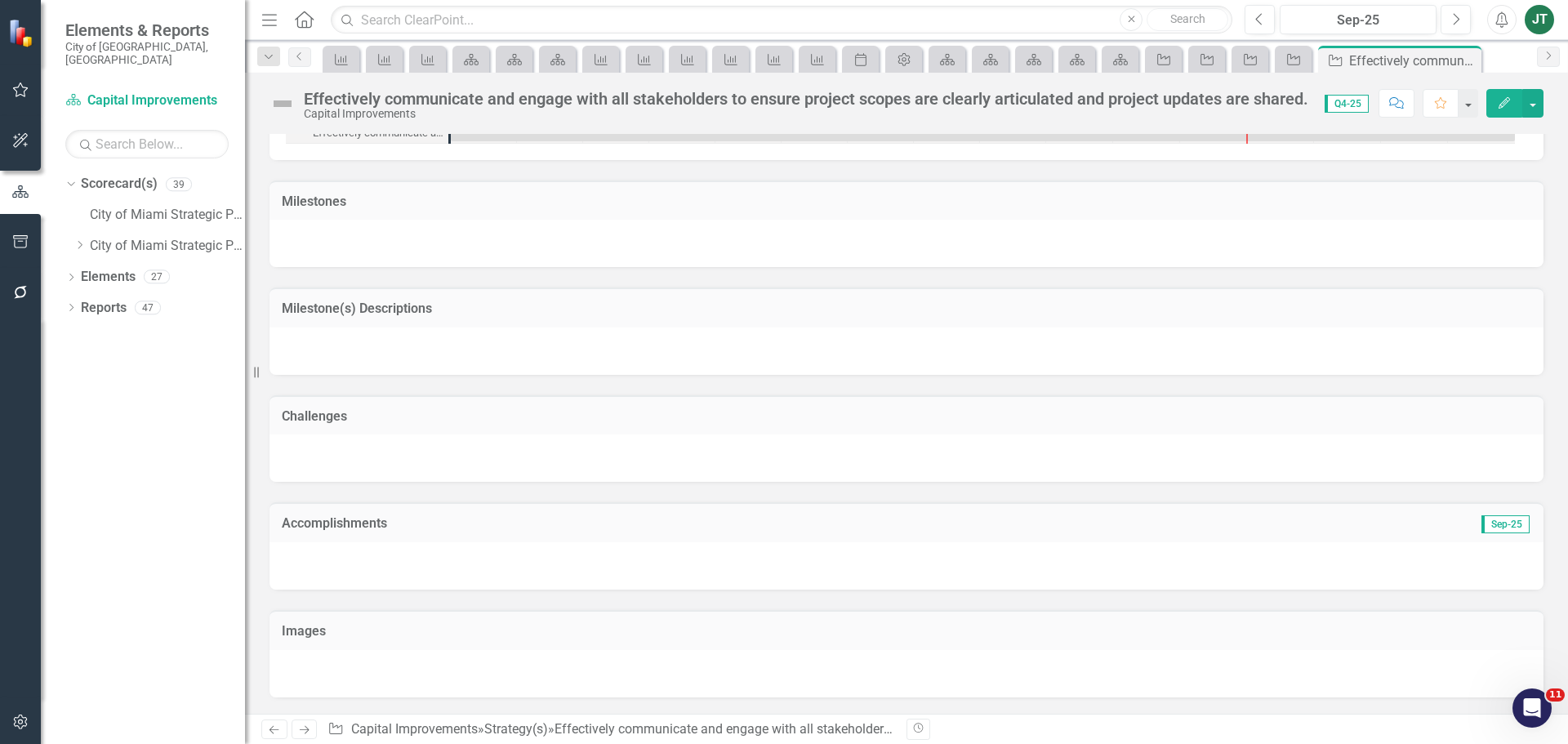
click at [926, 516] on td "Accomplishments" at bounding box center [706, 525] width 848 height 21
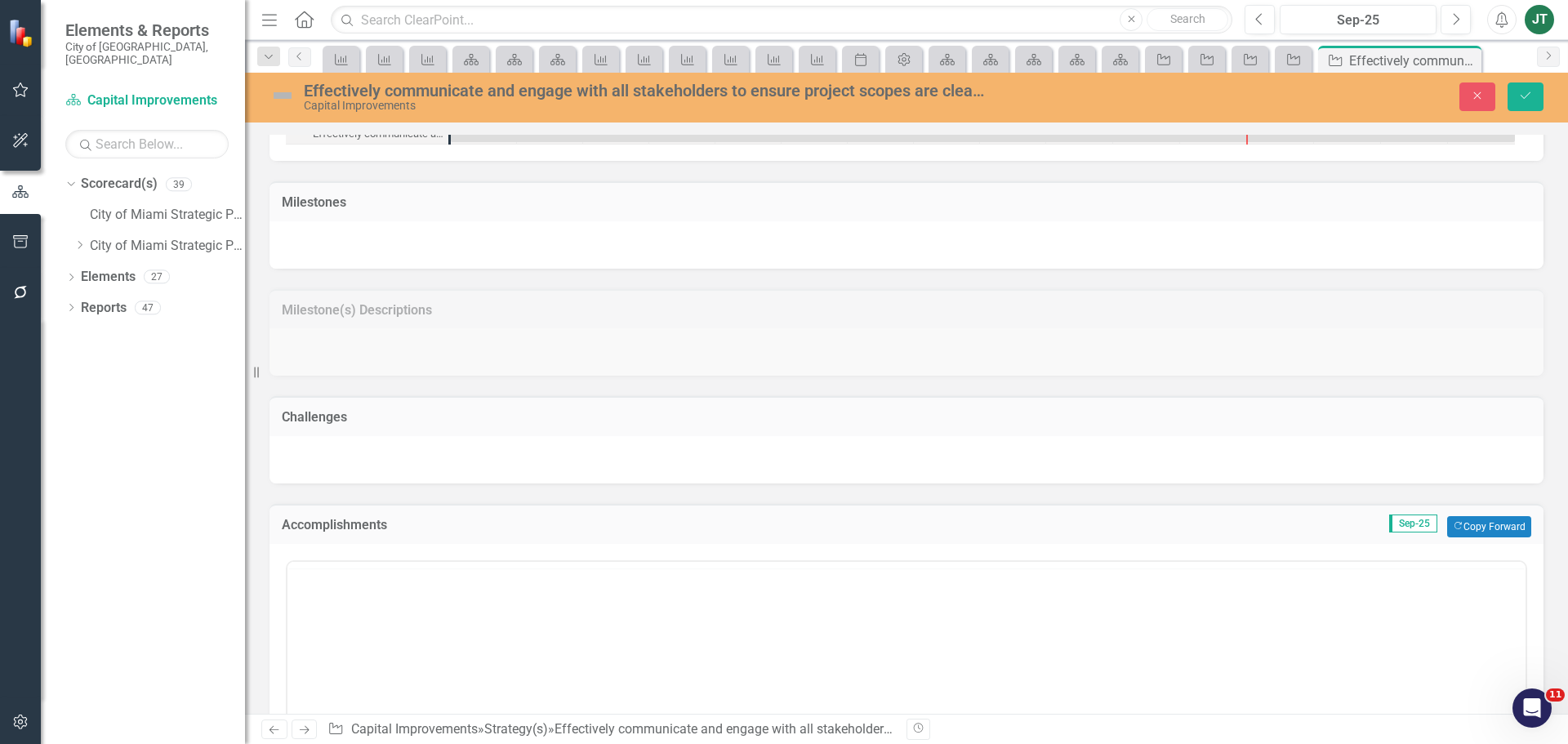
scroll to position [0, 0]
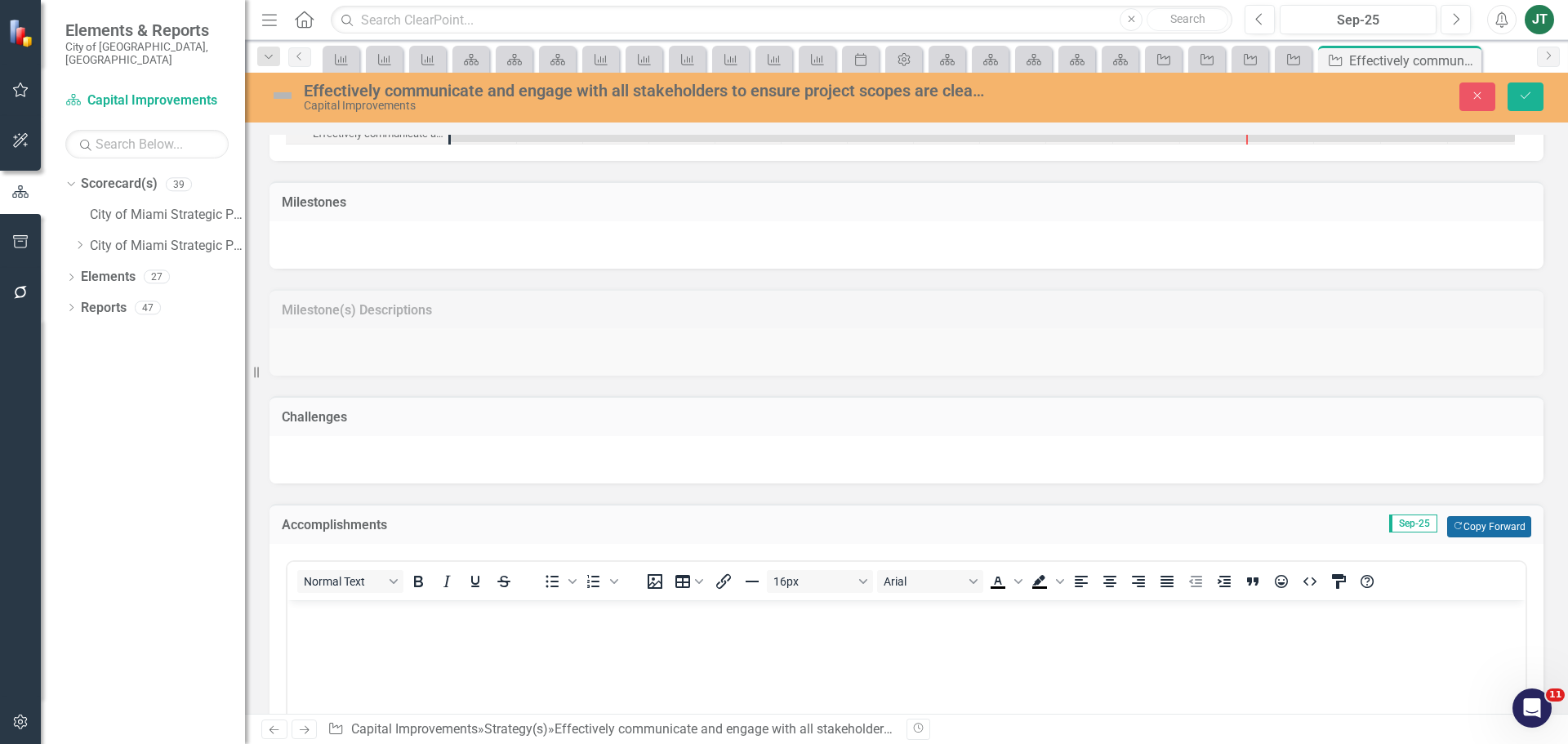
click at [1488, 532] on button "Copy Forward Copy Forward" at bounding box center [1489, 527] width 85 height 21
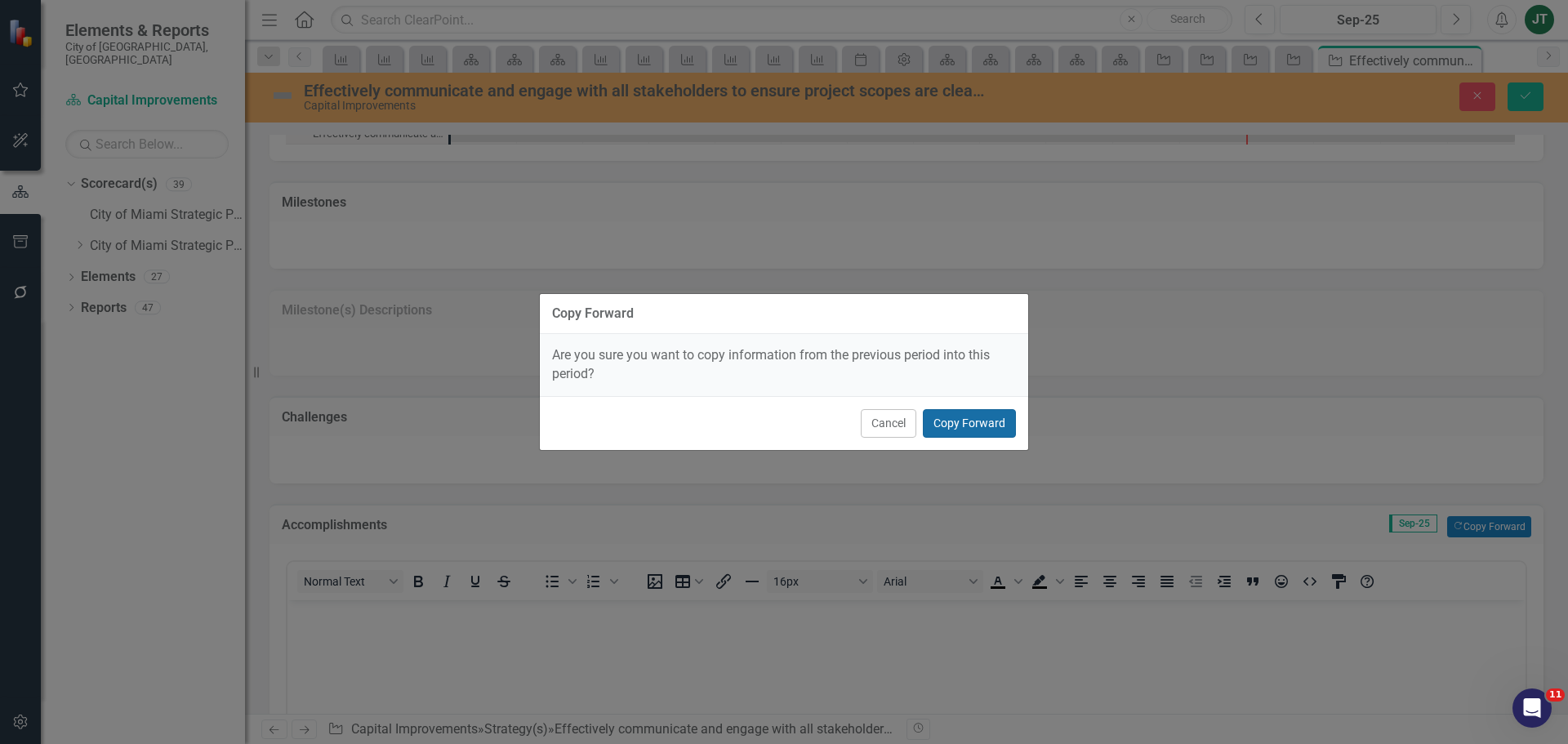
click at [966, 416] on button "Copy Forward" at bounding box center [969, 423] width 93 height 29
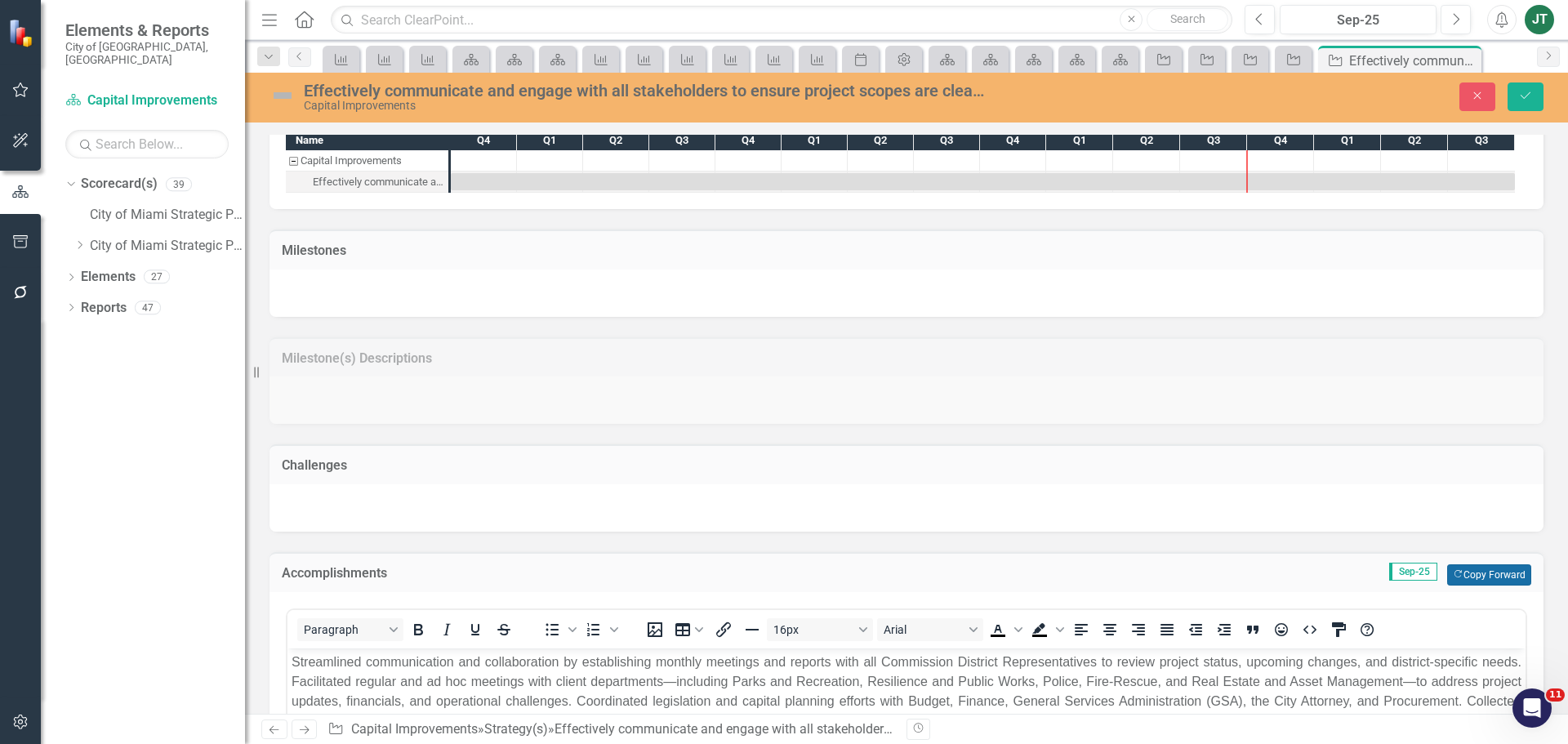
scroll to position [889, 0]
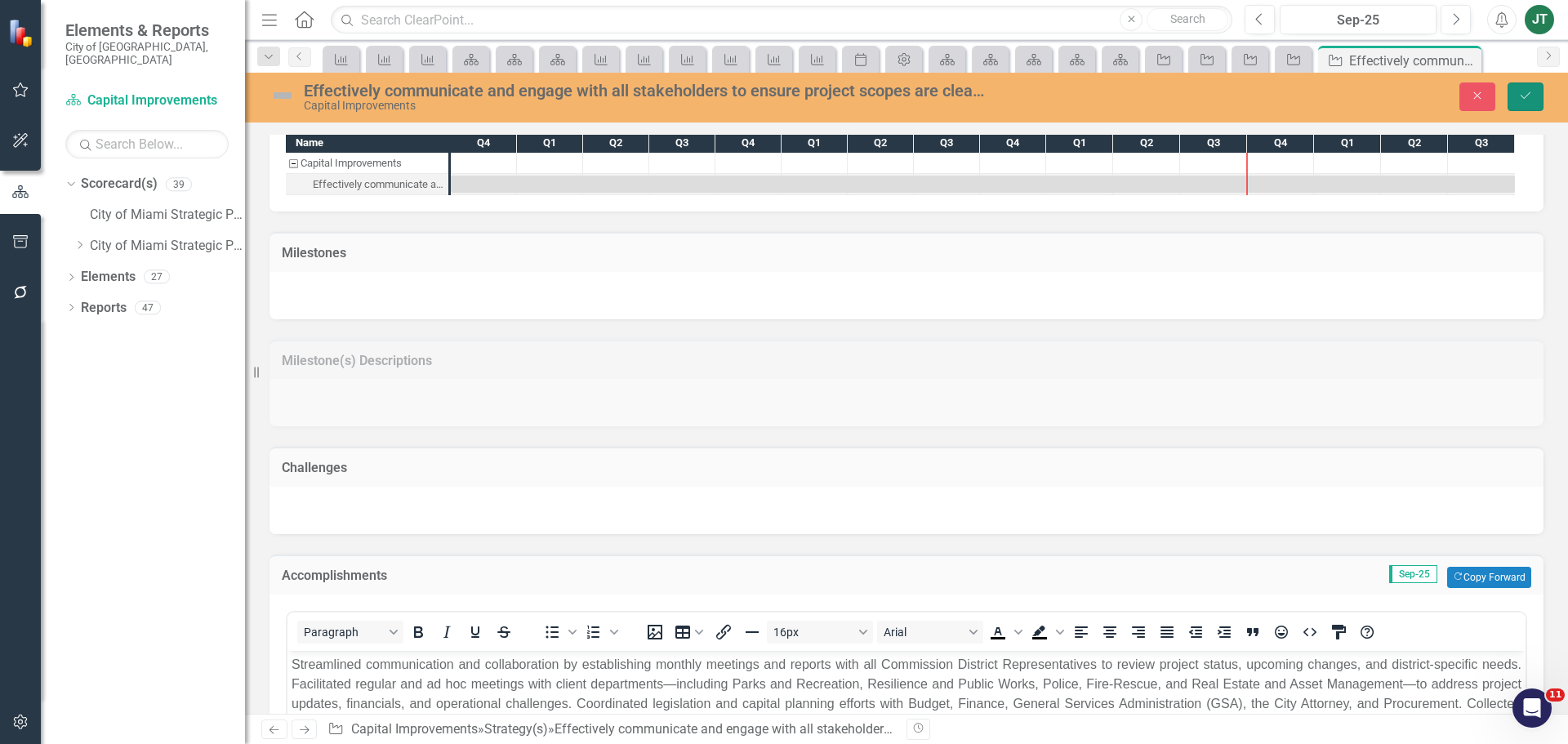
click at [1532, 91] on icon "Save" at bounding box center [1526, 96] width 15 height 11
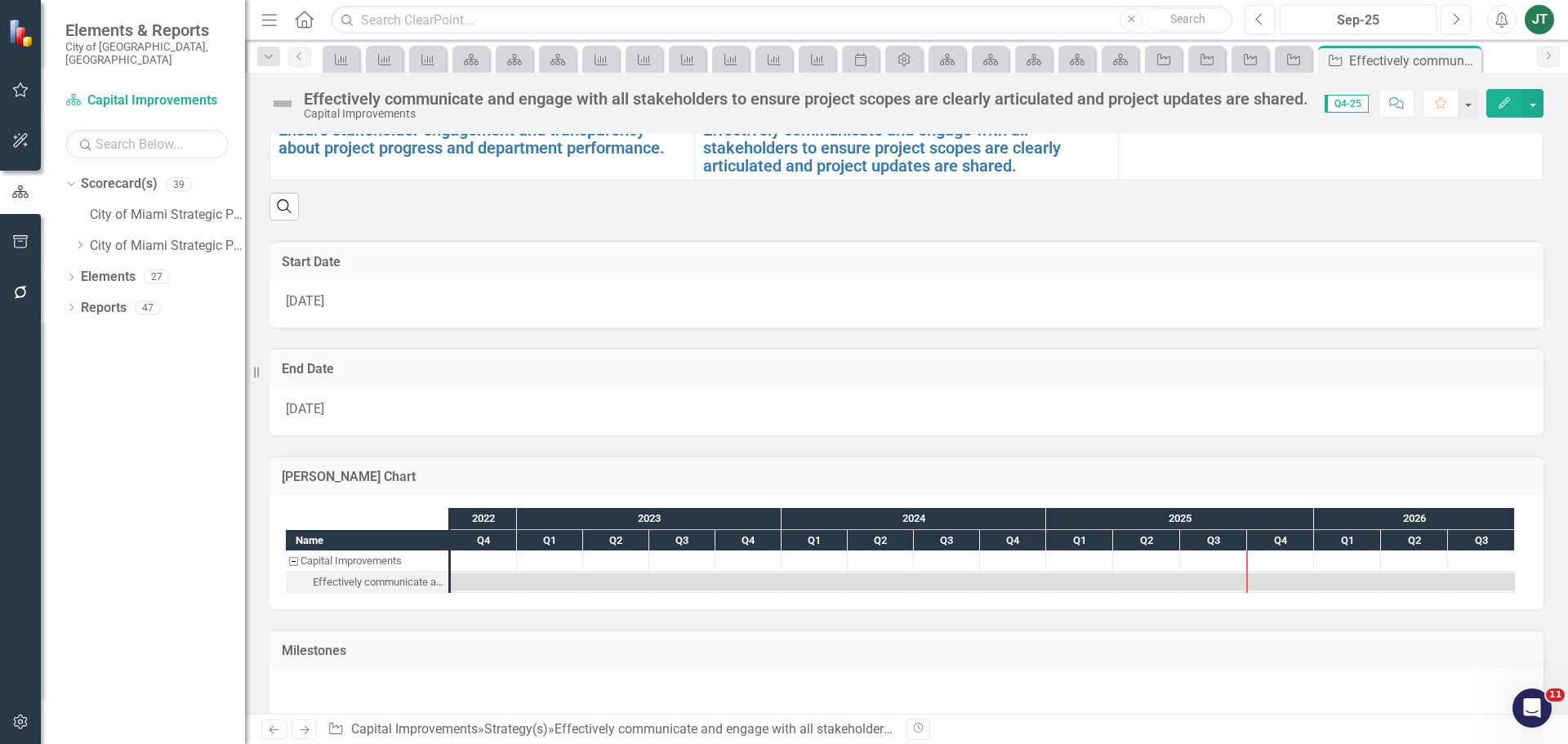
scroll to position [995, 0]
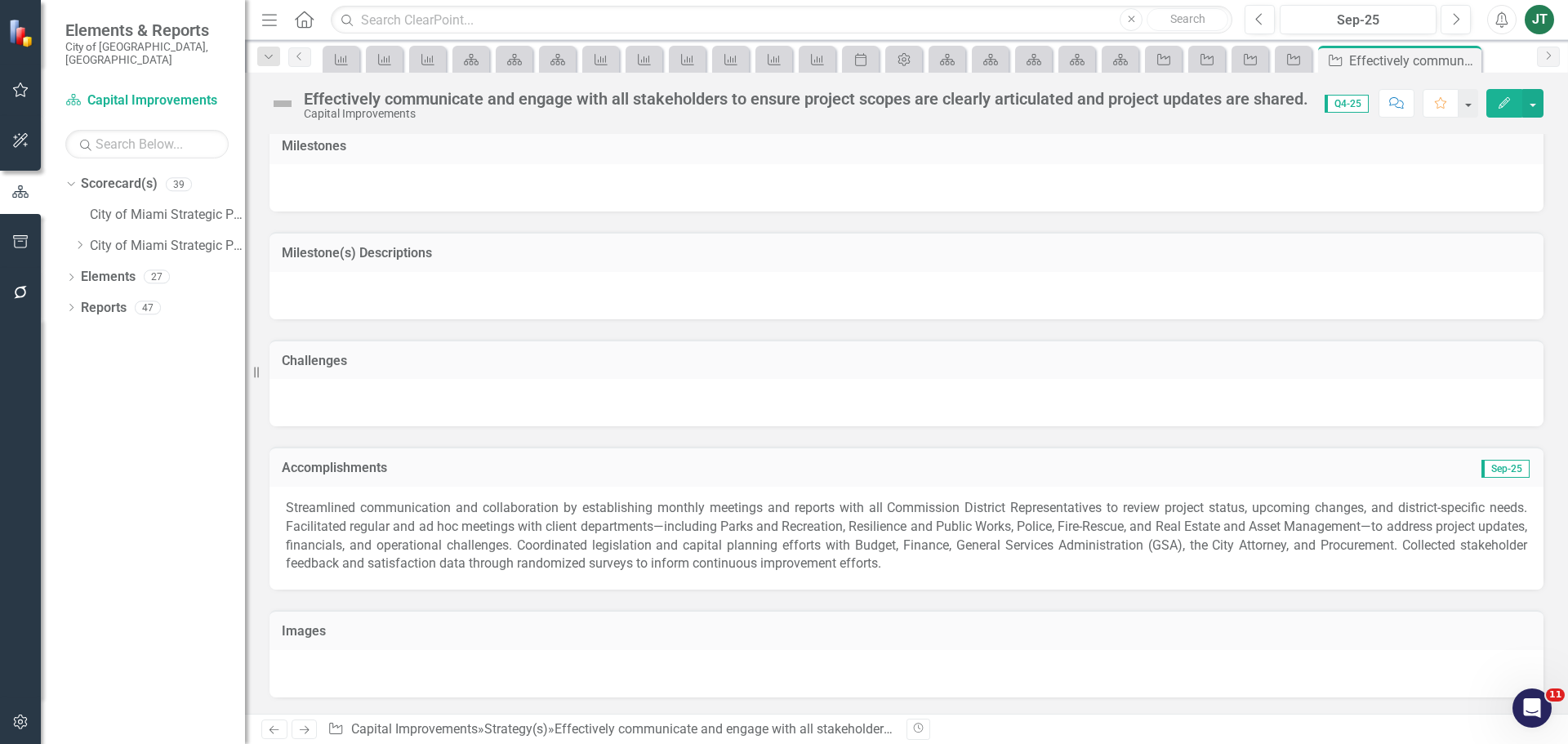
click at [306, 729] on icon "Next" at bounding box center [303, 730] width 14 height 11
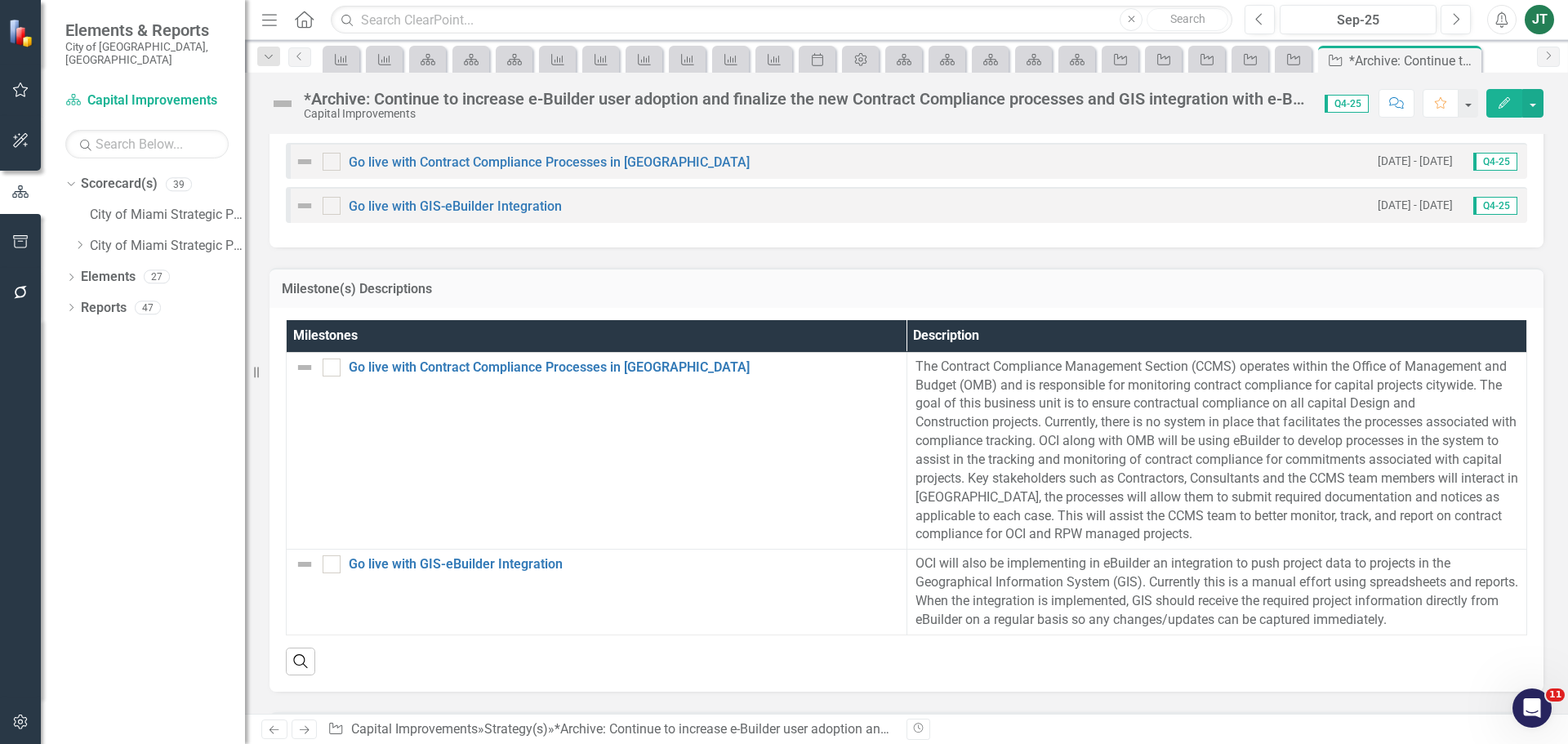
scroll to position [1567, 0]
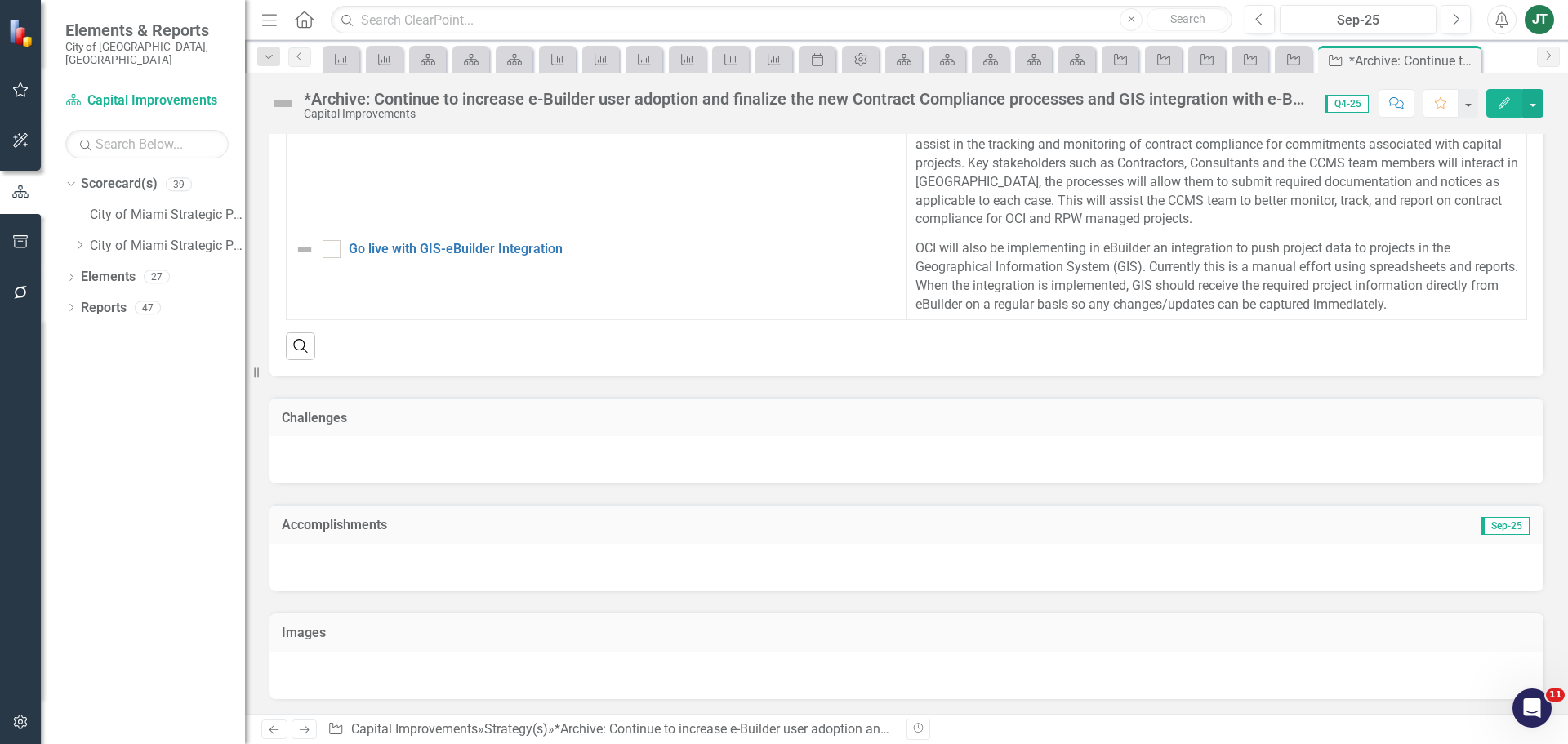
click at [589, 520] on h3 "Accomplishments" at bounding box center [706, 525] width 848 height 15
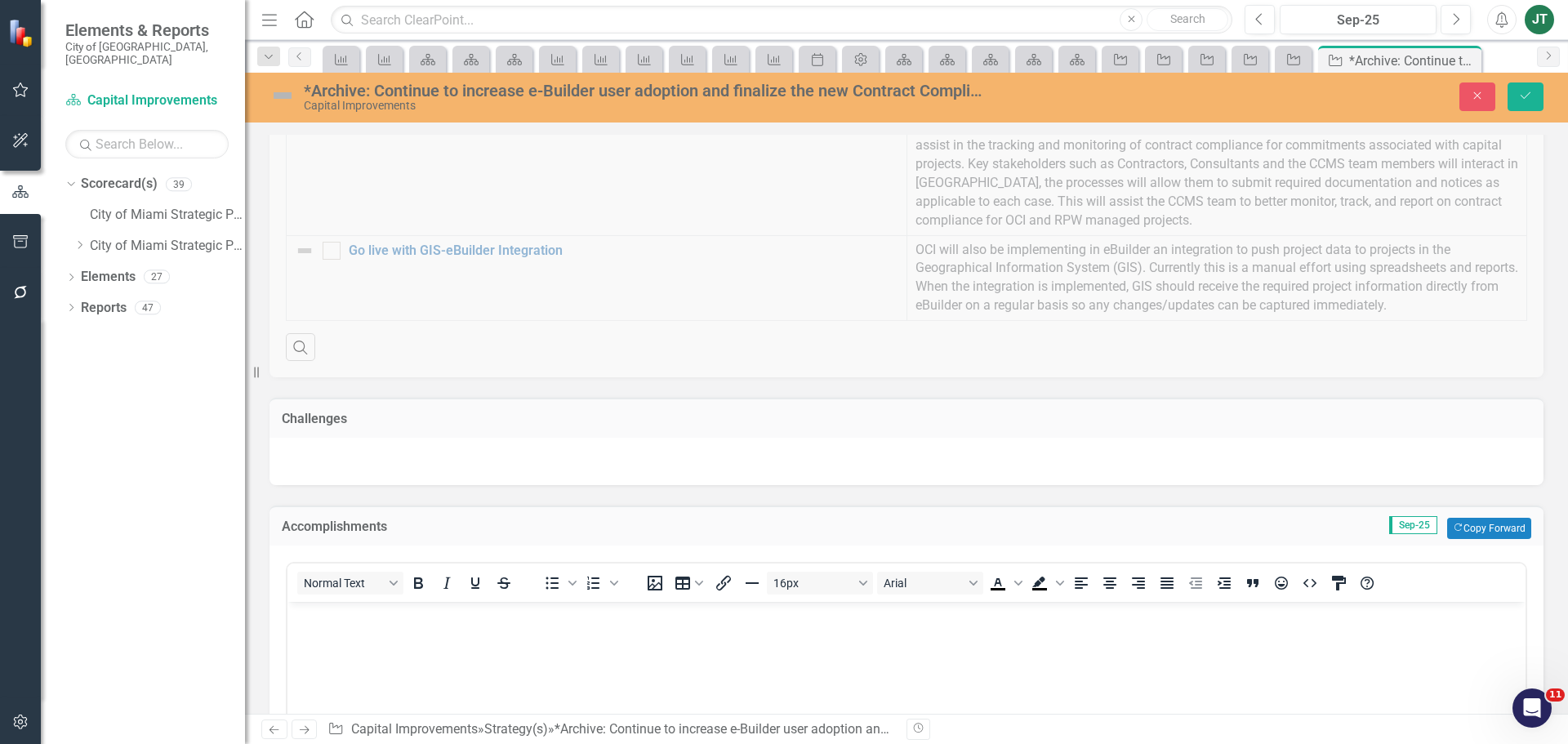
scroll to position [0, 0]
click at [1459, 527] on button "Copy Forward Copy Forward" at bounding box center [1489, 528] width 85 height 21
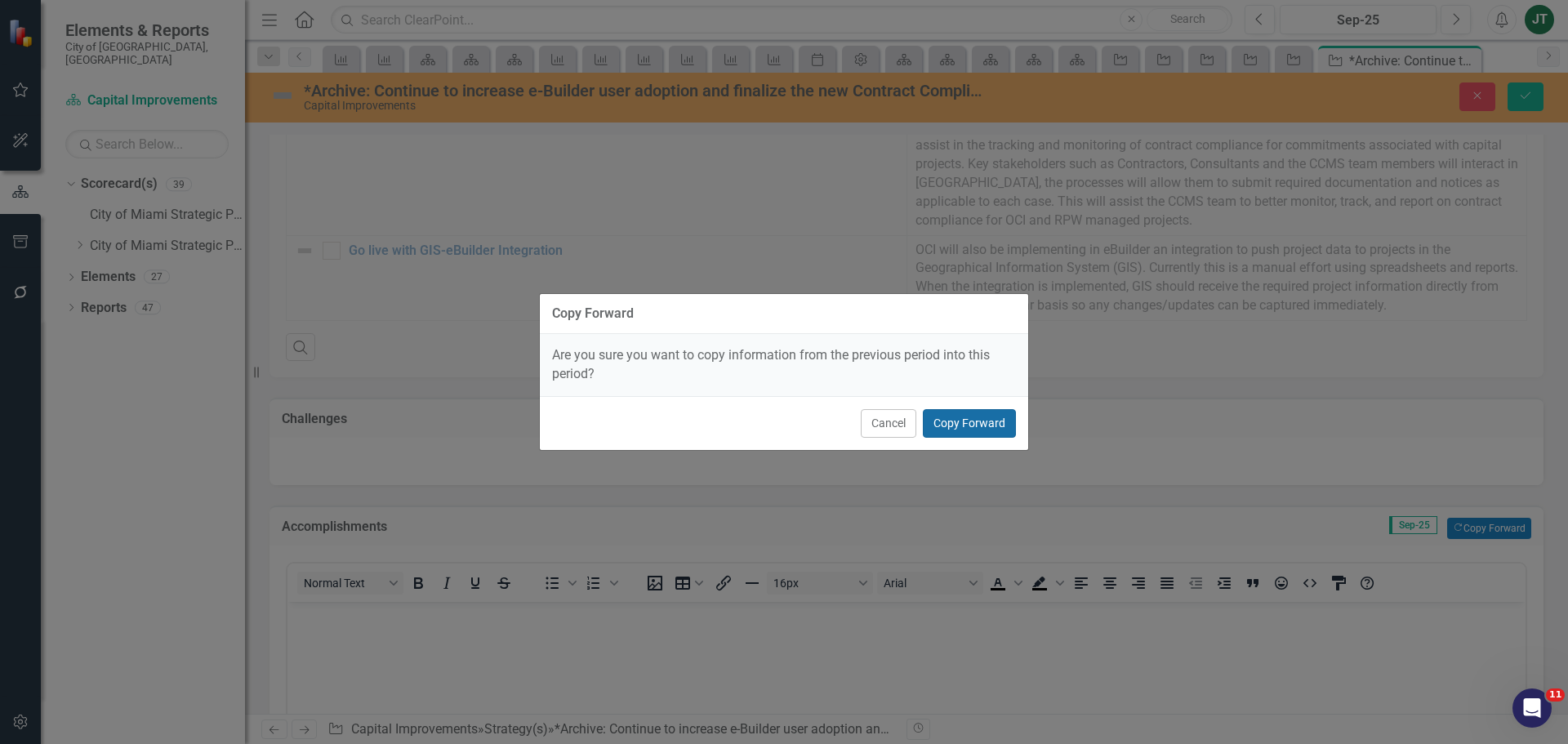
click at [968, 417] on button "Copy Forward" at bounding box center [969, 423] width 93 height 29
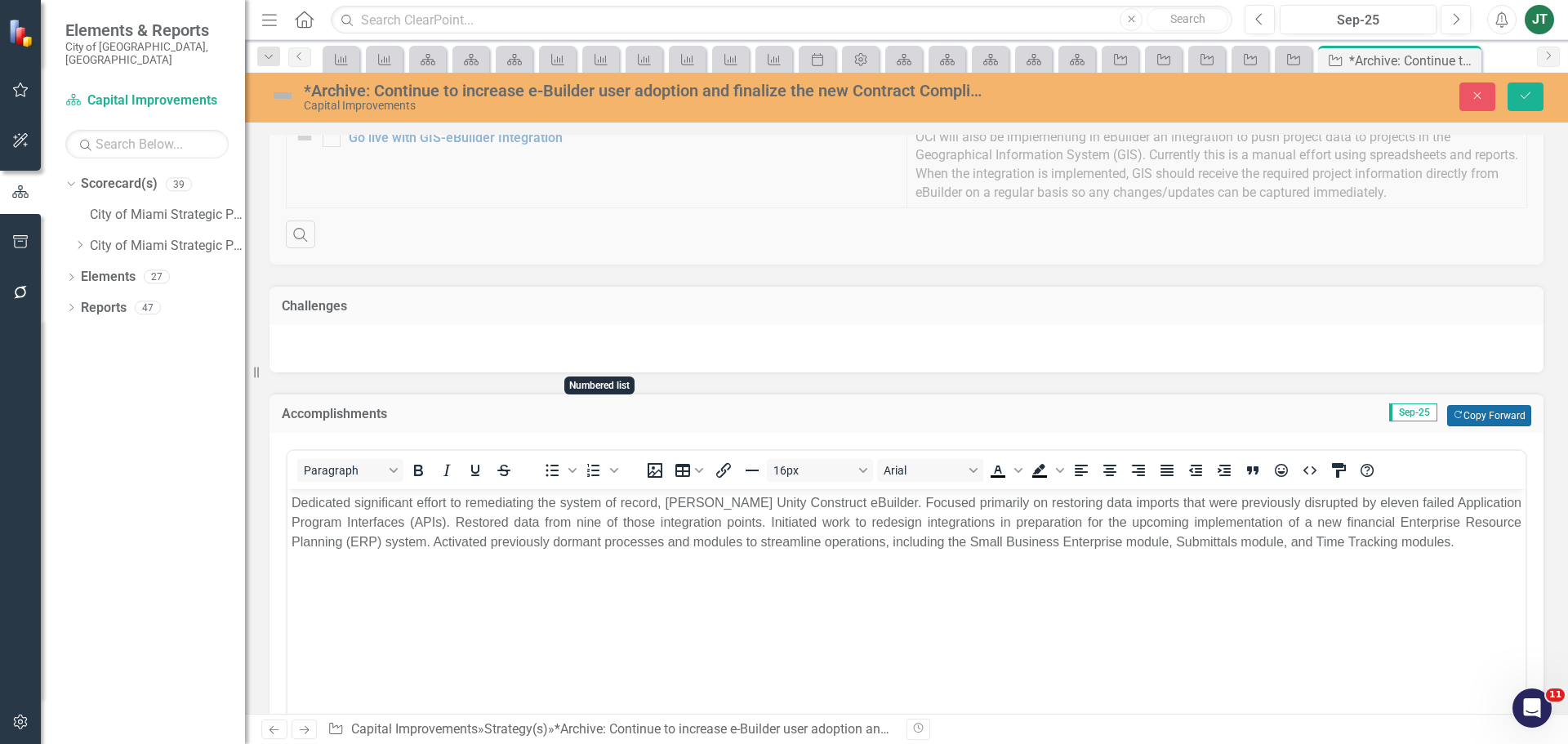
scroll to position [1925, 0]
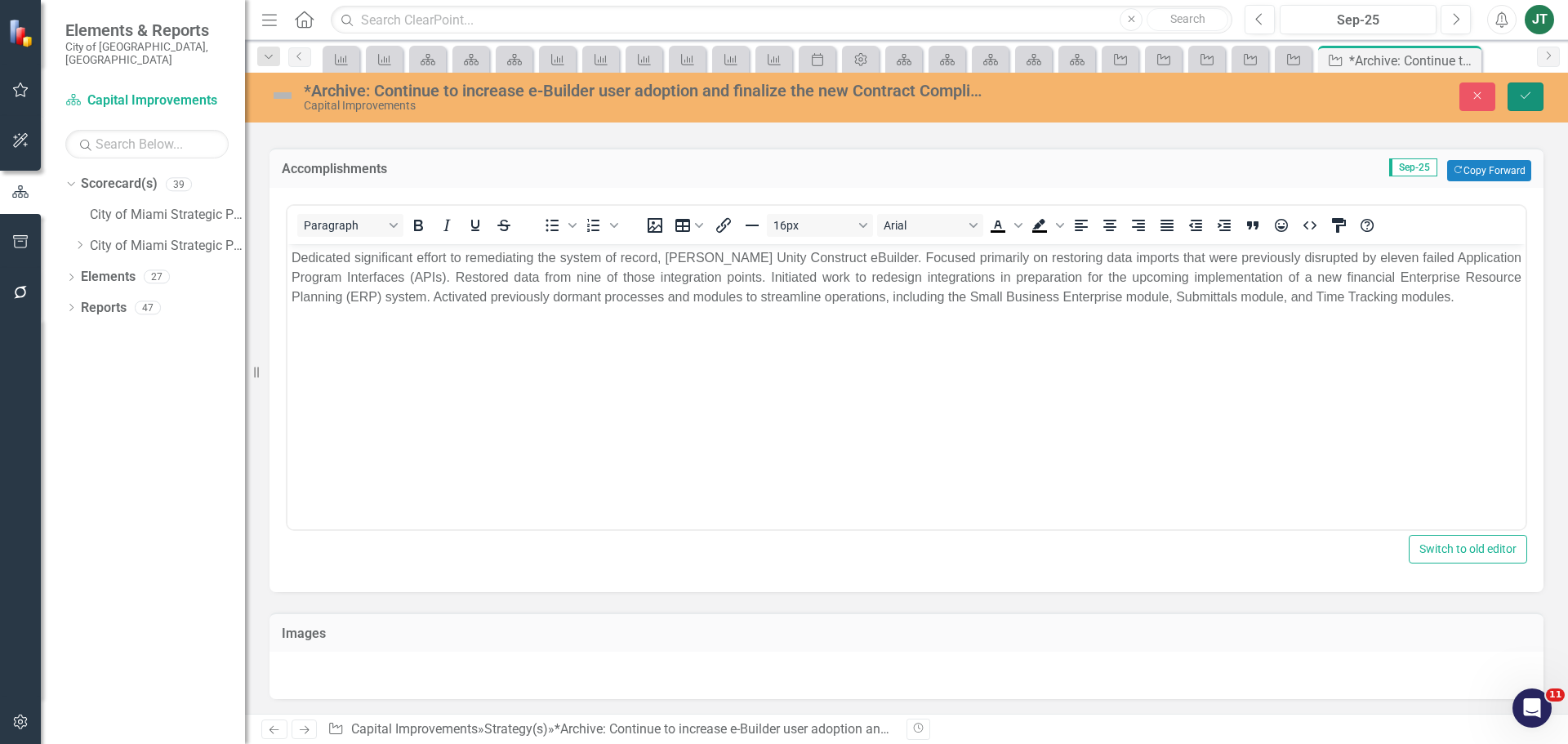
drag, startPoint x: 1531, startPoint y: 100, endPoint x: 1517, endPoint y: 120, distance: 24.4
click at [1531, 100] on icon "Save" at bounding box center [1526, 96] width 15 height 11
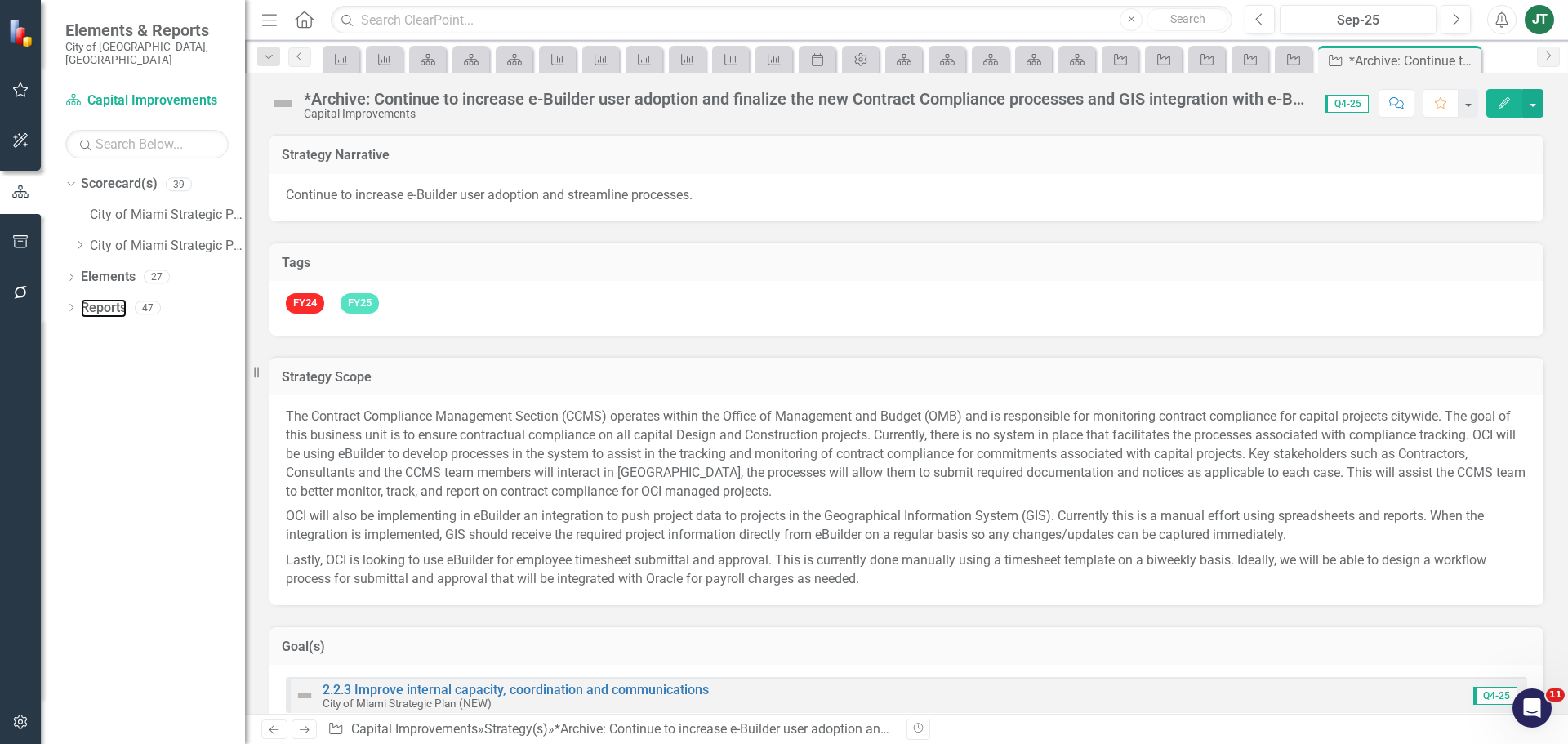
drag, startPoint x: 101, startPoint y: 295, endPoint x: 210, endPoint y: 333, distance: 115.4
click at [101, 299] on link "Reports" at bounding box center [104, 308] width 46 height 18
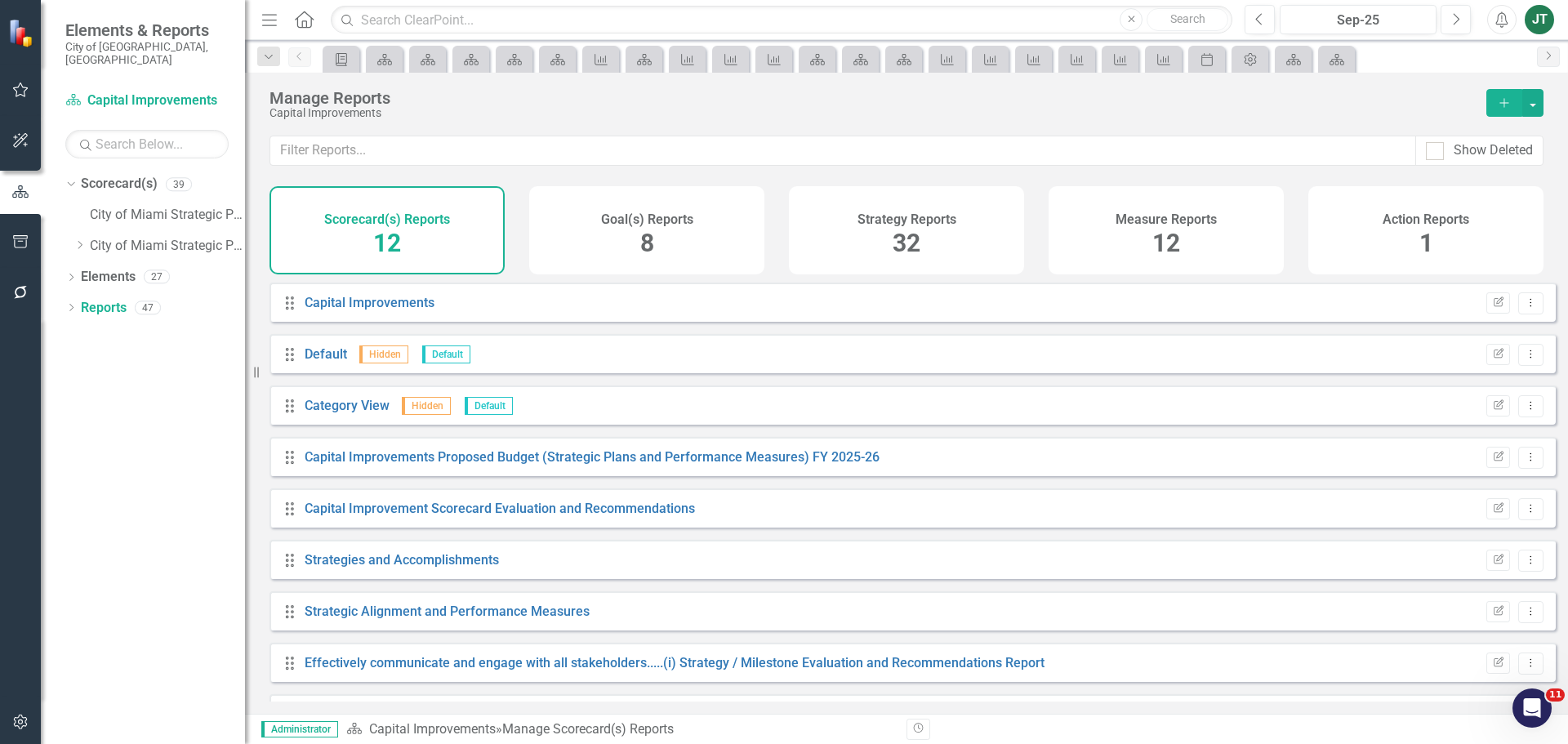
click at [1097, 255] on div "Measure Reports 12" at bounding box center [1166, 231] width 235 height 88
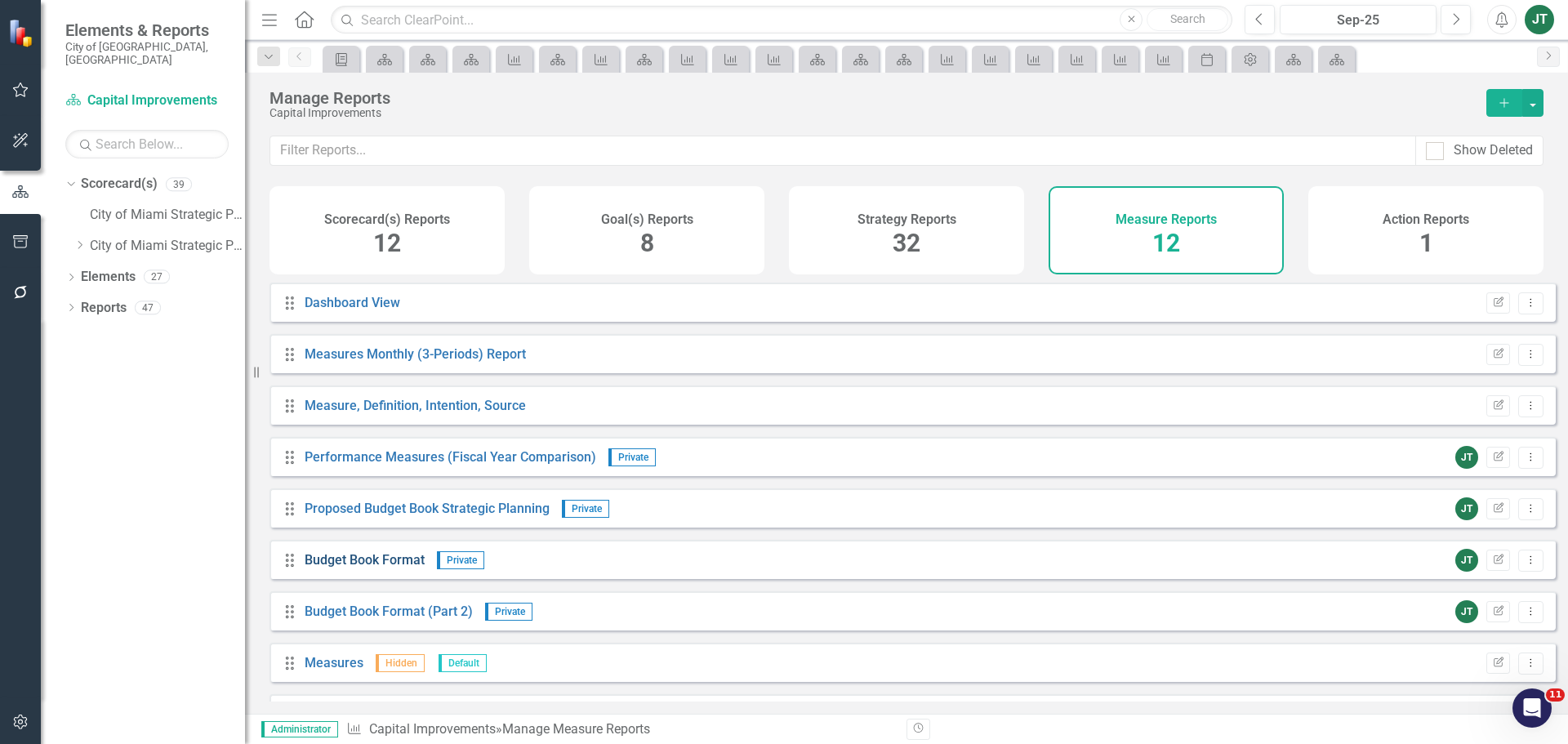
click at [395, 568] on link "Budget Book Format" at bounding box center [364, 560] width 120 height 16
click at [88, 299] on link "Reports" at bounding box center [104, 308] width 46 height 18
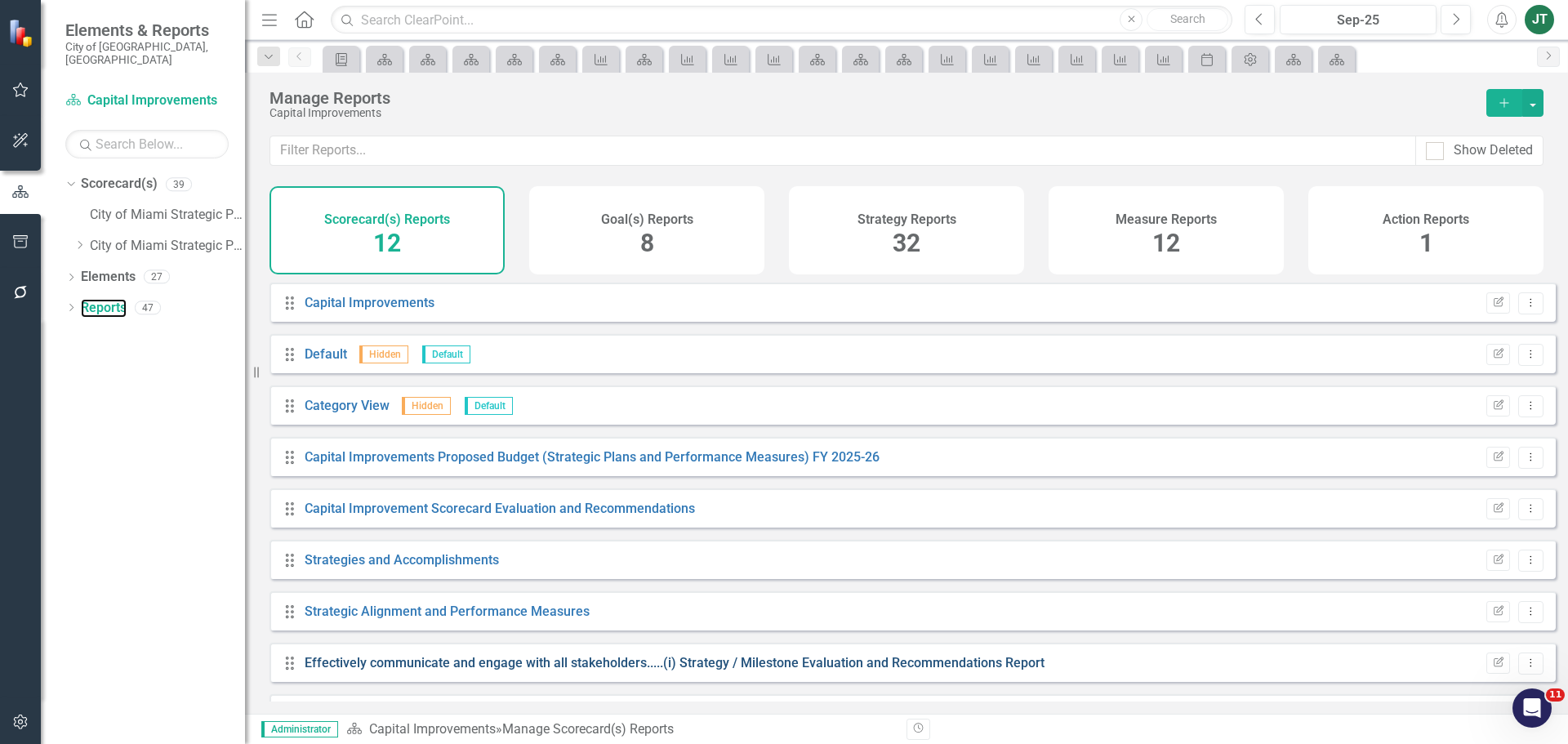
scroll to position [82, 0]
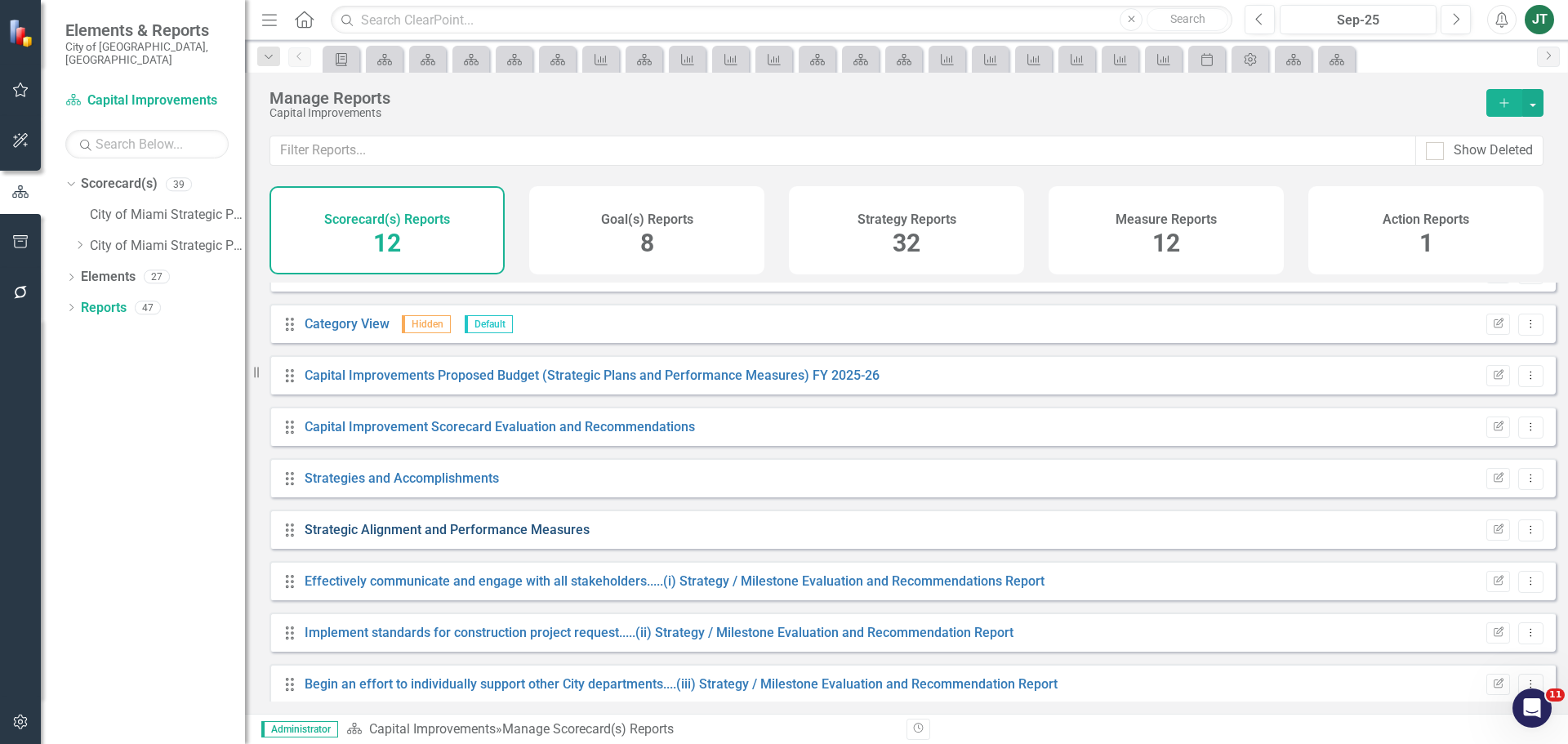
click at [428, 538] on link "Strategic Alignment and Performance Measures" at bounding box center [447, 530] width 285 height 16
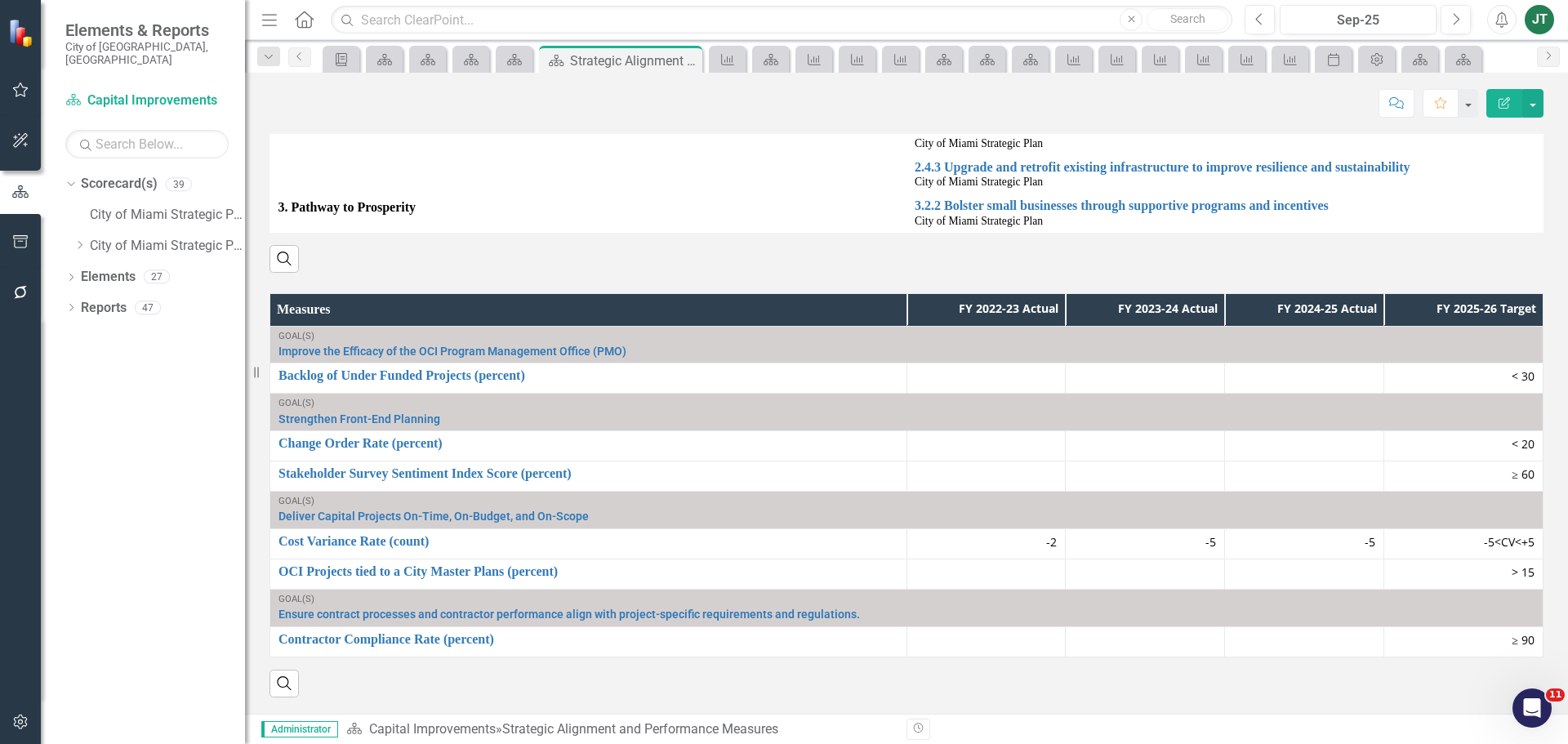
scroll to position [1033, 0]
click at [83, 240] on icon "Dropdown" at bounding box center [79, 245] width 12 height 10
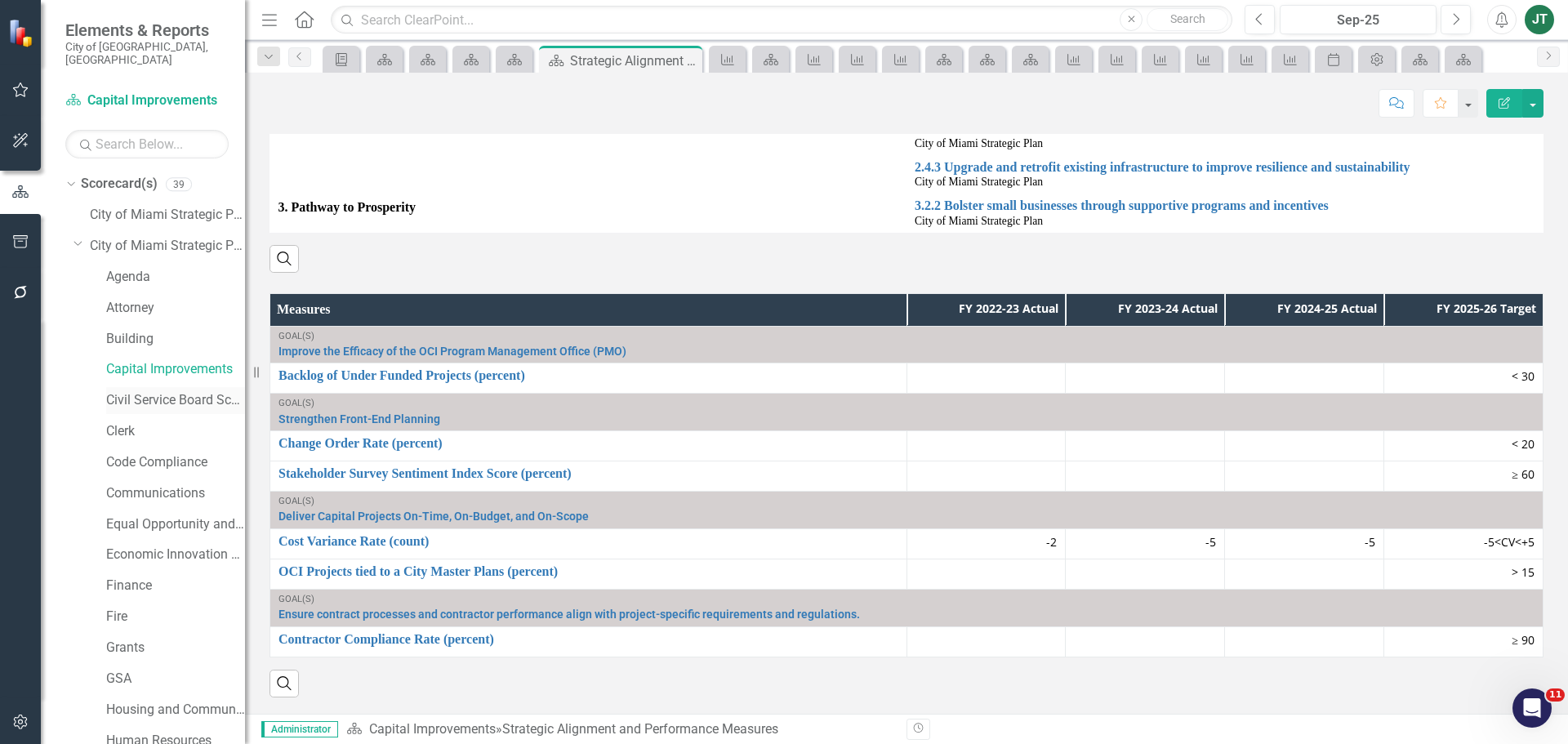
click at [121, 392] on link "Civil Service Board Scorecard" at bounding box center [176, 401] width 139 height 18
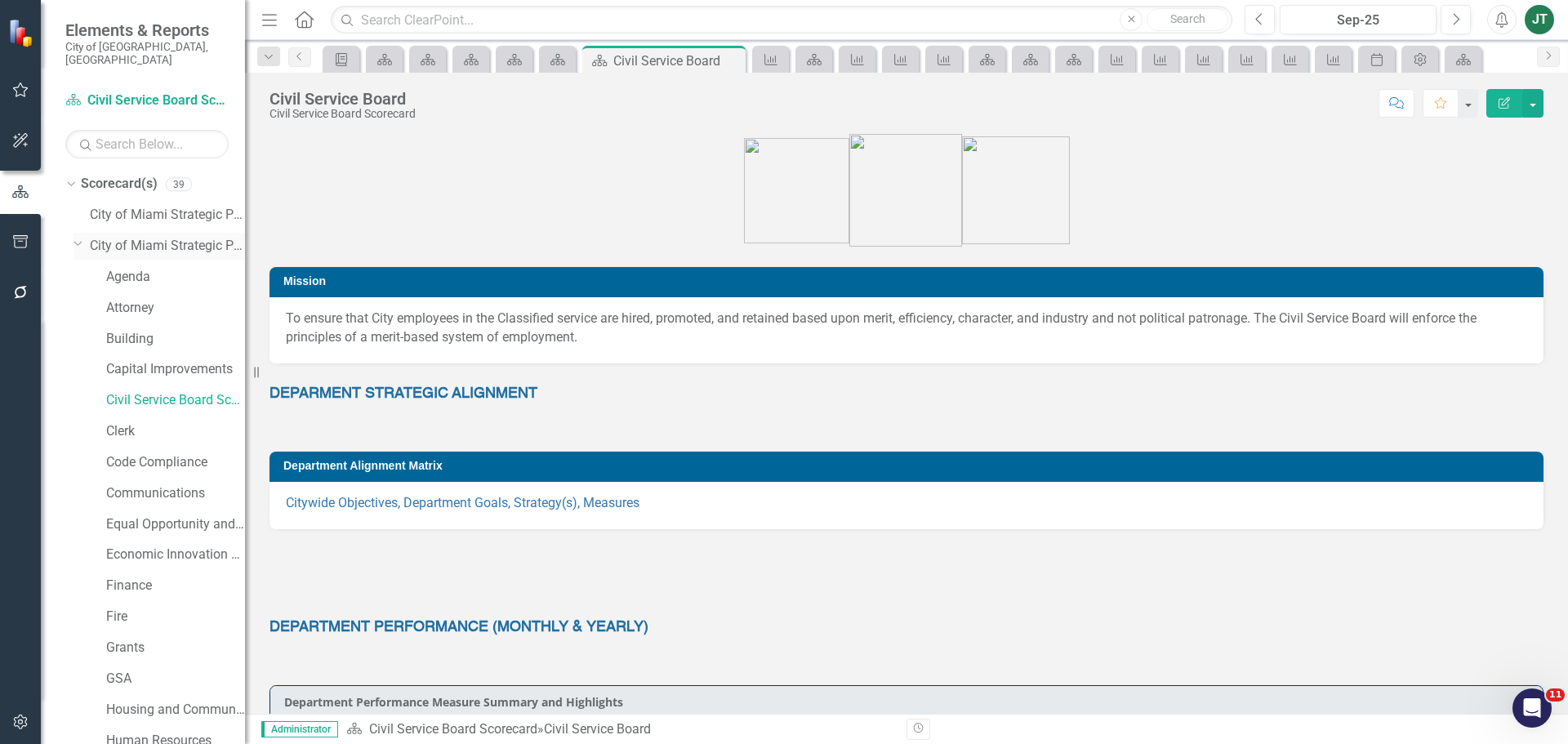
click at [74, 237] on icon "Dropdown" at bounding box center [78, 243] width 10 height 12
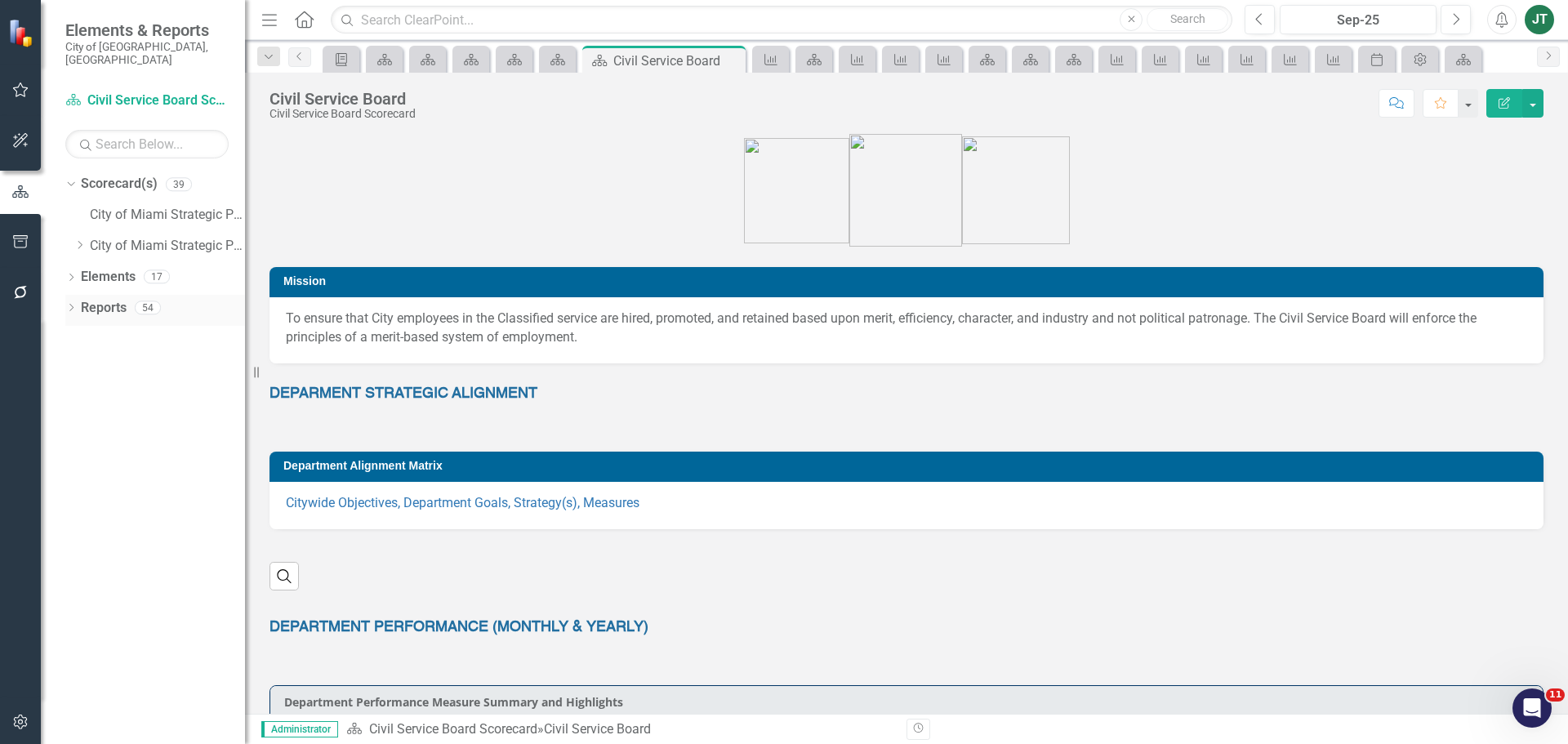
click at [99, 299] on link "Reports" at bounding box center [104, 308] width 46 height 18
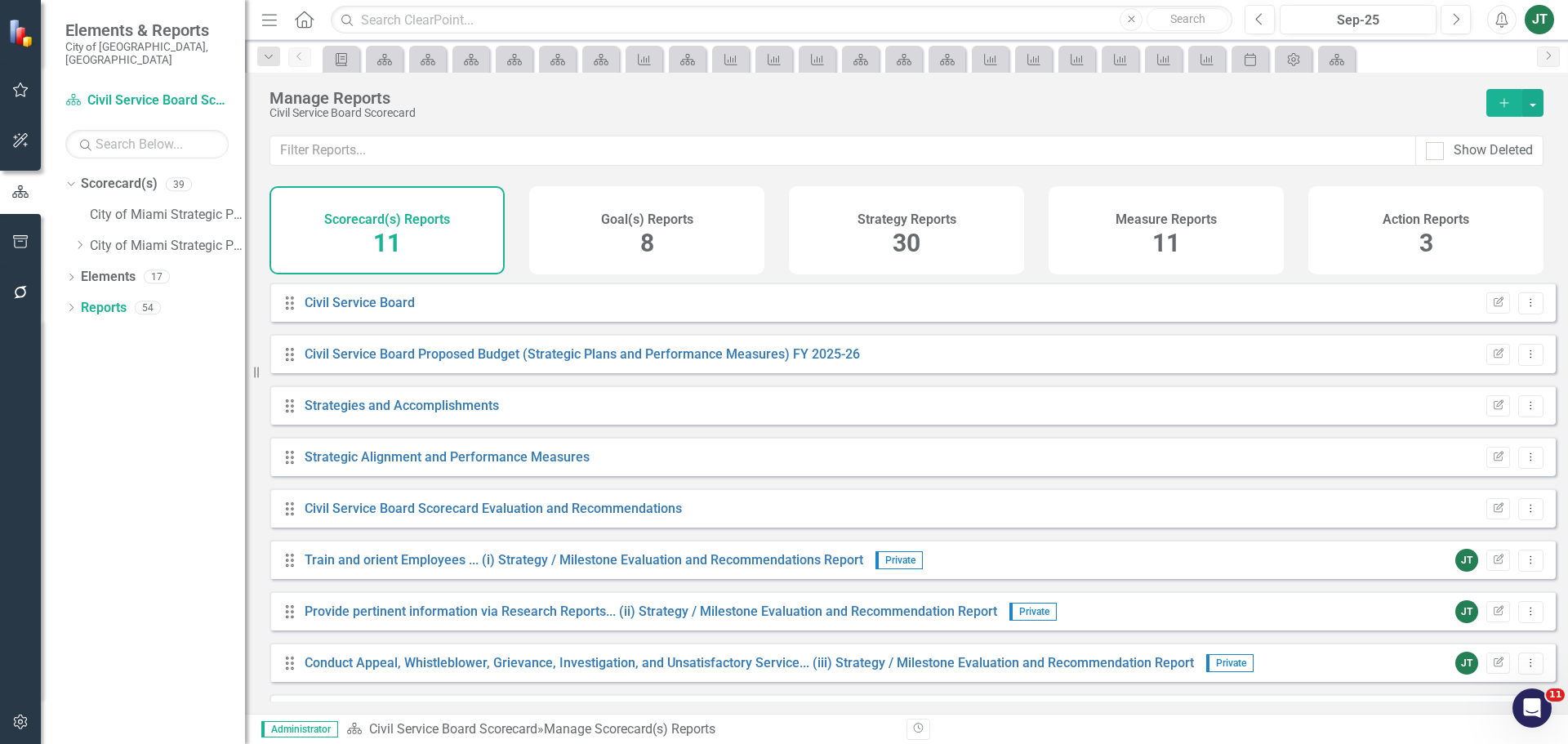
click at [1165, 249] on span "11" at bounding box center [1166, 243] width 28 height 29
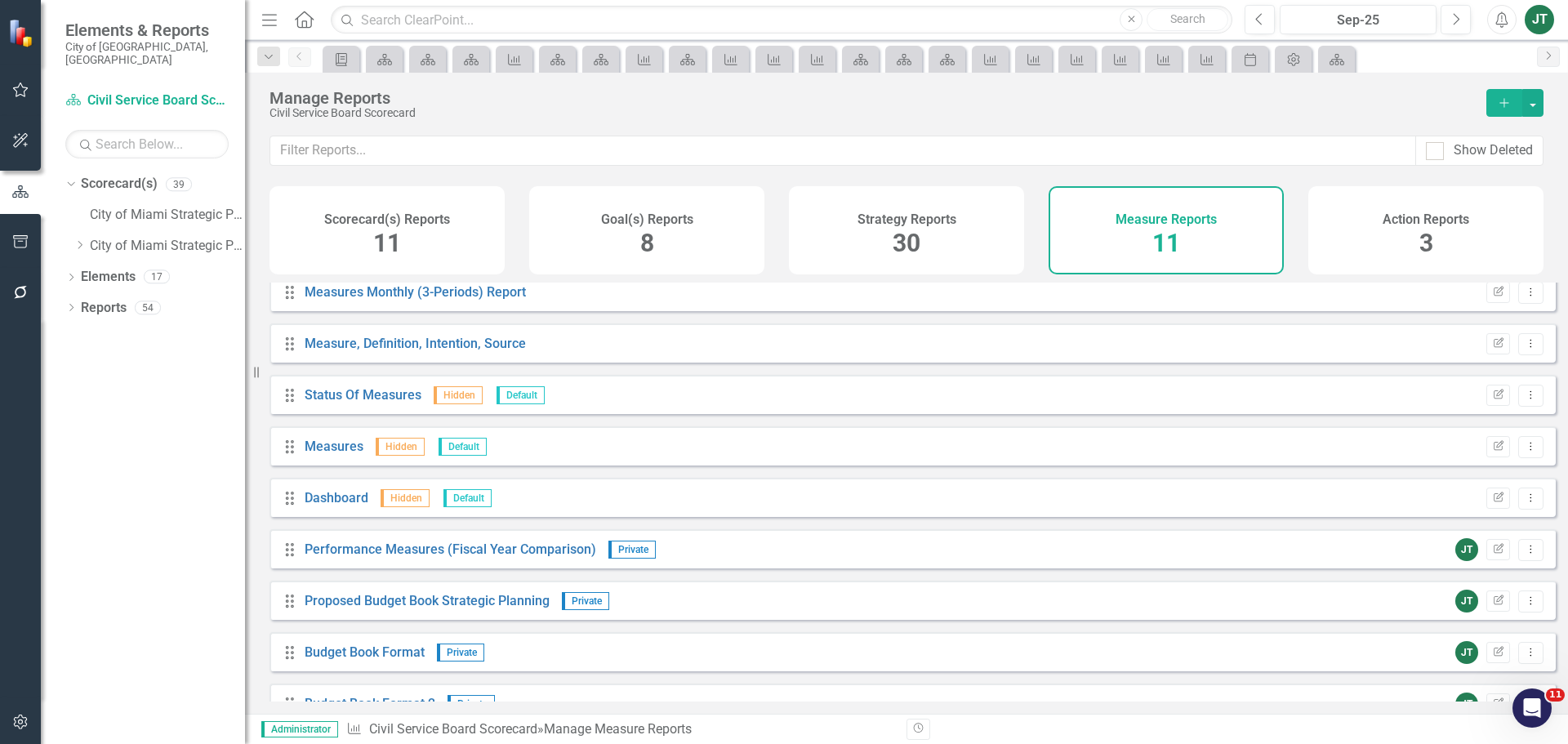
scroll to position [147, 0]
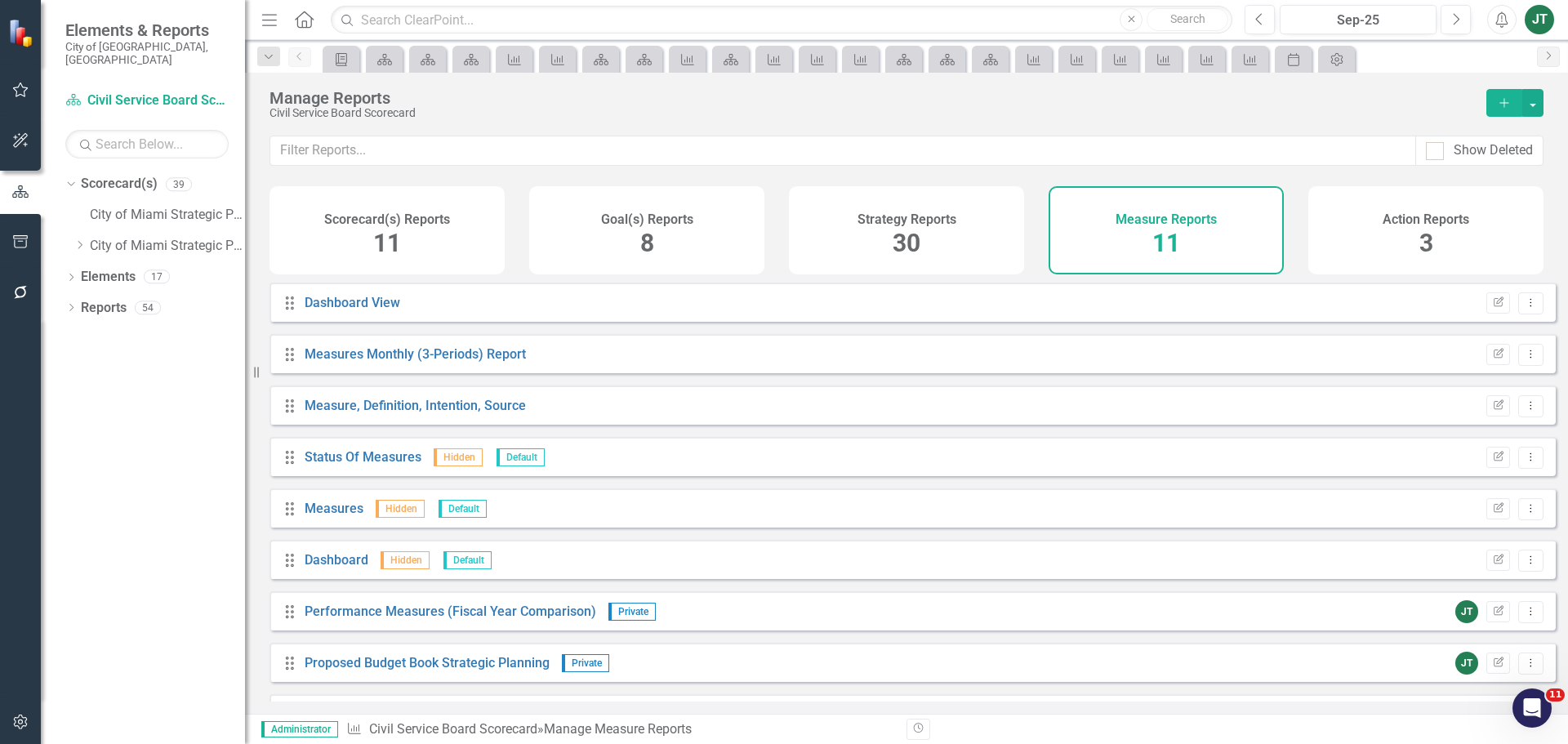
scroll to position [147, 0]
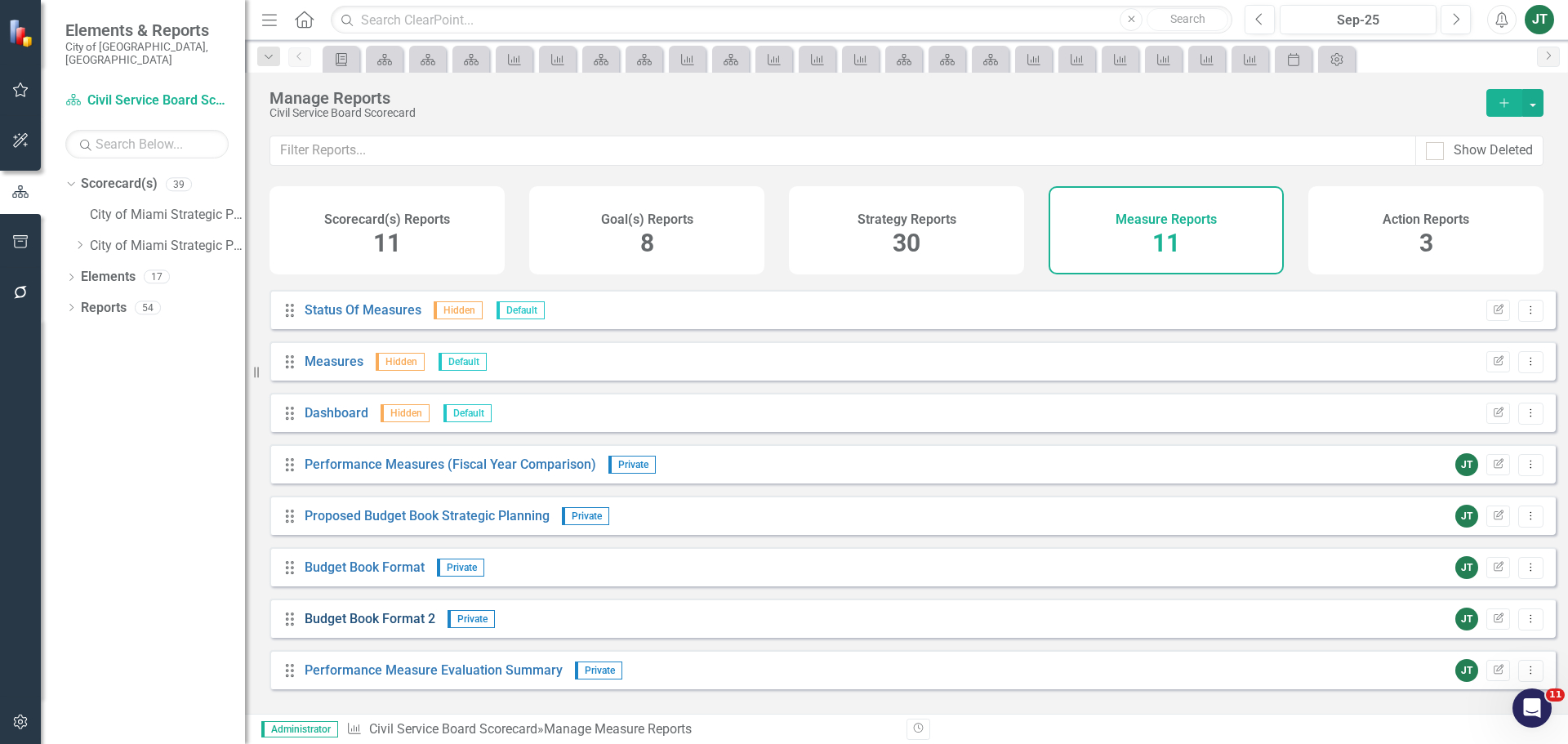
click at [388, 627] on link "Budget Book Format 2" at bounding box center [369, 619] width 131 height 16
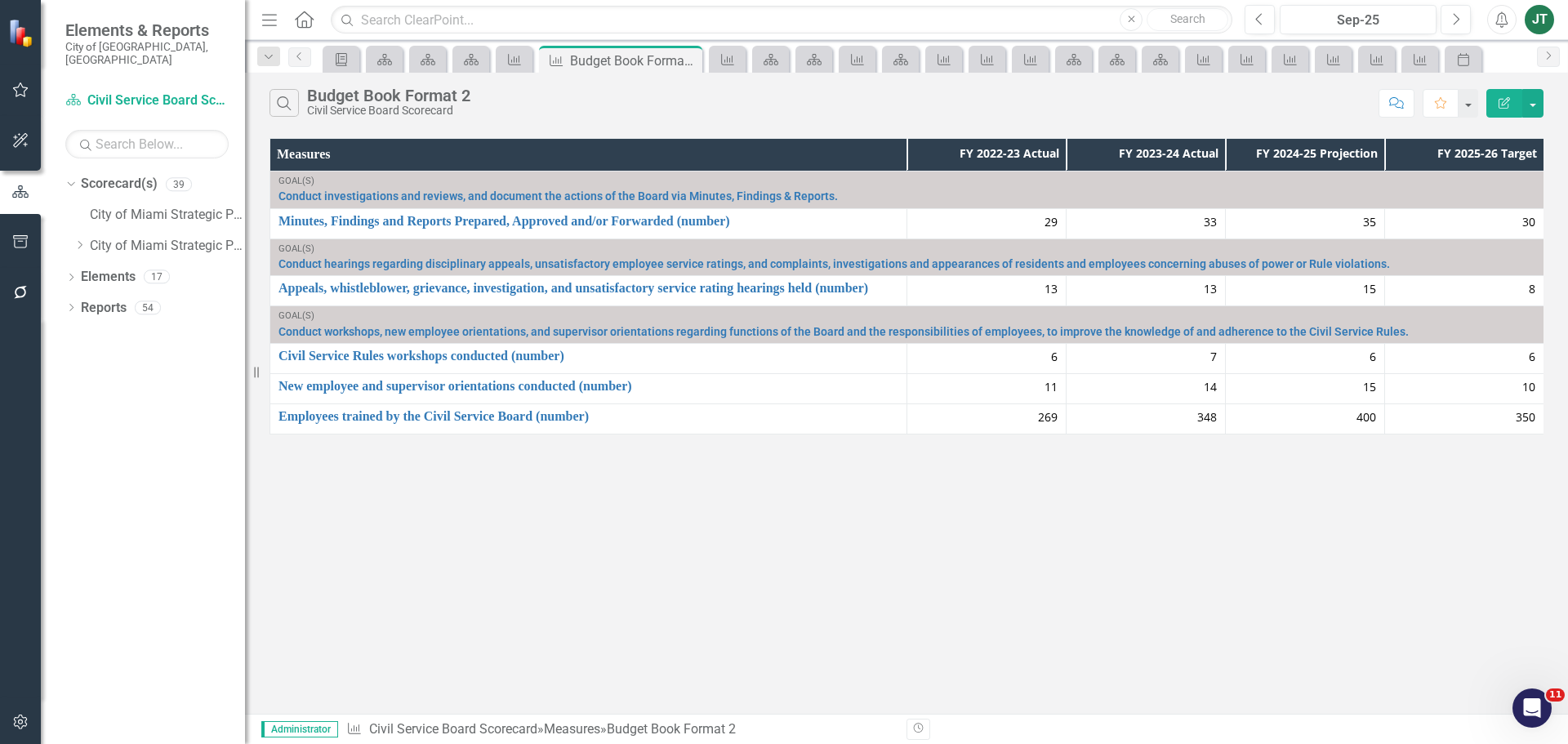
click at [1508, 104] on icon "button" at bounding box center [1504, 103] width 11 height 11
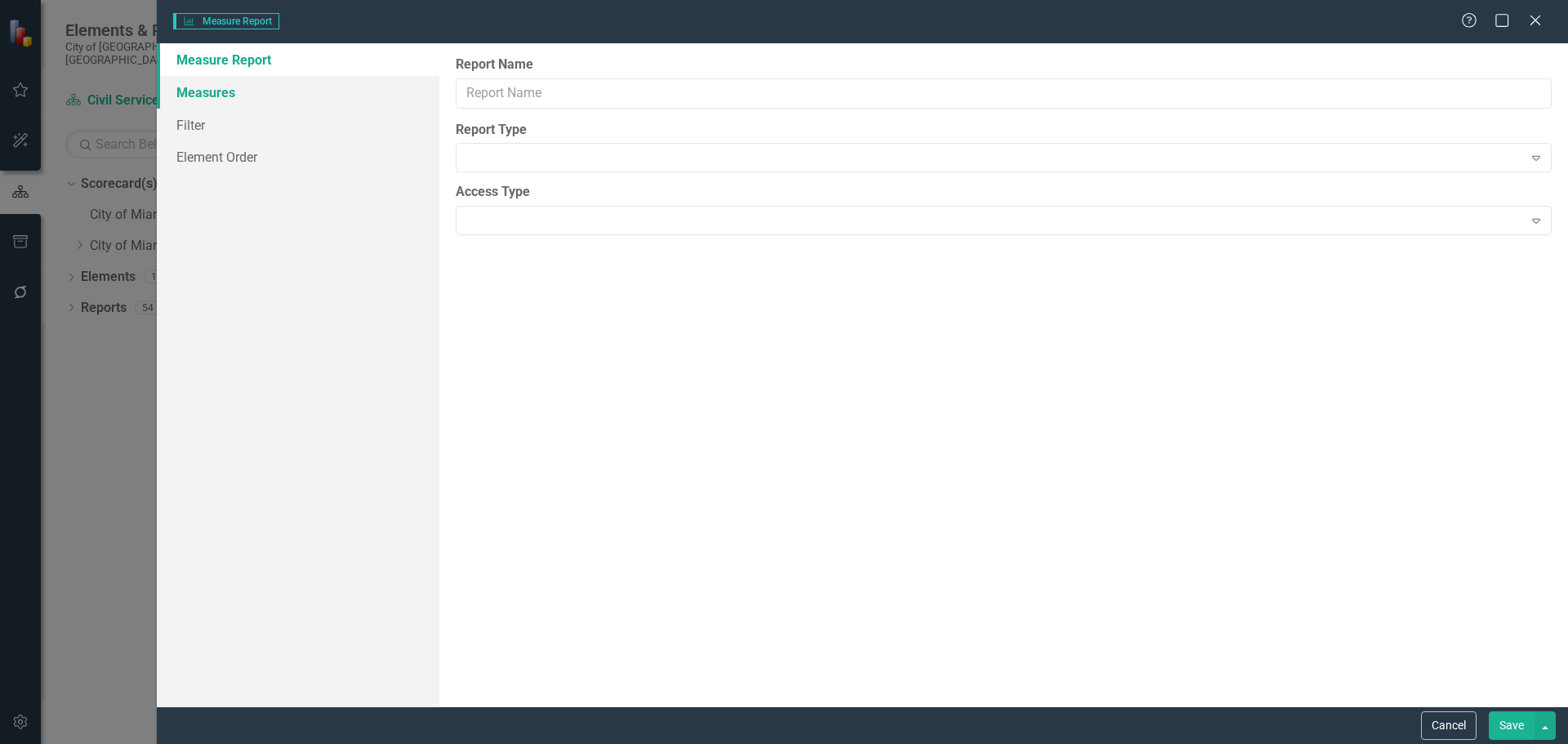
type input "Budget Book Format 2"
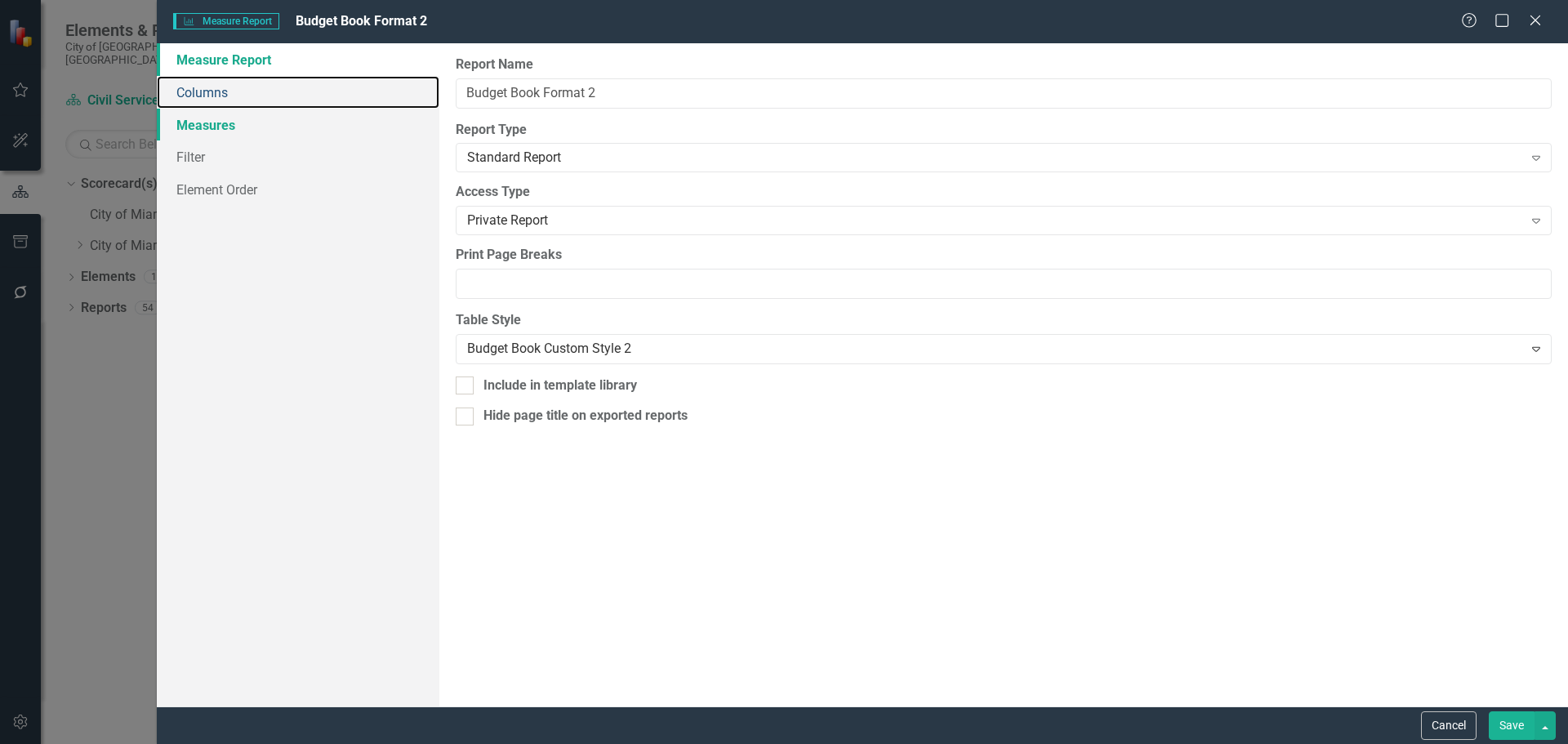
click at [242, 100] on link "Columns" at bounding box center [298, 93] width 282 height 33
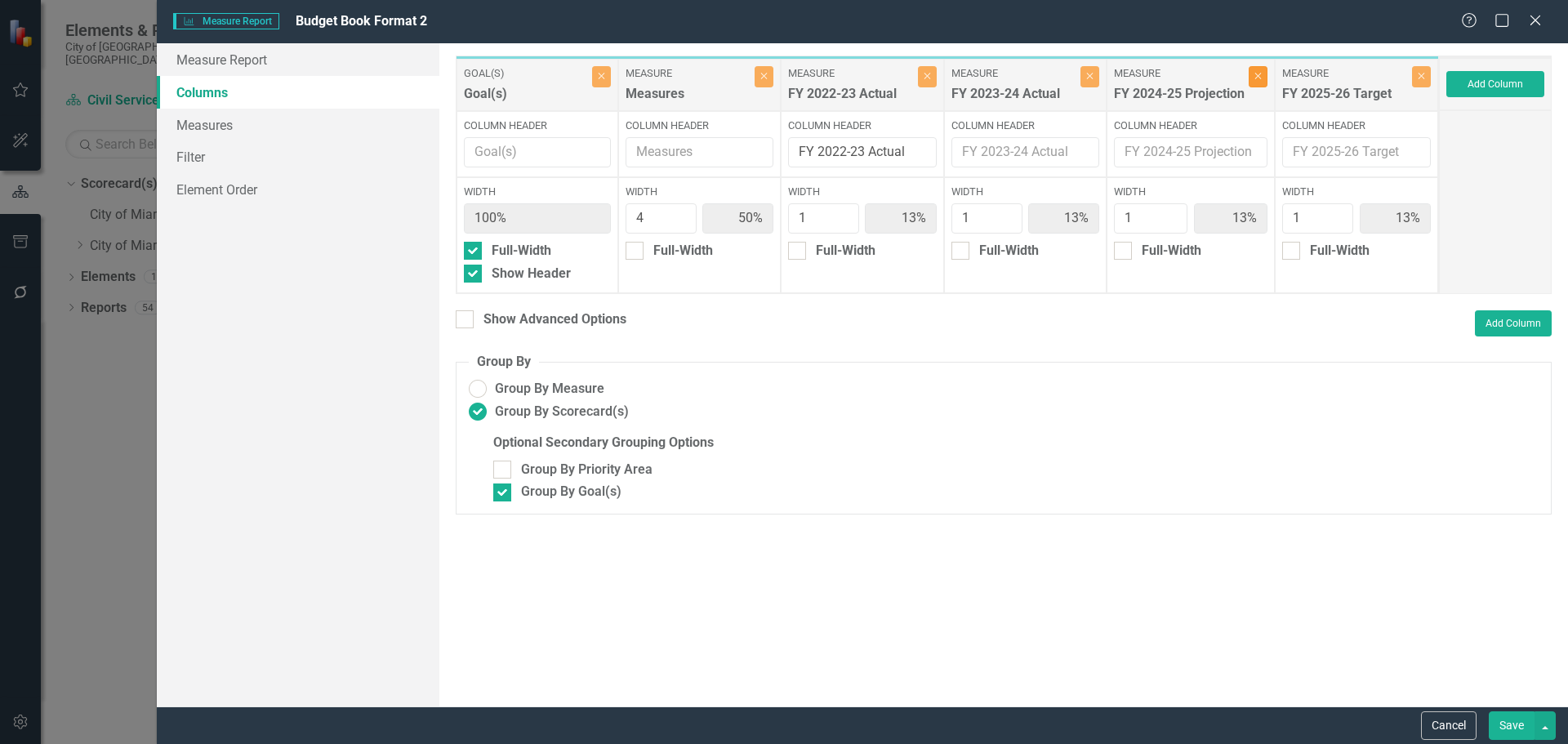
click at [1256, 84] on button "Close" at bounding box center [1258, 76] width 18 height 21
type input "57%"
type input "14%"
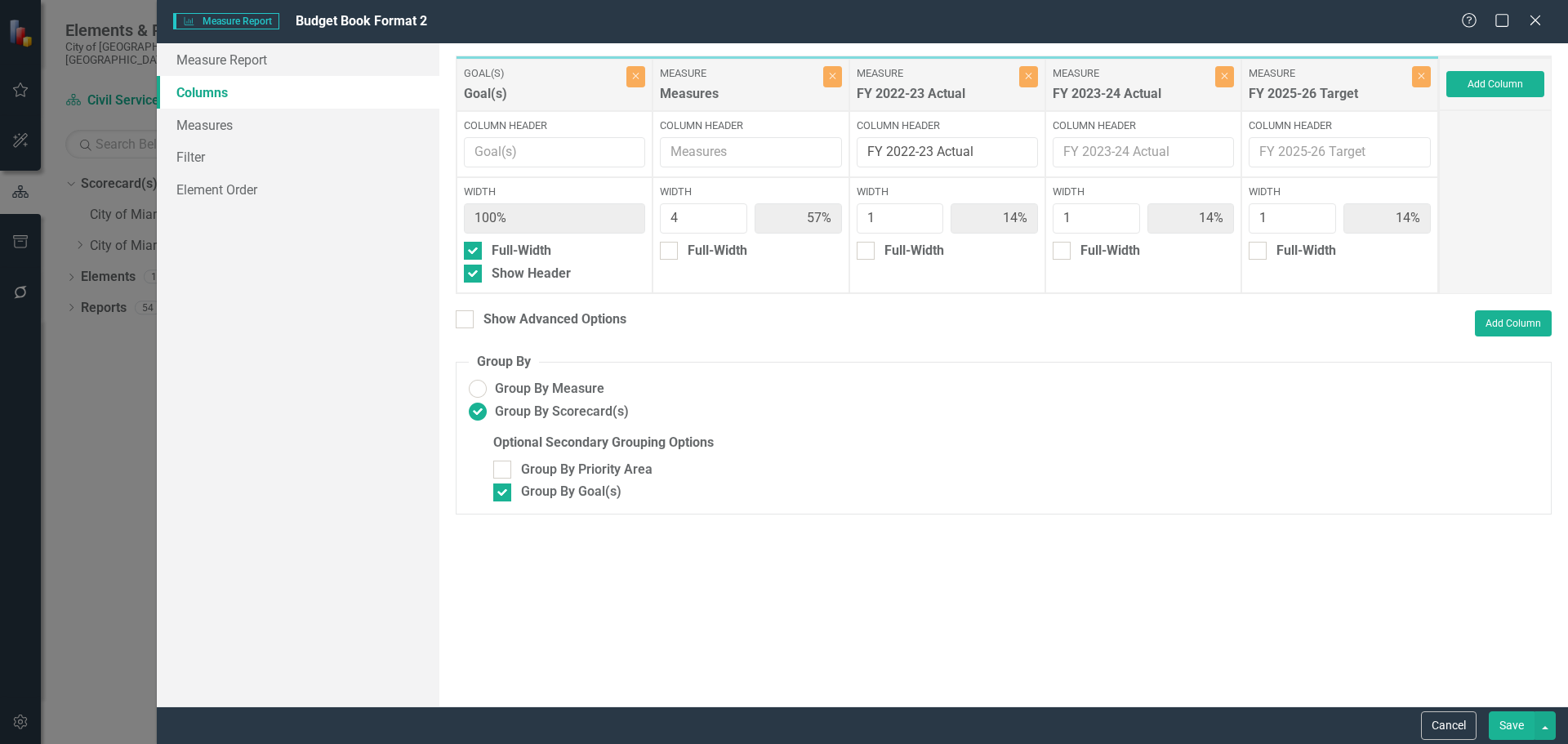
click at [1551, 83] on div "Add Column" at bounding box center [1495, 84] width 113 height 52
click at [1488, 80] on button "Add Column" at bounding box center [1495, 84] width 98 height 26
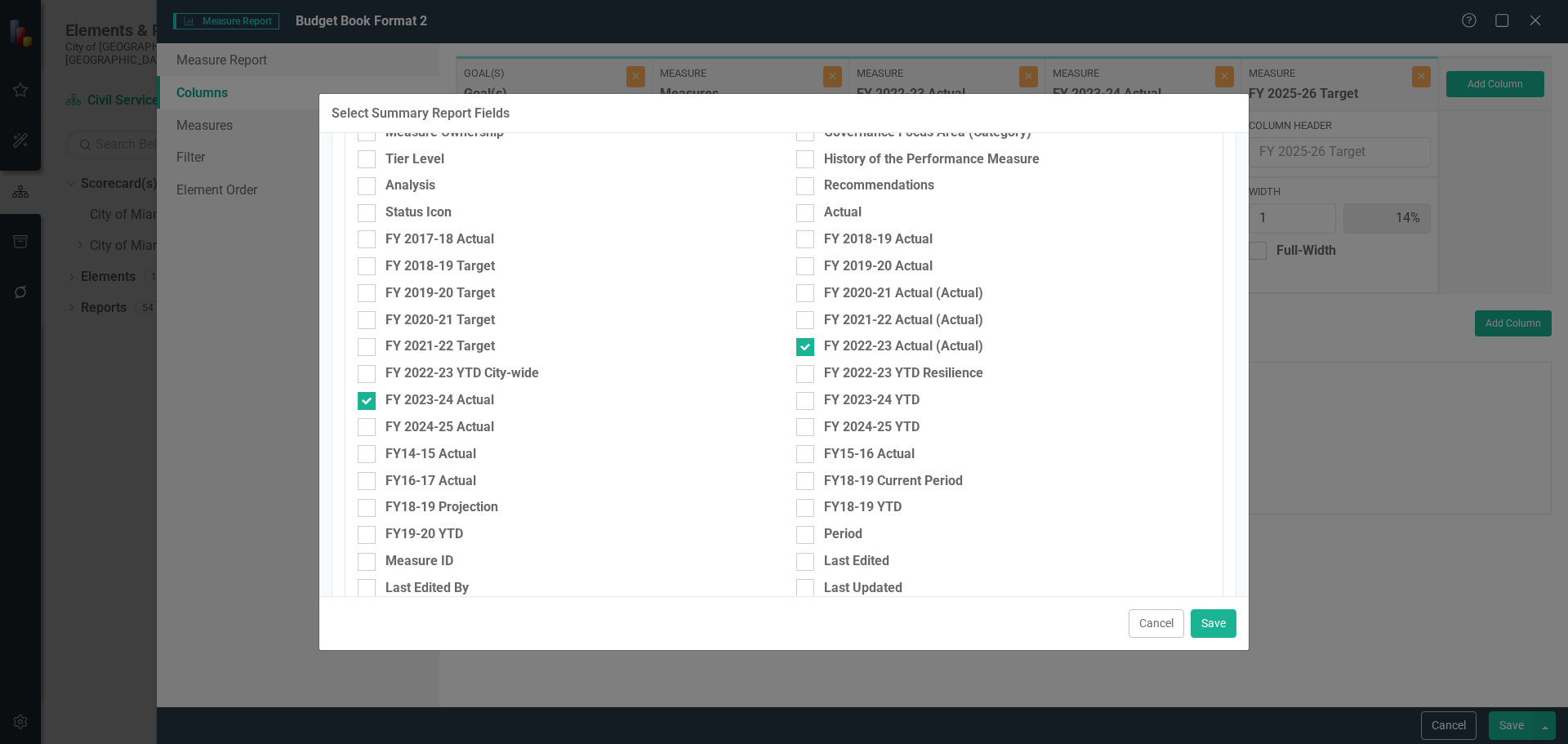
scroll to position [572, 0]
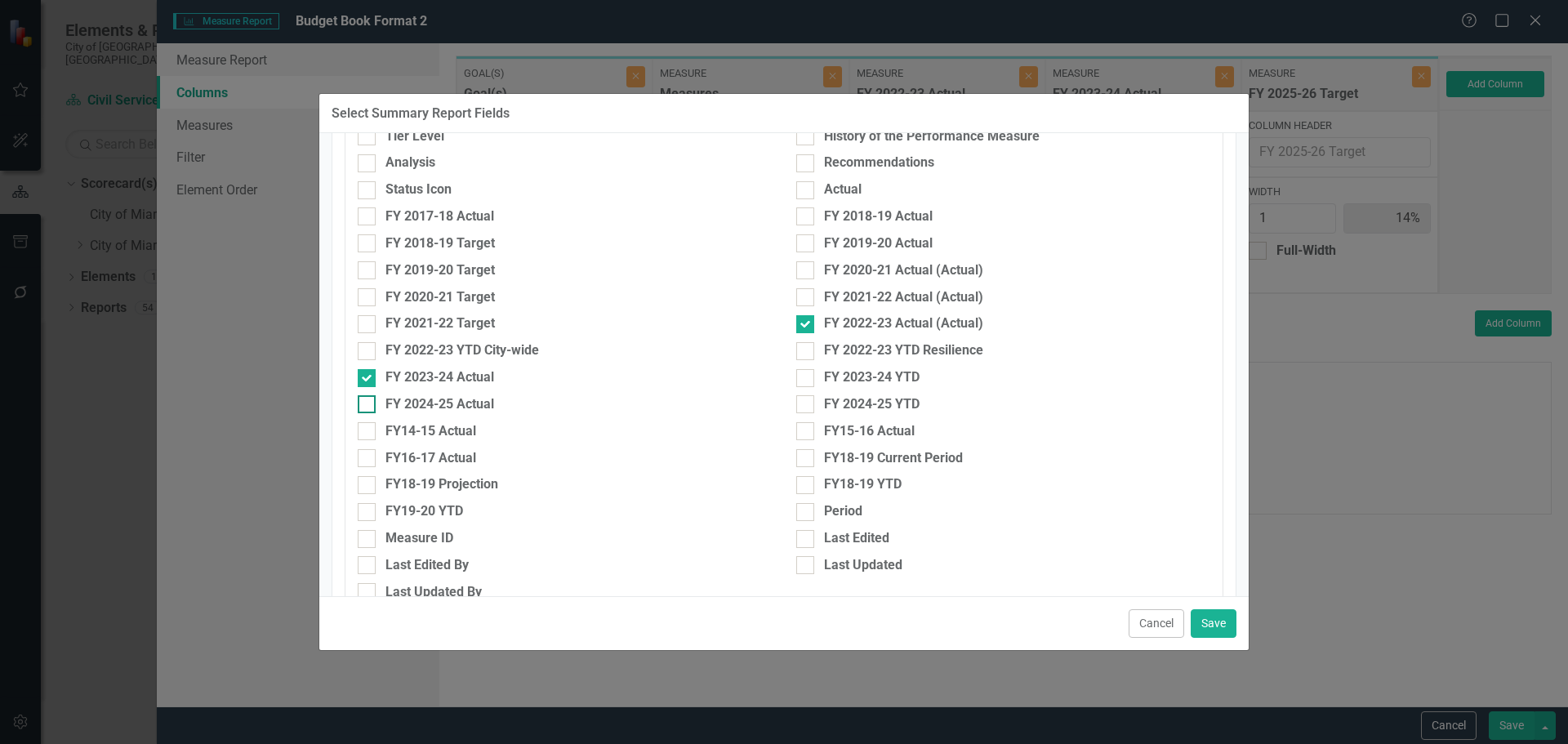
click at [414, 402] on div "FY 2024-25 Actual" at bounding box center [439, 405] width 108 height 18
click at [369, 402] on input "FY 2024-25 Actual" at bounding box center [363, 401] width 11 height 11
checkbox input "true"
click at [1215, 624] on button "Save" at bounding box center [1213, 624] width 46 height 29
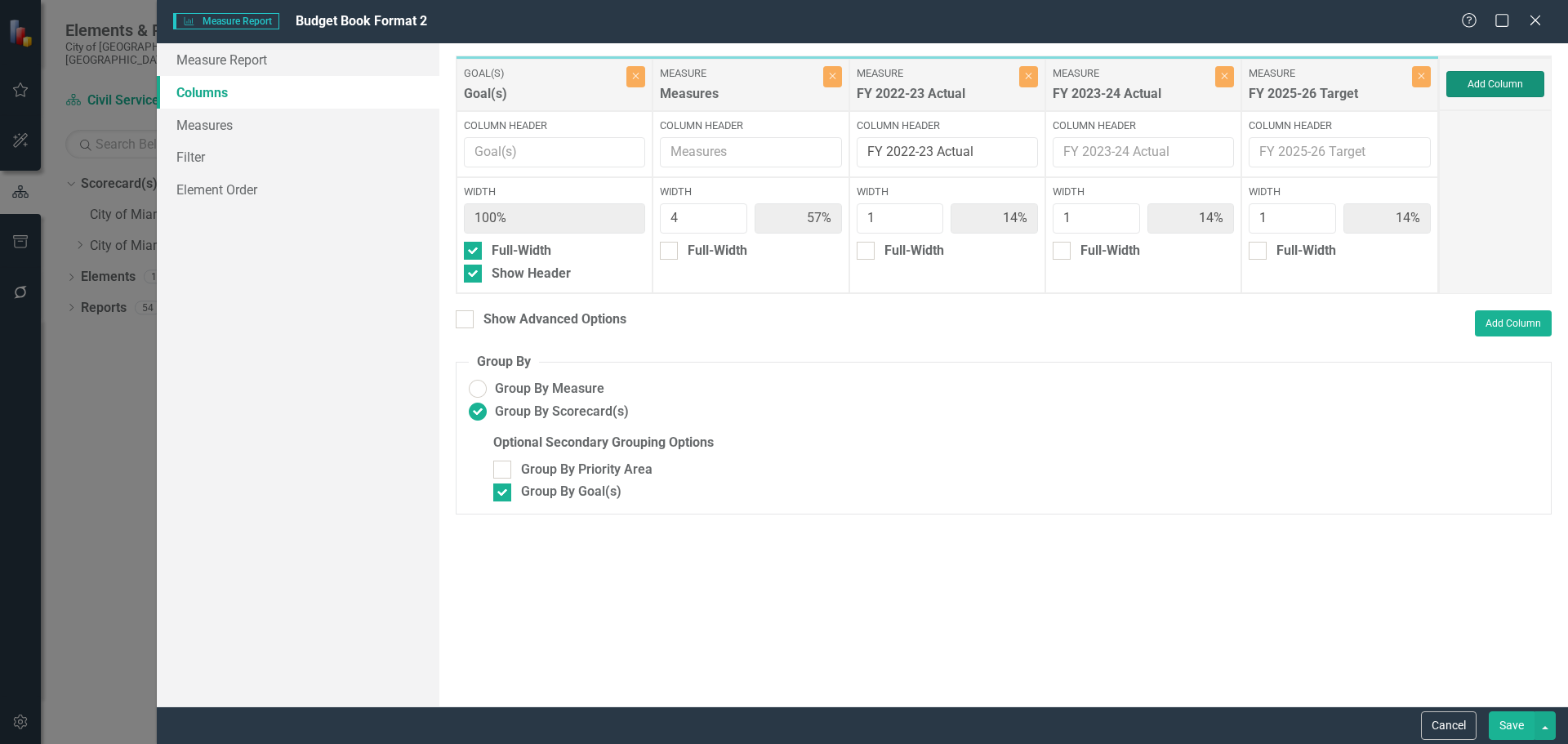
type input "50%"
type input "13%"
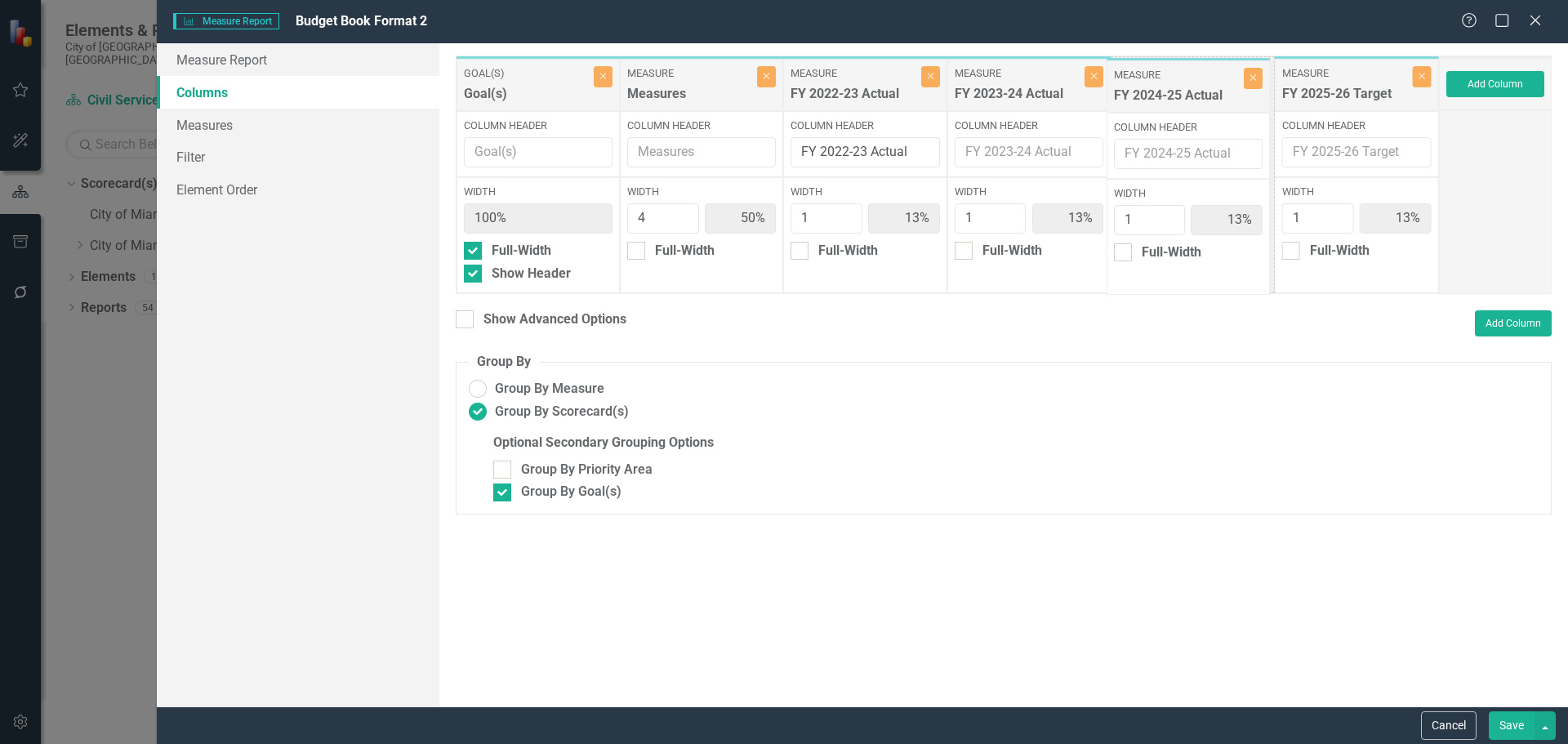
drag, startPoint x: 1369, startPoint y: 92, endPoint x: 1201, endPoint y: 94, distance: 168.0
click at [1201, 94] on div "Goal(s) Goal(s) Close Column Header Width 100% Full-Width Show Header Measure M…" at bounding box center [948, 174] width 983 height 238
click at [597, 313] on div "Show Advanced Options" at bounding box center [554, 320] width 142 height 18
click at [466, 313] on input "Show Advanced Options" at bounding box center [461, 316] width 11 height 11
checkbox input "true"
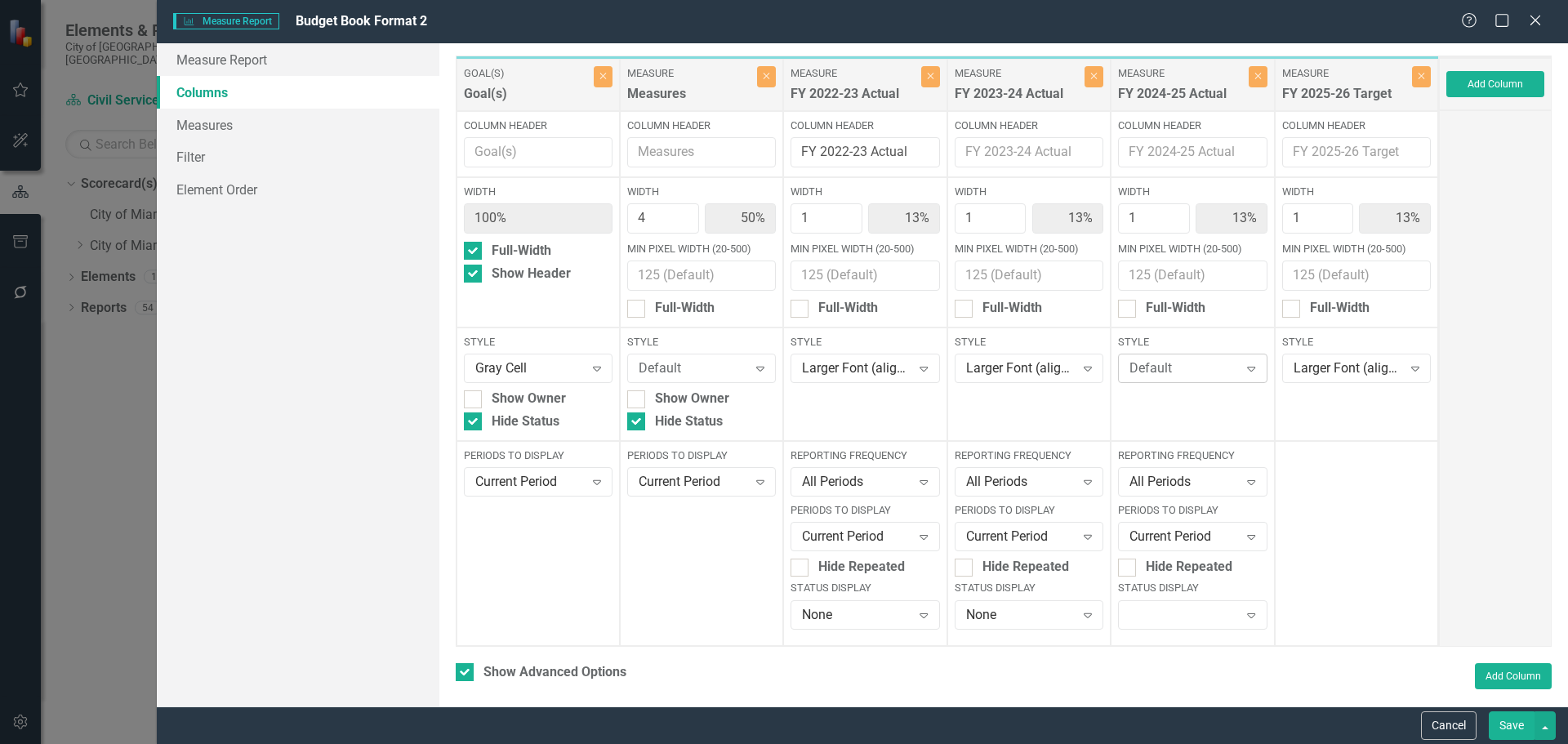
click at [1155, 372] on div "Default" at bounding box center [1184, 369] width 108 height 18
type input "lar"
click at [1168, 437] on div "Lar ger Font (align right)" at bounding box center [1187, 433] width 121 height 38
click at [1141, 628] on div "Reporting Frequency All Periods Expand Periods to Display Current Period Expand…" at bounding box center [1192, 544] width 164 height 205
click at [1141, 624] on div "Expand" at bounding box center [1192, 615] width 149 height 29
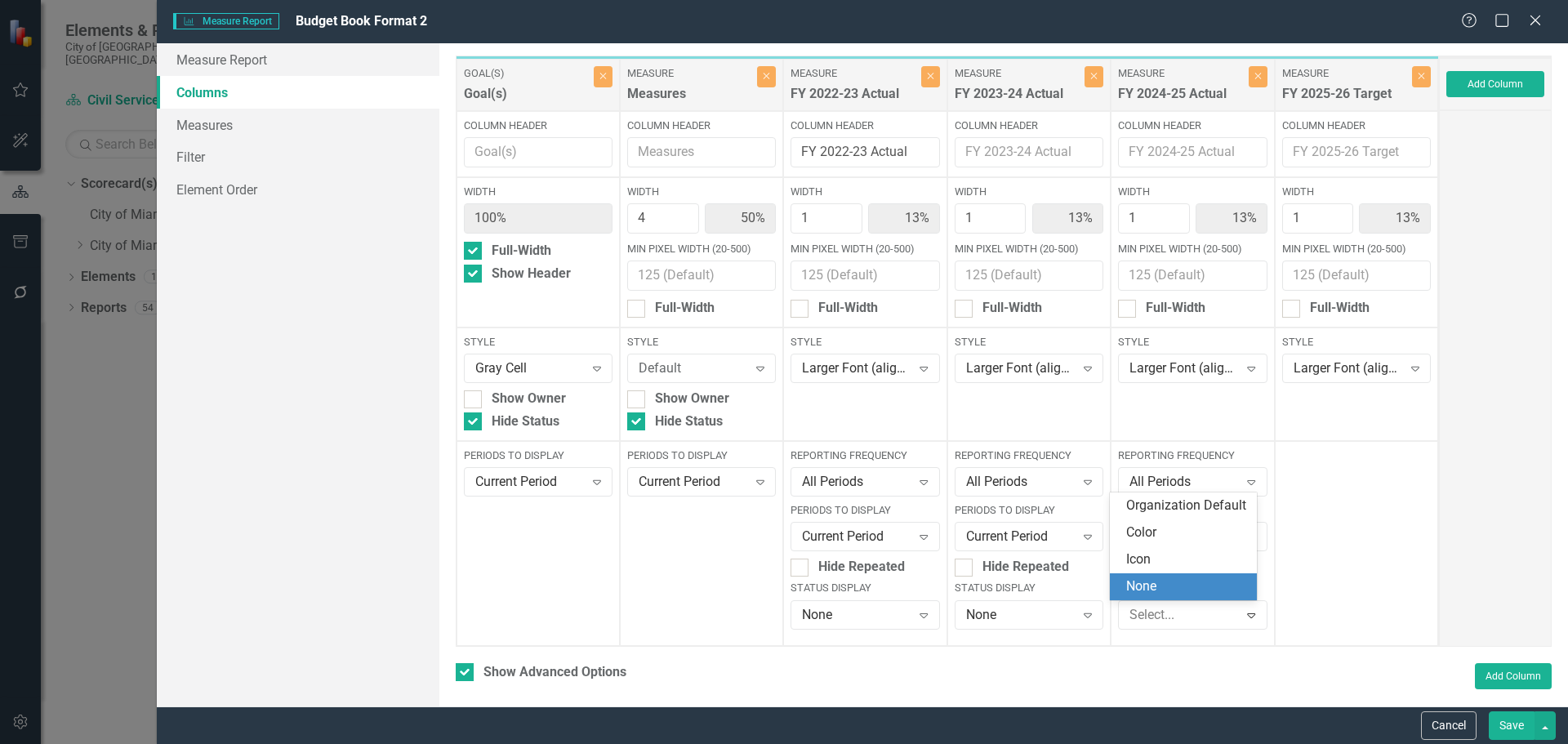
click at [1139, 580] on div "None" at bounding box center [1187, 587] width 121 height 18
click at [1504, 729] on button "Save" at bounding box center [1512, 726] width 46 height 29
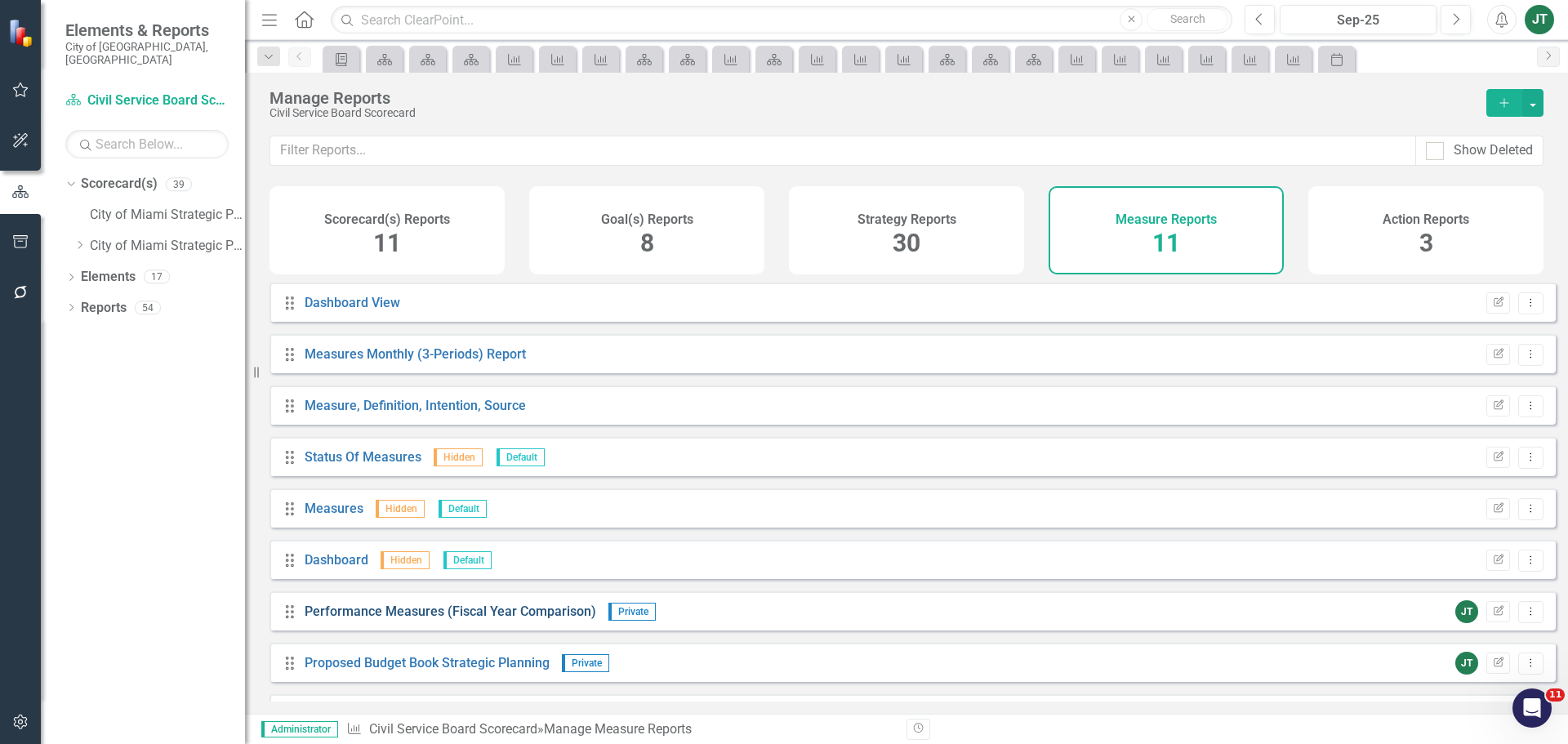
scroll to position [147, 0]
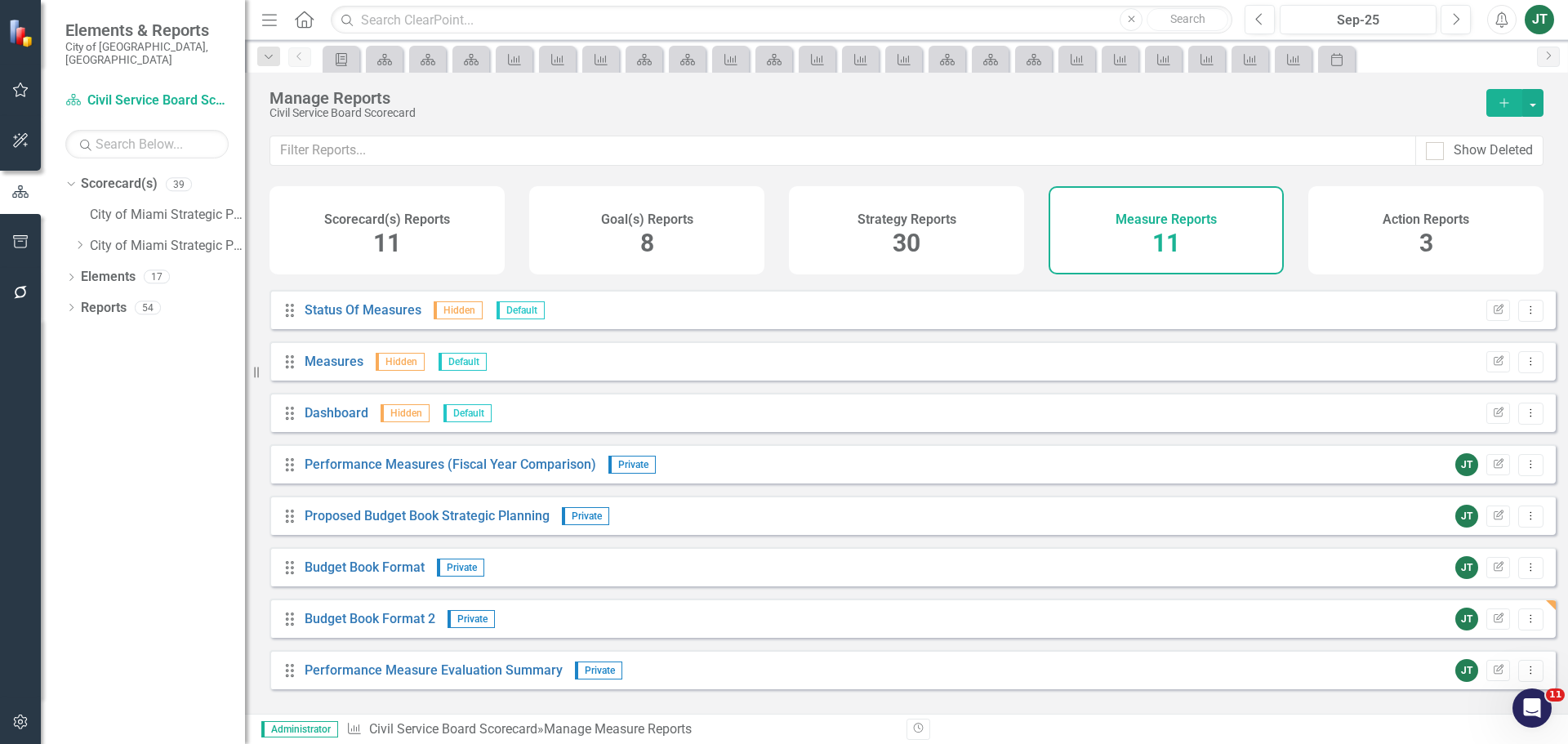
click at [379, 568] on div "Drag Budget Book Format Private JT Edit Report Dropdown Menu" at bounding box center [912, 567] width 1286 height 40
click at [379, 576] on link "Budget Book Format" at bounding box center [364, 567] width 120 height 16
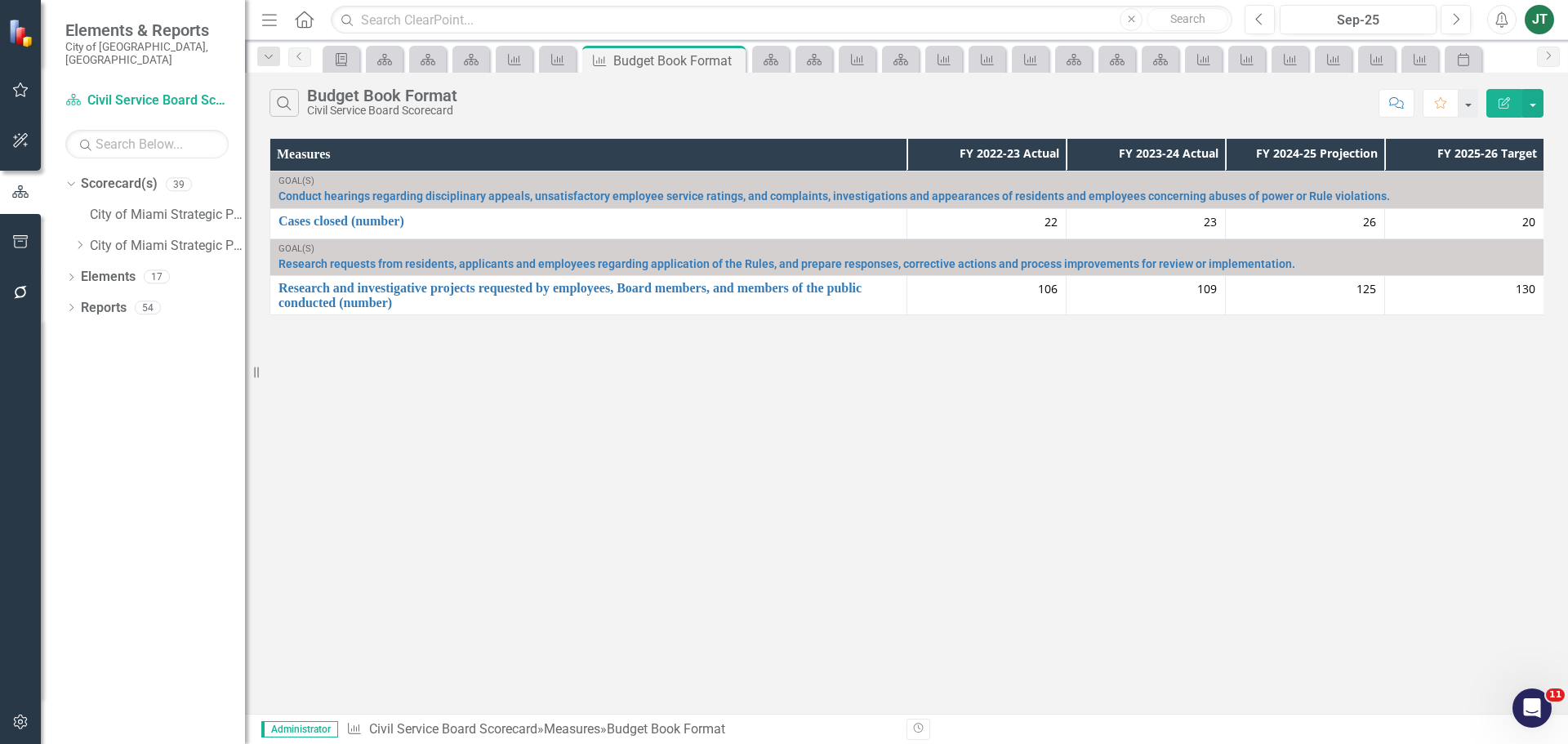
click at [1508, 105] on icon "button" at bounding box center [1504, 103] width 11 height 11
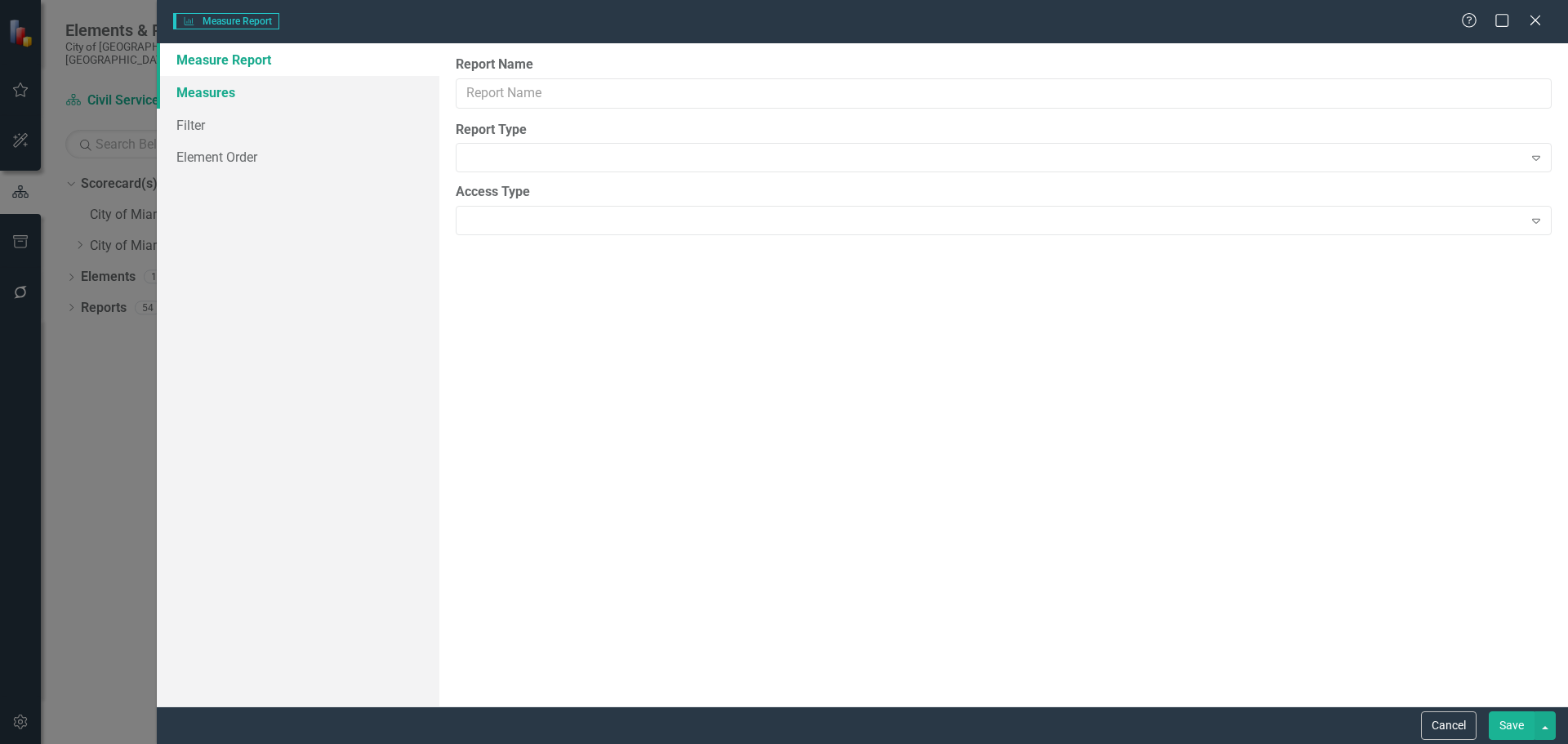
type input "Budget Book Format"
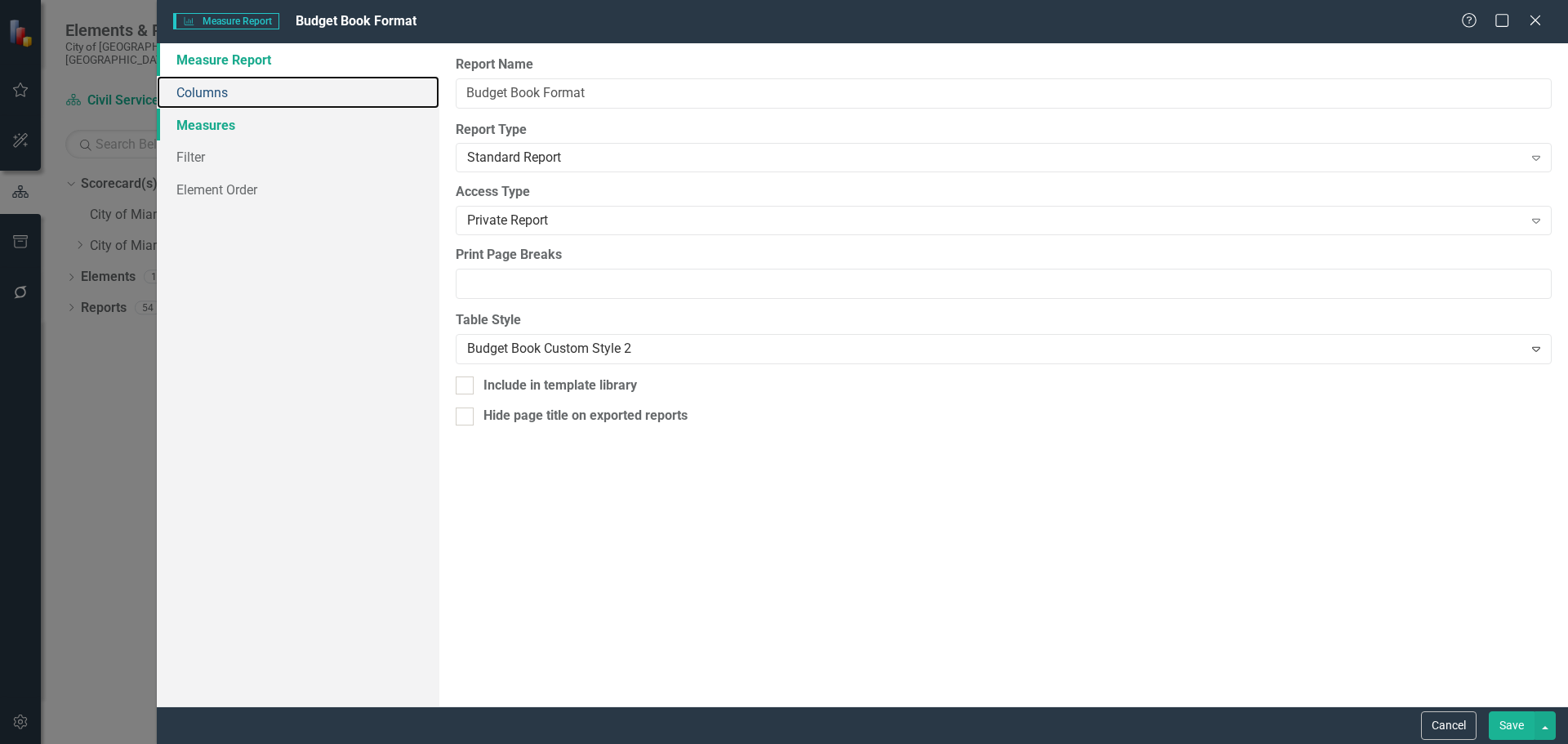
click at [254, 99] on link "Columns" at bounding box center [298, 93] width 282 height 33
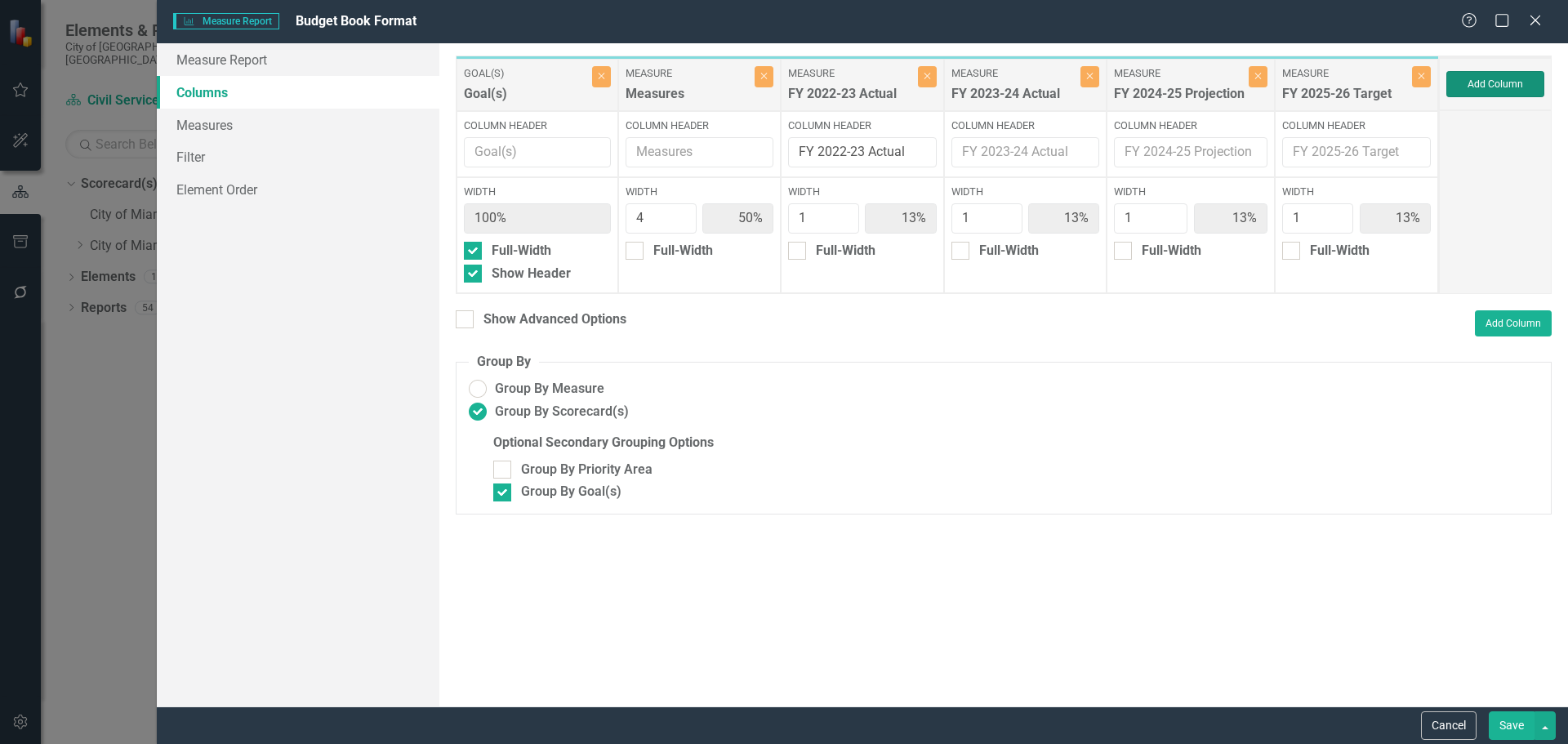
click at [1517, 76] on button "Add Column" at bounding box center [1495, 84] width 98 height 26
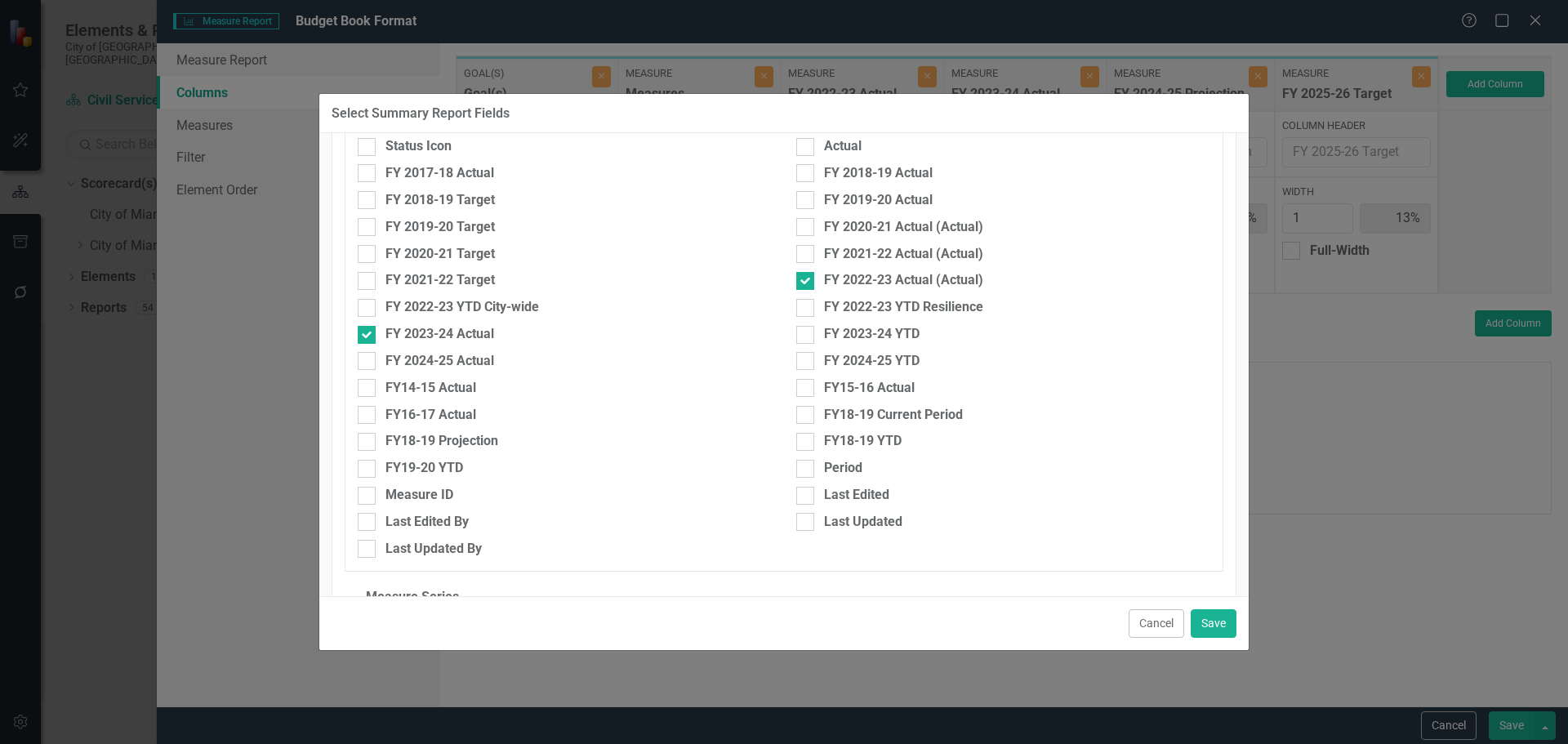
scroll to position [654, 0]
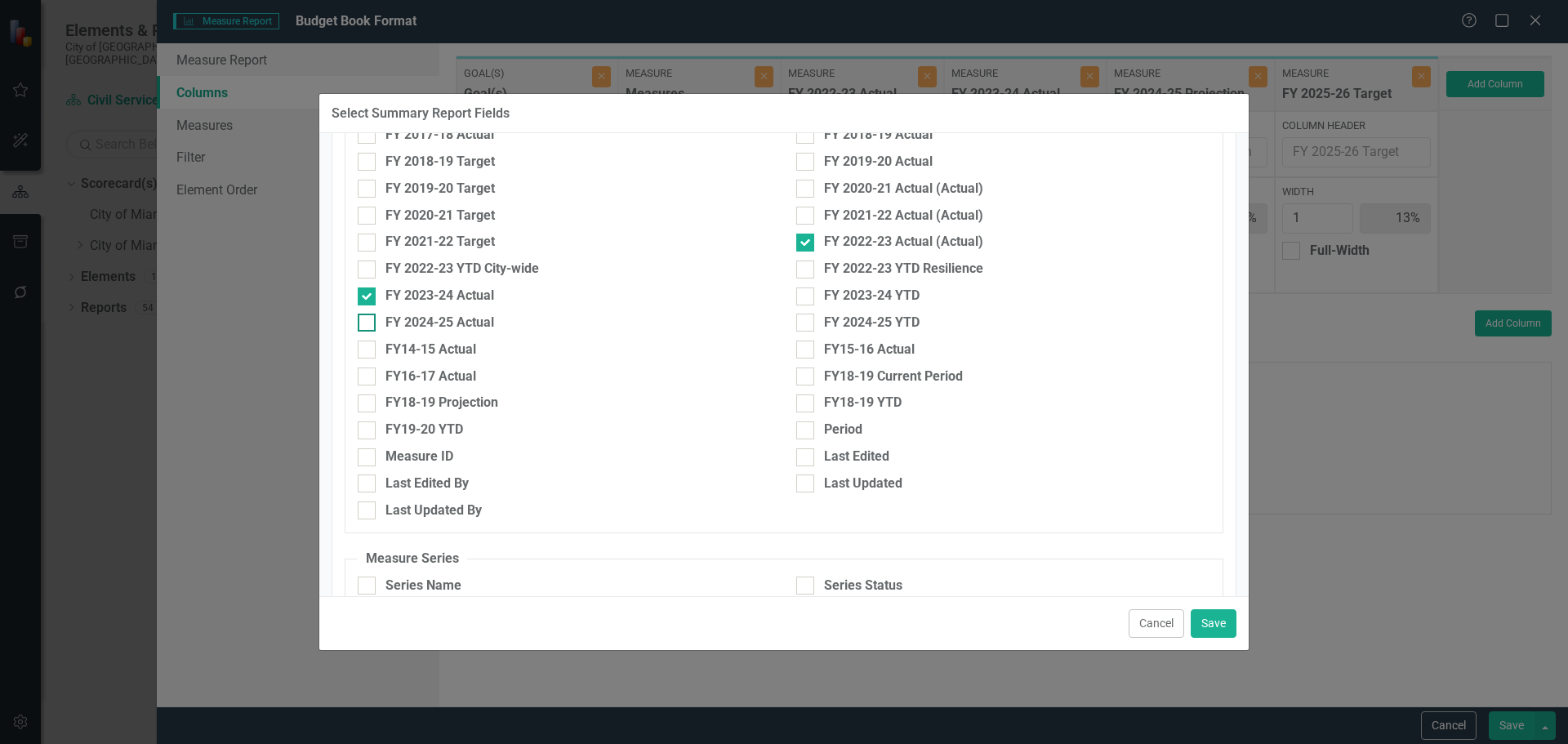
click at [399, 320] on div "FY 2024-25 Actual" at bounding box center [439, 323] width 108 height 18
click at [369, 320] on input "FY 2024-25 Actual" at bounding box center [363, 319] width 11 height 11
checkbox input "true"
click at [1215, 619] on button "Save" at bounding box center [1213, 624] width 46 height 29
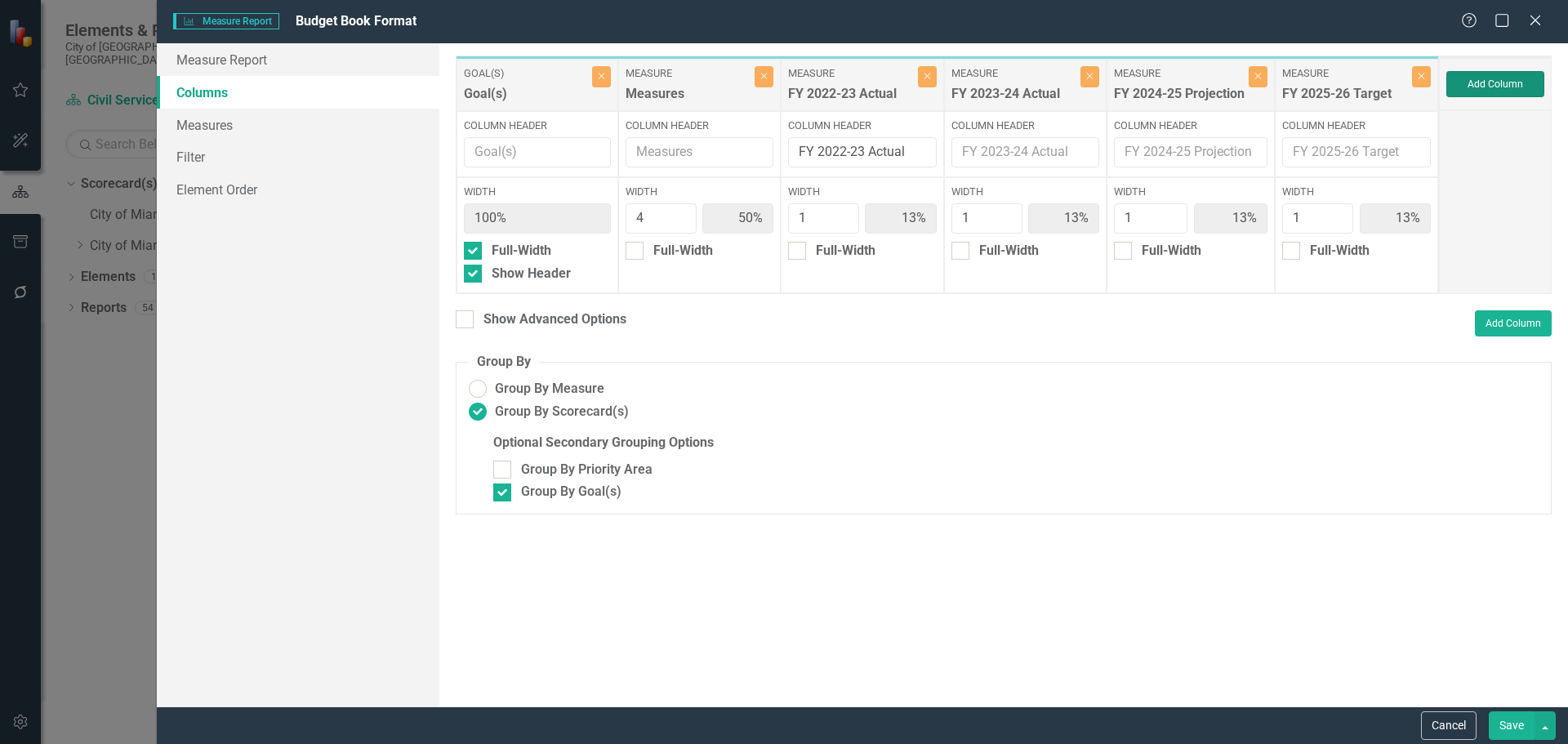
type input "44%"
type input "11%"
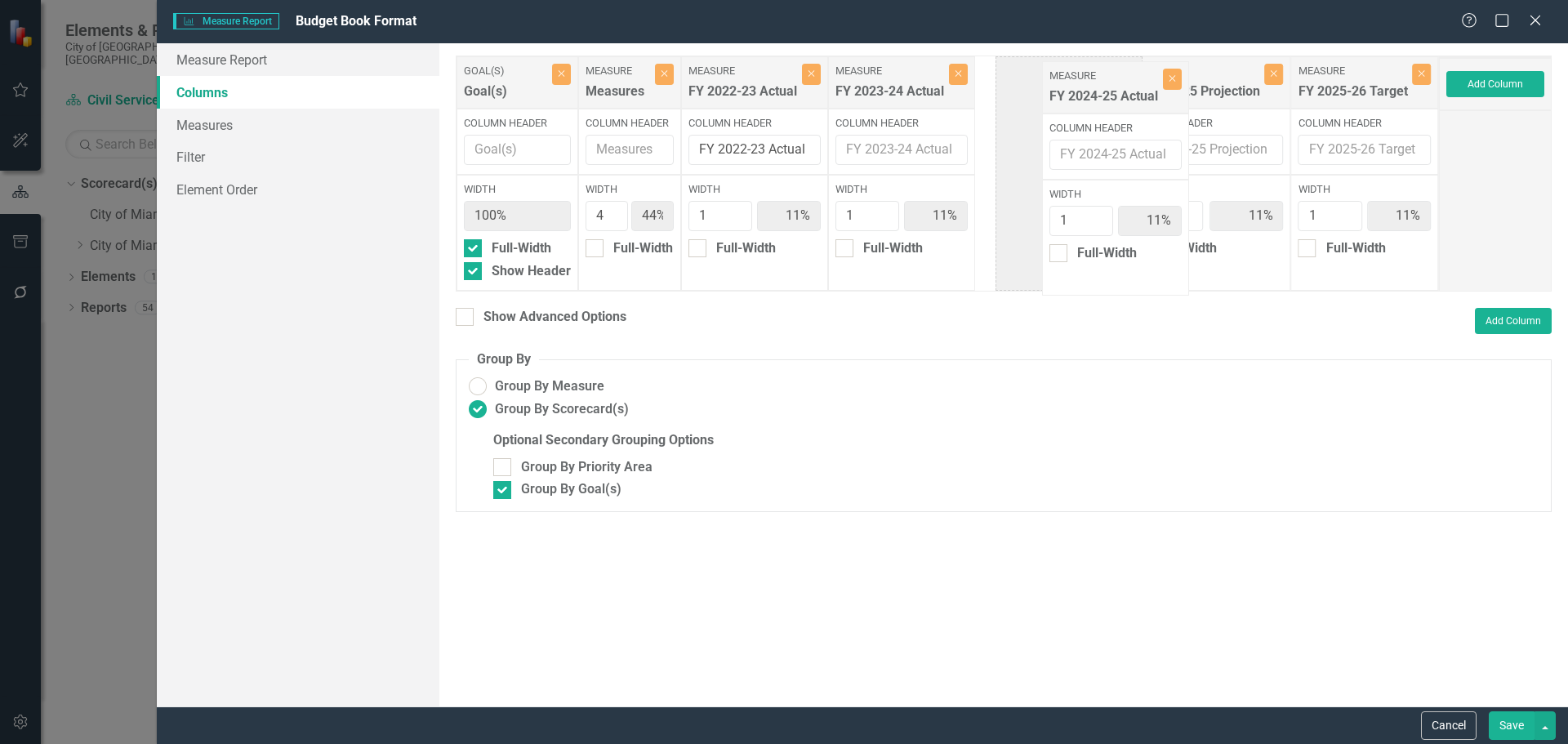
drag, startPoint x: 1284, startPoint y: 92, endPoint x: 1131, endPoint y: 95, distance: 153.0
click at [1131, 95] on div "Goal(s) Goal(s) Close Column Header Width 100% Full-Width Show Header Measure M…" at bounding box center [948, 173] width 983 height 236
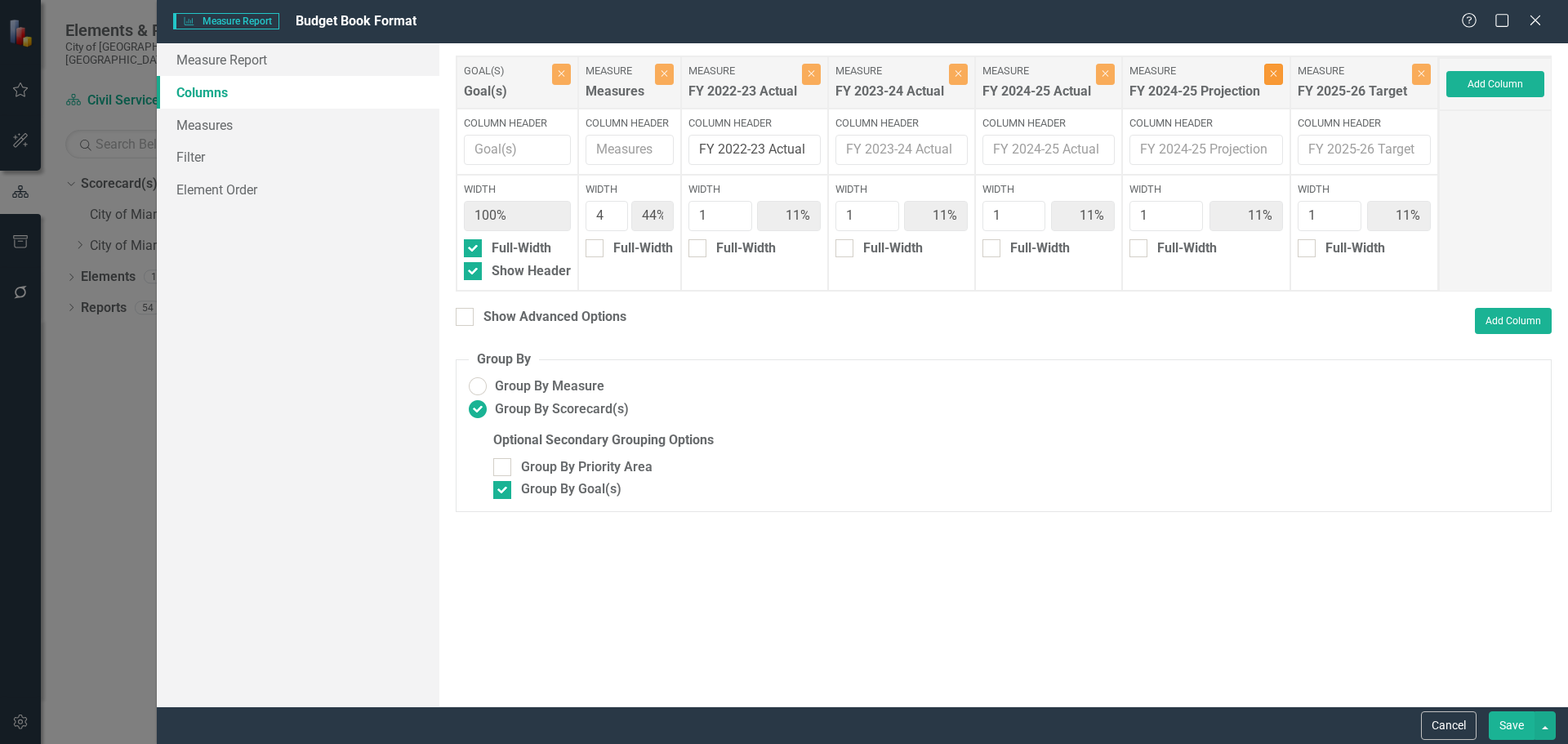
click at [1278, 78] on icon "Close" at bounding box center [1274, 74] width 7 height 10
type input "50%"
type input "13%"
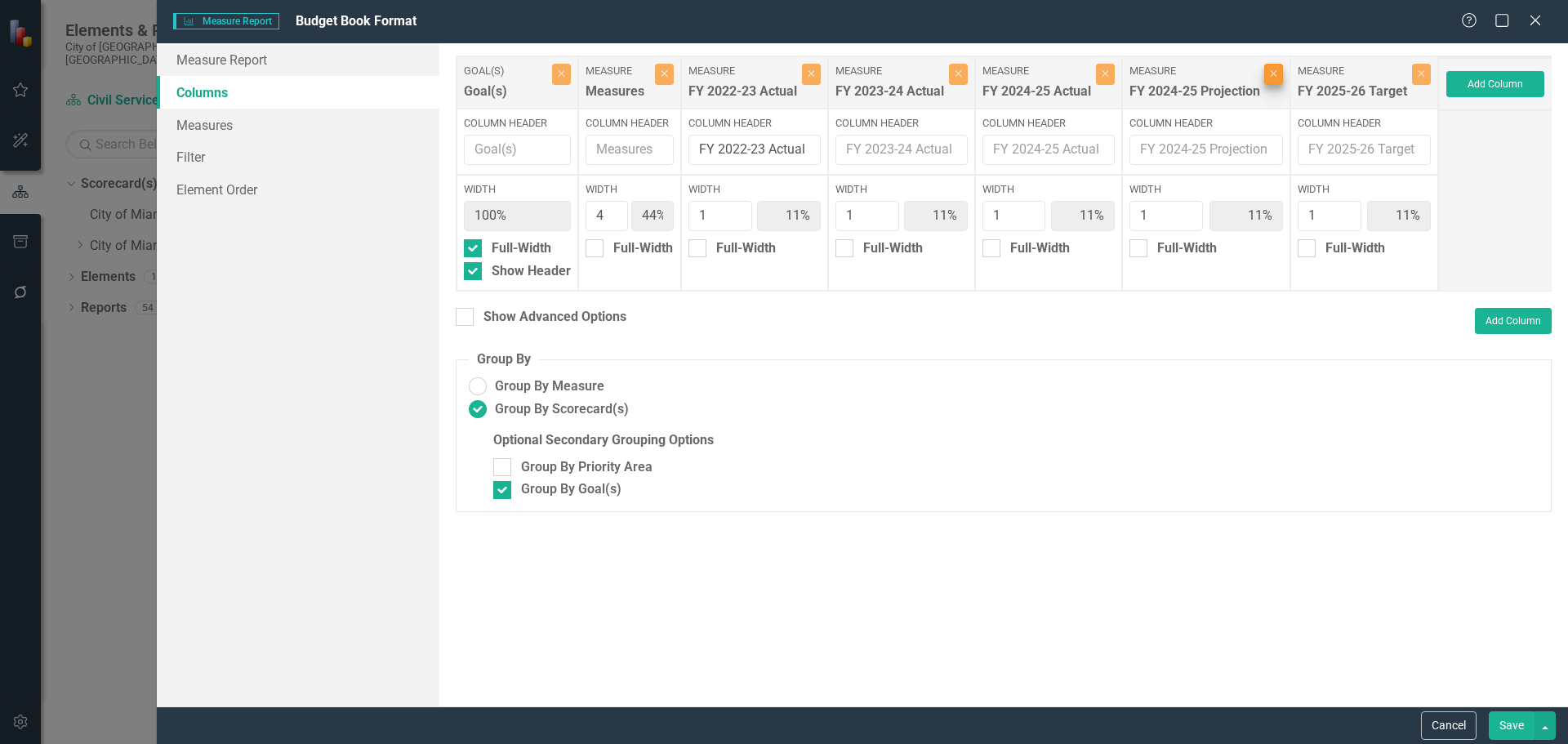
type input "13%"
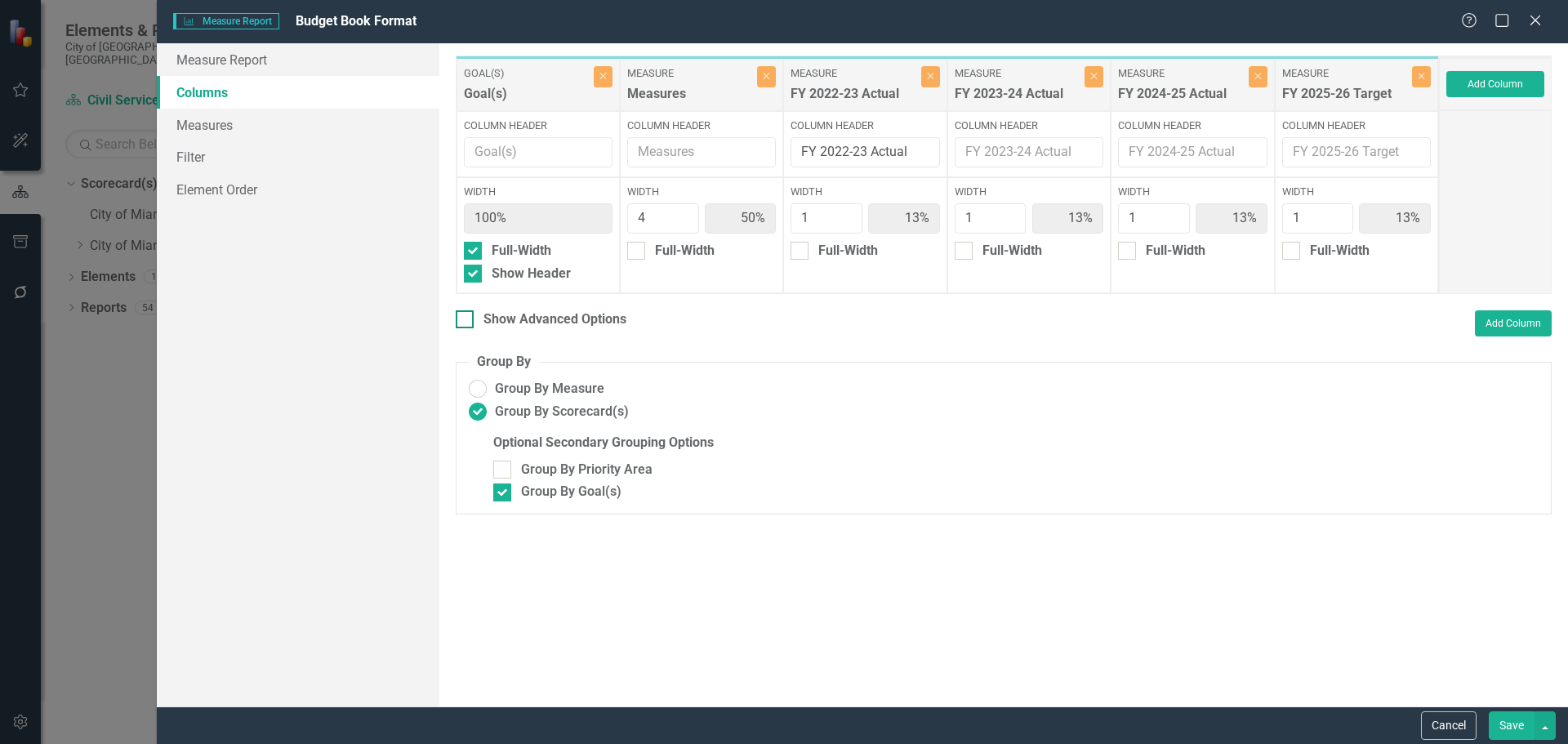
click at [555, 318] on div "Show Advanced Options" at bounding box center [554, 320] width 142 height 18
click at [466, 318] on input "Show Advanced Options" at bounding box center [461, 316] width 11 height 11
checkbox input "true"
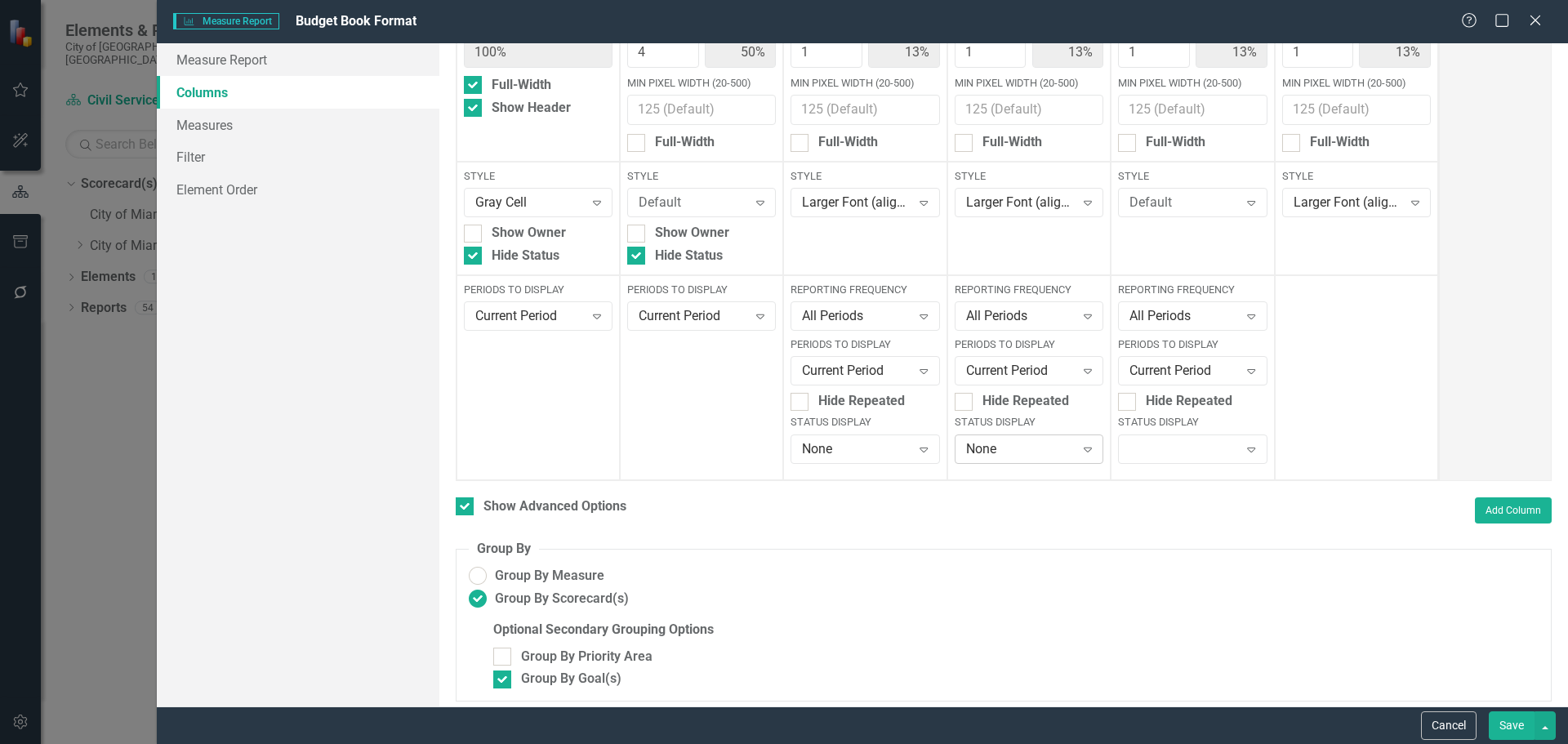
scroll to position [173, 0]
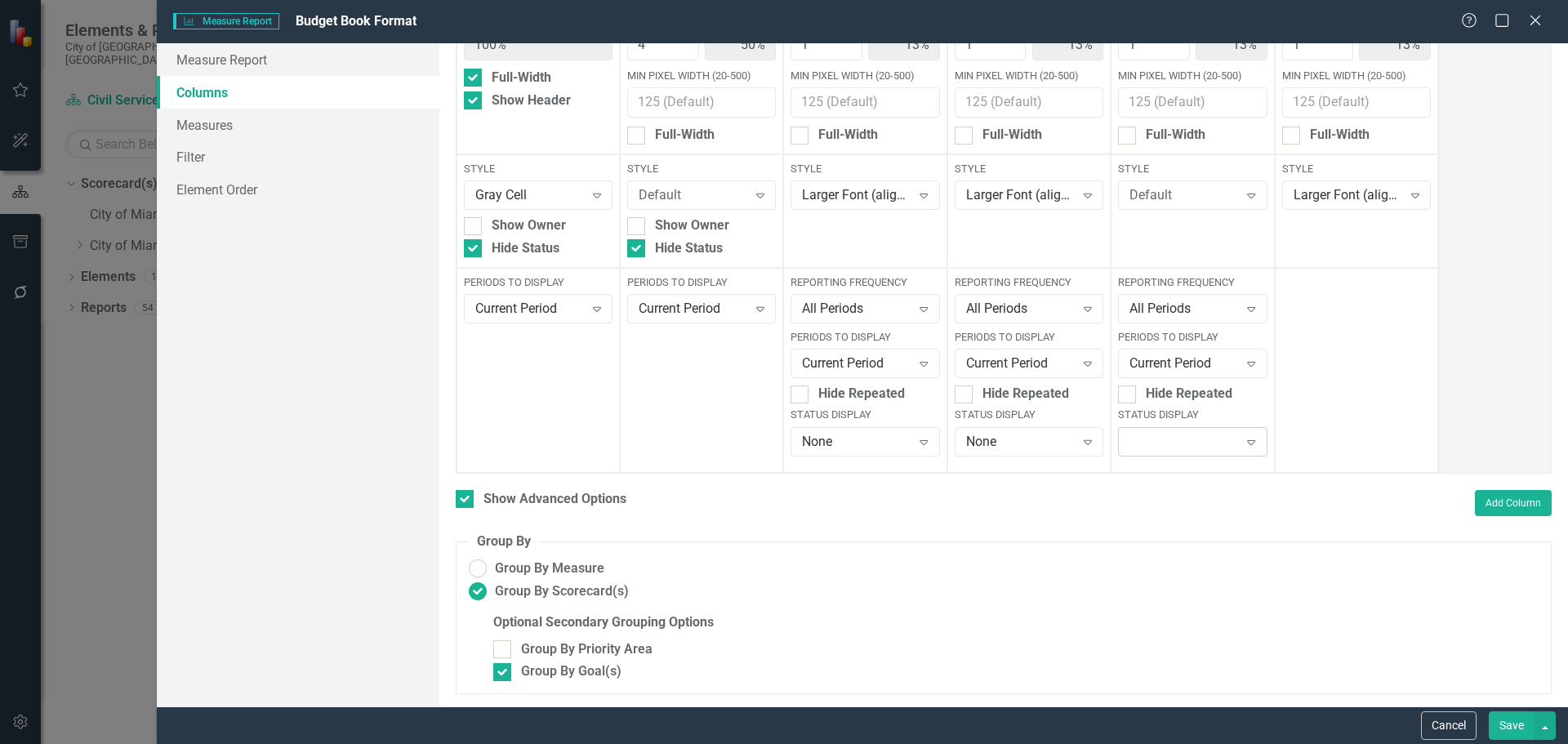
click at [1202, 441] on div at bounding box center [1178, 442] width 115 height 4
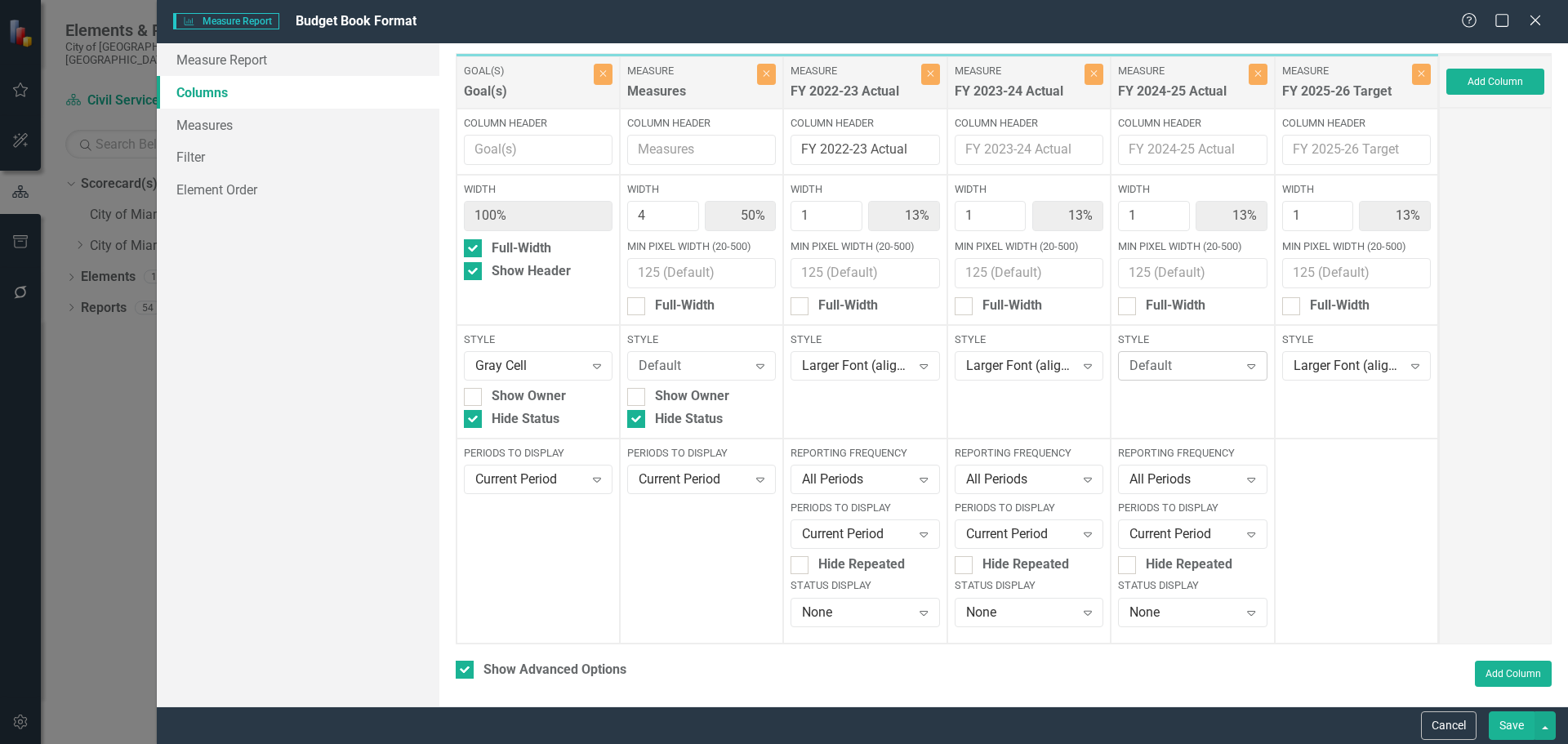
scroll to position [0, 0]
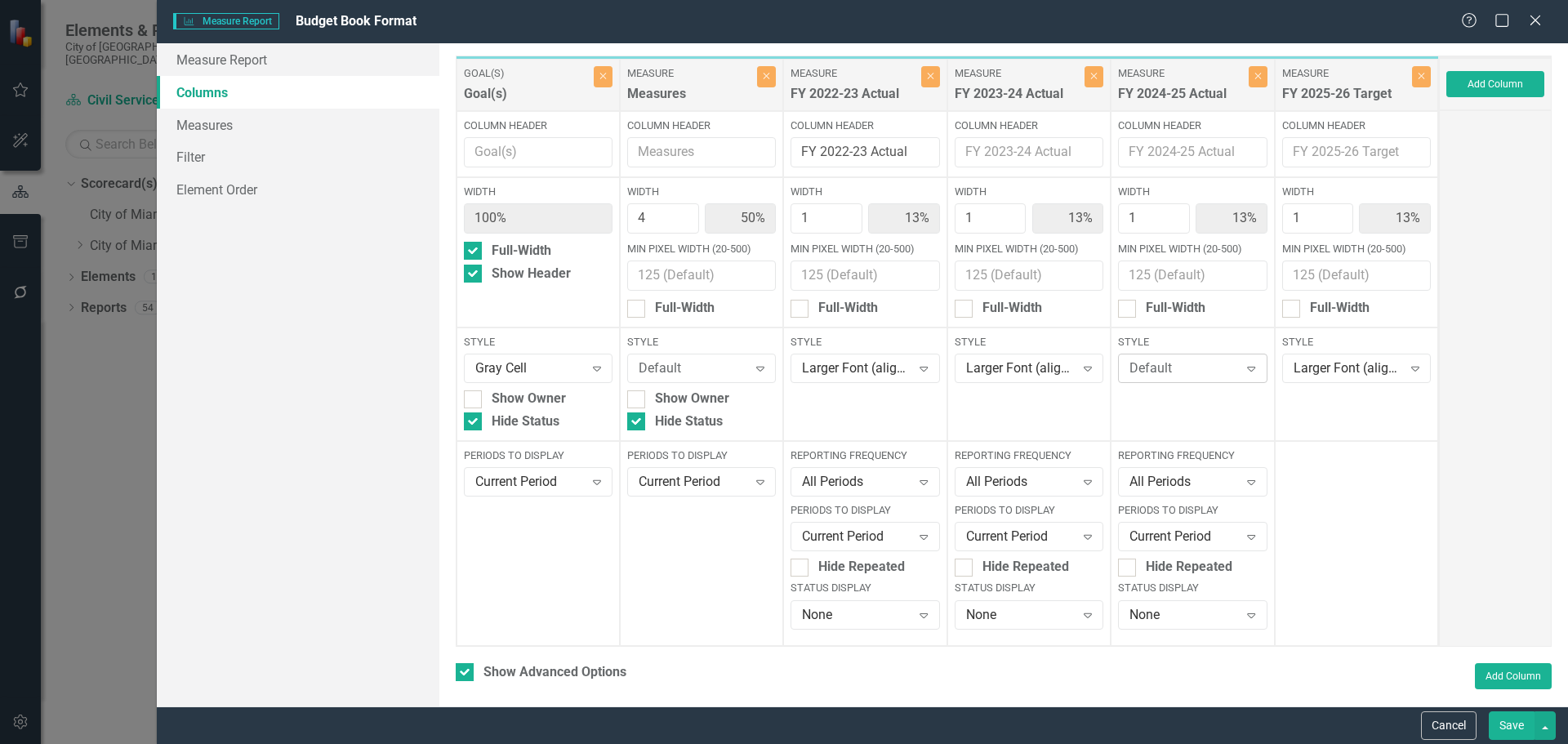
click at [1159, 357] on div "Default Expand" at bounding box center [1192, 369] width 149 height 29
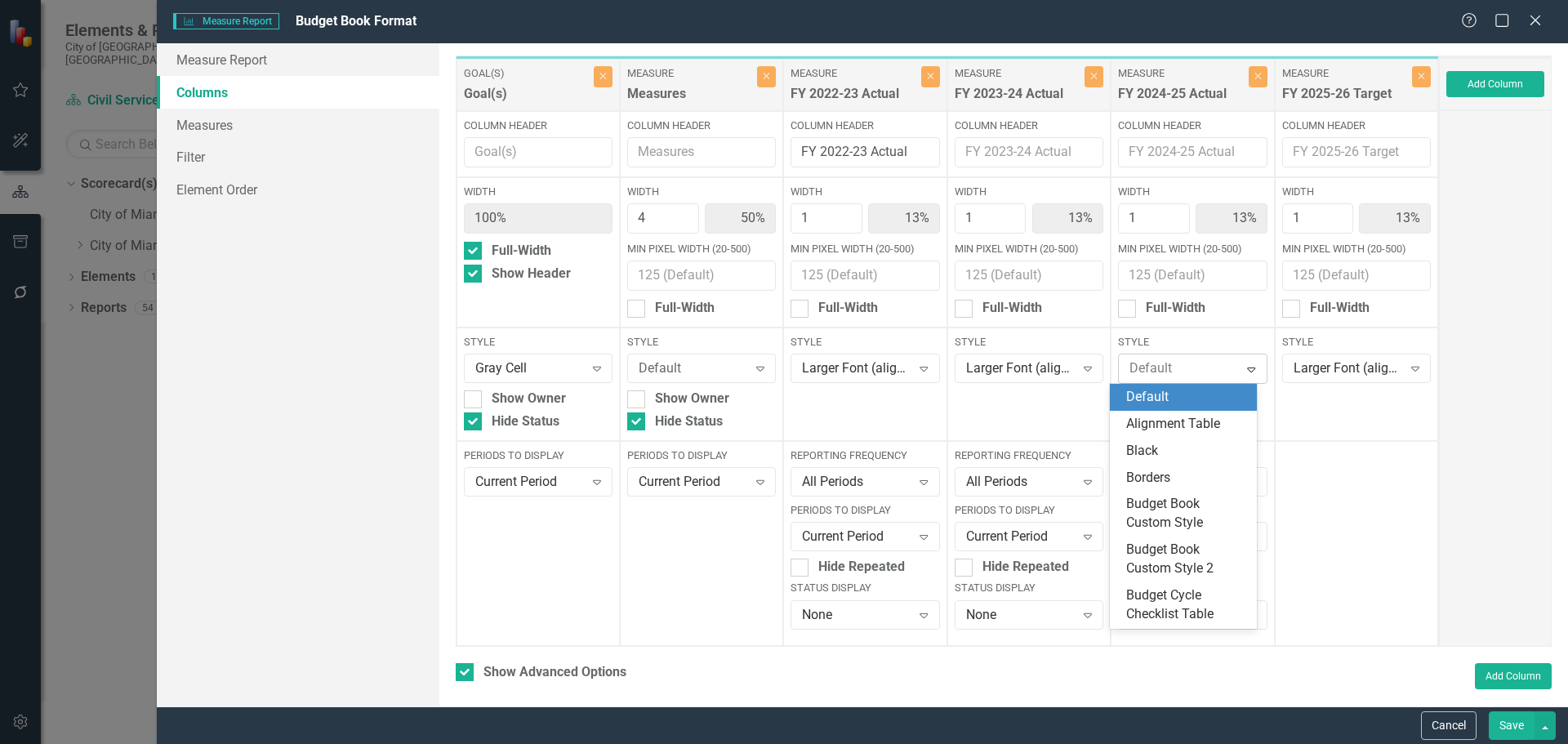
type input "l"
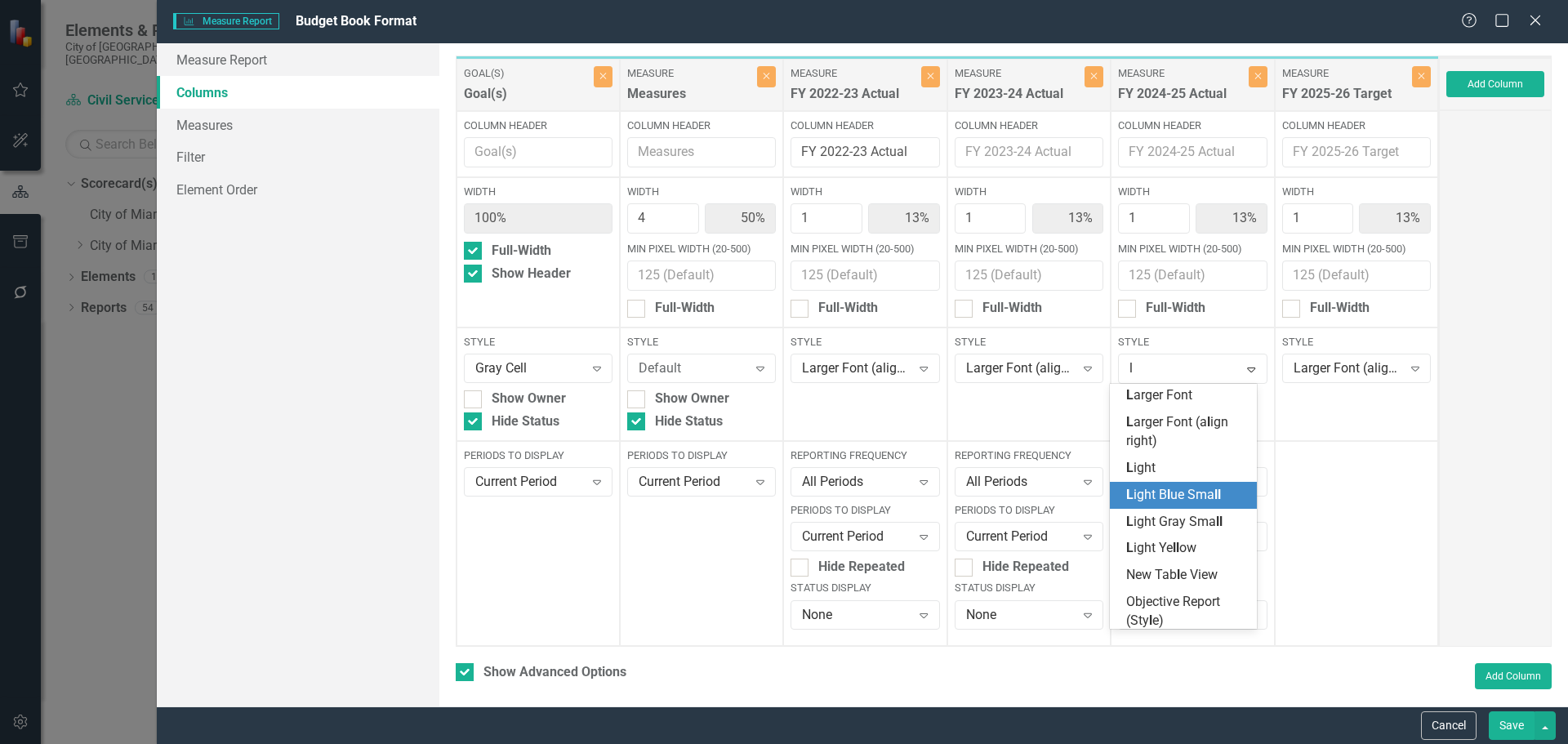
scroll to position [326, 0]
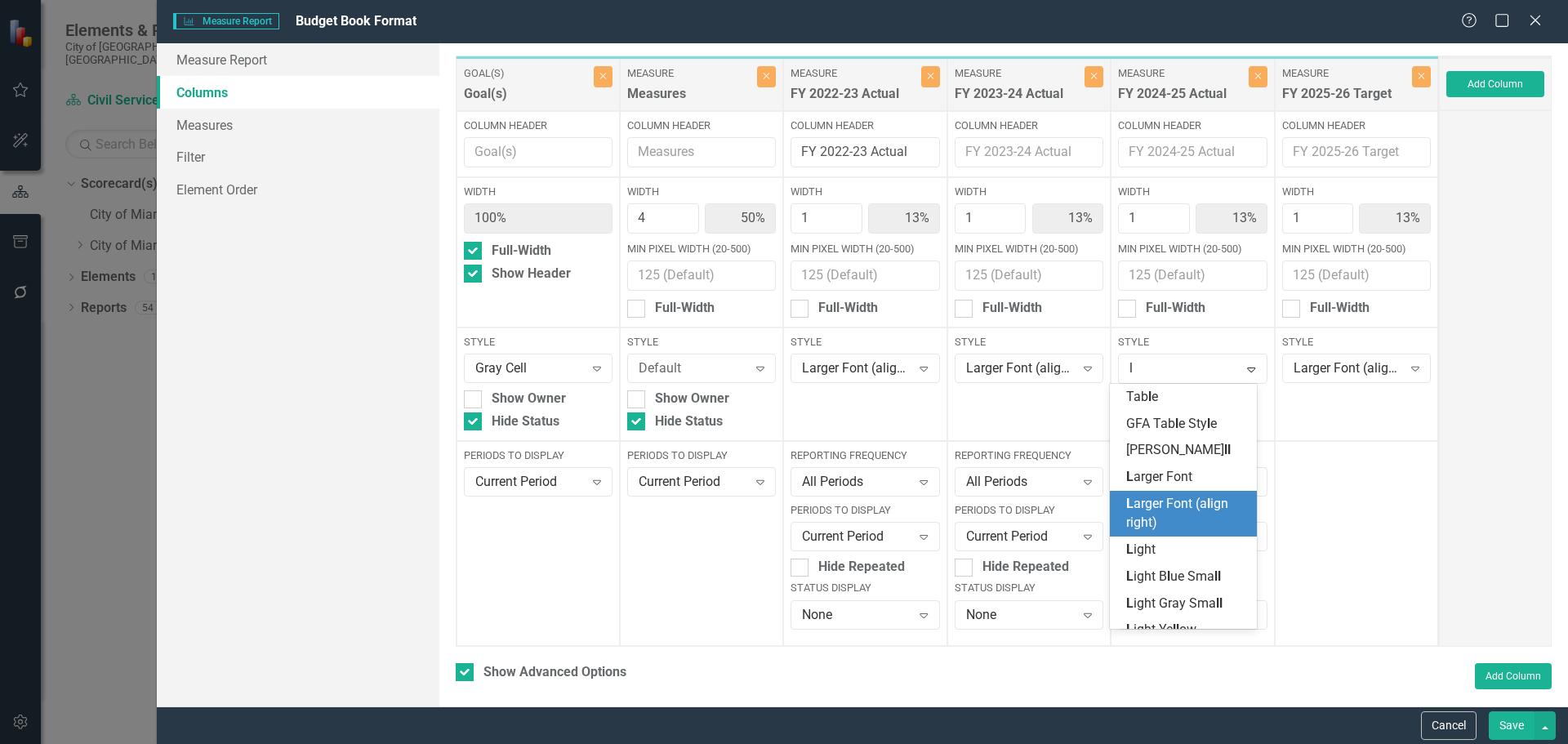
click at [1153, 517] on span "L arger Font (a l ign right)" at bounding box center [1176, 512] width 102 height 34
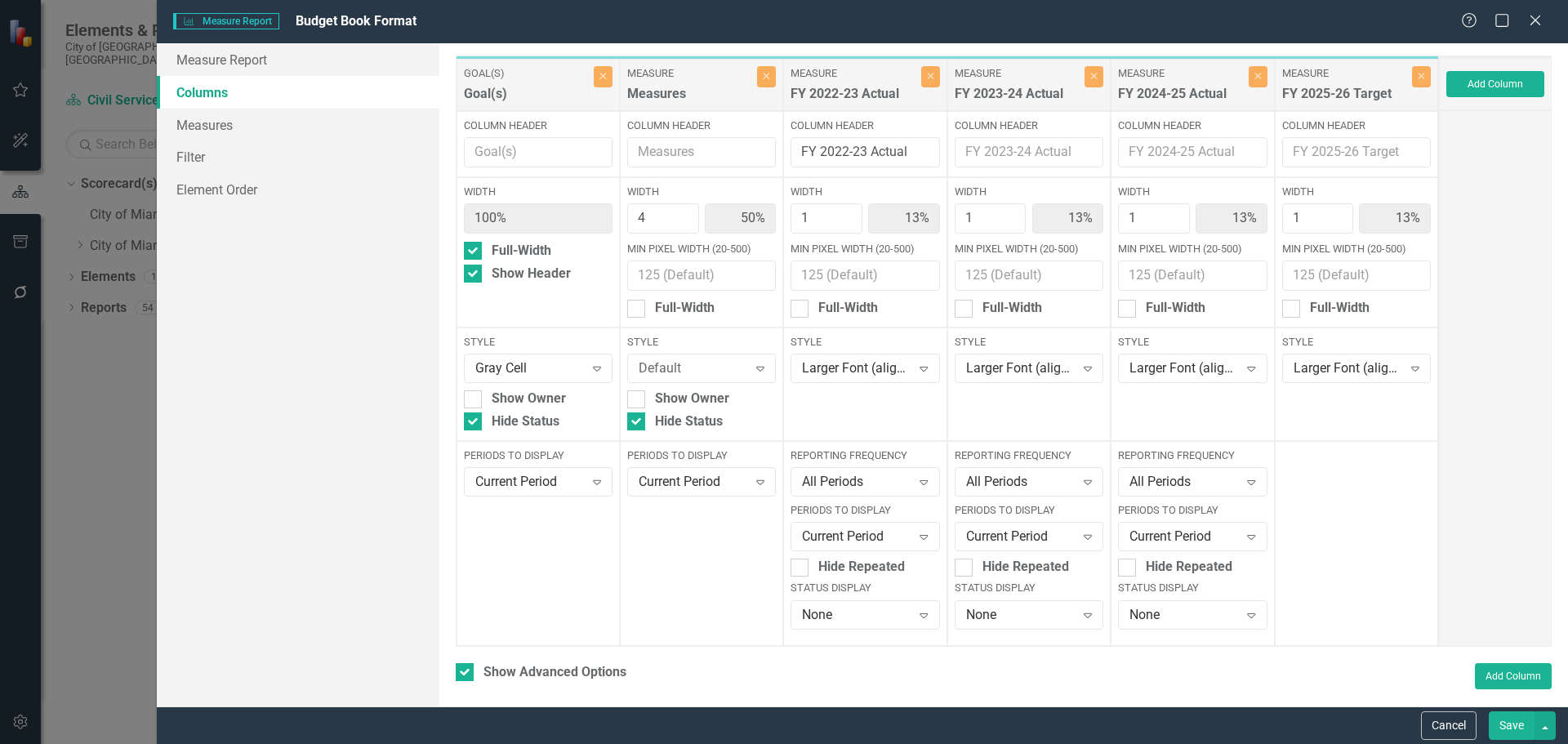
click at [1506, 722] on button "Save" at bounding box center [1512, 726] width 46 height 29
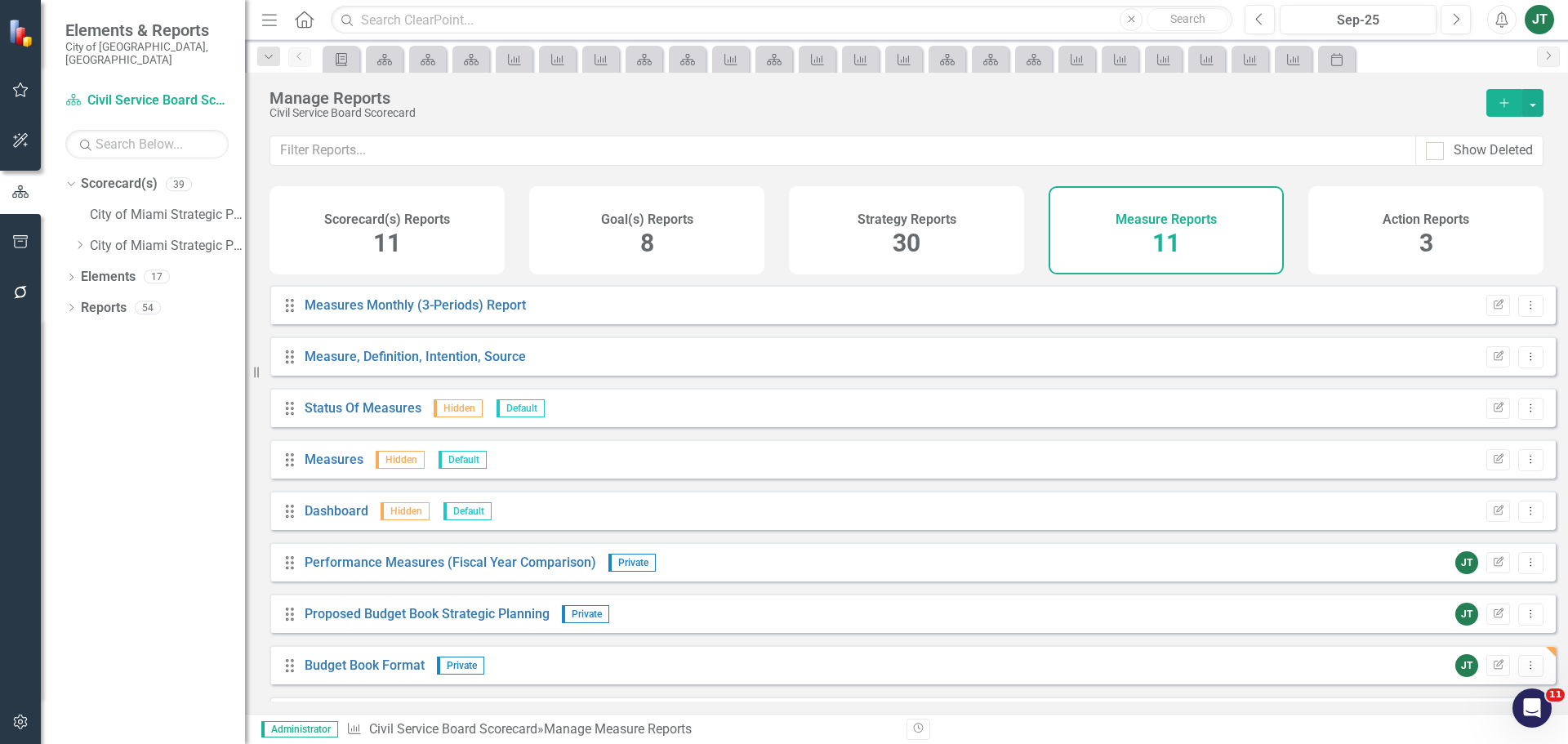
scroll to position [147, 0]
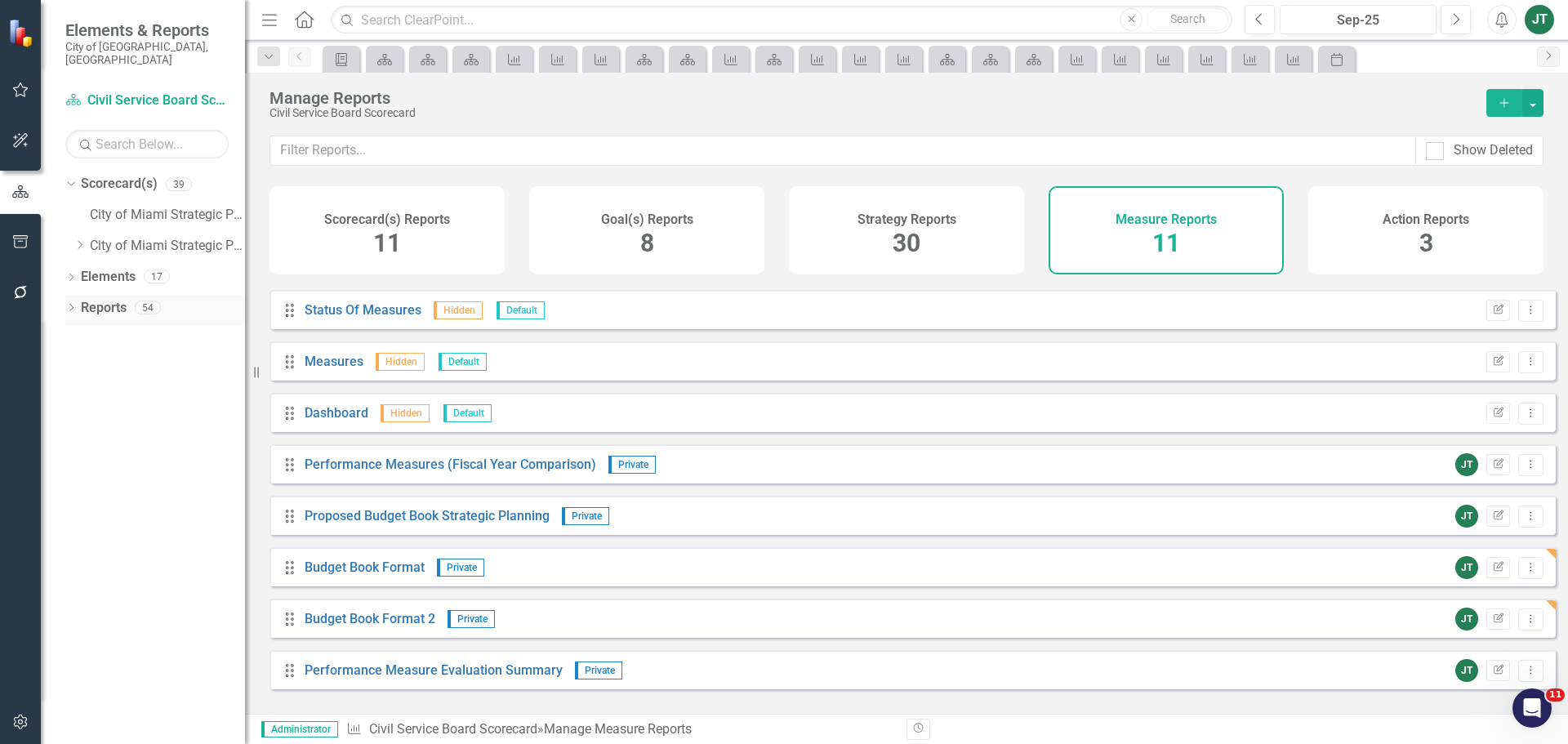
click at [72, 303] on div "Dropdown" at bounding box center [71, 310] width 11 height 14
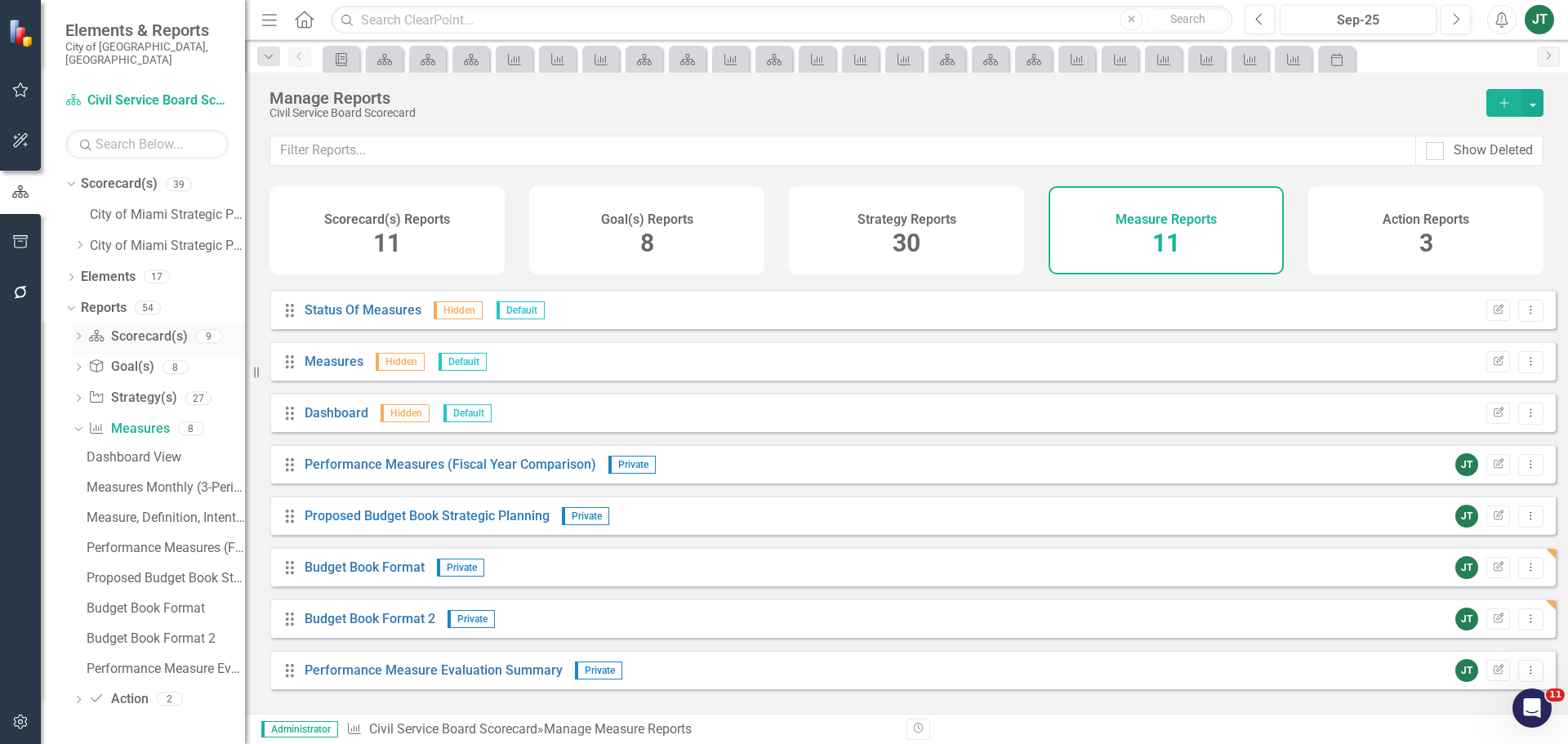
click at [80, 334] on icon "Dropdown" at bounding box center [78, 338] width 11 height 9
click at [138, 449] on div "Strategic Alignment and Performance Measures" at bounding box center [165, 456] width 158 height 15
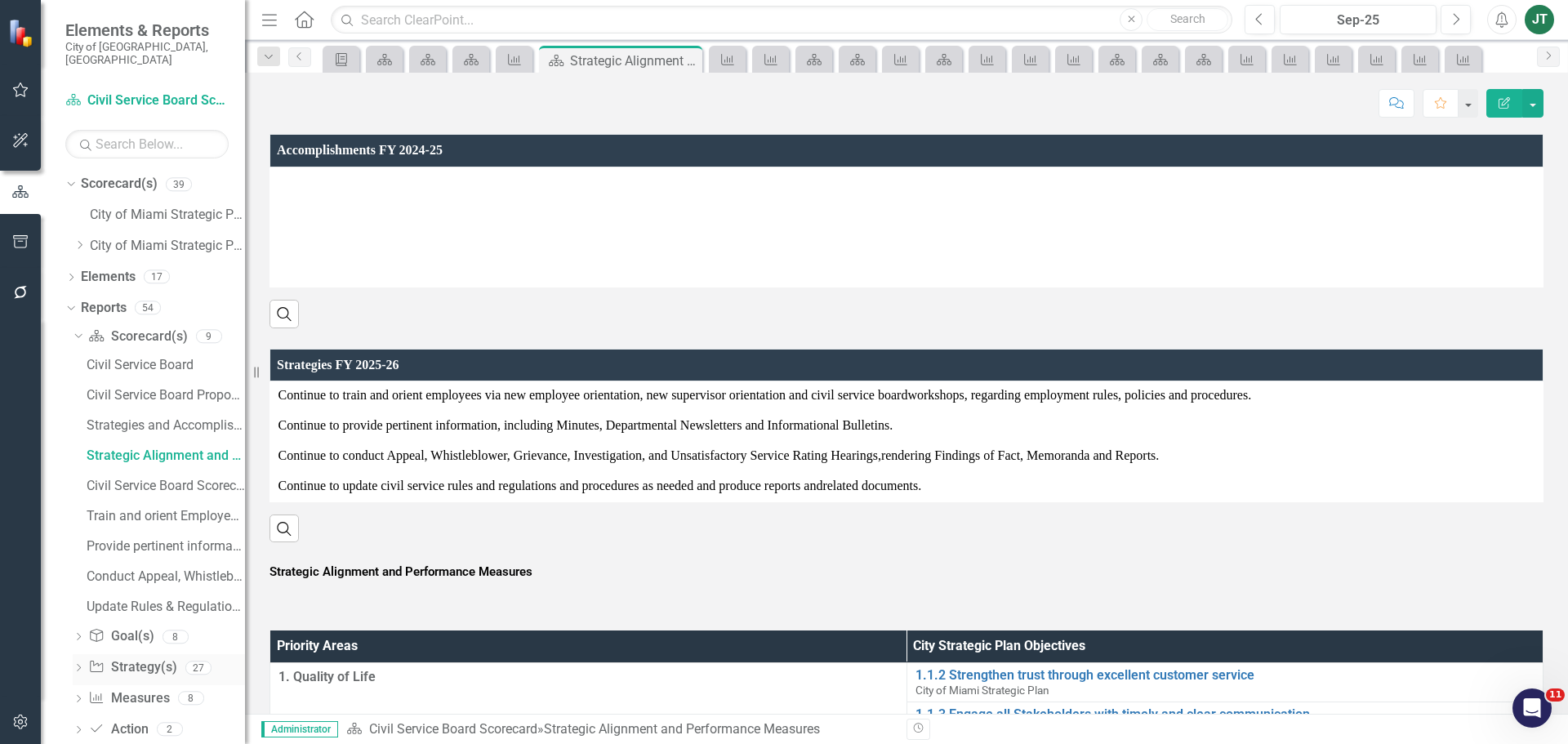
click at [129, 658] on link "Strategy Strategy(s)" at bounding box center [132, 668] width 88 height 18
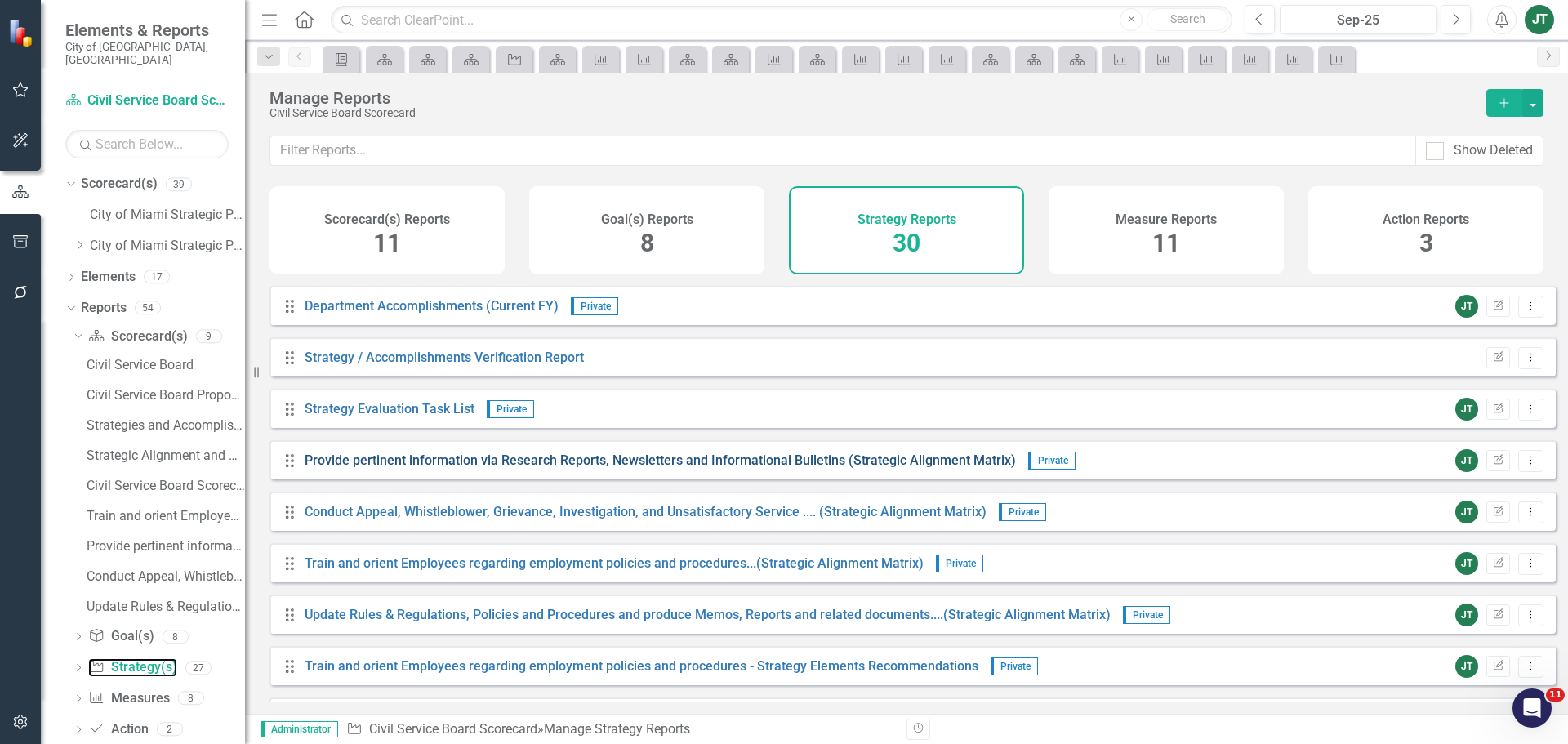
scroll to position [490, 0]
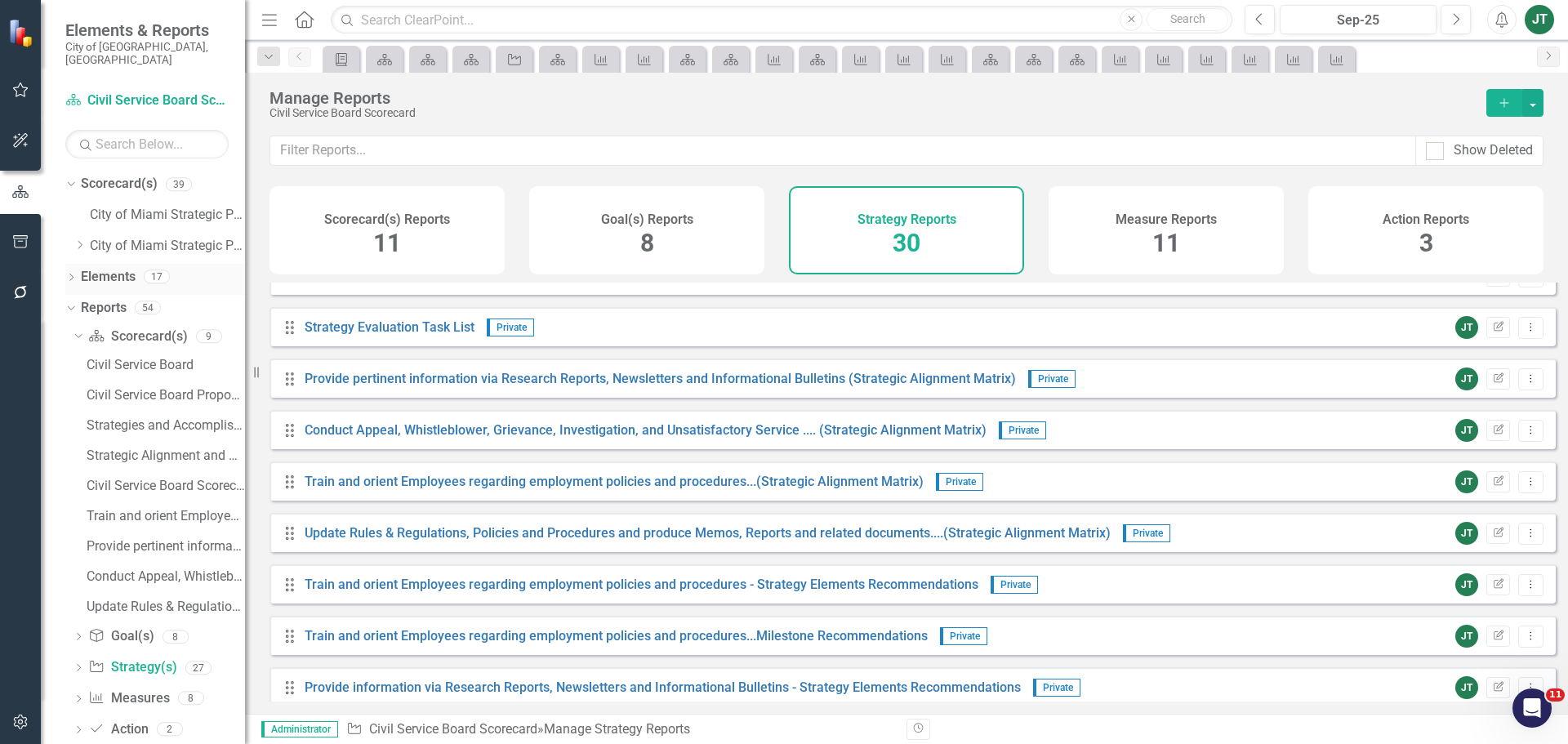
click at [101, 268] on link "Elements" at bounding box center [108, 277] width 55 height 18
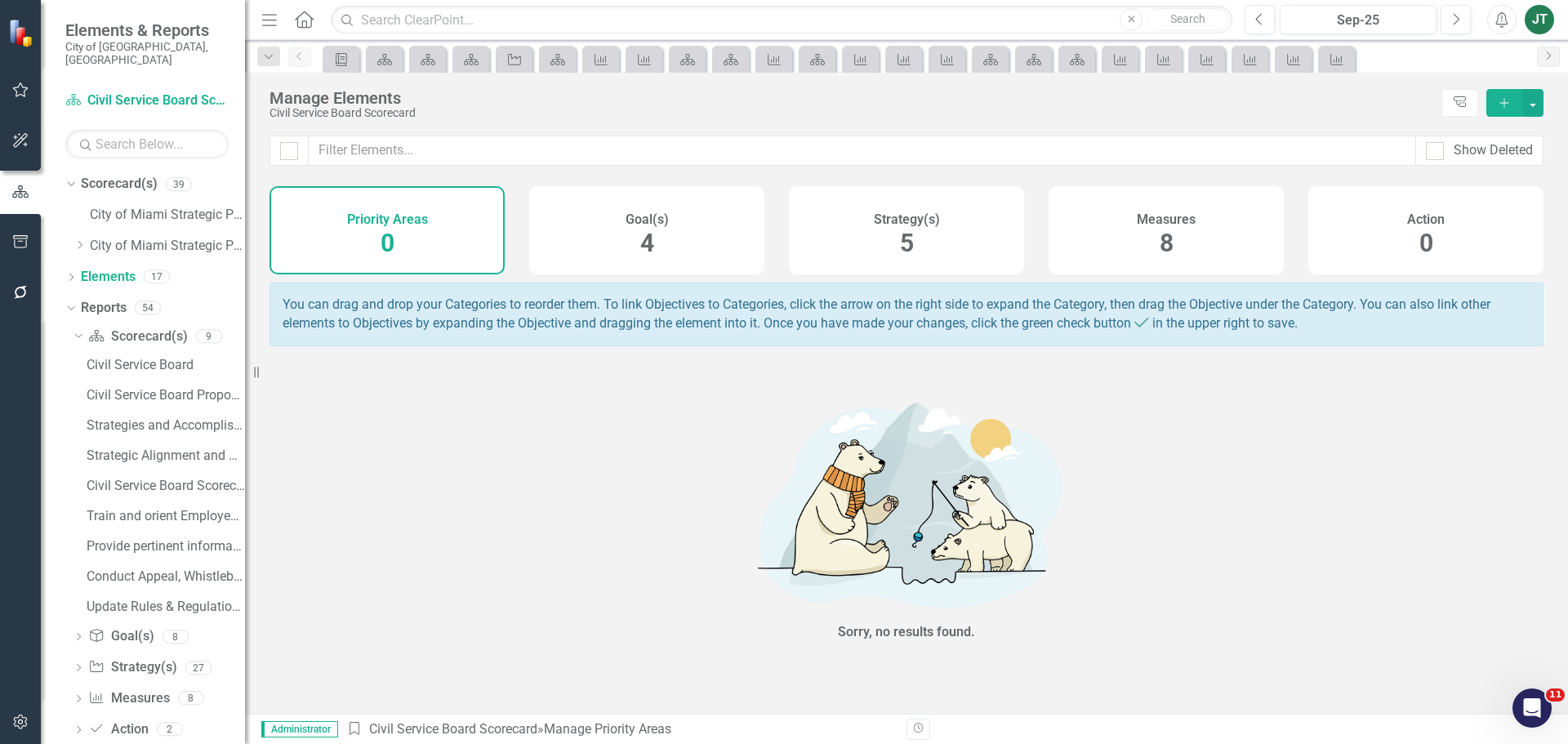
click at [954, 245] on div "Strategy(s) 5" at bounding box center [906, 231] width 235 height 88
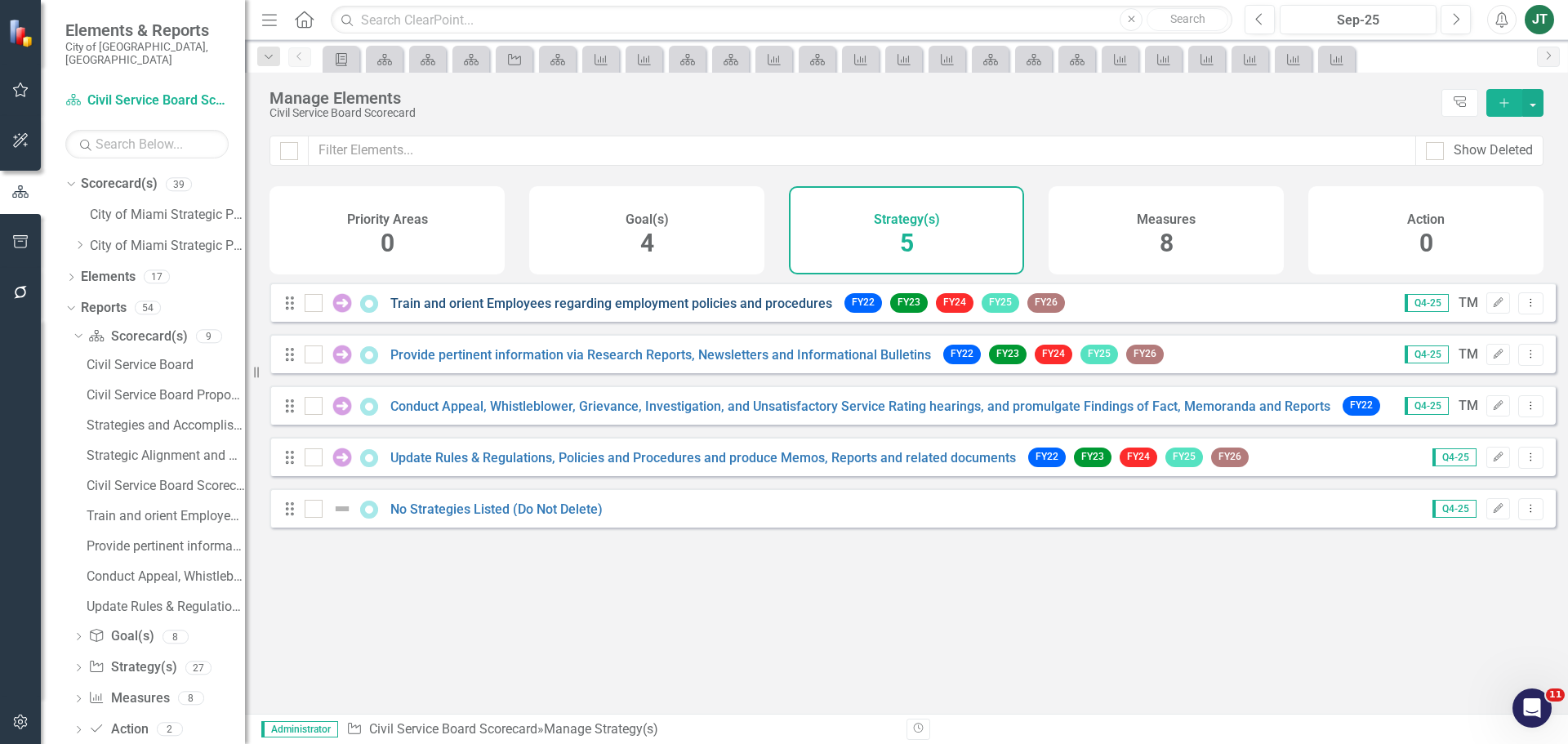
click at [722, 312] on link "Train and orient Employees regarding employment policies and procedures" at bounding box center [611, 303] width 442 height 16
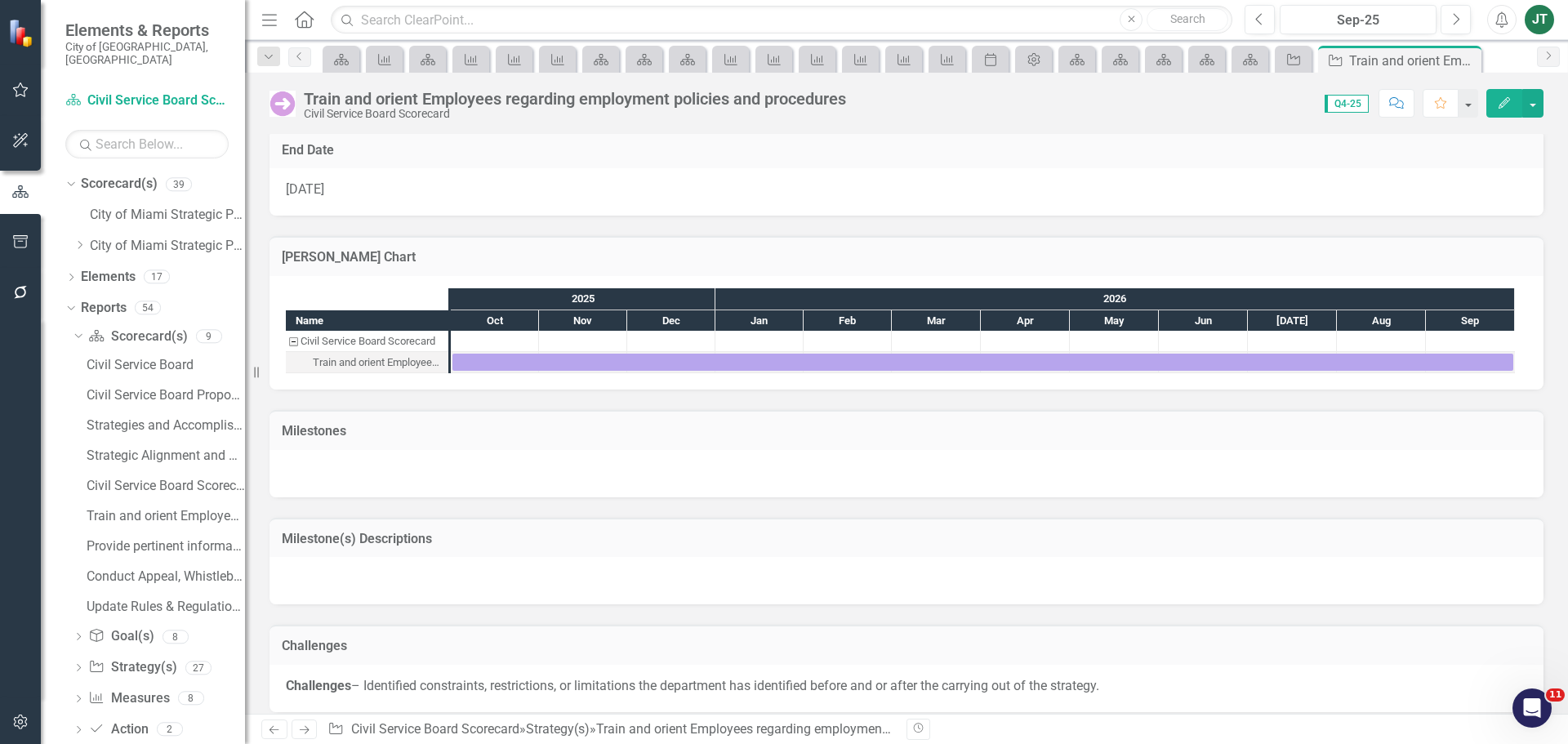
click at [474, 744] on h3 "Accomplishments" at bounding box center [706, 754] width 848 height 15
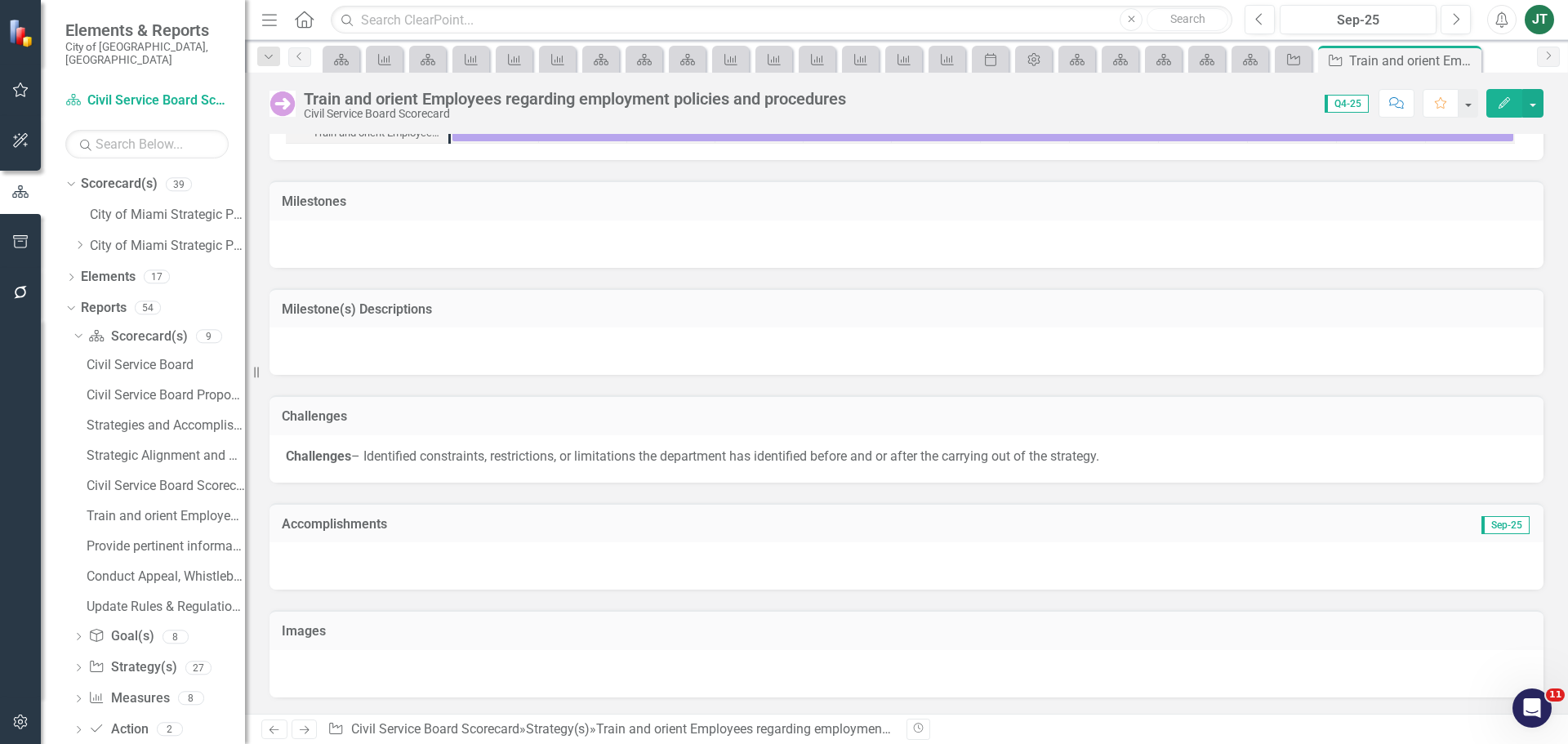
click at [474, 531] on h3 "Accomplishments" at bounding box center [706, 524] width 848 height 15
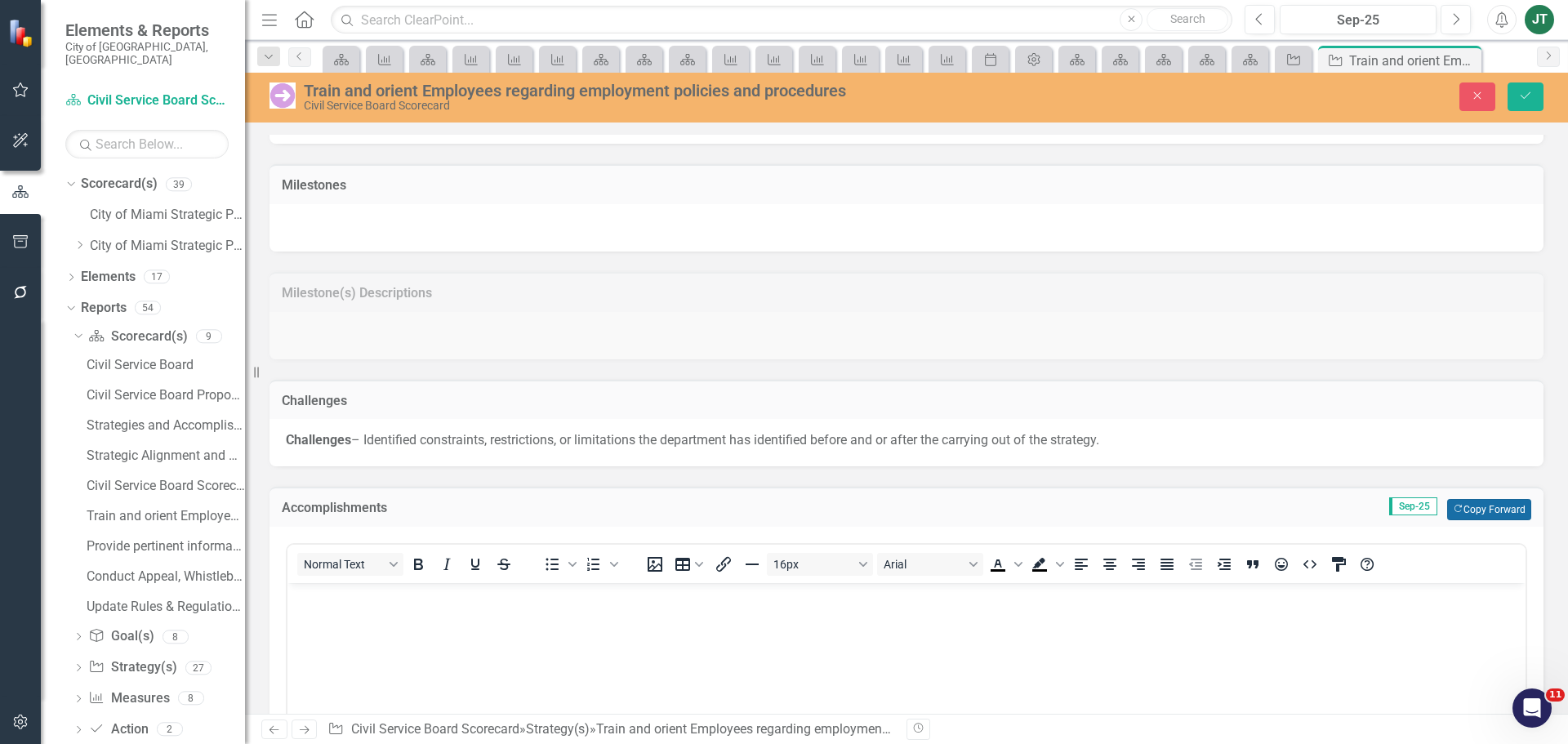
click at [1447, 520] on button "Copy Forward Copy Forward" at bounding box center [1489, 509] width 85 height 21
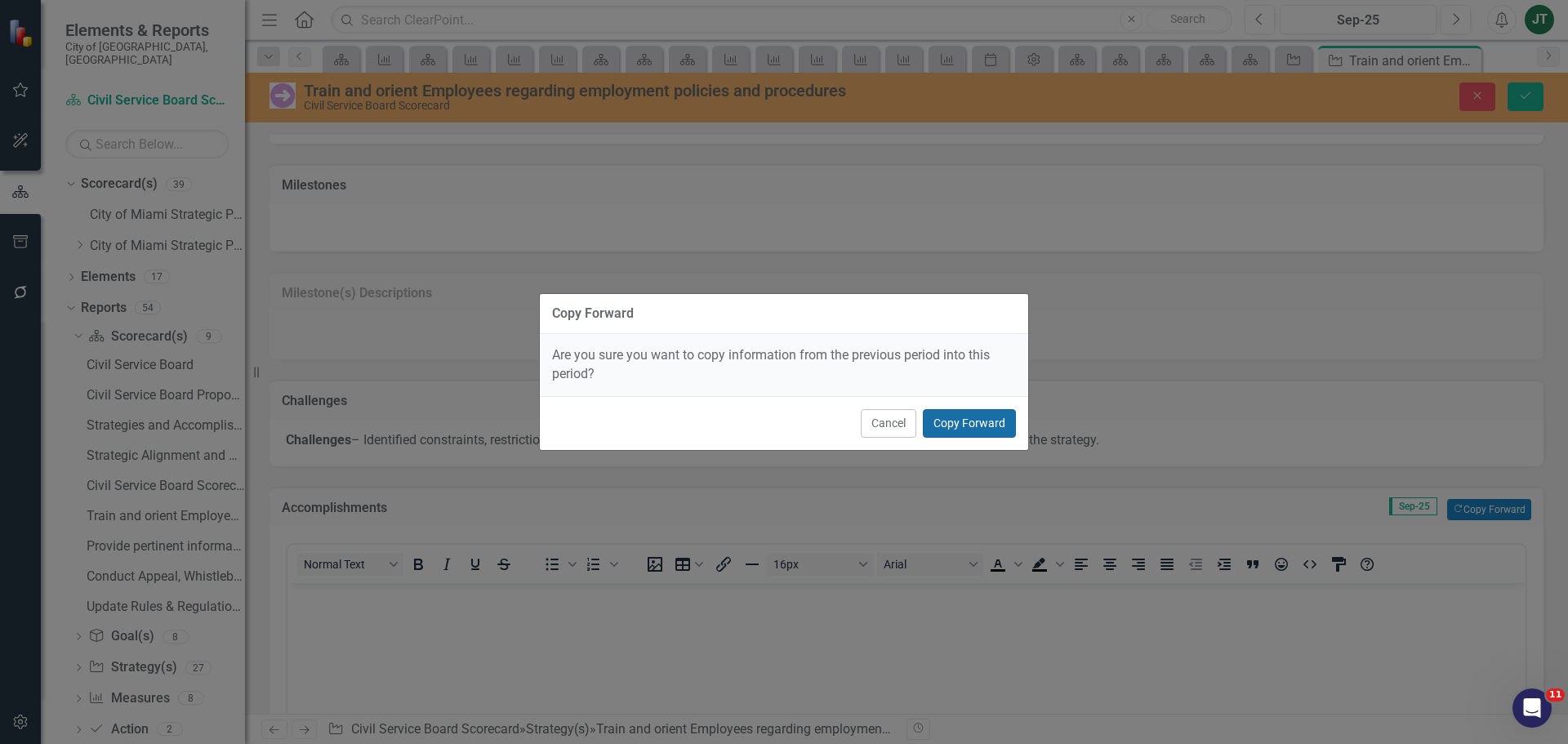
click at [977, 421] on button "Copy Forward" at bounding box center [969, 423] width 93 height 29
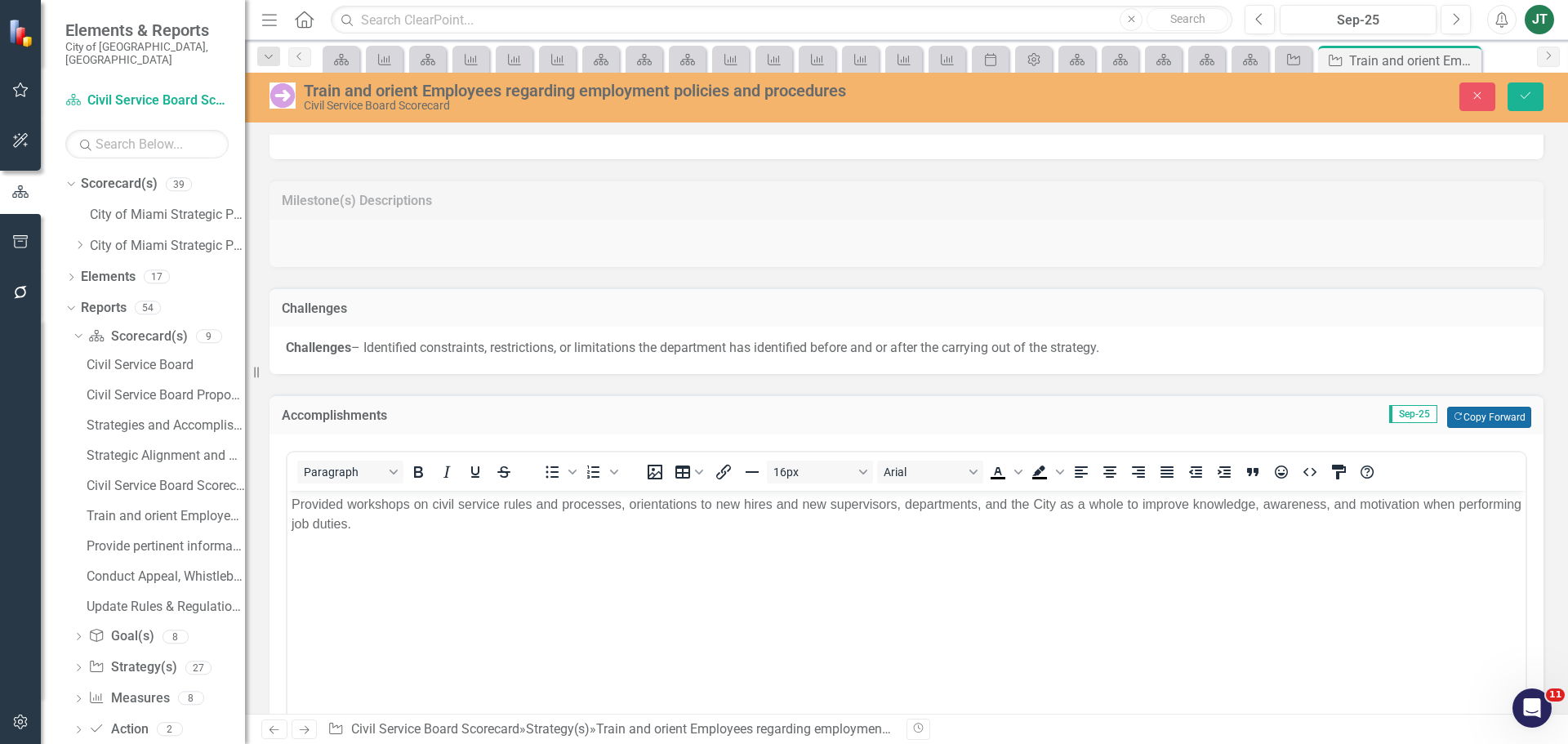
scroll to position [1275, 0]
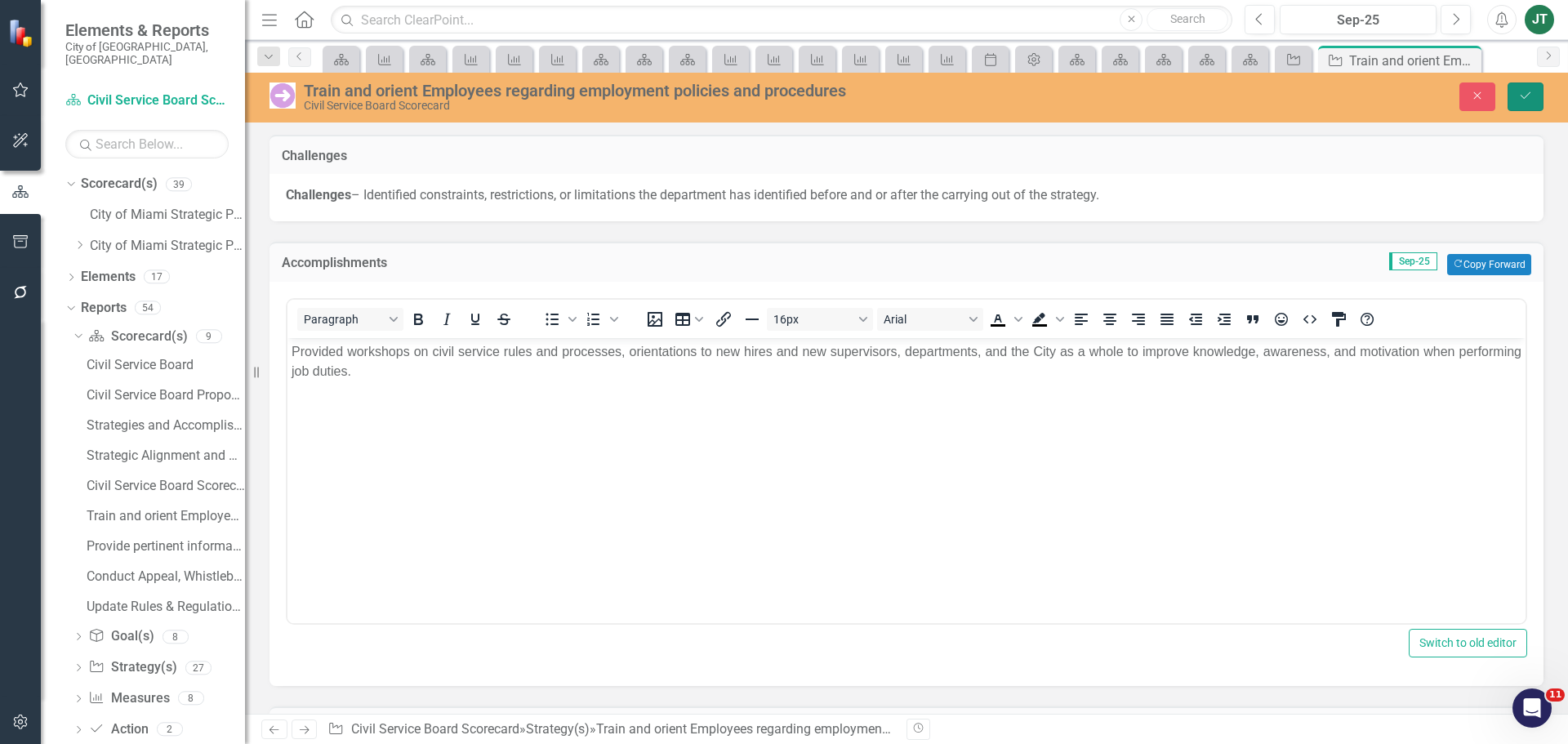
click at [1521, 103] on button "Save" at bounding box center [1525, 97] width 36 height 29
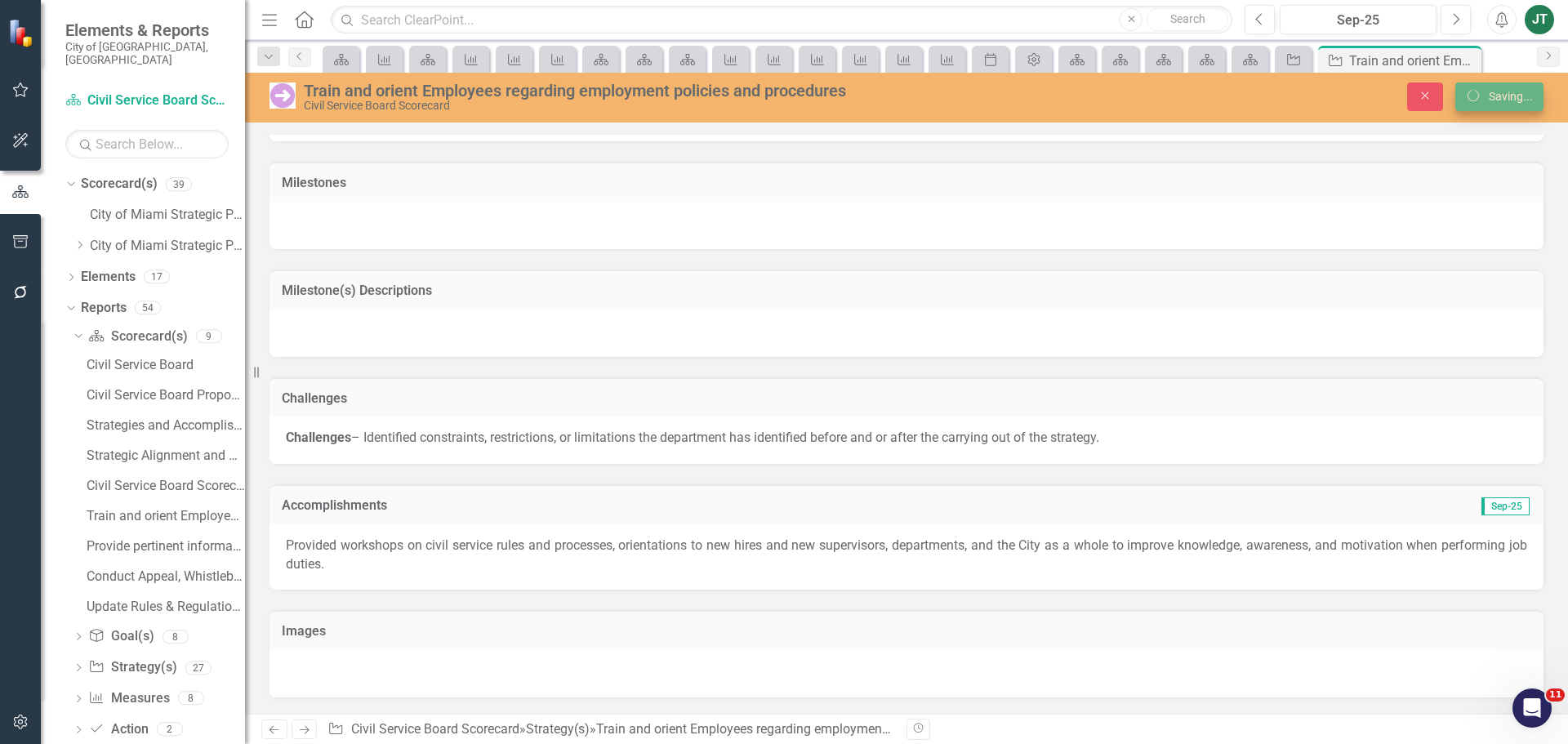
scroll to position [1050, 0]
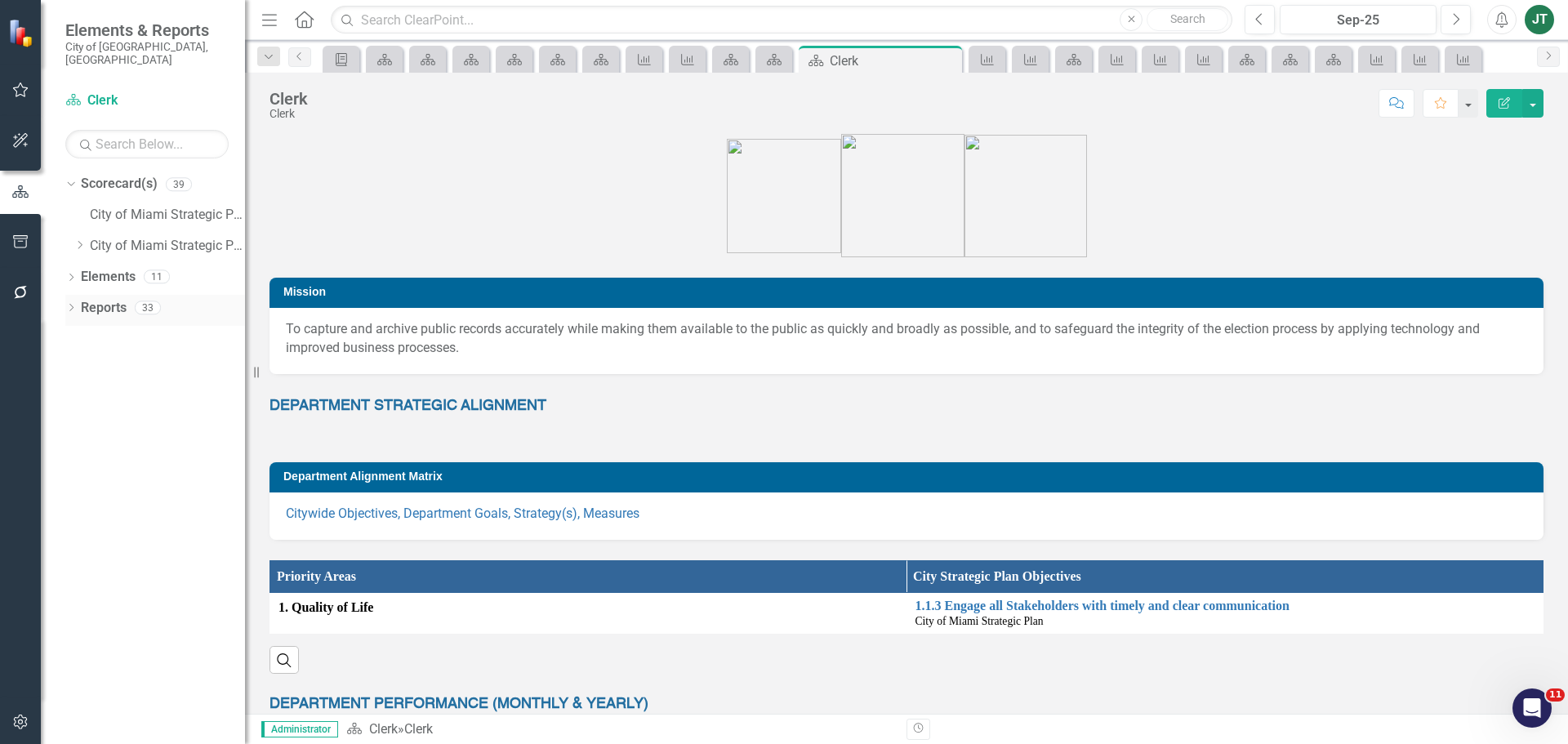
click at [85, 299] on link "Reports" at bounding box center [104, 308] width 46 height 18
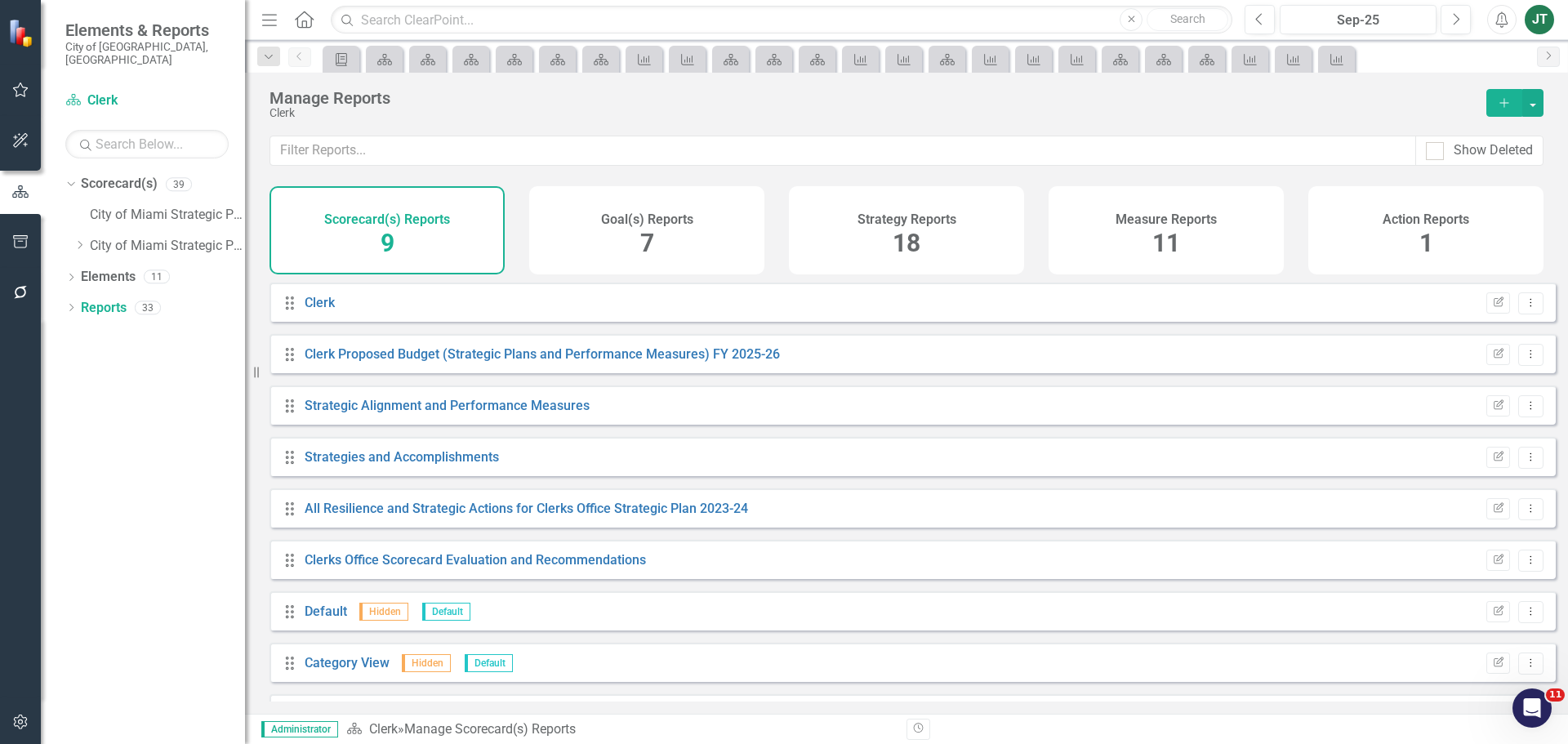
click at [1212, 229] on div "Measure Reports 11" at bounding box center [1166, 231] width 235 height 88
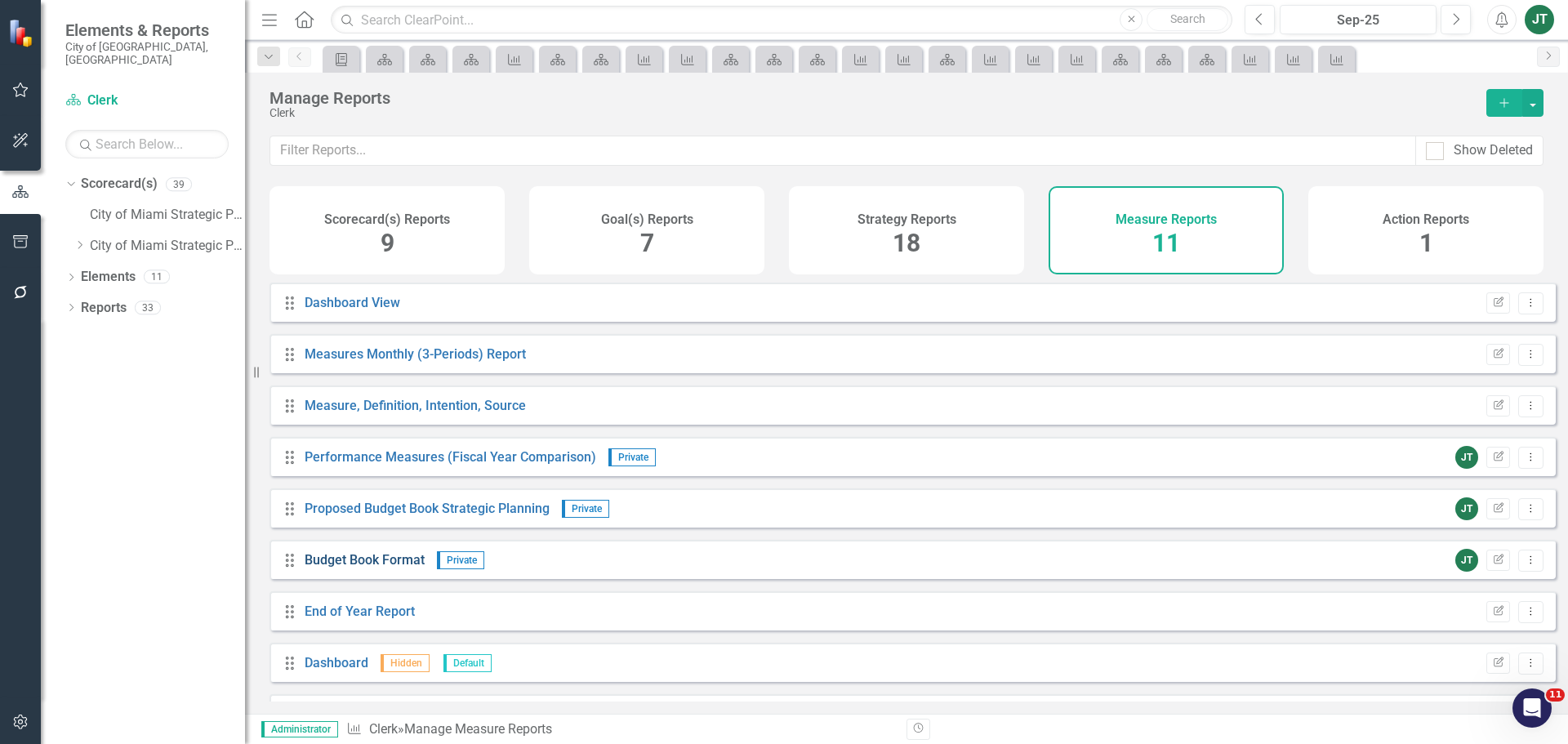
click at [374, 568] on link "Budget Book Format" at bounding box center [364, 560] width 120 height 16
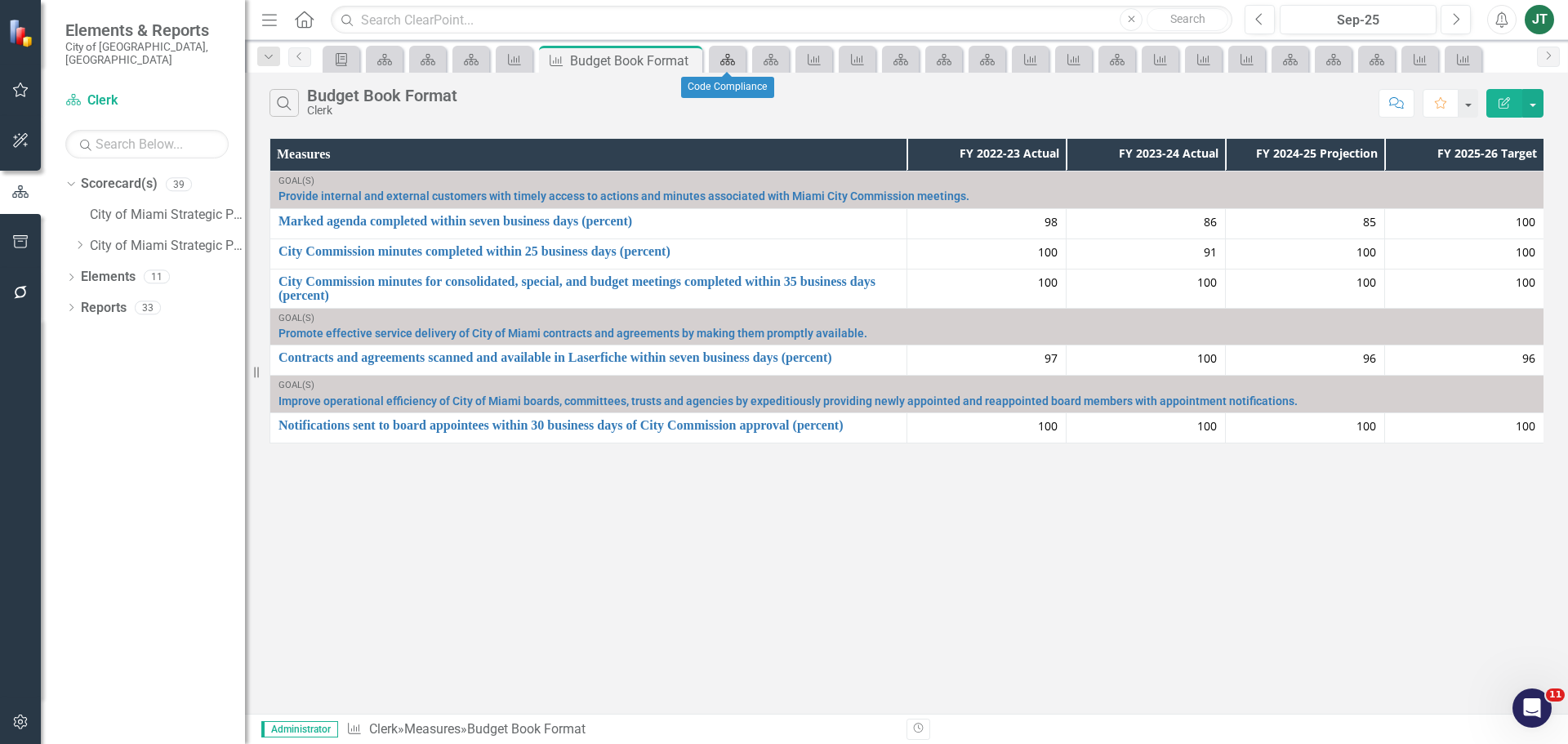
click at [731, 60] on icon at bounding box center [728, 60] width 15 height 11
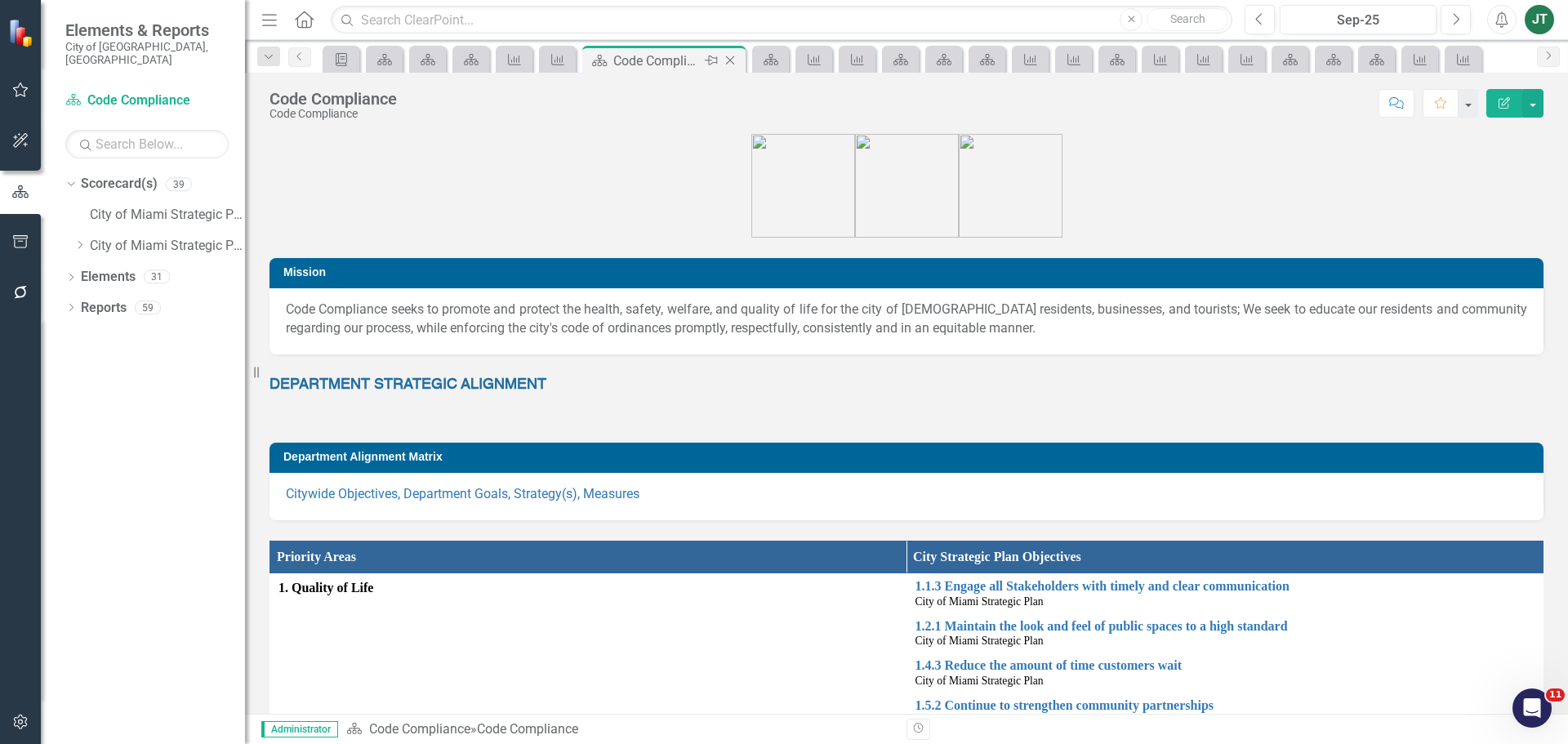
click at [733, 61] on icon "Close" at bounding box center [730, 61] width 17 height 13
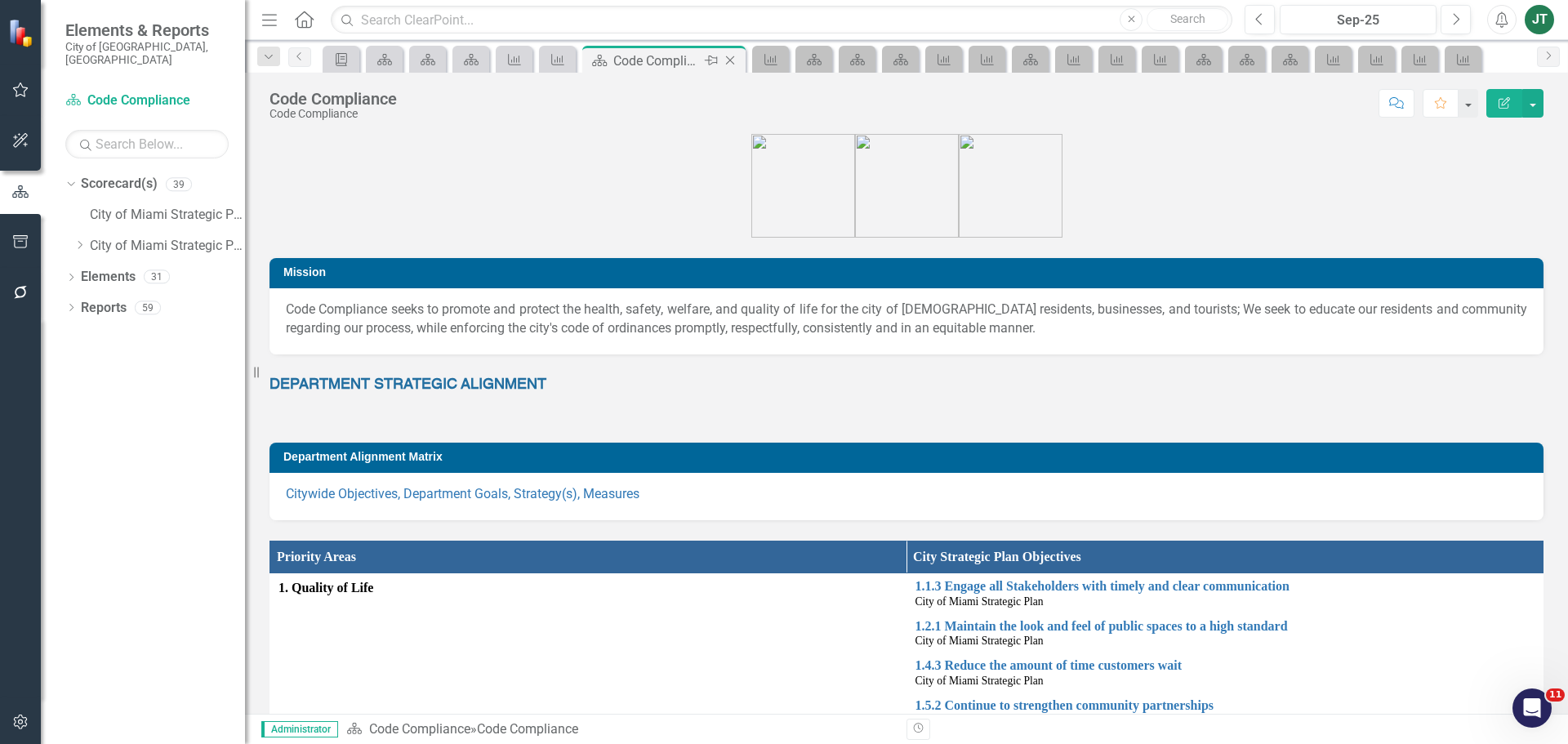
click at [733, 61] on icon "Close" at bounding box center [730, 61] width 17 height 13
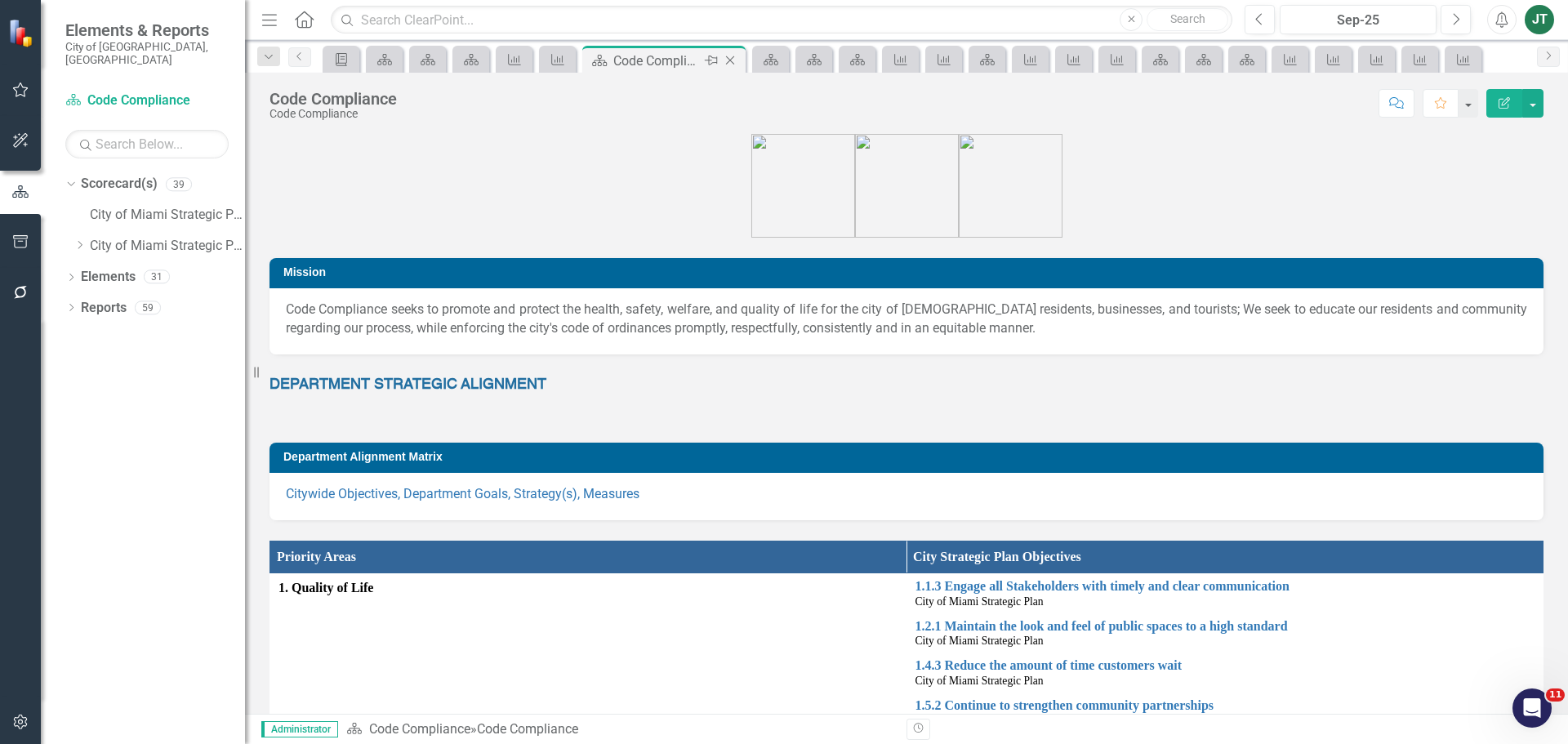
click at [733, 61] on icon "Close" at bounding box center [730, 61] width 17 height 13
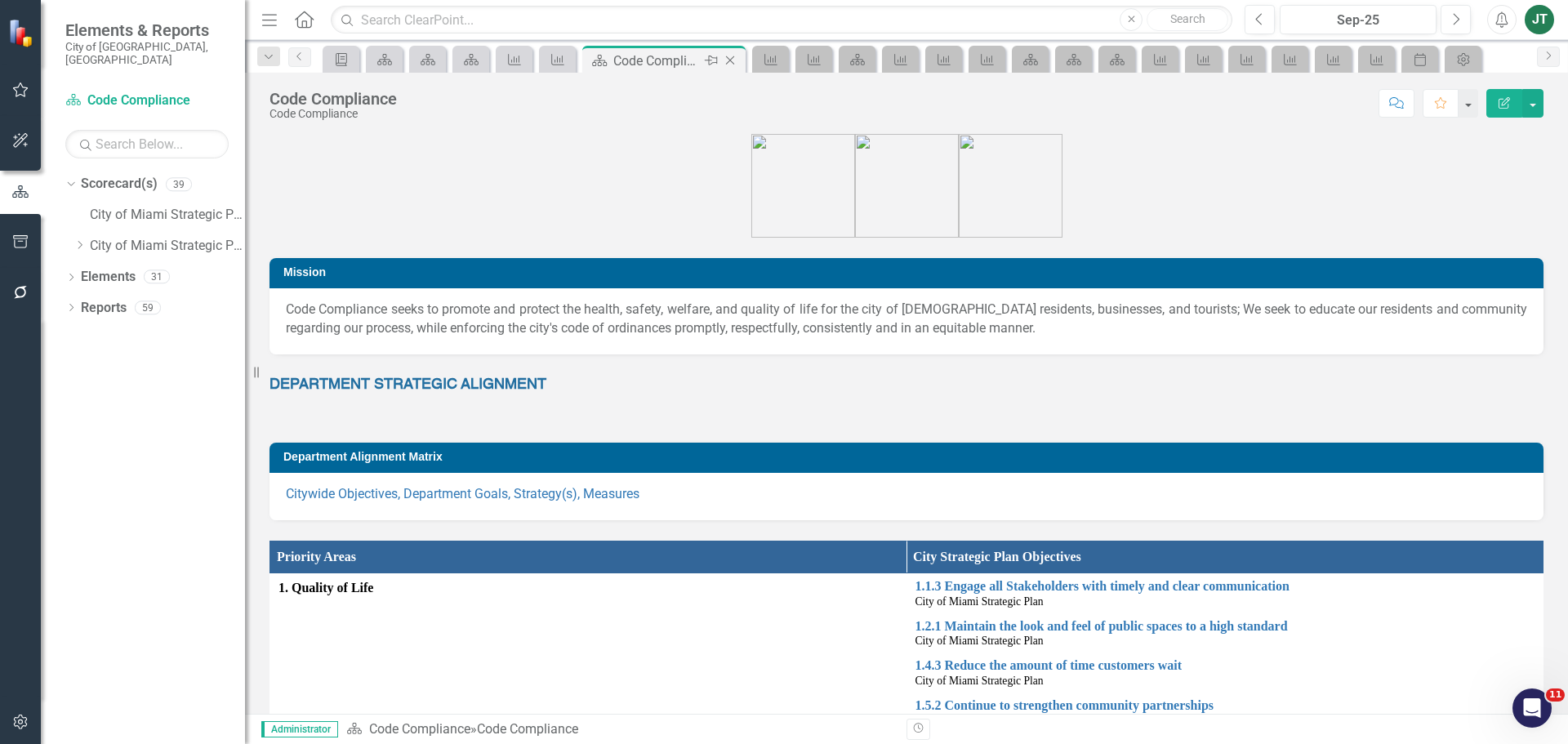
click at [733, 61] on icon "Close" at bounding box center [730, 61] width 17 height 13
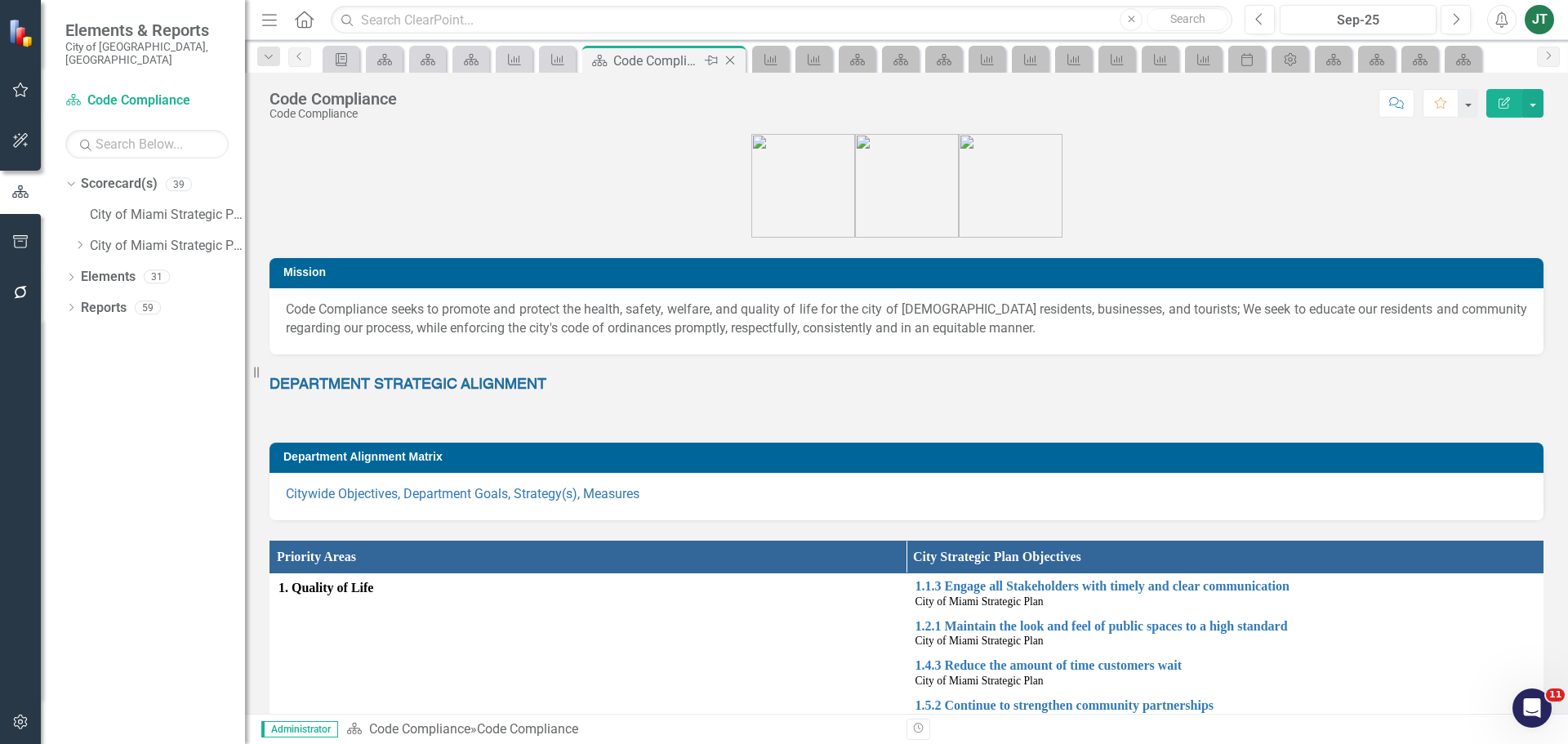
click at [733, 61] on icon "Close" at bounding box center [730, 61] width 17 height 13
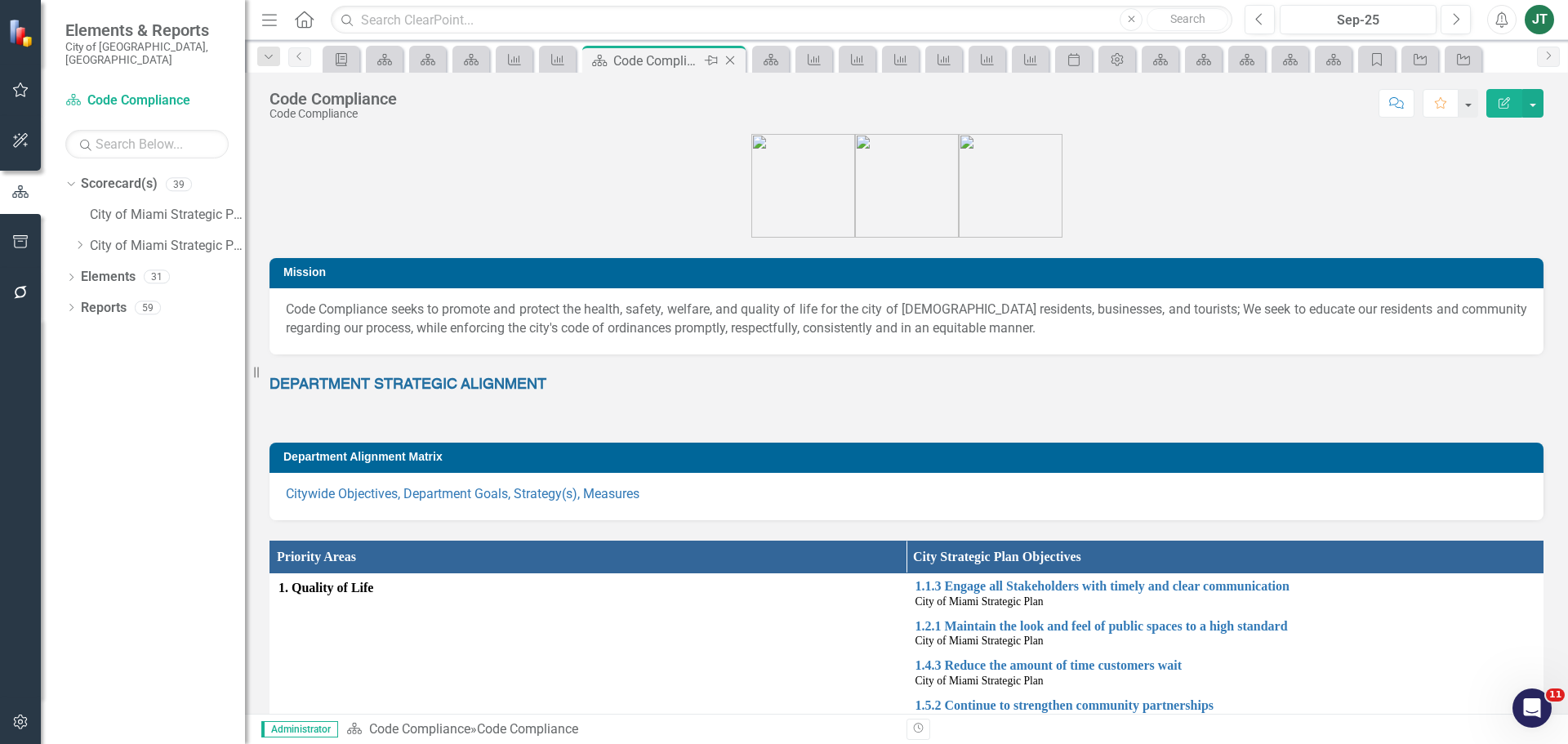
click at [733, 61] on icon "Close" at bounding box center [730, 61] width 17 height 13
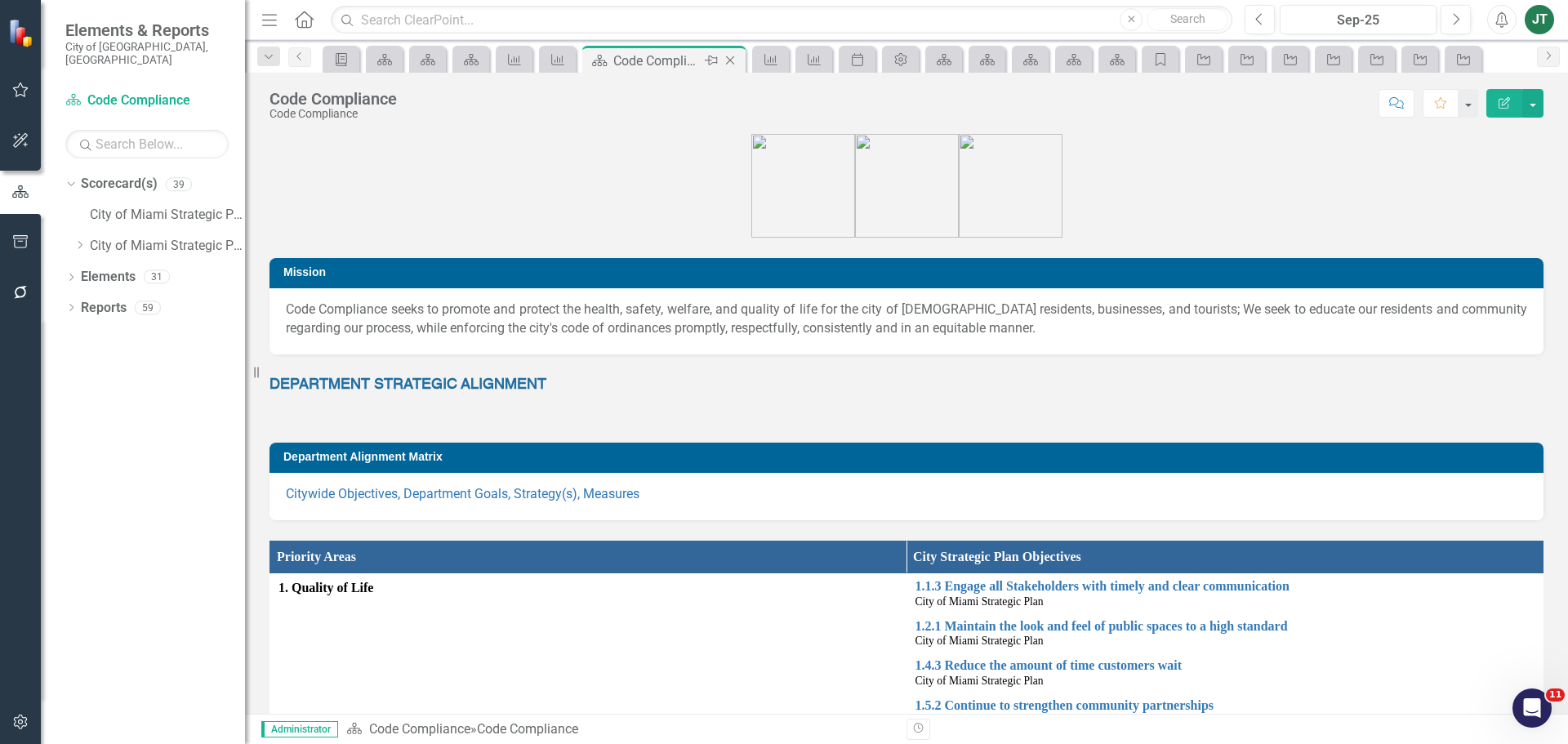
click at [733, 61] on icon "Close" at bounding box center [730, 61] width 17 height 13
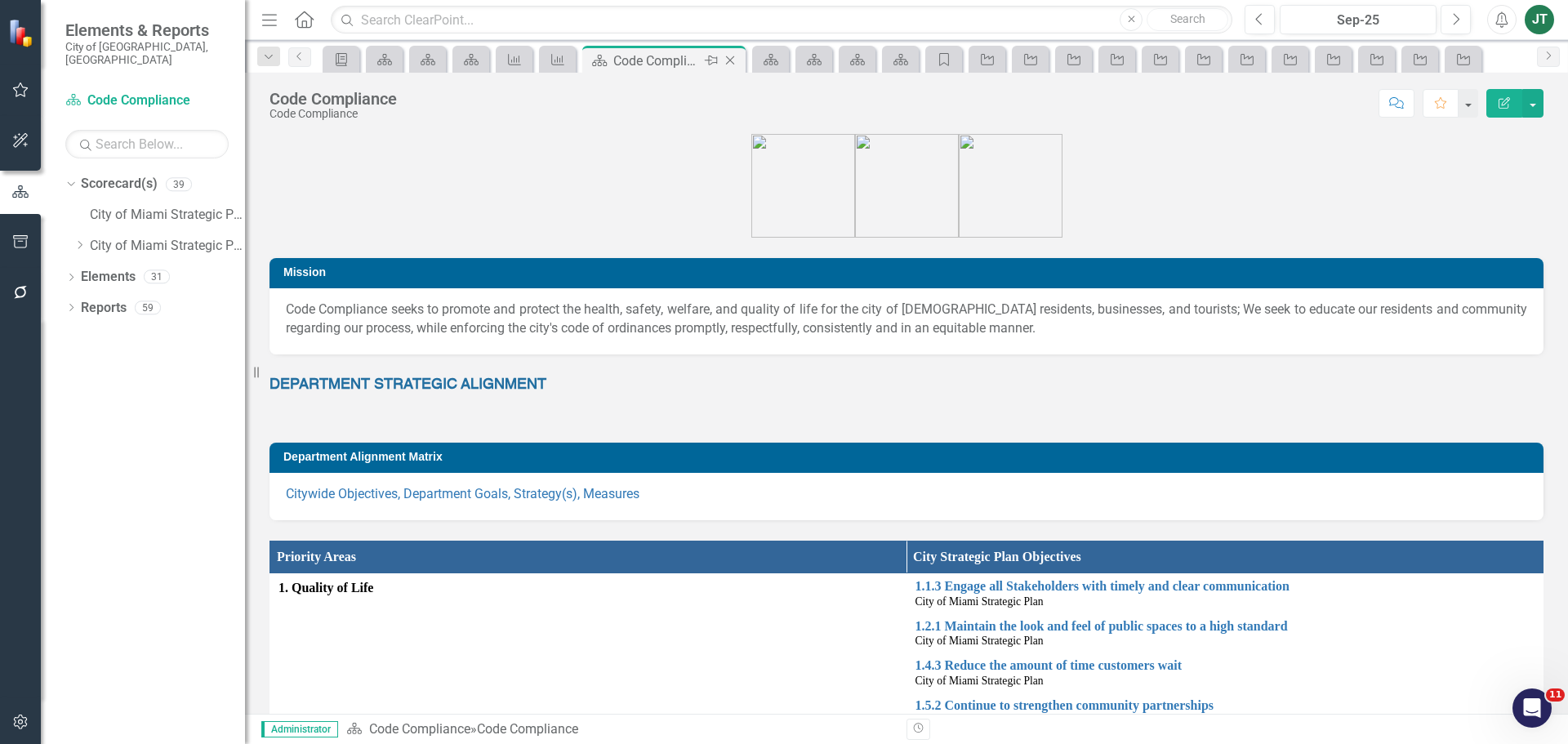
click at [733, 61] on icon "Close" at bounding box center [730, 61] width 17 height 13
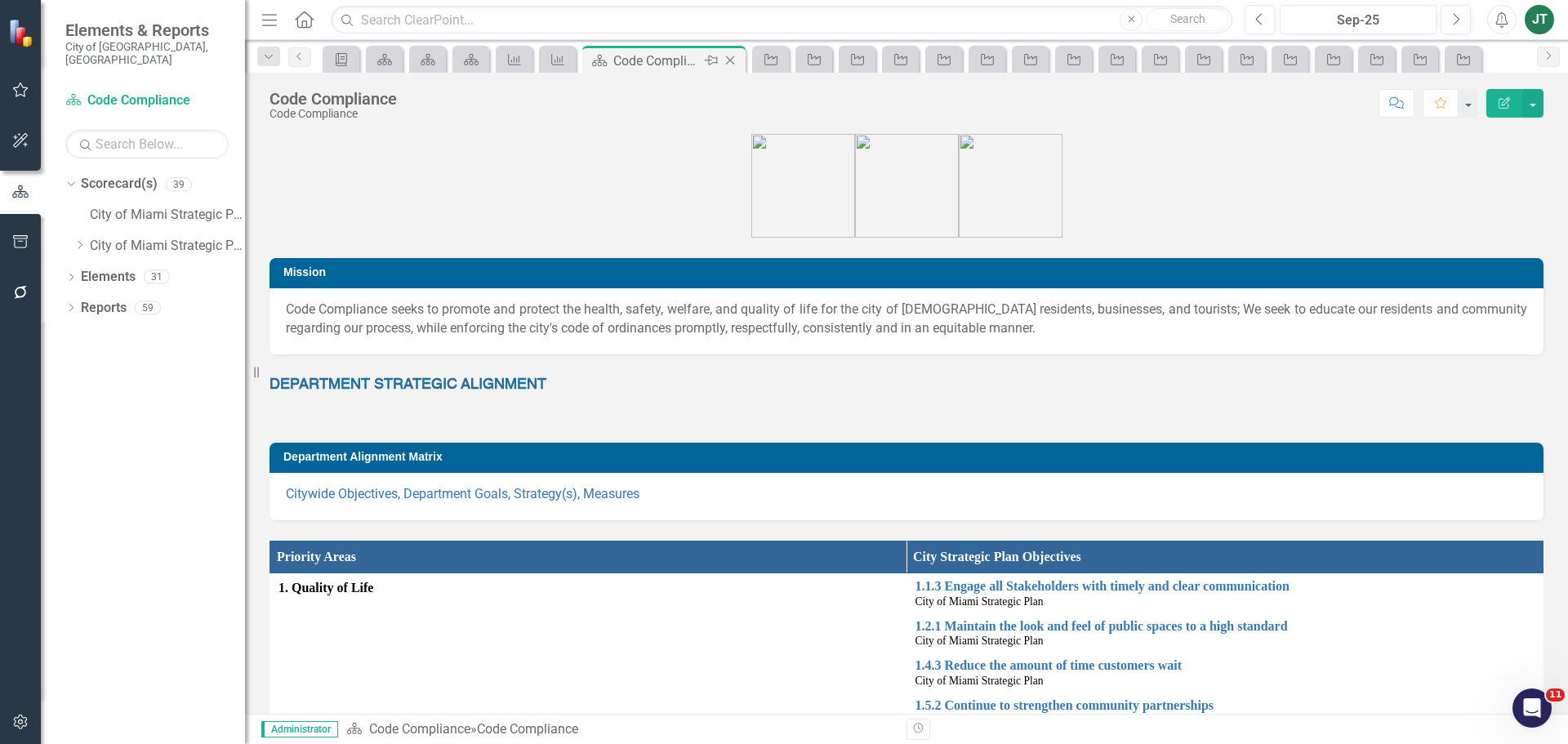
click at [733, 61] on icon "Close" at bounding box center [730, 61] width 17 height 13
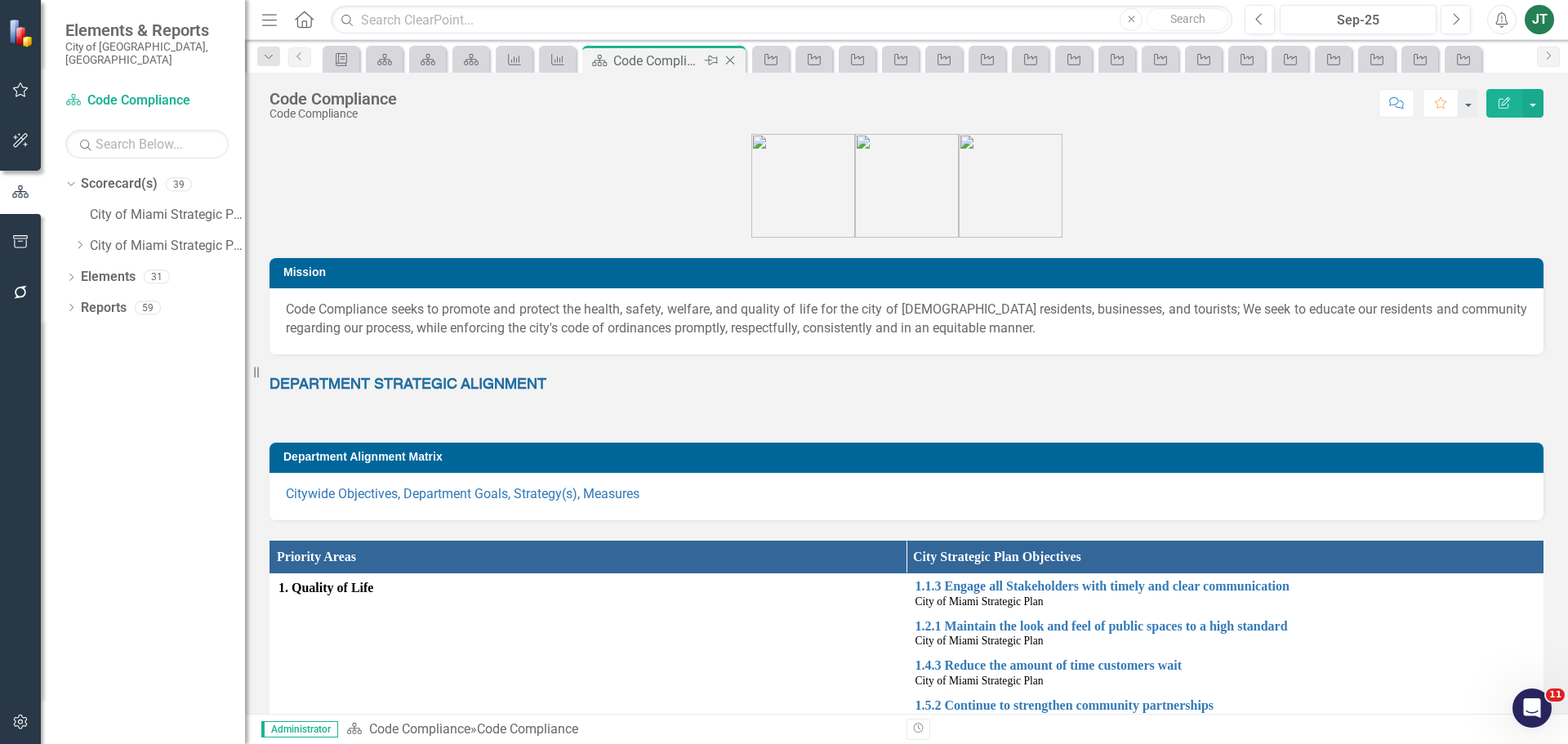
click at [732, 61] on icon "Close" at bounding box center [730, 61] width 17 height 13
click at [730, 61] on icon at bounding box center [731, 61] width 9 height 9
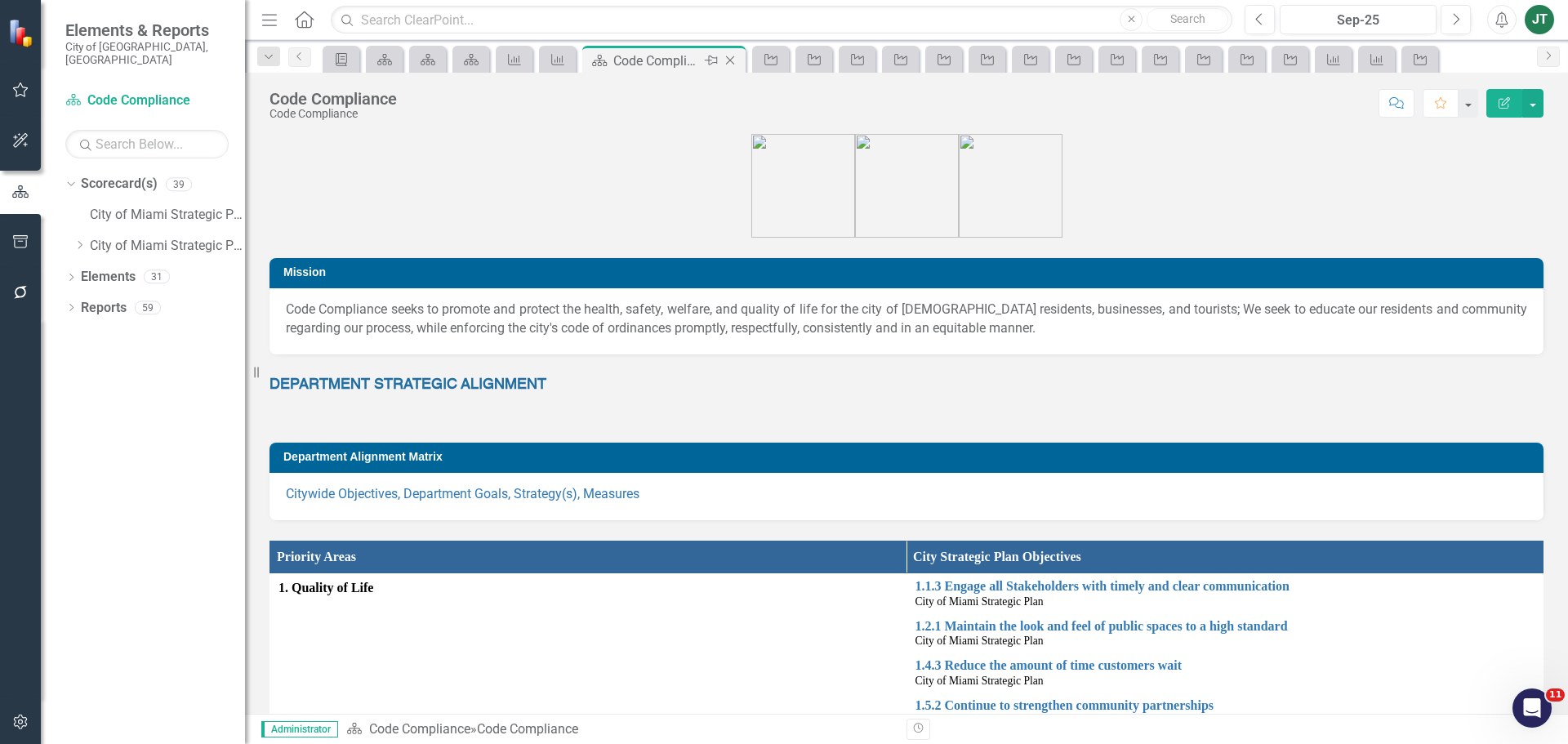
click at [730, 61] on icon at bounding box center [731, 61] width 9 height 9
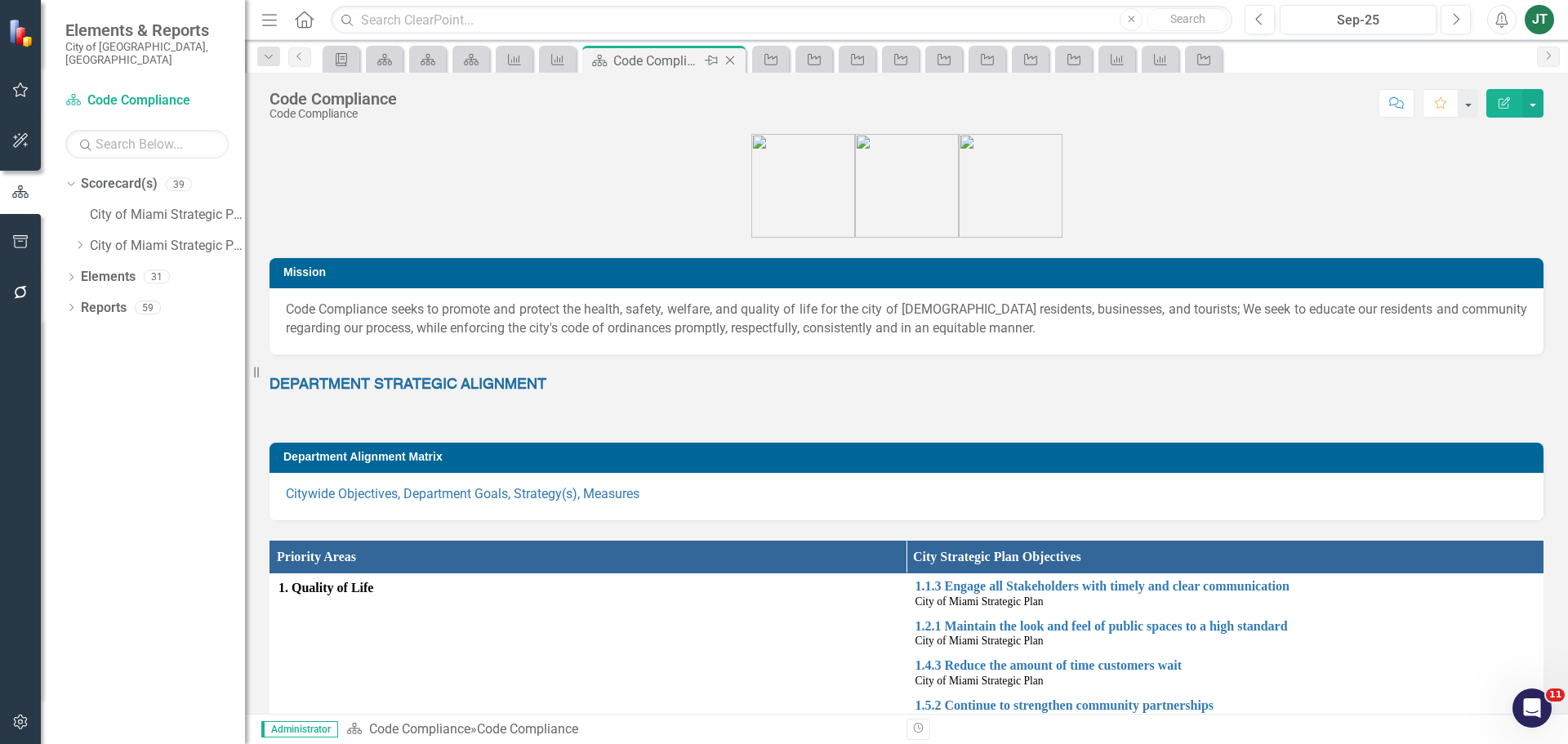
click at [730, 61] on icon at bounding box center [731, 61] width 9 height 9
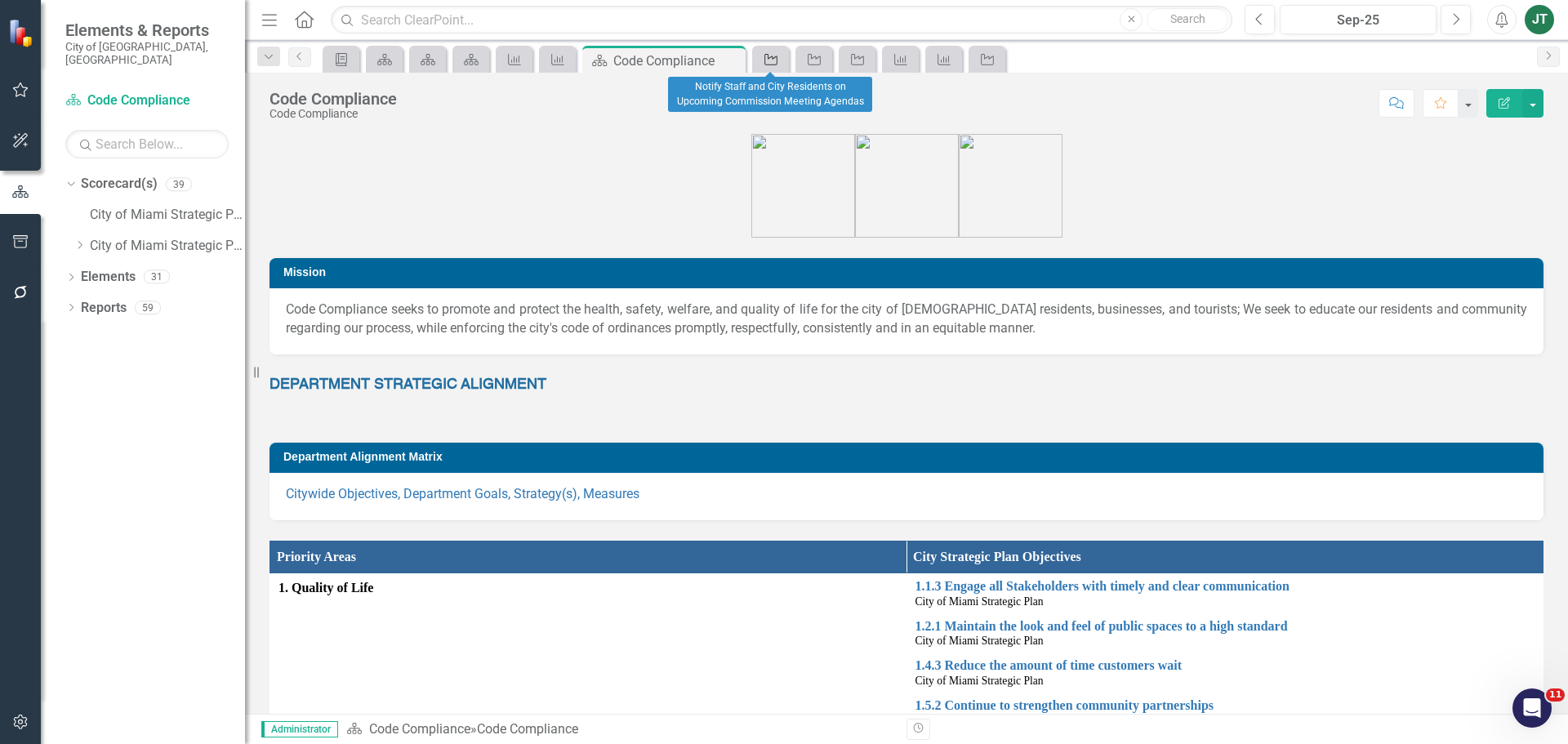
click at [774, 56] on icon "Strategy" at bounding box center [771, 60] width 17 height 13
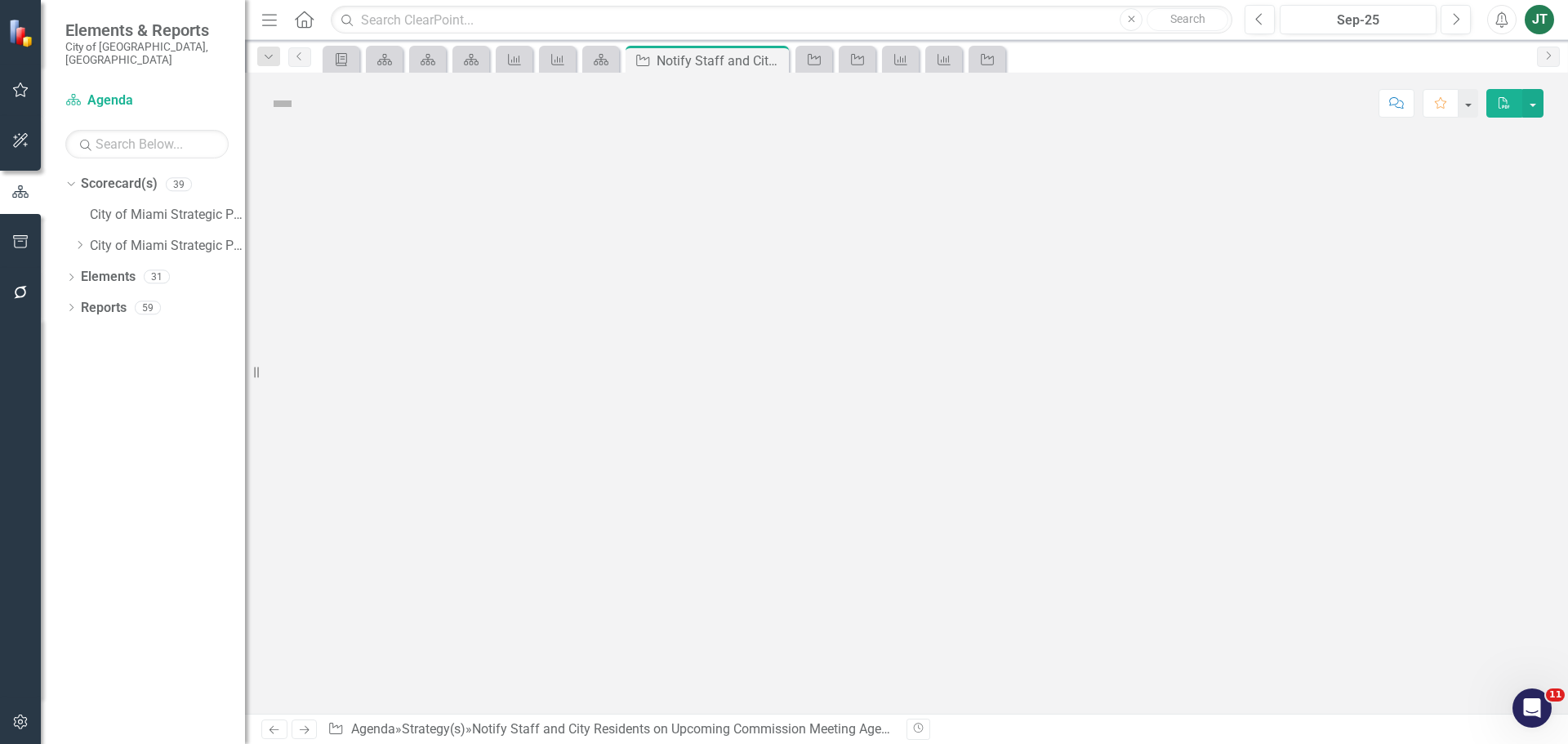
click at [774, 56] on div "Strategy Notify Staff and City Residents on Upcoming Commission Meeting Agendas…" at bounding box center [707, 61] width 155 height 20
click at [776, 58] on icon at bounding box center [774, 61] width 9 height 9
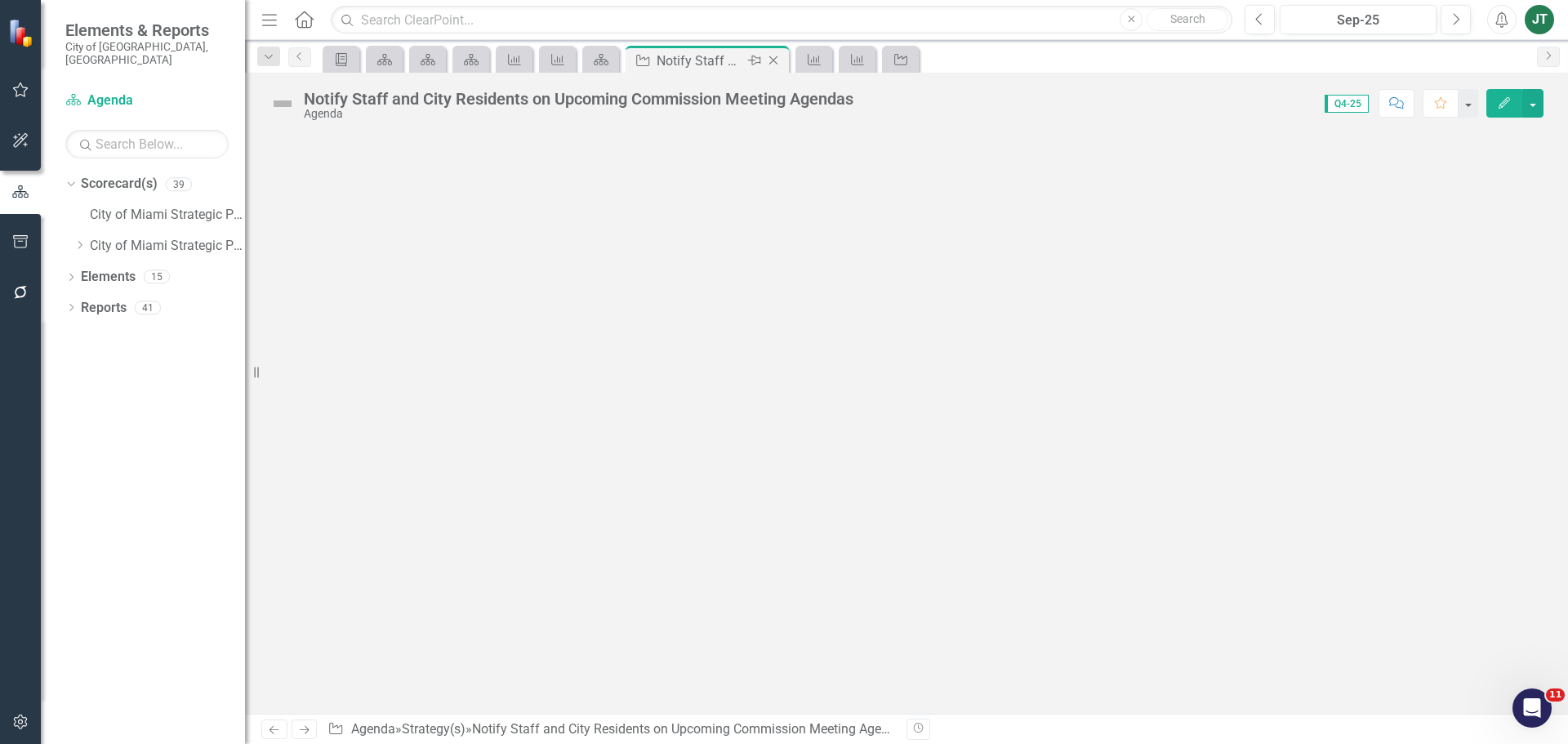
click at [776, 58] on icon at bounding box center [774, 61] width 9 height 9
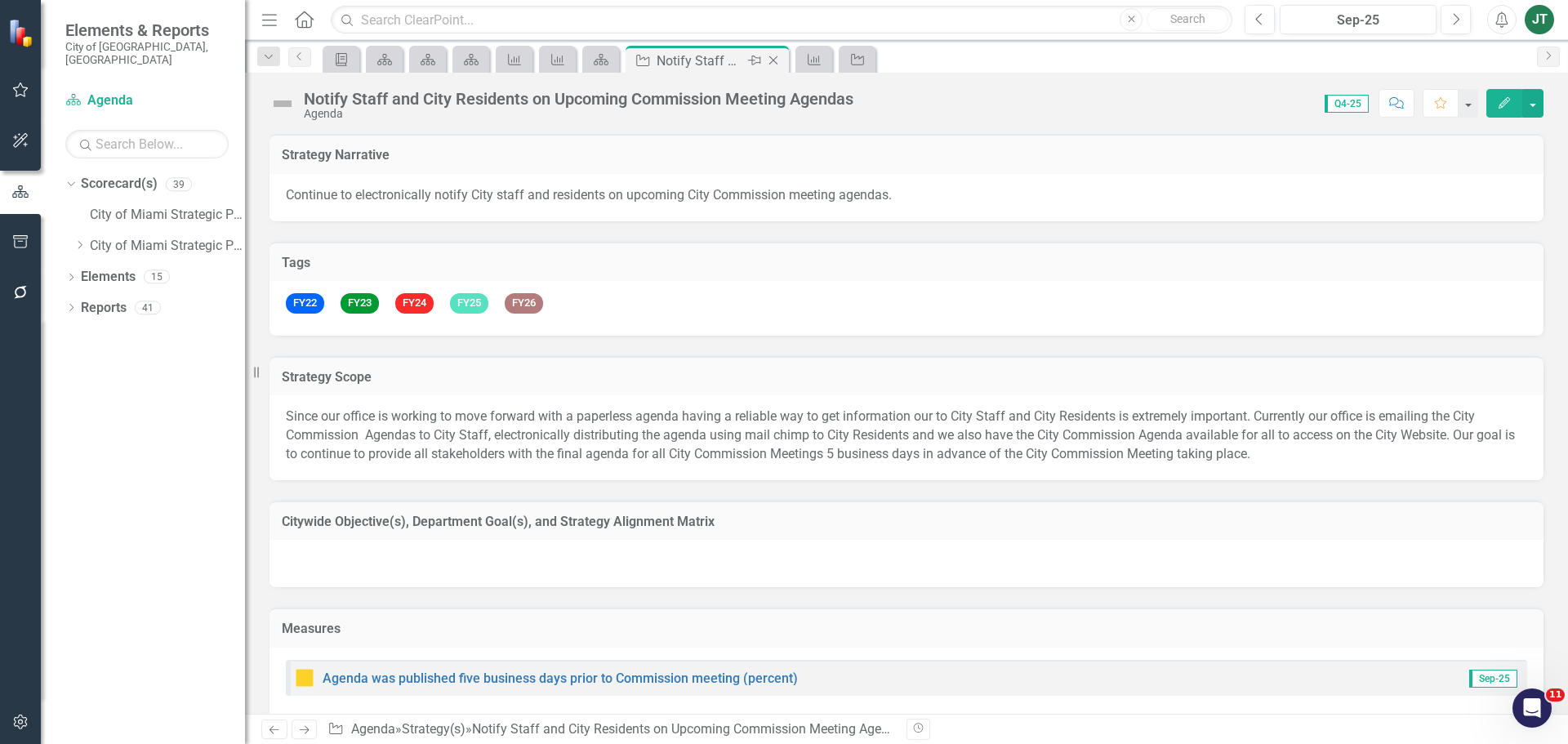
checkbox input "true"
click at [776, 58] on icon at bounding box center [774, 61] width 9 height 9
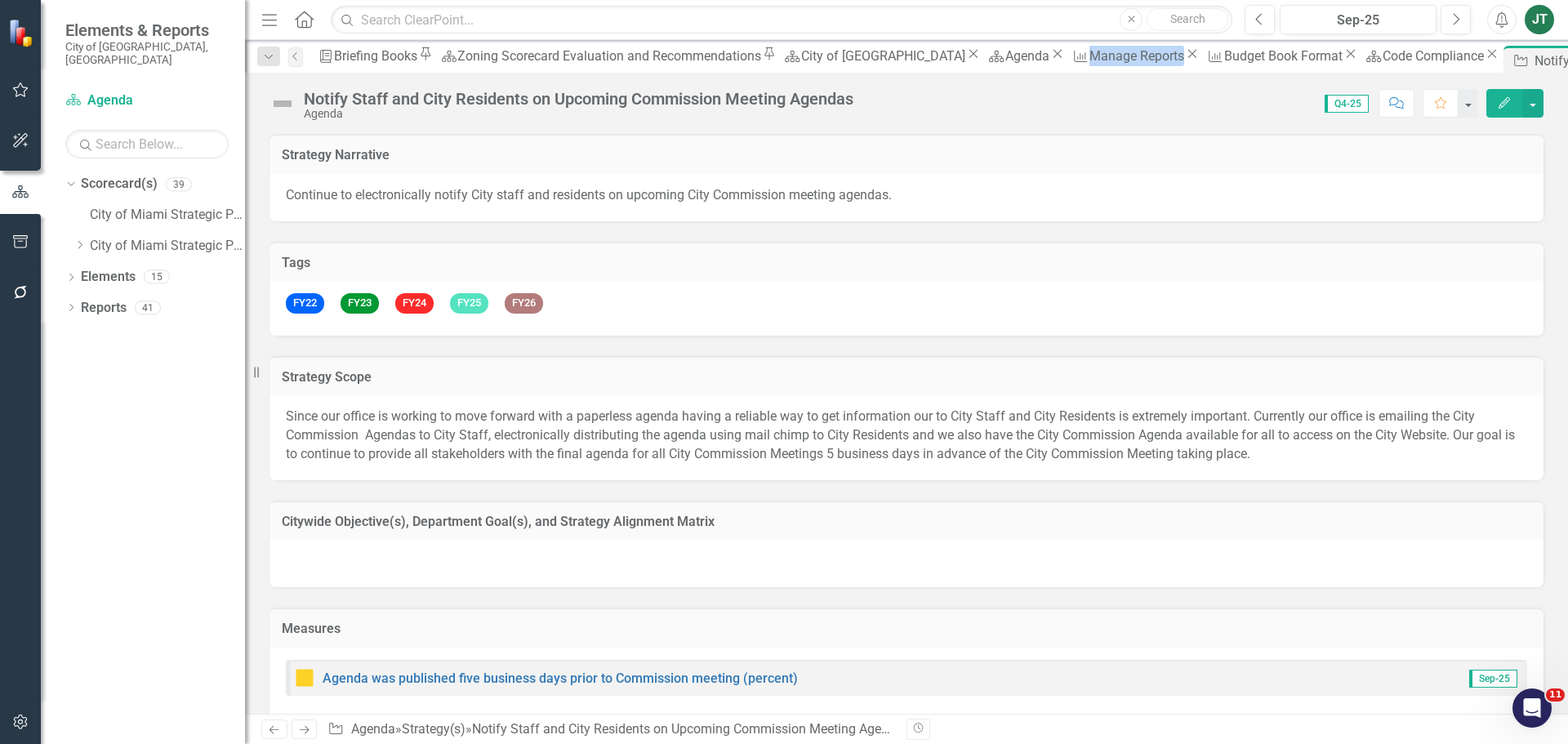
checkbox input "false"
checkbox input "true"
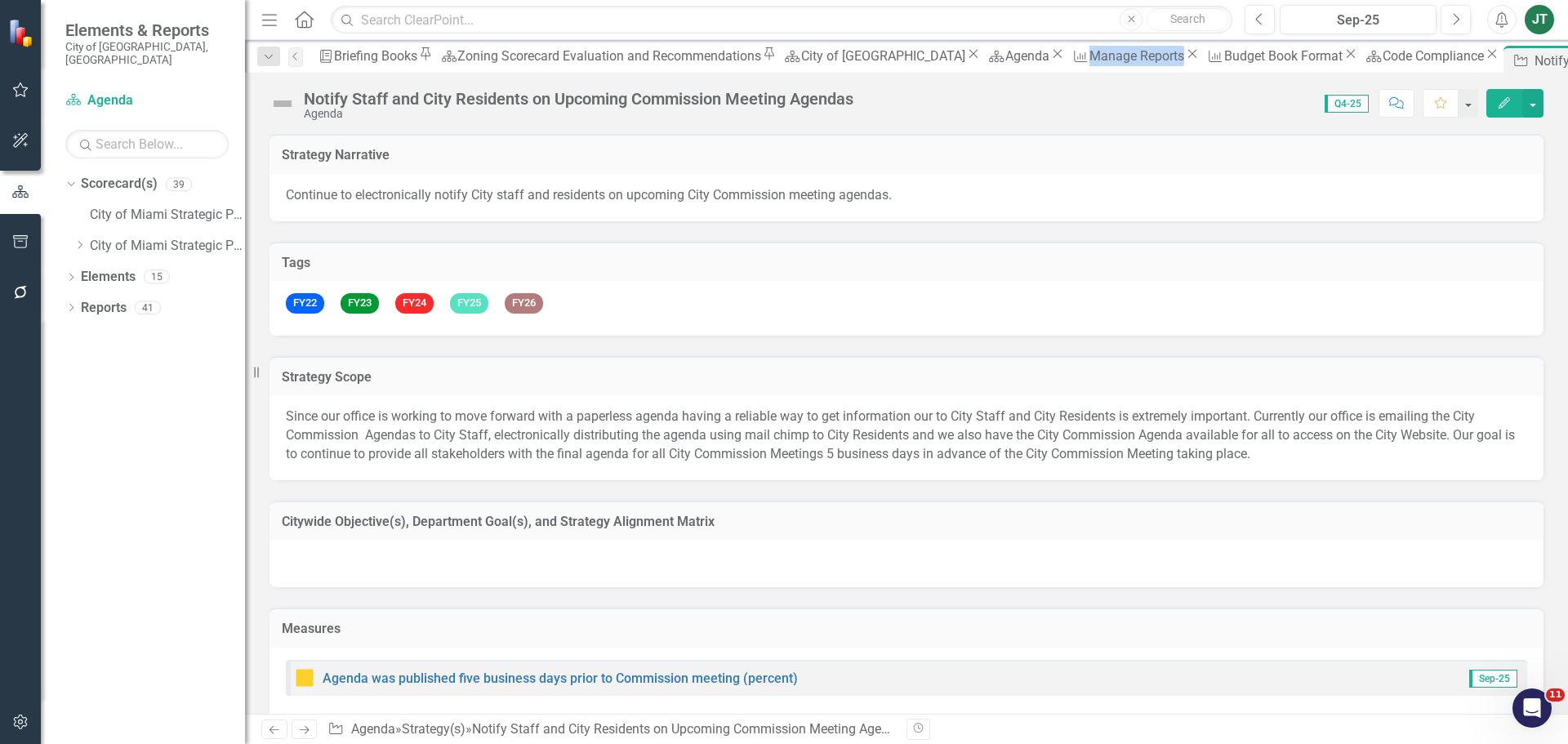
checkbox input "true"
click at [1050, 58] on icon "Close" at bounding box center [1058, 54] width 17 height 13
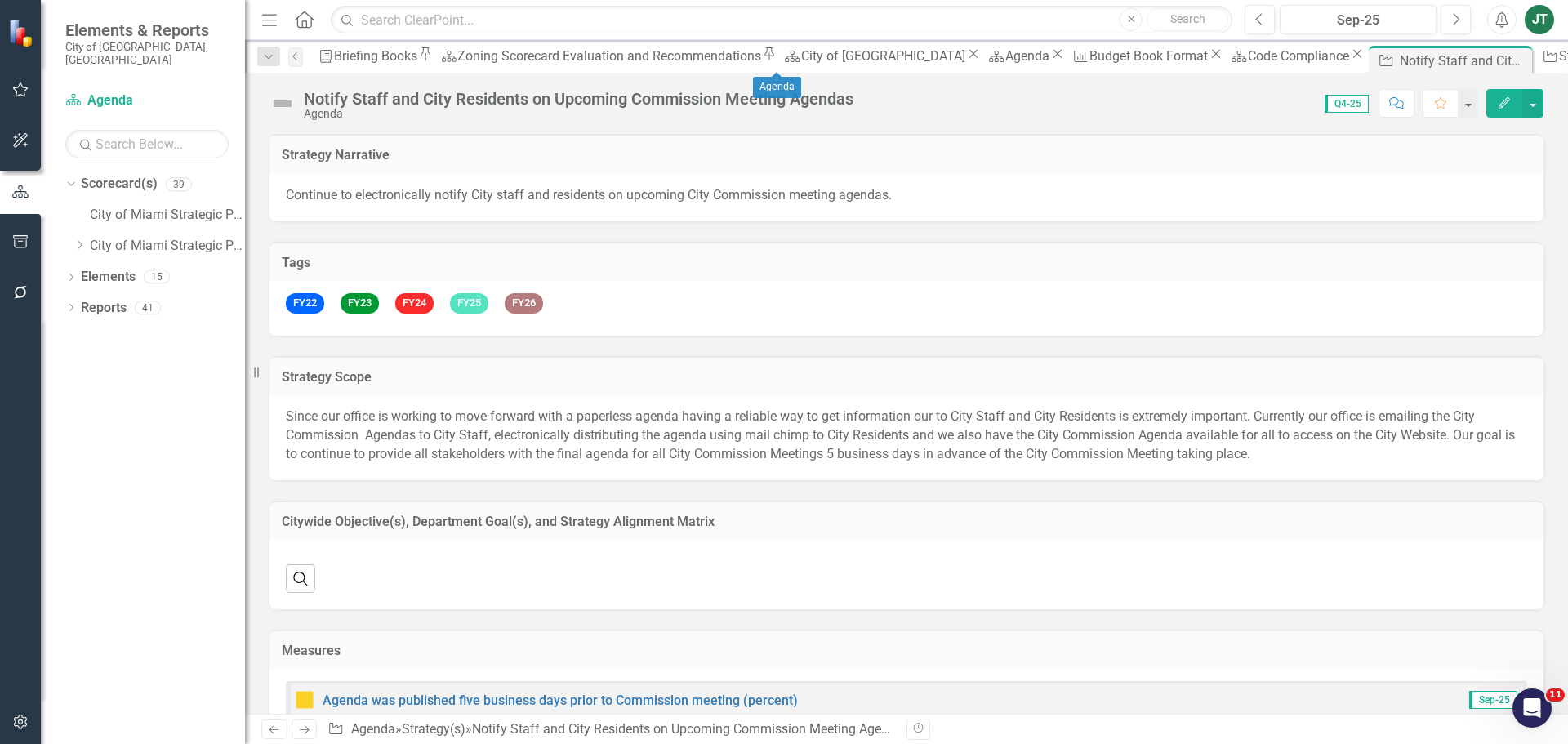
click at [1050, 59] on icon "Close" at bounding box center [1058, 54] width 17 height 13
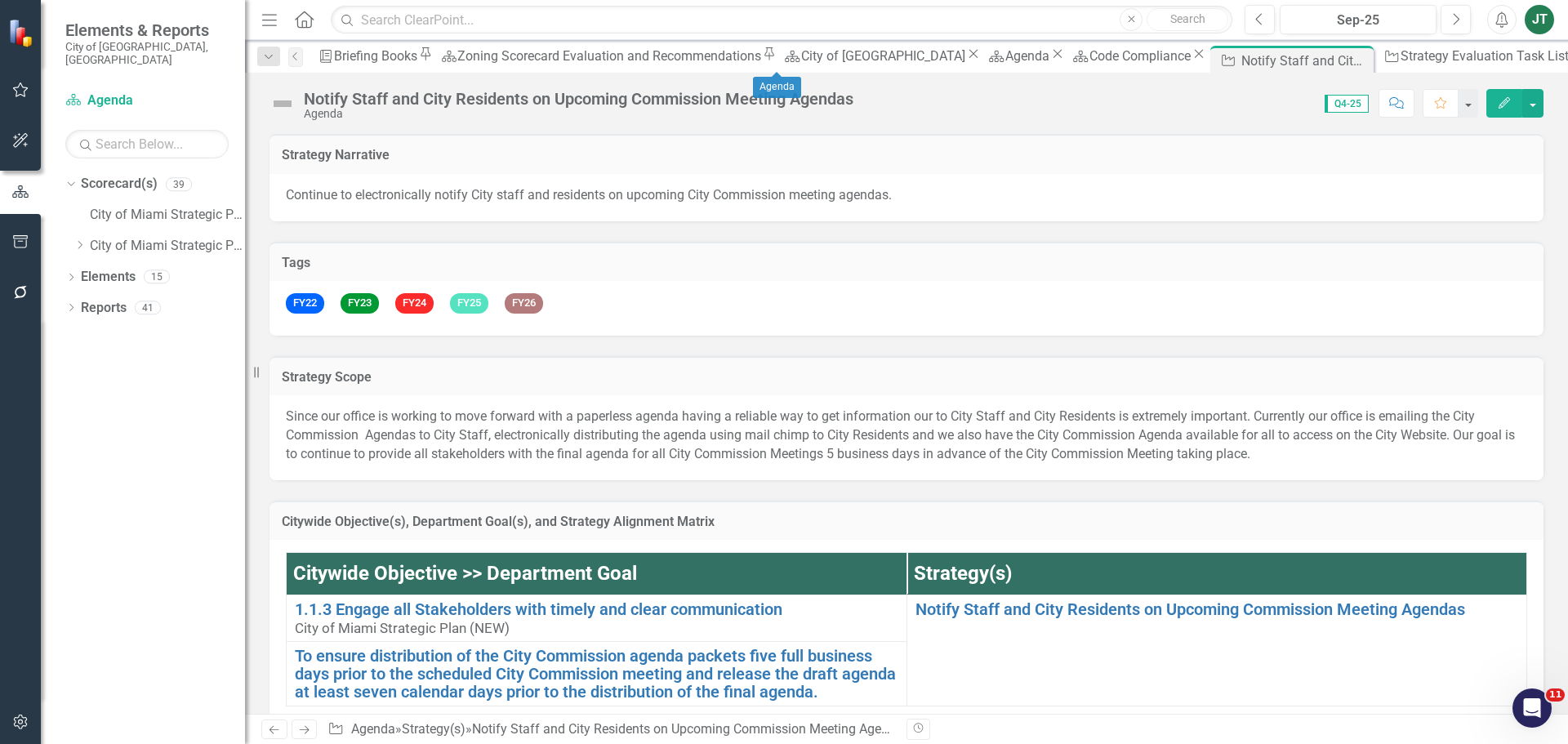
click at [1050, 59] on icon "Close" at bounding box center [1058, 54] width 17 height 13
click at [1217, 57] on icon "Close" at bounding box center [1225, 61] width 17 height 13
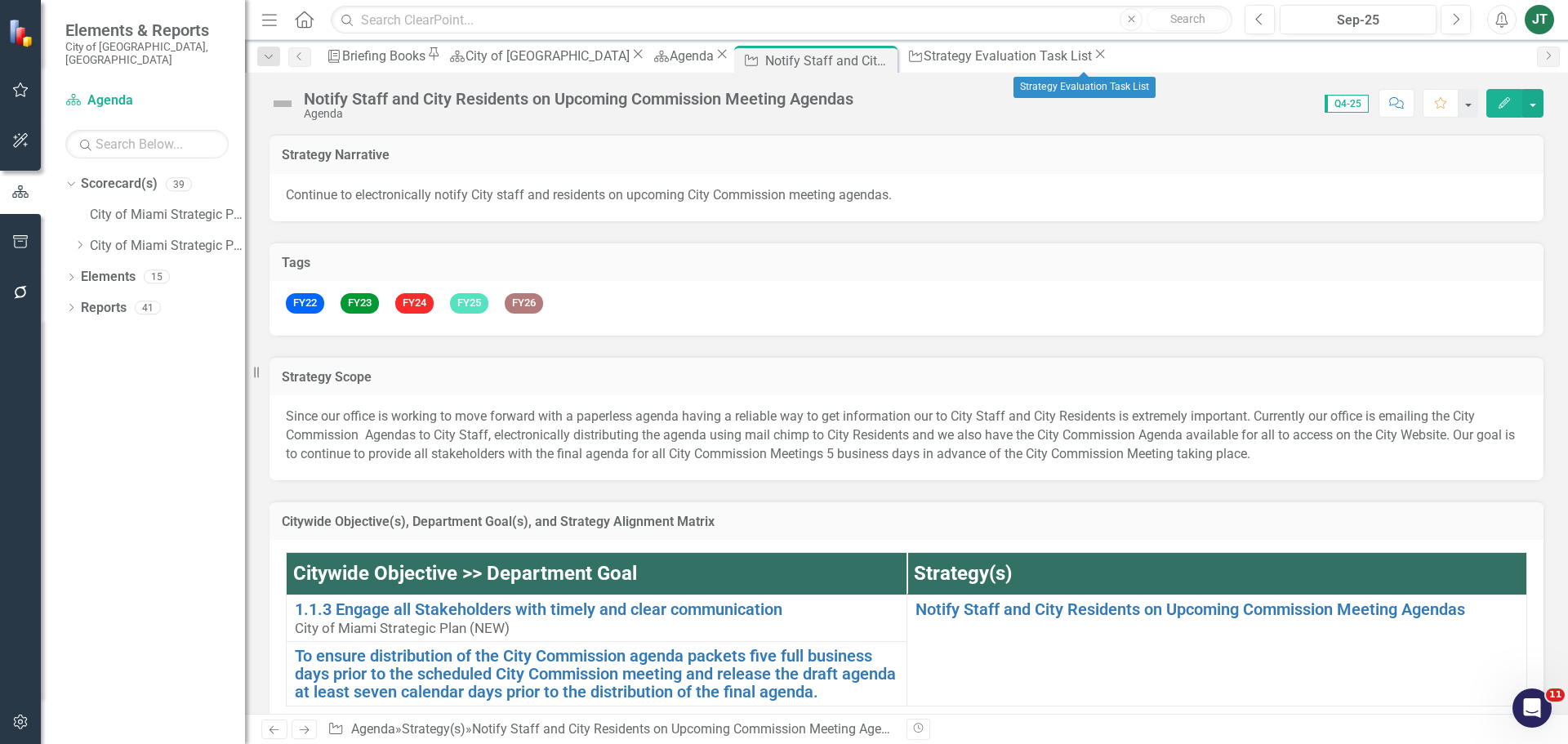
click at [1108, 59] on icon "Close" at bounding box center [1100, 54] width 17 height 13
click at [75, 240] on icon "Dropdown" at bounding box center [79, 245] width 12 height 10
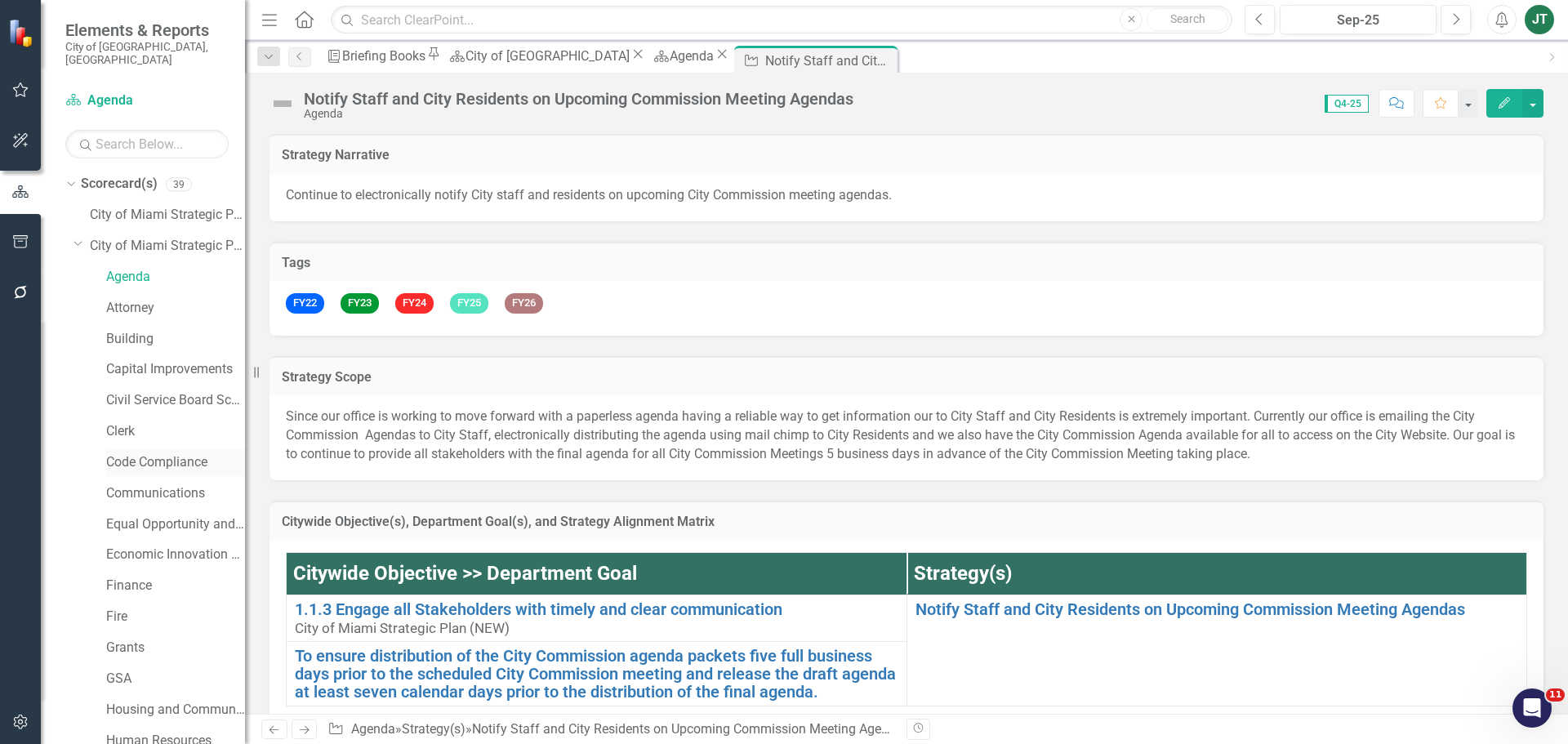
click at [127, 453] on link "Code Compliance" at bounding box center [176, 463] width 139 height 18
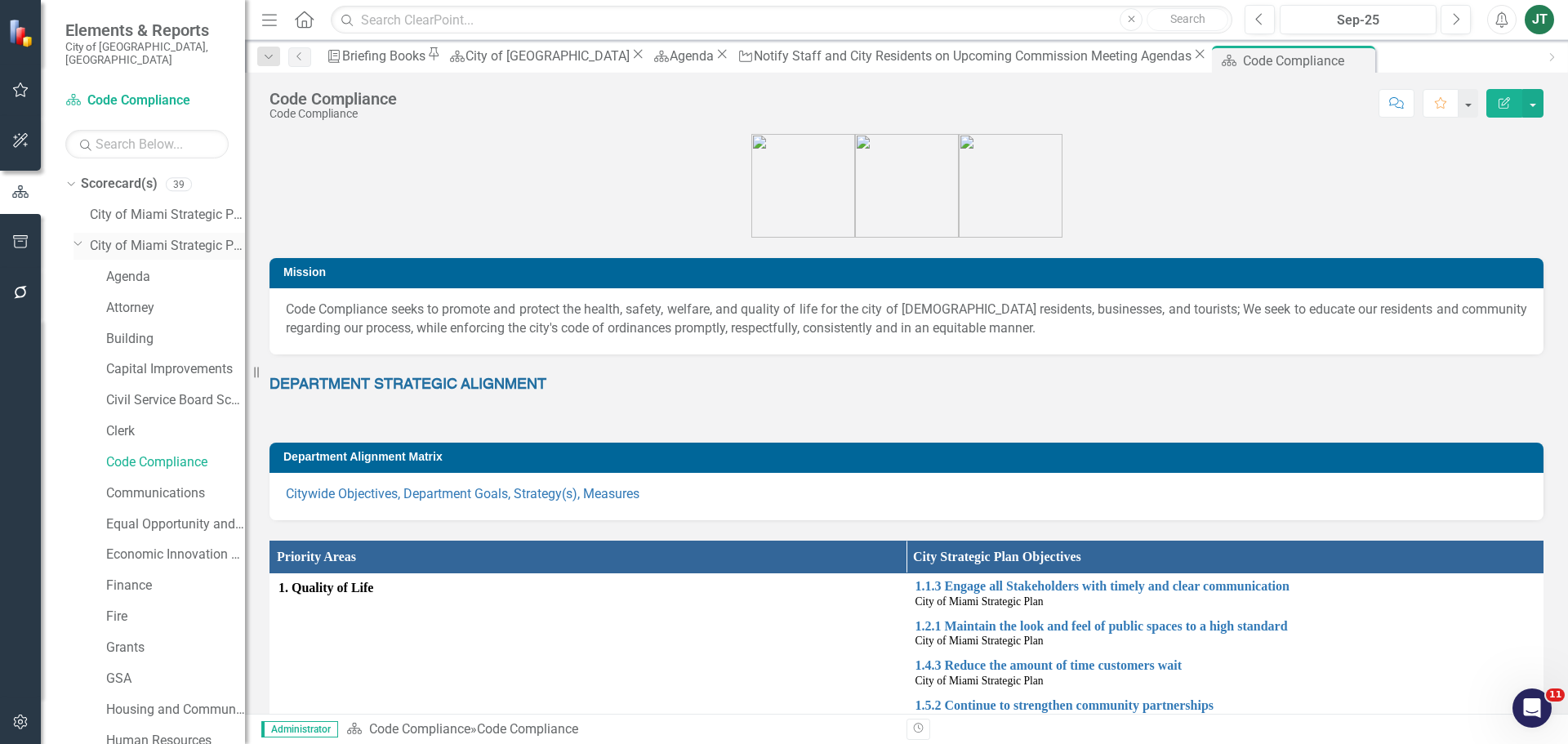
click at [78, 242] on icon at bounding box center [78, 244] width 8 height 4
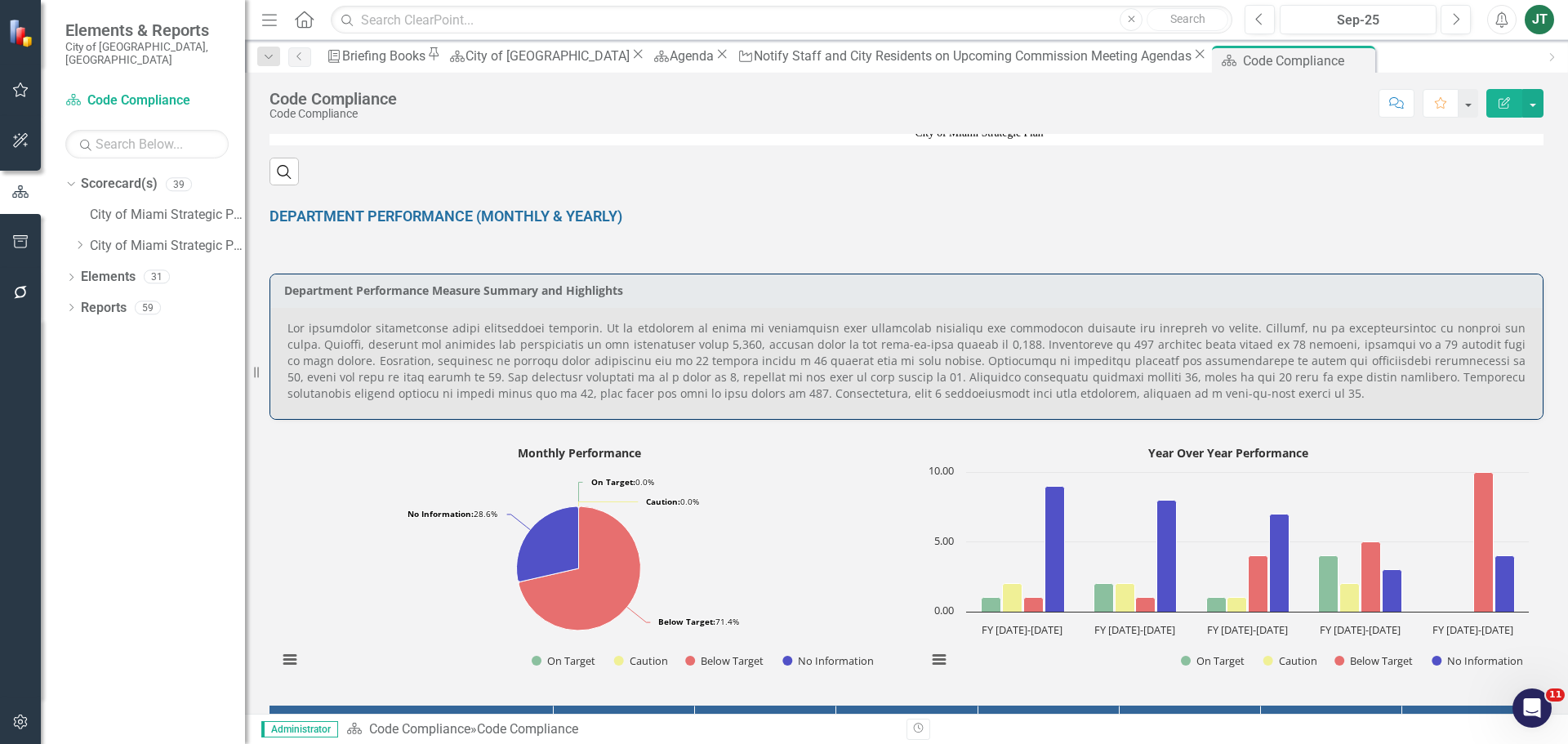
scroll to position [736, 0]
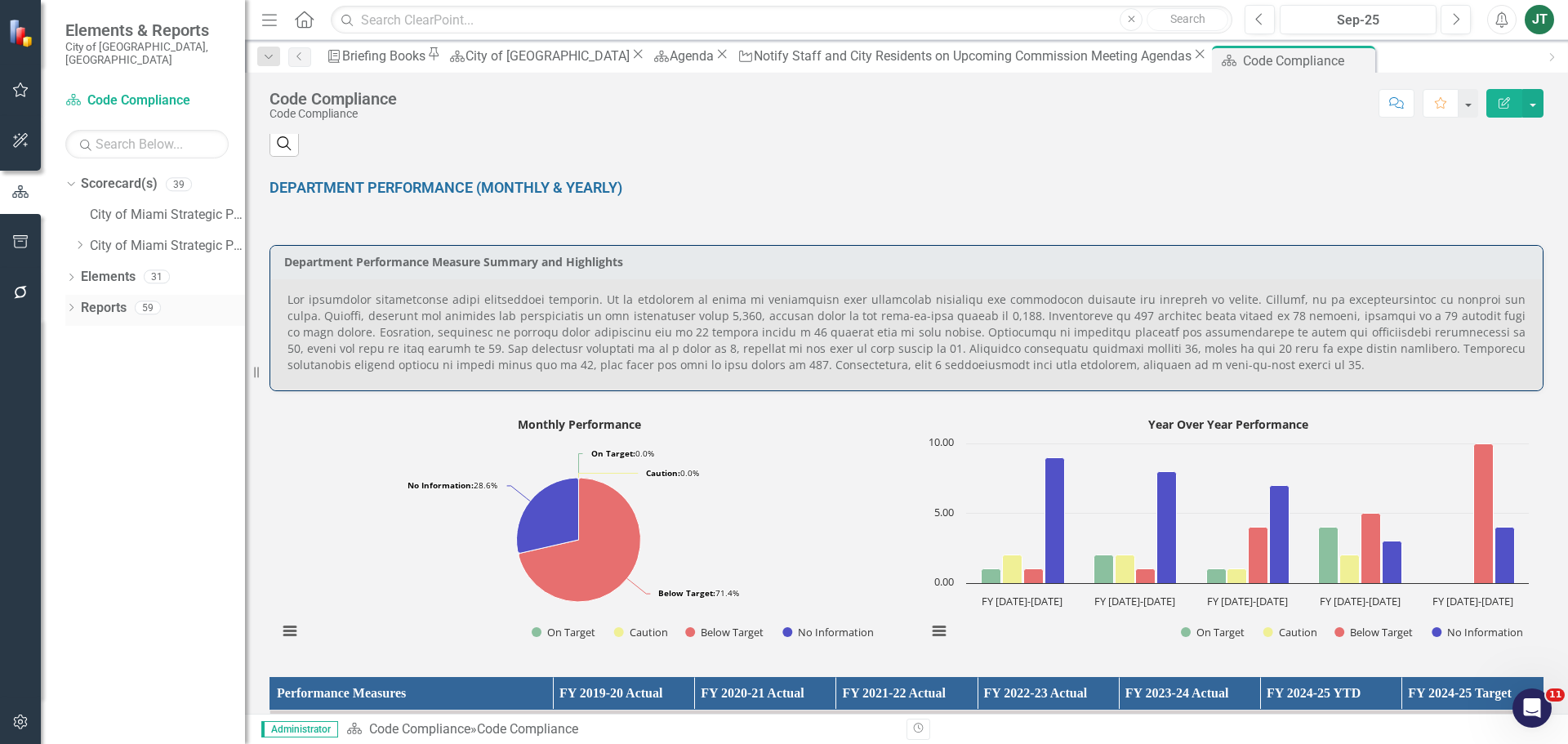
click at [72, 304] on icon "Dropdown" at bounding box center [71, 309] width 11 height 9
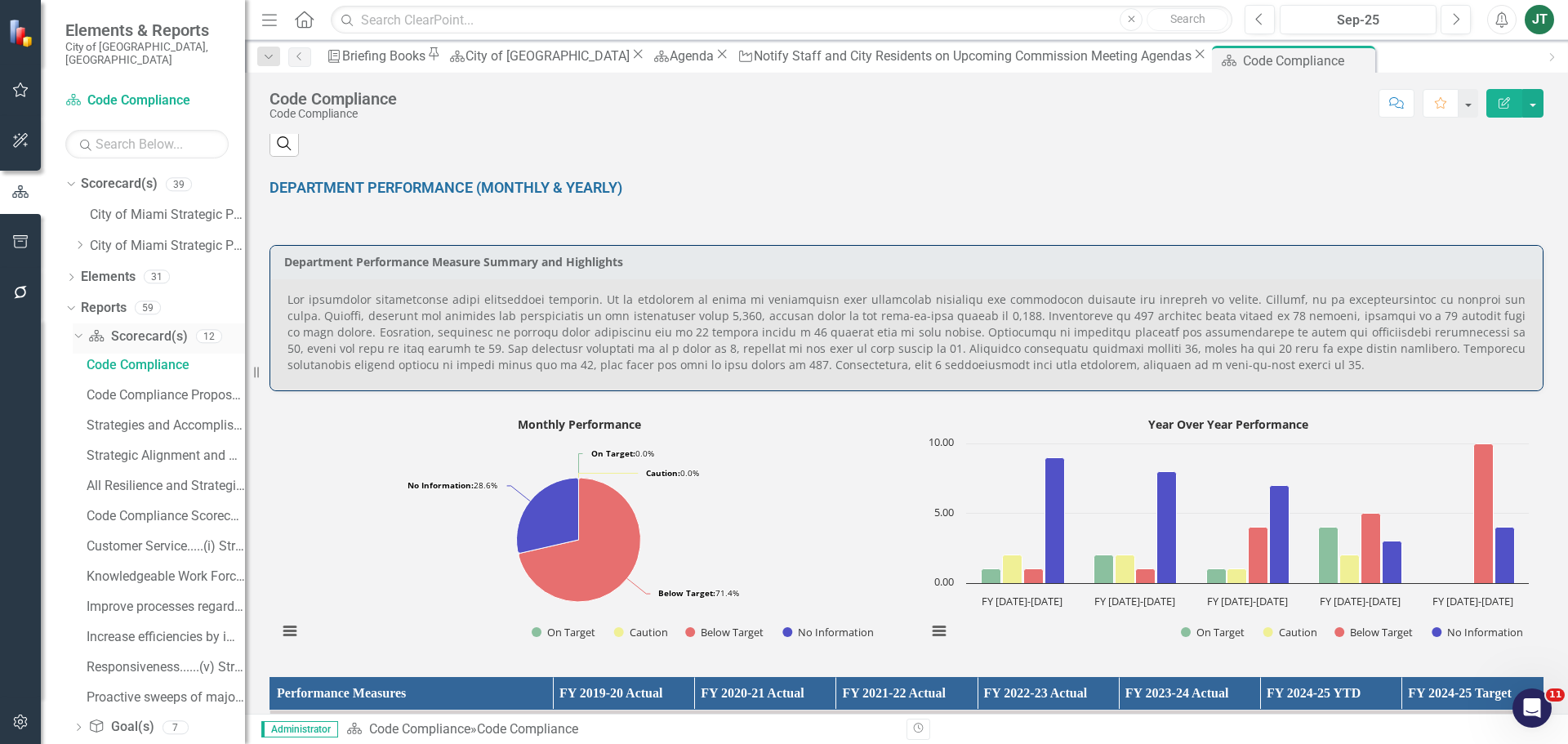
click at [75, 330] on icon "Dropdown" at bounding box center [76, 336] width 9 height 11
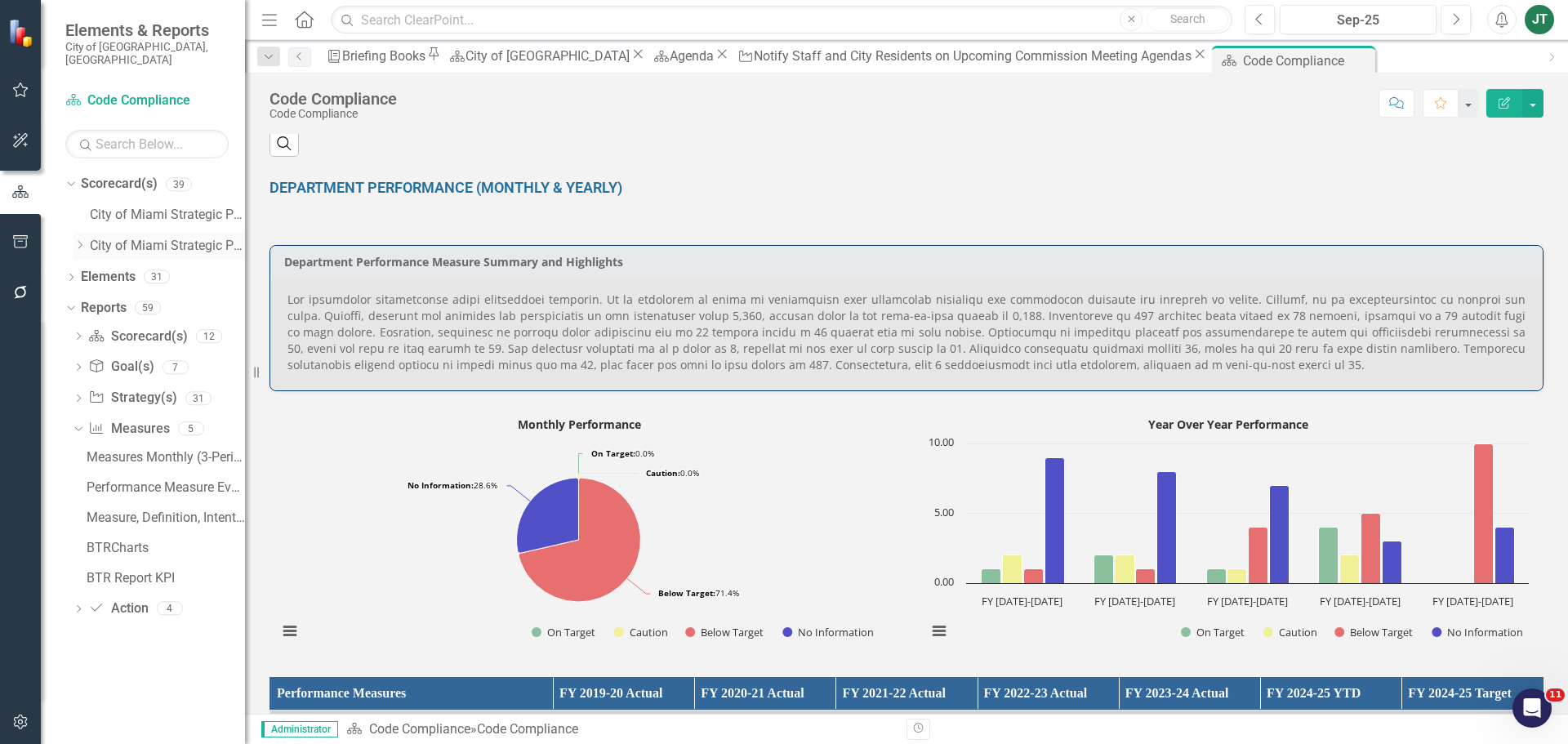
click at [80, 240] on icon "Dropdown" at bounding box center [79, 245] width 12 height 10
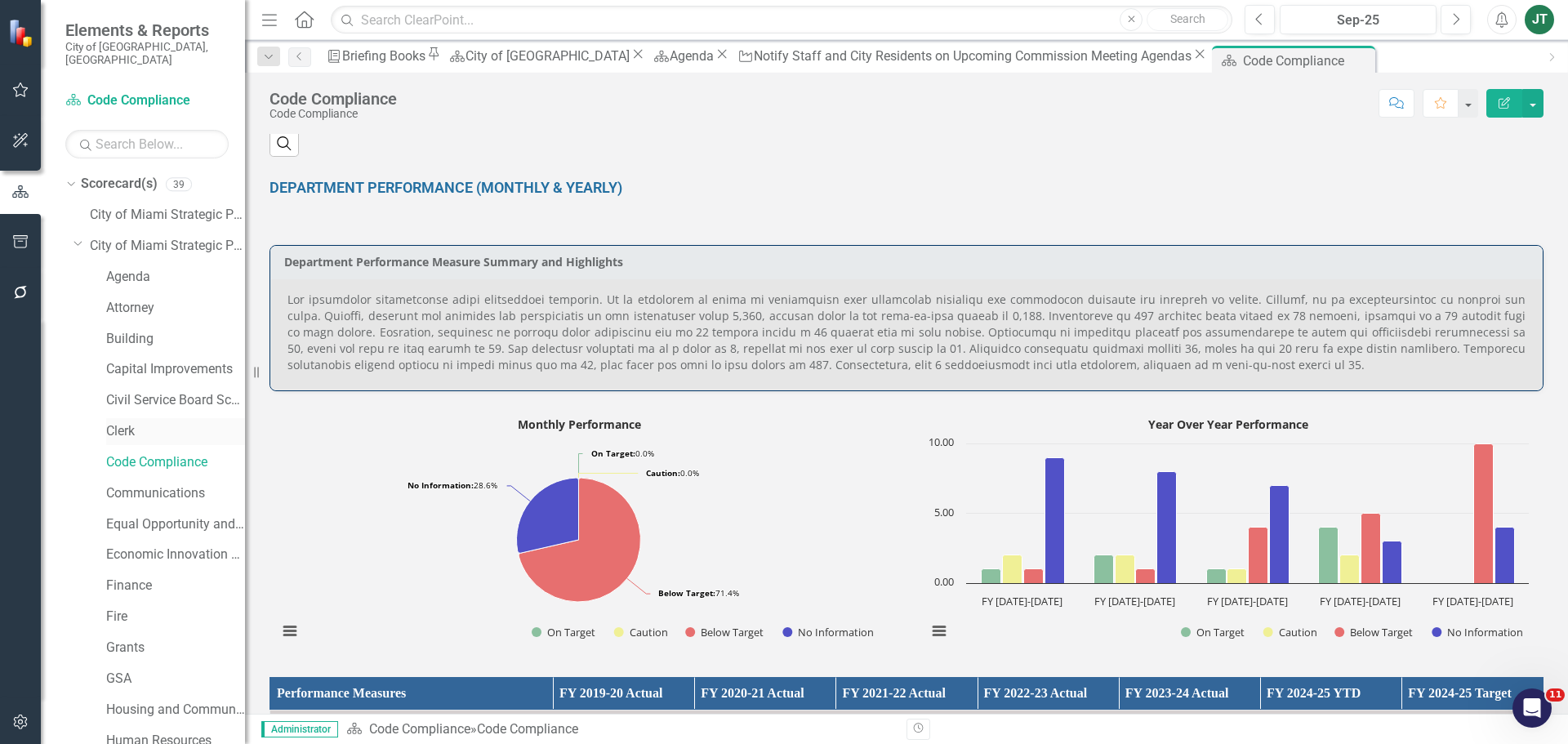
click at [121, 422] on link "Clerk" at bounding box center [176, 431] width 139 height 18
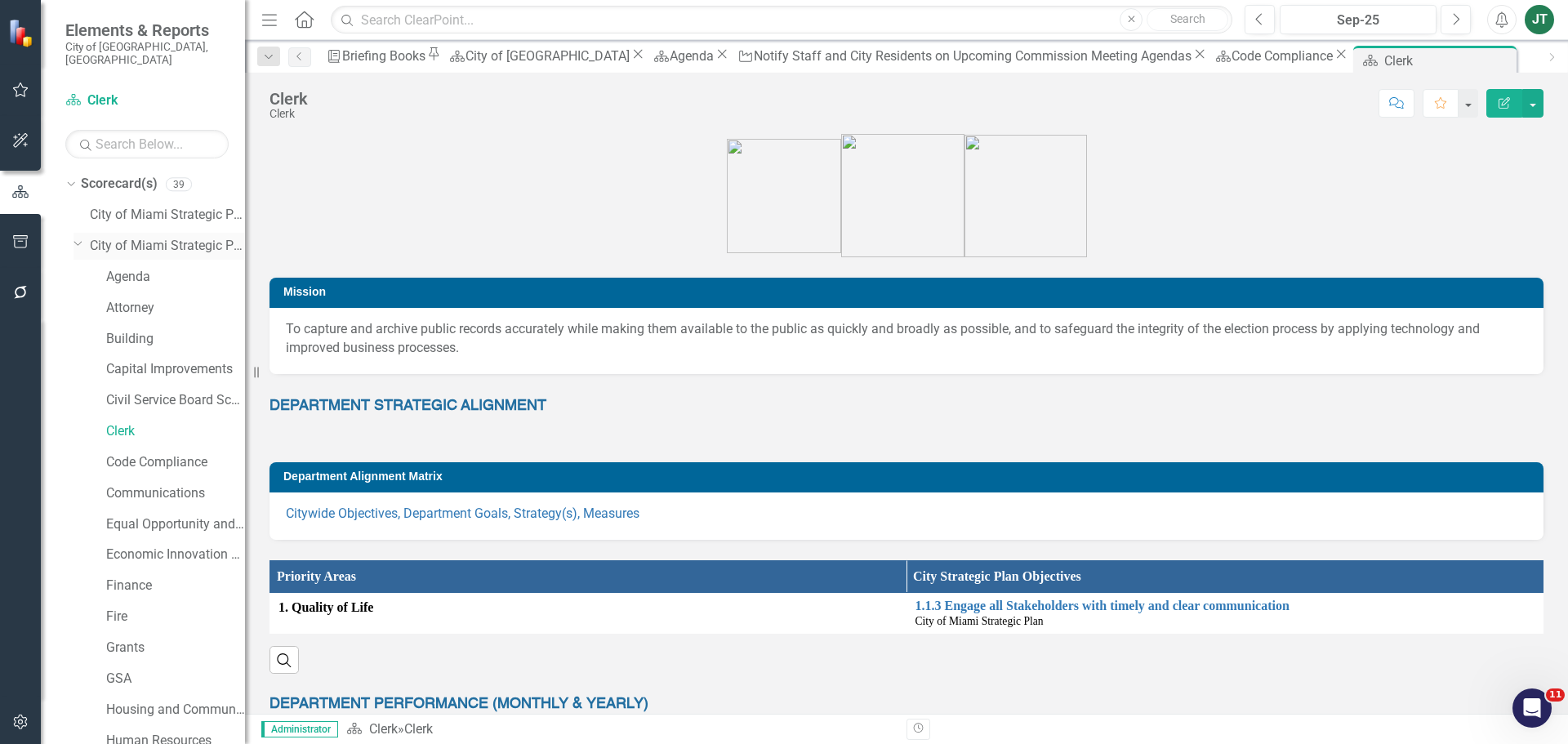
click at [81, 237] on icon "Dropdown" at bounding box center [78, 243] width 10 height 12
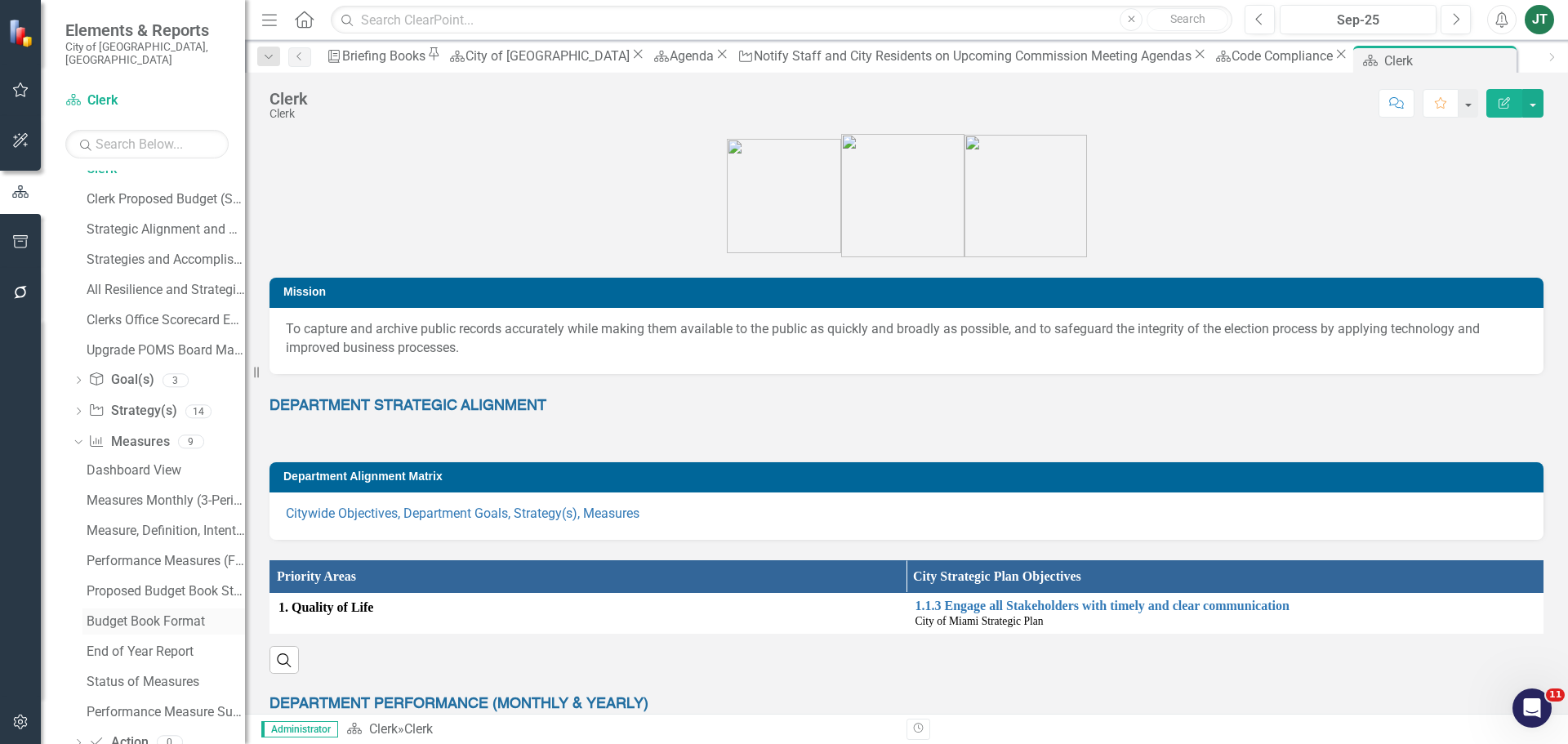
scroll to position [223, 0]
click at [75, 408] on icon "Dropdown" at bounding box center [76, 414] width 9 height 11
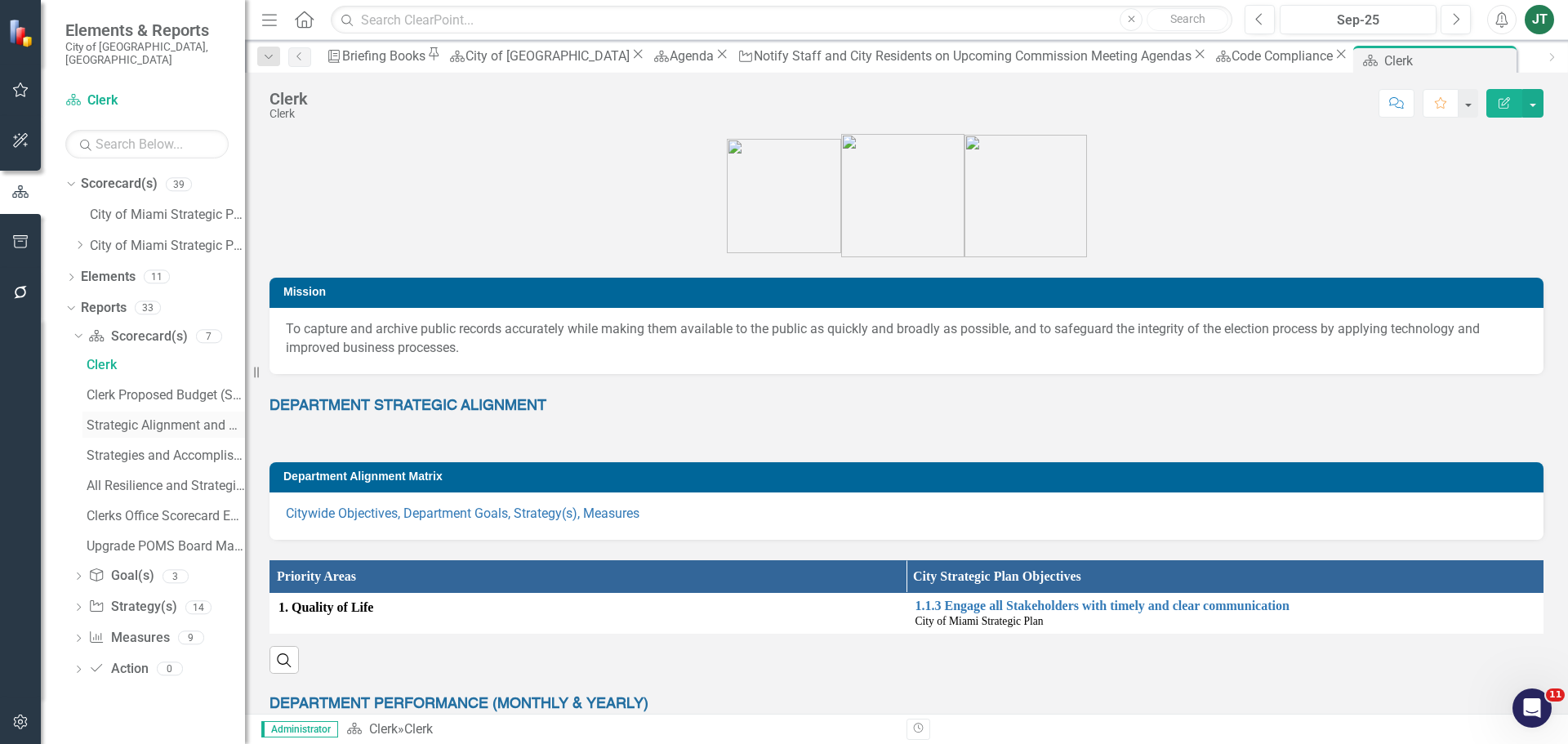
click at [164, 418] on div "Strategic Alignment and Performance Measures" at bounding box center [165, 426] width 158 height 15
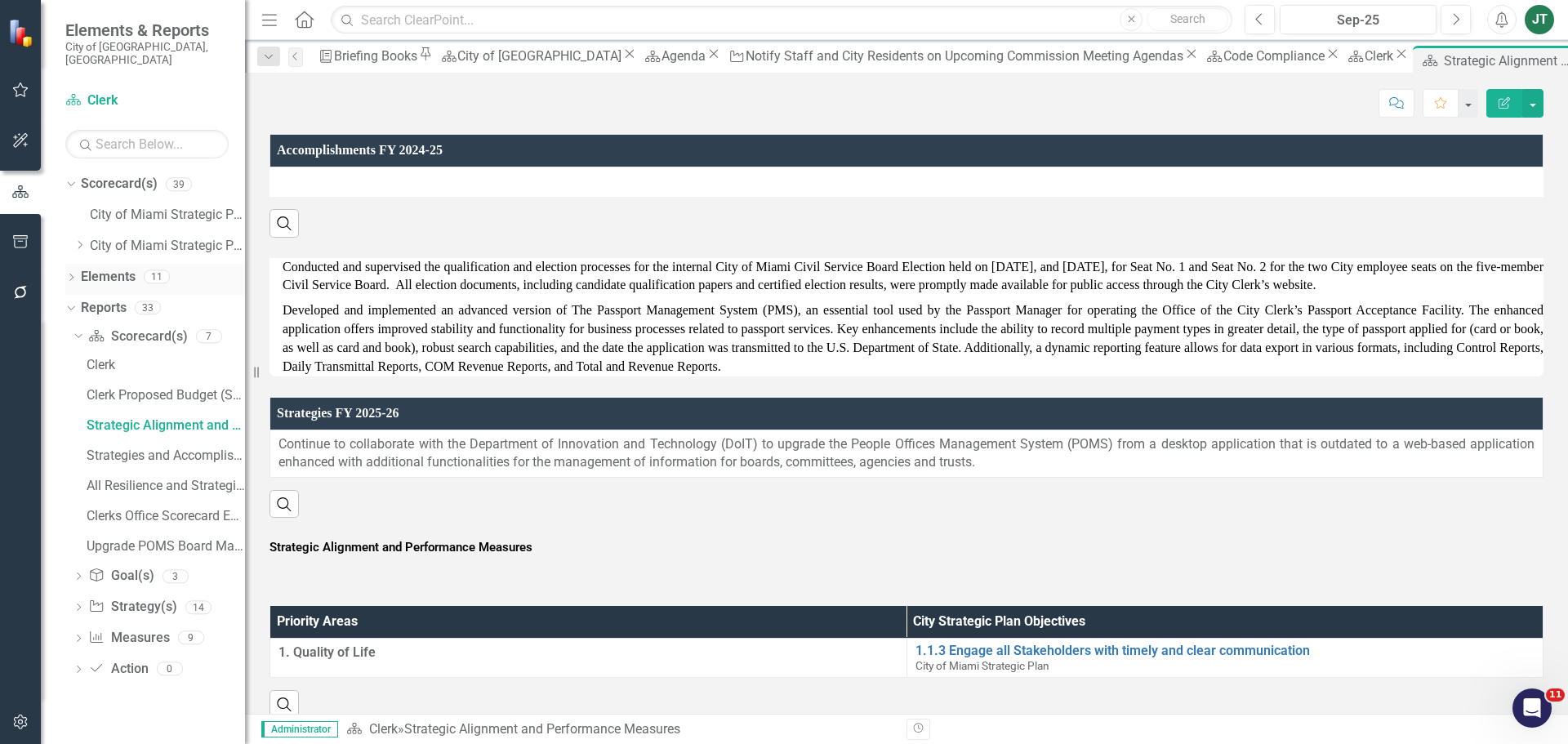
click at [108, 268] on link "Elements" at bounding box center [108, 277] width 55 height 18
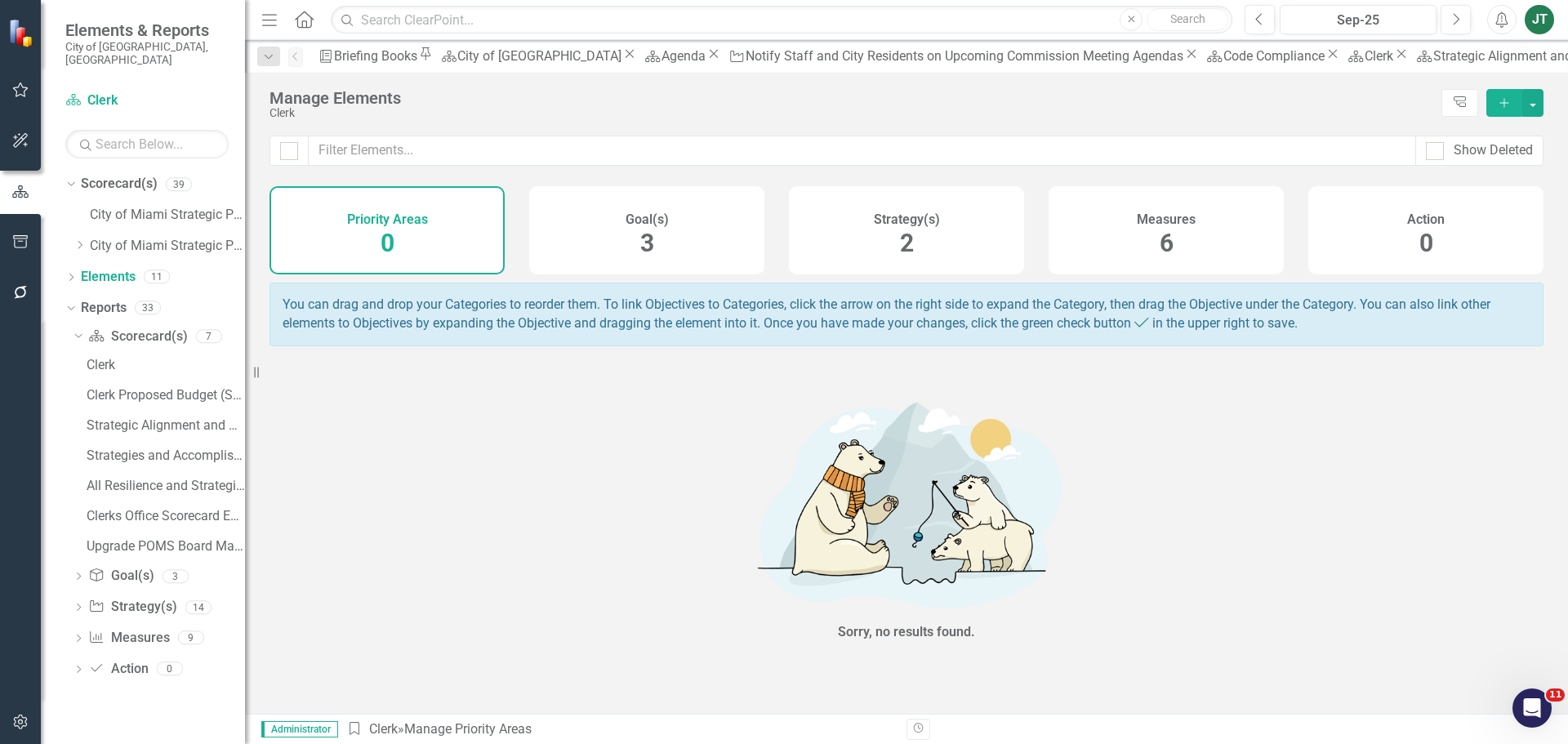
click at [882, 235] on div "Strategy(s) 2" at bounding box center [906, 231] width 235 height 88
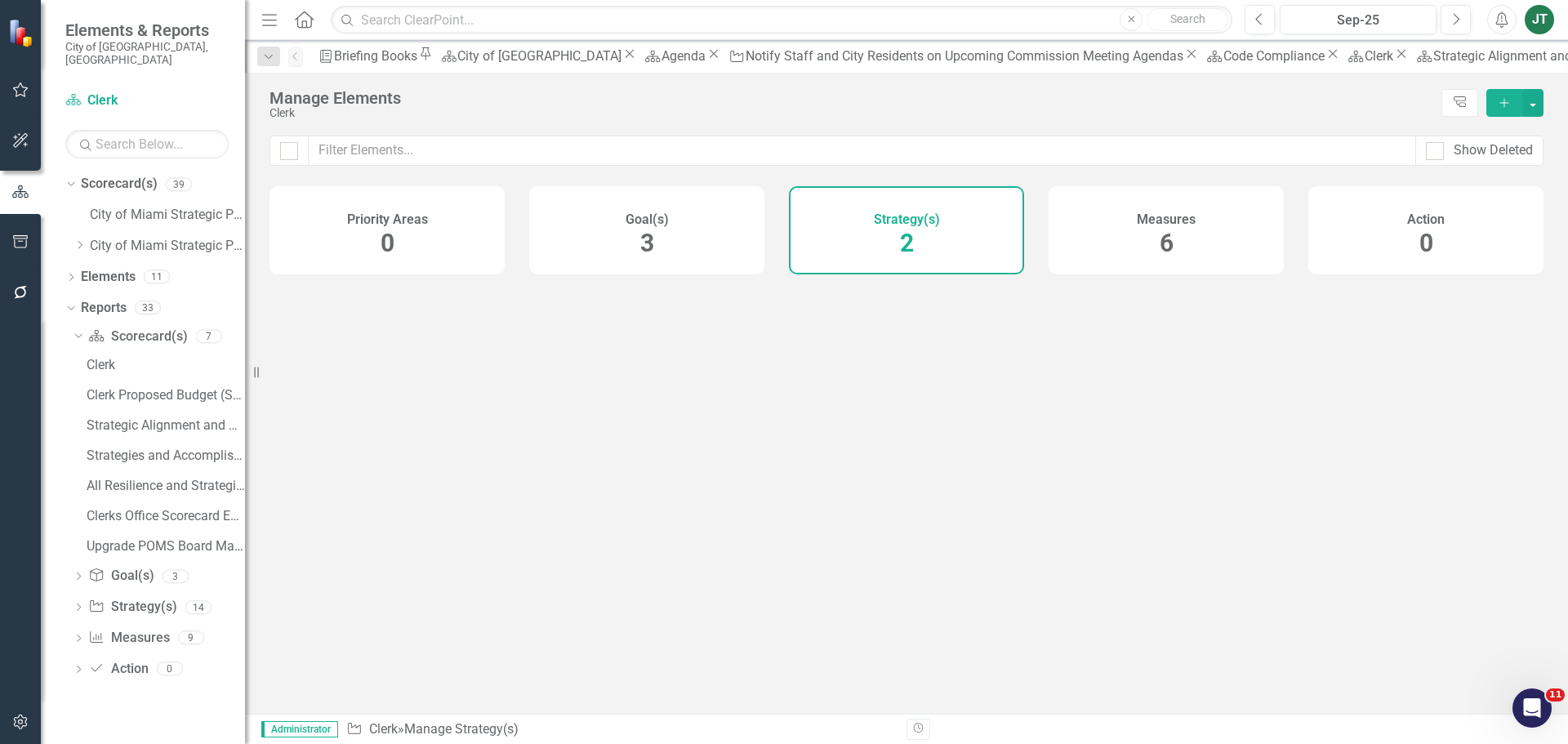
click at [869, 234] on div "Strategy(s) 2" at bounding box center [906, 231] width 235 height 88
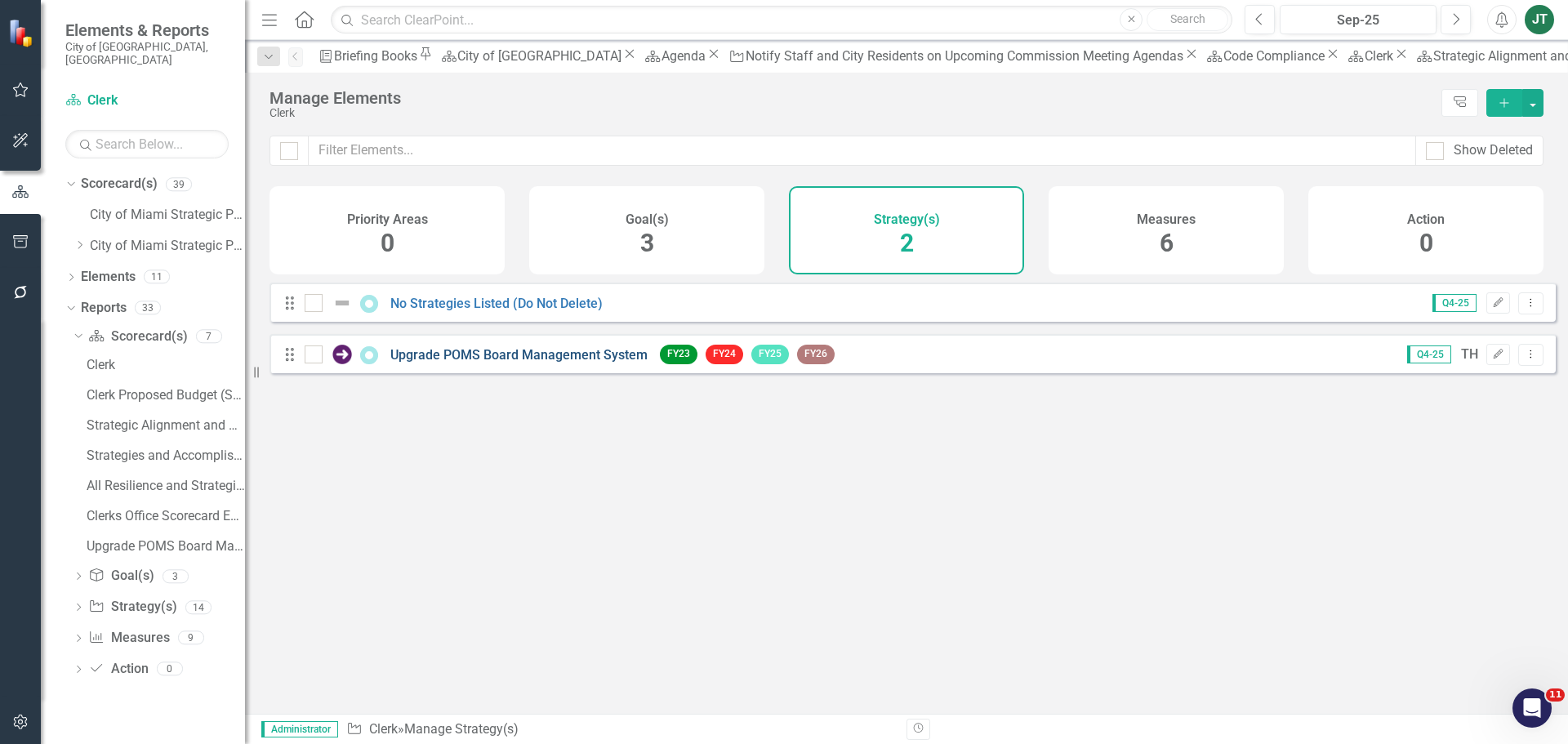
click at [465, 363] on link "Upgrade POMS Board Management System" at bounding box center [519, 355] width 257 height 16
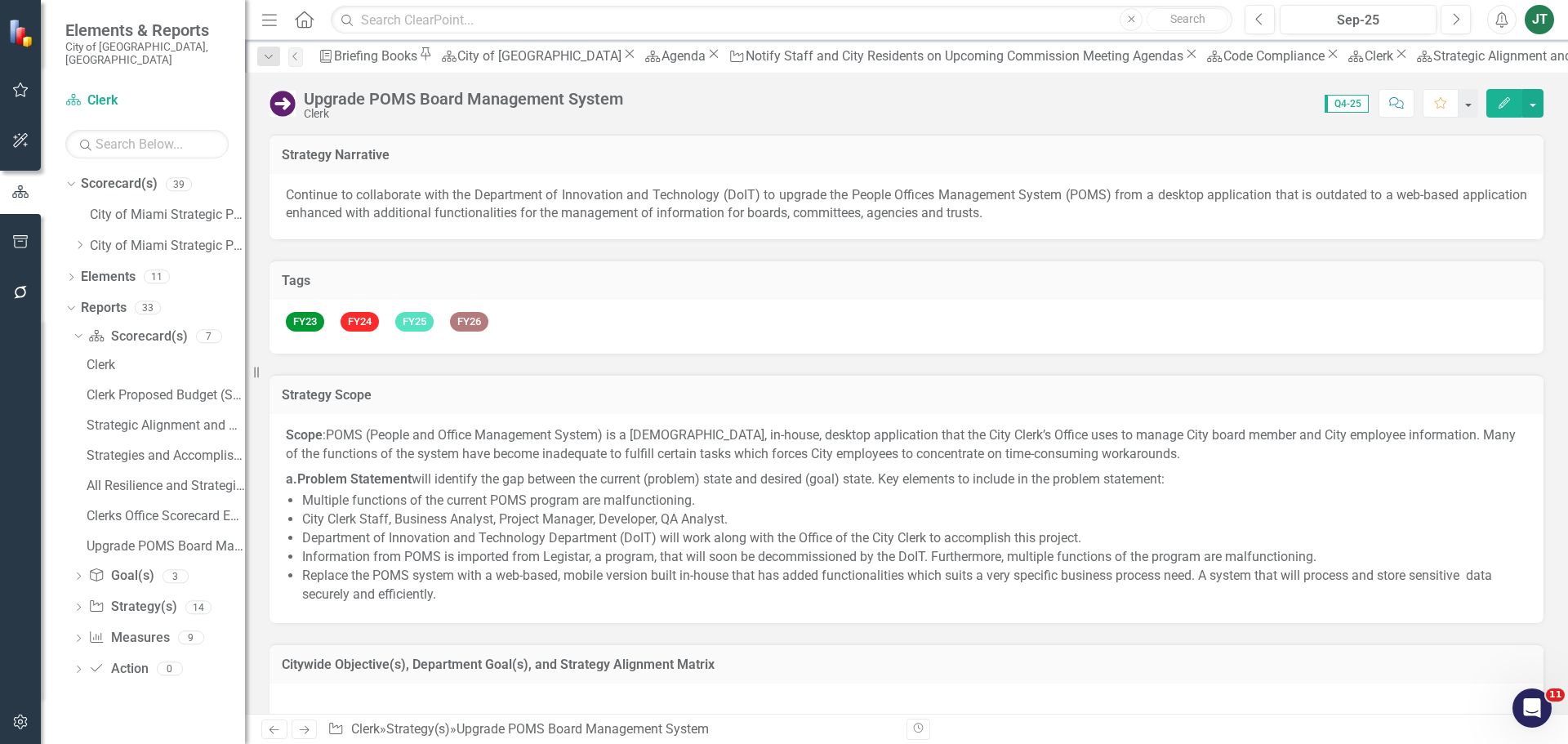
checkbox input "true"
click at [1531, 99] on button "button" at bounding box center [1532, 103] width 21 height 29
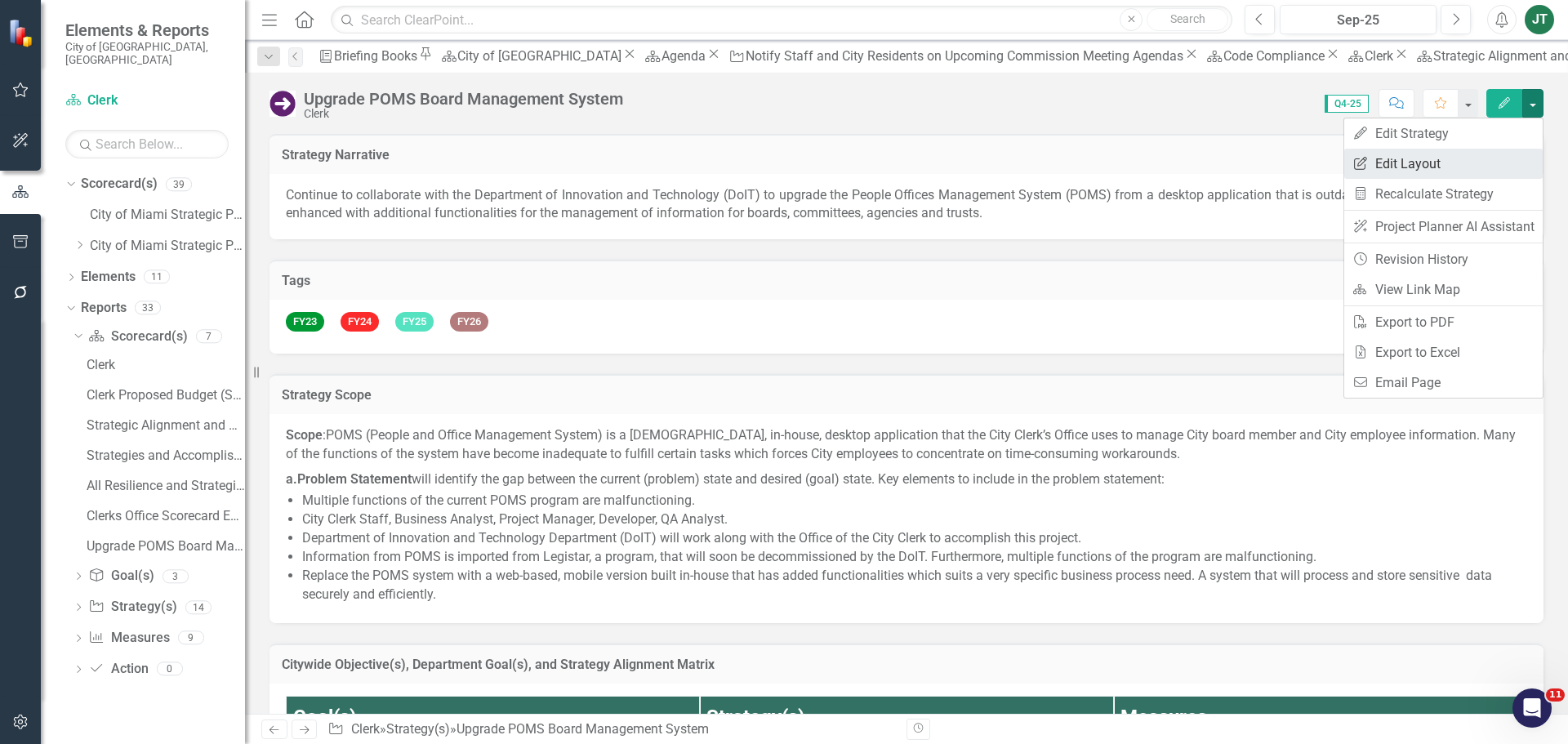
click at [1418, 161] on link "Edit Report Edit Layout" at bounding box center [1444, 164] width 199 height 30
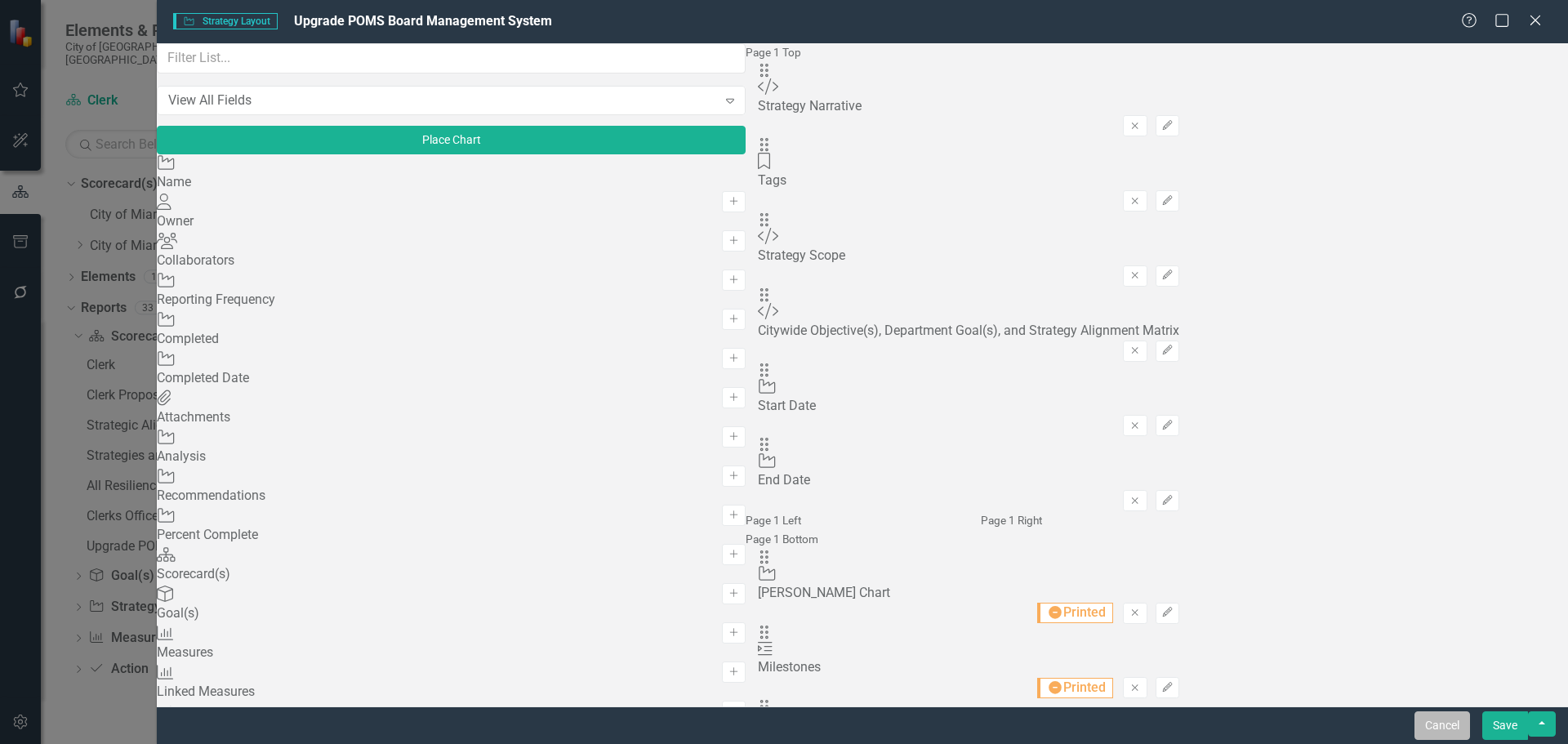
click at [1439, 720] on button "Cancel" at bounding box center [1442, 726] width 55 height 29
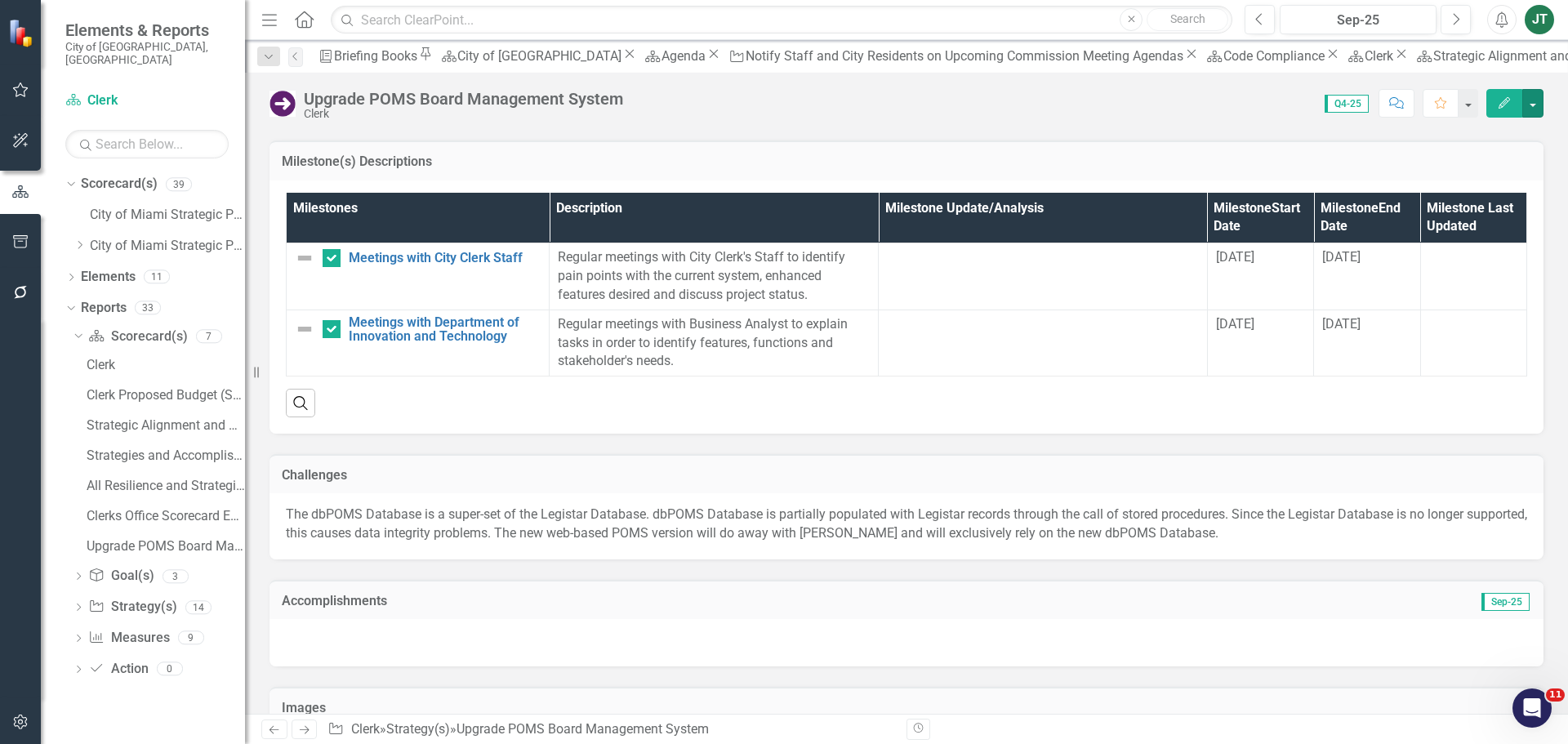
scroll to position [1526, 0]
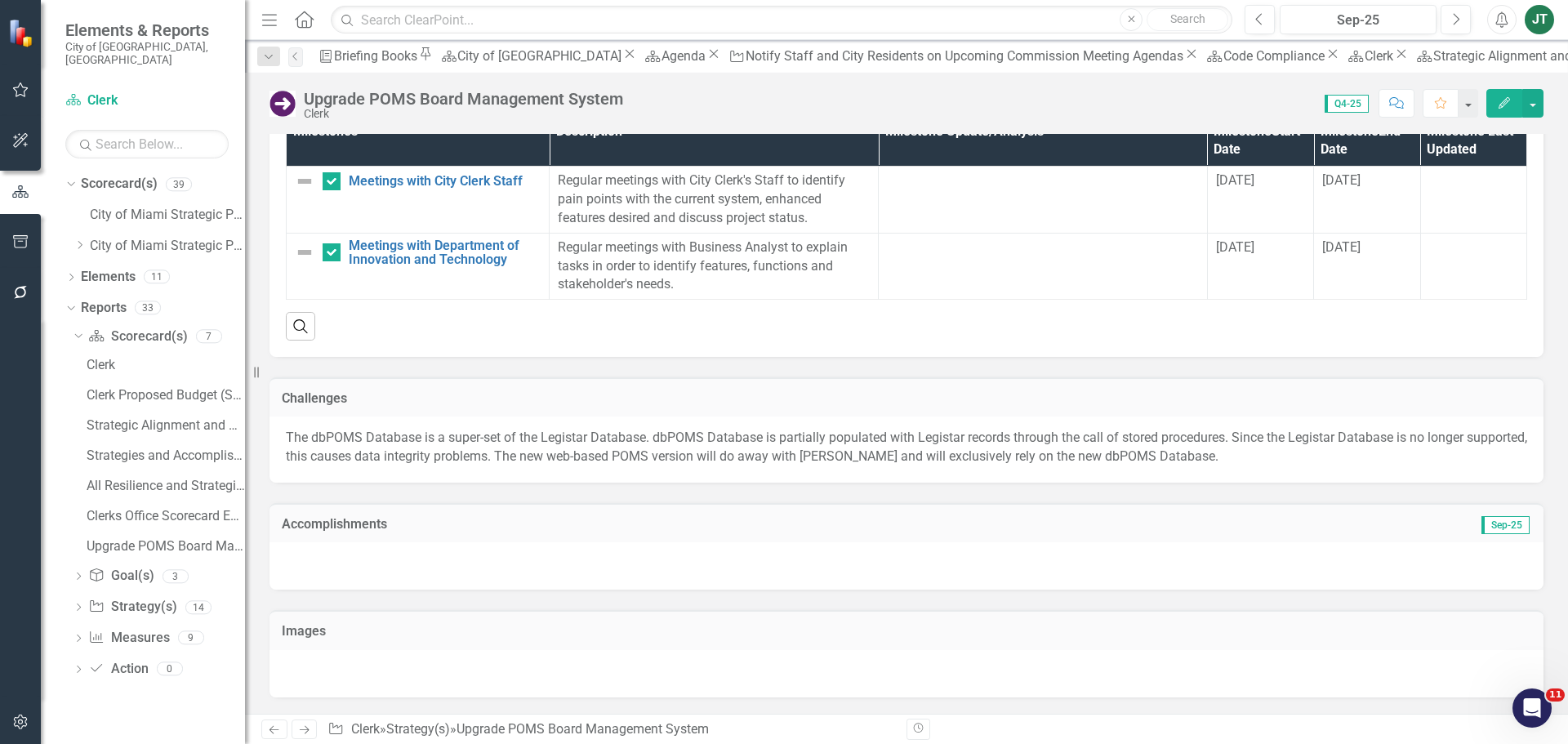
click at [510, 536] on td "Accomplishments" at bounding box center [706, 526] width 848 height 21
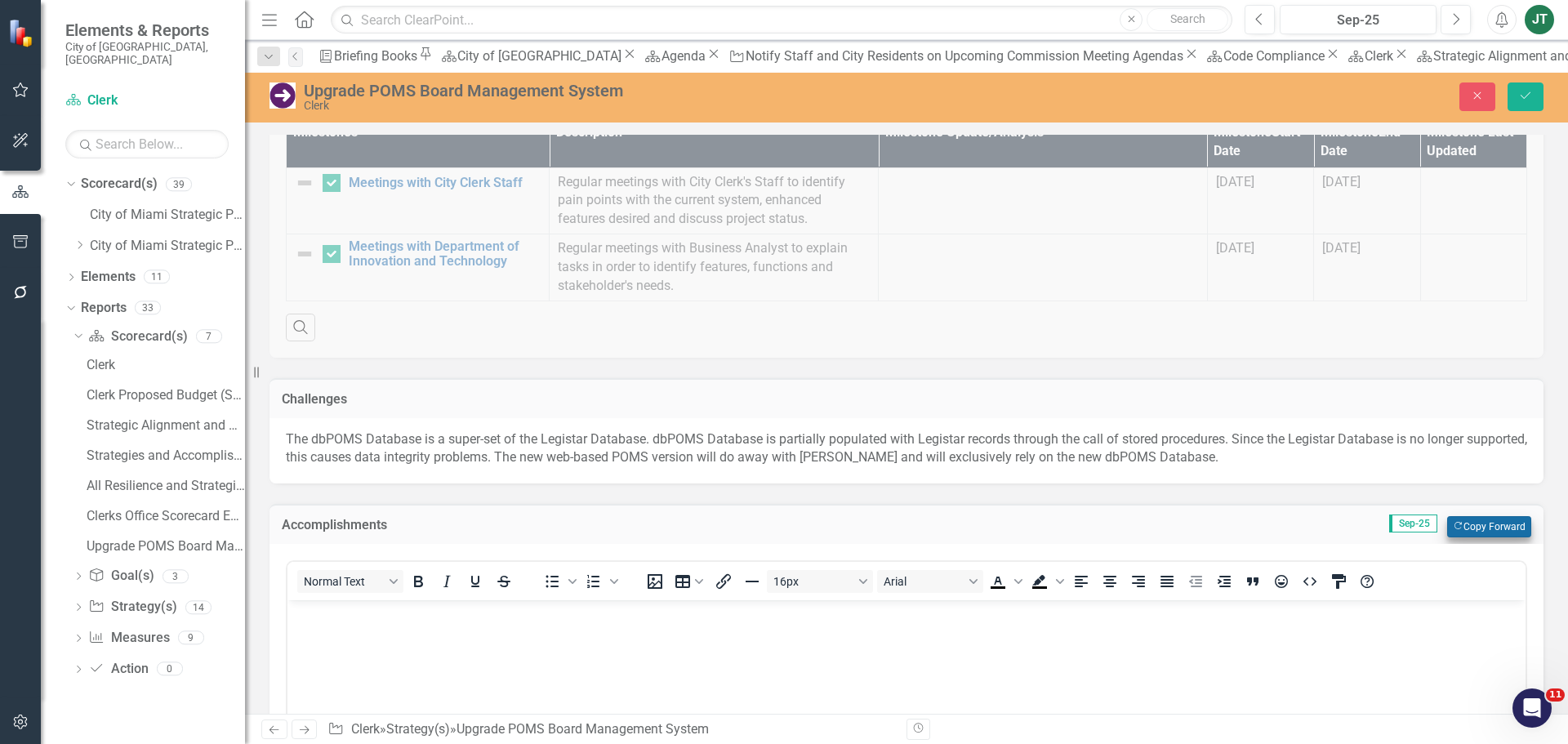
scroll to position [0, 0]
click at [1494, 525] on button "Copy Forward Copy Forward" at bounding box center [1489, 527] width 85 height 21
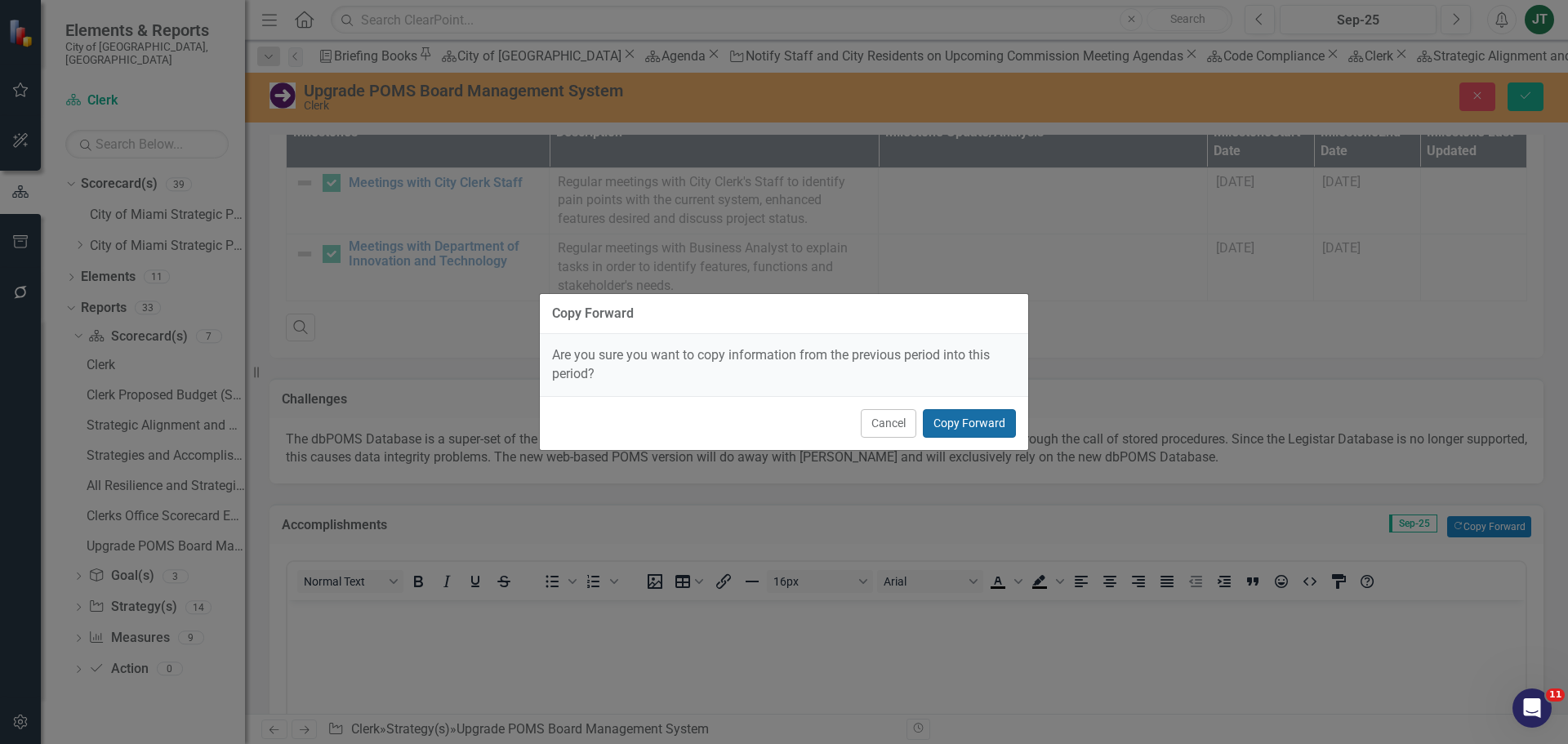
click at [951, 419] on button "Copy Forward" at bounding box center [969, 423] width 93 height 29
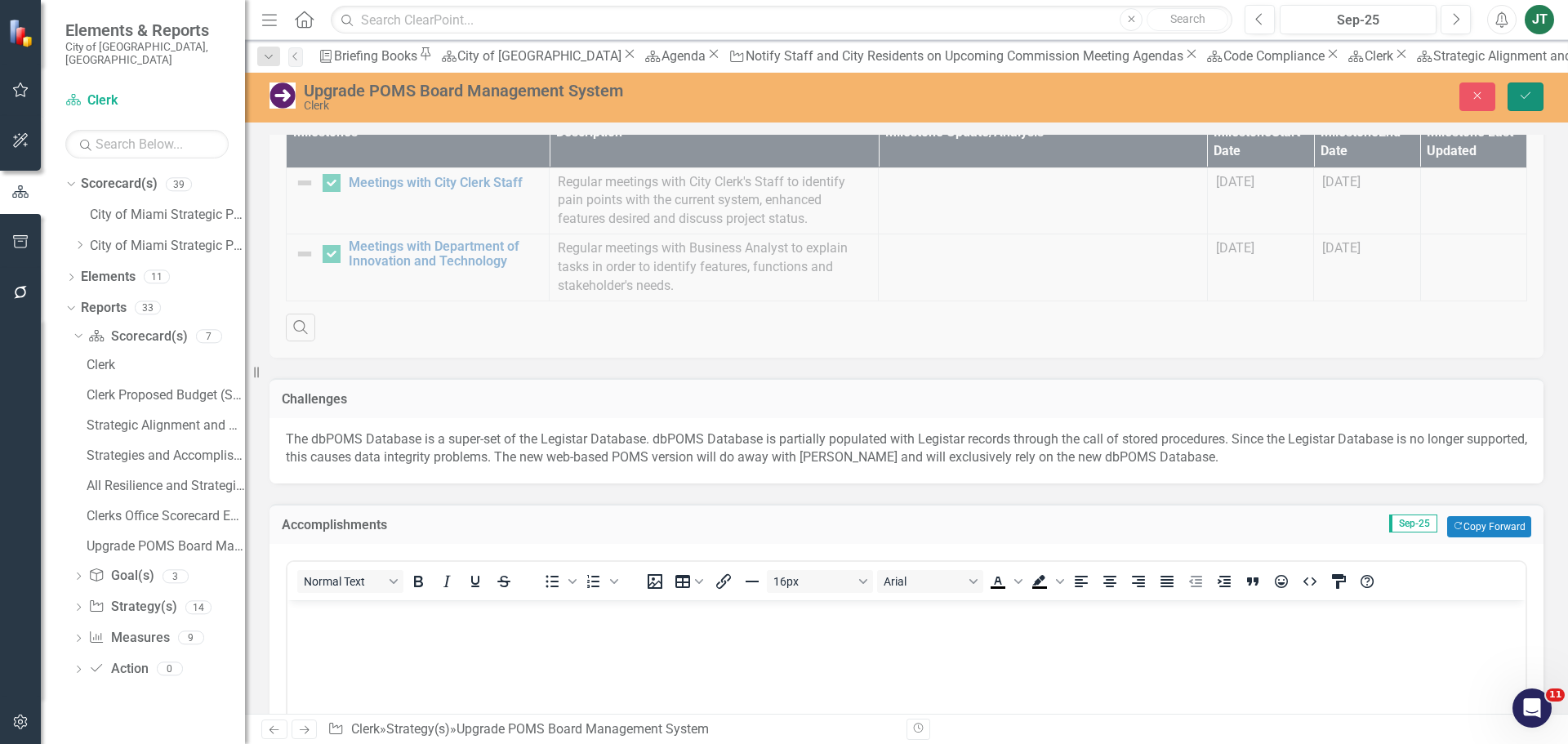
click at [1527, 93] on icon "Save" at bounding box center [1526, 96] width 15 height 11
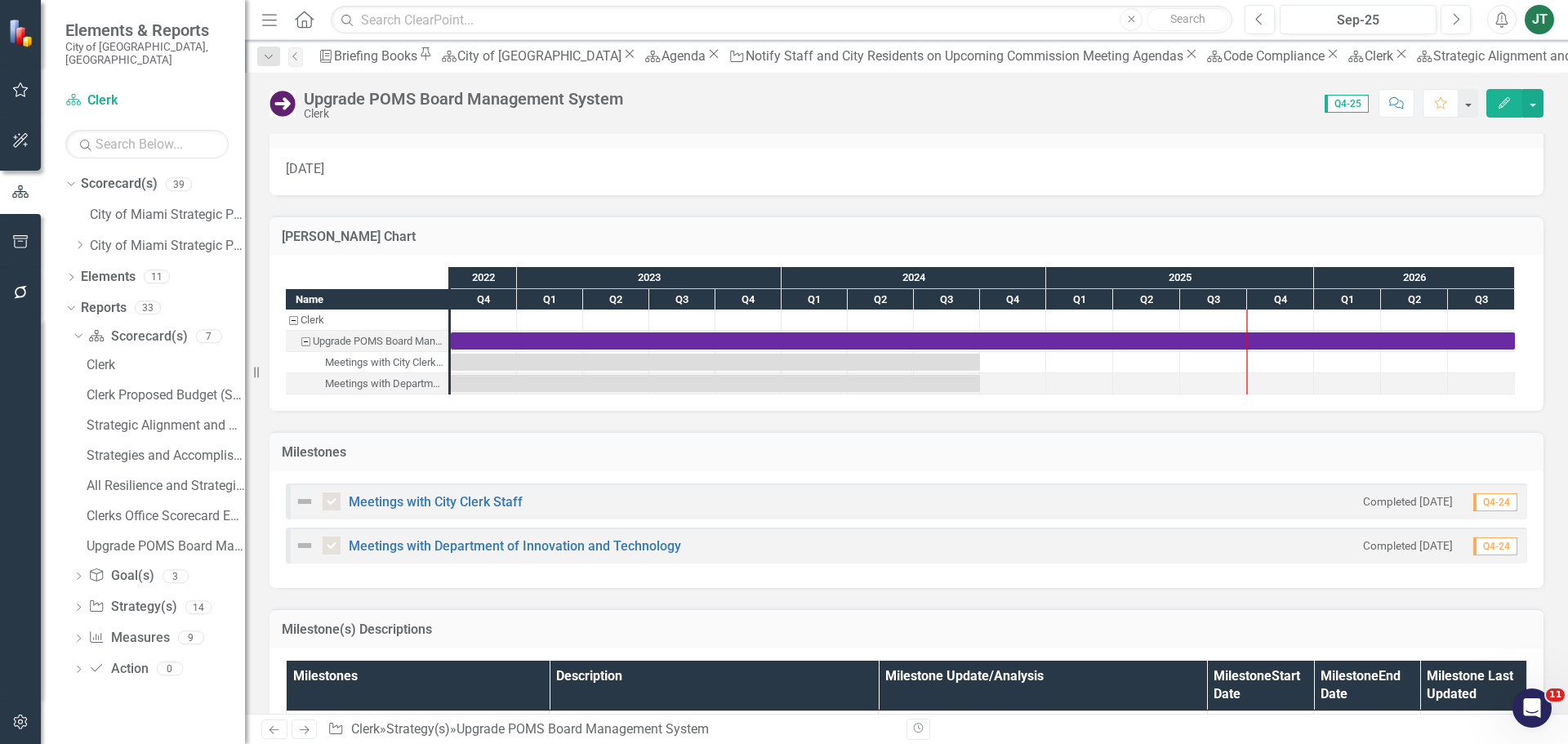
scroll to position [1526, 0]
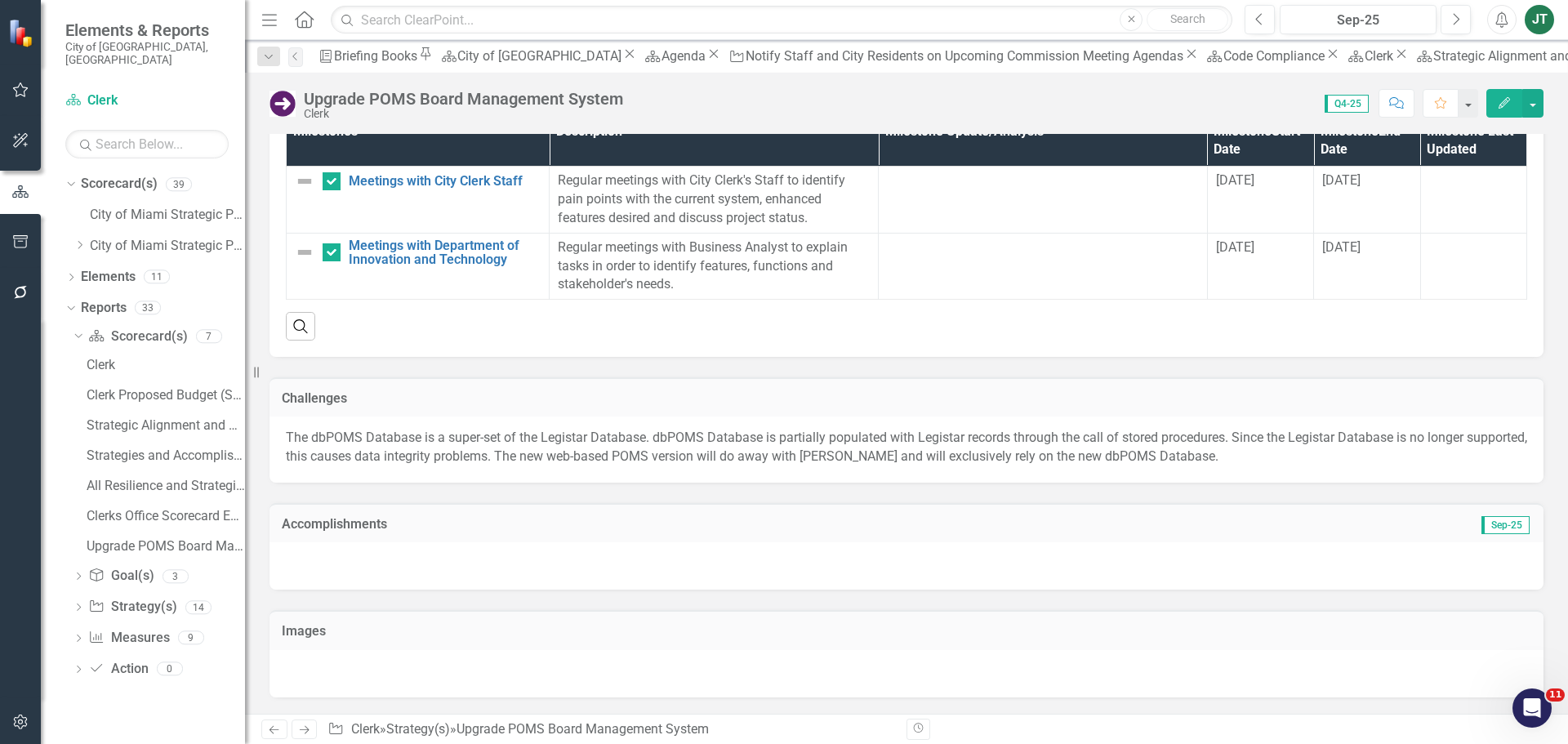
click at [804, 531] on h3 "Accomplishments" at bounding box center [706, 524] width 848 height 15
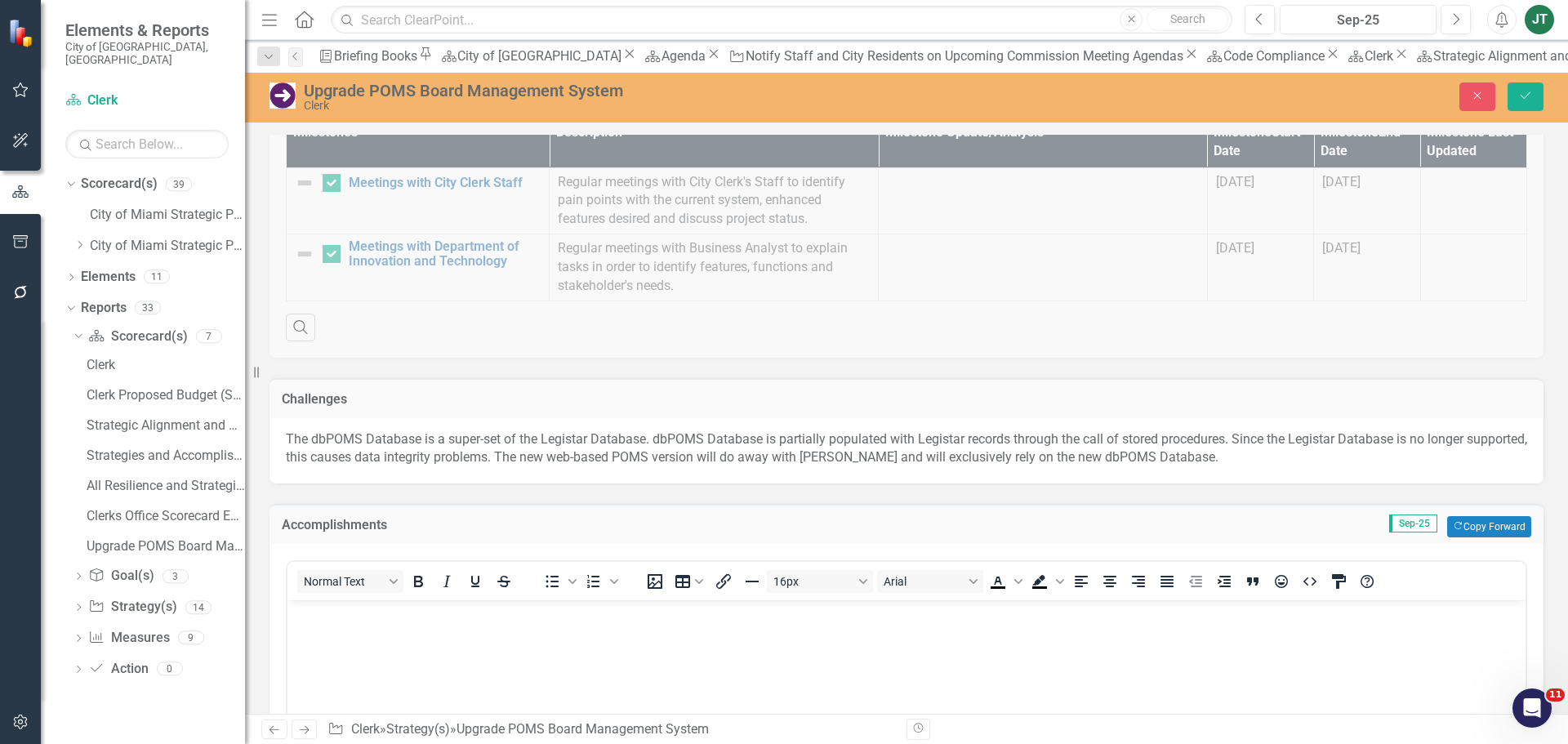
scroll to position [0, 0]
click at [1477, 522] on button "Copy Forward Copy Forward" at bounding box center [1489, 527] width 85 height 21
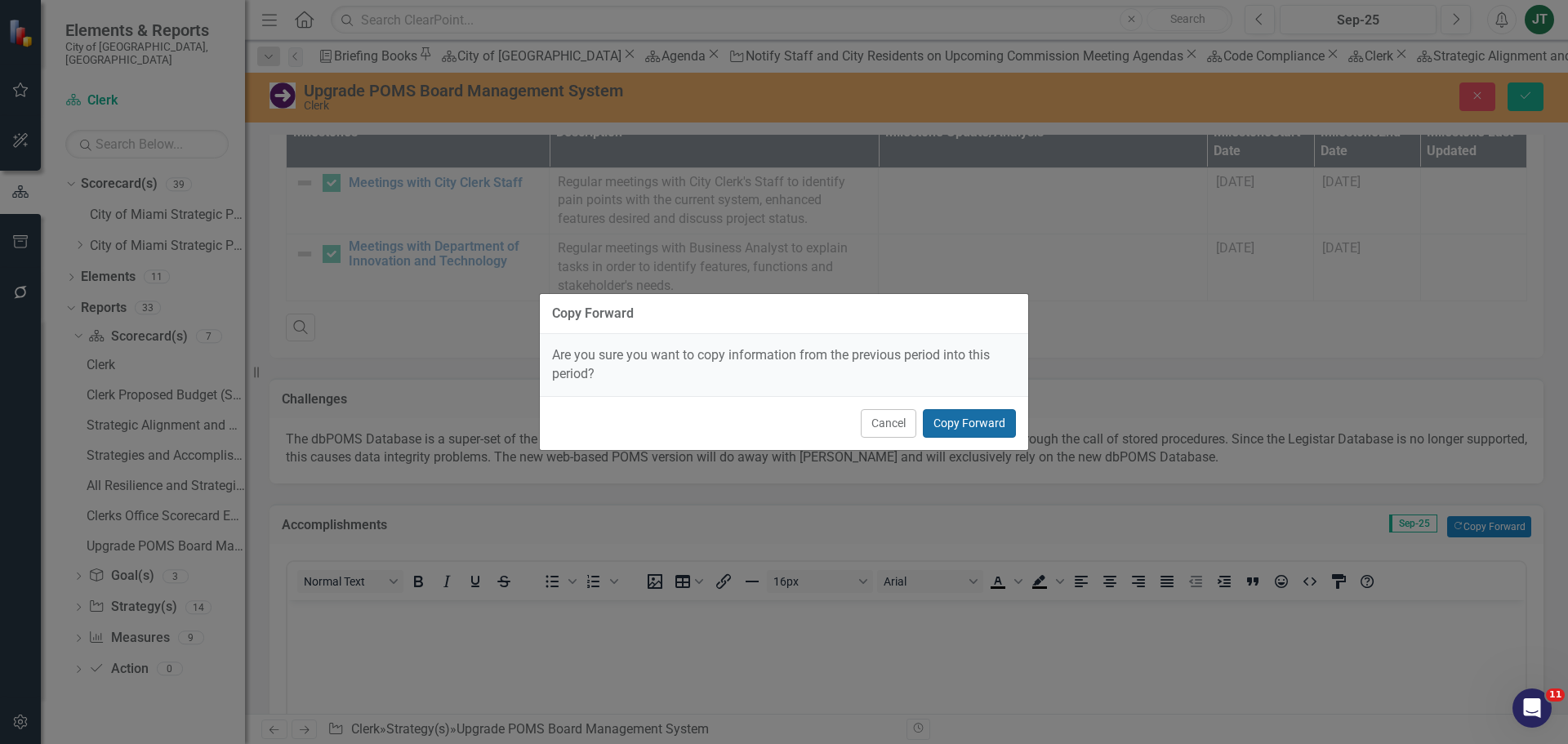
click at [988, 428] on button "Copy Forward" at bounding box center [969, 423] width 93 height 29
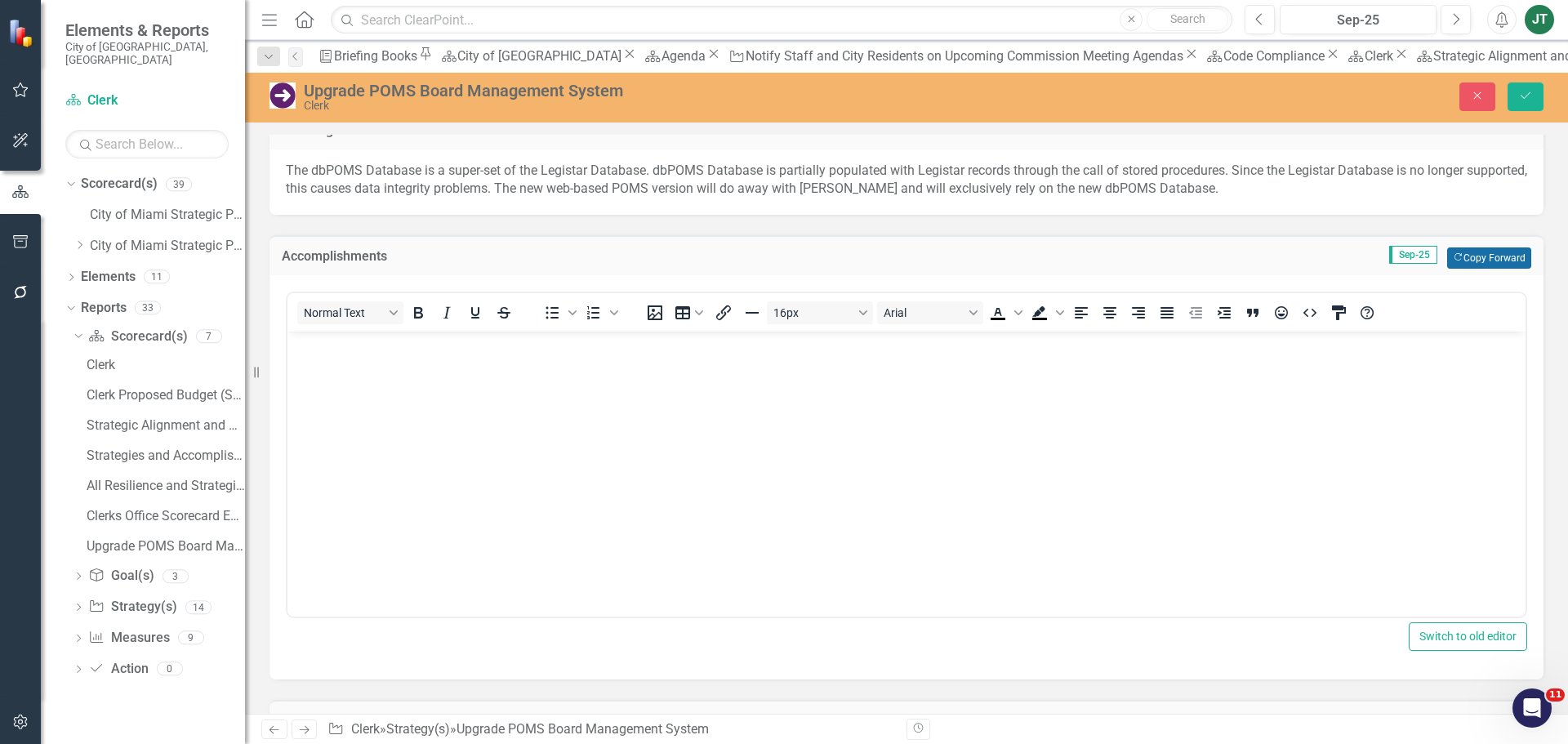
scroll to position [1852, 0]
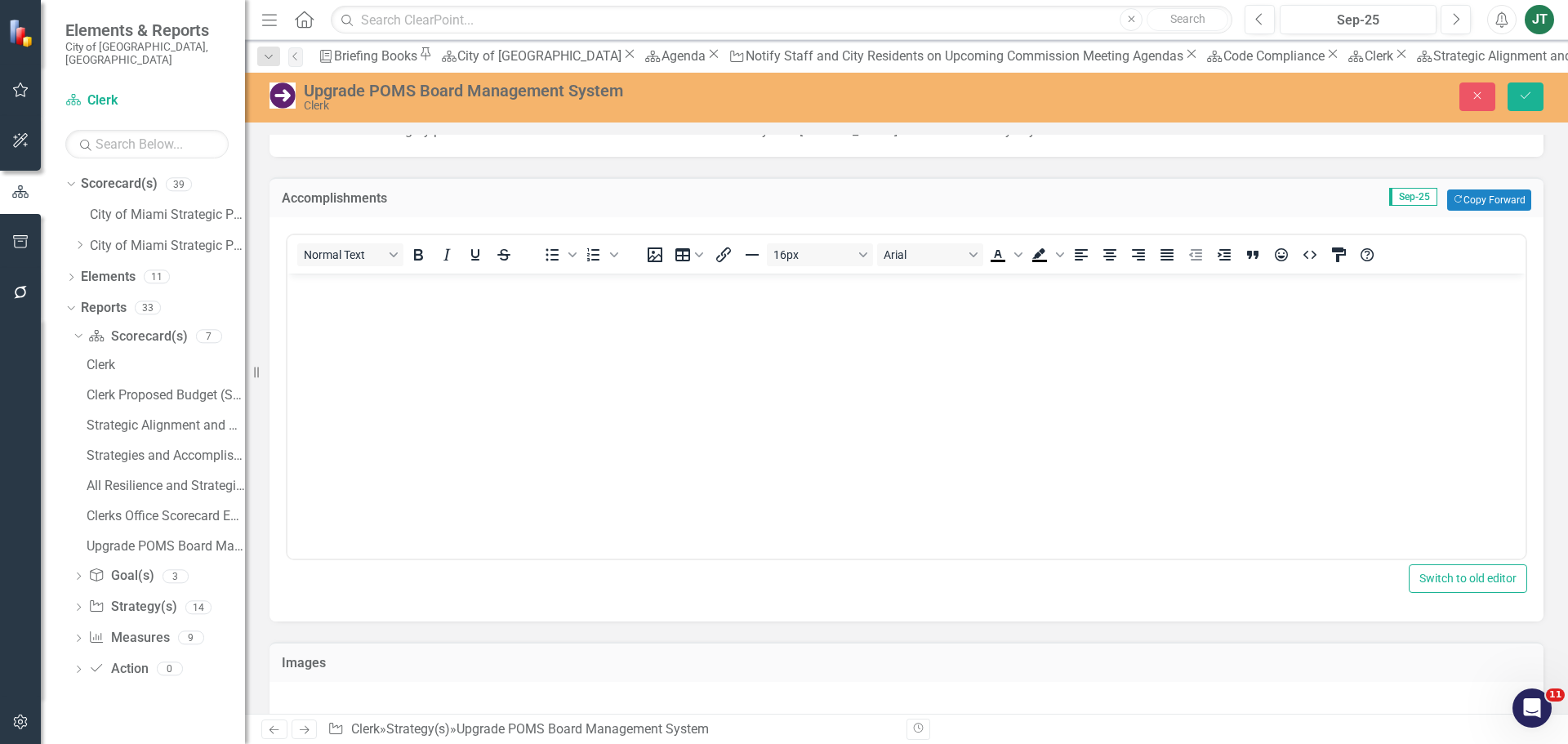
click at [610, 398] on body "Rich Text Area. Press ALT-0 for help." at bounding box center [906, 396] width 1238 height 246
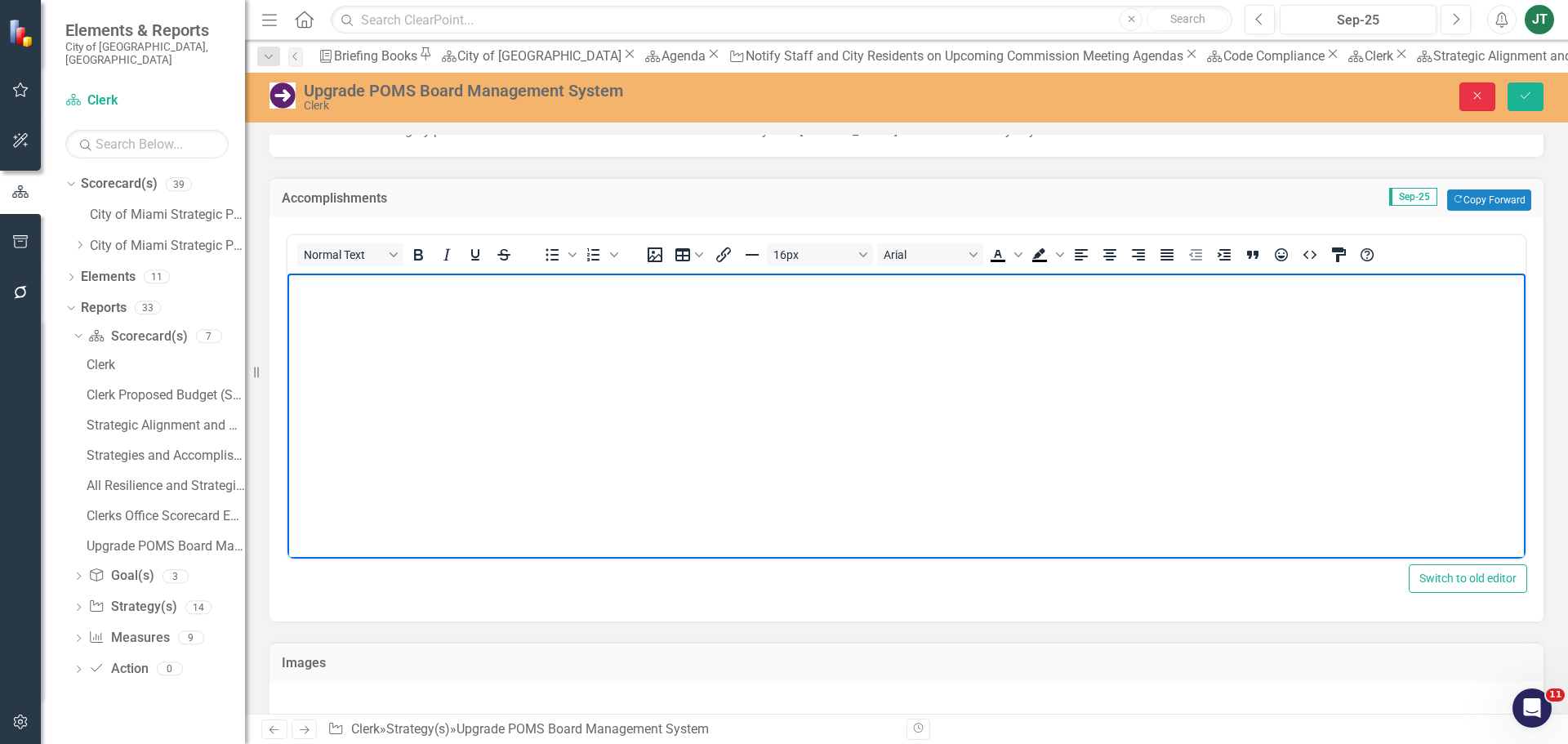
click at [1476, 95] on icon "Close" at bounding box center [1477, 96] width 15 height 11
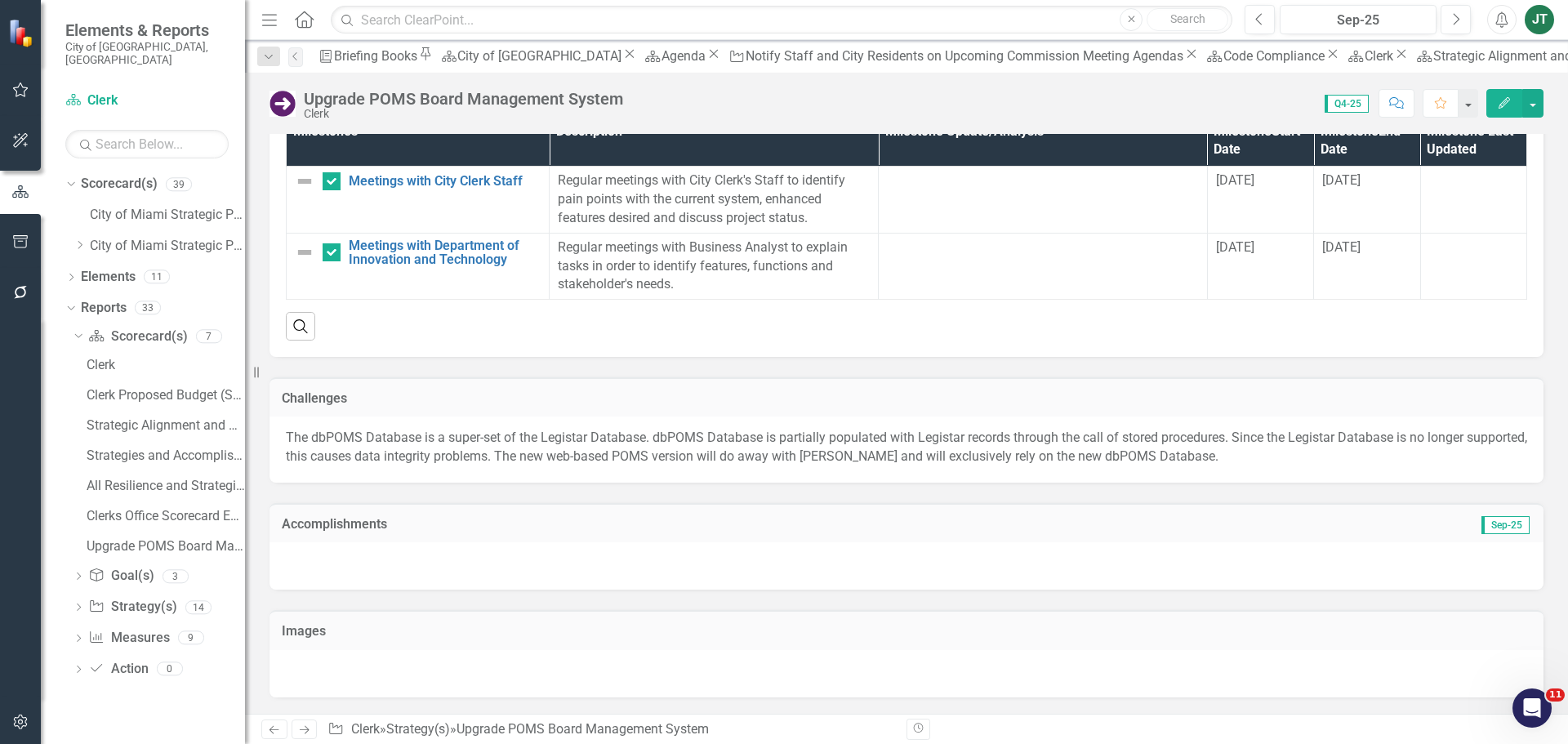
scroll to position [1526, 0]
click at [1254, 22] on button "Previous" at bounding box center [1259, 19] width 30 height 29
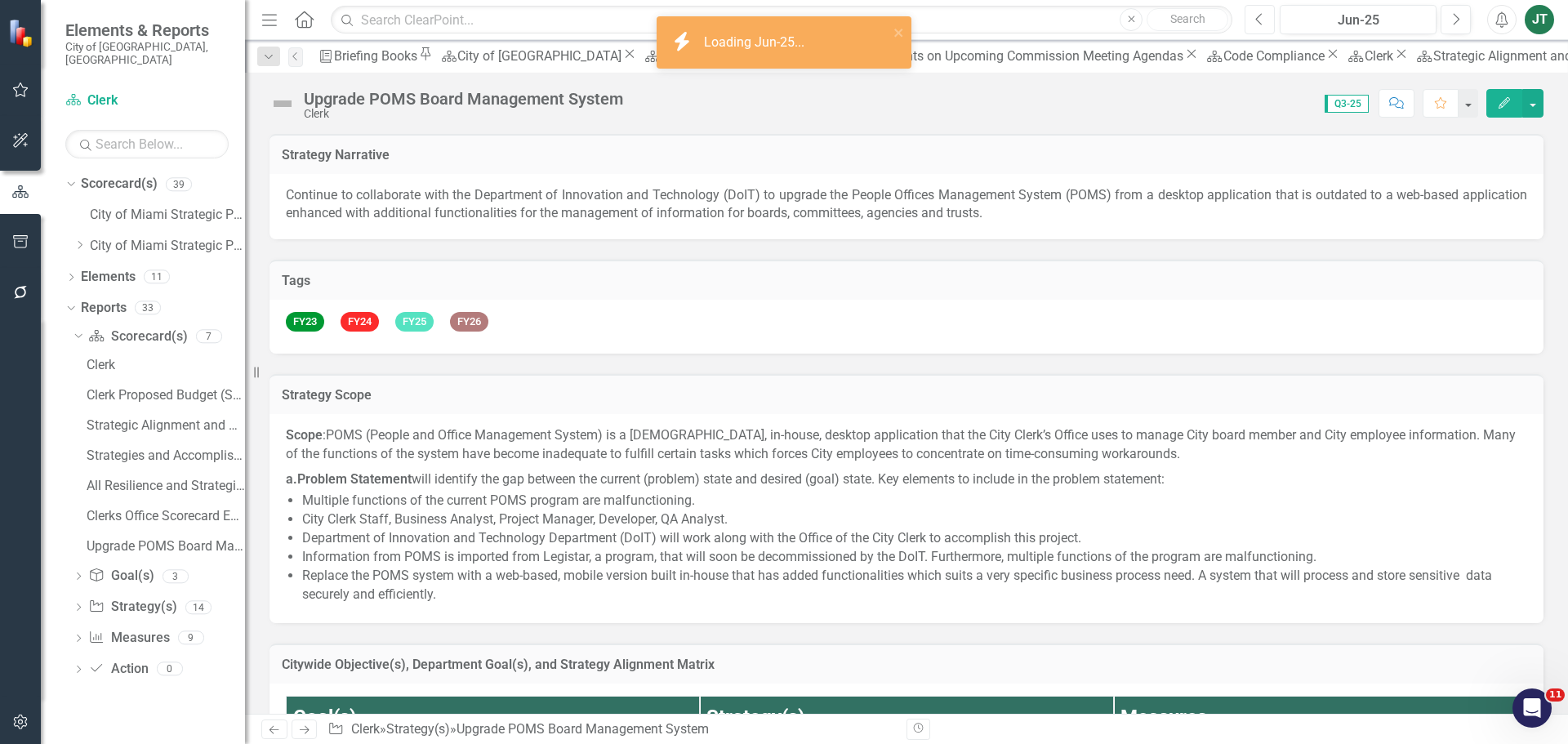
checkbox input "true"
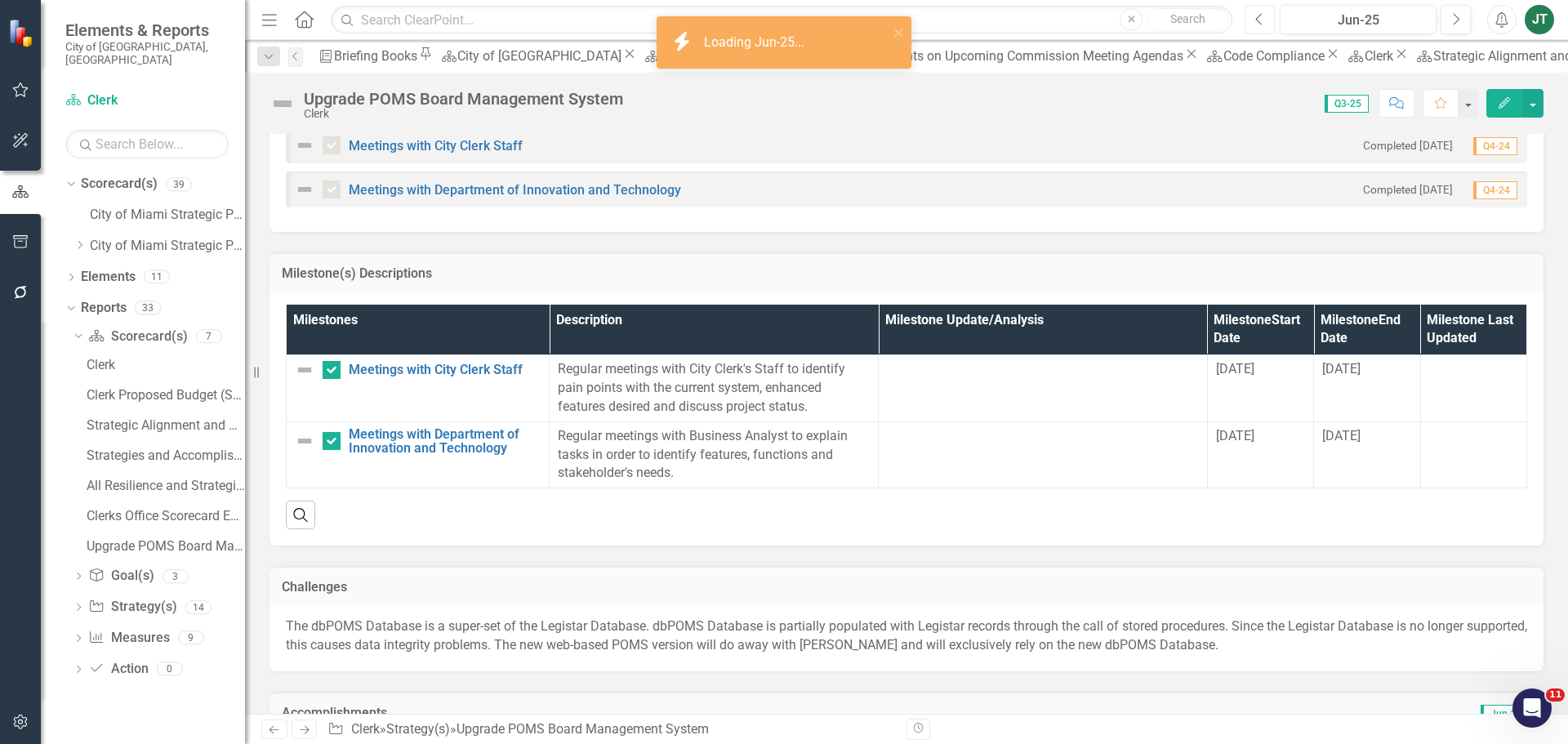
scroll to position [1526, 0]
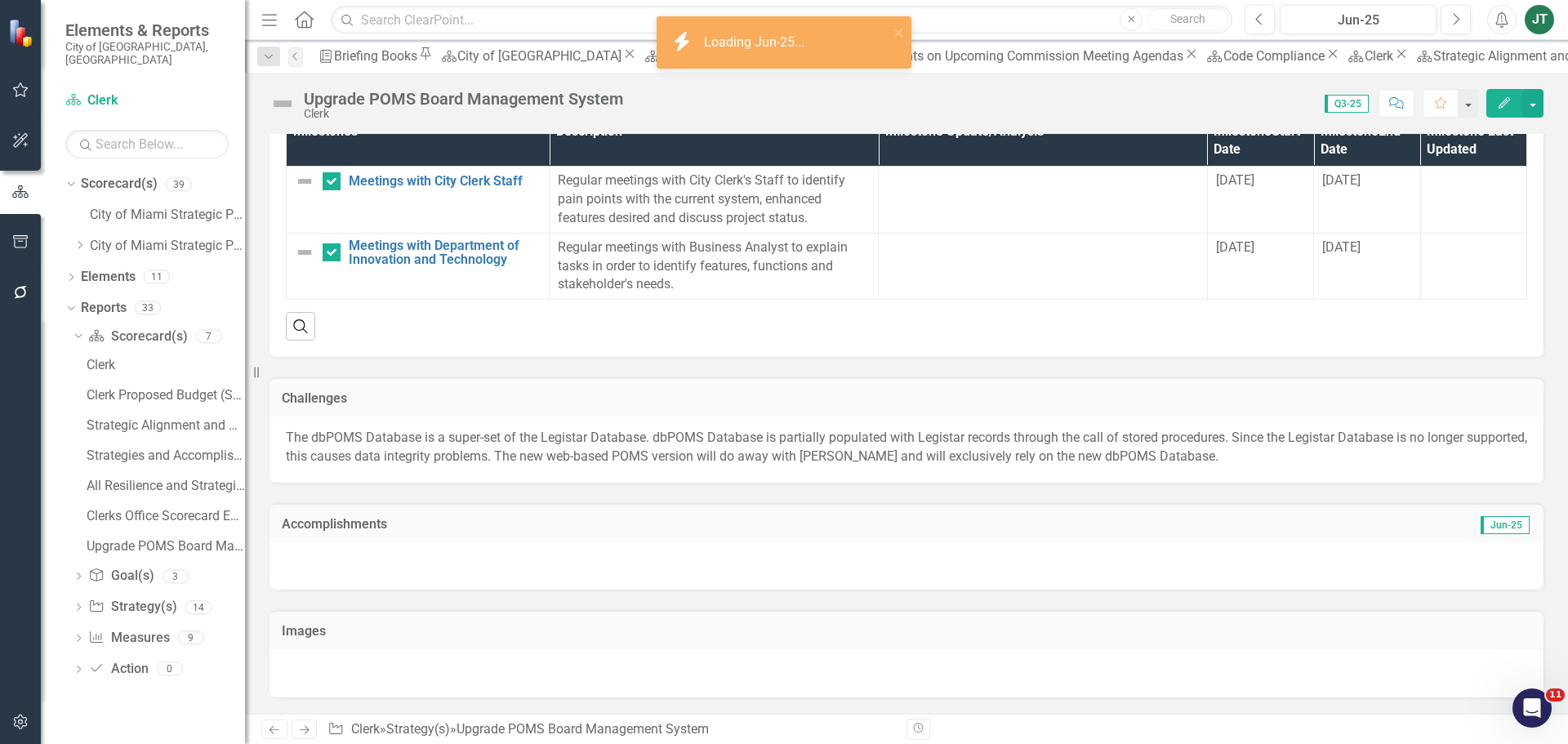
click at [843, 535] on td "Accomplishments" at bounding box center [704, 526] width 844 height 21
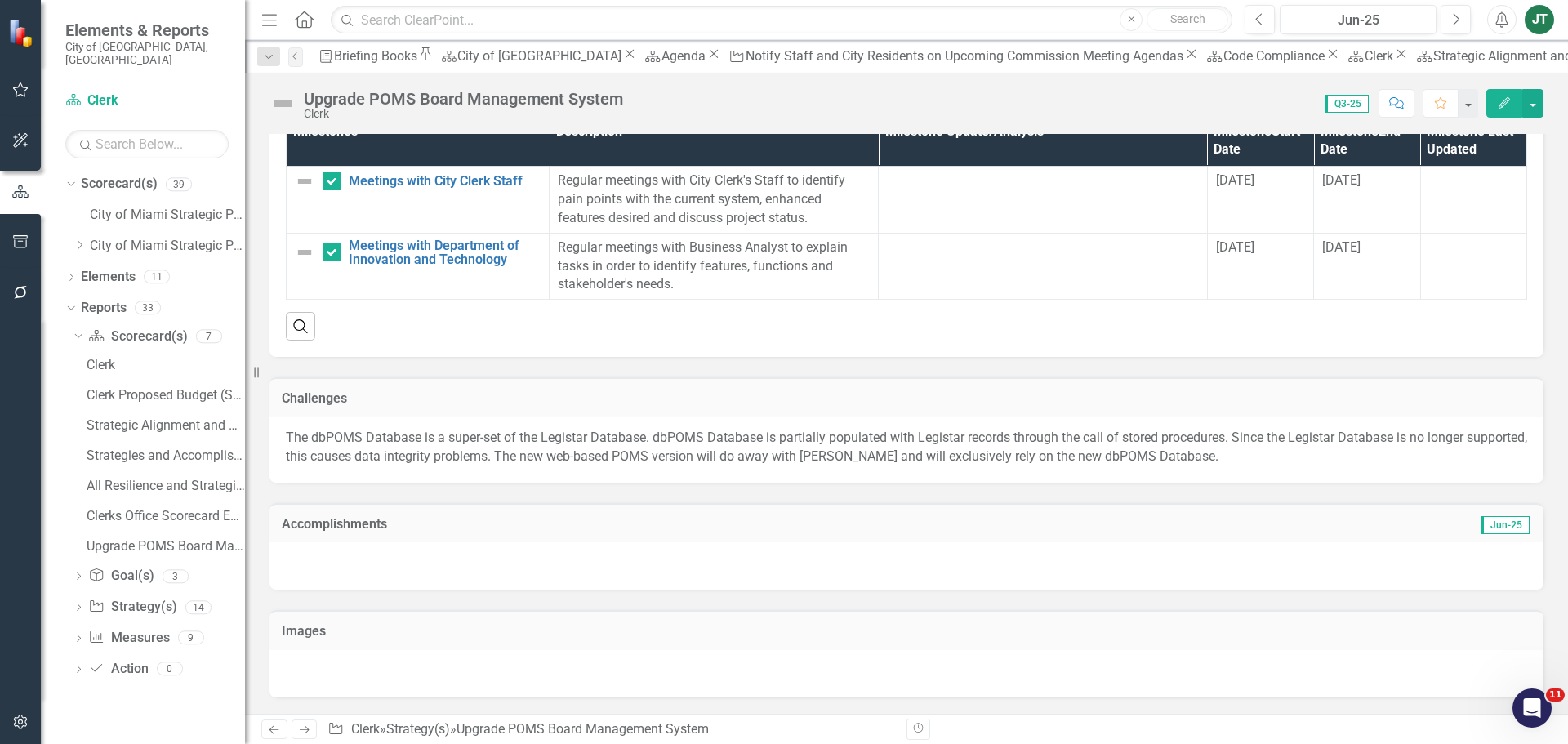
click at [844, 534] on td "Accomplishments" at bounding box center [704, 526] width 844 height 21
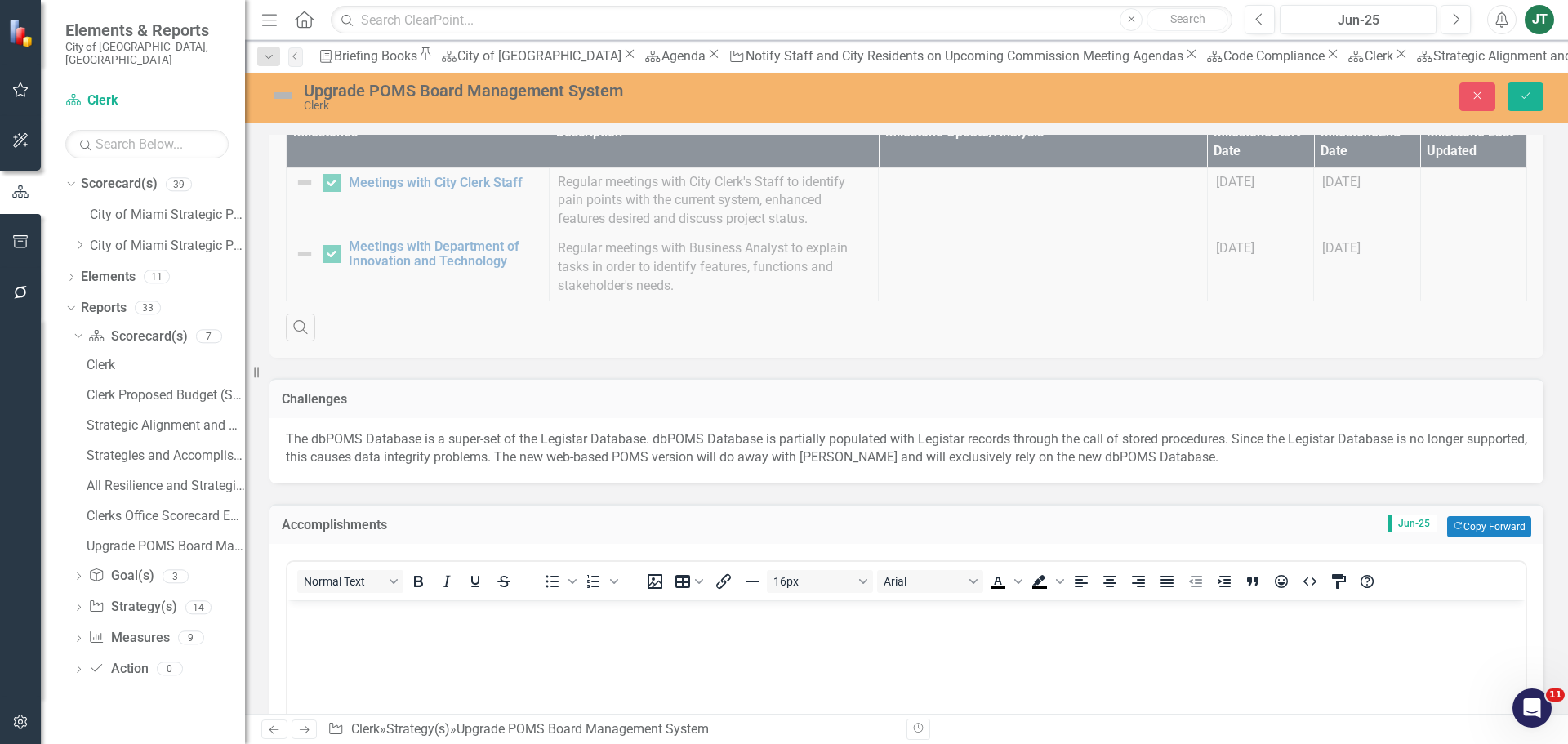
scroll to position [0, 0]
click at [1498, 533] on button "Copy Forward Copy Forward" at bounding box center [1489, 527] width 85 height 21
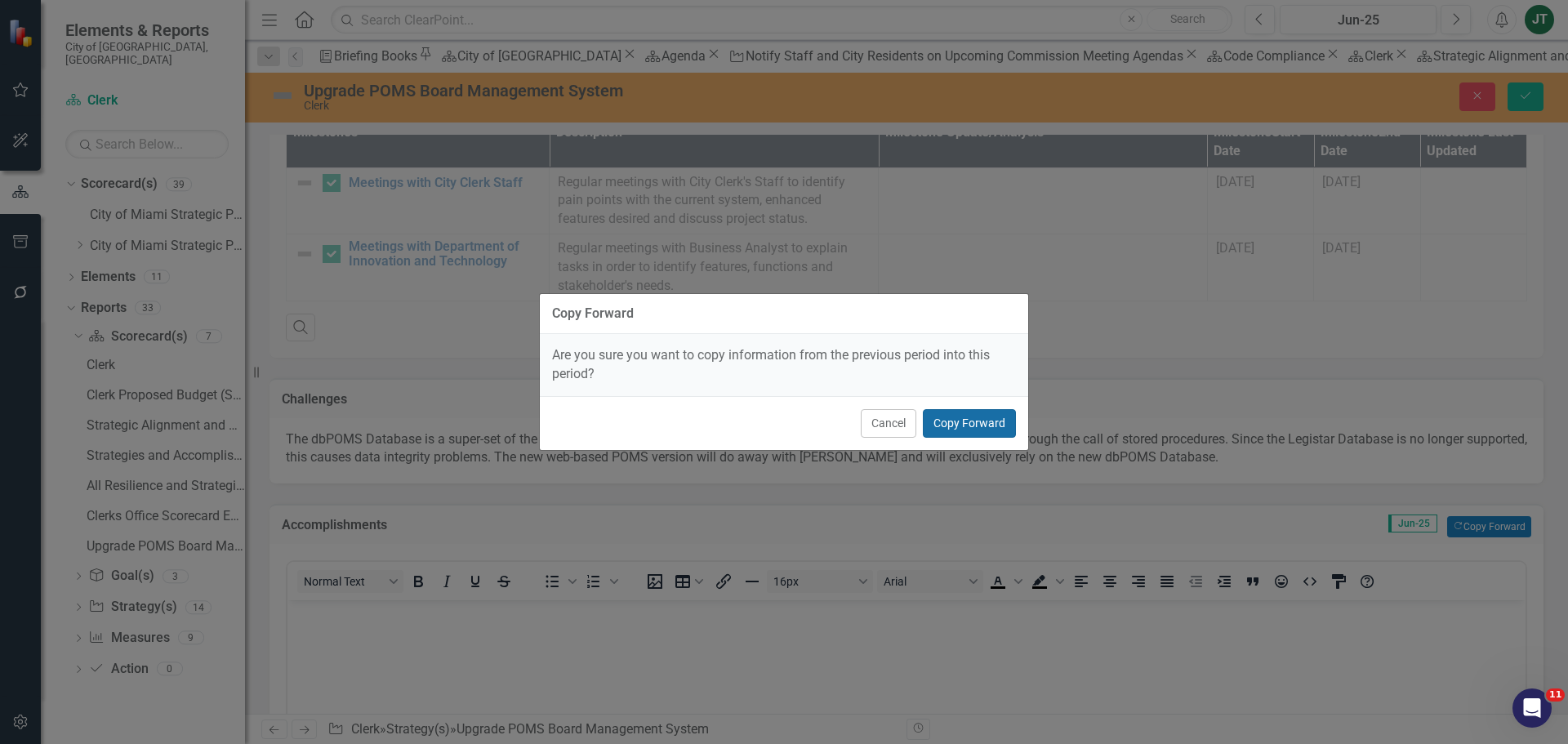
click at [983, 420] on button "Copy Forward" at bounding box center [969, 423] width 93 height 29
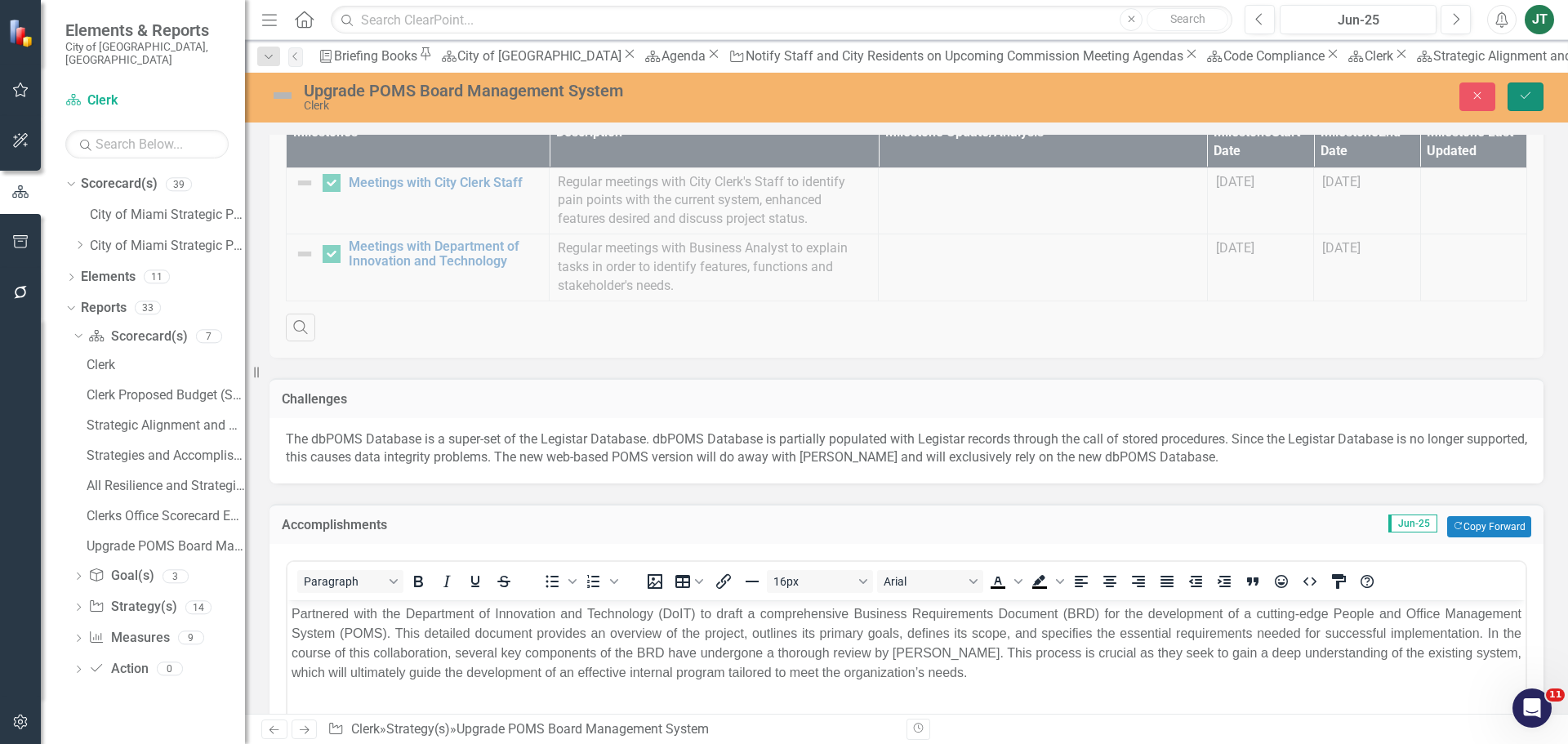
click at [1526, 96] on icon "Save" at bounding box center [1526, 96] width 15 height 11
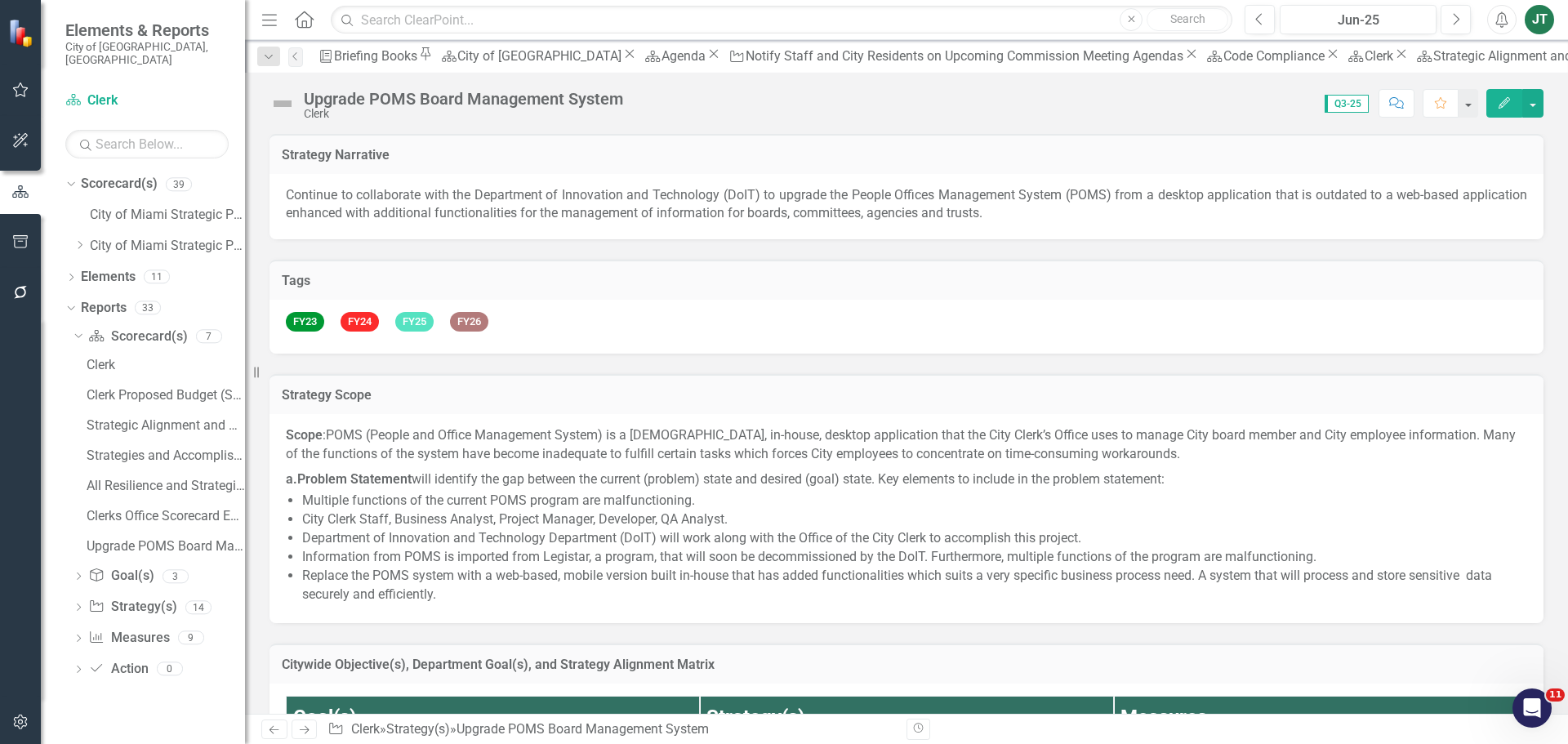
checkbox input "false"
checkbox input "true"
click at [305, 734] on icon at bounding box center [304, 730] width 10 height 8
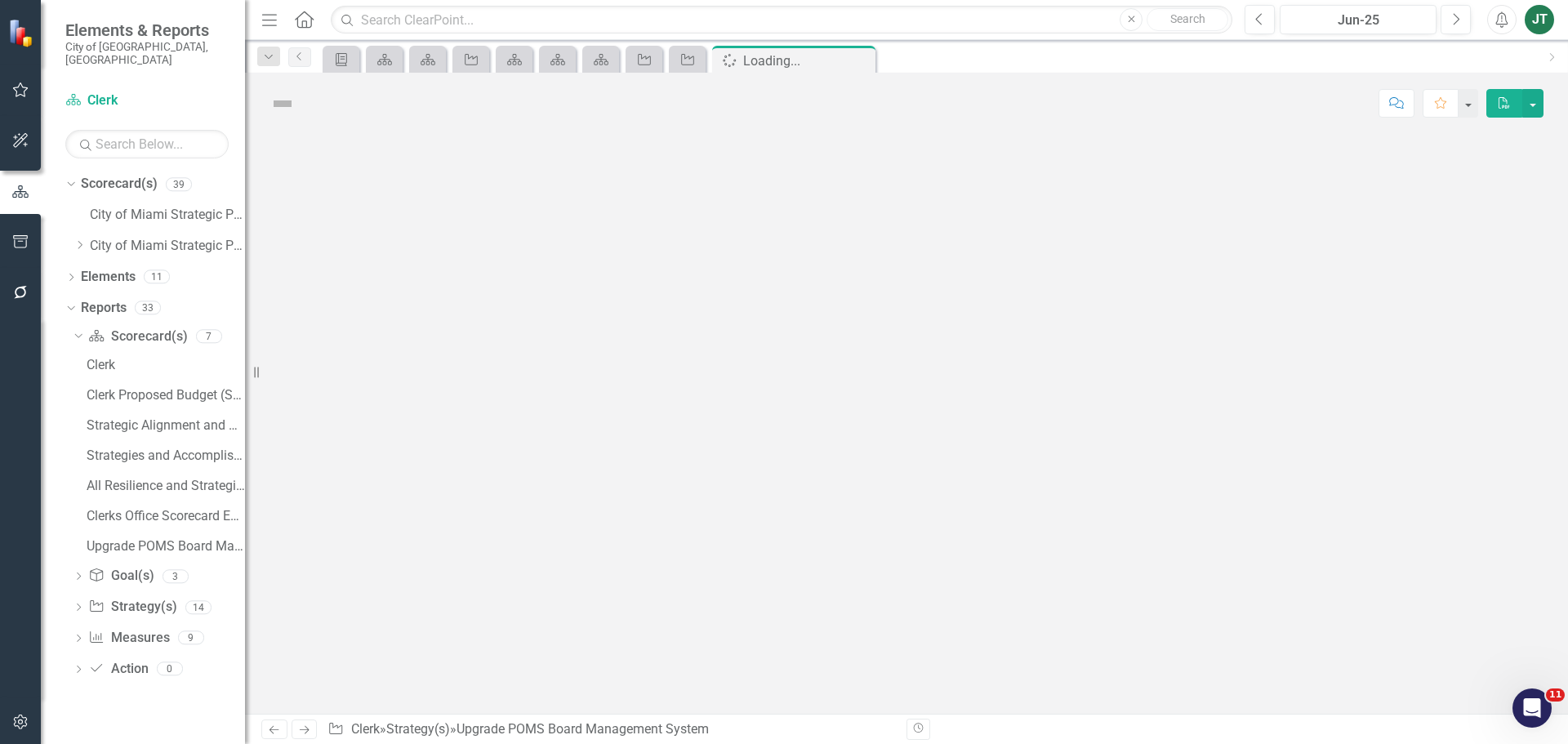
click at [305, 734] on icon at bounding box center [304, 730] width 10 height 8
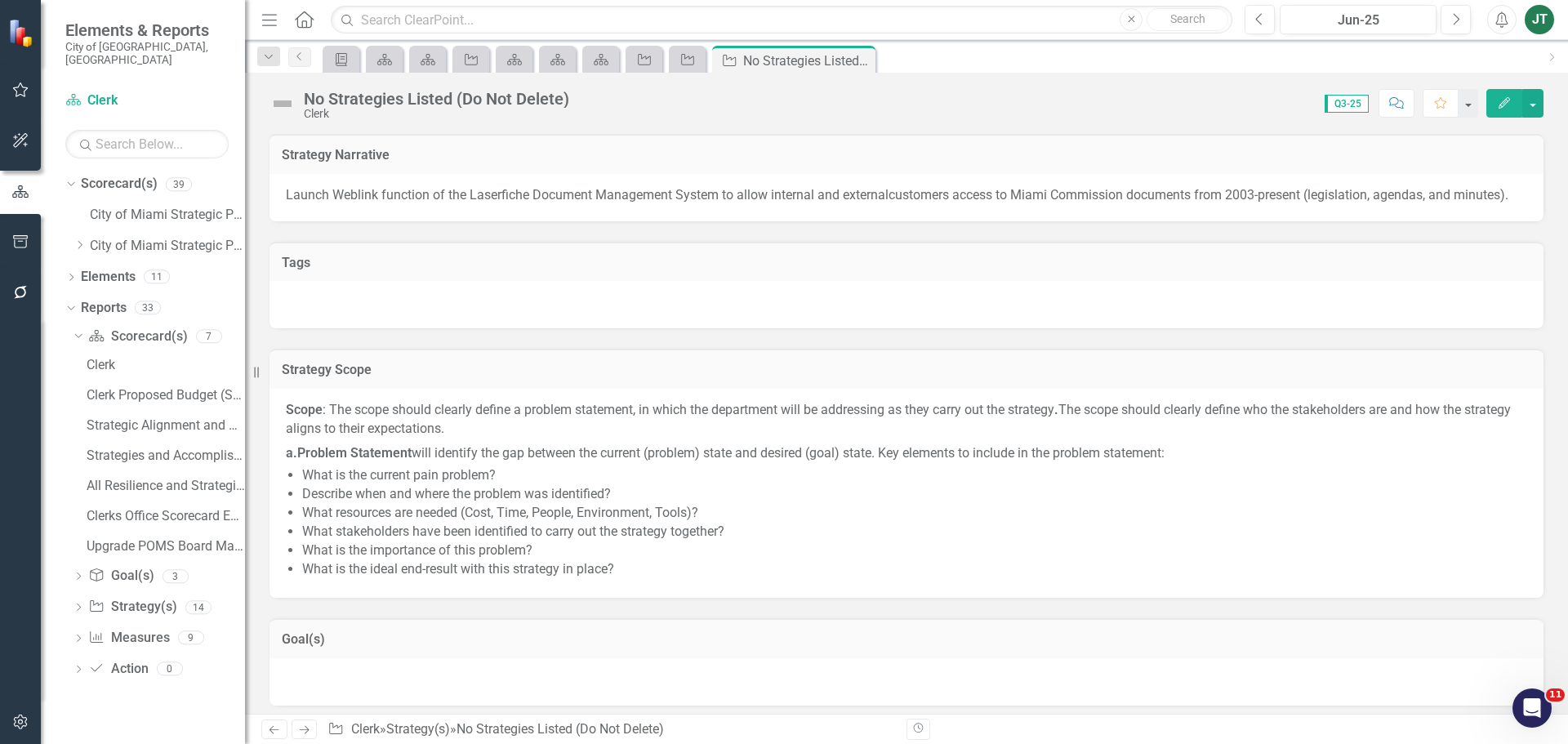
click at [284, 734] on link "Previous" at bounding box center [274, 729] width 26 height 19
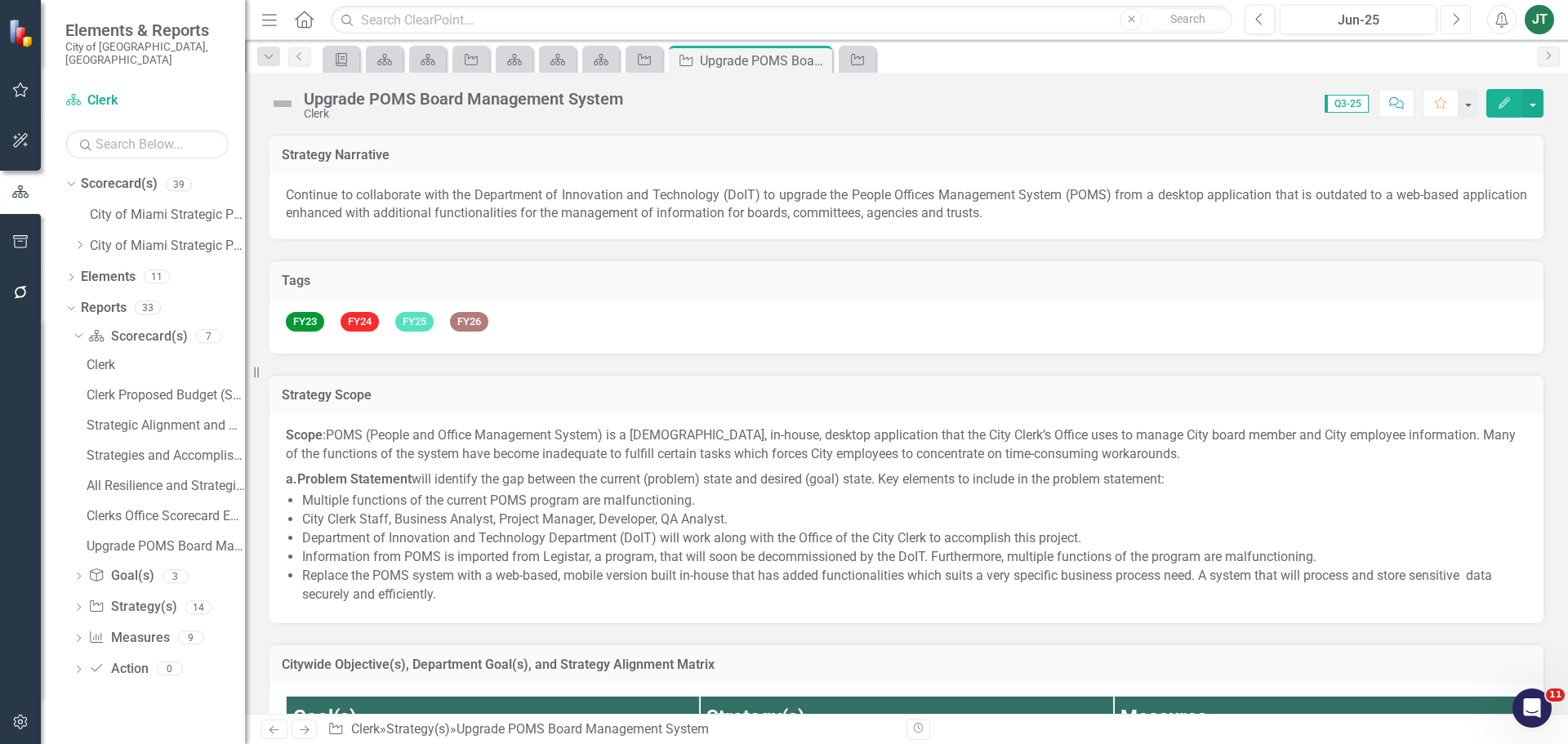
click at [1453, 20] on icon "Next" at bounding box center [1456, 19] width 9 height 15
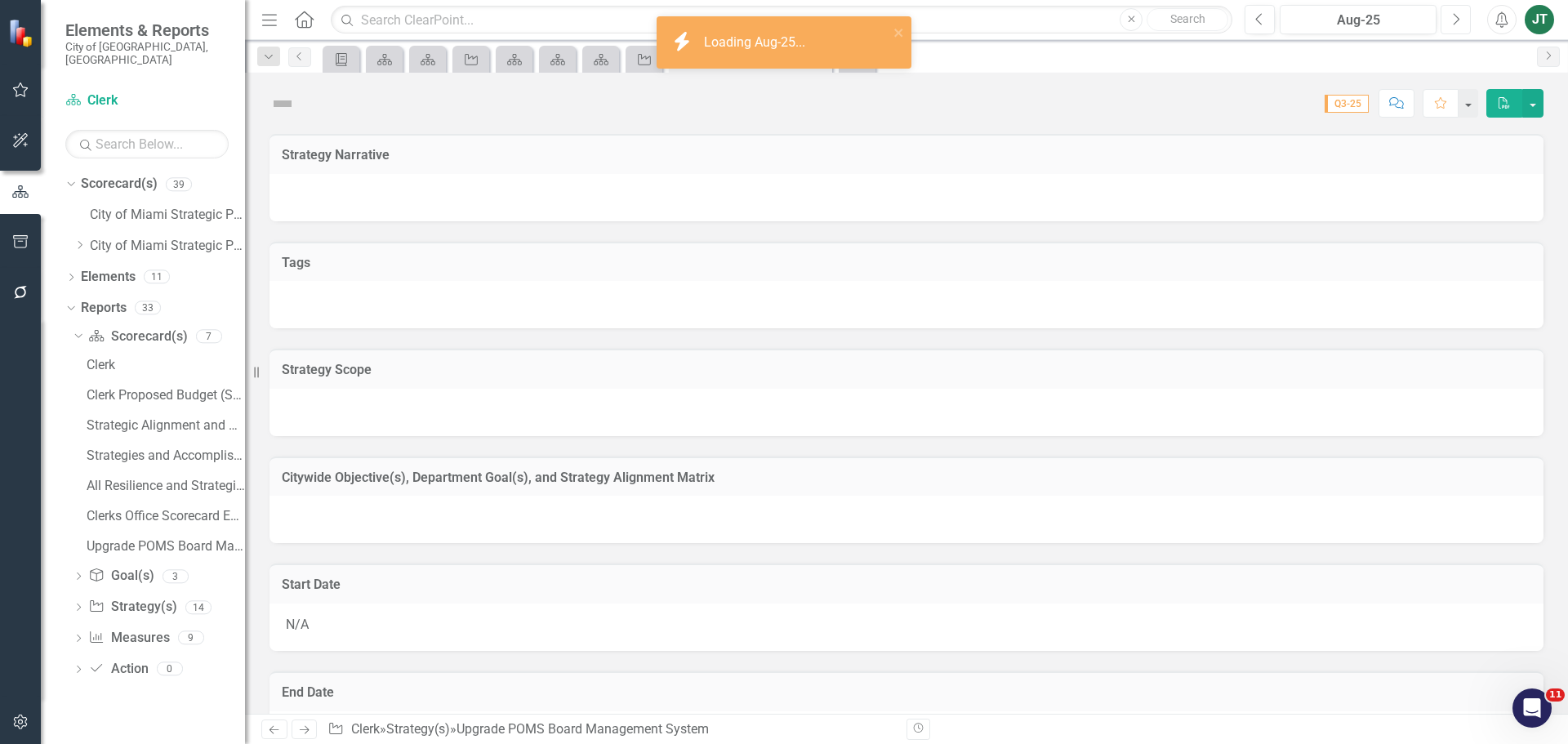
click at [1453, 20] on icon "Next" at bounding box center [1456, 19] width 9 height 15
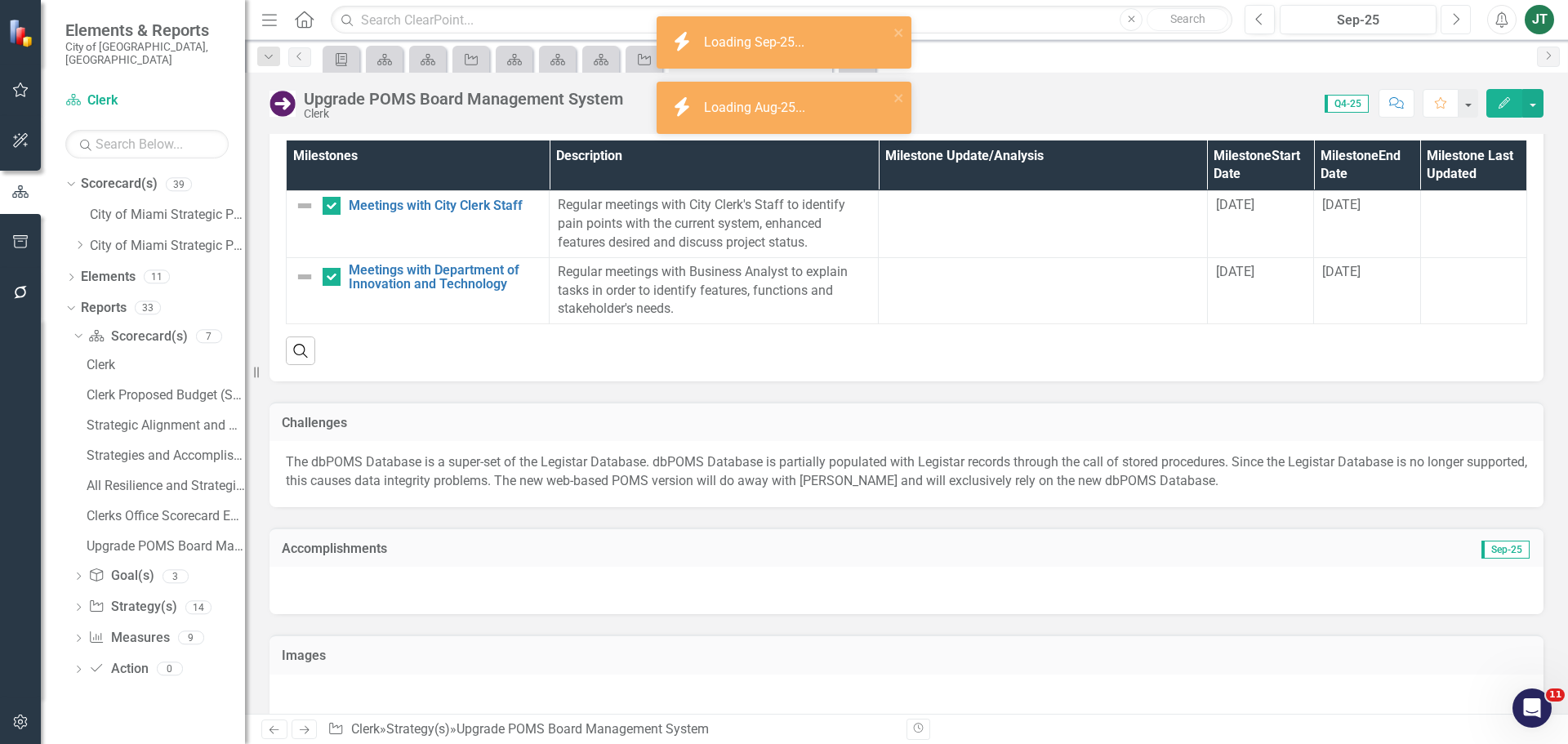
scroll to position [1526, 0]
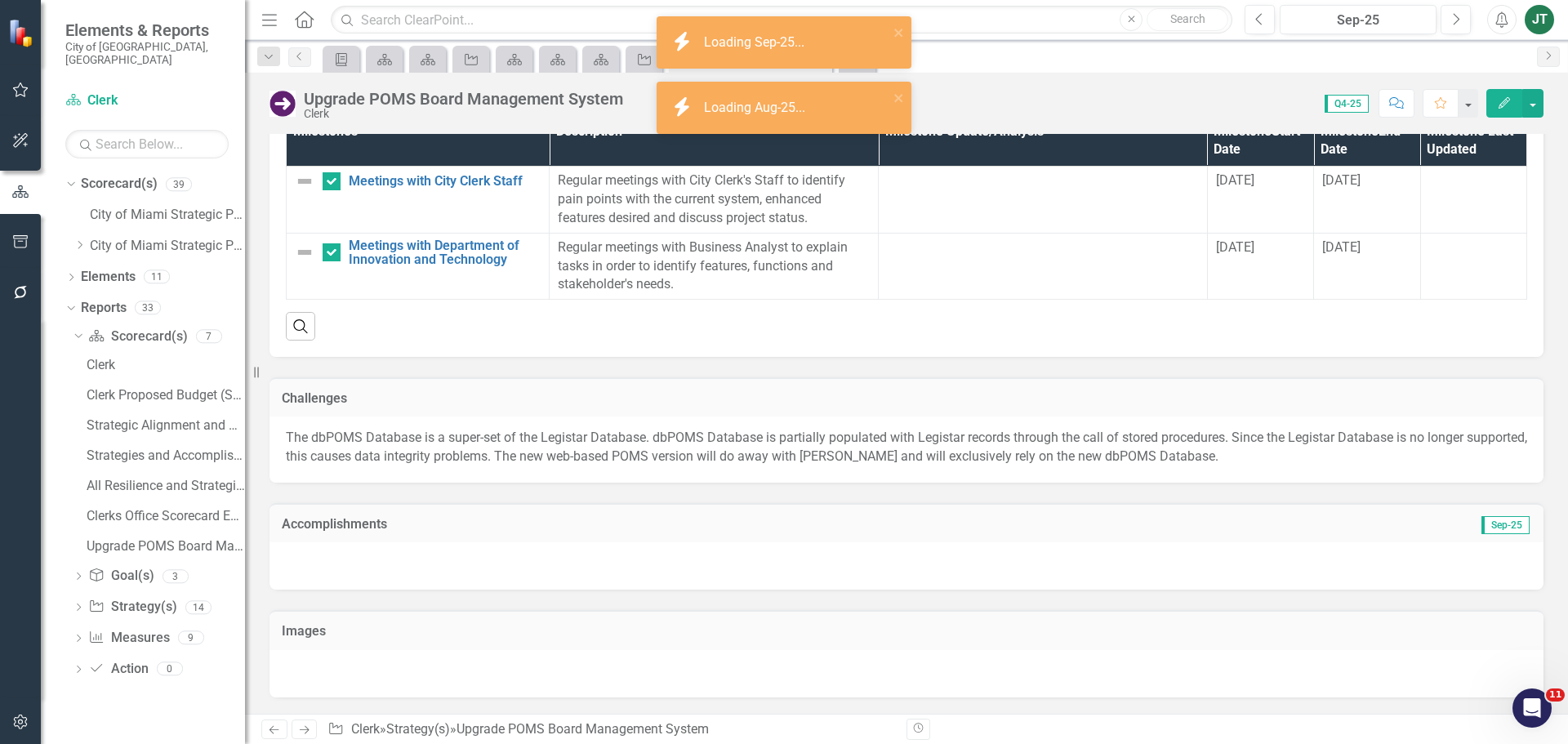
click at [1267, 524] on td "Sep-25" at bounding box center [1331, 526] width 401 height 21
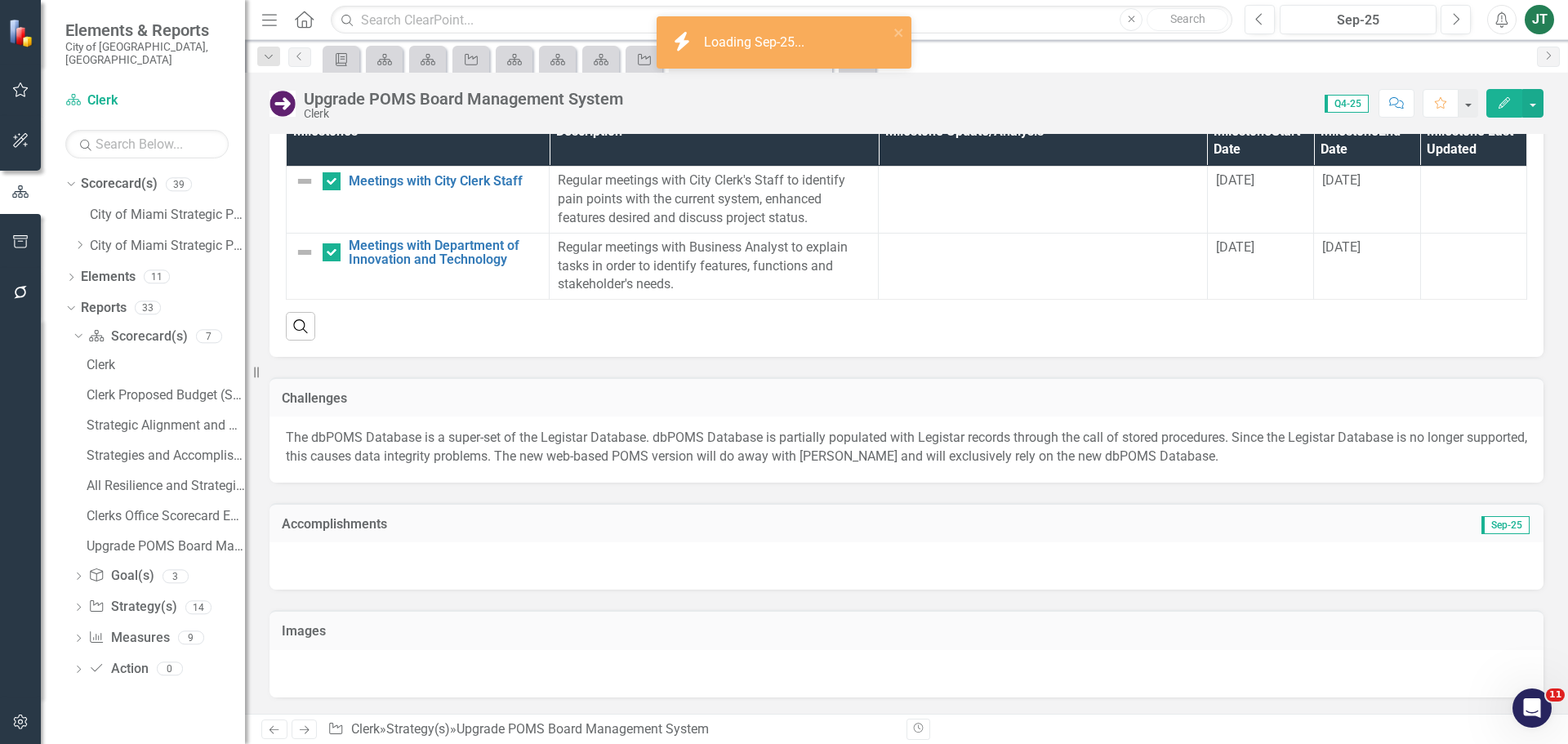
click at [1267, 524] on td "Sep-25" at bounding box center [1331, 526] width 401 height 21
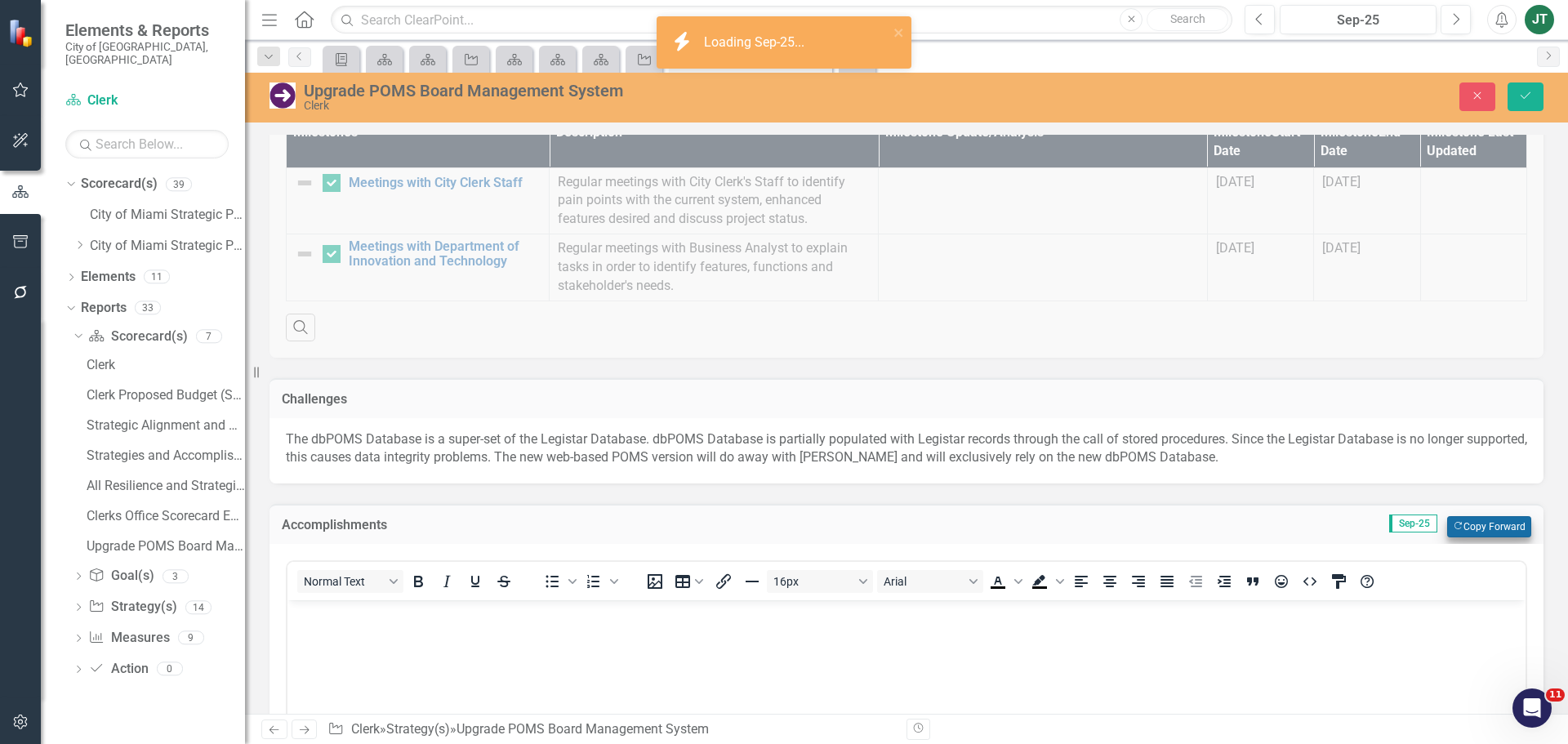
scroll to position [0, 0]
click at [1493, 530] on button "Copy Forward Copy Forward" at bounding box center [1489, 527] width 85 height 21
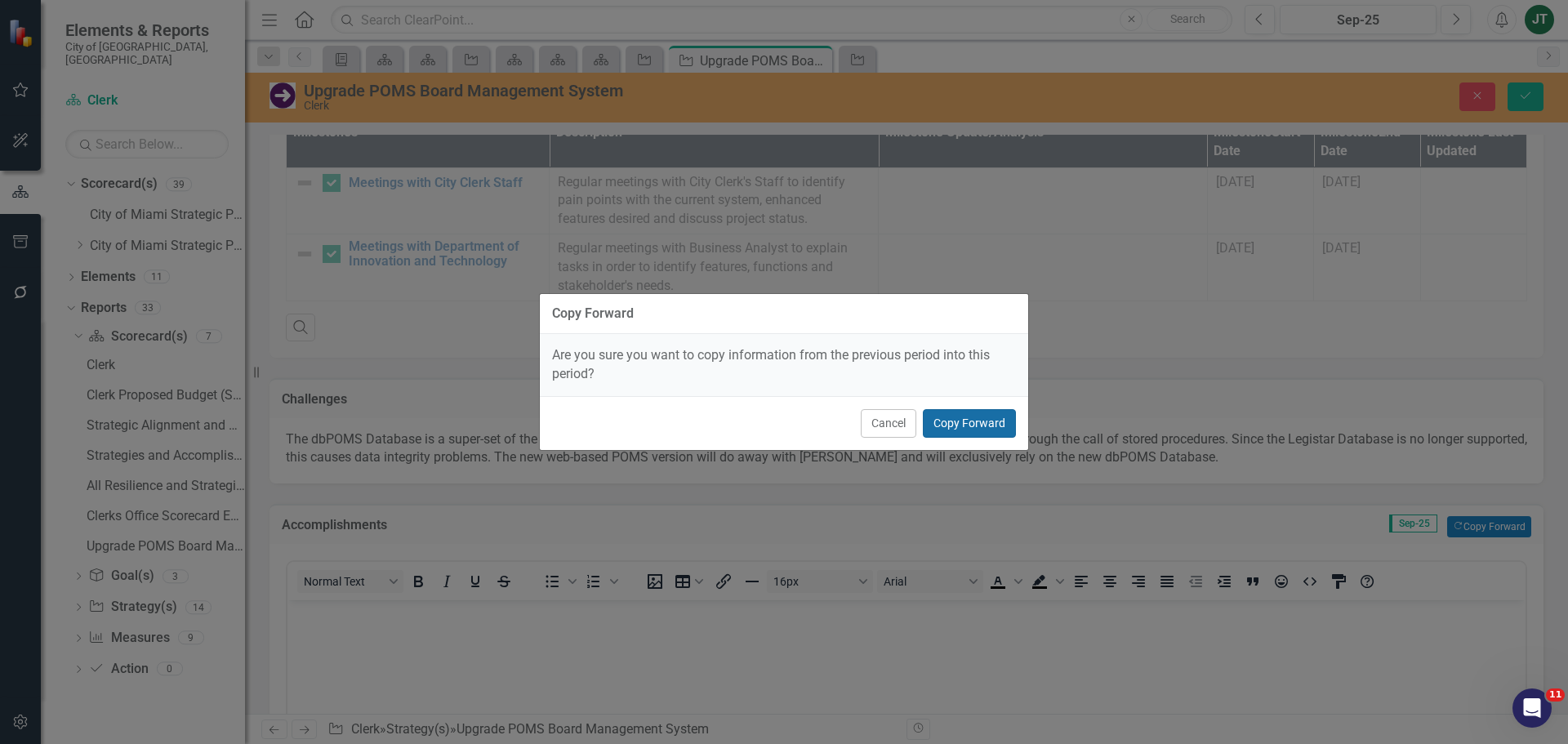
click at [1000, 422] on button "Copy Forward" at bounding box center [969, 423] width 93 height 29
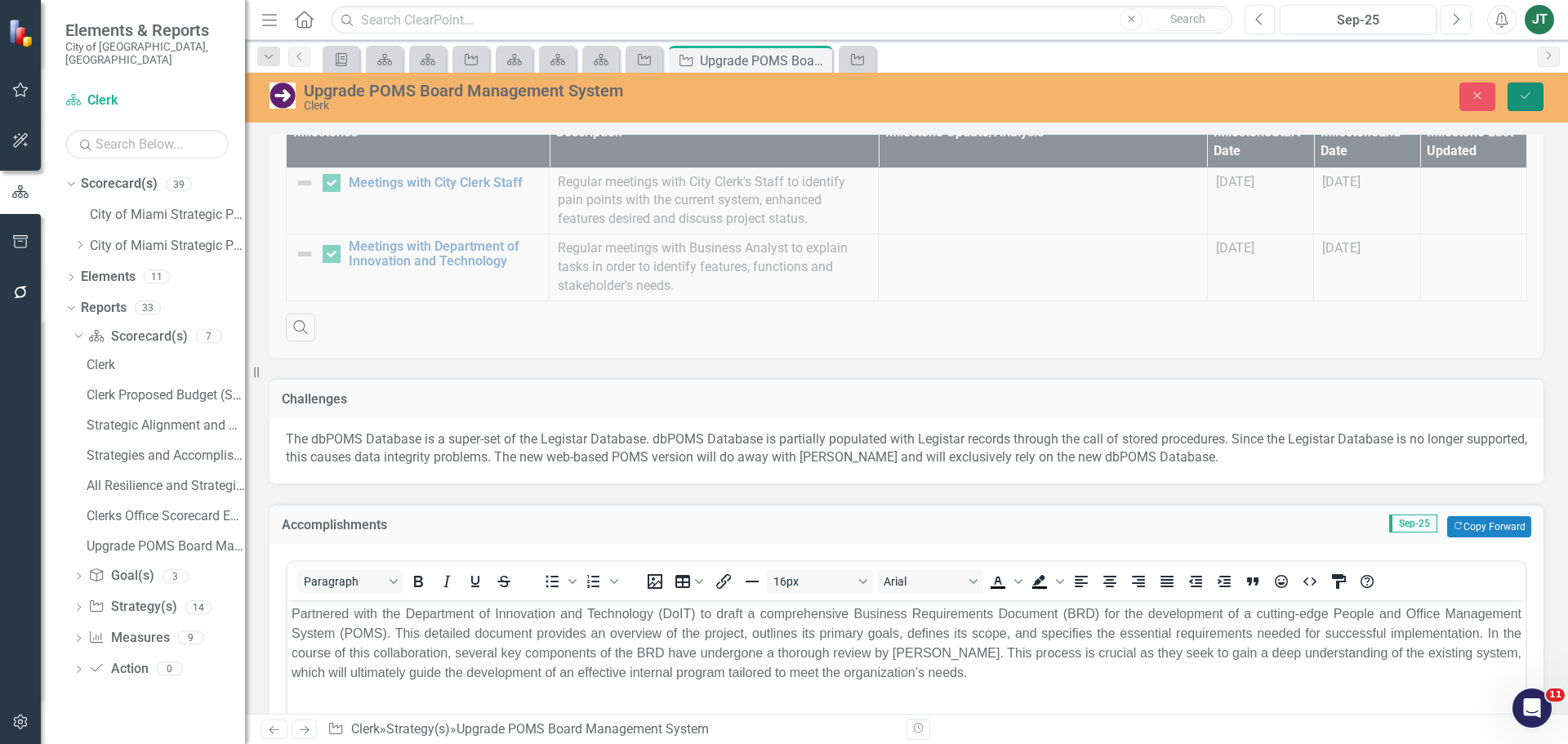
drag, startPoint x: 1532, startPoint y: 85, endPoint x: 1532, endPoint y: 93, distance: 8.0
click at [1532, 93] on button "Save" at bounding box center [1525, 97] width 36 height 29
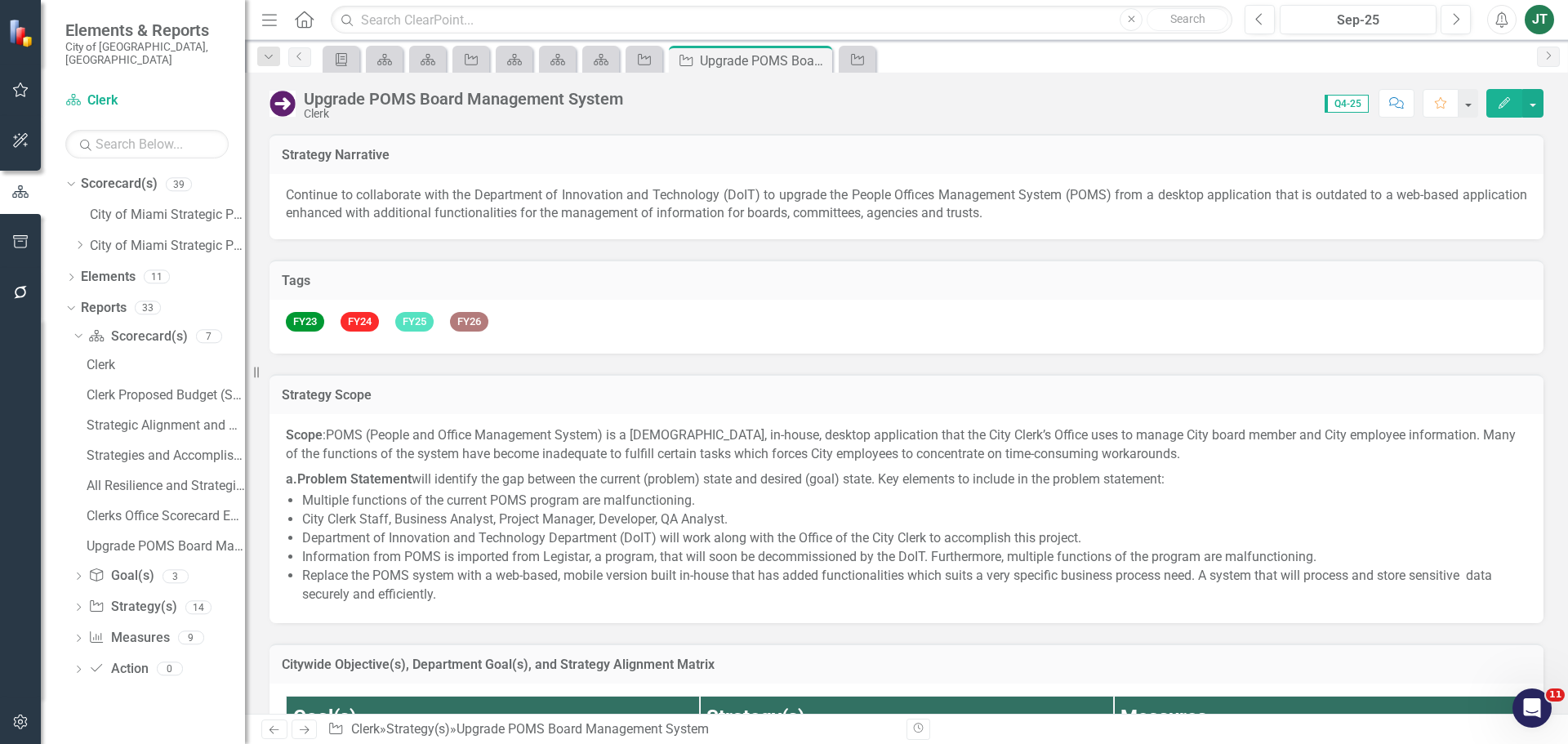
checkbox input "false"
checkbox input "true"
click at [77, 330] on icon "Dropdown" at bounding box center [76, 336] width 9 height 11
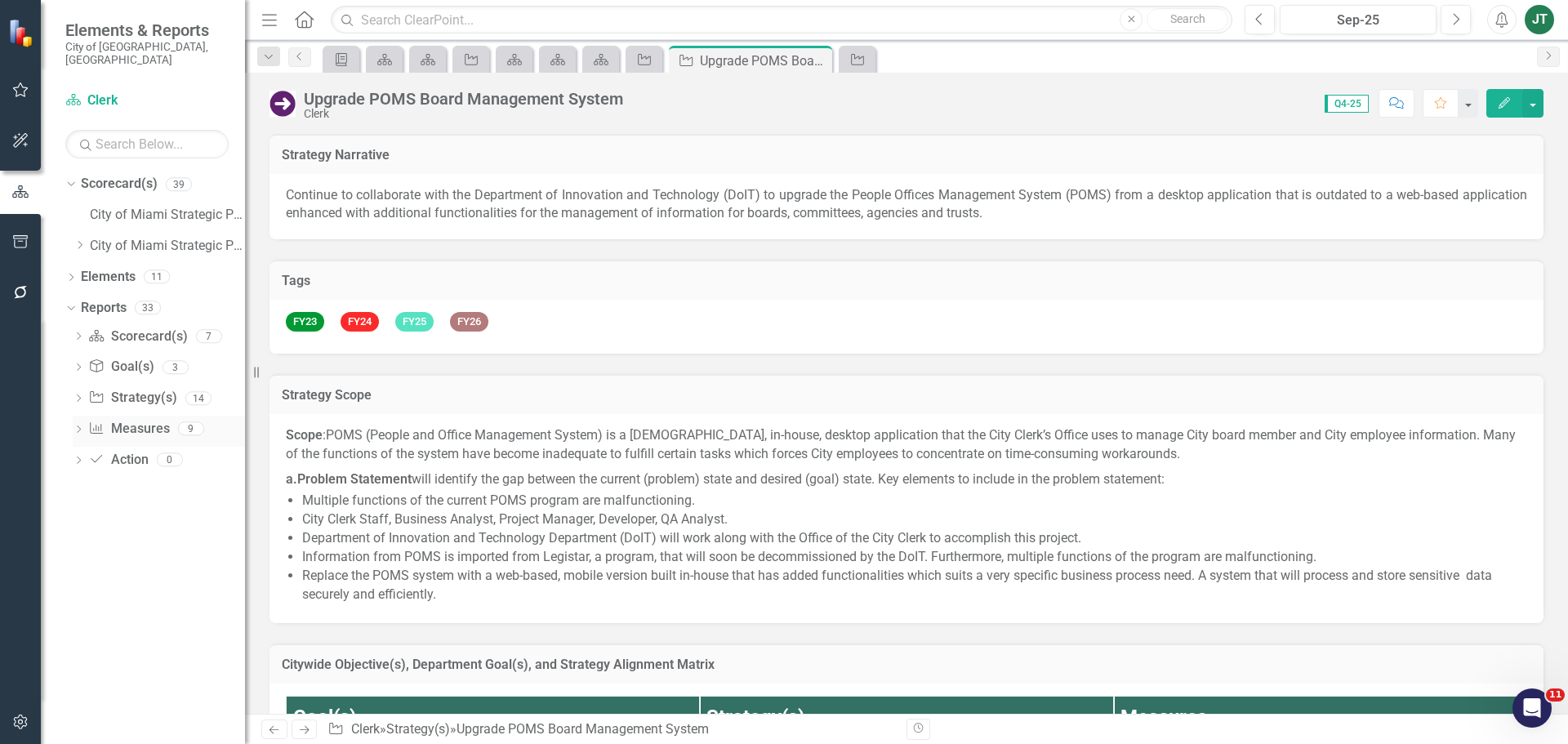
click at [122, 420] on link "Measure Measures" at bounding box center [129, 429] width 81 height 18
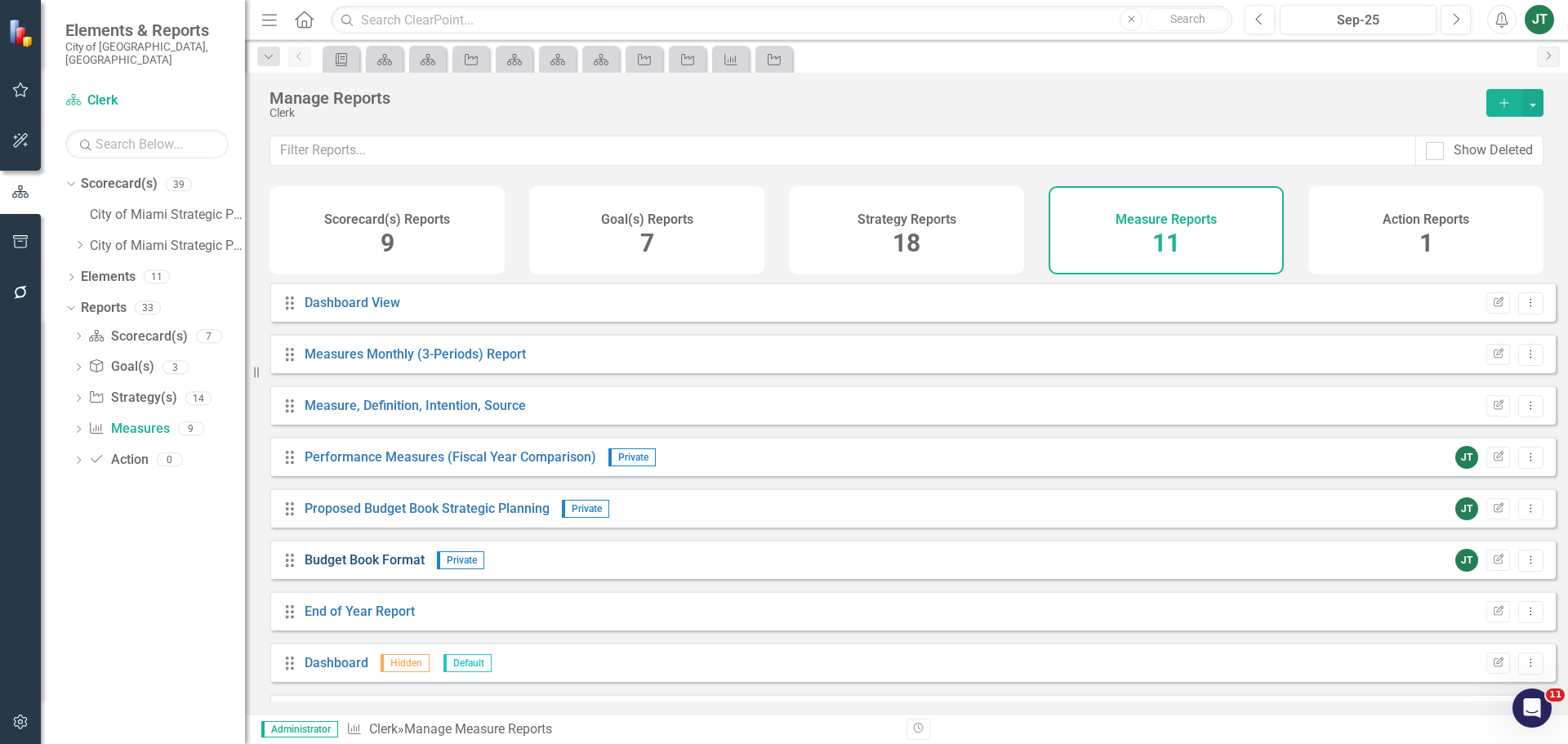
click at [376, 568] on link "Budget Book Format" at bounding box center [364, 560] width 120 height 16
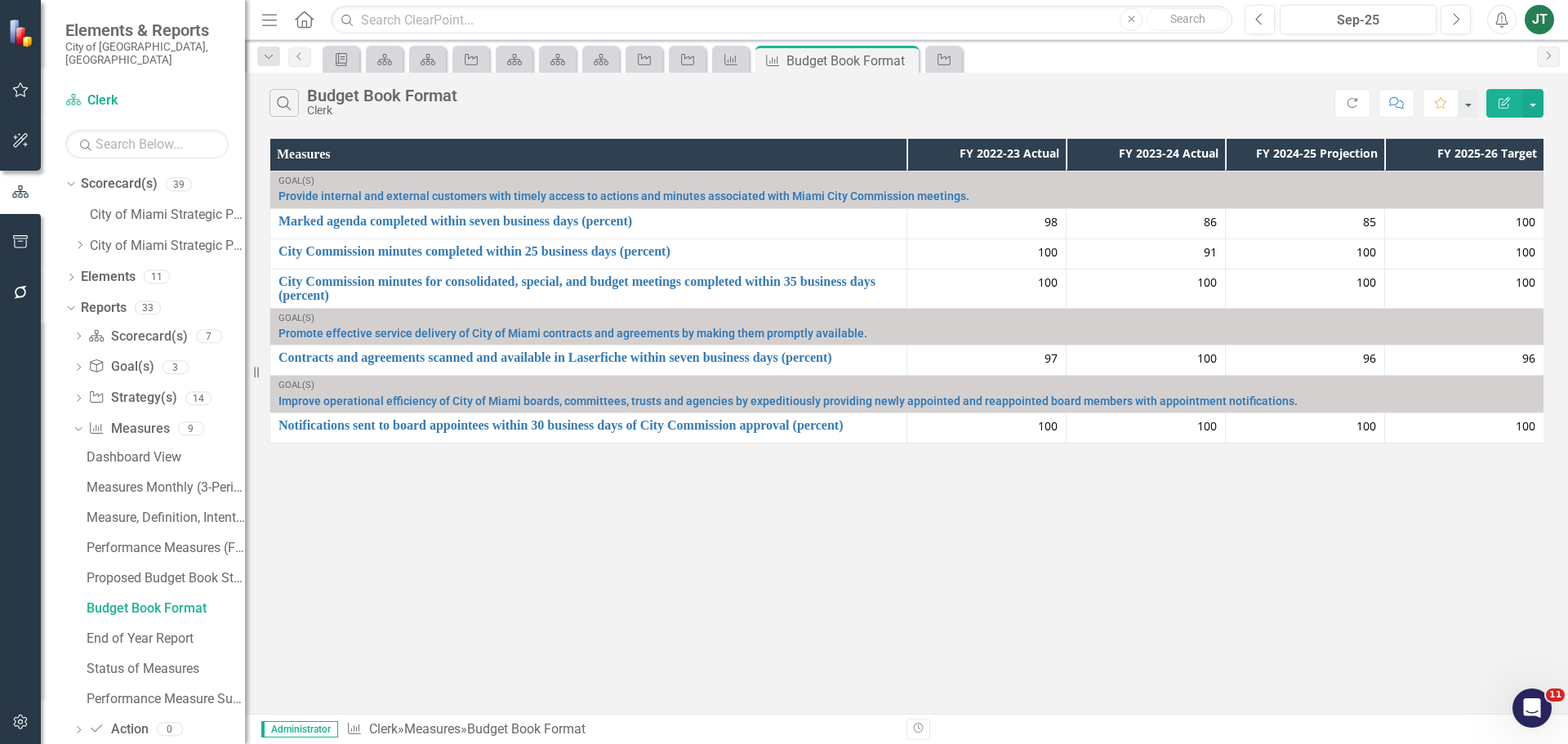
click at [1506, 101] on icon "Edit Report" at bounding box center [1505, 103] width 15 height 11
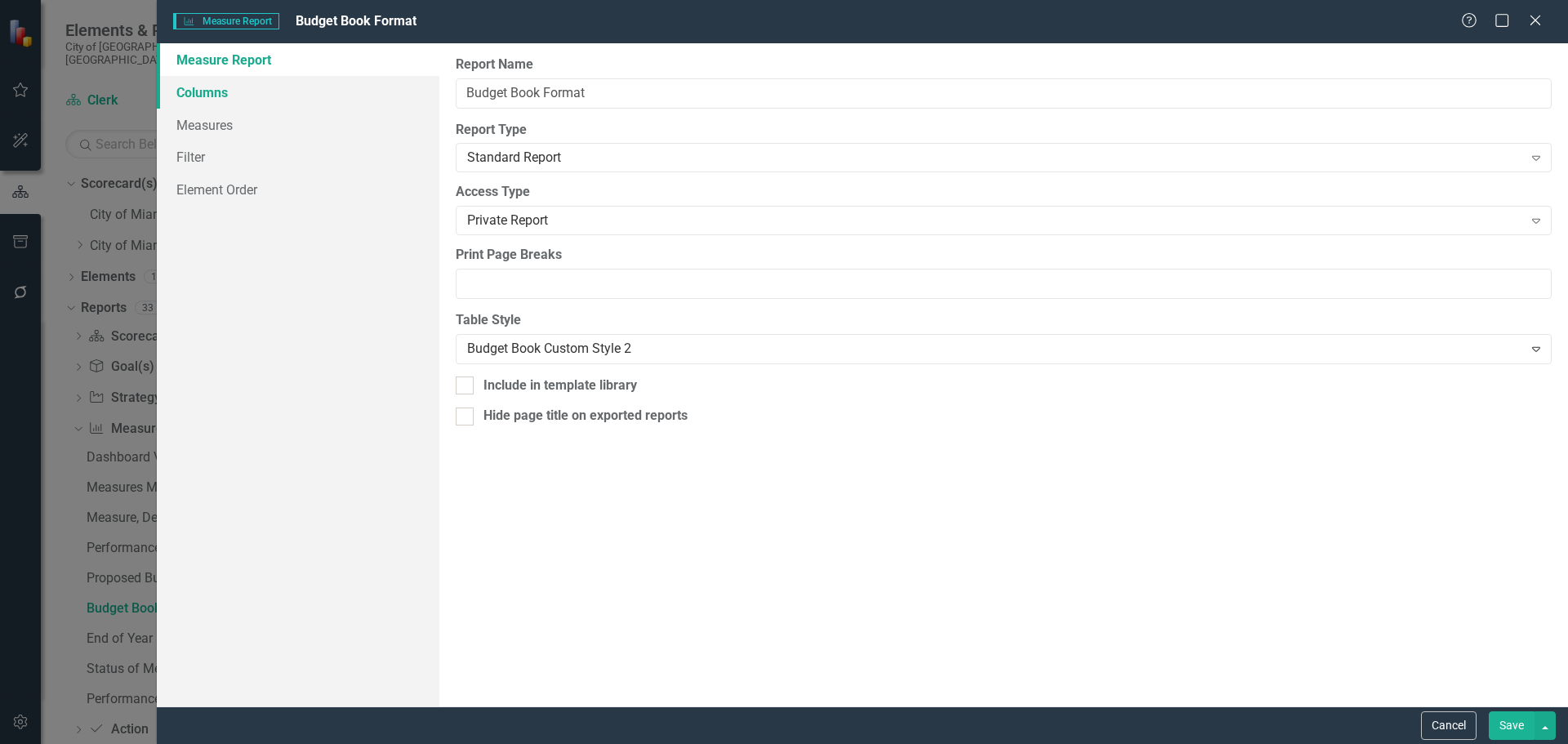
click at [218, 93] on link "Columns" at bounding box center [298, 93] width 282 height 33
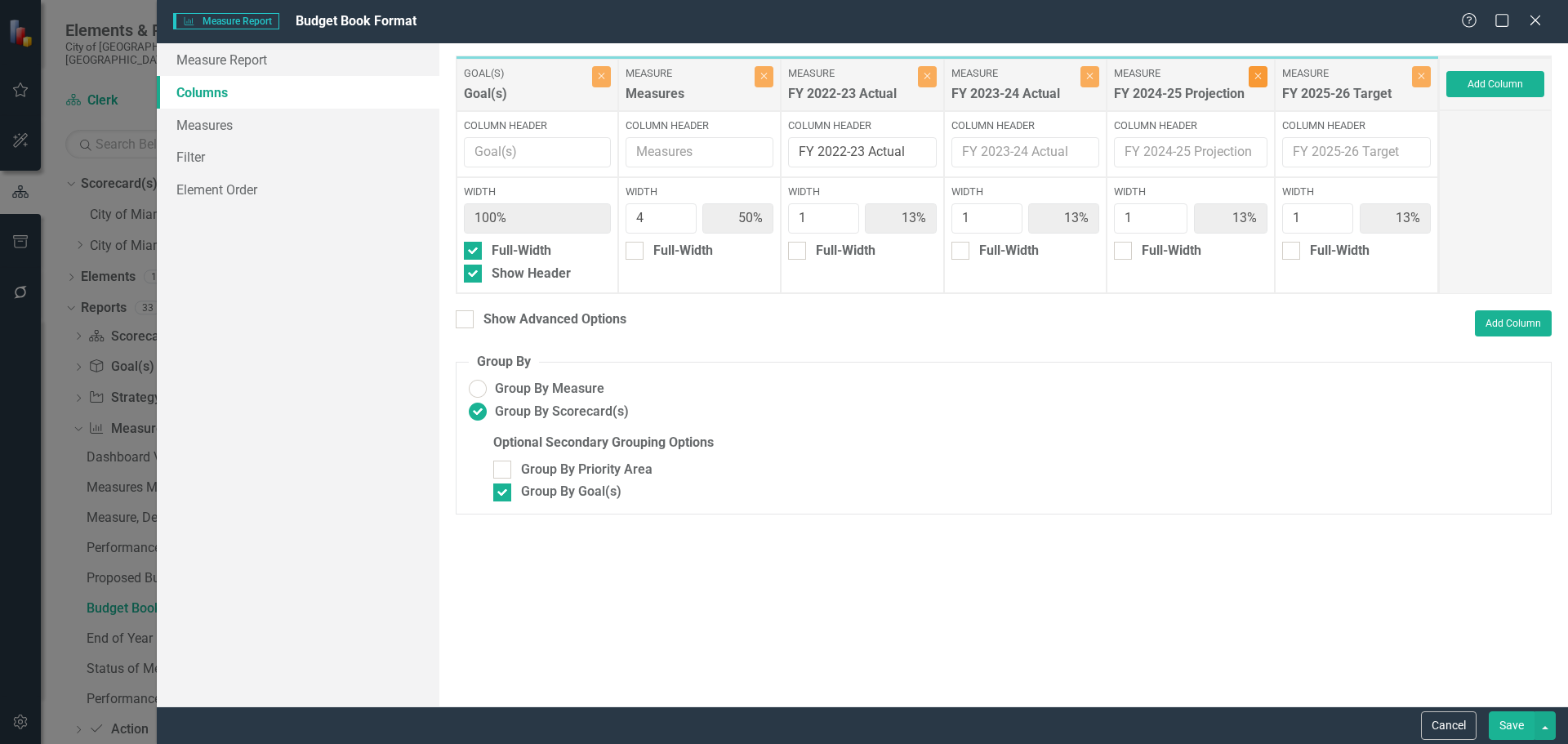
click at [1262, 79] on icon "Close" at bounding box center [1258, 75] width 7 height 10
type input "57%"
type input "14%"
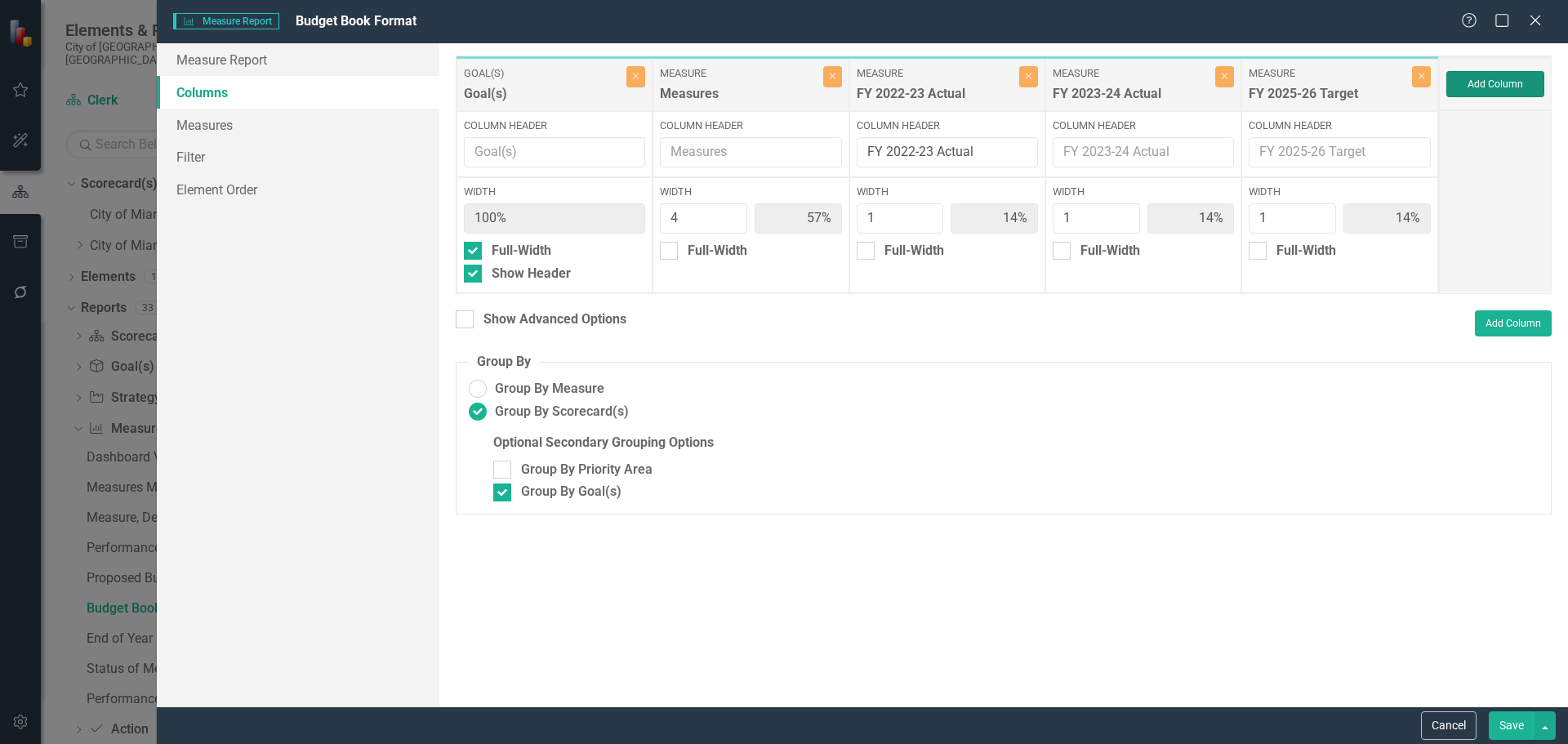
click at [1526, 86] on button "Add Column" at bounding box center [1495, 84] width 98 height 26
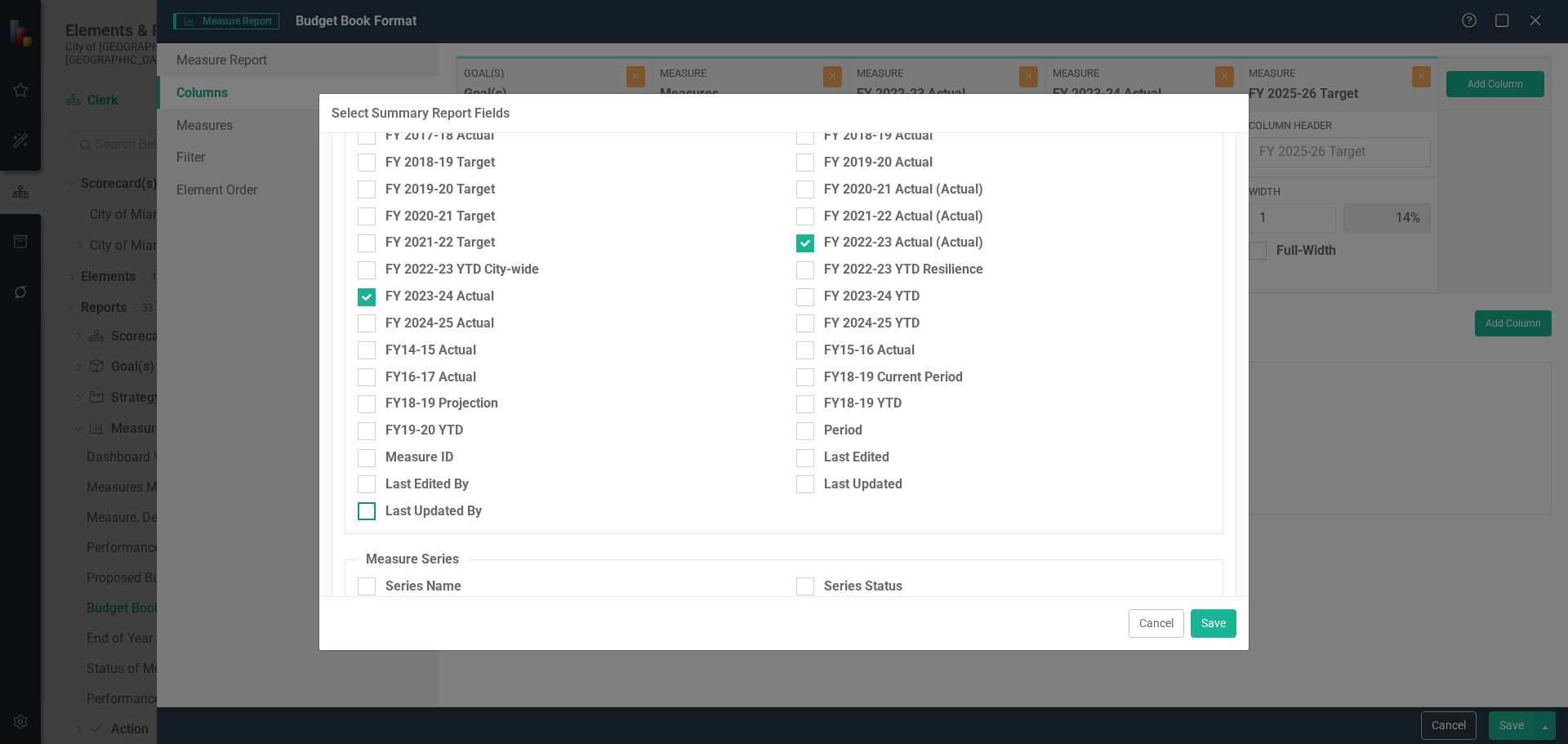
scroll to position [654, 0]
click at [435, 323] on div "FY 2024-25 Actual" at bounding box center [439, 323] width 108 height 18
click at [369, 323] on input "FY 2024-25 Actual" at bounding box center [363, 319] width 11 height 11
checkbox input "true"
click at [1218, 620] on button "Save" at bounding box center [1213, 624] width 46 height 29
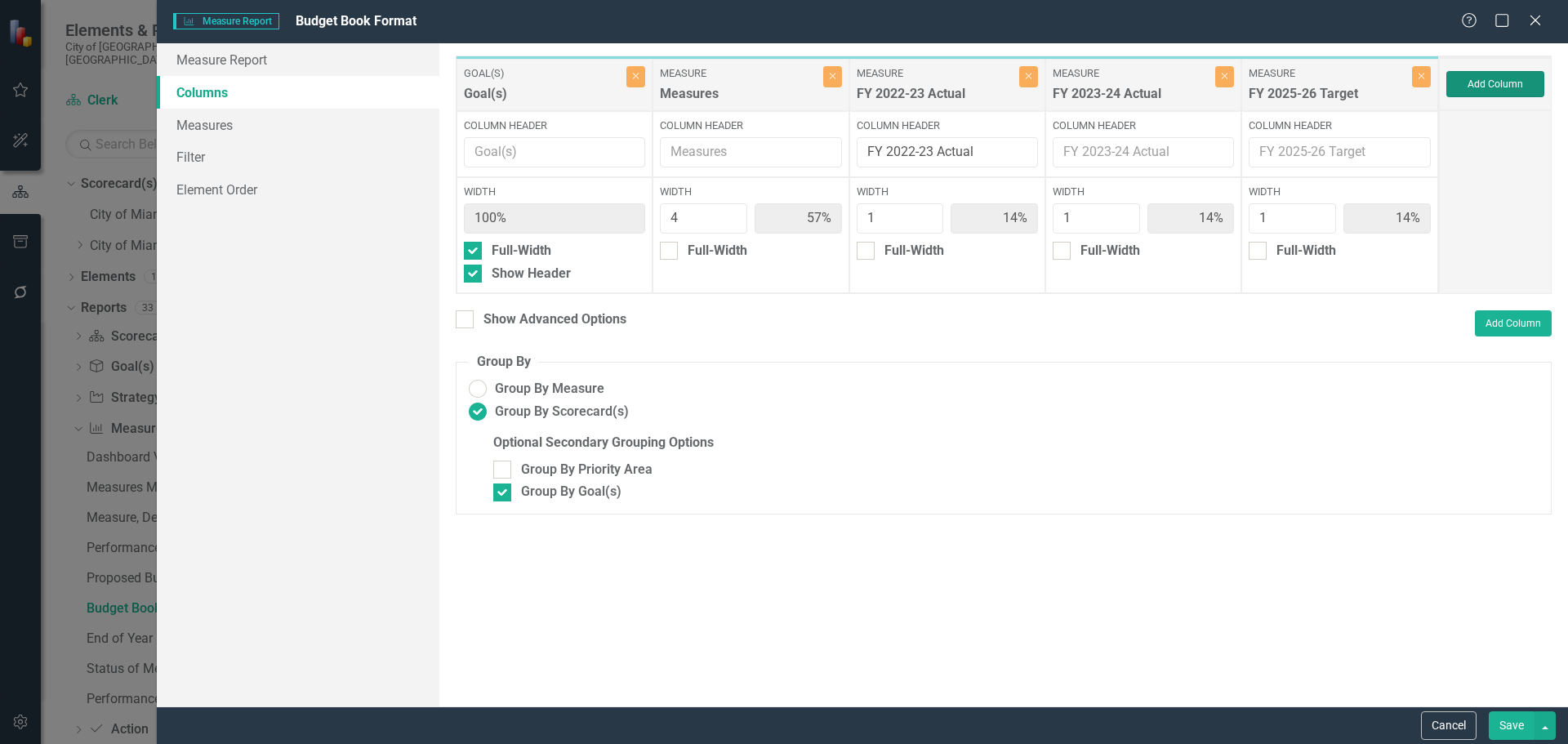
type input "50%"
type input "13%"
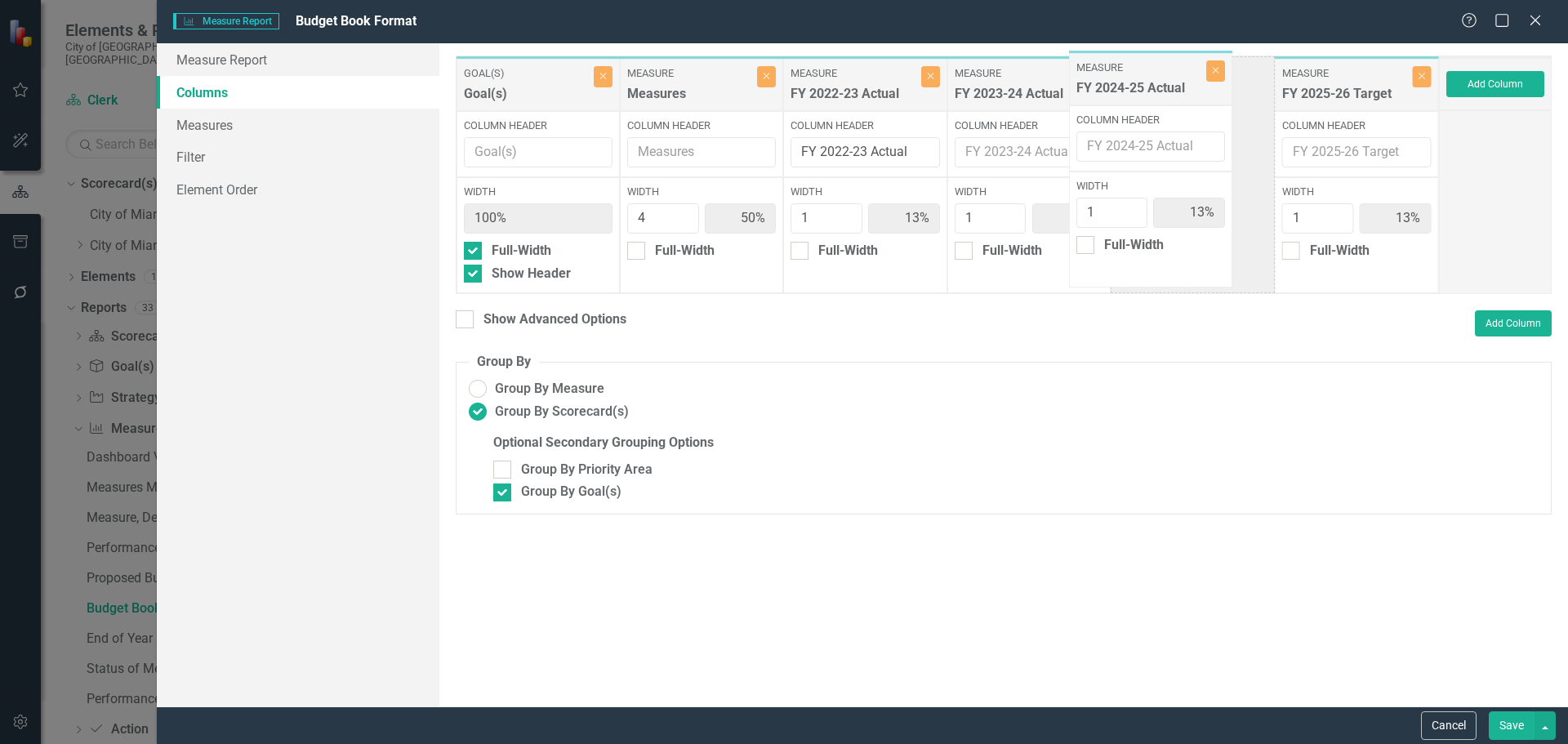
drag, startPoint x: 1367, startPoint y: 96, endPoint x: 1176, endPoint y: 90, distance: 191.1
click at [1176, 90] on div "Goal(s) Goal(s) Close Column Header Width 100% Full-Width Show Header Measure M…" at bounding box center [948, 174] width 983 height 238
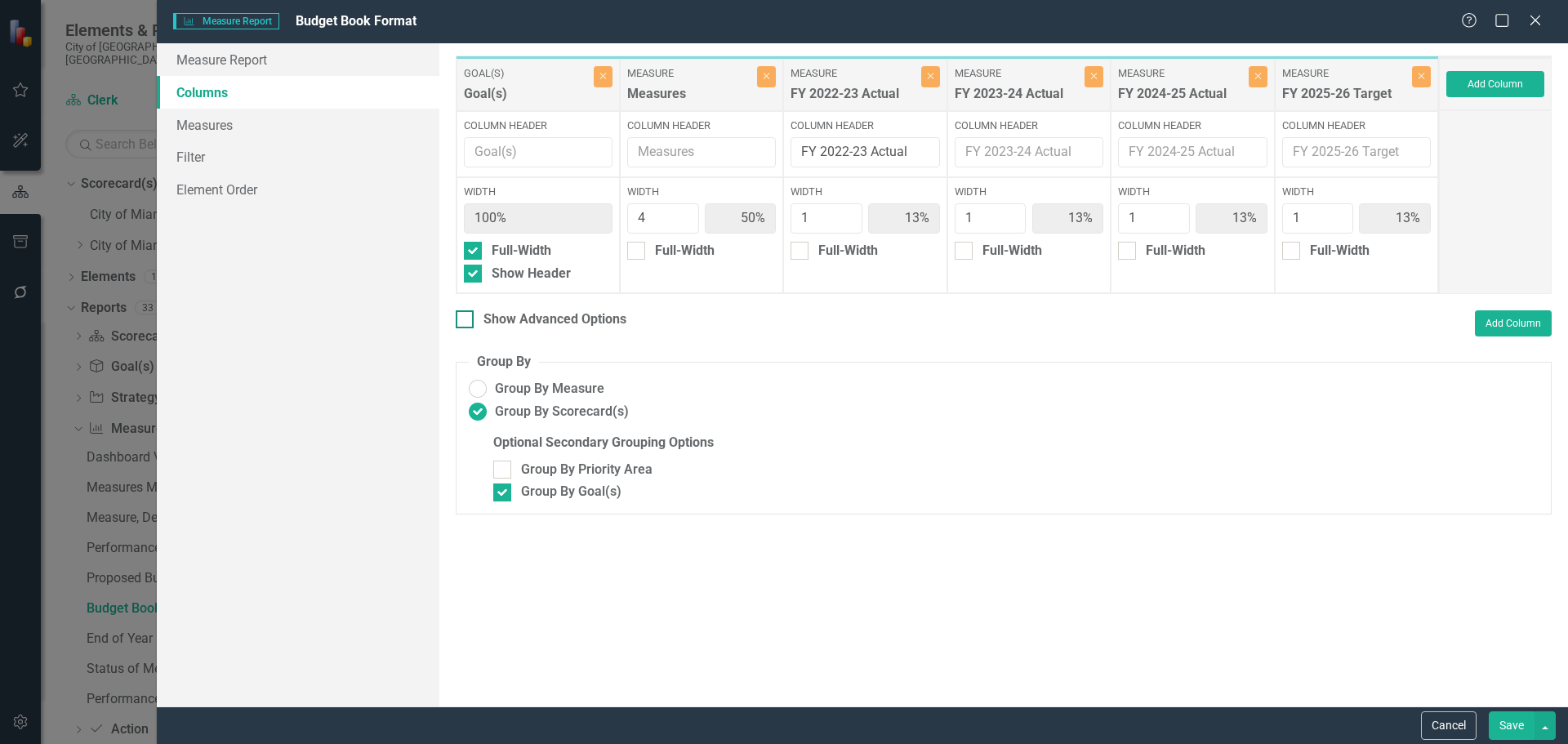
click at [563, 314] on div "Show Advanced Options" at bounding box center [554, 320] width 142 height 18
click at [466, 314] on input "Show Advanced Options" at bounding box center [461, 316] width 11 height 11
checkbox input "true"
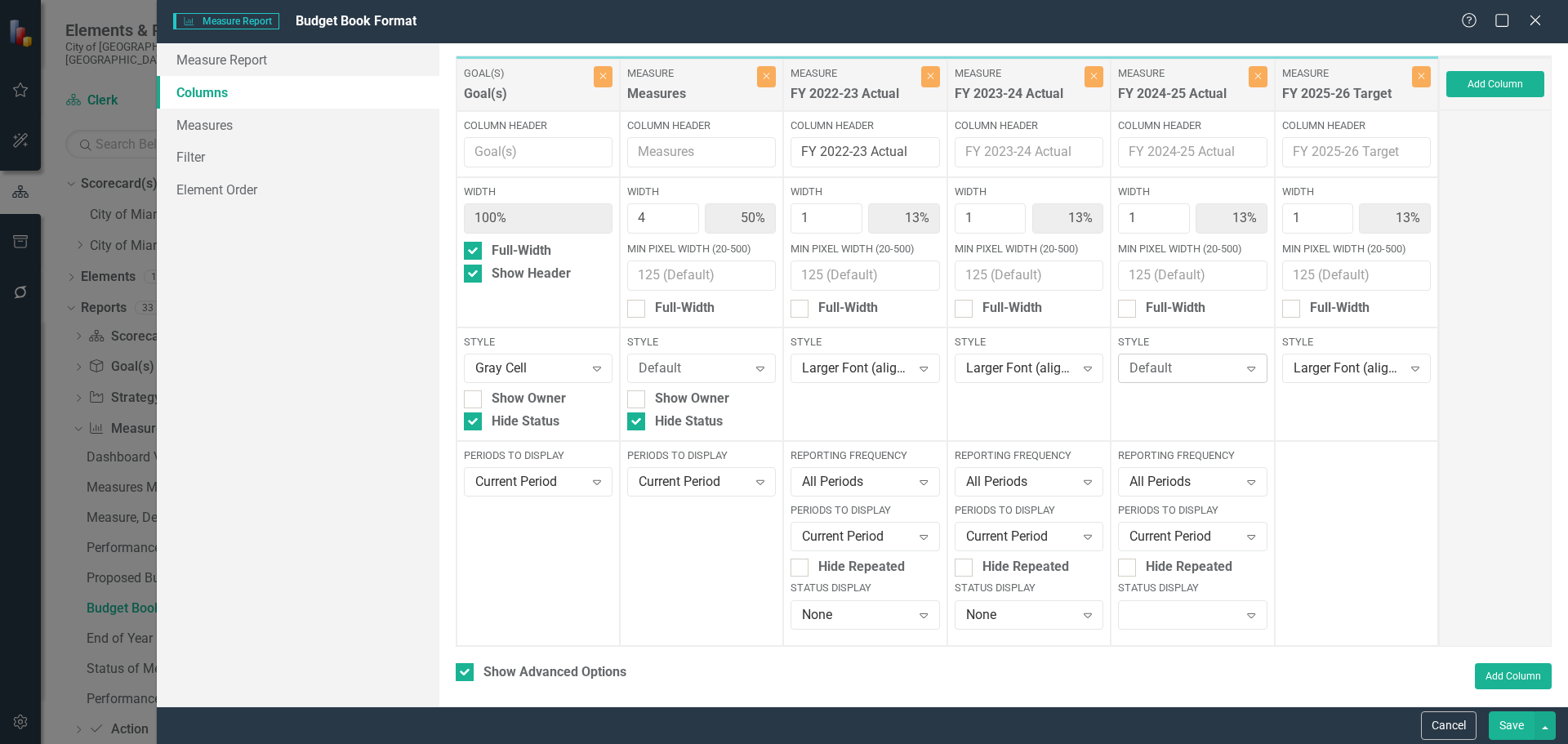
click at [1135, 377] on div "Default" at bounding box center [1184, 369] width 108 height 18
type input "large"
click at [1165, 432] on div "Large r Font (align right)" at bounding box center [1187, 433] width 121 height 38
click at [1199, 621] on div "Expand" at bounding box center [1192, 615] width 149 height 29
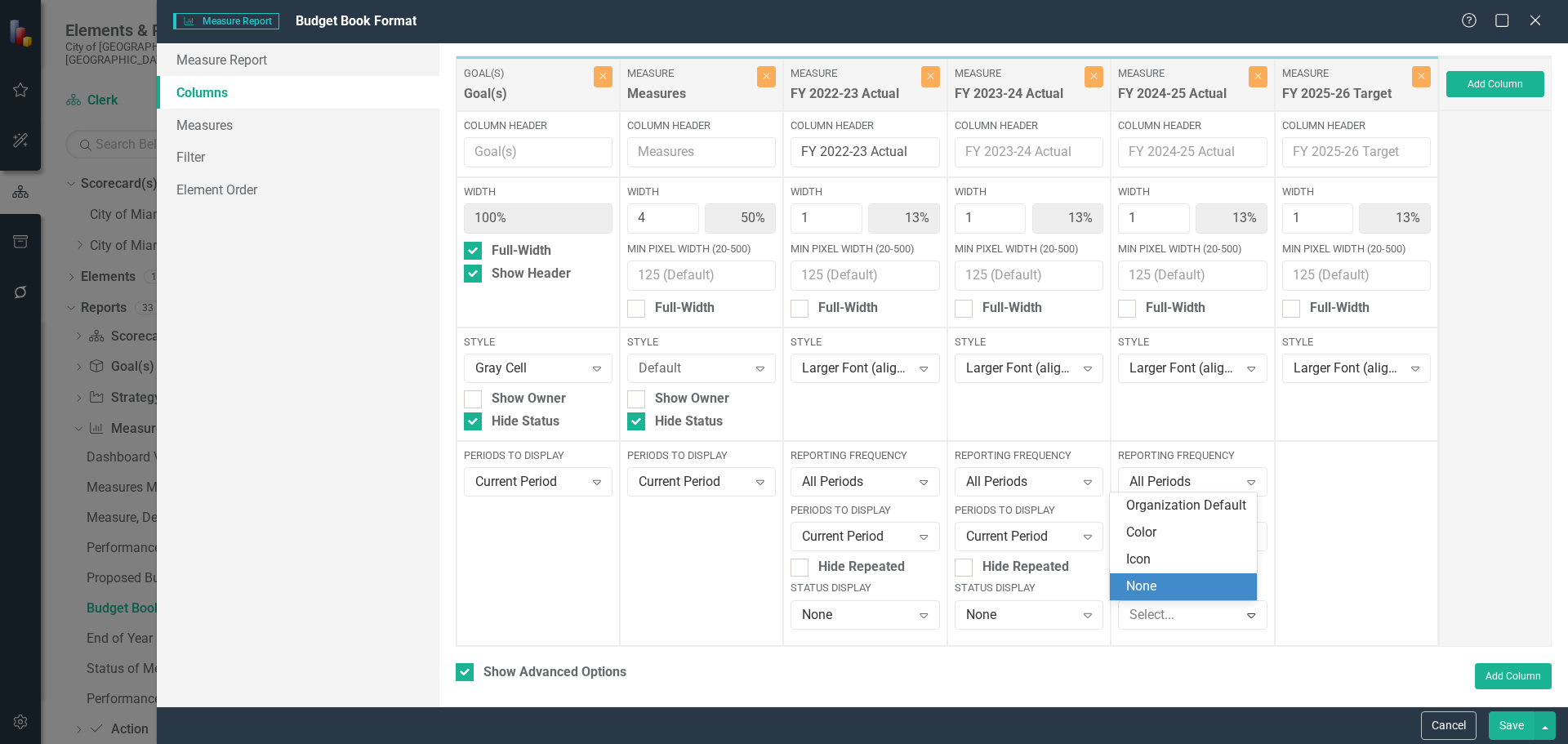
click at [1168, 594] on div "None" at bounding box center [1187, 587] width 121 height 18
click at [1509, 721] on button "Save" at bounding box center [1512, 726] width 46 height 29
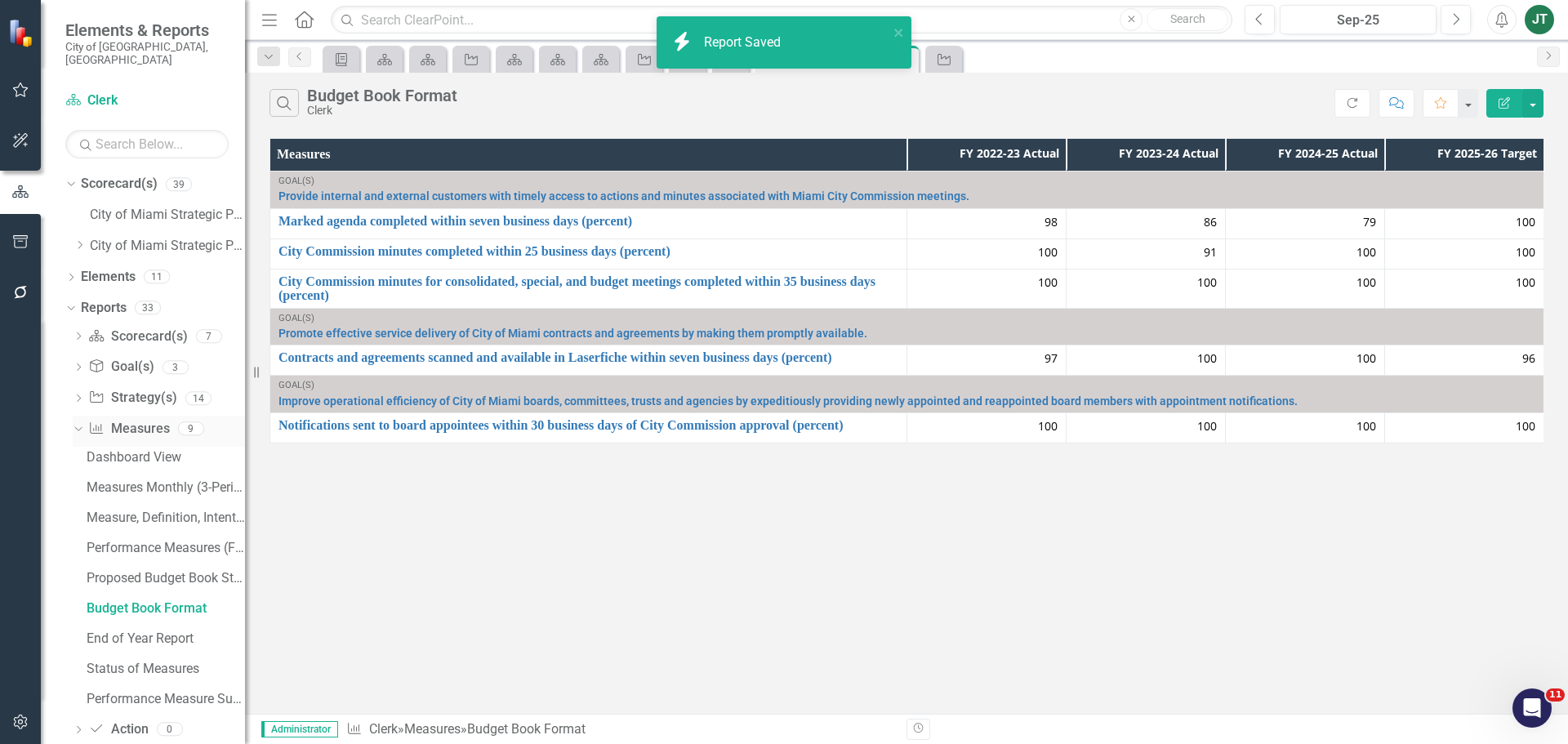
click at [78, 422] on icon "Dropdown" at bounding box center [76, 428] width 9 height 11
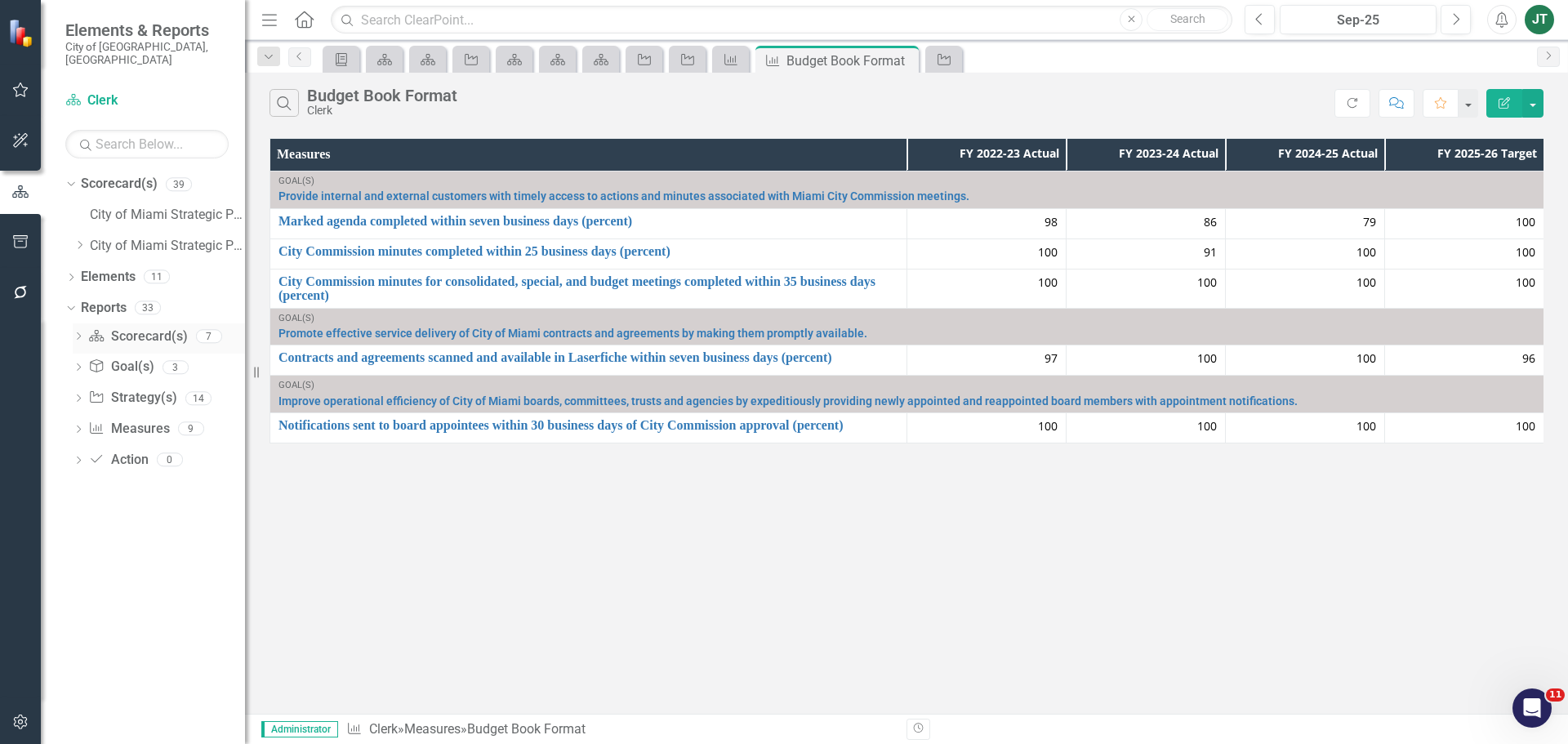
click at [79, 332] on div "Dropdown" at bounding box center [78, 338] width 11 height 14
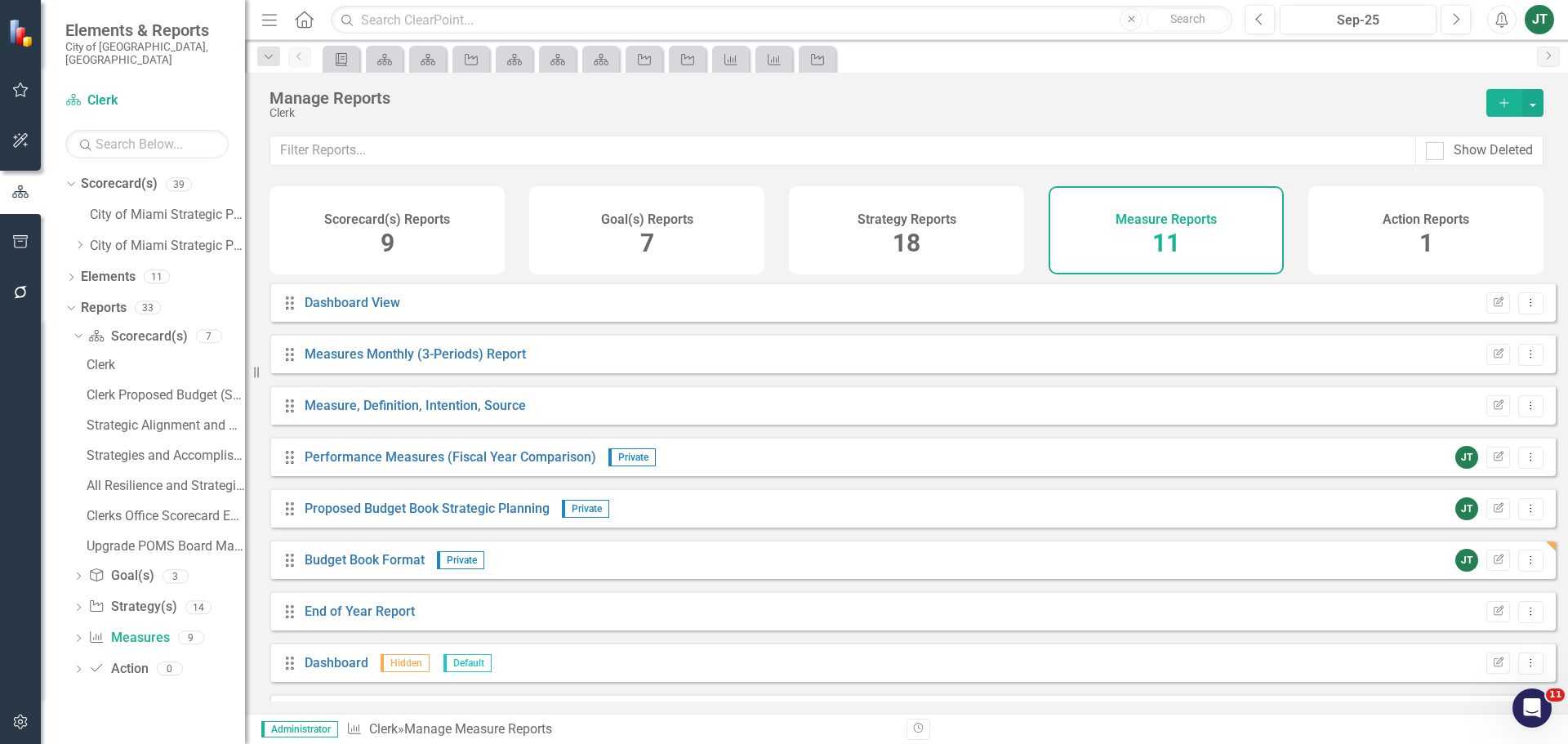
click at [391, 256] on span "9" at bounding box center [387, 243] width 14 height 29
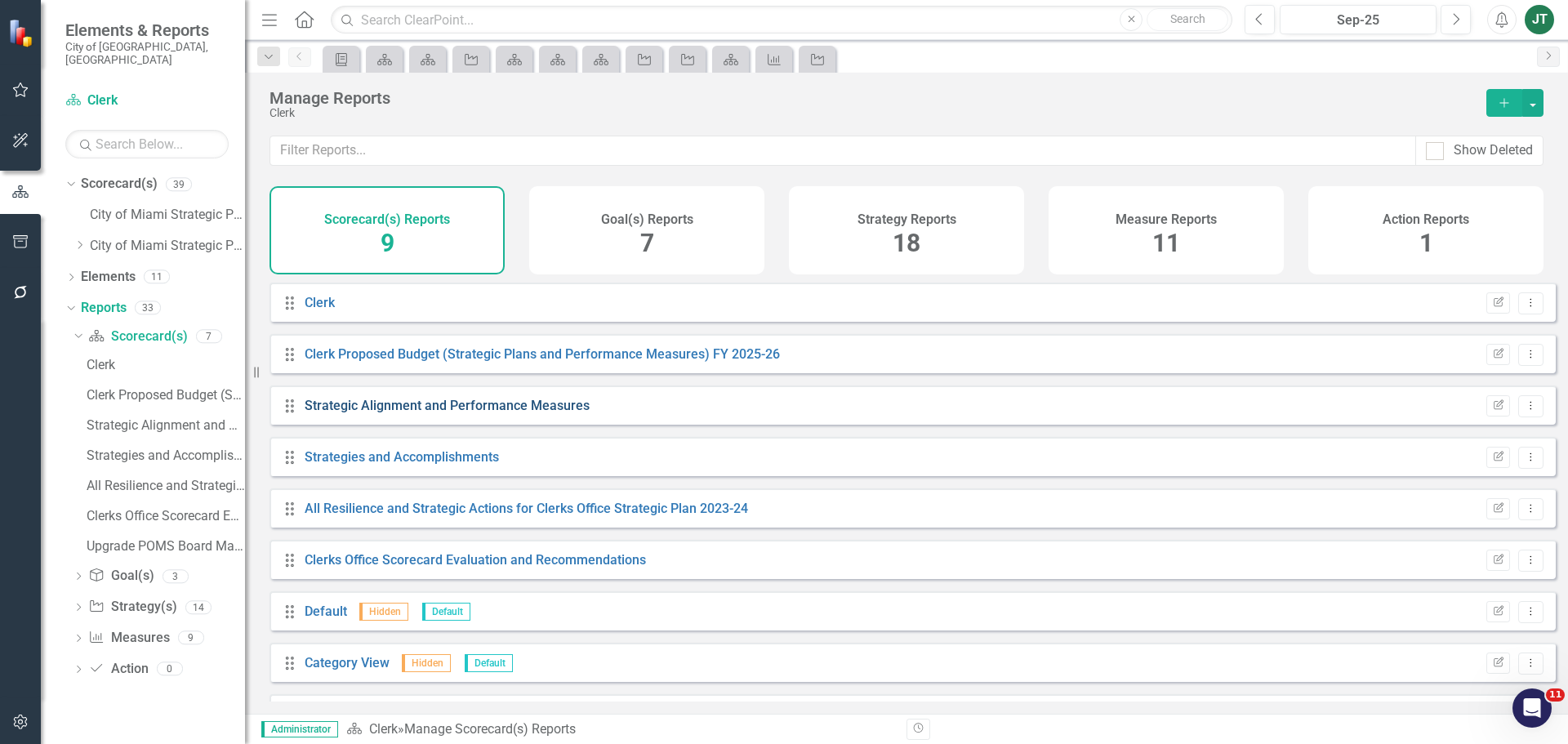
click at [442, 414] on link "Strategic Alignment and Performance Measures" at bounding box center [447, 406] width 285 height 16
click at [84, 240] on icon "Dropdown" at bounding box center [79, 245] width 12 height 10
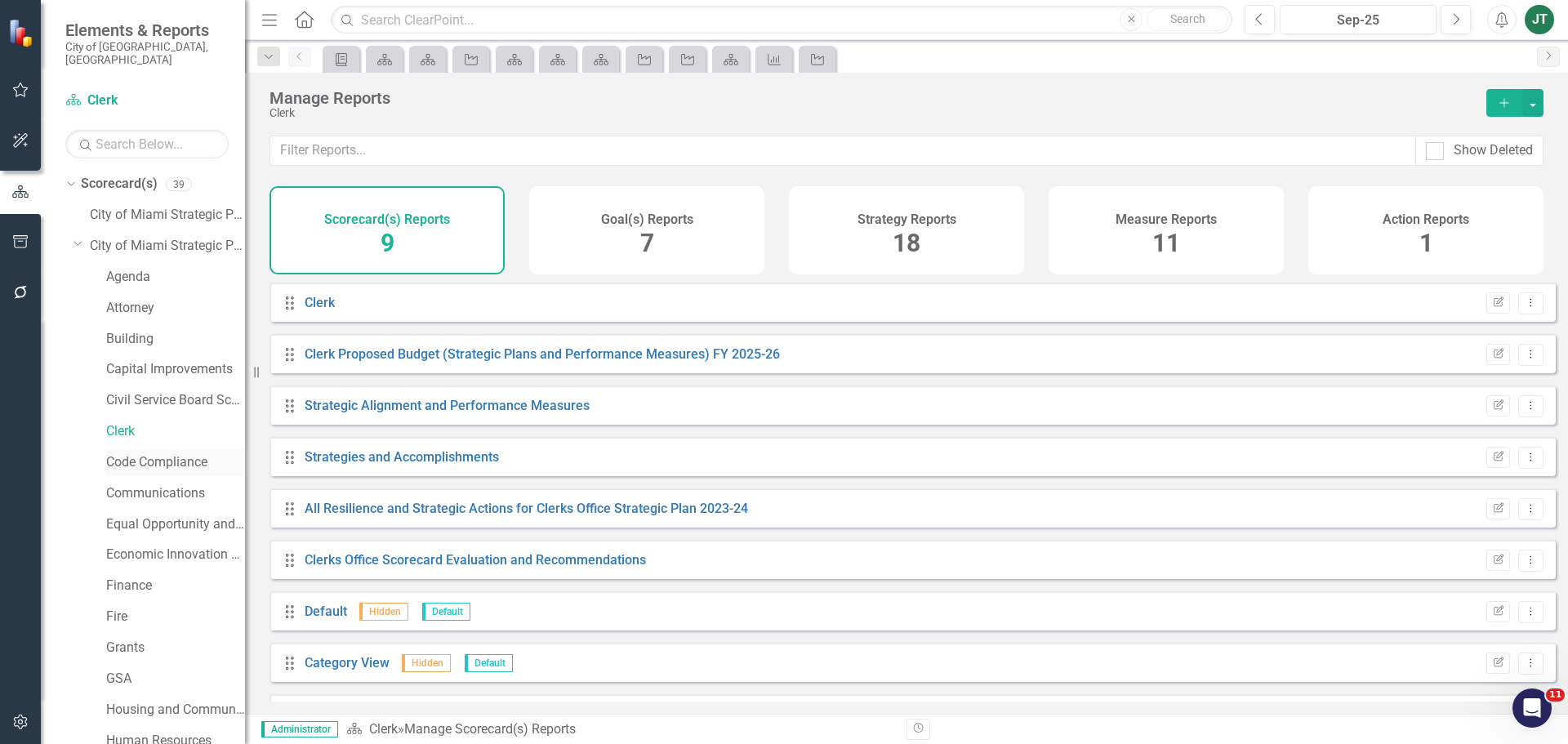
click at [136, 453] on link "Code Compliance" at bounding box center [176, 463] width 139 height 18
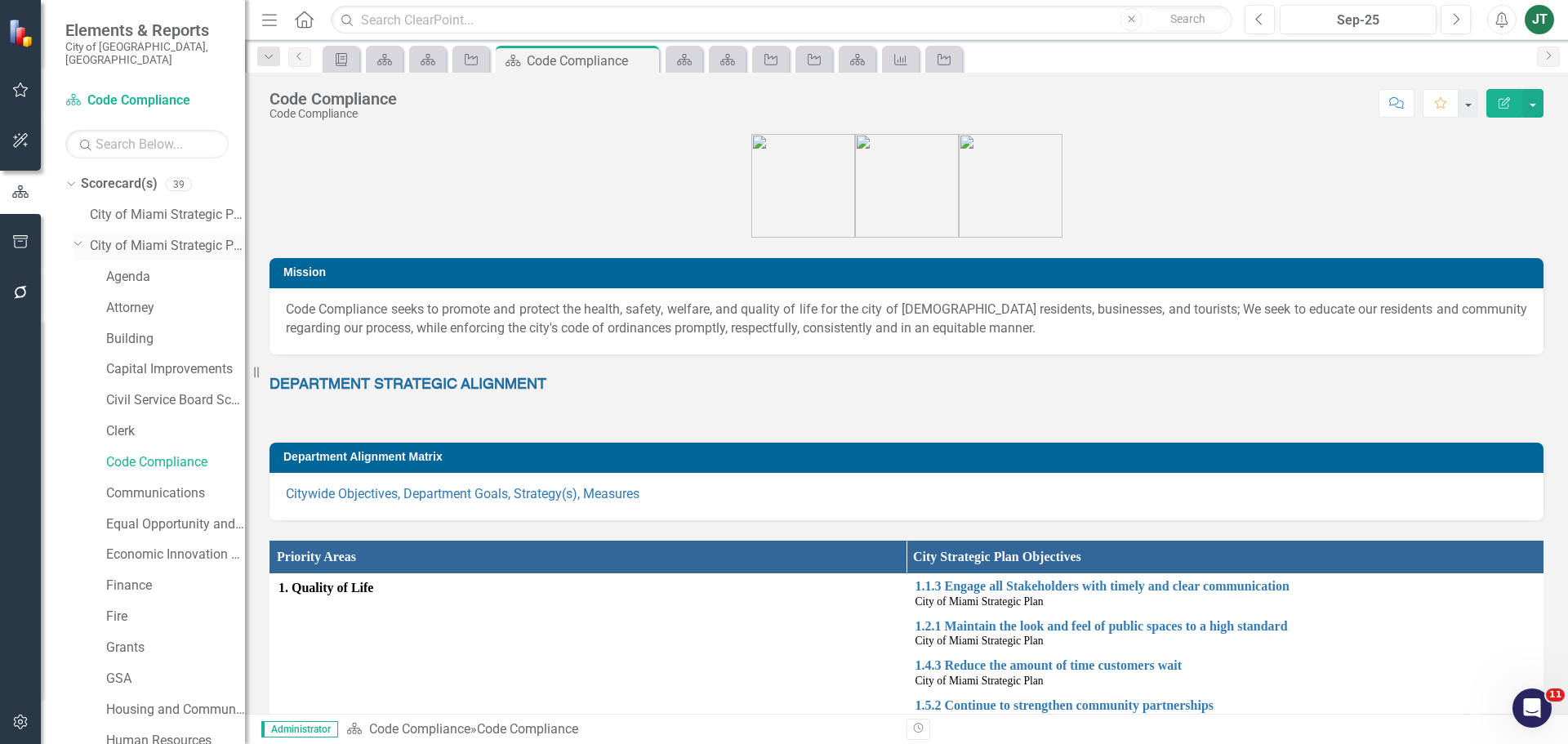
click at [76, 237] on icon "Dropdown" at bounding box center [78, 243] width 10 height 12
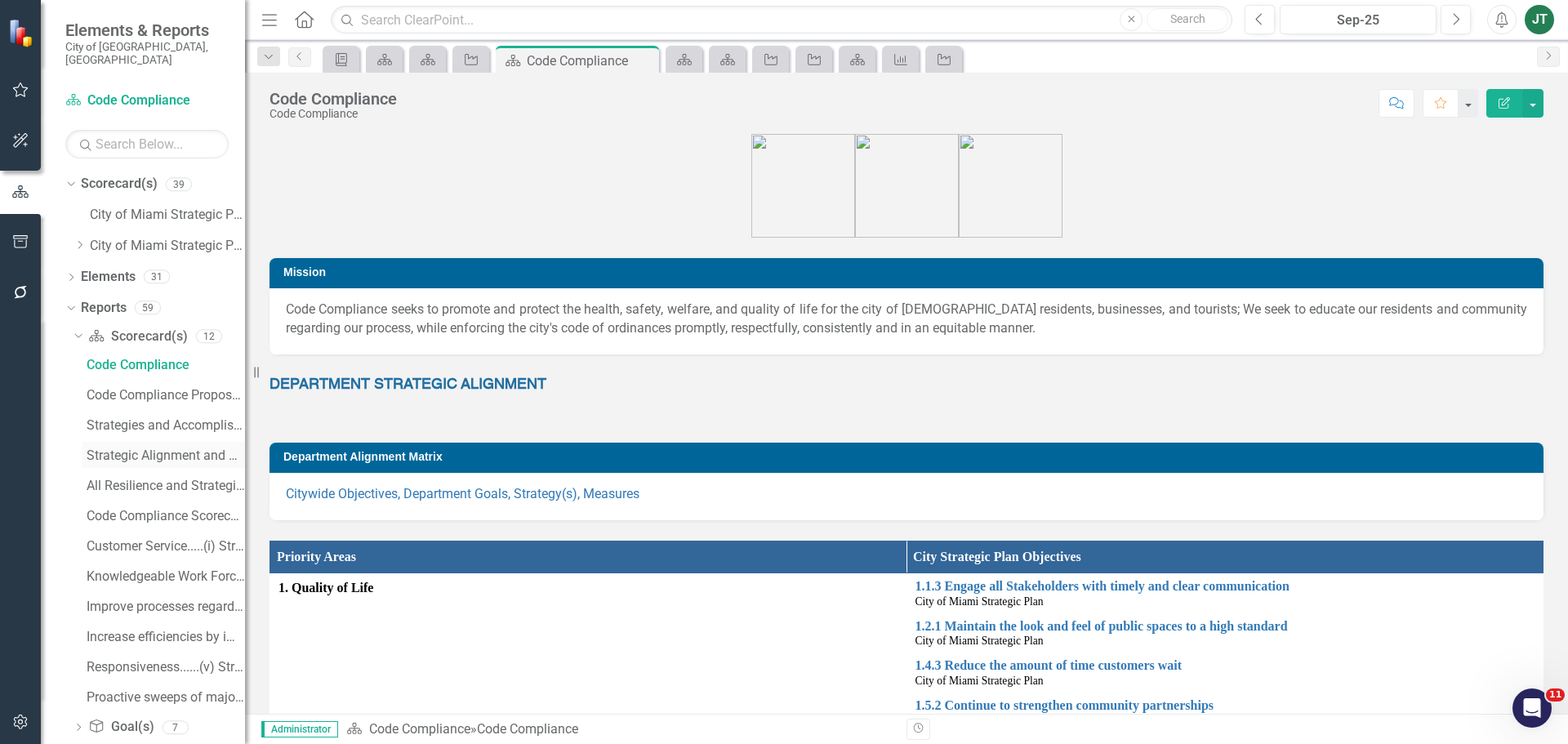
click at [145, 449] on div "Strategic Alignment and Performance Measures" at bounding box center [165, 456] width 158 height 15
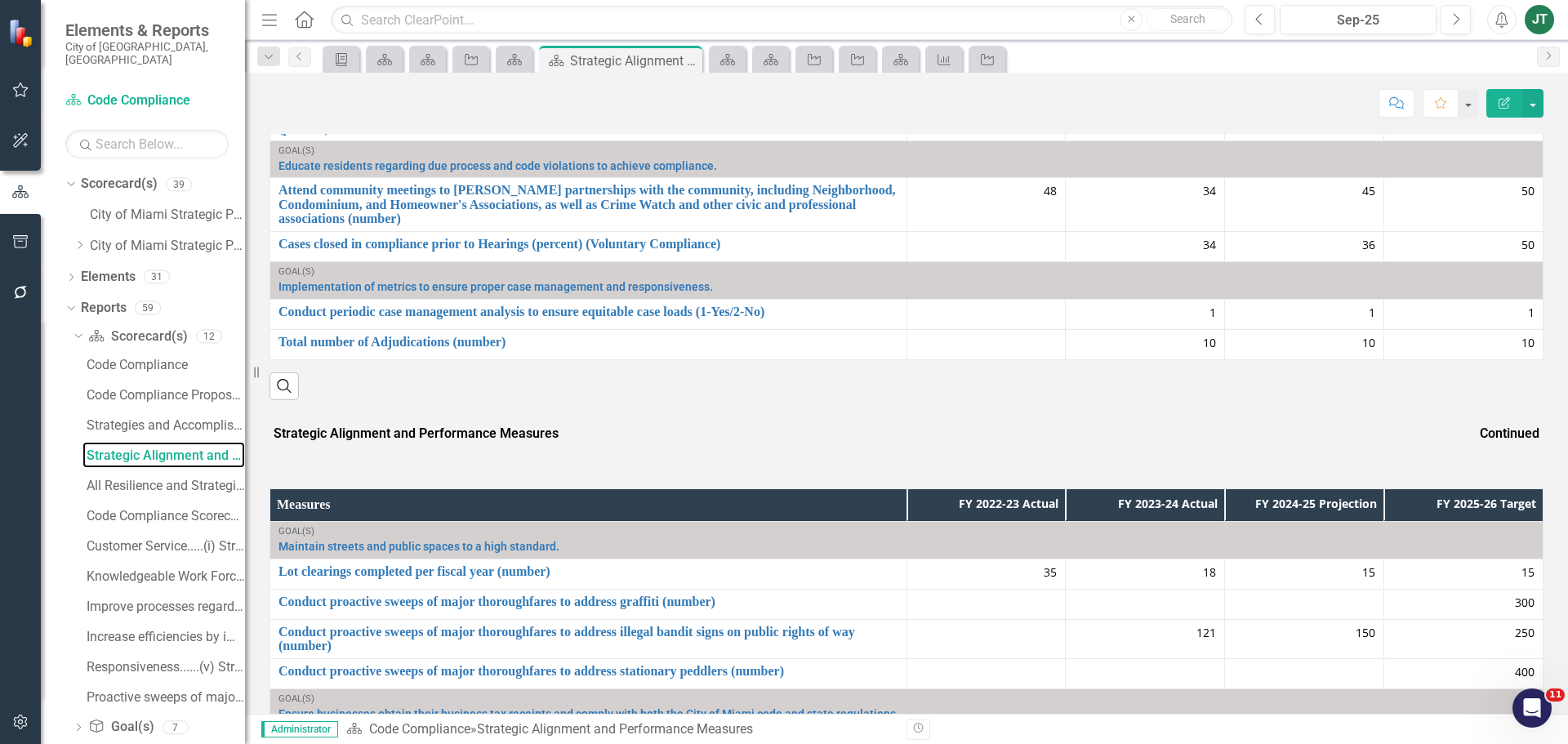
scroll to position [690, 0]
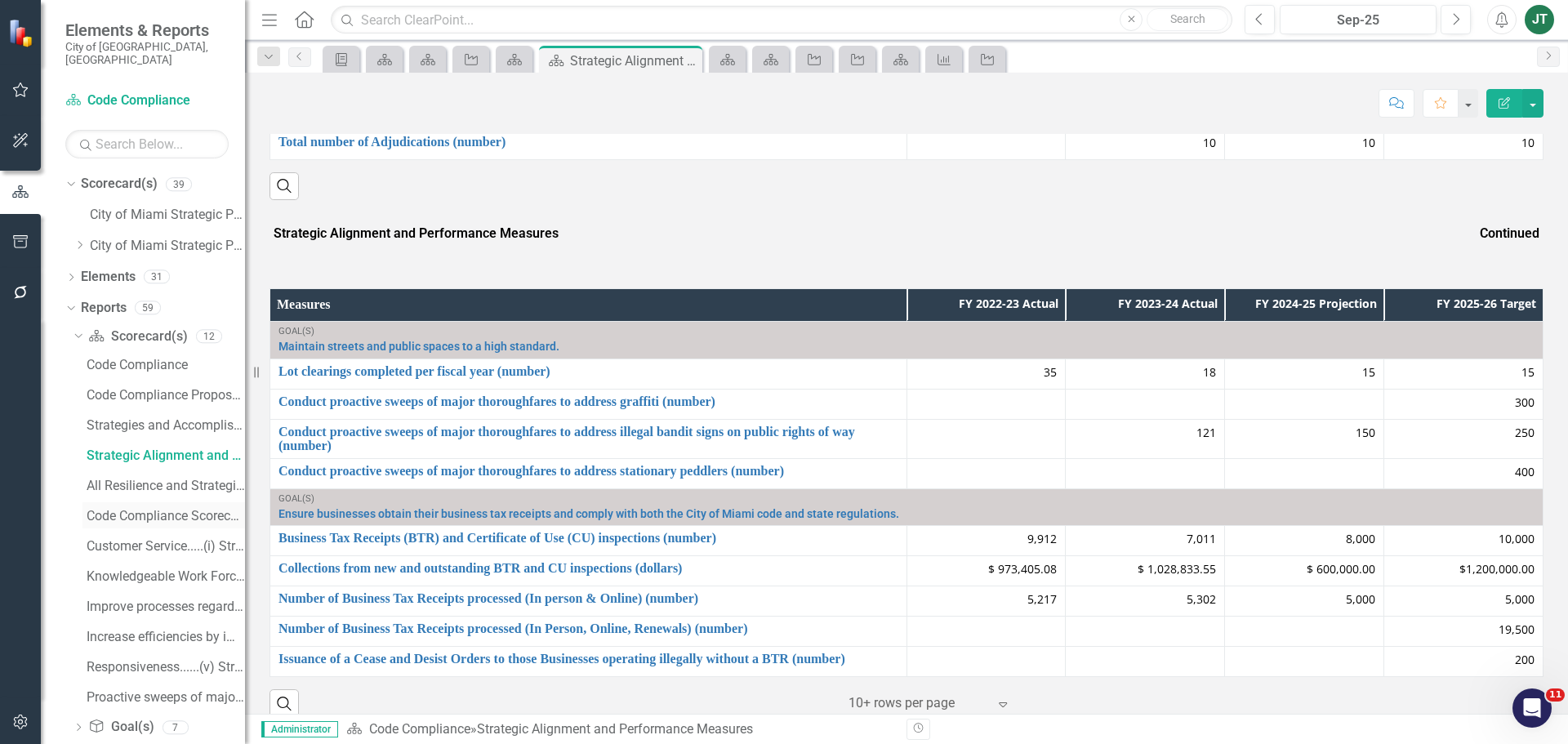
click at [131, 509] on div "Code Compliance Scorecard Evaluation and Recommendations" at bounding box center [165, 517] width 158 height 15
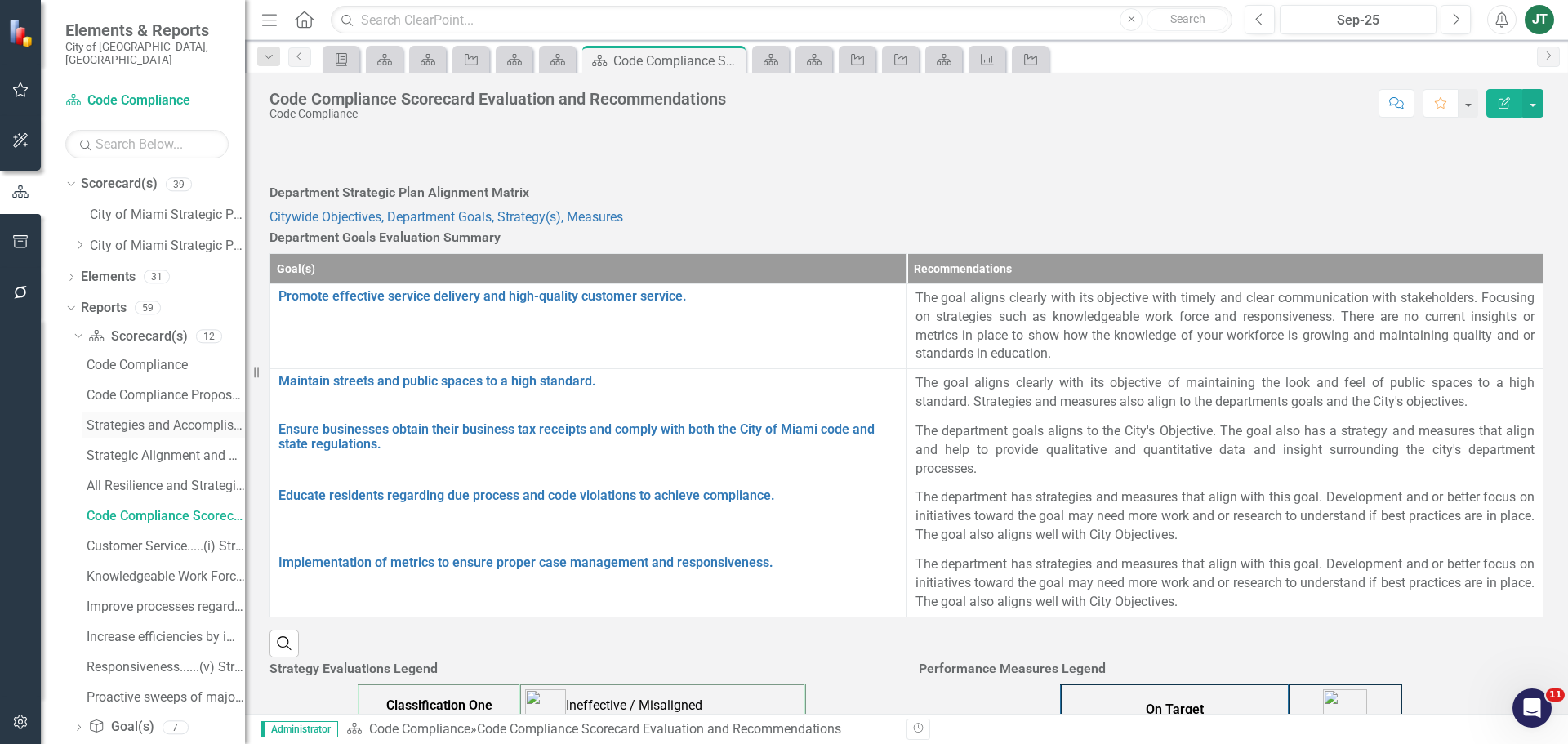
click at [155, 412] on link "Strategies and Accomplishments" at bounding box center [164, 425] width 163 height 26
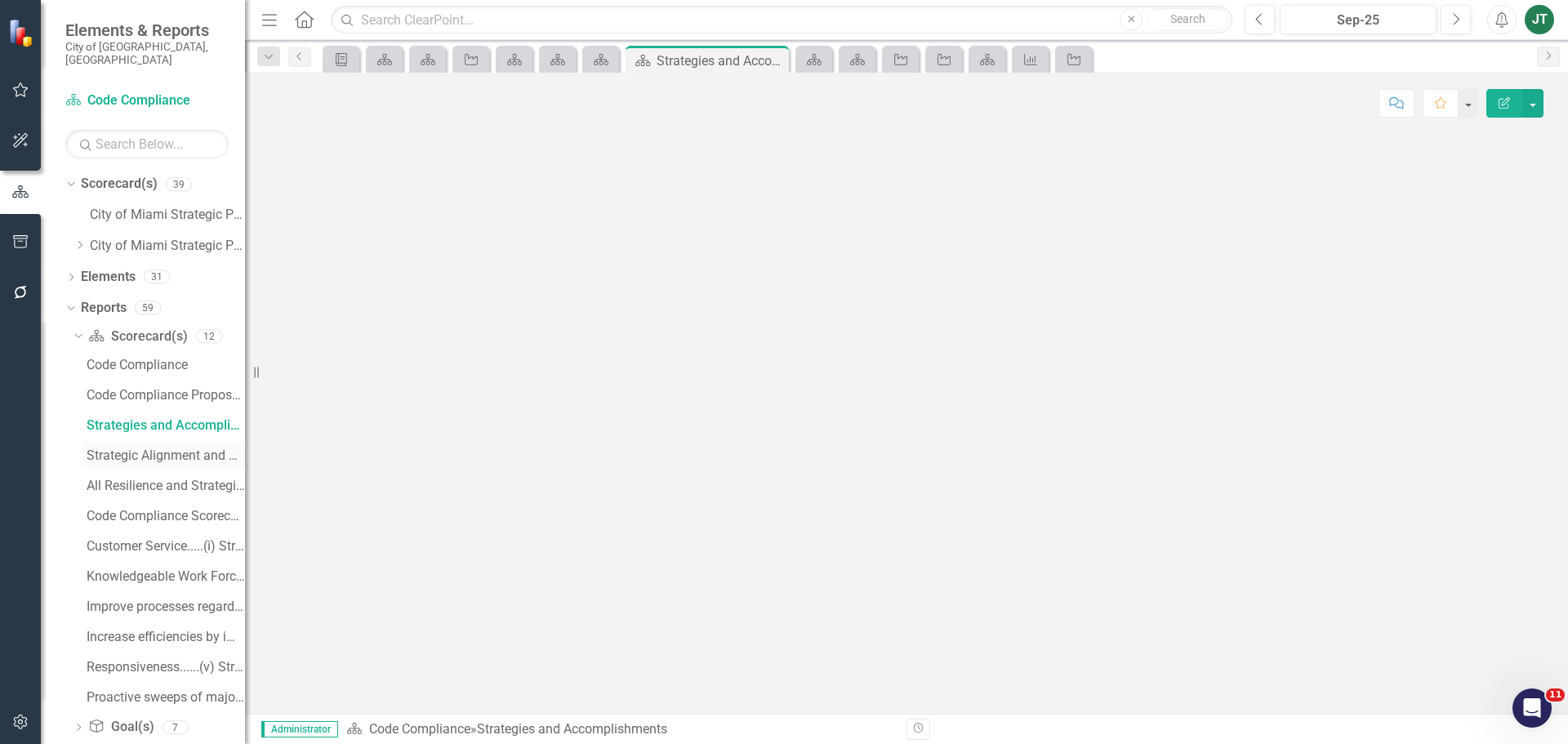
click at [161, 449] on div "Strategic Alignment and Performance Measures" at bounding box center [165, 456] width 158 height 15
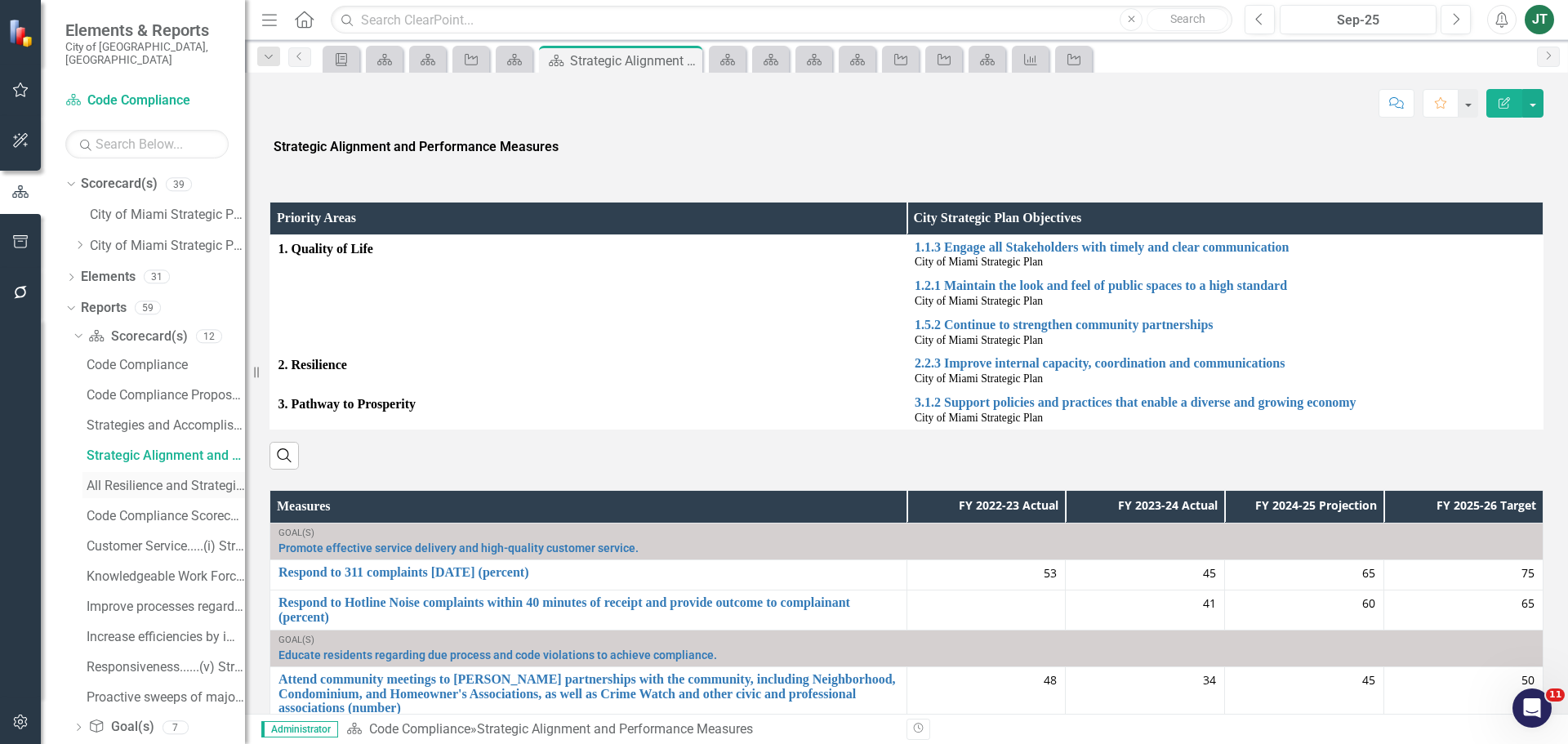
click at [163, 479] on div "All Resilience and Strategic Actions for Code Compliance 2023-24" at bounding box center [165, 486] width 158 height 15
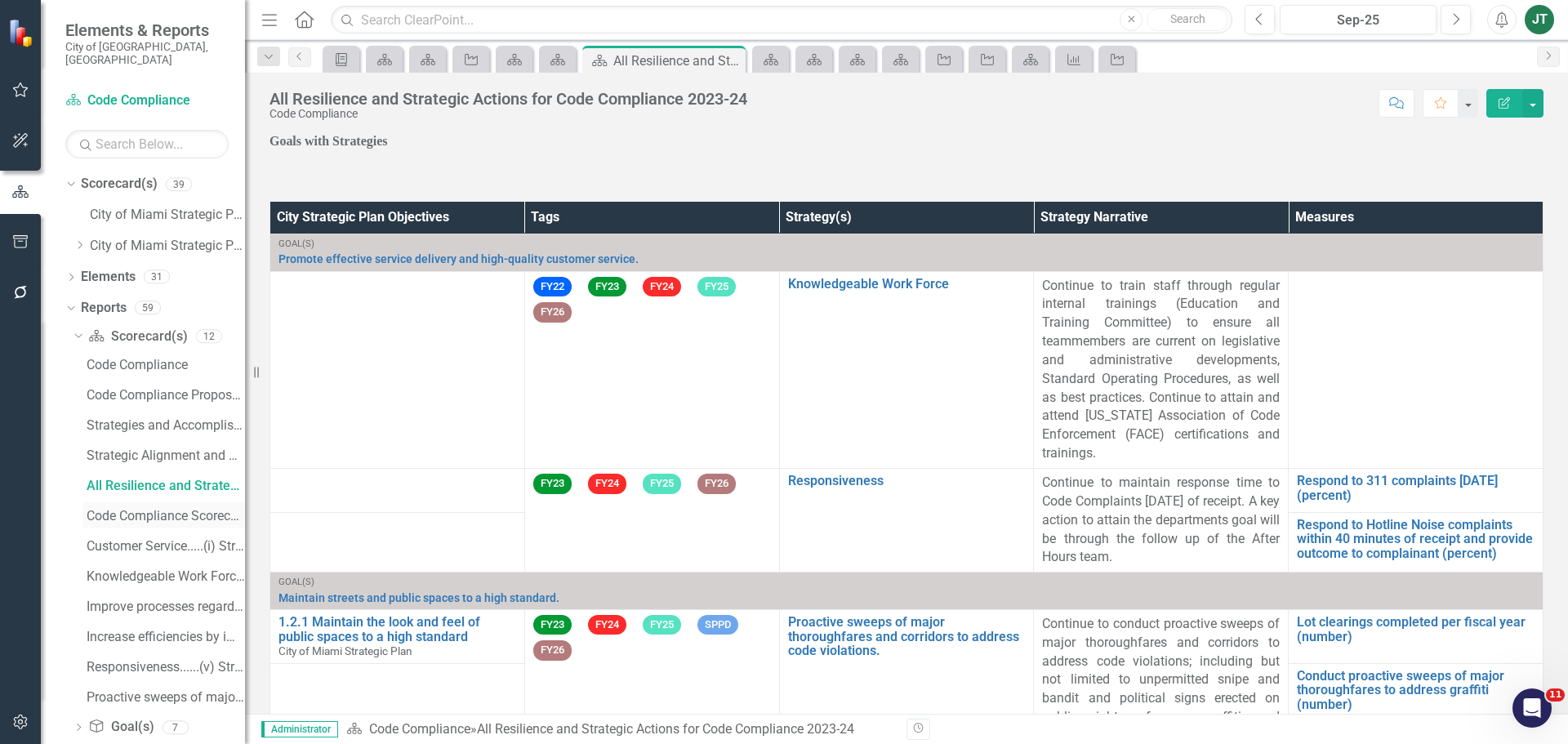
click at [165, 509] on div "Code Compliance Scorecard Evaluation and Recommendations" at bounding box center [165, 517] width 158 height 15
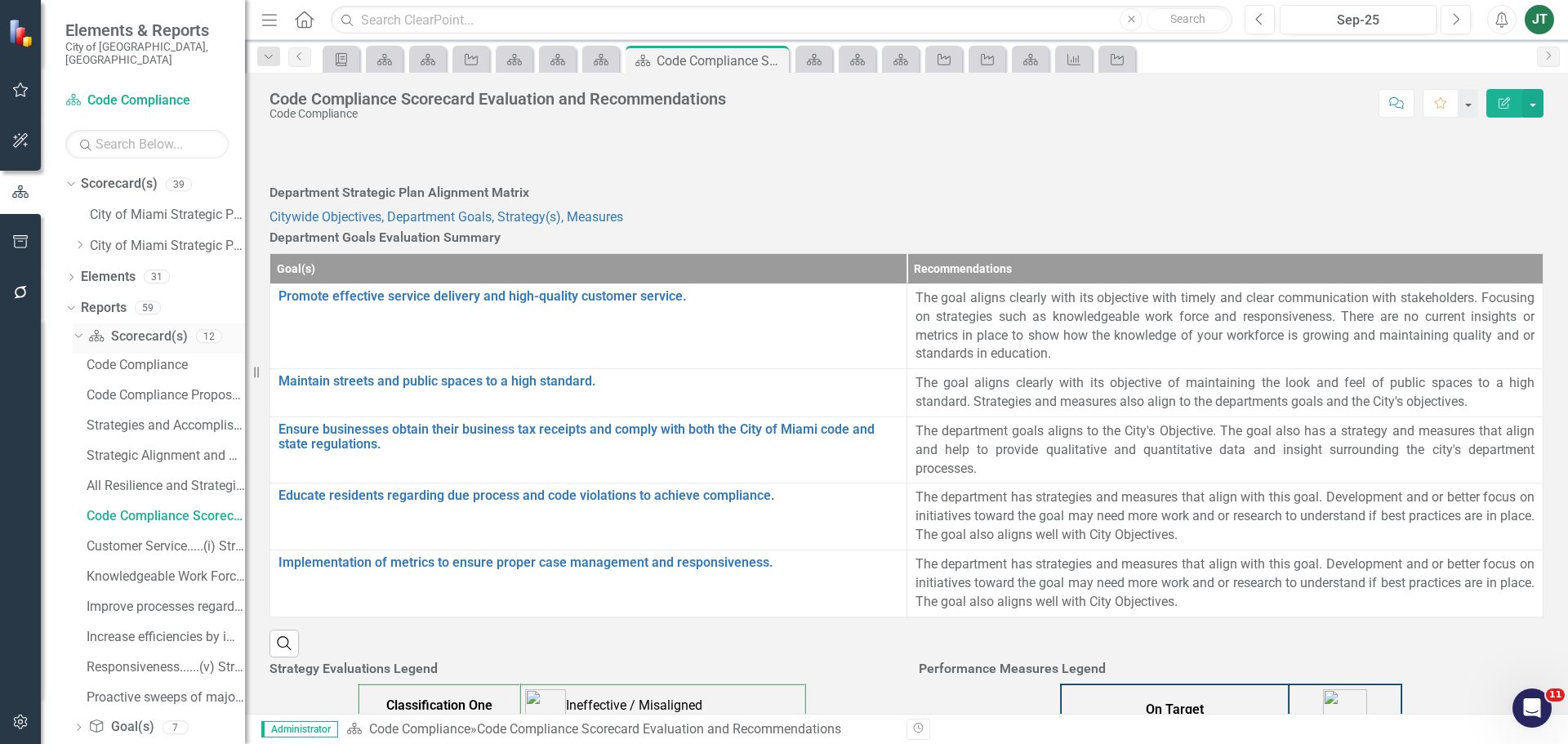
click at [127, 327] on link "Scorecard(s) Scorecard(s)" at bounding box center [138, 337] width 99 height 18
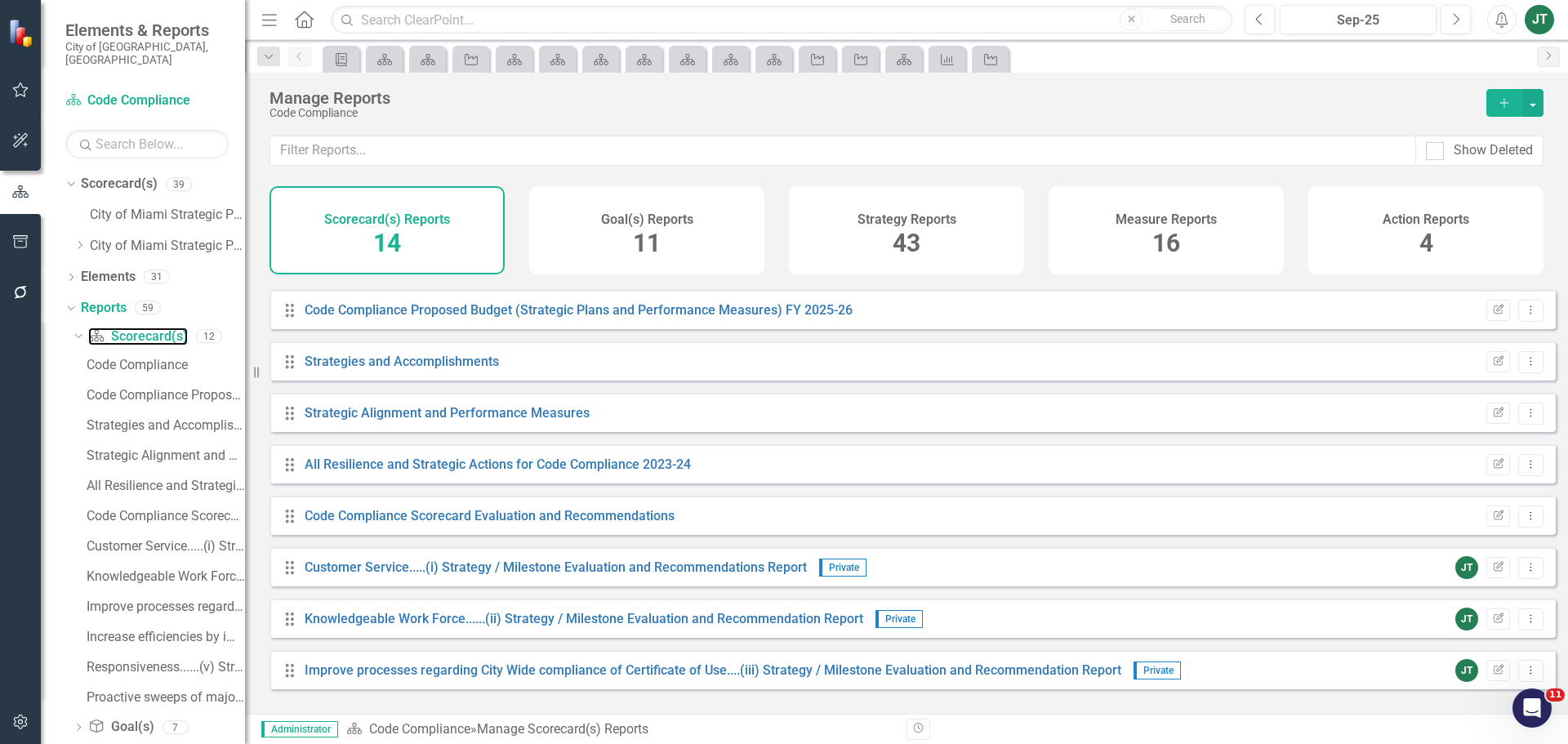
scroll to position [164, 0]
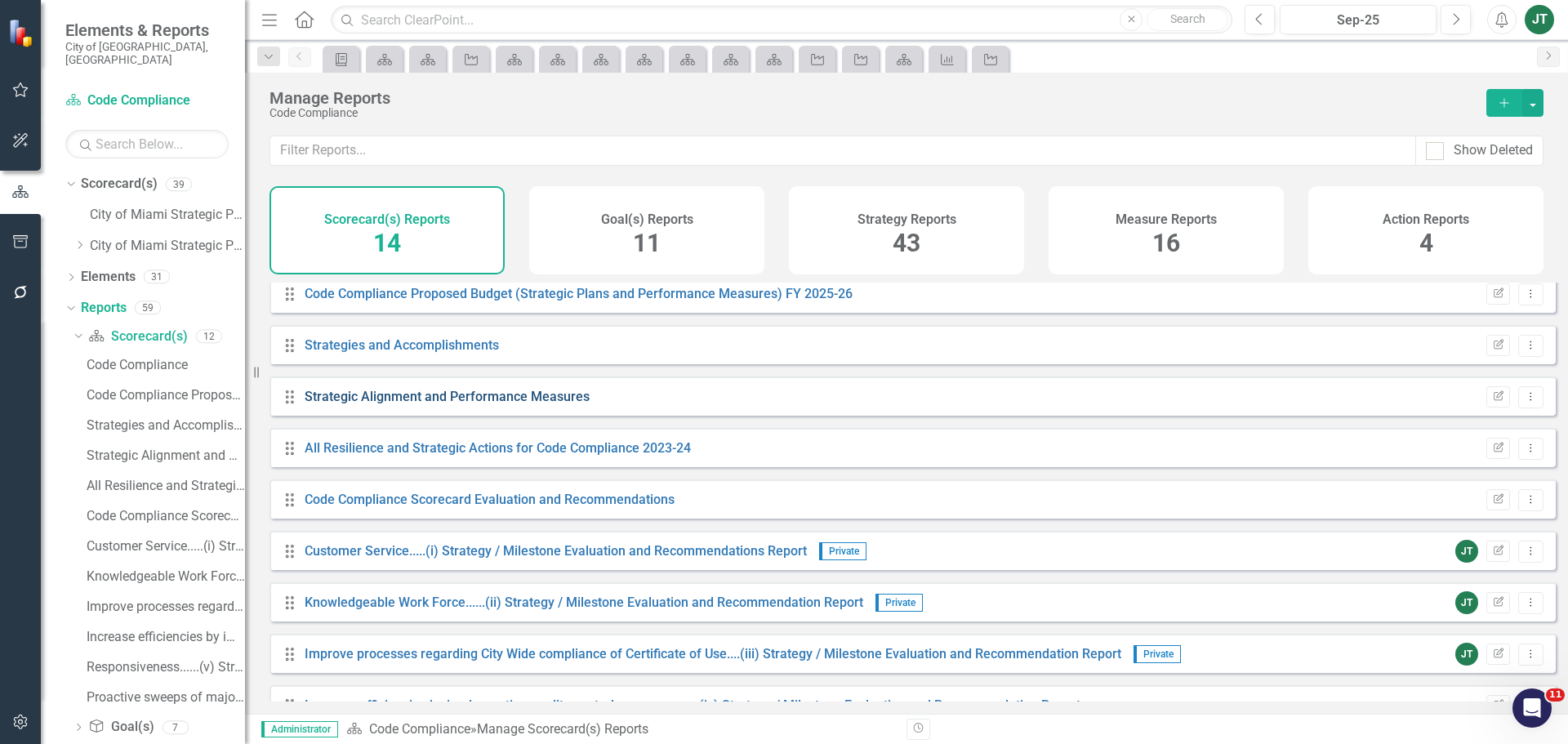
click at [401, 403] on link "Strategic Alignment and Performance Measures" at bounding box center [447, 396] width 285 height 16
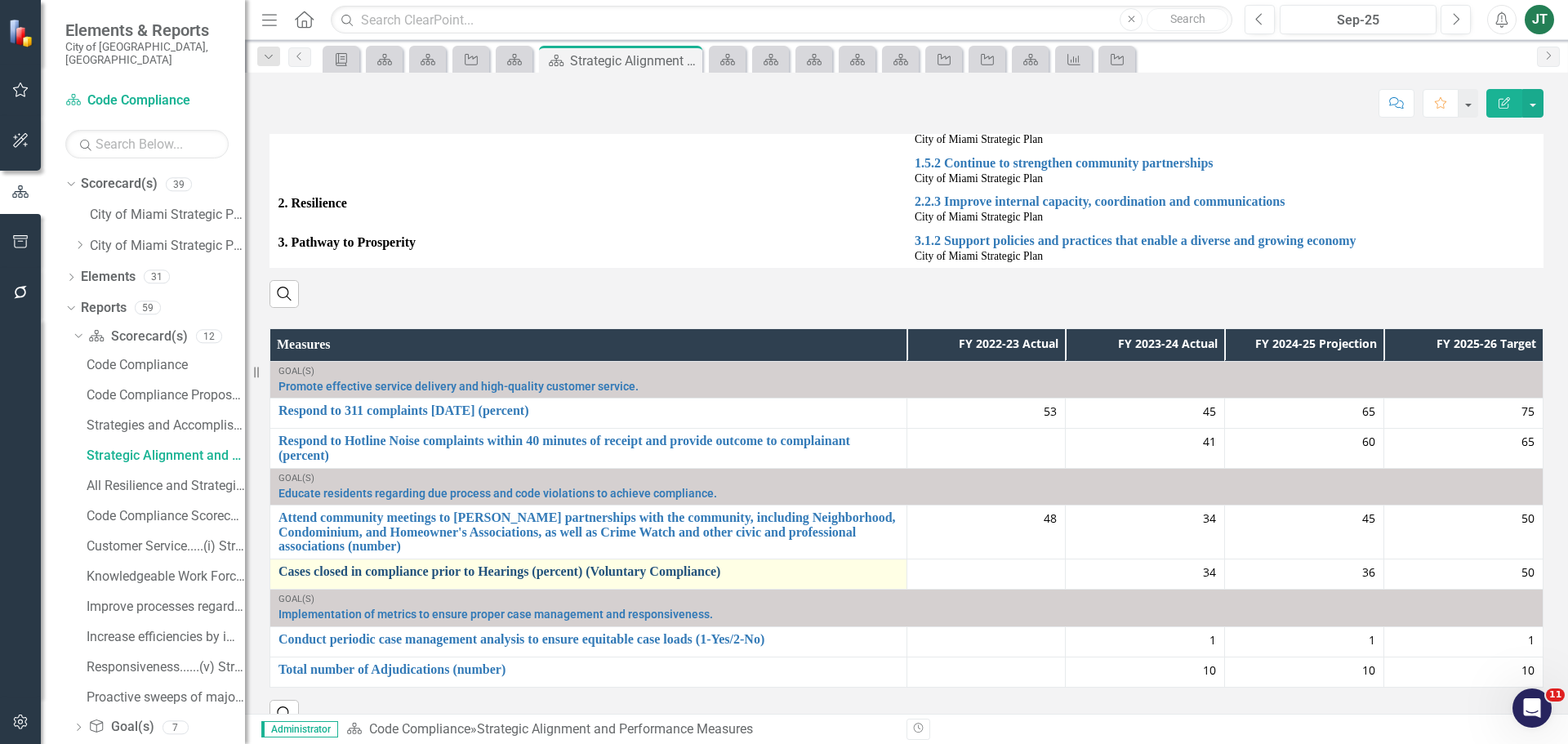
scroll to position [164, 0]
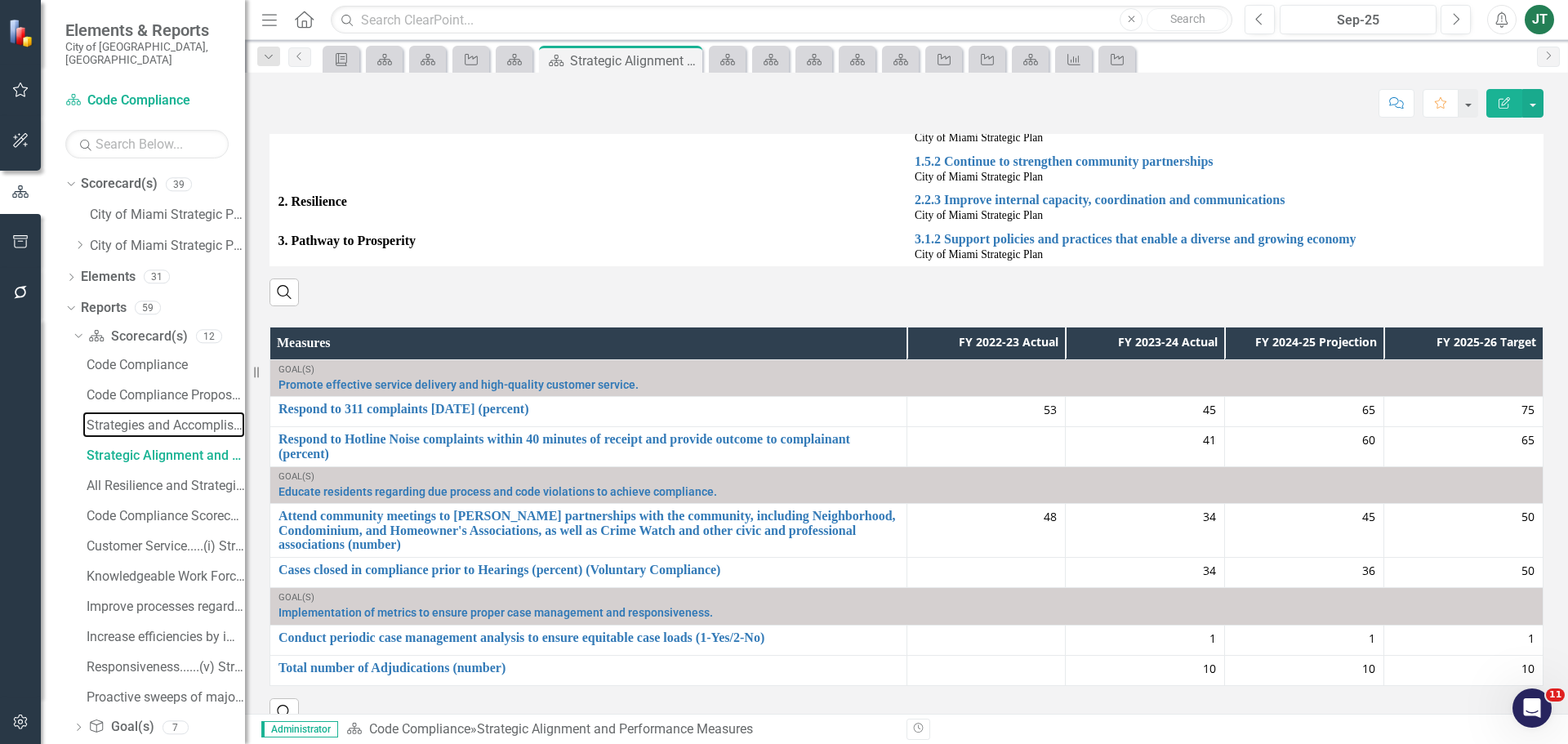
drag, startPoint x: 132, startPoint y: 414, endPoint x: 237, endPoint y: 399, distance: 106.1
click at [131, 418] on div "Strategies and Accomplishments" at bounding box center [165, 426] width 158 height 15
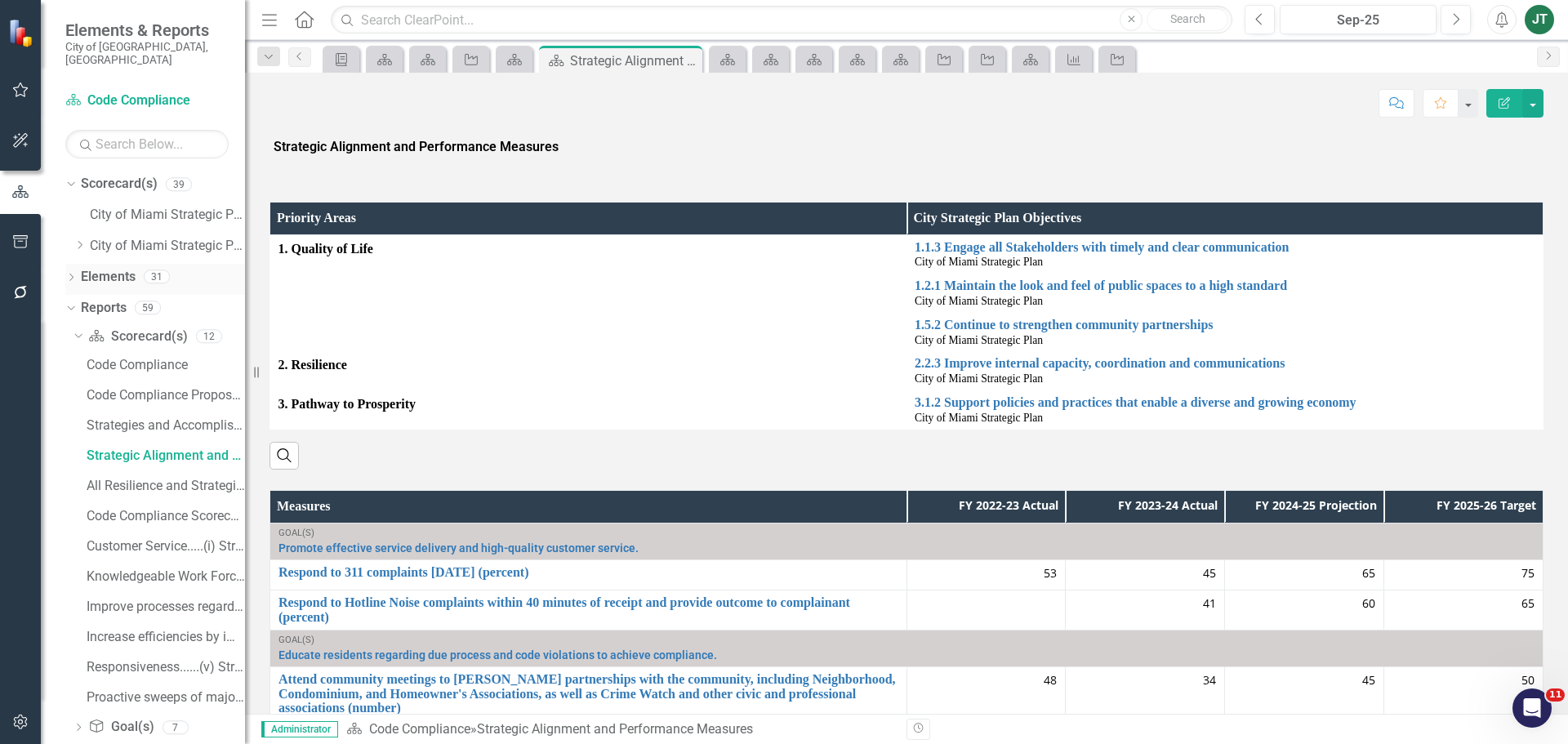
click at [111, 268] on link "Elements" at bounding box center [108, 277] width 55 height 18
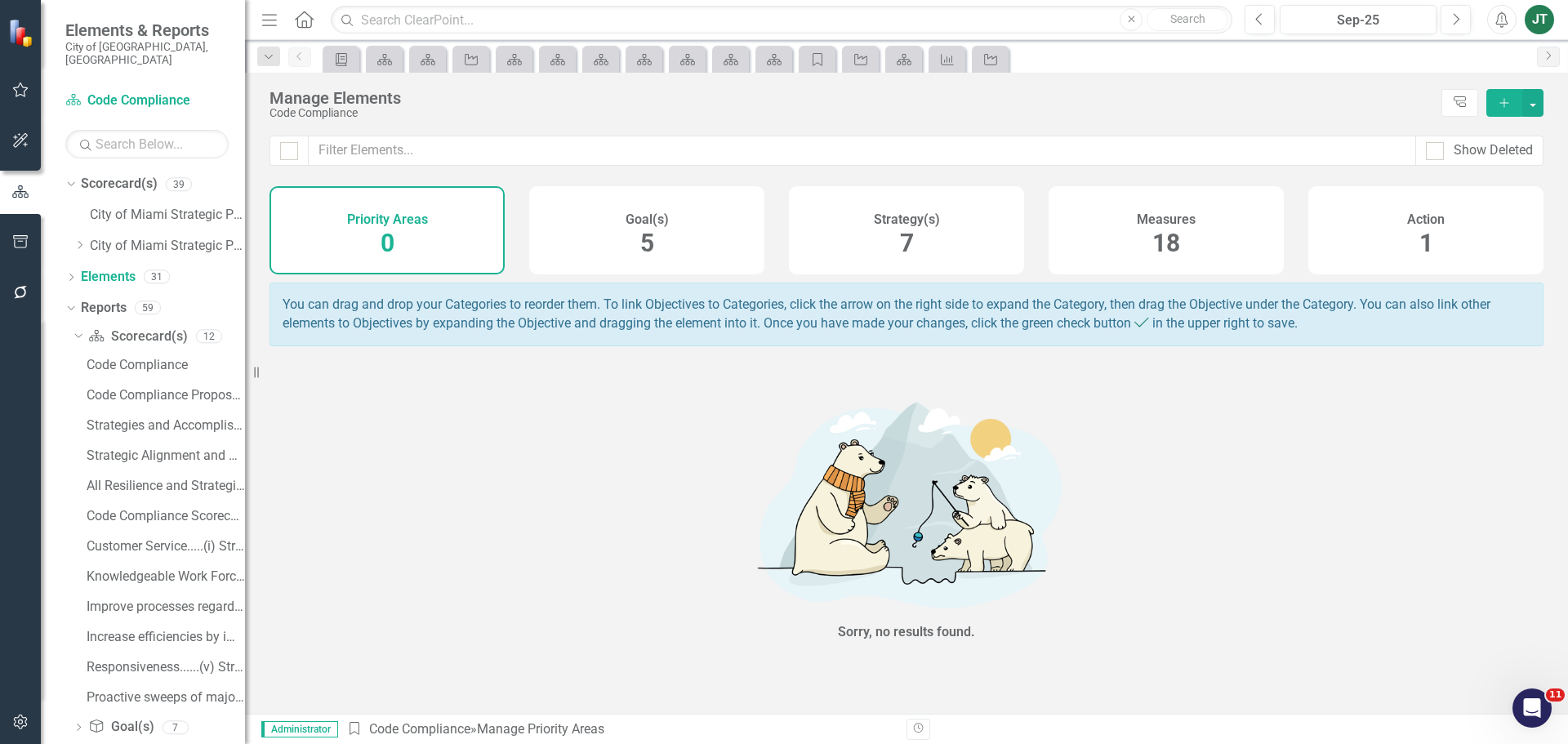
click at [958, 206] on div "Strategy(s) 7" at bounding box center [906, 231] width 235 height 88
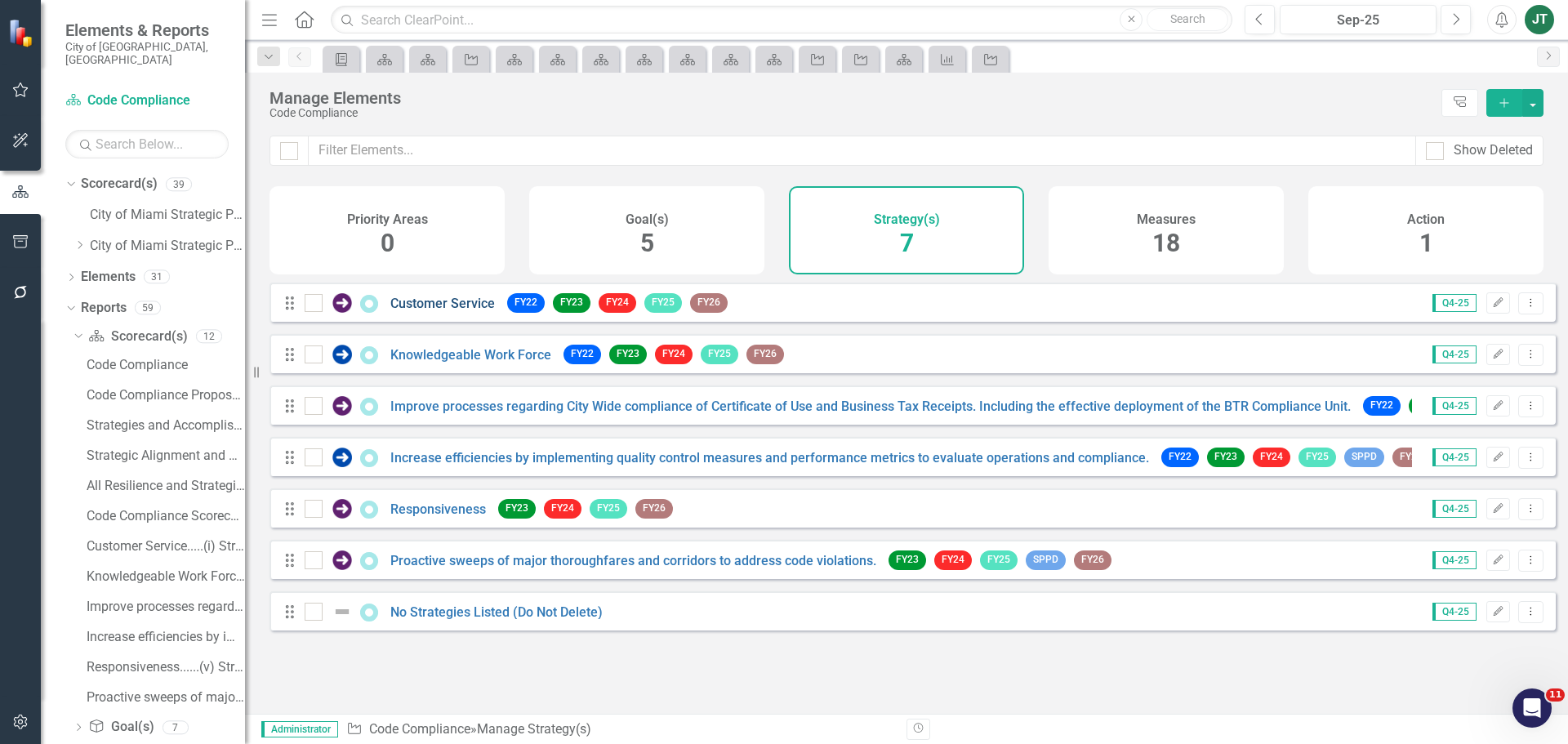
click at [446, 312] on link "Customer Service" at bounding box center [443, 303] width 105 height 16
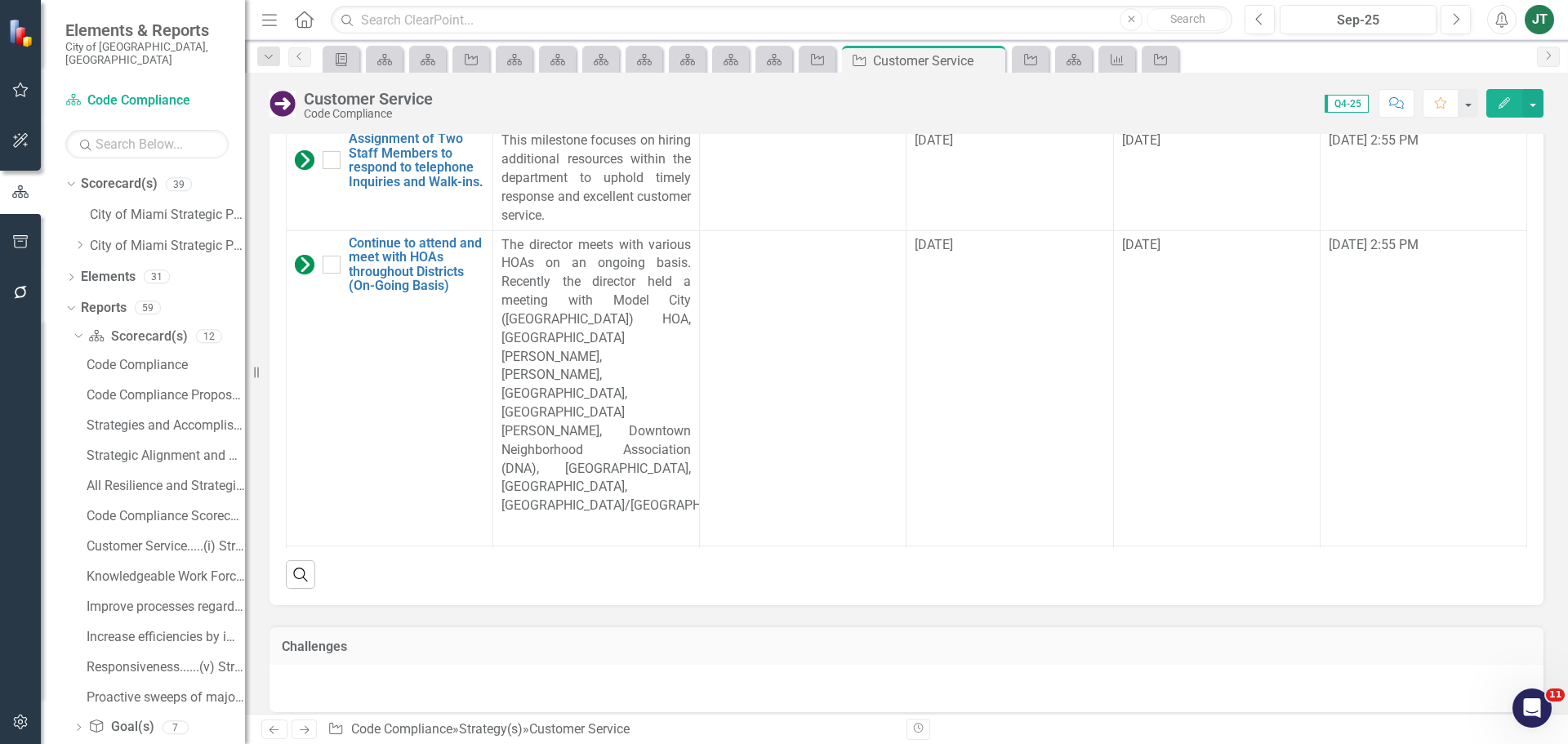
scroll to position [2089, 0]
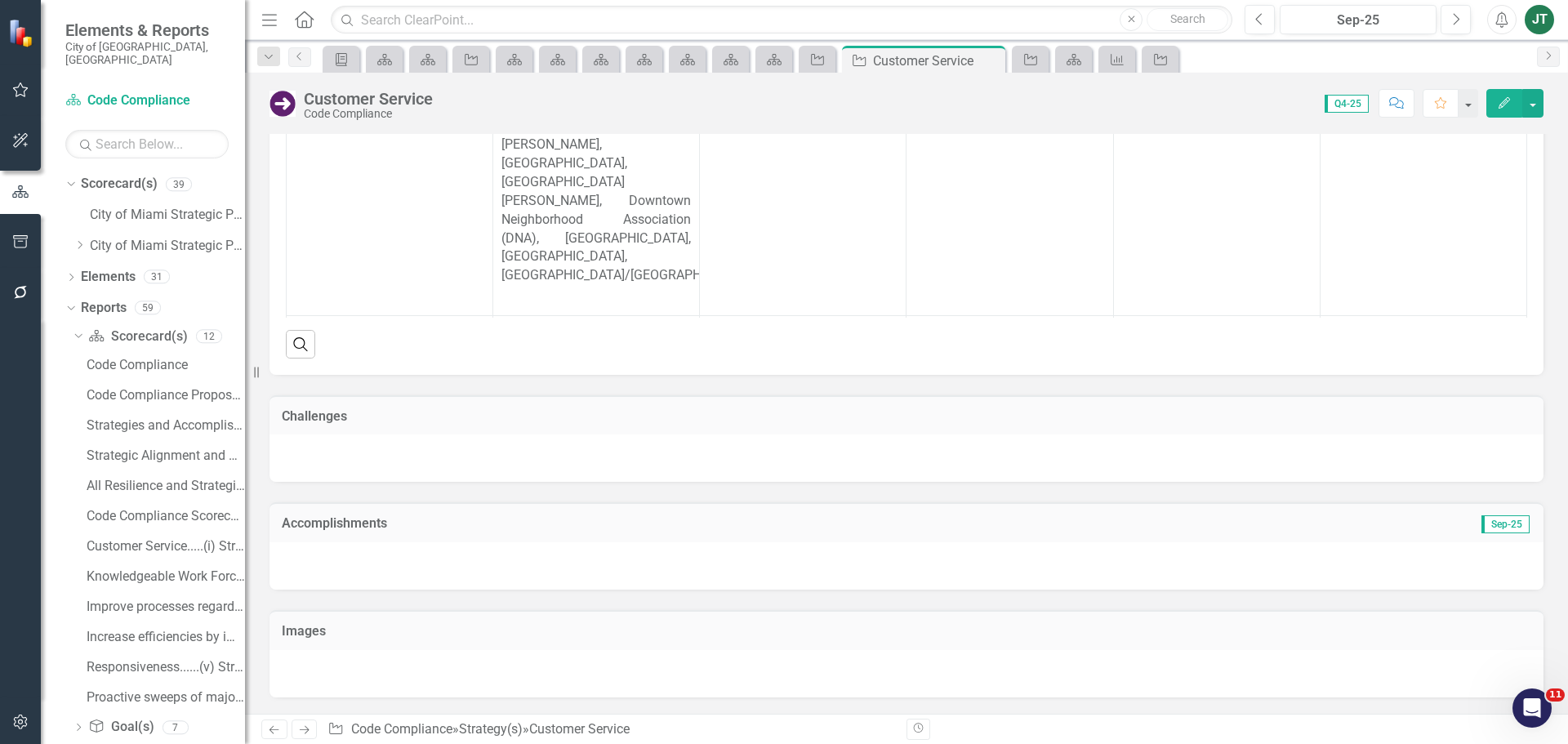
click at [415, 535] on td "Accomplishments" at bounding box center [706, 525] width 848 height 21
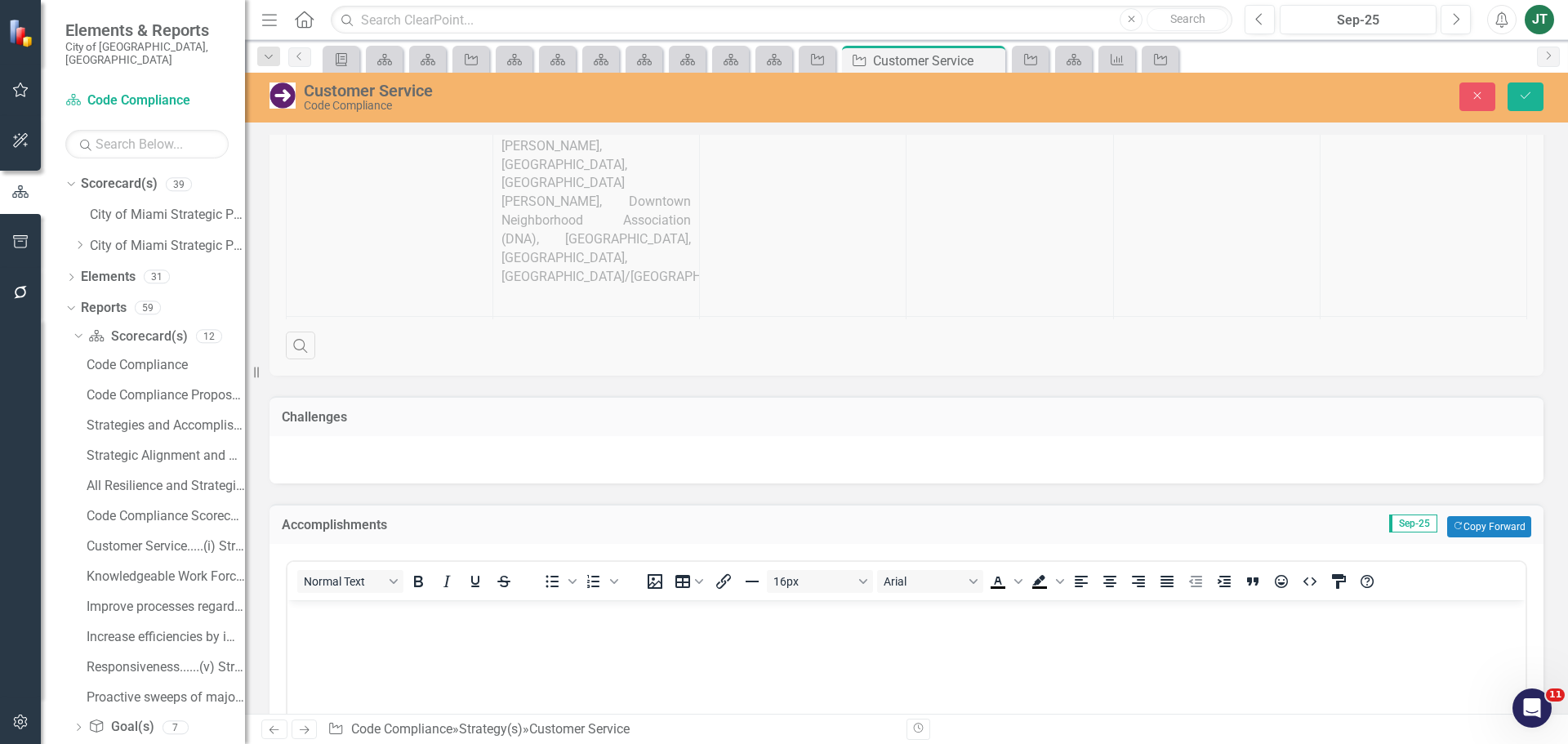
scroll to position [0, 0]
click at [1493, 521] on button "Copy Forward Copy Forward" at bounding box center [1489, 527] width 85 height 21
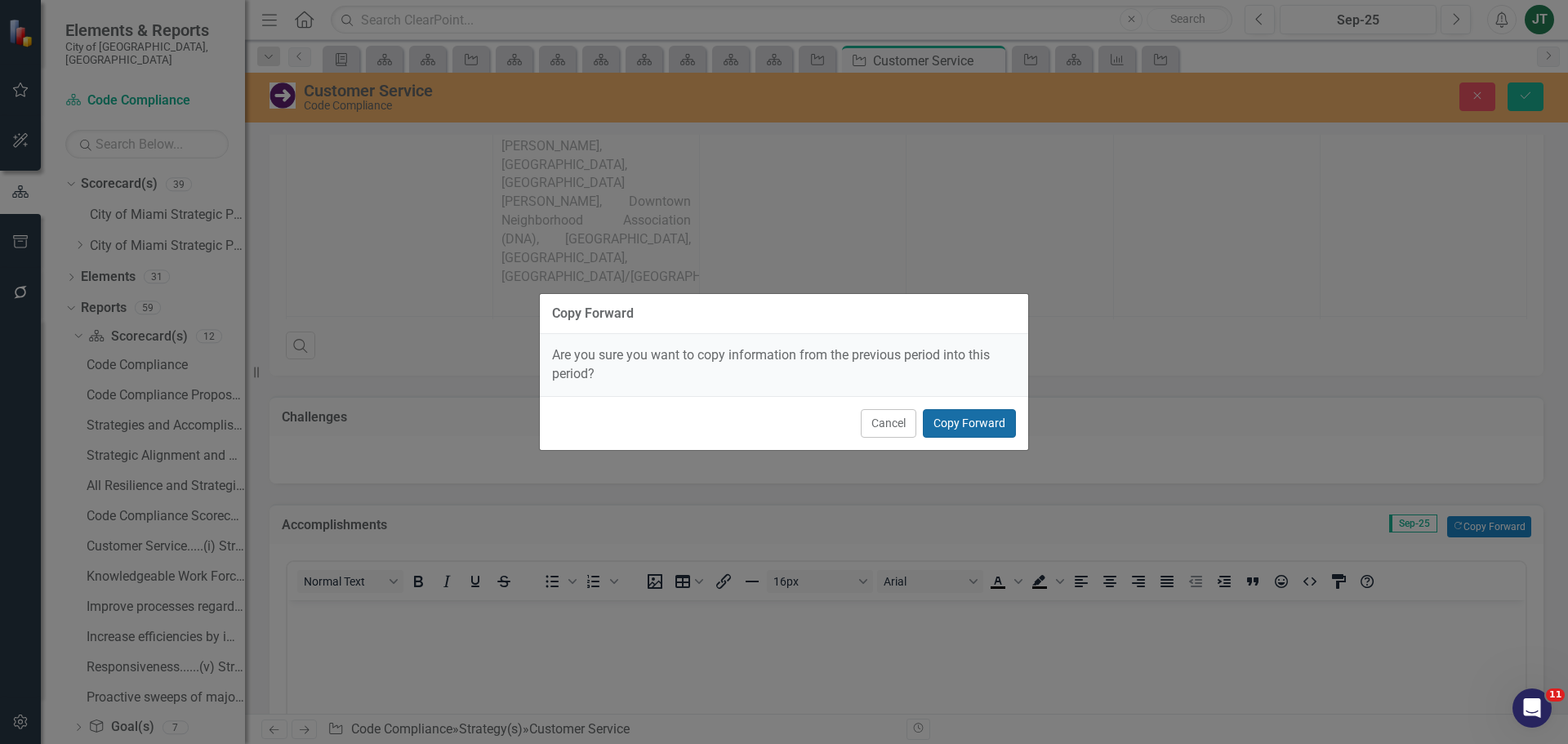
click at [979, 420] on button "Copy Forward" at bounding box center [969, 423] width 93 height 29
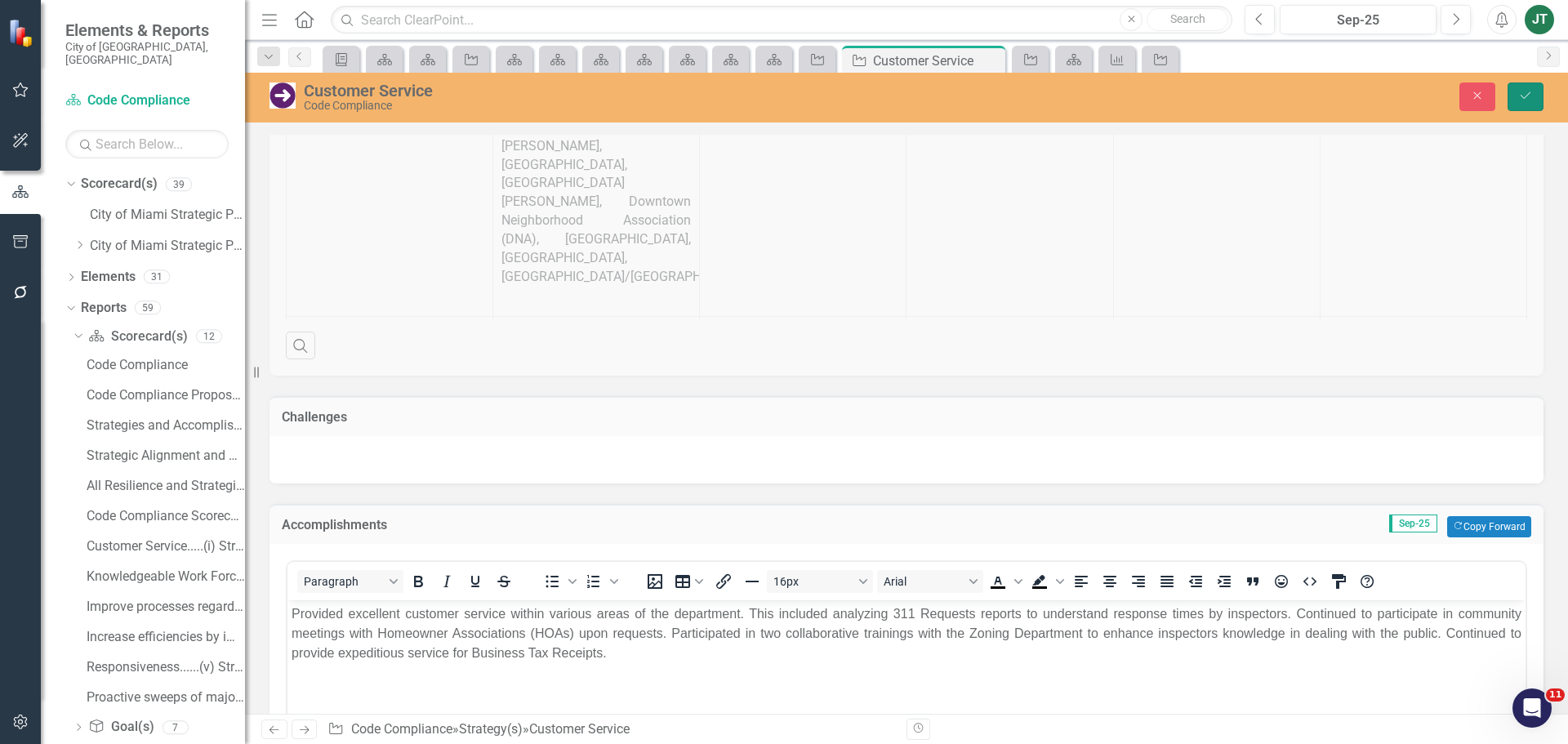
click at [1510, 102] on button "Save" at bounding box center [1525, 97] width 36 height 29
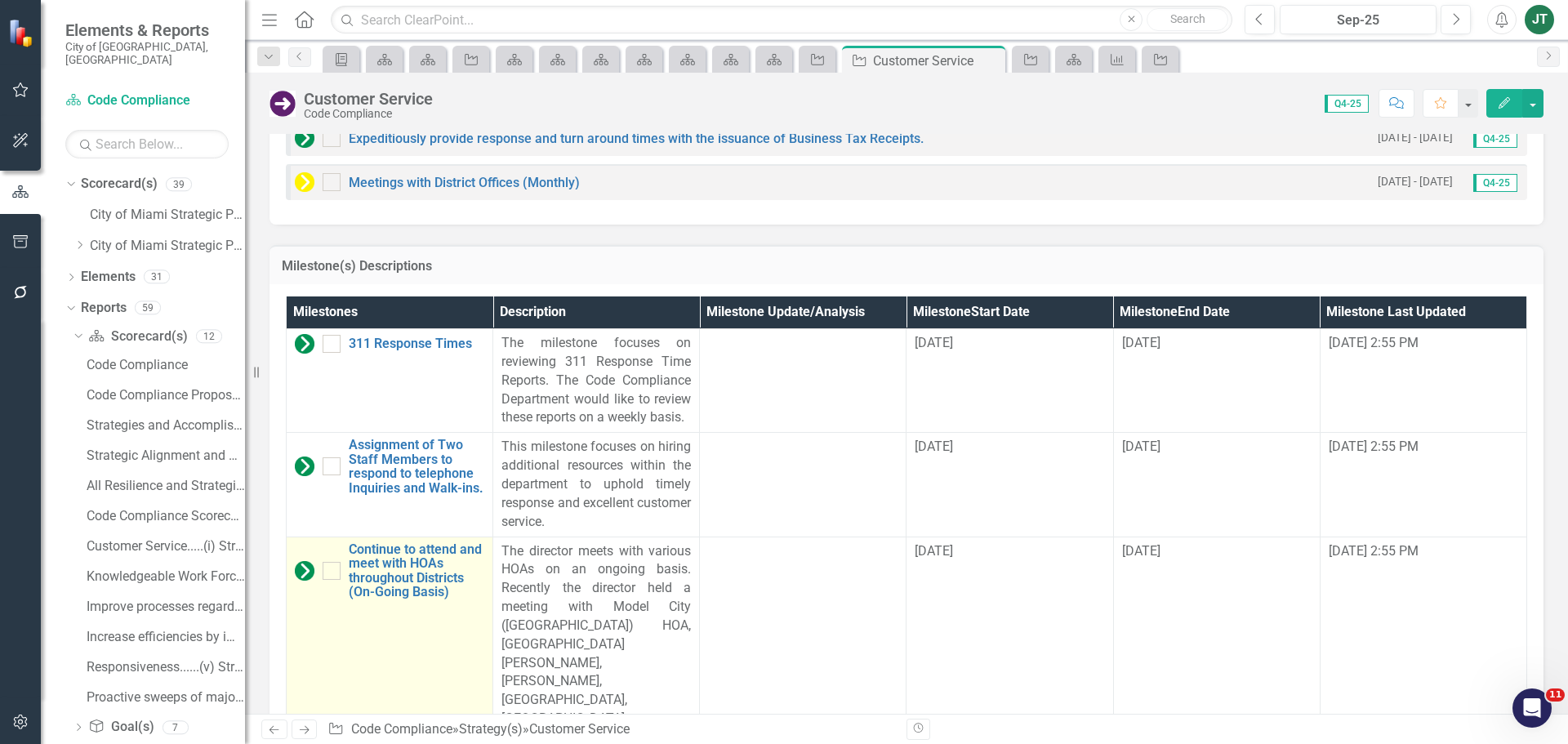
scroll to position [2126, 0]
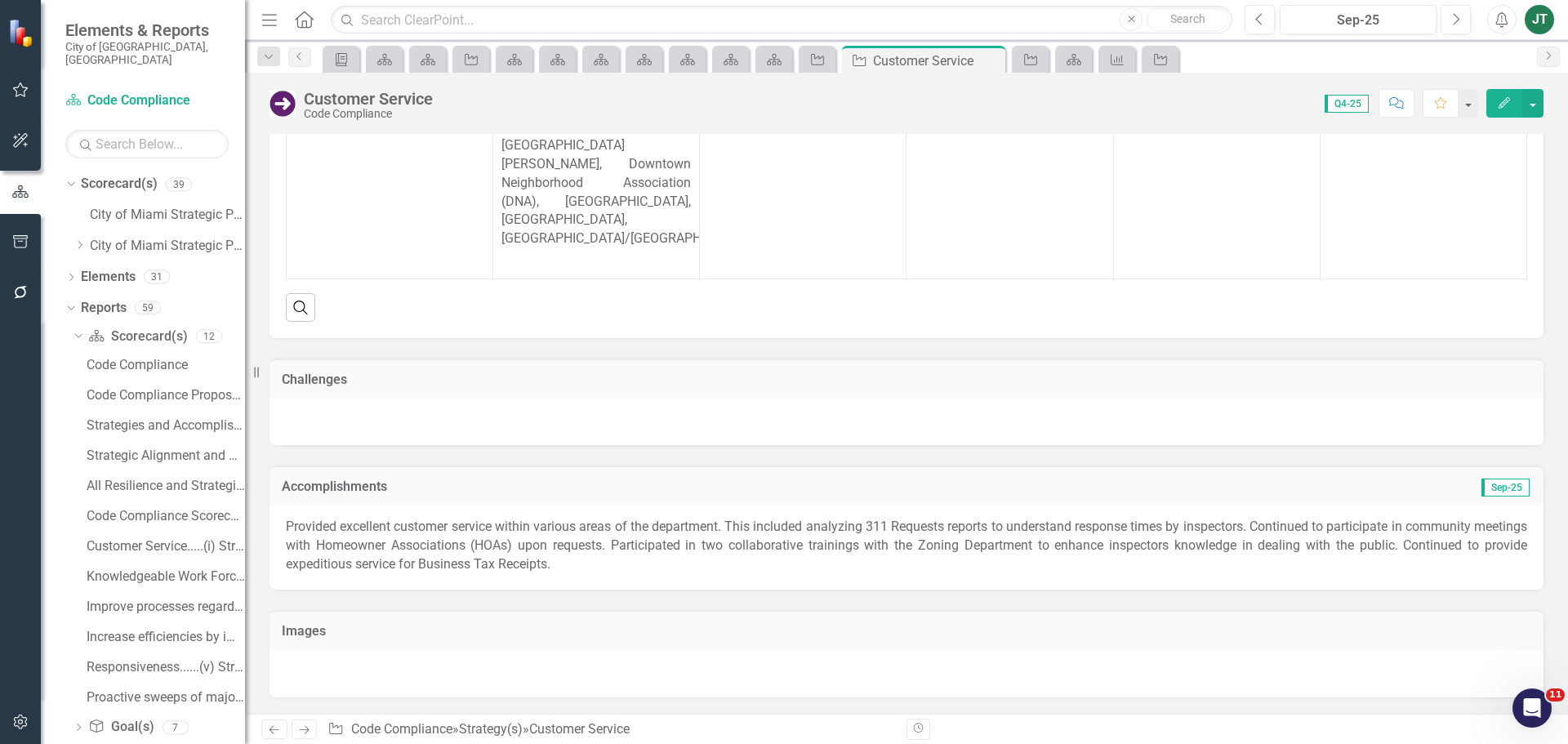
click at [292, 727] on link "Next" at bounding box center [304, 729] width 26 height 19
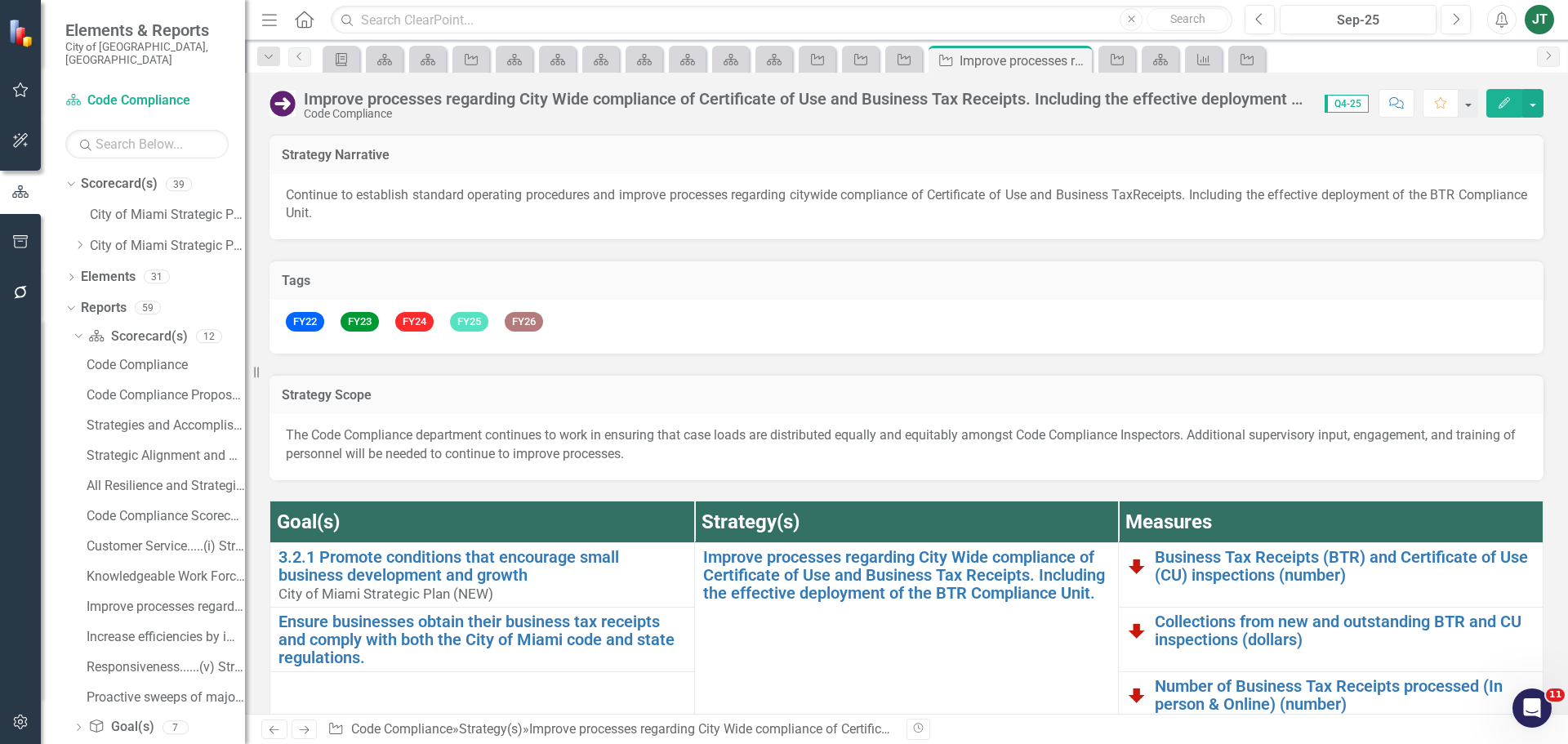
scroll to position [1567, 0]
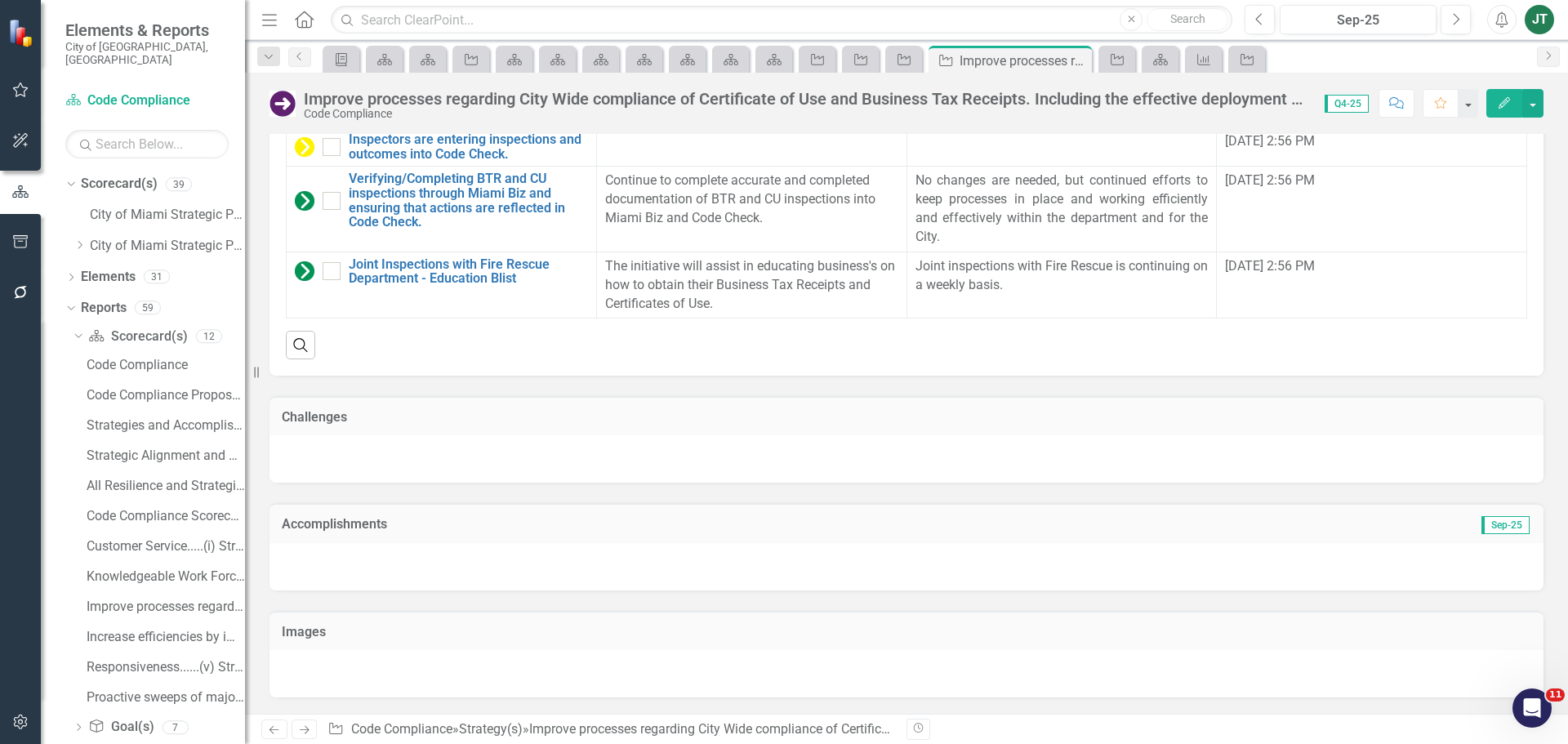
click at [929, 523] on h3 "Accomplishments" at bounding box center [706, 524] width 848 height 15
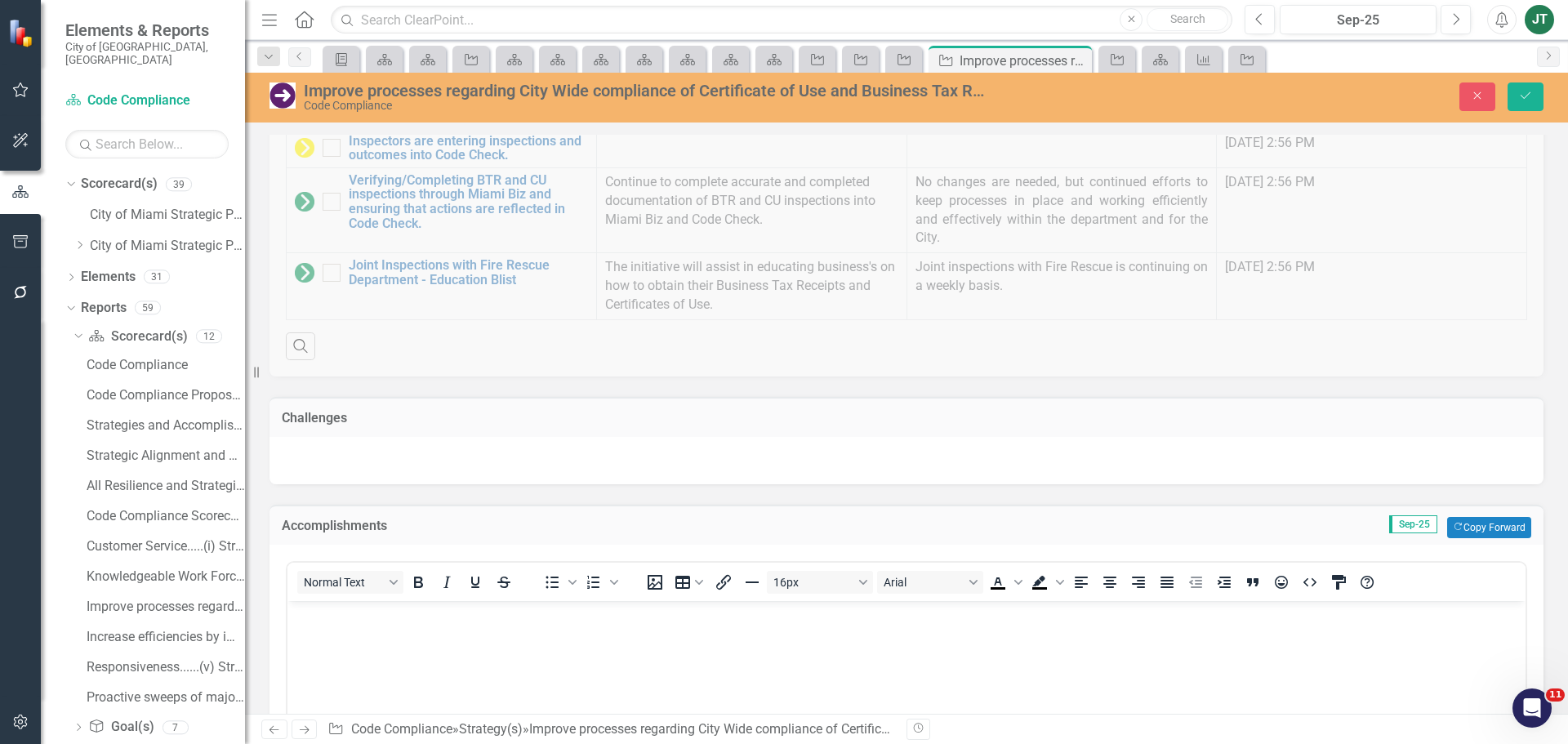
scroll to position [0, 0]
click at [1485, 523] on button "Copy Forward Copy Forward" at bounding box center [1489, 527] width 85 height 21
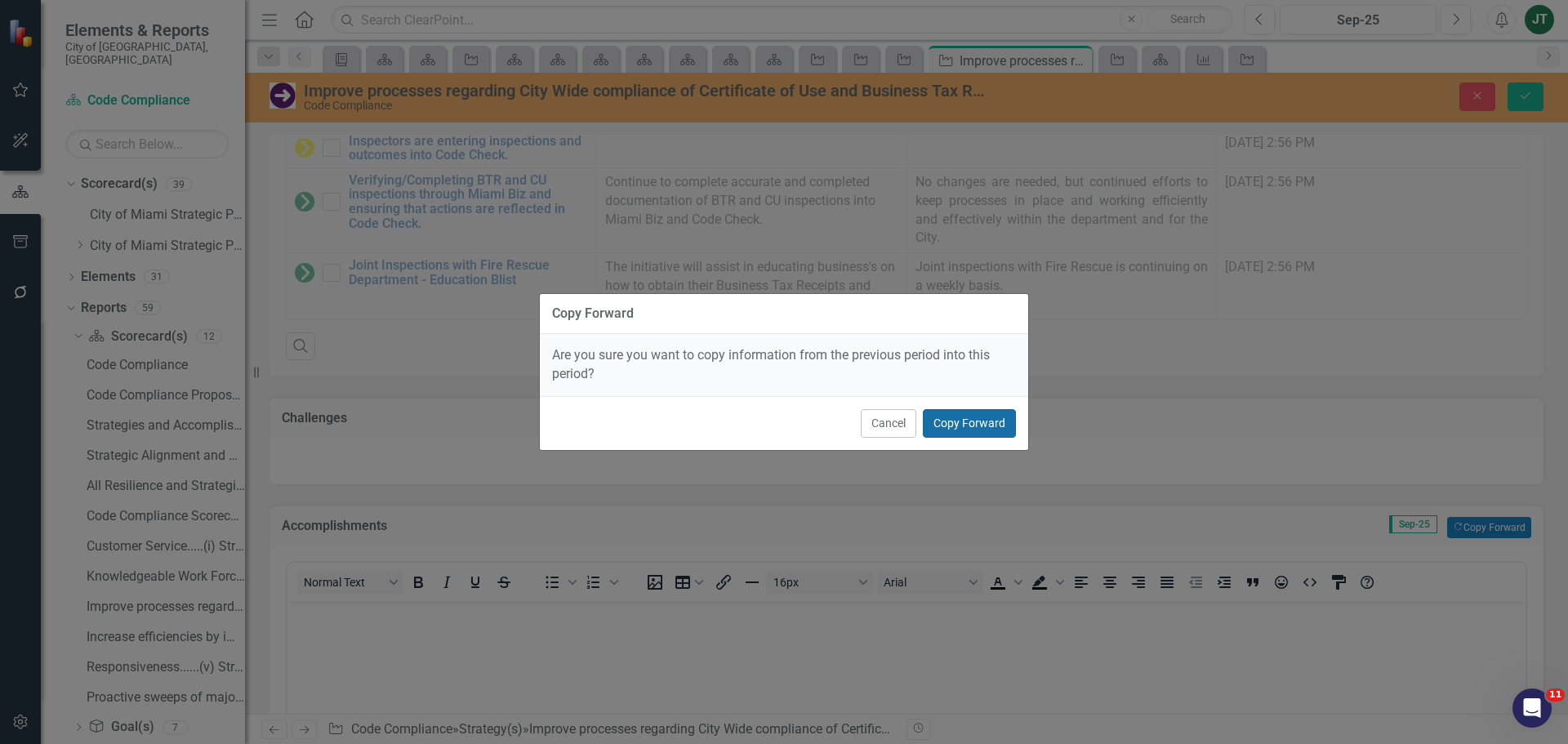
click at [960, 415] on button "Copy Forward" at bounding box center [969, 423] width 93 height 29
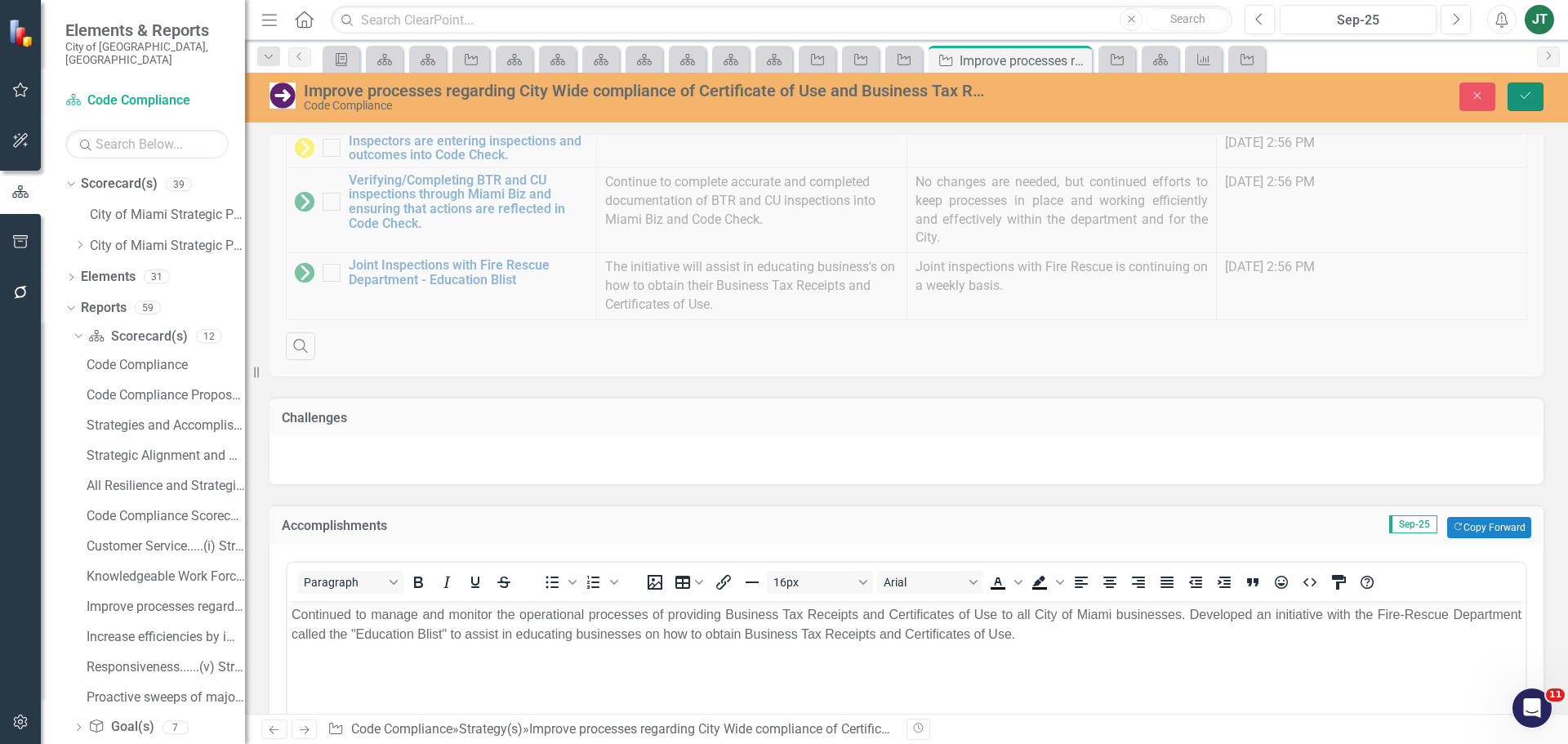
click at [1528, 96] on icon "Save" at bounding box center [1526, 96] width 15 height 11
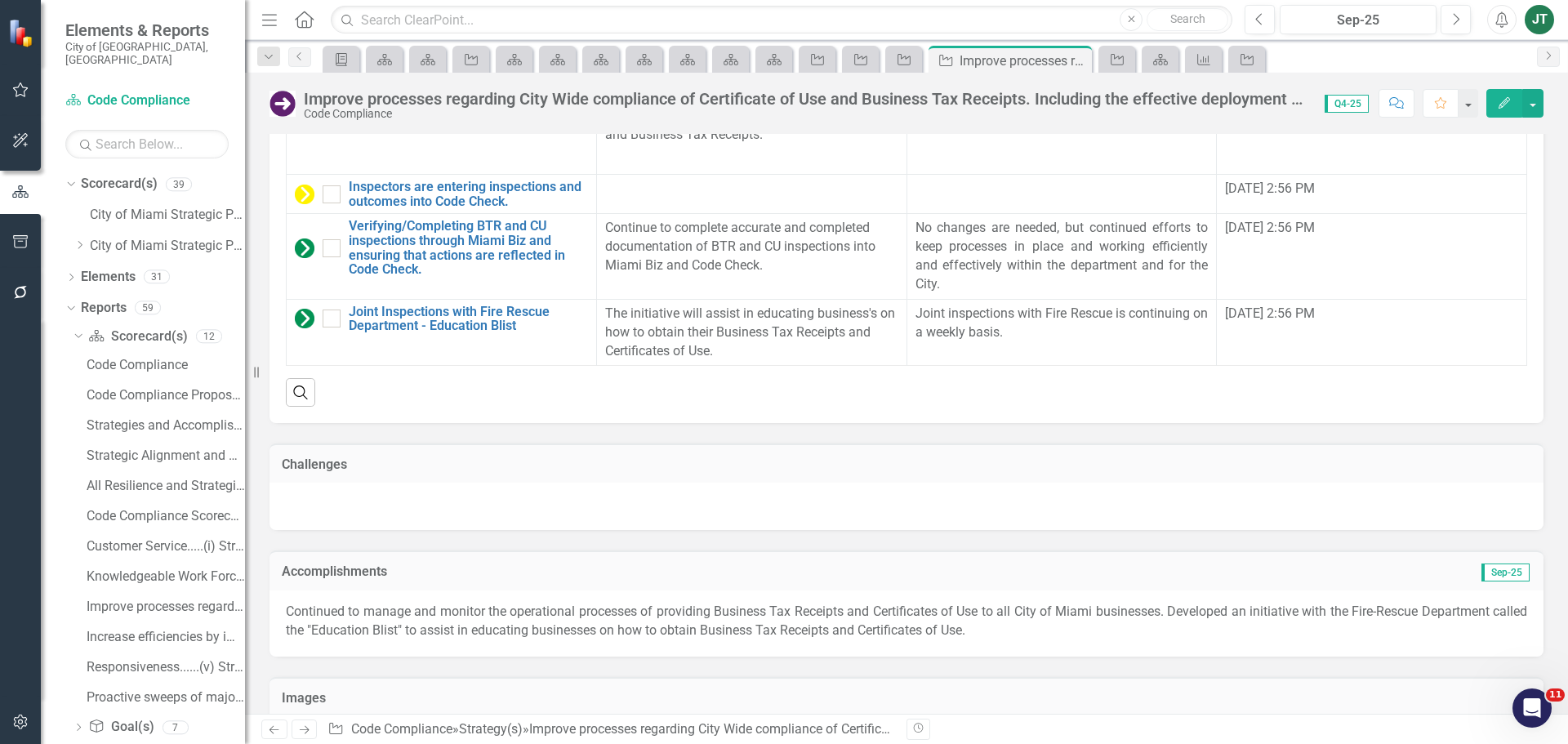
scroll to position [1586, 0]
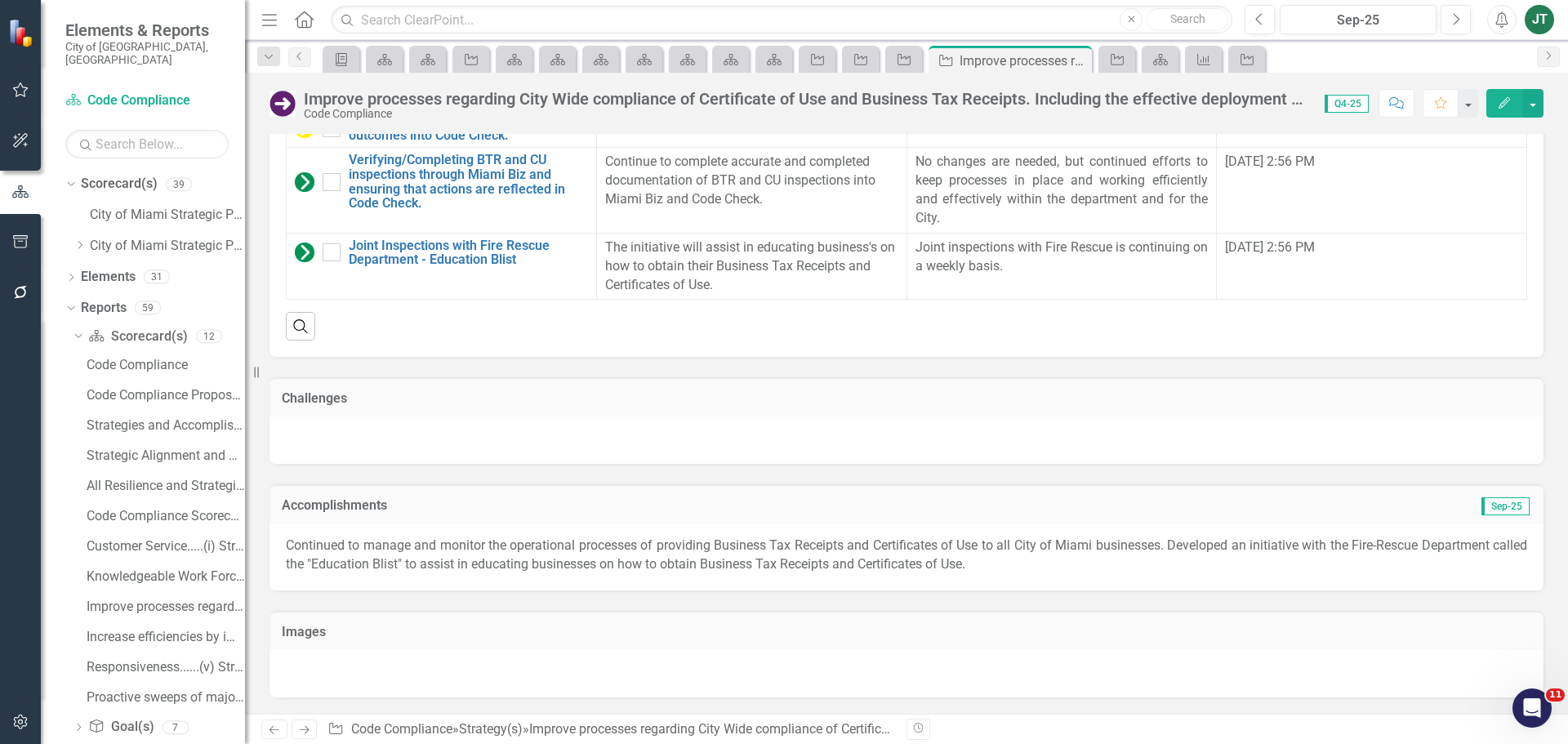
click at [307, 733] on icon "Next" at bounding box center [303, 730] width 14 height 11
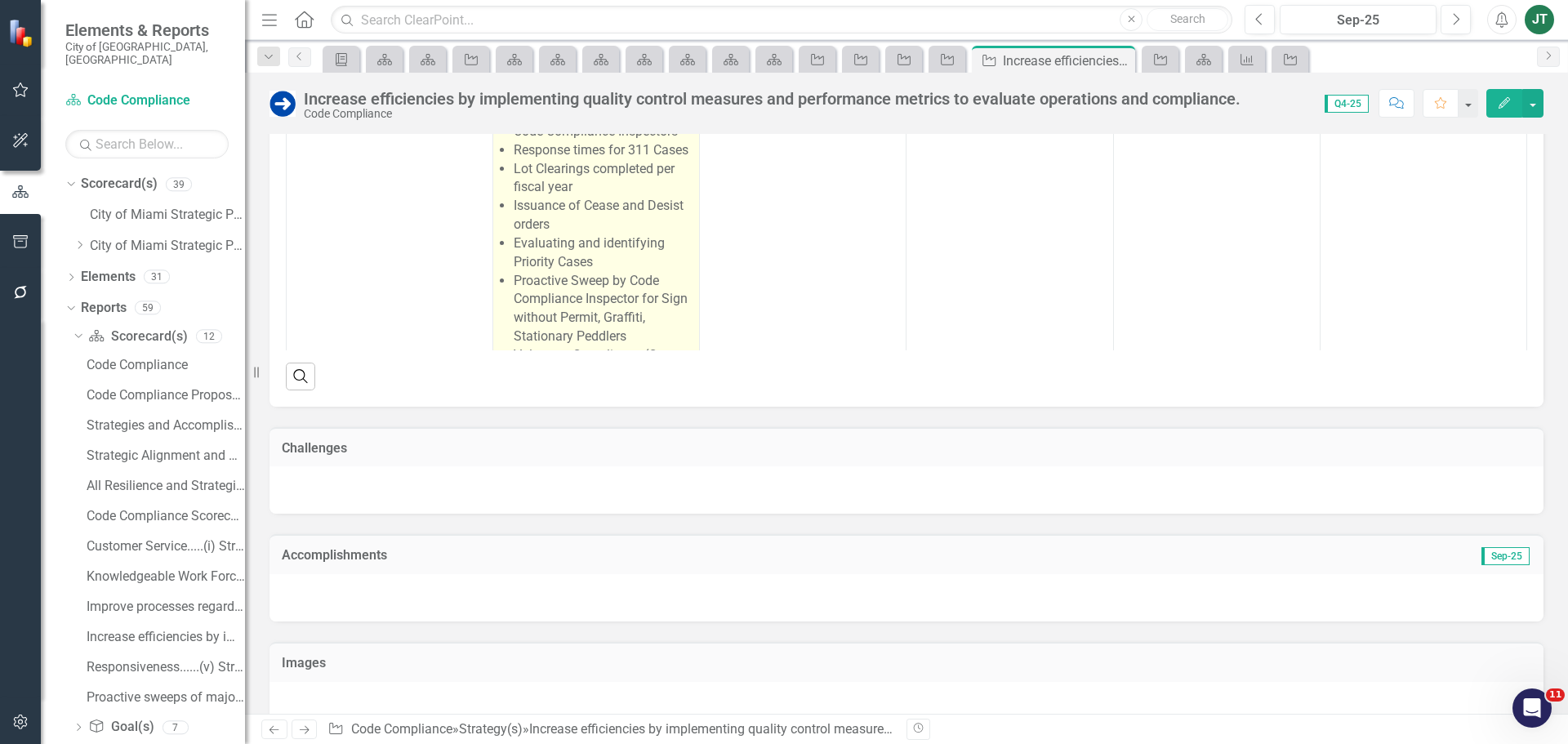
scroll to position [1502, 0]
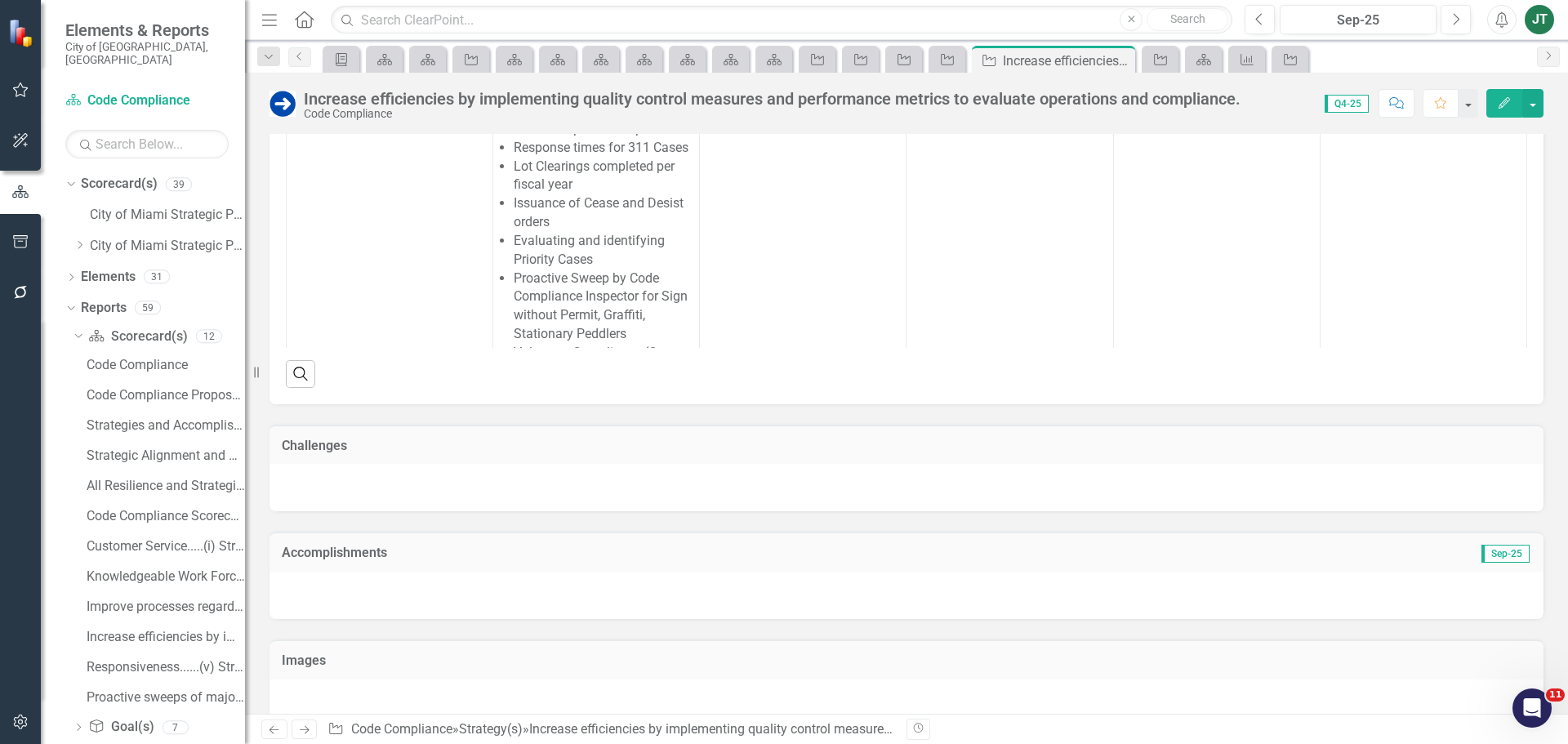
click at [643, 546] on h3 "Accomplishments" at bounding box center [706, 554] width 848 height 15
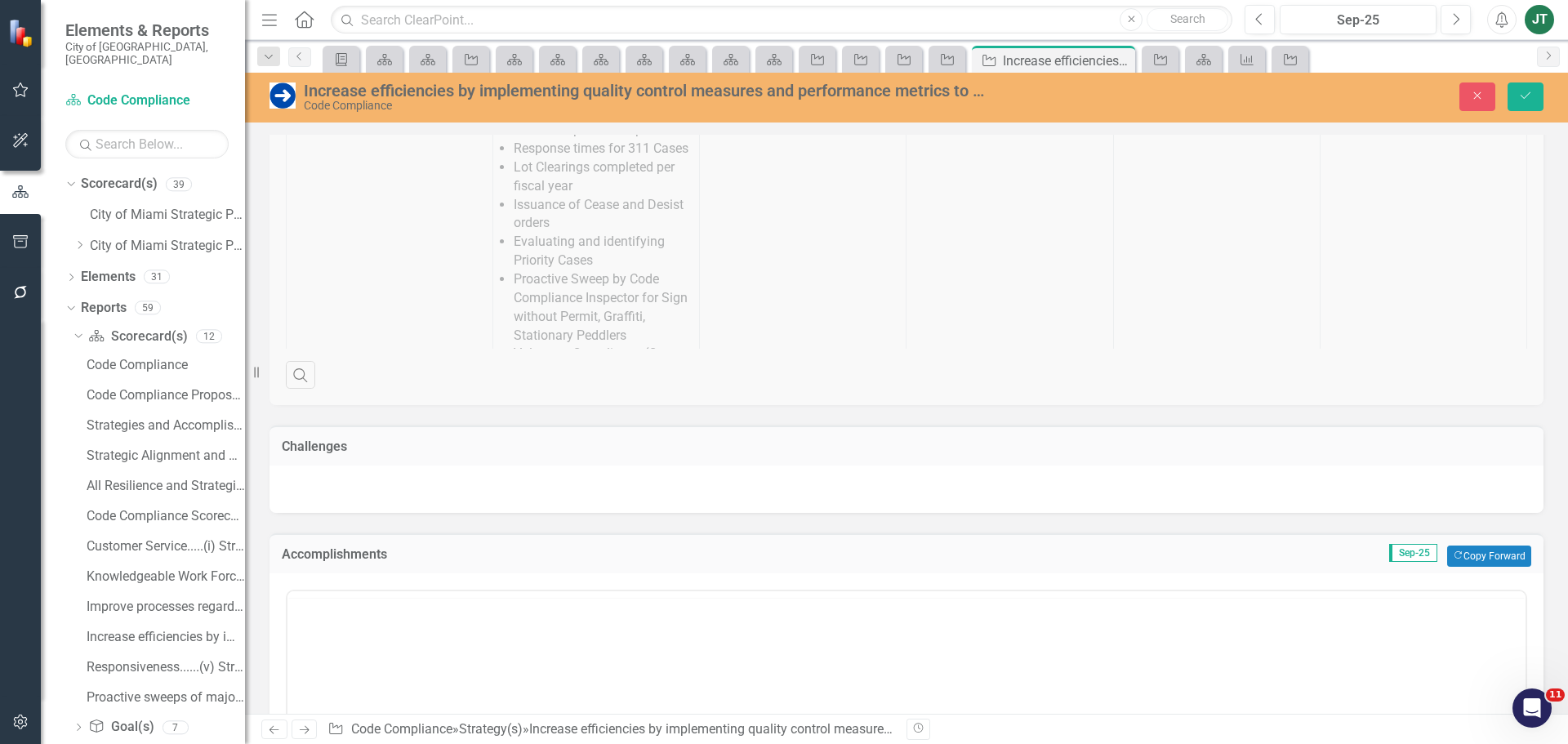
scroll to position [0, 0]
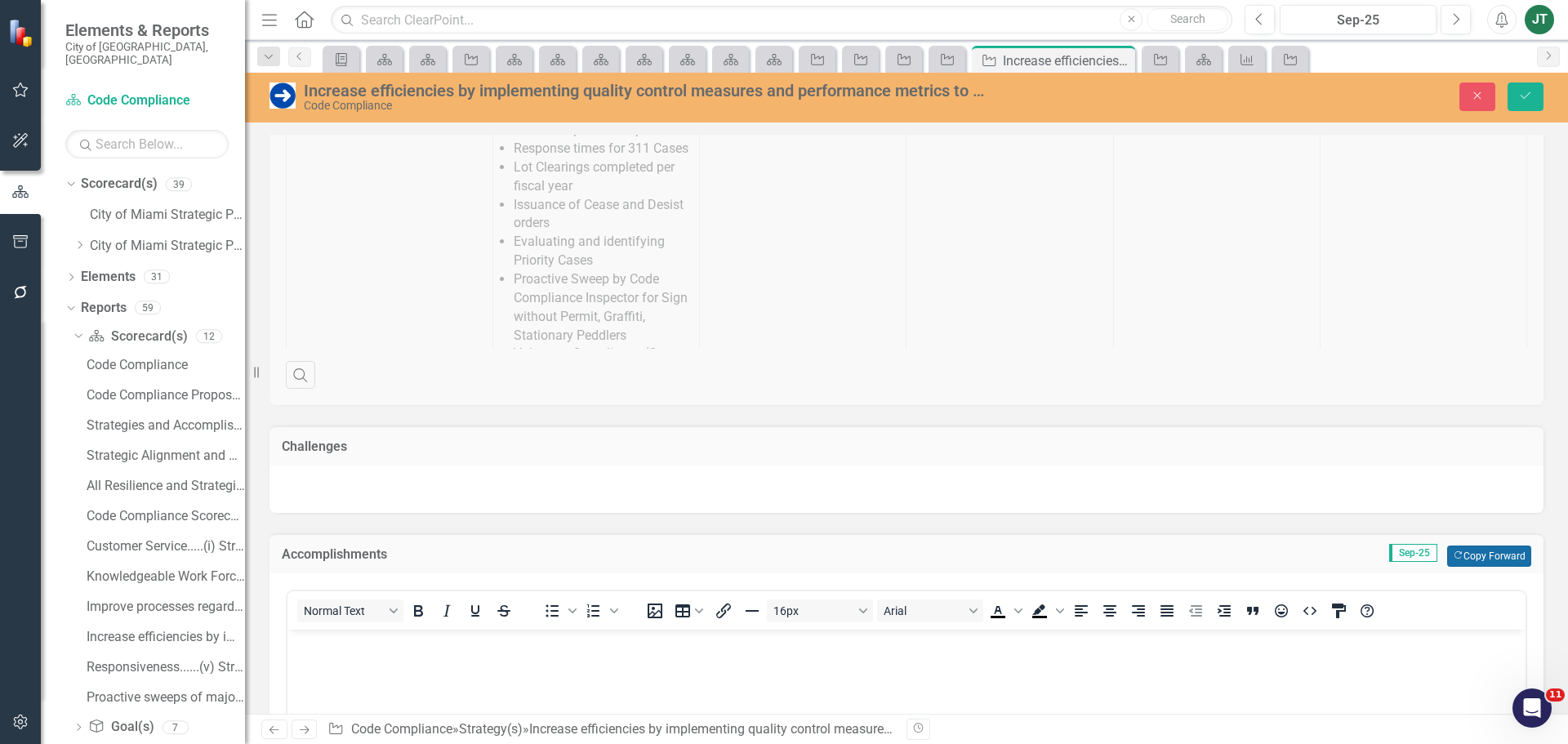
click at [1478, 546] on button "Copy Forward Copy Forward" at bounding box center [1489, 556] width 85 height 21
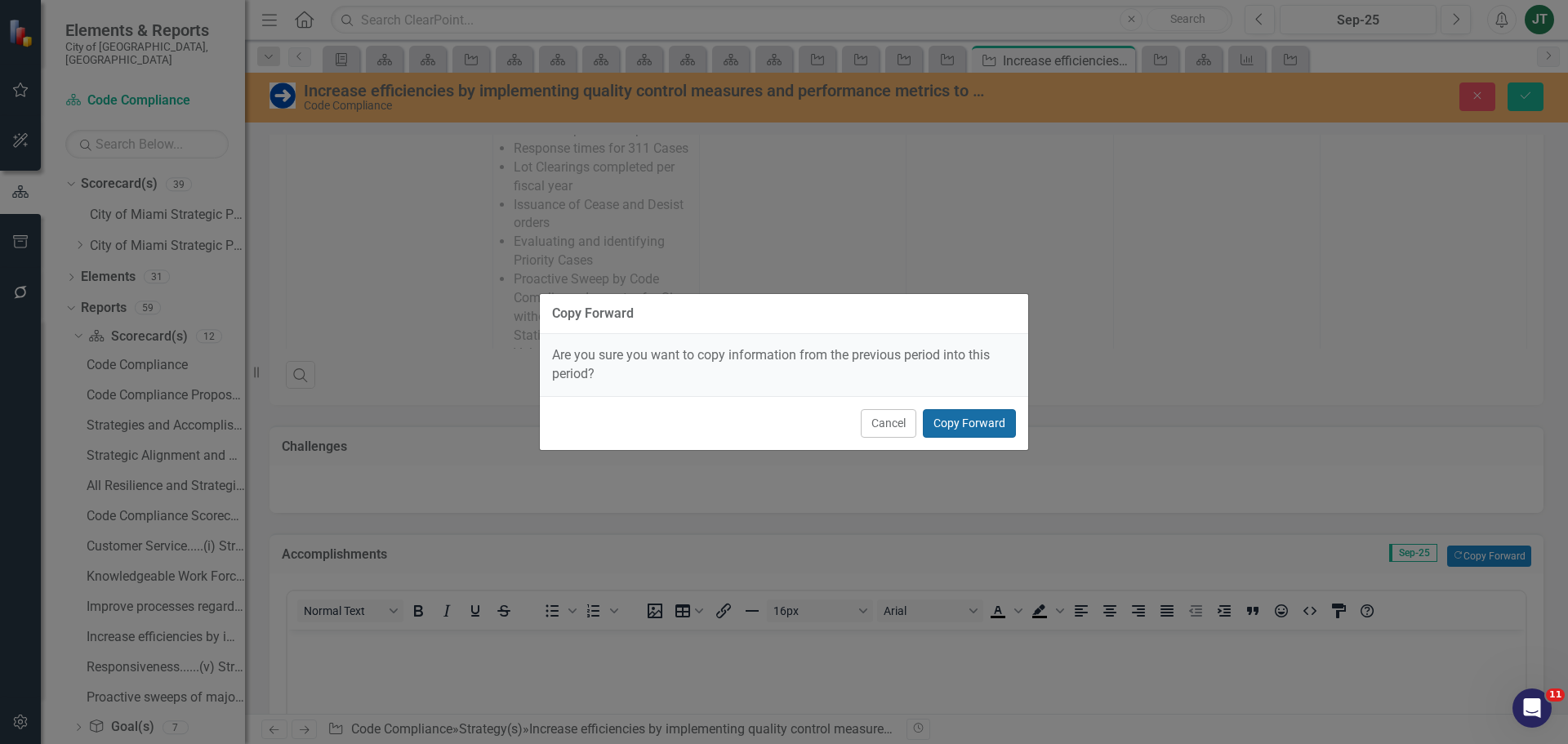
click at [949, 417] on button "Copy Forward" at bounding box center [969, 423] width 93 height 29
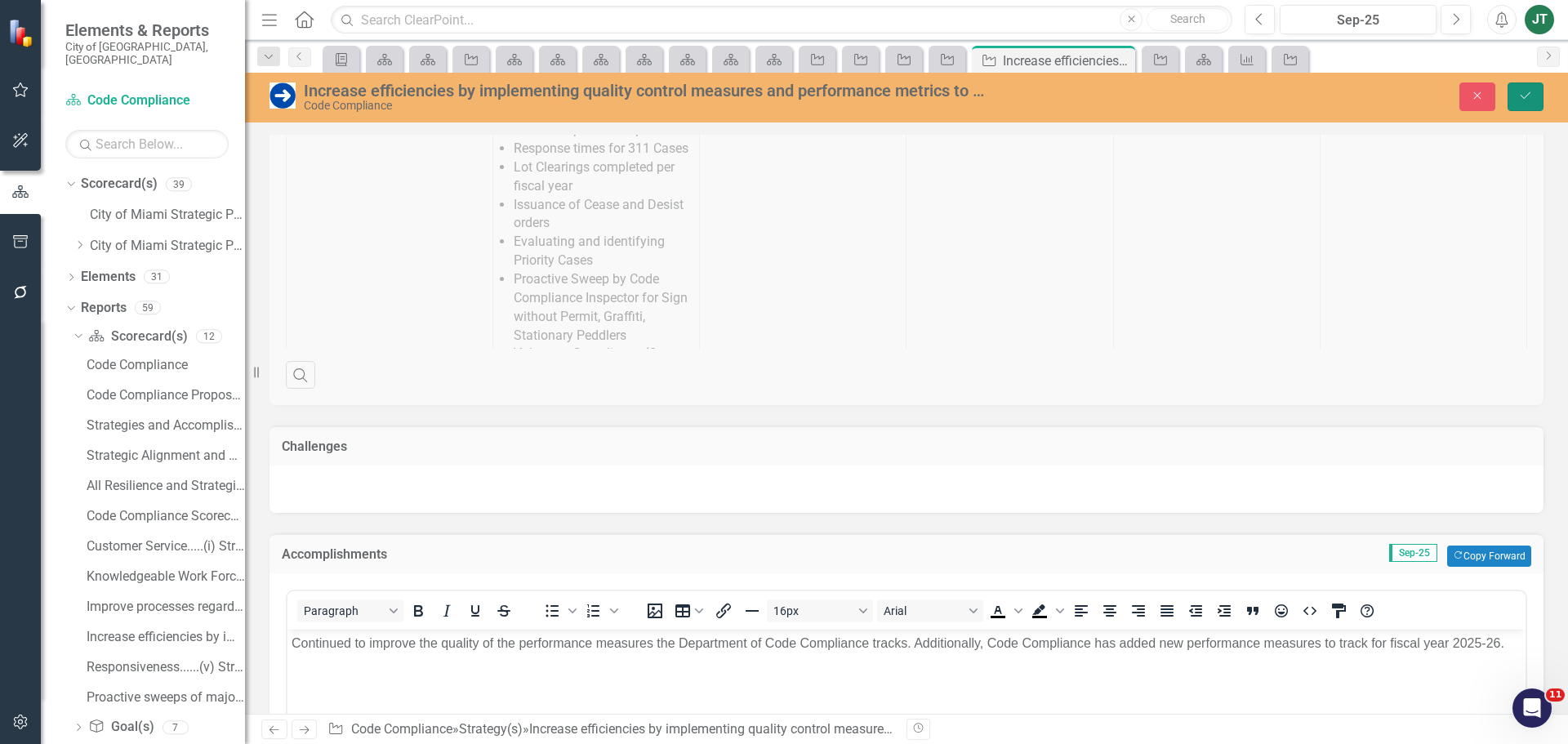
click at [1529, 96] on icon "Save" at bounding box center [1526, 96] width 15 height 11
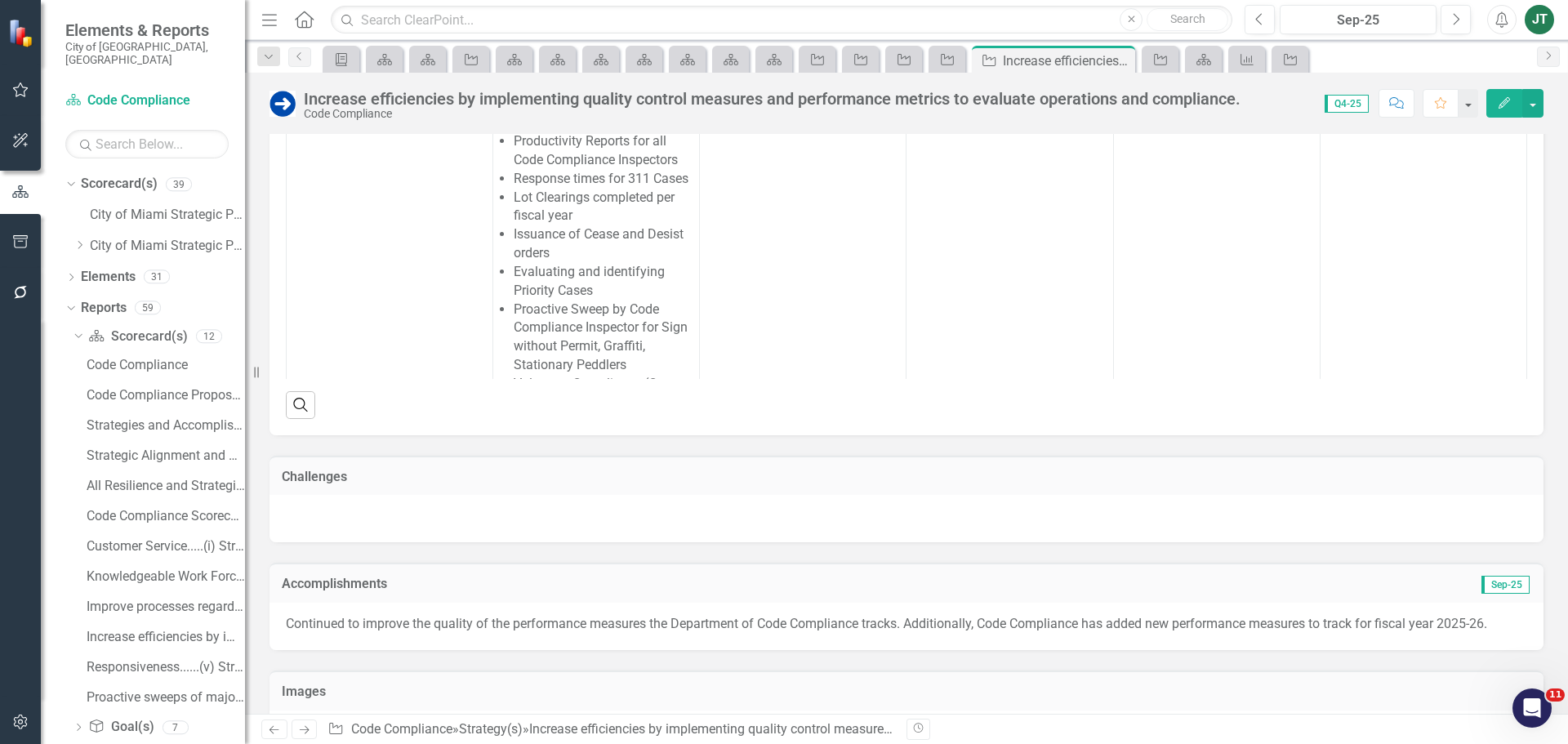
scroll to position [1502, 0]
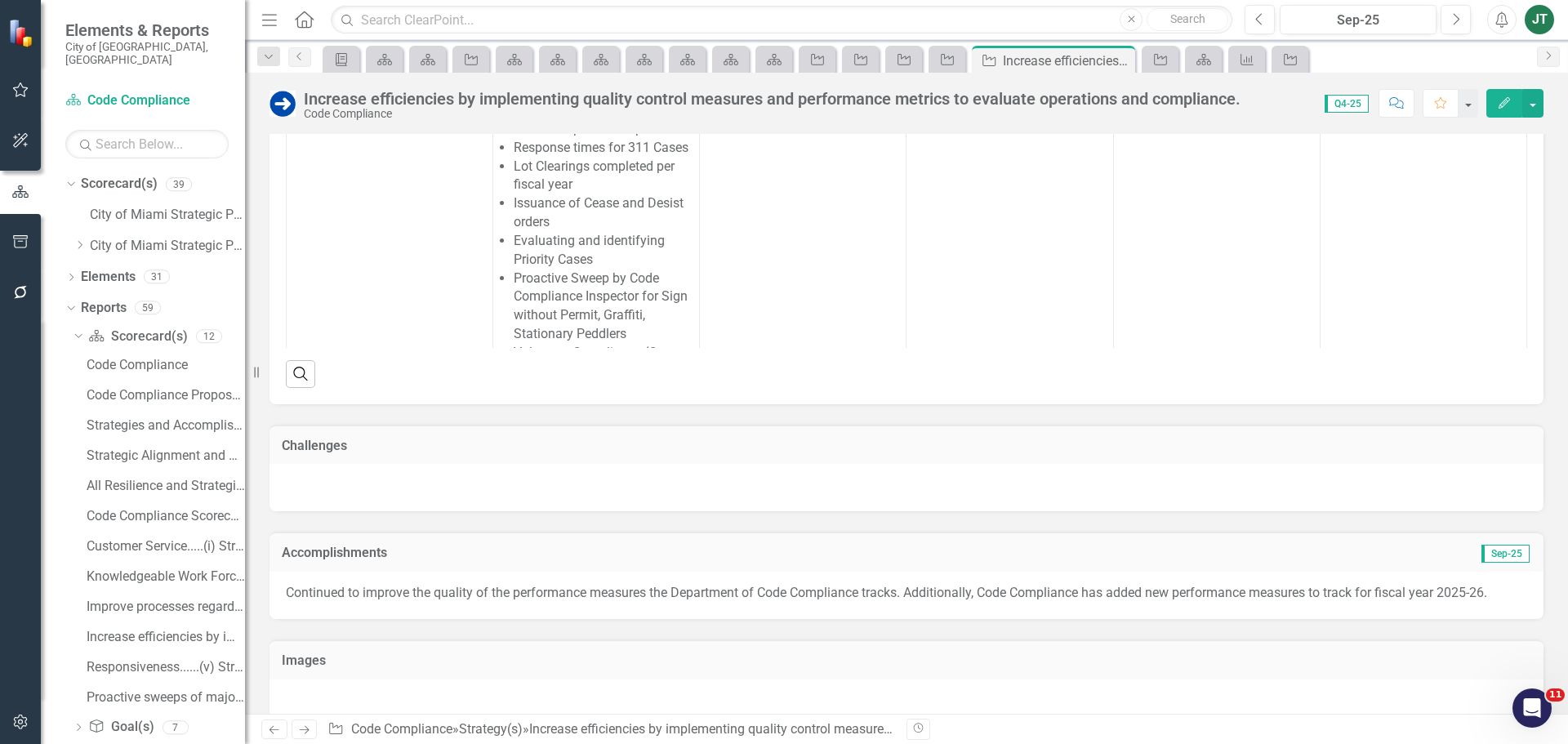
click at [308, 727] on icon "Next" at bounding box center [303, 730] width 14 height 11
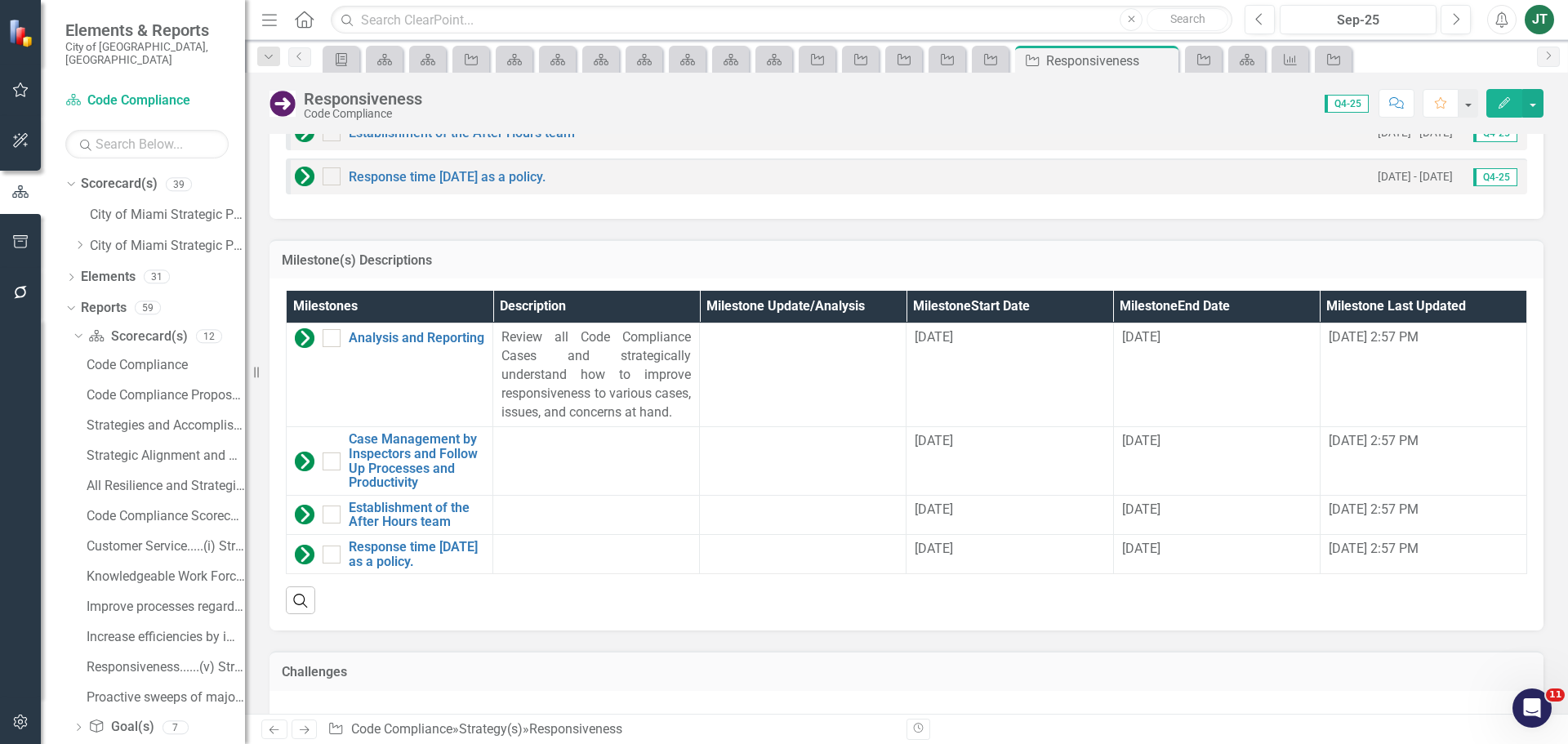
scroll to position [1456, 0]
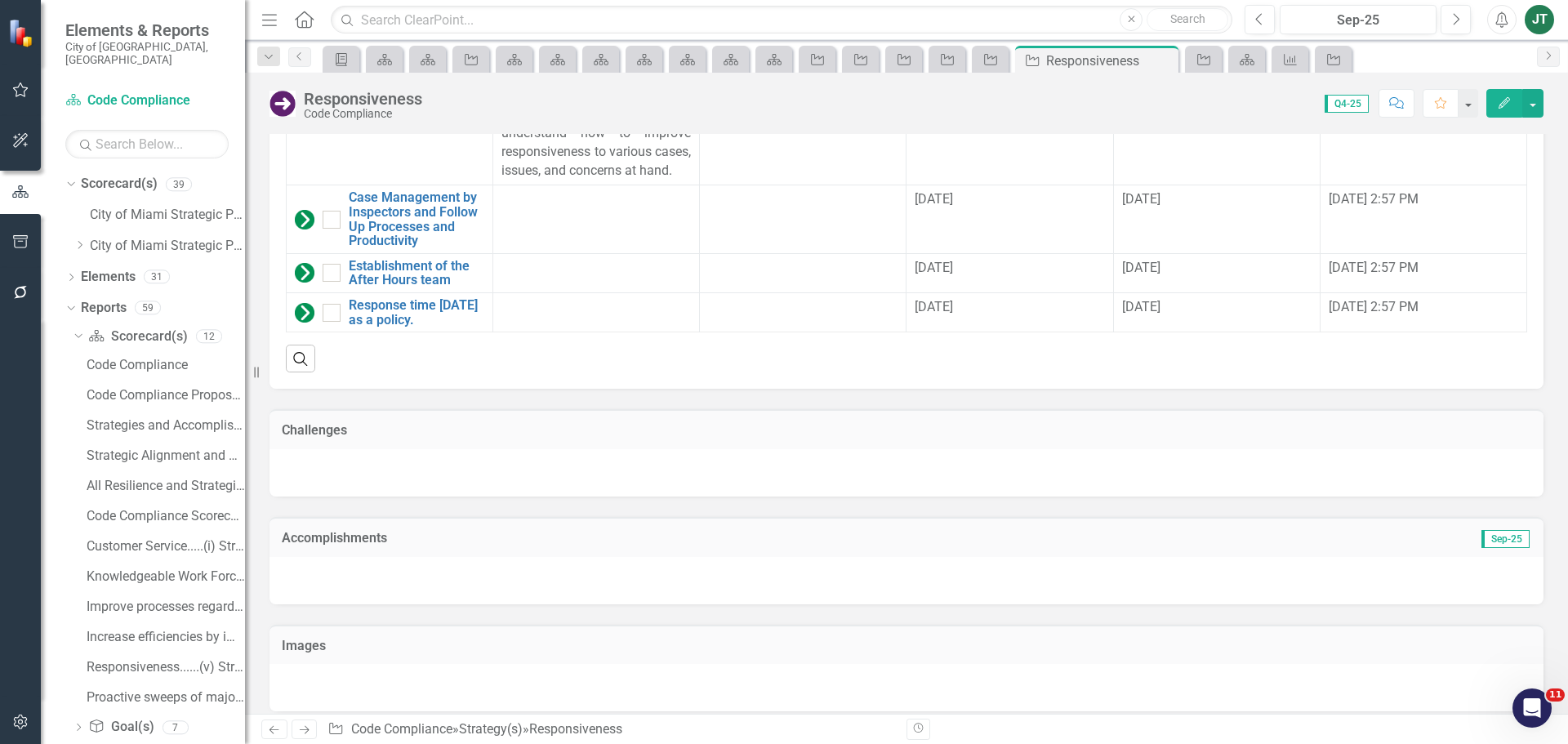
click at [571, 532] on h3 "Accomplishments" at bounding box center [706, 539] width 848 height 15
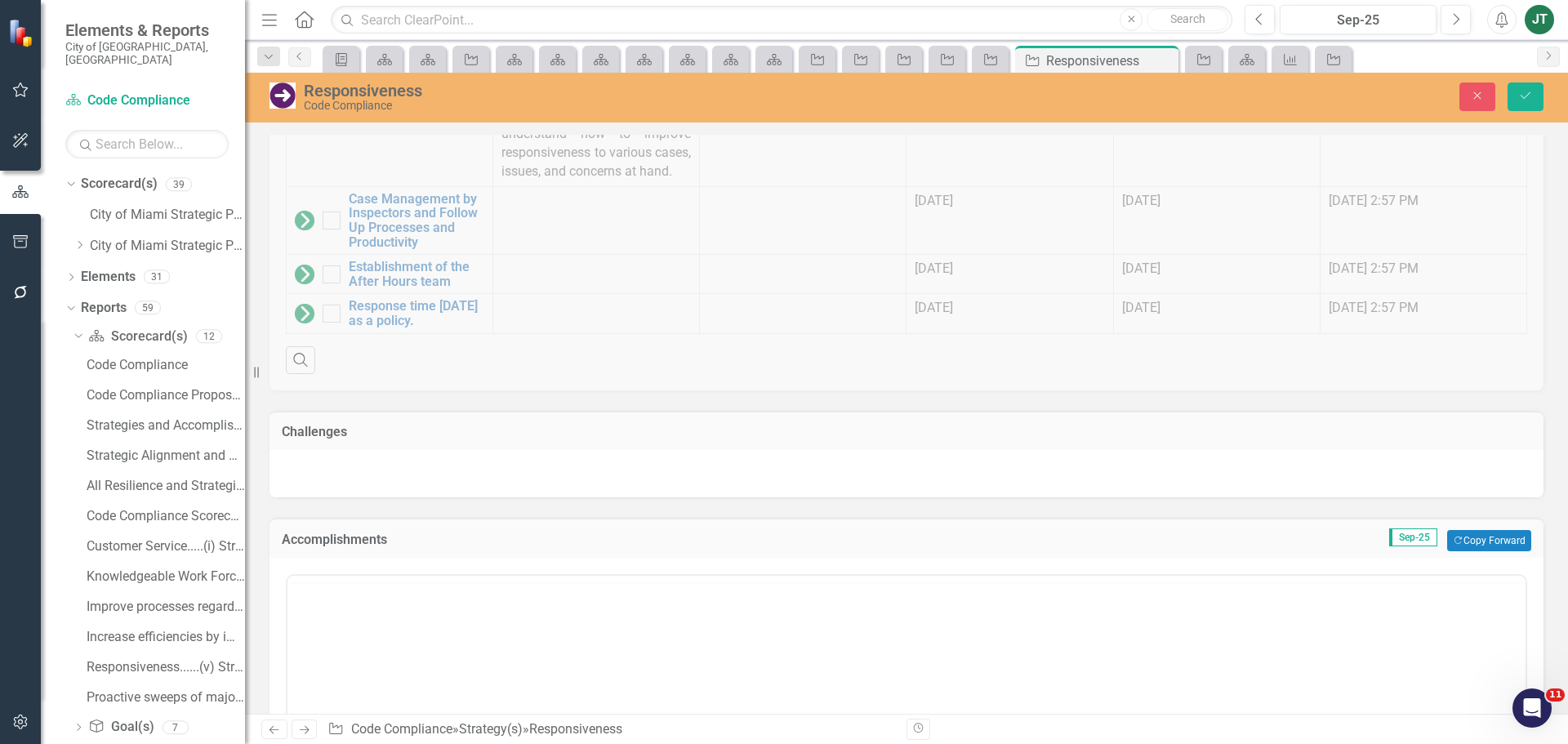
scroll to position [0, 0]
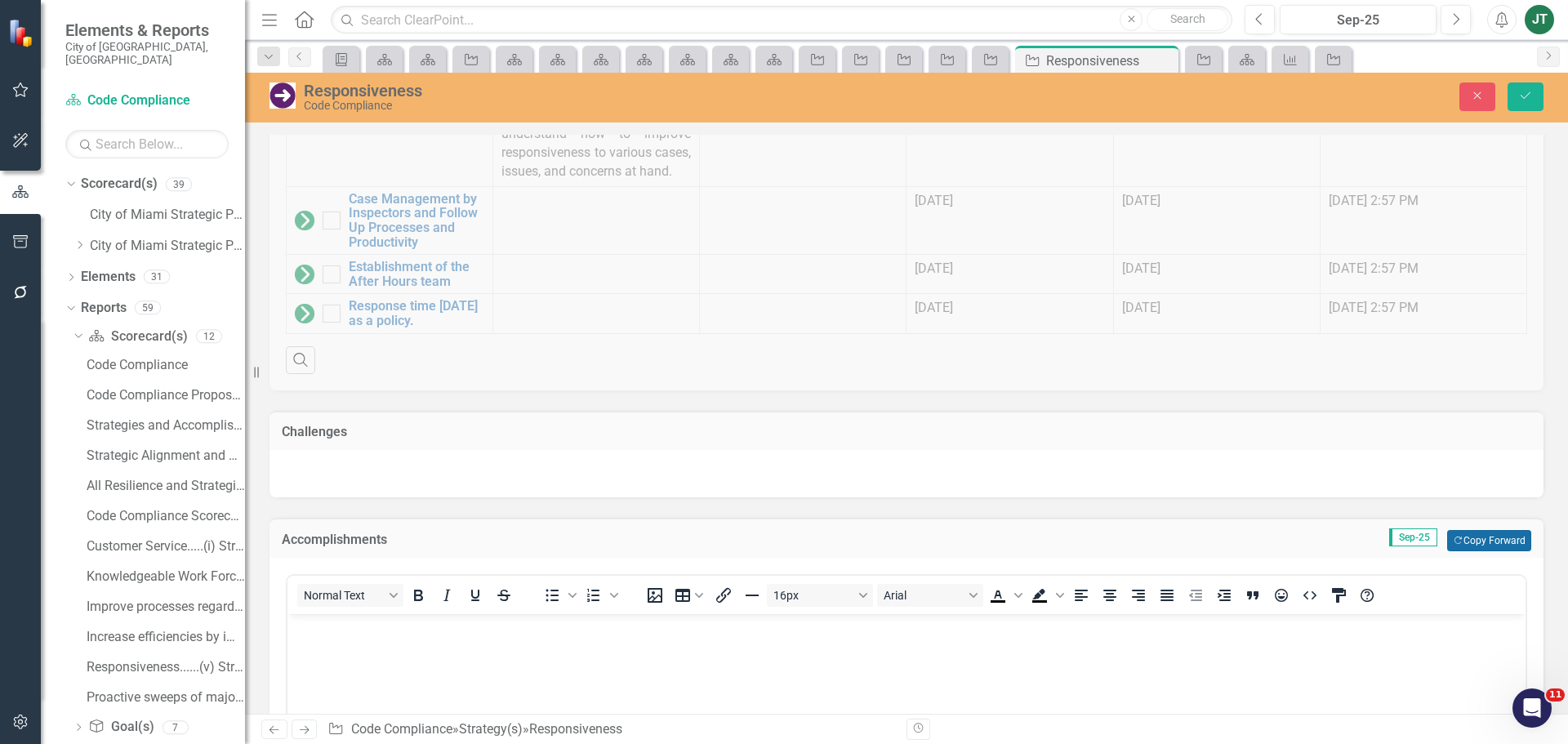
click at [1461, 531] on button "Copy Forward Copy Forward" at bounding box center [1489, 541] width 85 height 21
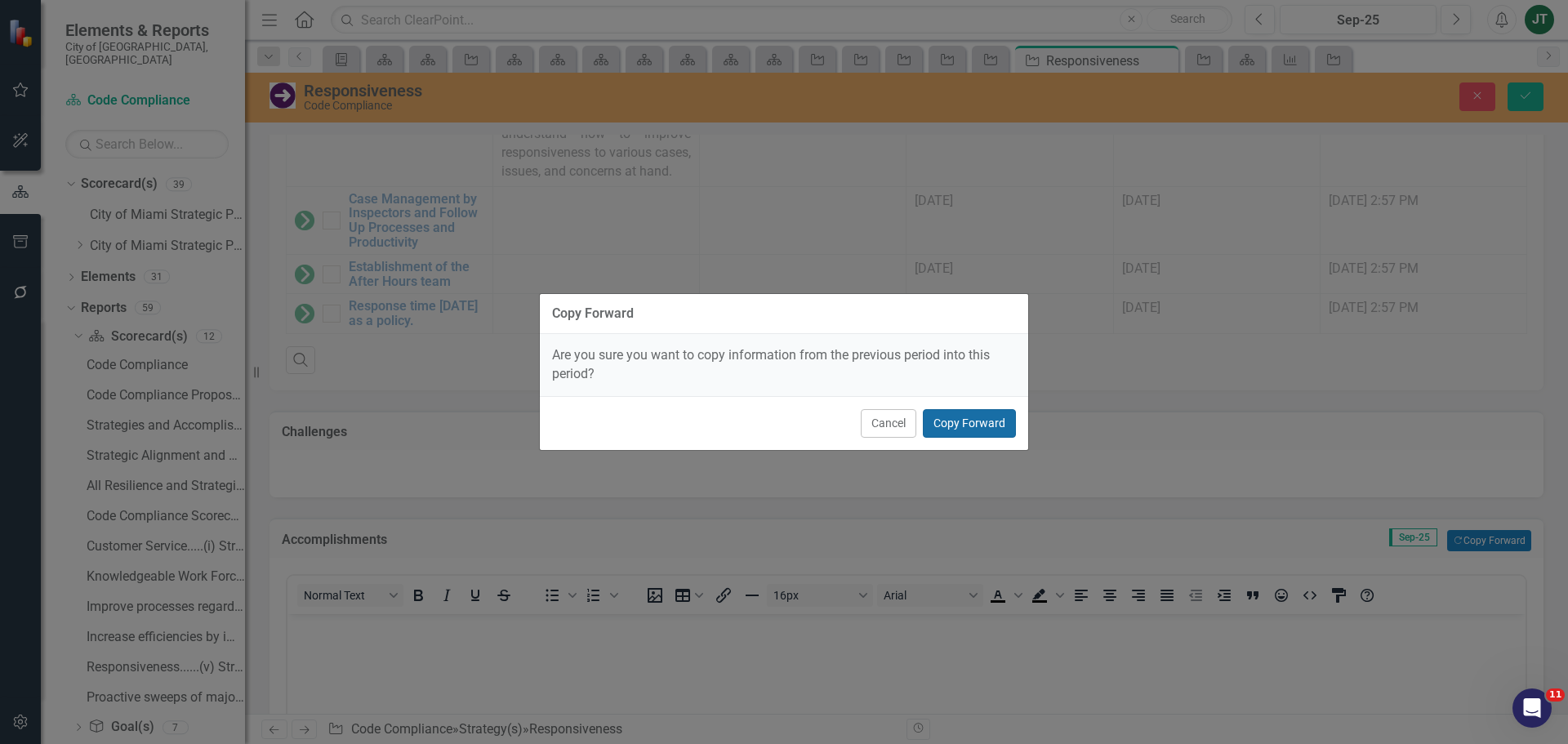
click at [967, 418] on button "Copy Forward" at bounding box center [969, 423] width 93 height 29
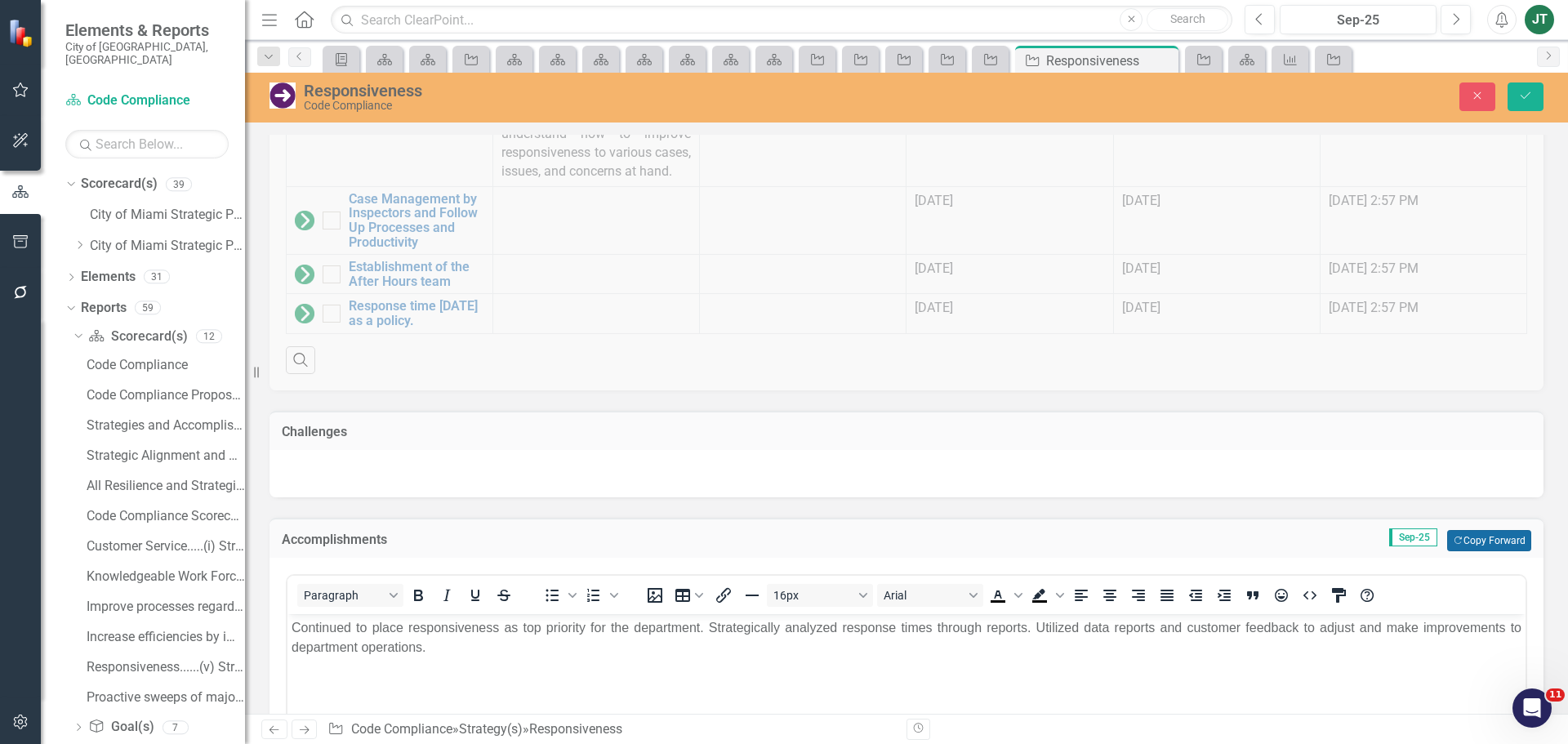
scroll to position [1538, 0]
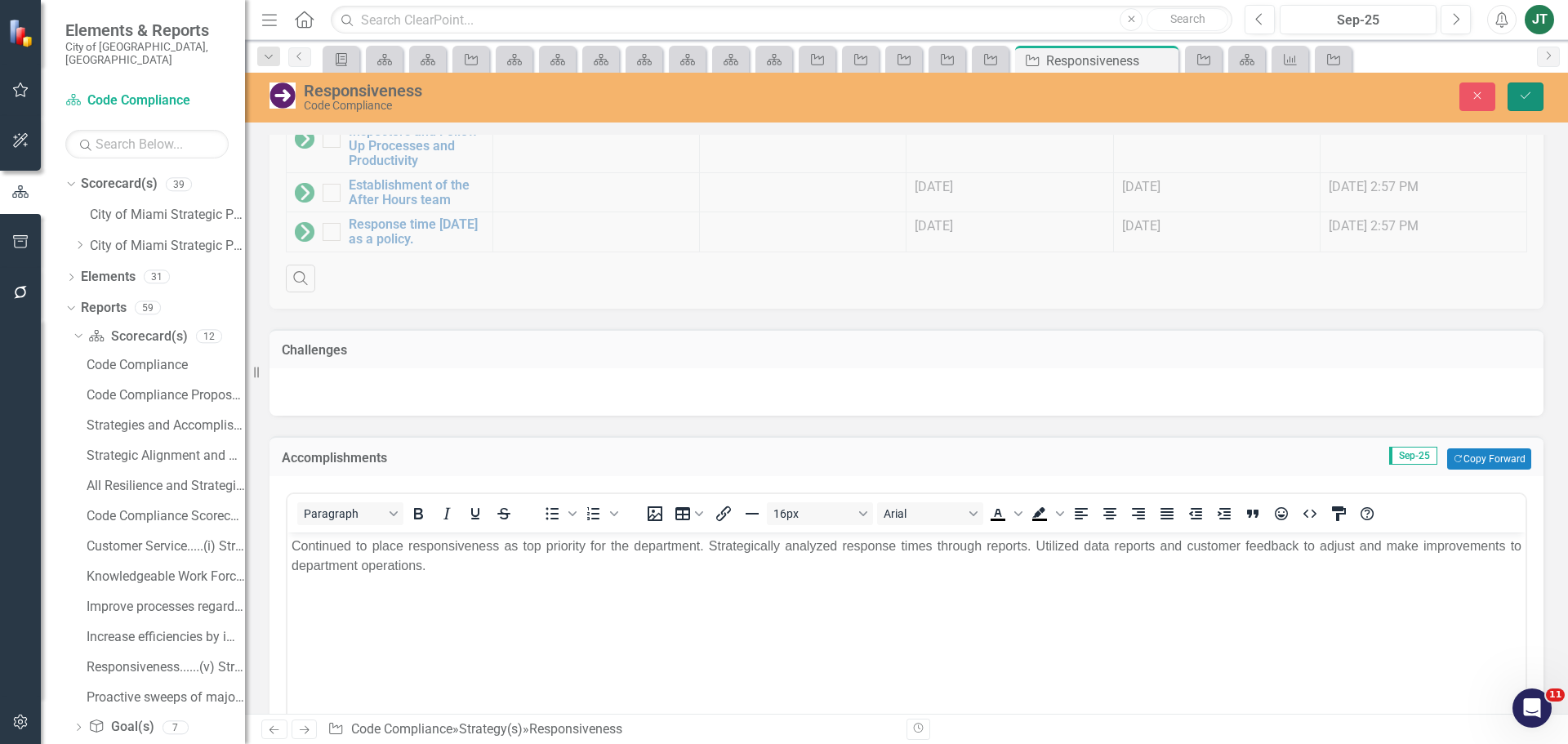
click at [1528, 96] on icon "submit" at bounding box center [1525, 95] width 10 height 6
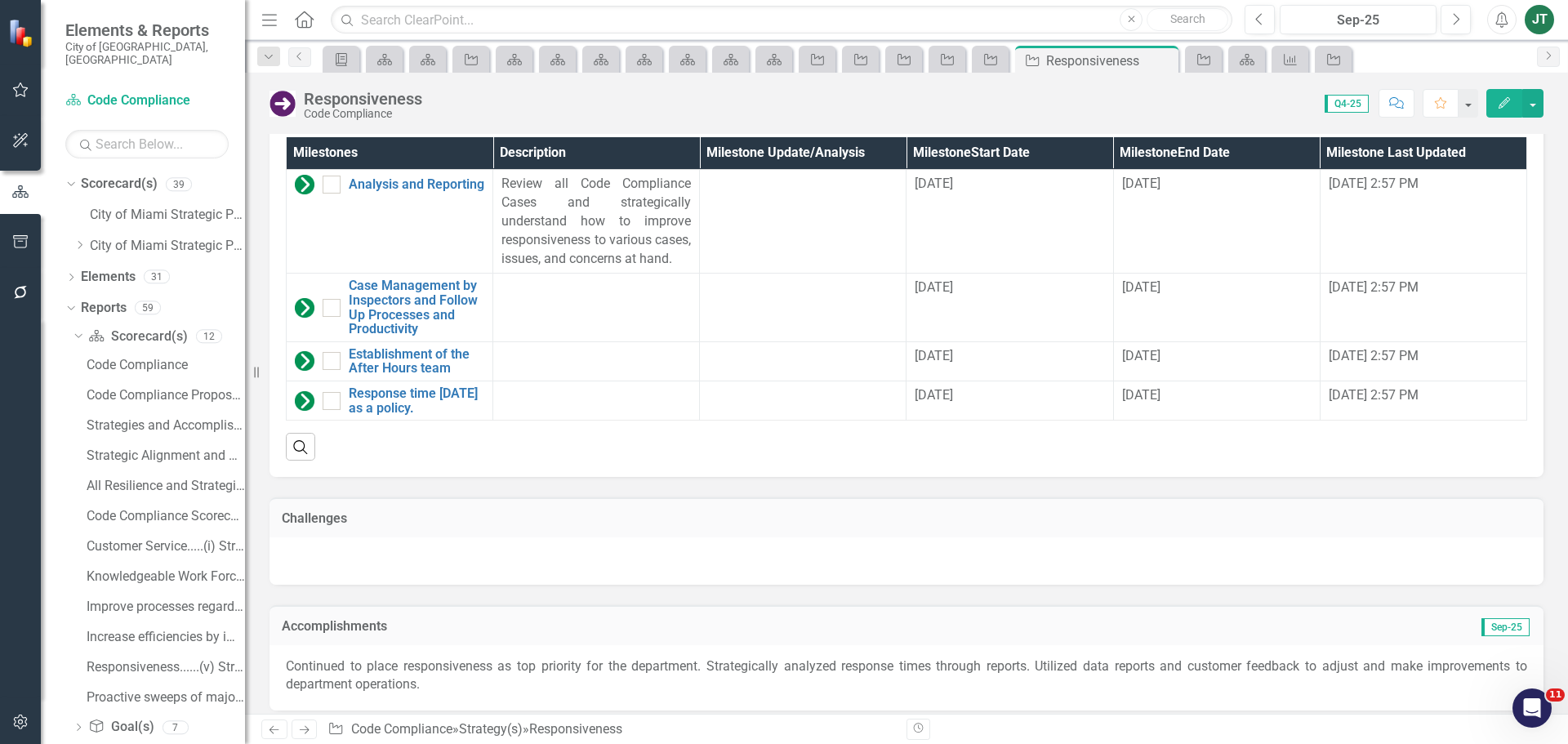
scroll to position [1474, 0]
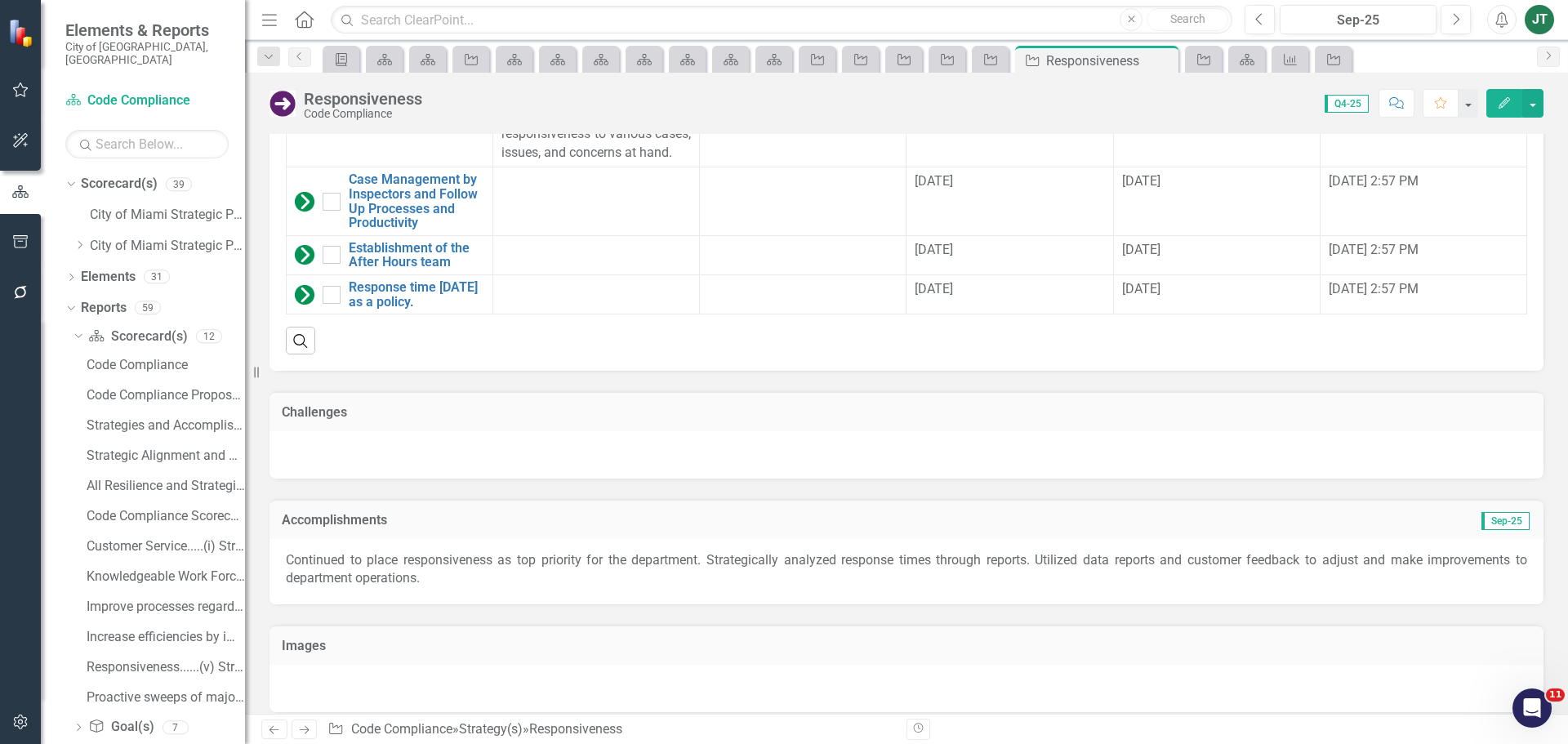
click at [308, 732] on icon "Next" at bounding box center [303, 730] width 14 height 11
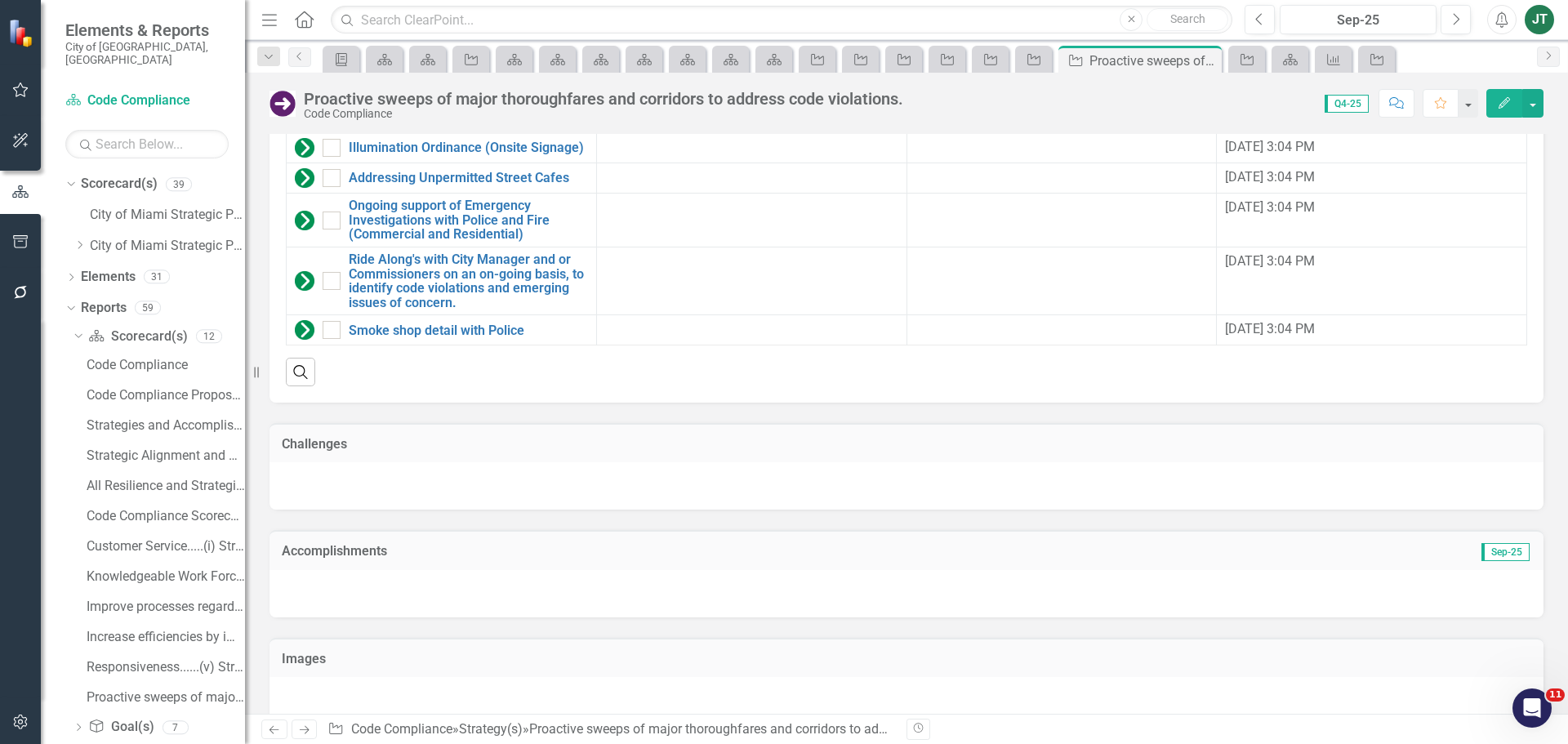
scroll to position [1974, 0]
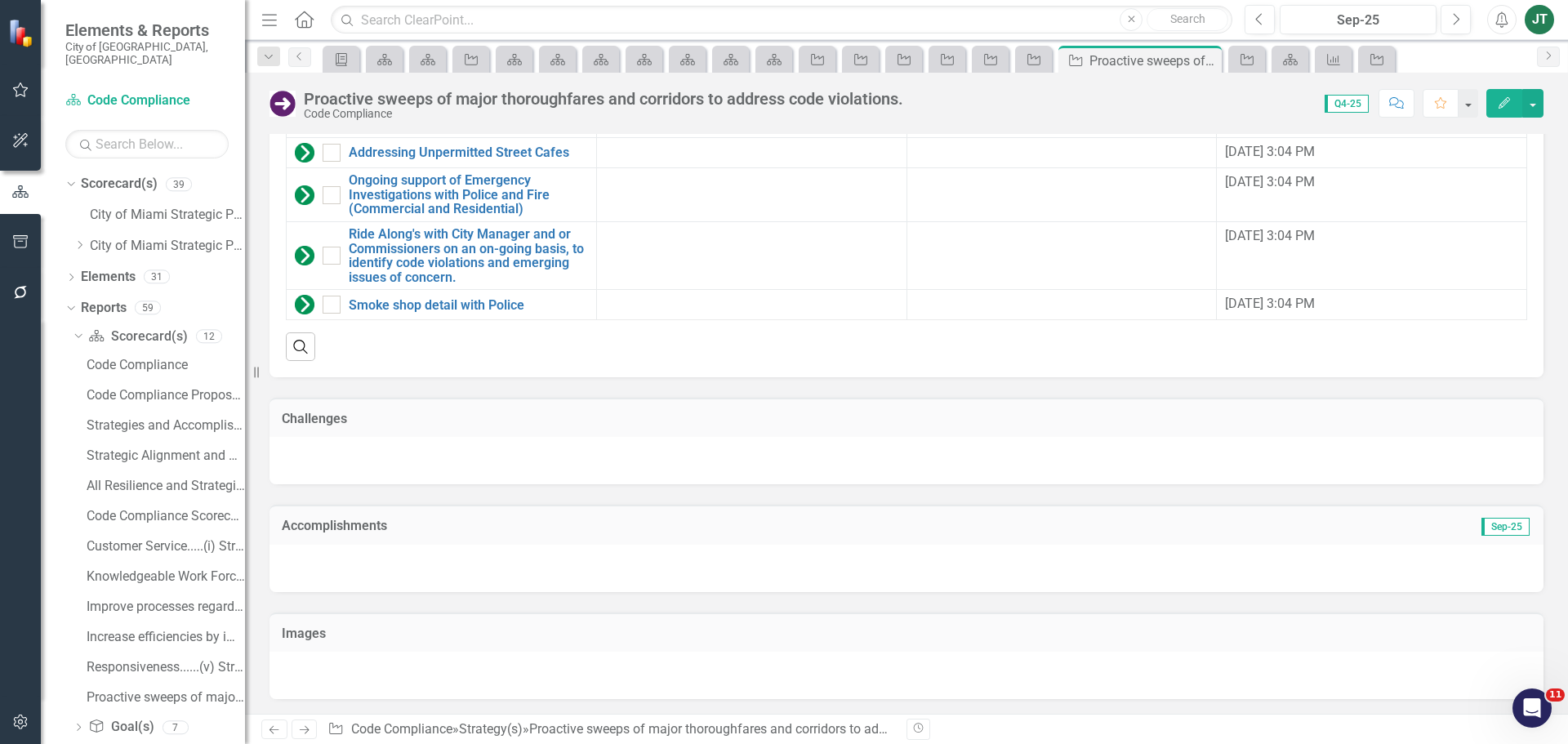
click at [434, 532] on h3 "Accomplishments" at bounding box center [706, 526] width 848 height 15
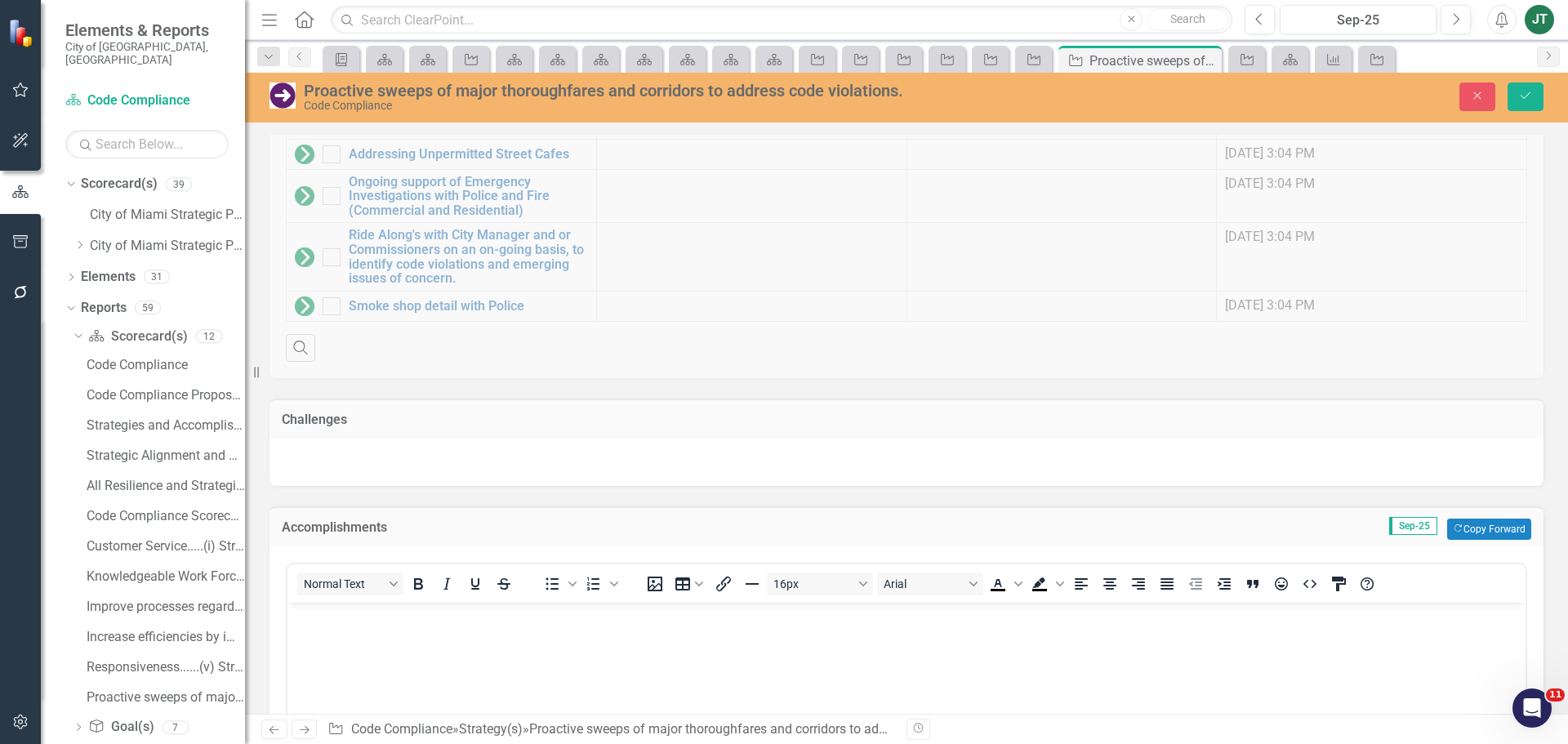
scroll to position [0, 0]
click at [1473, 532] on button "Copy Forward Copy Forward" at bounding box center [1489, 529] width 85 height 21
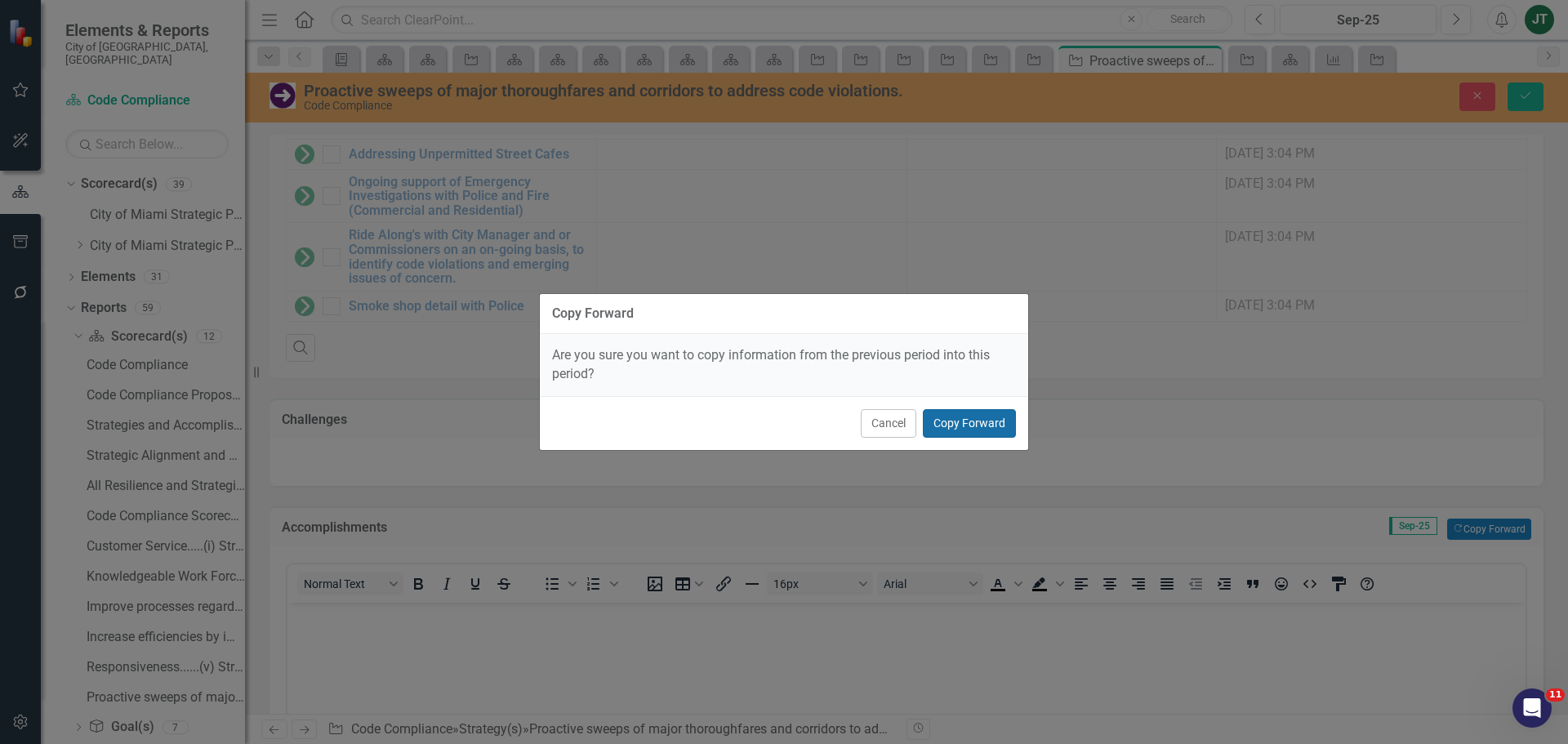
click at [956, 415] on button "Copy Forward" at bounding box center [969, 423] width 93 height 29
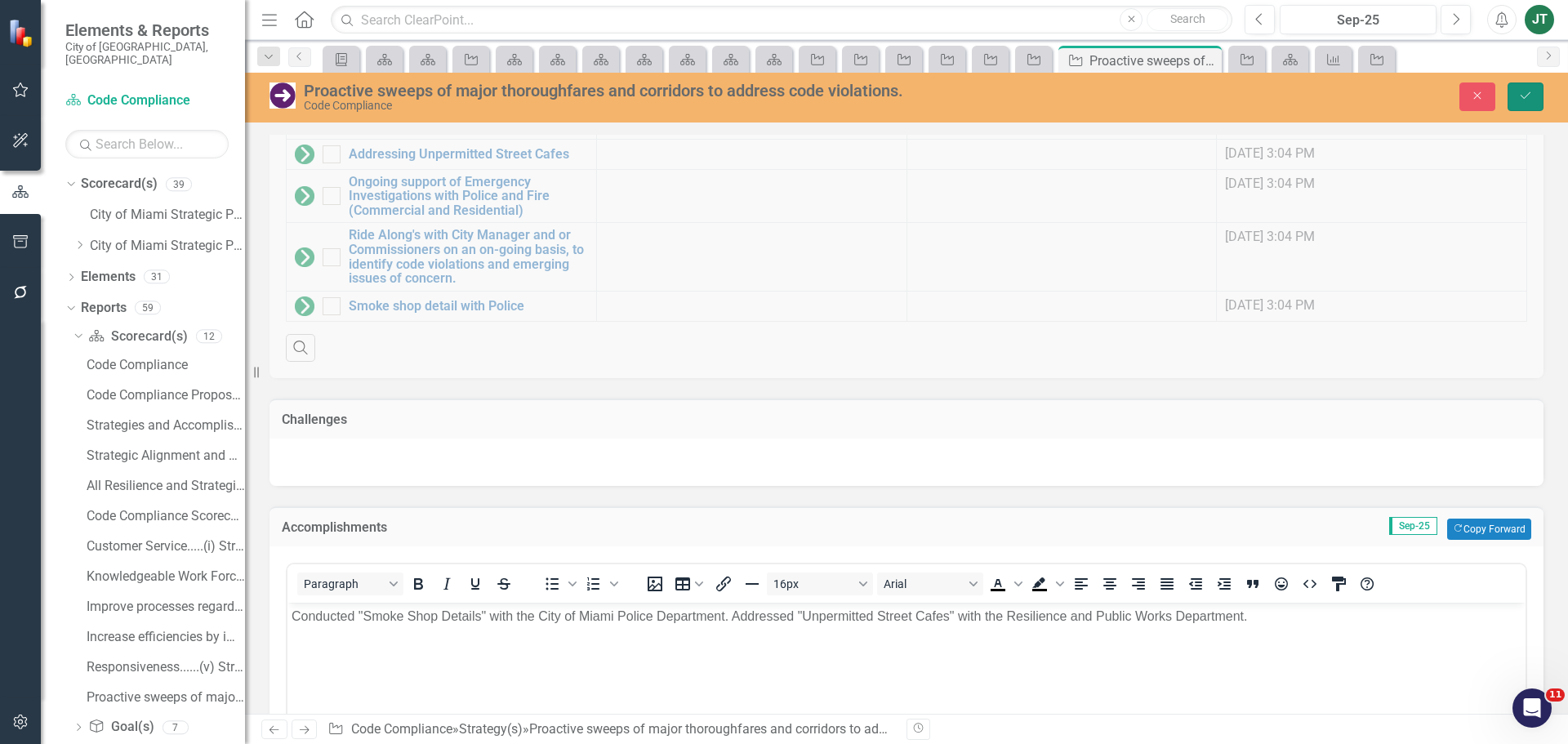
click at [1525, 99] on icon "Save" at bounding box center [1526, 96] width 15 height 11
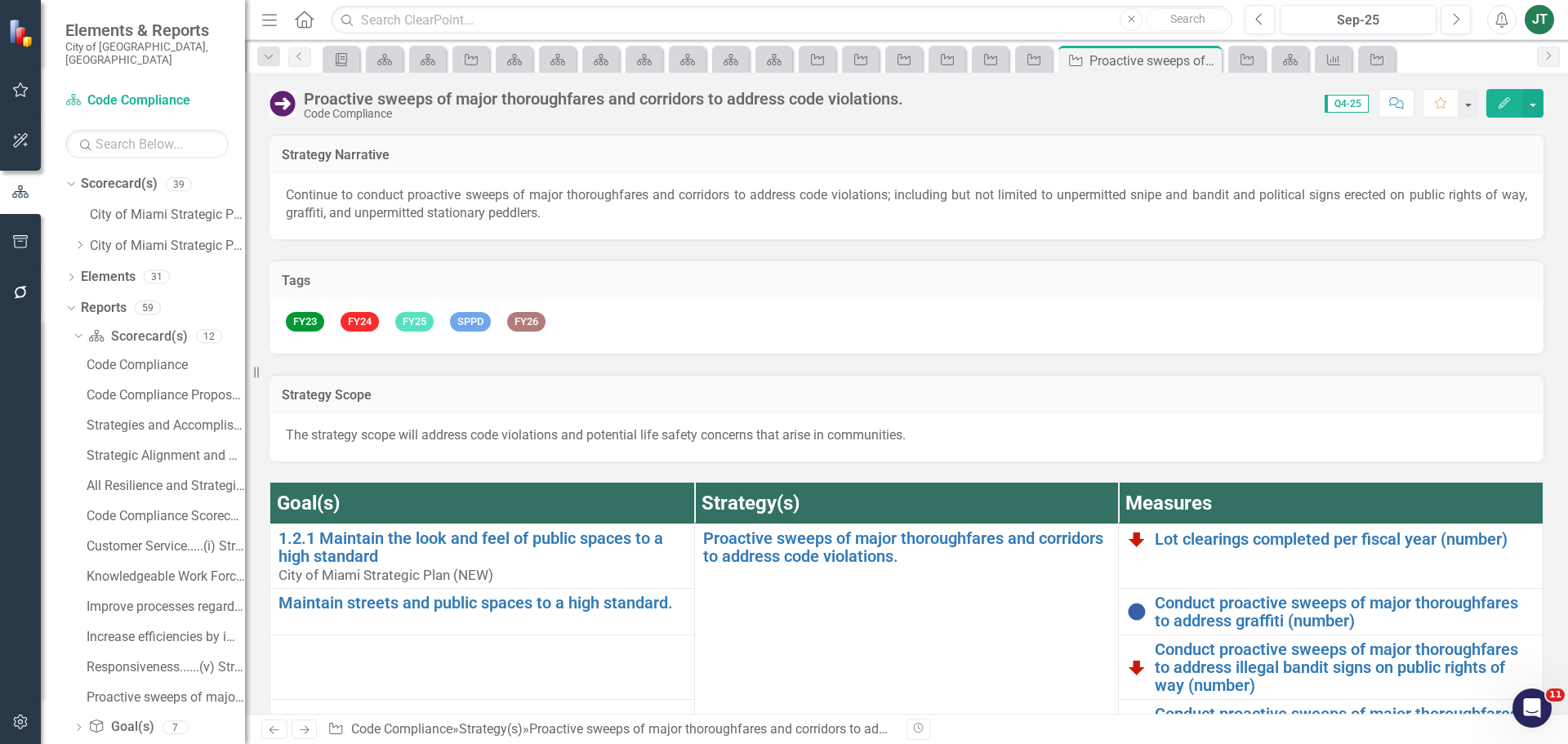
checkbox input "false"
checkbox input "true"
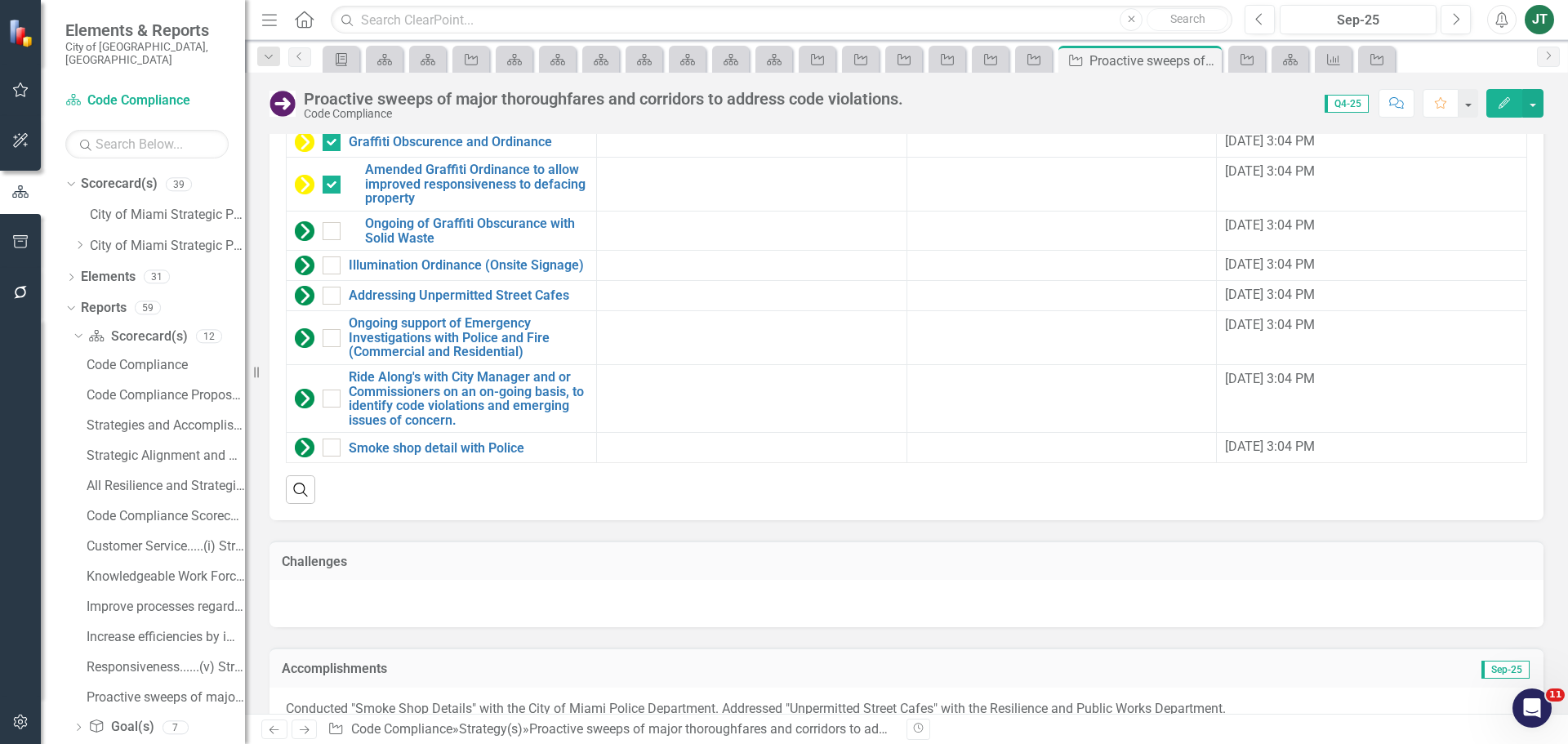
scroll to position [1974, 0]
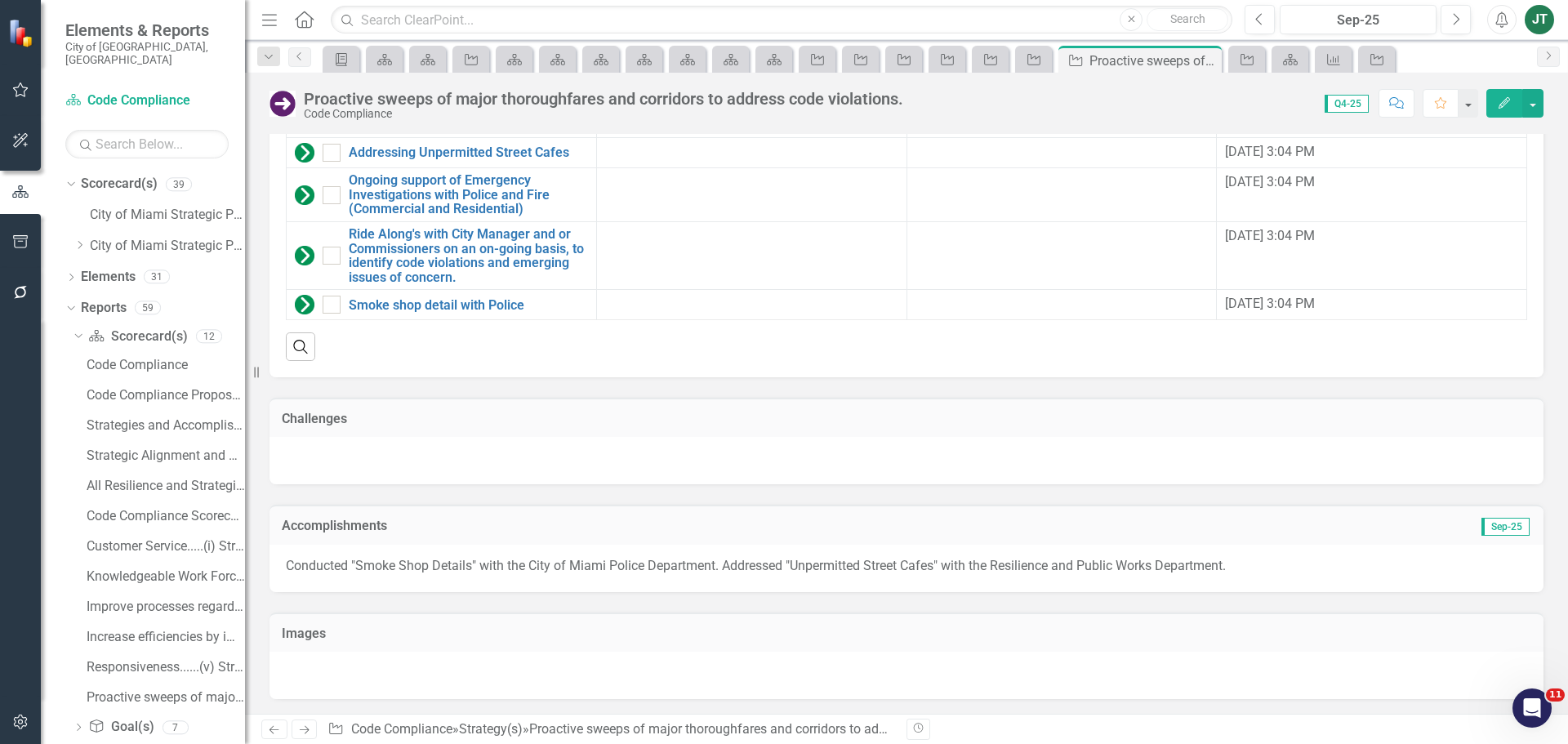
click at [305, 731] on icon "Next" at bounding box center [303, 730] width 14 height 11
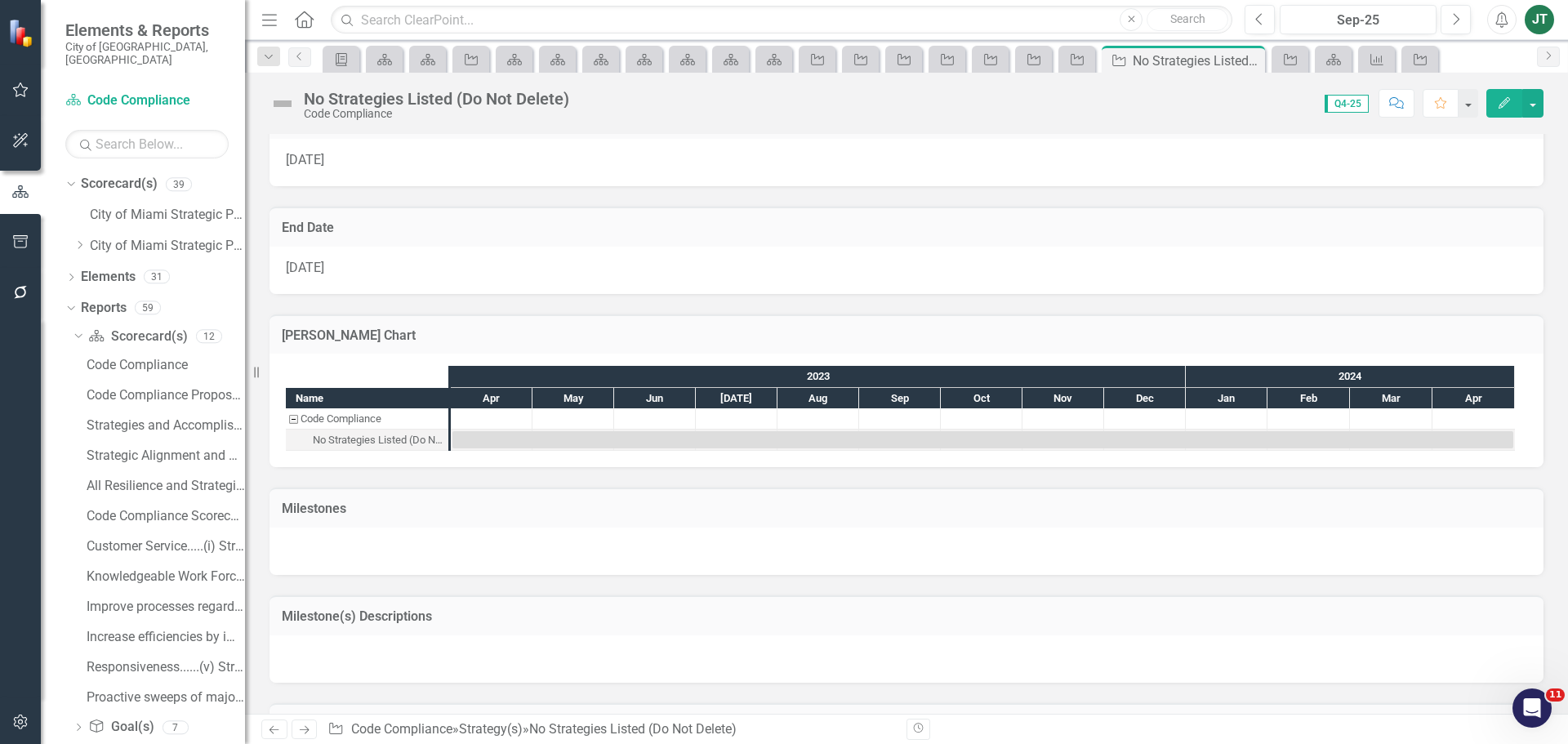
scroll to position [1042, 0]
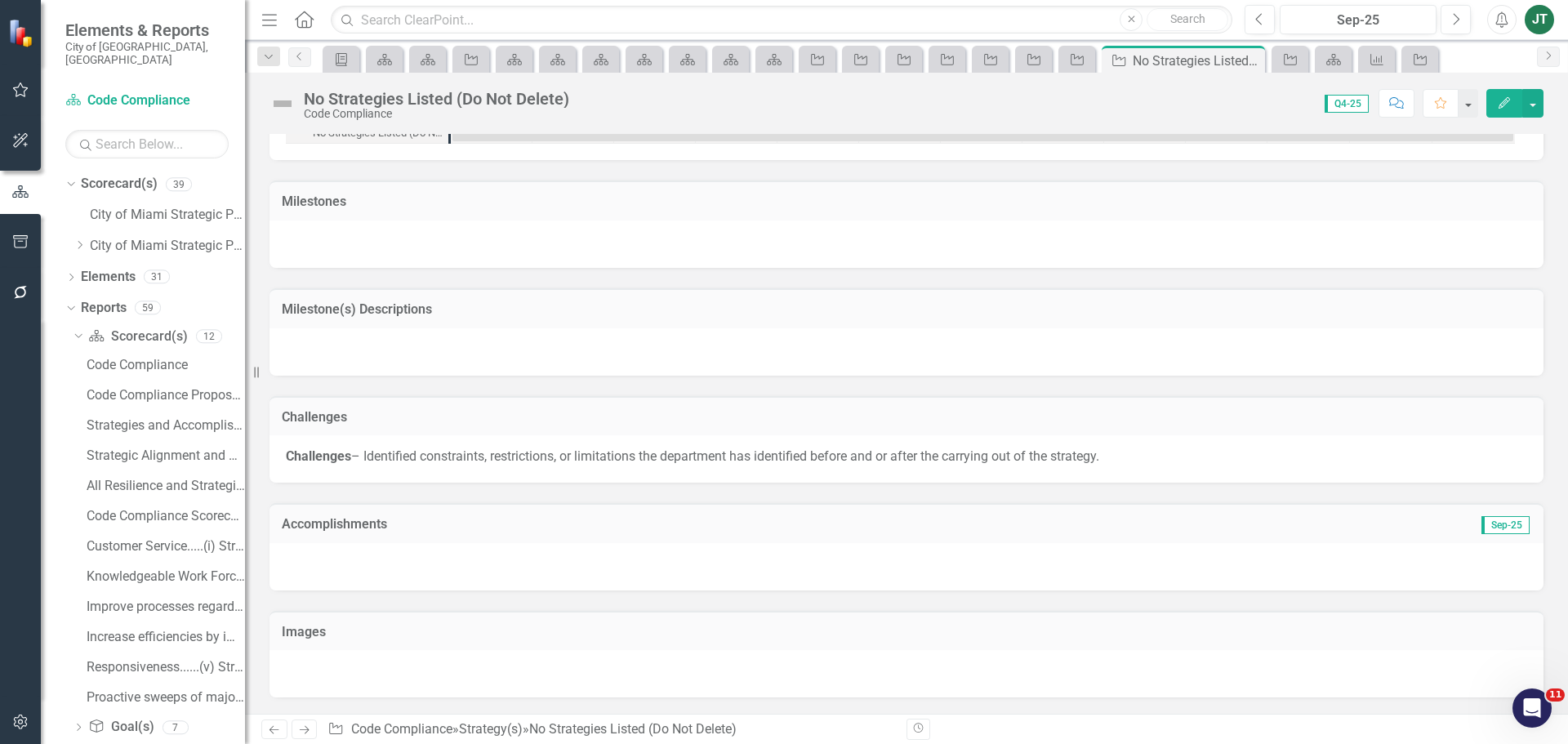
click at [415, 532] on td "Accomplishments" at bounding box center [706, 526] width 848 height 21
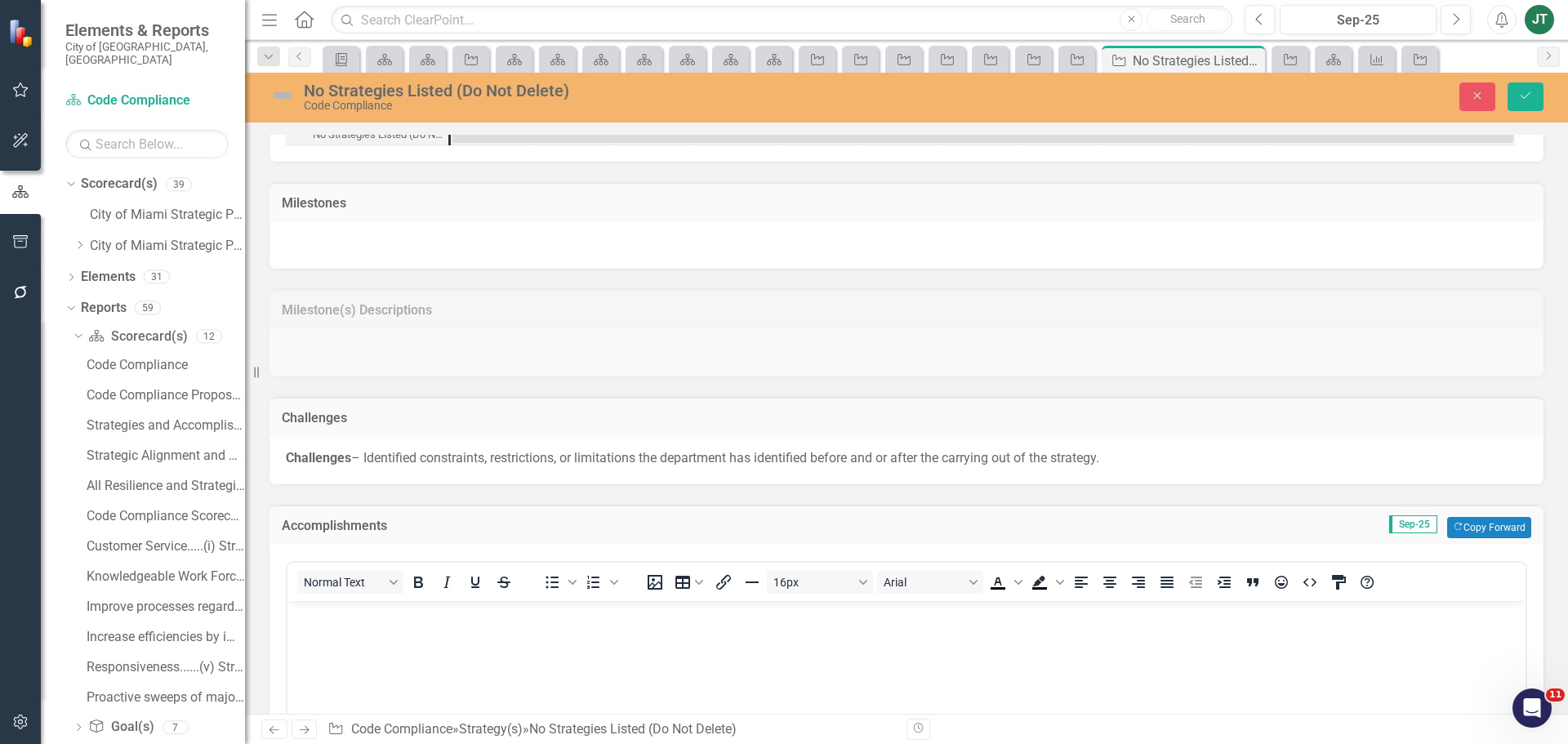
scroll to position [0, 0]
click at [1510, 526] on button "Copy Forward Copy Forward" at bounding box center [1489, 527] width 85 height 21
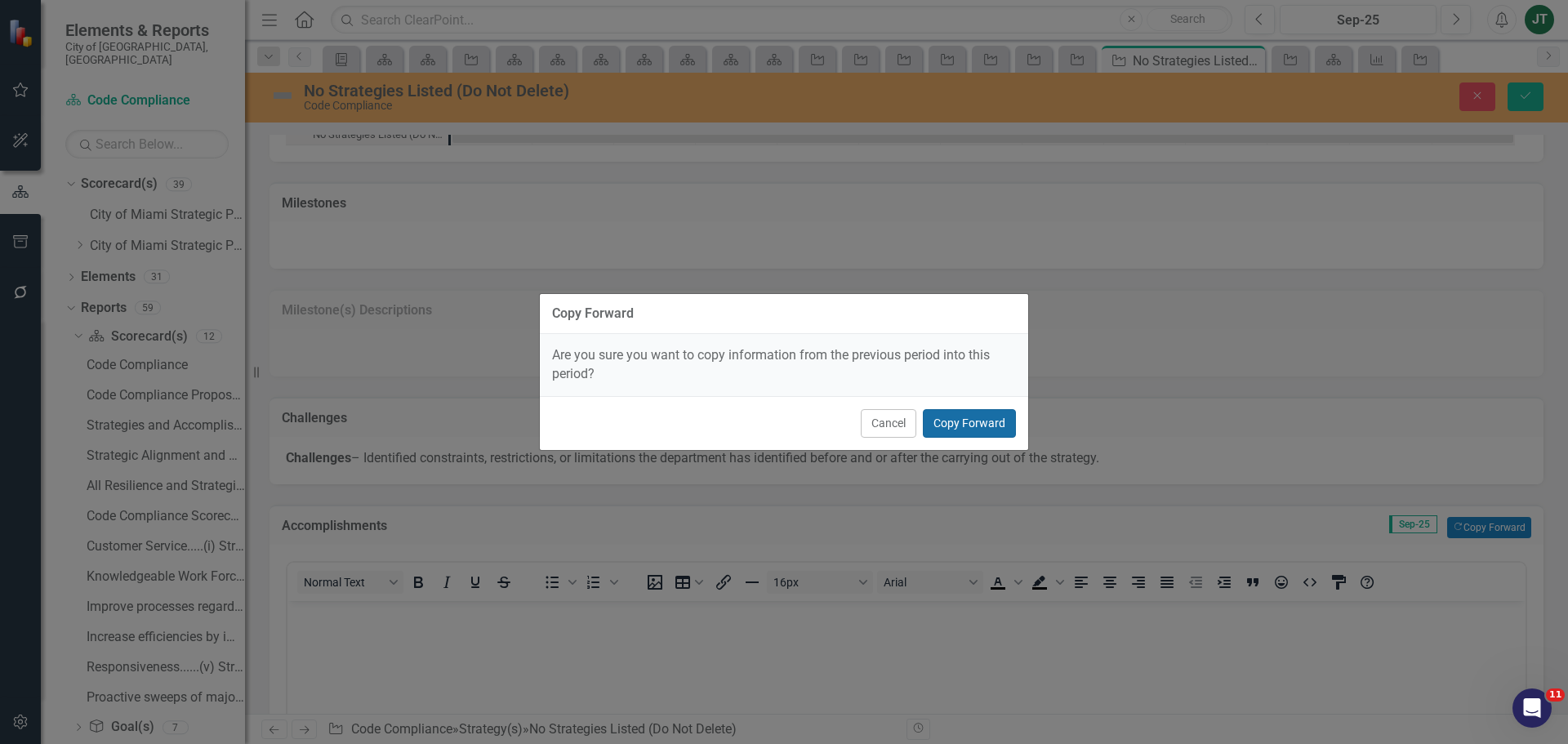
click at [949, 418] on button "Copy Forward" at bounding box center [969, 423] width 93 height 29
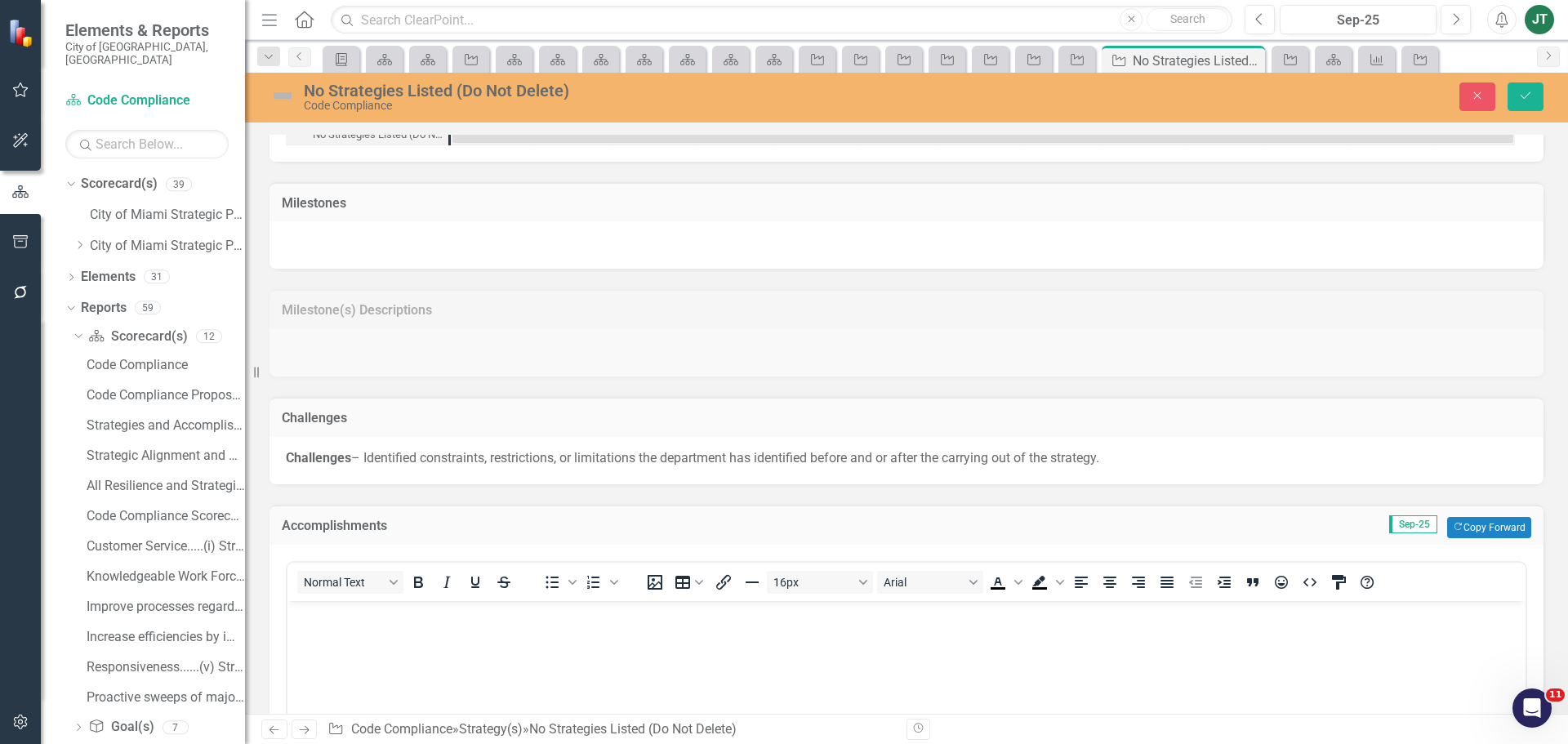
click at [301, 732] on icon "Next" at bounding box center [303, 730] width 14 height 11
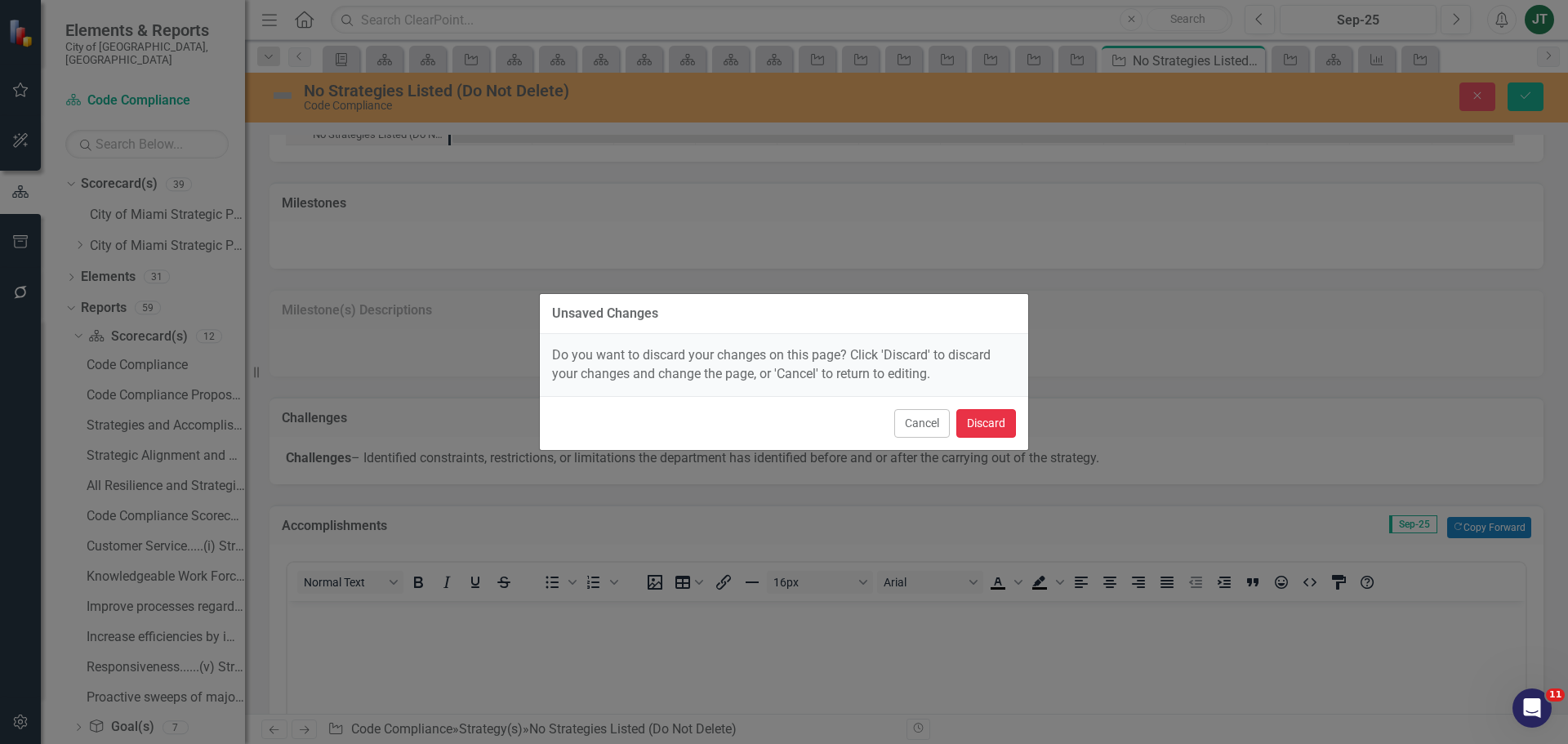
click at [993, 414] on button "Discard" at bounding box center [985, 423] width 60 height 29
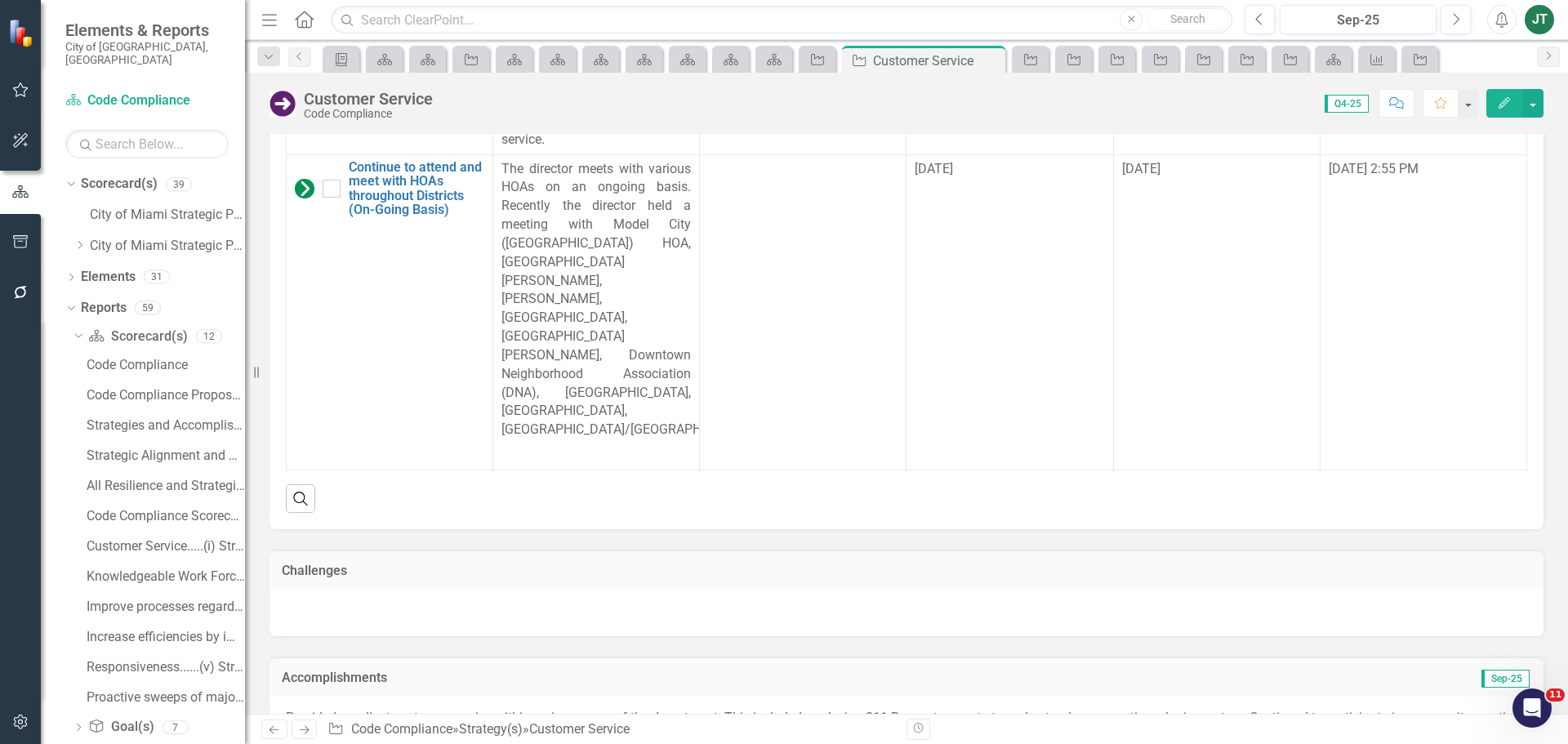
scroll to position [2126, 0]
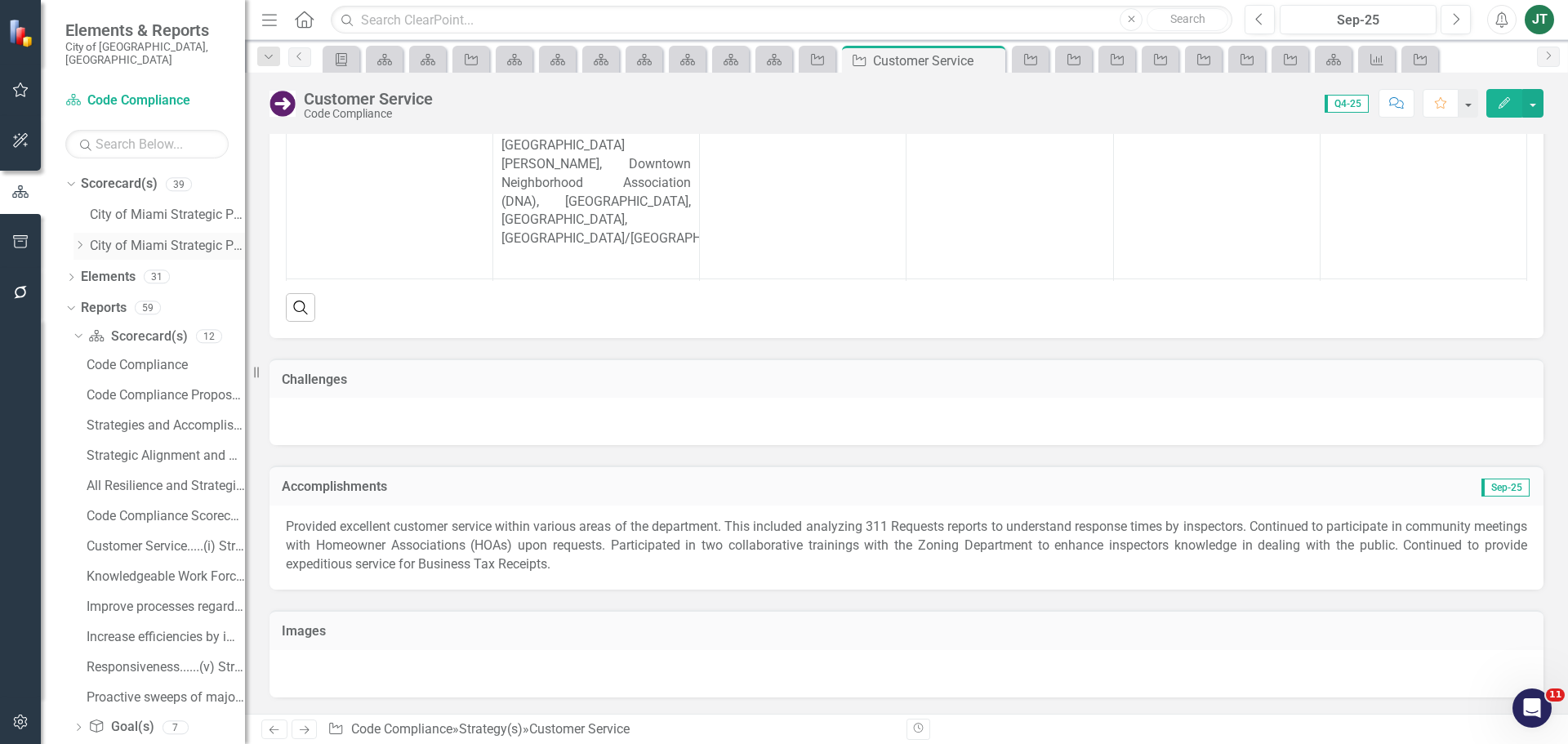
click at [77, 240] on icon "Dropdown" at bounding box center [79, 245] width 12 height 10
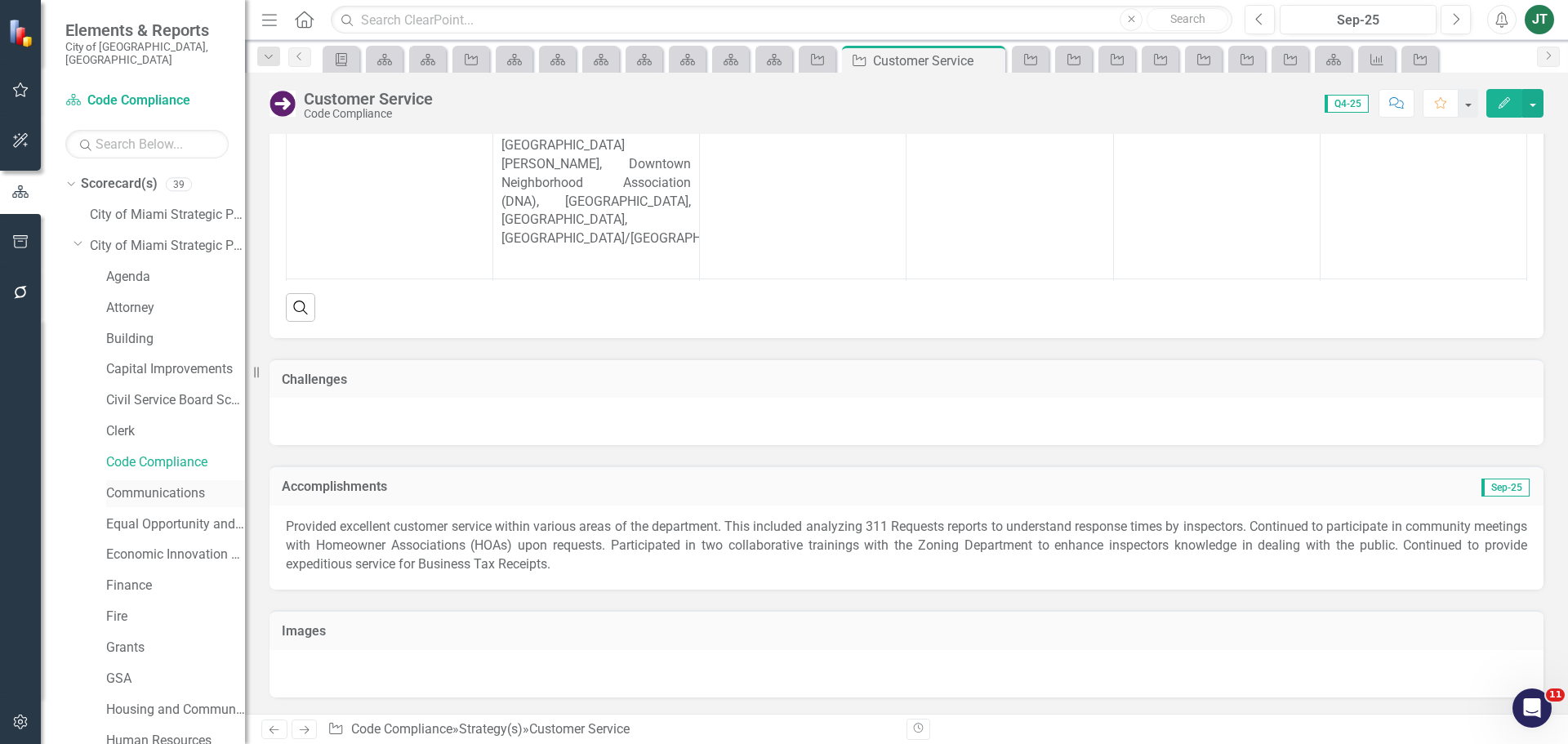
click at [121, 485] on link "Communications" at bounding box center [176, 494] width 139 height 18
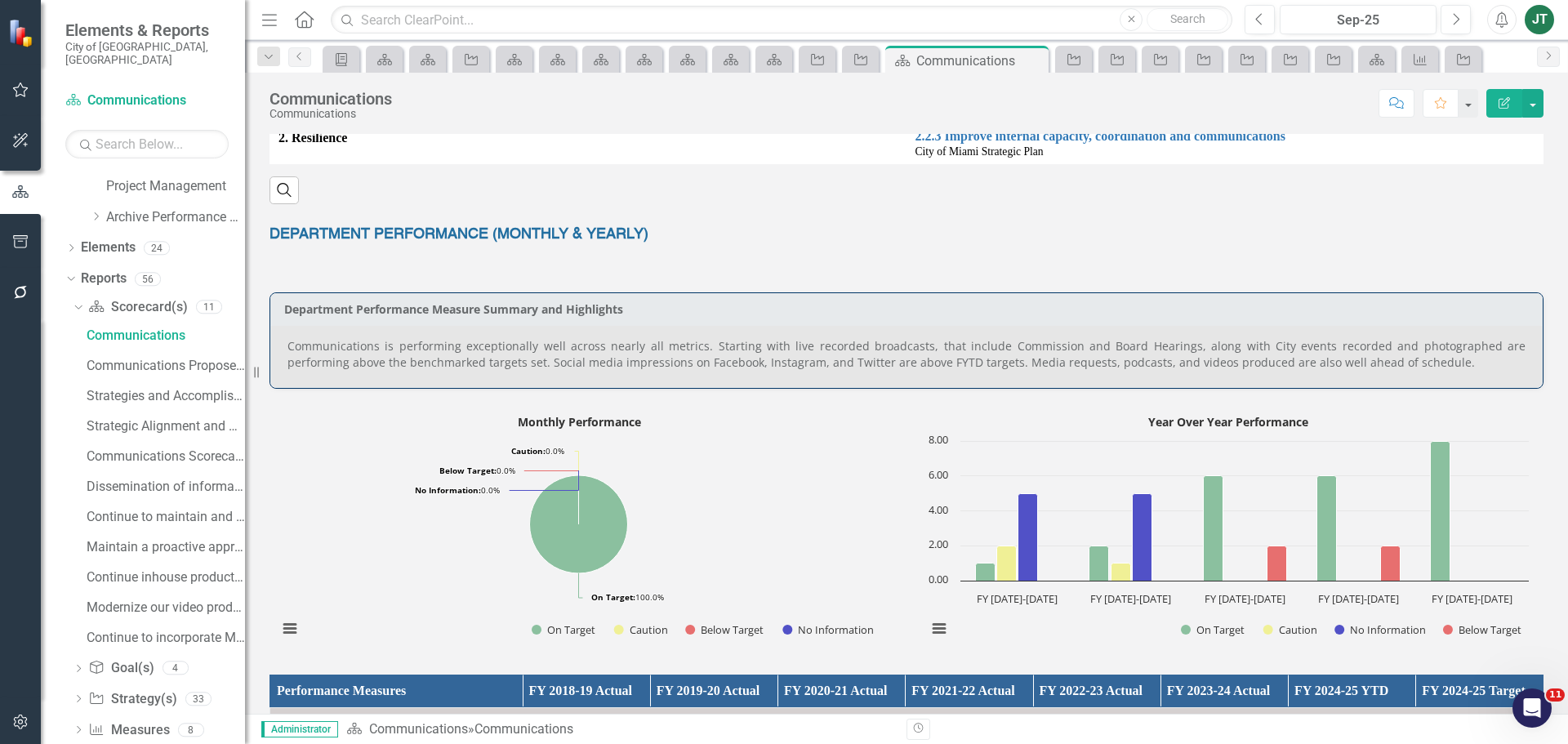
scroll to position [572, 0]
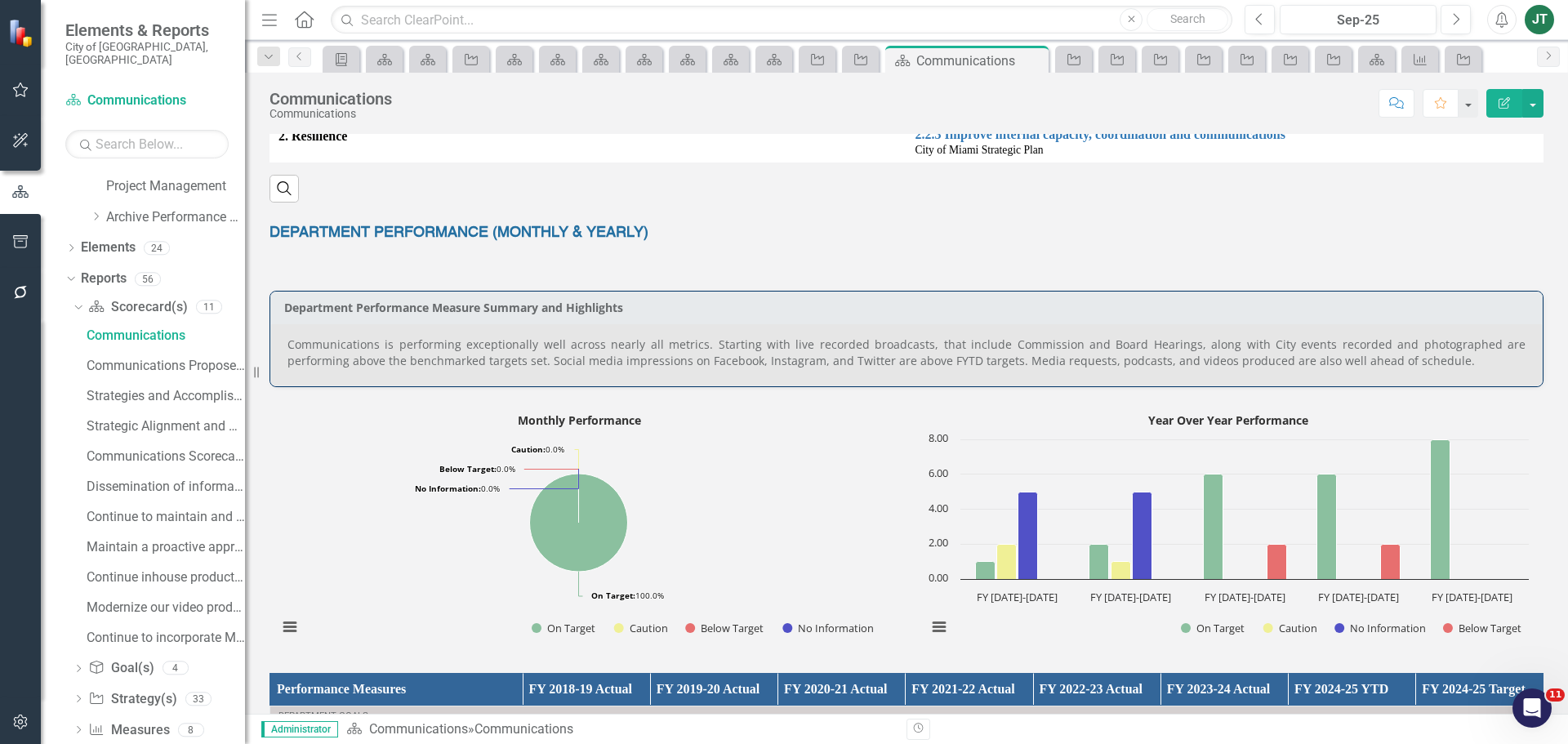
click at [913, 360] on p "Communications is performing exceptionally well across nearly all metrics. Star…" at bounding box center [906, 353] width 1238 height 33
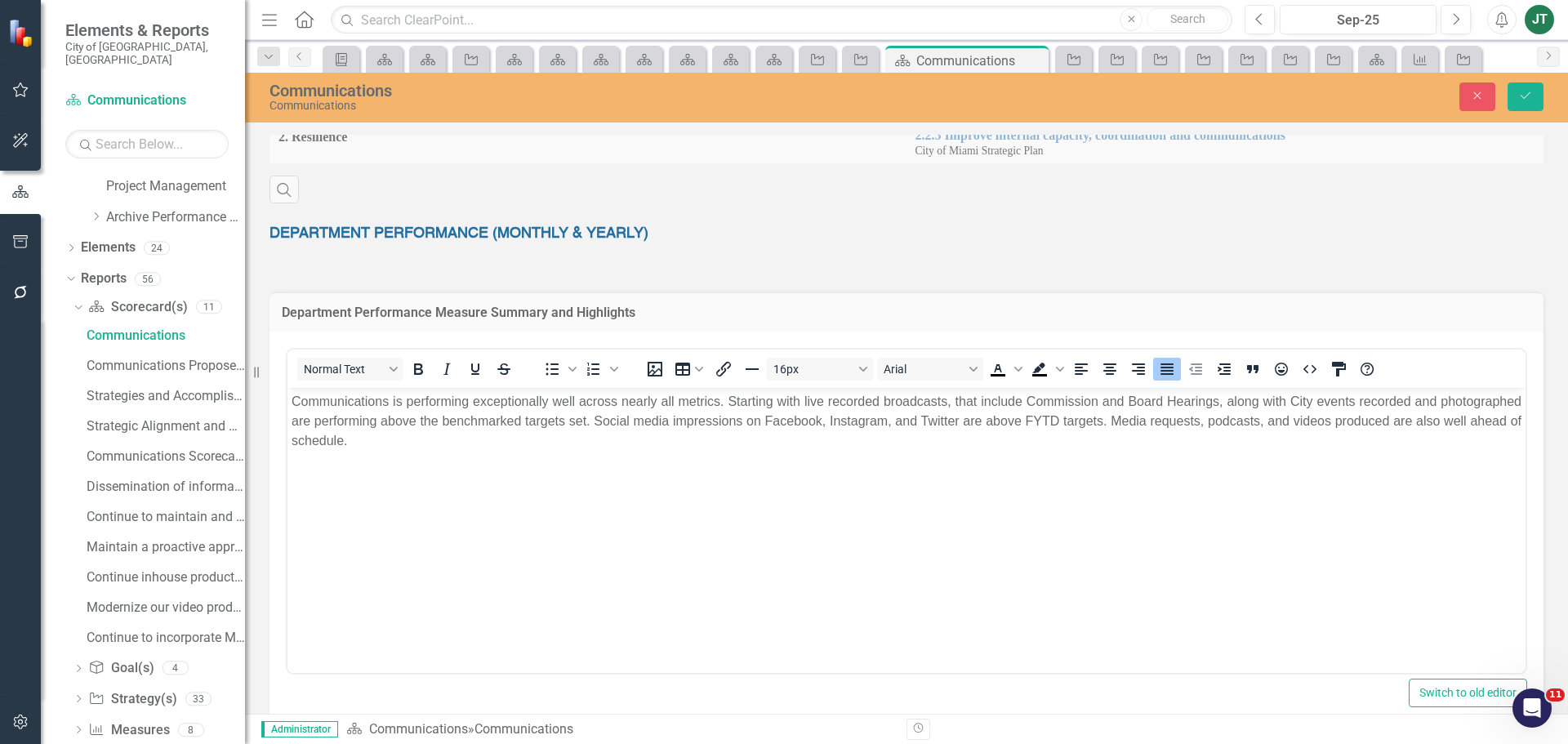
scroll to position [0, 0]
click at [911, 452] on body "Communications is performing exceptionally well across nearly all metrics. Star…" at bounding box center [906, 509] width 1238 height 246
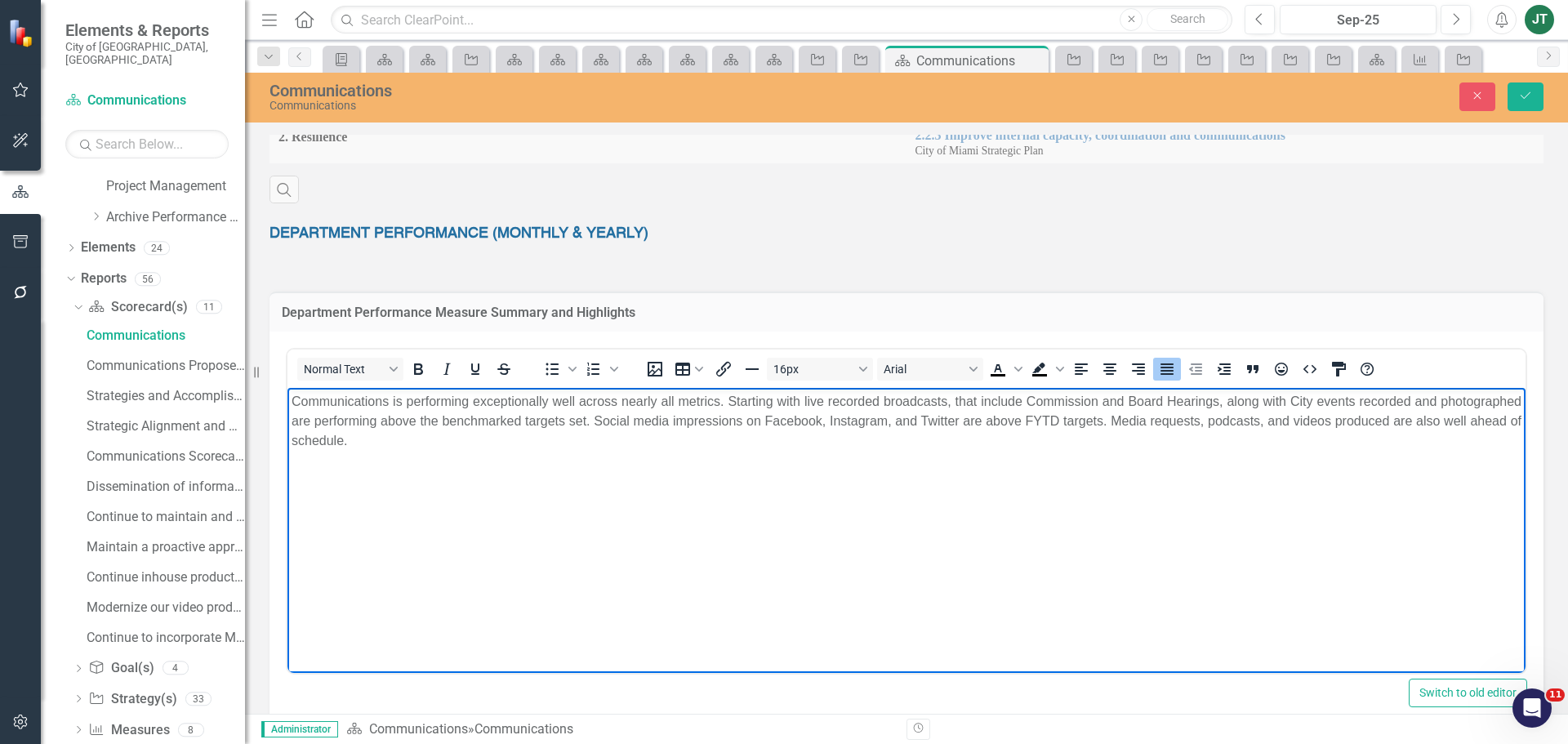
click at [1196, 420] on p "Communications is performing exceptionally well across nearly all metrics. Star…" at bounding box center [906, 421] width 1230 height 59
drag, startPoint x: 1198, startPoint y: 418, endPoint x: 1055, endPoint y: 424, distance: 143.1
click at [1055, 424] on p "Communications is performing exceptionally well across nearly all metrics. Star…" at bounding box center [906, 421] width 1230 height 59
click at [989, 483] on body "Communications is performing exceptionally well across nearly all metrics. Star…" at bounding box center [906, 509] width 1238 height 246
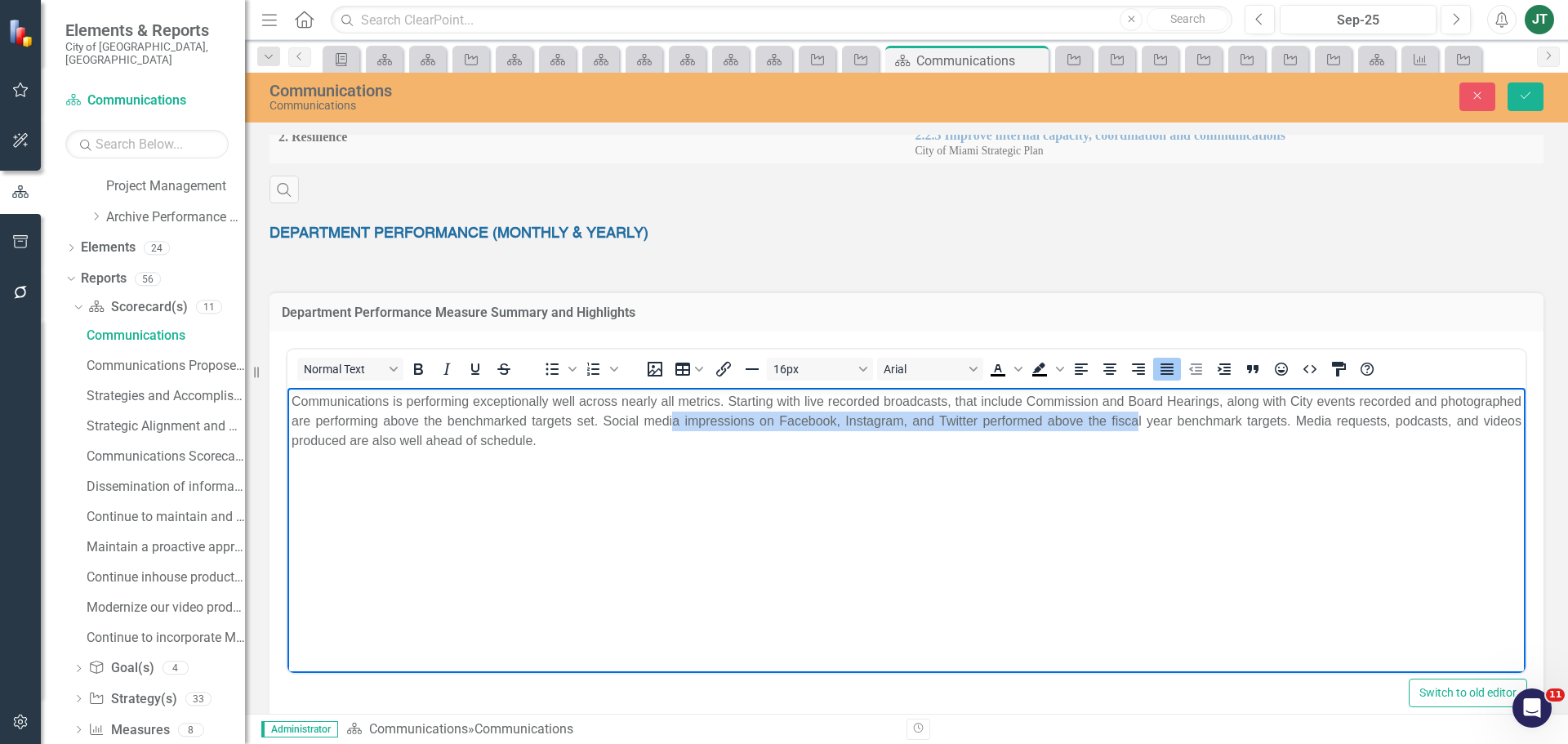
drag, startPoint x: 747, startPoint y: 425, endPoint x: 1200, endPoint y: 425, distance: 453.0
click at [1200, 425] on p "Communications is performing exceptionally well across nearly all metrics. Star…" at bounding box center [906, 421] width 1230 height 59
click at [1199, 493] on body "Communications is performing exceptionally well across nearly all metrics. Star…" at bounding box center [906, 509] width 1238 height 246
click at [1167, 419] on p "Communications is performing exceptionally well across nearly all metrics. Star…" at bounding box center [906, 421] width 1230 height 59
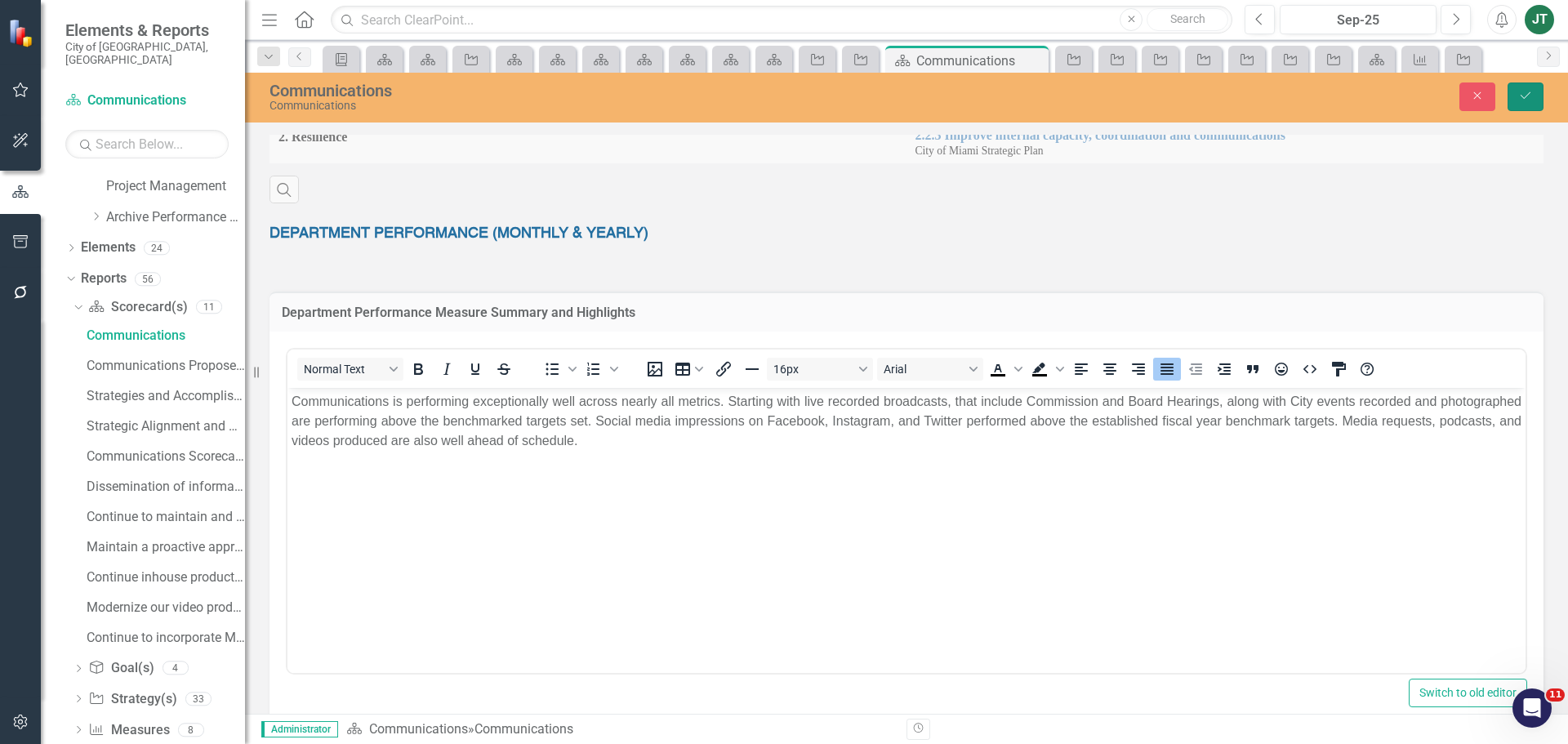
click at [1534, 96] on button "Save" at bounding box center [1525, 97] width 36 height 29
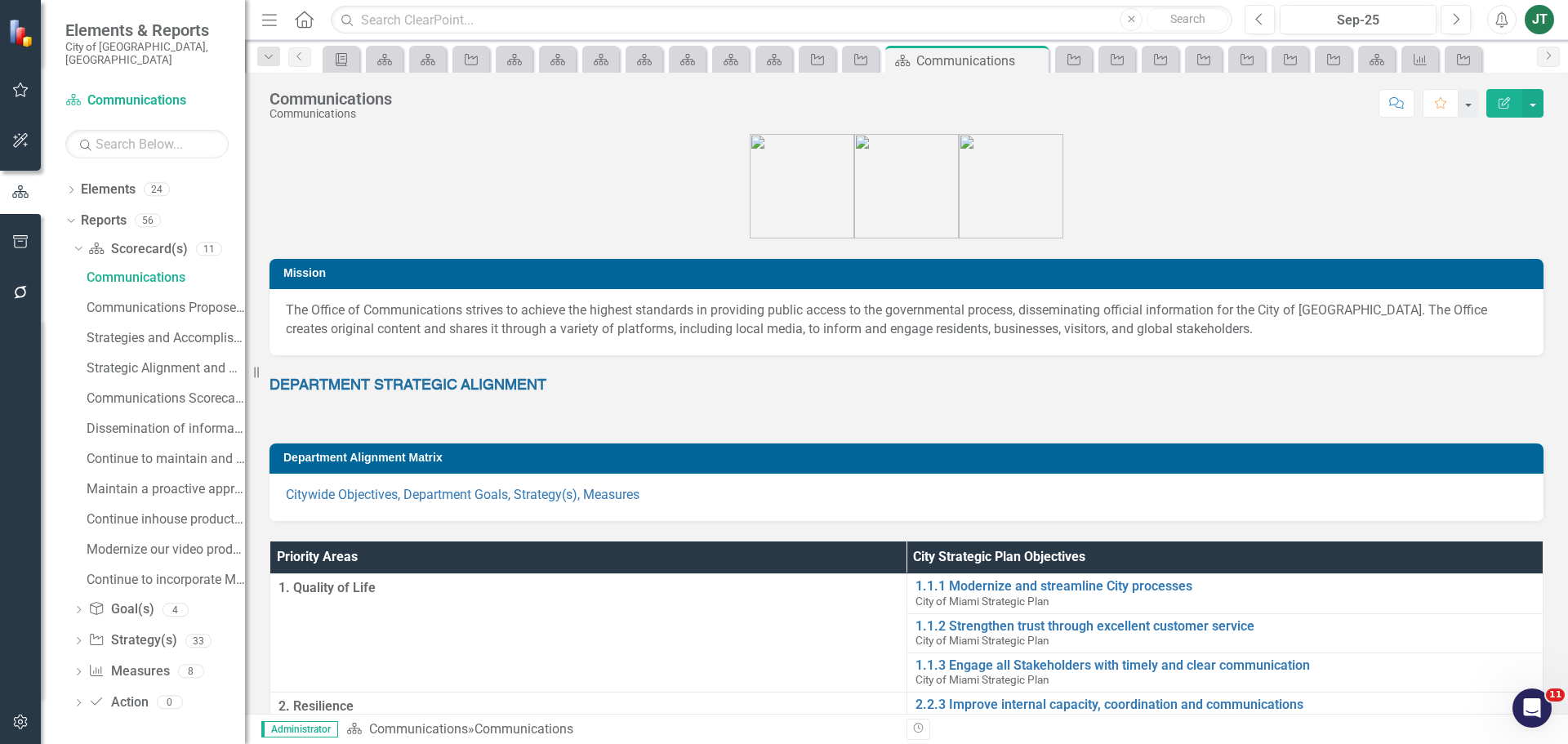
scroll to position [74, 0]
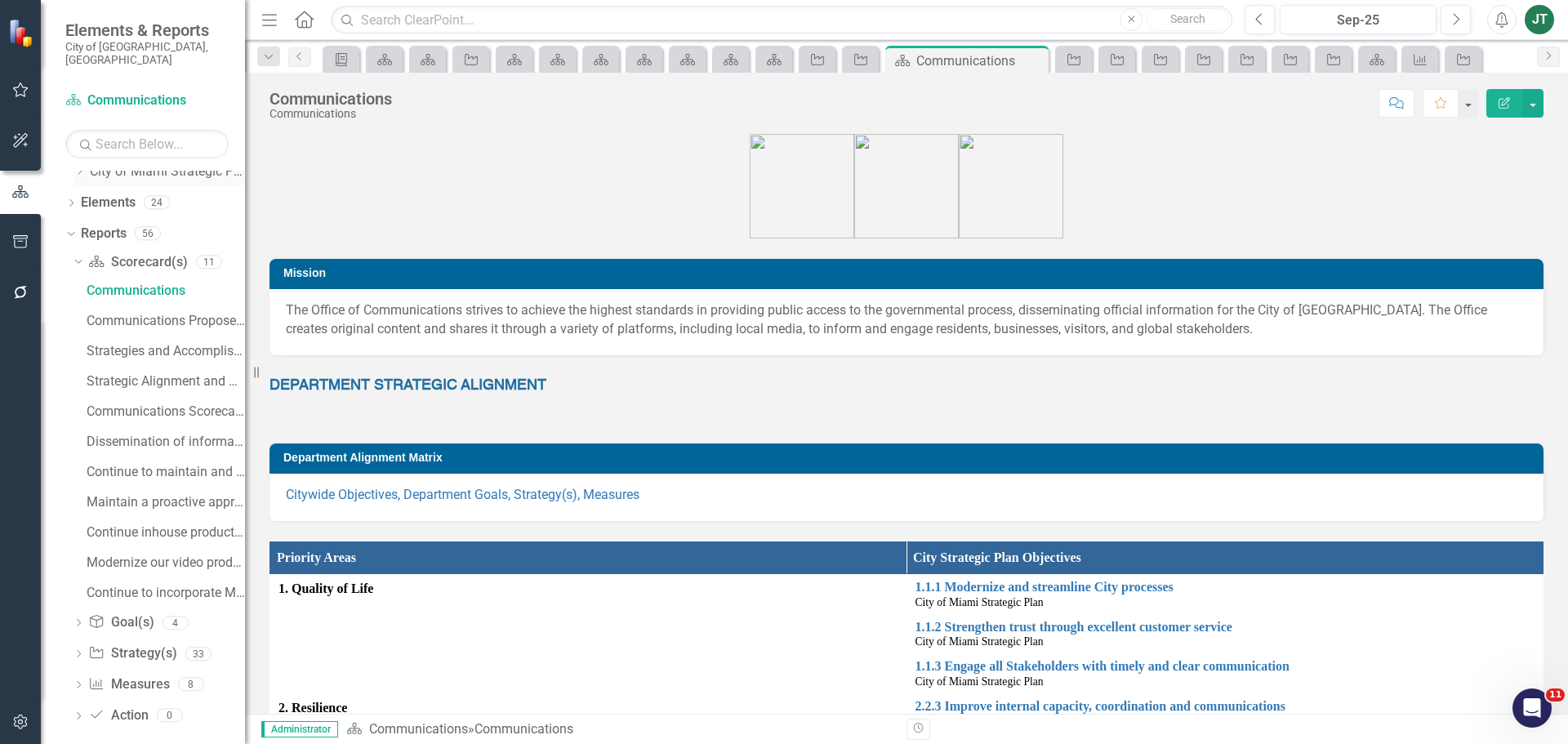
click at [80, 256] on div "Dropdown" at bounding box center [75, 261] width 14 height 11
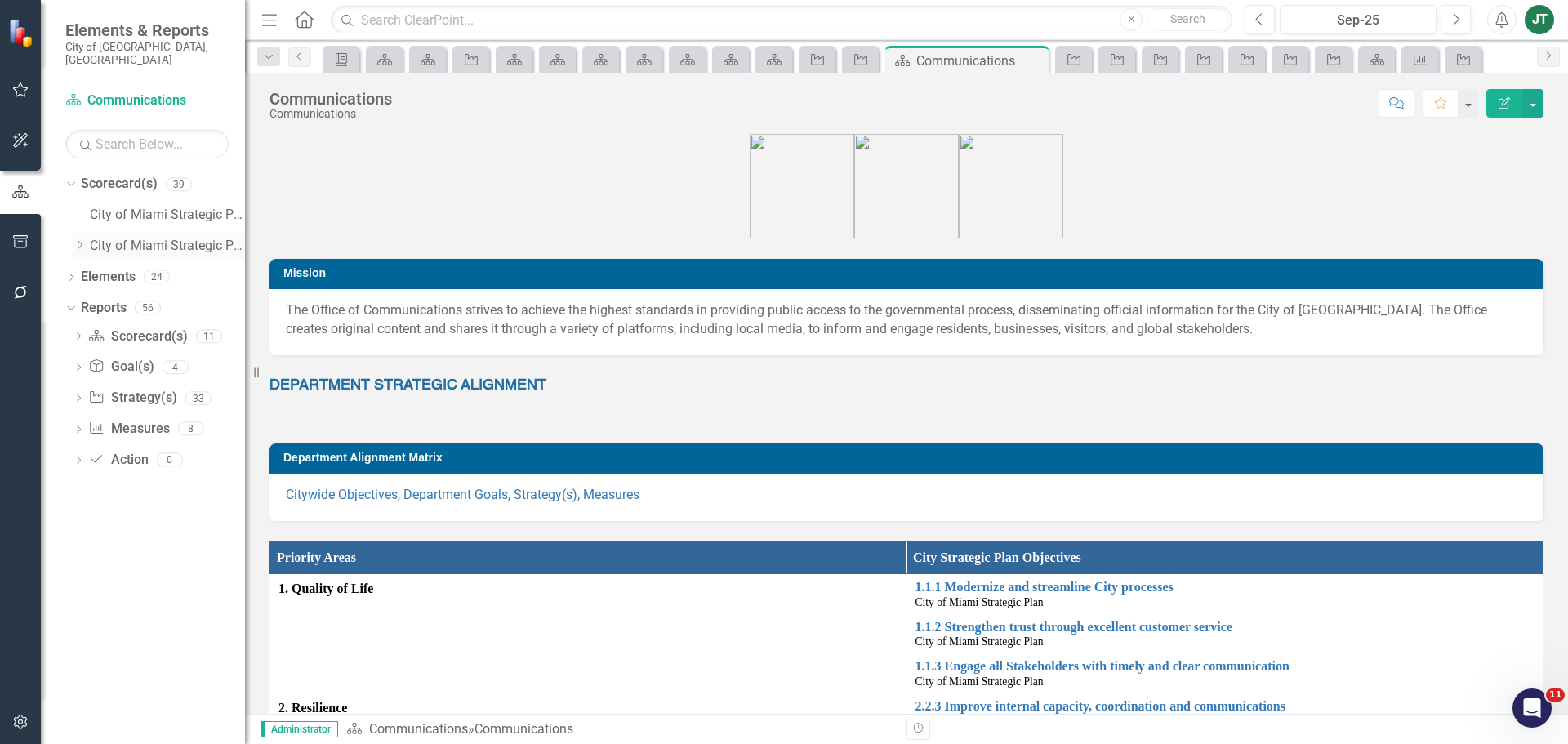
click at [78, 240] on icon "Dropdown" at bounding box center [79, 245] width 12 height 10
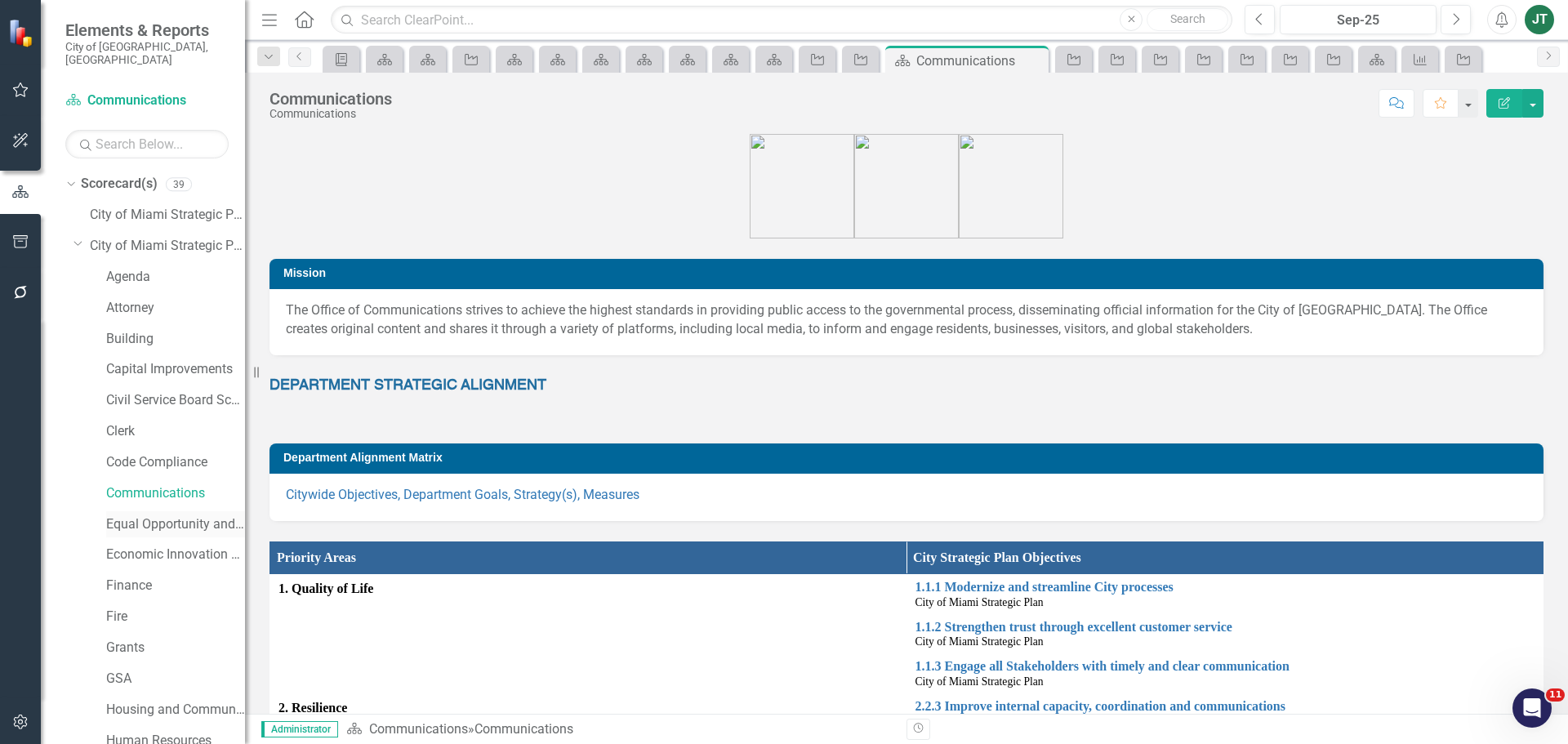
click at [124, 516] on link "Equal Opportunity and Diversity Programs" at bounding box center [176, 525] width 139 height 18
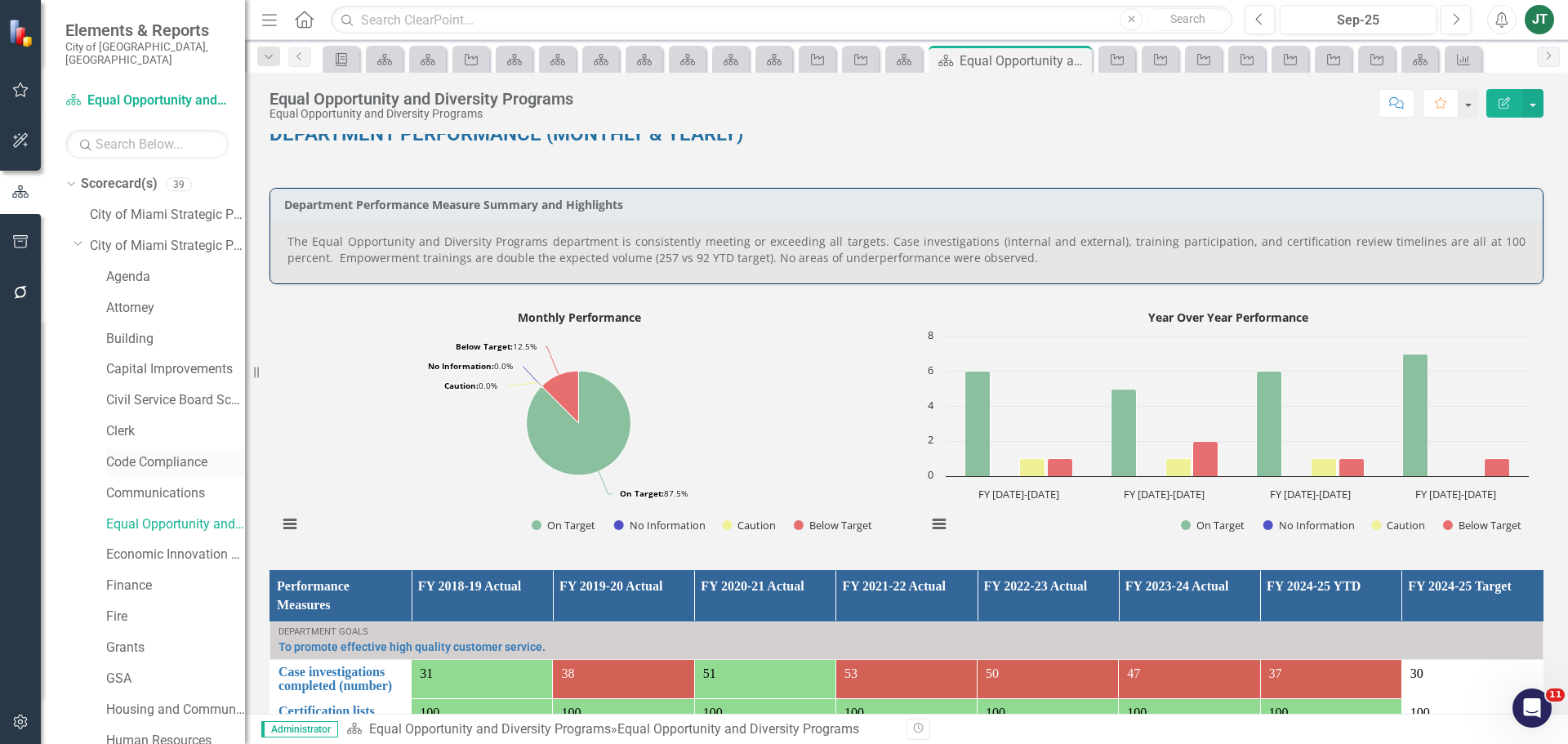
click at [159, 453] on link "Code Compliance" at bounding box center [176, 463] width 139 height 18
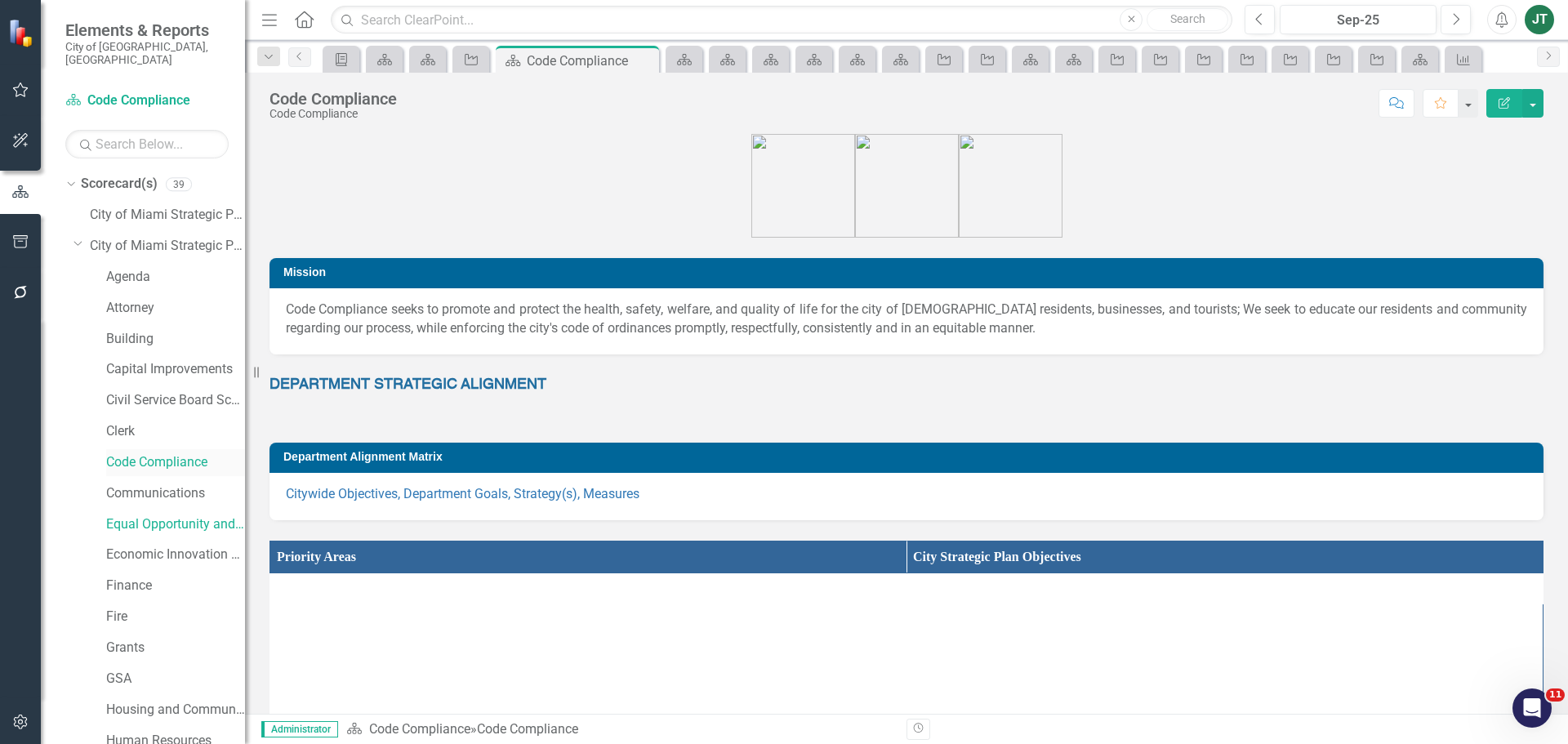
click at [132, 453] on link "Code Compliance" at bounding box center [176, 463] width 139 height 18
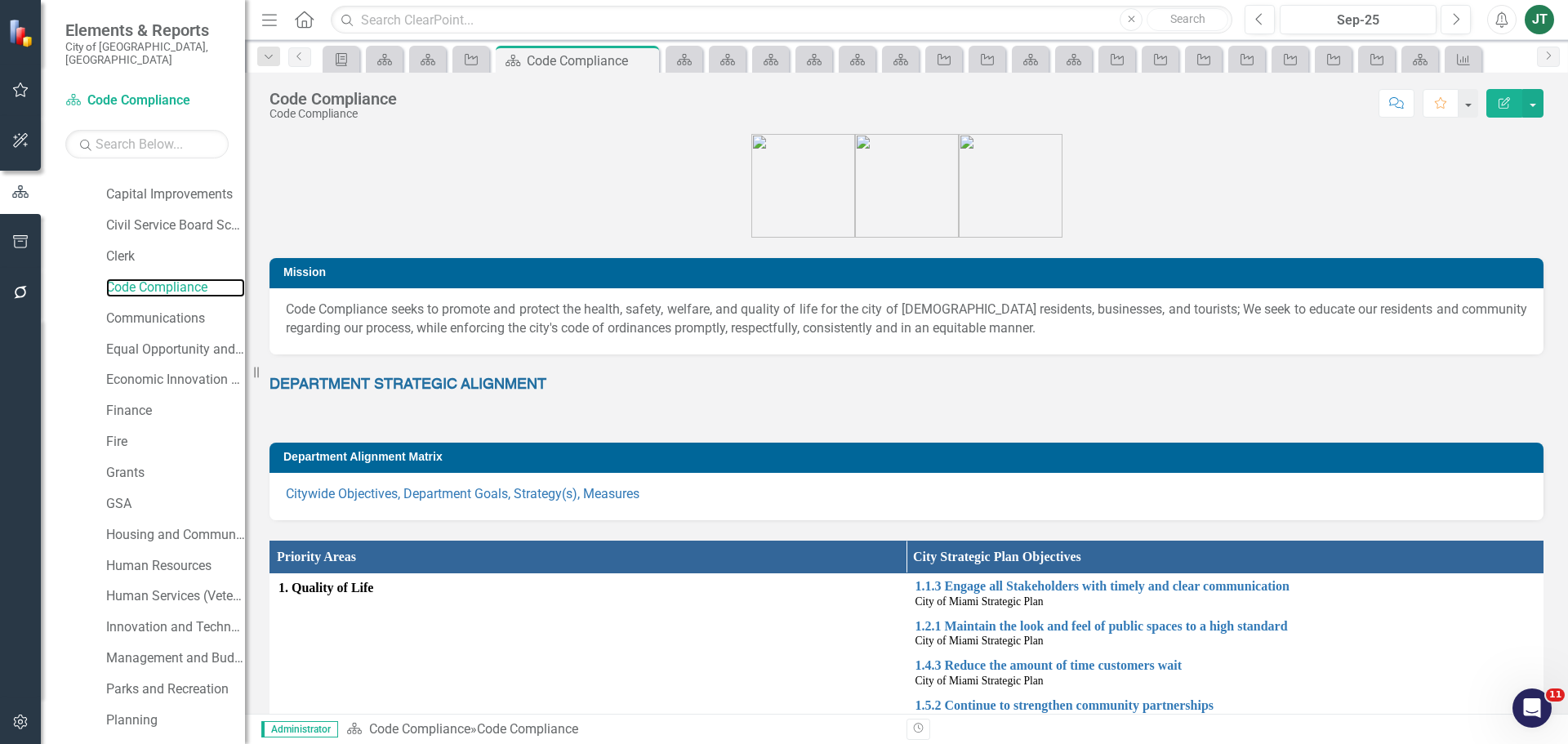
scroll to position [131, 0]
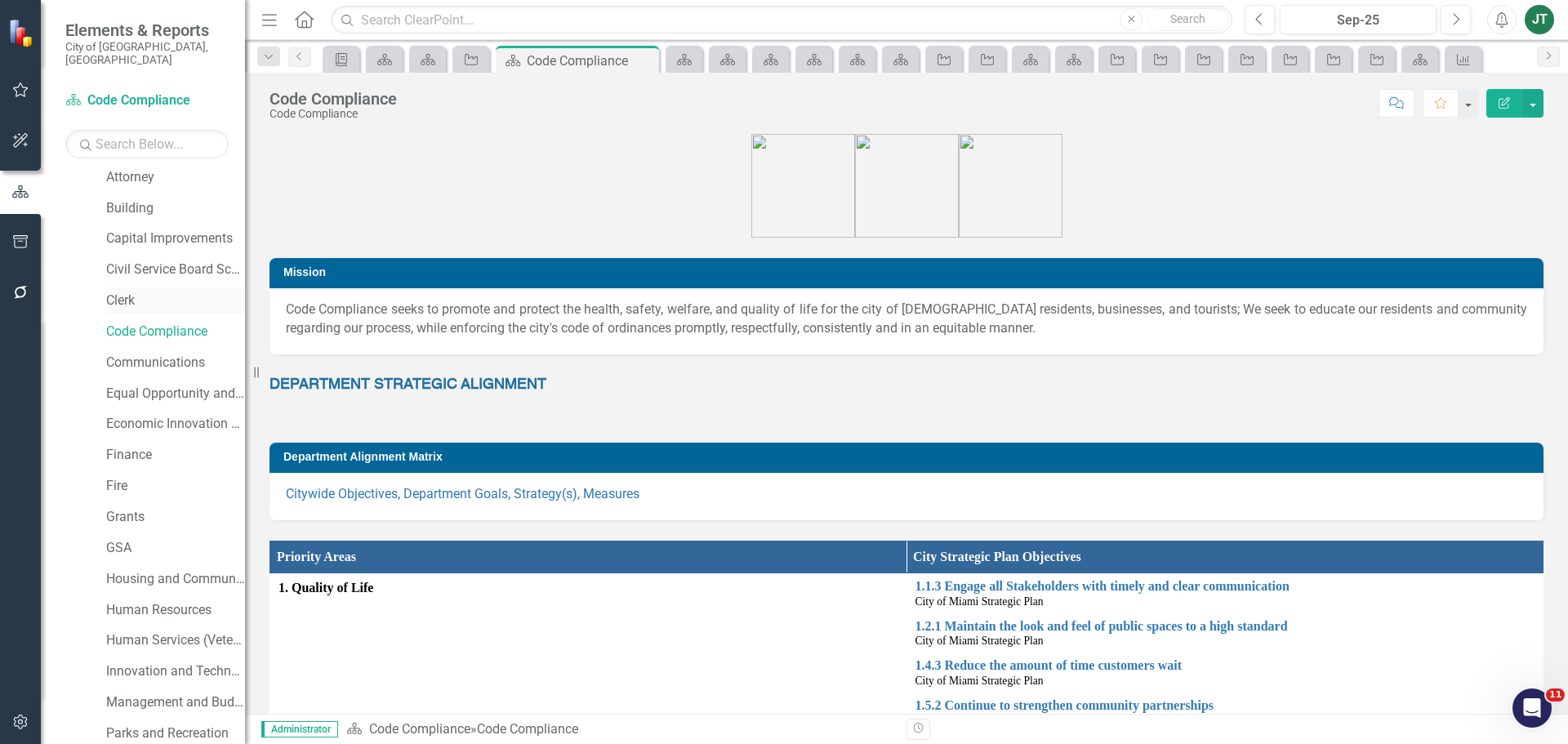
click at [119, 292] on link "Clerk" at bounding box center [176, 301] width 139 height 18
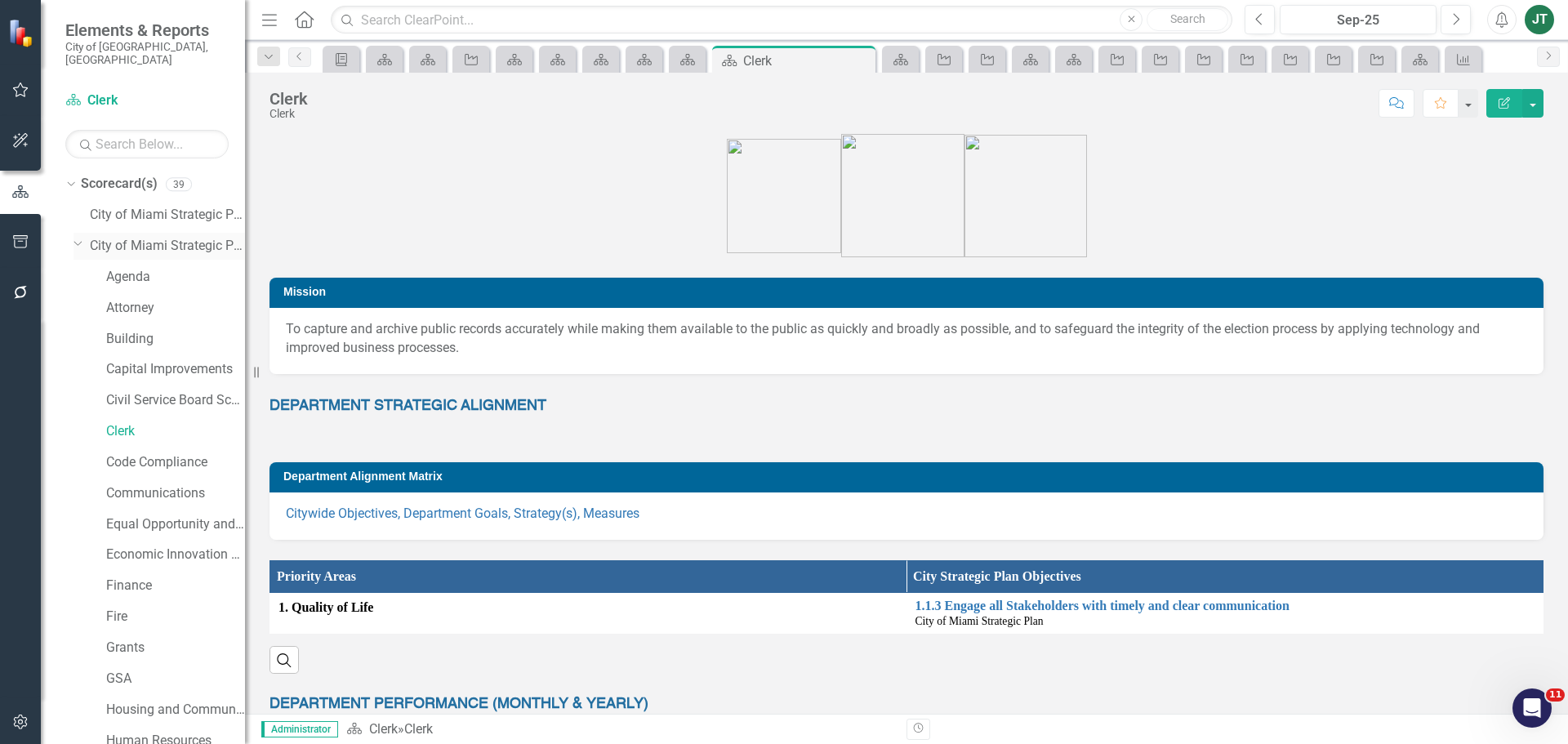
click at [82, 237] on icon "Dropdown" at bounding box center [78, 243] width 10 height 12
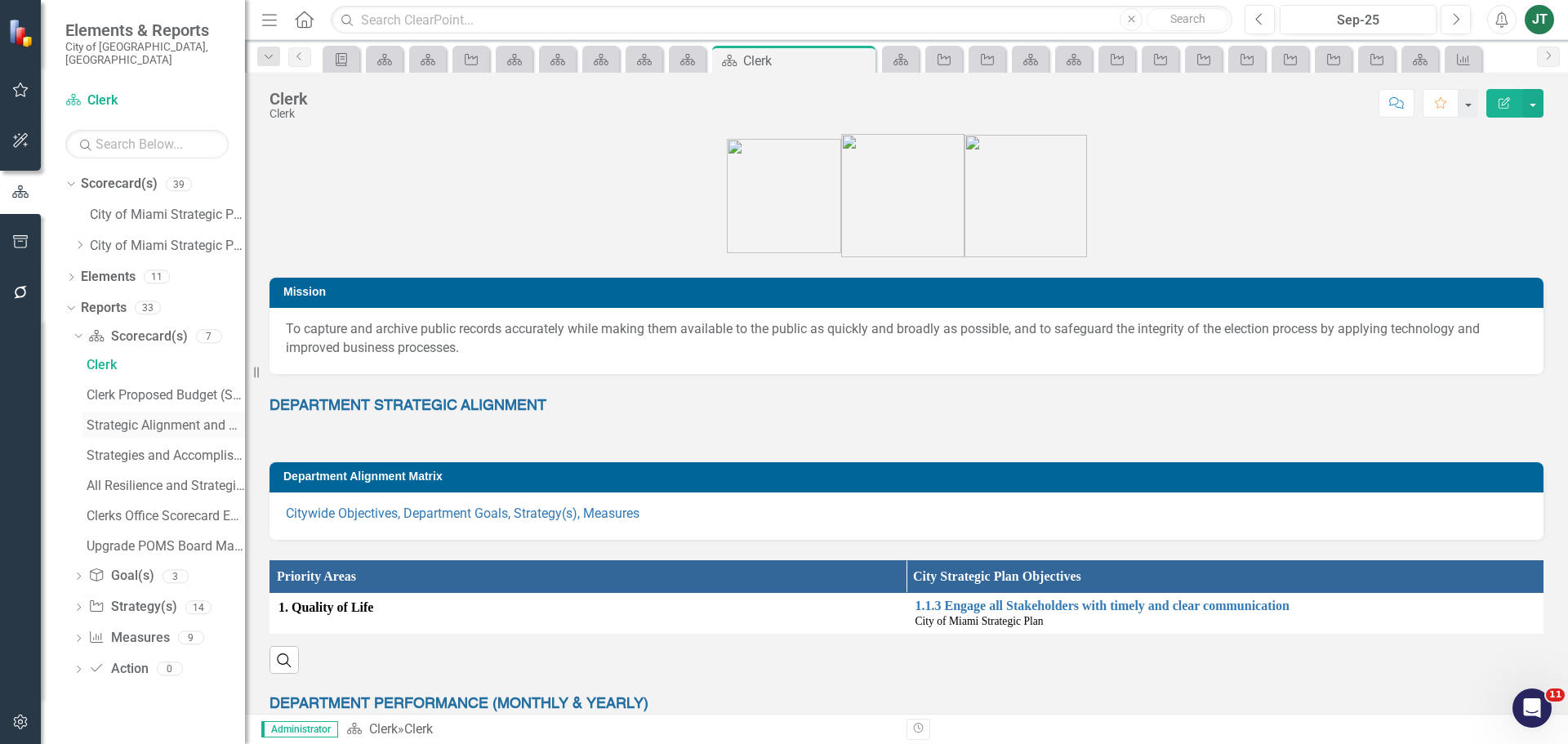
click at [165, 418] on div "Strategic Alignment and Performance Measures" at bounding box center [165, 426] width 158 height 15
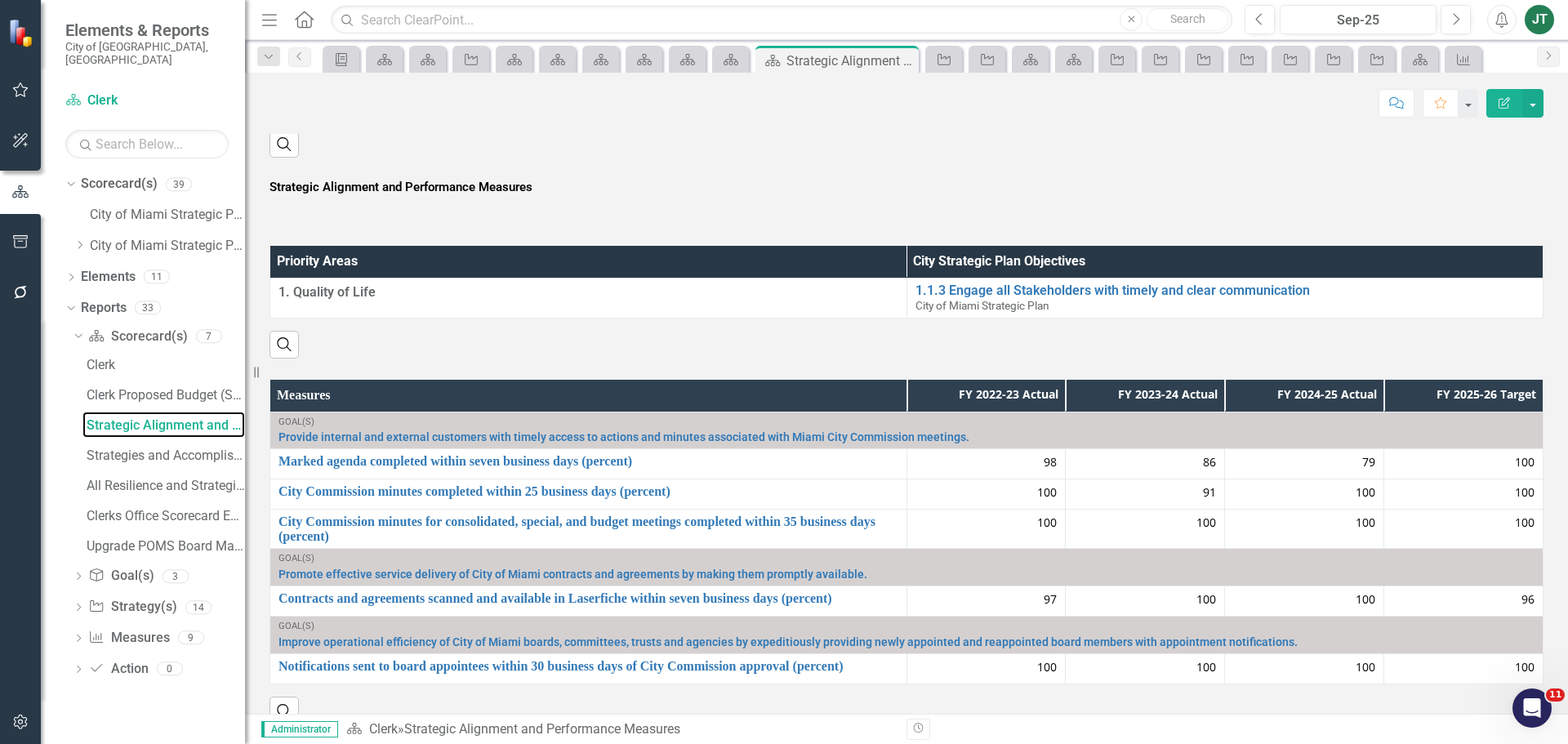
scroll to position [460, 0]
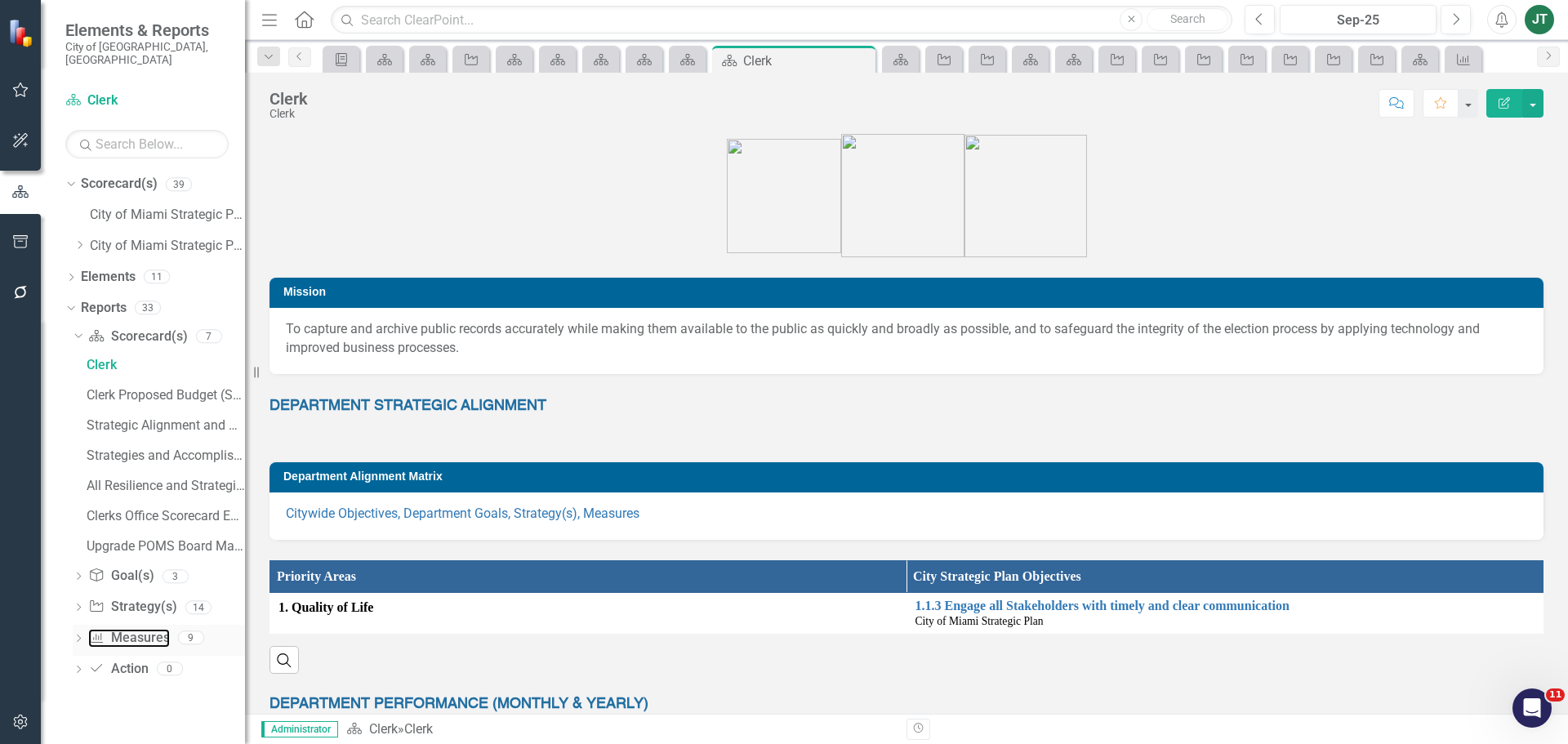
drag, startPoint x: 132, startPoint y: 624, endPoint x: 184, endPoint y: 618, distance: 52.3
click at [132, 629] on link "Measure Measures" at bounding box center [129, 638] width 81 height 18
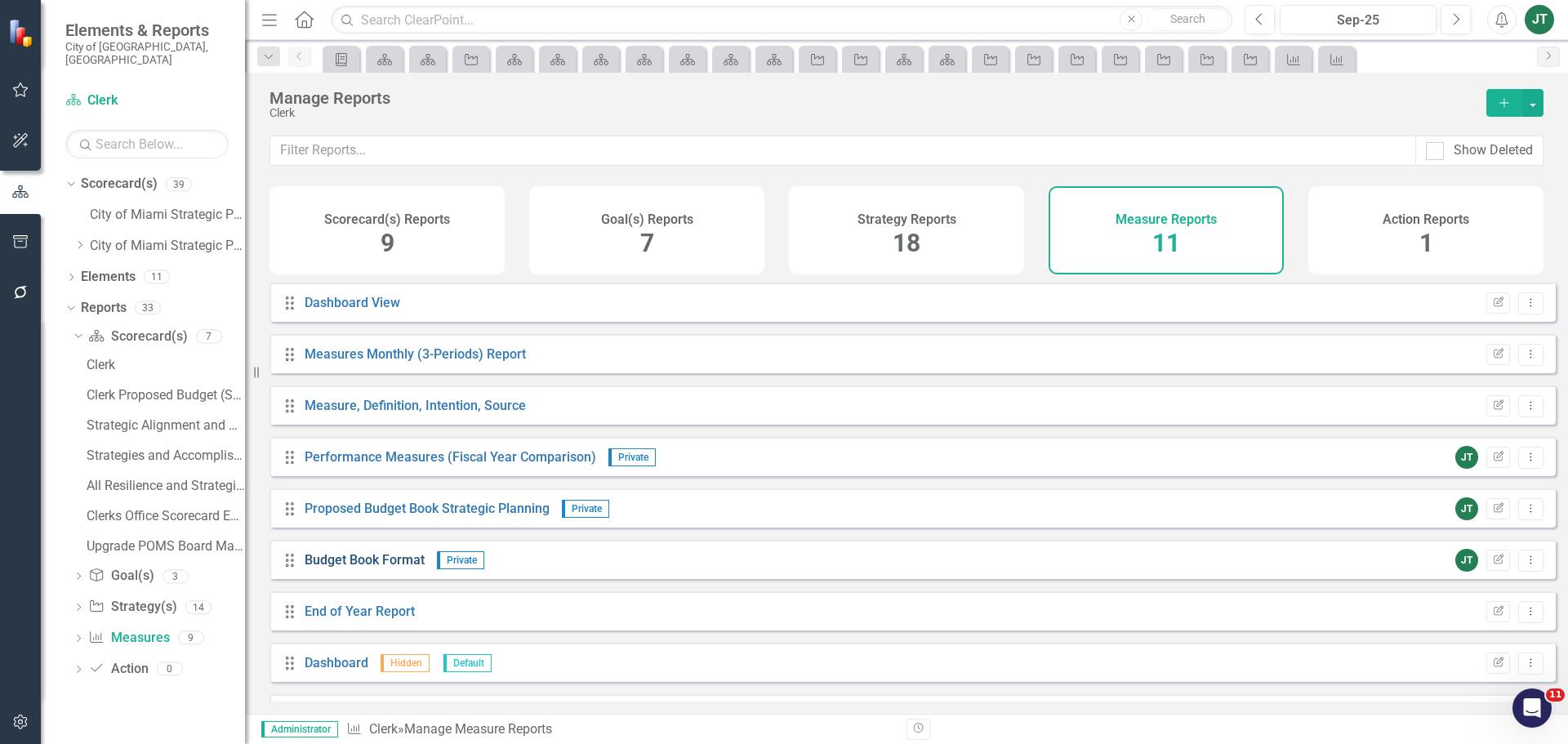
click at [368, 568] on link "Budget Book Format" at bounding box center [364, 560] width 120 height 16
click at [121, 327] on link "Scorecard(s) Scorecard(s)" at bounding box center [138, 337] width 99 height 18
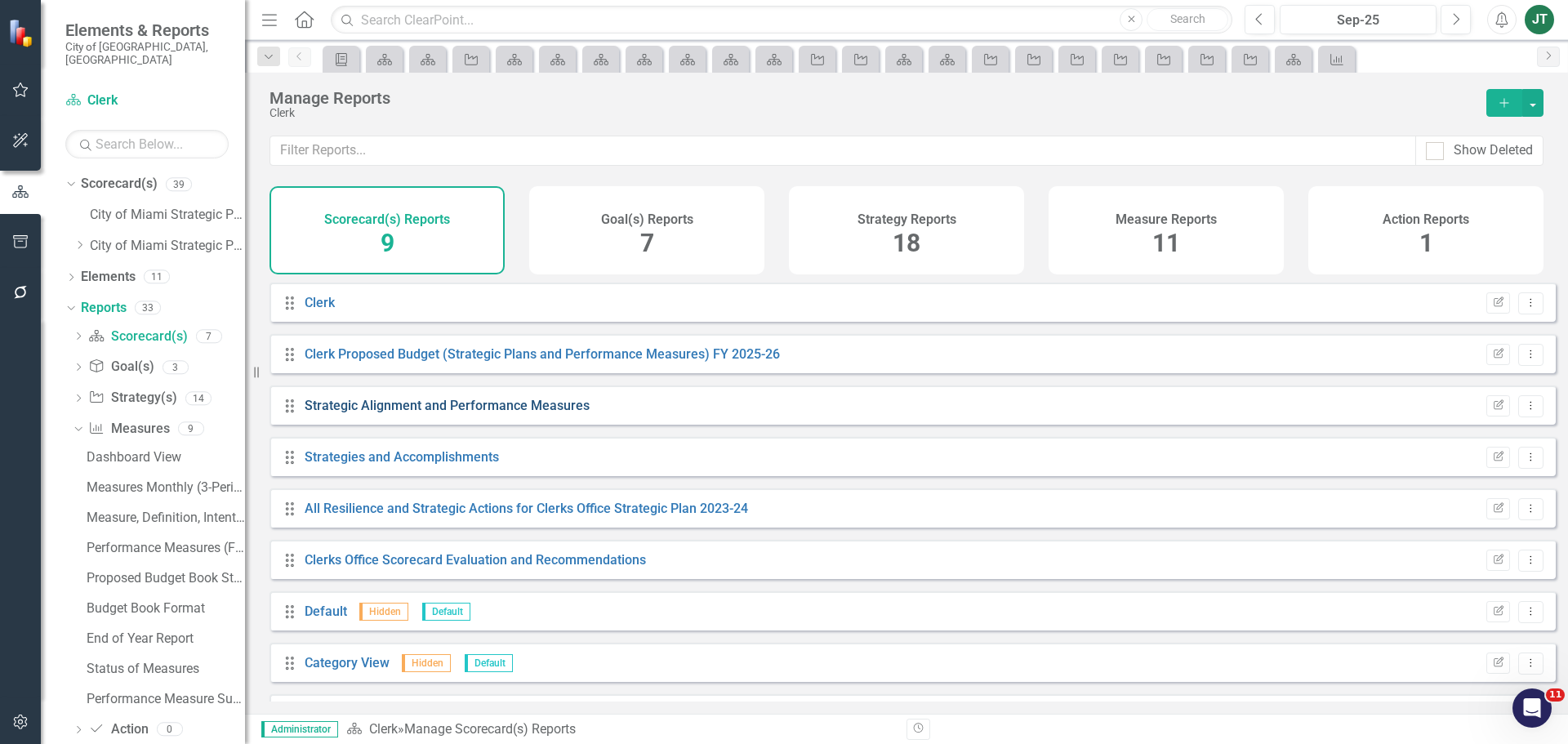
click at [405, 414] on link "Strategic Alignment and Performance Measures" at bounding box center [447, 406] width 285 height 16
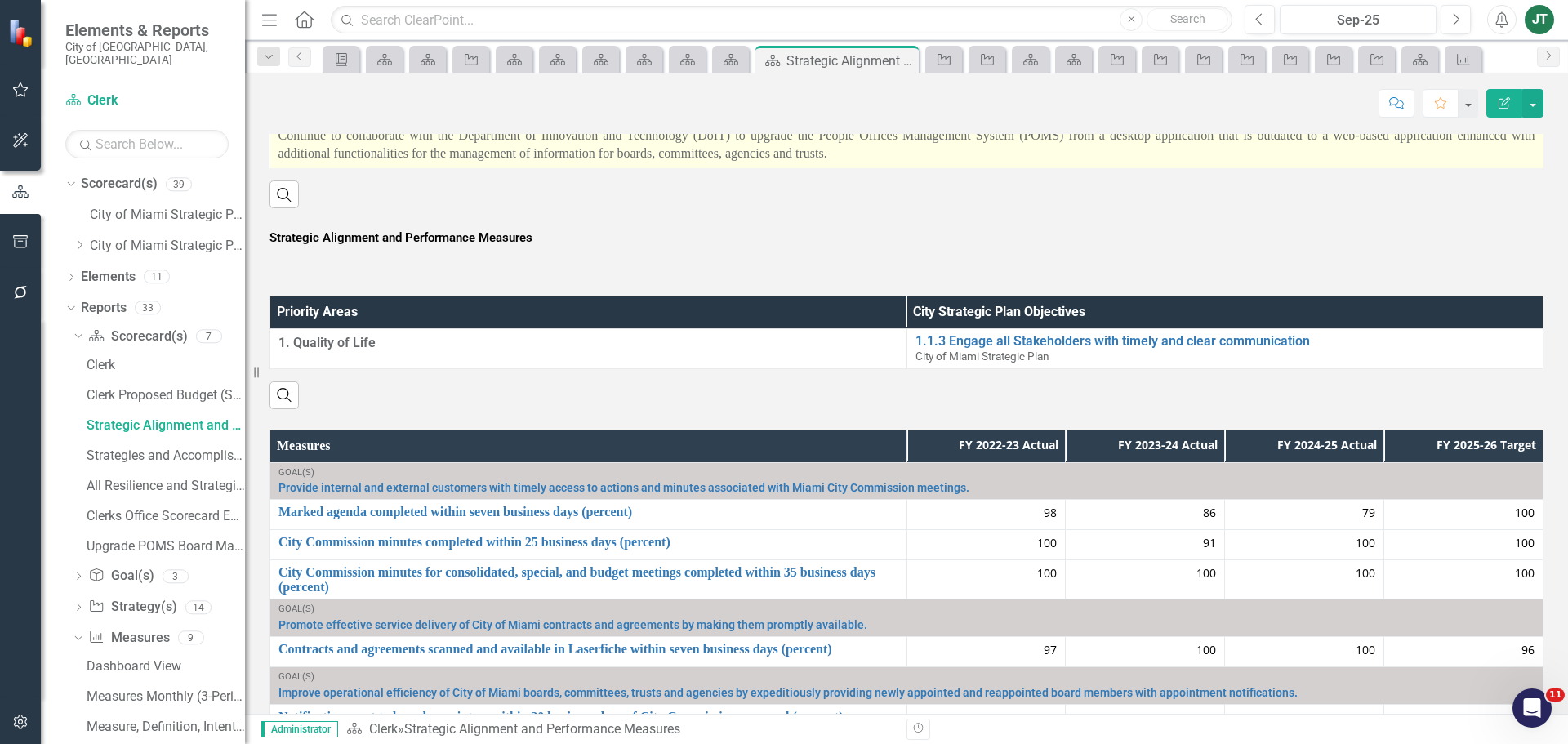
scroll to position [460, 0]
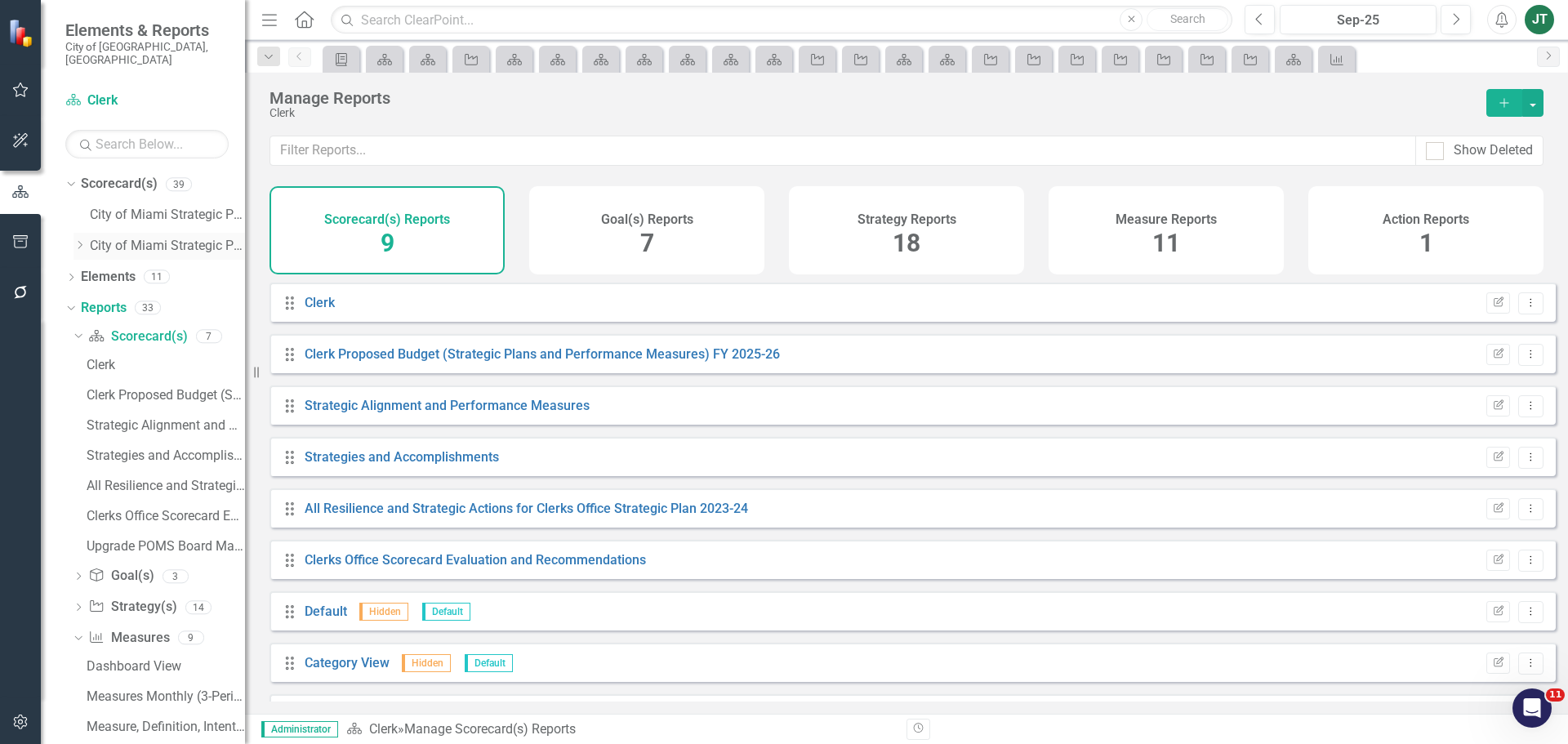
click at [84, 240] on icon "Dropdown" at bounding box center [79, 245] width 12 height 10
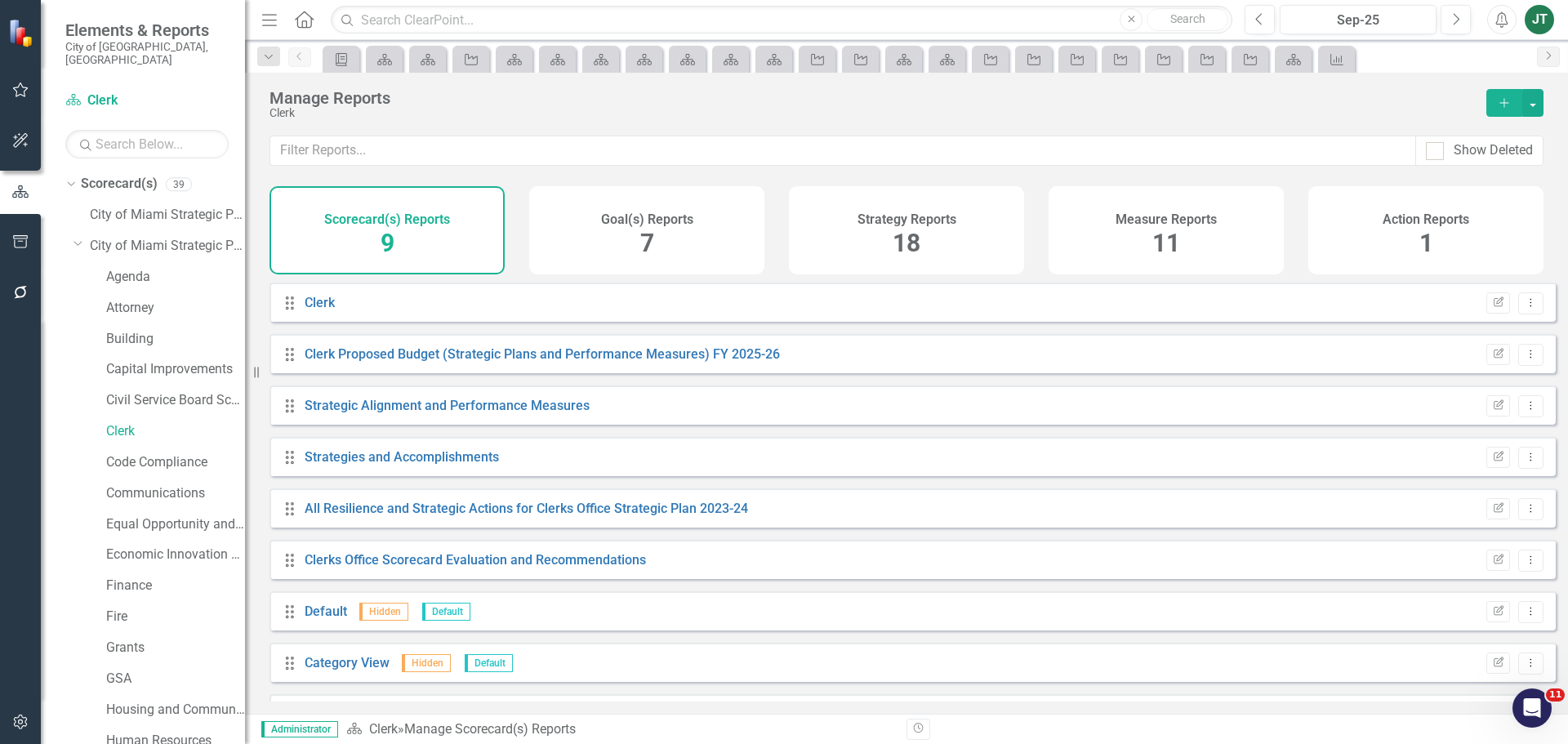
click at [1124, 231] on div "Measure Reports 11" at bounding box center [1166, 231] width 235 height 88
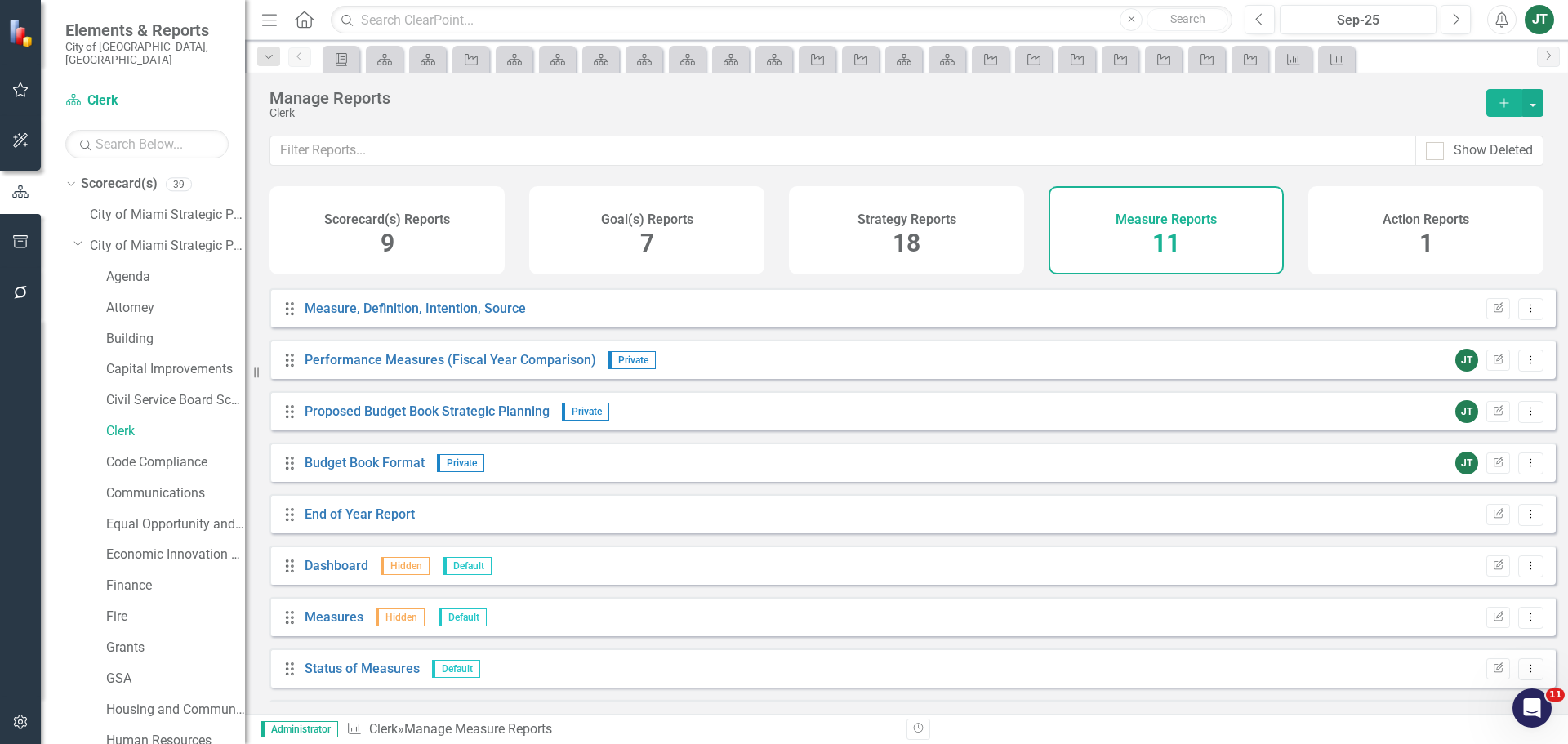
scroll to position [147, 0]
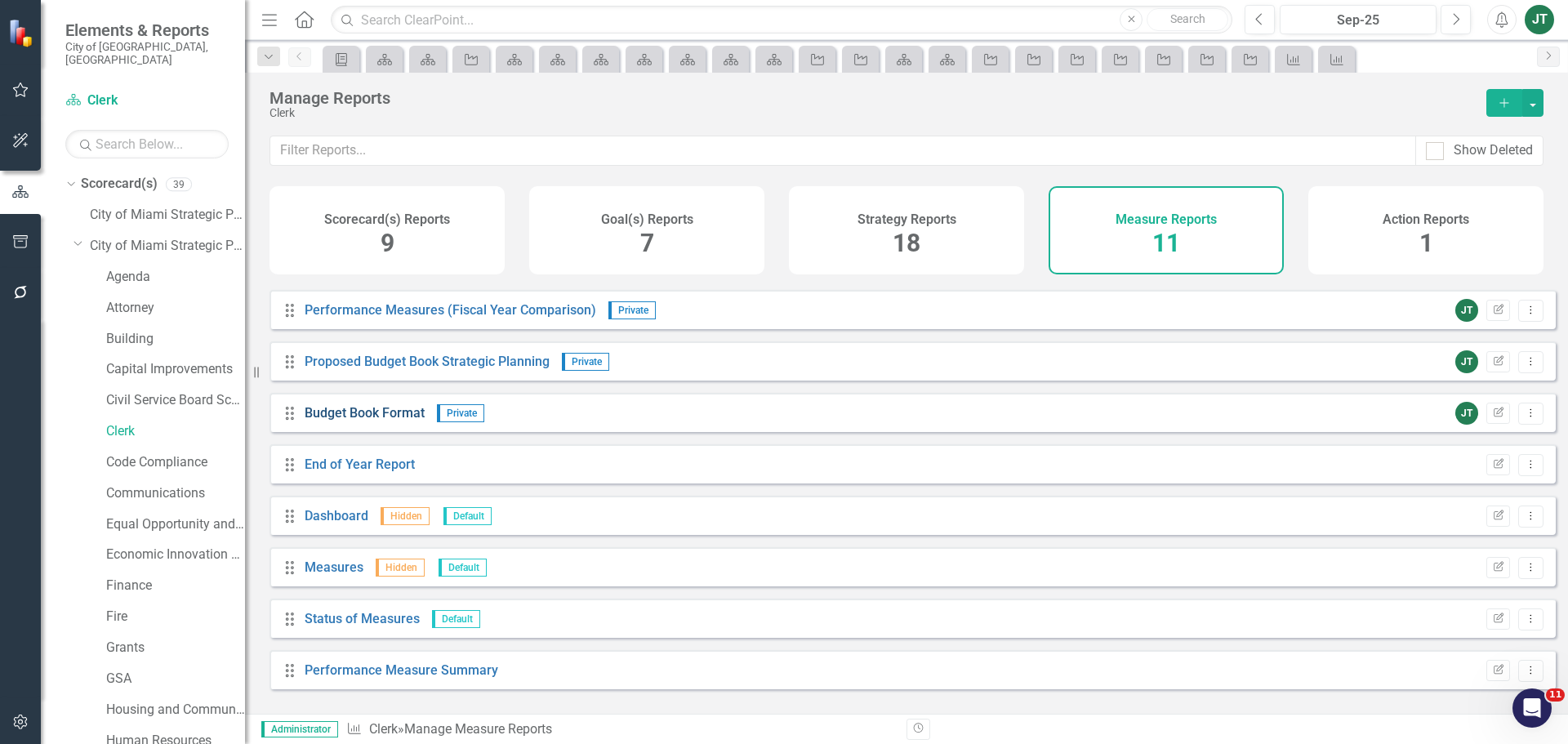
click at [388, 421] on link "Budget Book Format" at bounding box center [364, 413] width 120 height 16
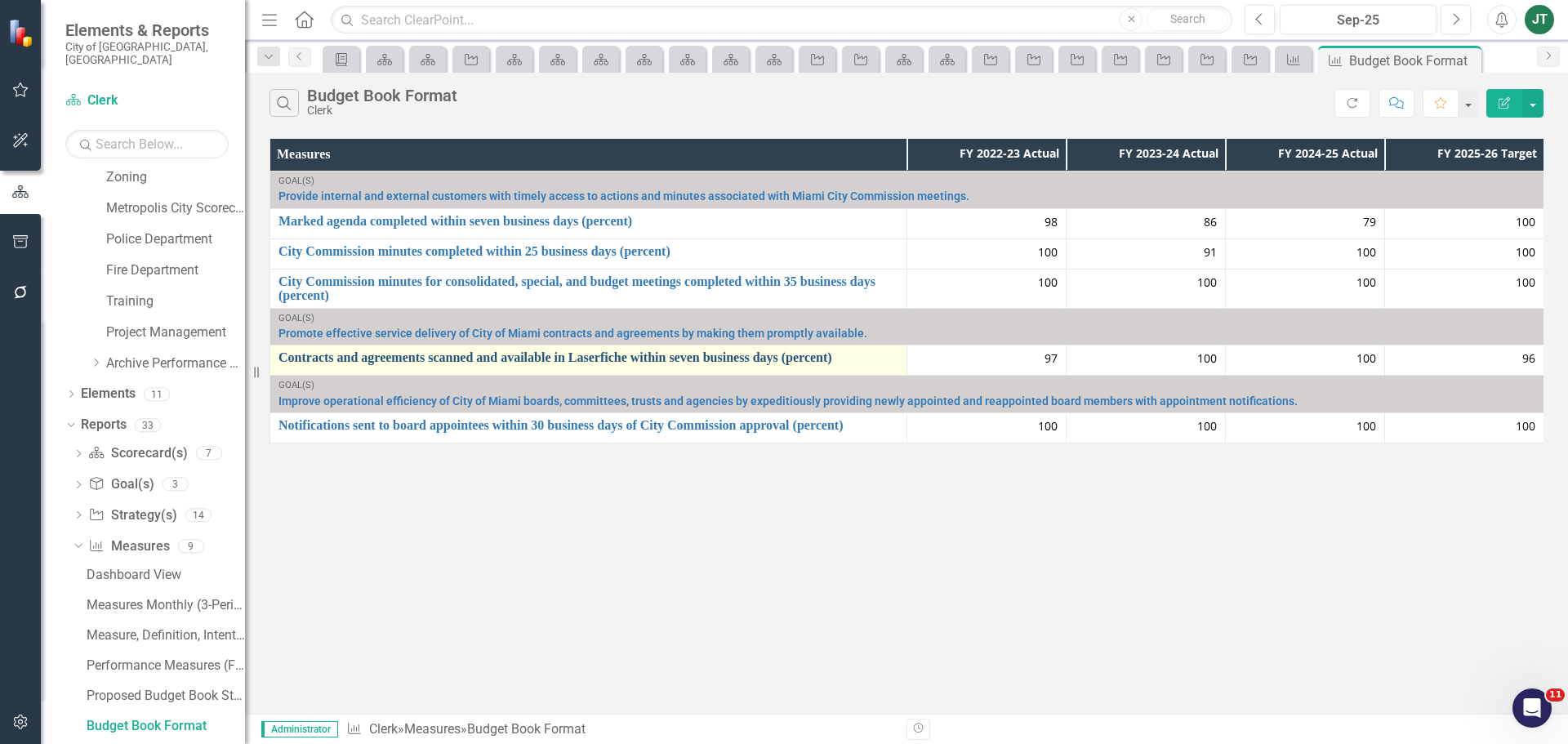
scroll to position [946, 0]
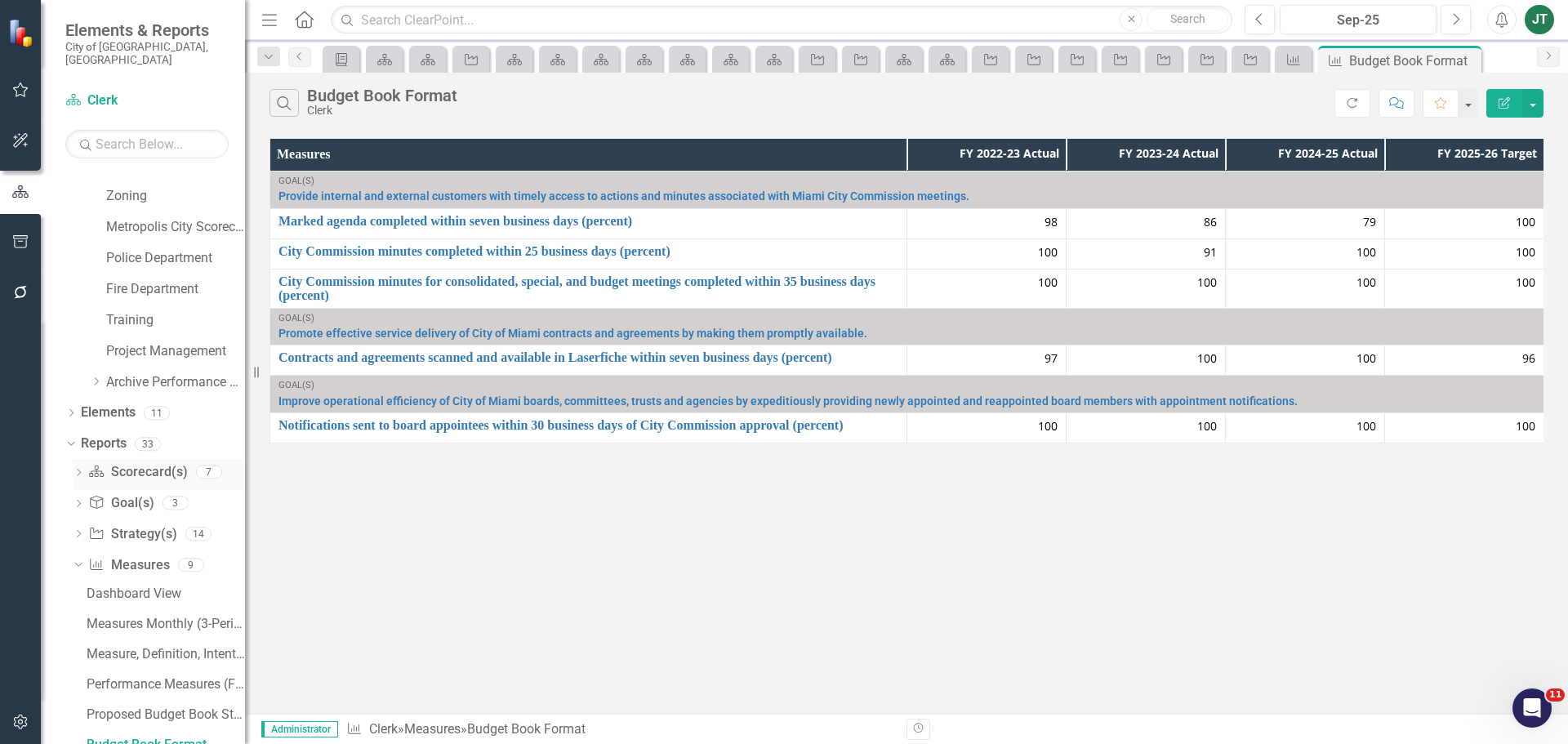
click at [122, 464] on link "Scorecard(s) Scorecard(s)" at bounding box center [138, 473] width 99 height 18
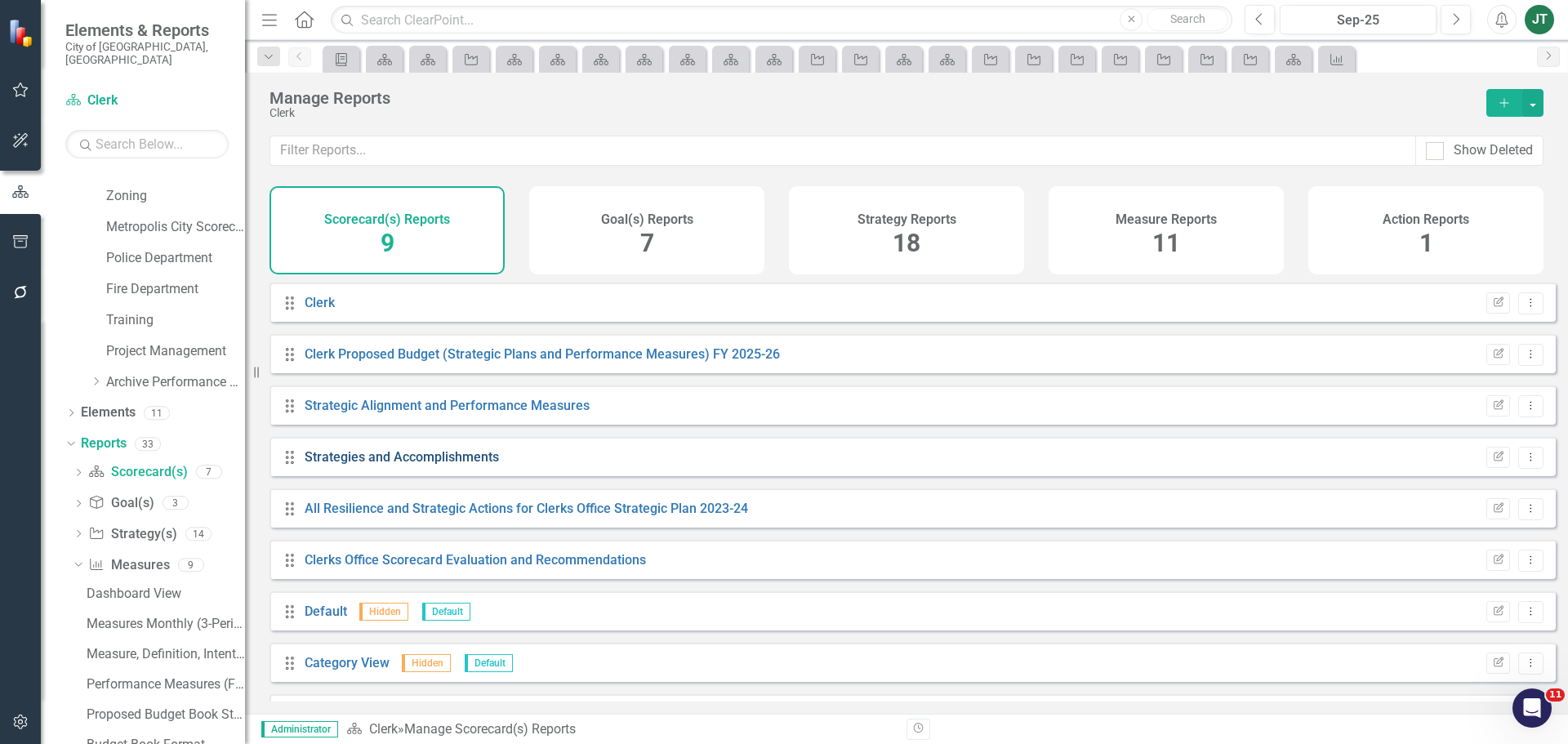
click at [411, 465] on link "Strategies and Accomplishments" at bounding box center [401, 457] width 194 height 16
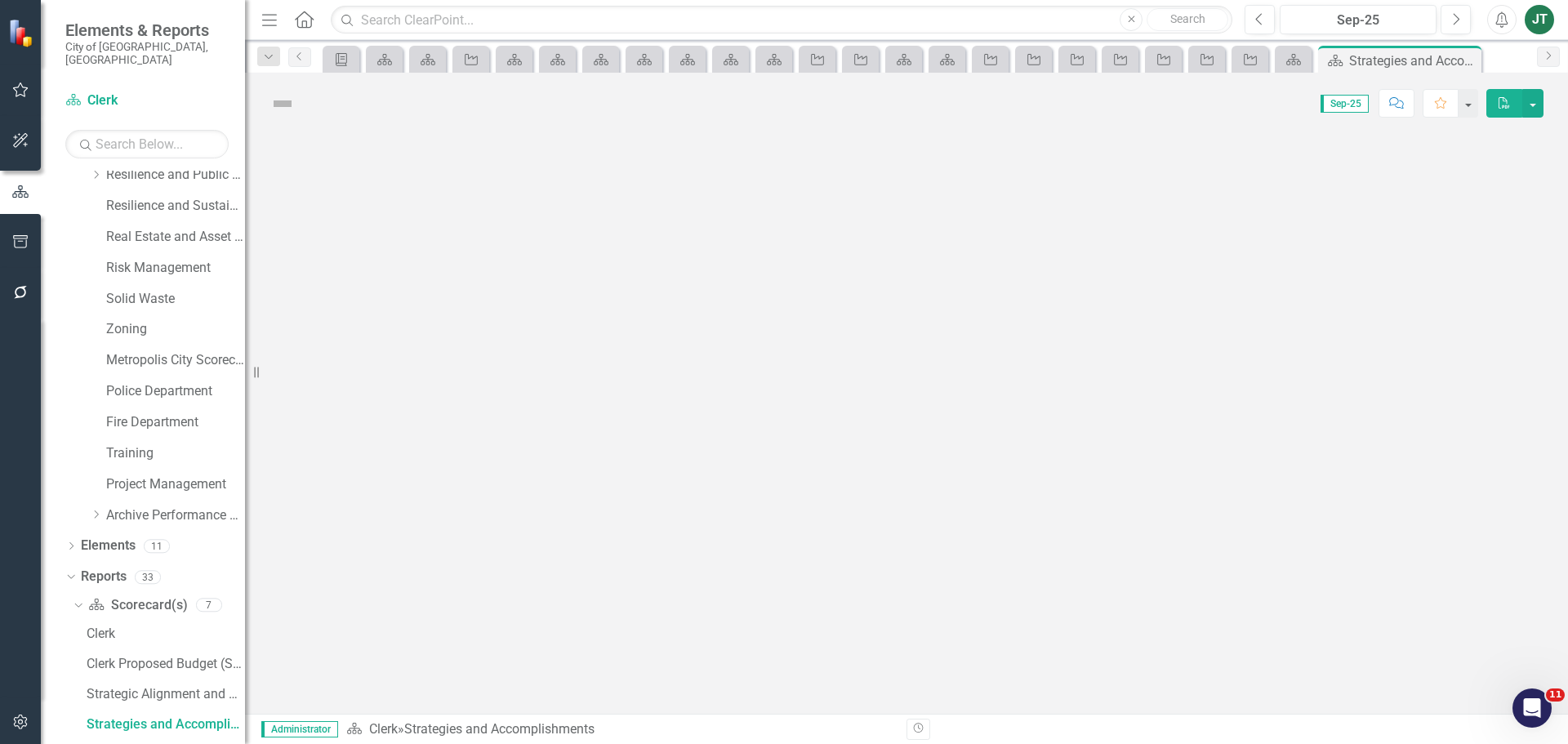
scroll to position [794, 0]
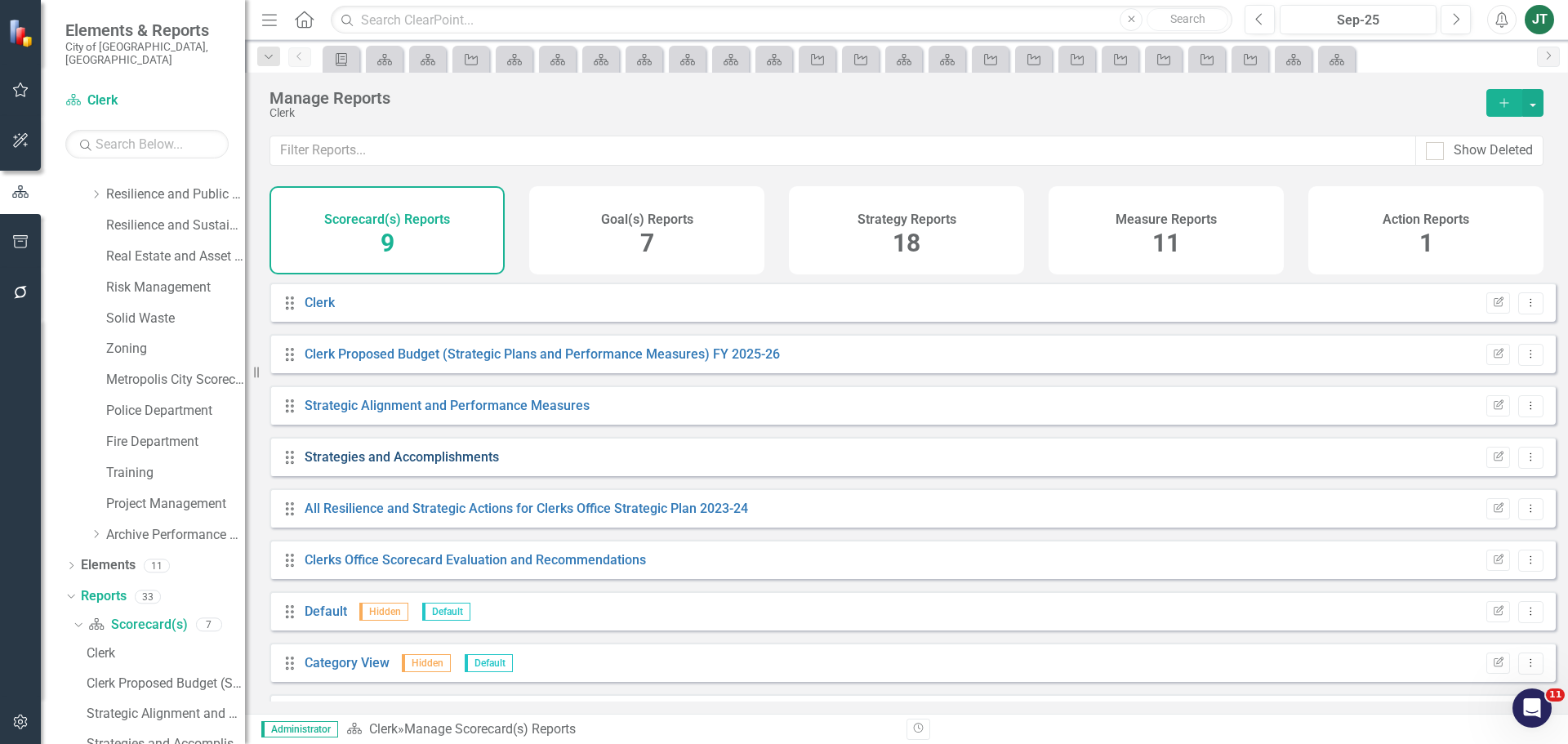
click at [416, 465] on link "Strategies and Accomplishments" at bounding box center [401, 457] width 194 height 16
click at [416, 406] on div "Drag Strategic Alignment and Performance Measures Edit Report Dropdown Menu" at bounding box center [912, 405] width 1286 height 40
click at [420, 414] on link "Strategic Alignment and Performance Measures" at bounding box center [447, 406] width 285 height 16
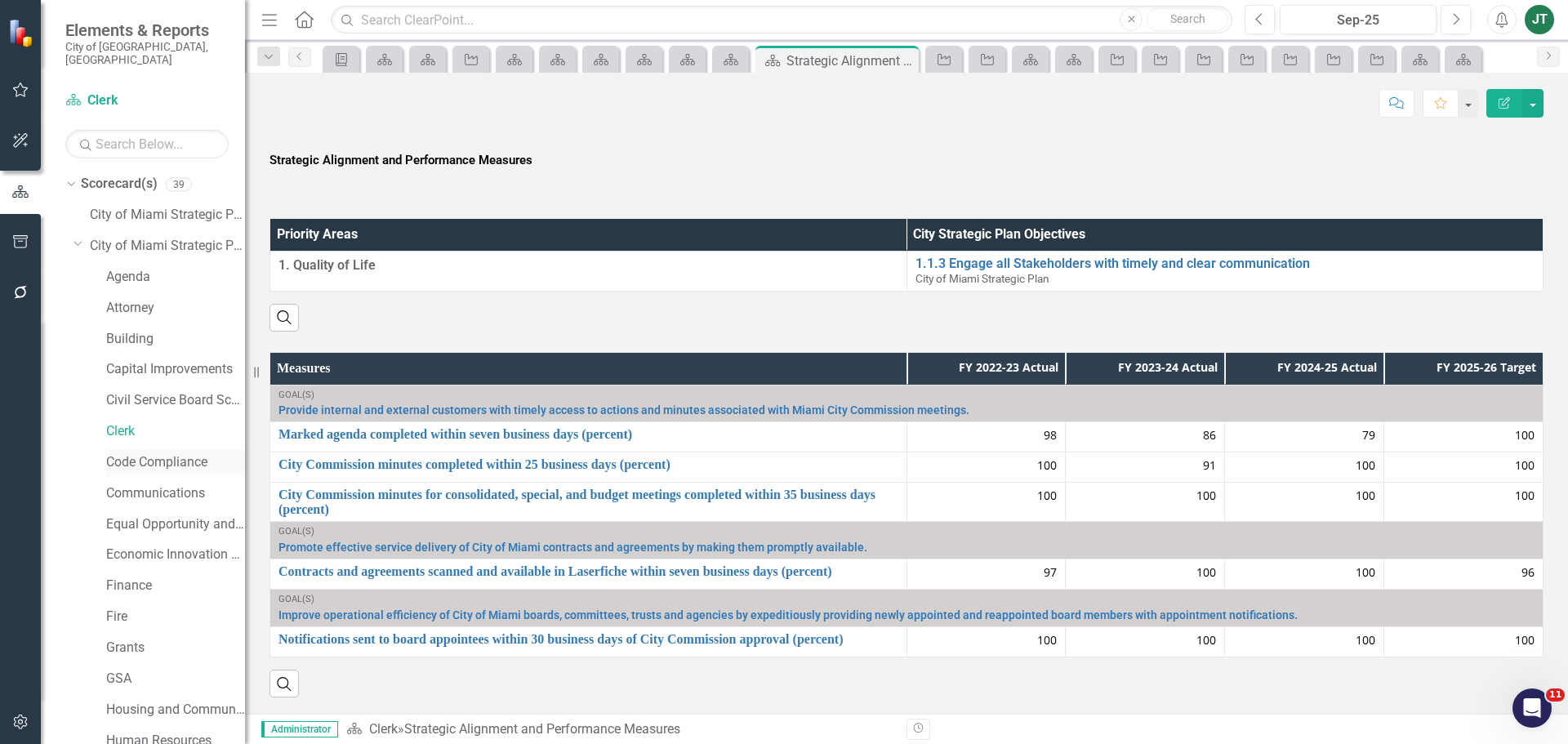
click at [134, 453] on link "Code Compliance" at bounding box center [176, 463] width 139 height 18
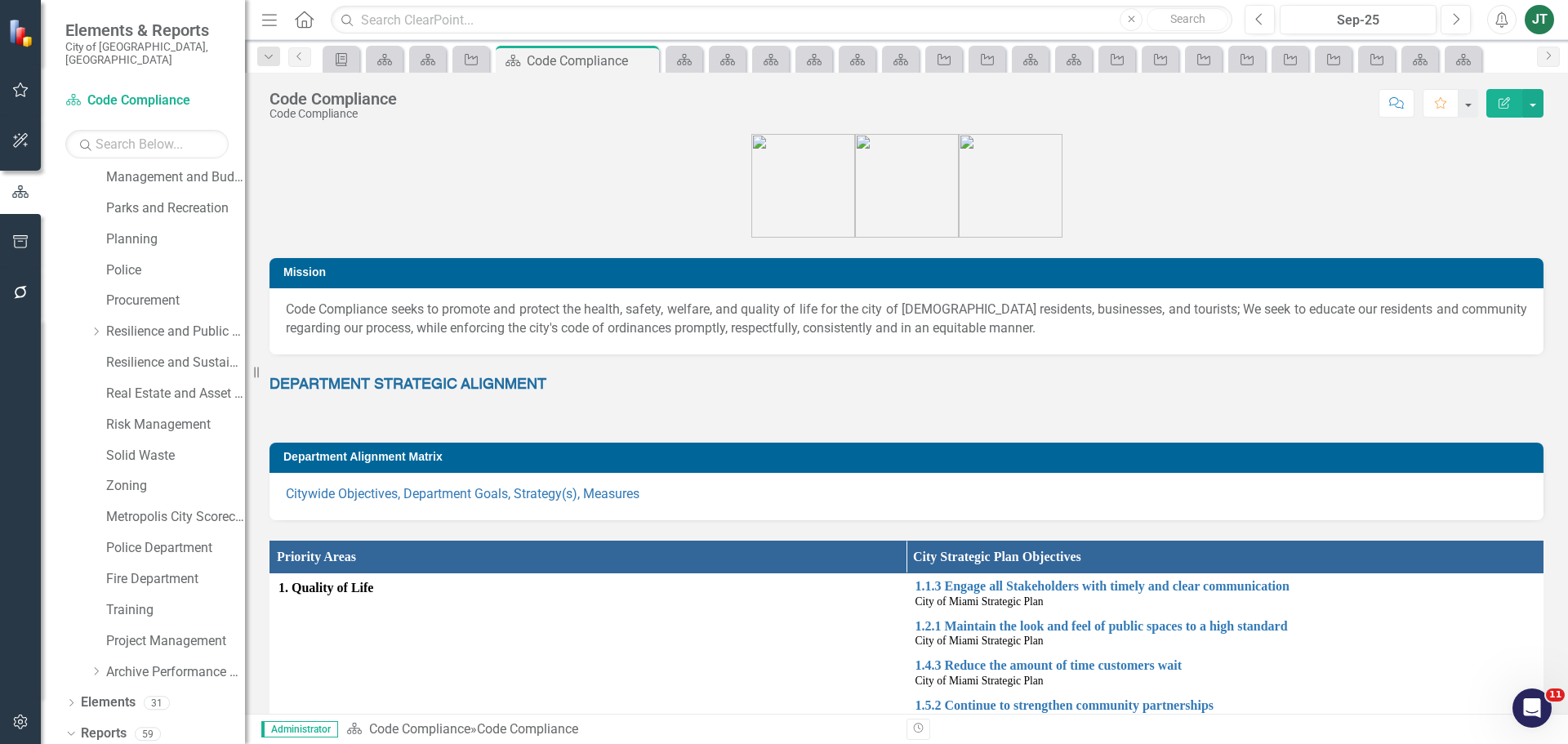
click at [76, 227] on div "City of Miami Strategic Plan Dropdown City of Miami Strategic Plan (NEW) Agenda…" at bounding box center [159, 118] width 172 height 1144
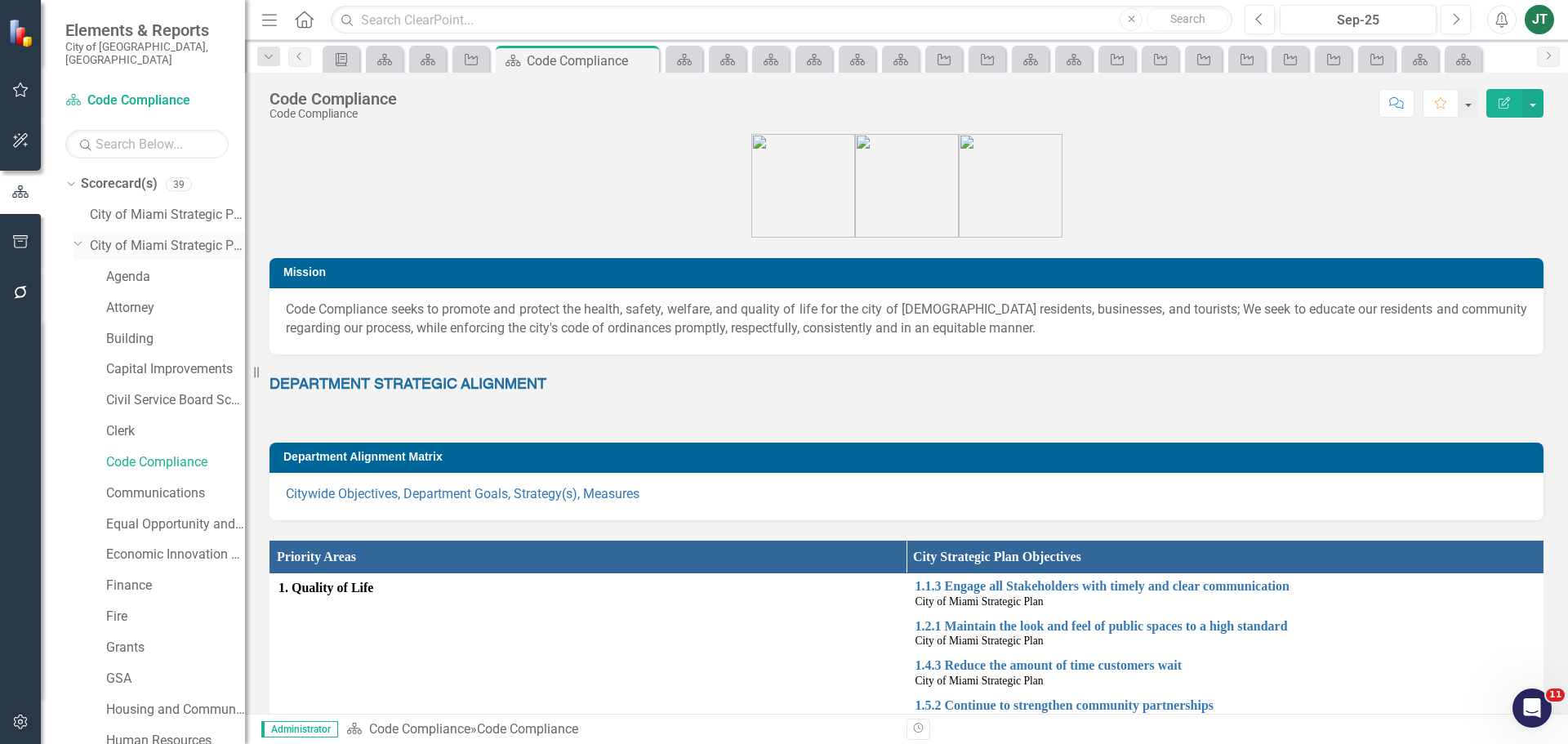
click at [79, 237] on icon "Dropdown" at bounding box center [78, 243] width 10 height 12
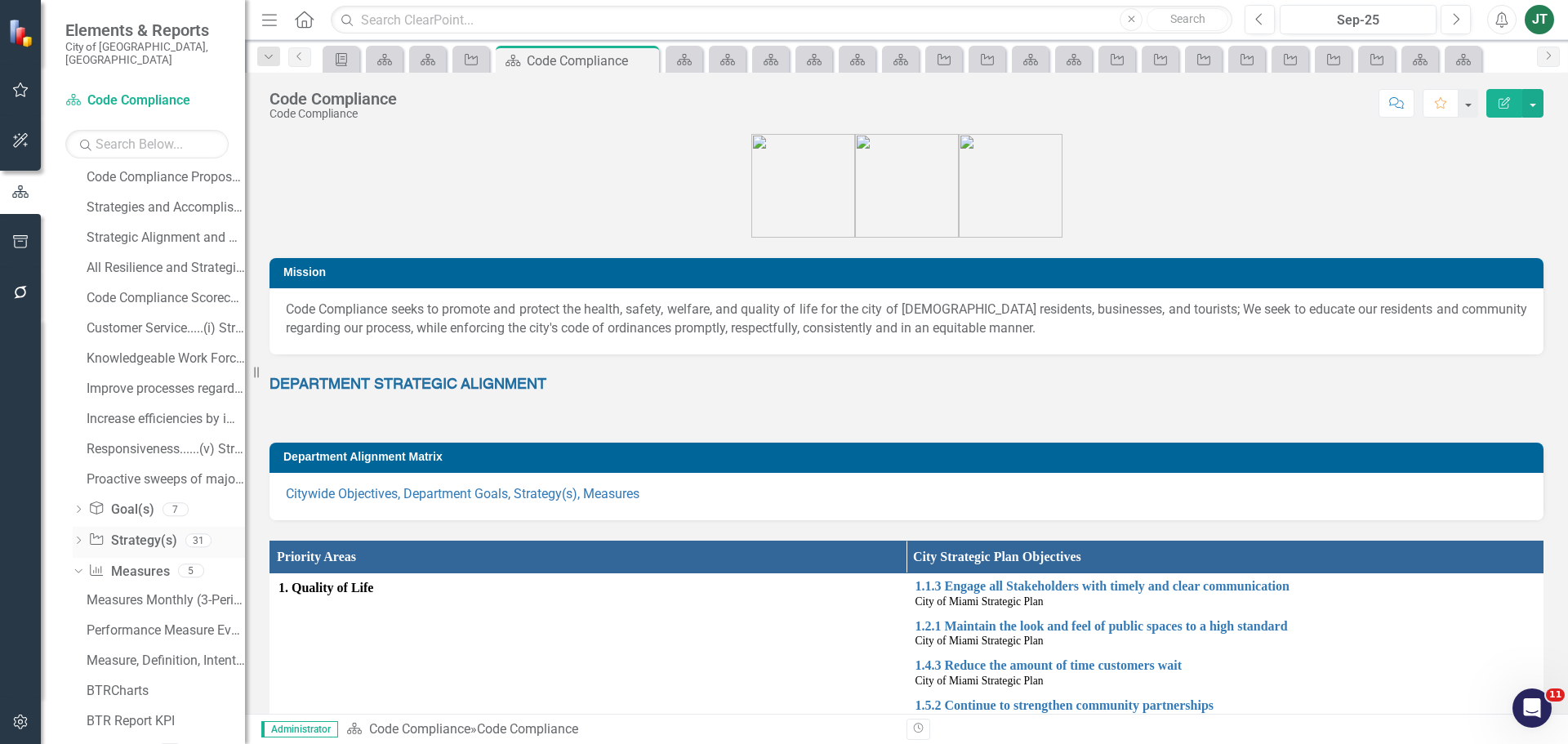
scroll to position [253, 0]
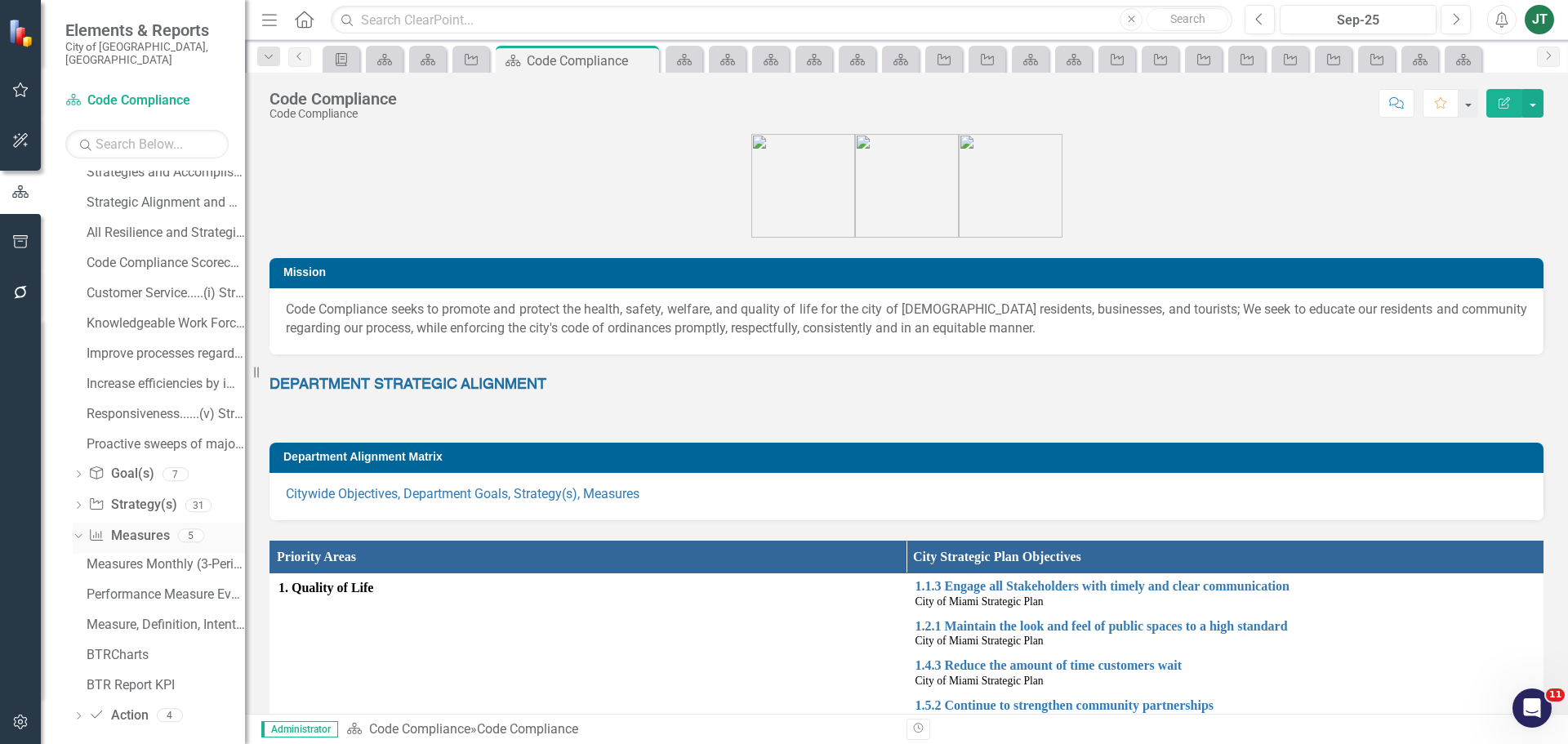
click at [79, 530] on icon "Dropdown" at bounding box center [76, 535] width 9 height 11
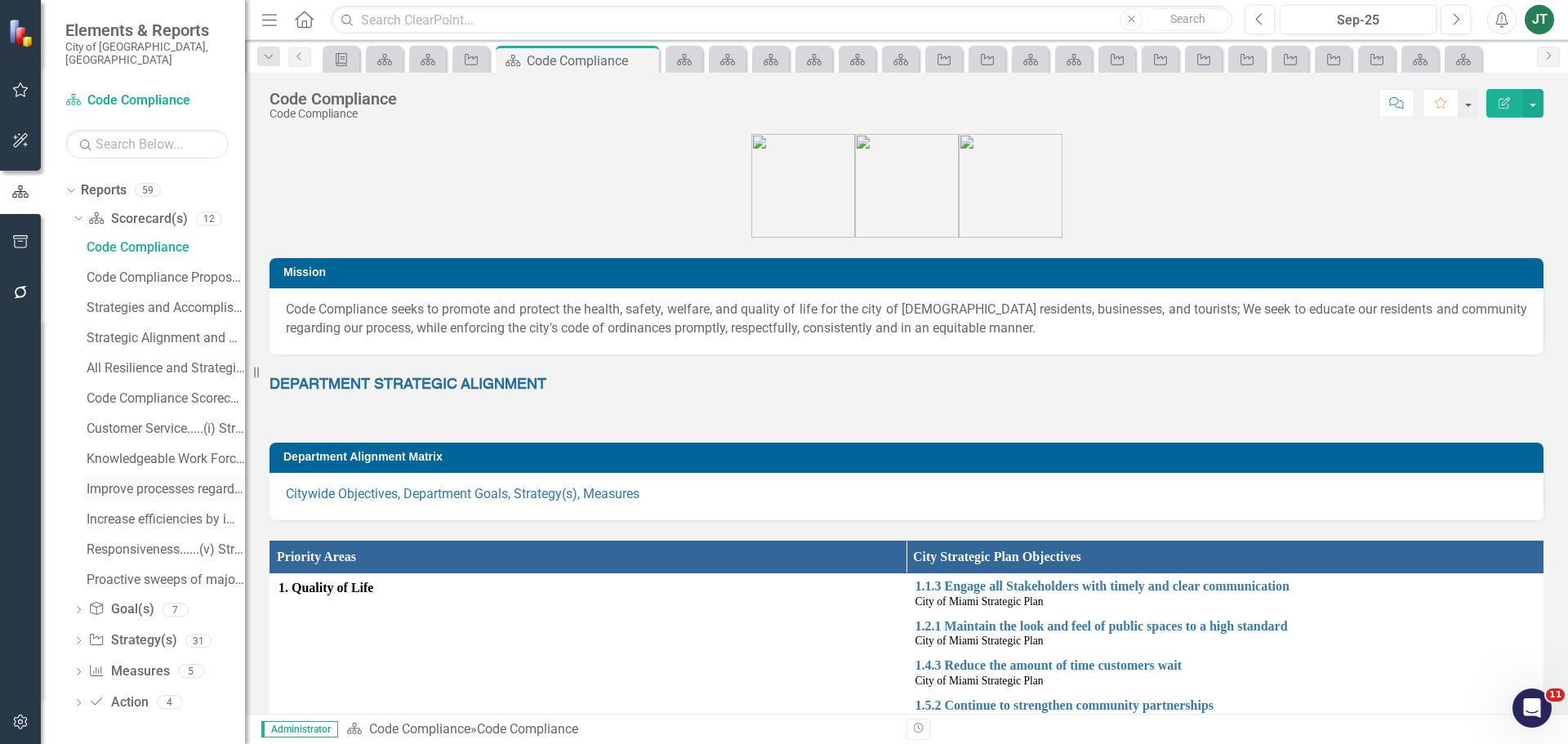
scroll to position [105, 0]
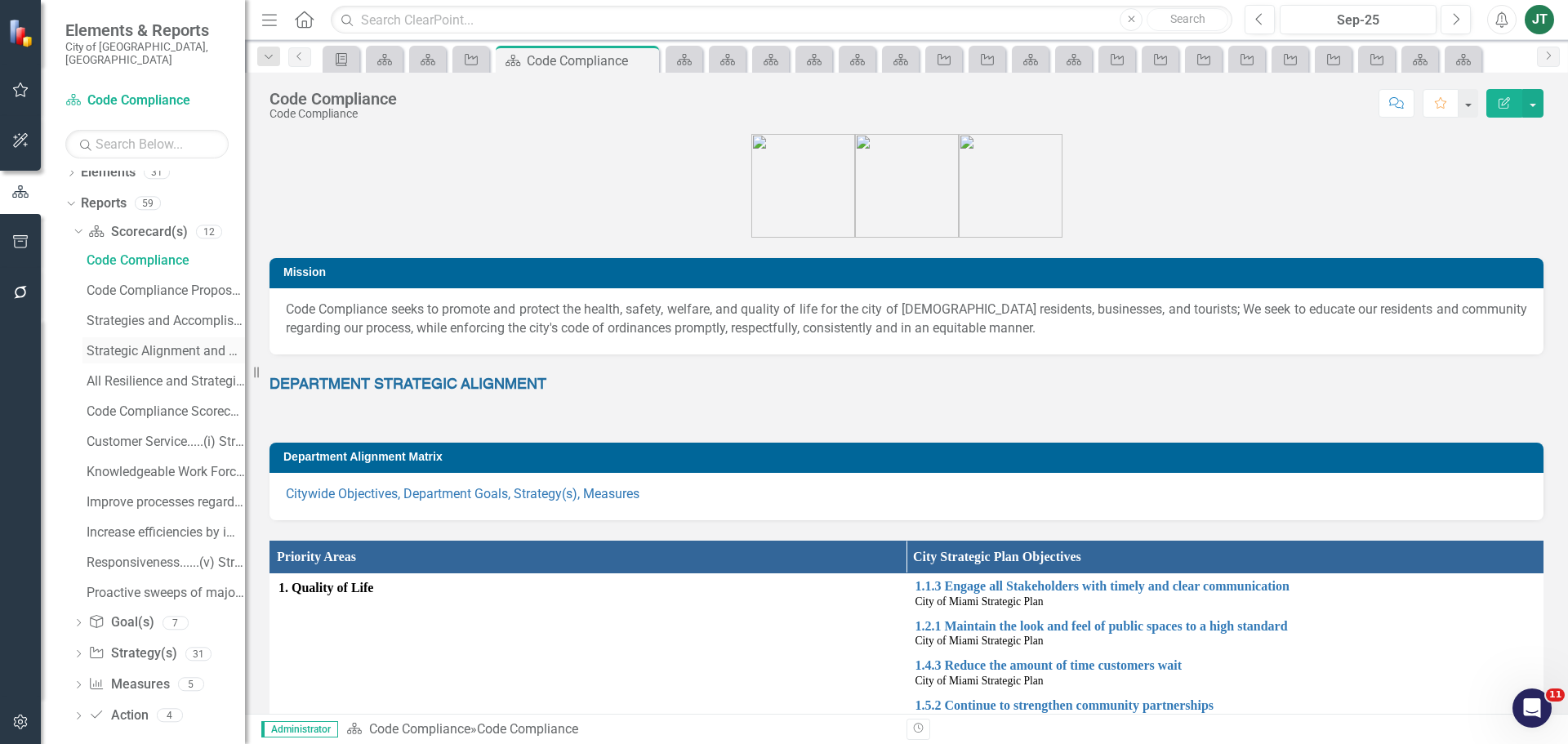
click at [159, 344] on div "Strategic Alignment and Performance Measures" at bounding box center [165, 351] width 158 height 15
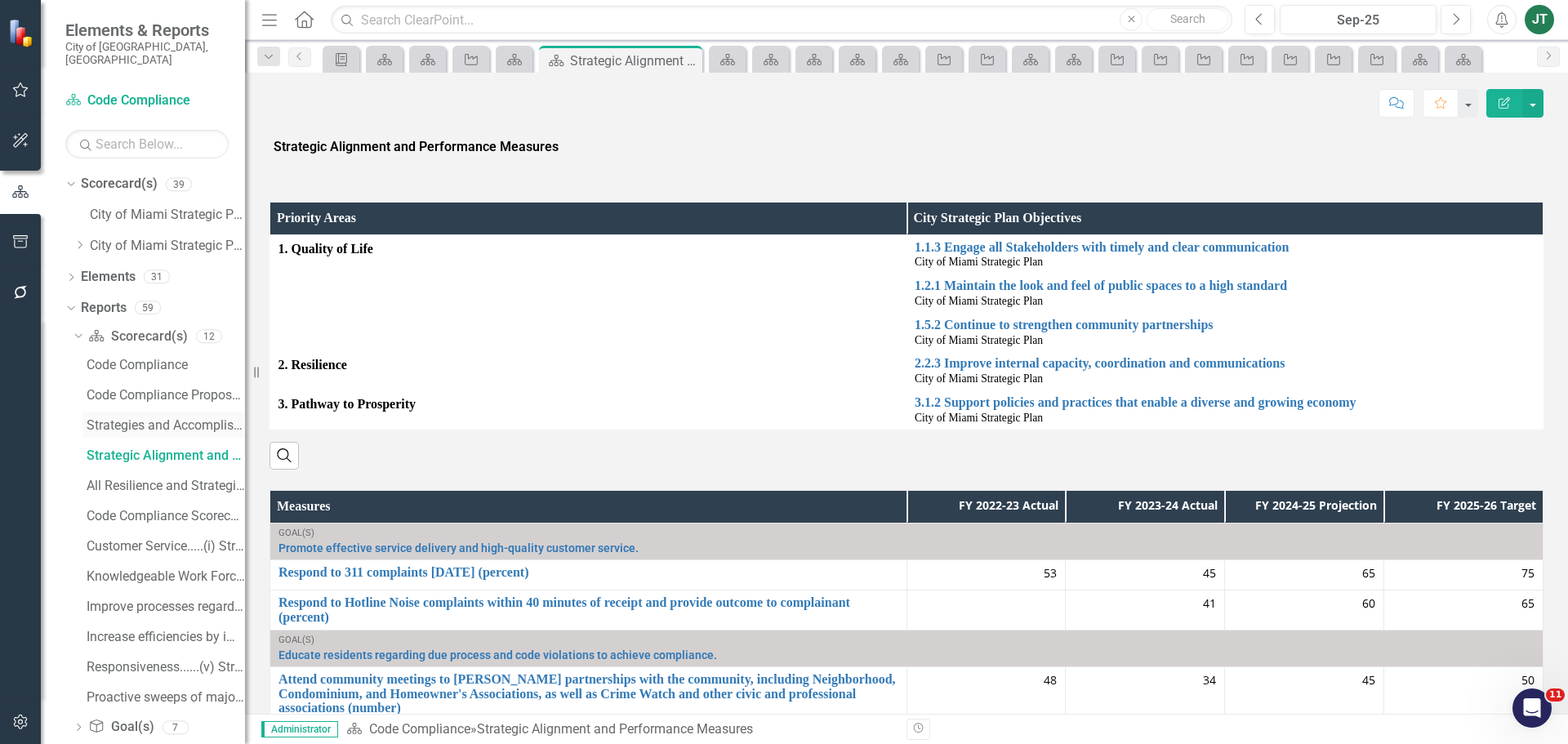
click at [148, 418] on div "Strategies and Accomplishments" at bounding box center [165, 426] width 158 height 15
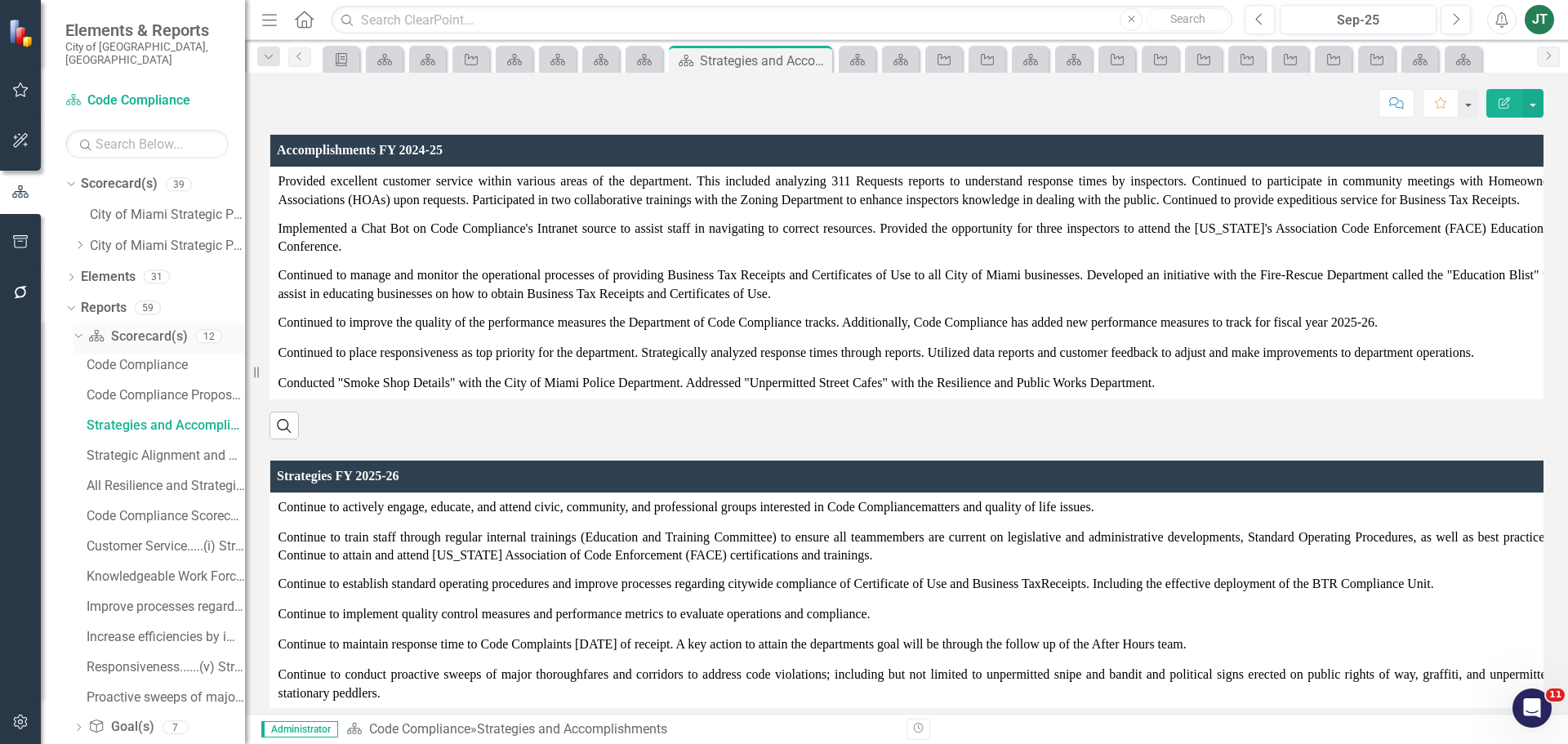
click at [74, 330] on icon "Dropdown" at bounding box center [76, 336] width 9 height 11
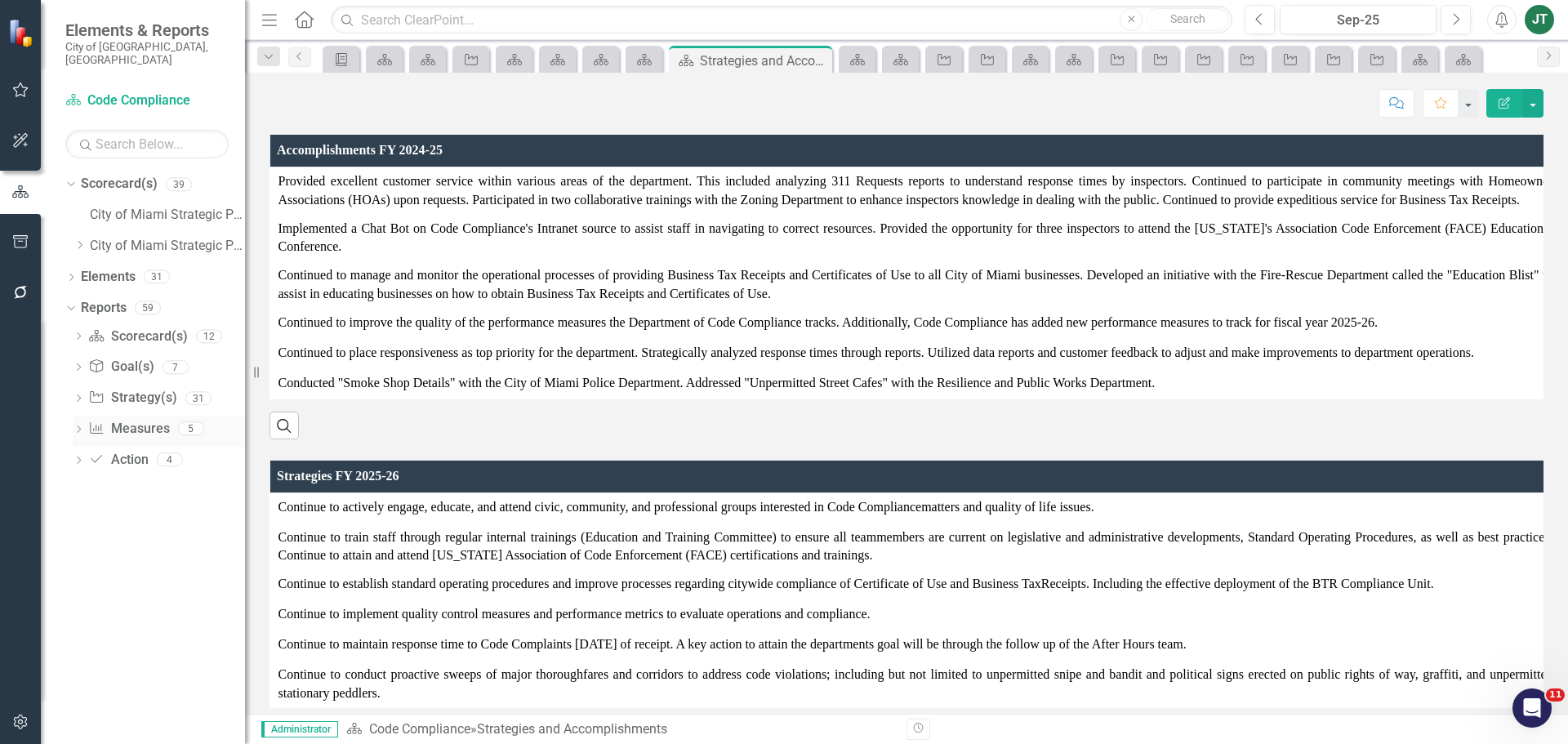
click at [135, 421] on link "Measure Measures" at bounding box center [129, 429] width 81 height 18
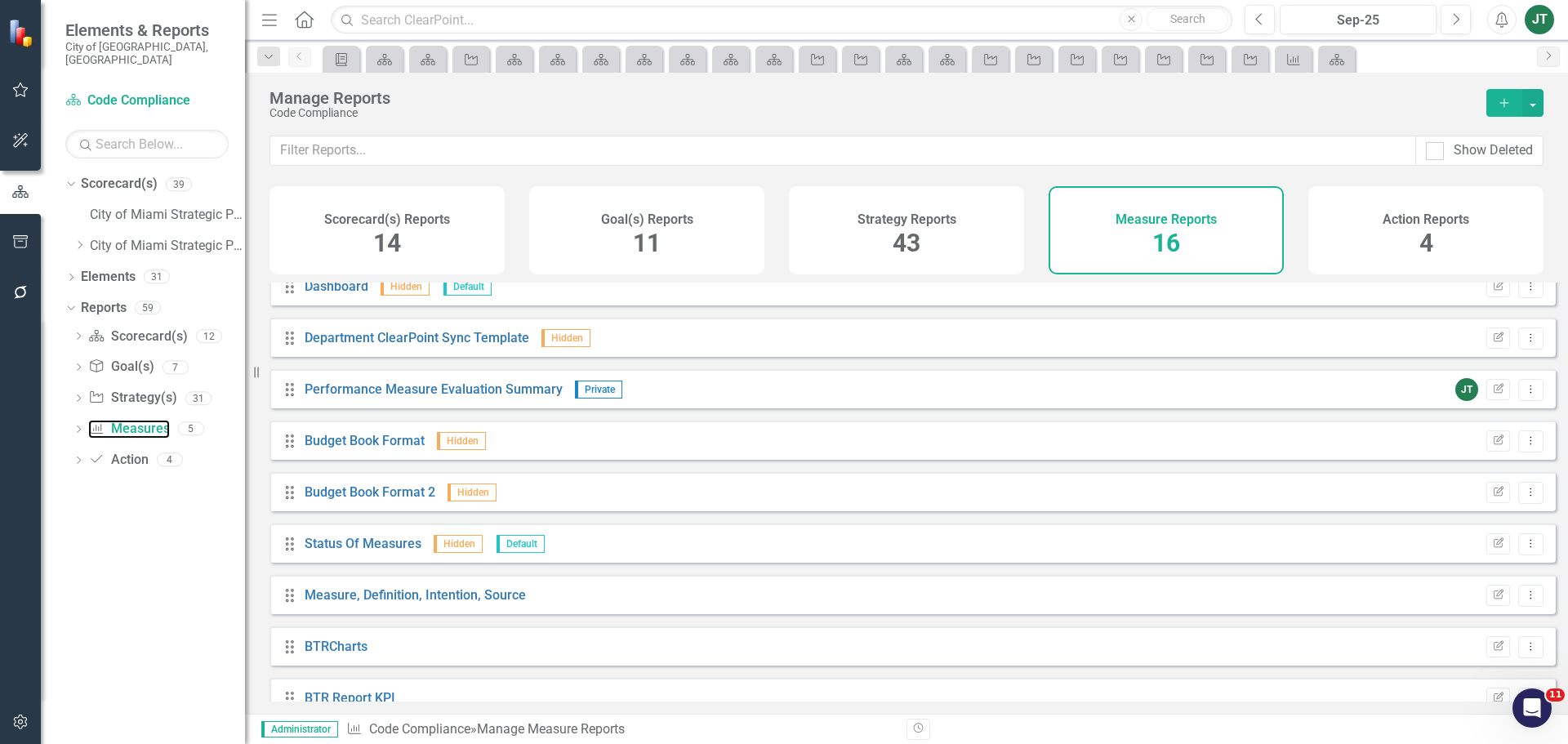
scroll to position [405, 0]
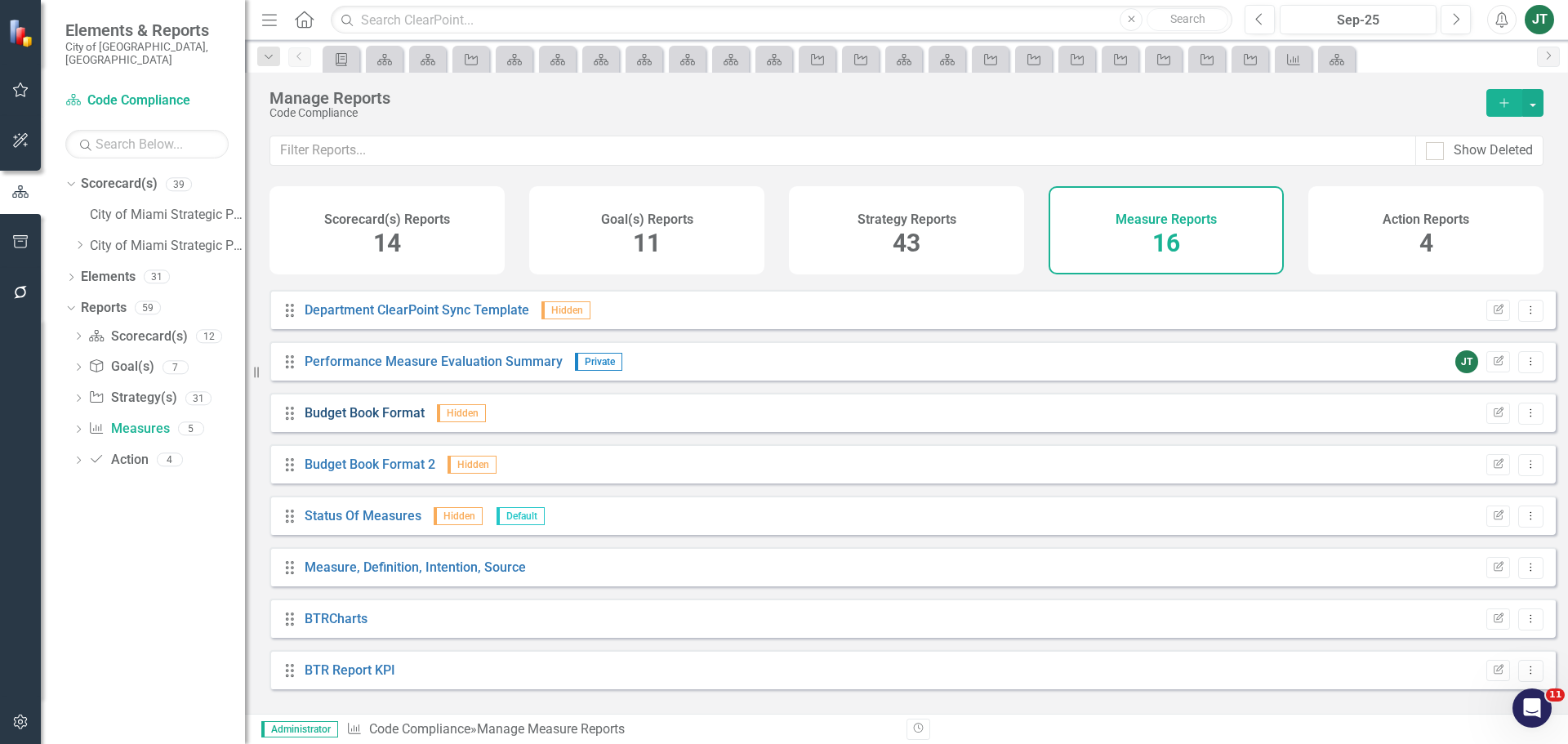
click at [402, 421] on link "Budget Book Format" at bounding box center [364, 413] width 120 height 16
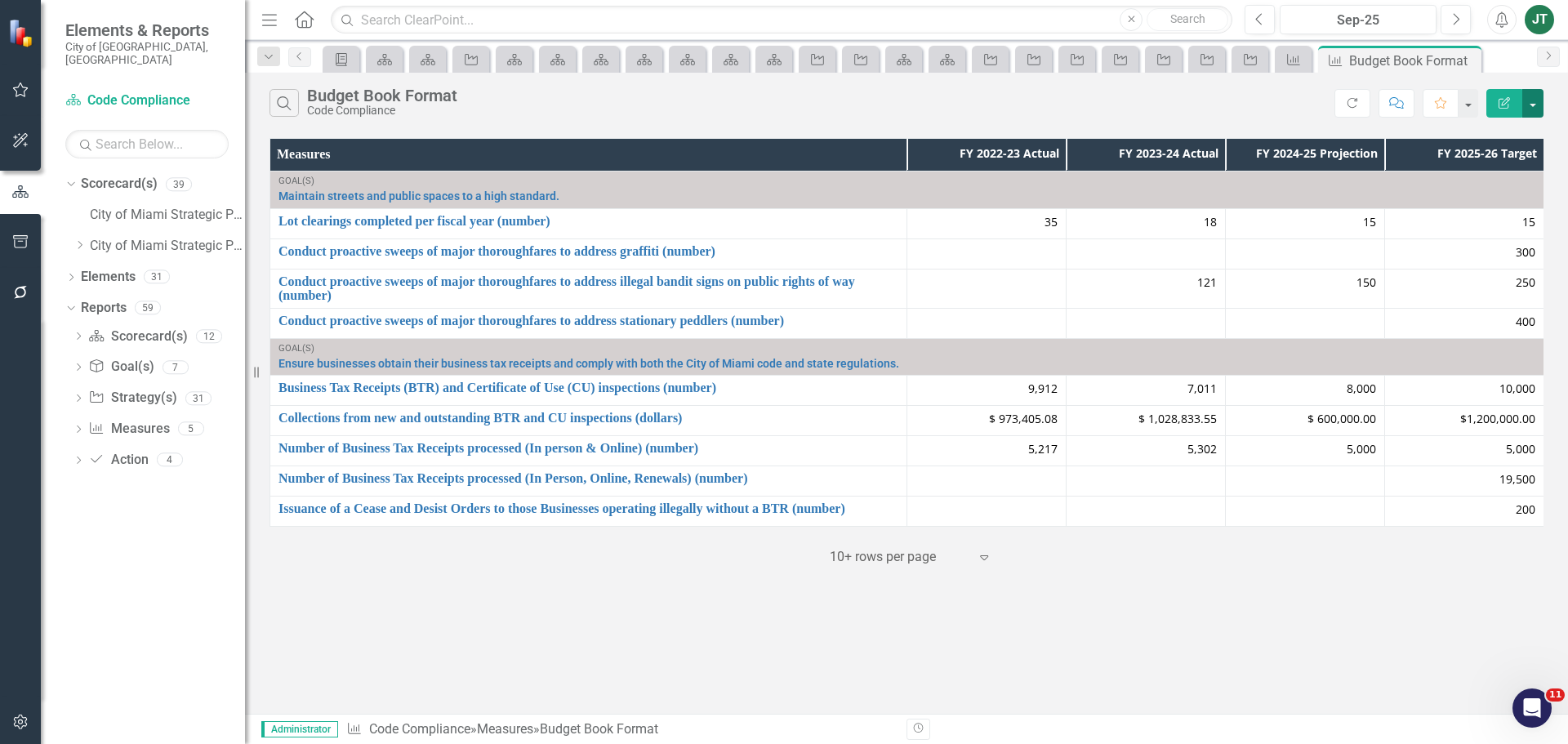
click at [1527, 105] on button "button" at bounding box center [1532, 103] width 21 height 29
click at [1463, 143] on link "Edit Report Edit Report" at bounding box center [1478, 133] width 129 height 30
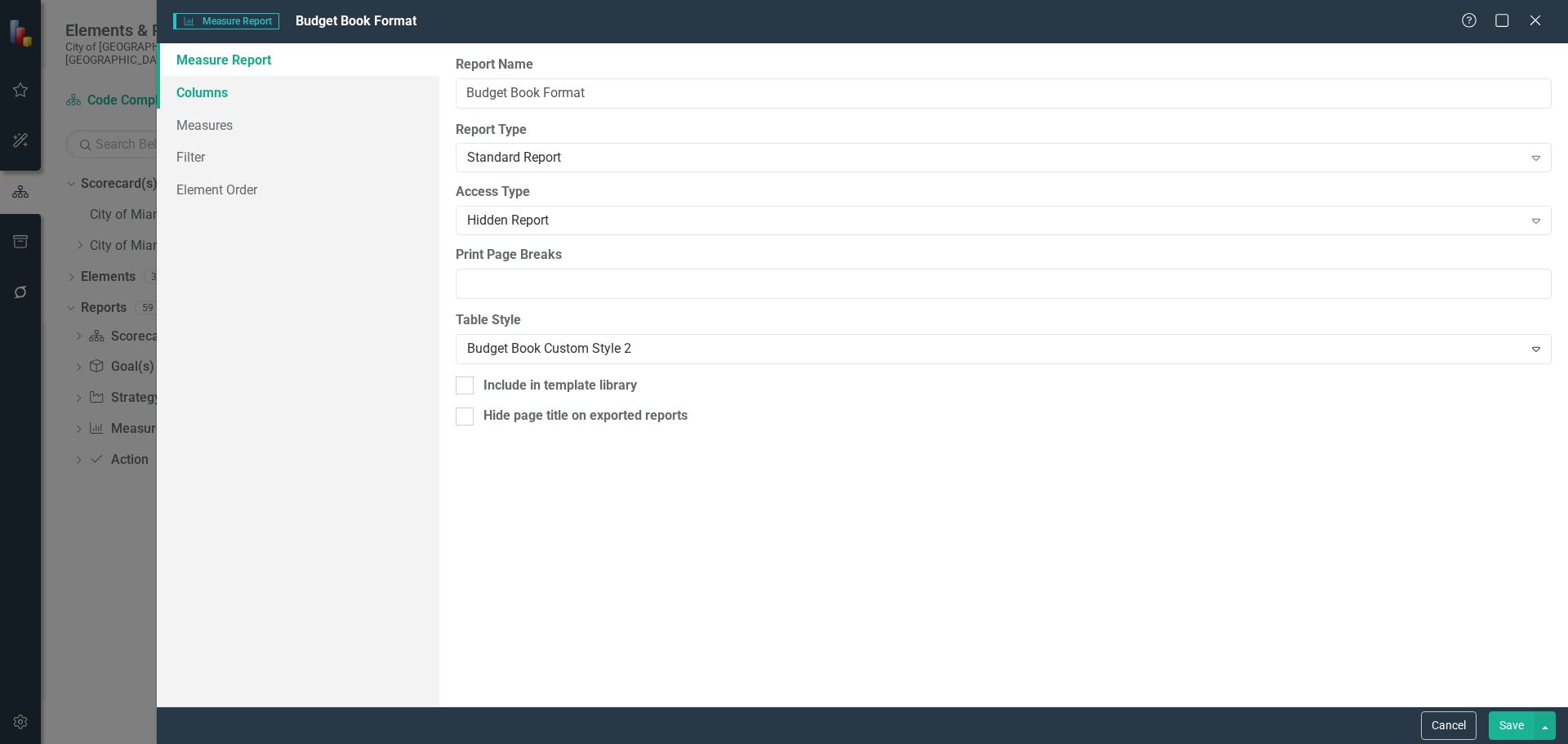
click at [263, 106] on link "Columns" at bounding box center [298, 93] width 282 height 33
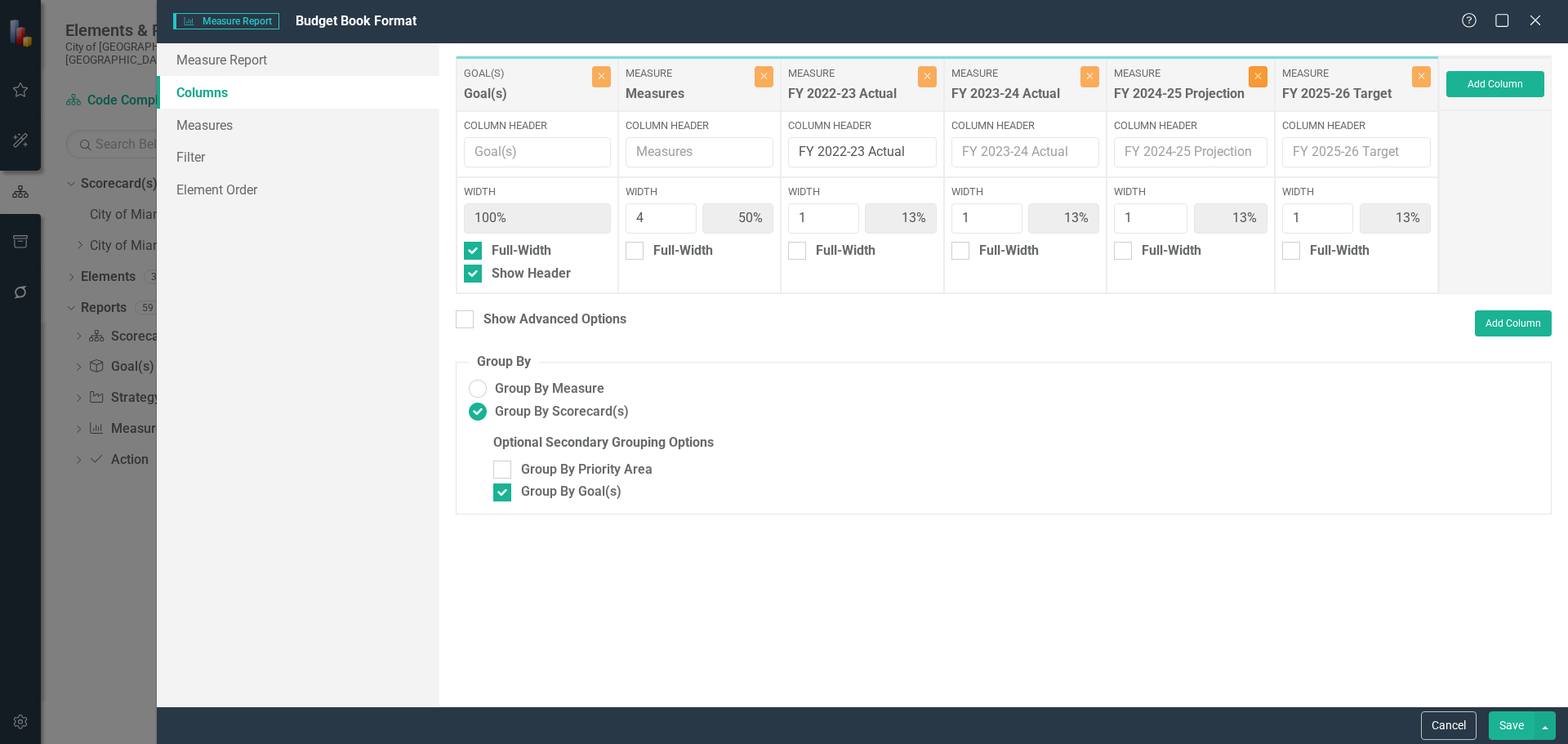
click at [1254, 74] on button "Close" at bounding box center [1258, 76] width 18 height 21
type input "57%"
type input "14%"
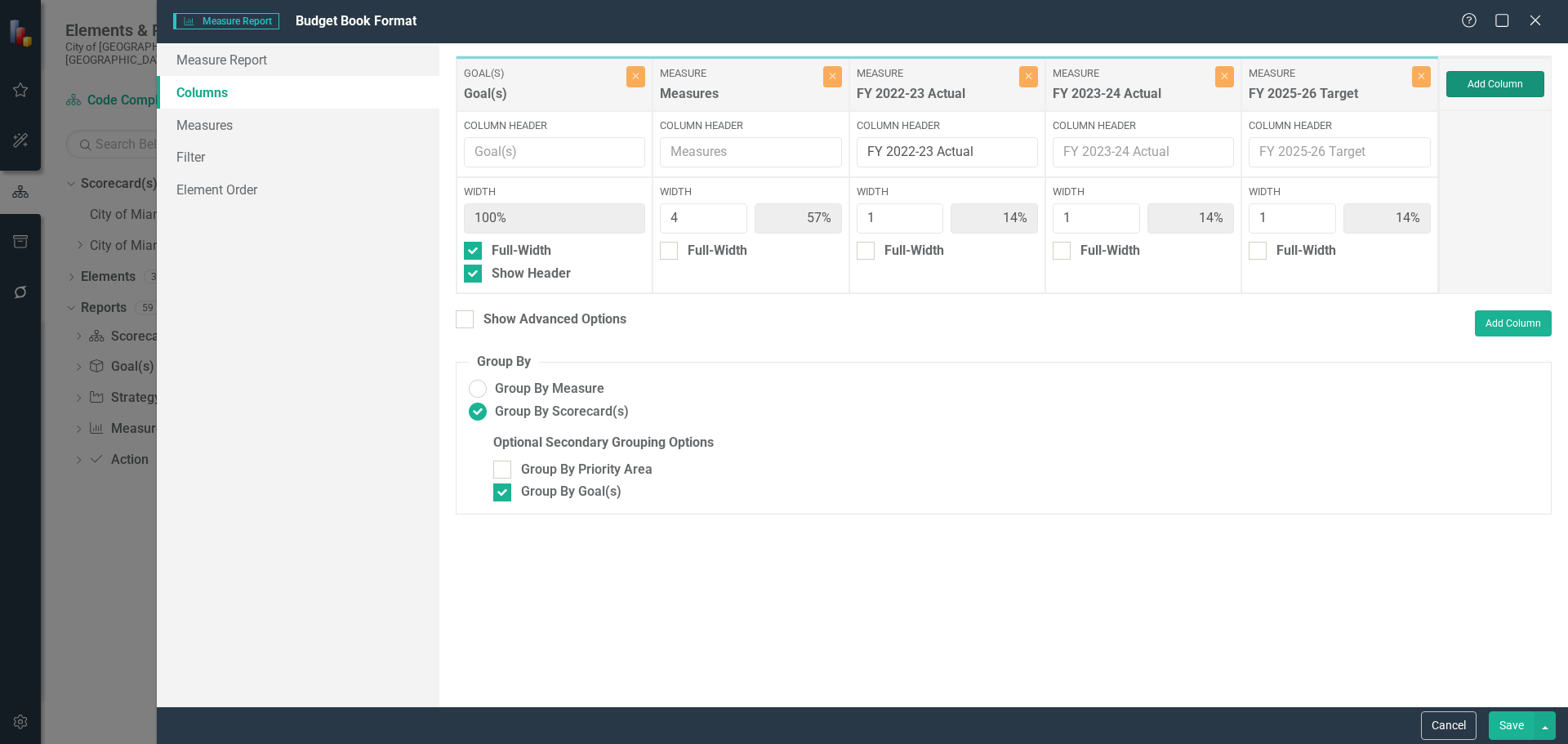
click at [1461, 80] on button "Add Column" at bounding box center [1495, 84] width 98 height 26
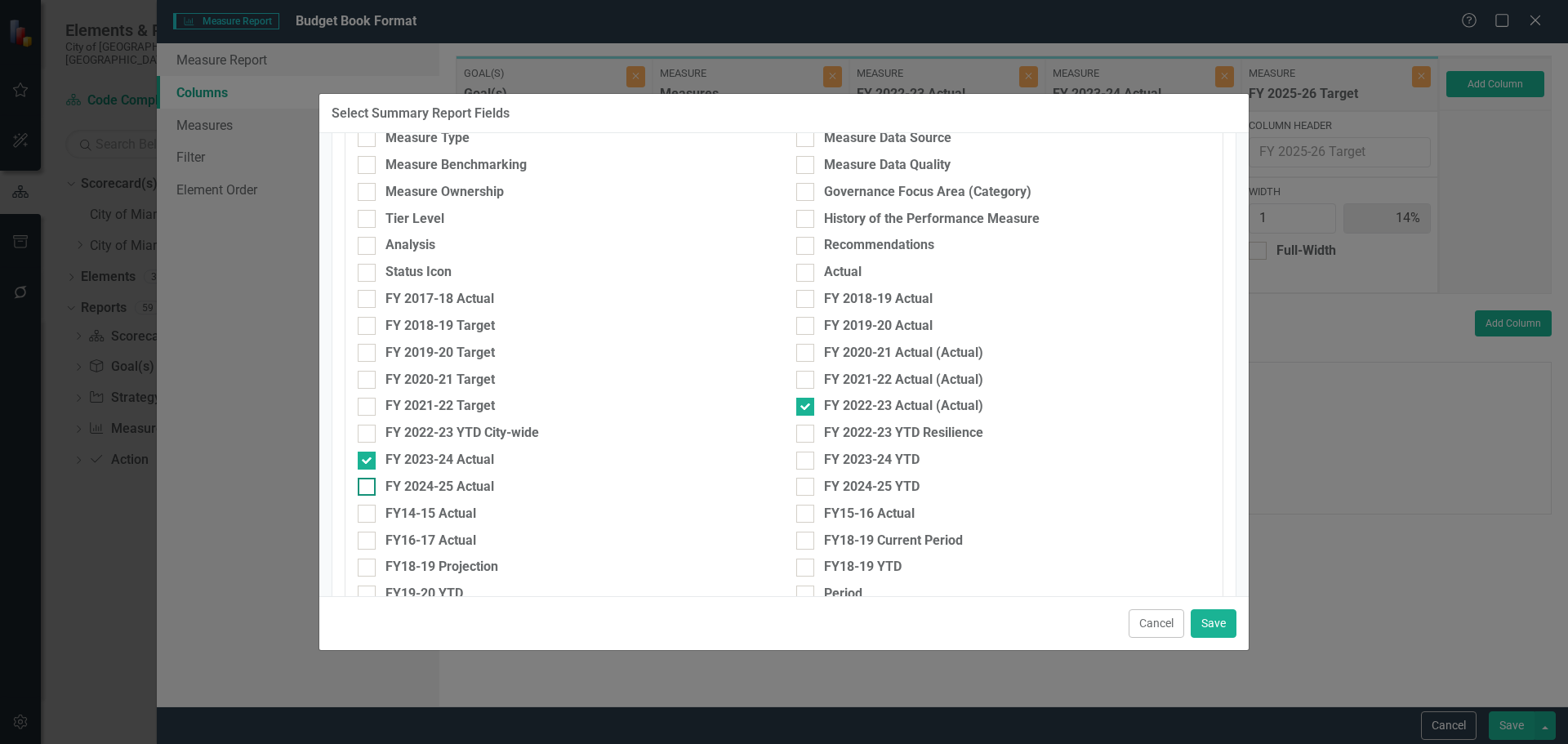
scroll to position [490, 0]
click at [432, 475] on div "FY 2023-24 Actual" at bounding box center [564, 464] width 438 height 27
click at [486, 487] on div "FY 2024-25 Actual" at bounding box center [439, 486] width 108 height 18
click at [369, 487] on input "FY 2024-25 Actual" at bounding box center [363, 483] width 11 height 11
checkbox input "true"
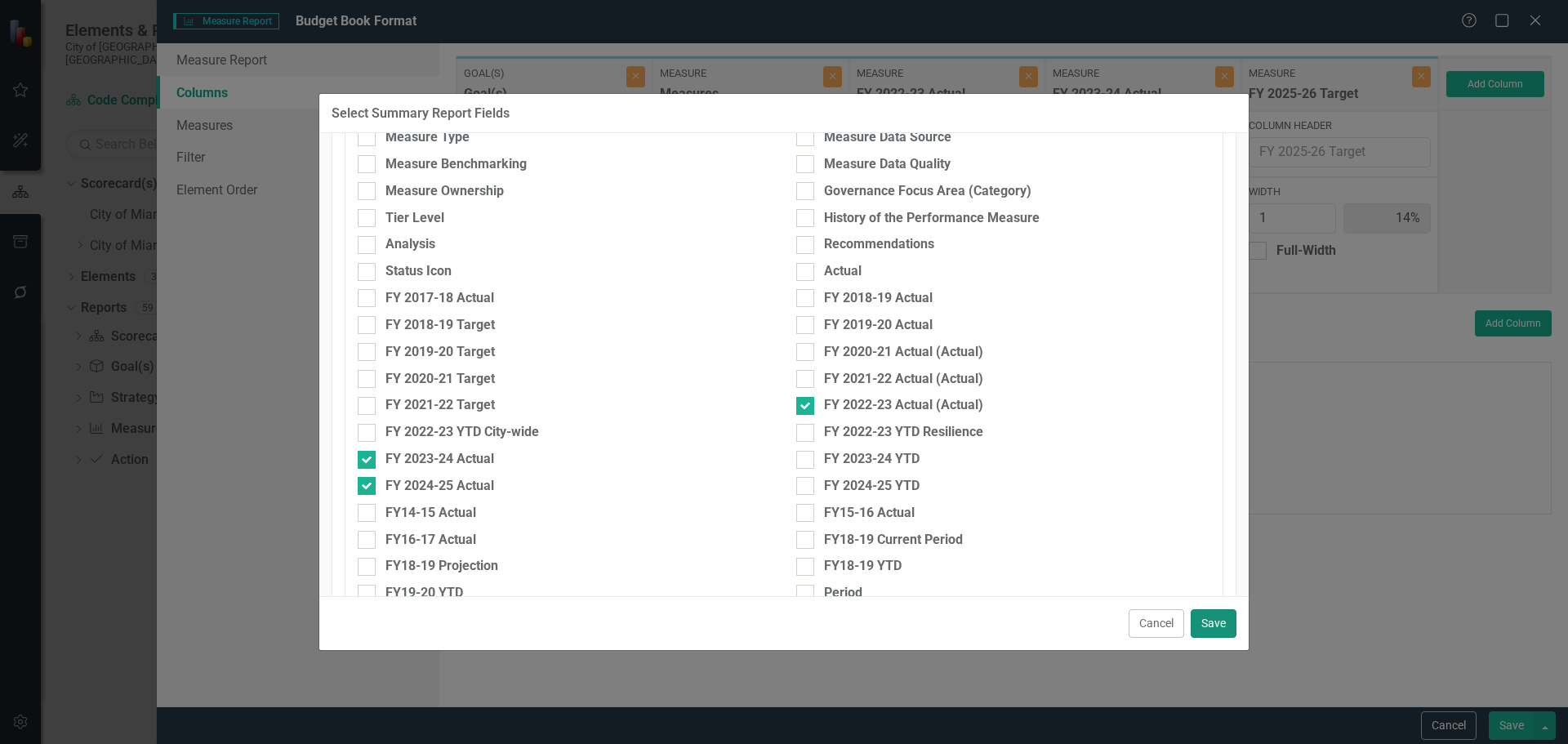
click at [1227, 622] on button "Save" at bounding box center [1213, 624] width 46 height 29
type input "50%"
type input "13%"
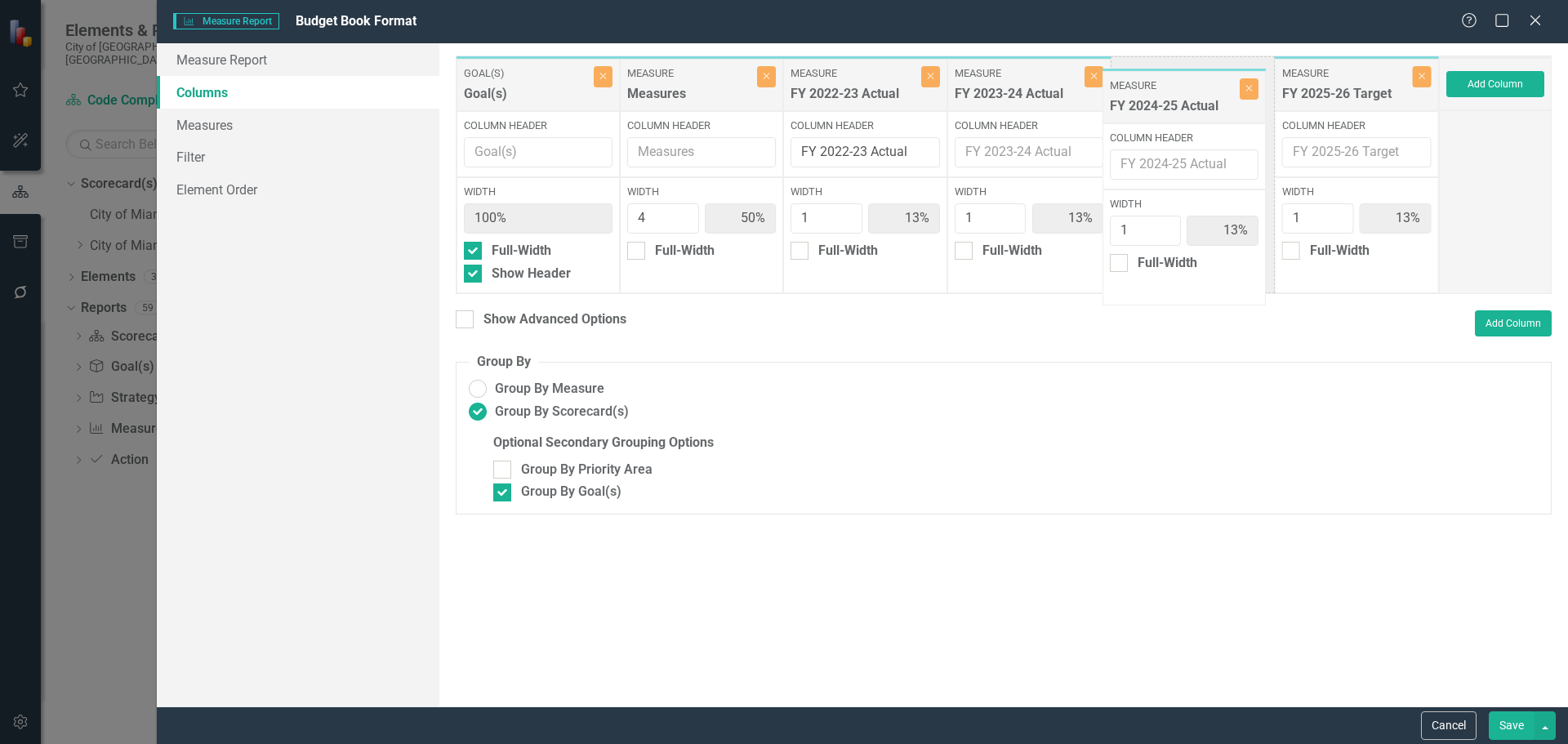
drag, startPoint x: 1346, startPoint y: 98, endPoint x: 1172, endPoint y: 105, distance: 174.1
click at [1172, 107] on div "Goal(s) Goal(s) Close Column Header Width 100% Full-Width Show Header Measure M…" at bounding box center [948, 174] width 983 height 238
click at [589, 322] on div "Show Advanced Options" at bounding box center [554, 320] width 142 height 18
click at [466, 321] on input "Show Advanced Options" at bounding box center [461, 316] width 11 height 11
checkbox input "true"
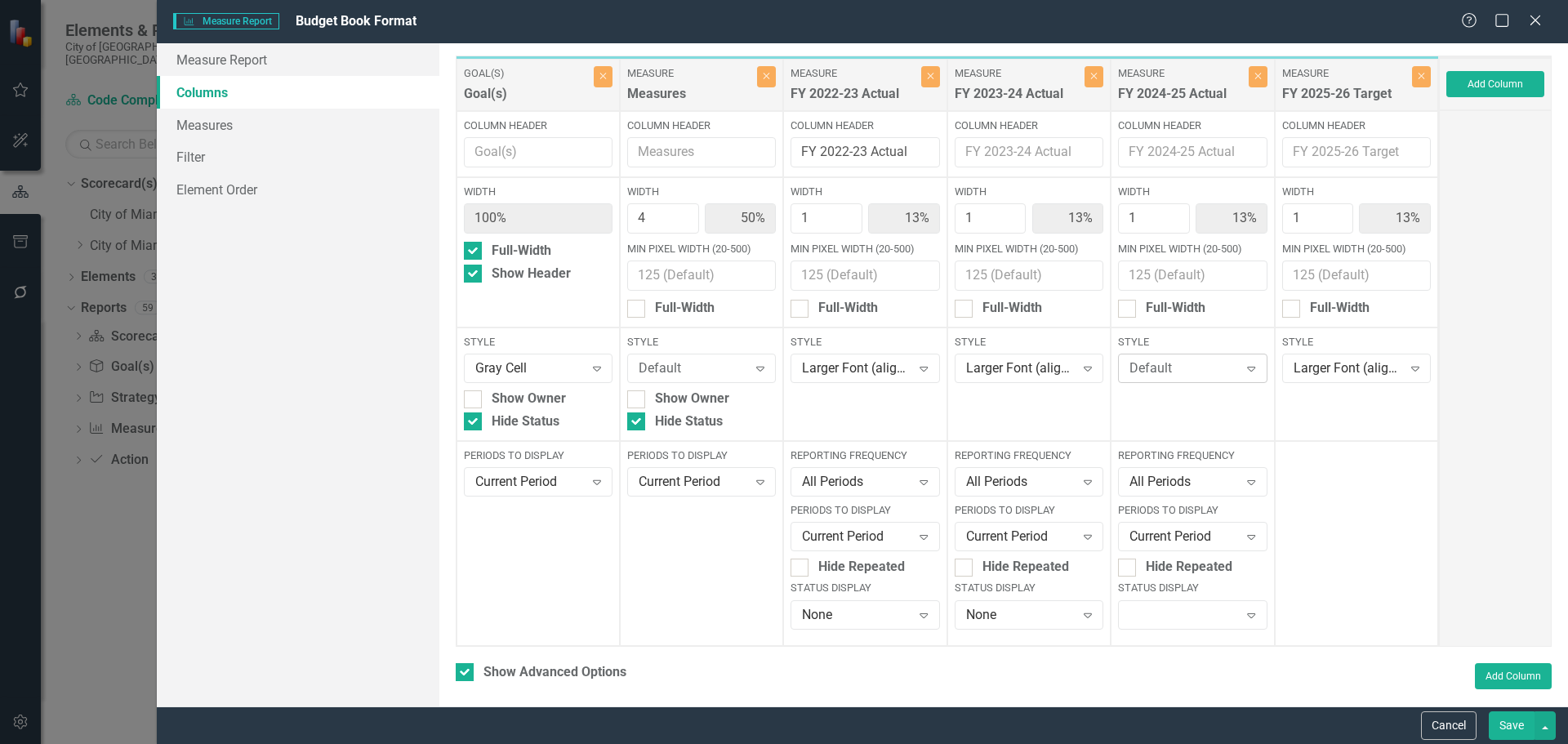
click at [1145, 376] on div "Default" at bounding box center [1184, 369] width 108 height 18
type input "lar"
click at [1140, 426] on span "Lar" at bounding box center [1135, 423] width 19 height 16
click at [1165, 613] on div at bounding box center [1178, 615] width 115 height 4
click at [1138, 587] on div "None" at bounding box center [1187, 587] width 121 height 18
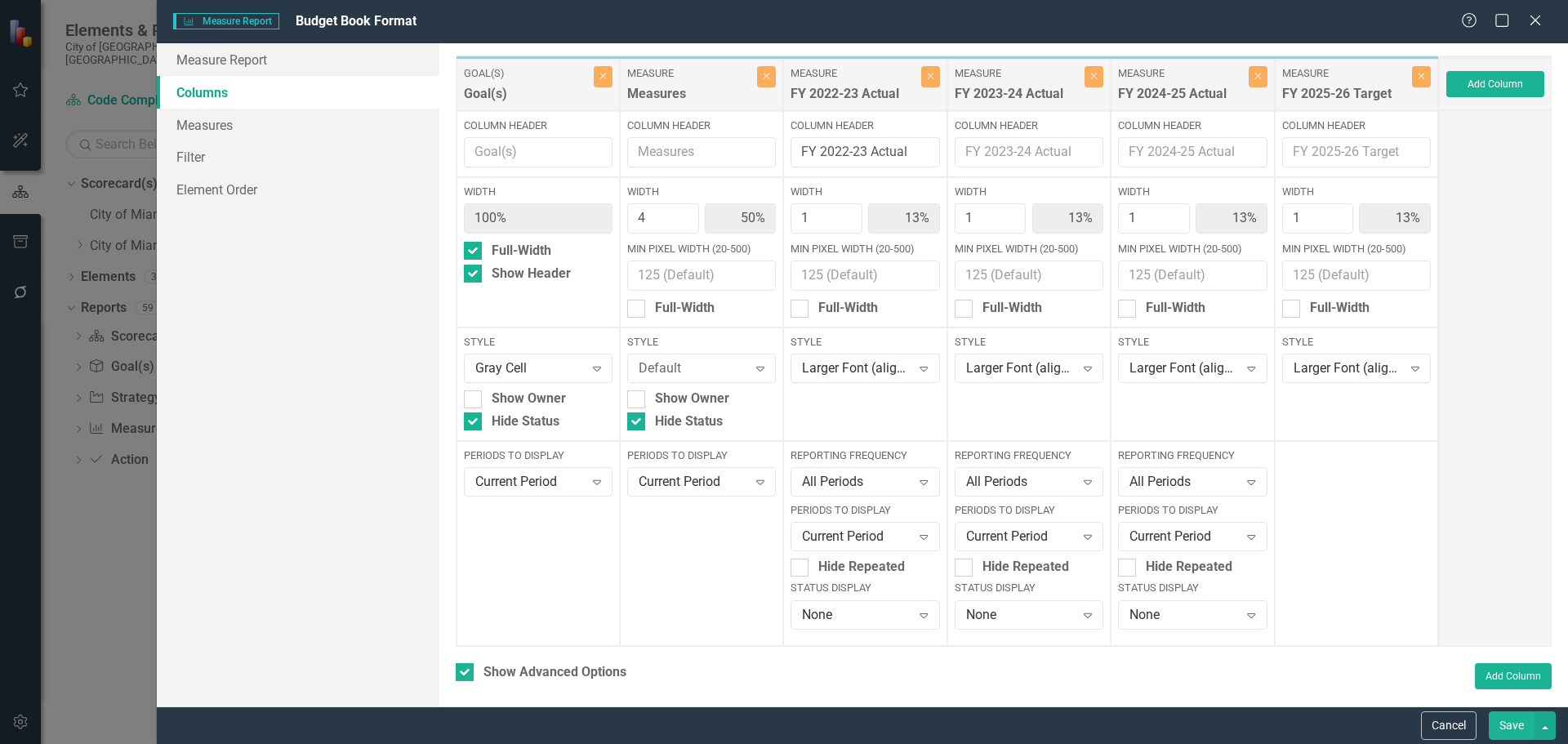
click at [1506, 721] on button "Save" at bounding box center [1512, 726] width 46 height 29
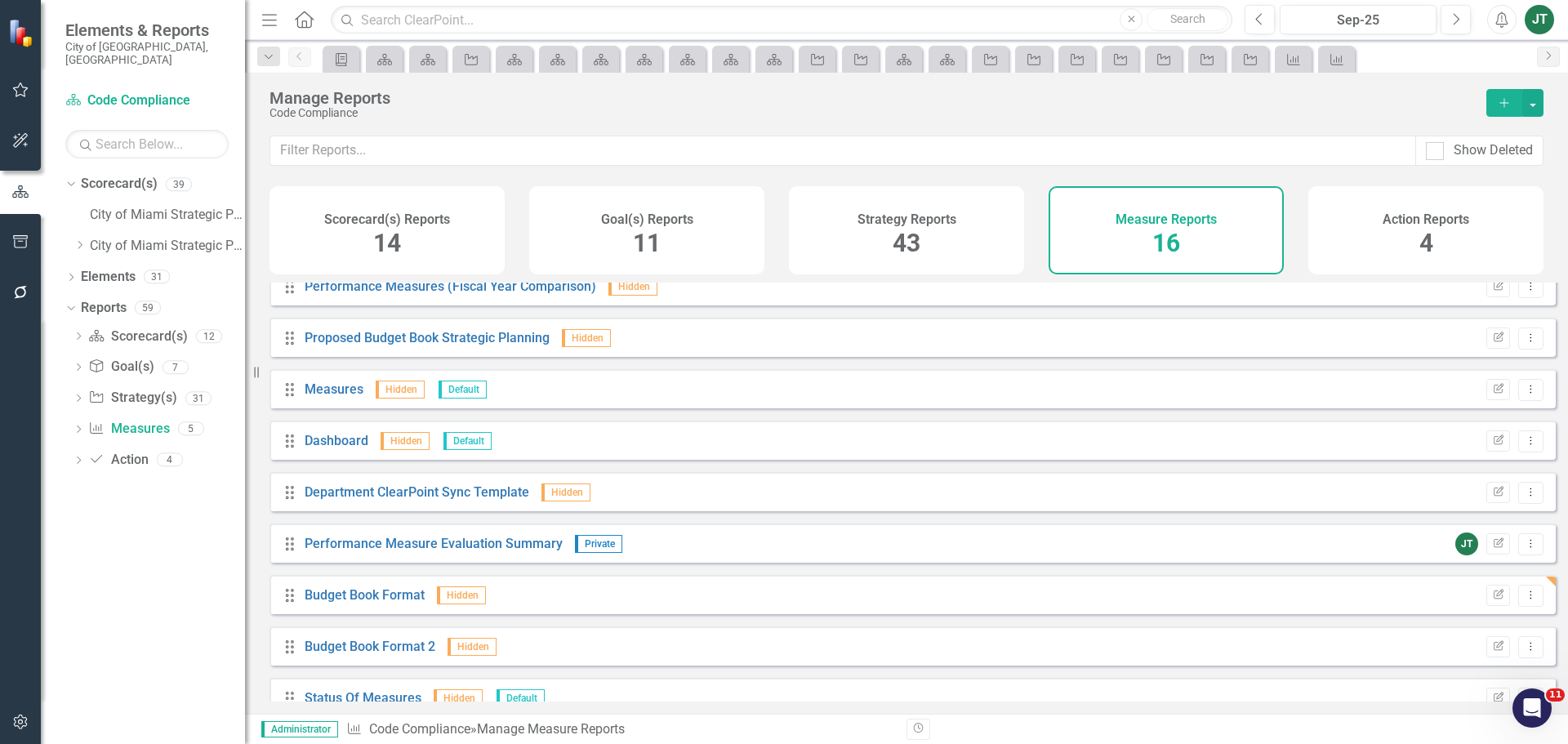
scroll to position [326, 0]
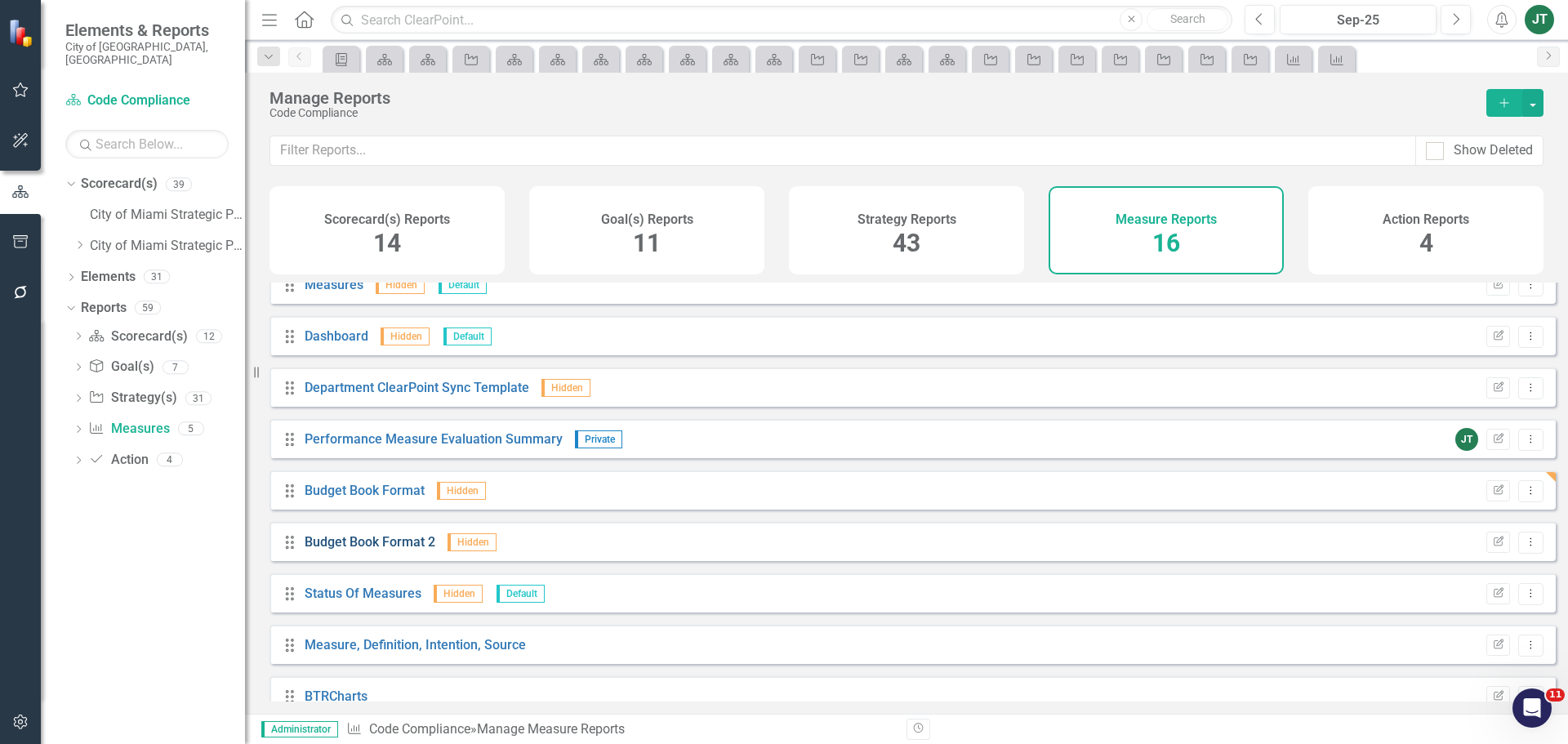
click at [363, 550] on link "Budget Book Format 2" at bounding box center [369, 542] width 131 height 16
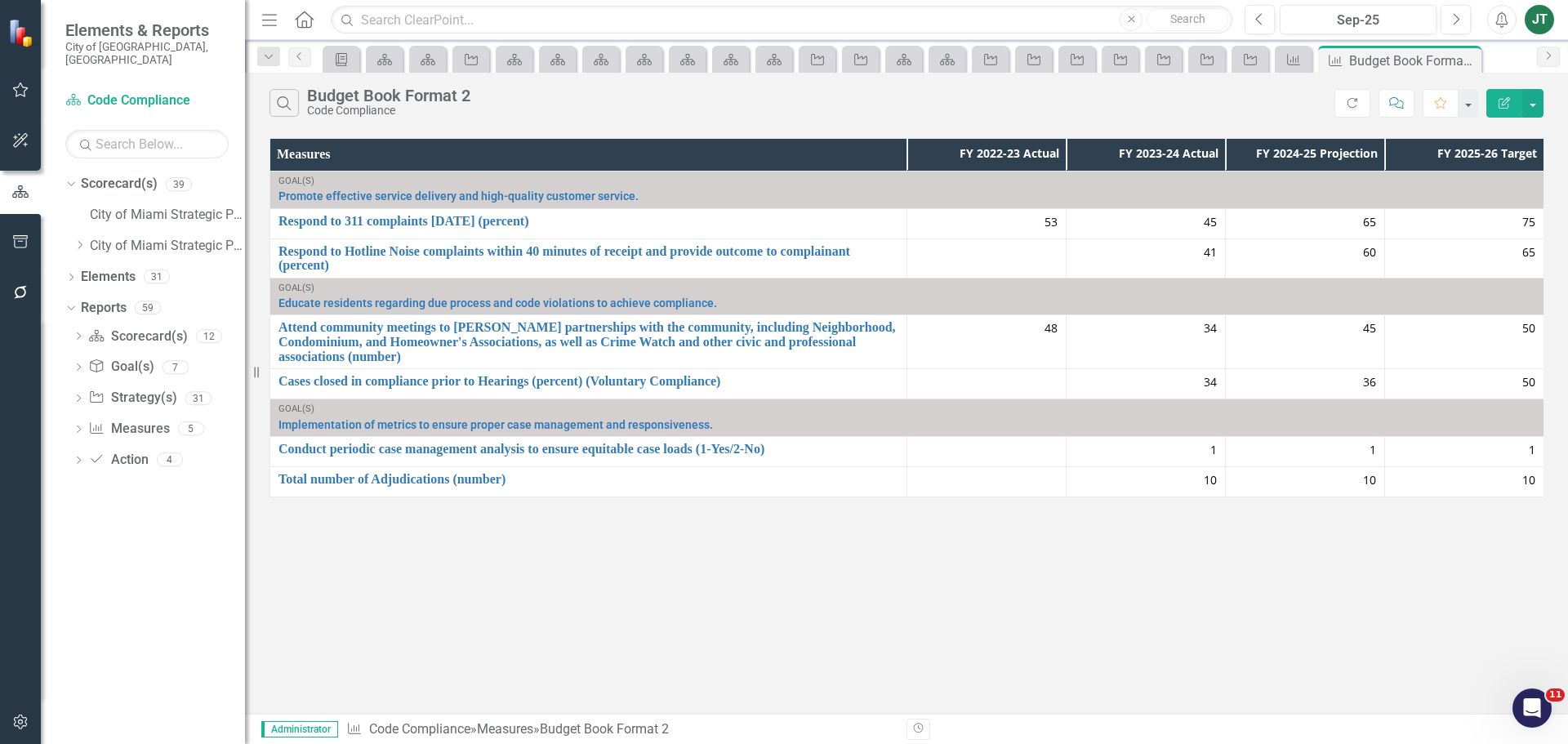
click at [1494, 103] on button "Edit Report" at bounding box center [1504, 103] width 36 height 29
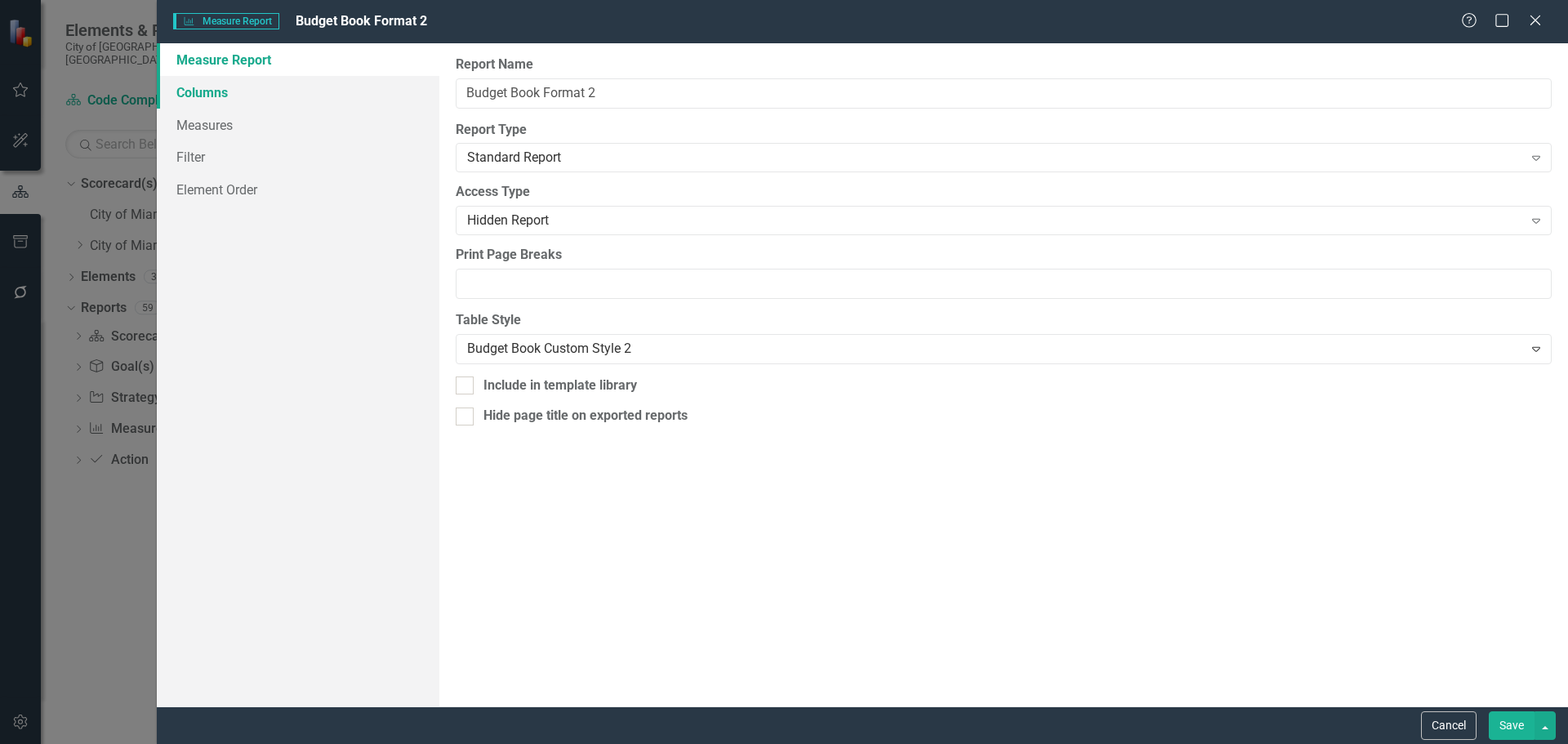
click at [210, 91] on link "Columns" at bounding box center [298, 93] width 282 height 33
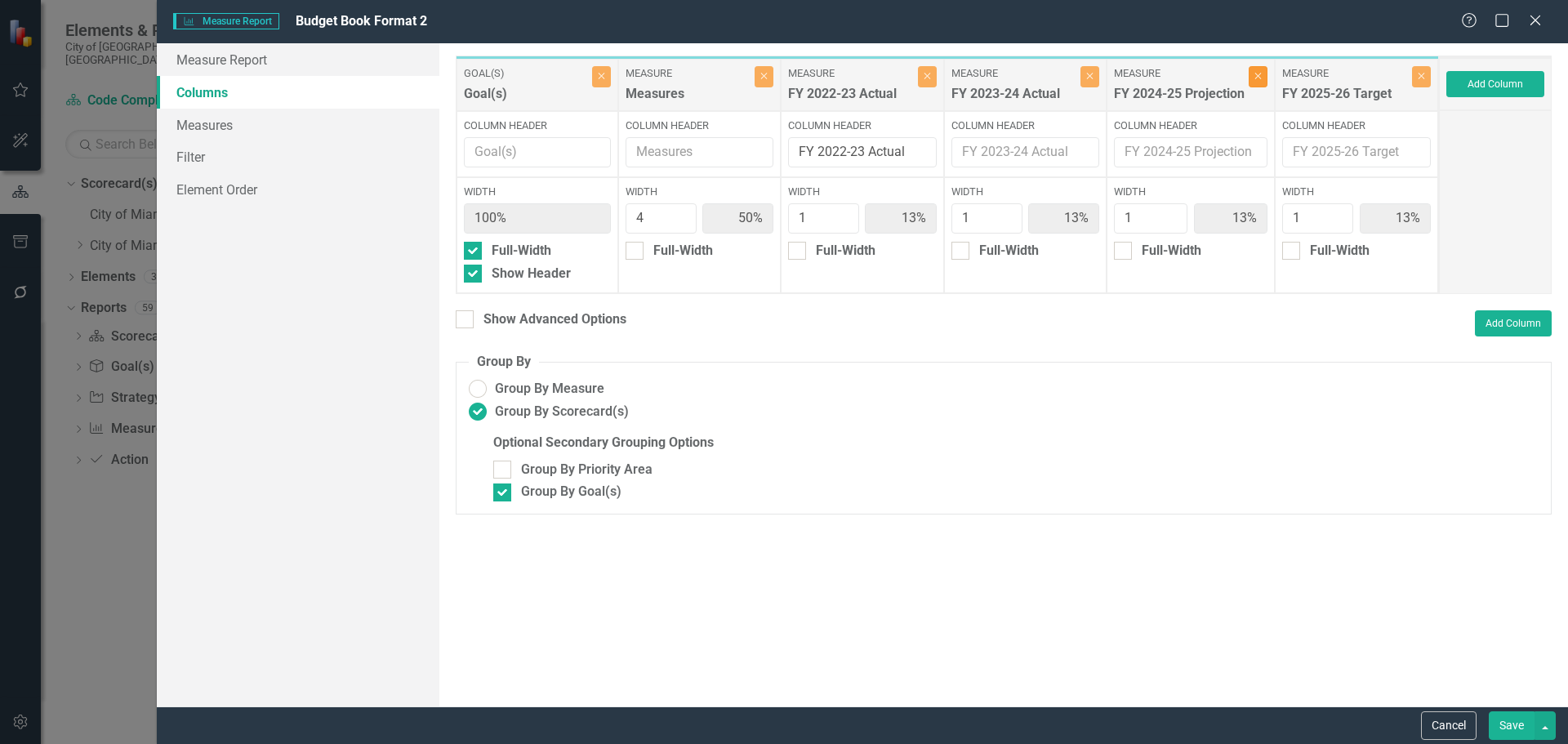
click at [1262, 76] on icon "Close" at bounding box center [1258, 75] width 7 height 10
type input "57%"
type input "14%"
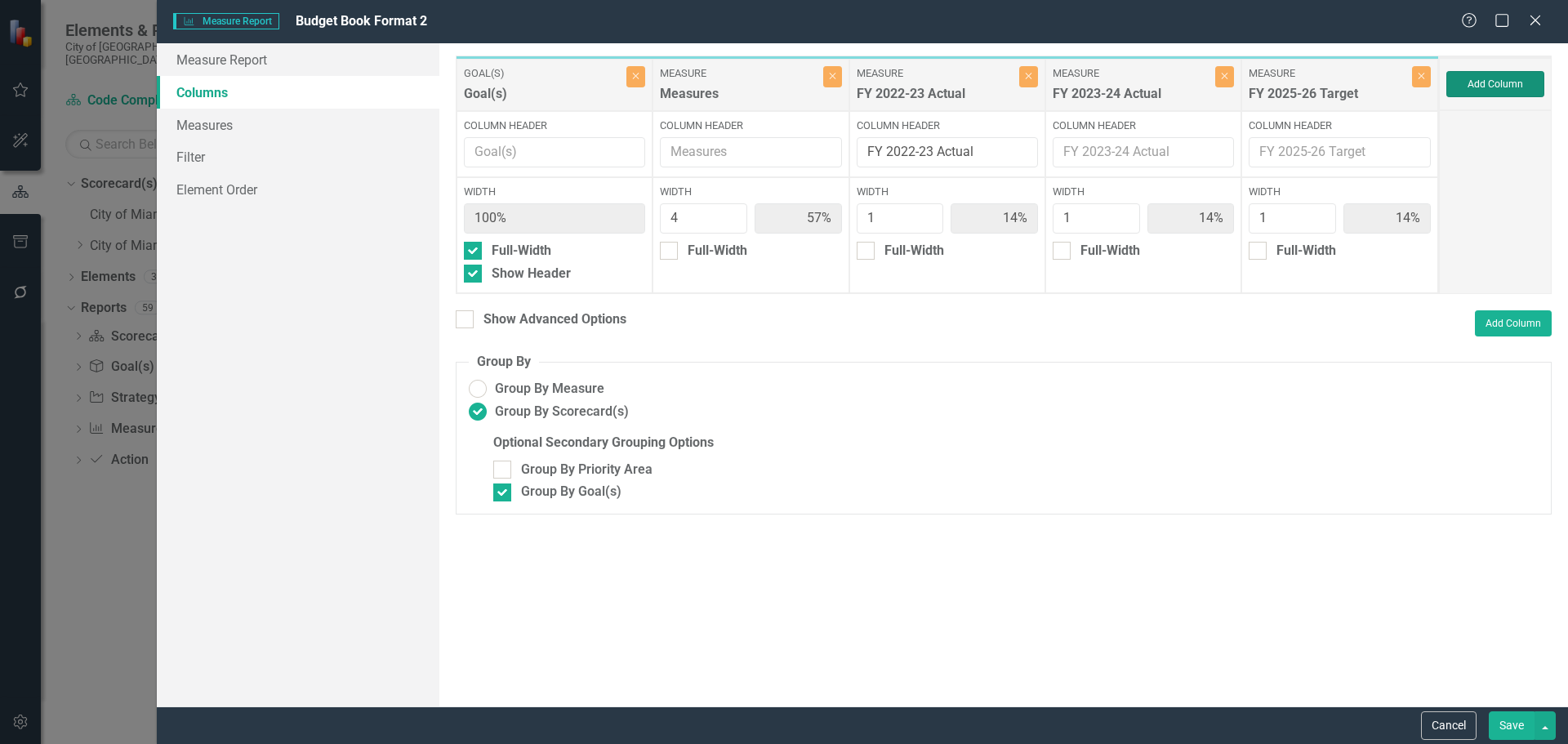
click at [1473, 85] on button "Add Column" at bounding box center [1495, 84] width 98 height 26
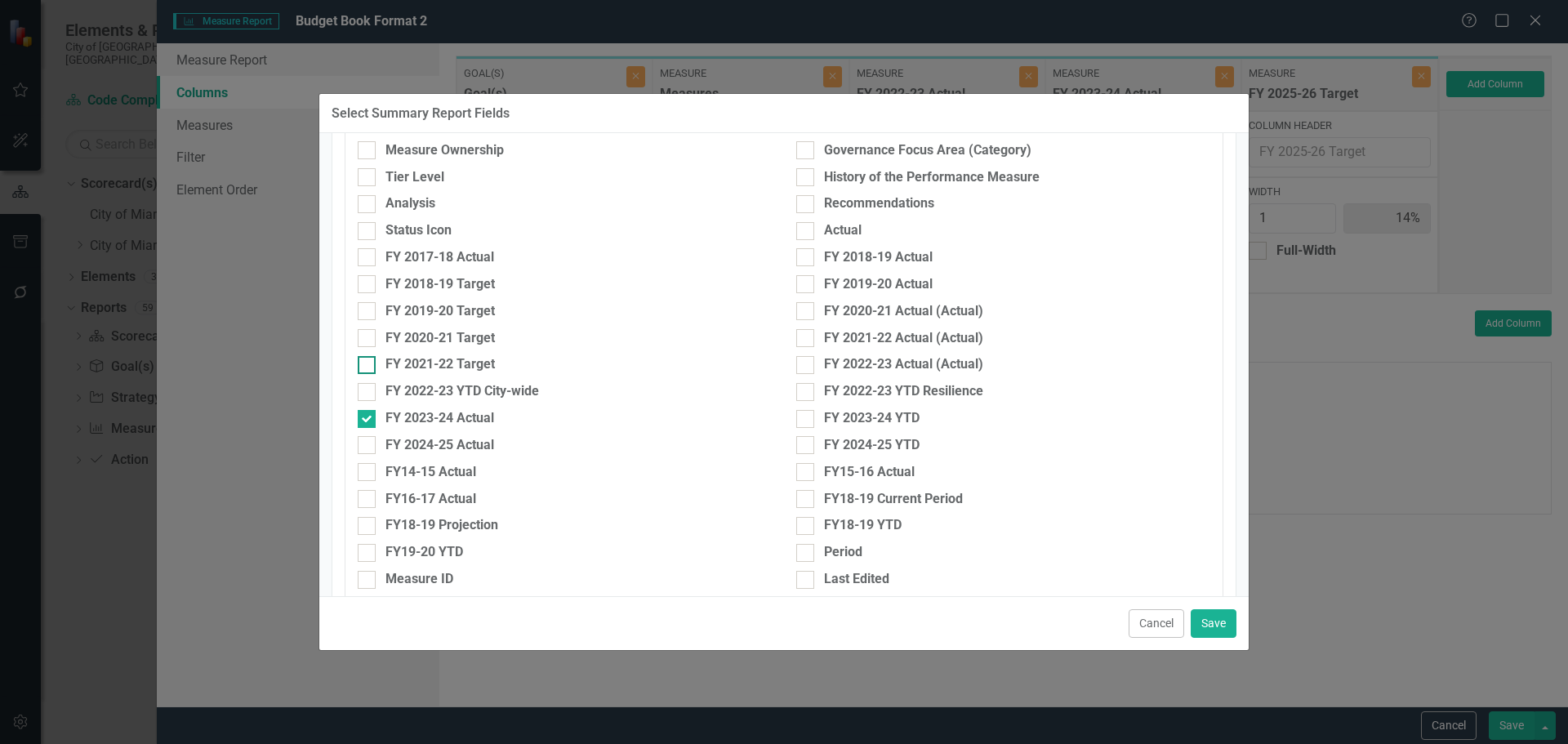
scroll to position [572, 0]
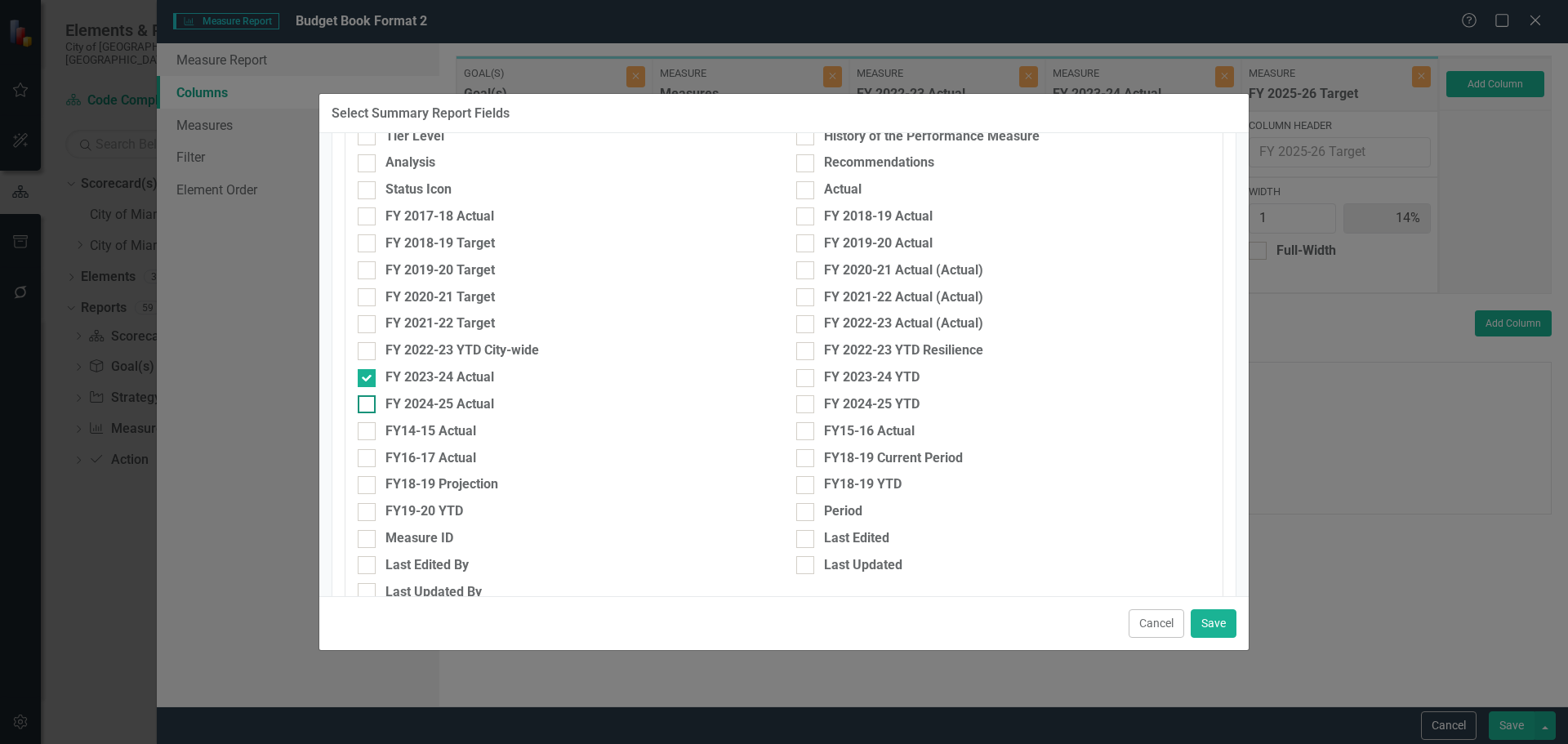
click at [417, 411] on div "FY 2024-25 Actual" at bounding box center [439, 405] width 108 height 18
click at [369, 406] on input "FY 2024-25 Actual" at bounding box center [363, 401] width 11 height 11
checkbox input "true"
click at [1213, 623] on button "Save" at bounding box center [1213, 624] width 46 height 29
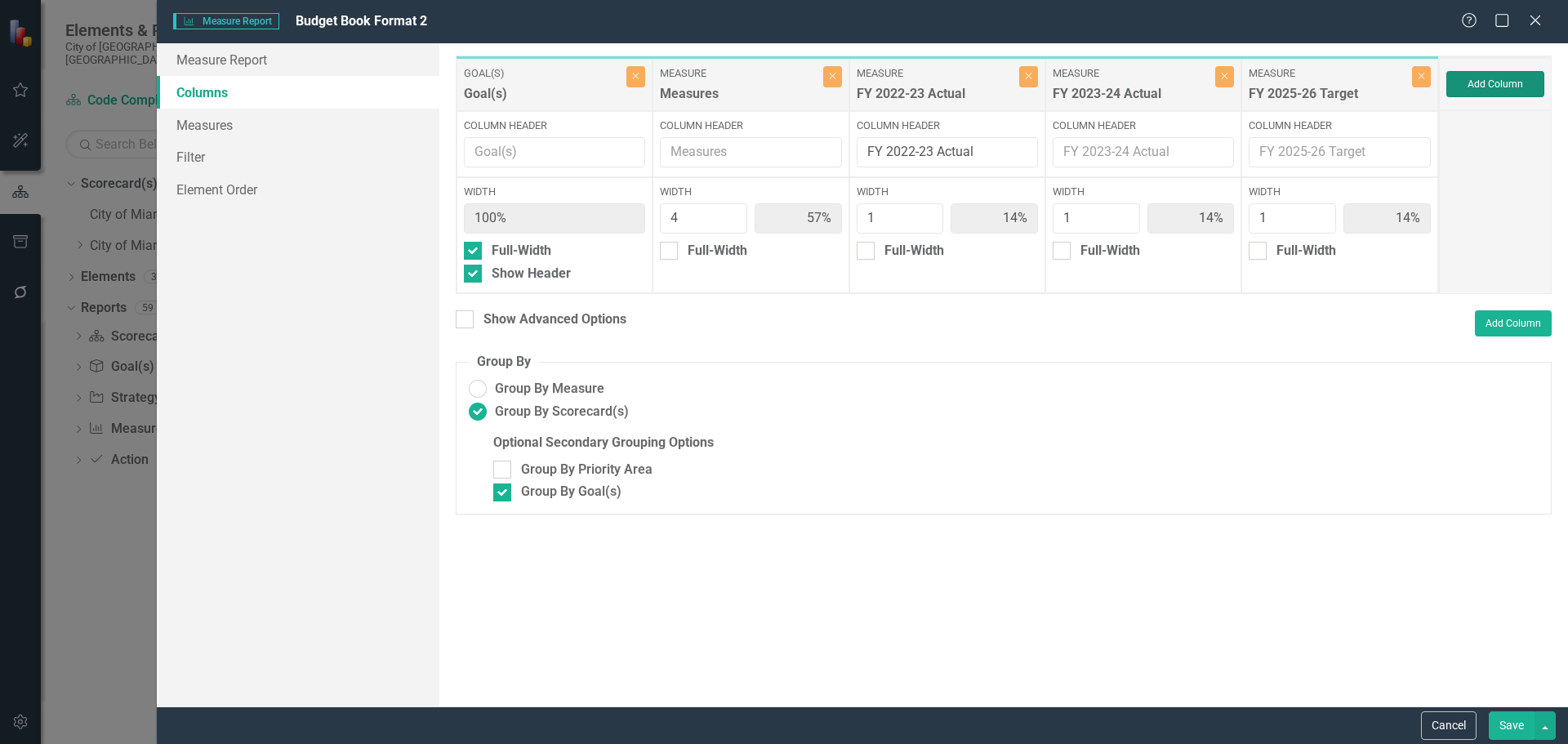
type input "50%"
type input "13%"
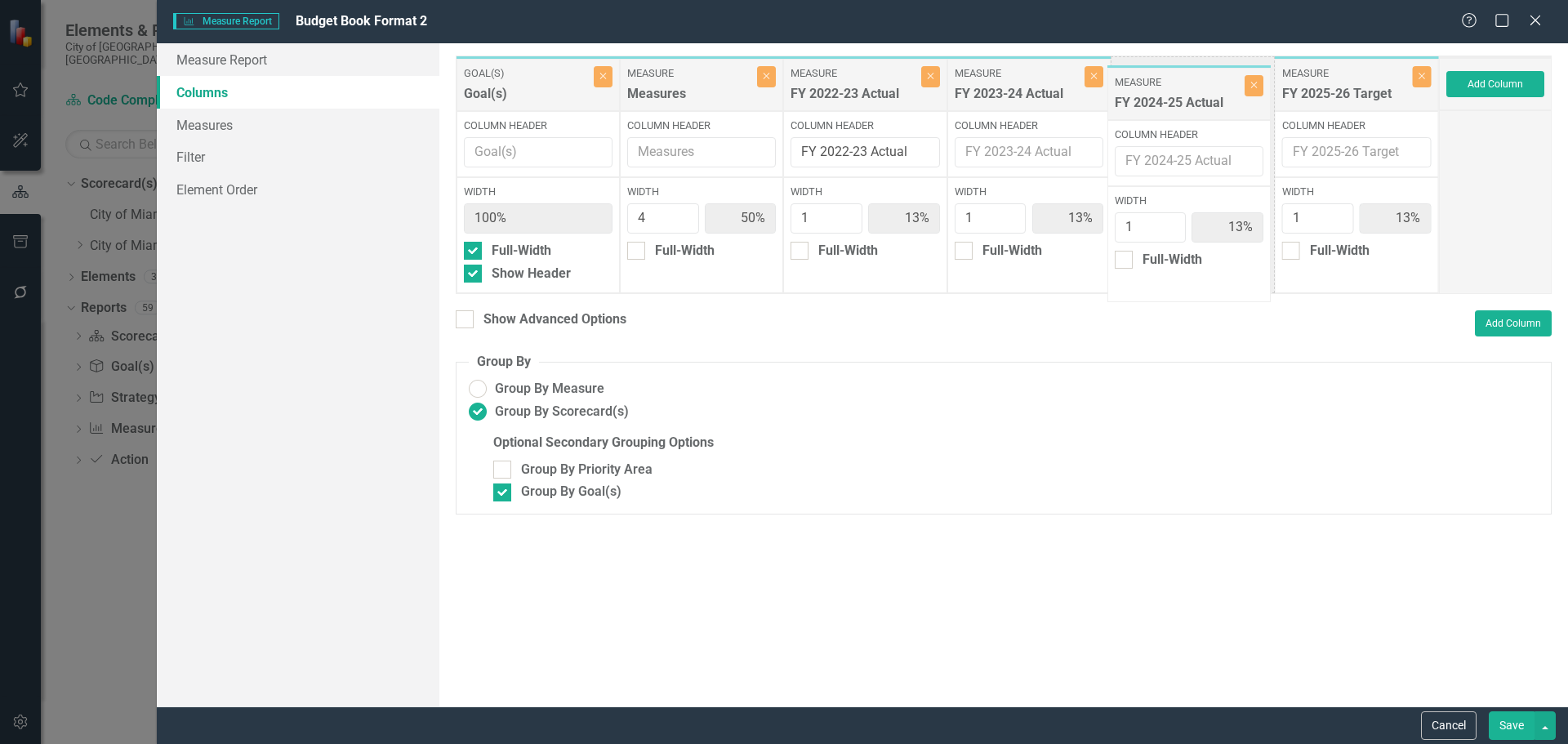
drag, startPoint x: 1329, startPoint y: 86, endPoint x: 1161, endPoint y: 96, distance: 168.3
click at [1161, 96] on div "Goal(s) Goal(s) Close Column Header Width 100% Full-Width Show Header Measure M…" at bounding box center [948, 174] width 983 height 238
click at [548, 317] on div "Show Advanced Options" at bounding box center [554, 320] width 142 height 18
click at [466, 317] on input "Show Advanced Options" at bounding box center [461, 316] width 11 height 11
checkbox input "true"
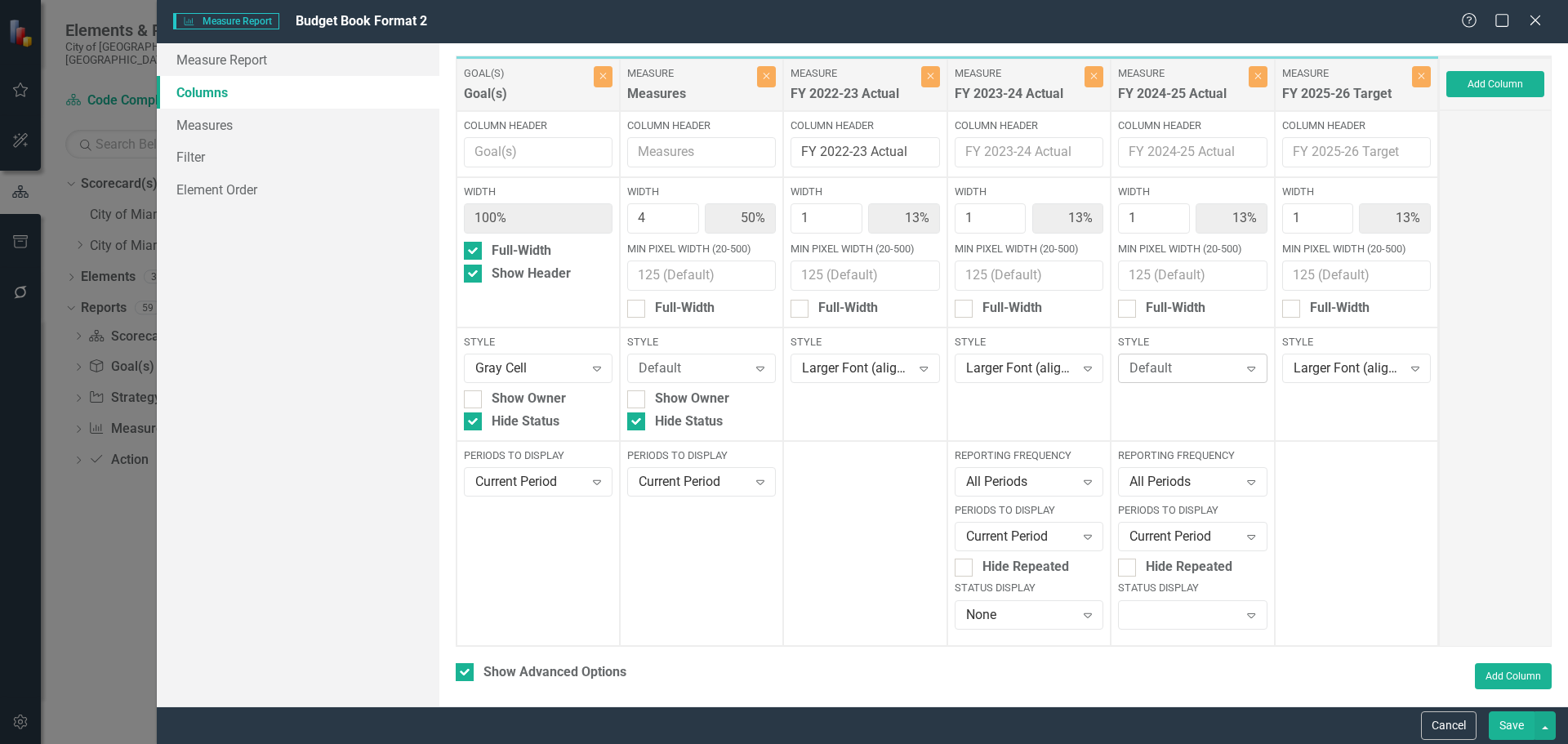
click at [1130, 372] on div "Default" at bounding box center [1184, 369] width 108 height 18
type input "larger"
click at [1148, 429] on span "Larger" at bounding box center [1145, 423] width 40 height 16
click at [1159, 616] on div at bounding box center [1178, 615] width 115 height 4
click at [1160, 584] on div "None" at bounding box center [1187, 587] width 121 height 18
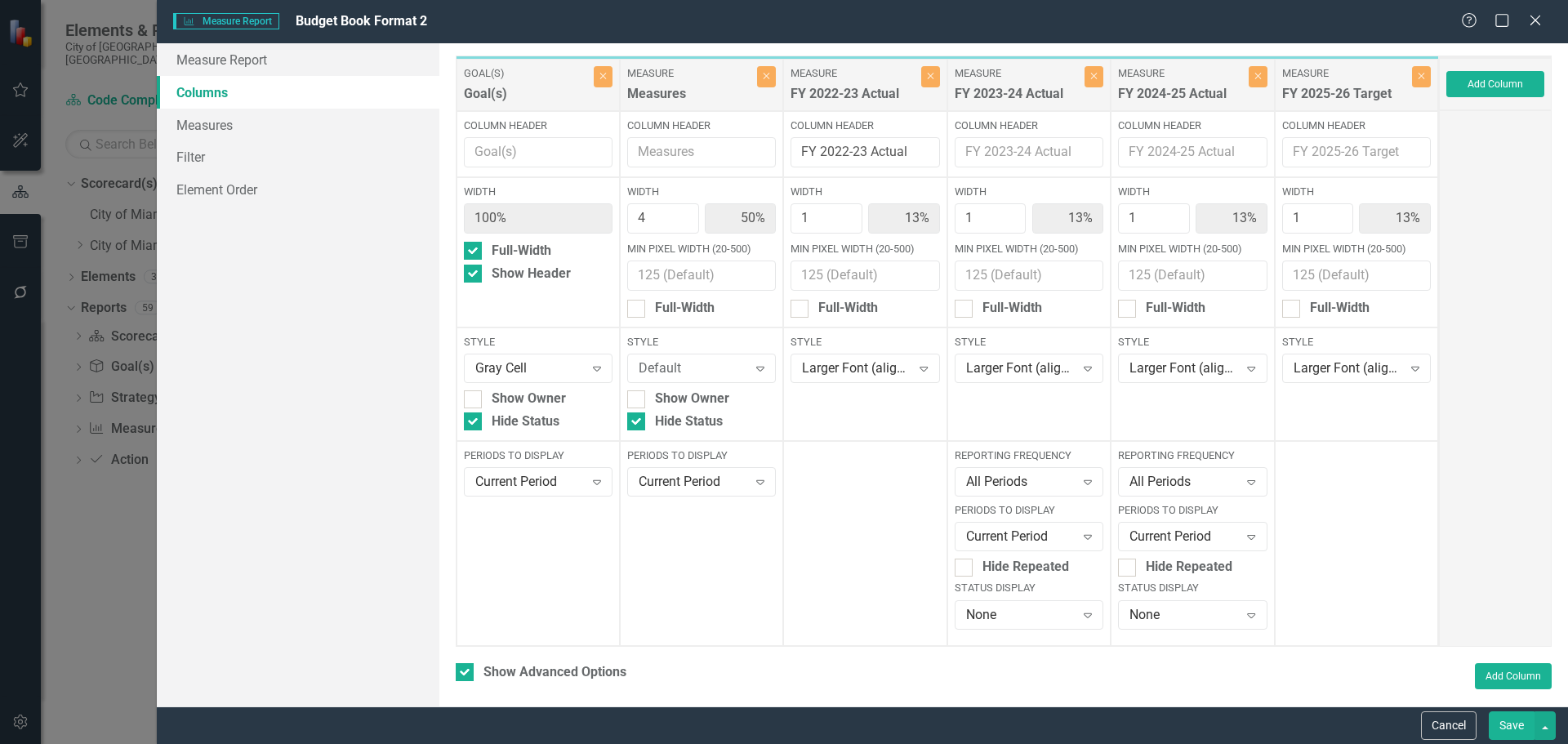
click at [1516, 722] on button "Save" at bounding box center [1512, 726] width 46 height 29
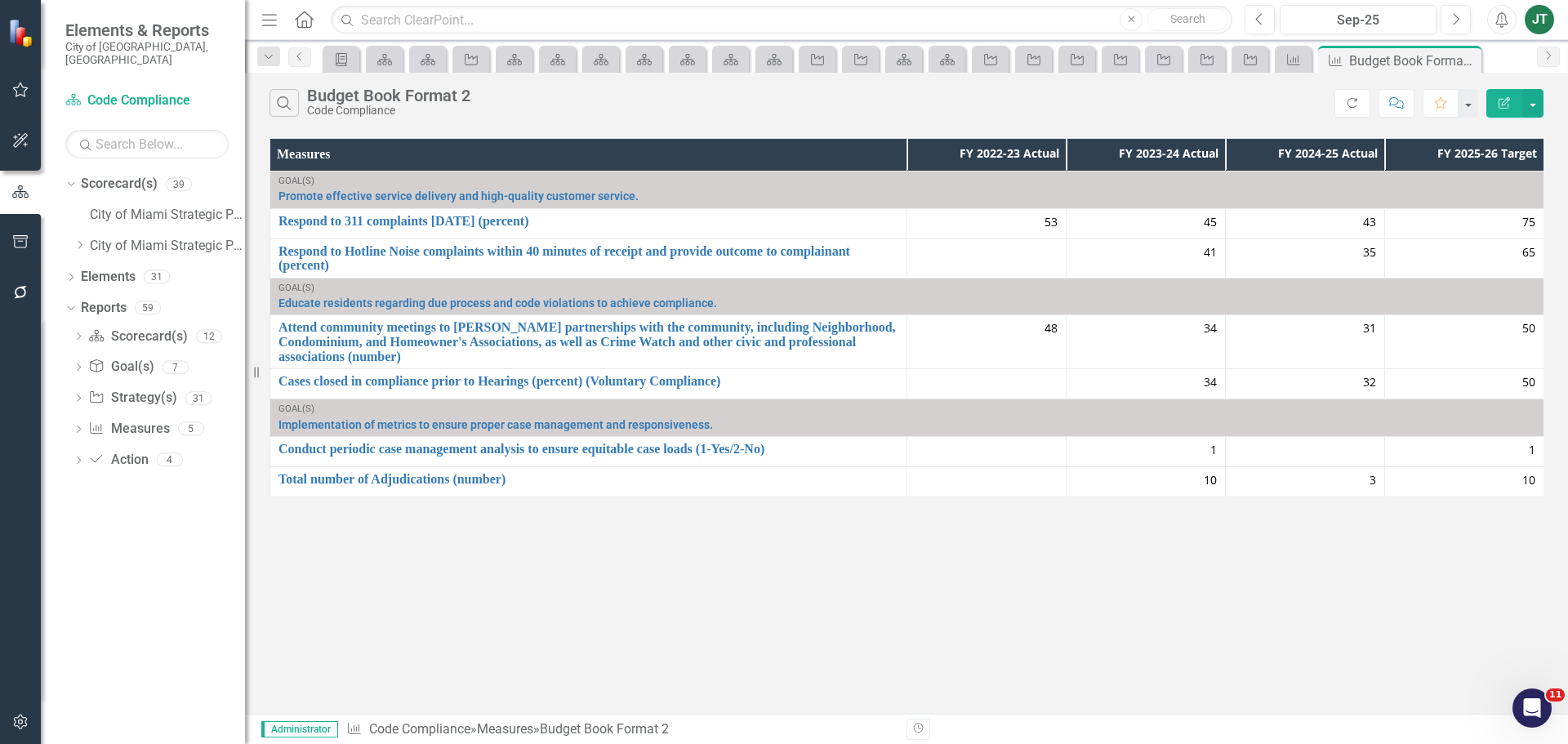
click at [1367, 442] on div at bounding box center [1305, 452] width 142 height 19
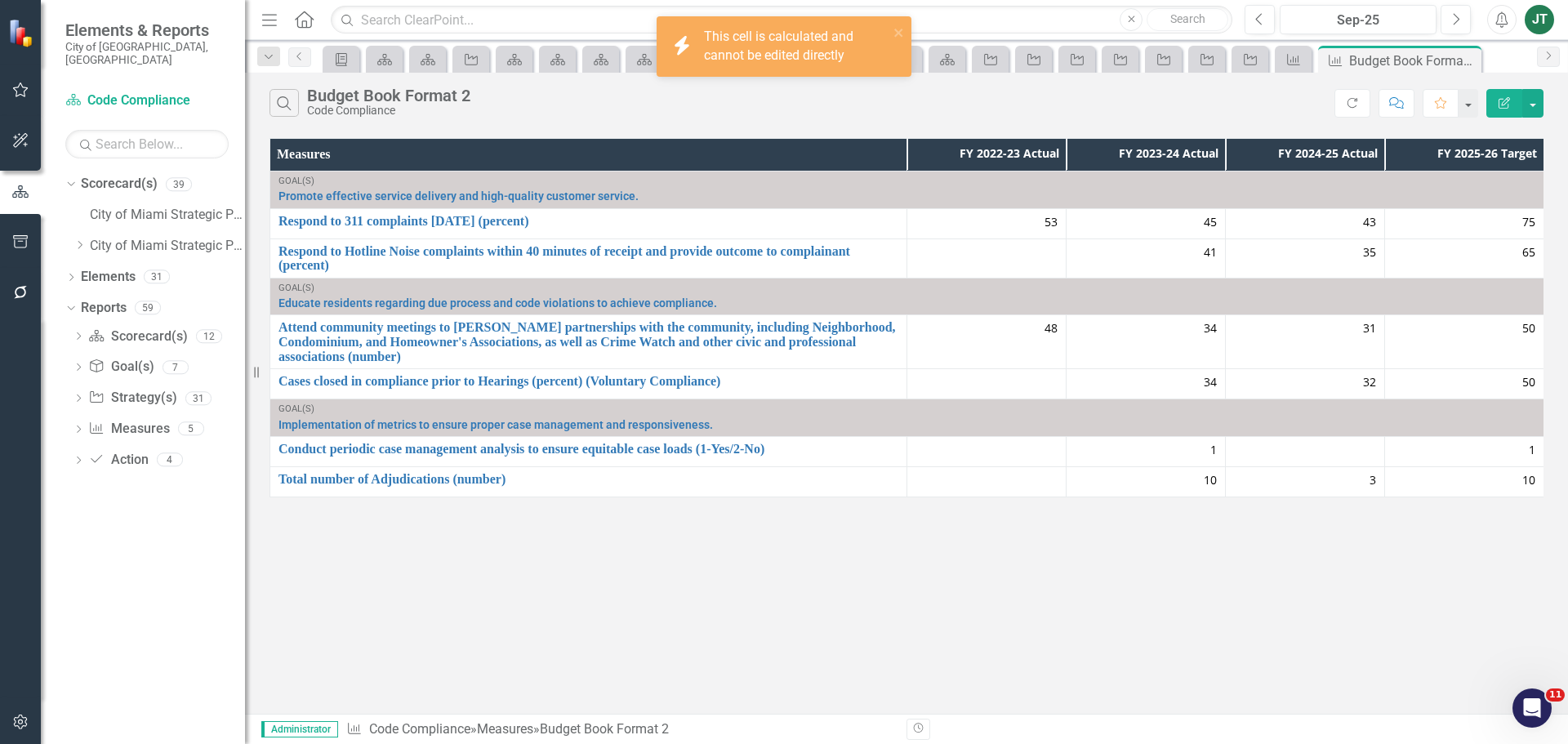
click at [1366, 442] on div at bounding box center [1305, 452] width 142 height 19
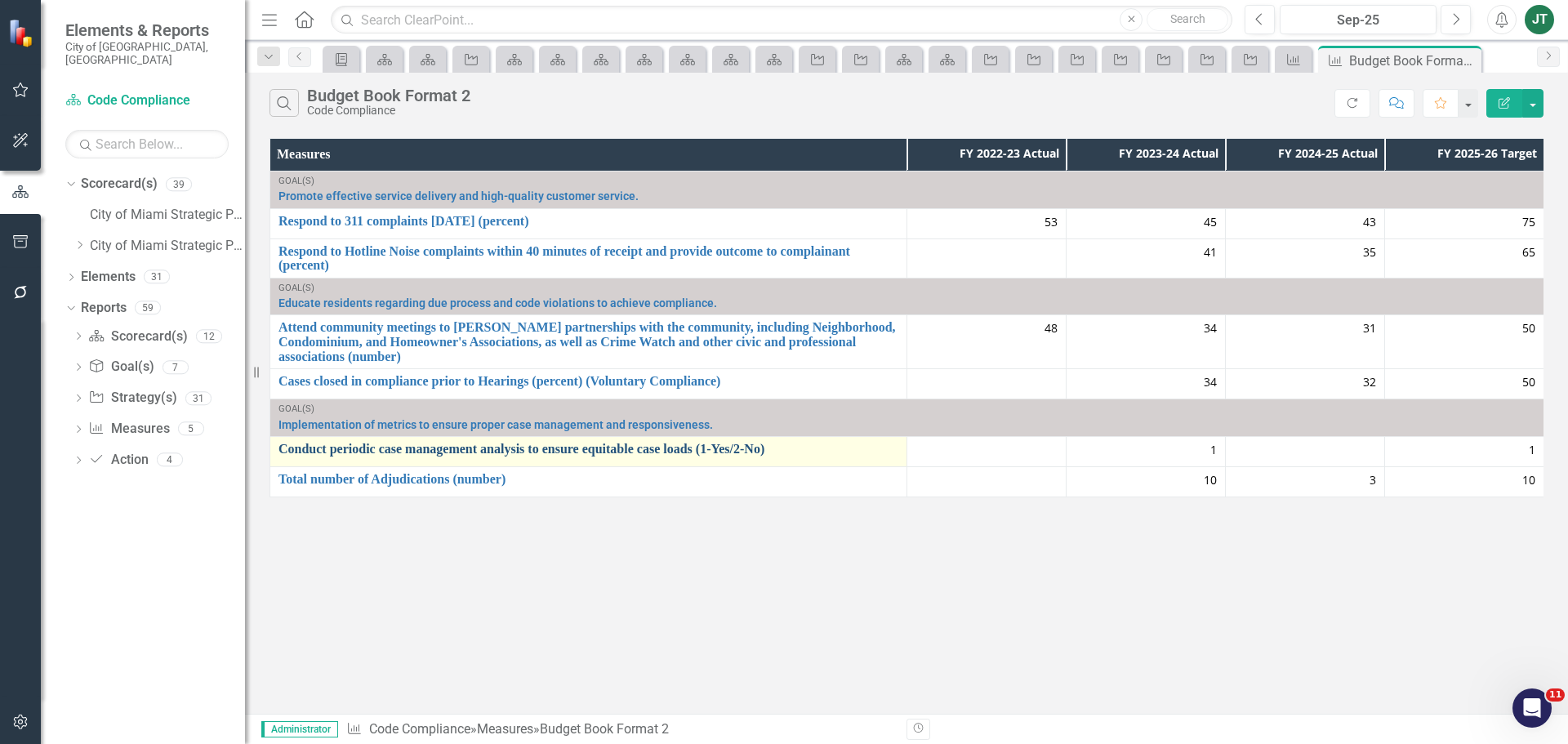
click at [726, 442] on link "Conduct periodic case management analysis to ensure equitable case loads (1-Yes…" at bounding box center [588, 450] width 619 height 15
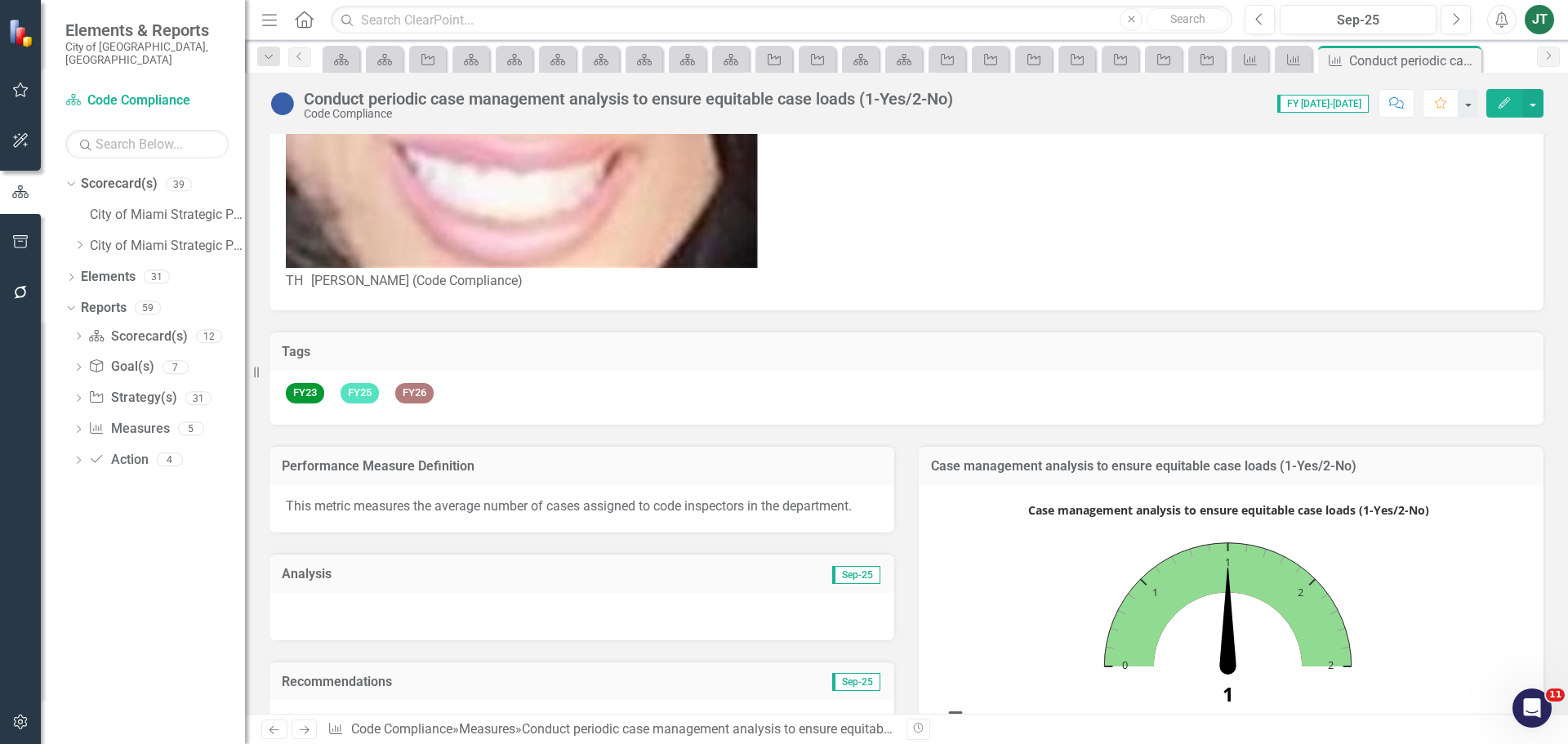
scroll to position [640, 0]
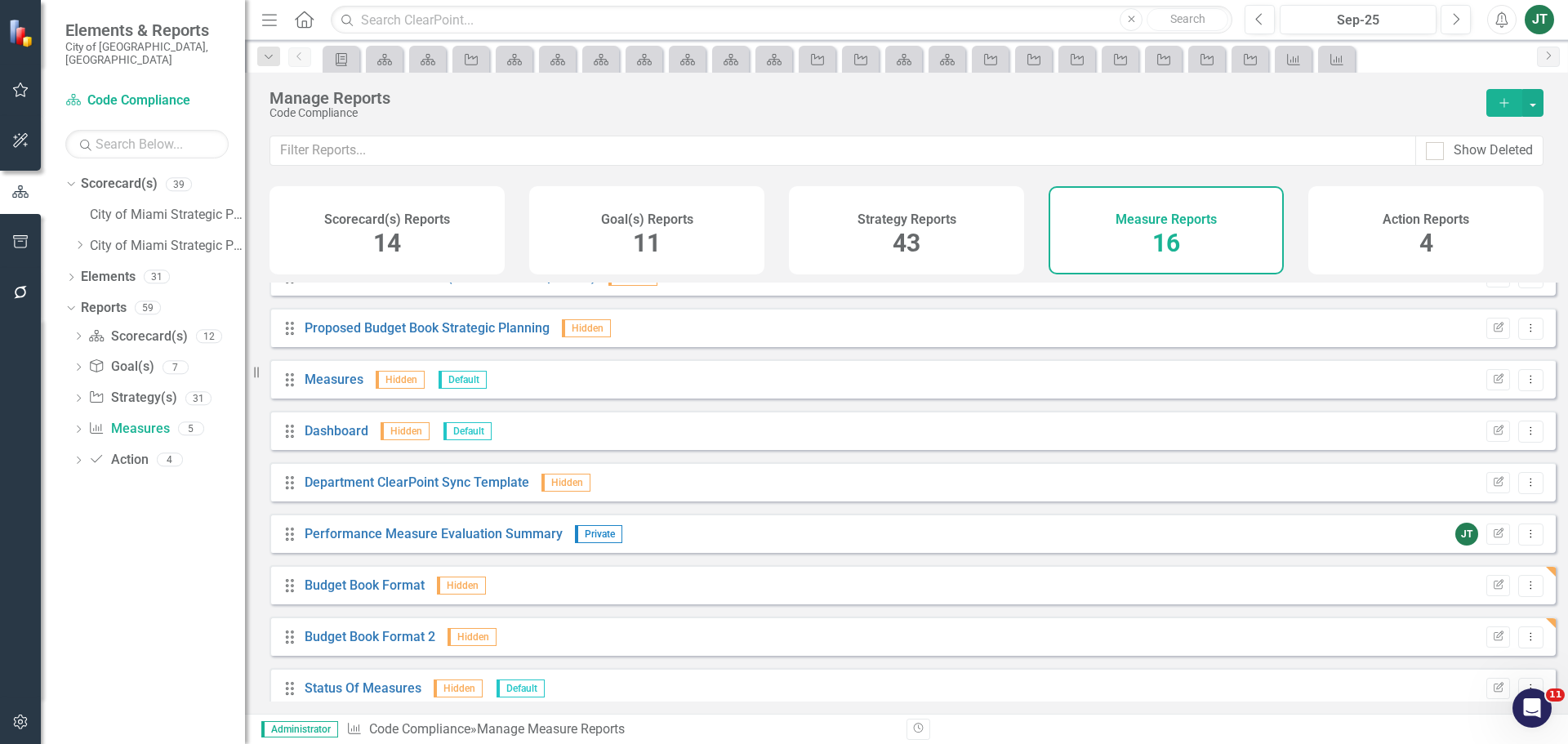
scroll to position [246, 0]
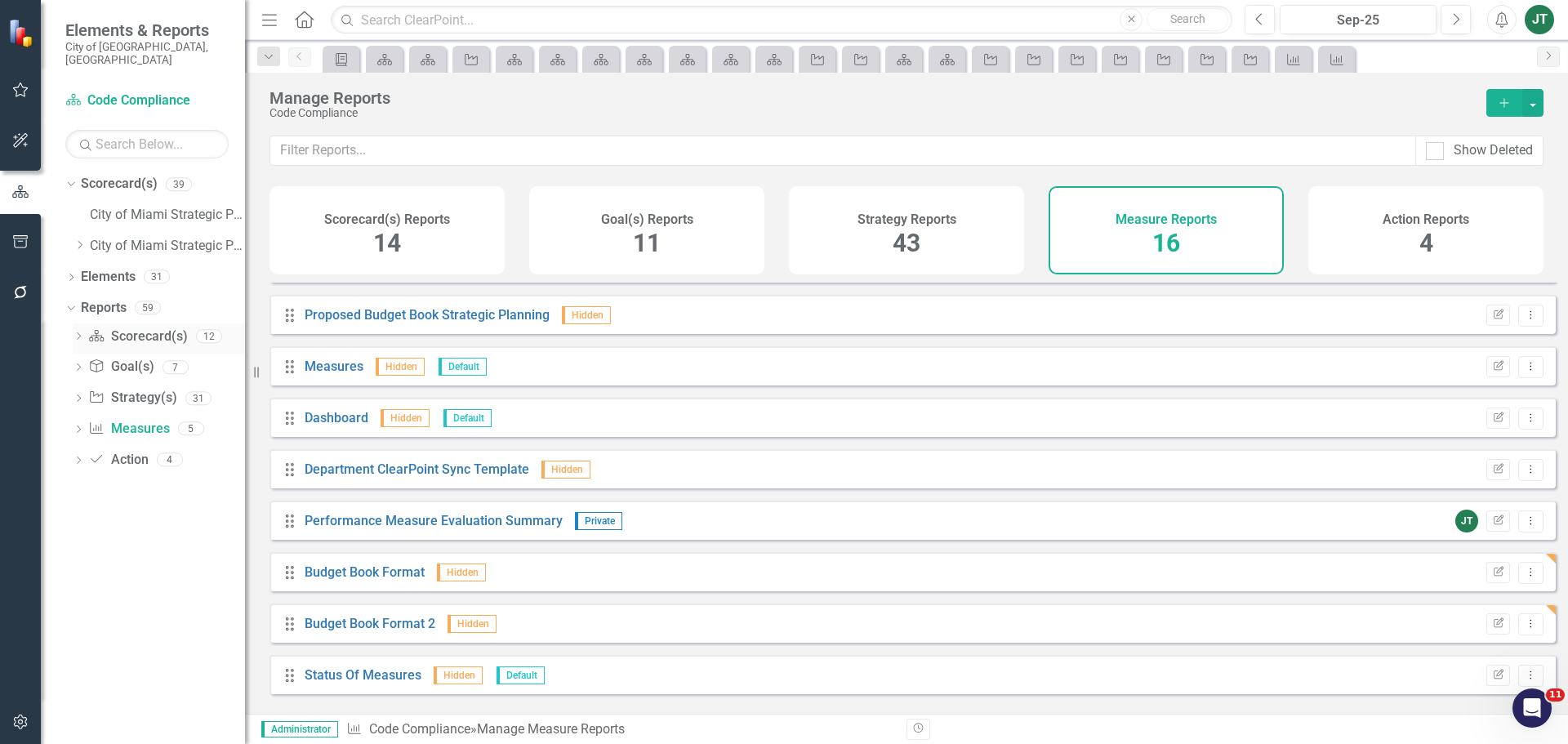
click at [80, 333] on icon at bounding box center [79, 337] width 4 height 7
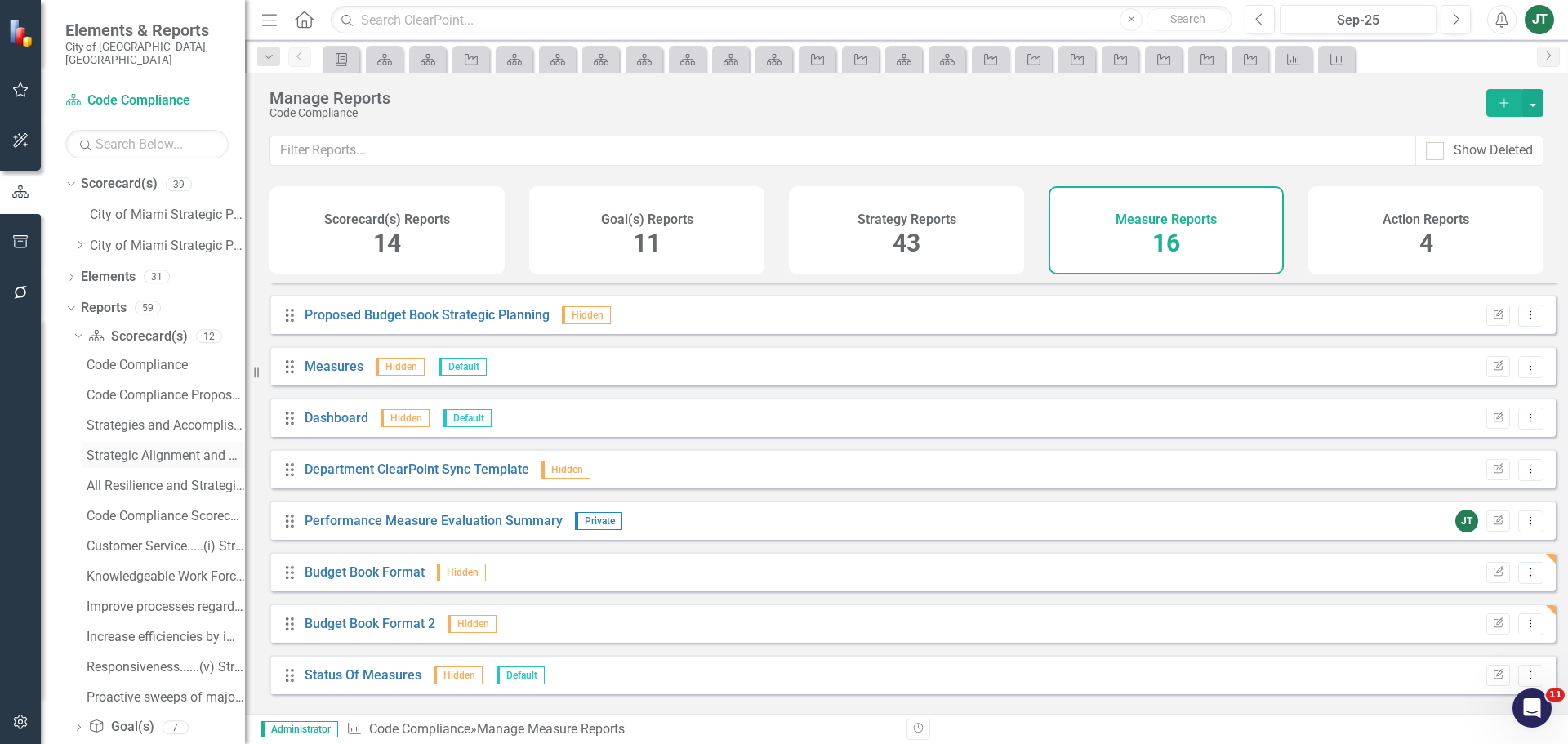
click at [154, 449] on div "Strategic Alignment and Performance Measures" at bounding box center [165, 456] width 158 height 15
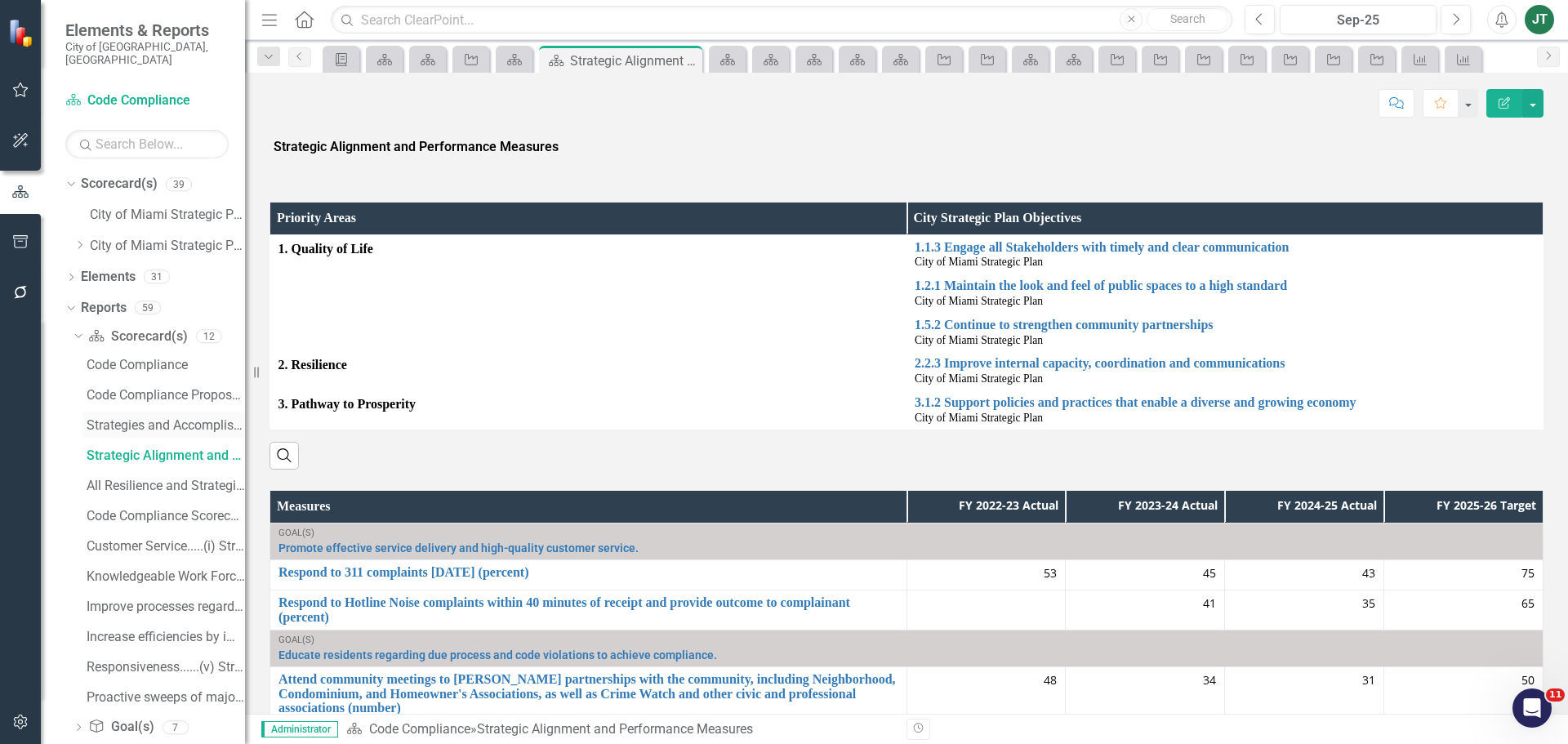
click at [119, 418] on div "Strategies and Accomplishments" at bounding box center [165, 426] width 158 height 15
drag, startPoint x: 163, startPoint y: 410, endPoint x: 215, endPoint y: 402, distance: 52.6
click at [163, 418] on div "Strategies and Accomplishments" at bounding box center [165, 426] width 158 height 15
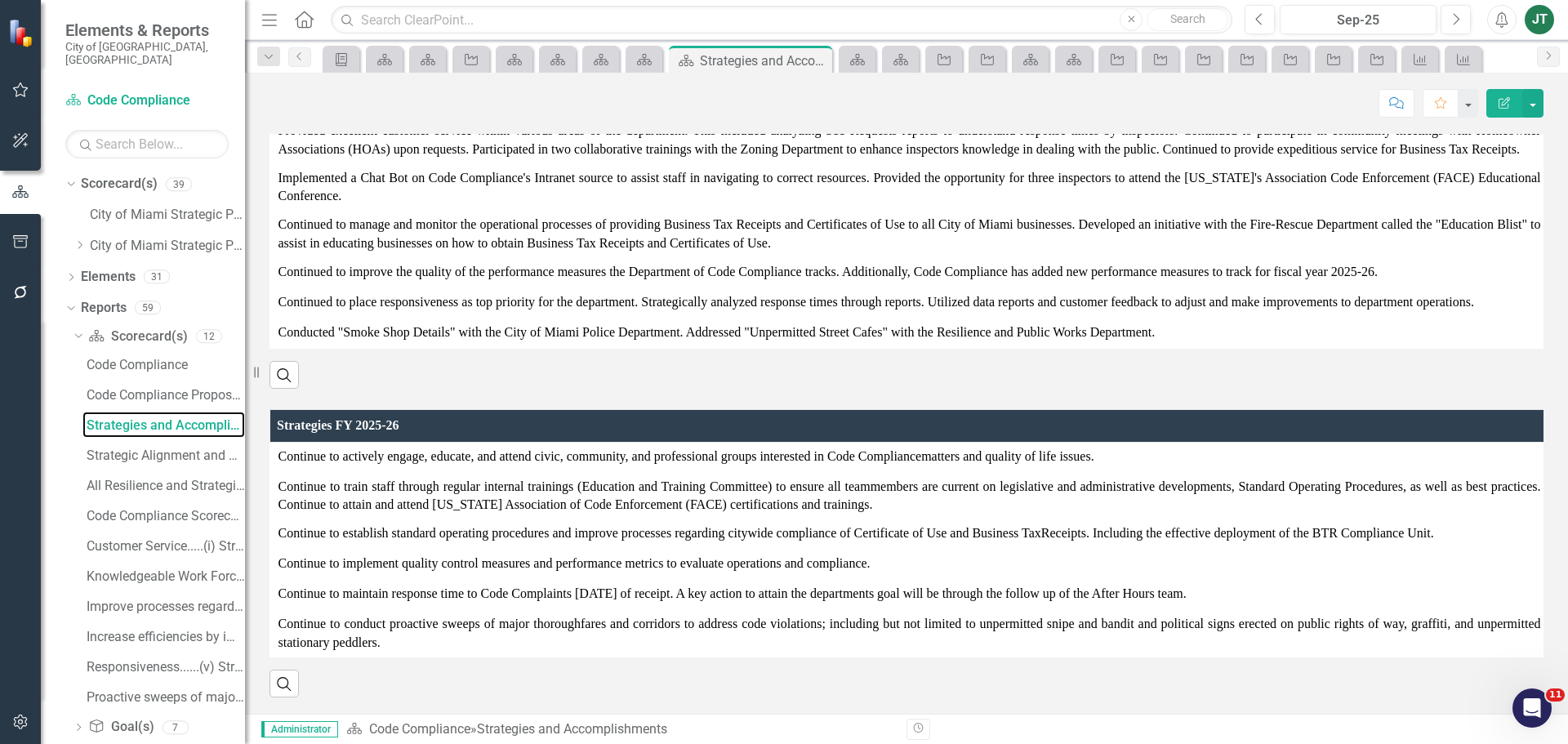
scroll to position [75, 0]
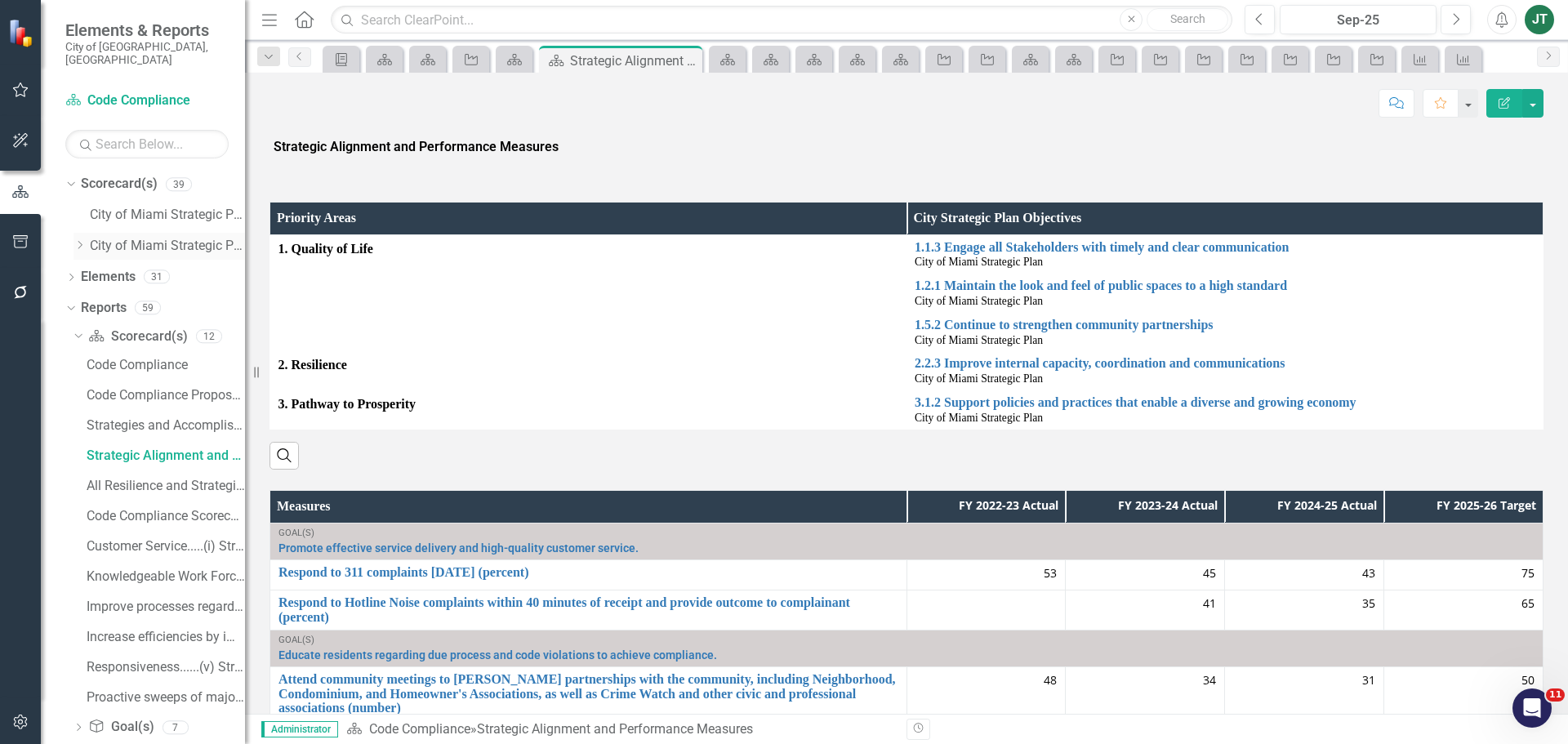
click at [79, 233] on div "Dropdown City of Miami Strategic Plan (NEW)" at bounding box center [159, 246] width 172 height 27
click at [80, 240] on icon "Dropdown" at bounding box center [79, 245] width 12 height 10
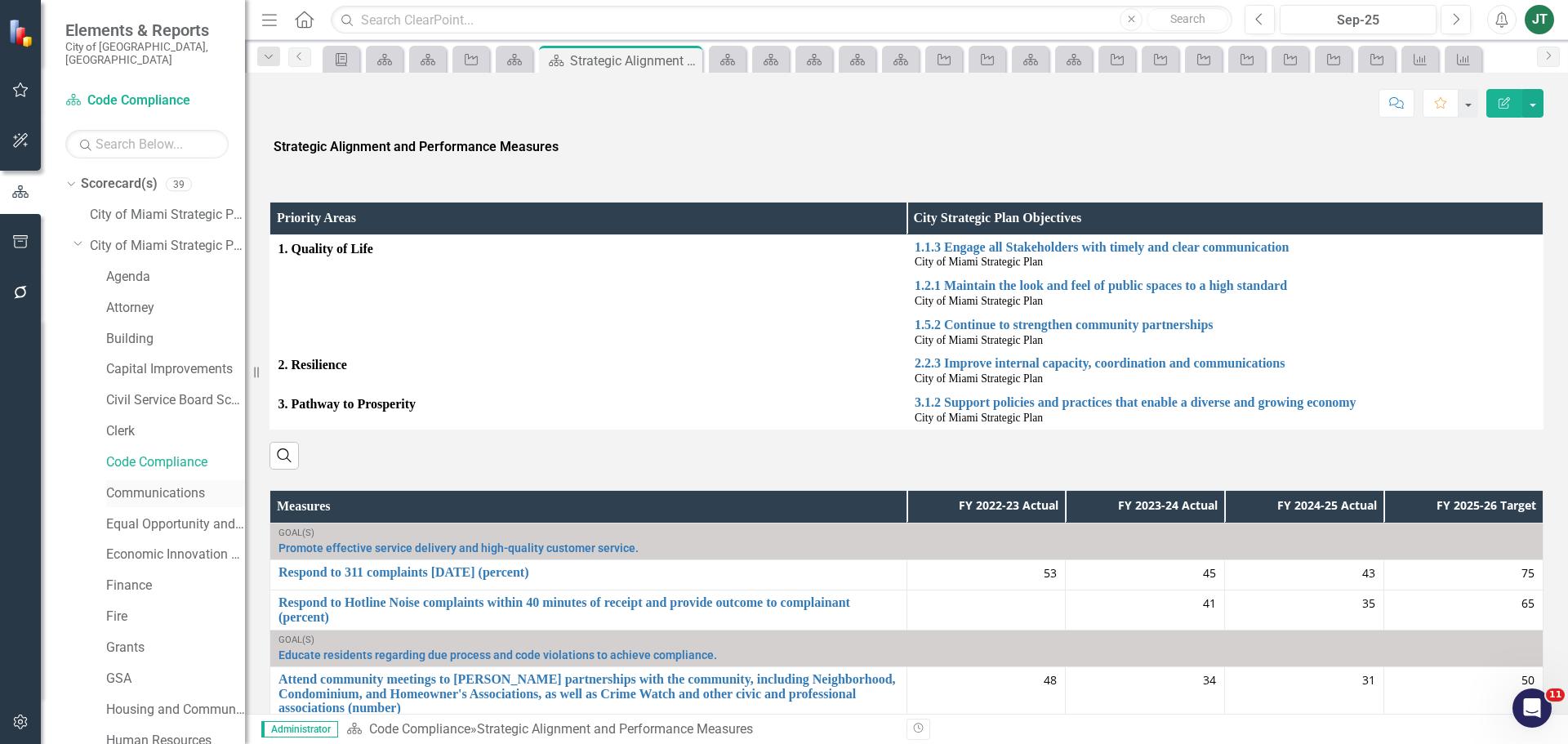
click at [128, 485] on link "Communications" at bounding box center [176, 494] width 139 height 18
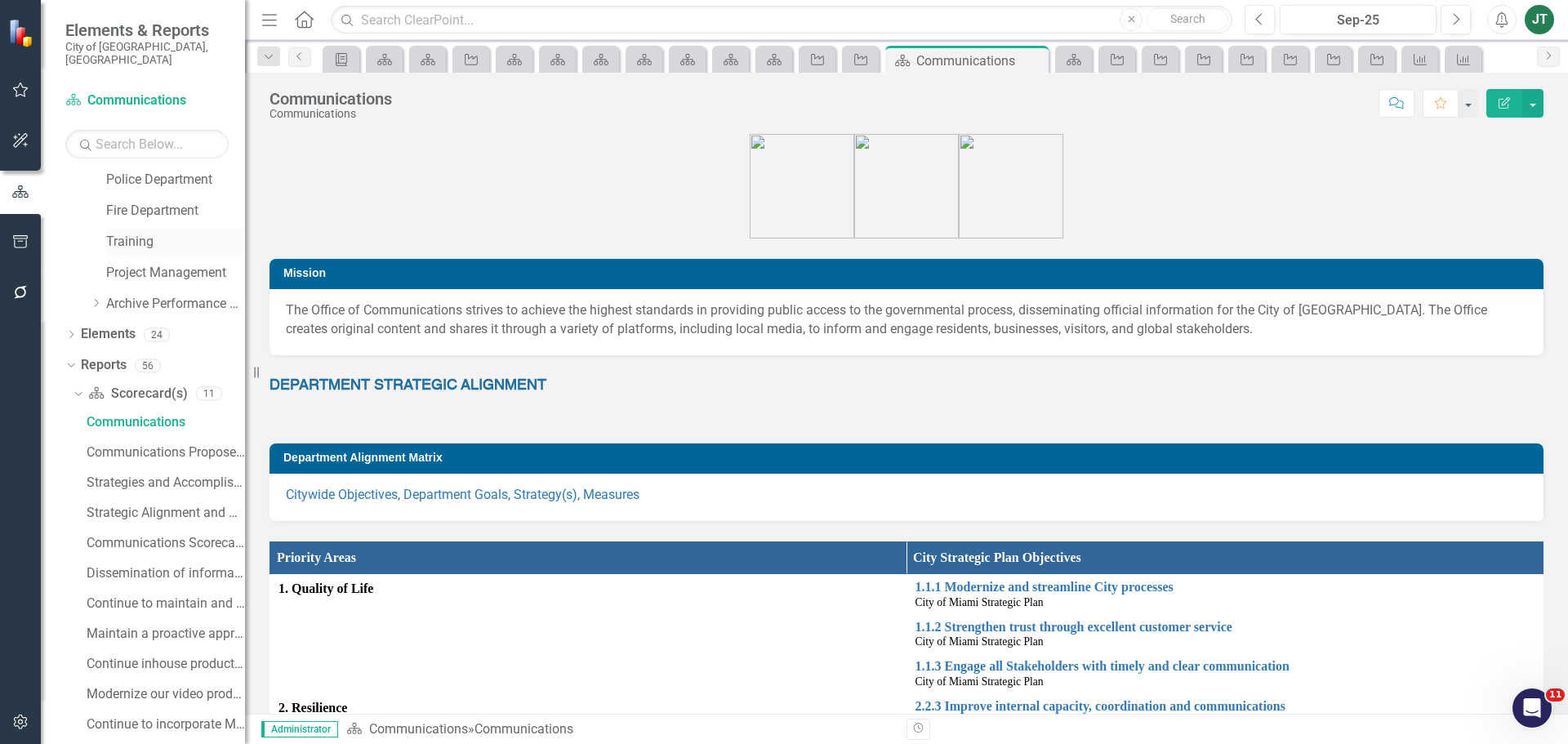
scroll to position [1030, 0]
click at [142, 471] on div "Strategies and Accomplishments" at bounding box center [165, 478] width 158 height 15
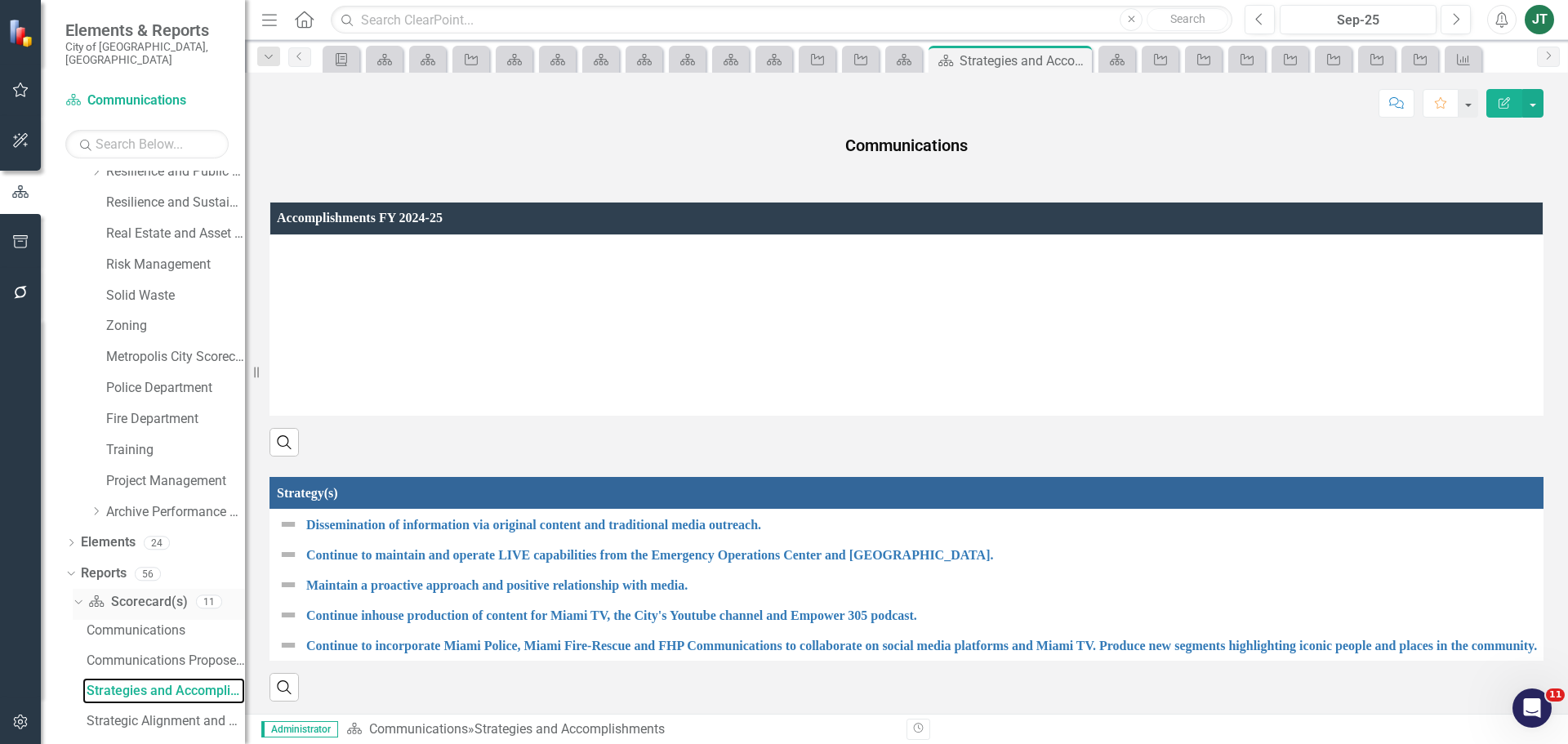
scroll to position [927, 0]
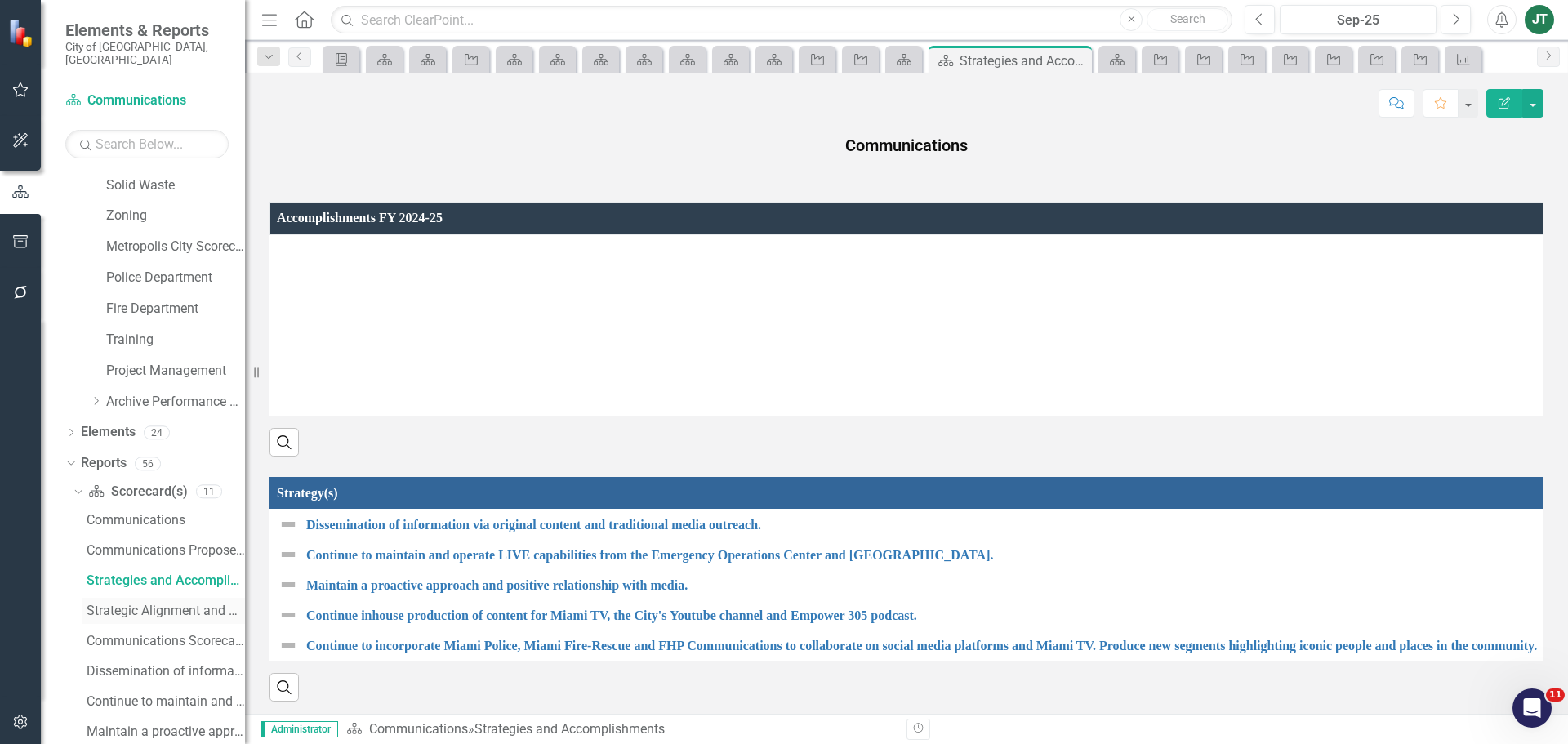
click at [161, 604] on div "Strategic Alignment and Performance Measures" at bounding box center [165, 612] width 158 height 15
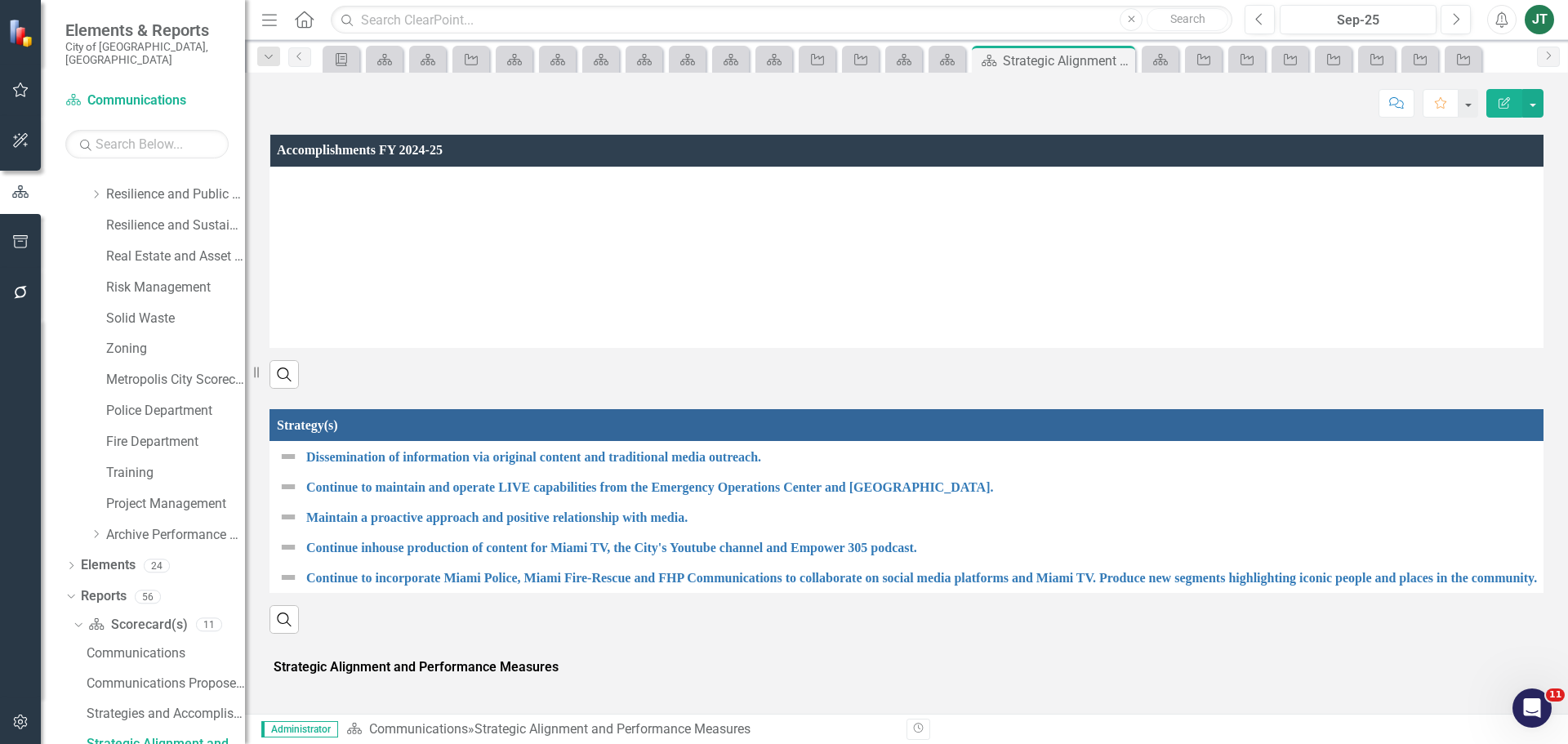
click at [459, 438] on th "Strategy(s)" at bounding box center [910, 426] width 1280 height 33
click at [459, 438] on th "Strategy(s) Sort Ascending" at bounding box center [912, 426] width 1283 height 33
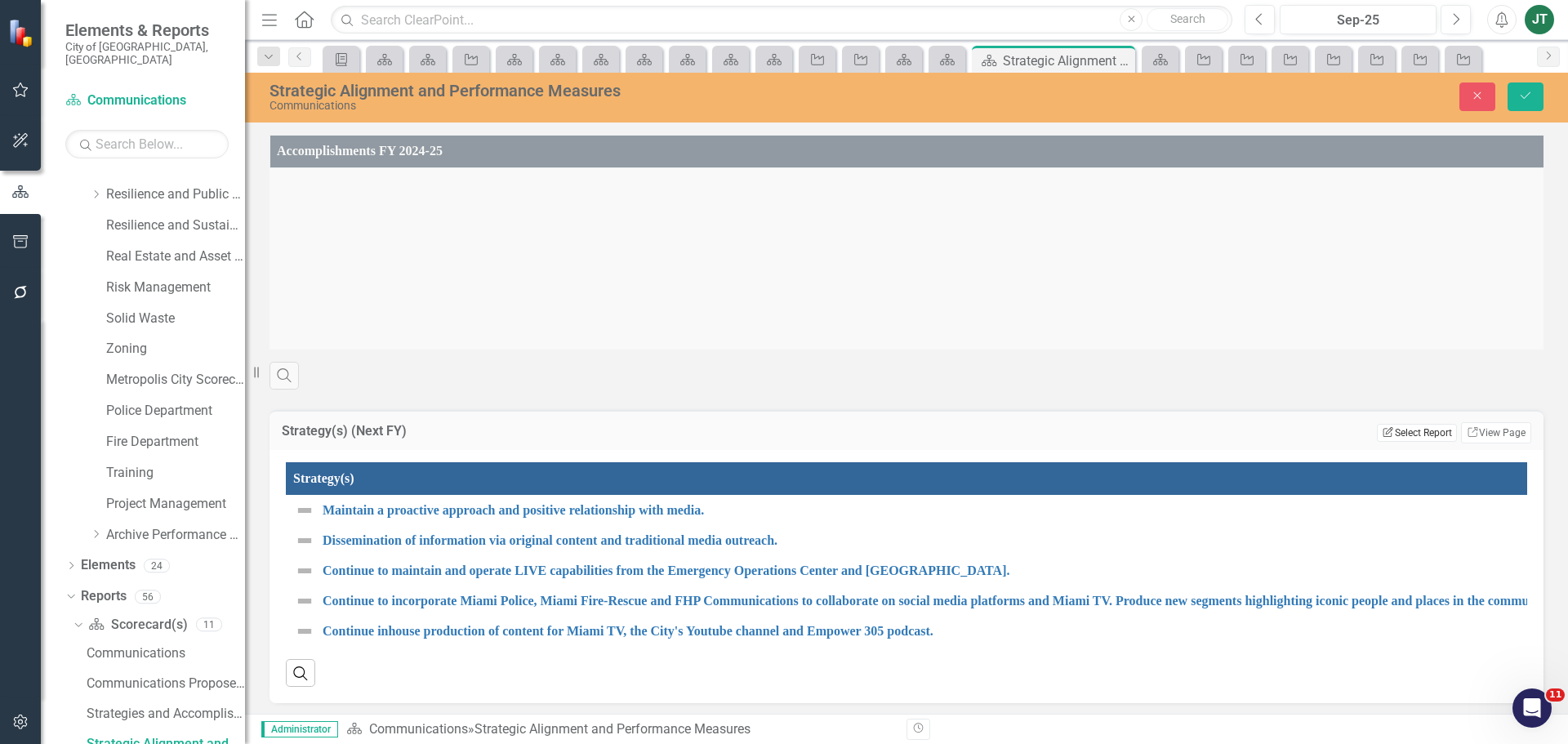
click at [1418, 442] on button "Edit Report Select Report" at bounding box center [1416, 433] width 79 height 18
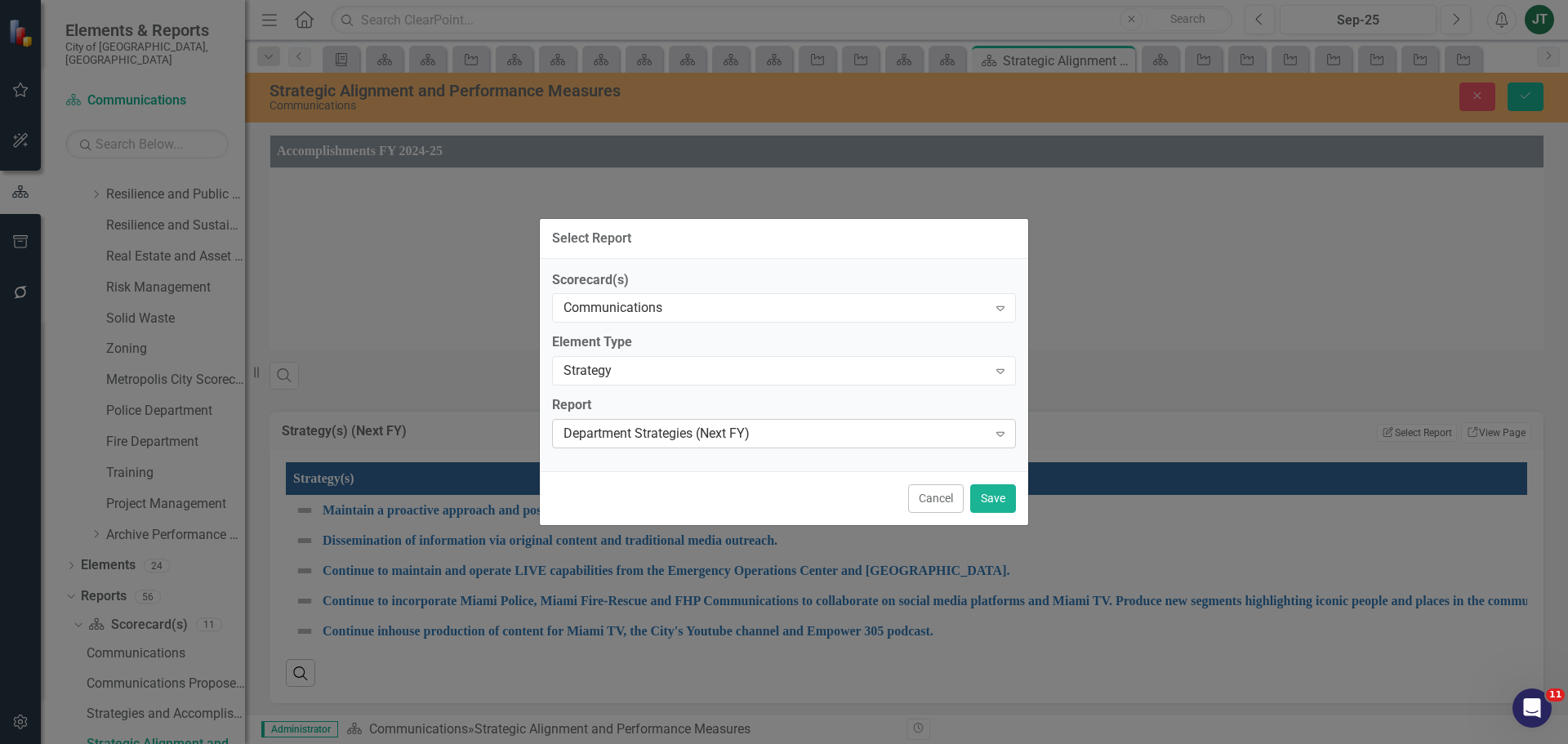
click at [648, 429] on div "Department Strategies (Next FY)" at bounding box center [775, 434] width 424 height 18
click at [697, 729] on div "Department Strategies (Next FY)" at bounding box center [788, 738] width 1542 height 18
click at [991, 503] on button "Save" at bounding box center [994, 498] width 46 height 29
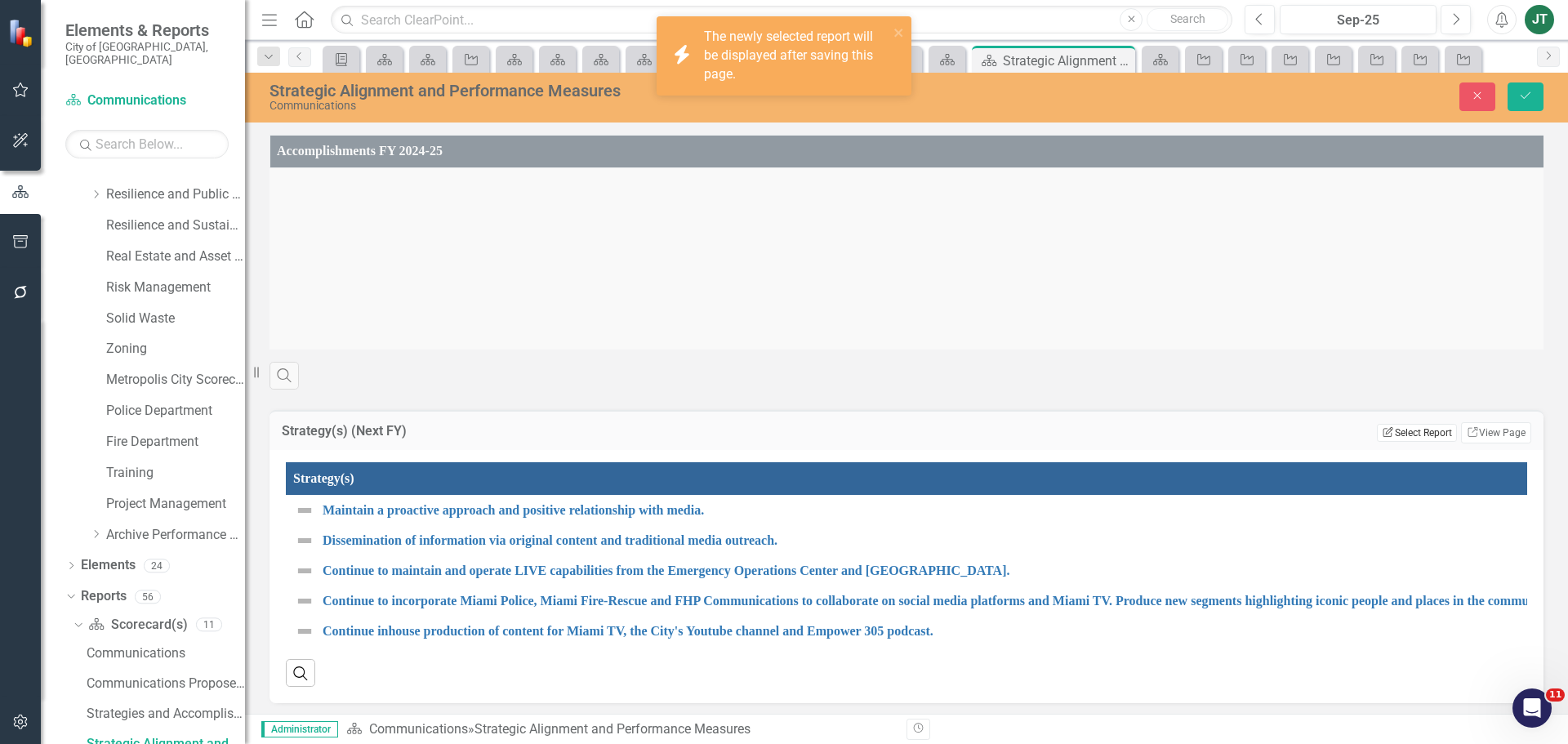
click at [1400, 442] on button "Edit Report Select Report" at bounding box center [1416, 433] width 79 height 18
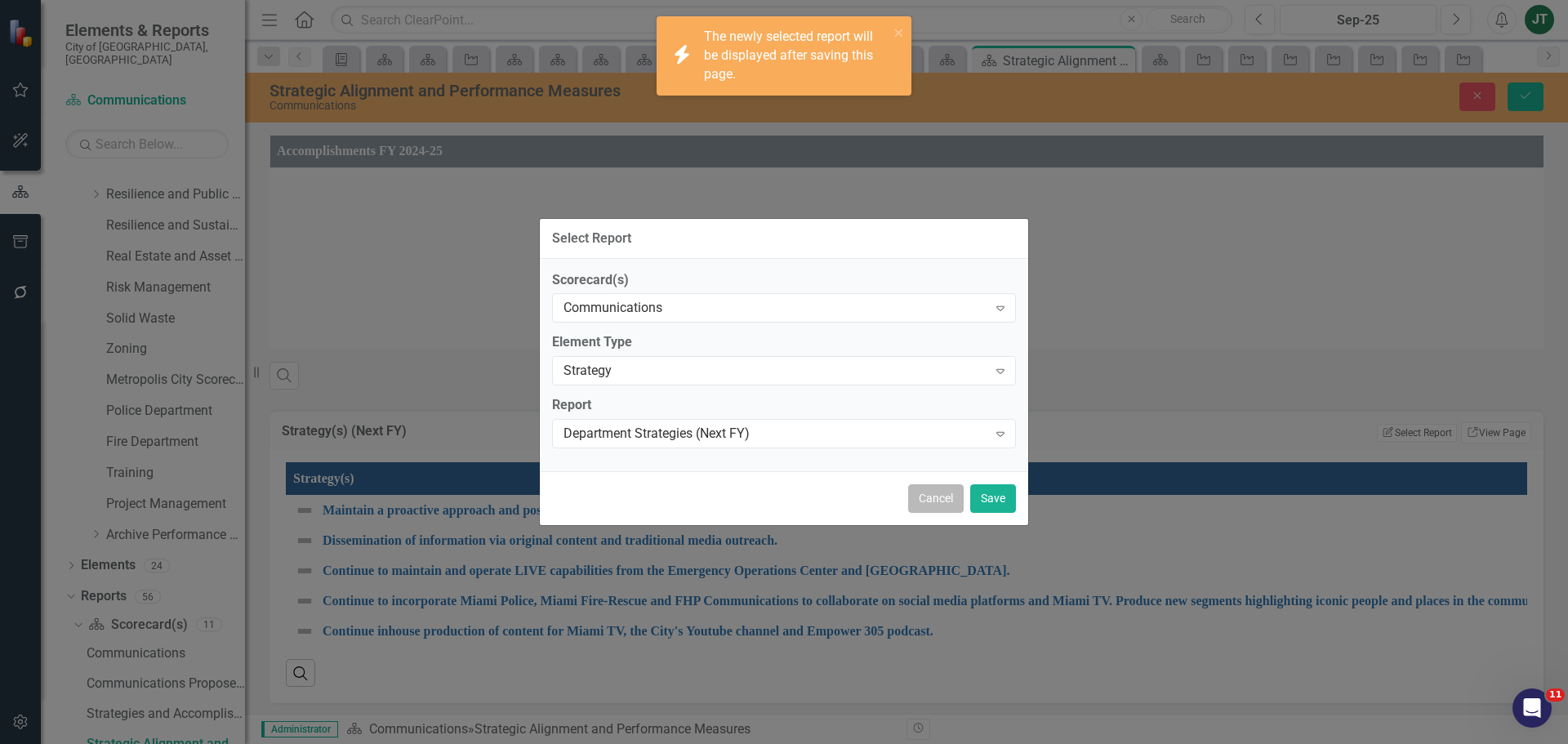
click at [949, 498] on button "Cancel" at bounding box center [936, 498] width 55 height 29
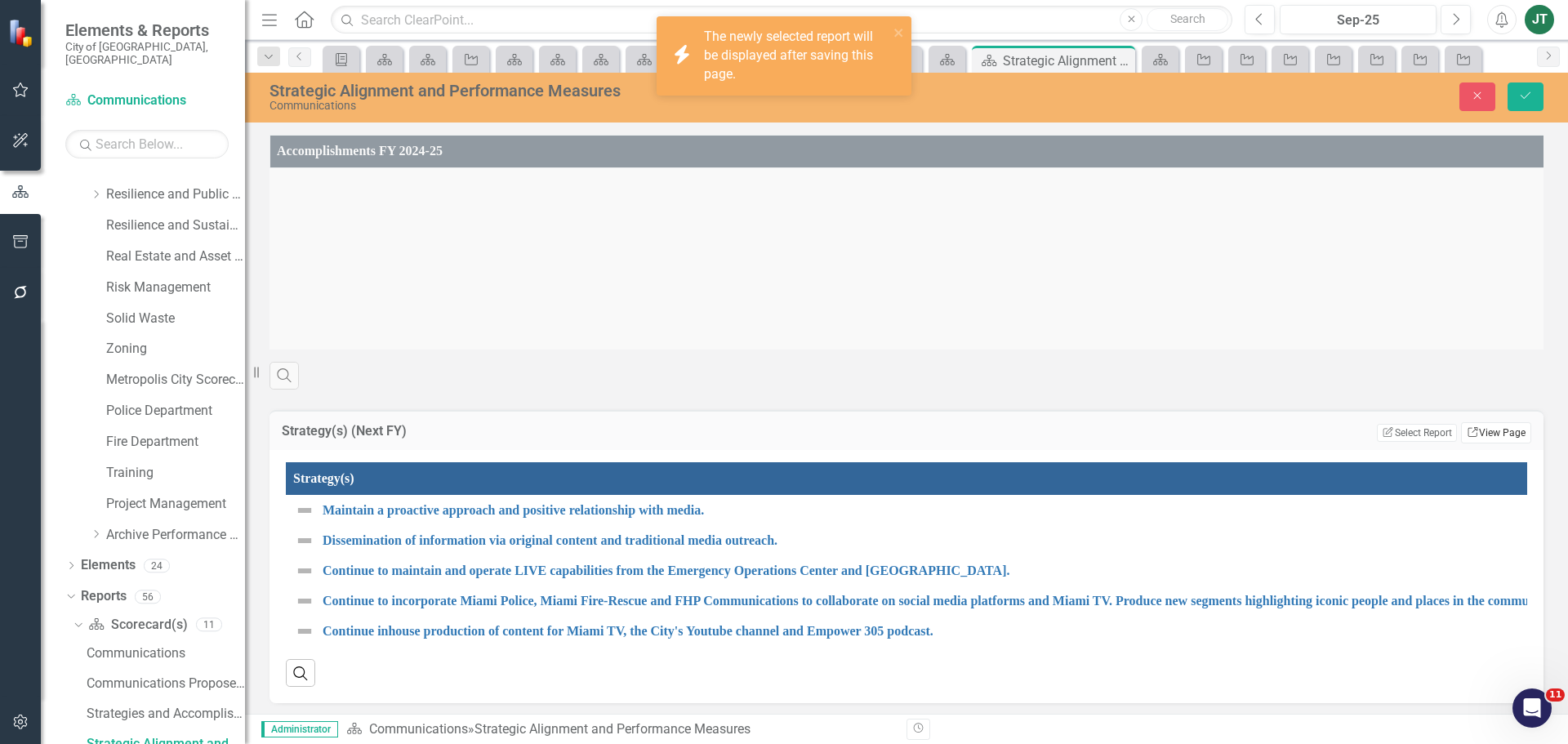
click at [1479, 442] on link "Link View Page" at bounding box center [1496, 432] width 70 height 21
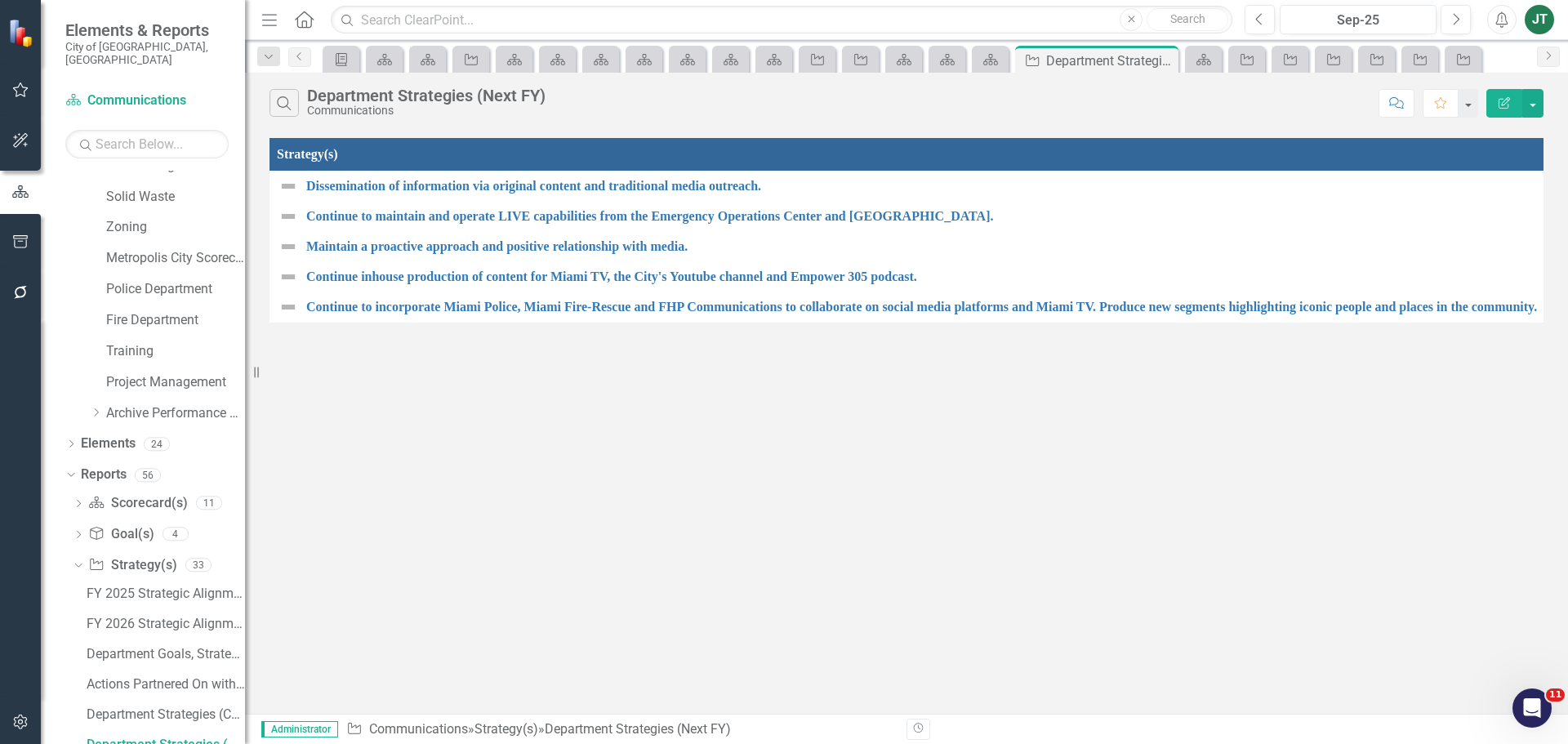
click at [1492, 99] on button "Edit Report" at bounding box center [1504, 103] width 36 height 29
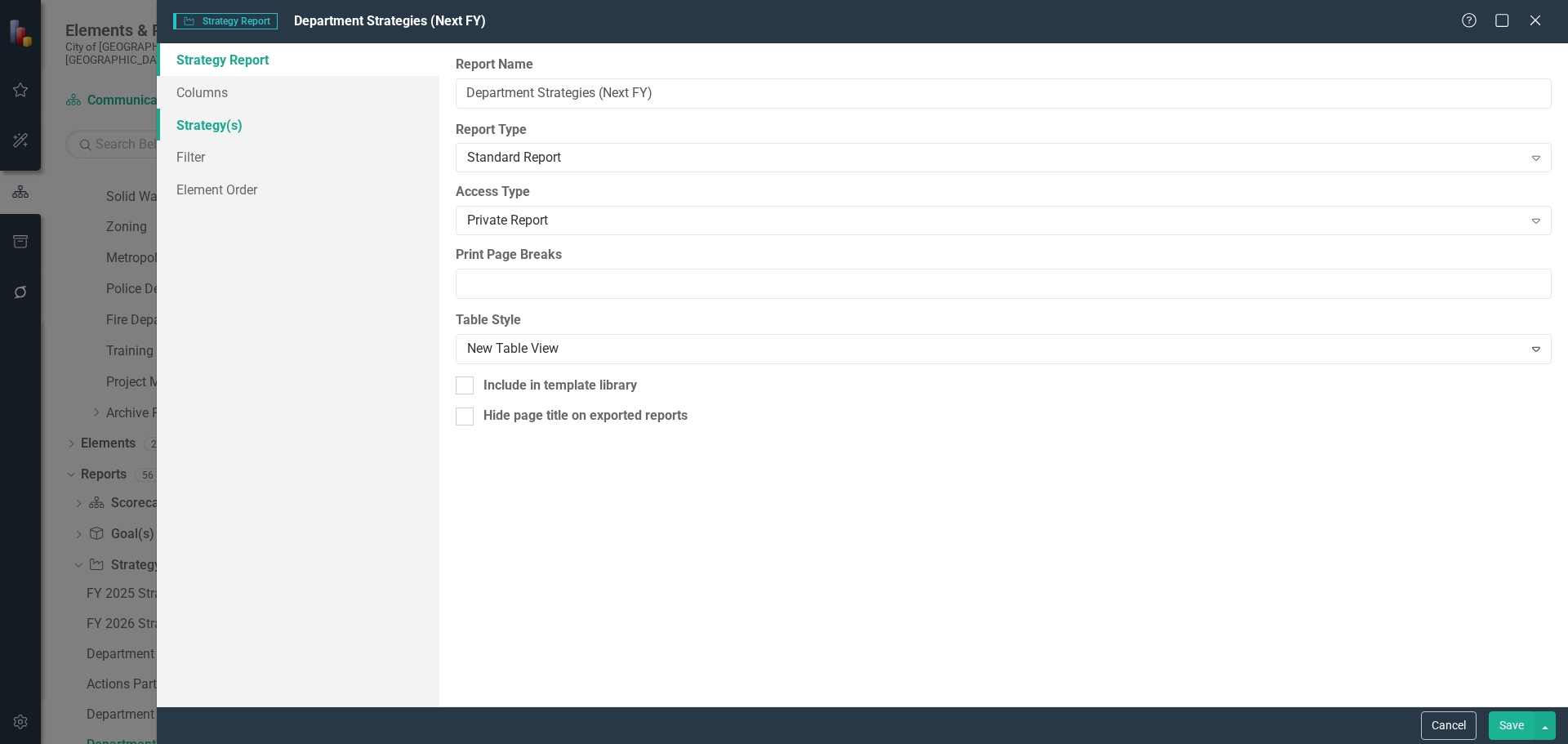
click at [202, 124] on link "Strategy(s)" at bounding box center [298, 125] width 282 height 33
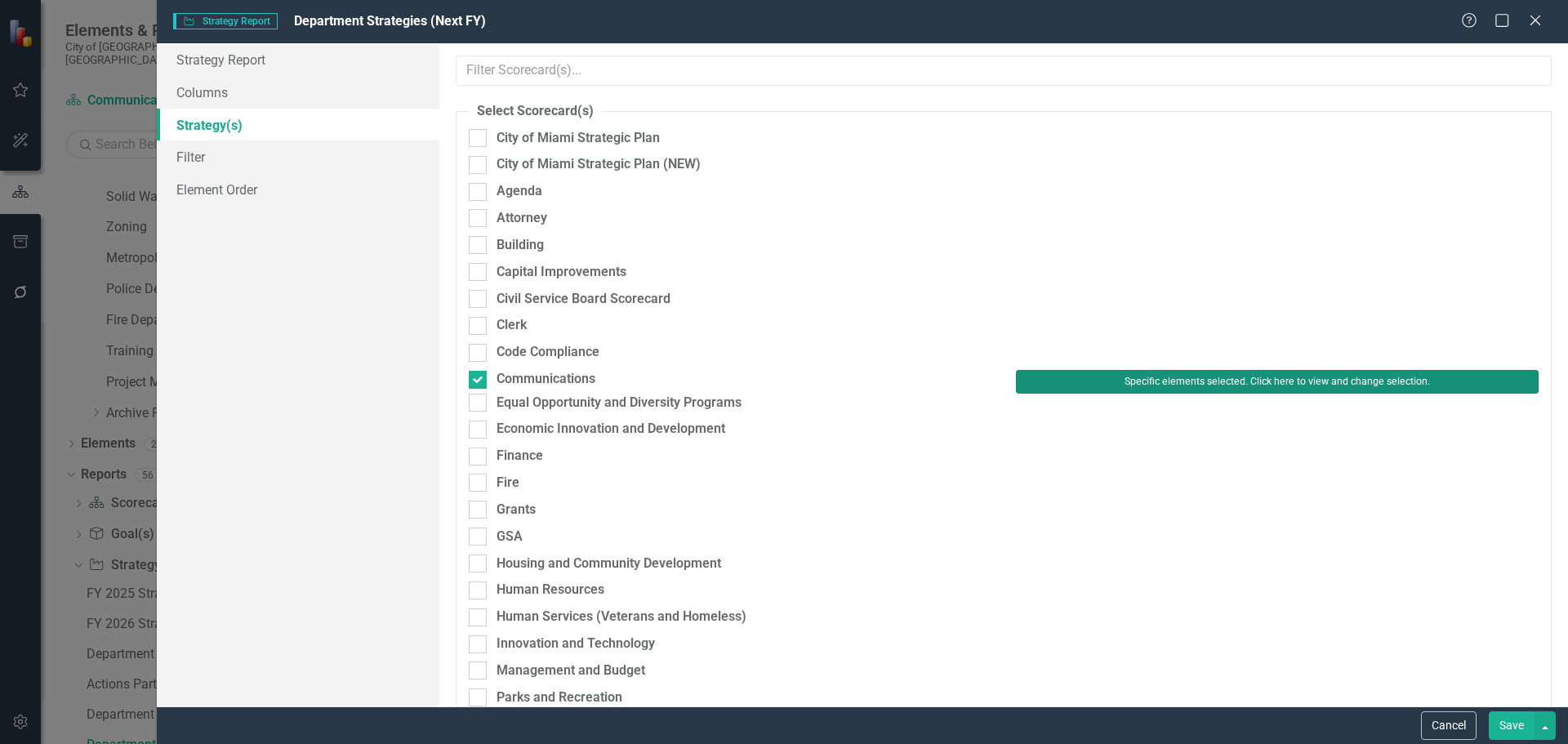
click at [1066, 393] on button "Specific elements selected. Click here to view and change selection." at bounding box center [1277, 382] width 523 height 23
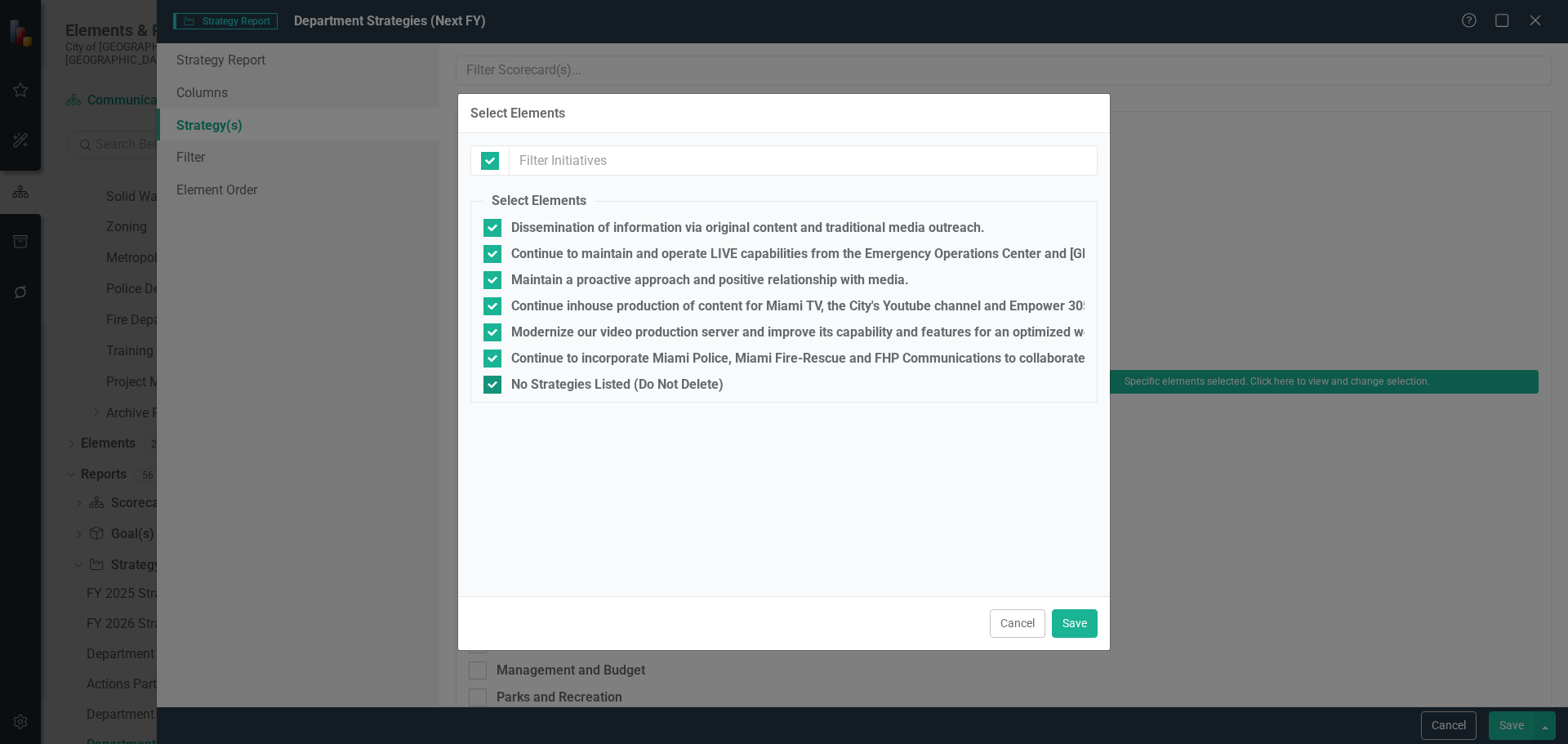
click at [490, 383] on input "No Strategies Listed (Do Not Delete)" at bounding box center [489, 382] width 11 height 11
checkbox input "false"
click at [1081, 619] on button "Save" at bounding box center [1074, 624] width 46 height 29
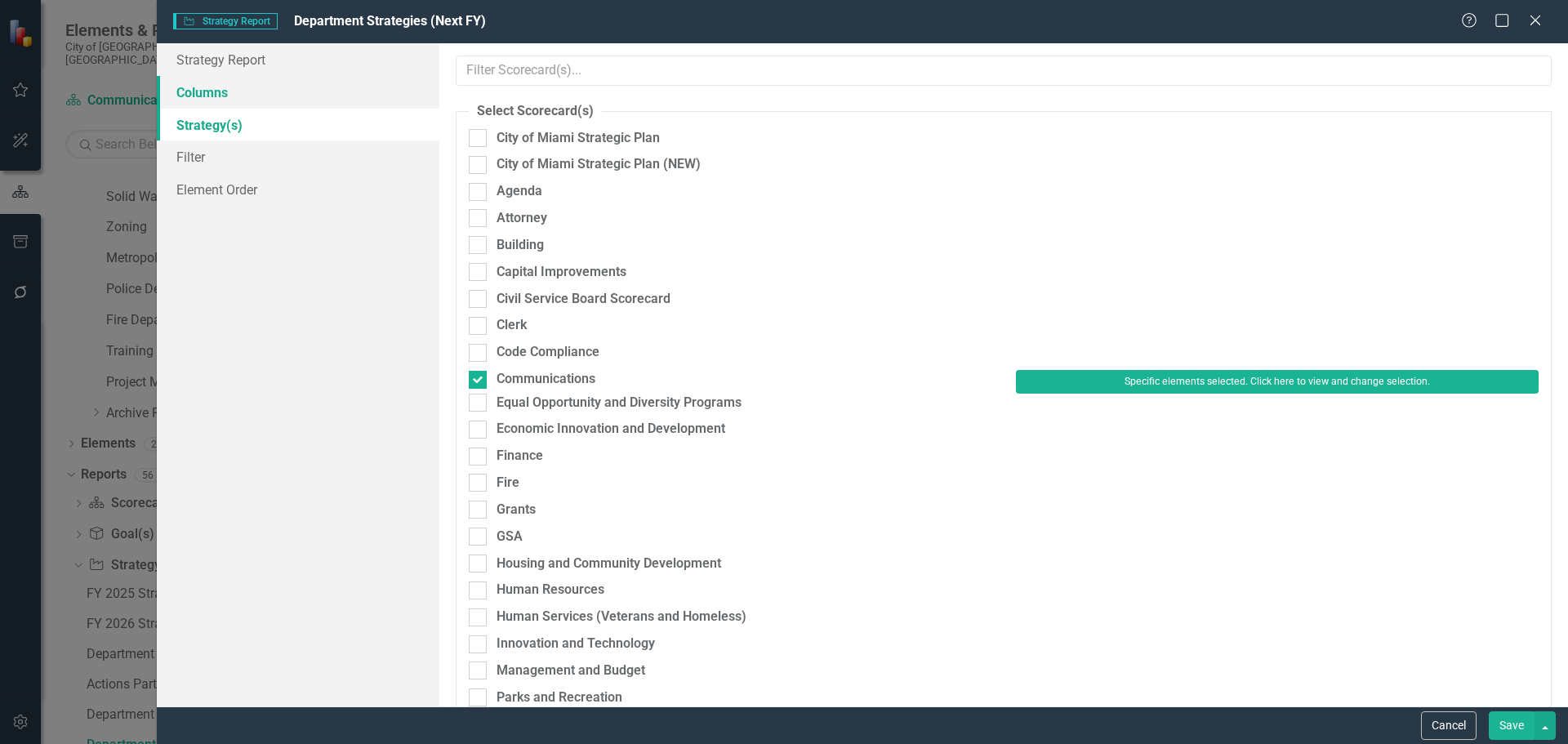
click at [222, 94] on link "Columns" at bounding box center [298, 93] width 282 height 33
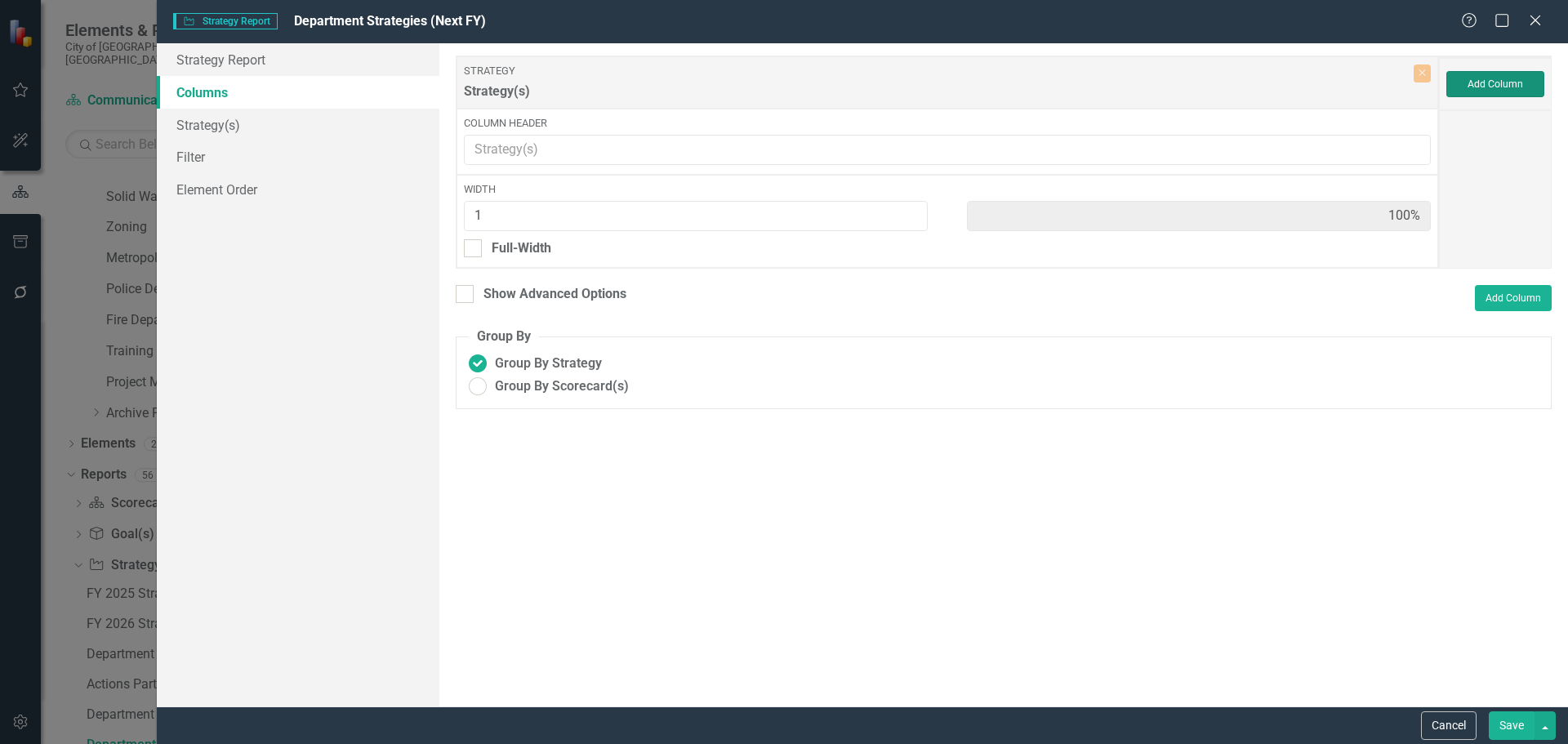
click at [1513, 83] on button "Add Column" at bounding box center [1495, 84] width 98 height 26
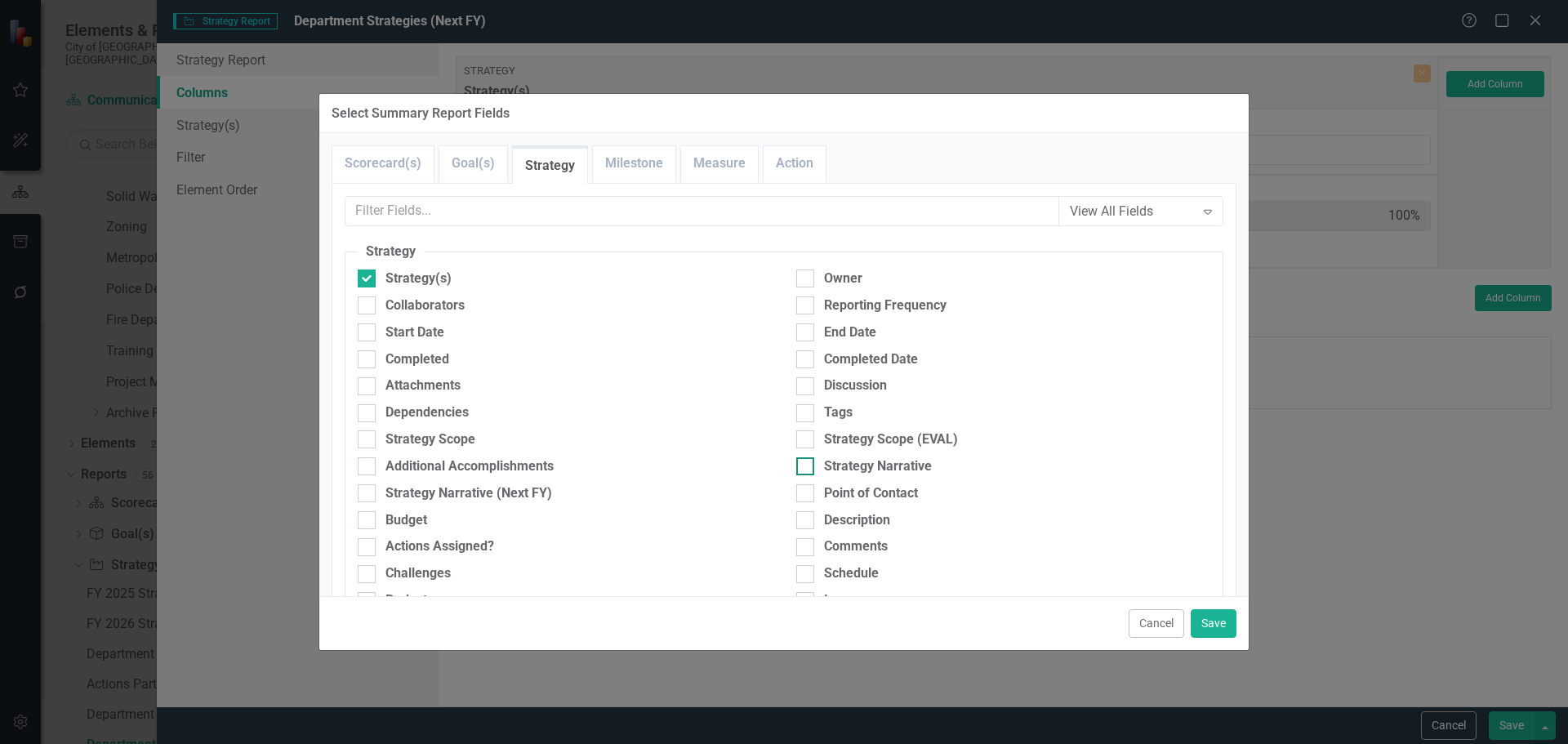
click at [834, 463] on div "Strategy Narrative" at bounding box center [878, 467] width 108 height 18
click at [807, 463] on input "Strategy Narrative" at bounding box center [801, 464] width 11 height 11
checkbox input "true"
click at [1228, 622] on button "Save" at bounding box center [1213, 624] width 46 height 29
type input "50%"
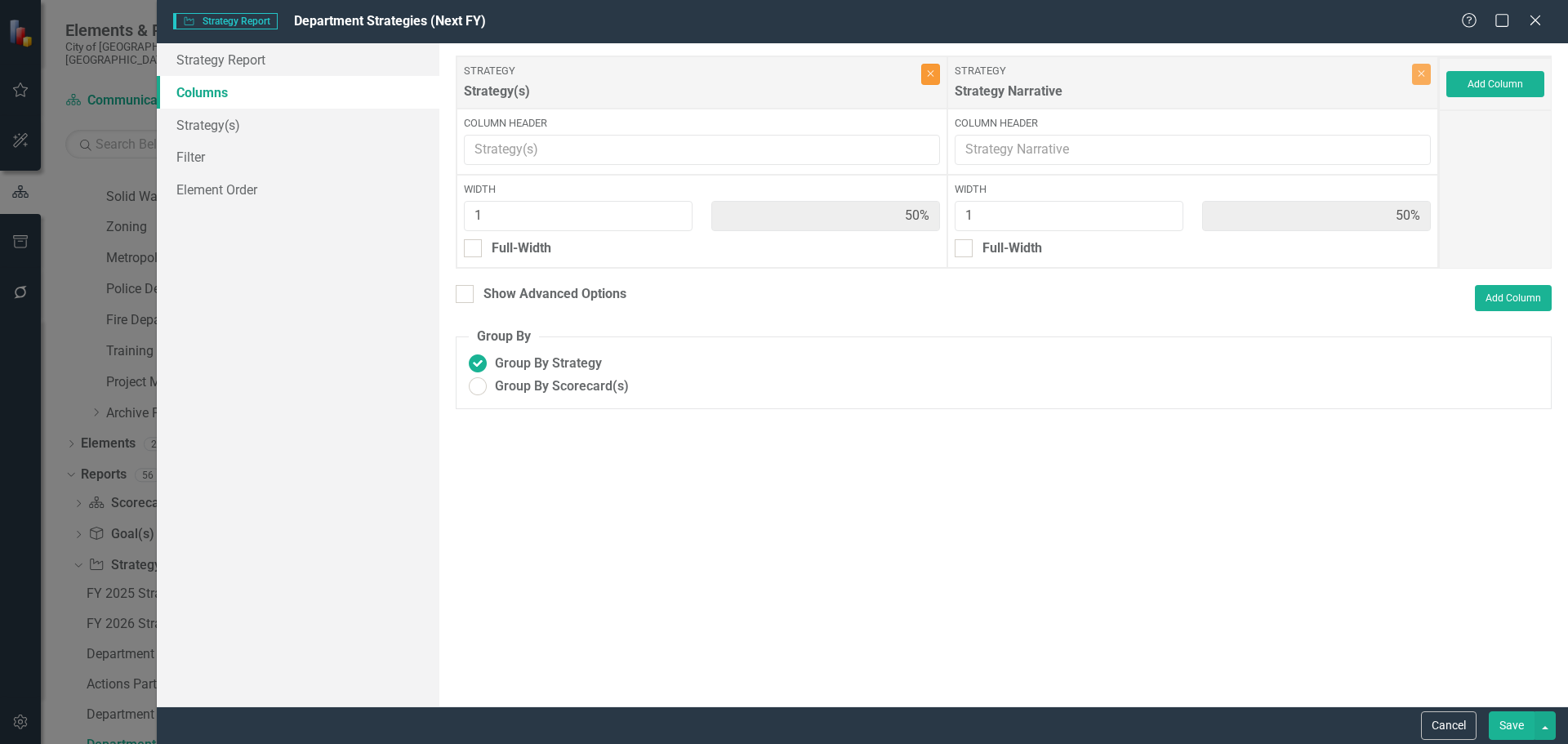
click at [936, 80] on button "Close" at bounding box center [930, 74] width 18 height 21
type input "100%"
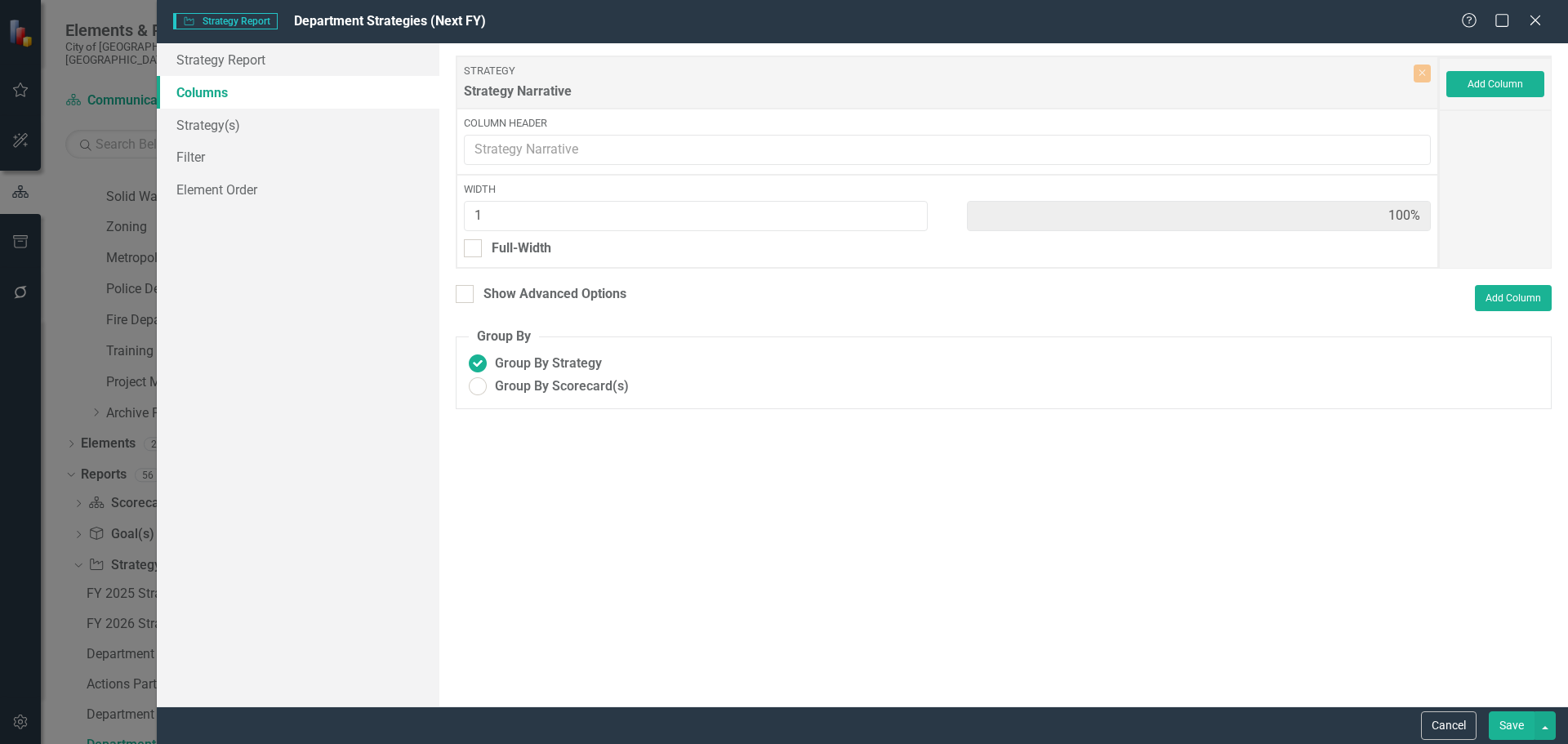
click at [1520, 719] on button "Save" at bounding box center [1512, 726] width 46 height 29
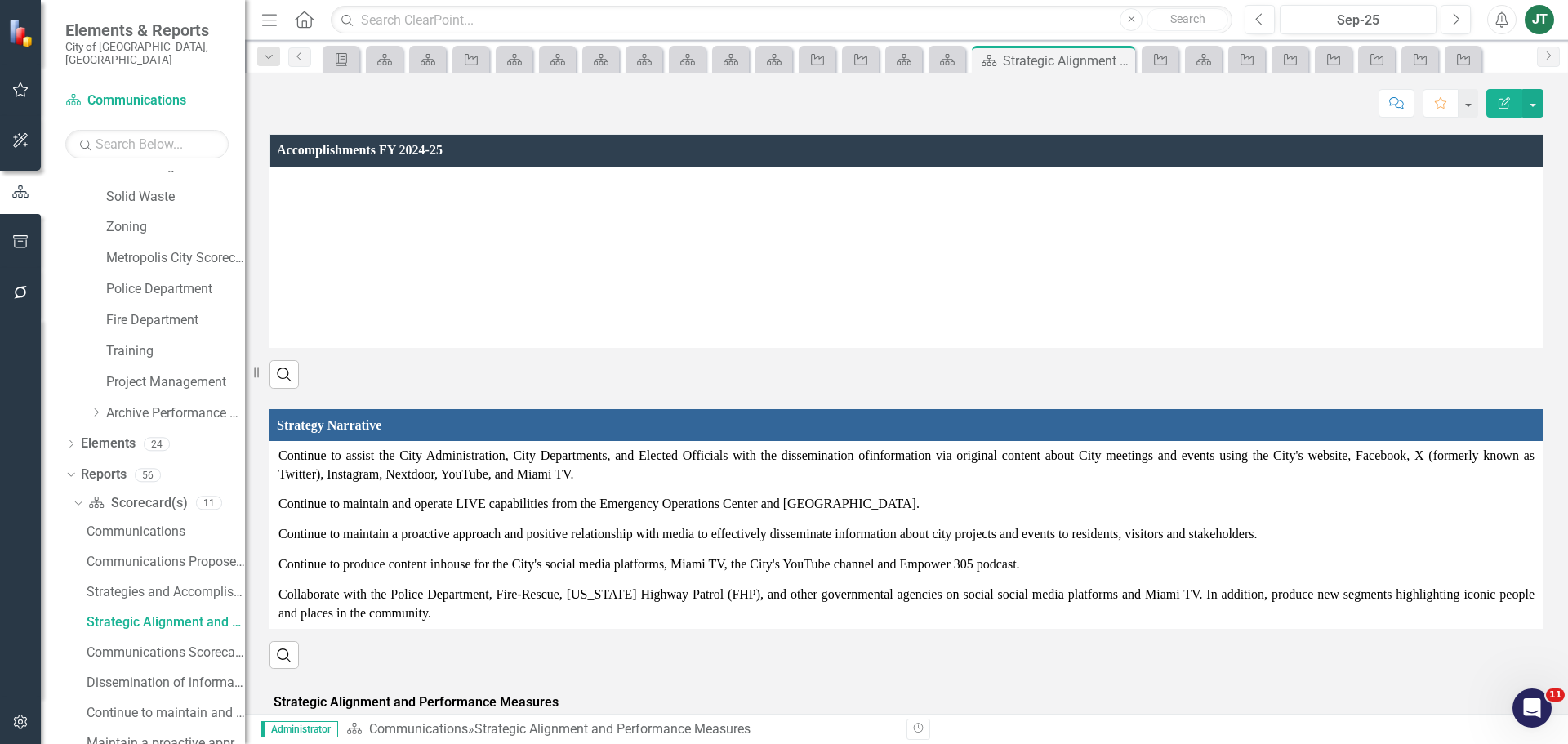
scroll to position [794, 0]
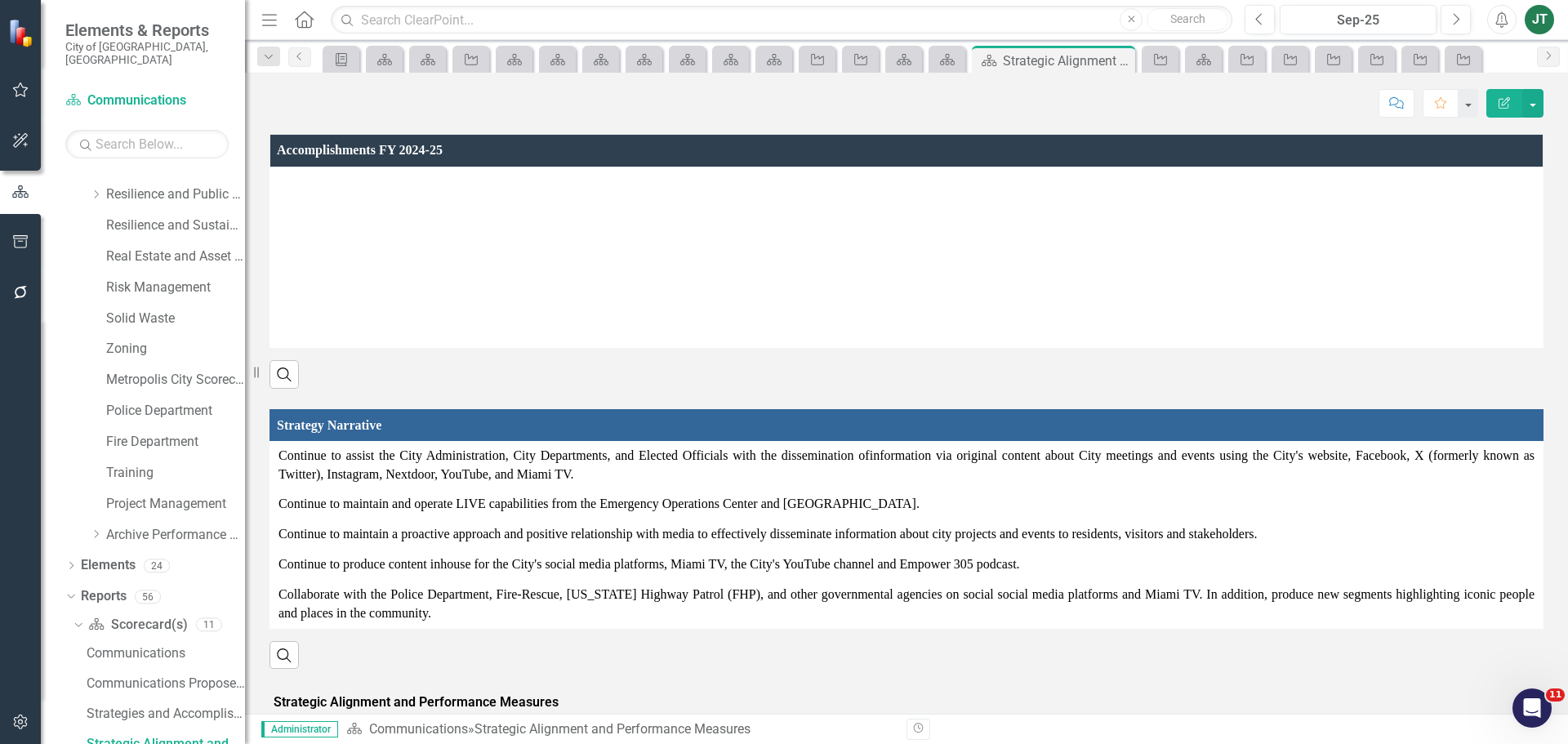
click at [704, 441] on th "Strategy Narrative" at bounding box center [906, 426] width 1273 height 33
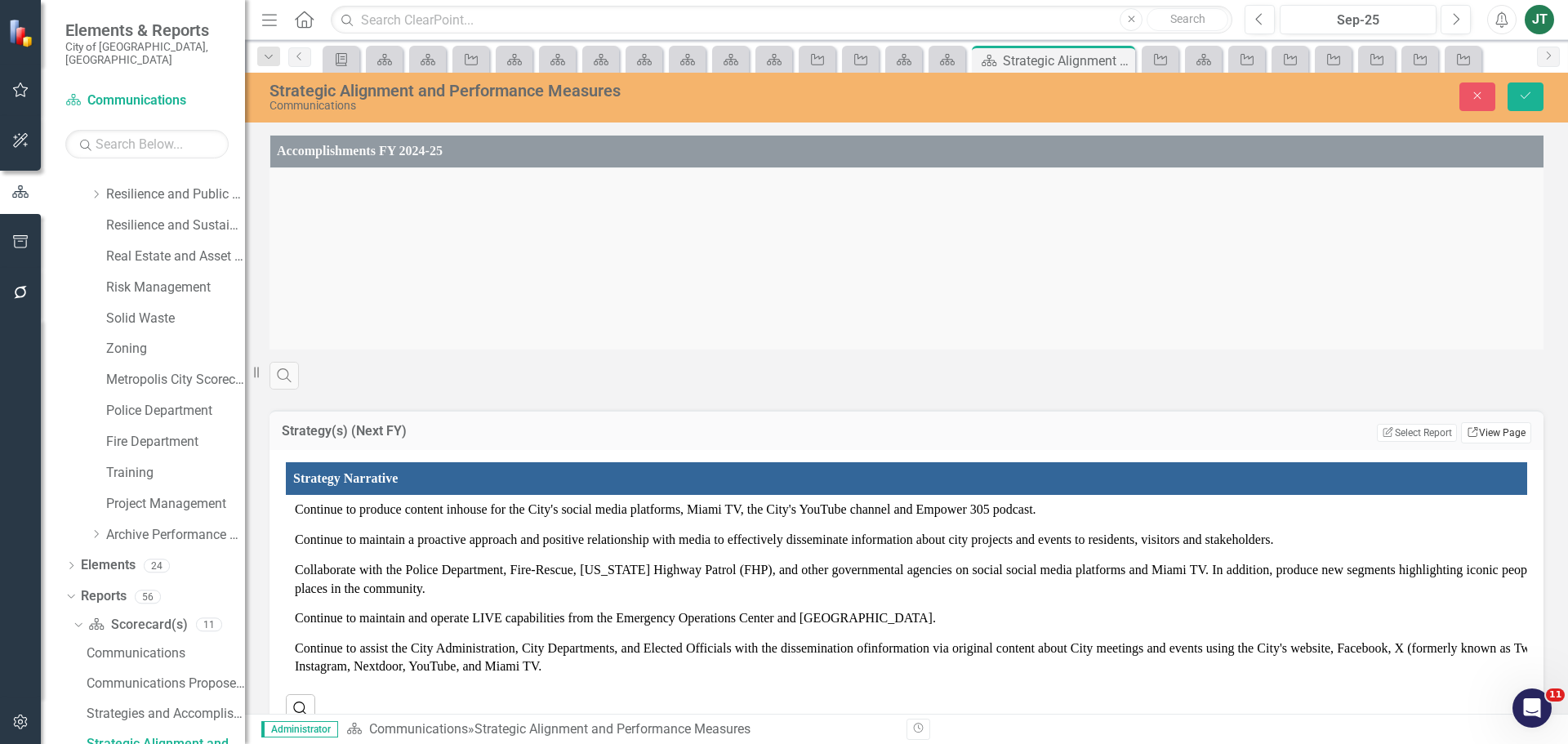
click at [1494, 443] on link "Link View Page" at bounding box center [1496, 432] width 70 height 21
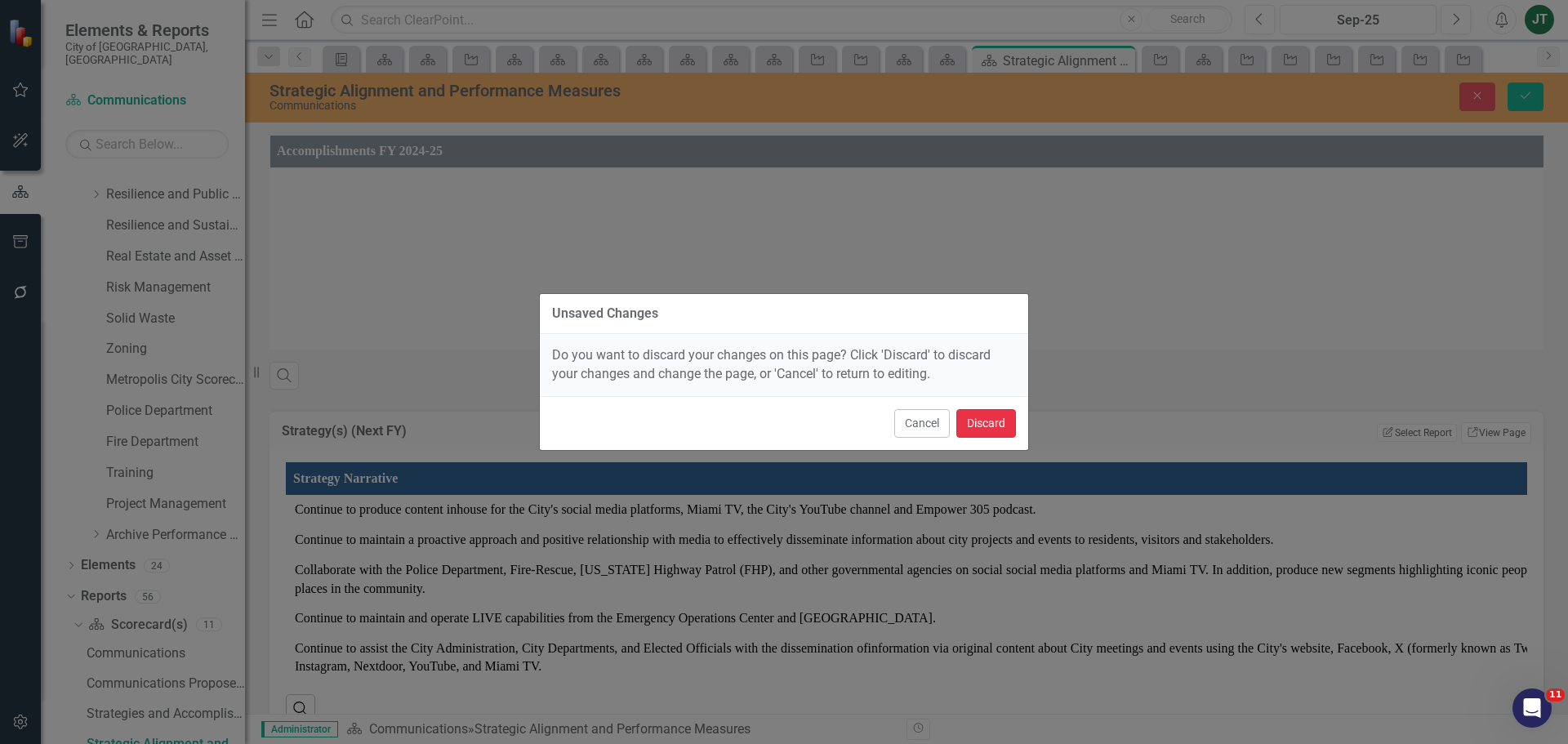
click at [983, 421] on button "Discard" at bounding box center [985, 423] width 60 height 29
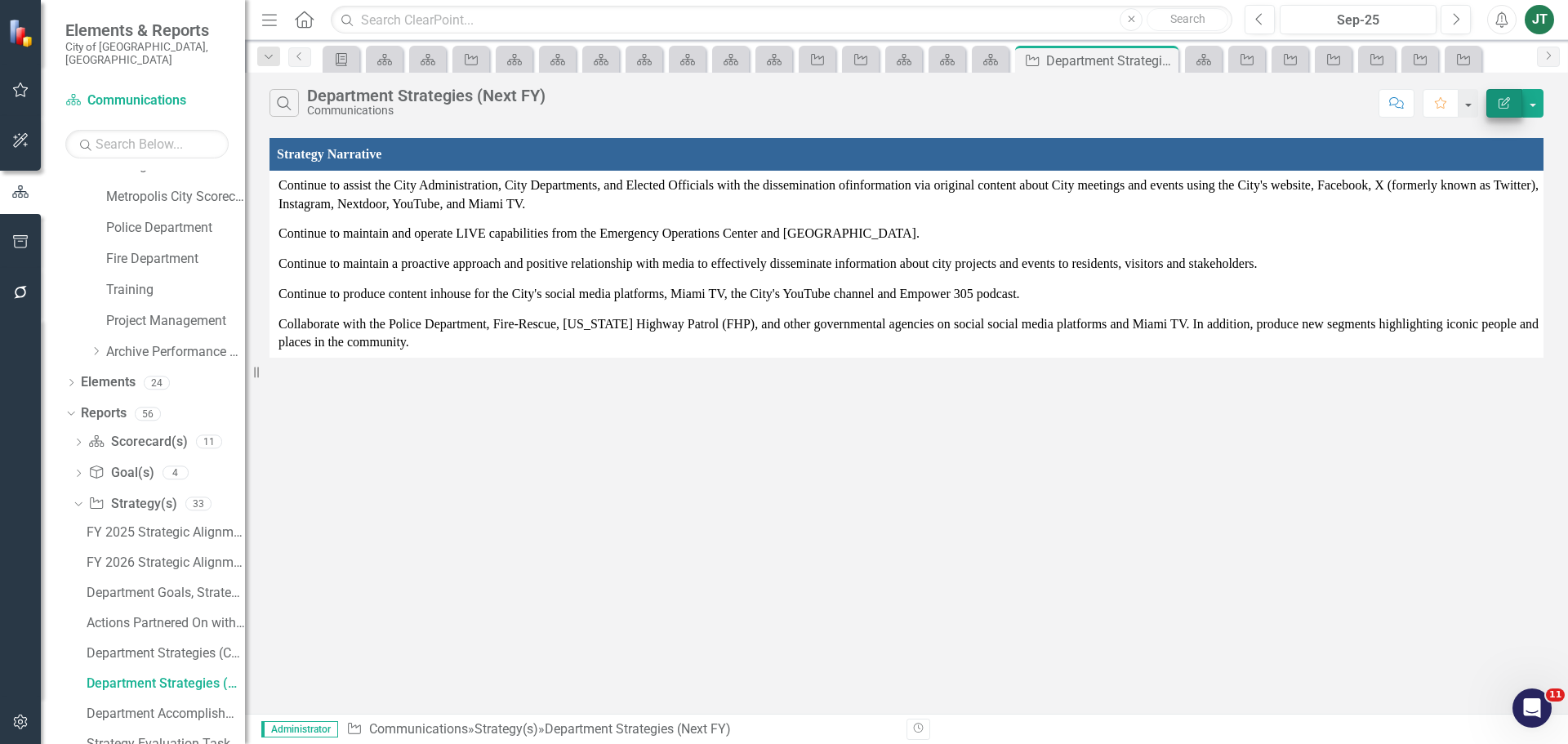
scroll to position [915, 0]
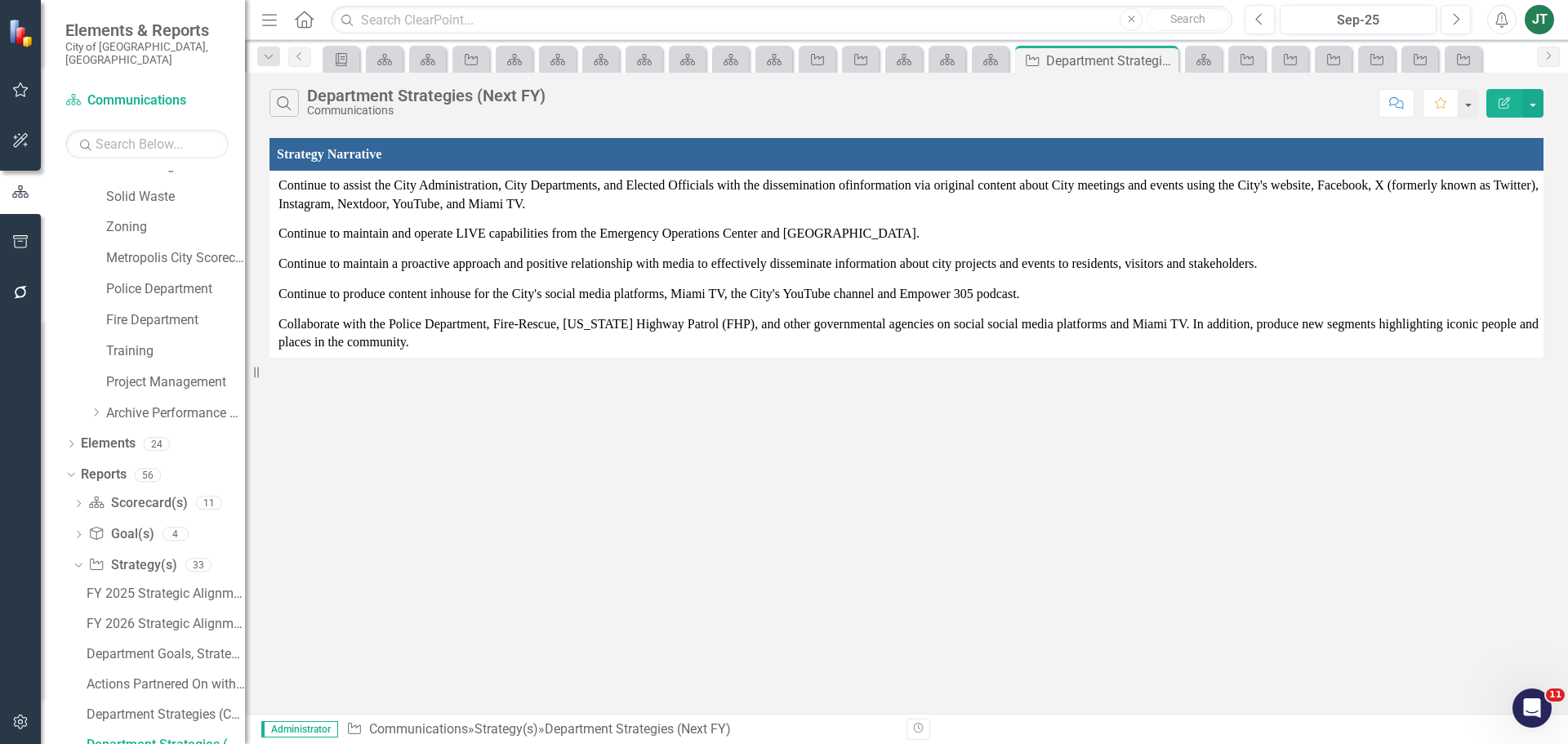
click at [1506, 90] on button "Edit Report" at bounding box center [1504, 103] width 36 height 29
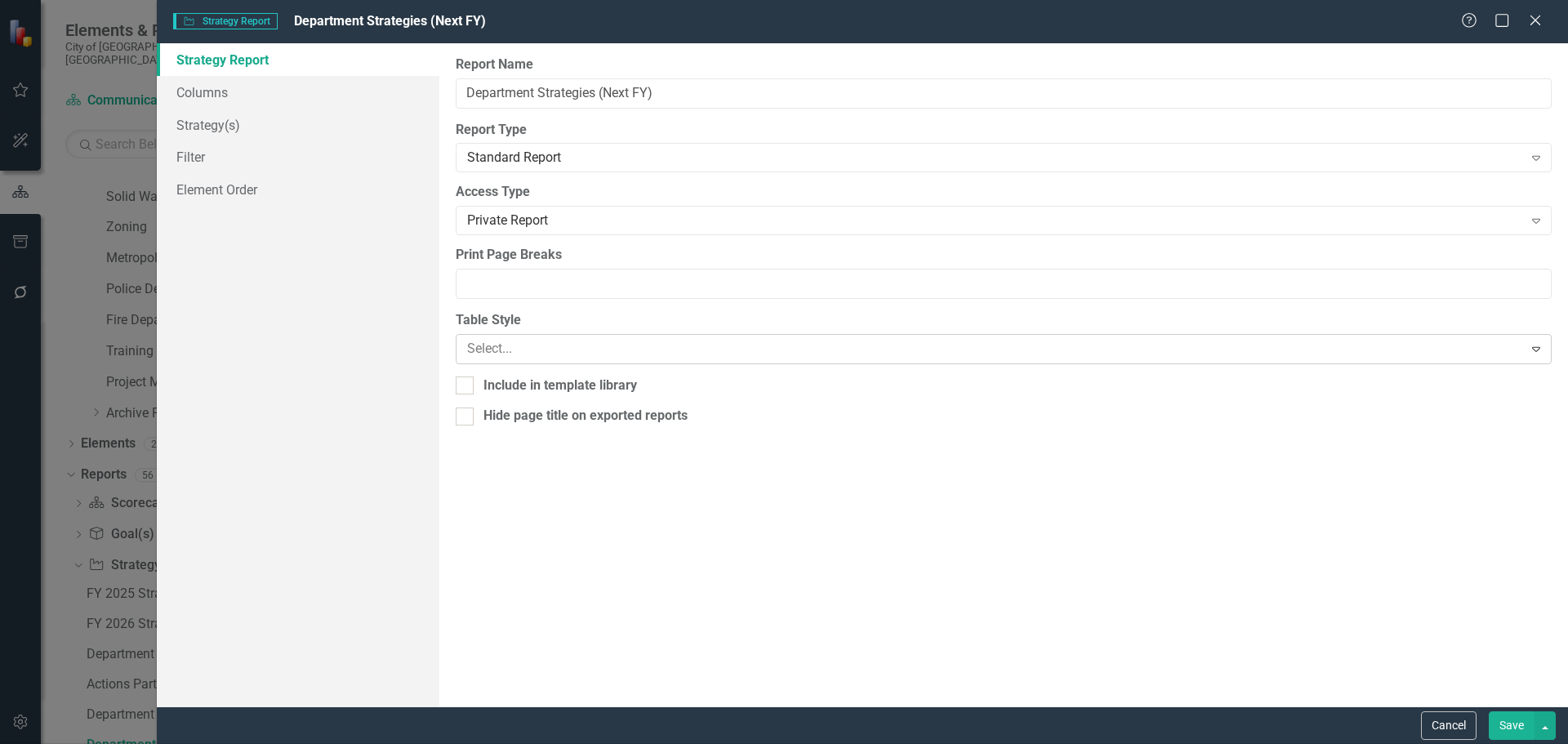
click at [553, 352] on div at bounding box center [990, 349] width 1046 height 22
click at [1507, 724] on button "Save" at bounding box center [1512, 726] width 46 height 29
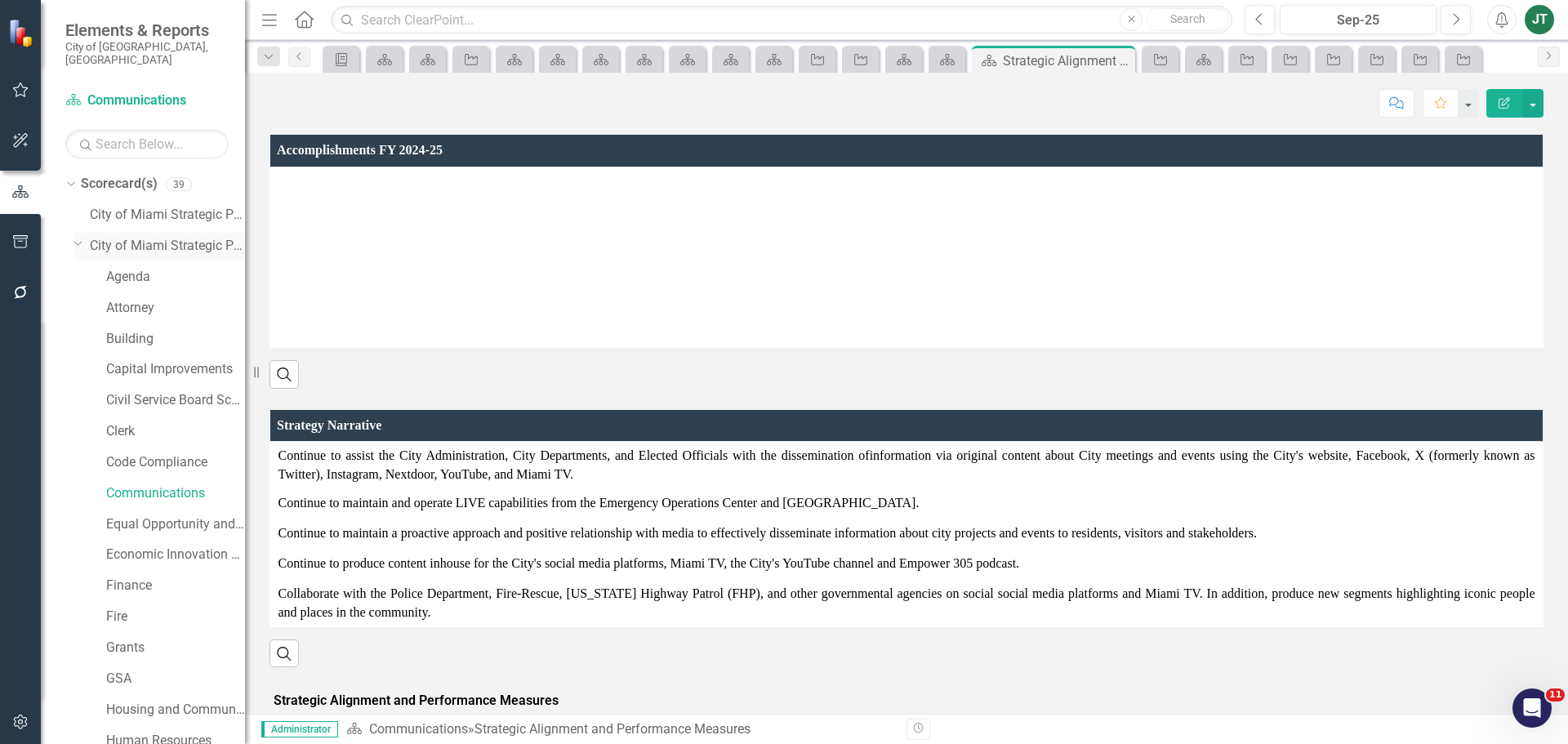
click at [78, 237] on icon "Dropdown" at bounding box center [78, 243] width 10 height 12
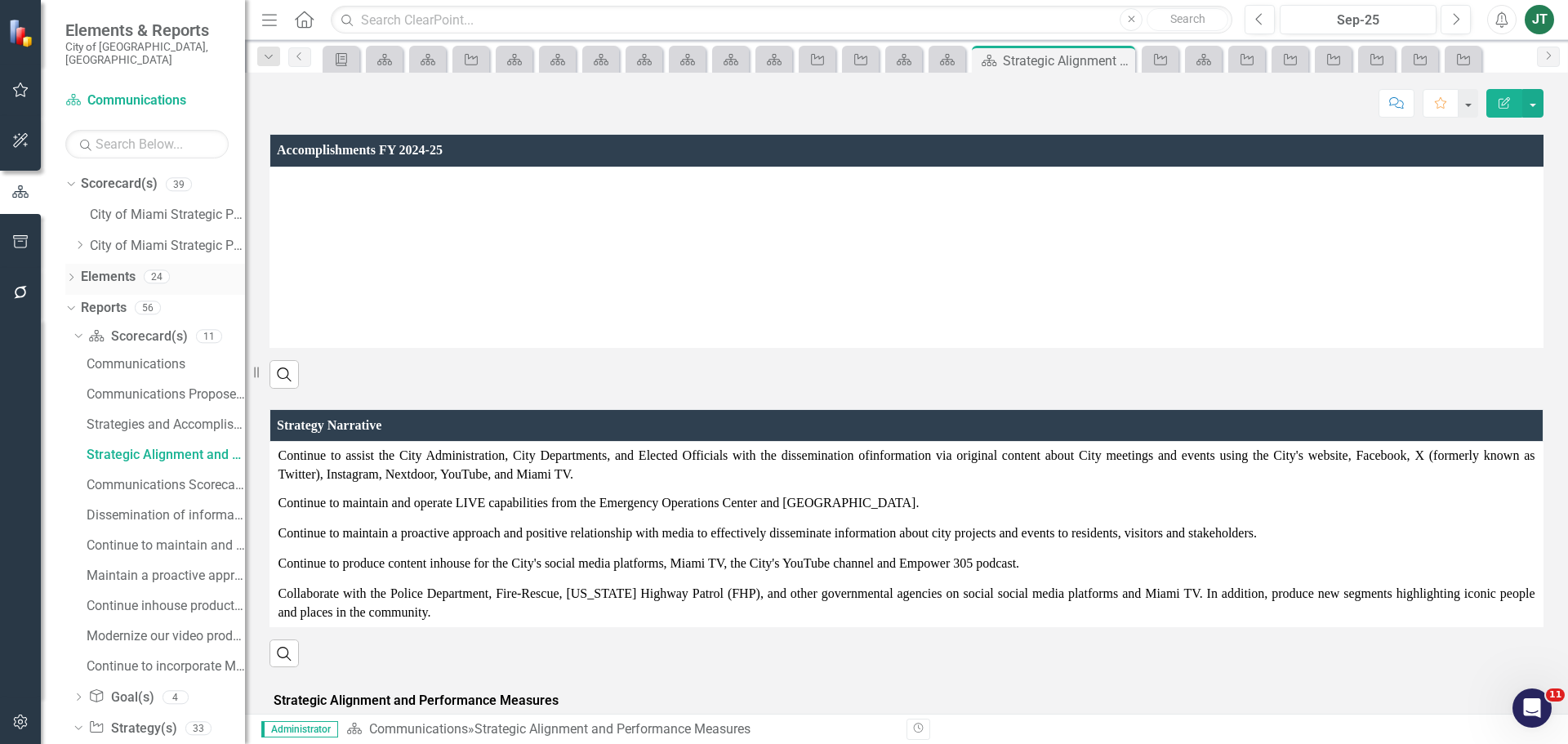
click at [107, 268] on link "Elements" at bounding box center [108, 277] width 55 height 18
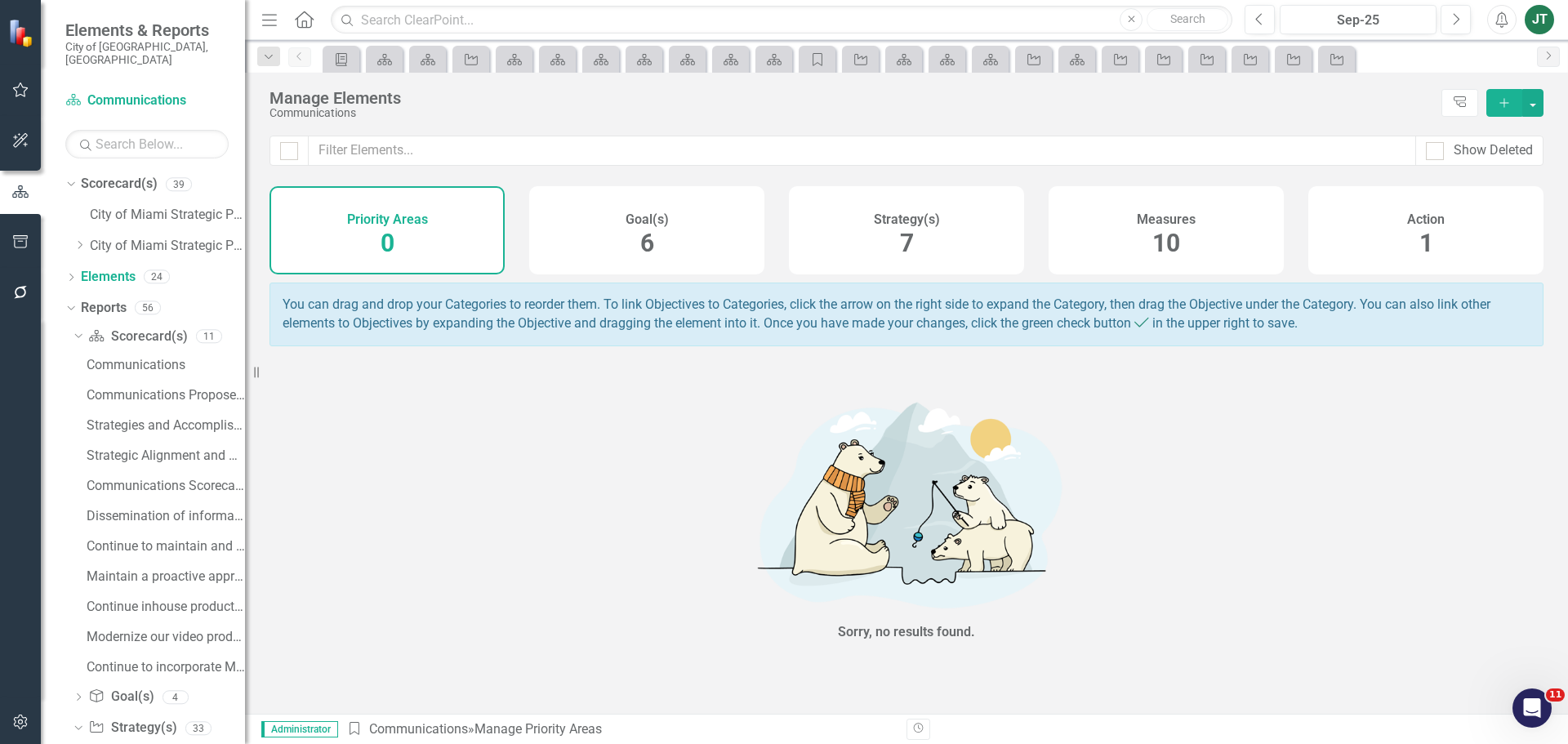
click at [921, 233] on div "Strategy(s) 7" at bounding box center [906, 231] width 235 height 88
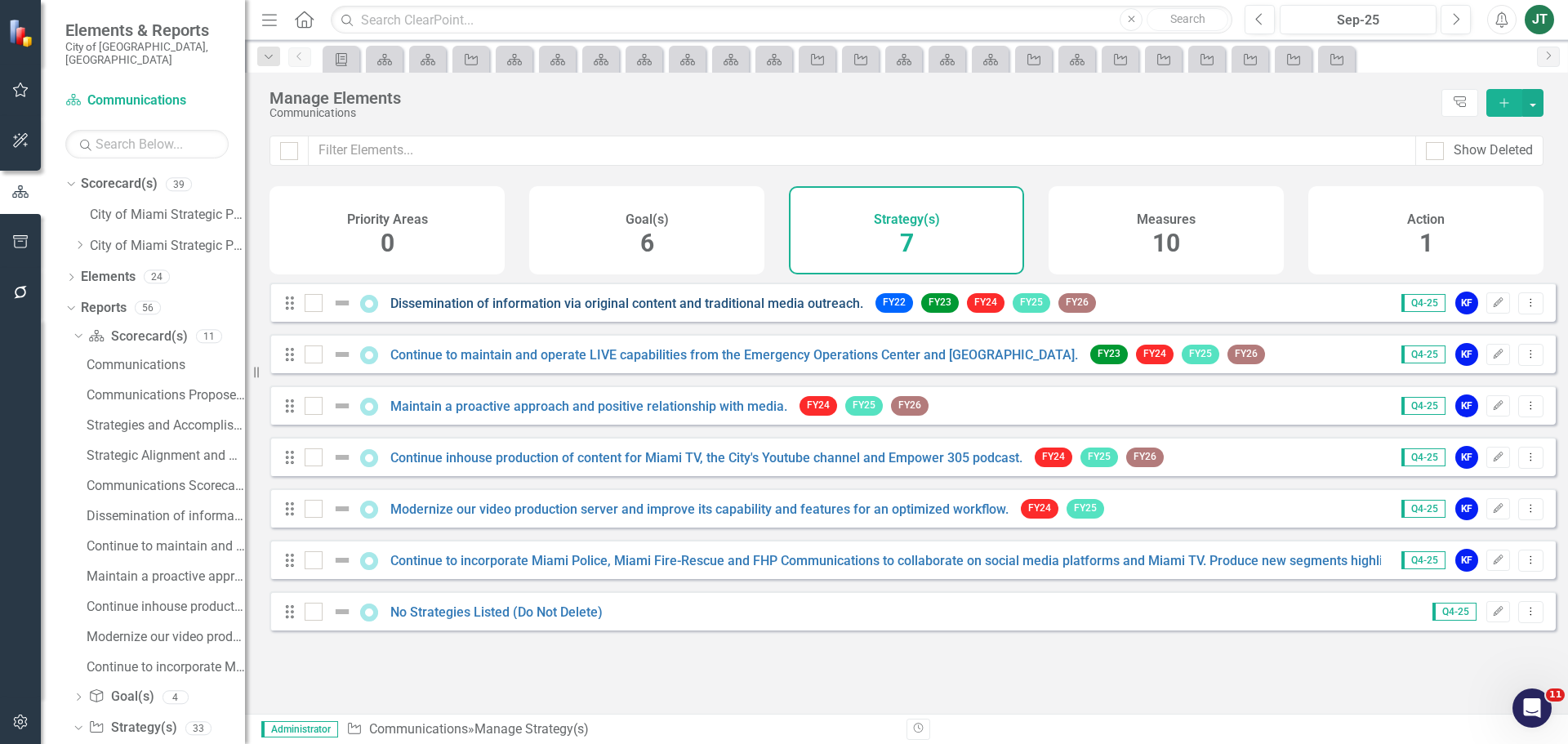
click at [547, 309] on link "Dissemination of information via original content and traditional media outreac…" at bounding box center [627, 303] width 472 height 16
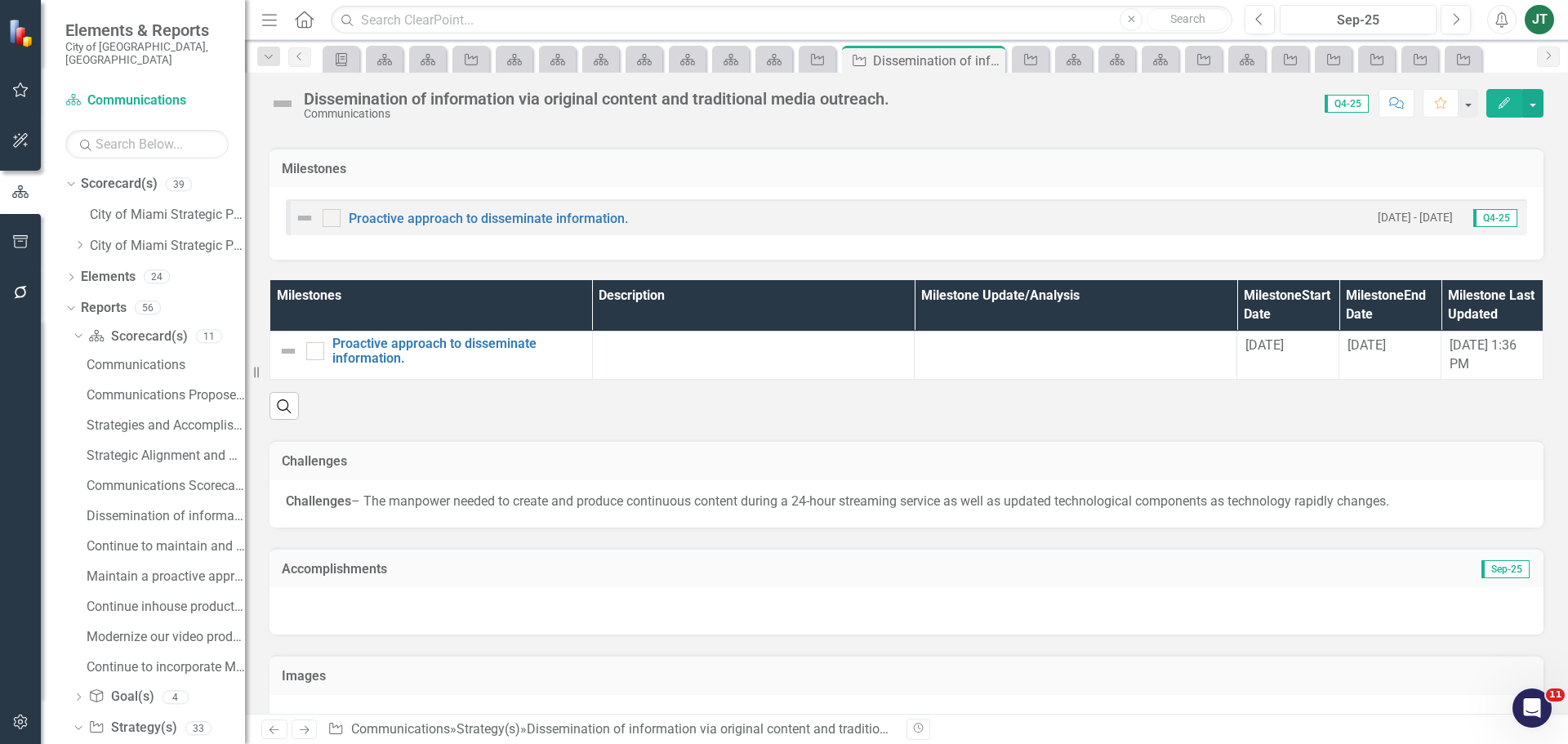
scroll to position [1141, 0]
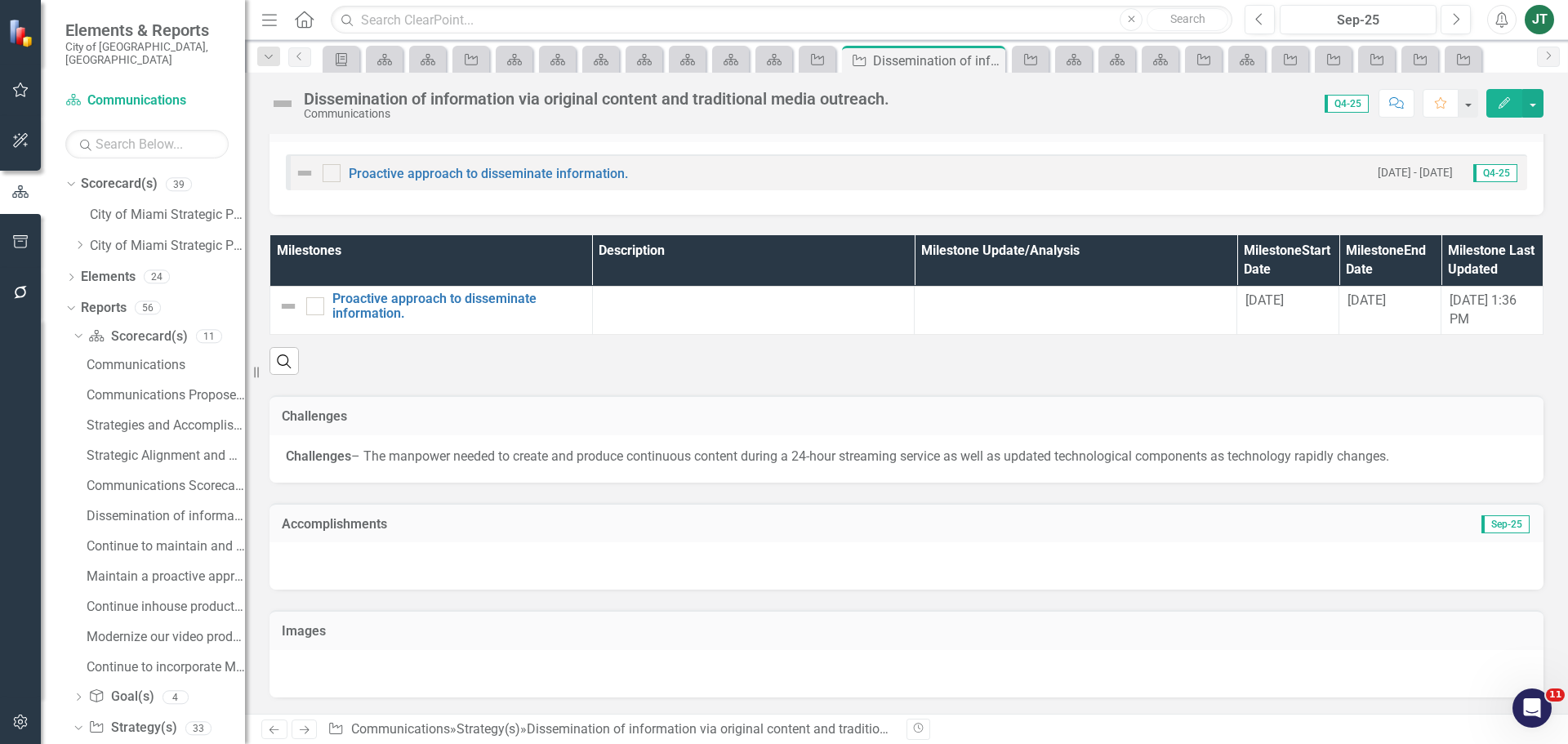
click at [500, 540] on div "Accomplishments Sep-25" at bounding box center [906, 523] width 1274 height 40
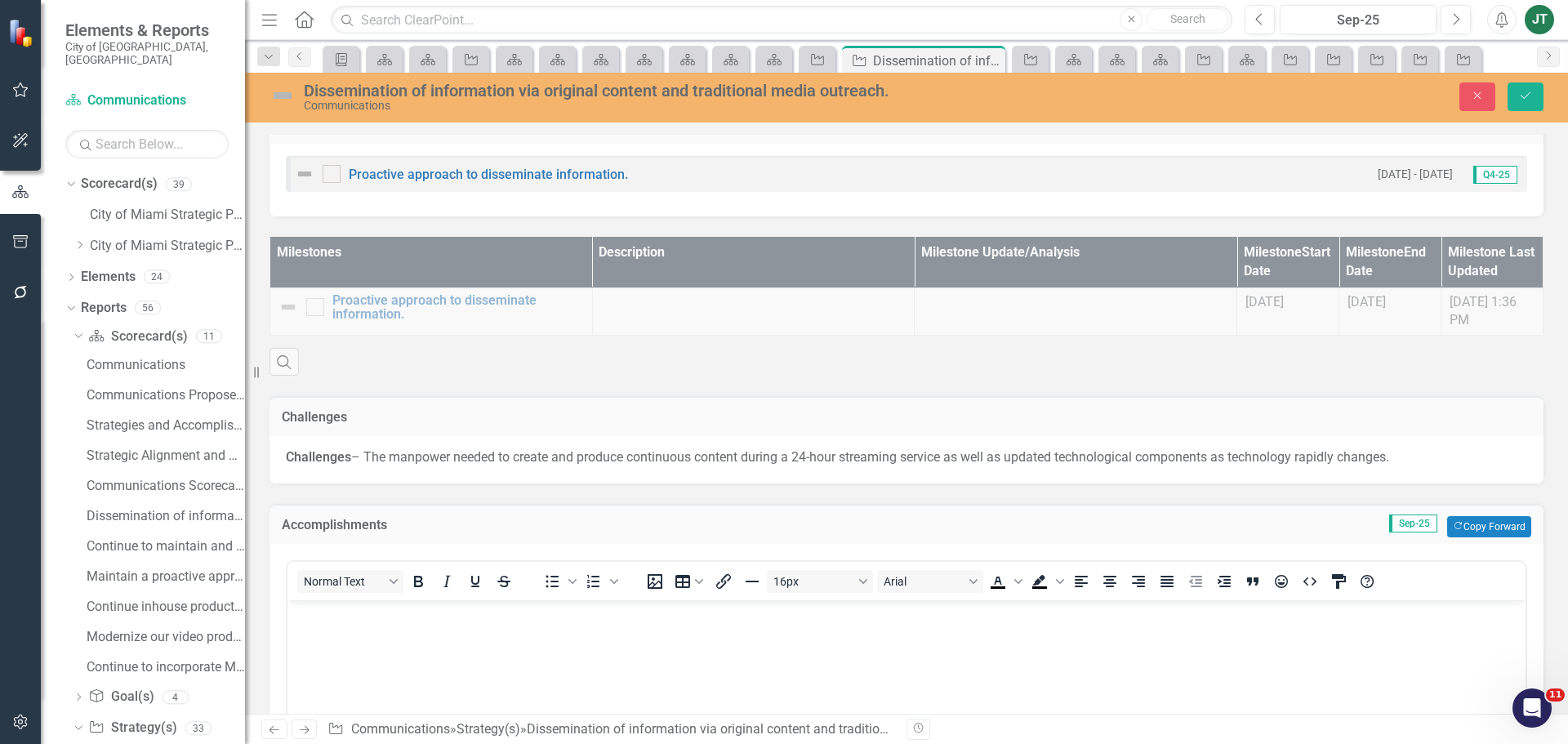
scroll to position [0, 0]
click at [1480, 519] on button "Copy Forward Copy Forward" at bounding box center [1489, 527] width 85 height 21
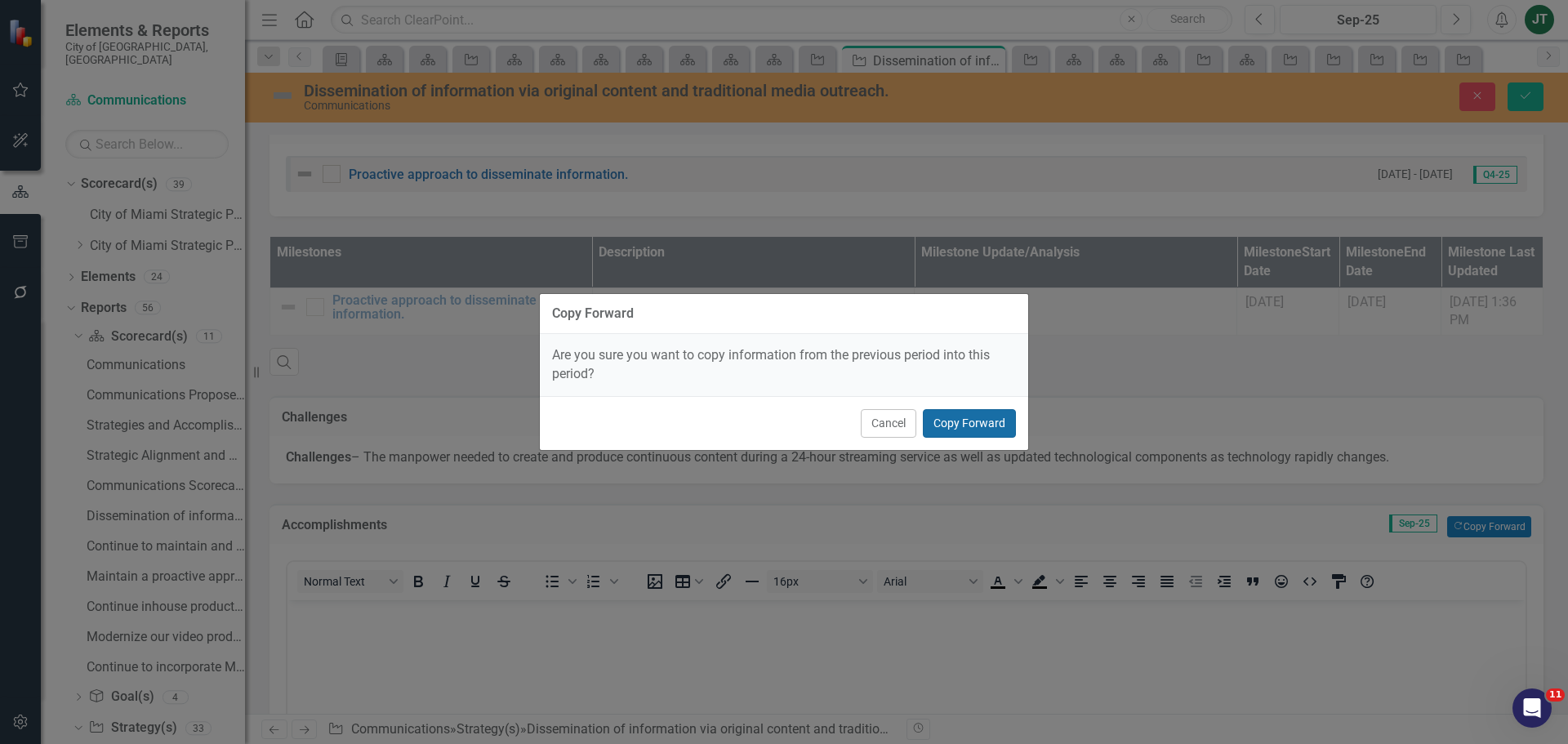
click at [951, 428] on button "Copy Forward" at bounding box center [969, 423] width 93 height 29
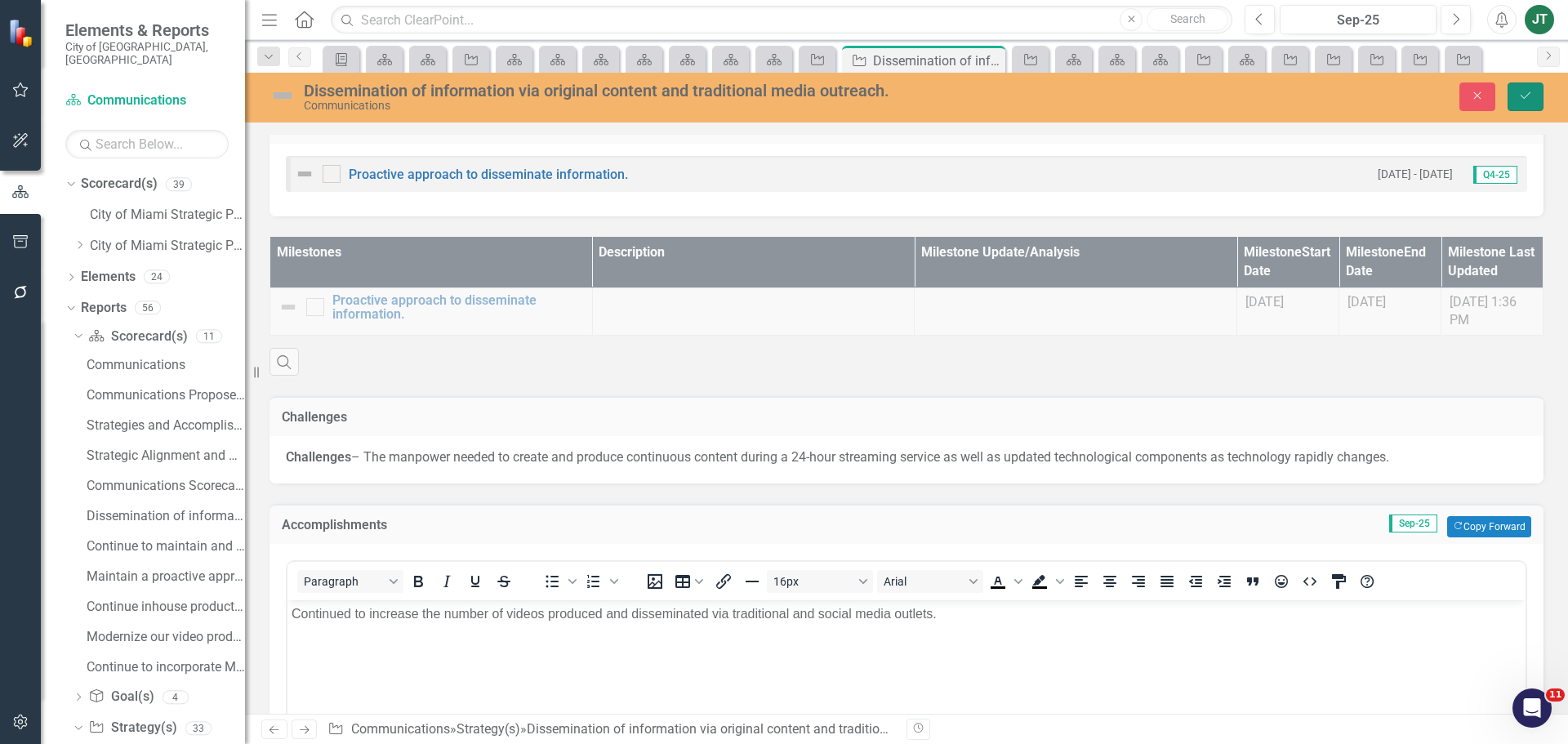
click at [1531, 97] on icon "Save" at bounding box center [1526, 96] width 15 height 11
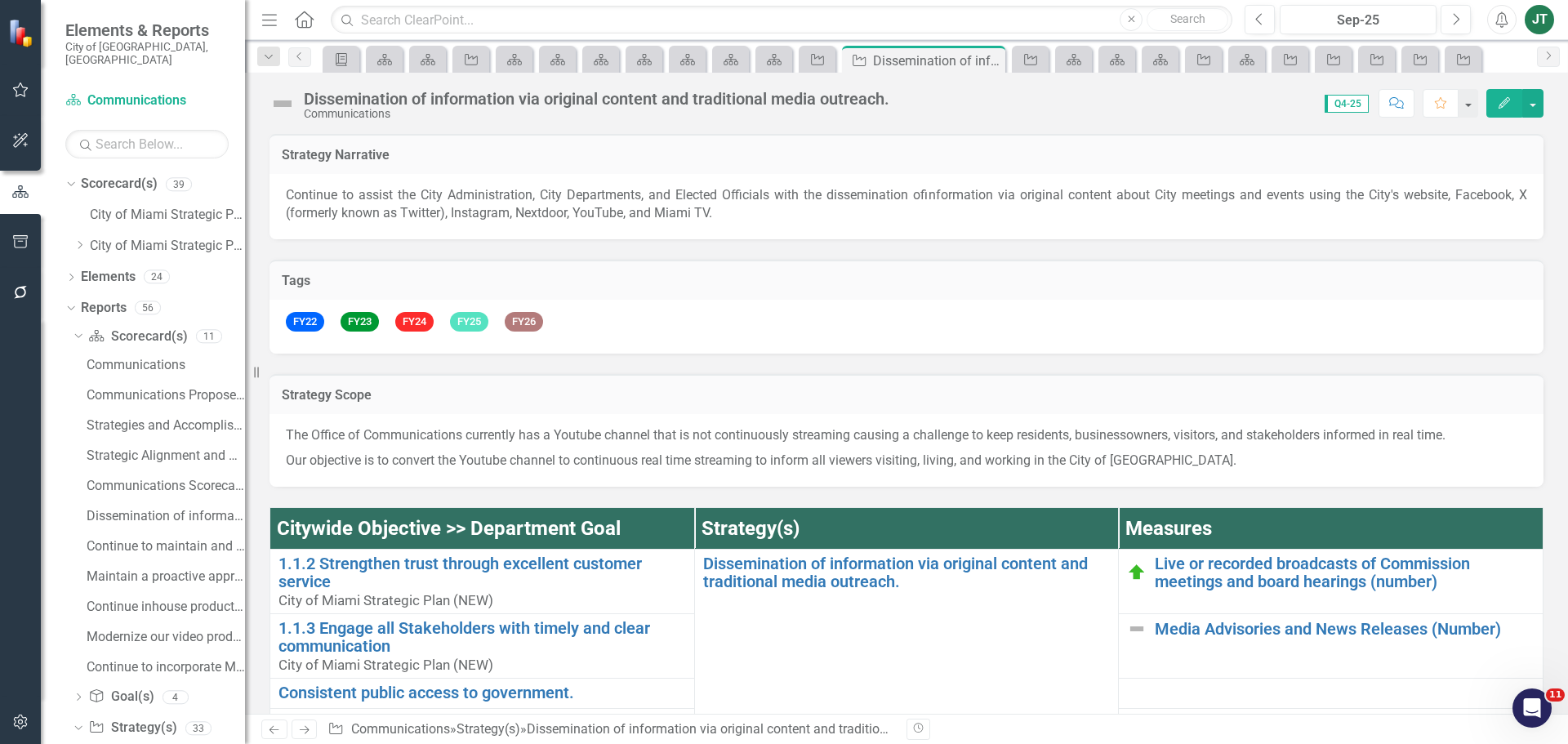
click at [304, 734] on icon "Next" at bounding box center [303, 730] width 14 height 11
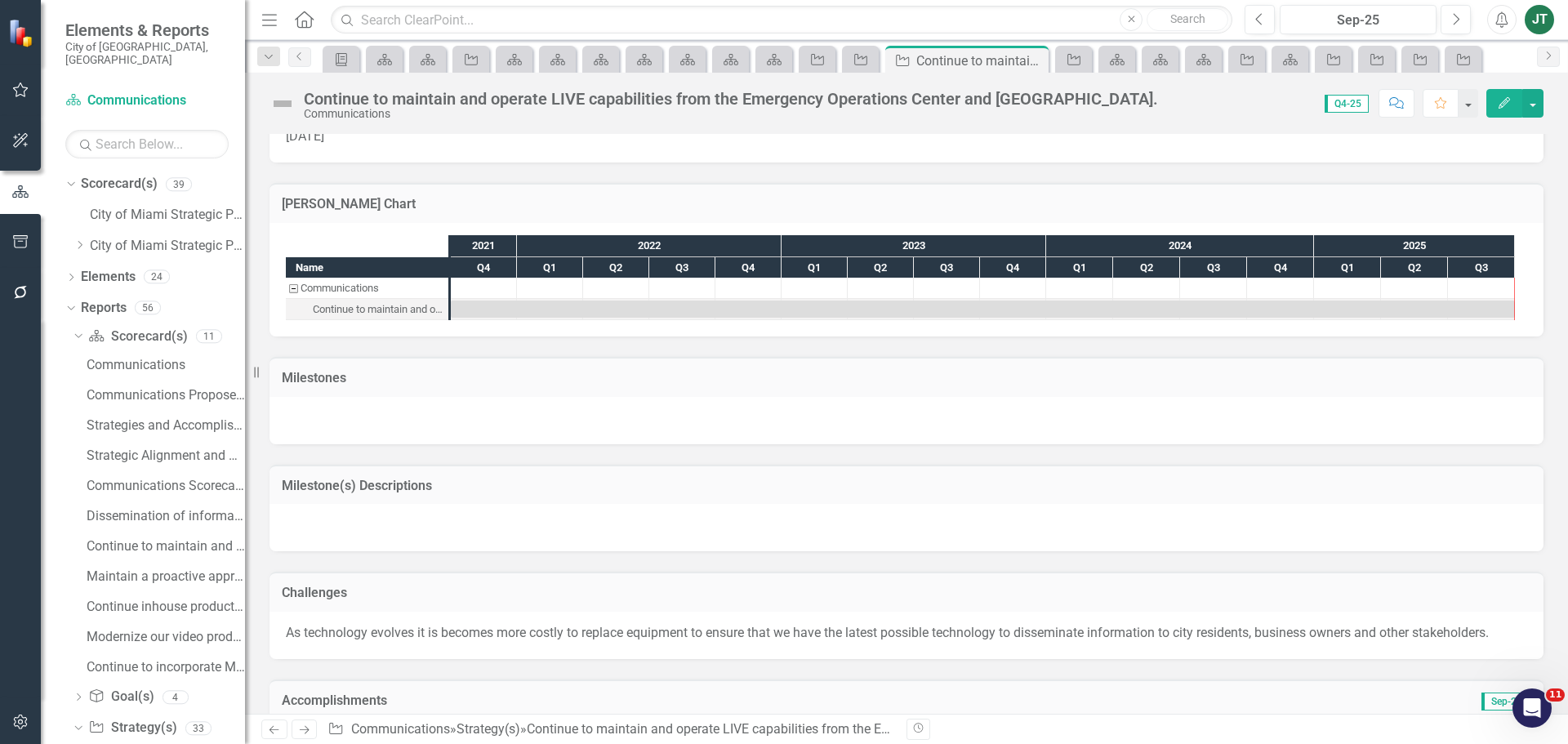
scroll to position [997, 0]
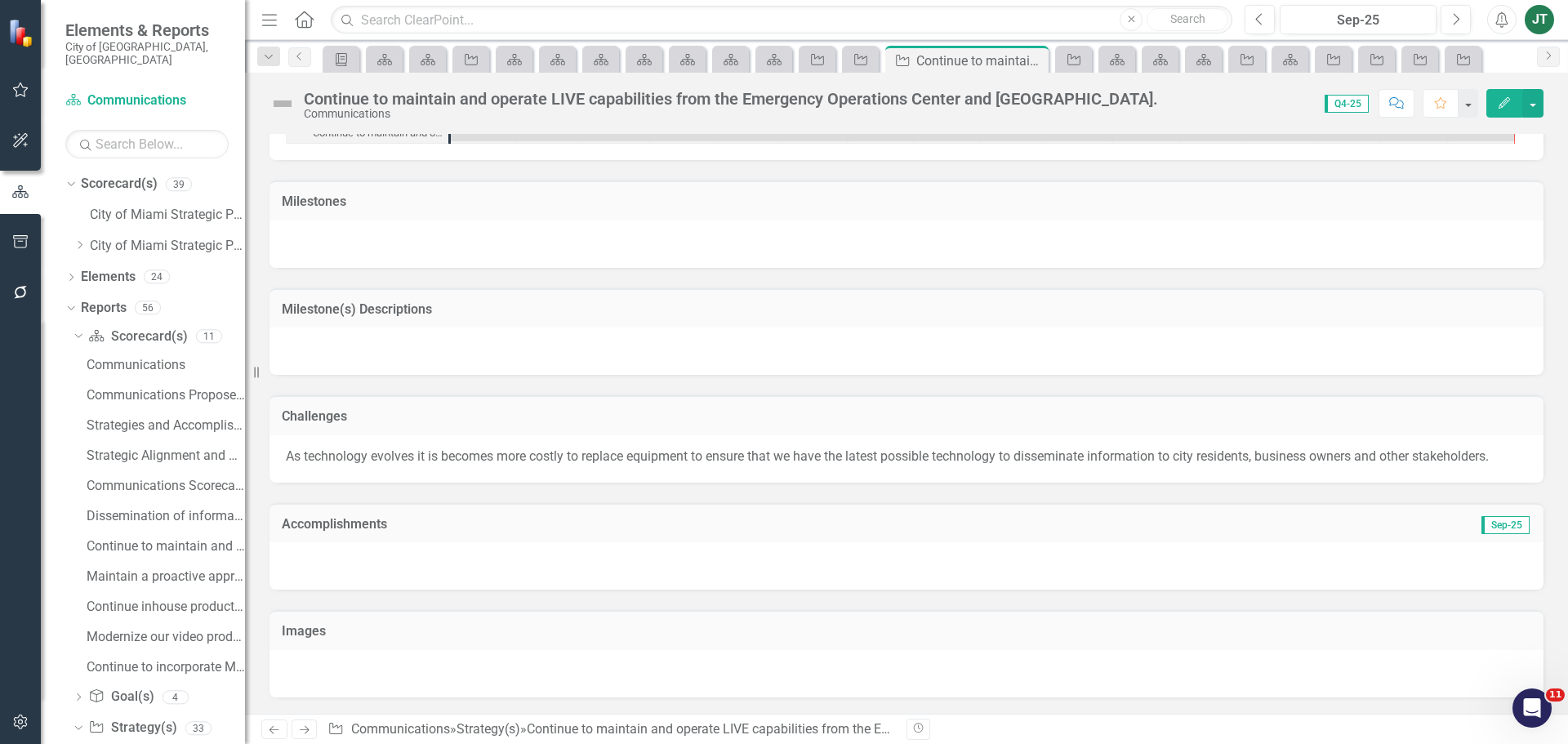
click at [368, 555] on div at bounding box center [906, 567] width 1274 height 48
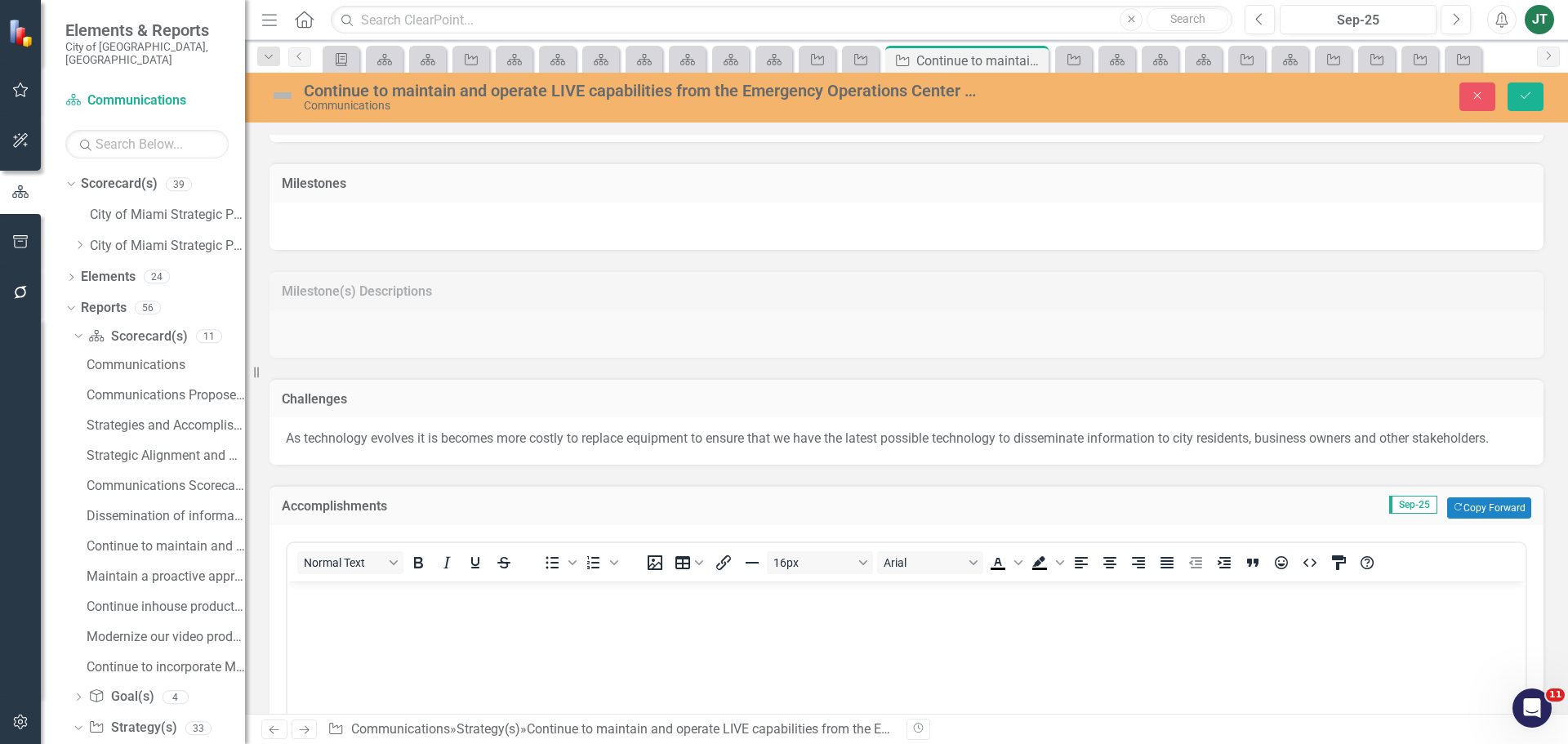
scroll to position [0, 0]
click at [1498, 519] on button "Copy Forward Copy Forward" at bounding box center [1489, 508] width 85 height 21
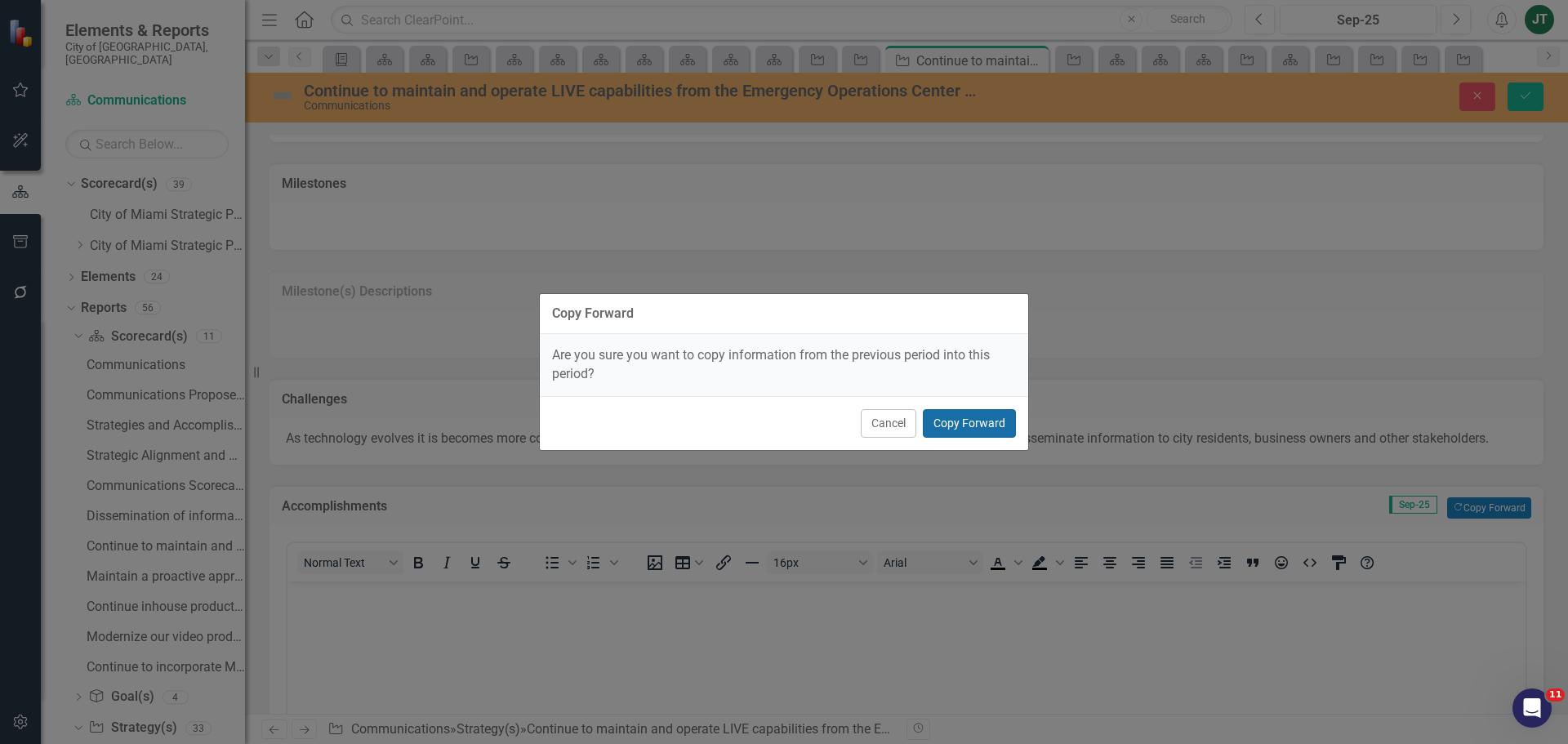
click at [982, 416] on button "Copy Forward" at bounding box center [969, 423] width 93 height 29
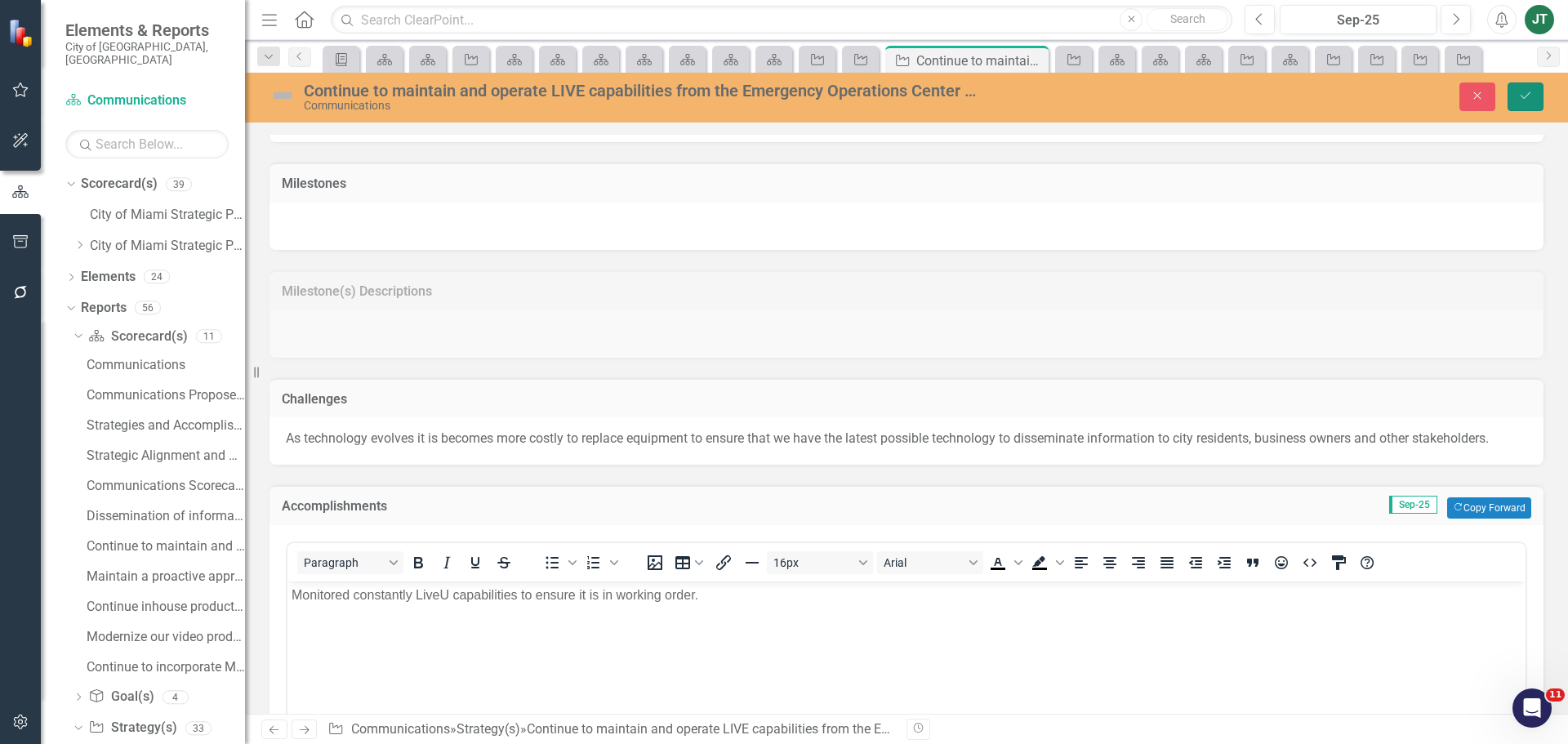
click at [1515, 96] on button "Save" at bounding box center [1525, 97] width 36 height 29
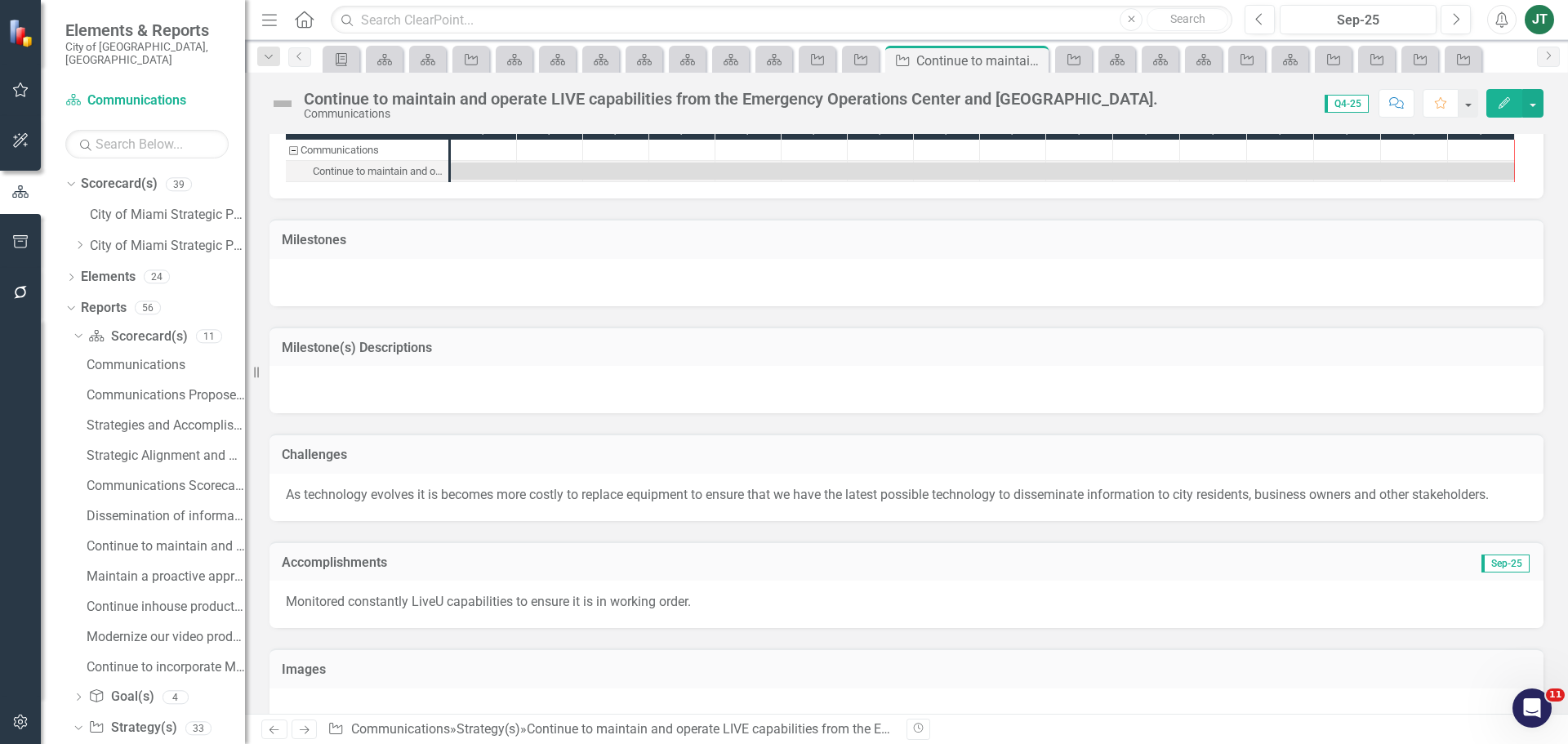
scroll to position [997, 0]
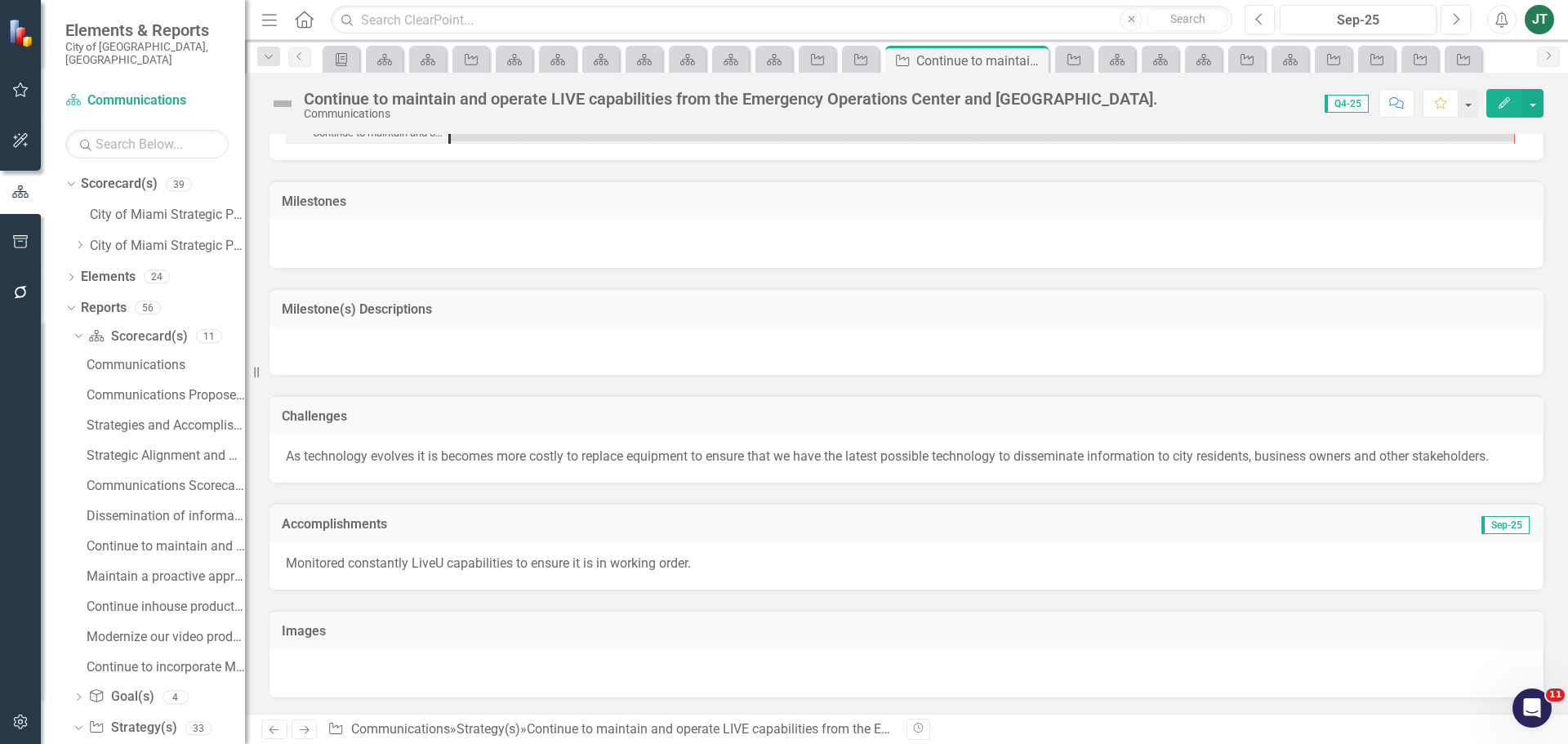
click at [312, 729] on link "Next" at bounding box center [304, 729] width 26 height 19
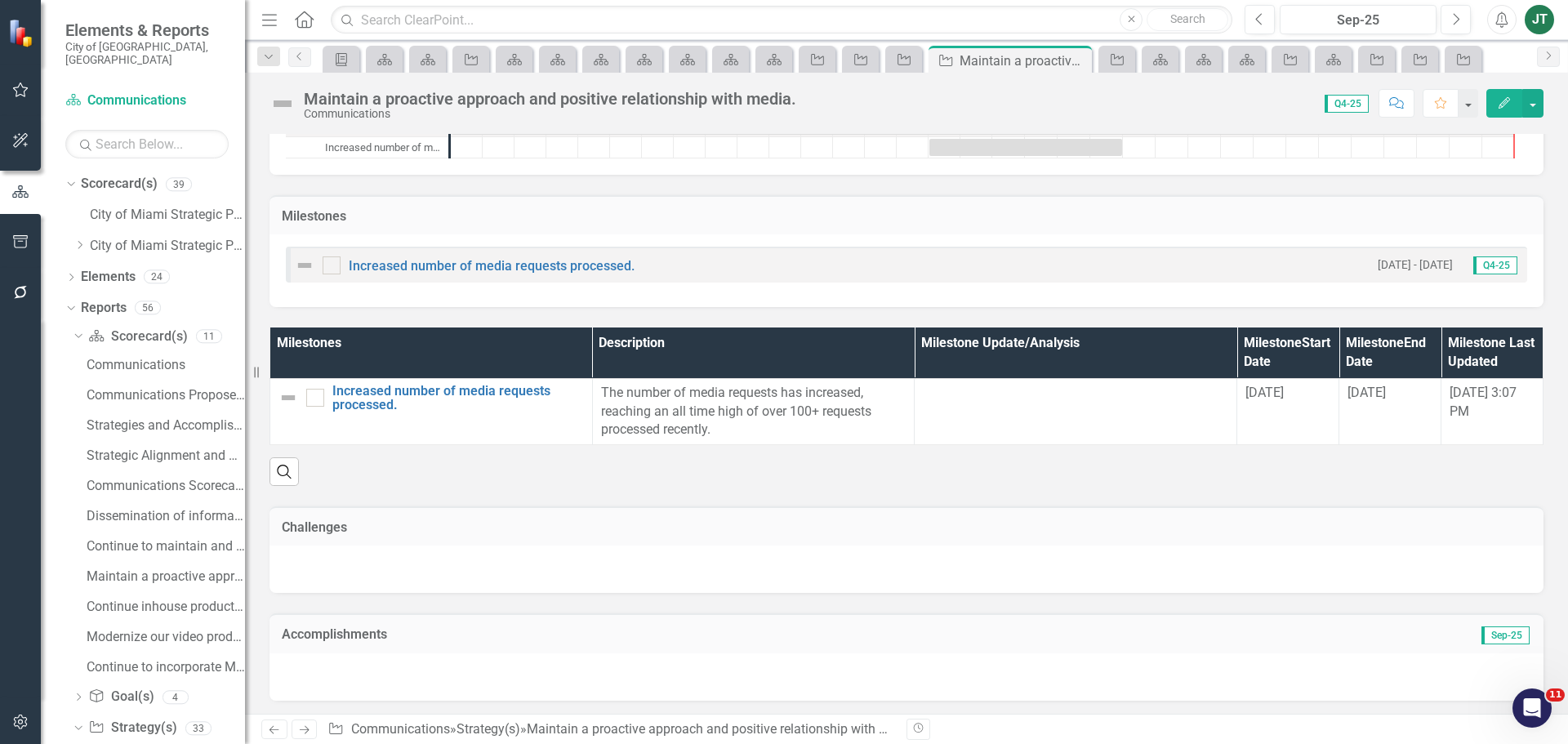
scroll to position [1068, 0]
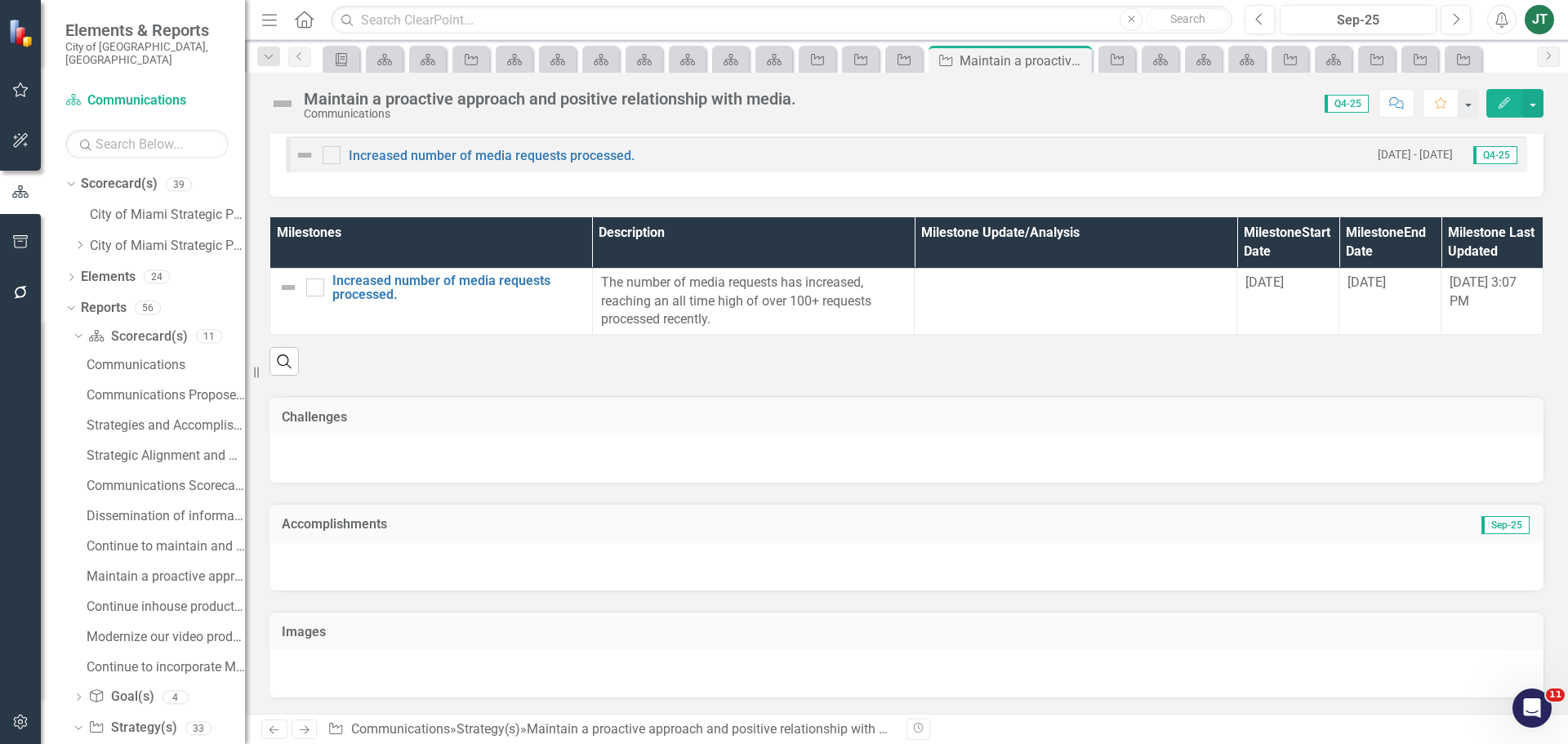
click at [468, 532] on td "Accomplishments" at bounding box center [706, 526] width 848 height 21
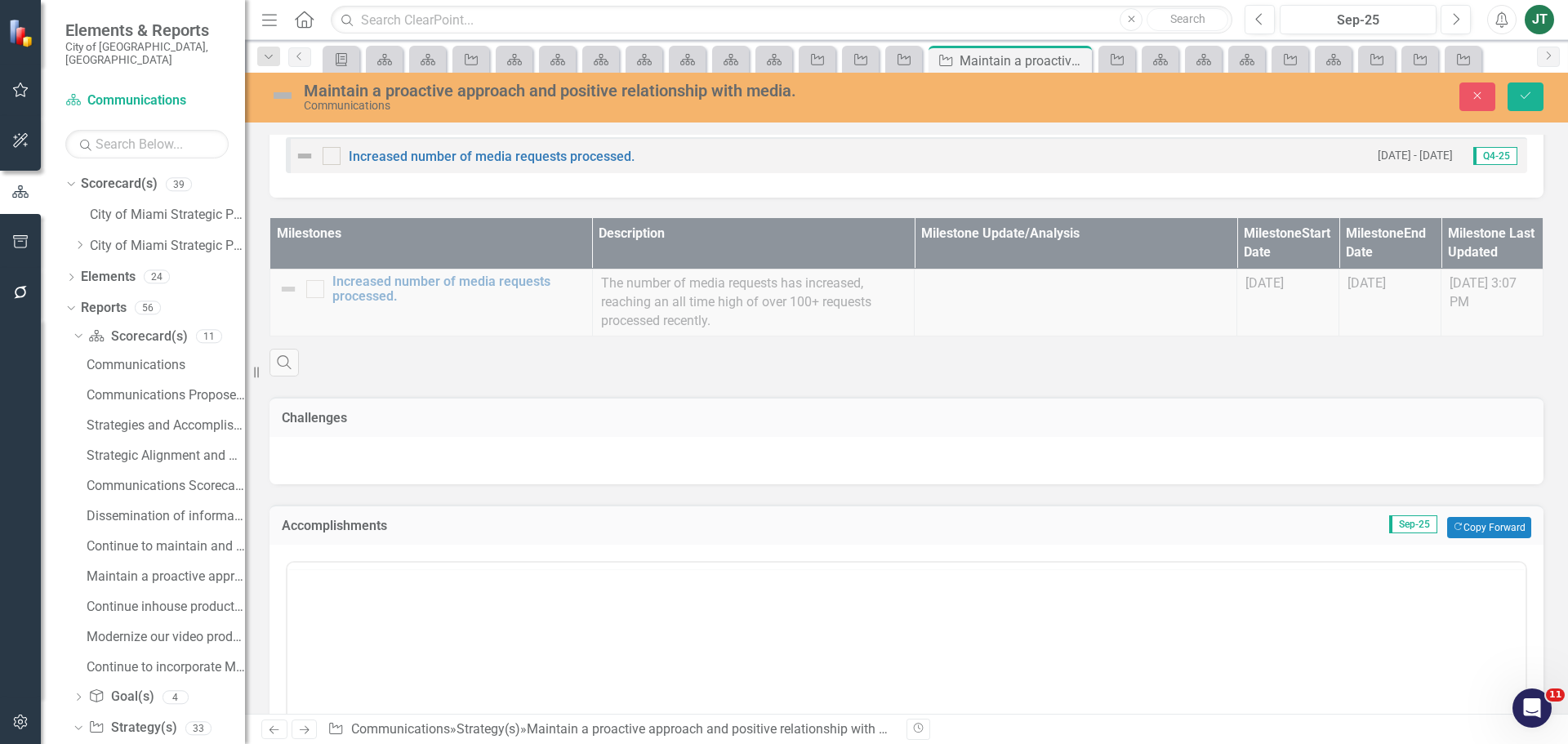
scroll to position [0, 0]
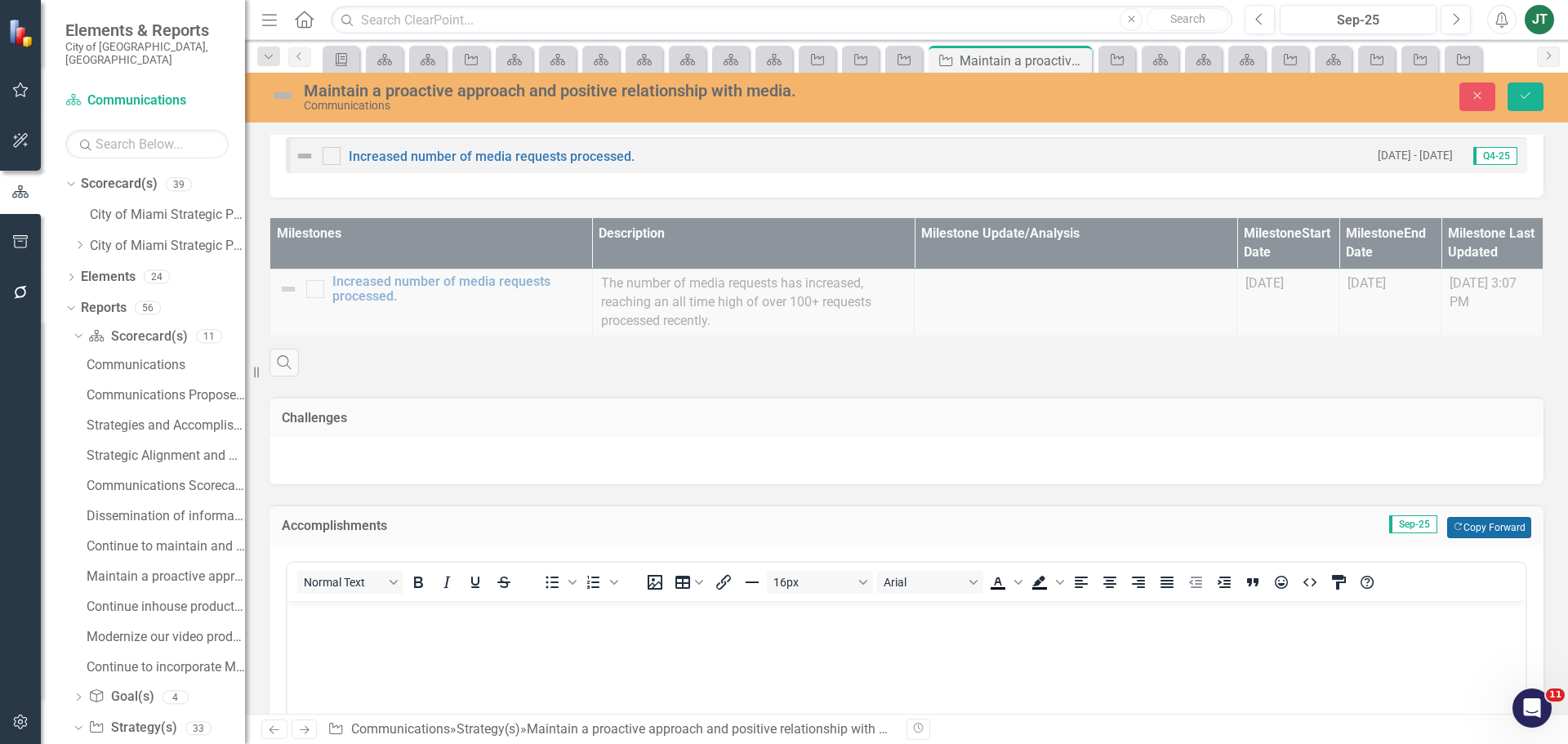
click at [1469, 522] on button "Copy Forward Copy Forward" at bounding box center [1489, 527] width 85 height 21
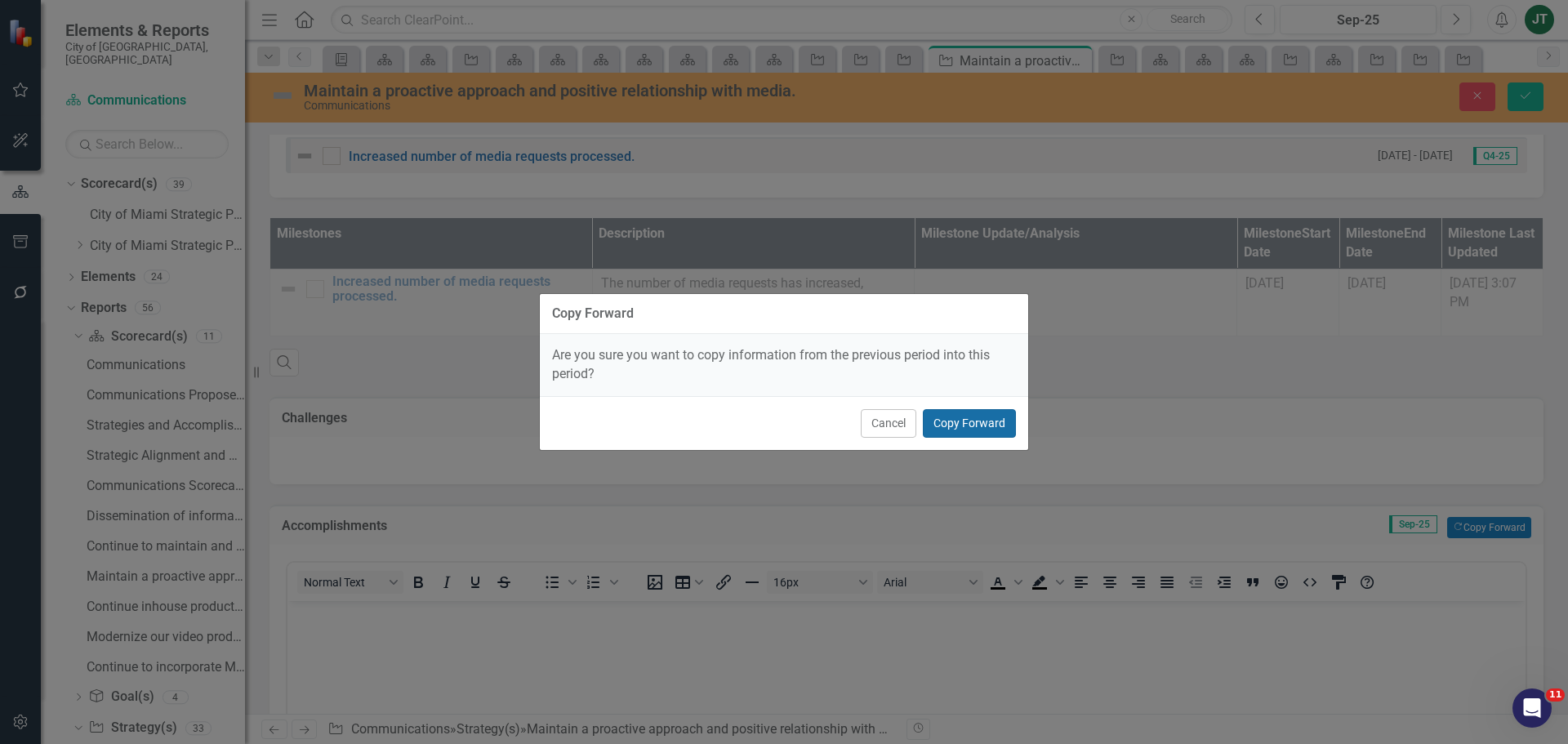
click at [988, 422] on button "Copy Forward" at bounding box center [969, 423] width 93 height 29
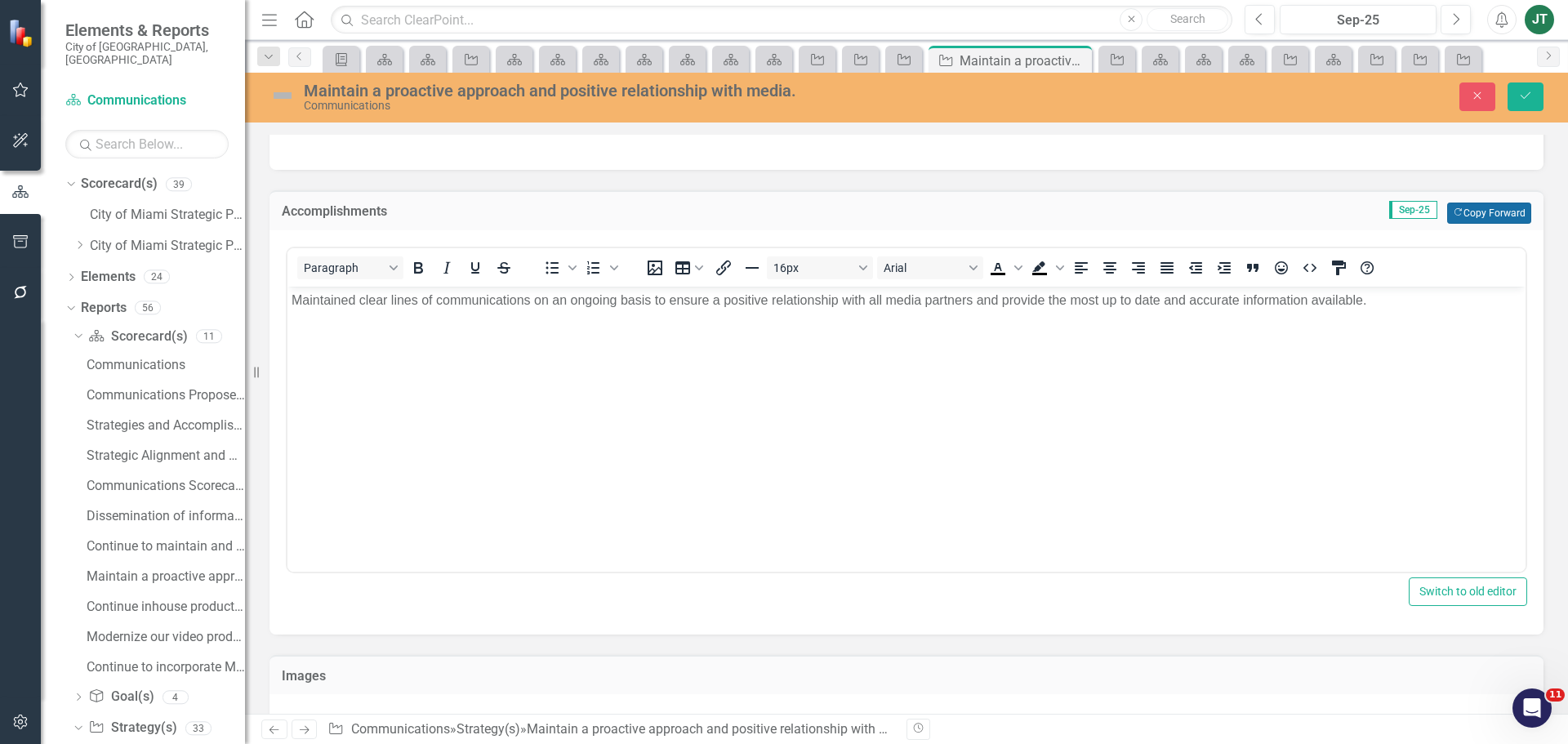
scroll to position [1426, 0]
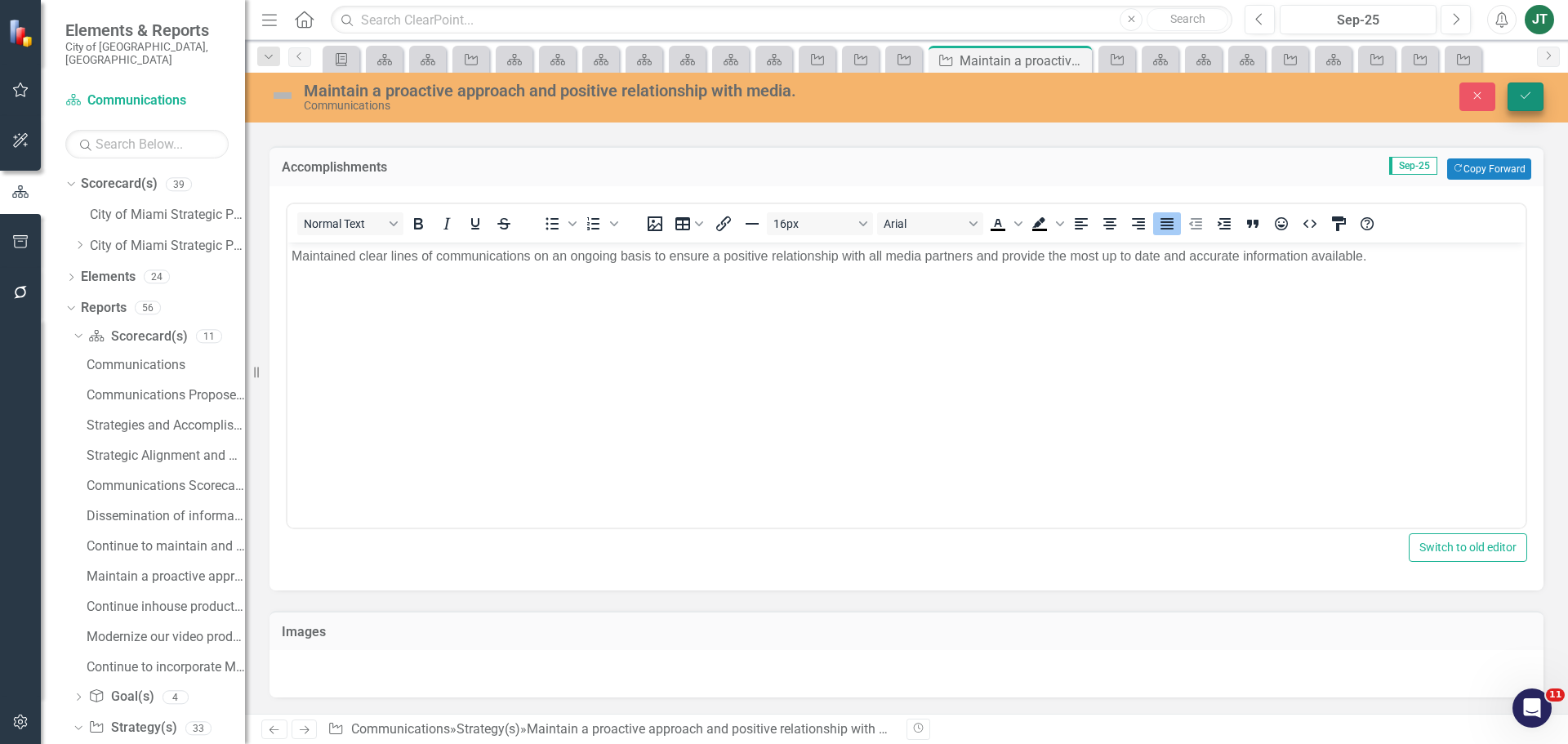
click at [1527, 87] on button "Save" at bounding box center [1525, 97] width 36 height 29
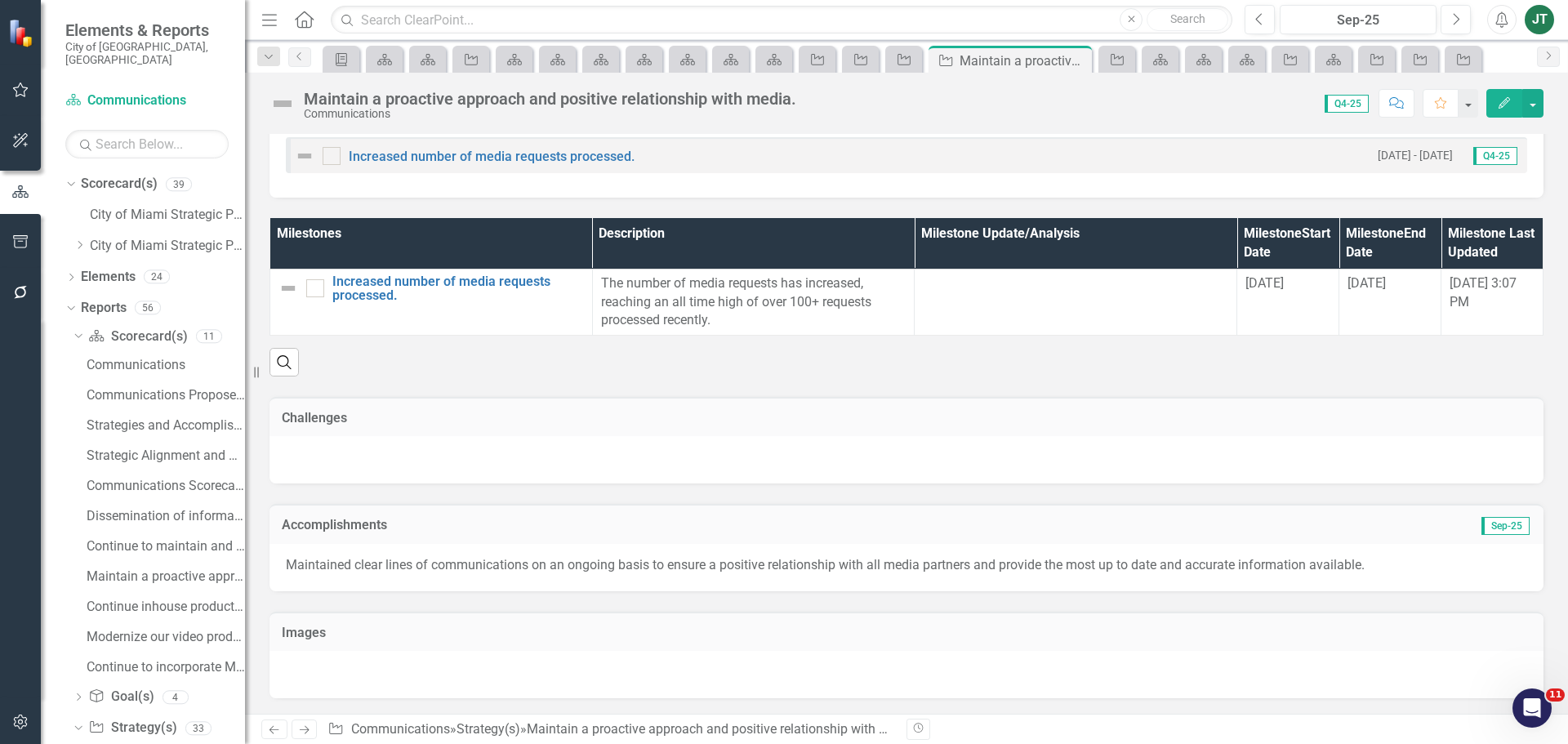
scroll to position [1068, 0]
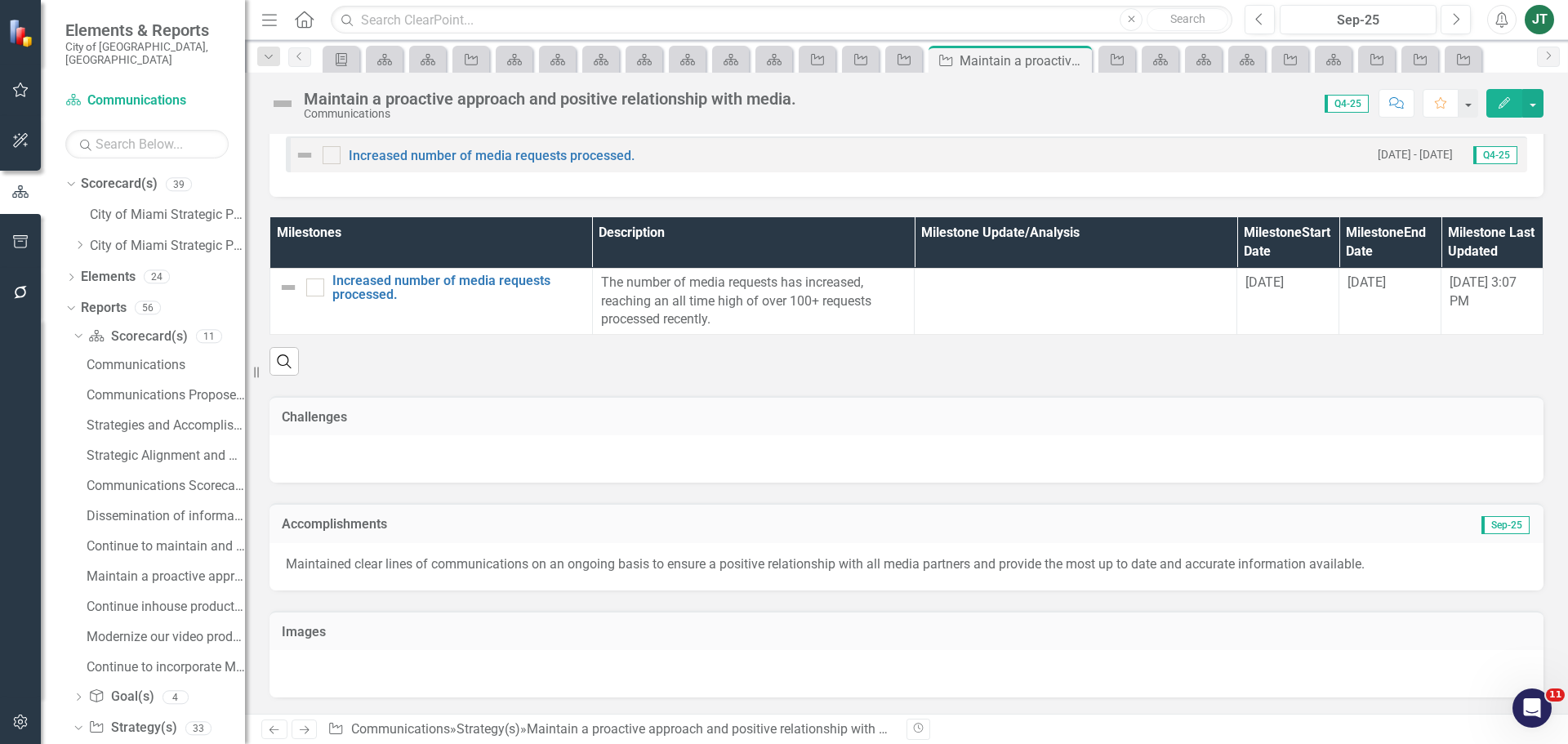
click at [308, 727] on icon "Next" at bounding box center [303, 730] width 14 height 11
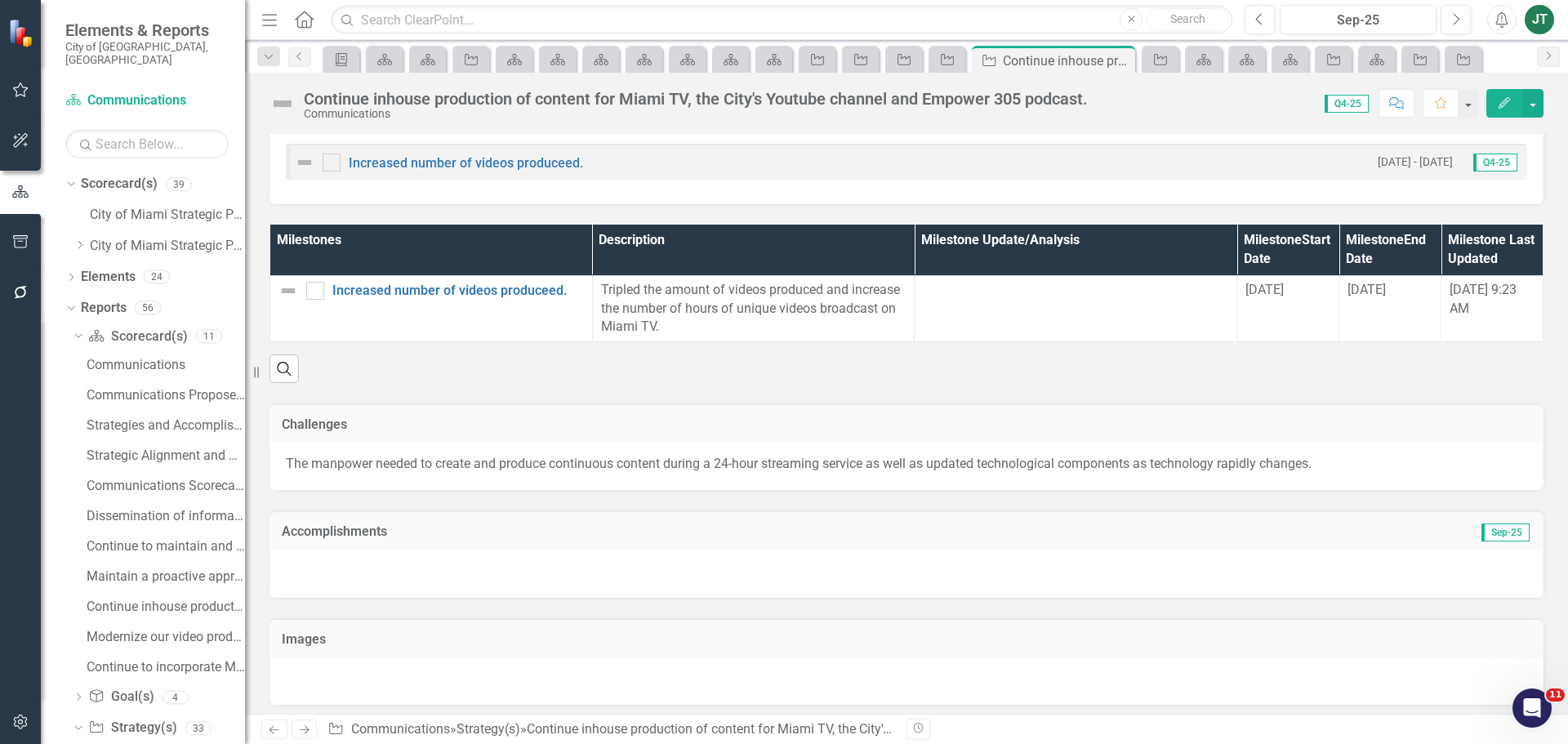
scroll to position [1022, 0]
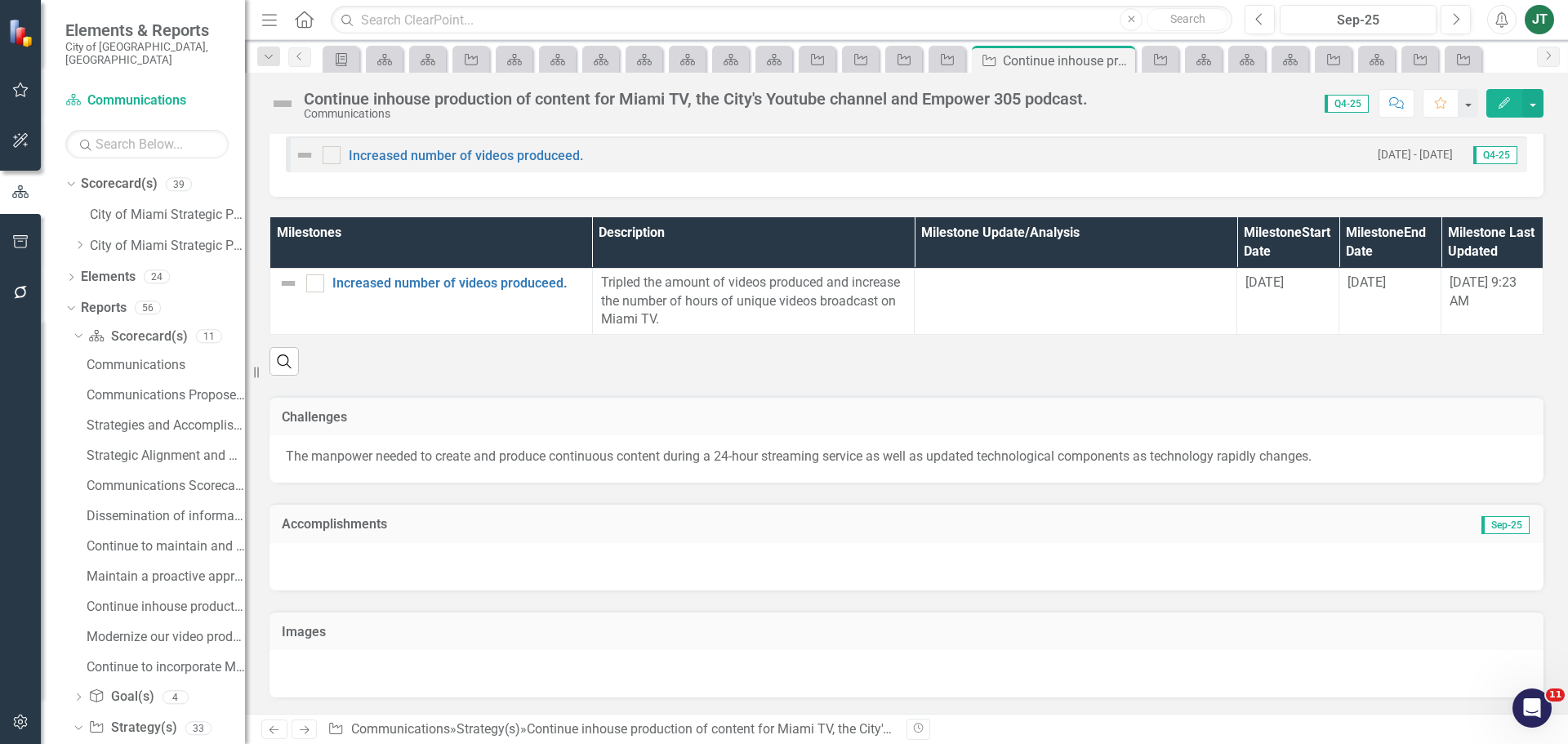
click at [419, 531] on h3 "Accomplishments" at bounding box center [706, 524] width 848 height 15
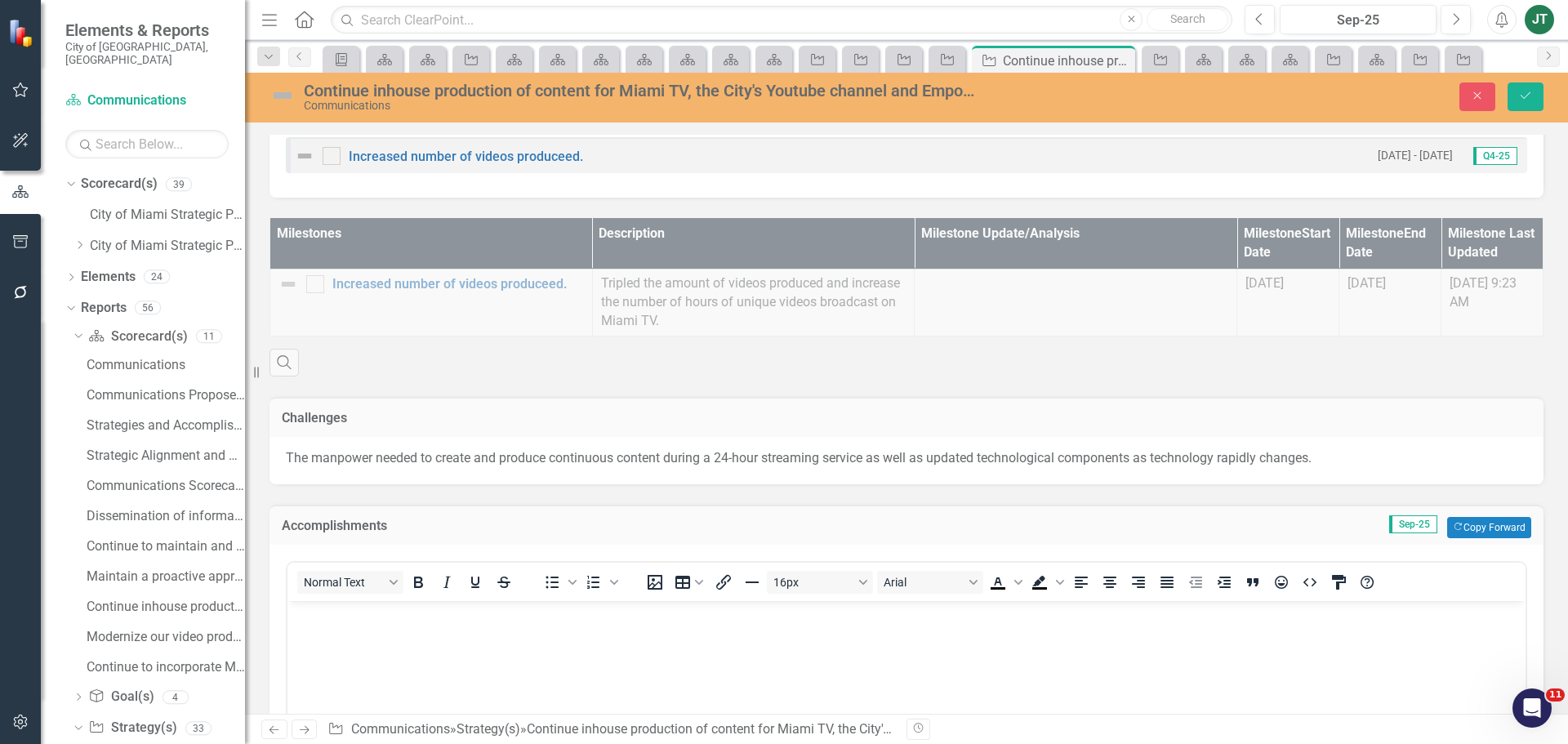
scroll to position [0, 0]
click at [1510, 523] on button "Copy Forward Copy Forward" at bounding box center [1489, 527] width 85 height 21
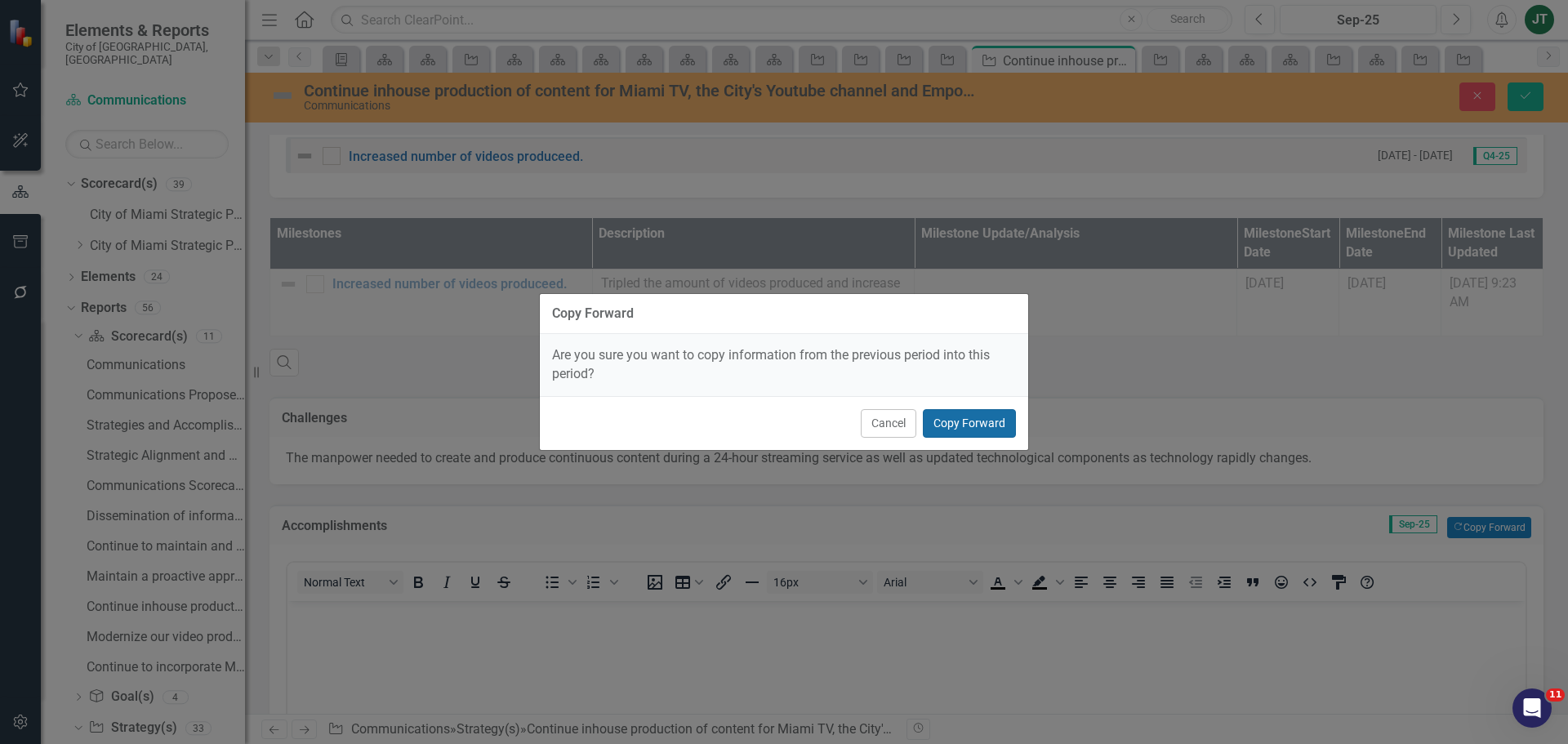
click at [989, 428] on button "Copy Forward" at bounding box center [969, 423] width 93 height 29
